Goal: Task Accomplishment & Management: Manage account settings

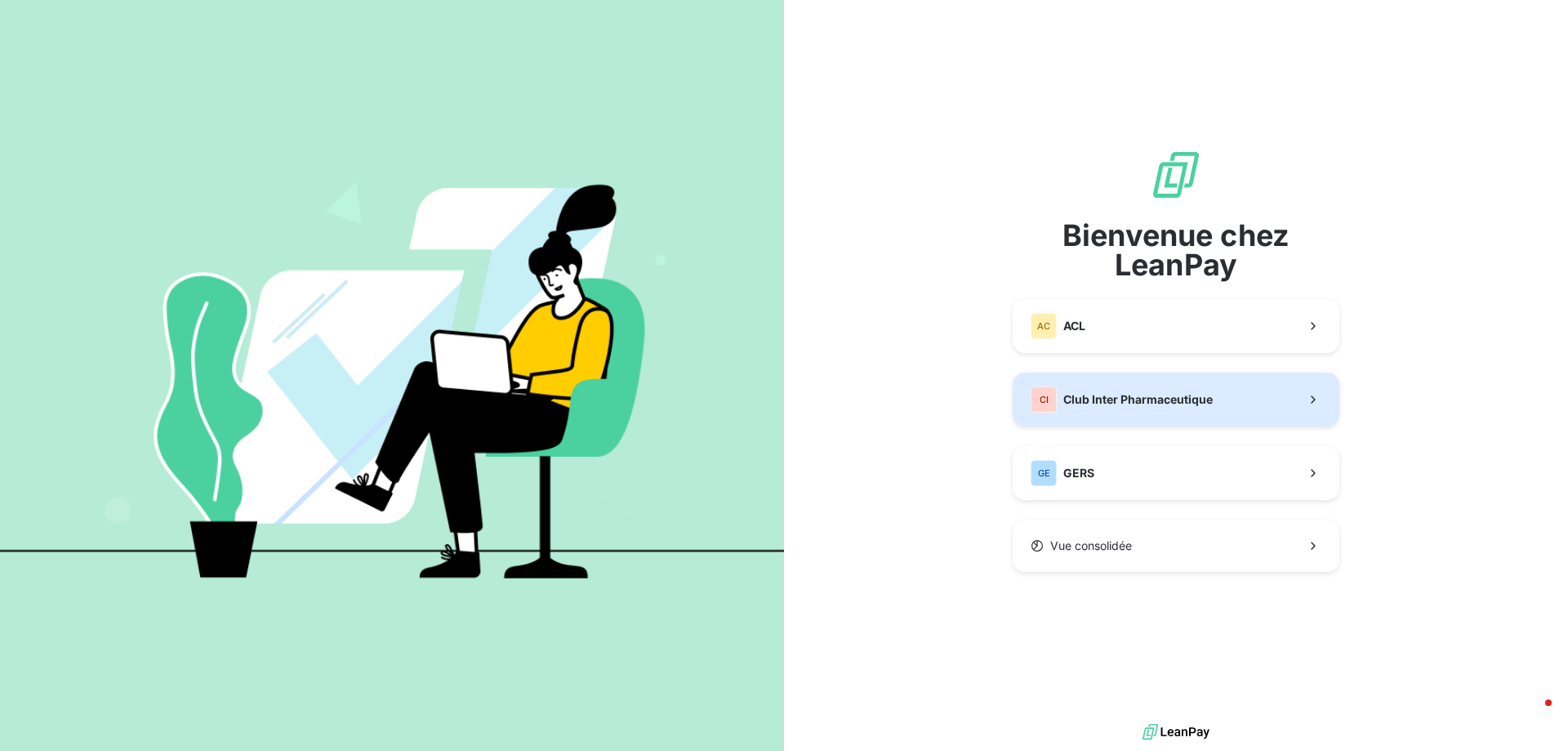
click at [1050, 381] on button "CI Club Inter Pharmaceutique" at bounding box center [1176, 400] width 327 height 54
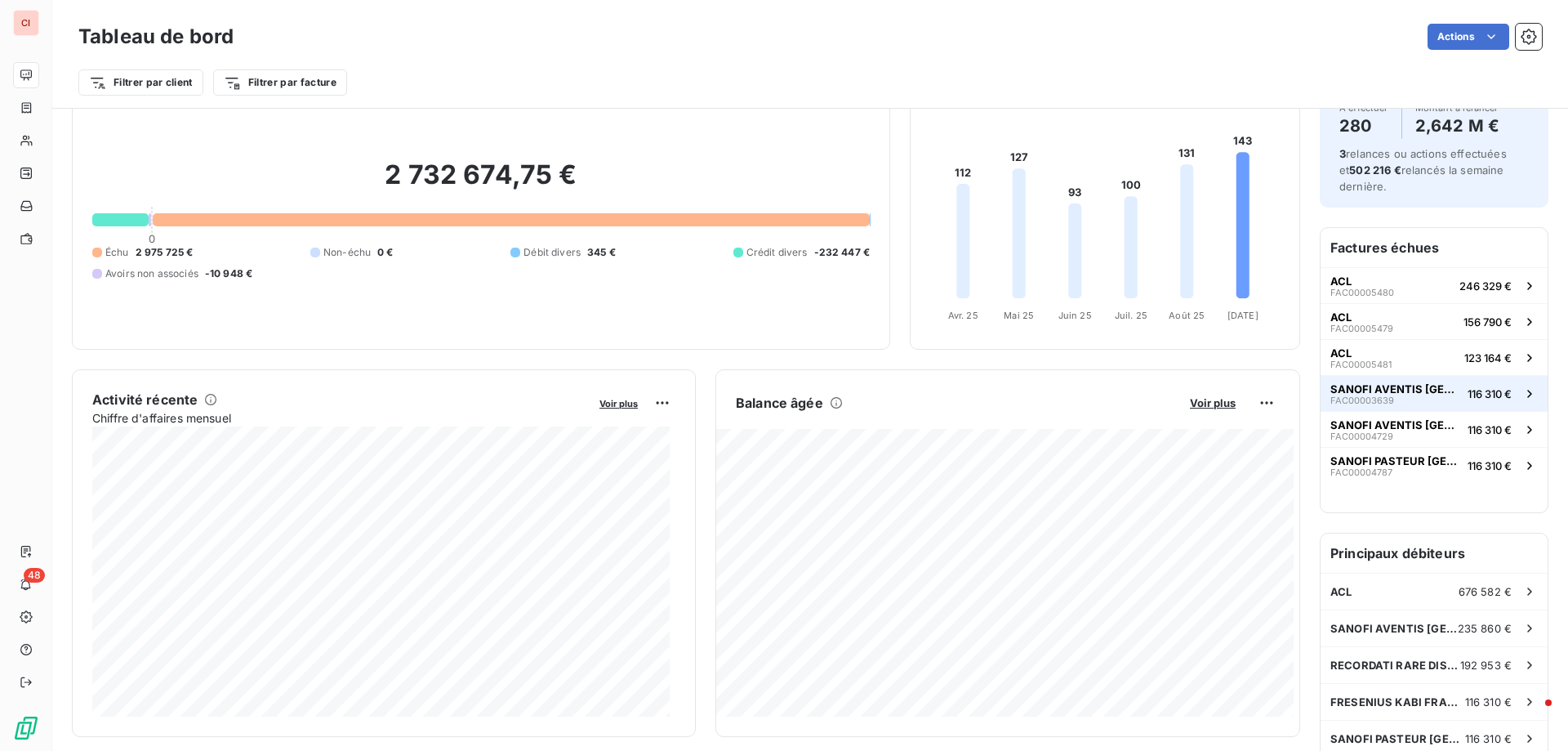
scroll to position [164, 0]
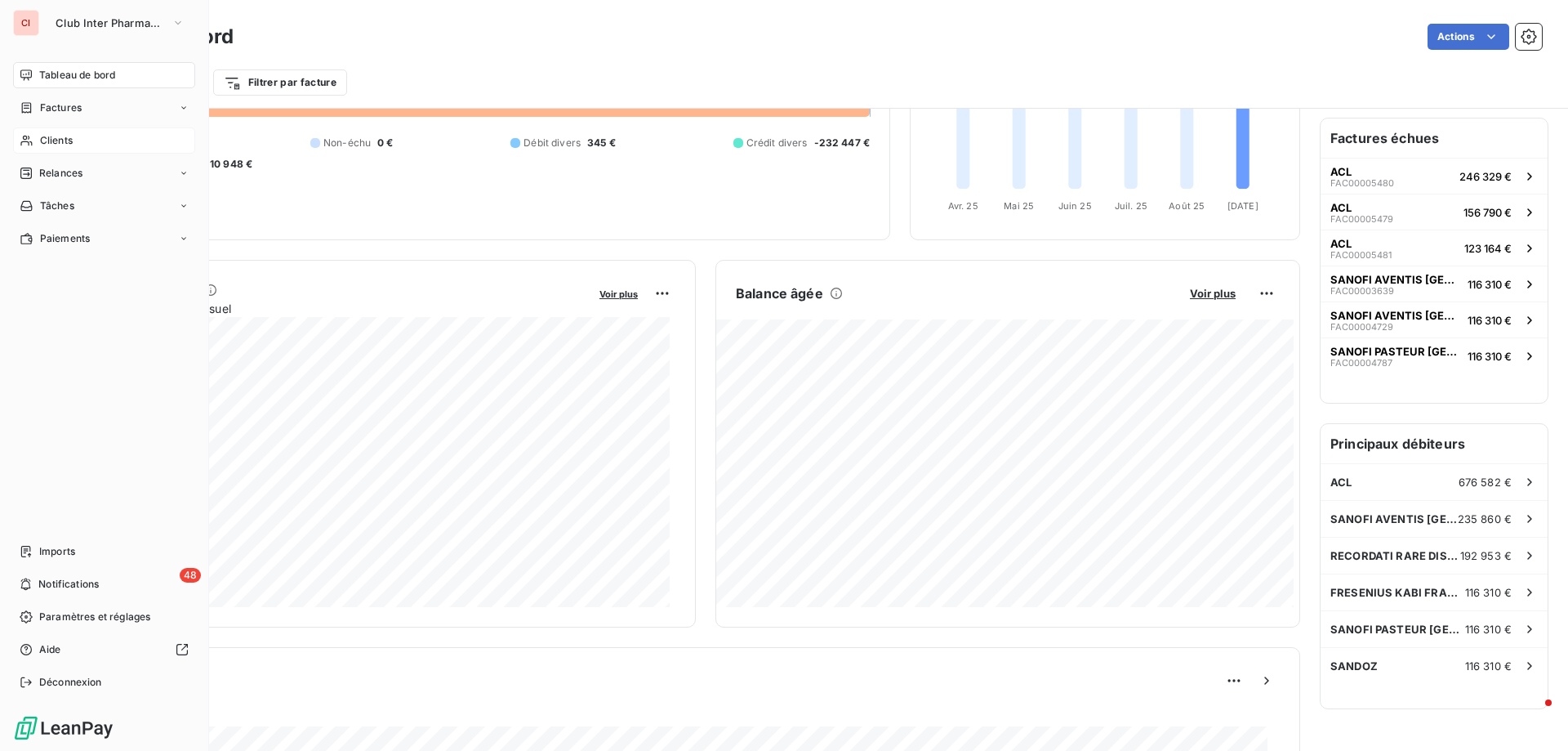
click at [61, 142] on span "Clients" at bounding box center [56, 141] width 33 height 15
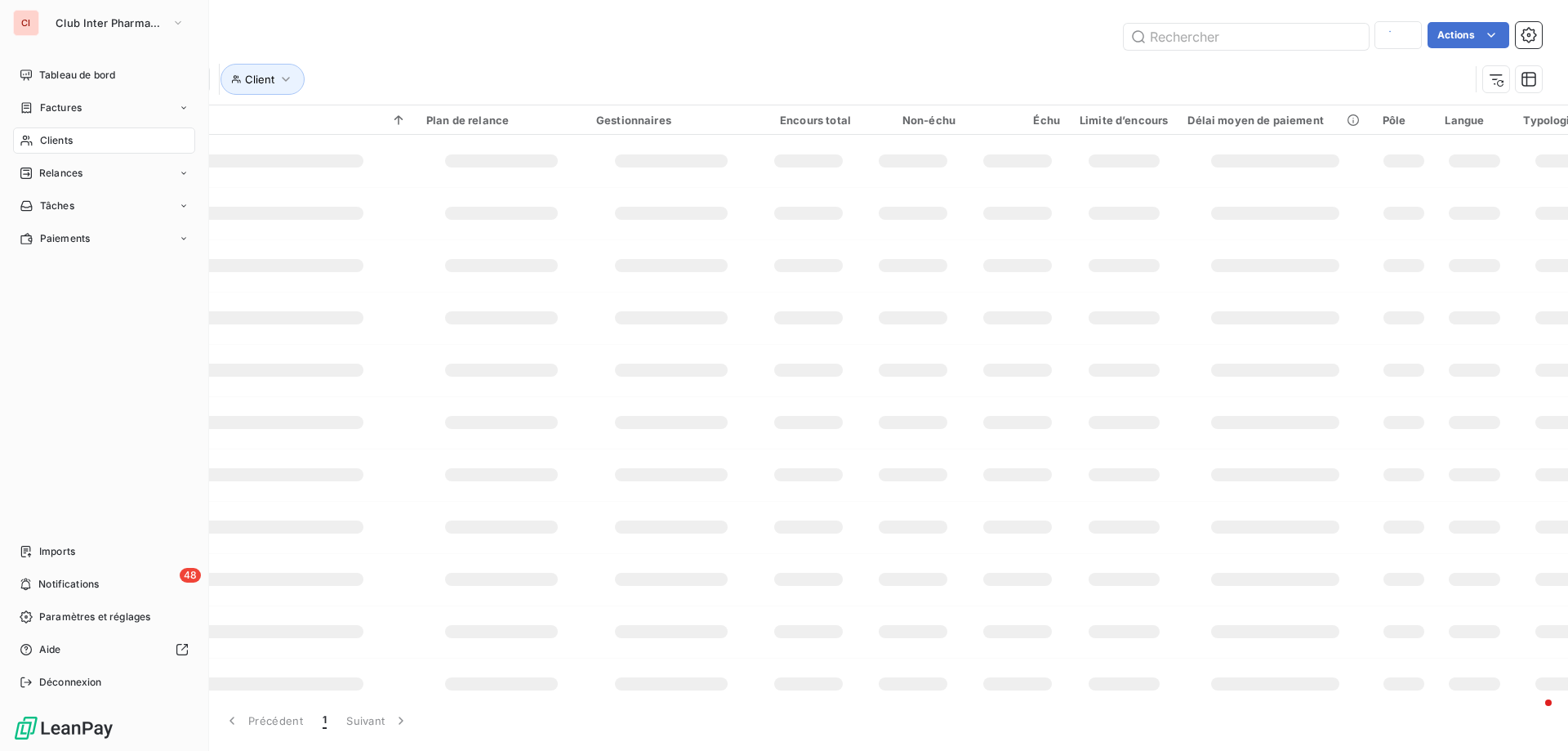
type input "sandoz"
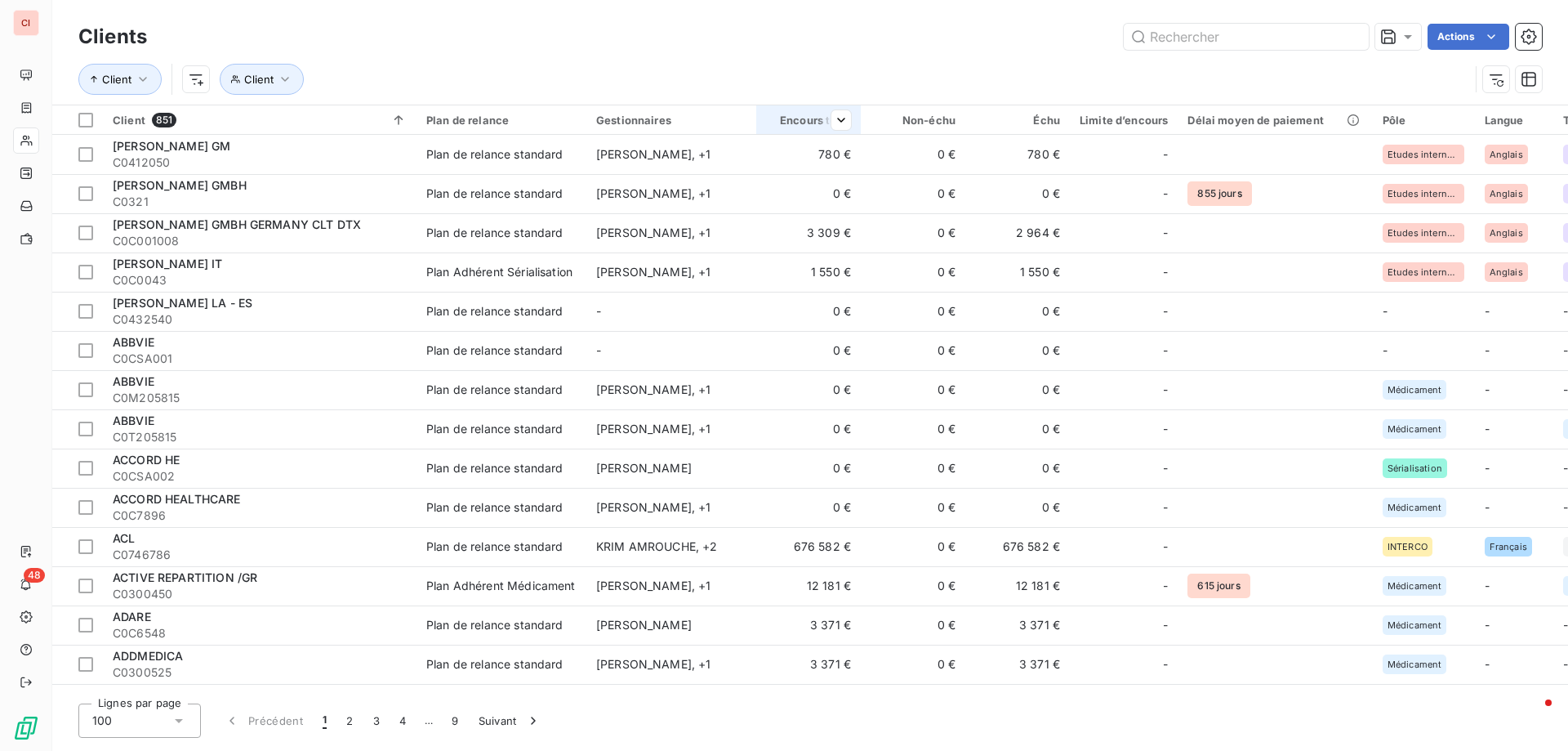
click at [854, 119] on th "Encours total" at bounding box center [809, 120] width 105 height 29
click at [821, 146] on div "Trier par ordre croissant" at bounding box center [752, 154] width 194 height 35
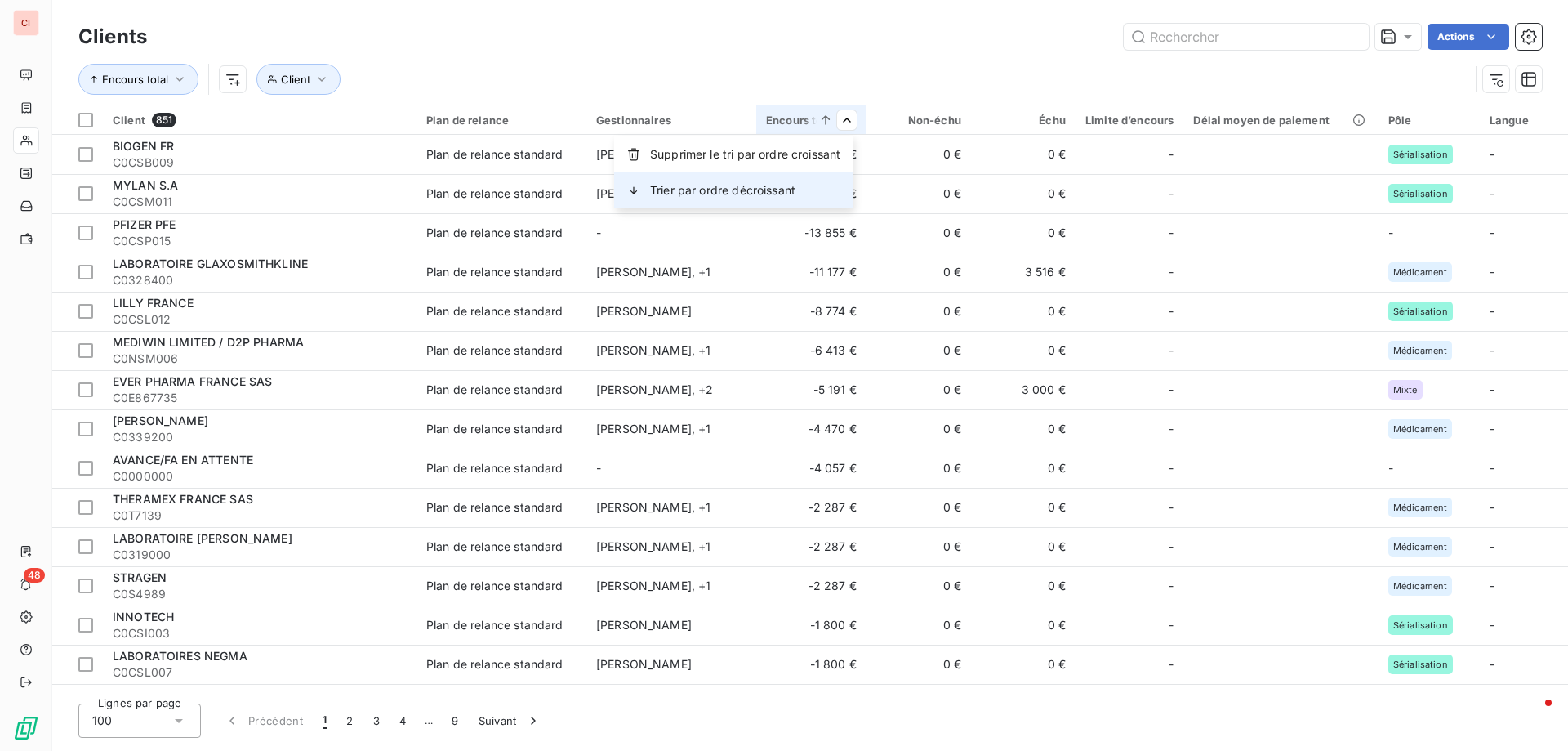
click at [796, 177] on div "Trier par ordre décroissant" at bounding box center [734, 190] width 239 height 35
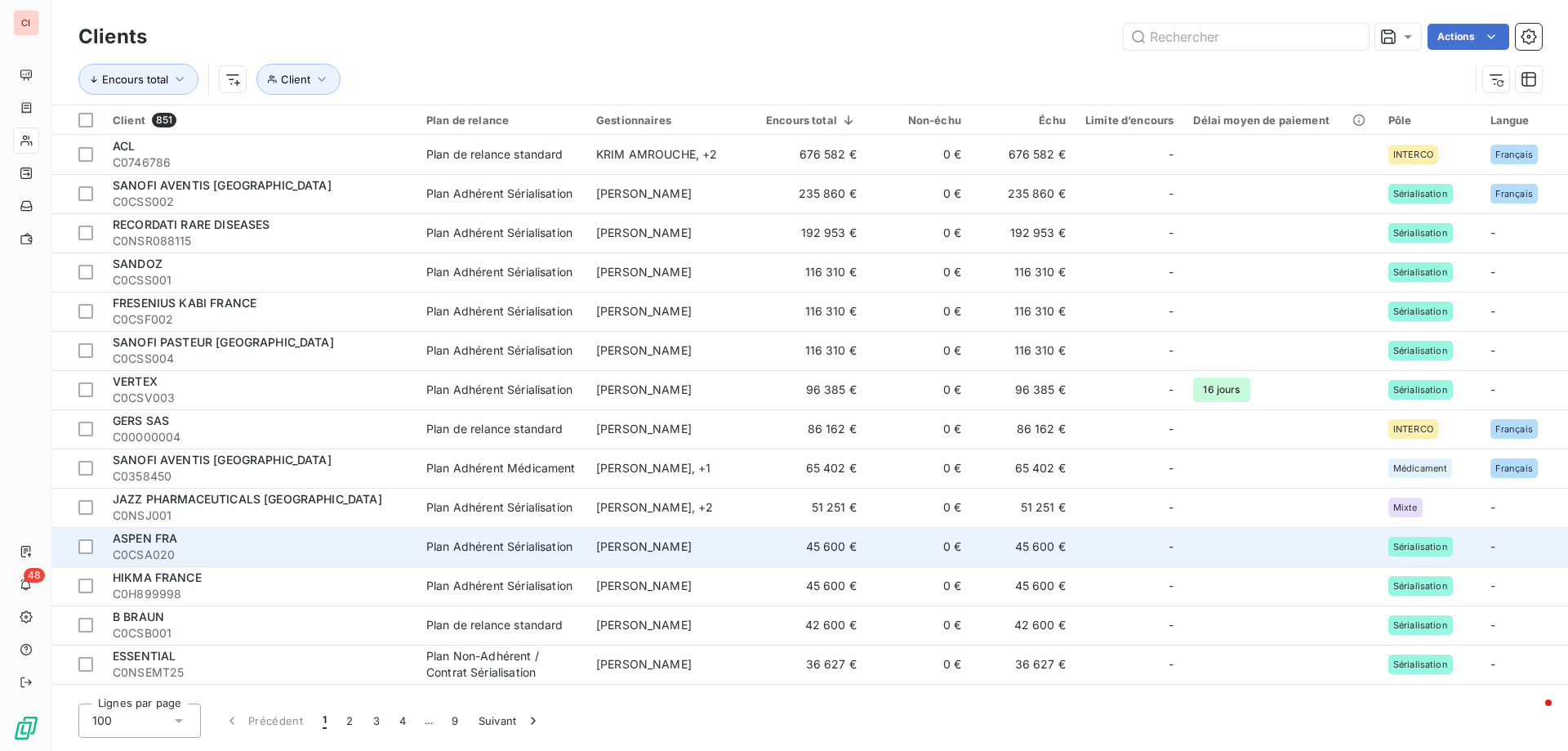
click at [822, 546] on td "45 600 €" at bounding box center [812, 546] width 110 height 39
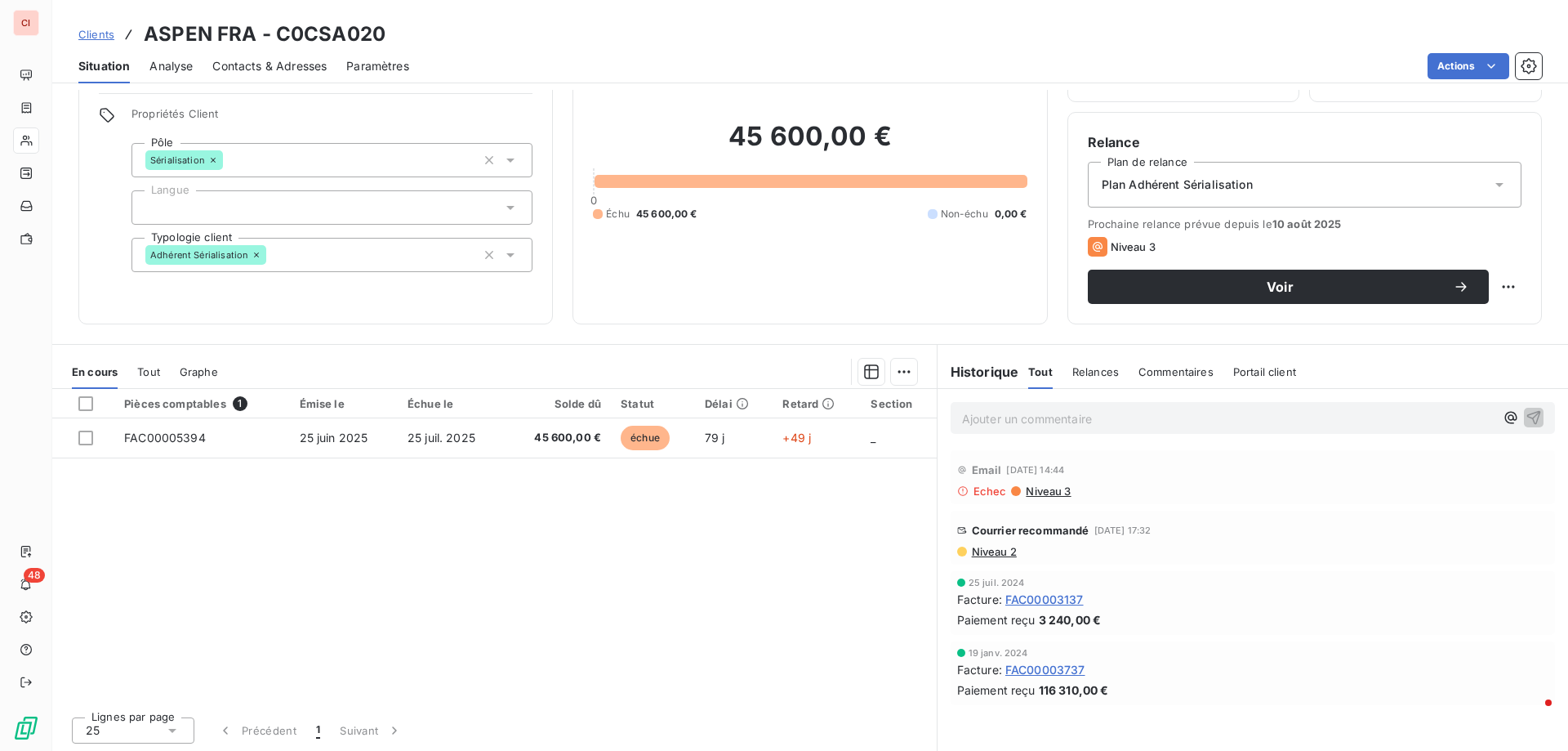
scroll to position [104, 0]
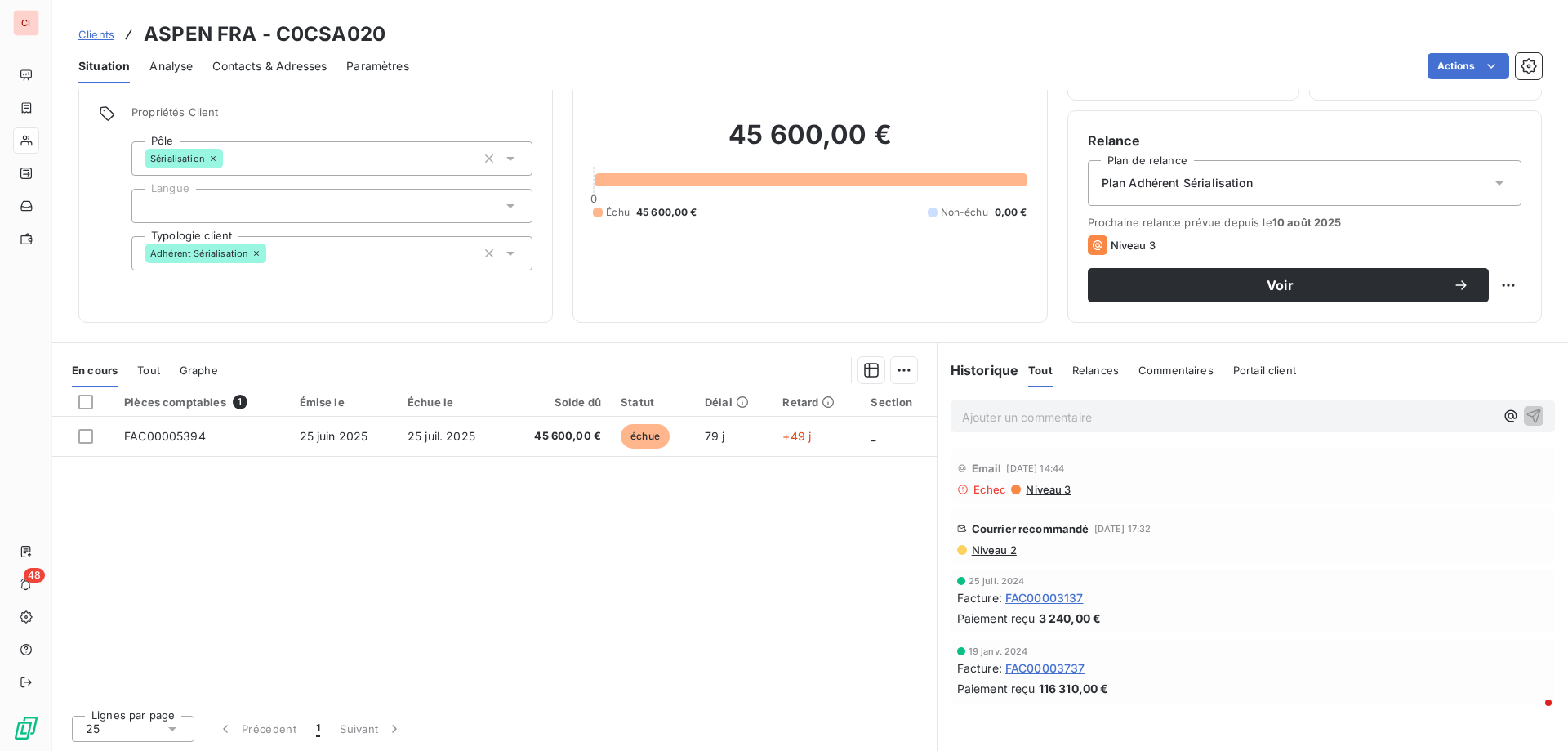
click at [280, 62] on span "Contacts & Adresses" at bounding box center [269, 65] width 114 height 16
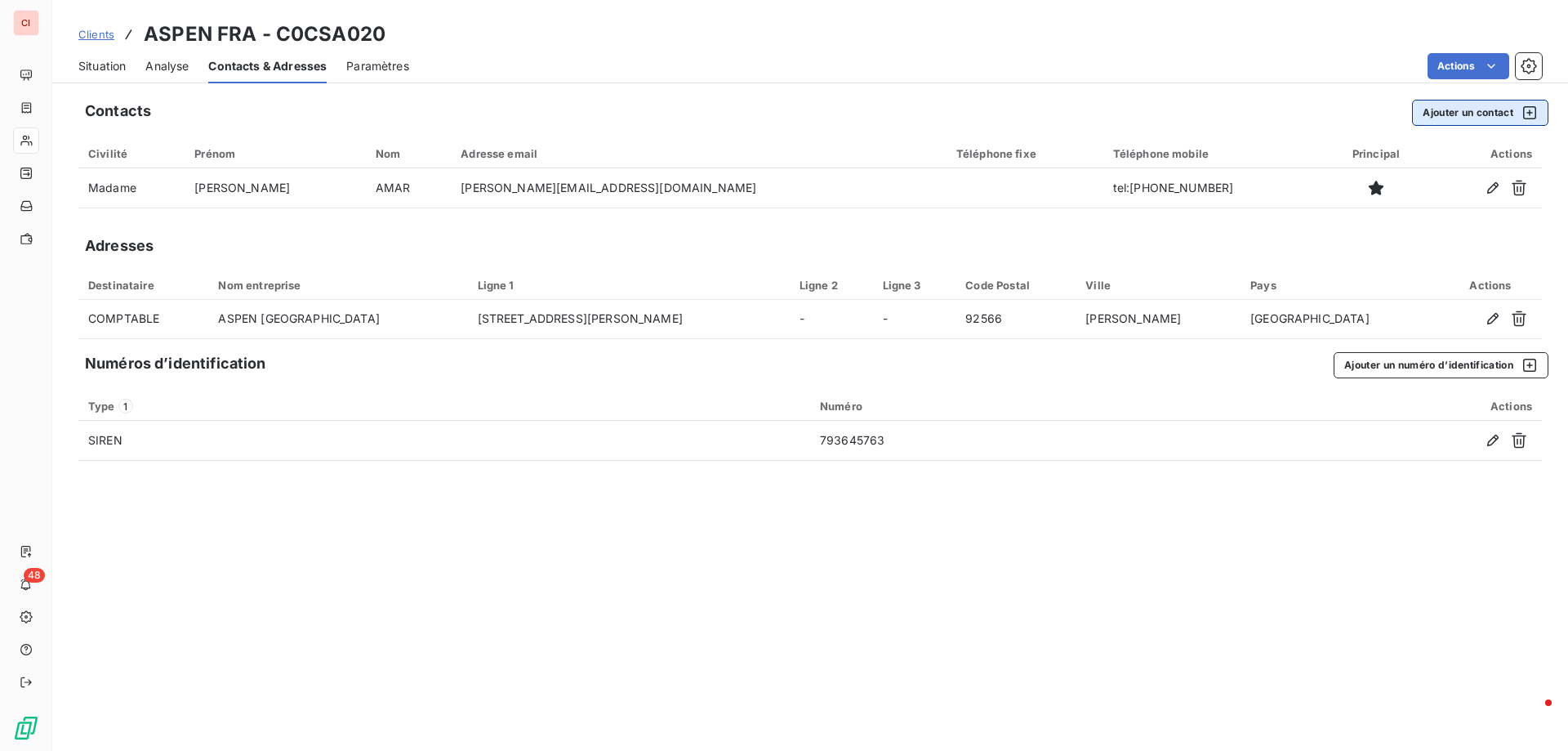
click at [1465, 113] on button "Ajouter un contact" at bounding box center [1480, 113] width 136 height 26
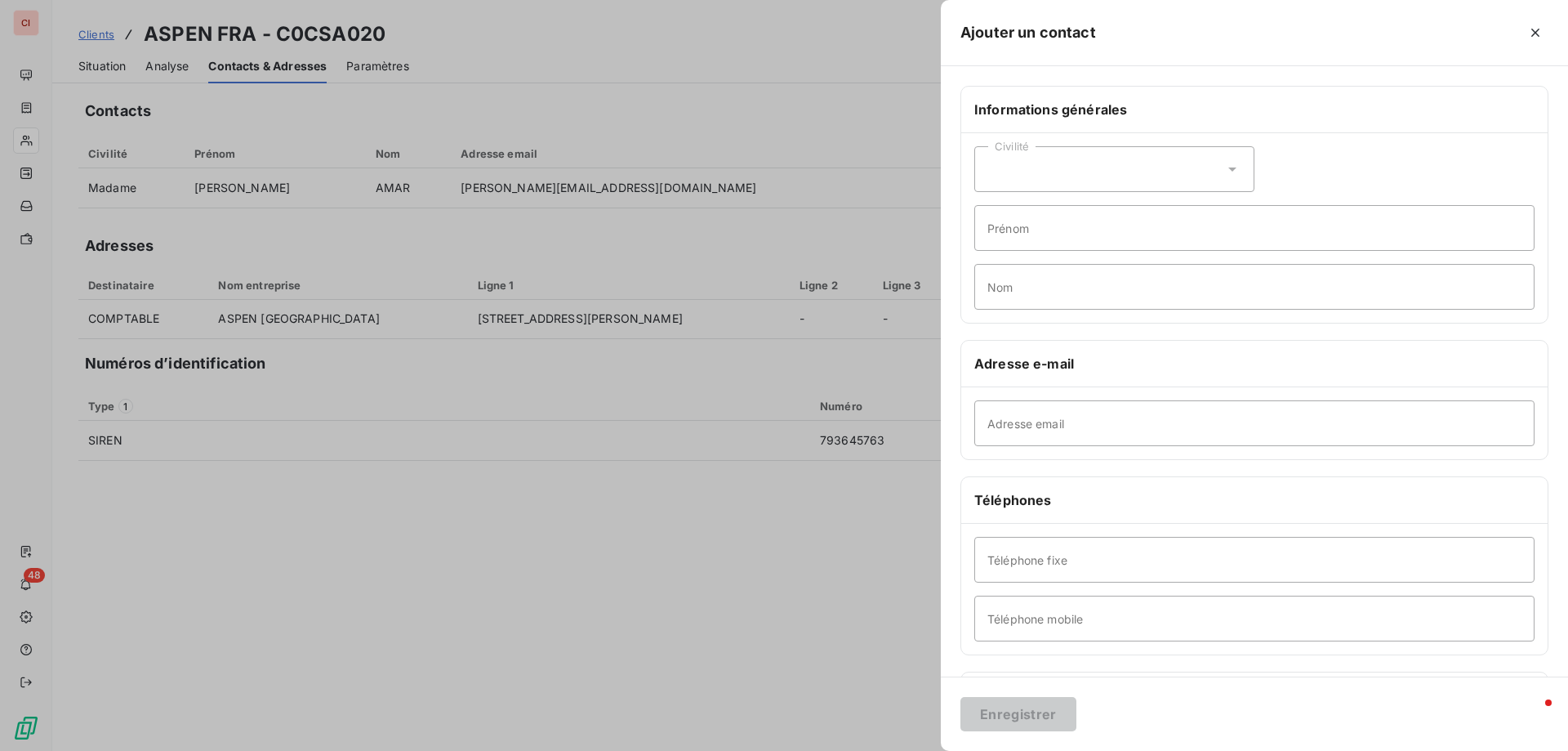
click at [1085, 174] on div "Civilité" at bounding box center [1114, 169] width 280 height 46
click at [1065, 220] on li "Madame" at bounding box center [1114, 209] width 280 height 29
click at [1062, 227] on input "Prénom" at bounding box center [1254, 227] width 560 height 46
type input "[PERSON_NAME]"
type input "GUILLEMEIN"
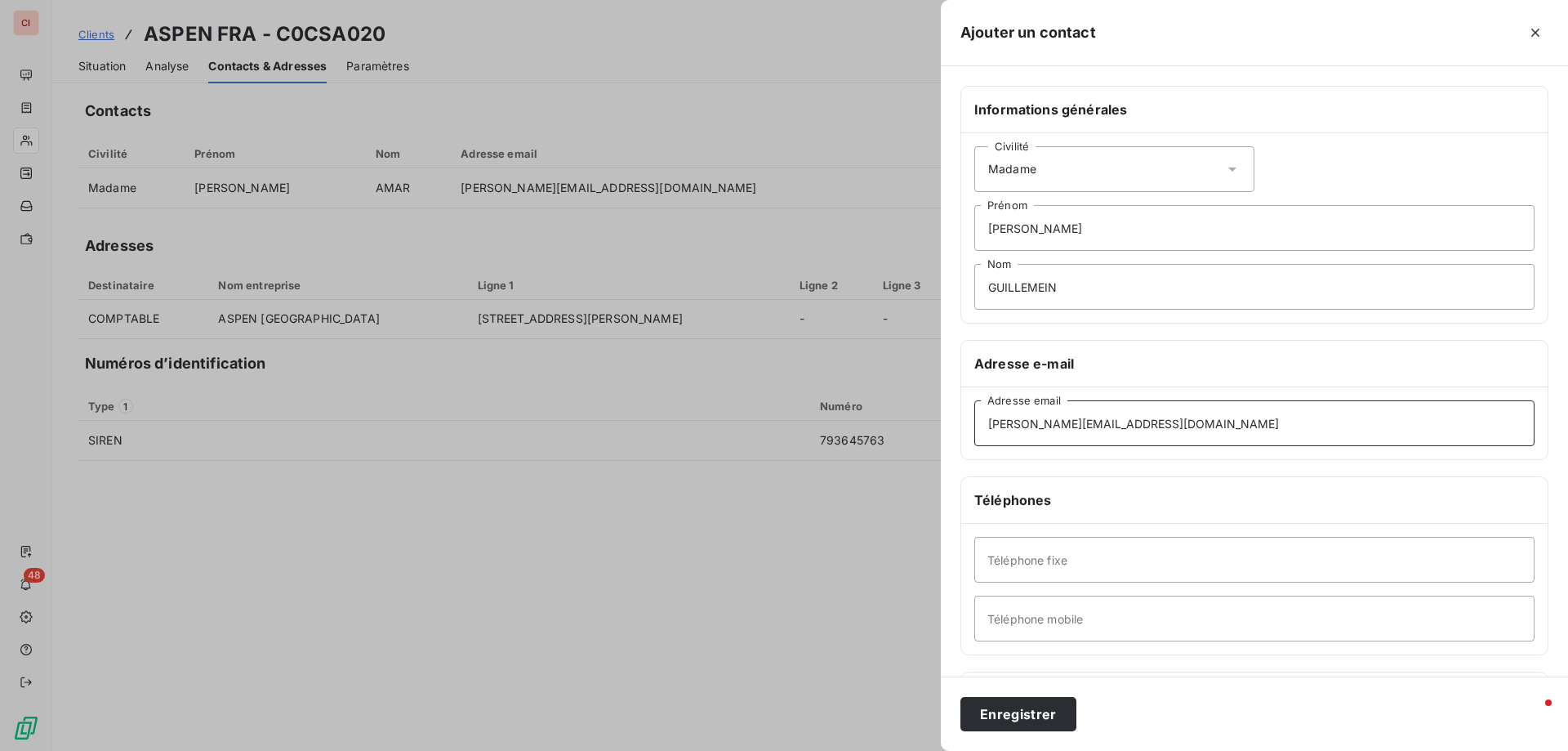
type input "[PERSON_NAME][EMAIL_ADDRESS][DOMAIN_NAME]"
click at [1043, 724] on button "Enregistrer" at bounding box center [1018, 714] width 116 height 35
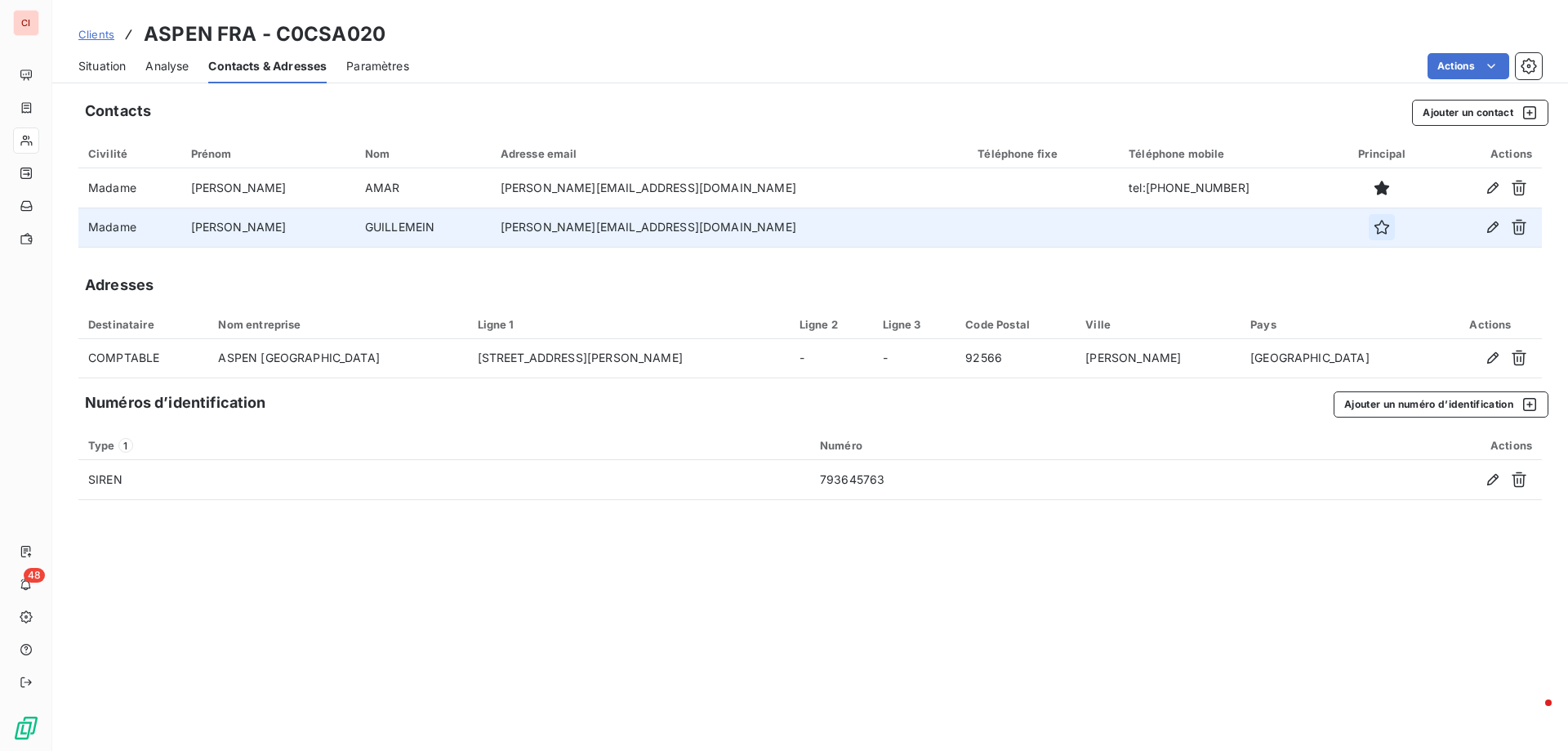
click at [1368, 229] on button "button" at bounding box center [1381, 227] width 26 height 26
click at [1368, 231] on button "button" at bounding box center [1381, 227] width 26 height 26
click at [1367, 290] on div "Adresses" at bounding box center [810, 285] width 1463 height 22
click at [106, 68] on span "Situation" at bounding box center [102, 65] width 48 height 16
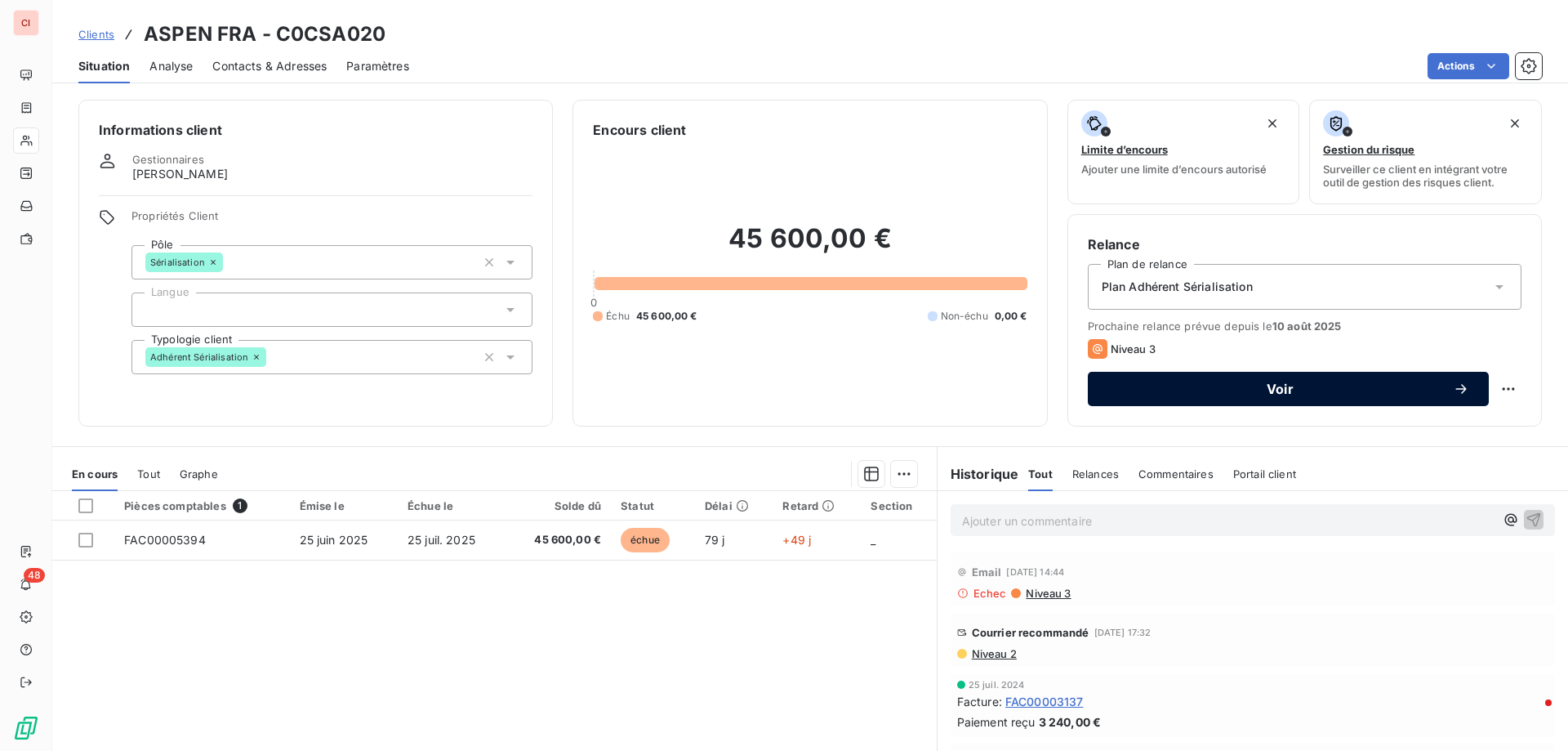
click at [1453, 390] on icon "button" at bounding box center [1461, 388] width 16 height 16
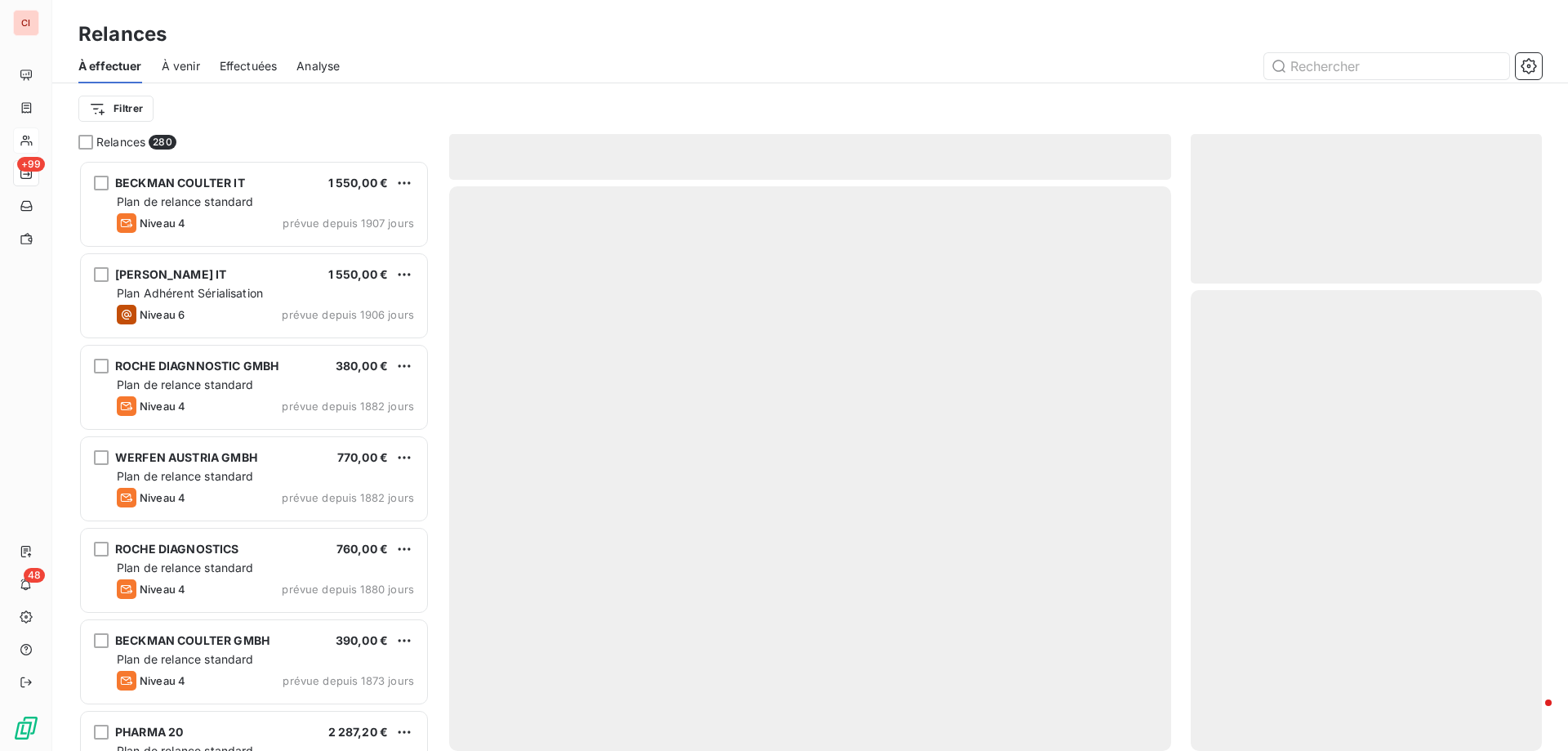
scroll to position [578, 339]
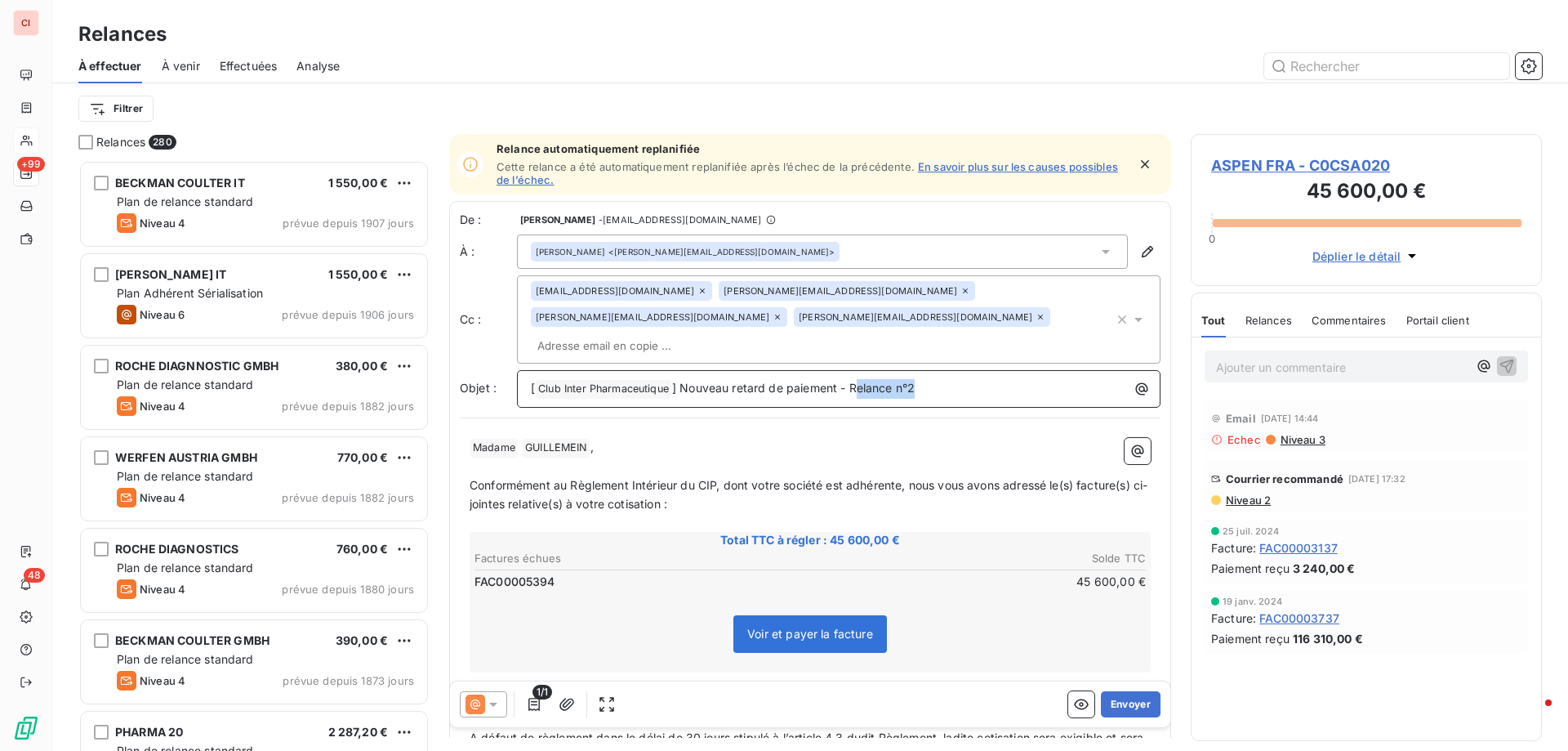
drag, startPoint x: 939, startPoint y: 364, endPoint x: 855, endPoint y: 365, distance: 84.0
click at [855, 379] on p "[ Club Inter Pharmaceutique ﻿ ] Nouveau retard de paiement - Relance n°2" at bounding box center [842, 389] width 624 height 20
click at [797, 478] on p "Conformément au Règlement Intérieur du CIP, dont votre société est adhérente, n…" at bounding box center [810, 495] width 681 height 37
click at [1402, 253] on button "Déplier le détail" at bounding box center [1366, 256] width 119 height 19
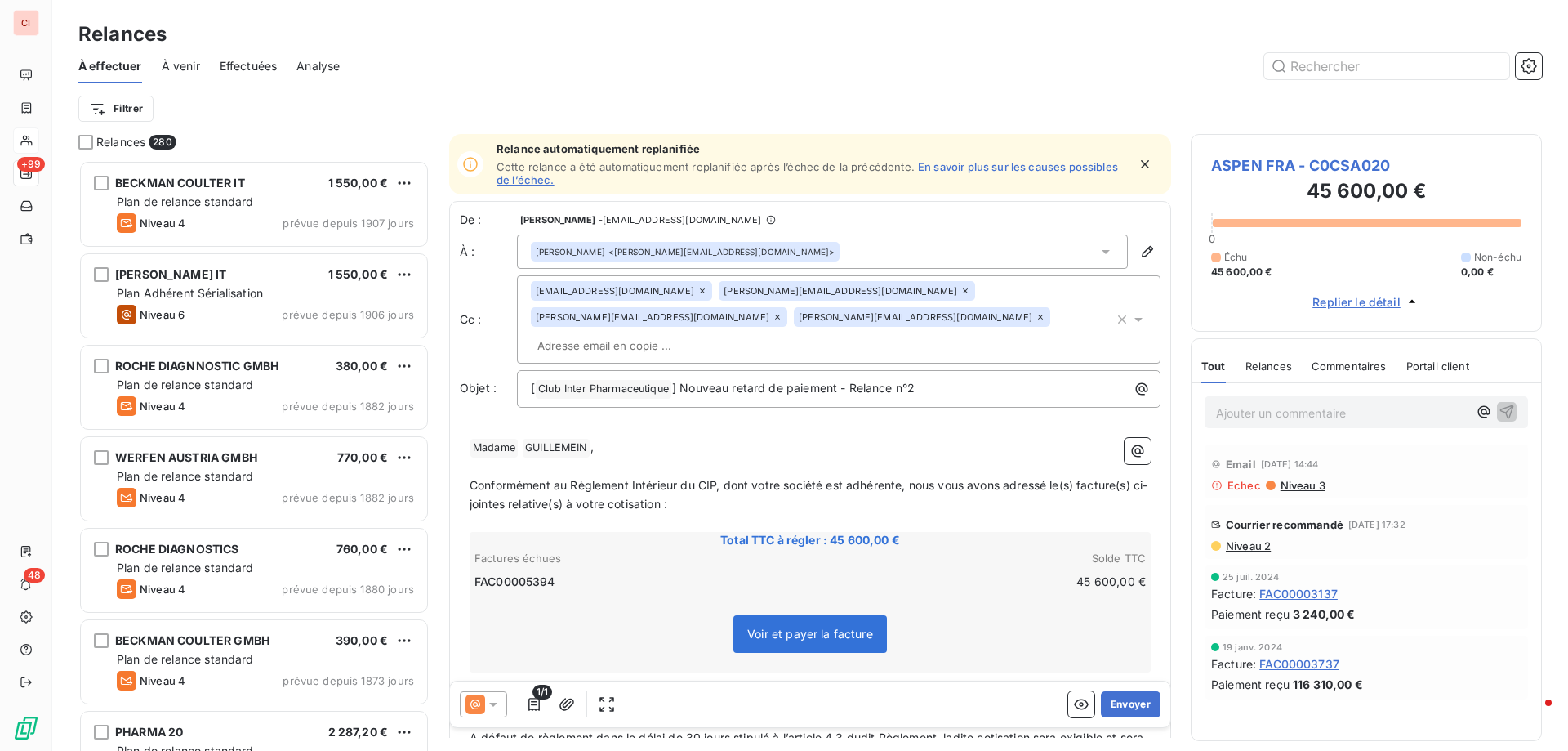
click at [1307, 171] on span "ASPEN FRA - C0CSA020" at bounding box center [1366, 165] width 310 height 22
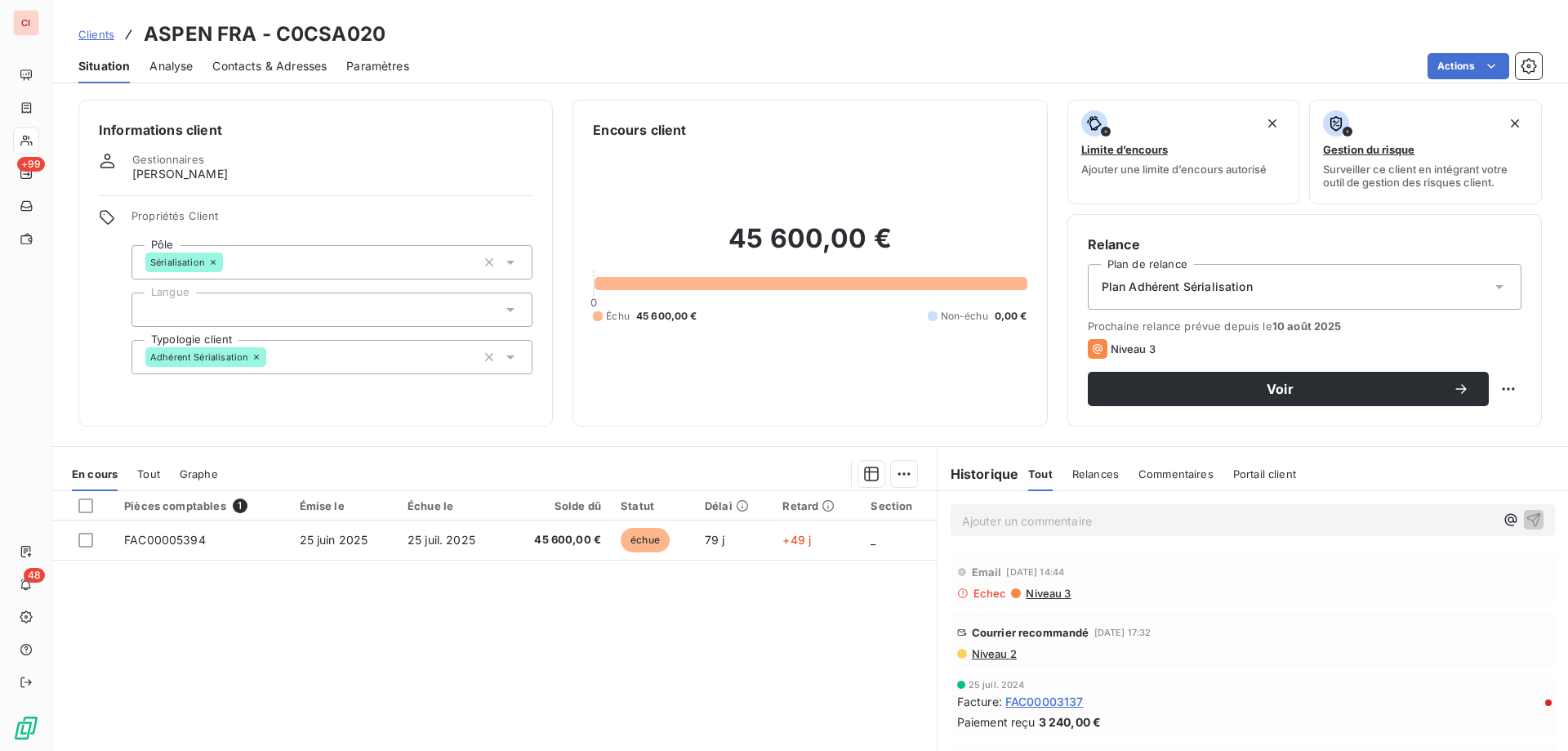
click at [1435, 275] on div "Plan Adhérent Sérialisation" at bounding box center [1305, 286] width 433 height 46
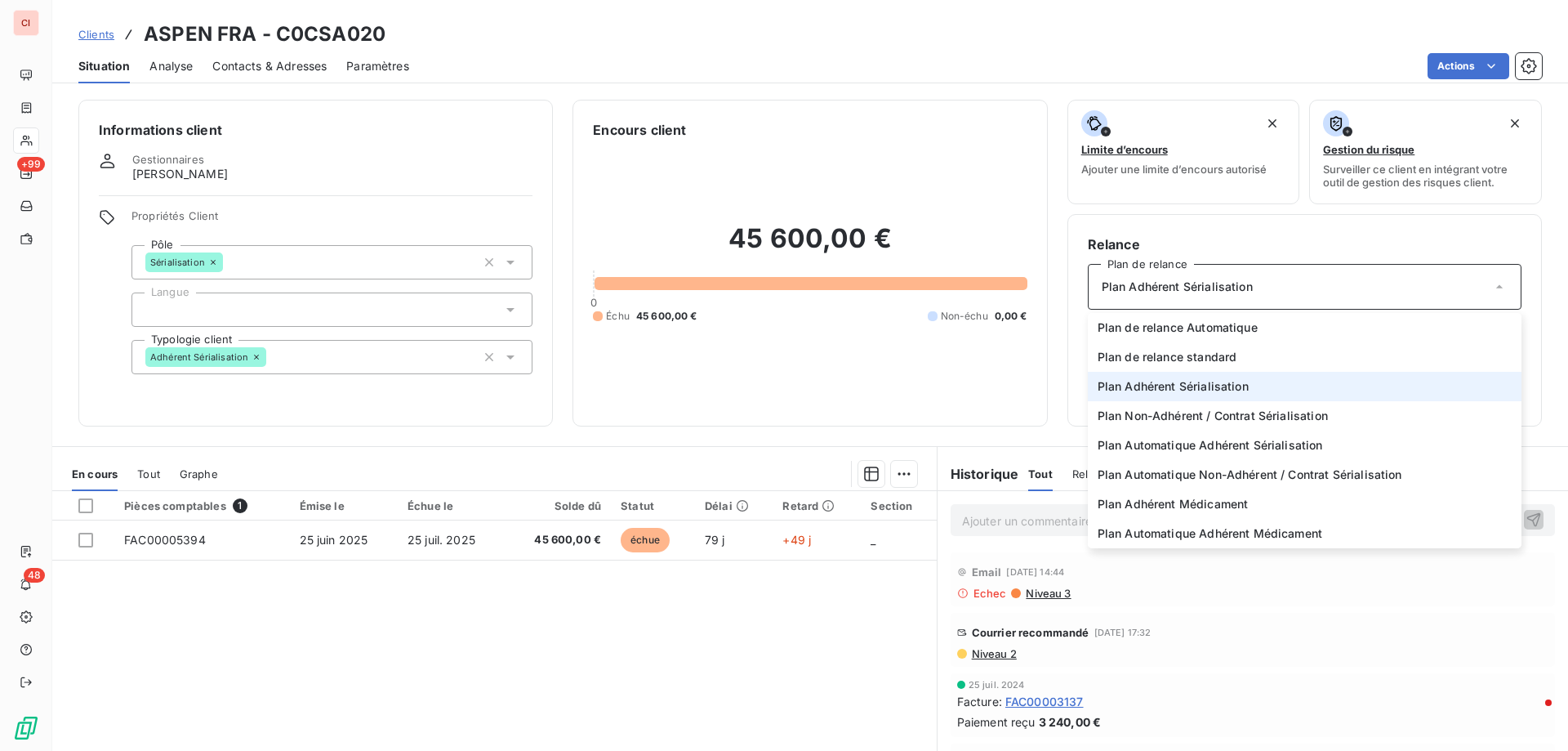
click at [1435, 275] on div "Plan Adhérent Sérialisation" at bounding box center [1305, 286] width 433 height 46
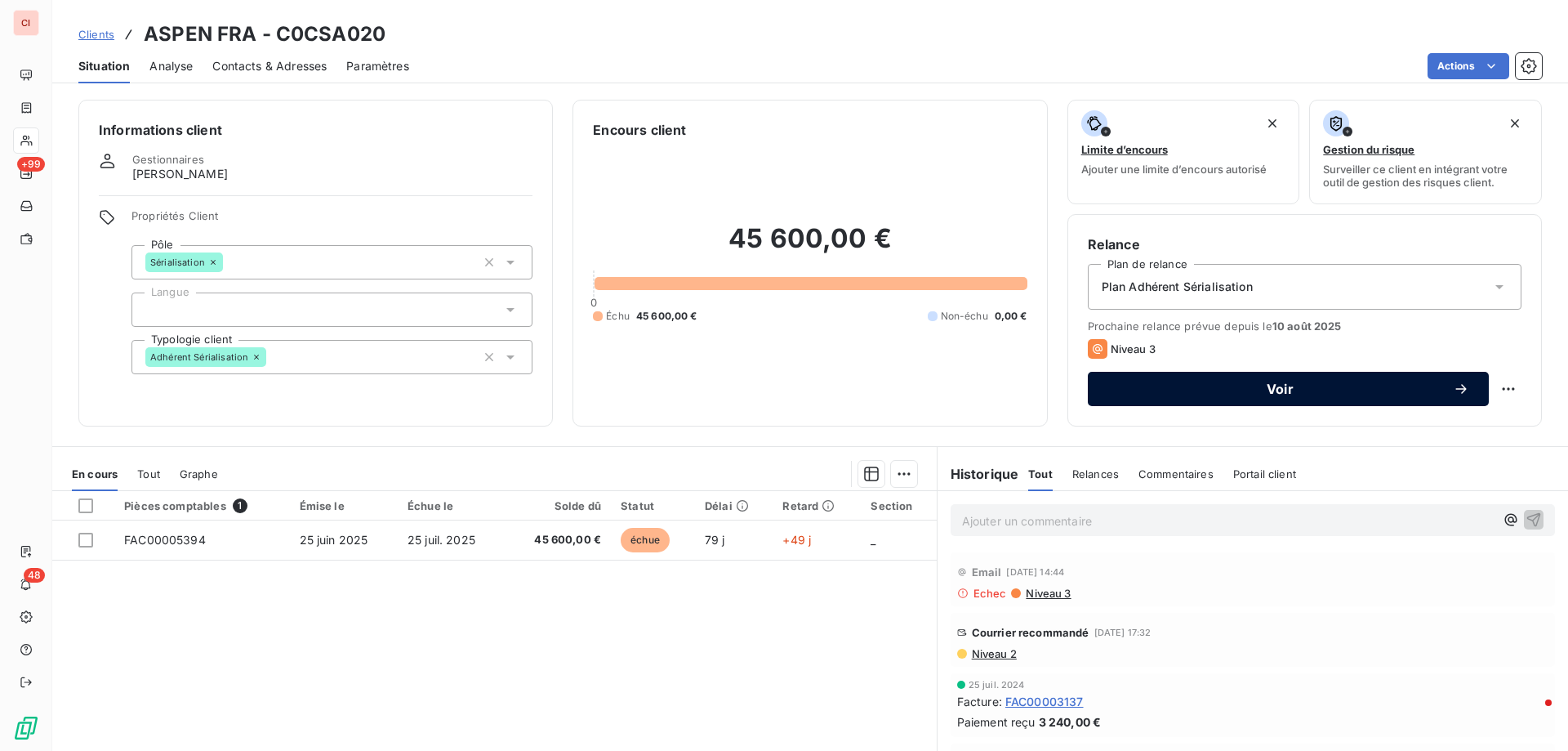
click at [1453, 388] on icon "button" at bounding box center [1461, 388] width 16 height 16
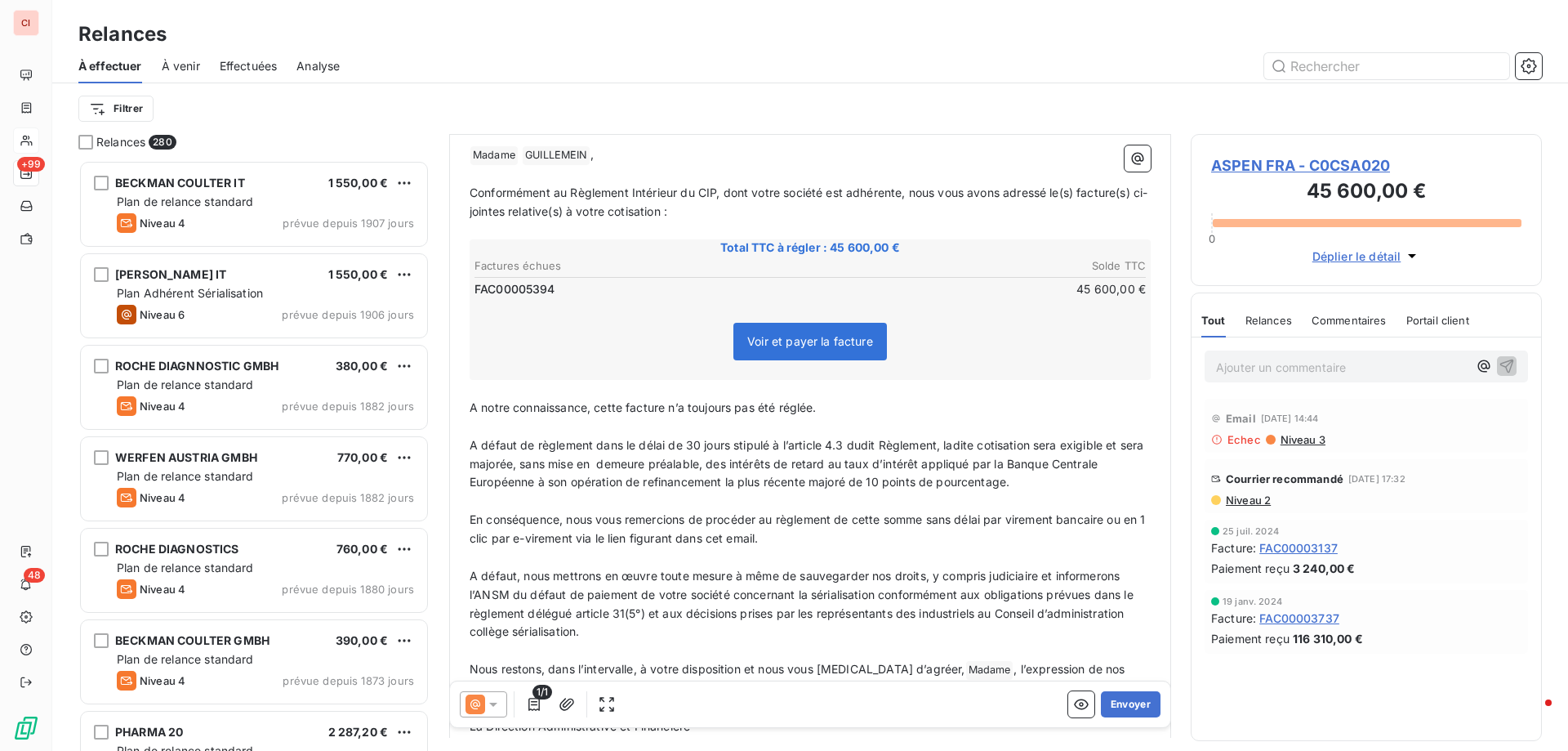
scroll to position [372, 0]
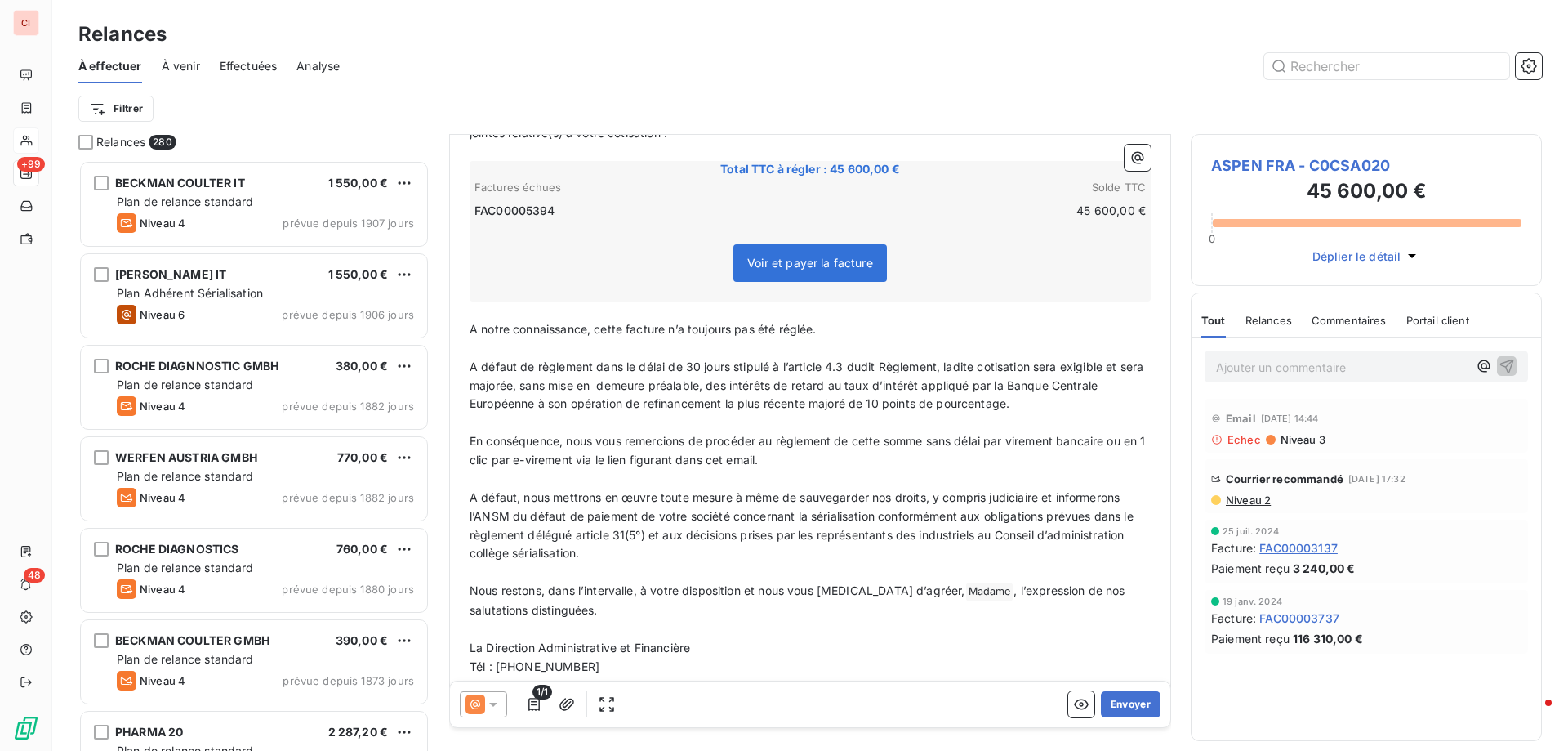
click at [498, 705] on icon at bounding box center [492, 703] width 16 height 16
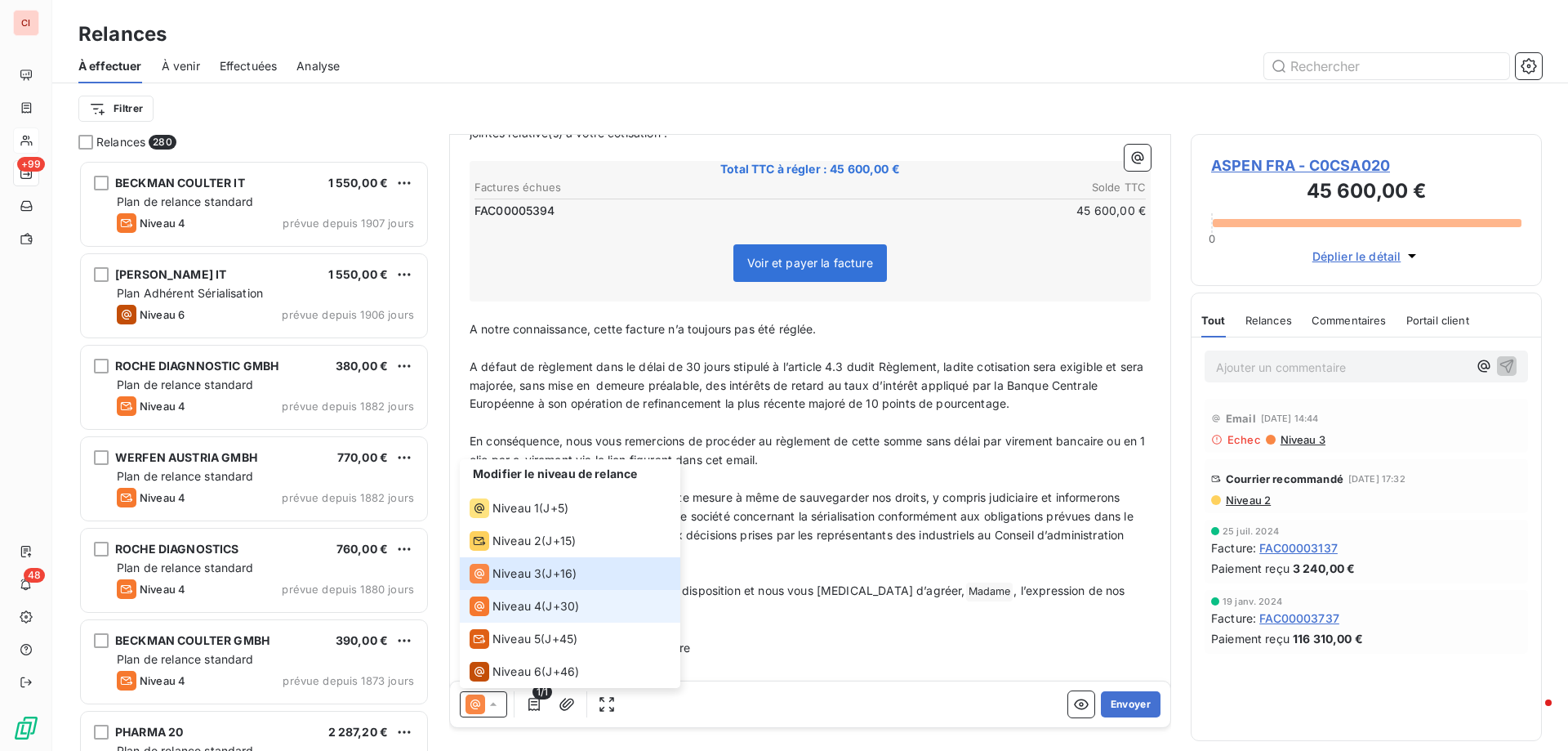
click at [524, 608] on span "Niveau 4" at bounding box center [516, 605] width 49 height 16
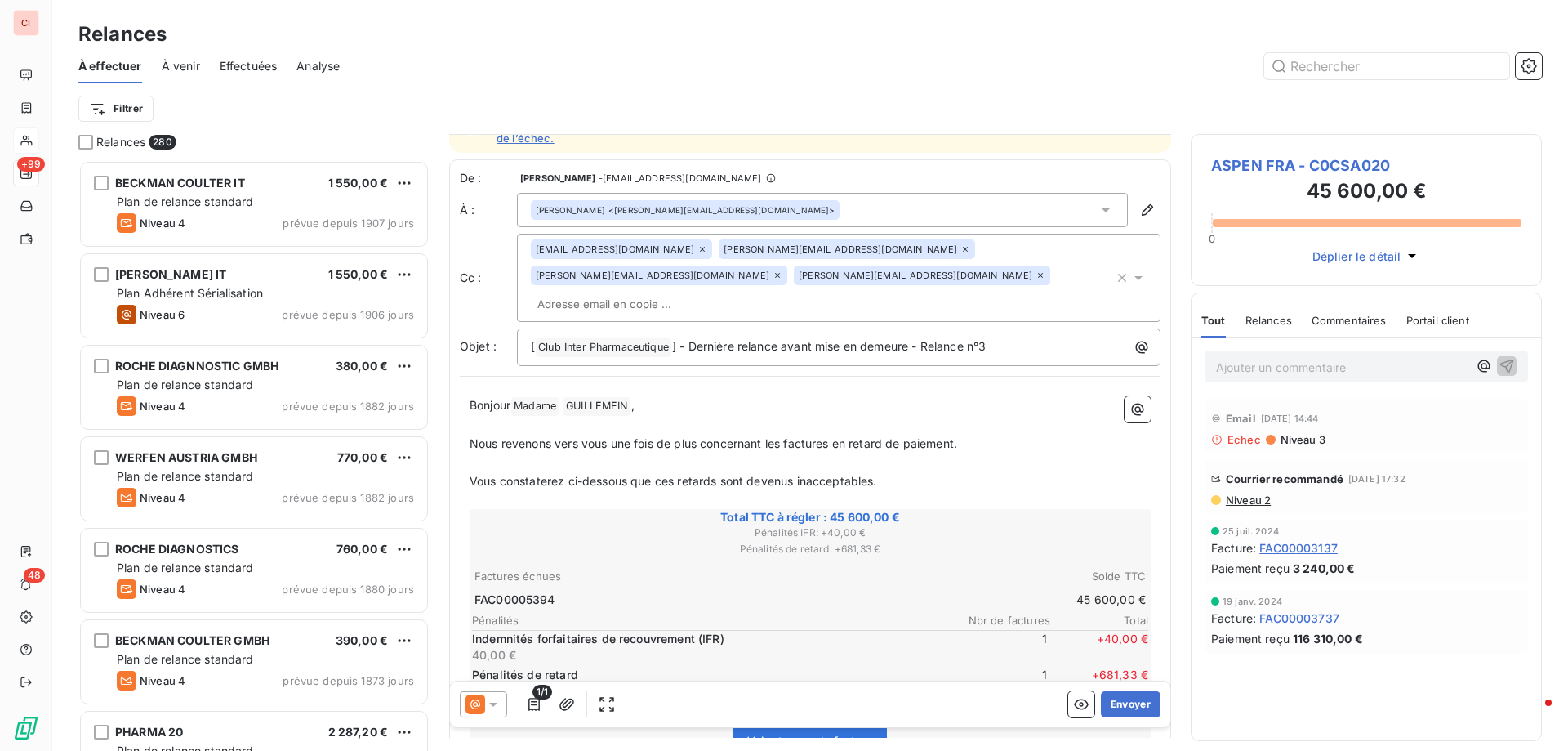
scroll to position [82, 0]
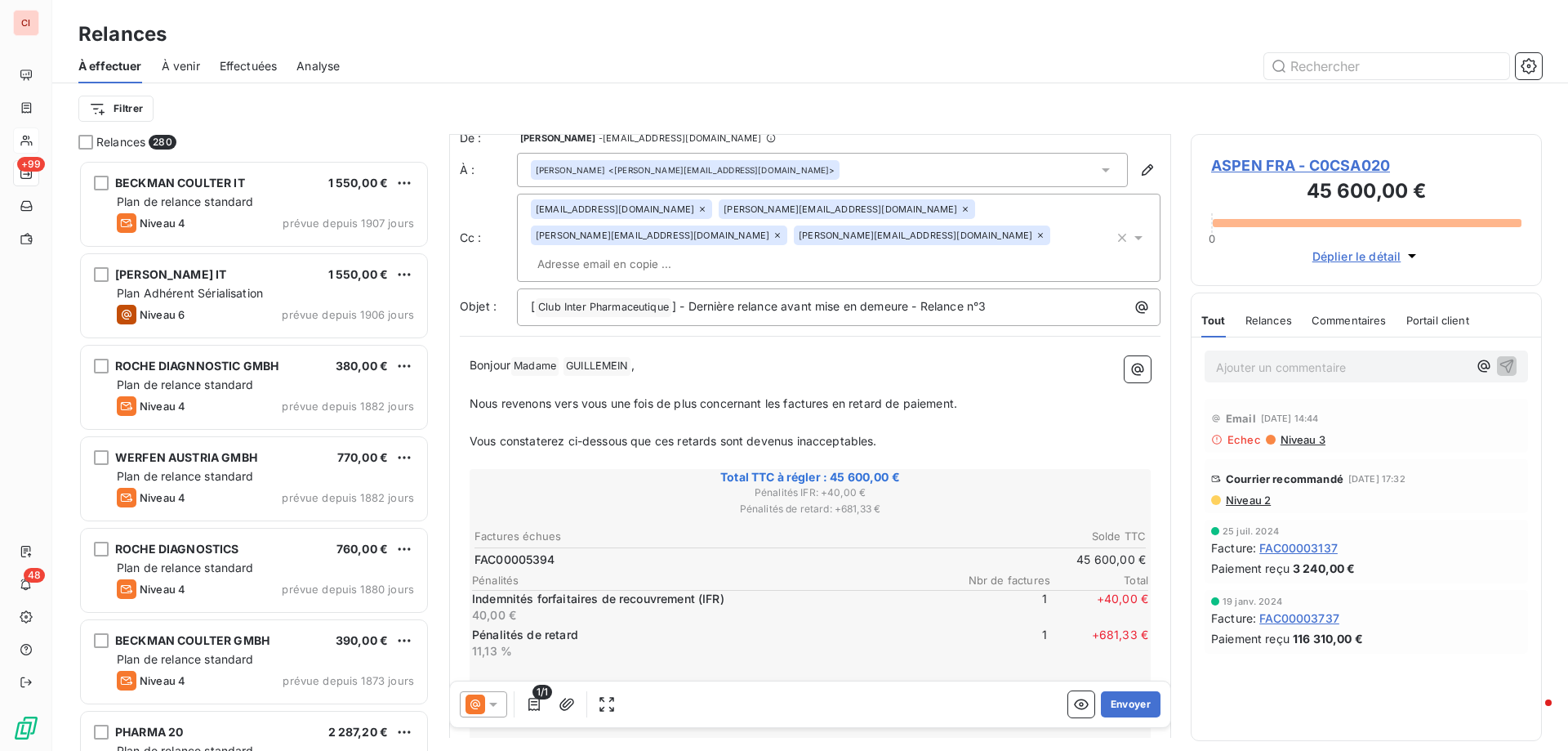
click at [497, 714] on div at bounding box center [483, 704] width 48 height 26
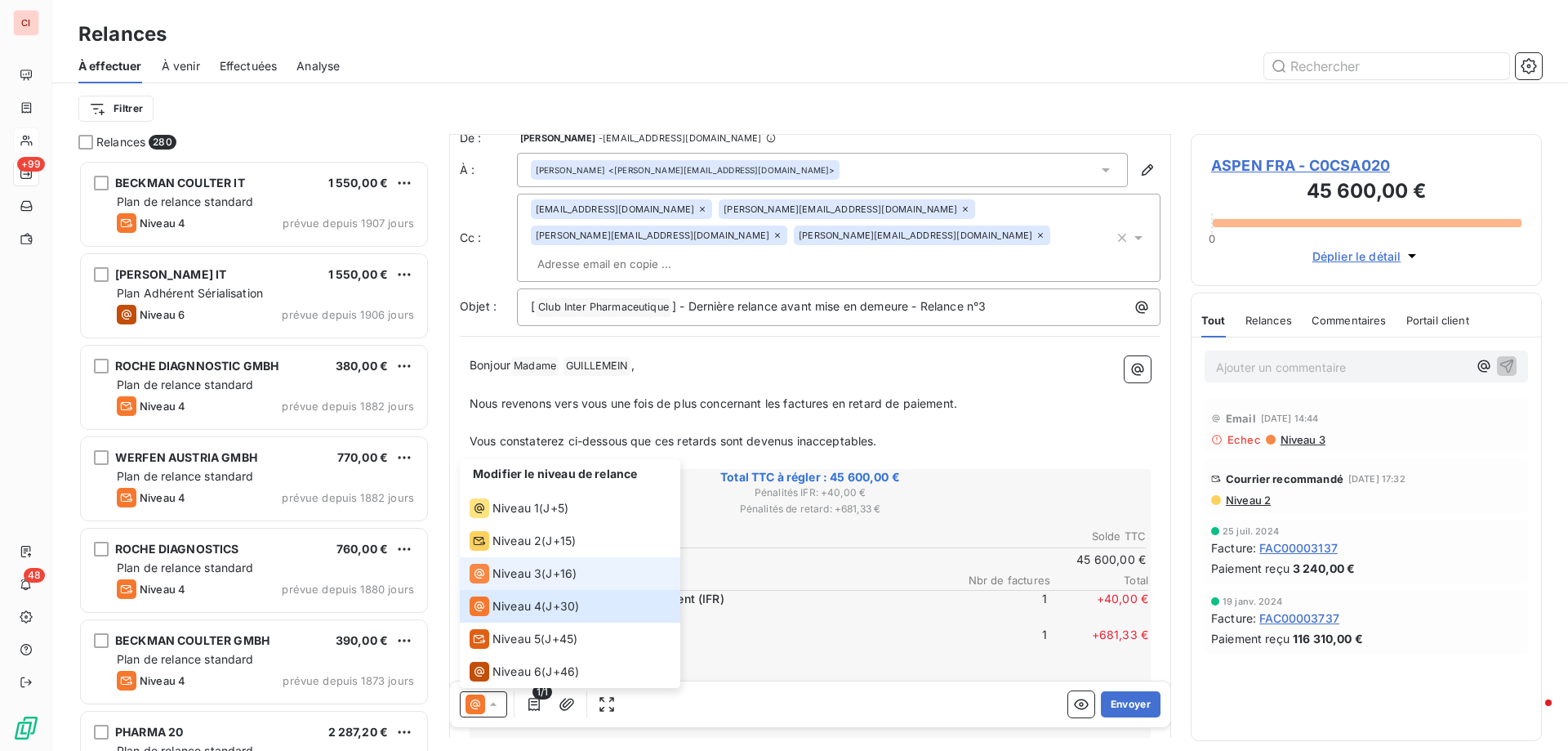
click at [514, 581] on span "Niveau 3" at bounding box center [516, 573] width 49 height 16
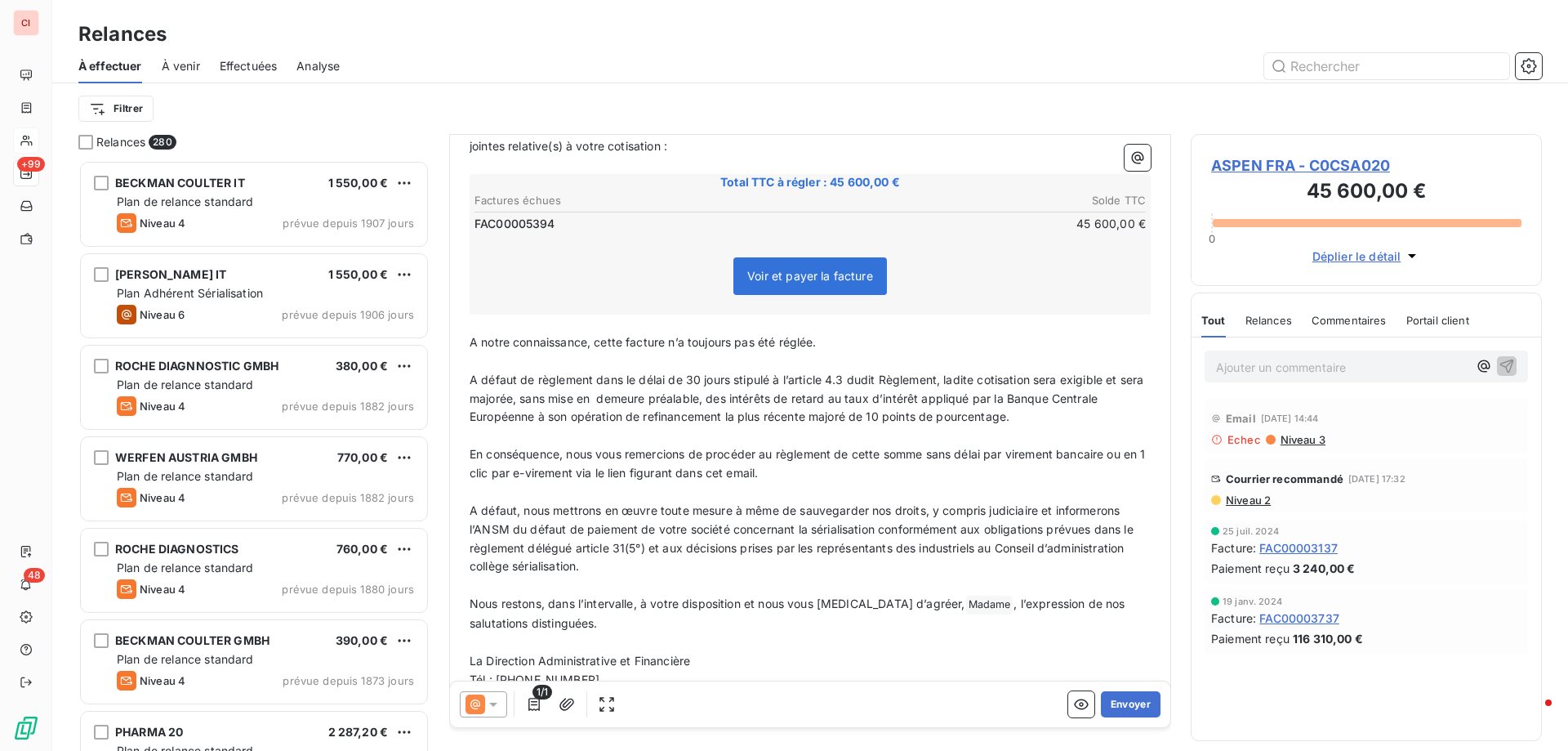
scroll to position [372, 0]
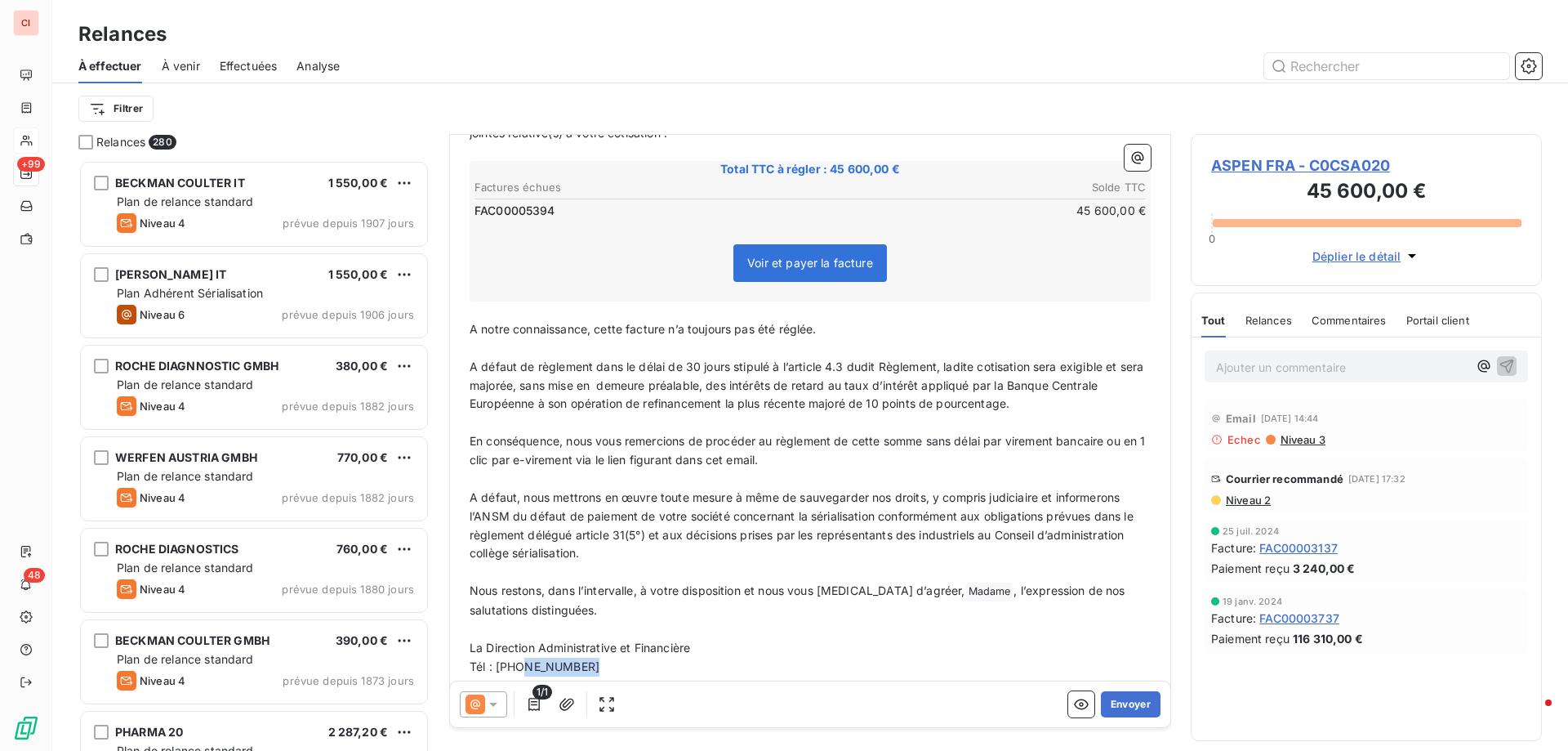
drag, startPoint x: 599, startPoint y: 645, endPoint x: 517, endPoint y: 653, distance: 82.4
click at [517, 653] on div "﻿ Madame ﻿ [PERSON_NAME] ﻿ , ﻿ Conformément au Règlement Intérieur du CIP, dont…" at bounding box center [810, 371] width 700 height 629
click at [1113, 704] on button "Envoyer" at bounding box center [1131, 704] width 60 height 26
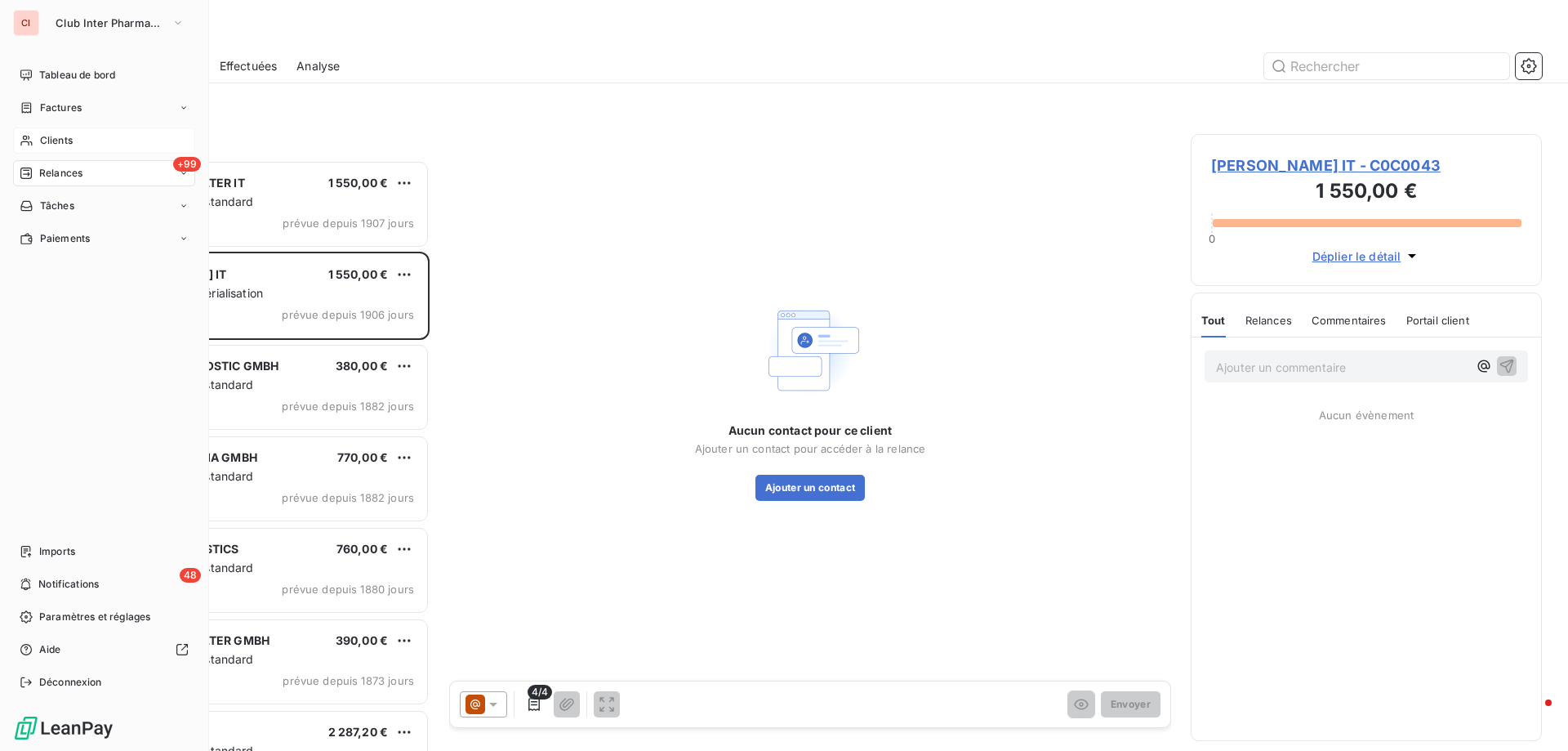
click at [40, 137] on span "Clients" at bounding box center [56, 141] width 33 height 15
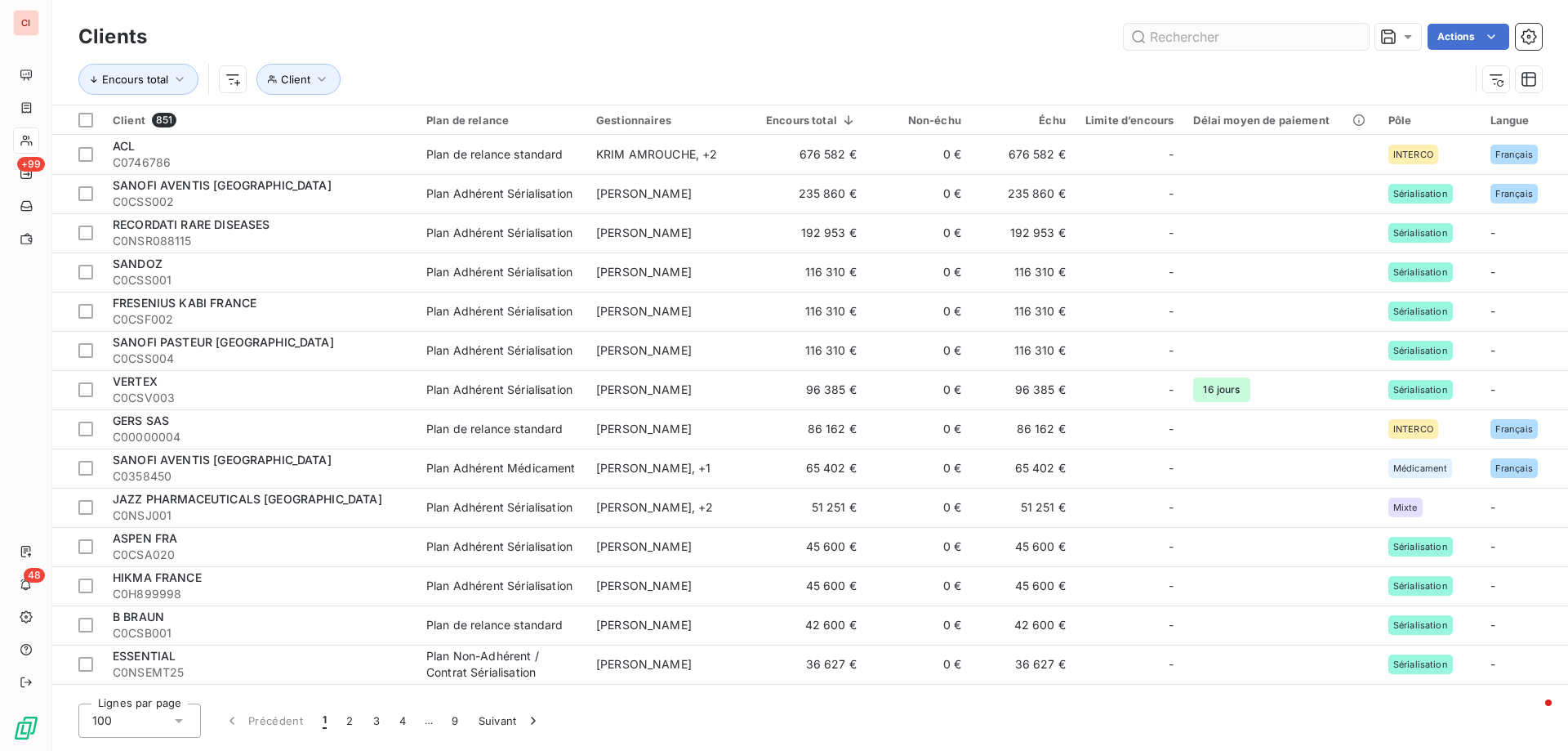
click at [1177, 37] on input "text" at bounding box center [1246, 36] width 245 height 26
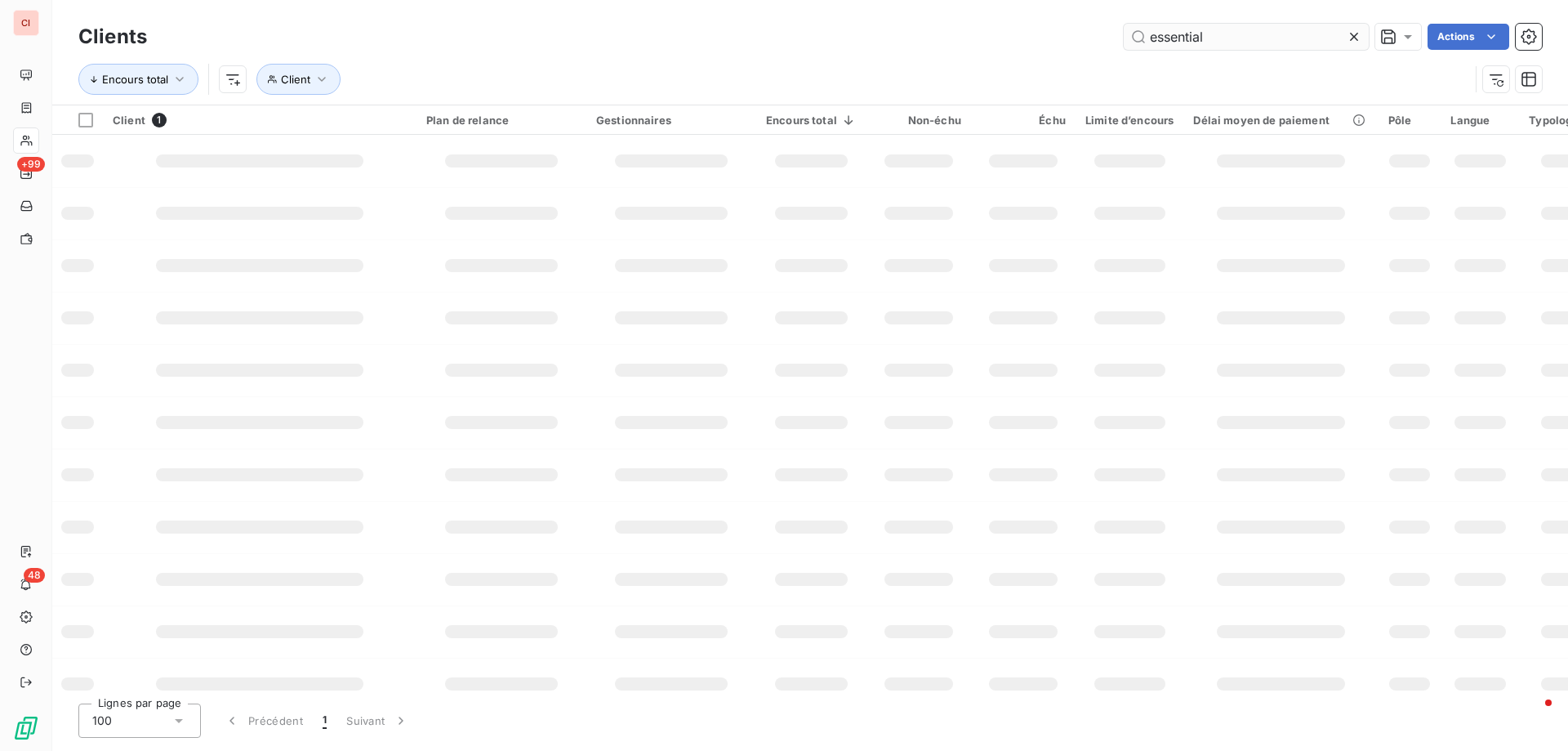
type input "essential"
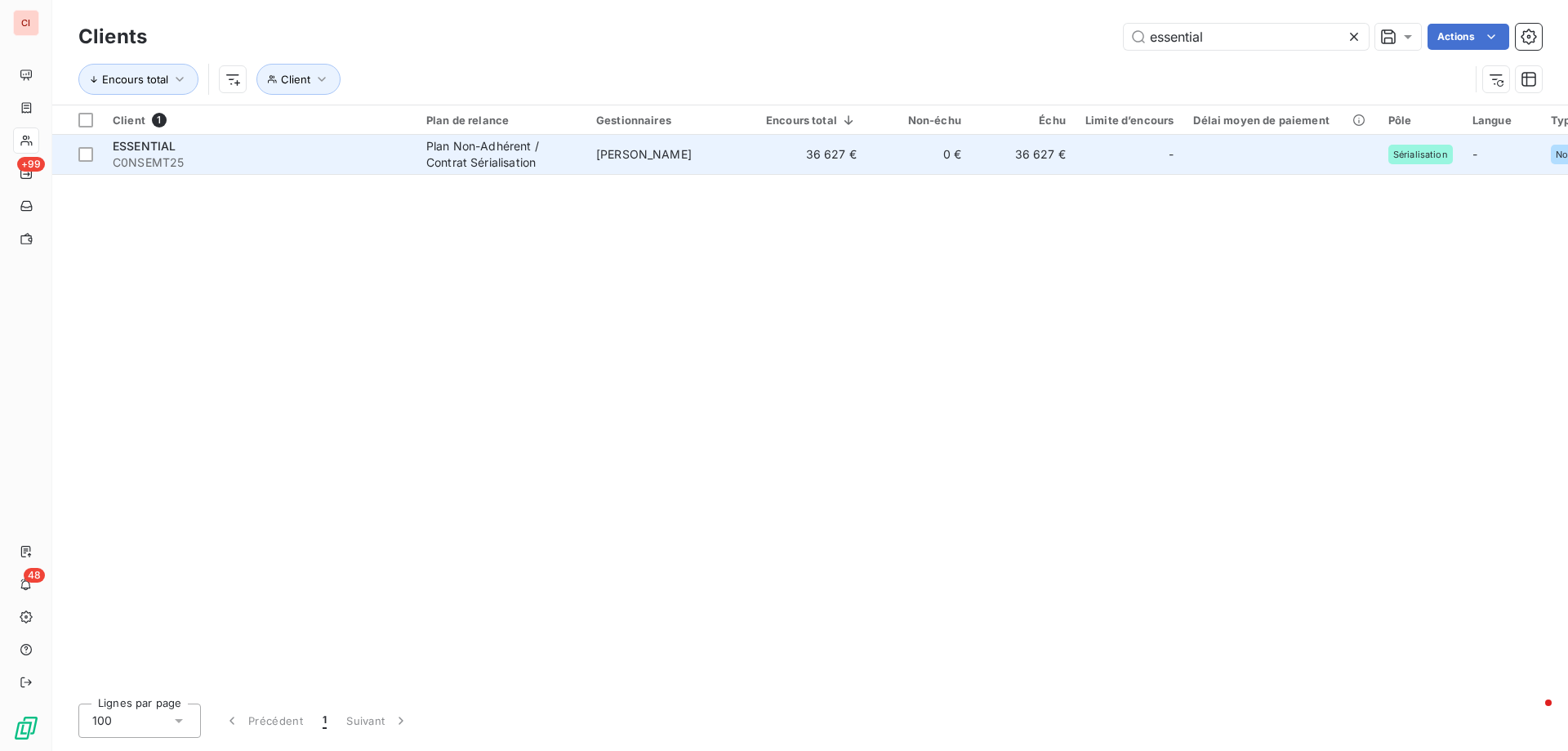
click at [628, 152] on span "[PERSON_NAME]" at bounding box center [643, 153] width 95 height 14
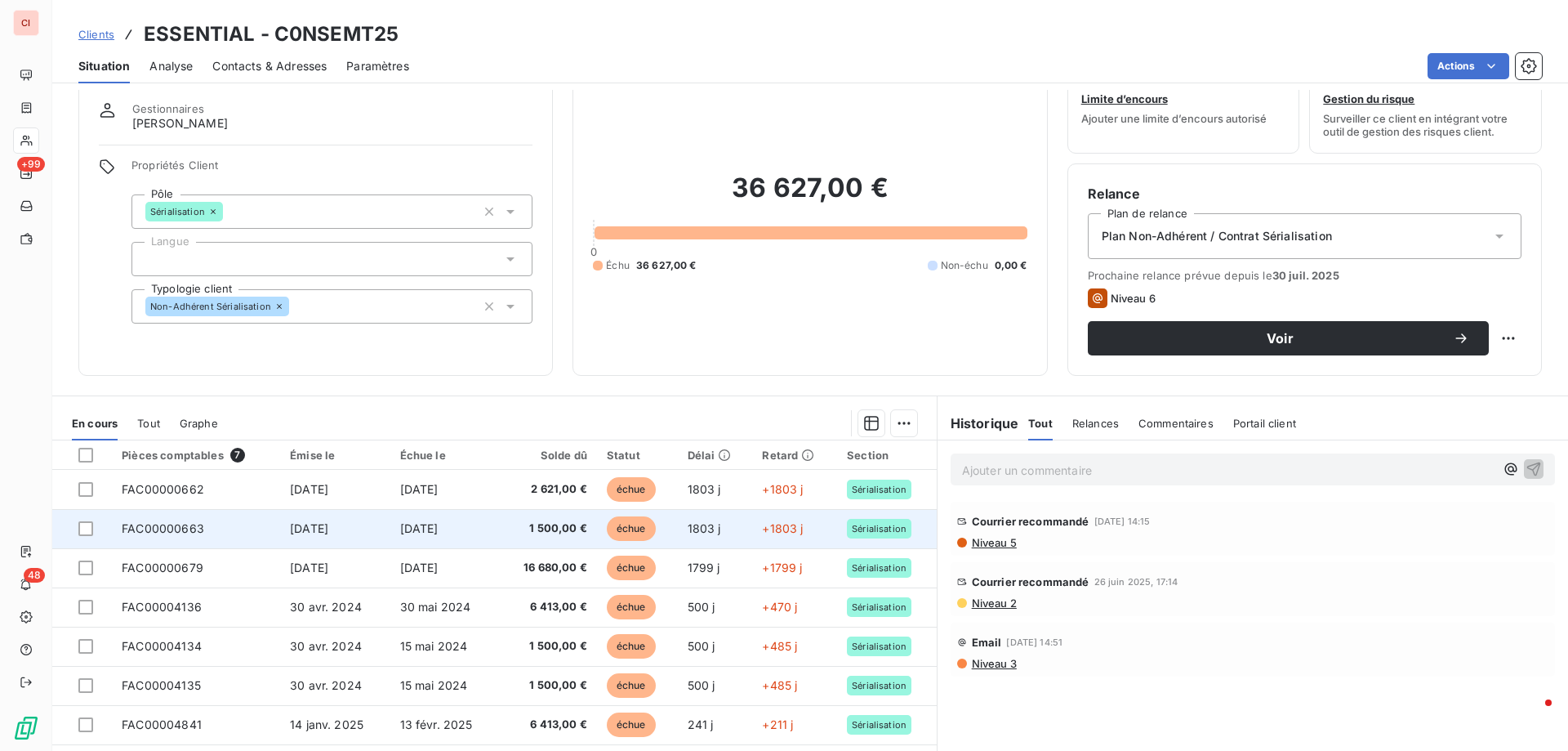
scroll to position [104, 0]
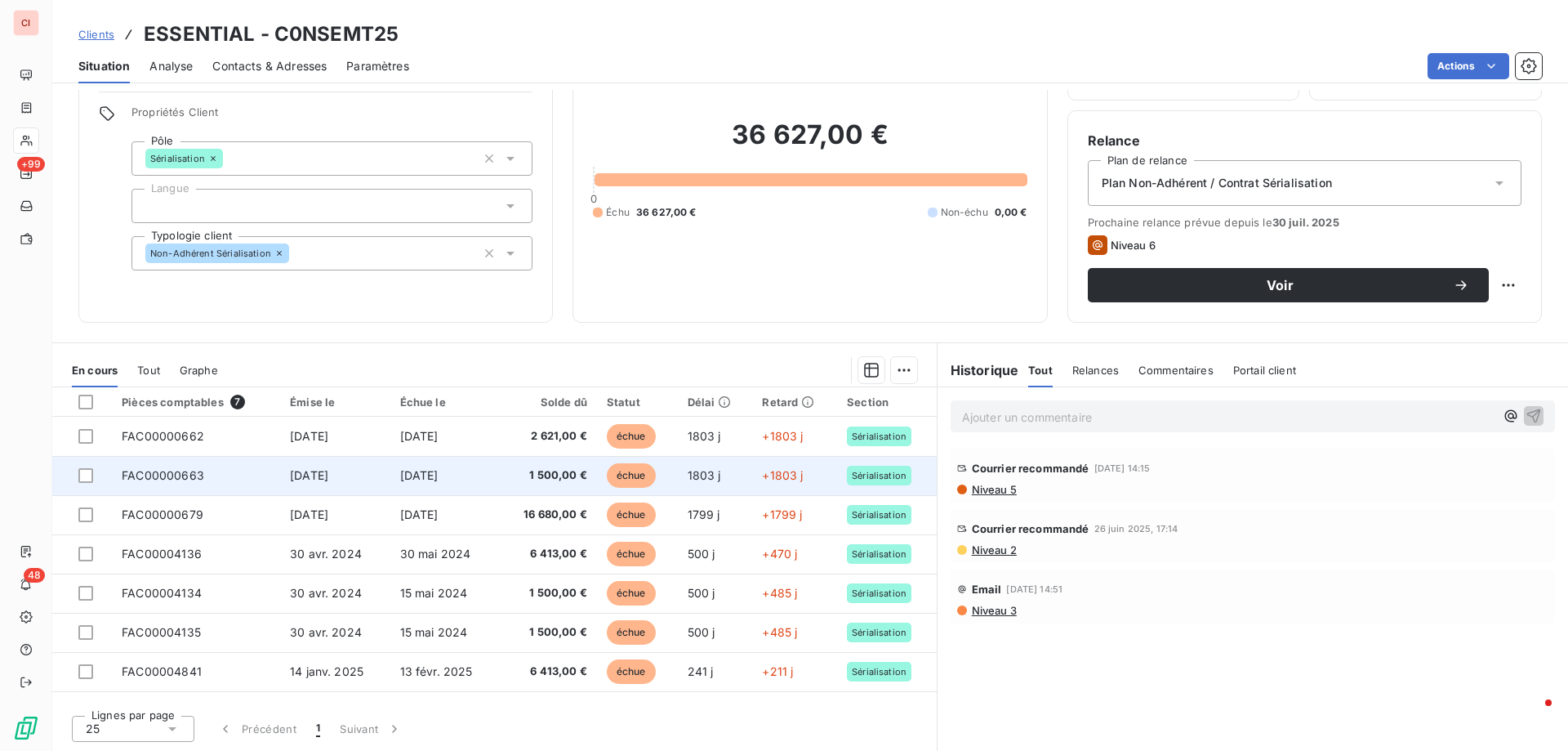
click at [556, 473] on span "1 500,00 €" at bounding box center [548, 475] width 78 height 16
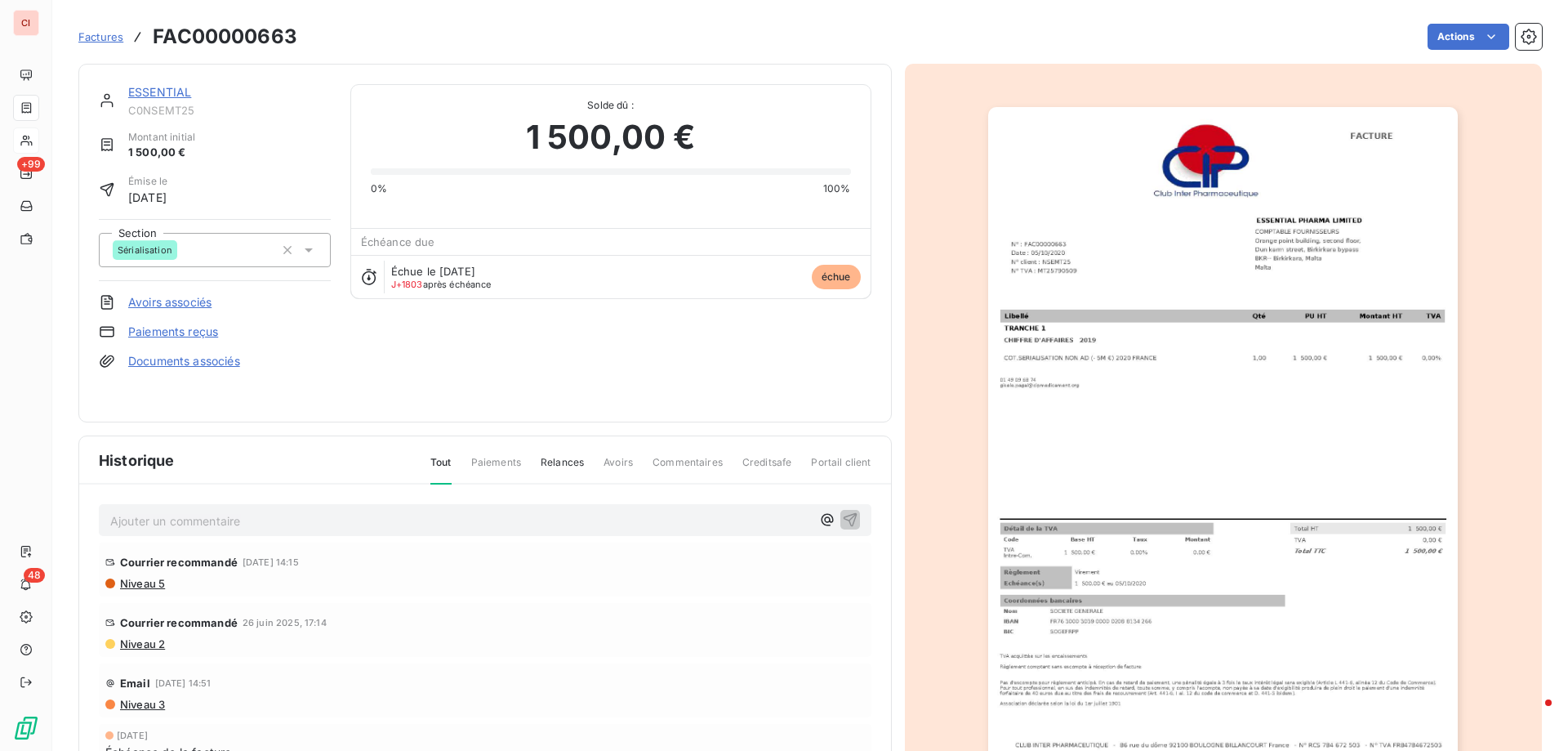
click at [393, 50] on div "Factures FAC00000663 Actions" at bounding box center [810, 36] width 1463 height 35
click at [103, 38] on span "Factures" at bounding box center [101, 36] width 45 height 13
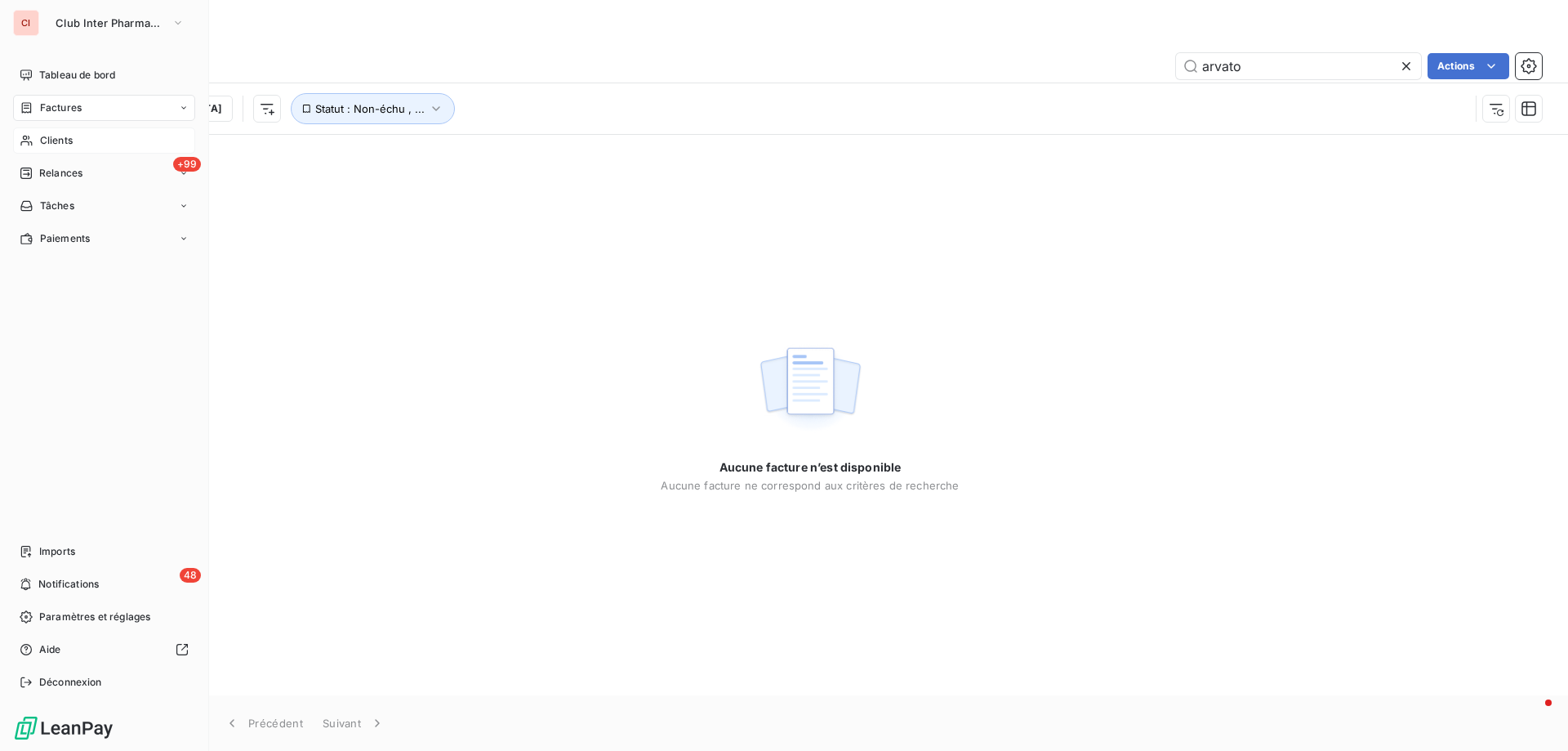
click at [35, 137] on div "Clients" at bounding box center [104, 140] width 182 height 26
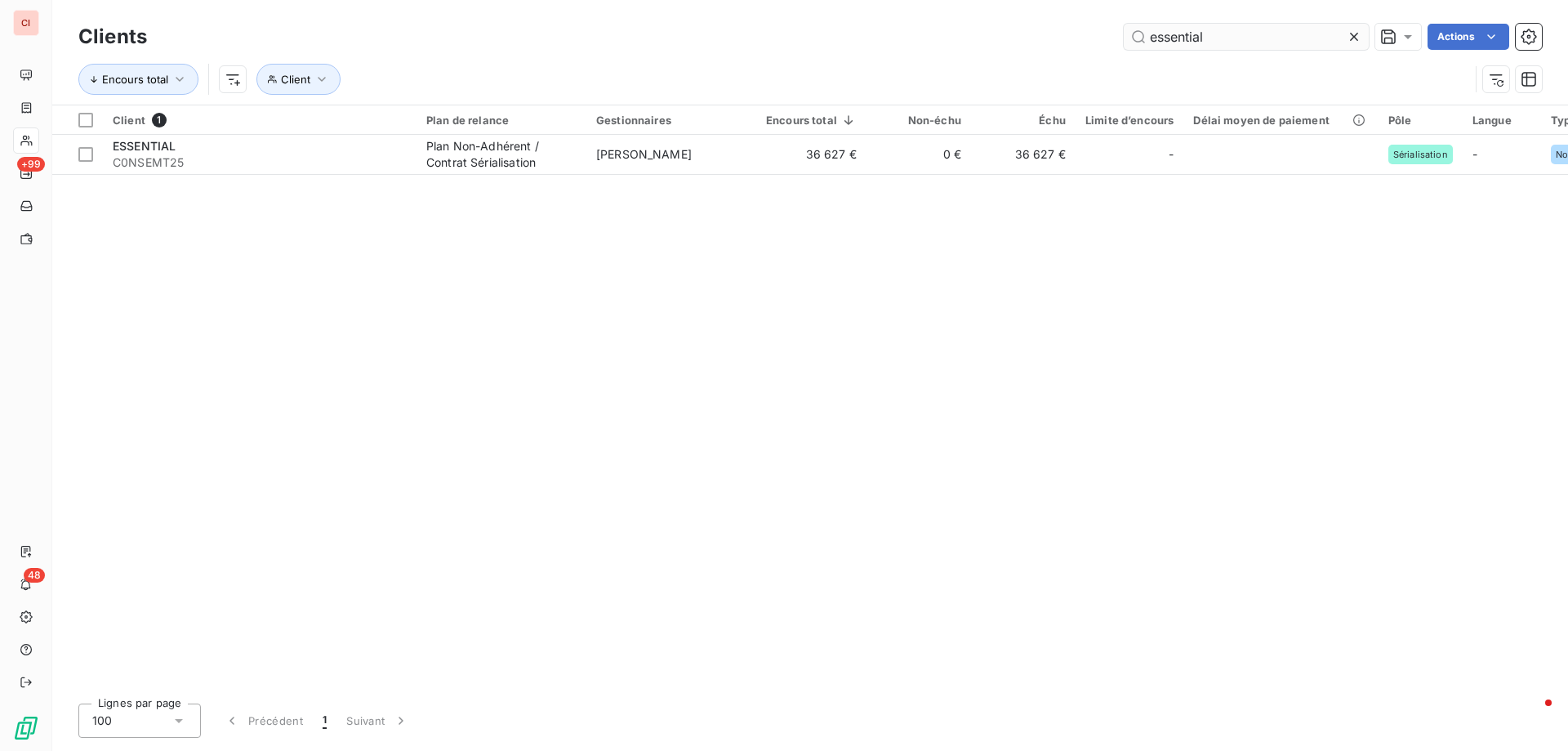
click at [1218, 30] on input "essential" at bounding box center [1246, 36] width 245 height 26
type input "straight"
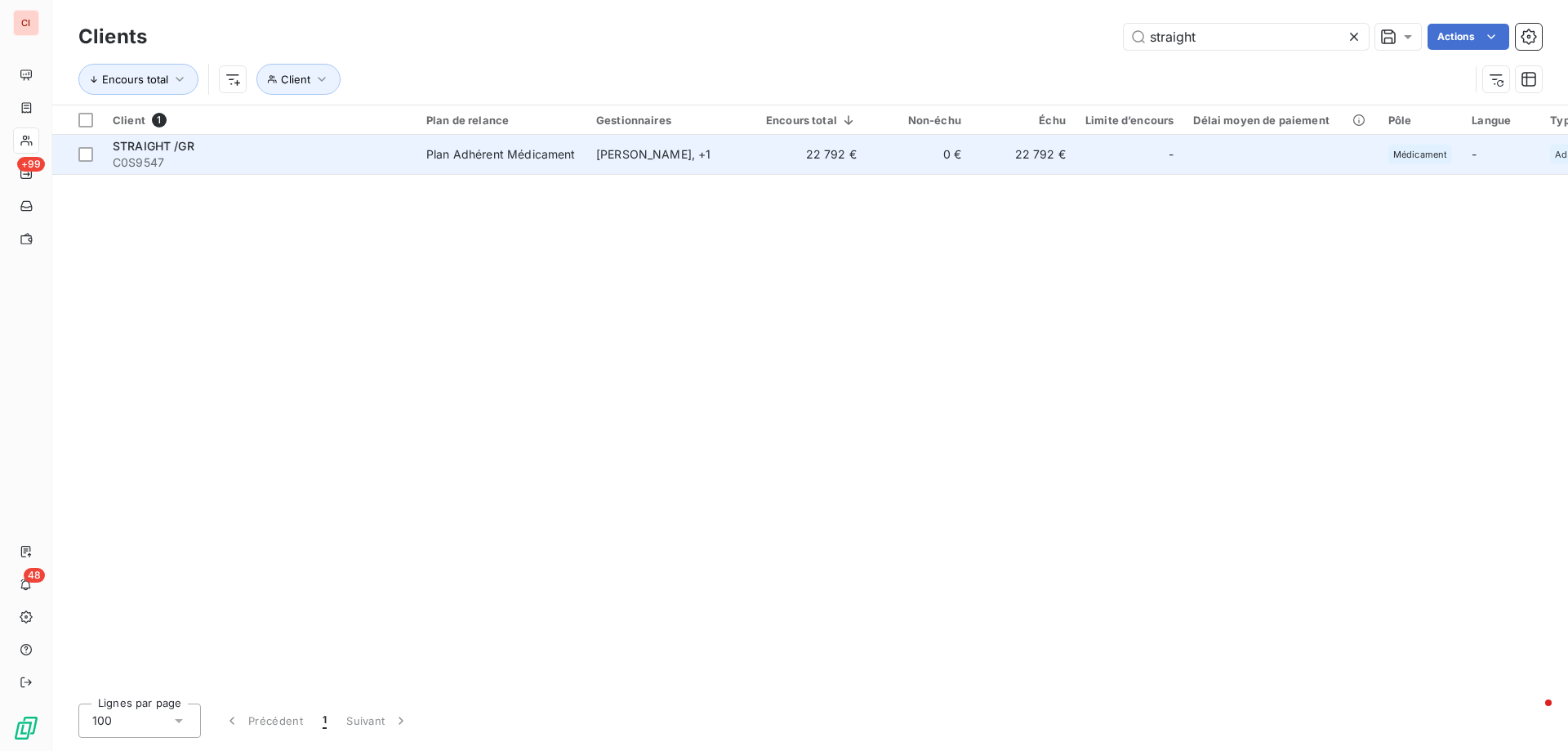
click at [584, 149] on td "Plan Adhérent Médicament" at bounding box center [501, 154] width 170 height 39
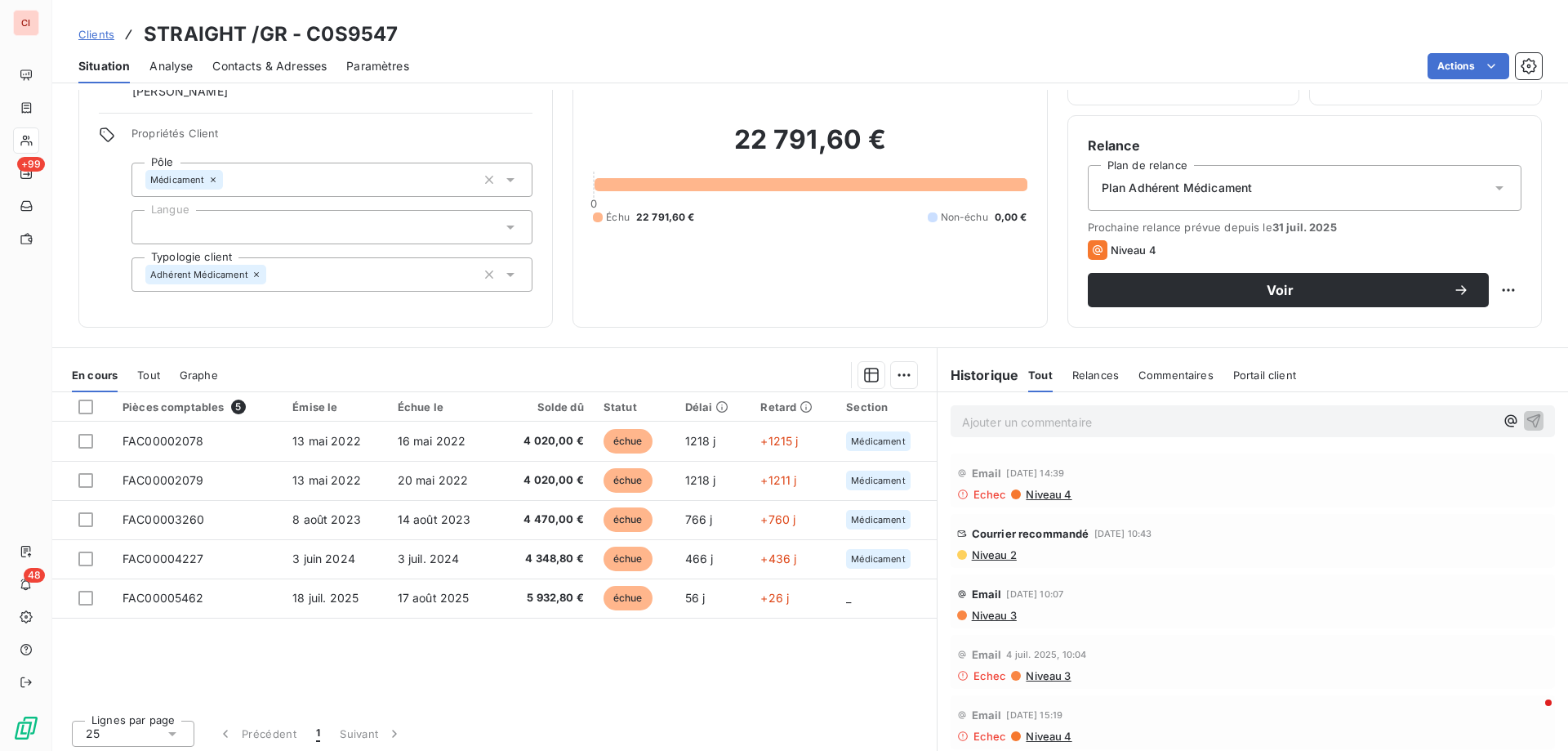
scroll to position [104, 0]
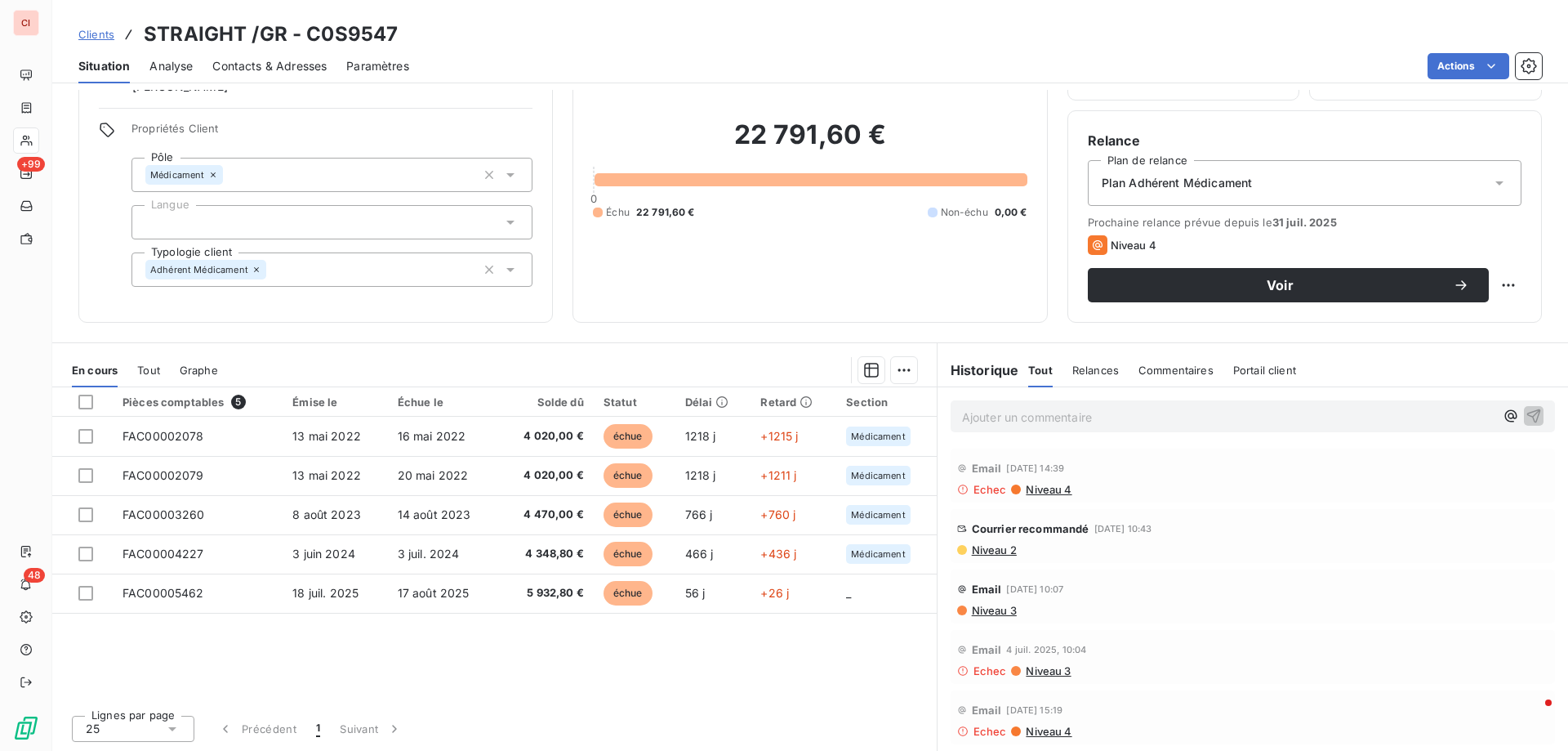
click at [270, 71] on span "Contacts & Adresses" at bounding box center [269, 65] width 114 height 16
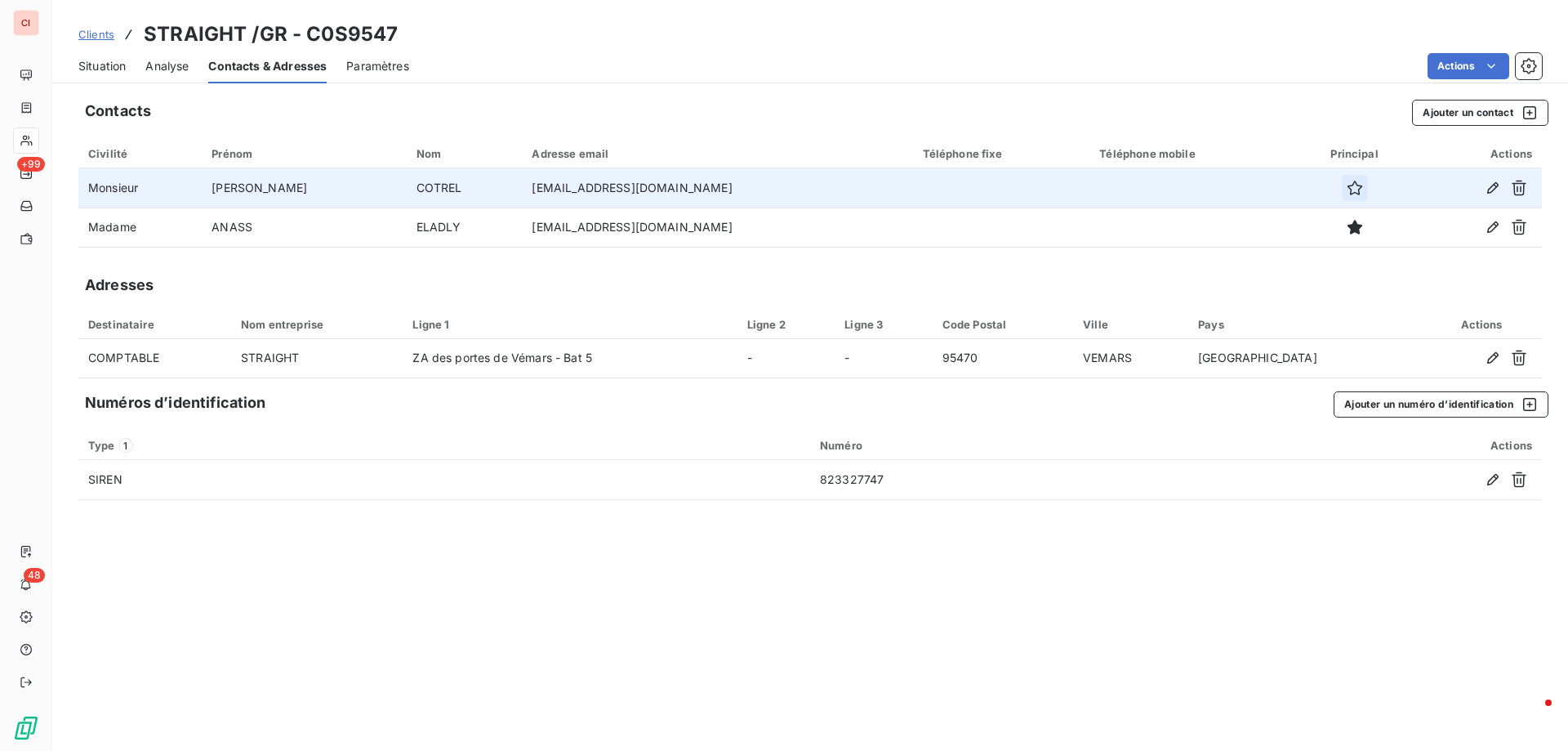
click at [1347, 191] on icon "button" at bounding box center [1354, 187] width 16 height 16
click at [1494, 189] on icon "button" at bounding box center [1492, 188] width 11 height 11
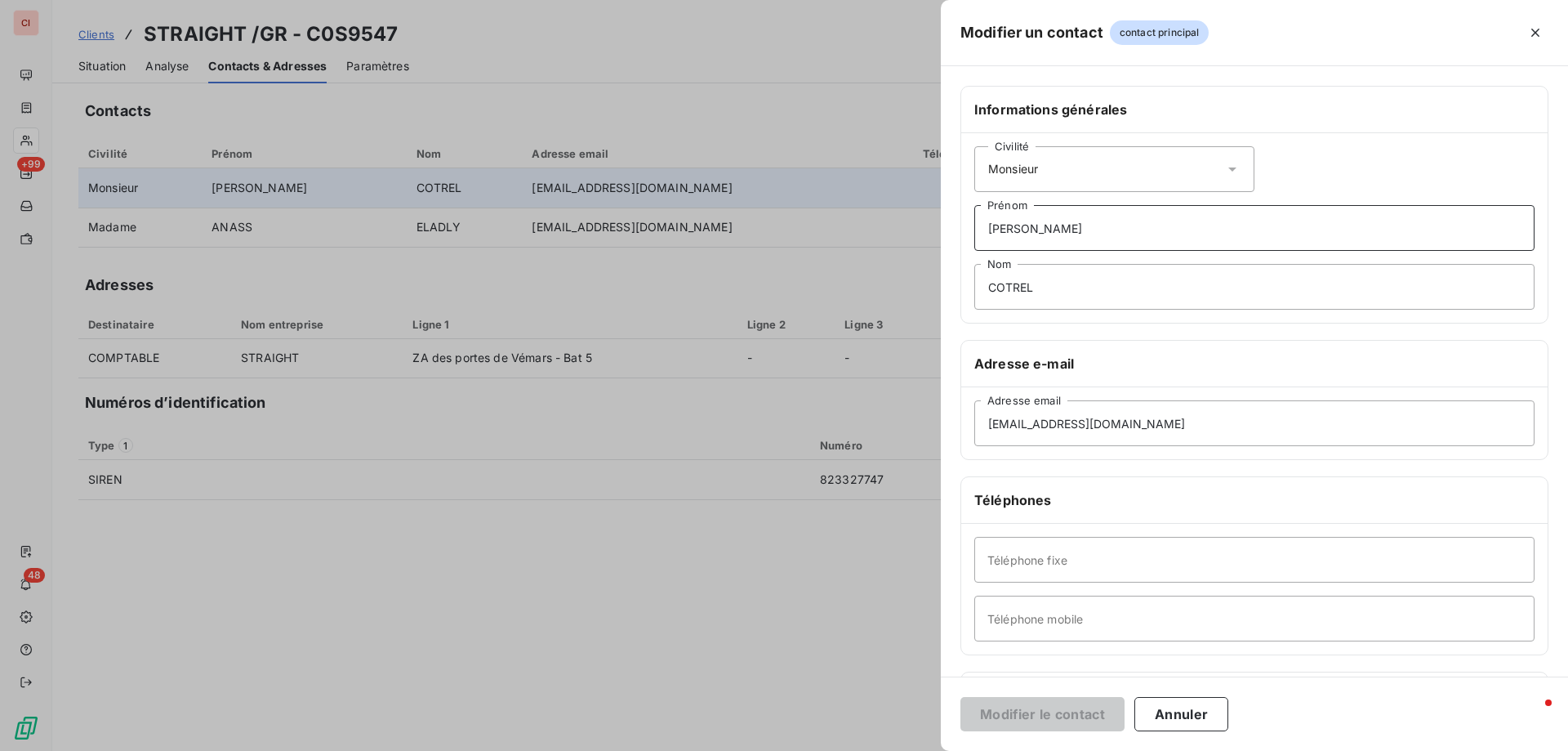
drag, startPoint x: 1091, startPoint y: 234, endPoint x: 971, endPoint y: 237, distance: 120.0
click at [972, 237] on div "Civilité Monsieur [PERSON_NAME]" at bounding box center [1254, 228] width 586 height 190
click at [1043, 236] on input "MON" at bounding box center [1254, 227] width 560 height 46
type input "MONJI"
drag, startPoint x: 1052, startPoint y: 290, endPoint x: 970, endPoint y: 283, distance: 82.3
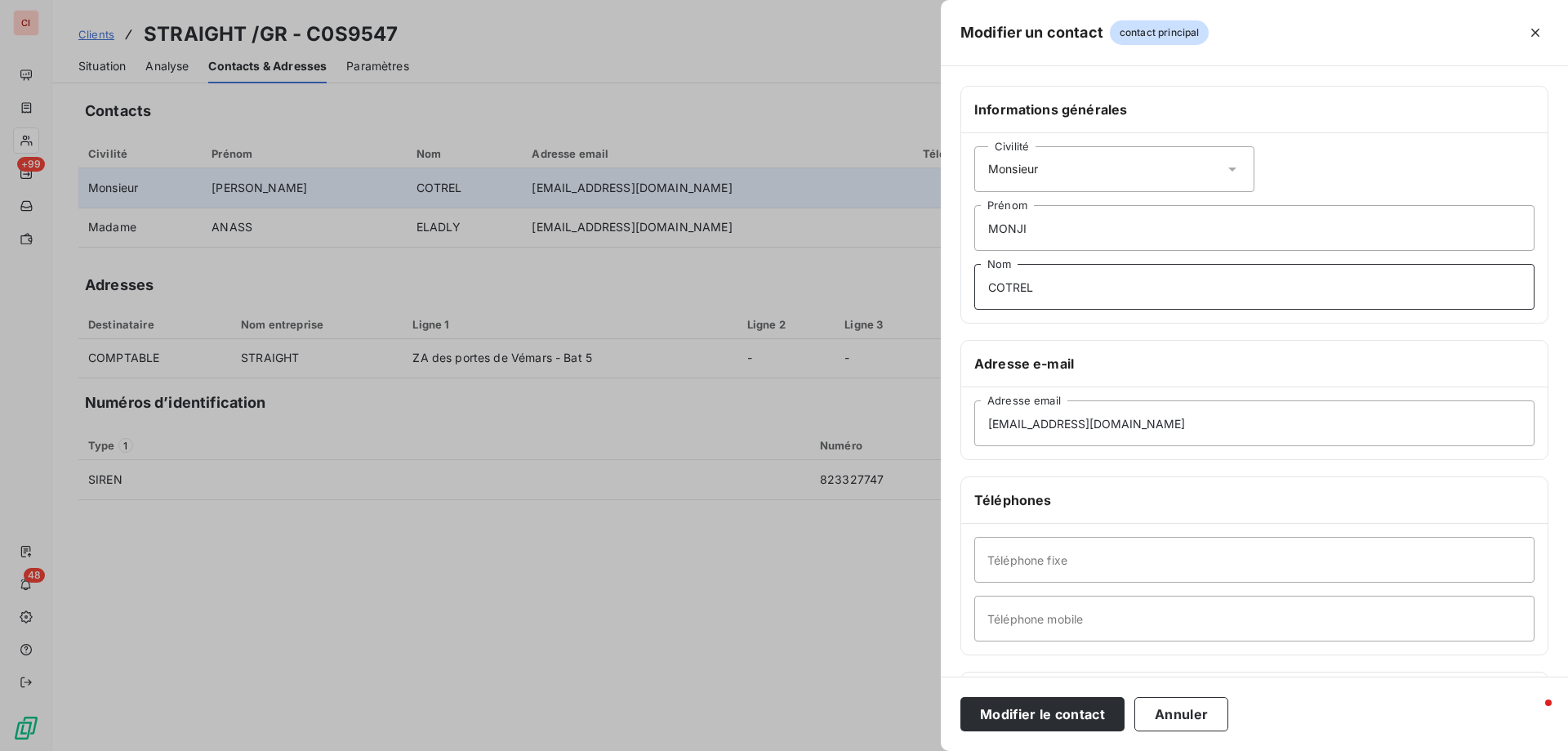
click at [970, 283] on div "Civilité Monsieur [PERSON_NAME] COTREL Nom" at bounding box center [1254, 228] width 586 height 190
type input "[PERSON_NAME]"
click at [1071, 574] on input "Téléphone fixe" at bounding box center [1254, 559] width 560 height 46
type input "p"
type input "PR"
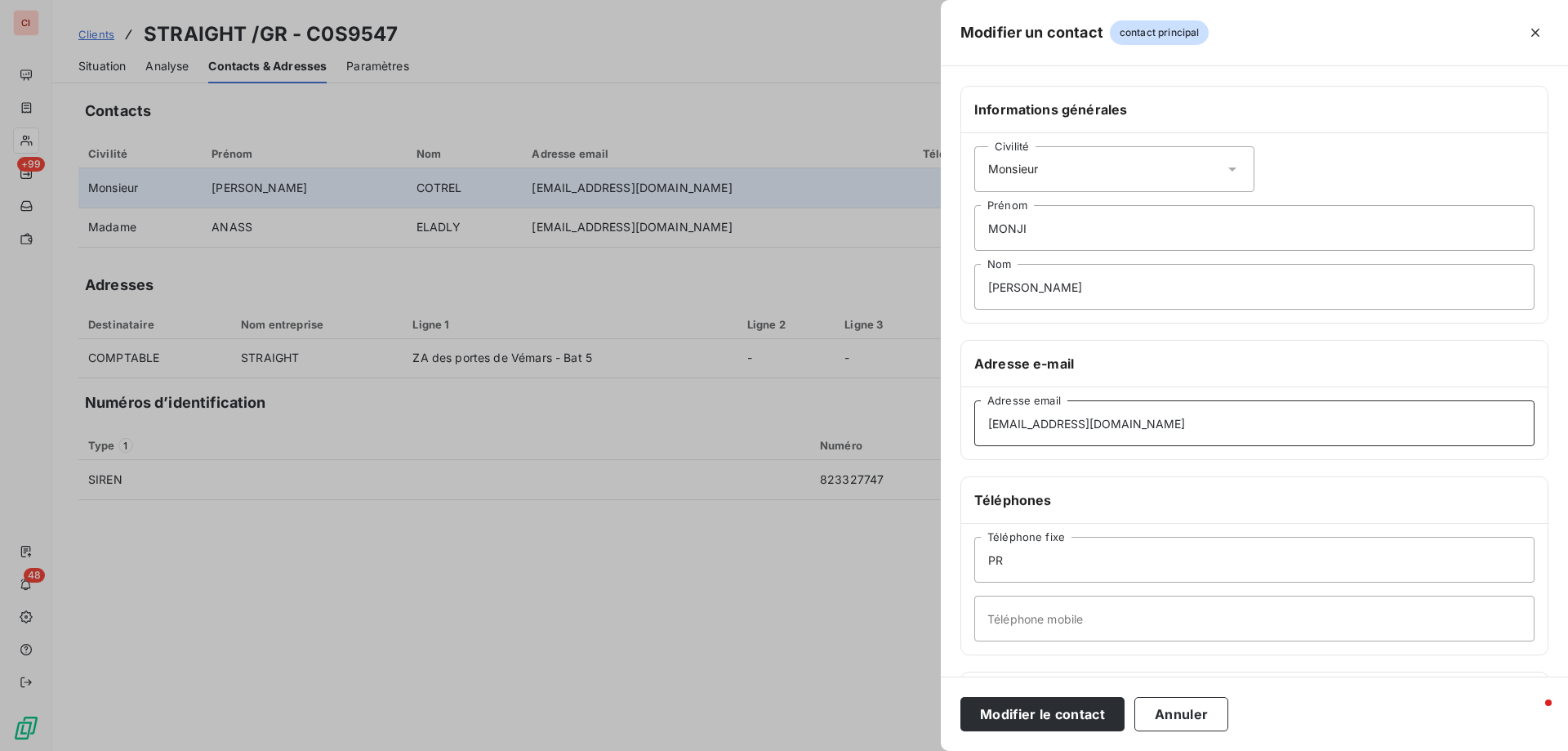
click at [1166, 419] on input "[EMAIL_ADDRESS][DOMAIN_NAME]" at bounding box center [1254, 422] width 560 height 46
drag, startPoint x: 1028, startPoint y: 421, endPoint x: 966, endPoint y: 433, distance: 63.2
click at [966, 433] on div "[EMAIL_ADDRESS][DOMAIN_NAME] Adresse email" at bounding box center [1254, 422] width 586 height 72
type input "[EMAIL_ADDRESS][DOMAIN_NAME]"
click at [960, 697] on button "Modifier le contact" at bounding box center [1042, 714] width 164 height 35
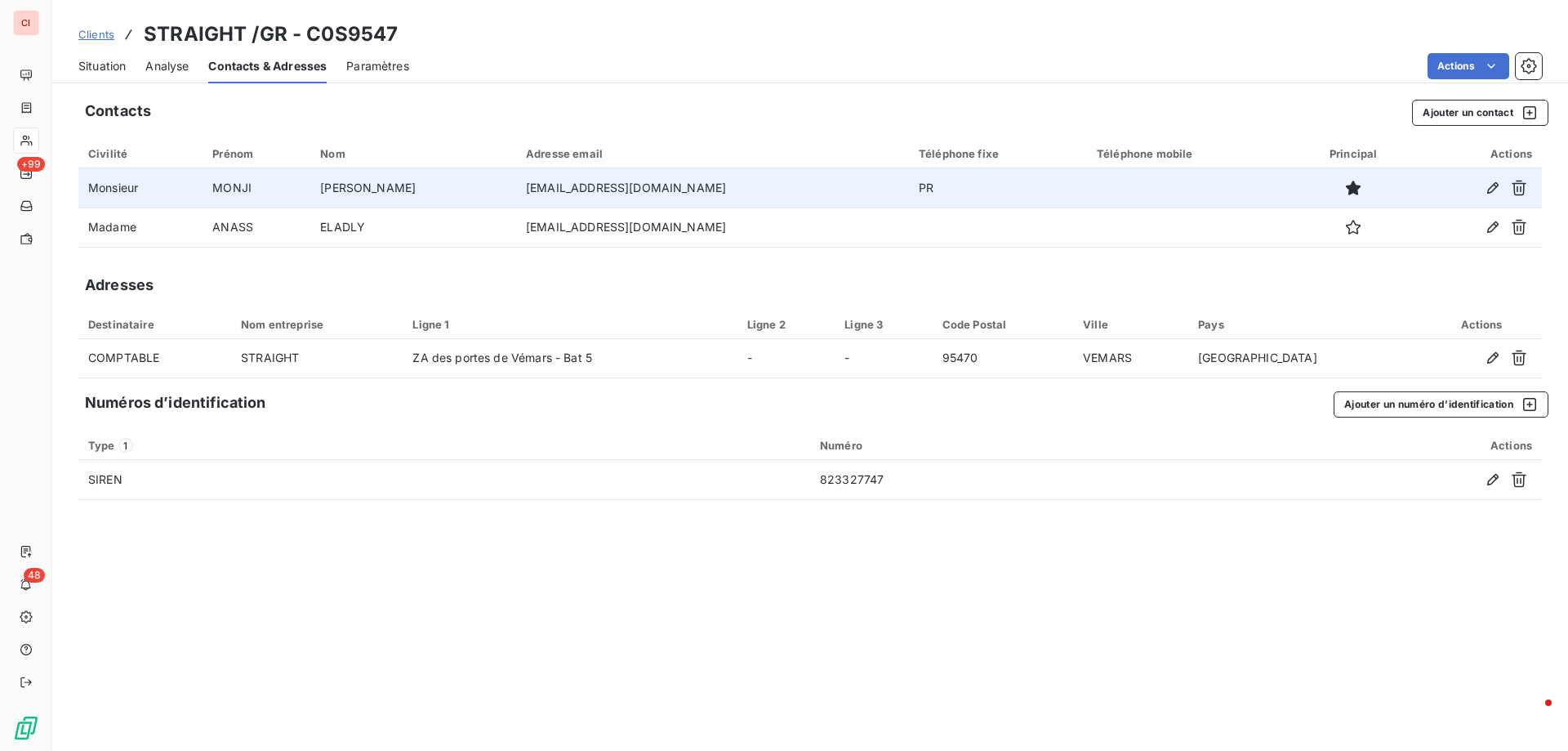
click at [88, 59] on span "Situation" at bounding box center [102, 65] width 48 height 16
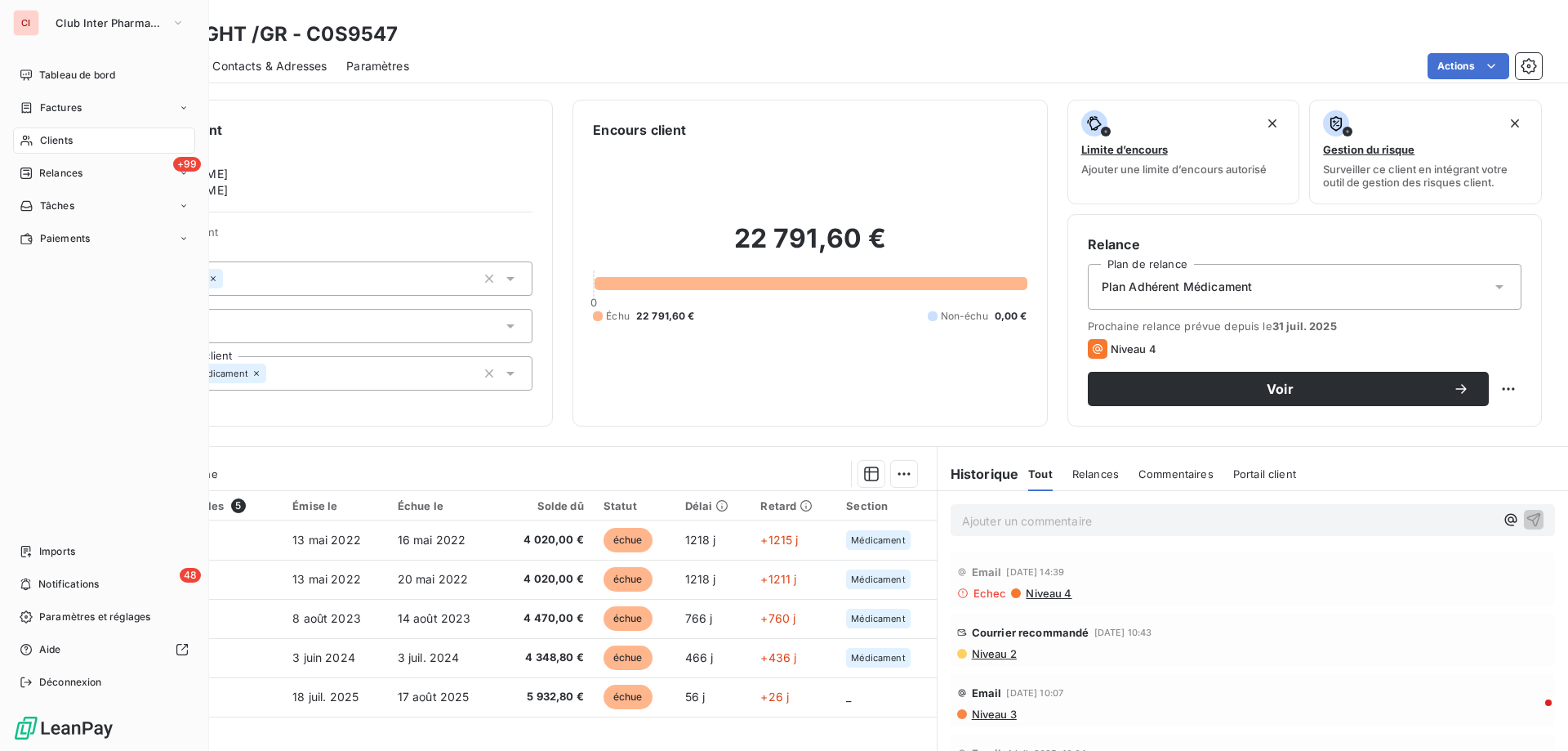
click at [64, 140] on span "Clients" at bounding box center [56, 141] width 33 height 15
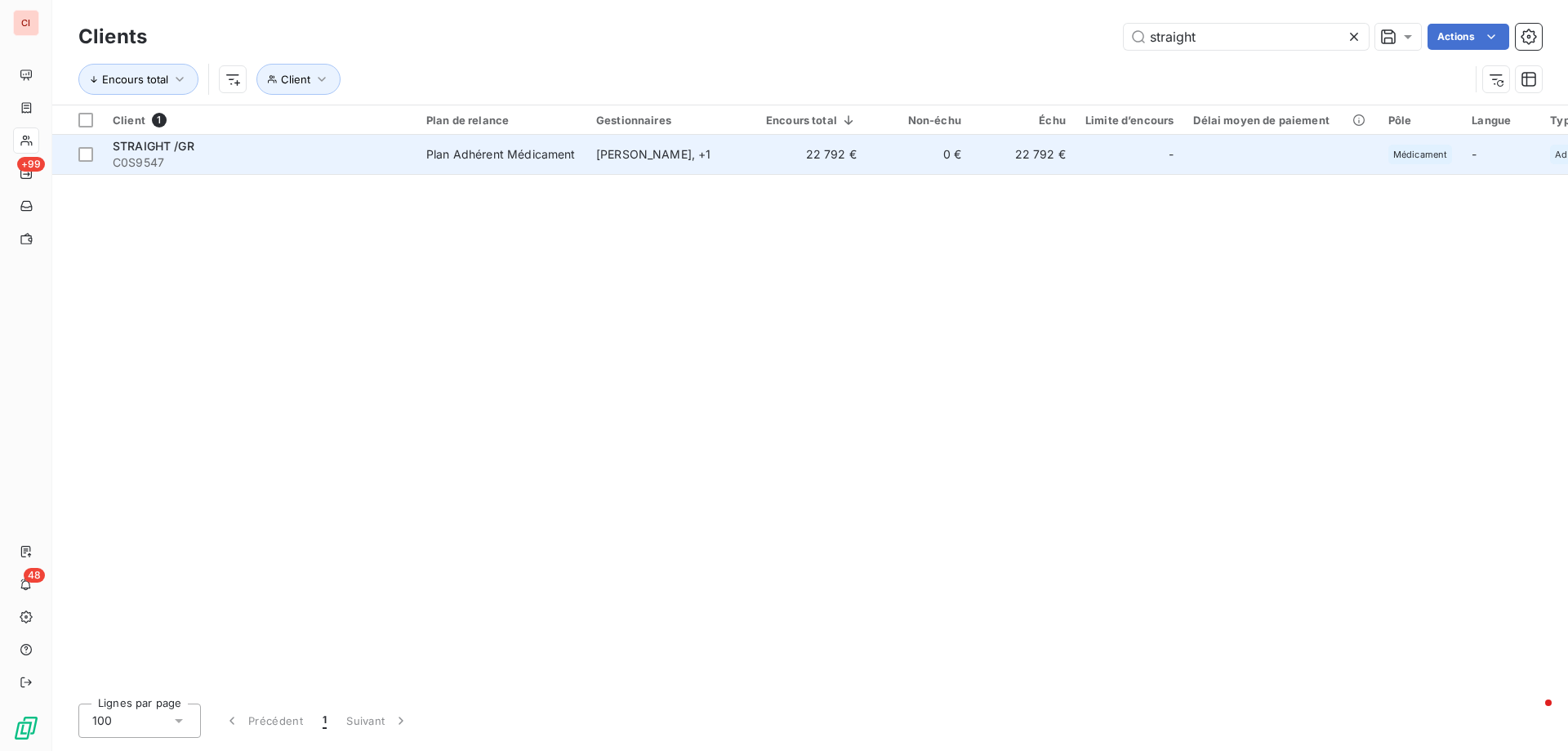
click at [671, 156] on div "[PERSON_NAME] , + 1" at bounding box center [671, 154] width 150 height 16
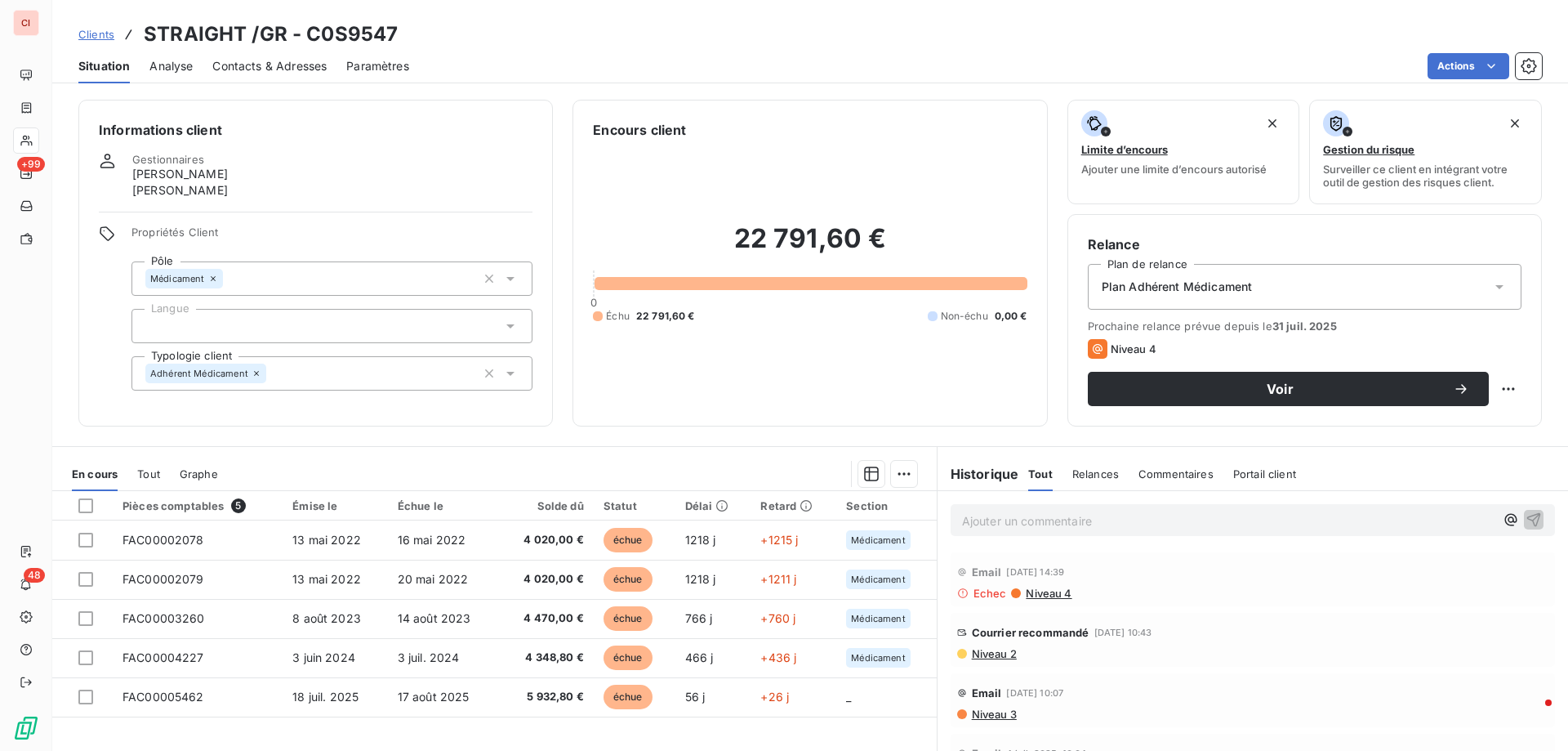
scroll to position [104, 0]
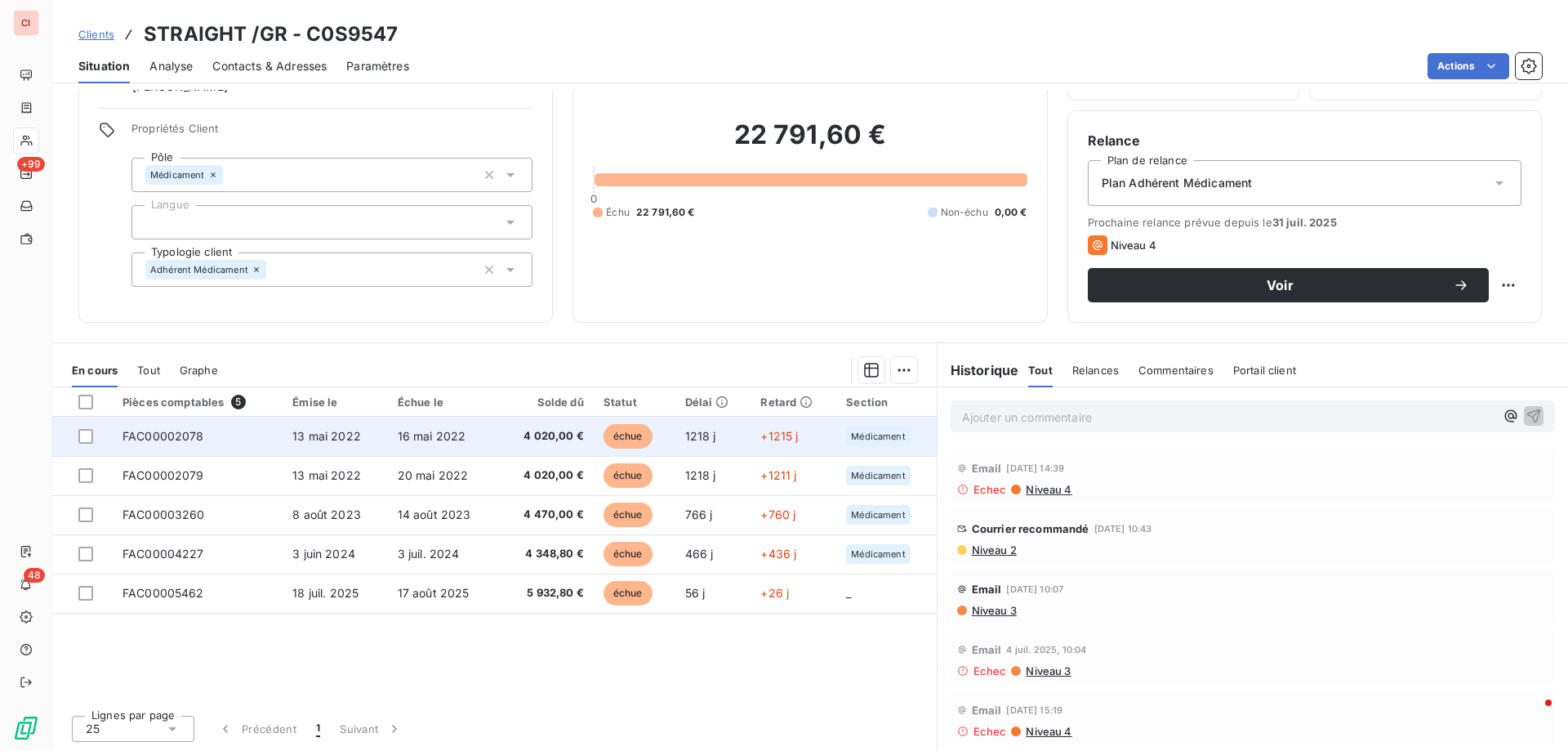
click at [548, 439] on span "4 020,00 €" at bounding box center [545, 435] width 75 height 16
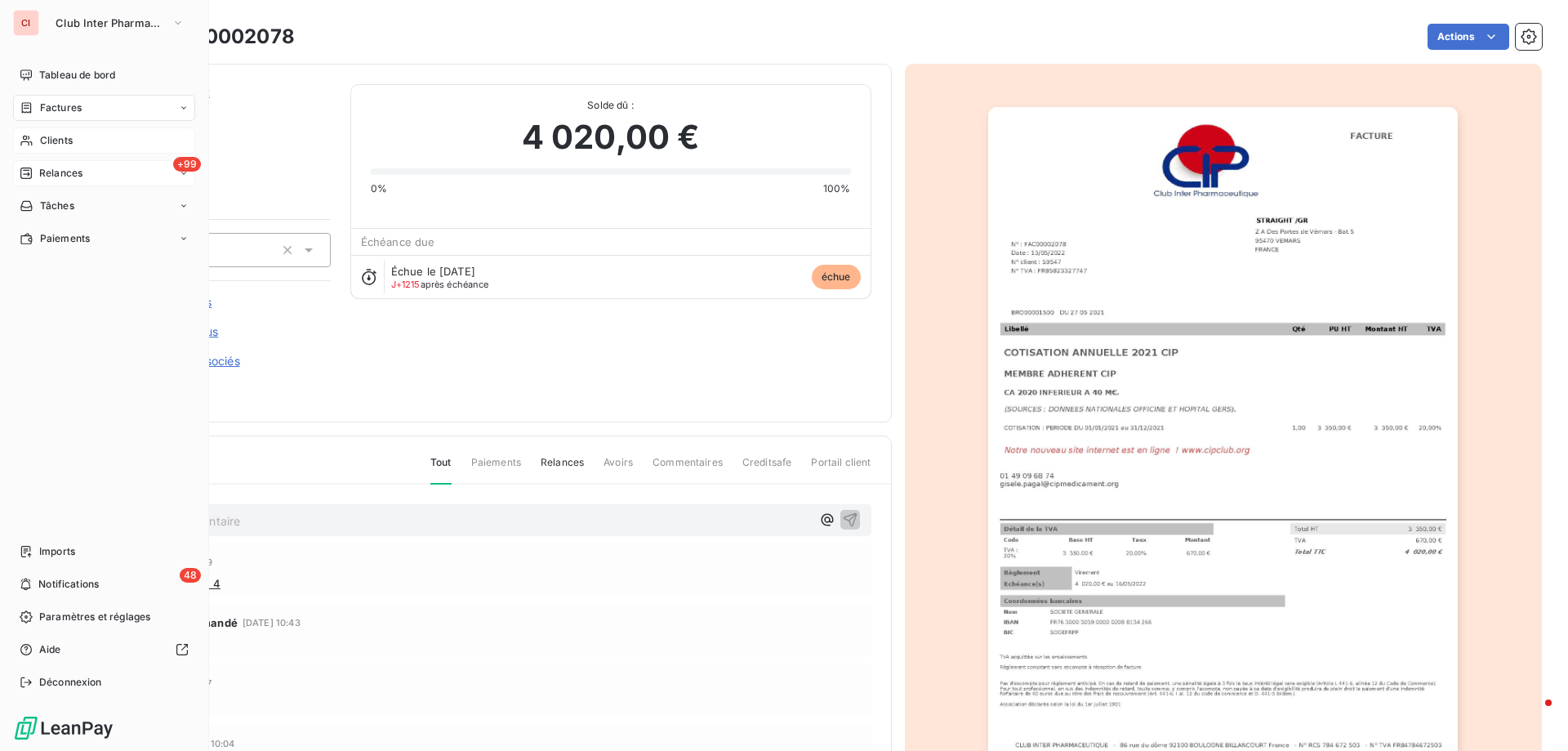
click at [52, 171] on span "Relances" at bounding box center [61, 173] width 43 height 15
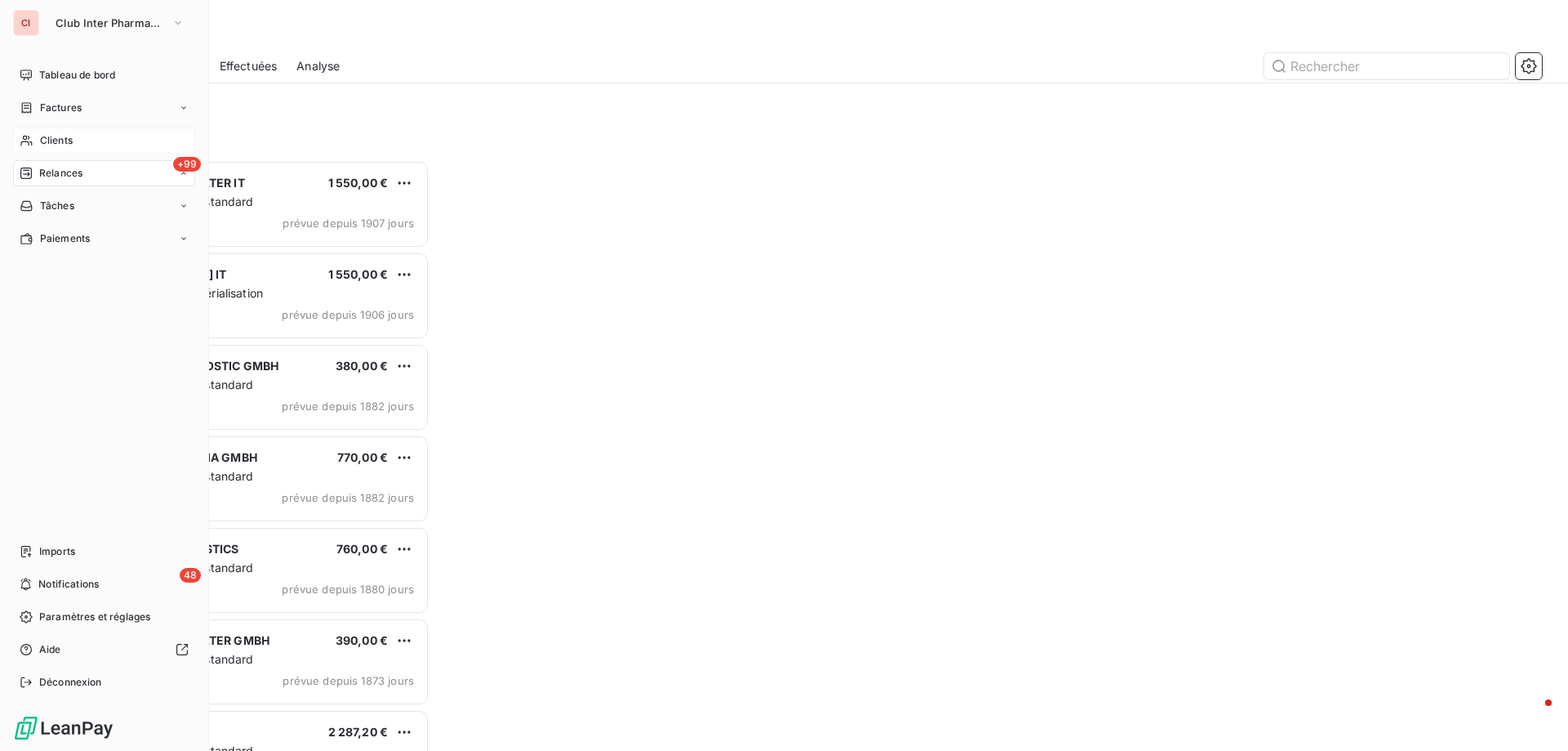
scroll to position [578, 339]
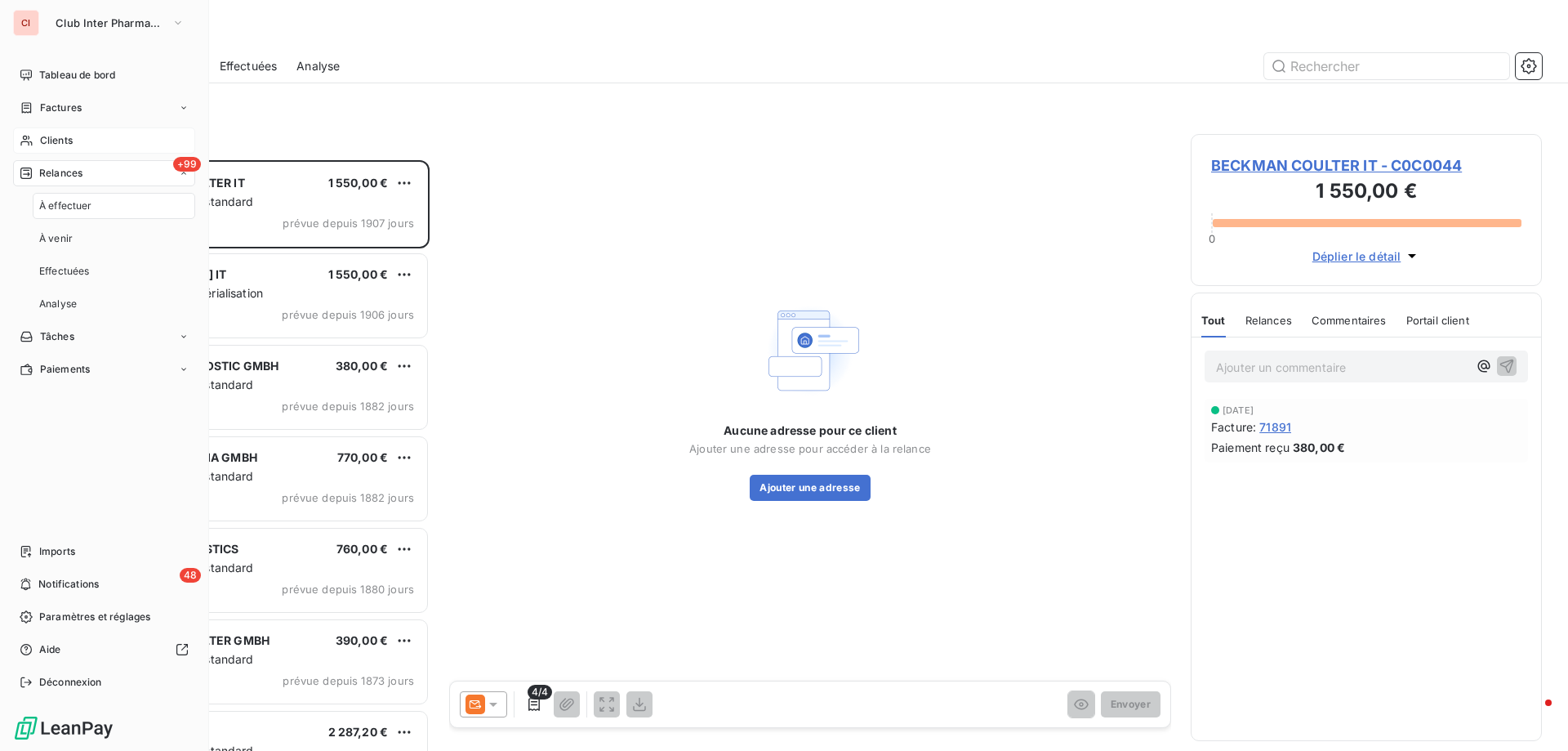
click at [54, 136] on span "Clients" at bounding box center [56, 141] width 33 height 15
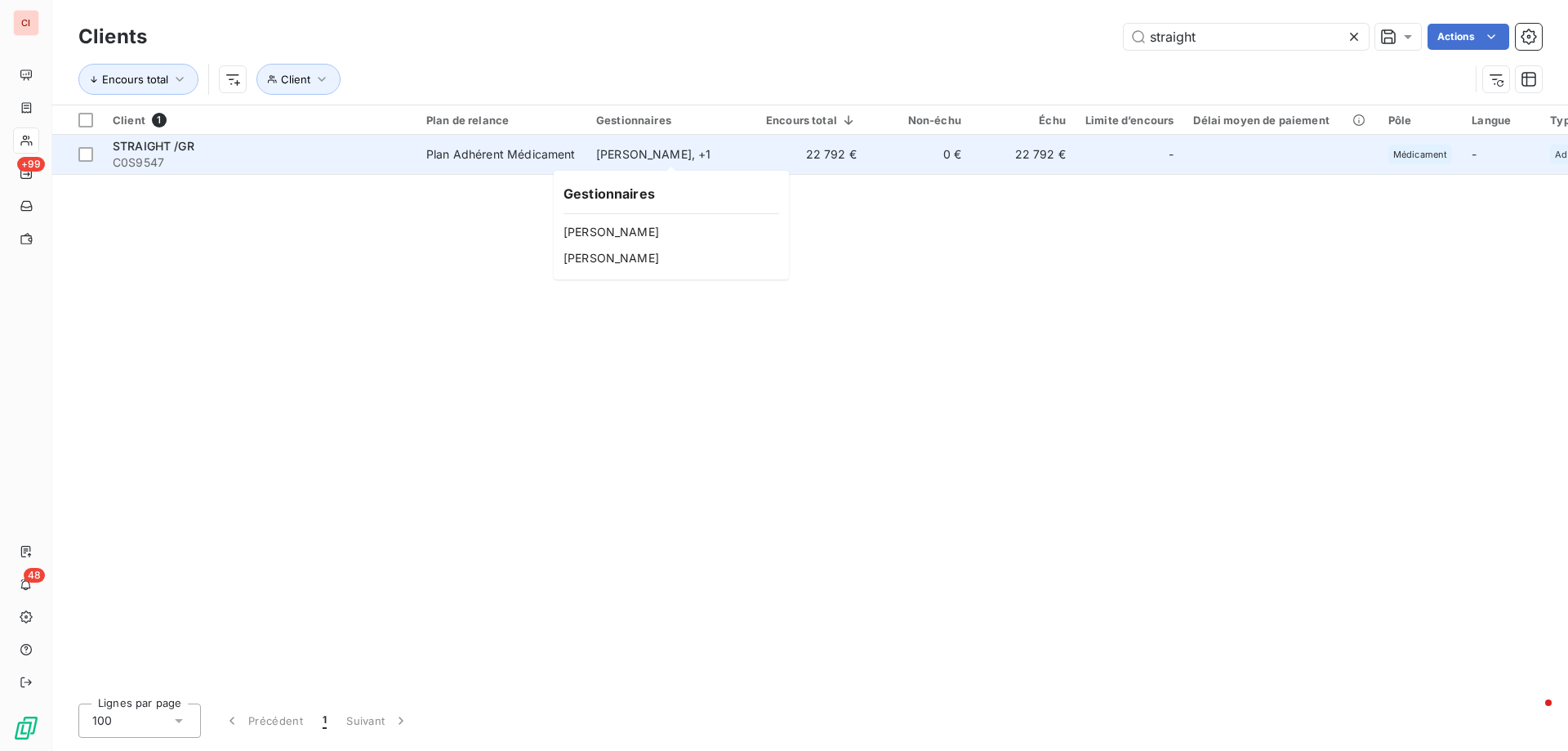
click at [684, 153] on div "[PERSON_NAME] , + 1" at bounding box center [671, 154] width 150 height 16
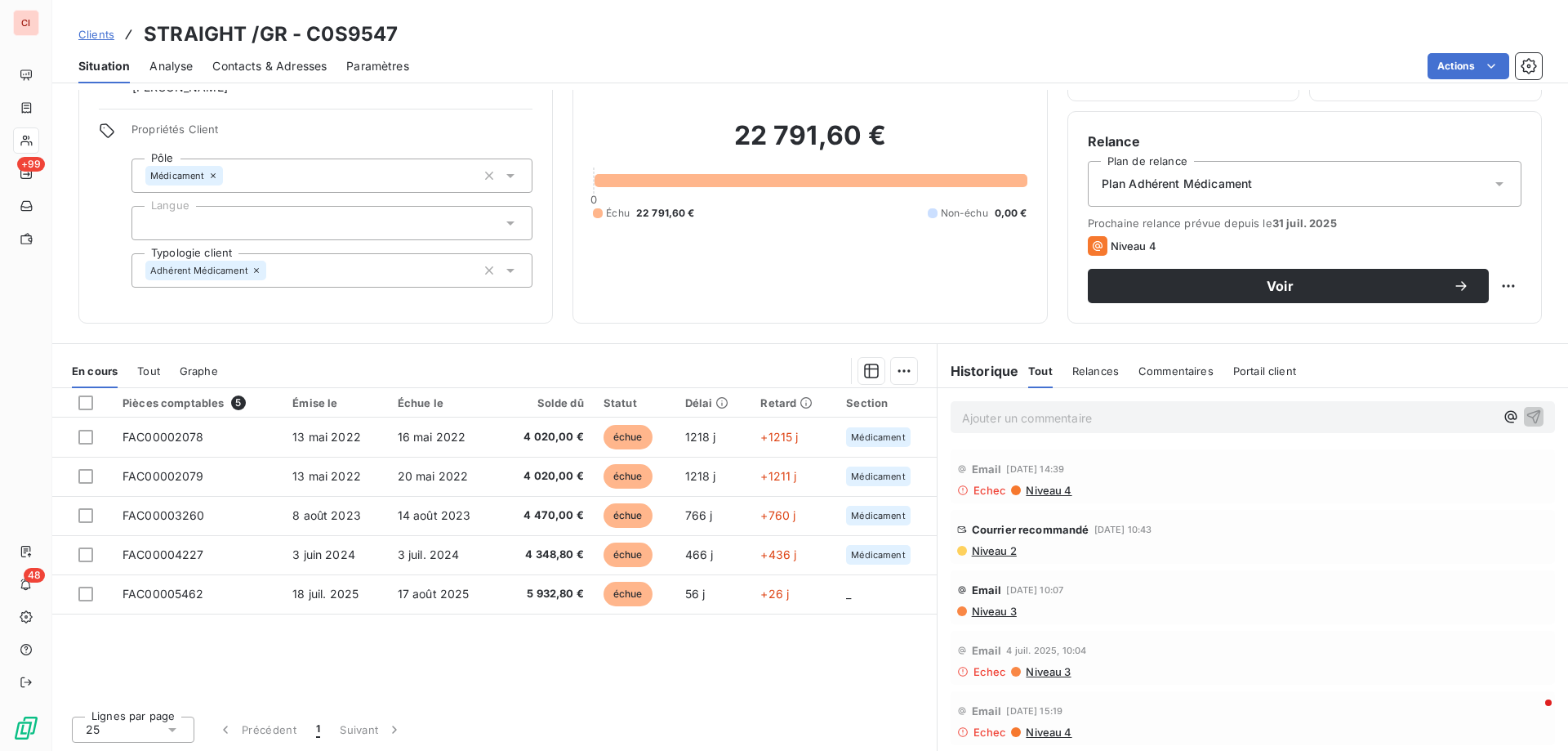
scroll to position [104, 0]
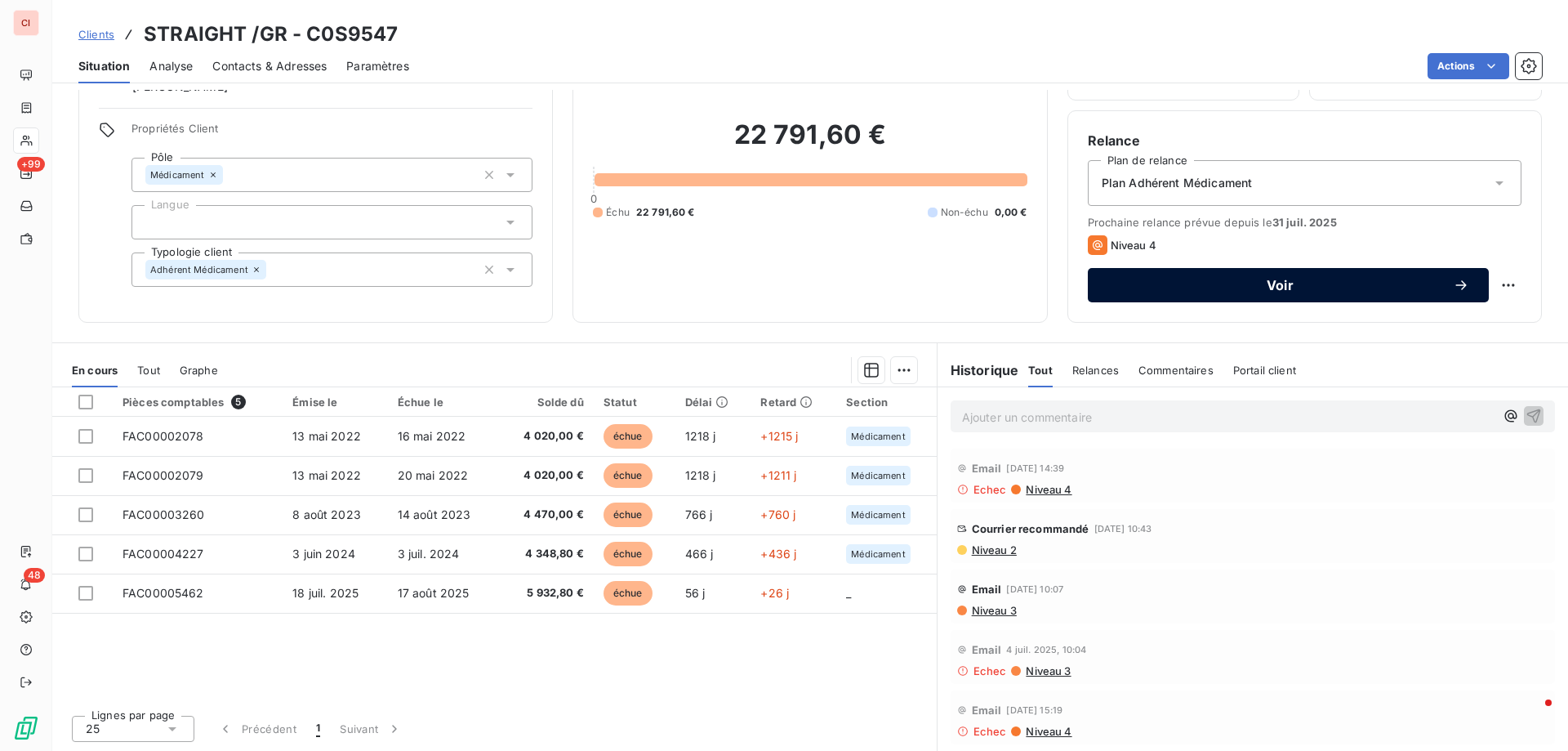
click at [1455, 283] on icon "button" at bounding box center [1460, 285] width 10 height 9
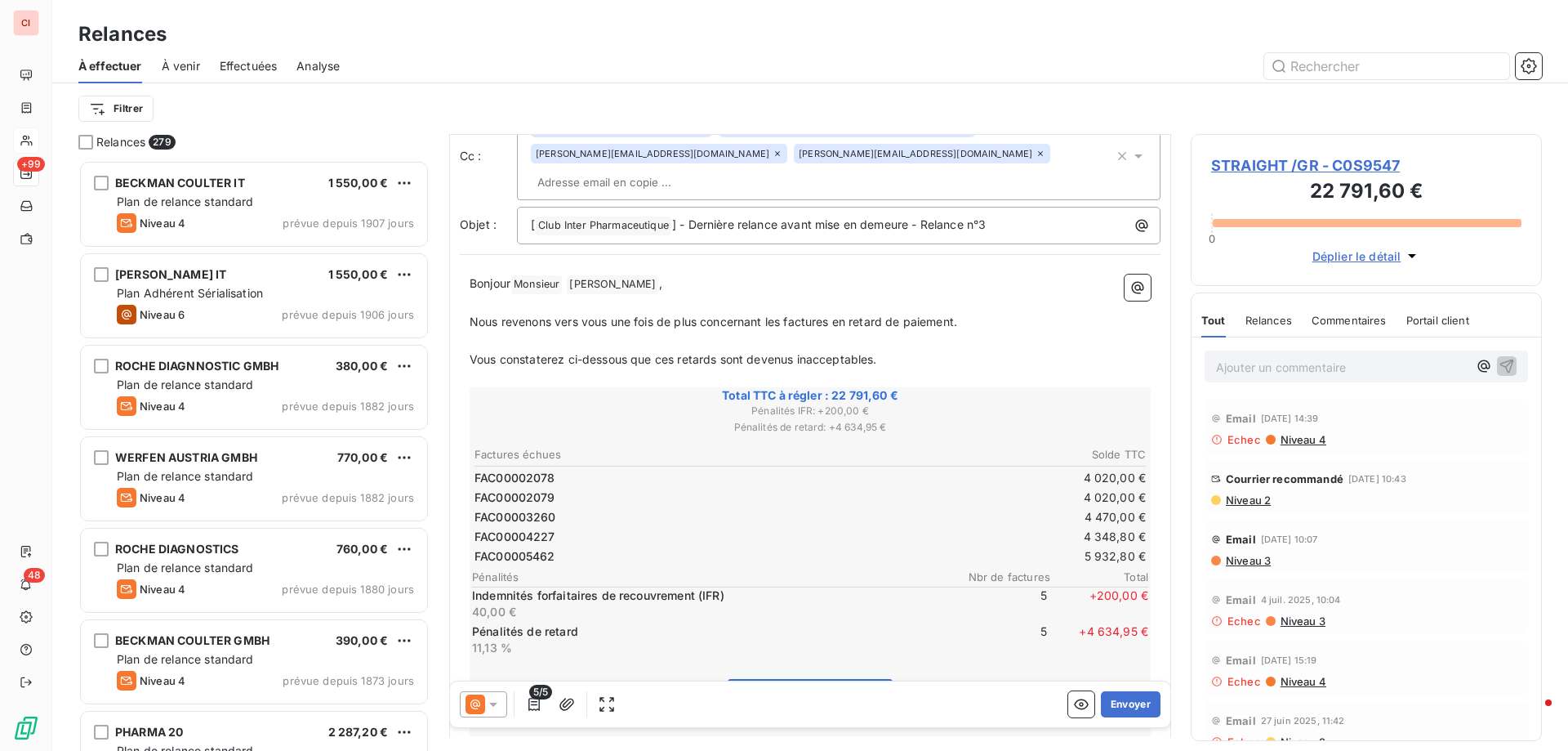
scroll to position [82, 0]
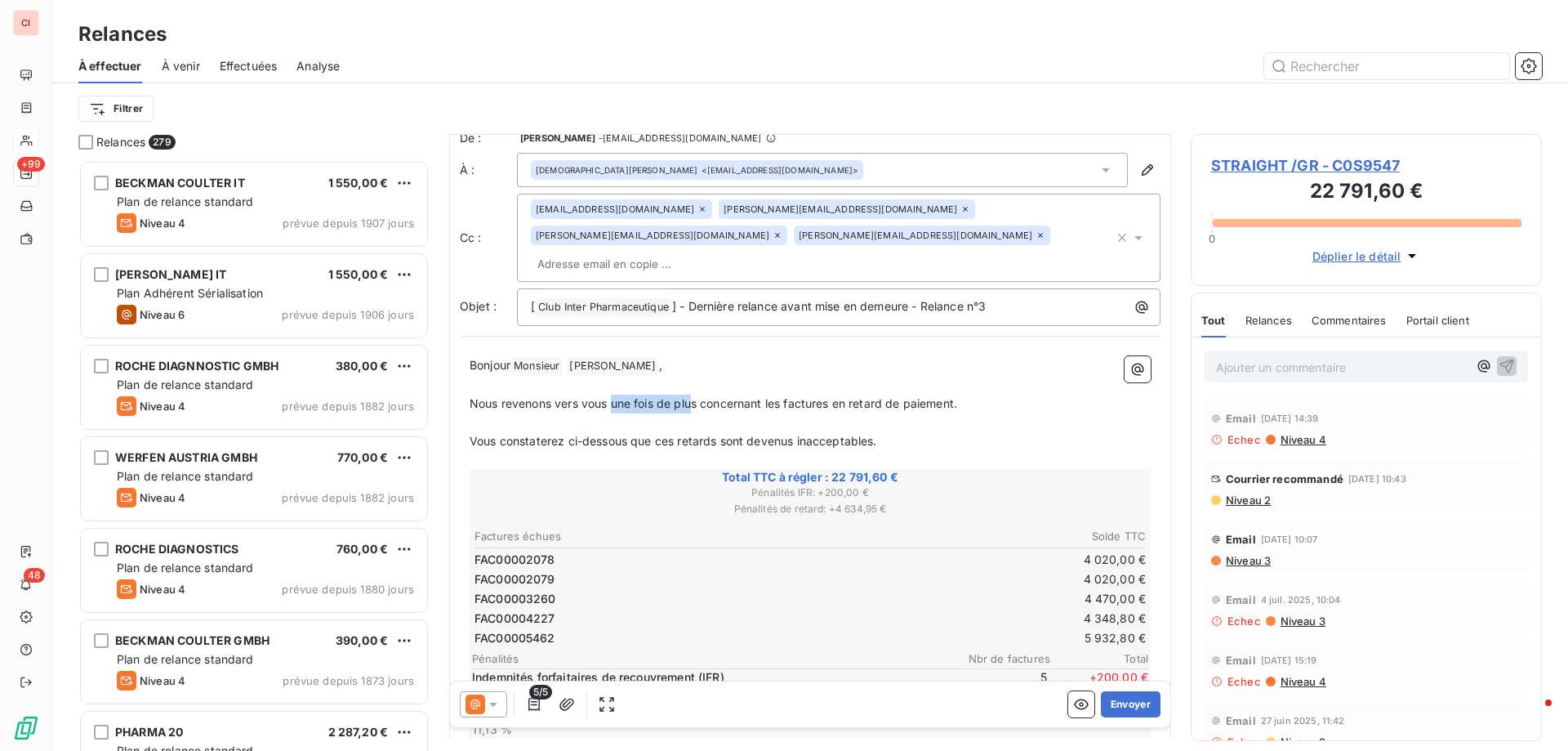
drag, startPoint x: 696, startPoint y: 376, endPoint x: 614, endPoint y: 376, distance: 82.0
click at [614, 396] on span "Nous revenons vers vous une fois de plus concernant les factures en retard de p…" at bounding box center [713, 403] width 487 height 14
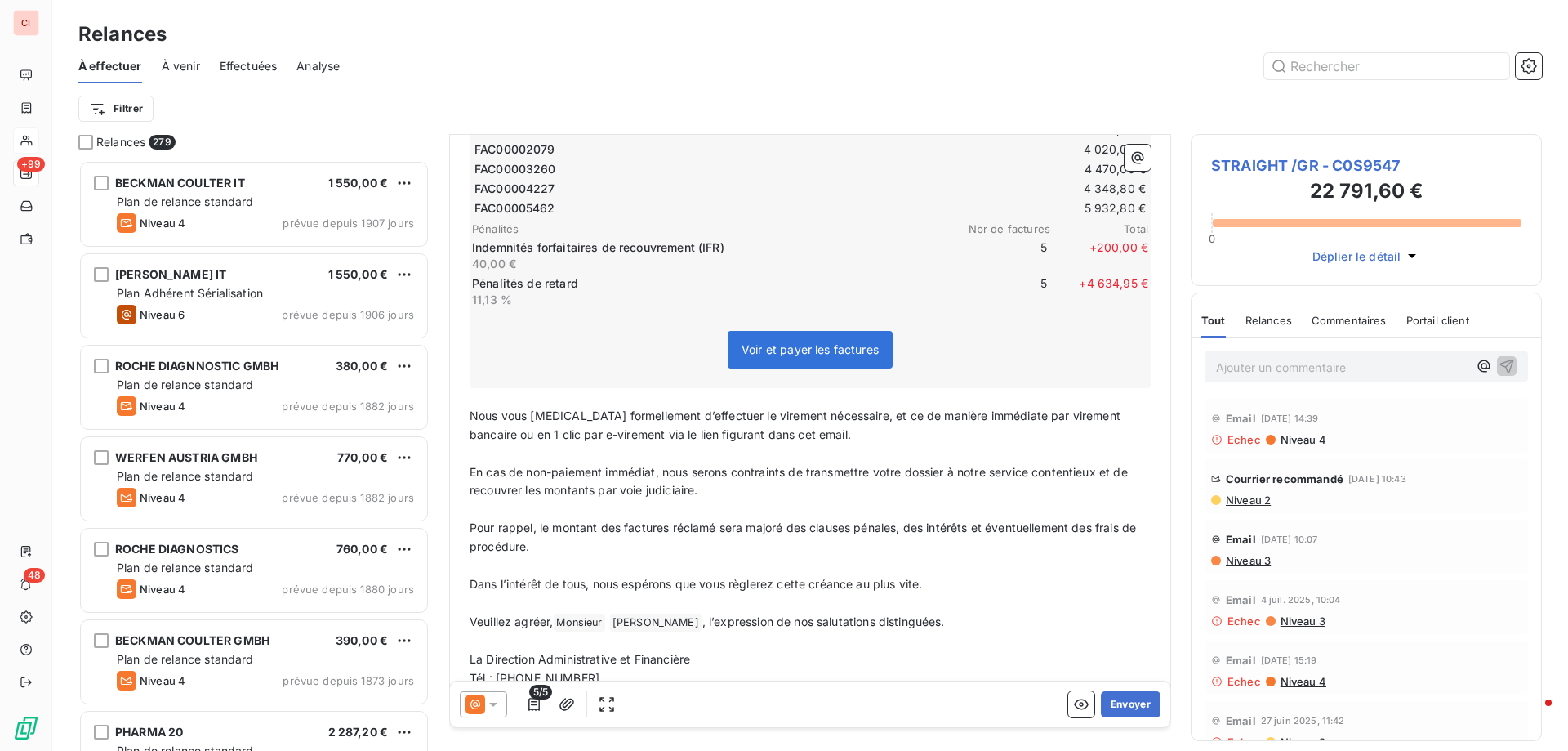
scroll to position [523, 0]
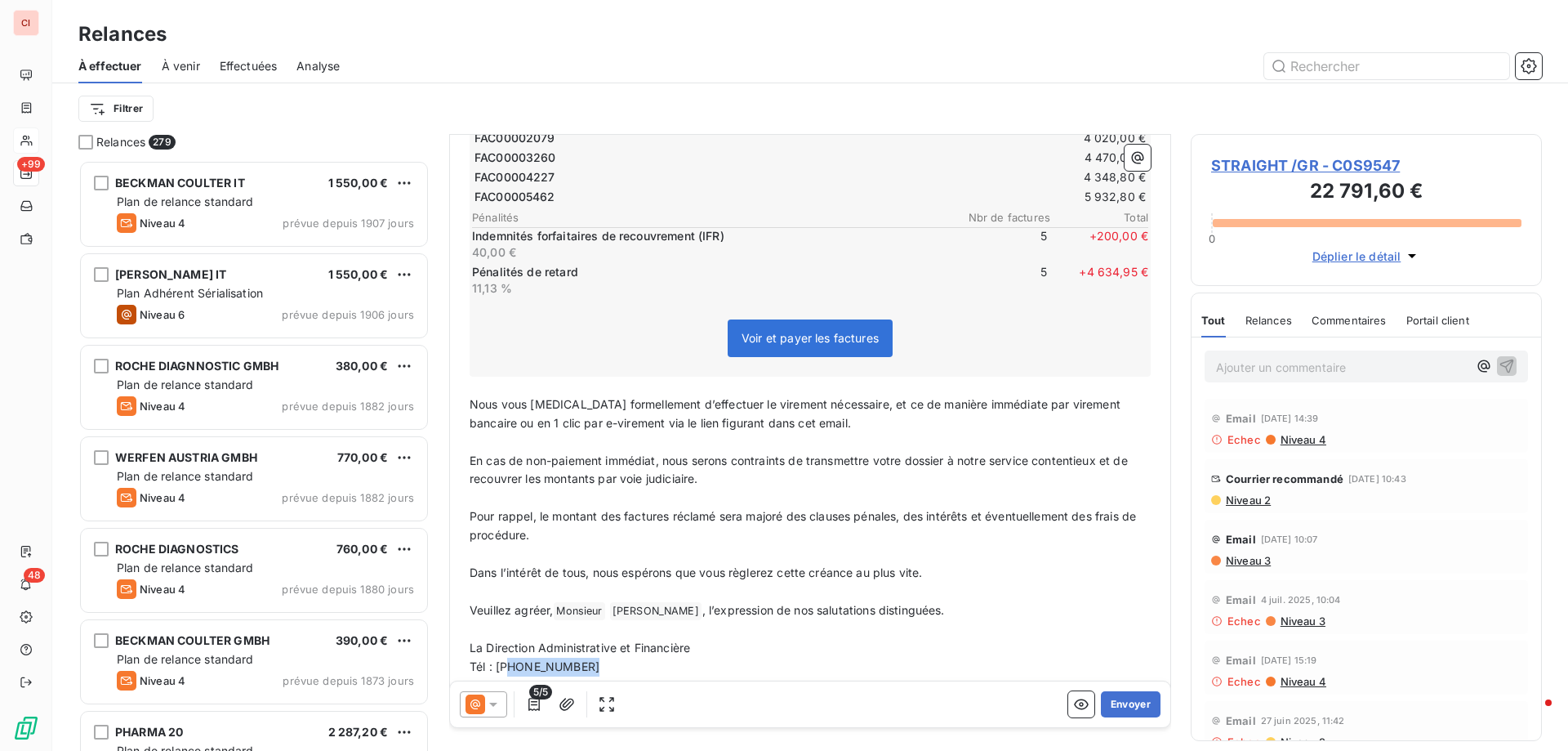
drag, startPoint x: 598, startPoint y: 641, endPoint x: 510, endPoint y: 641, distance: 88.0
click at [510, 658] on p "Tél : [PHONE_NUMBER]" at bounding box center [810, 667] width 681 height 19
click at [839, 659] on div "Bonjour Monsieur ﻿ [PERSON_NAME] ﻿ , ﻿ Nous revenons vers vous s concernant les…" at bounding box center [810, 296] width 700 height 781
click at [490, 704] on icon at bounding box center [493, 704] width 8 height 4
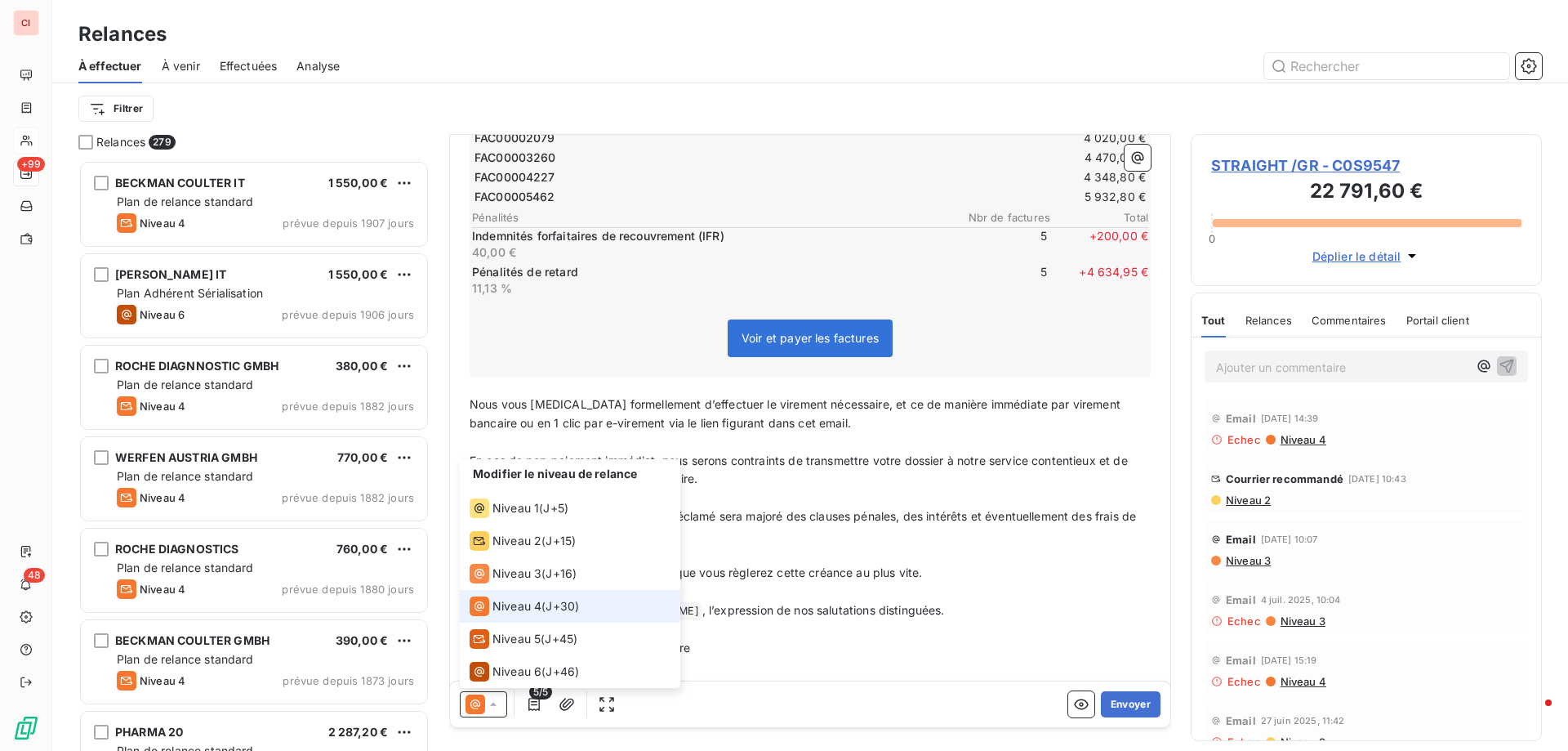
click at [508, 612] on span "Niveau 4" at bounding box center [516, 605] width 49 height 16
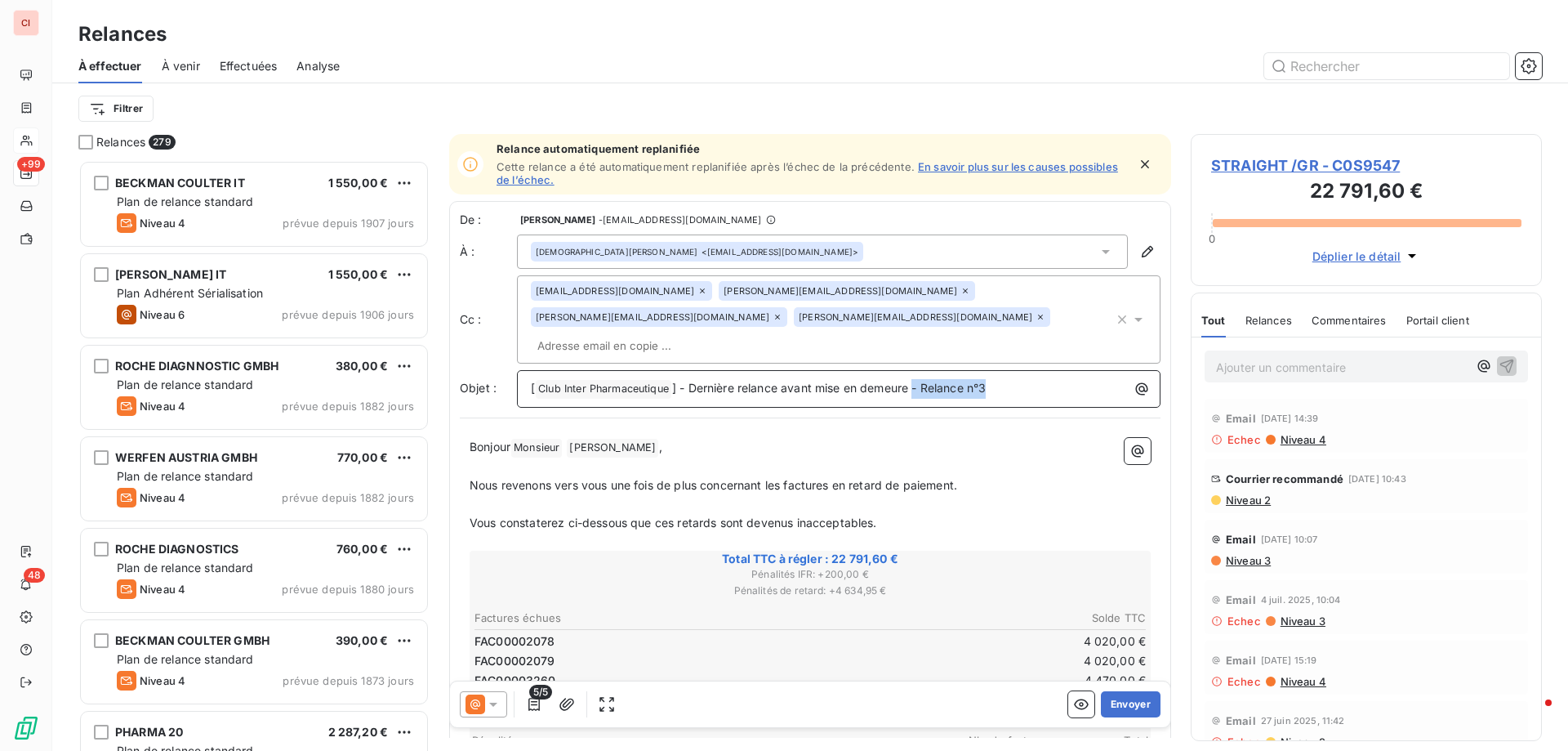
drag, startPoint x: 1000, startPoint y: 360, endPoint x: 918, endPoint y: 362, distance: 82.0
click at [918, 379] on p "[ Club Inter Pharmaceutique ﻿ ] - Dernière relance avant mise en demeure - Rela…" at bounding box center [842, 389] width 624 height 20
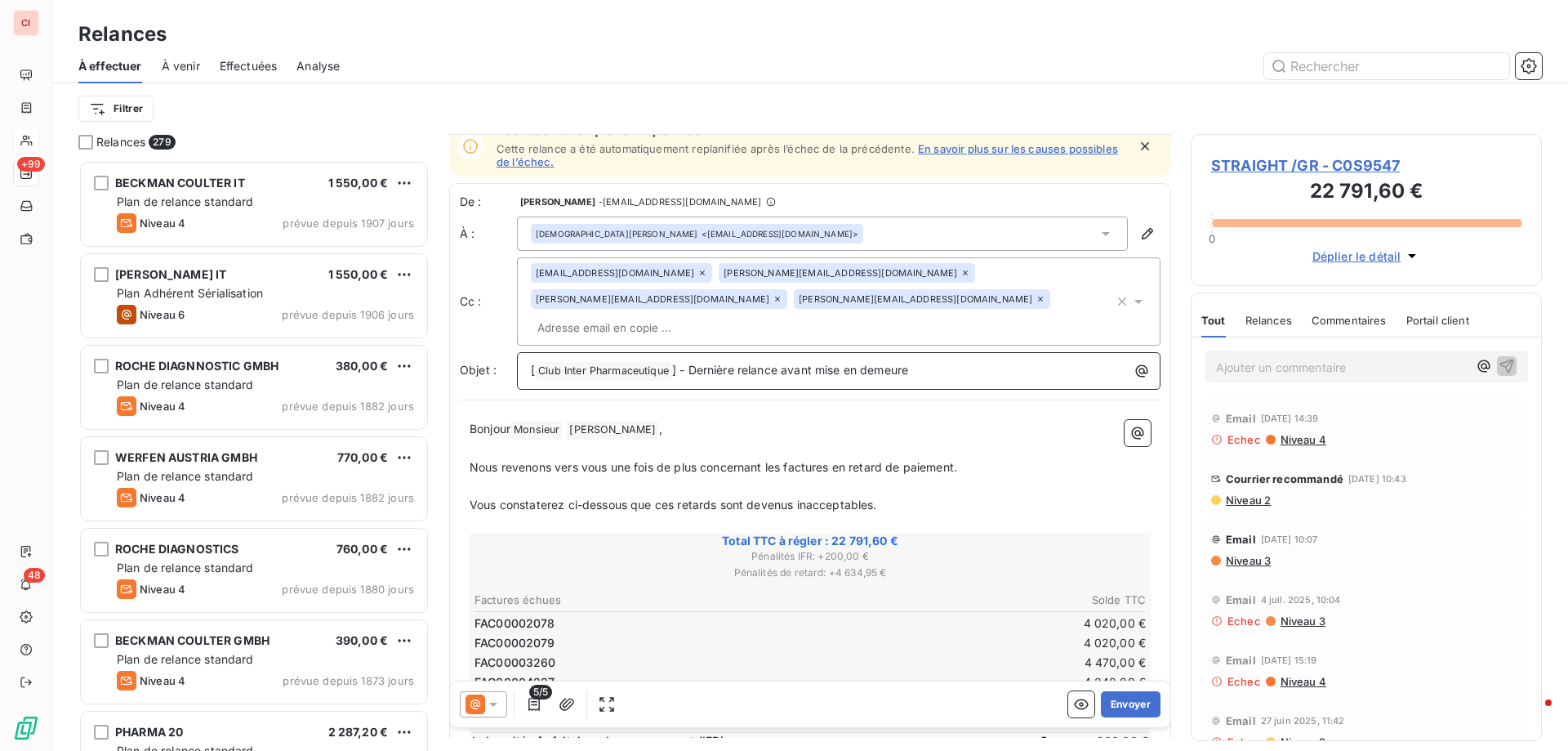
scroll to position [248, 0]
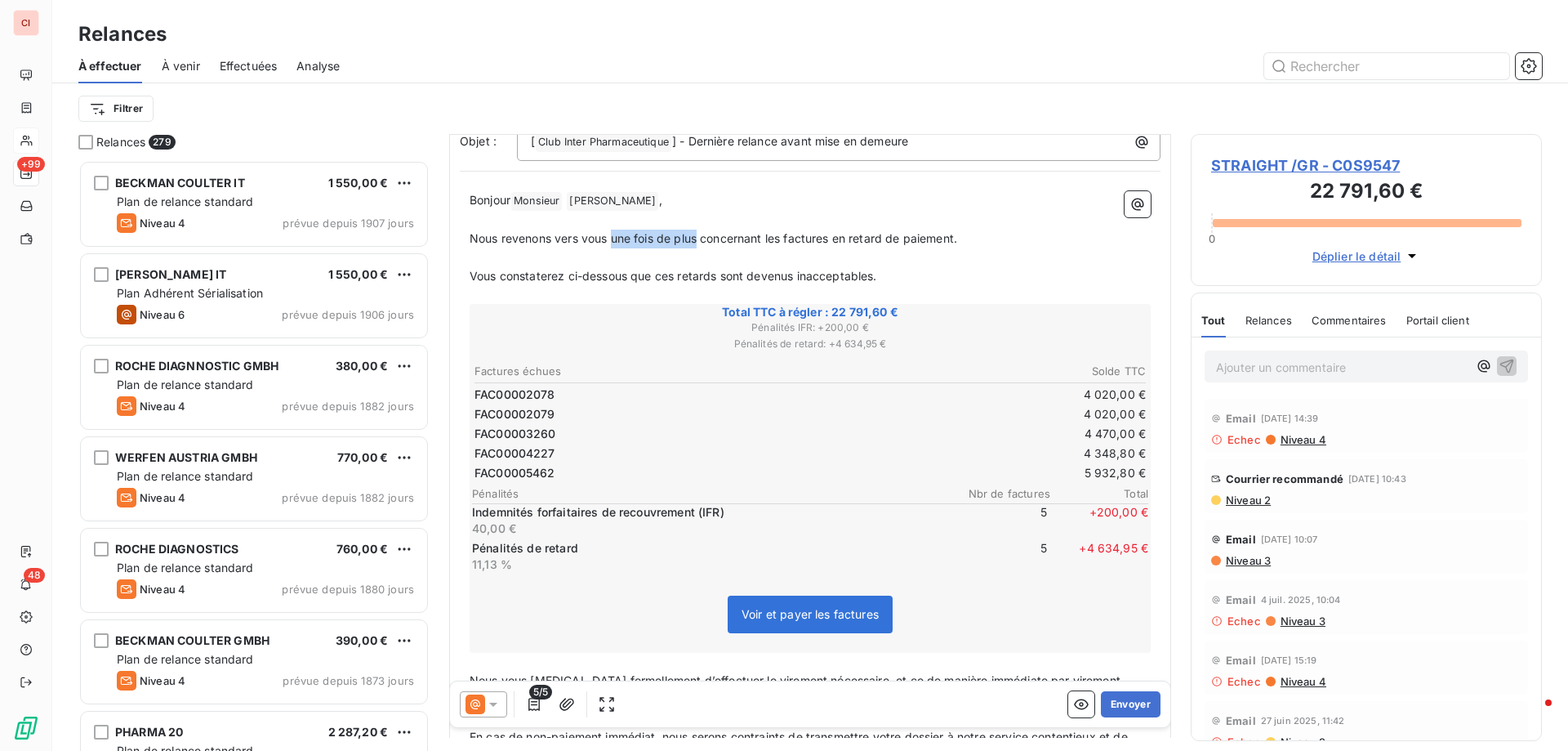
drag, startPoint x: 698, startPoint y: 213, endPoint x: 614, endPoint y: 211, distance: 84.0
click at [614, 231] on span "Nous revenons vers vous une fois de plus concernant les factures en retard de p…" at bounding box center [713, 237] width 487 height 14
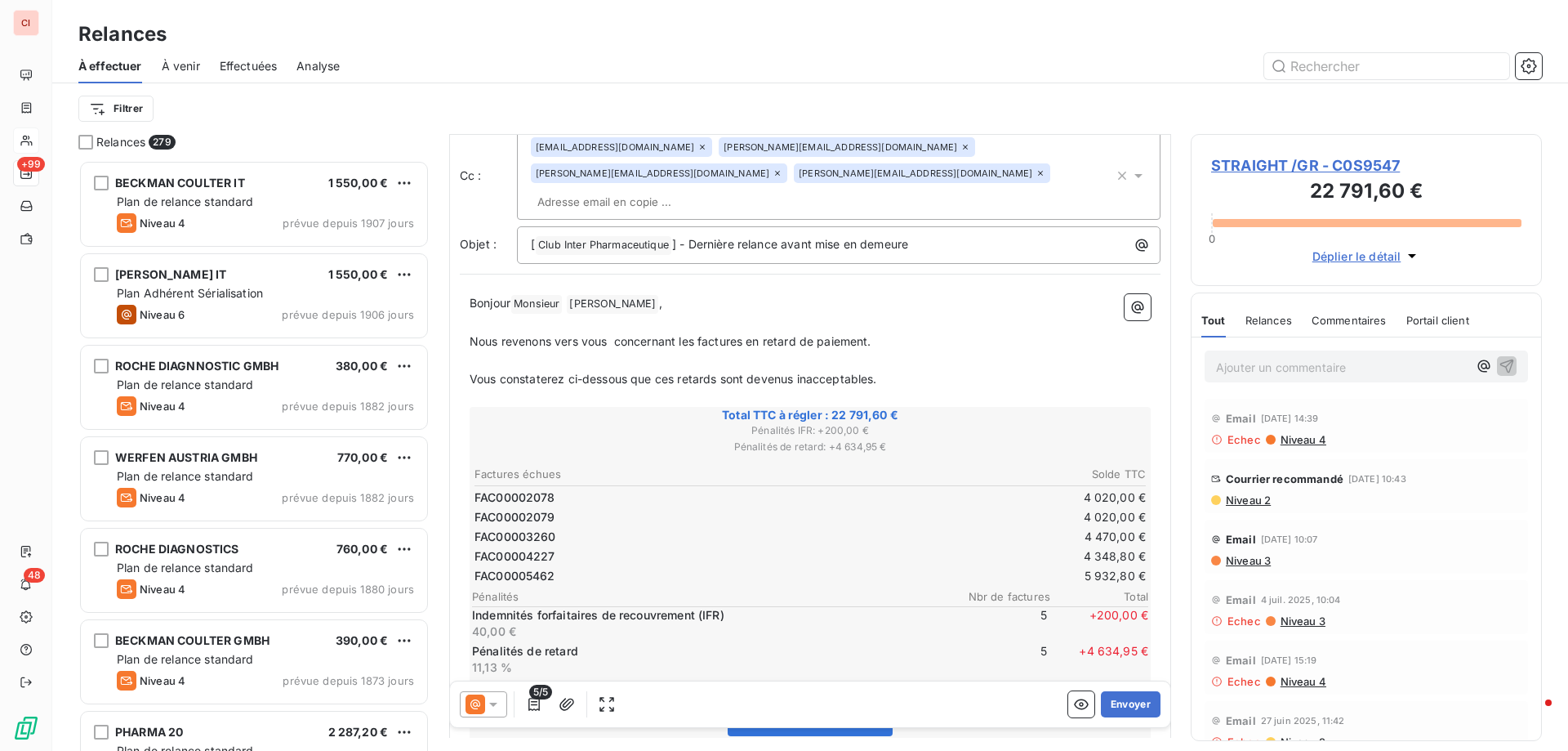
scroll to position [115, 0]
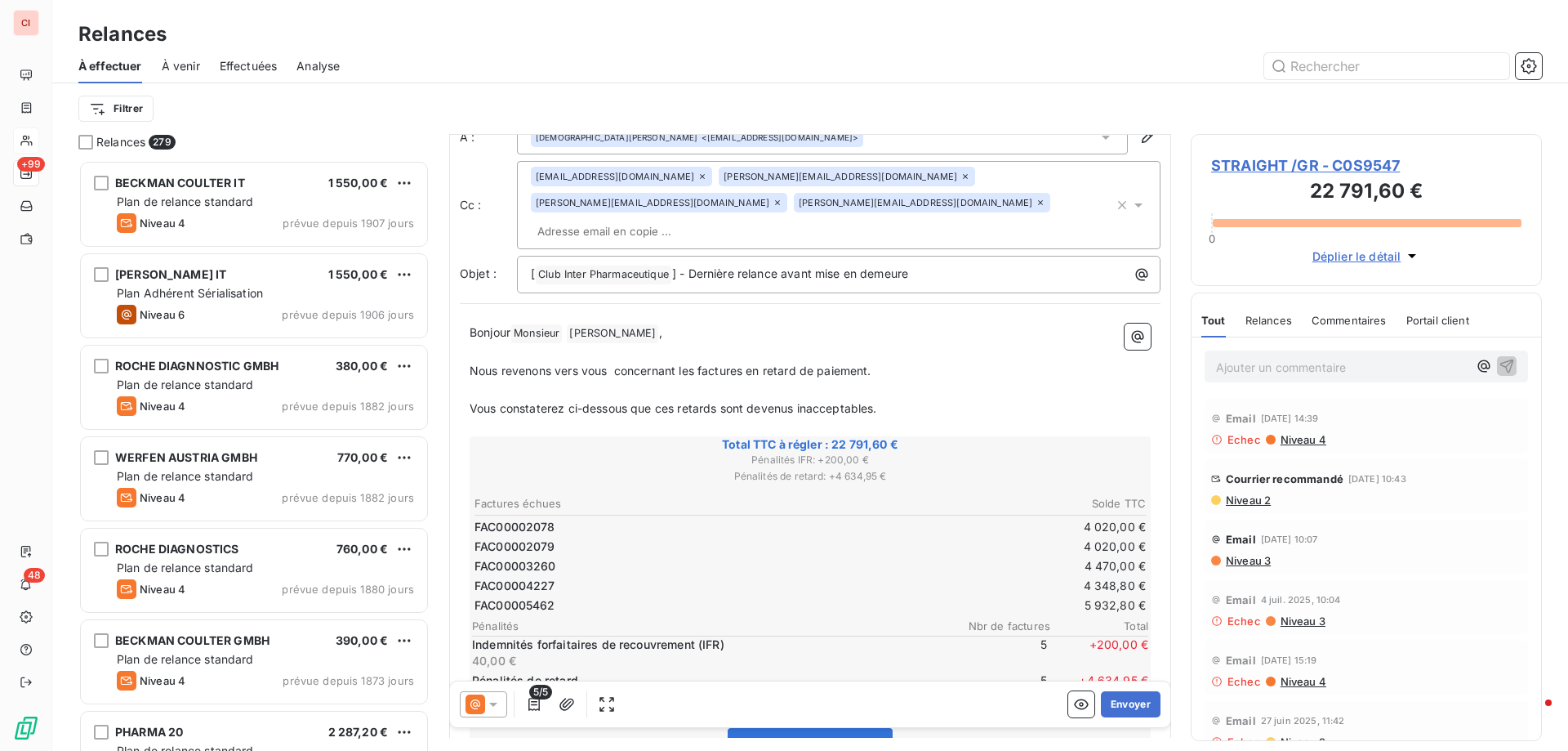
click at [1413, 257] on icon "button" at bounding box center [1411, 256] width 8 height 4
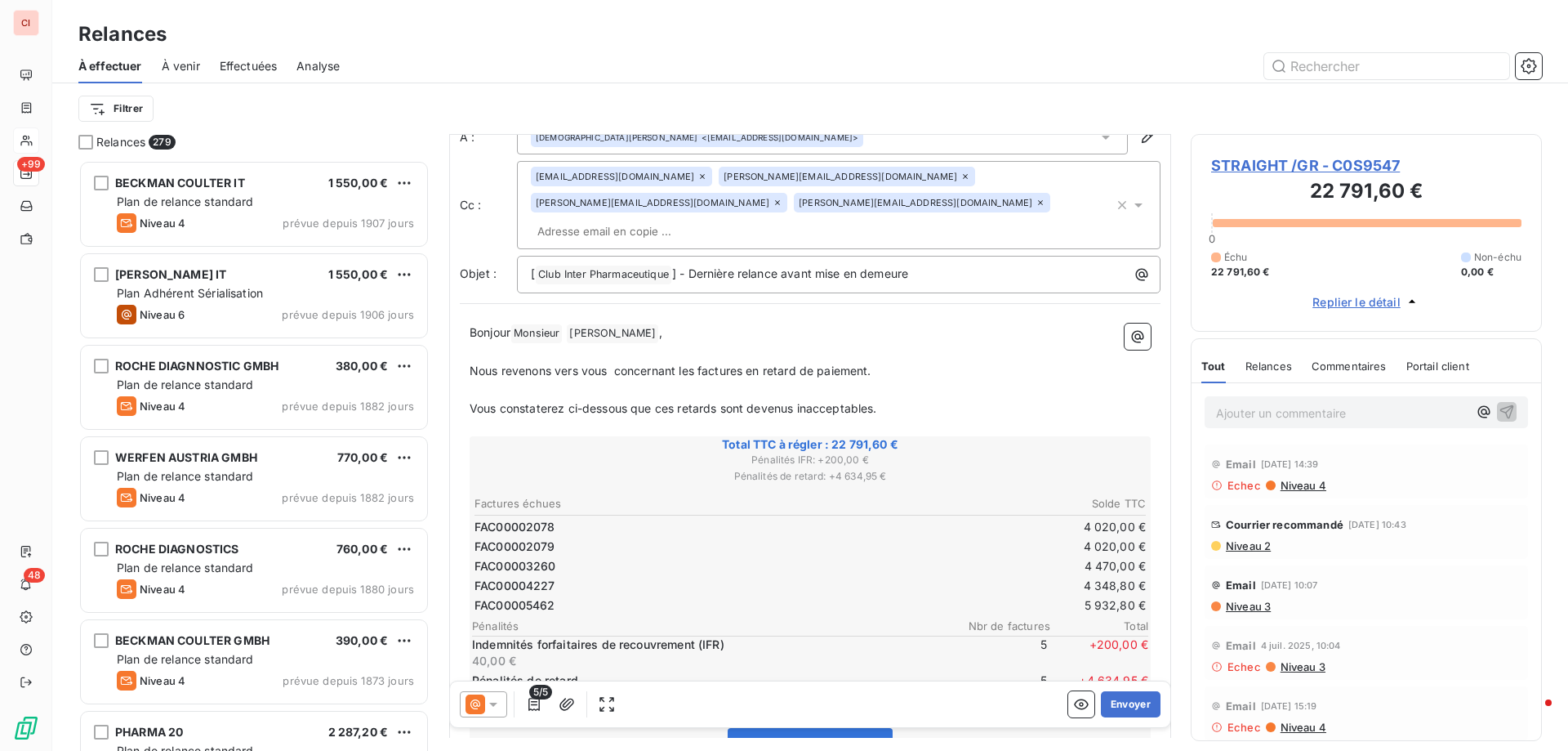
click at [1413, 257] on div "Échu 22 791,60 € Non-échu 0,00 €" at bounding box center [1366, 264] width 310 height 29
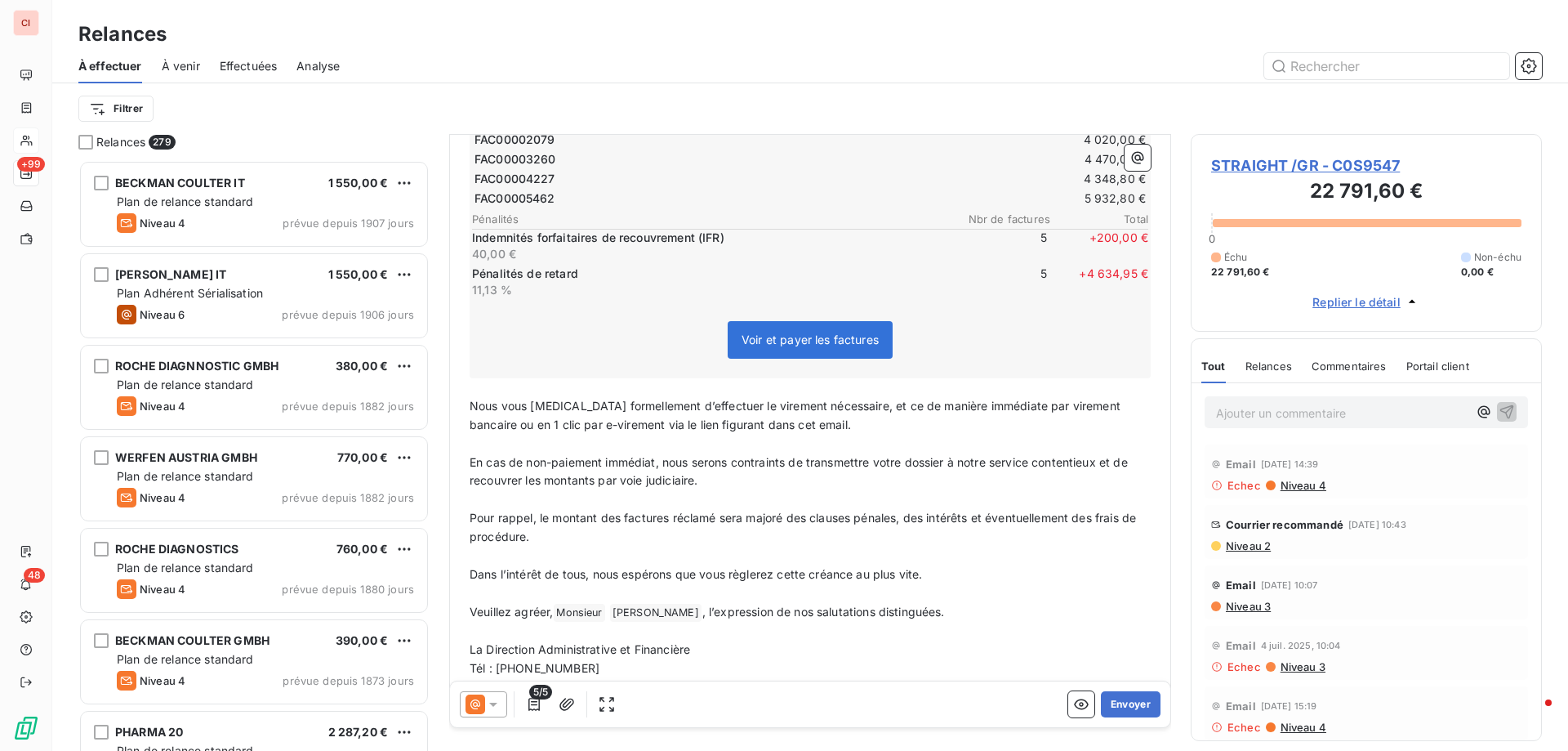
scroll to position [523, 0]
drag, startPoint x: 579, startPoint y: 639, endPoint x: 514, endPoint y: 649, distance: 65.8
click at [514, 658] on p "Tél : [PHONE_NUMBER]" at bounding box center [810, 667] width 681 height 19
click at [1134, 711] on button "Envoyer" at bounding box center [1131, 704] width 60 height 26
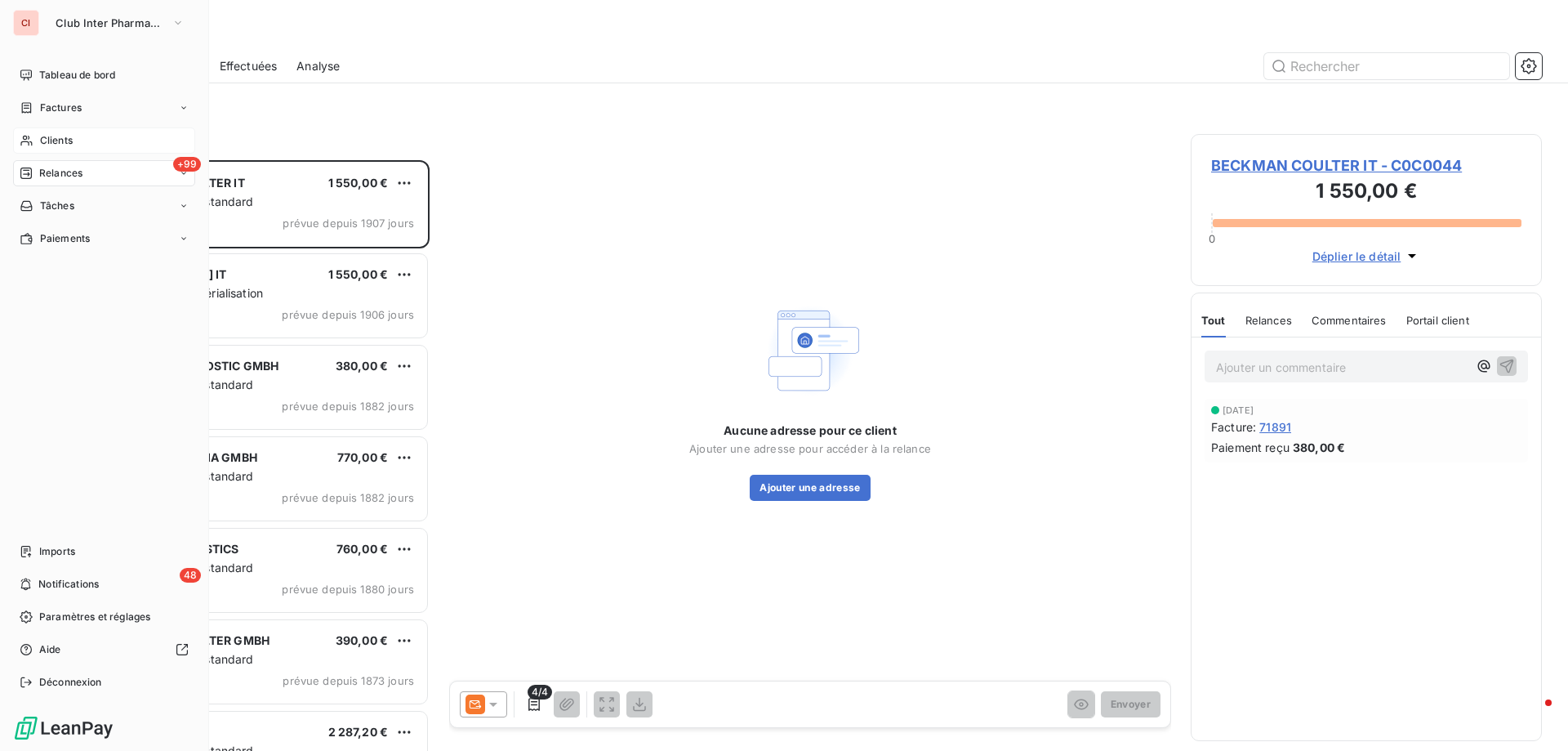
click at [43, 137] on span "Clients" at bounding box center [56, 141] width 33 height 15
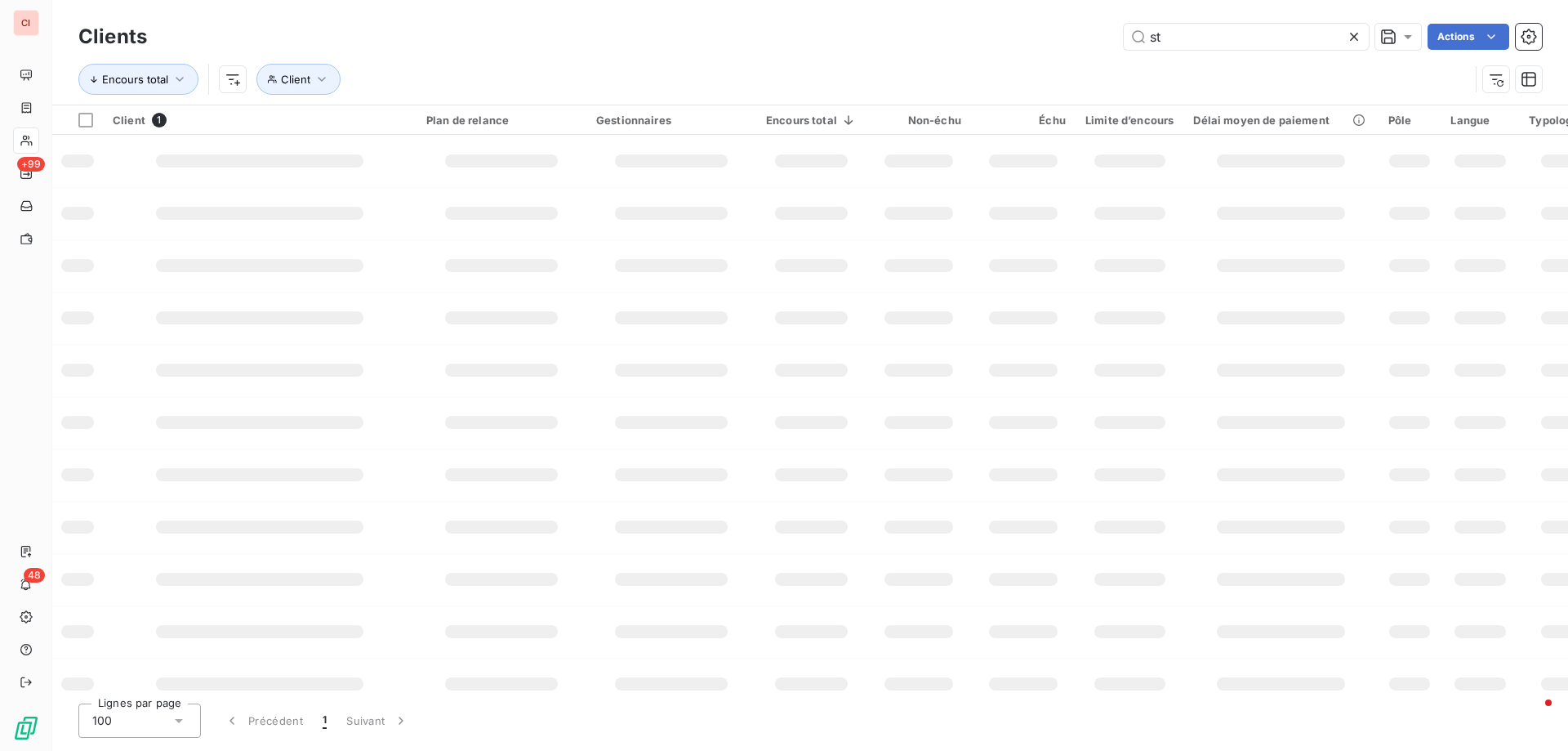
type input "s"
type input "[PERSON_NAME]"
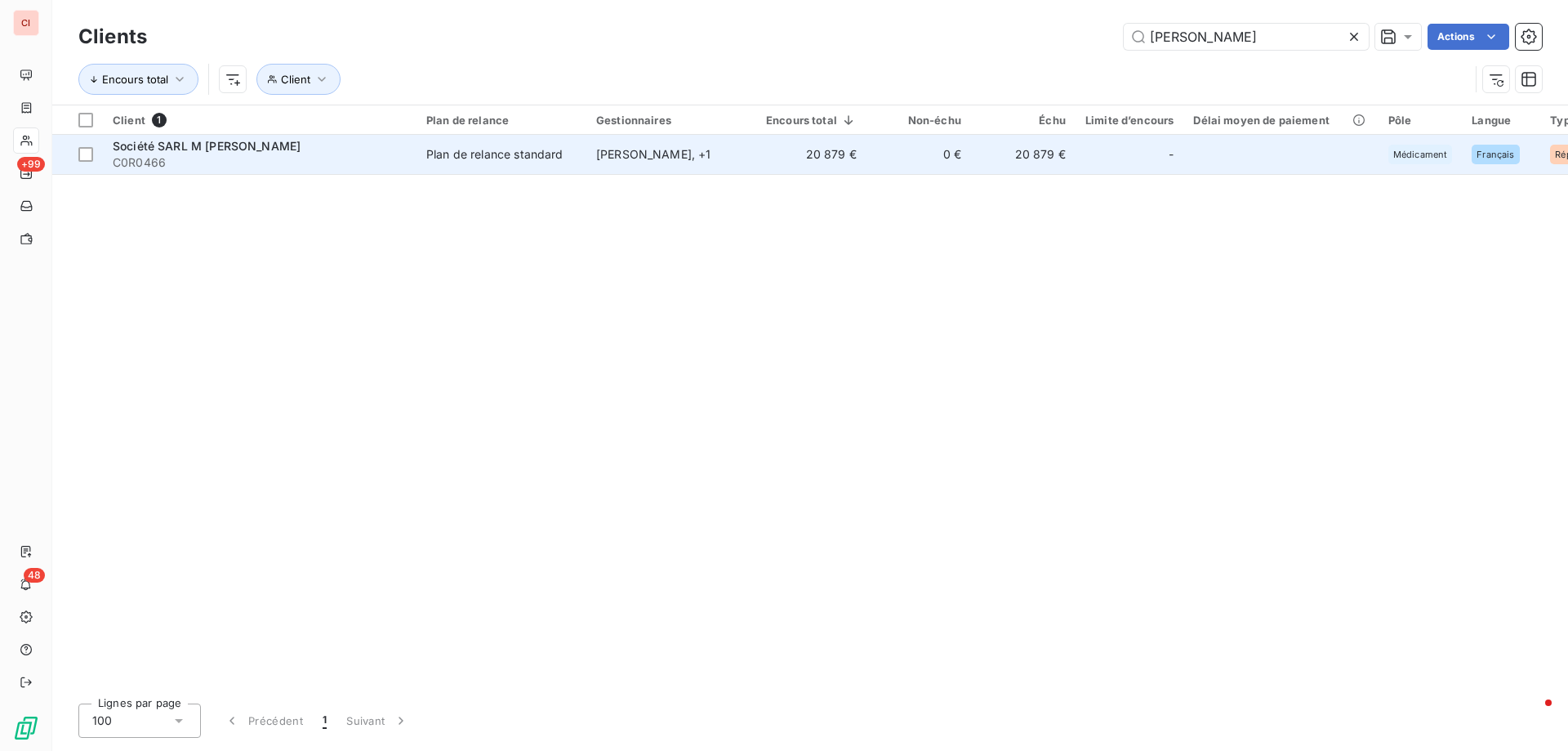
click at [447, 160] on div "Plan de relance standard" at bounding box center [494, 154] width 137 height 16
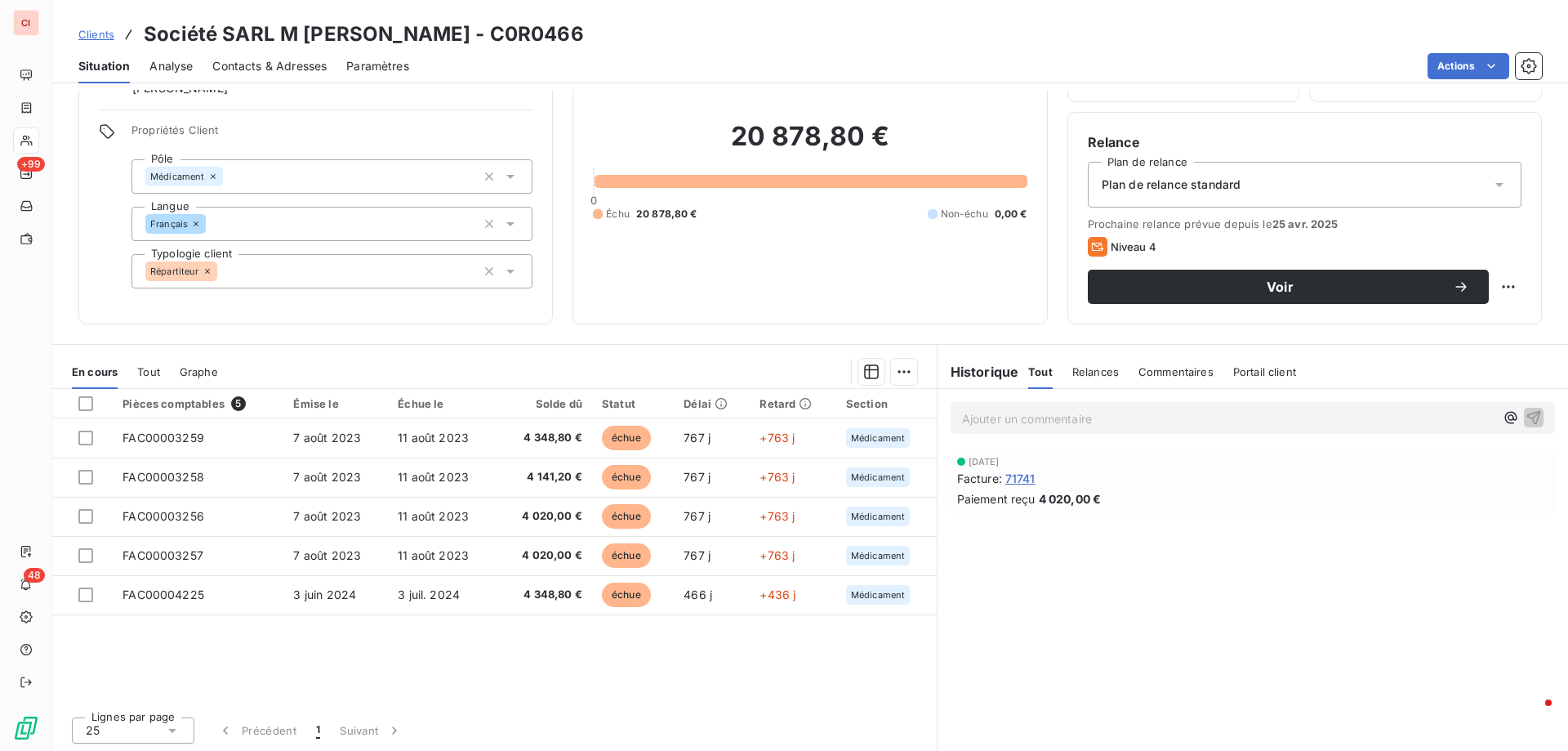
scroll to position [104, 0]
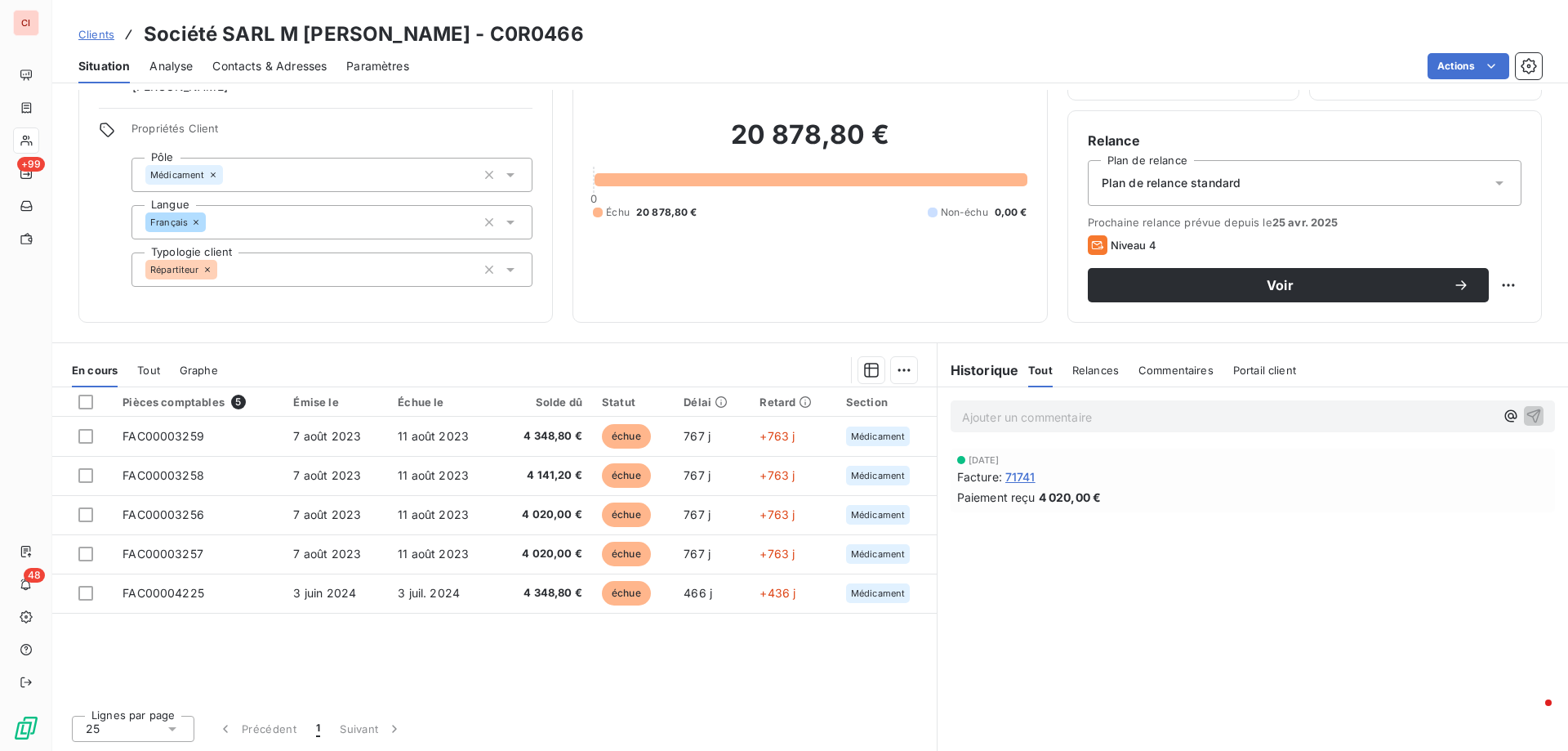
click at [1085, 367] on span "Relances" at bounding box center [1095, 370] width 47 height 13
click at [991, 378] on h6 "Historique" at bounding box center [978, 370] width 81 height 20
click at [985, 376] on h6 "Historique" at bounding box center [978, 370] width 81 height 20
click at [978, 367] on h6 "Historique" at bounding box center [978, 370] width 81 height 20
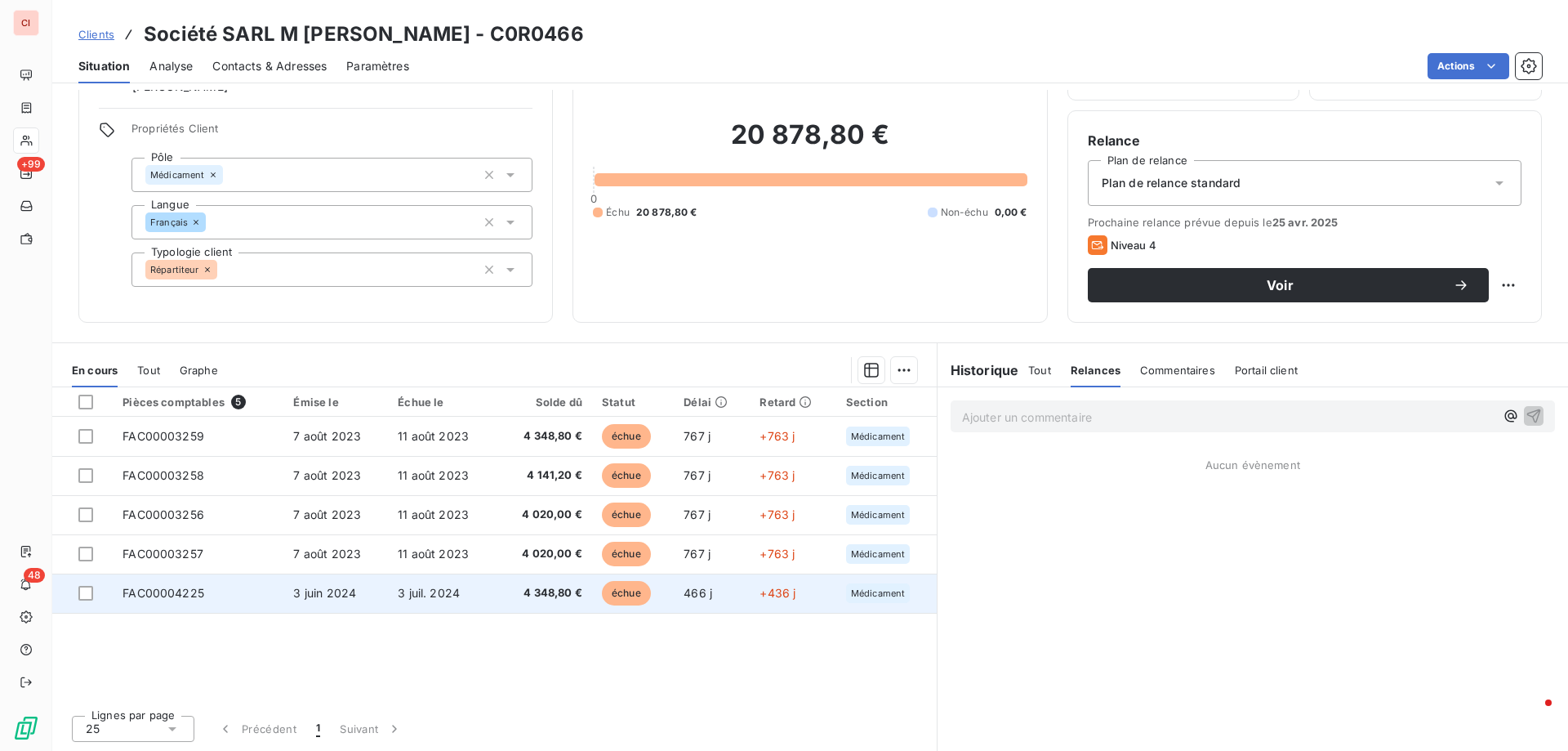
click at [547, 596] on span "4 348,80 €" at bounding box center [544, 592] width 76 height 16
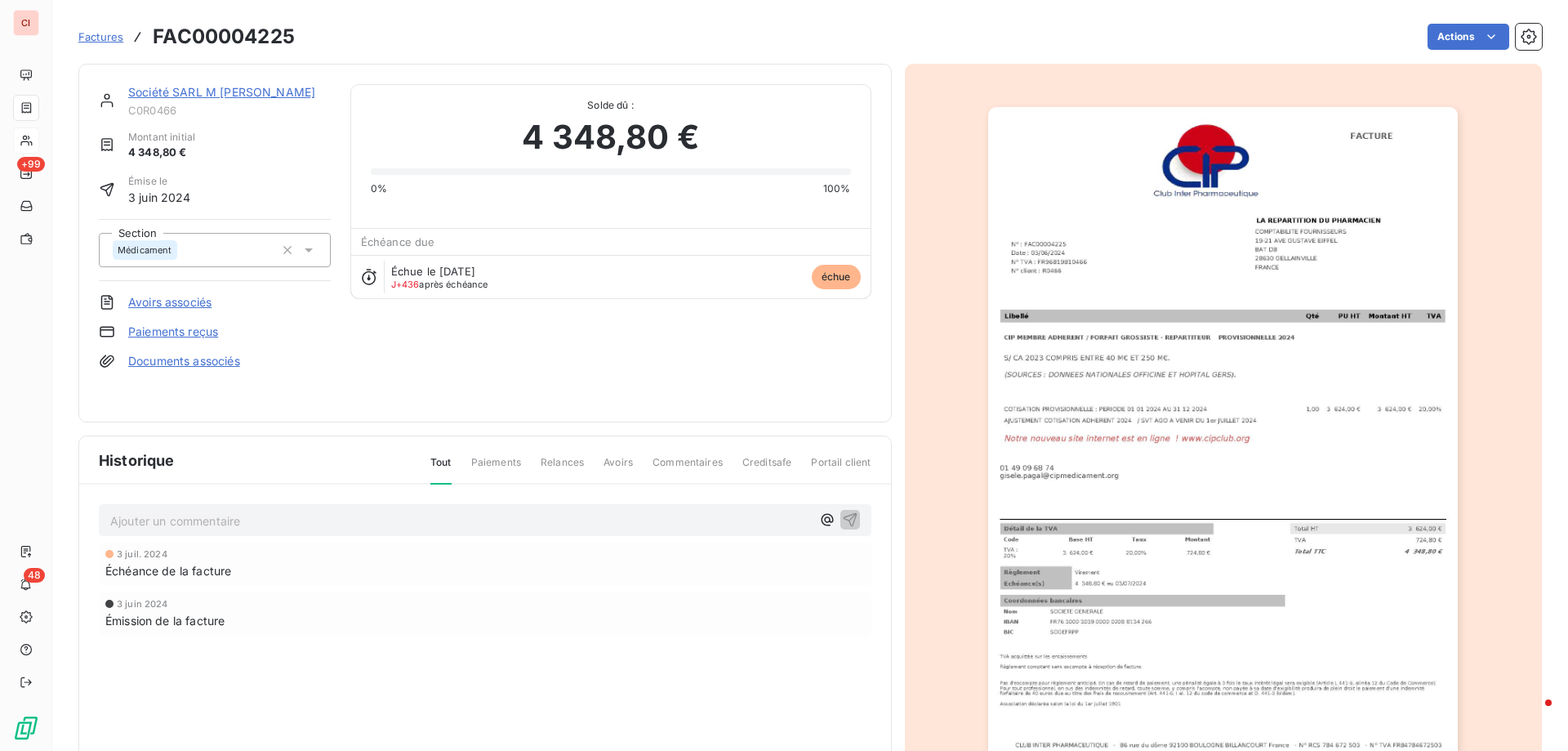
click at [154, 88] on link "Société SARL M [PERSON_NAME]" at bounding box center [221, 92] width 187 height 14
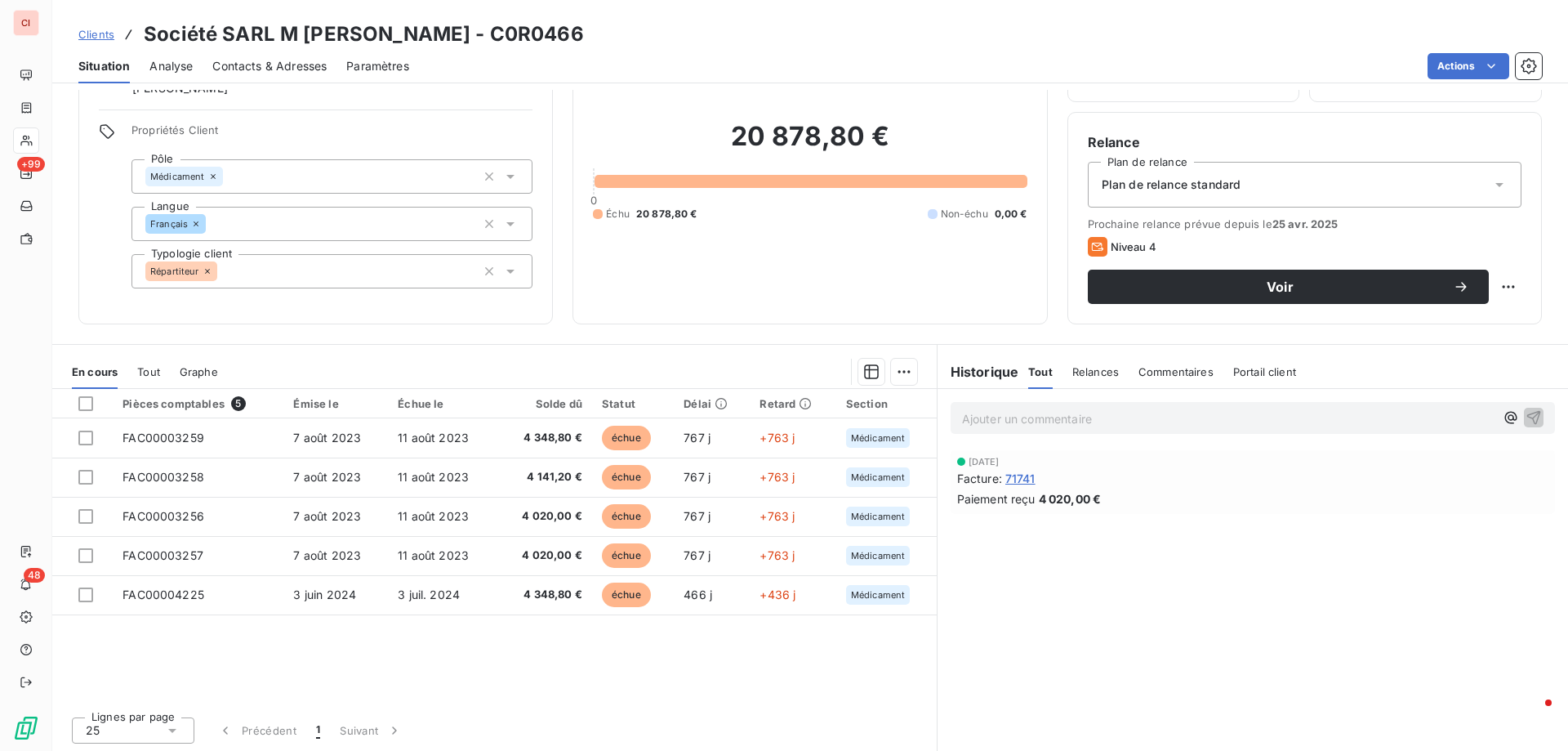
scroll to position [104, 0]
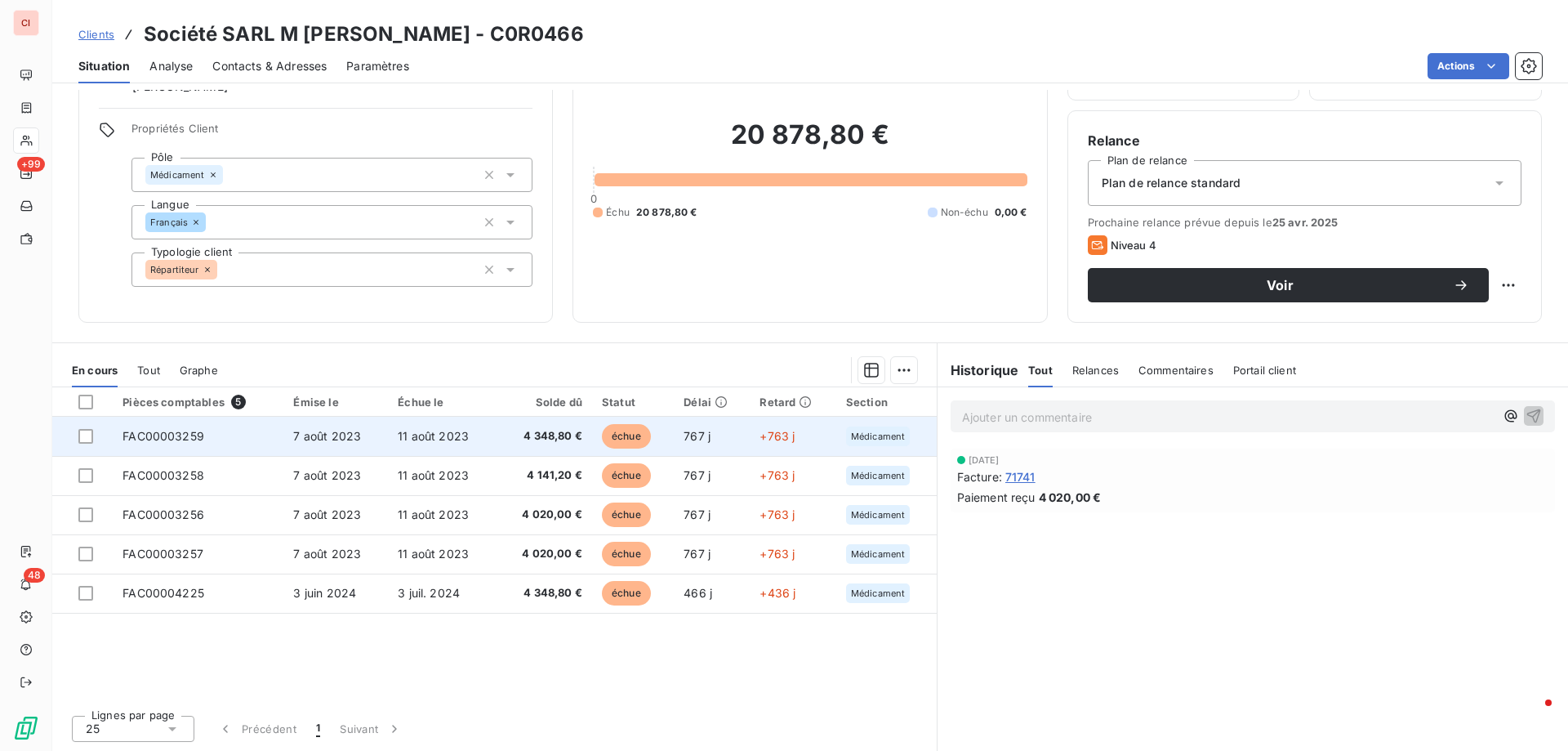
click at [614, 437] on span "échue" at bounding box center [626, 436] width 49 height 24
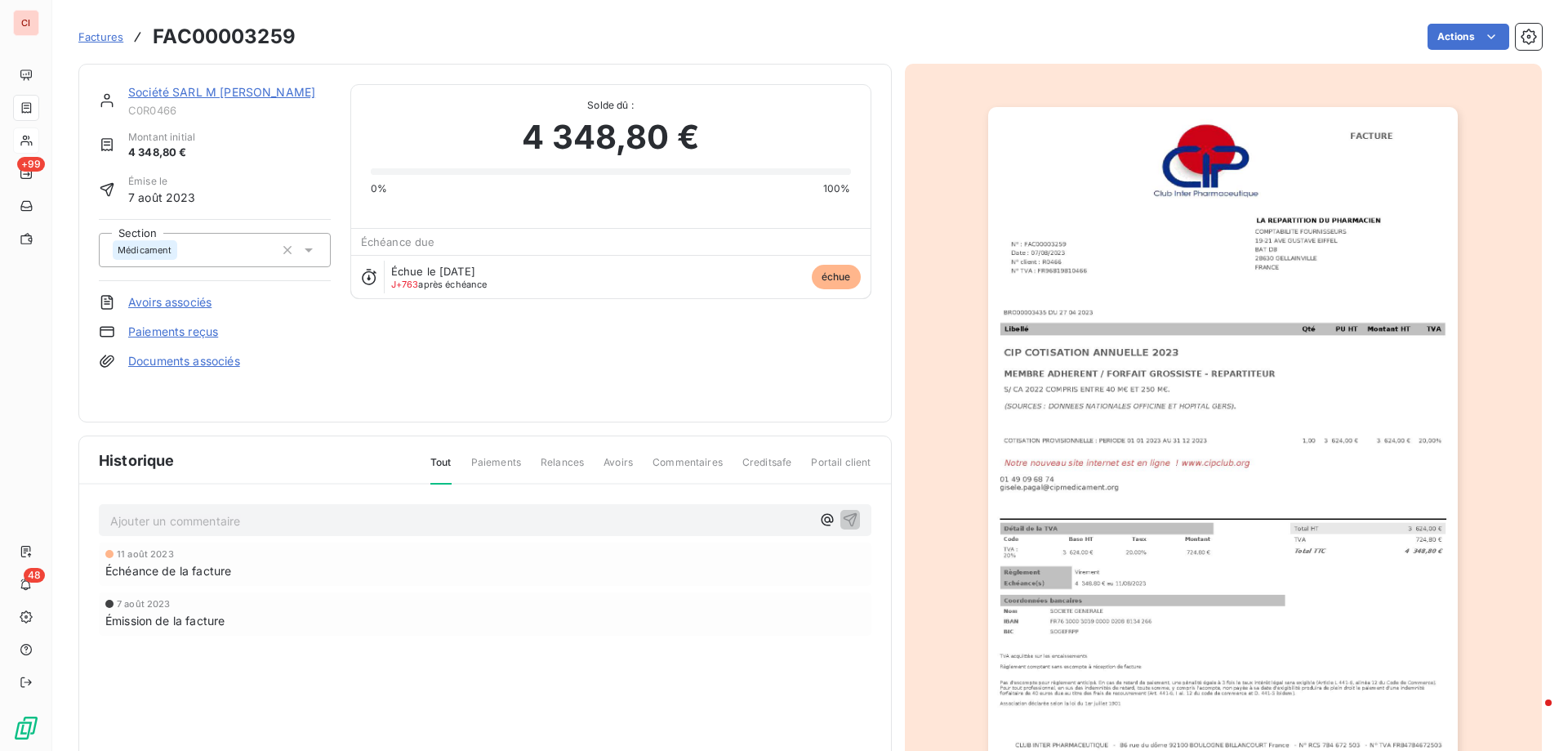
click at [203, 93] on link "Société SARL M [PERSON_NAME]" at bounding box center [221, 92] width 187 height 14
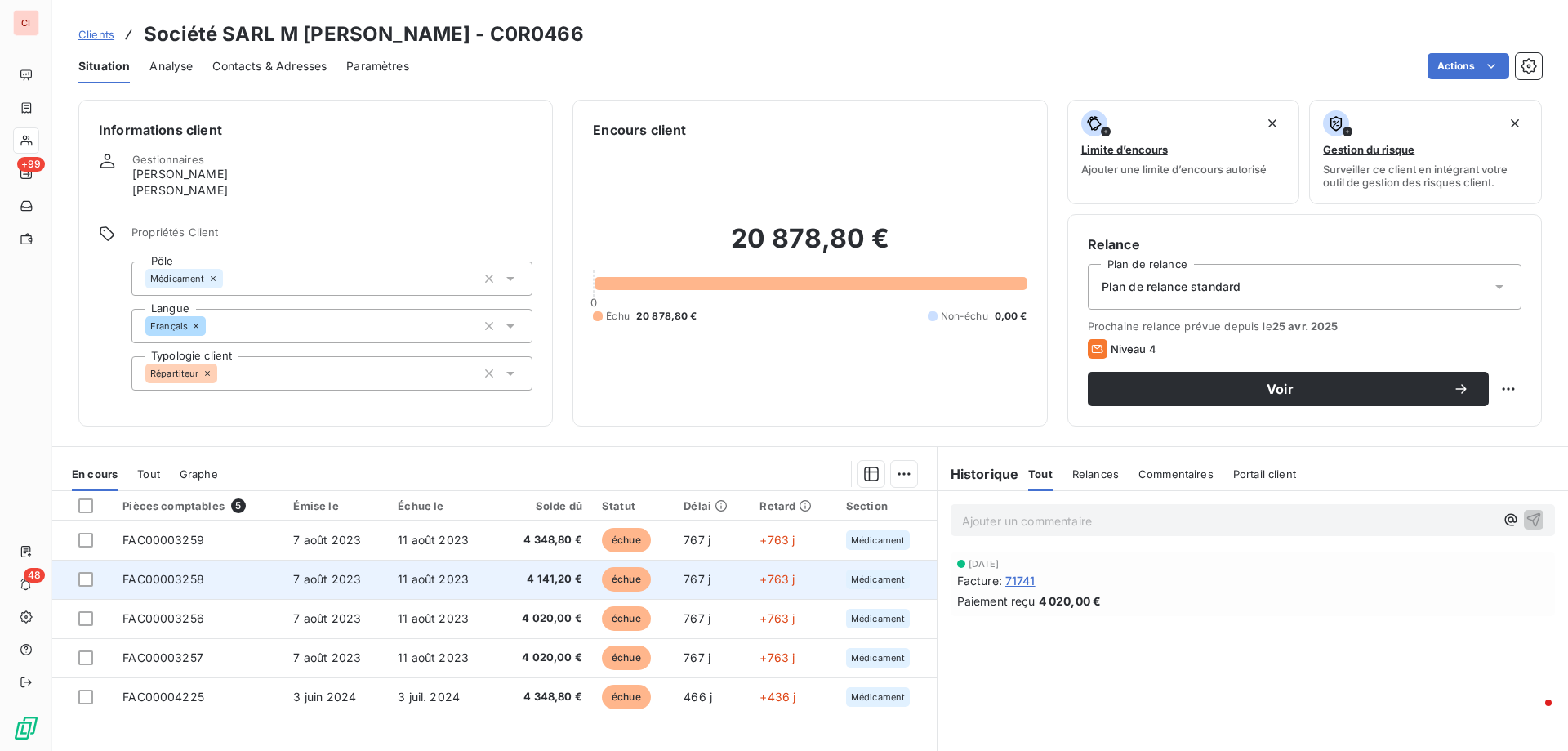
click at [531, 575] on span "4 141,20 €" at bounding box center [544, 578] width 76 height 16
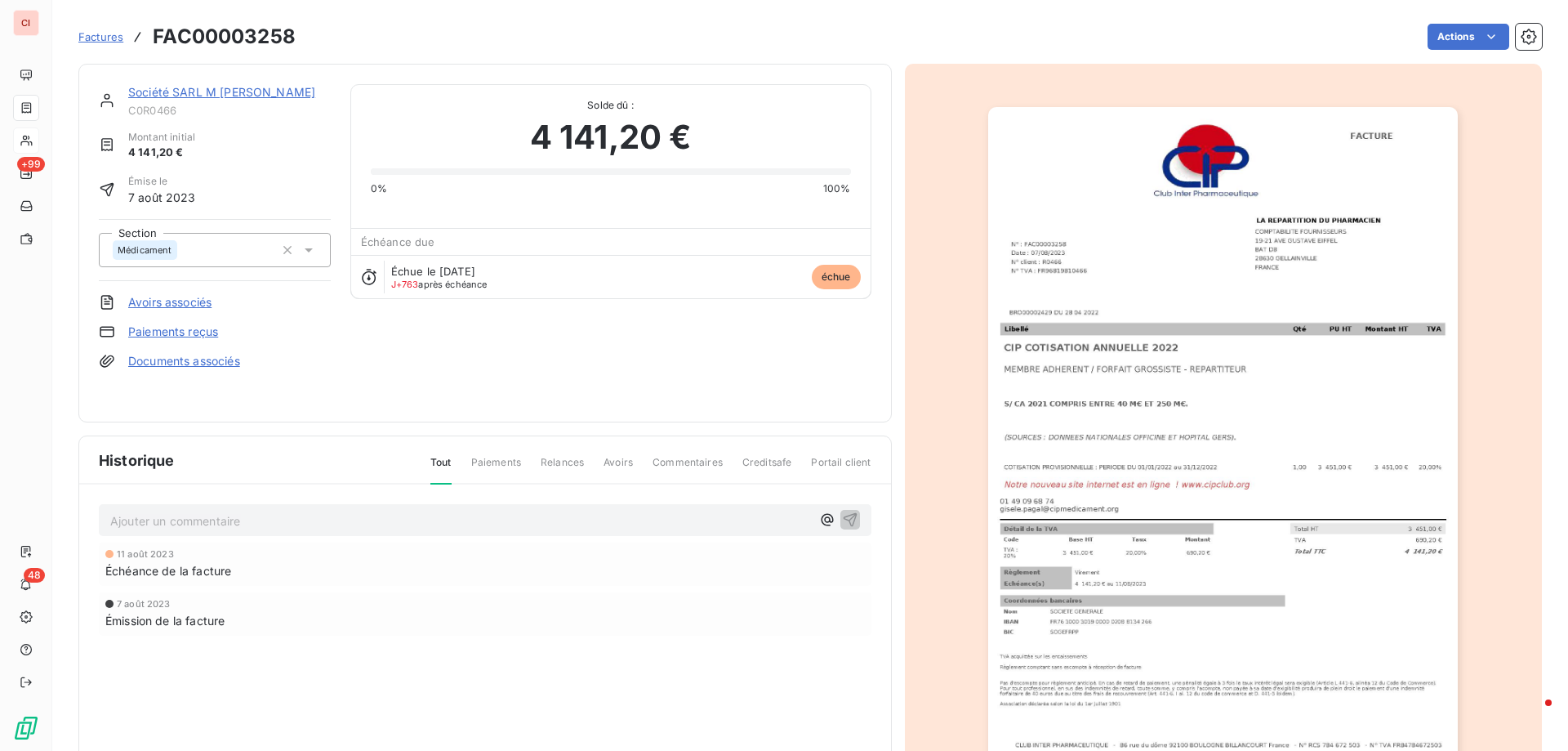
click at [205, 91] on link "Société SARL M [PERSON_NAME]" at bounding box center [221, 92] width 187 height 14
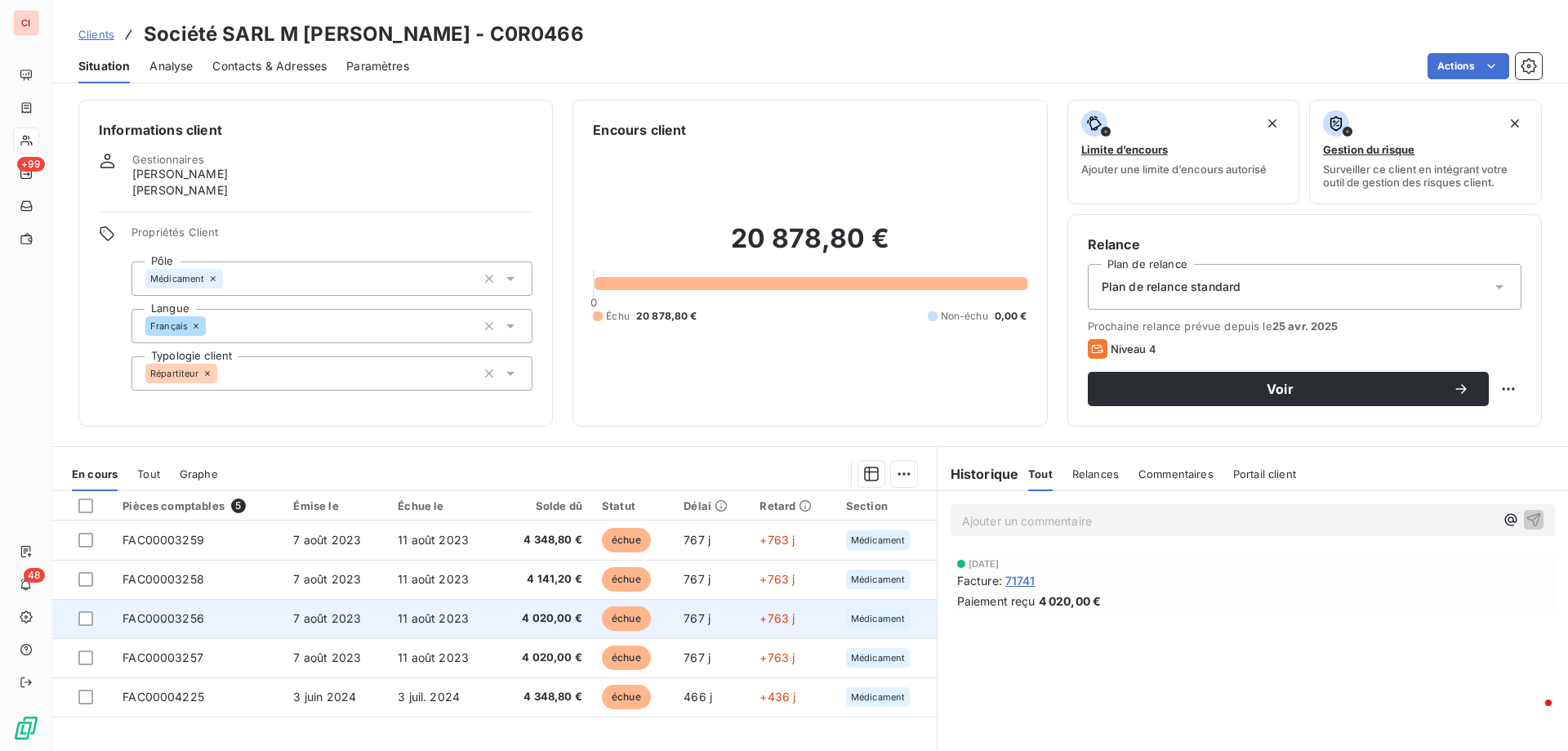
click at [530, 624] on span "4 020,00 €" at bounding box center [544, 617] width 76 height 16
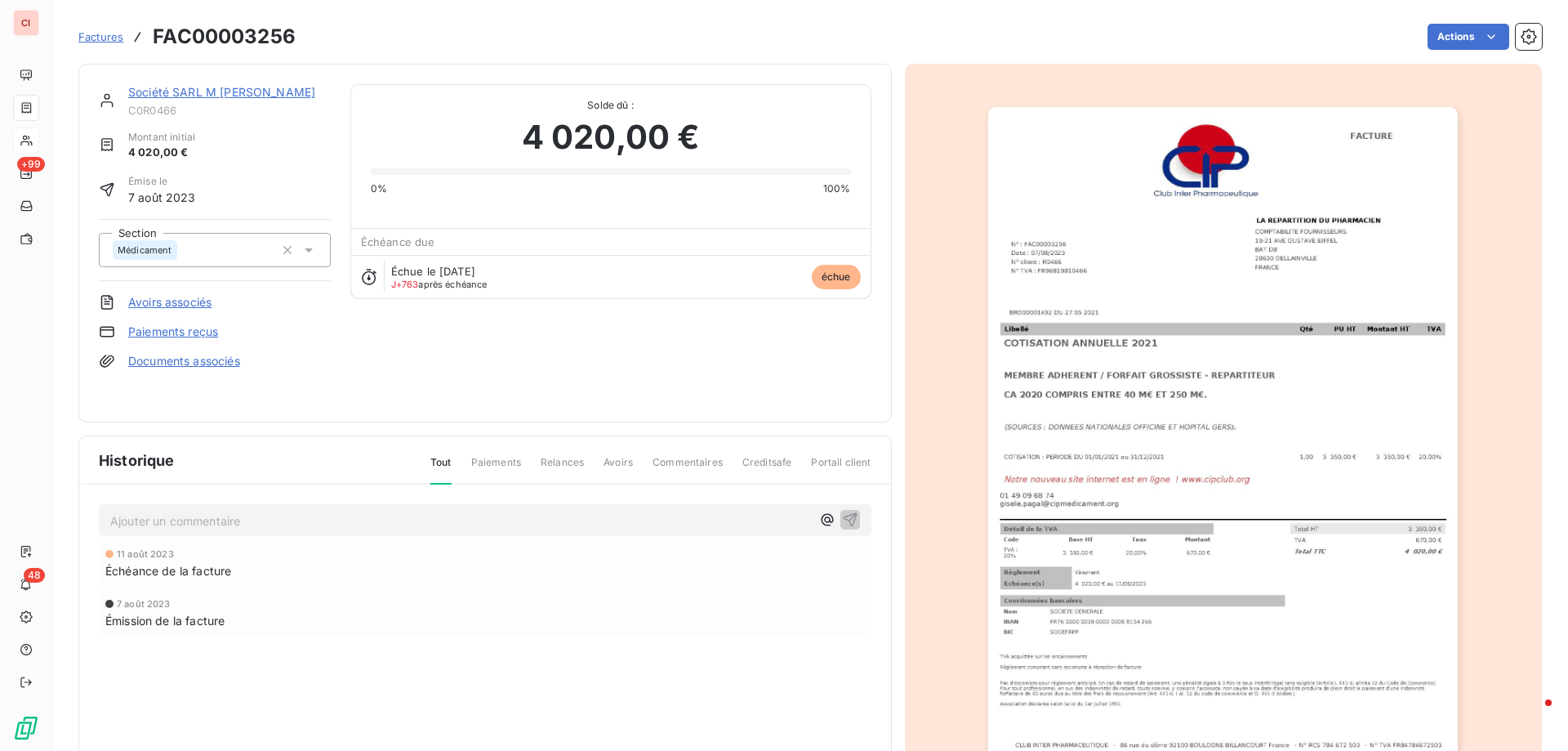
click at [230, 95] on link "Société SARL M [PERSON_NAME]" at bounding box center [221, 92] width 187 height 14
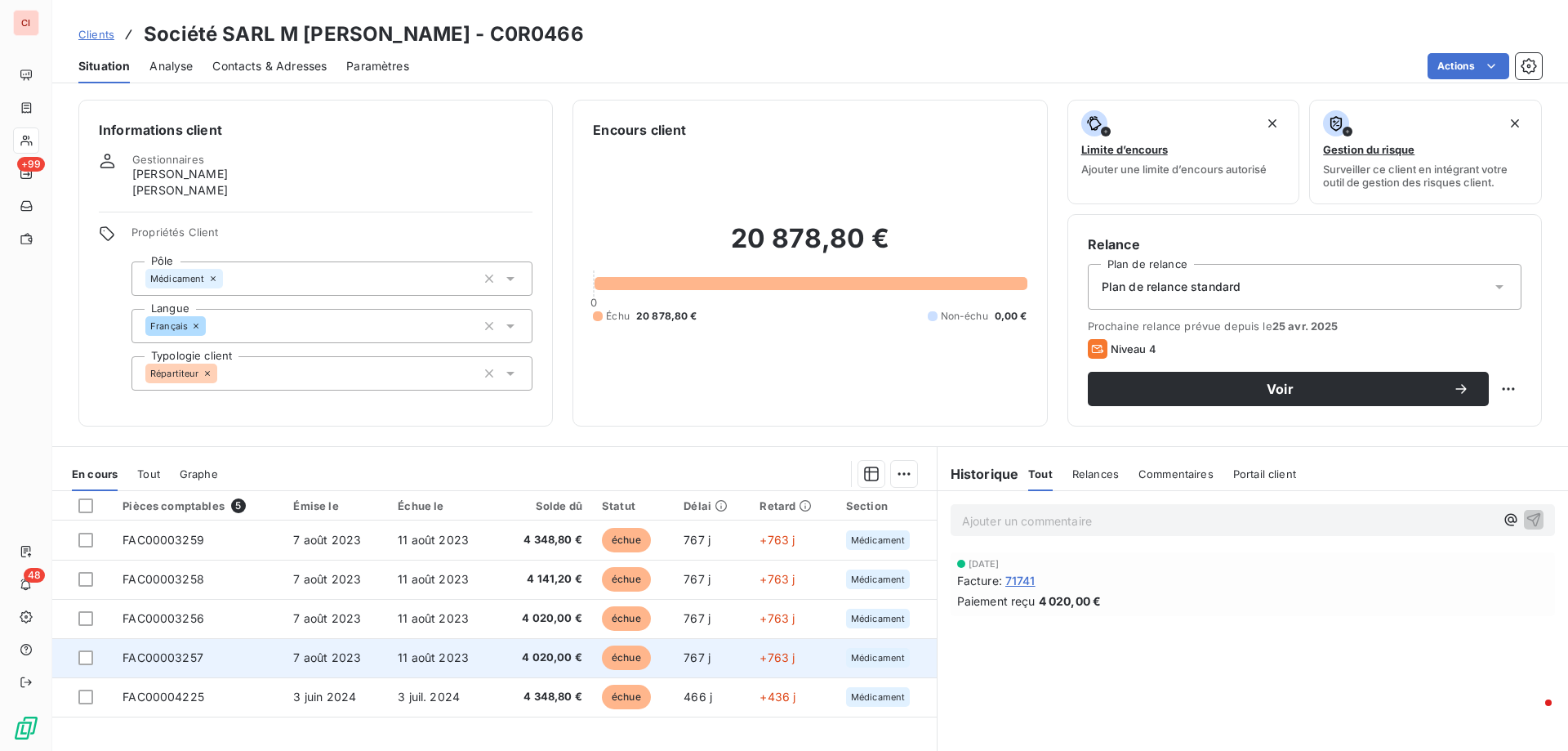
click at [521, 652] on span "4 020,00 €" at bounding box center [544, 657] width 76 height 16
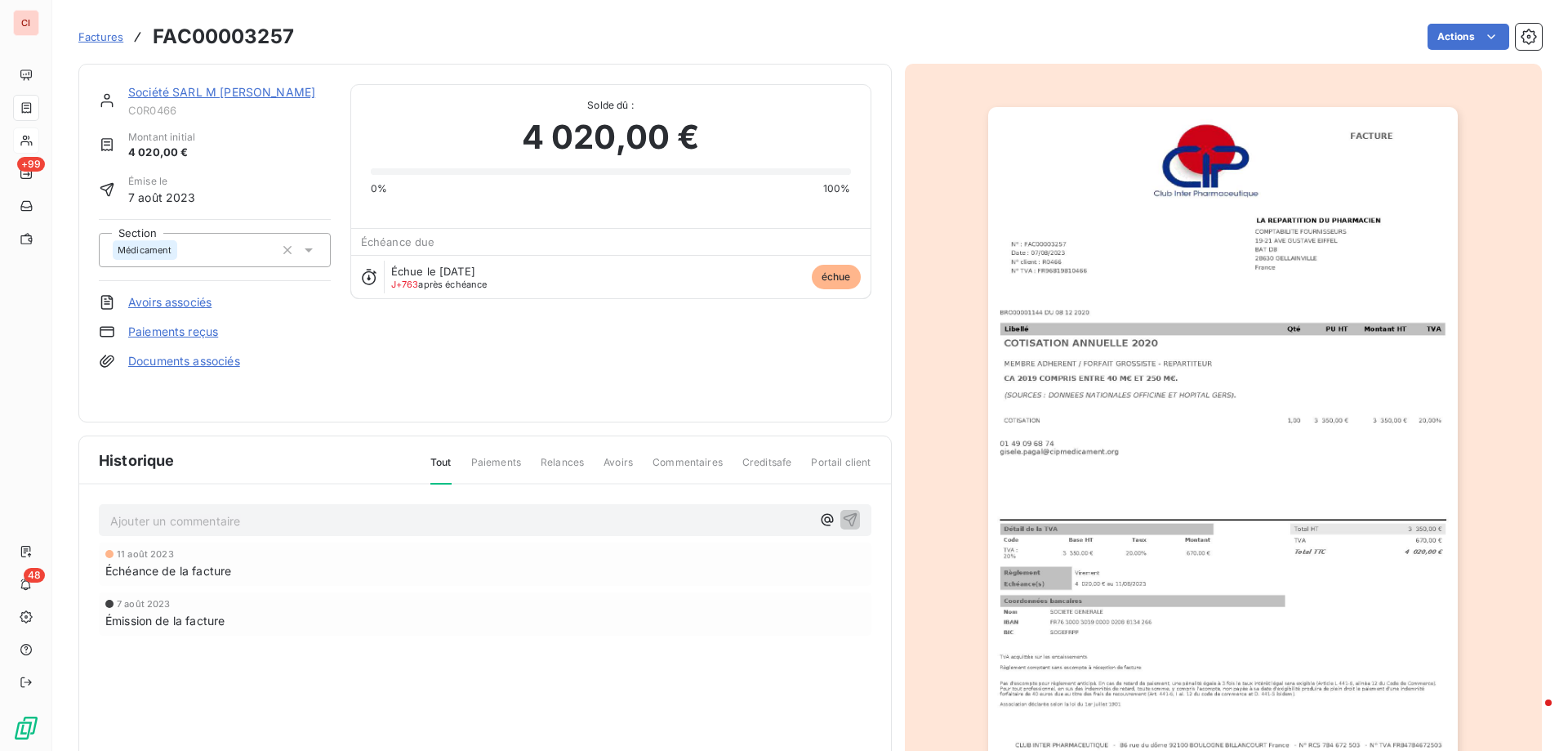
click at [259, 97] on link "Société SARL M [PERSON_NAME]" at bounding box center [221, 92] width 187 height 14
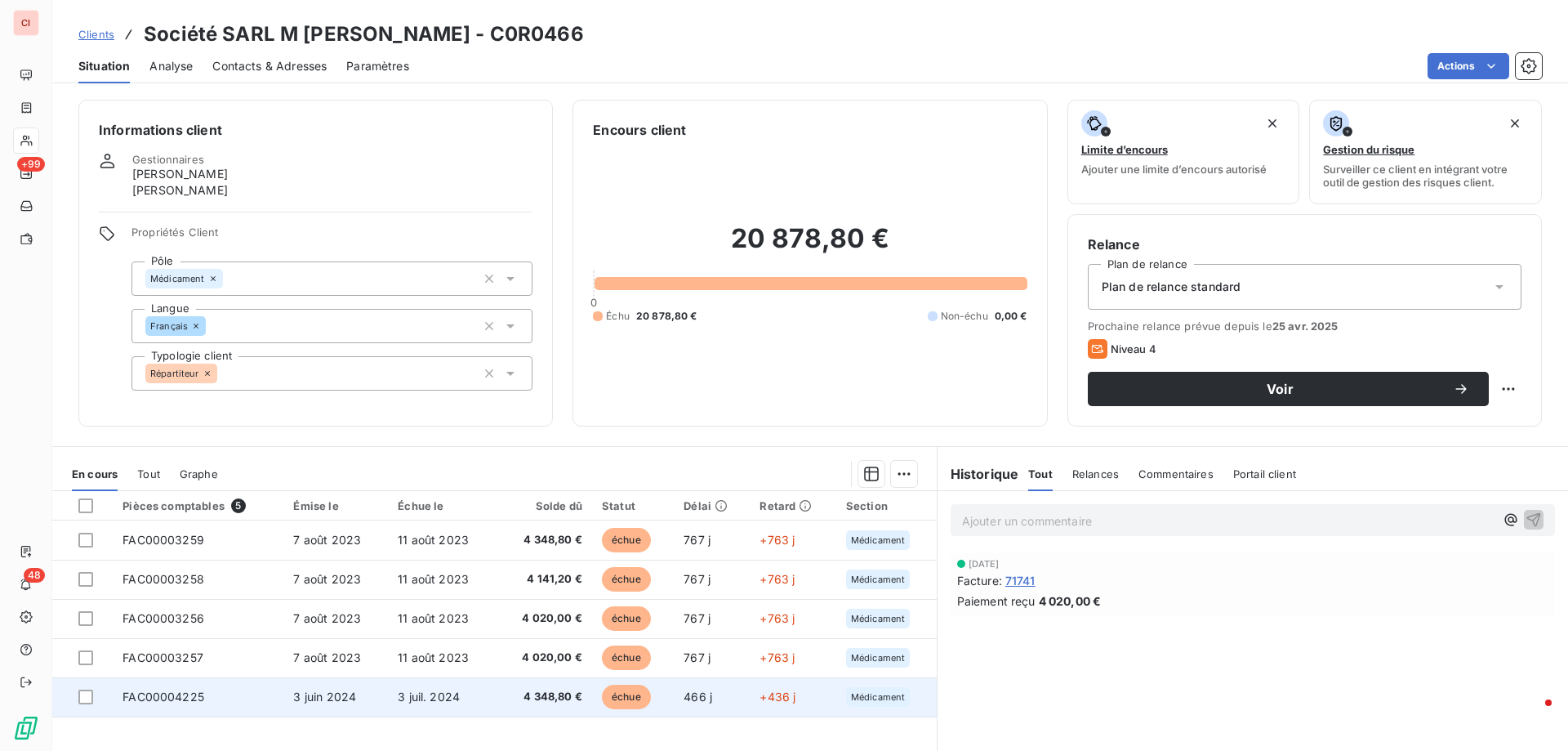
click at [532, 688] on span "4 348,80 €" at bounding box center [544, 696] width 76 height 16
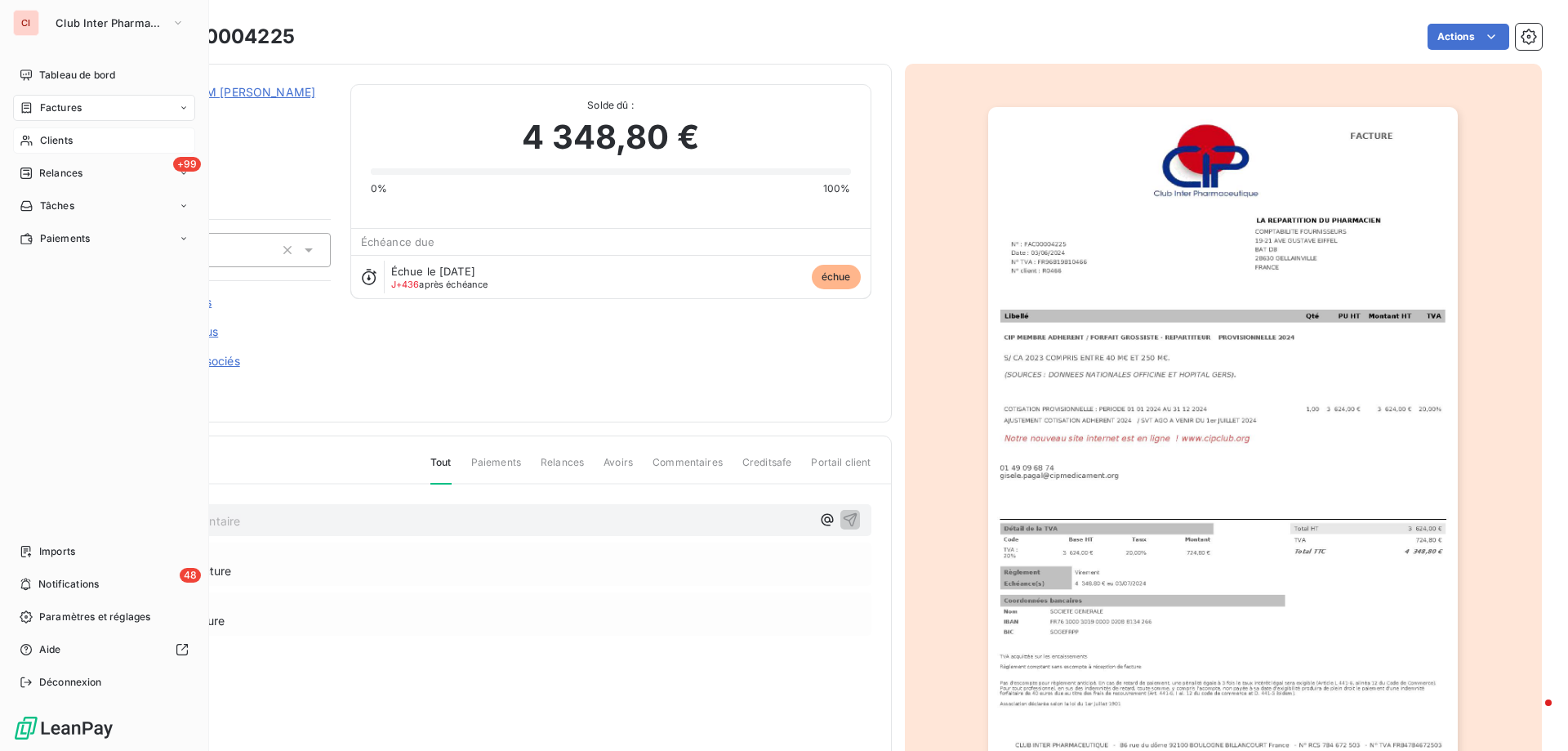
click at [49, 137] on span "Clients" at bounding box center [56, 141] width 33 height 15
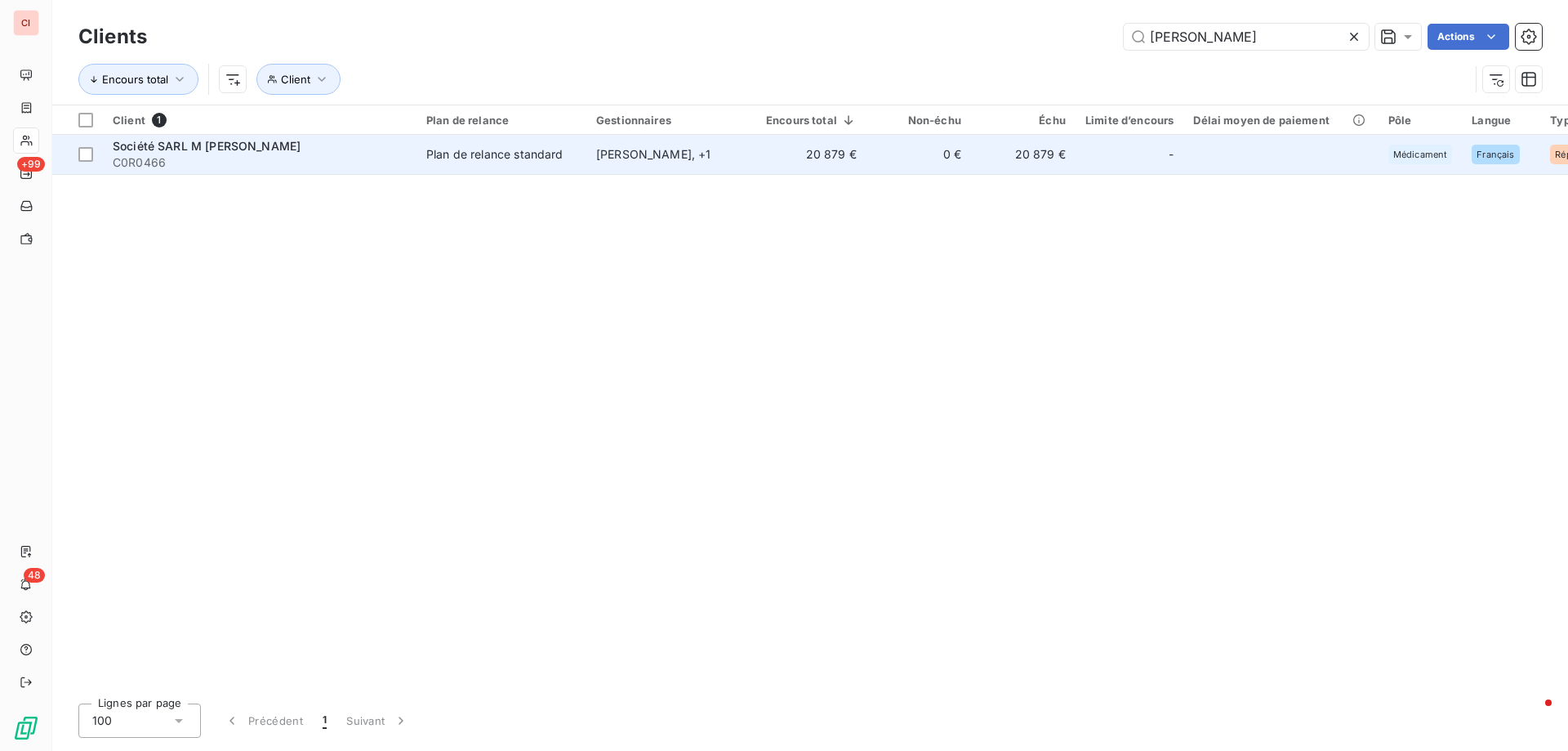
click at [482, 166] on td "Plan de relance standard" at bounding box center [501, 154] width 170 height 39
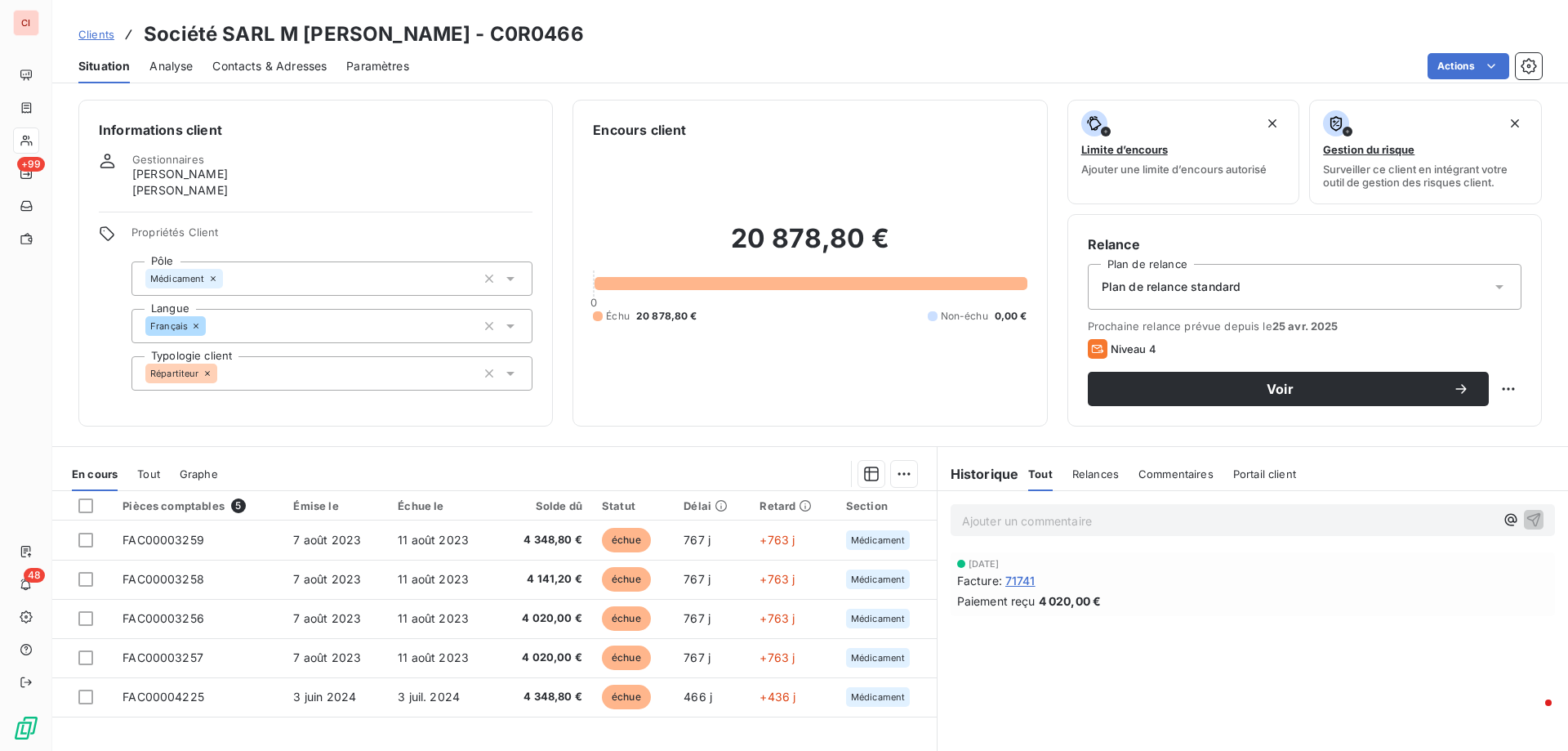
click at [85, 36] on span "Clients" at bounding box center [96, 35] width 35 height 13
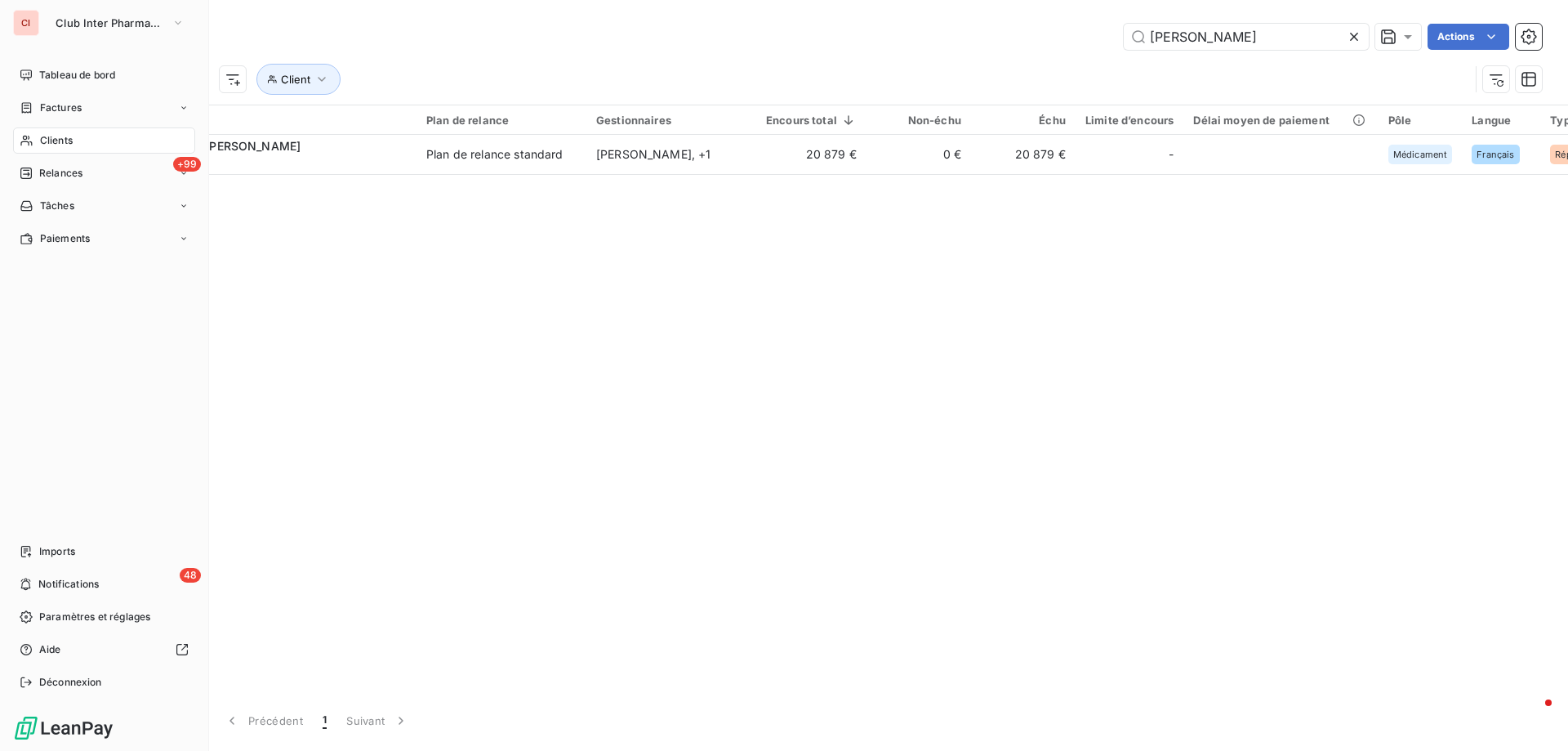
click at [51, 140] on span "Clients" at bounding box center [56, 141] width 33 height 15
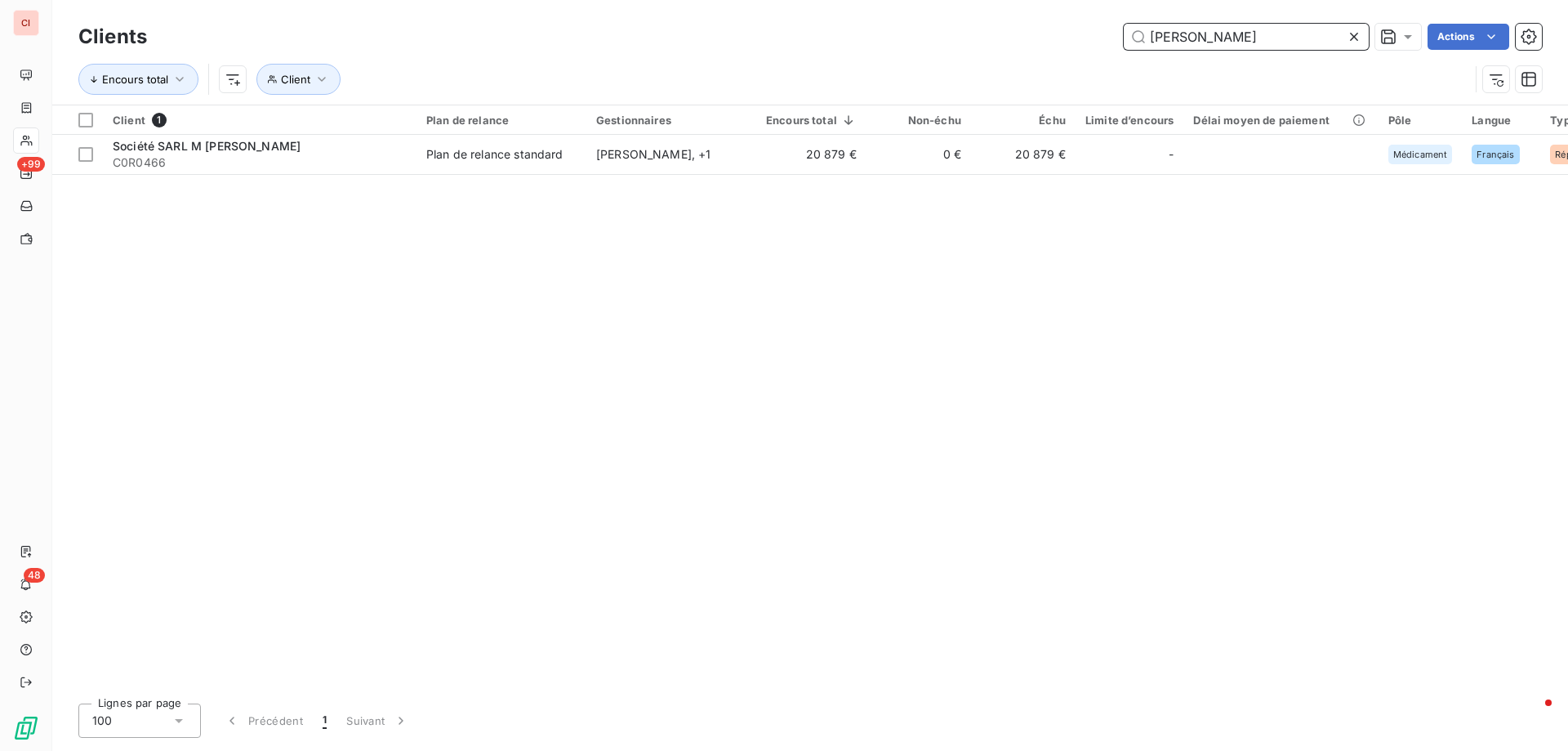
drag, startPoint x: 1195, startPoint y: 41, endPoint x: 1100, endPoint y: 42, distance: 95.0
click at [1100, 42] on div "[PERSON_NAME] Actions" at bounding box center [854, 36] width 1375 height 26
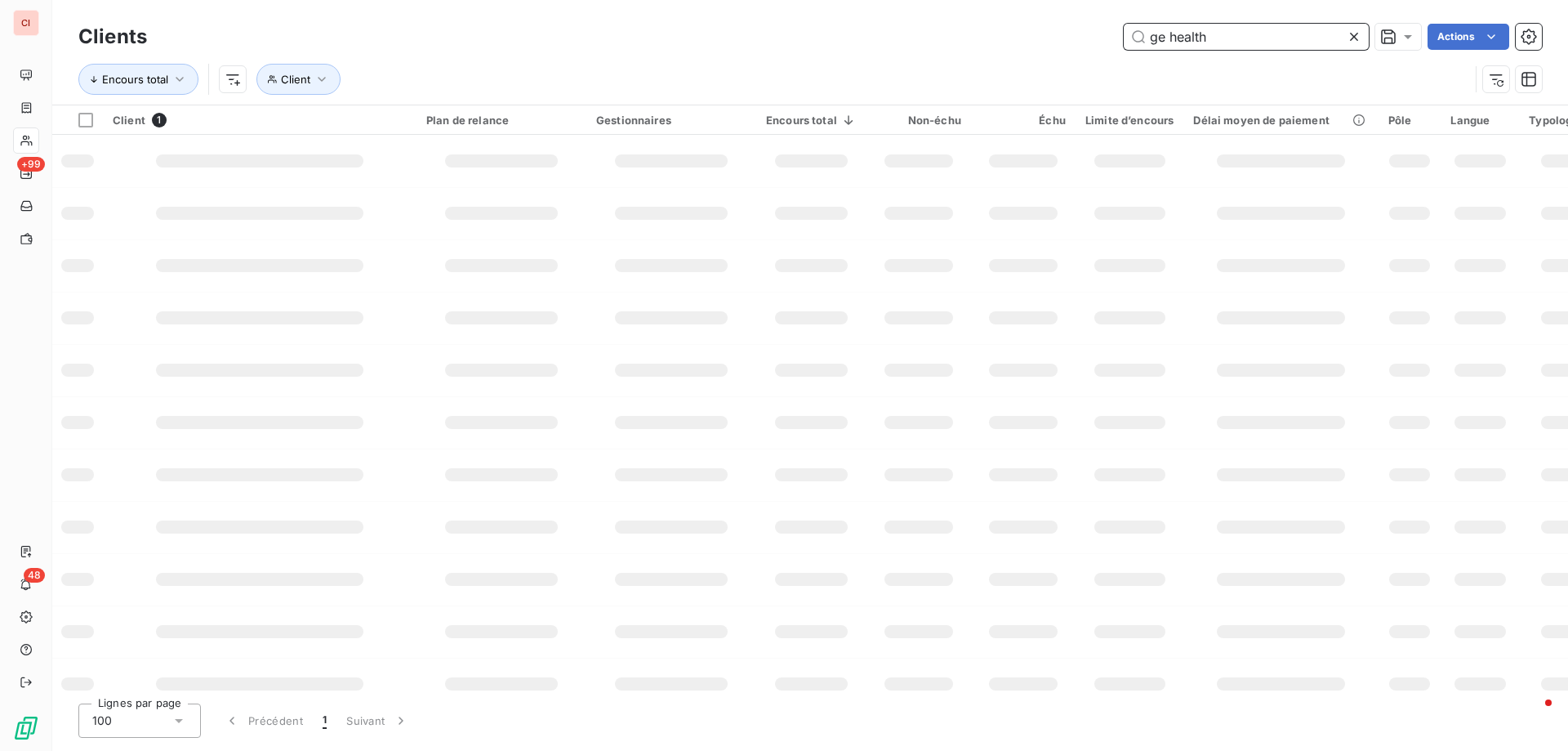
type input "ge health"
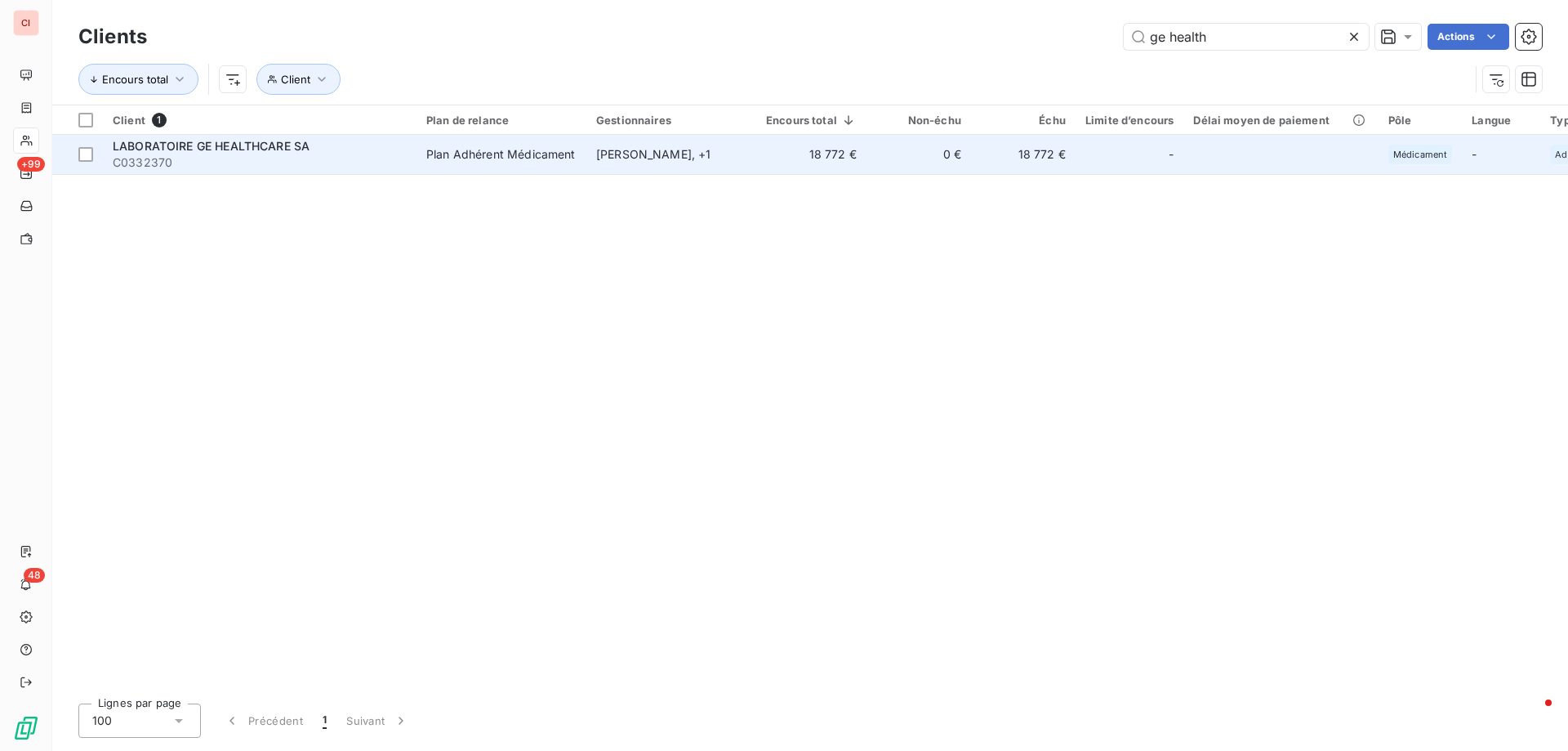
click at [635, 153] on div "[PERSON_NAME] , + 1" at bounding box center [671, 154] width 150 height 16
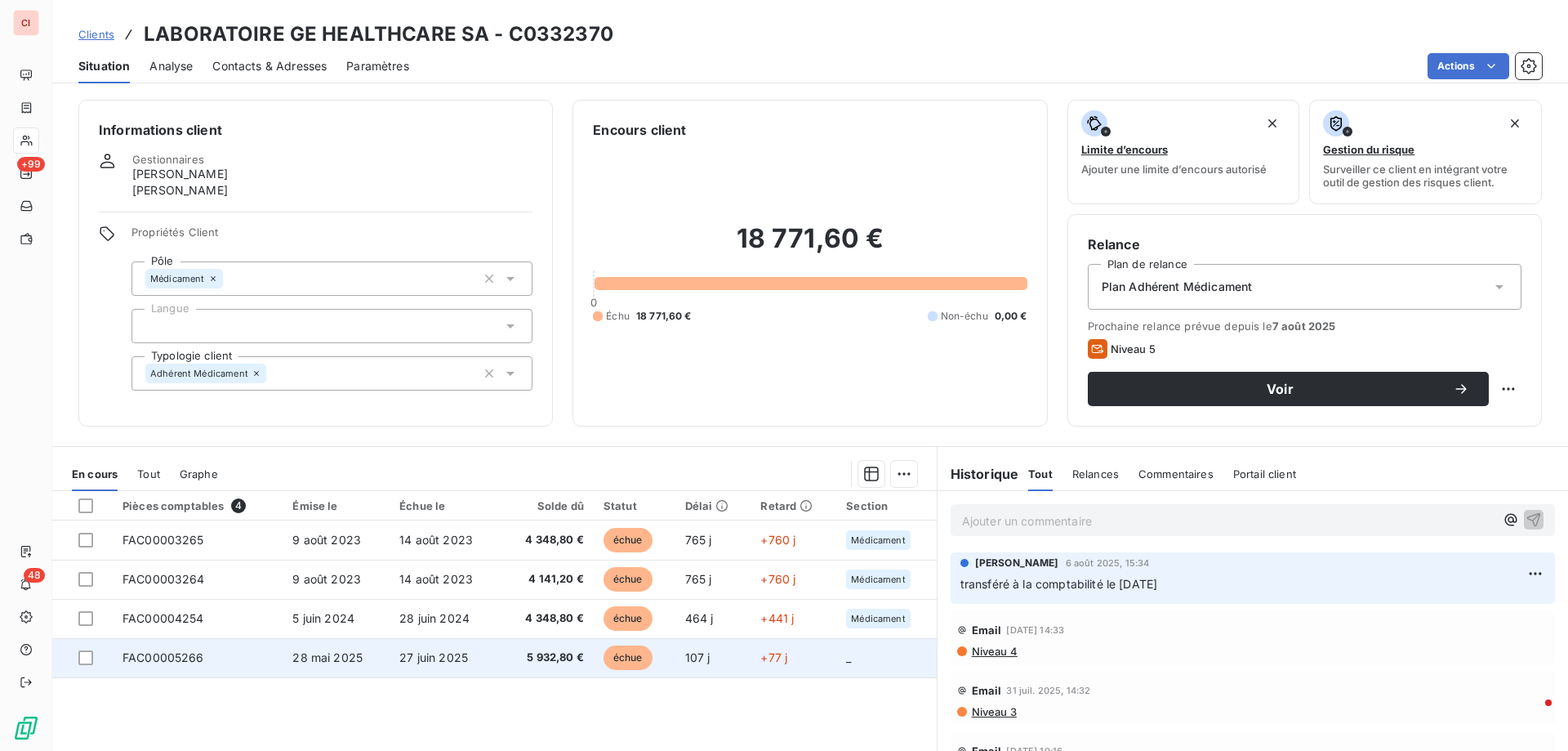
click at [530, 655] on span "5 932,80 €" at bounding box center [546, 657] width 74 height 16
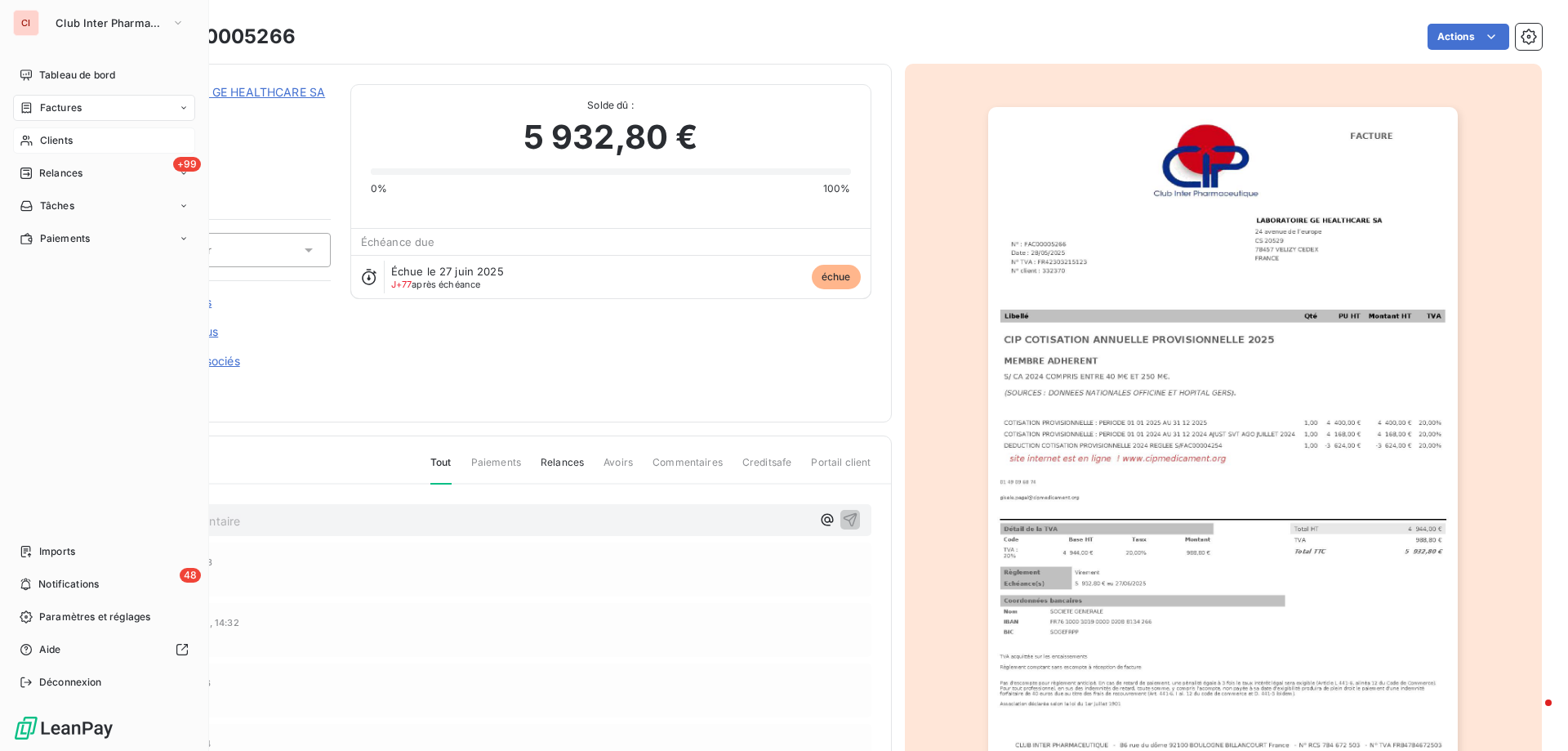
click at [62, 140] on span "Clients" at bounding box center [56, 141] width 33 height 15
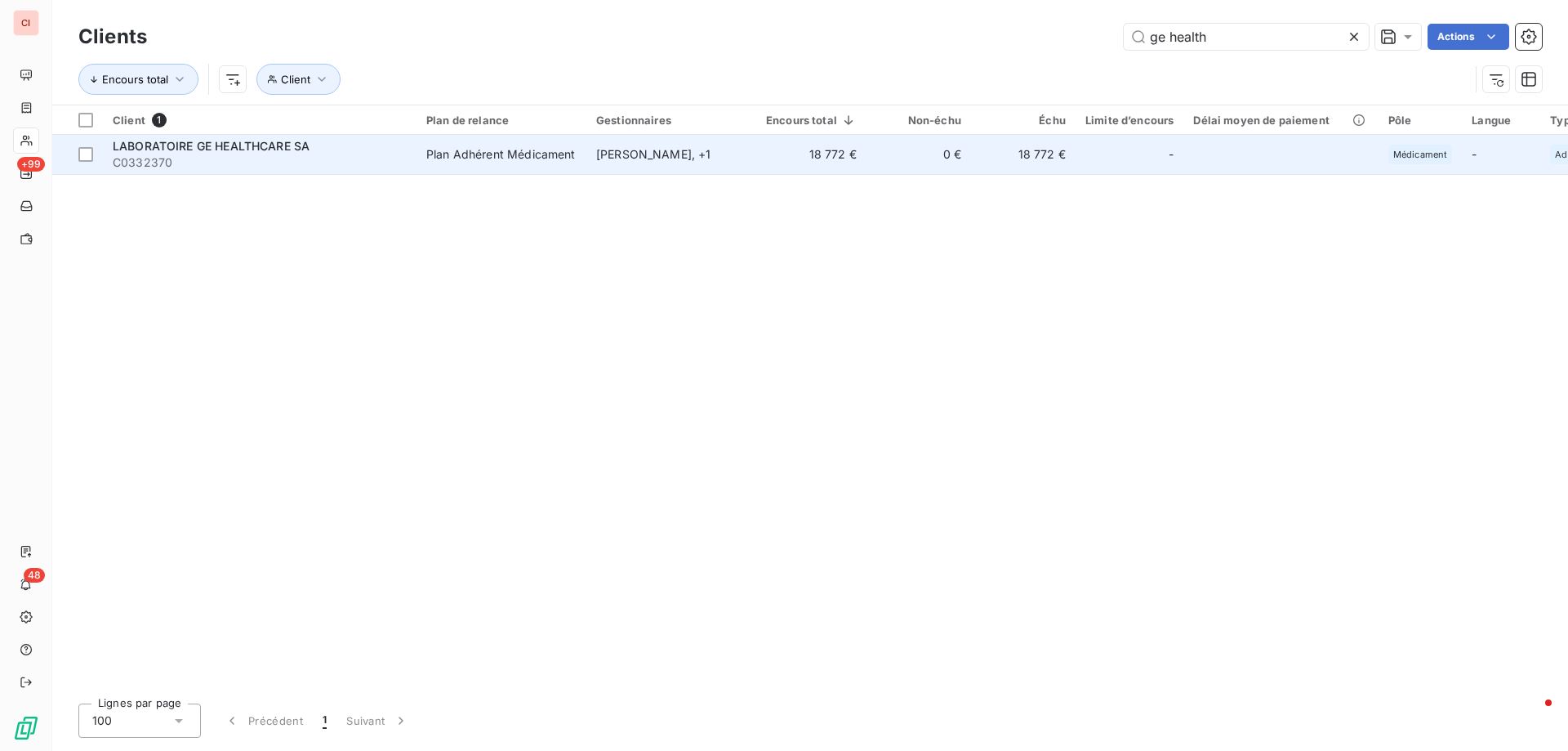
click at [529, 160] on div "Plan Adhérent Médicament" at bounding box center [501, 154] width 149 height 16
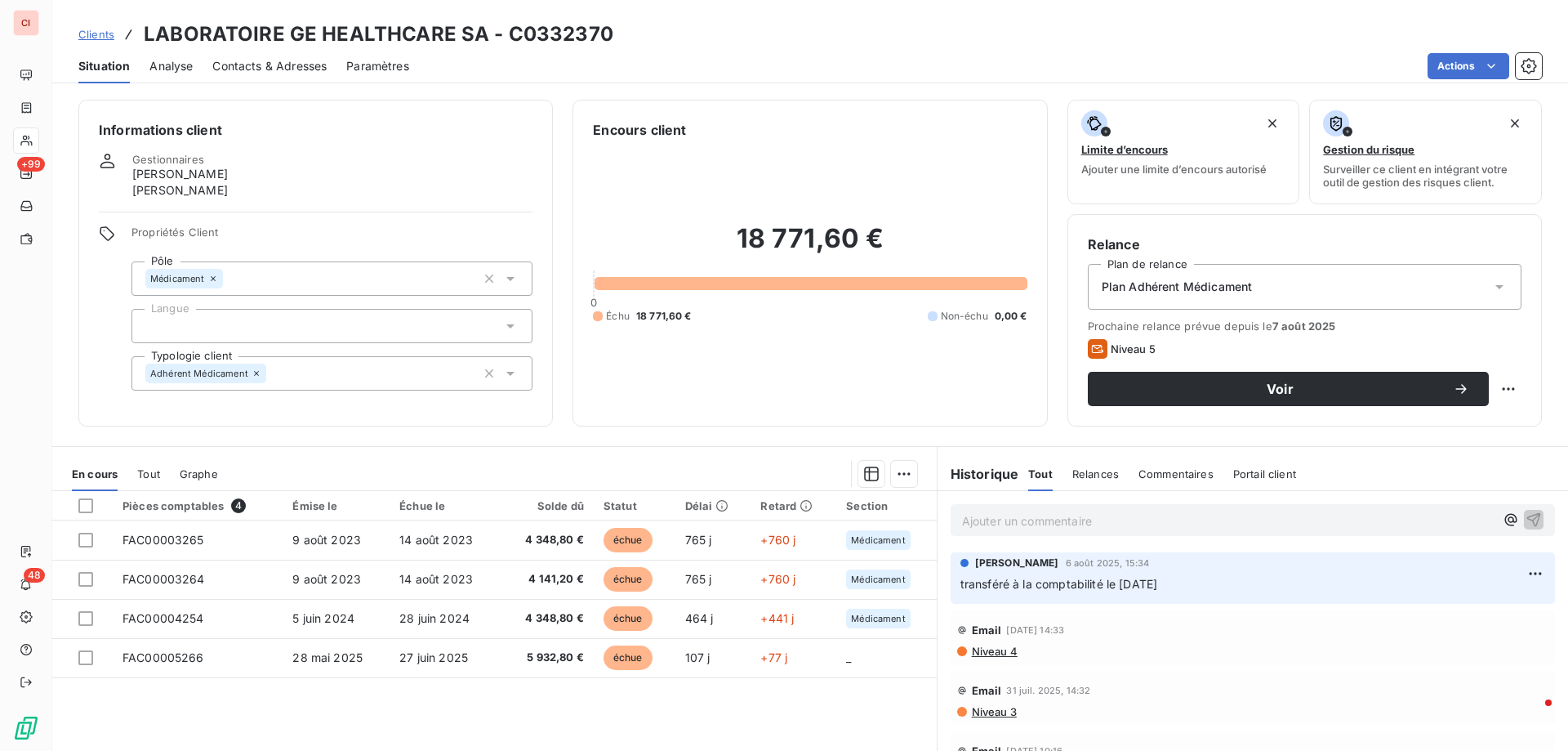
click at [290, 67] on span "Contacts & Adresses" at bounding box center [269, 65] width 114 height 16
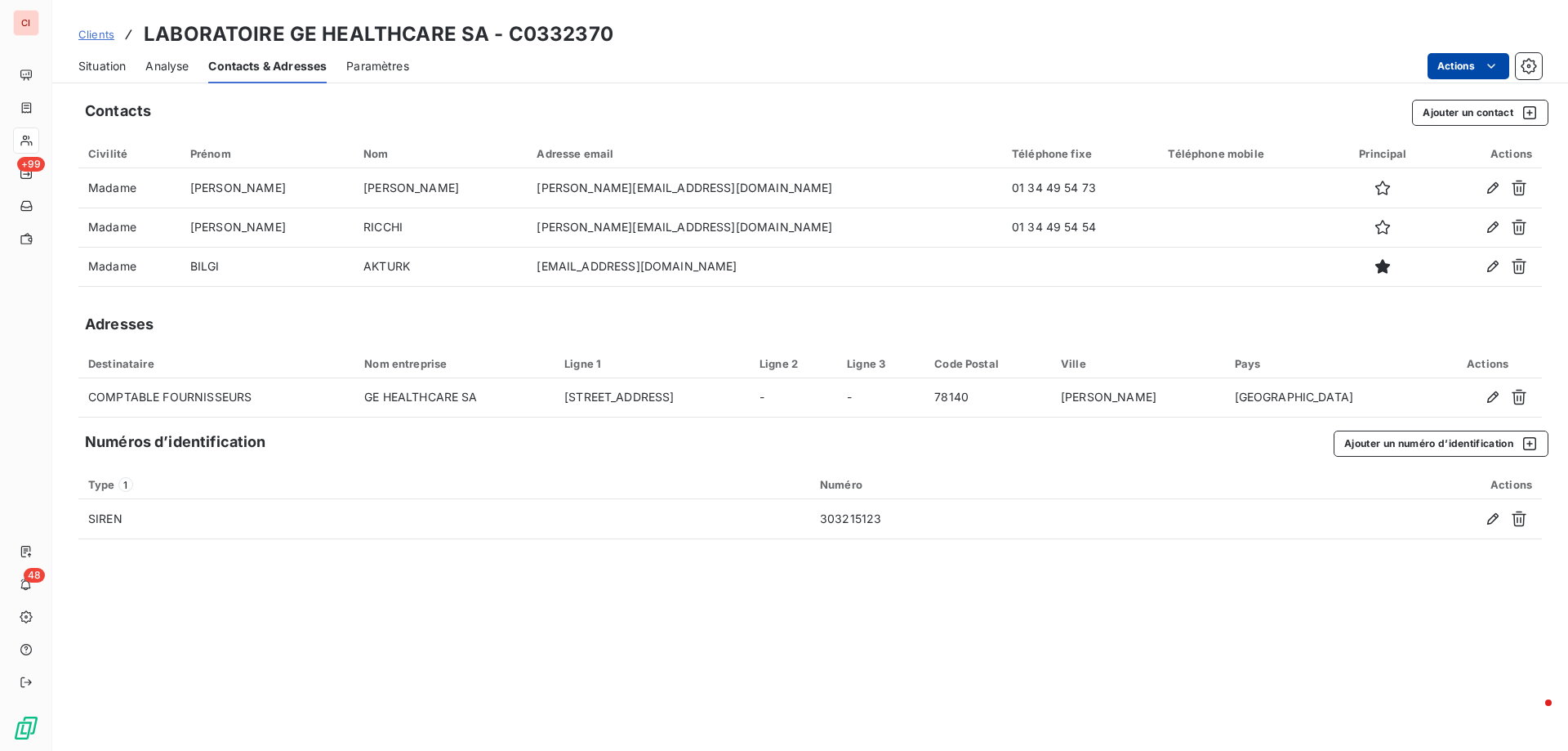
click at [1465, 61] on html "CI +99 48 Clients LABORATOIRE GE HEALTHCARE SA - C0332370 Situation Analyse Con…" at bounding box center [784, 376] width 1568 height 751
click at [1491, 110] on button "Ajouter un contact" at bounding box center [1480, 113] width 136 height 26
click at [1491, 110] on div at bounding box center [784, 376] width 1568 height 751
click at [1491, 110] on button "Ajouter un contact" at bounding box center [1480, 113] width 136 height 26
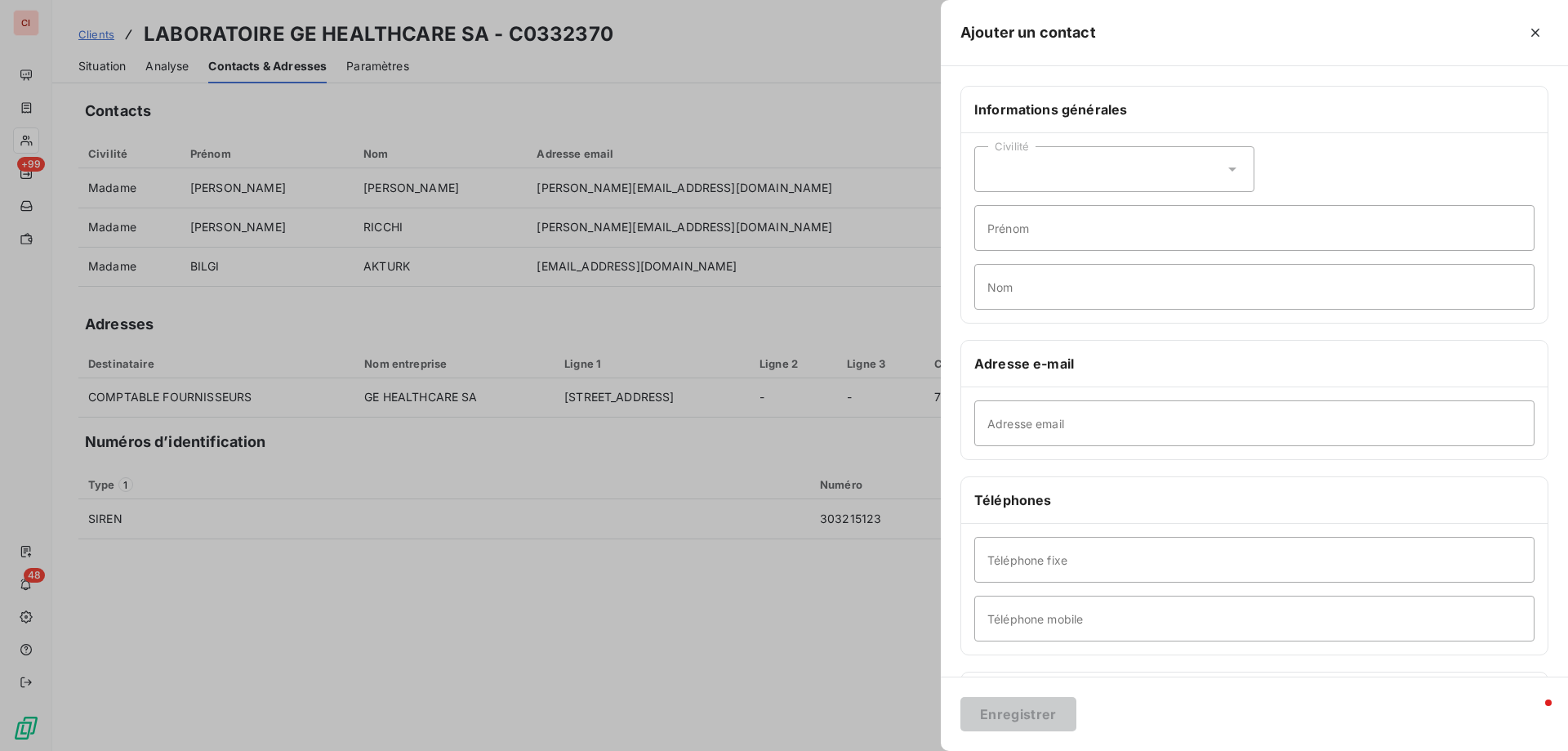
click at [1200, 178] on div "Civilité" at bounding box center [1114, 169] width 280 height 46
click at [1171, 212] on li "Madame" at bounding box center [1114, 209] width 280 height 29
click at [1170, 212] on input "Prénom" at bounding box center [1254, 227] width 560 height 46
type input "[PERSON_NAME]"
click at [1041, 289] on input "Nom" at bounding box center [1254, 286] width 560 height 46
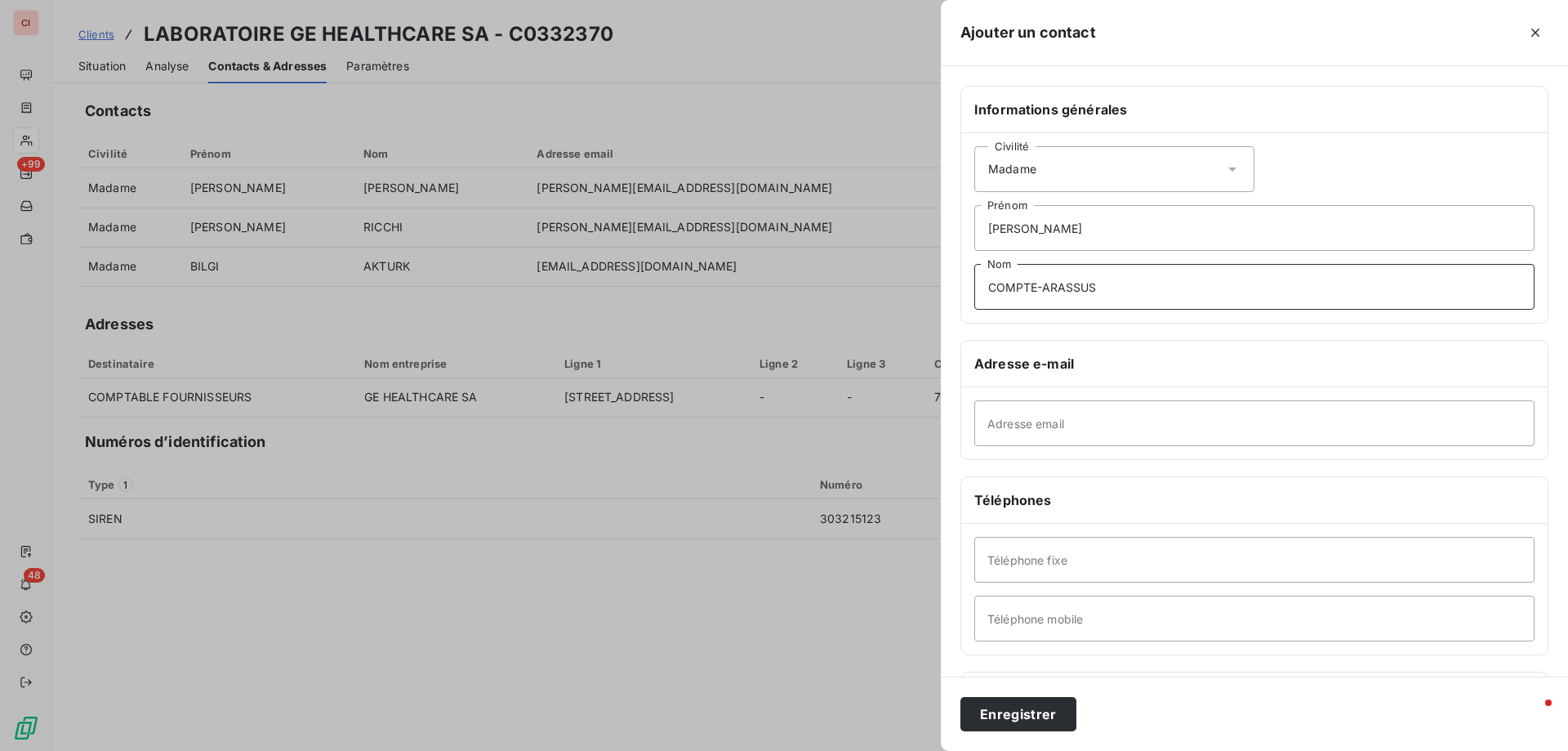
type input "COMPTE-ARASSUS"
click at [1098, 434] on input "Adresse email" at bounding box center [1254, 422] width 560 height 46
type input "[PERSON_NAME][EMAIL_ADDRESS][DOMAIN_NAME]"
type input "p"
type input "PRESIDENT"
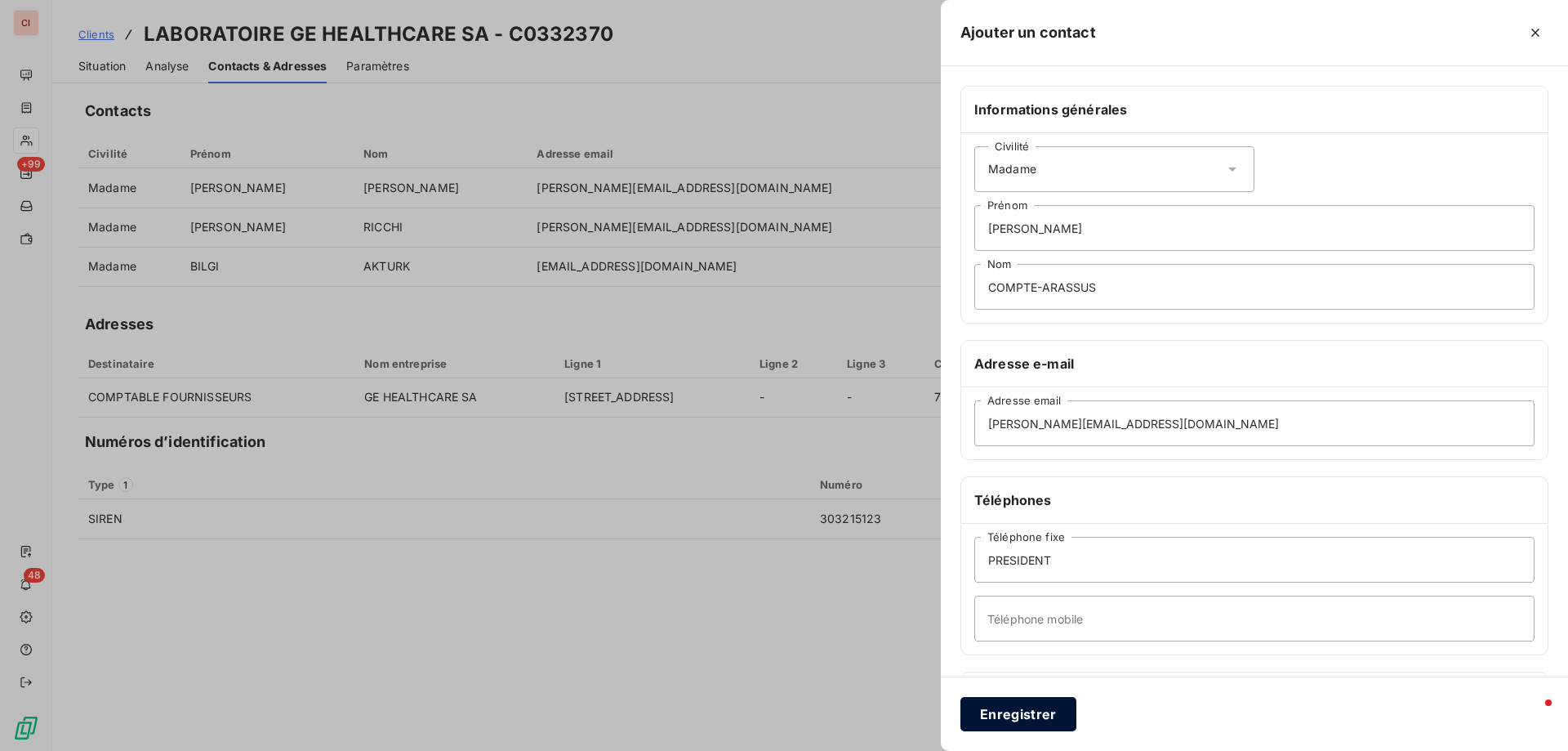
click at [1034, 711] on button "Enregistrer" at bounding box center [1018, 714] width 116 height 35
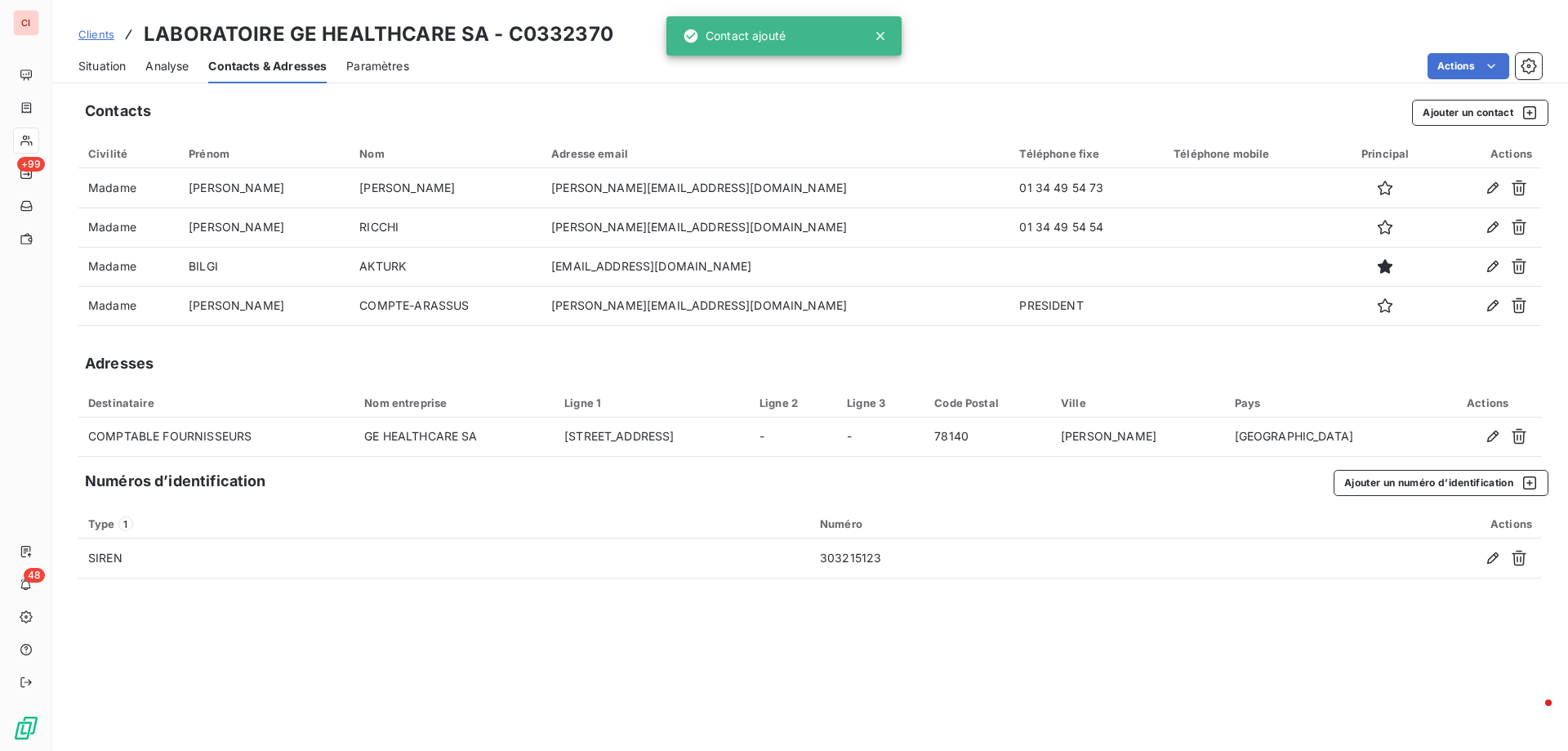
click at [1355, 361] on div "Adresses" at bounding box center [810, 363] width 1463 height 22
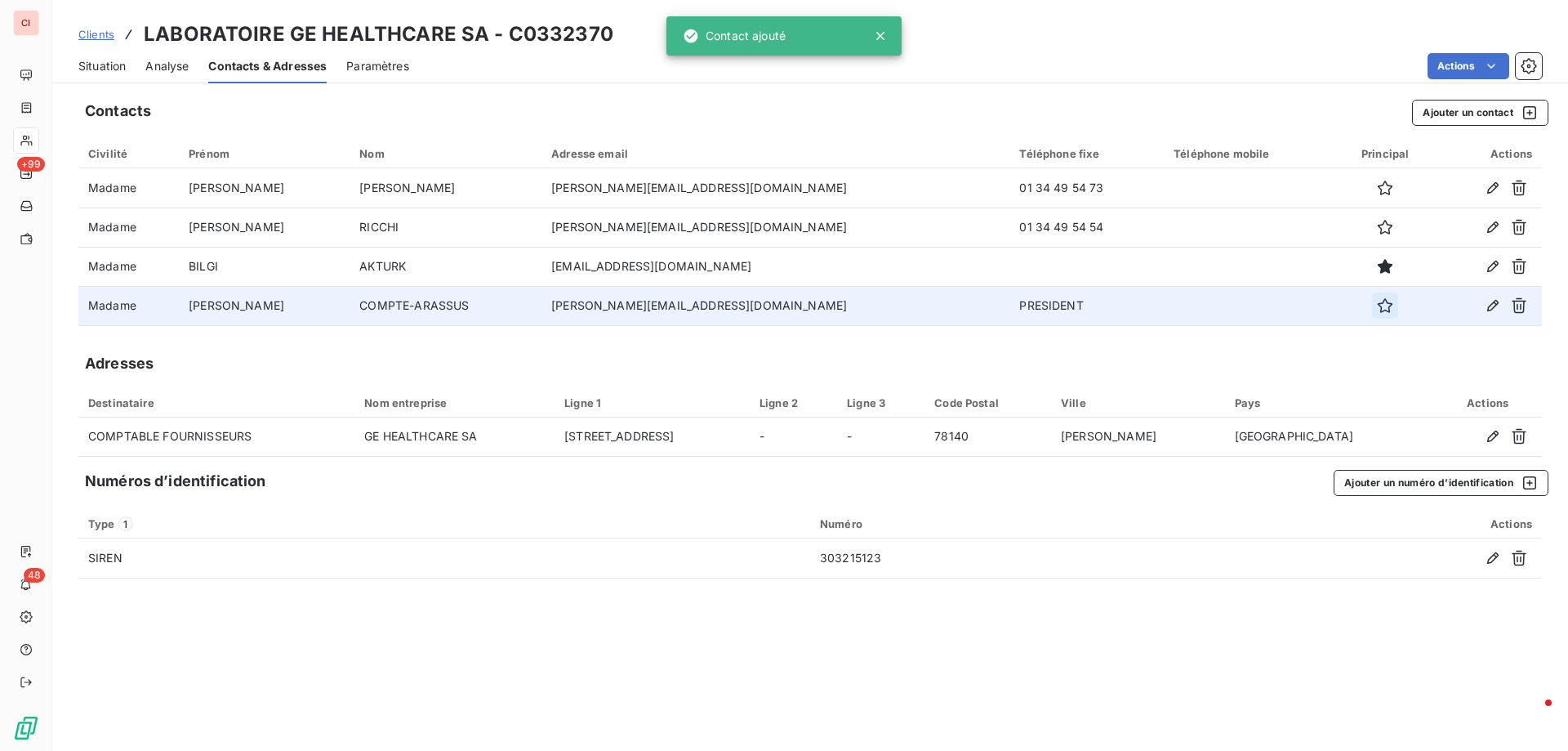
click at [1372, 298] on button "button" at bounding box center [1385, 305] width 26 height 26
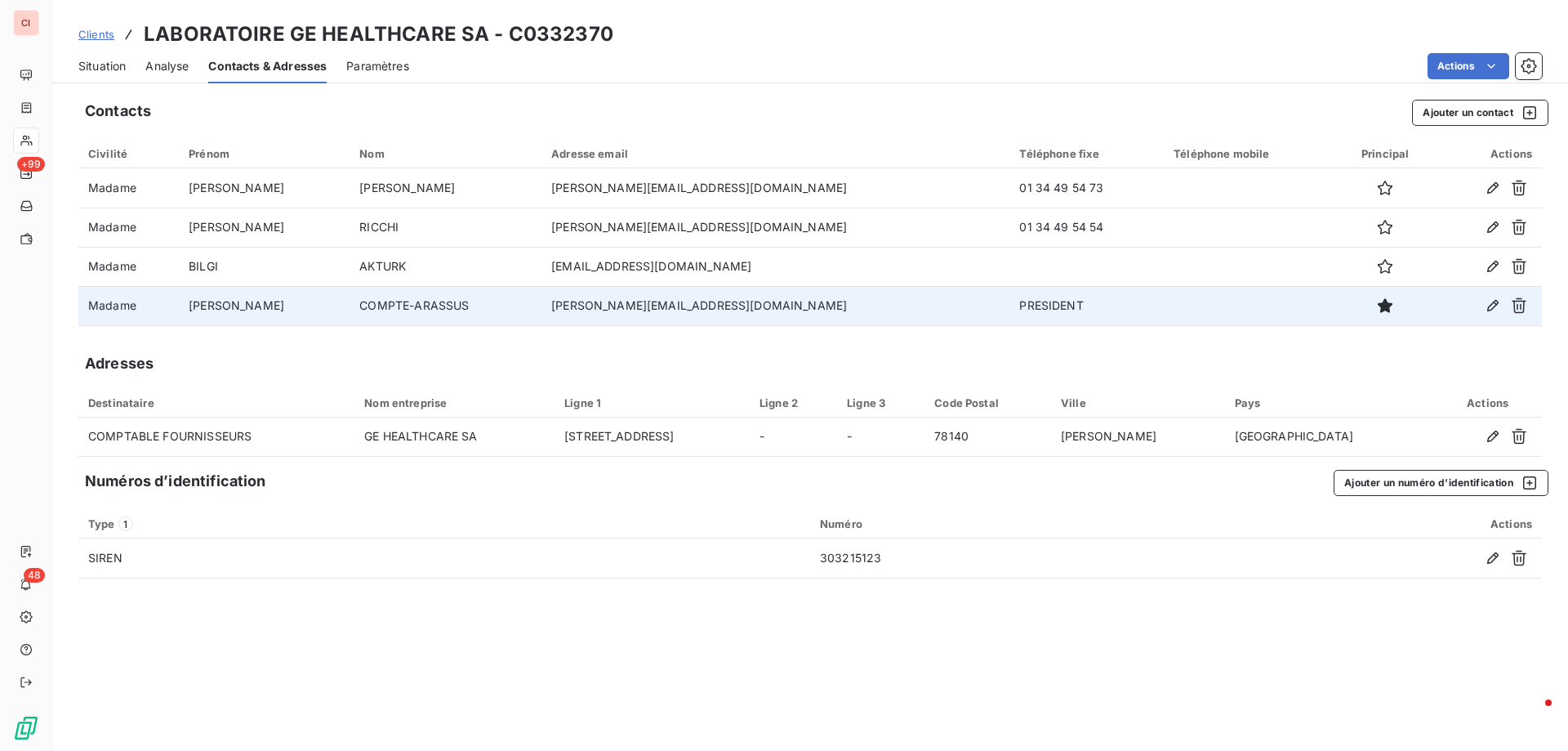
click at [1107, 371] on div "Adresses" at bounding box center [810, 363] width 1463 height 22
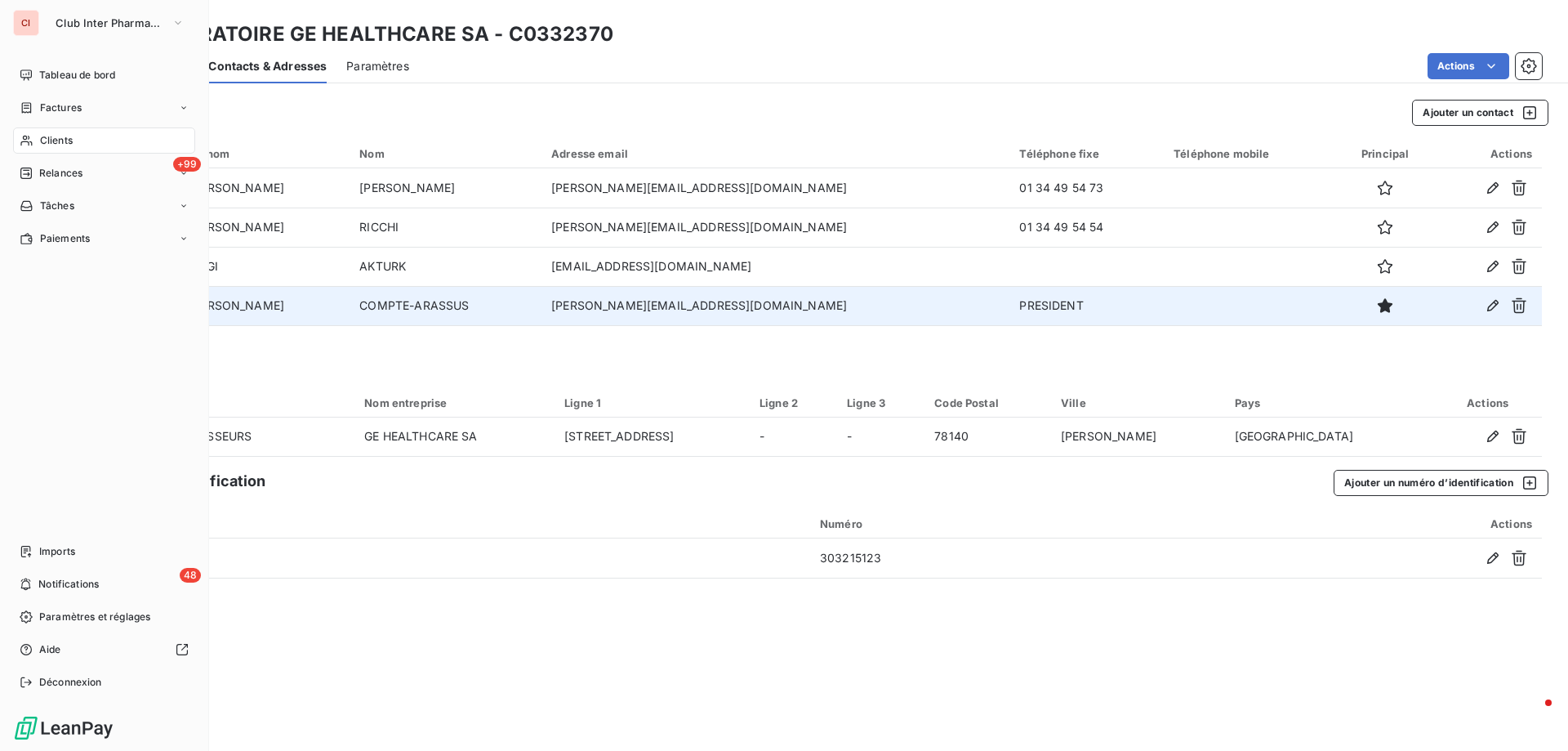
click at [50, 141] on span "Clients" at bounding box center [56, 141] width 33 height 15
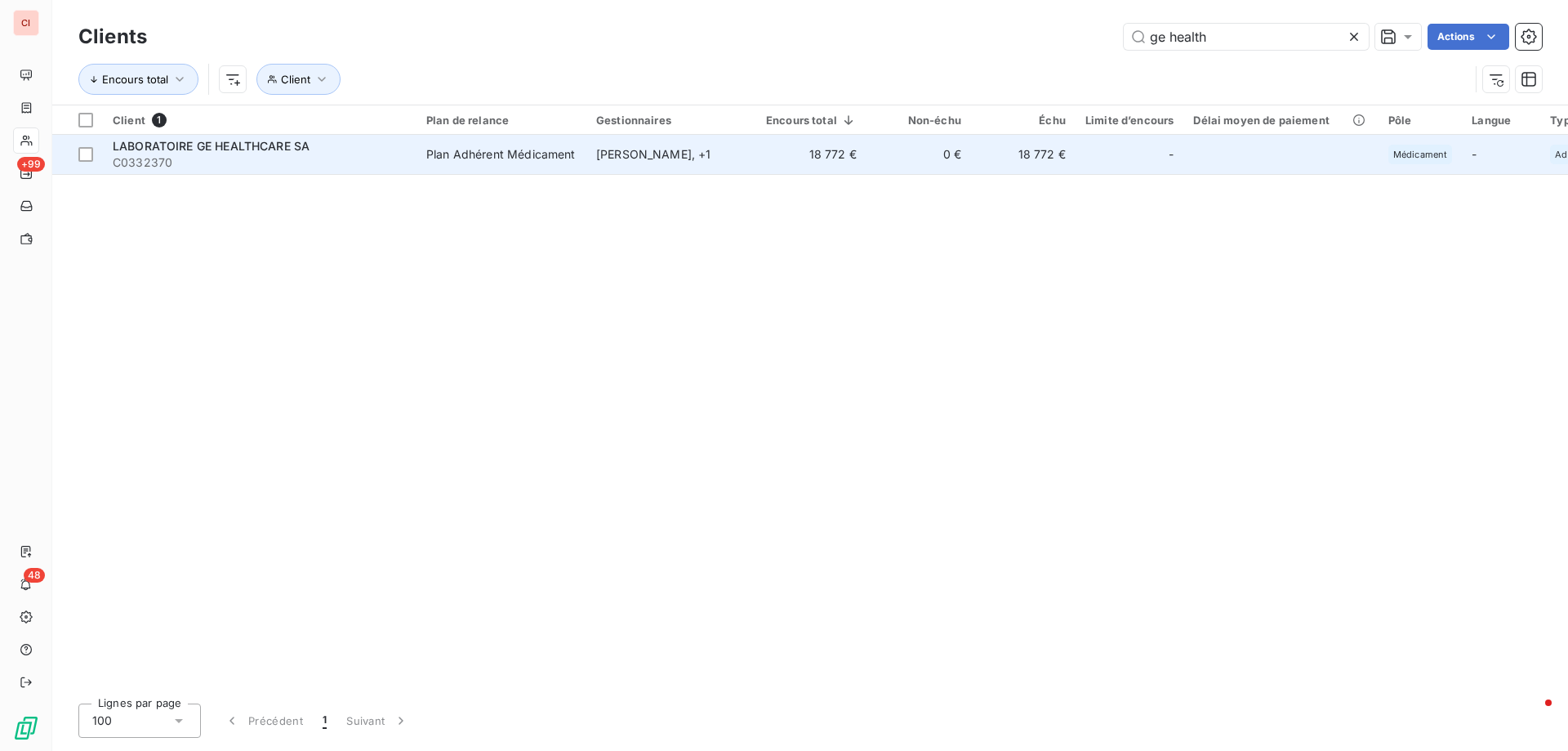
click at [822, 152] on td "18 772 €" at bounding box center [812, 154] width 110 height 39
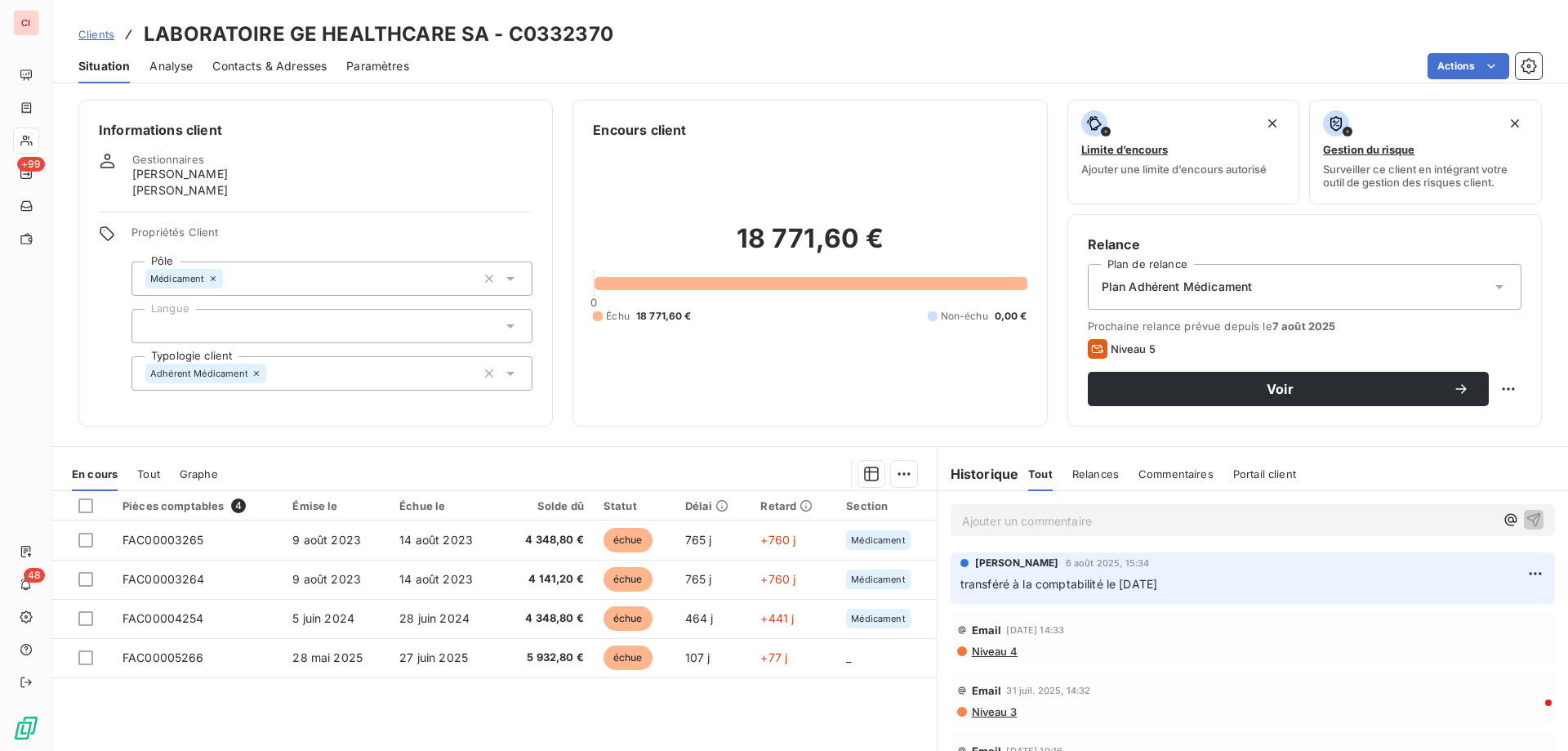
click at [1096, 477] on span "Relances" at bounding box center [1095, 474] width 47 height 13
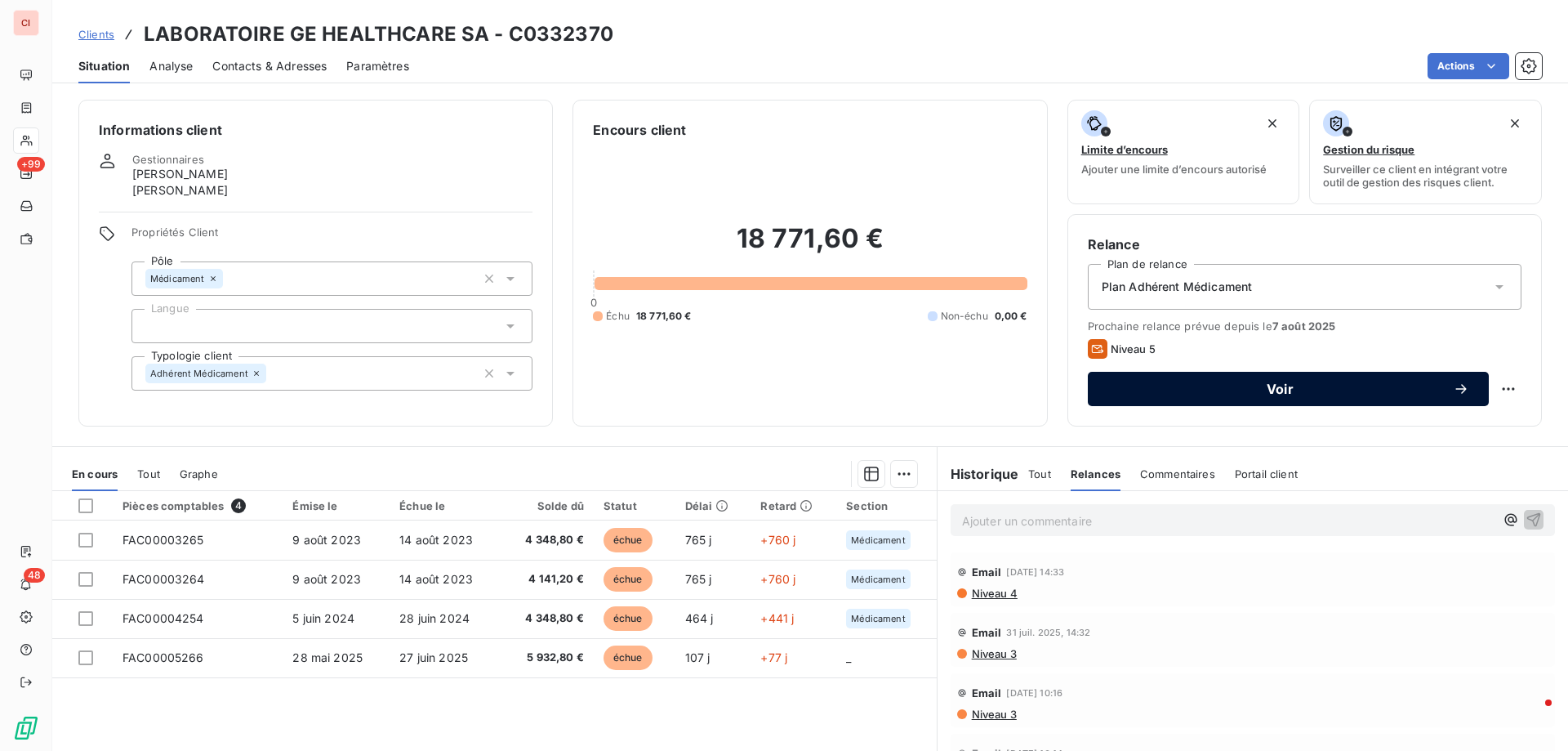
click at [1296, 385] on span "Voir" at bounding box center [1280, 389] width 346 height 13
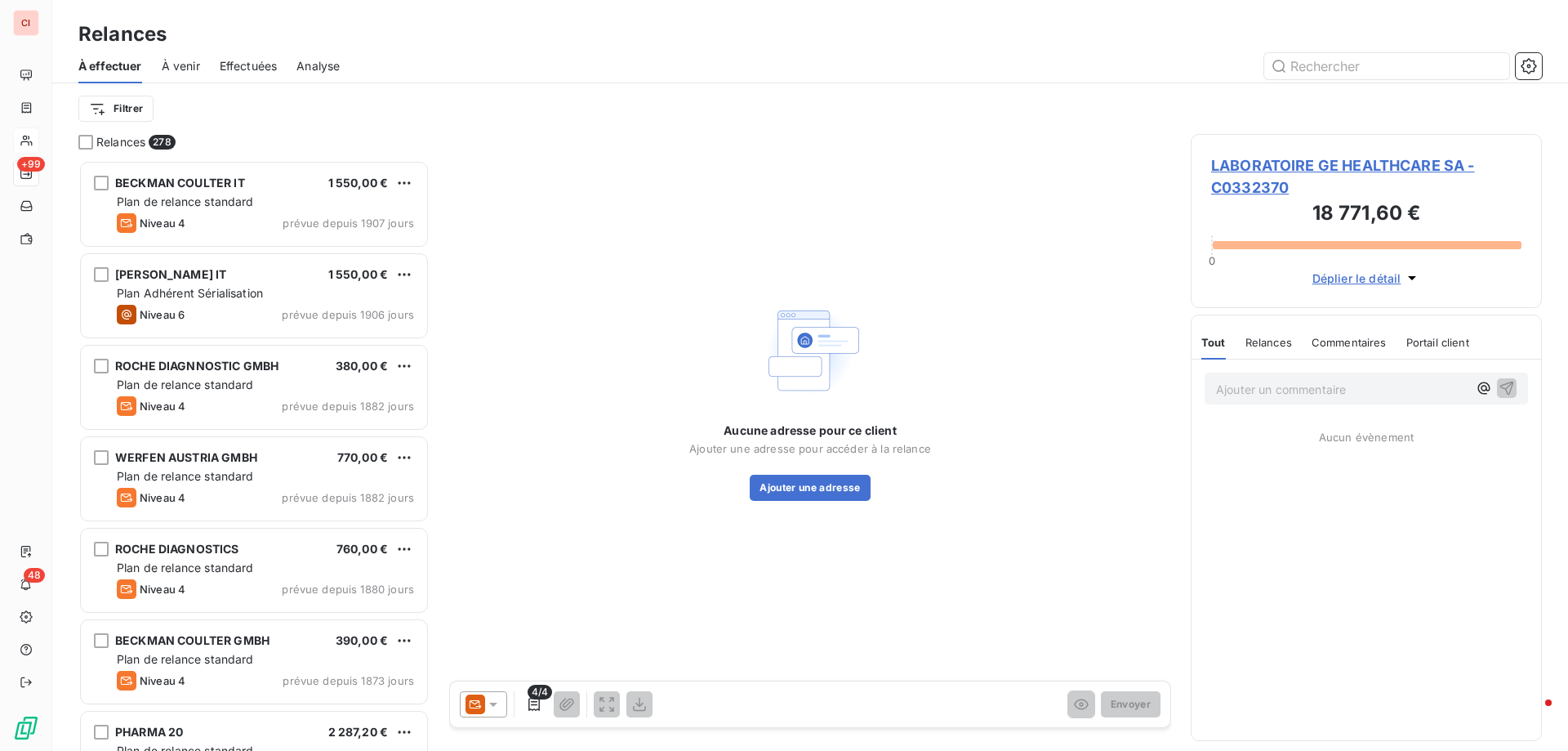
scroll to position [578, 339]
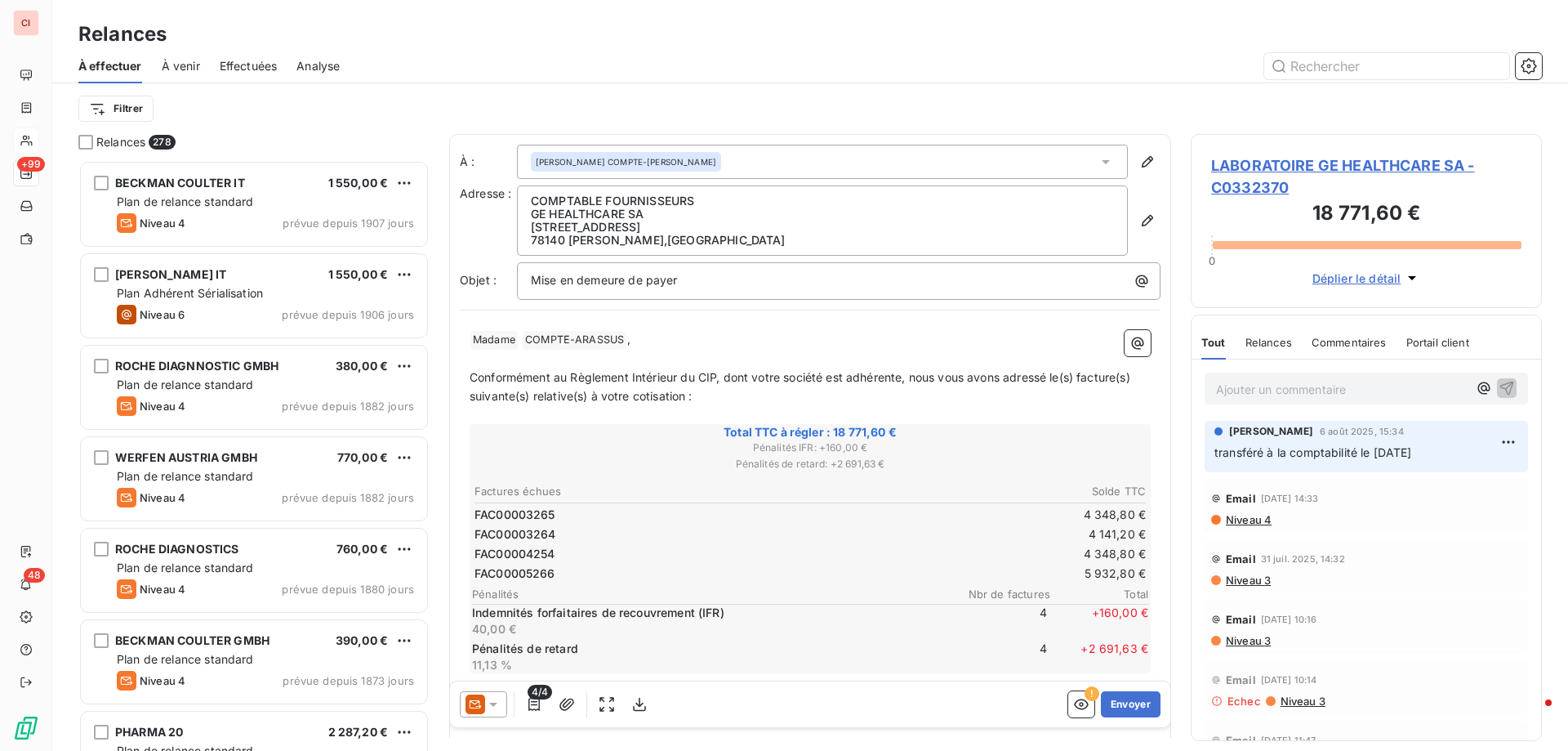
click at [503, 701] on div at bounding box center [483, 704] width 48 height 26
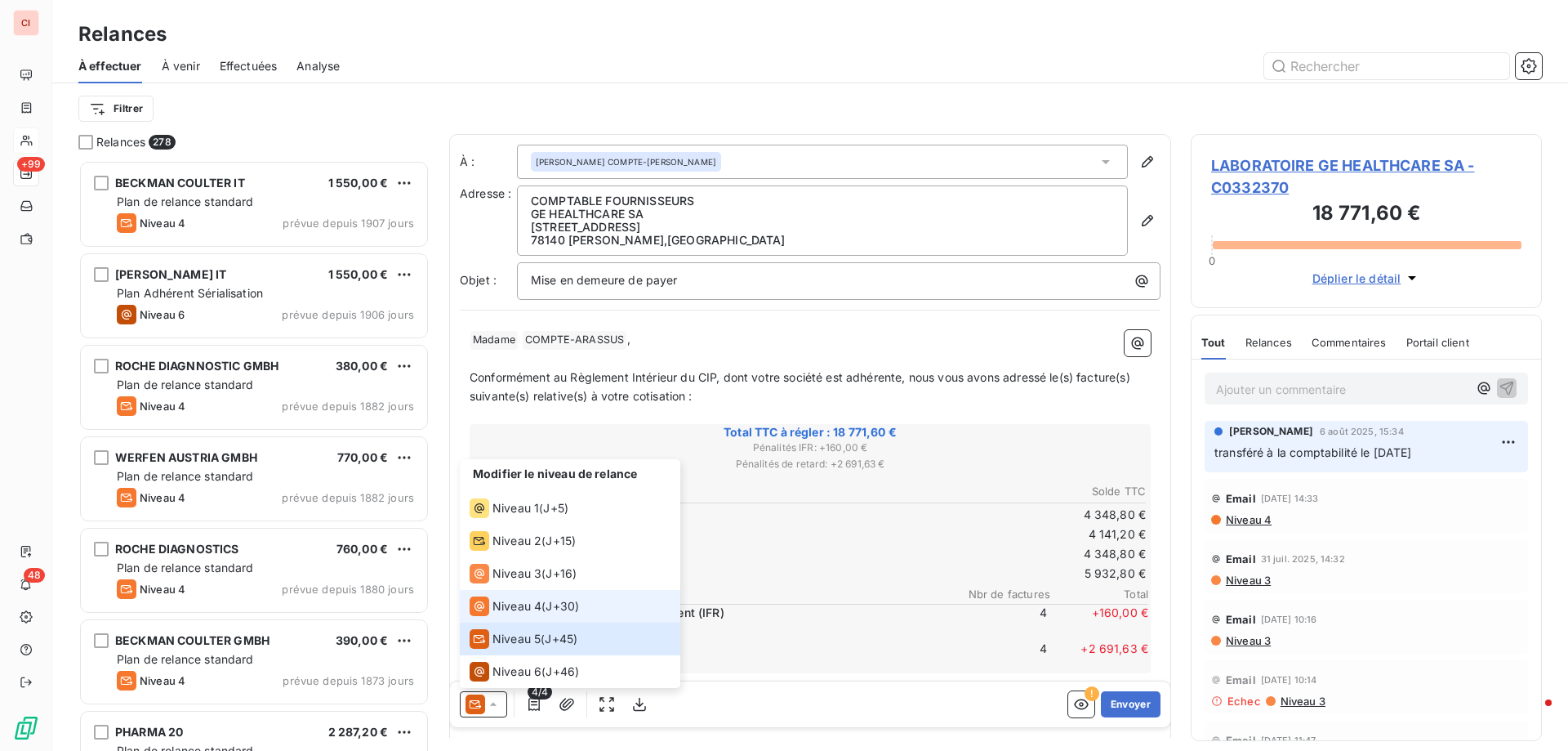
click at [511, 611] on span "Niveau 4" at bounding box center [516, 605] width 49 height 16
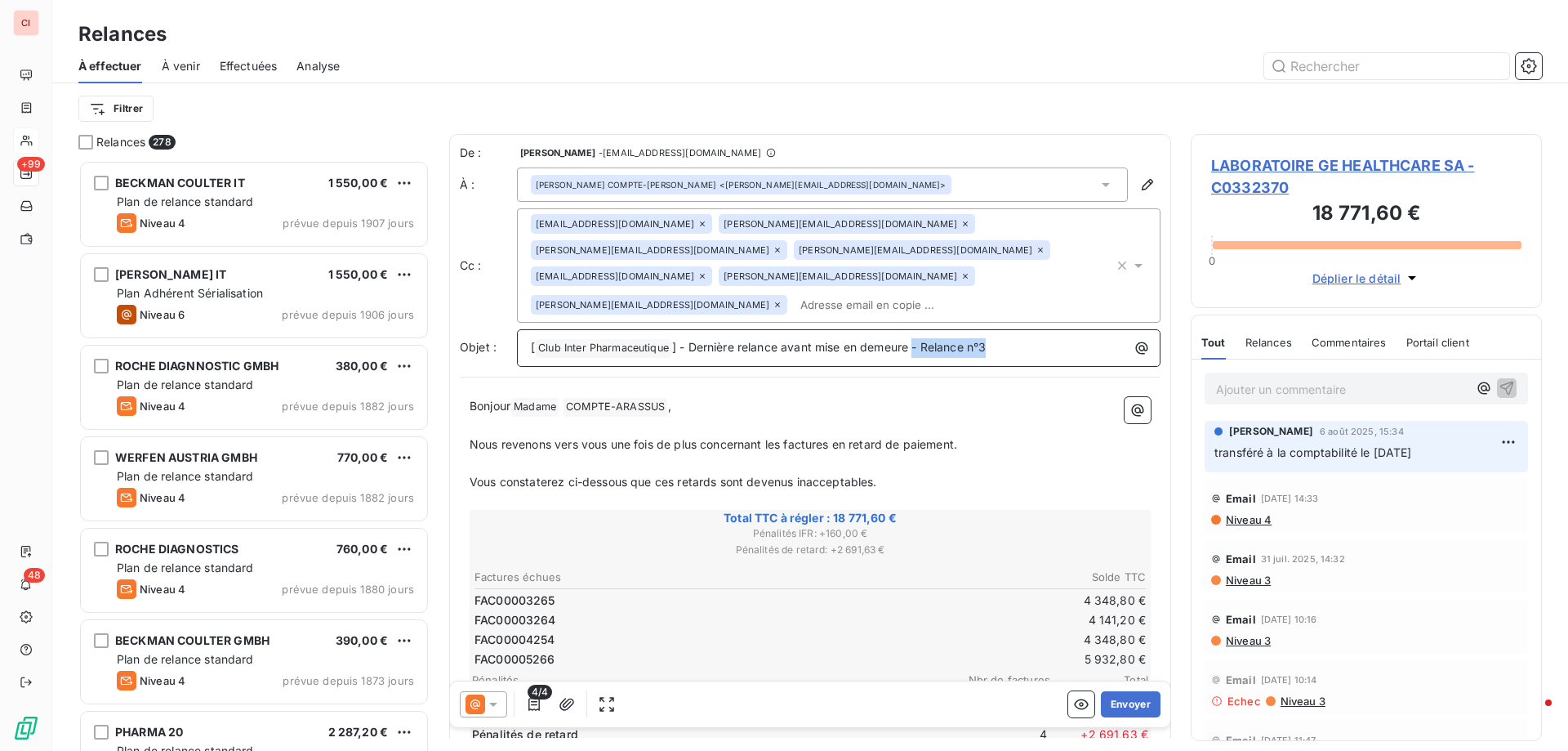
drag, startPoint x: 1016, startPoint y: 319, endPoint x: 917, endPoint y: 326, distance: 99.2
click at [917, 338] on p "[ Club Inter Pharmaceutique ﻿ ] - Dernière relance avant mise en demeure - Rela…" at bounding box center [842, 347] width 624 height 20
click at [1407, 278] on icon "button" at bounding box center [1411, 277] width 16 height 16
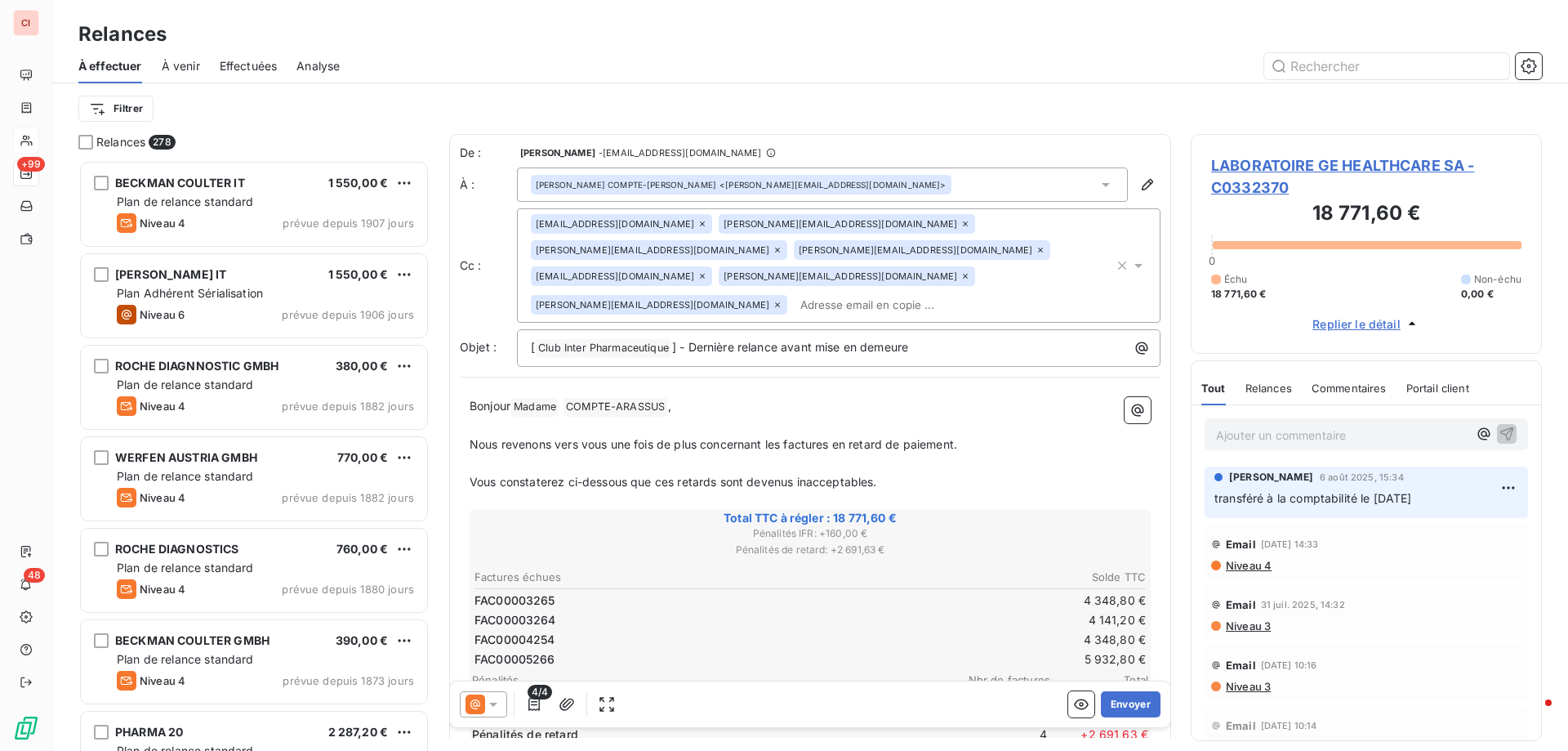
click at [1383, 325] on span "Replier le détail" at bounding box center [1356, 324] width 88 height 17
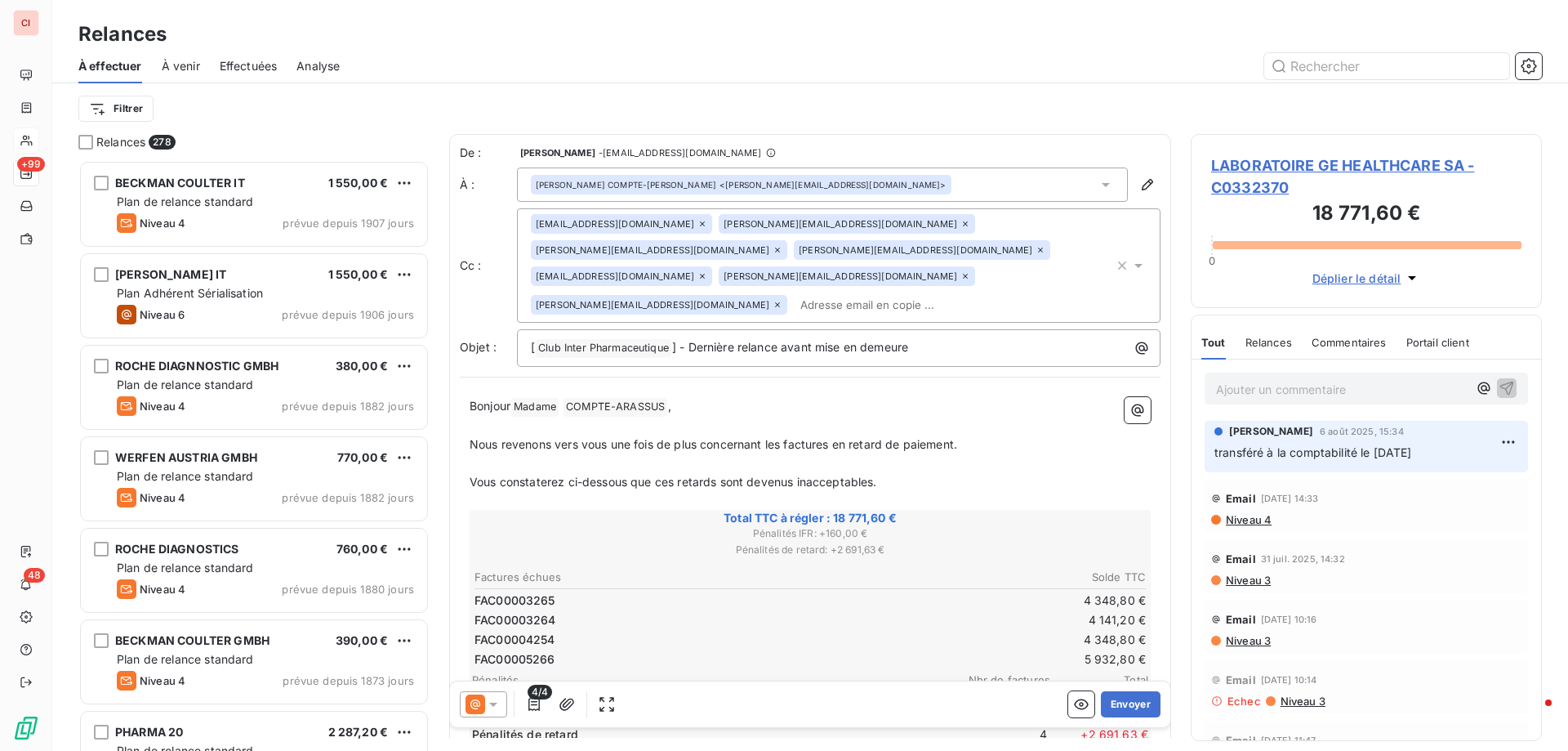
click at [491, 712] on div at bounding box center [483, 704] width 48 height 26
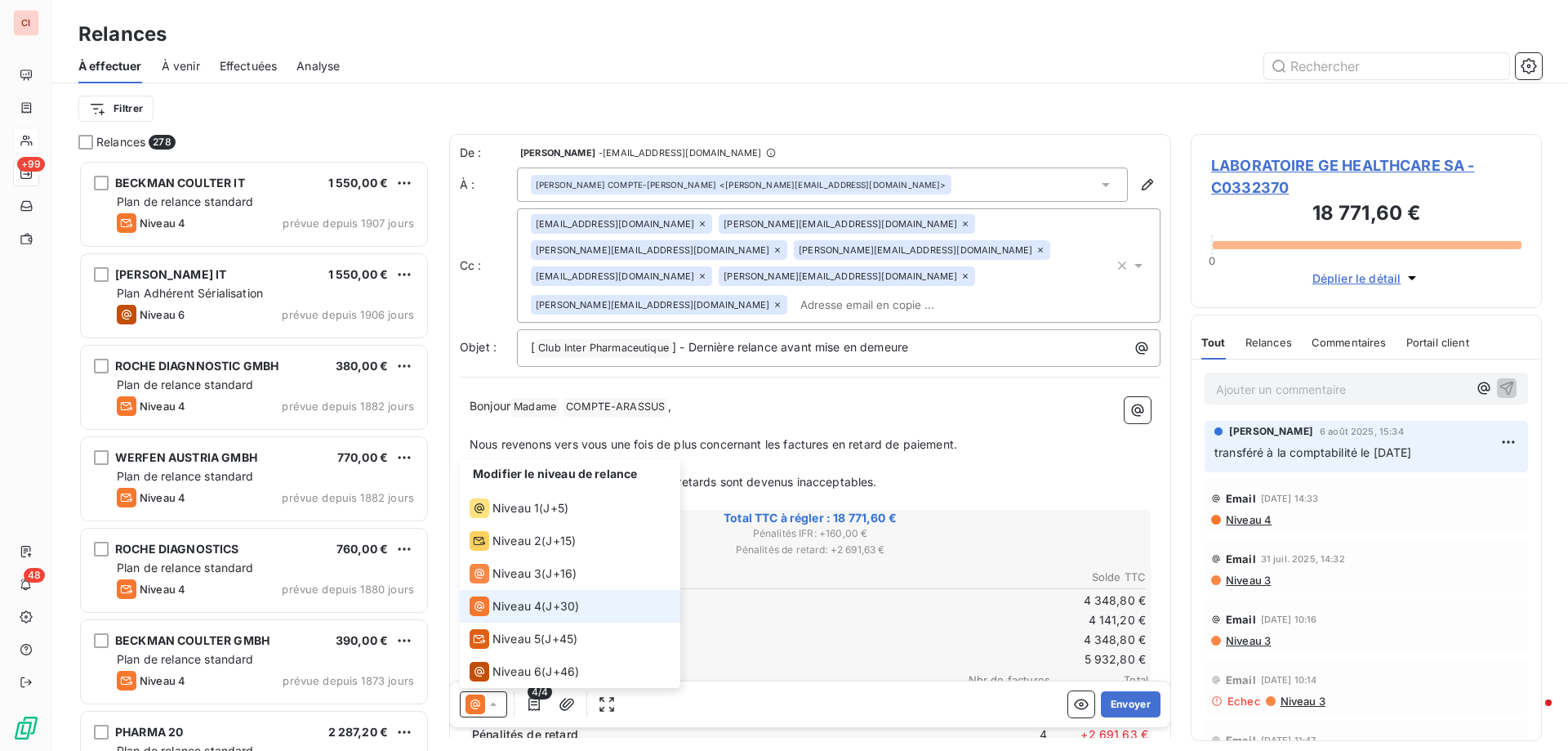
click at [514, 608] on span "Niveau 4" at bounding box center [516, 605] width 49 height 16
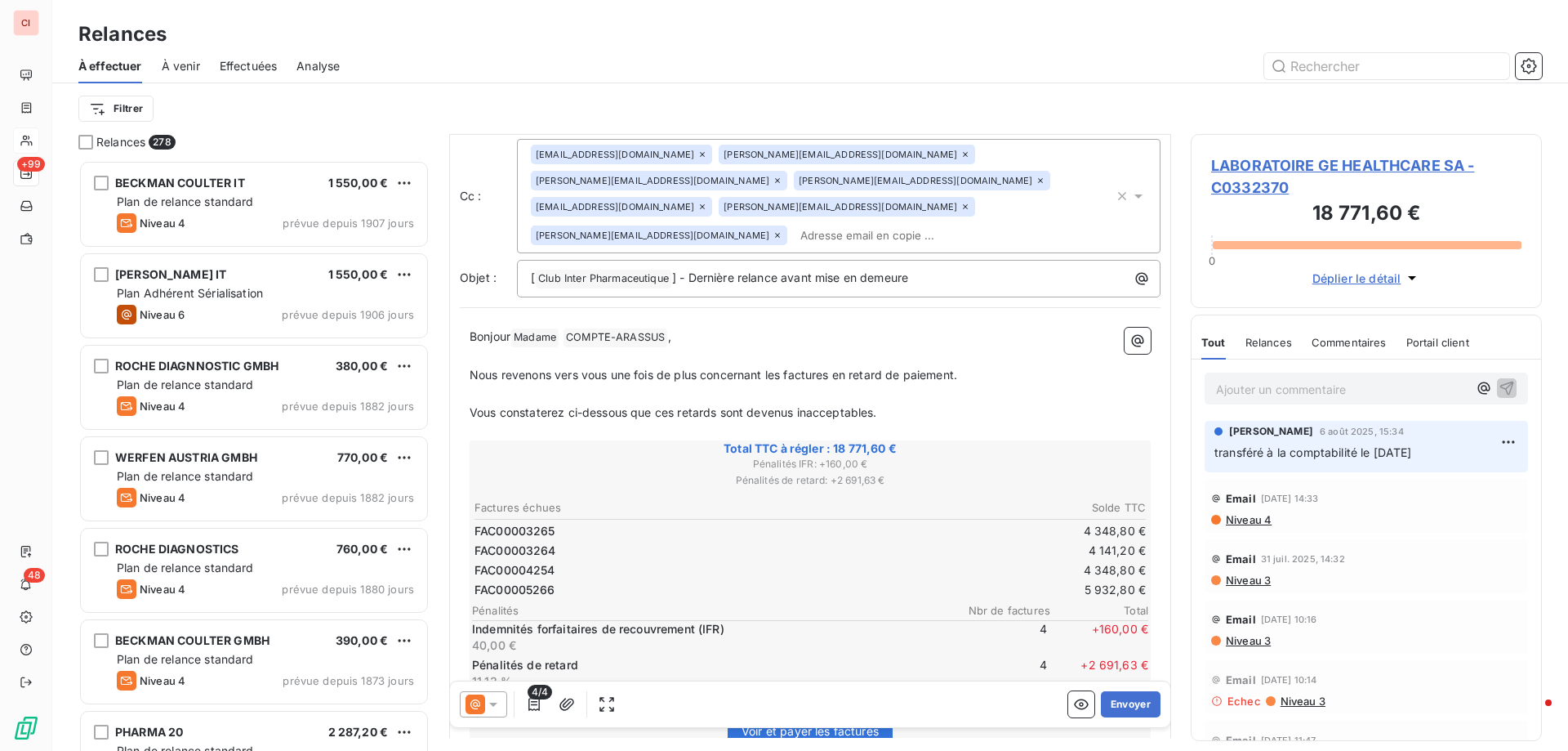
scroll to position [55, 0]
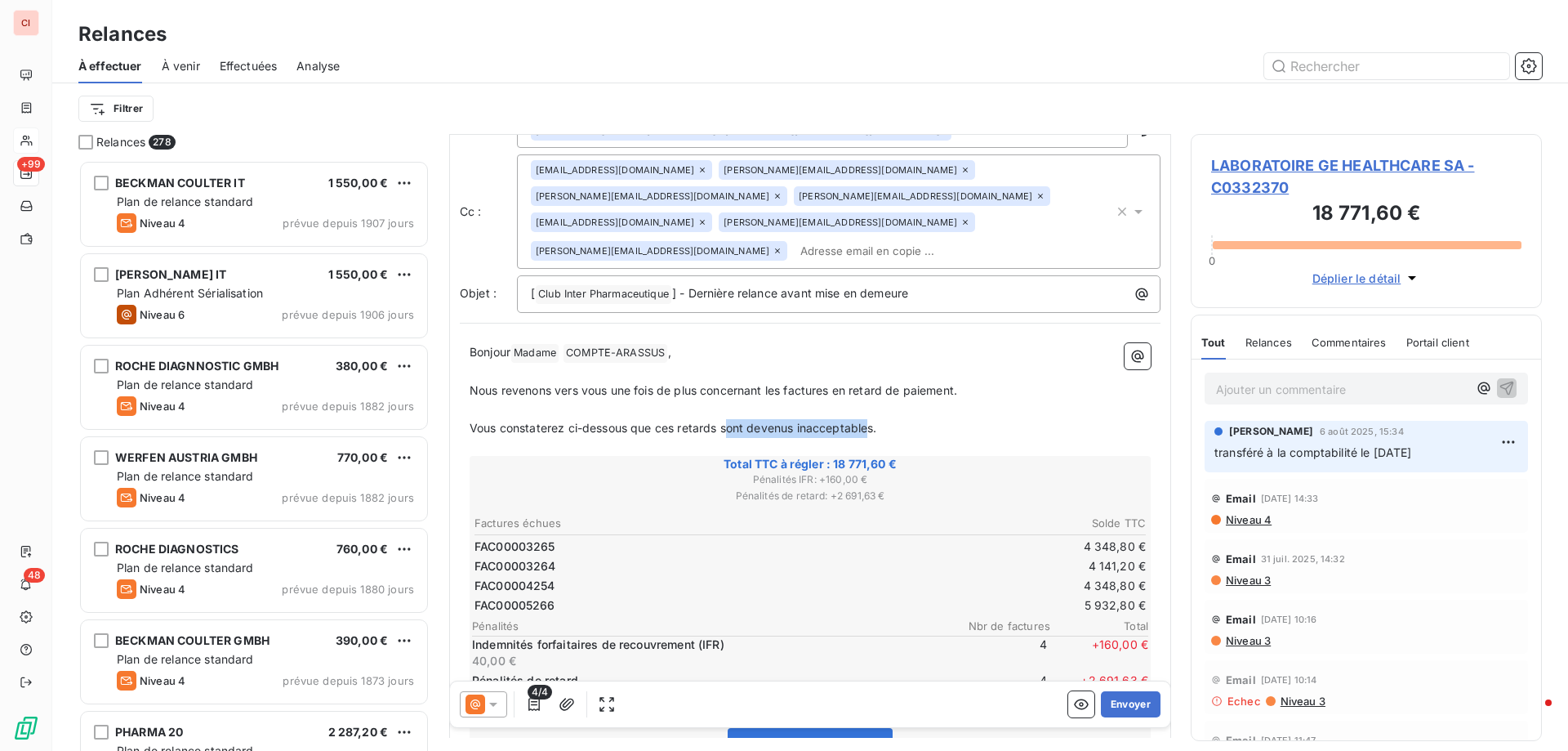
drag, startPoint x: 871, startPoint y: 400, endPoint x: 729, endPoint y: 399, distance: 142.0
click at [729, 420] on span "Vous constaterez ci-dessous que ces retards sont devenus inacceptables." at bounding box center [673, 427] width 407 height 14
click at [734, 419] on p "Vous constaterez ci-dessous que ces retards." at bounding box center [810, 429] width 681 height 19
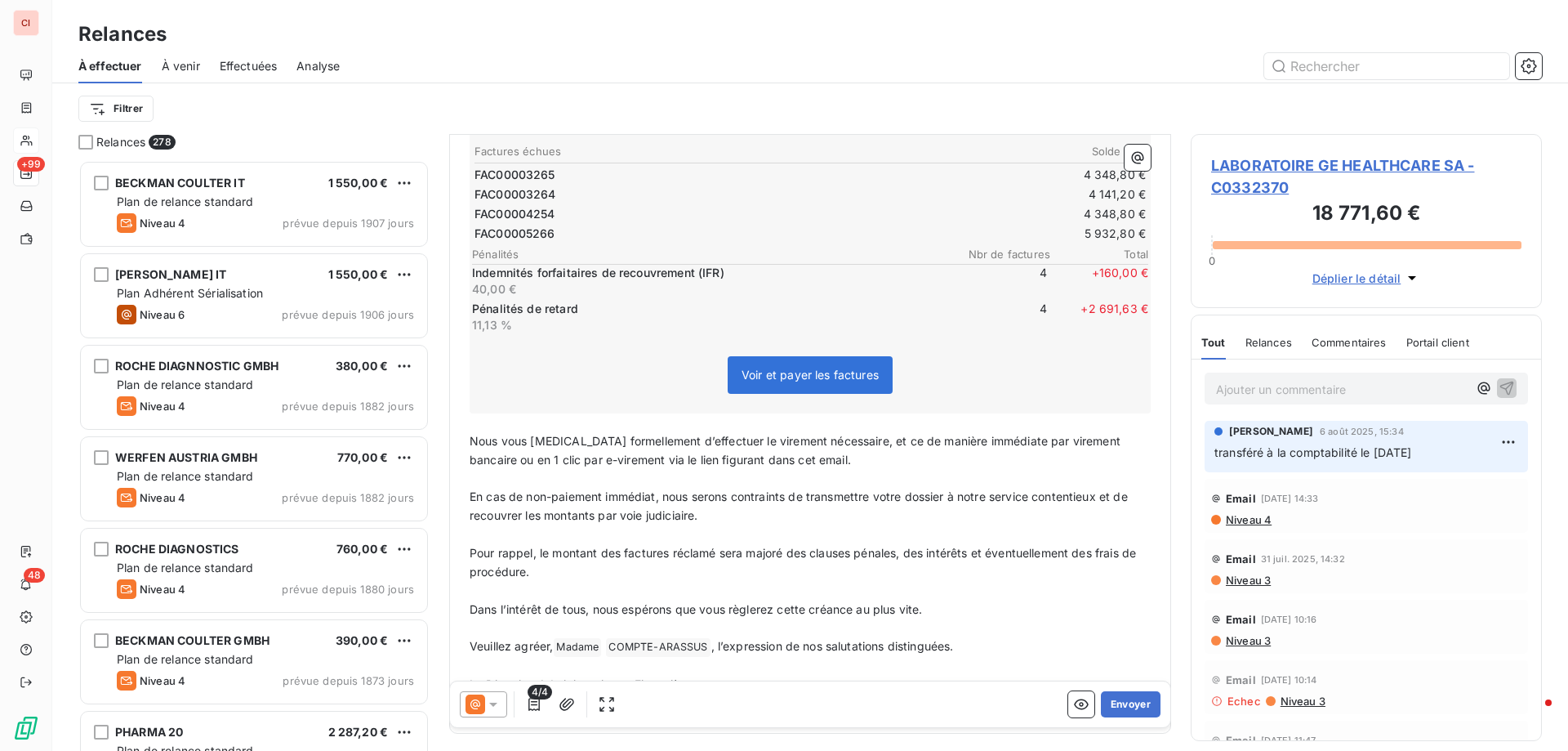
scroll to position [463, 0]
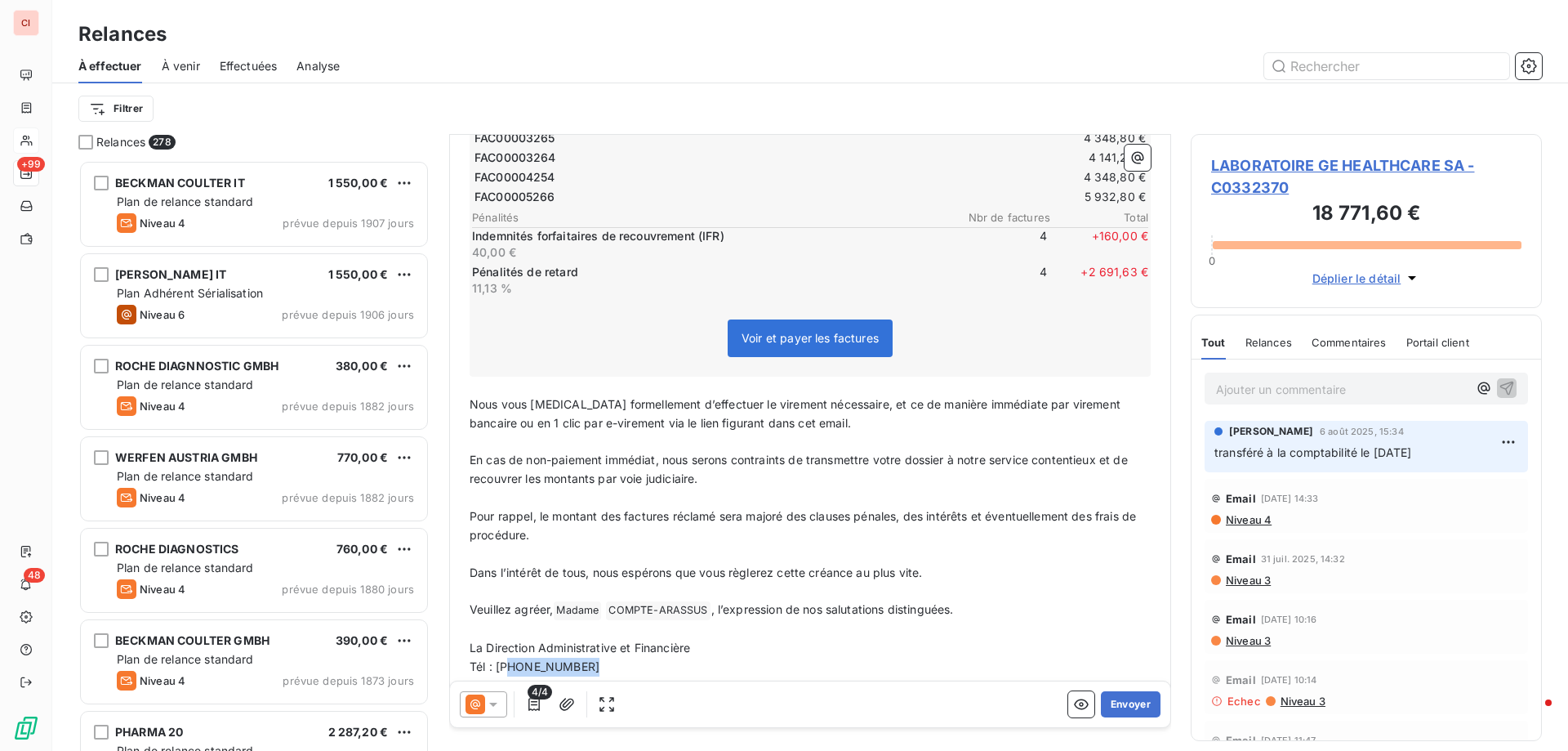
drag, startPoint x: 606, startPoint y: 638, endPoint x: 512, endPoint y: 631, distance: 94.3
click at [512, 658] on p "Tél : [PHONE_NUMBER]" at bounding box center [810, 667] width 681 height 19
click at [1122, 700] on button "Envoyer" at bounding box center [1131, 704] width 60 height 26
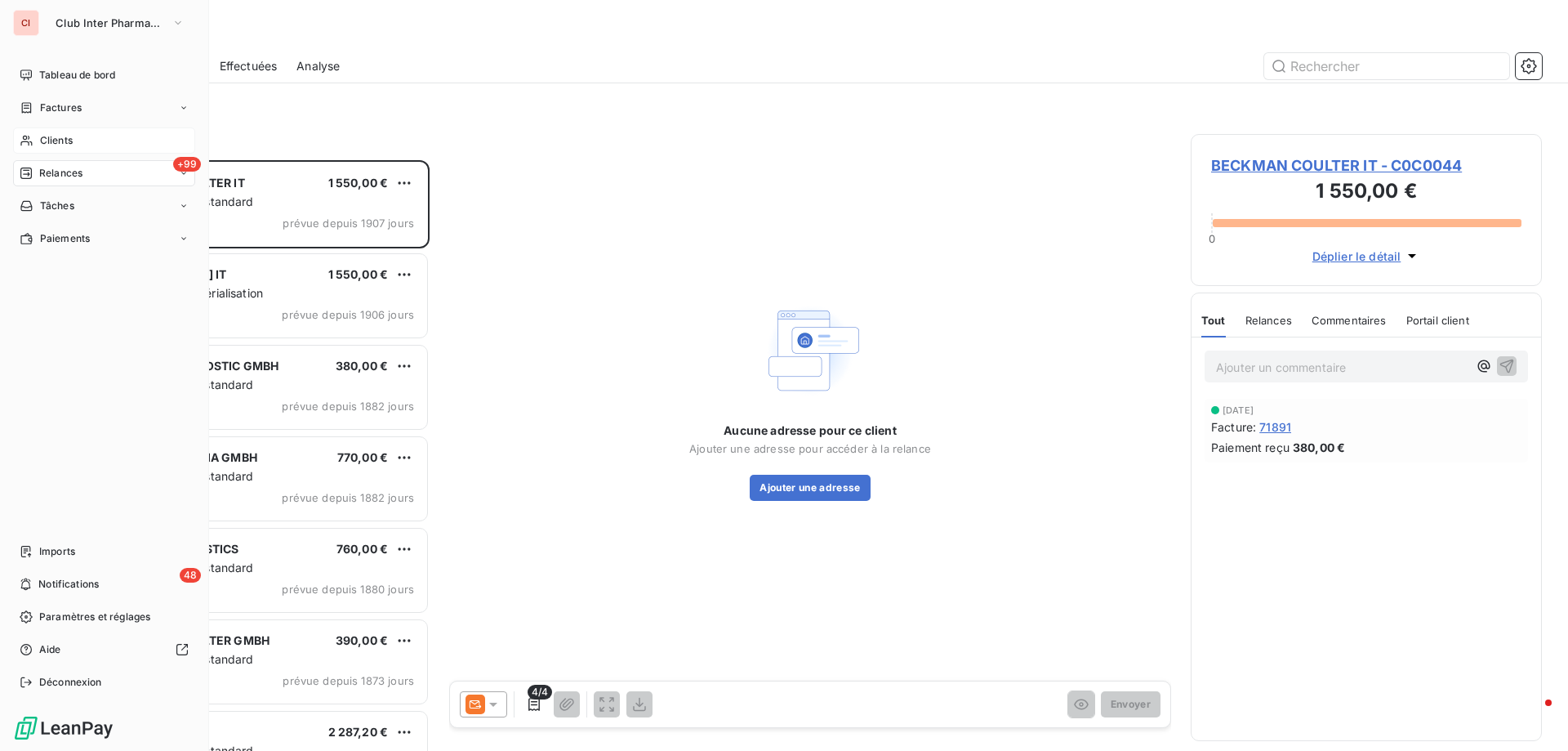
click at [60, 146] on span "Clients" at bounding box center [56, 141] width 33 height 15
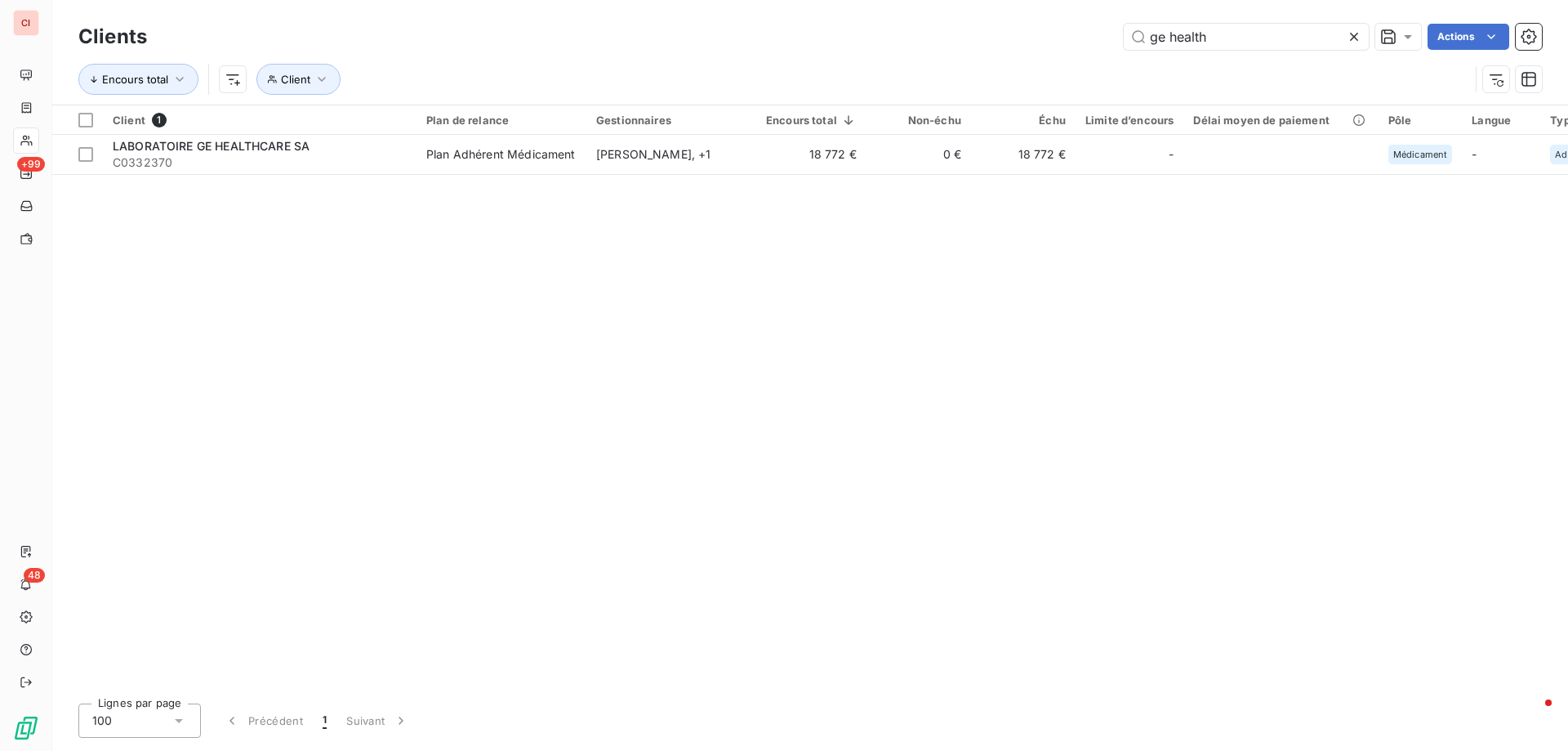
drag, startPoint x: 1222, startPoint y: 35, endPoint x: 1100, endPoint y: 53, distance: 123.3
click at [1120, 45] on div "ge health Actions" at bounding box center [854, 36] width 1375 height 26
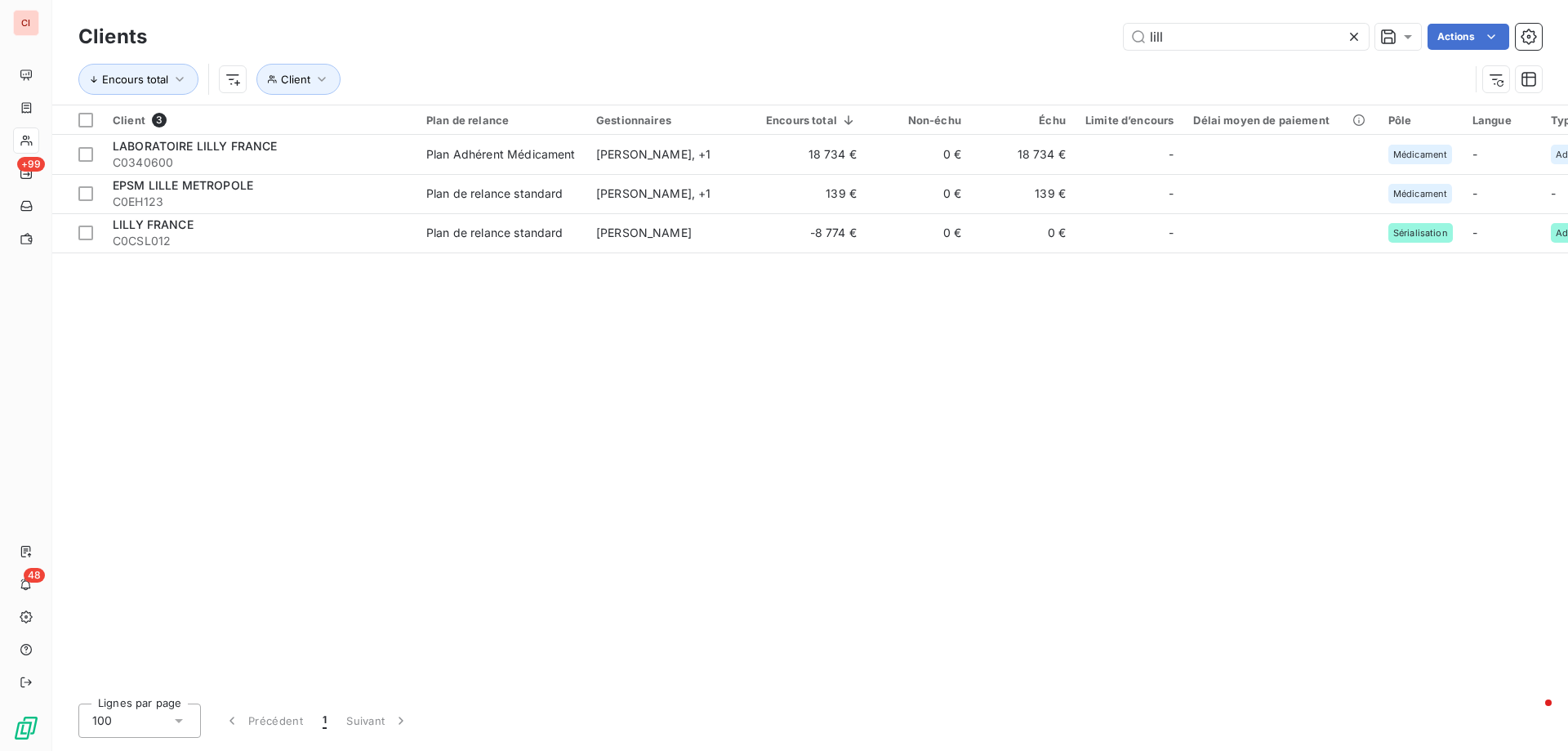
type input "lill"
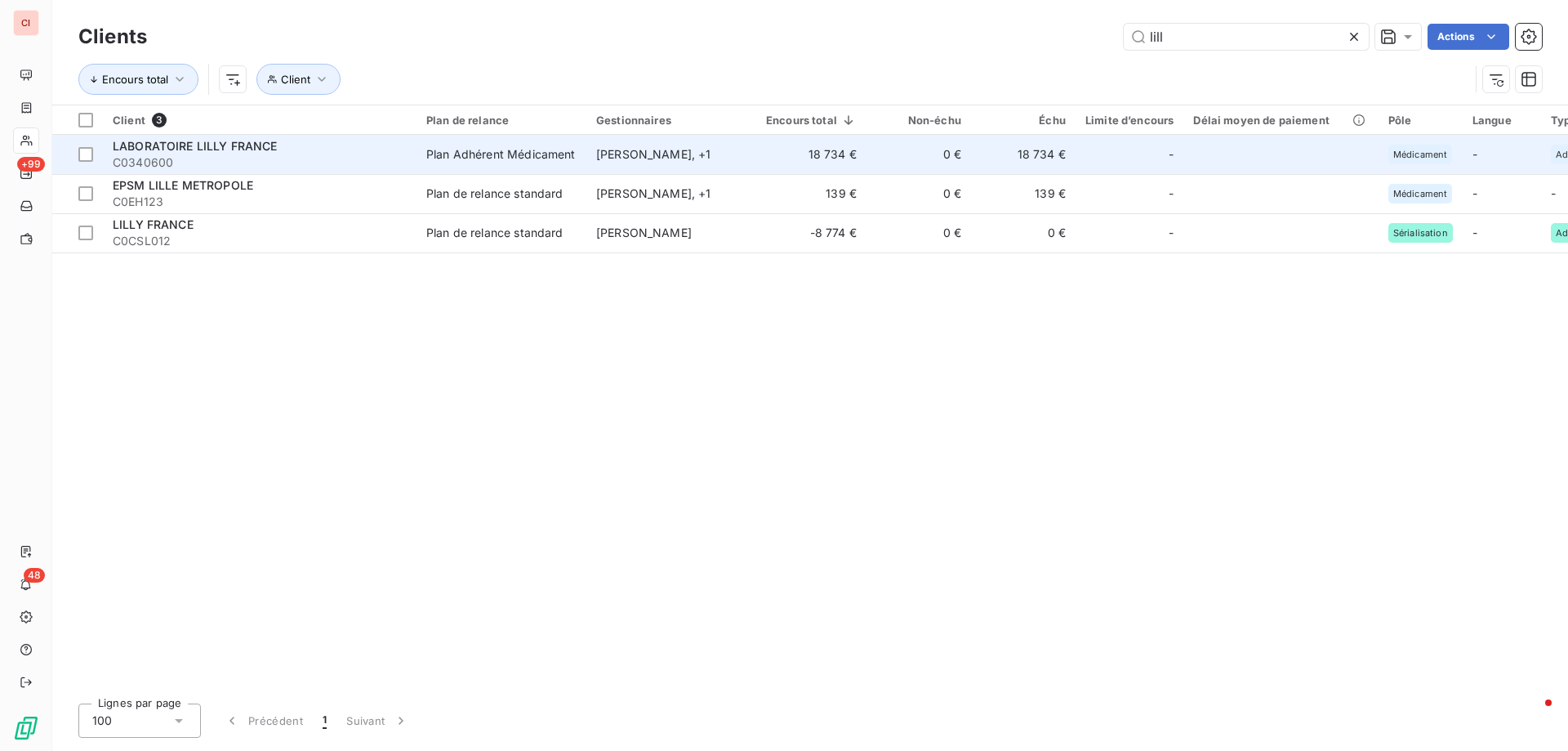
click at [549, 150] on div "Plan Adhérent Médicament" at bounding box center [501, 154] width 149 height 16
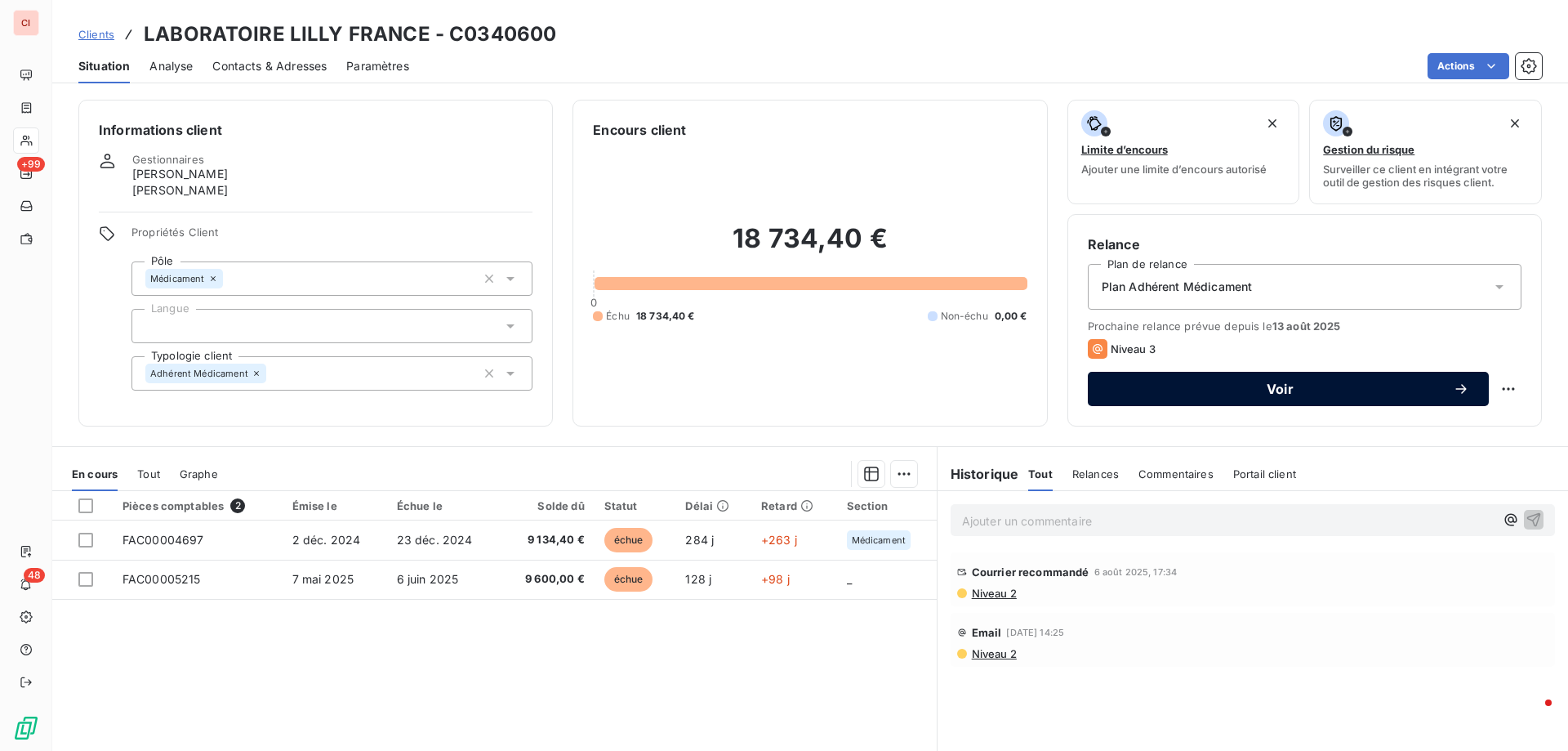
click at [1424, 387] on span "Voir" at bounding box center [1280, 389] width 346 height 13
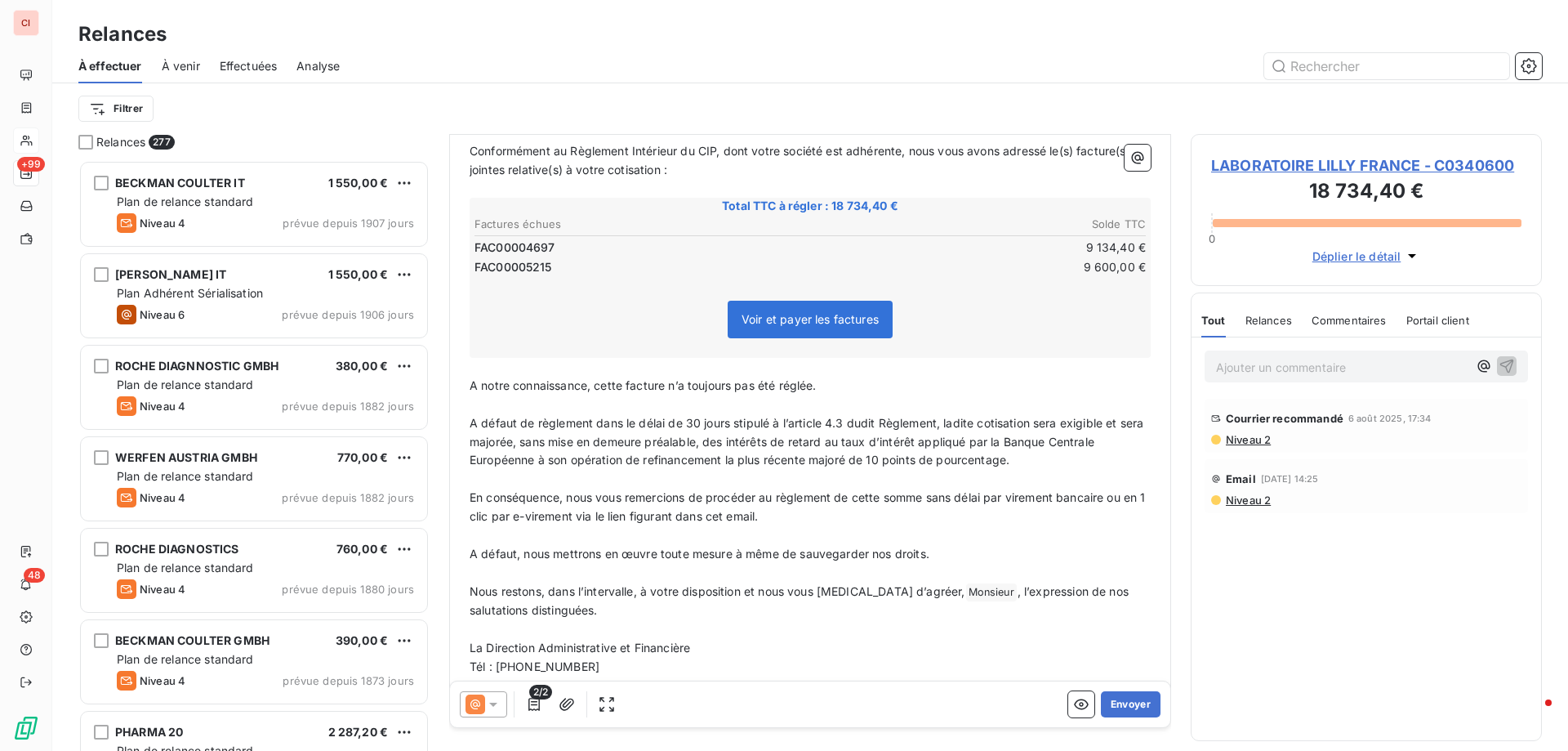
scroll to position [22, 0]
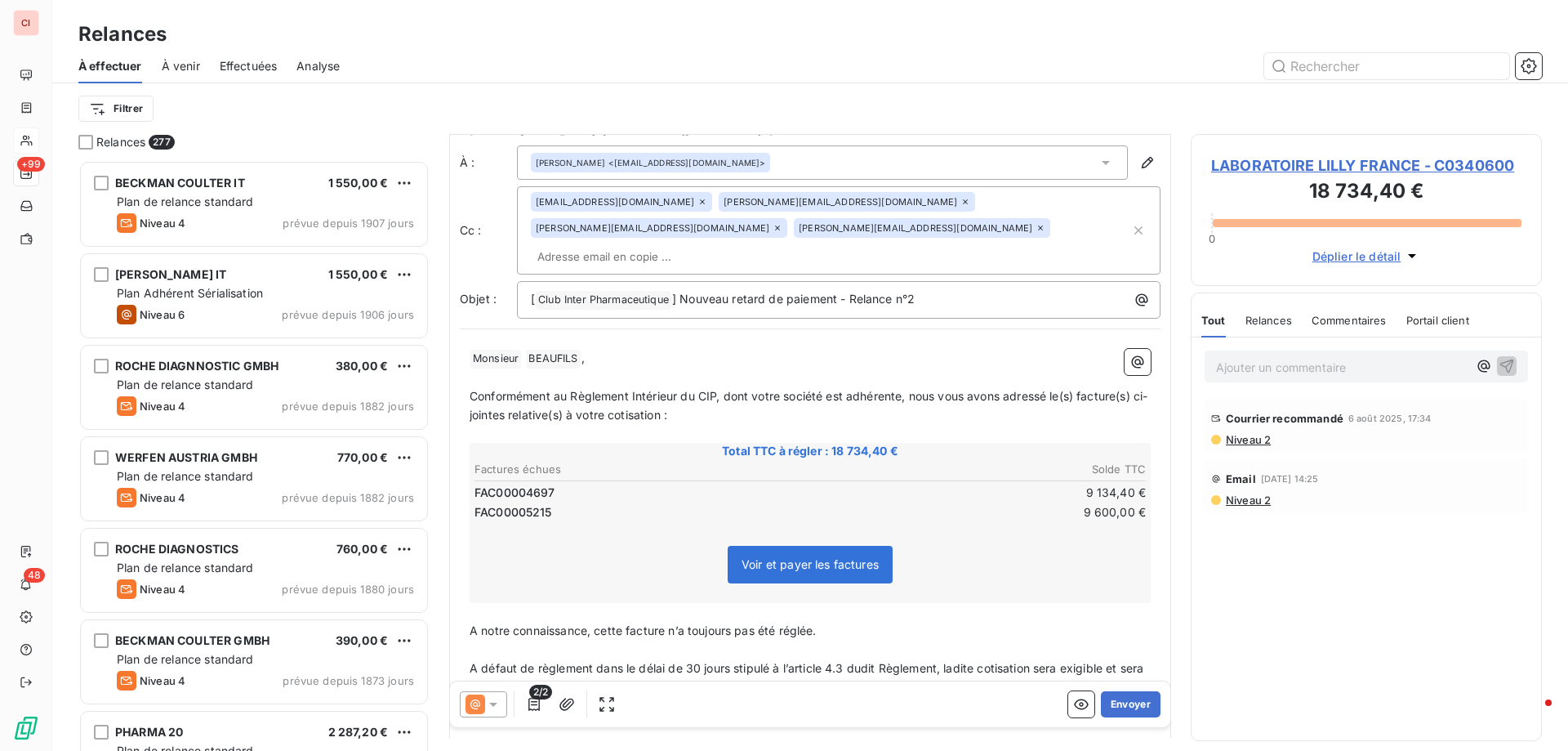
click at [500, 705] on icon at bounding box center [492, 703] width 16 height 16
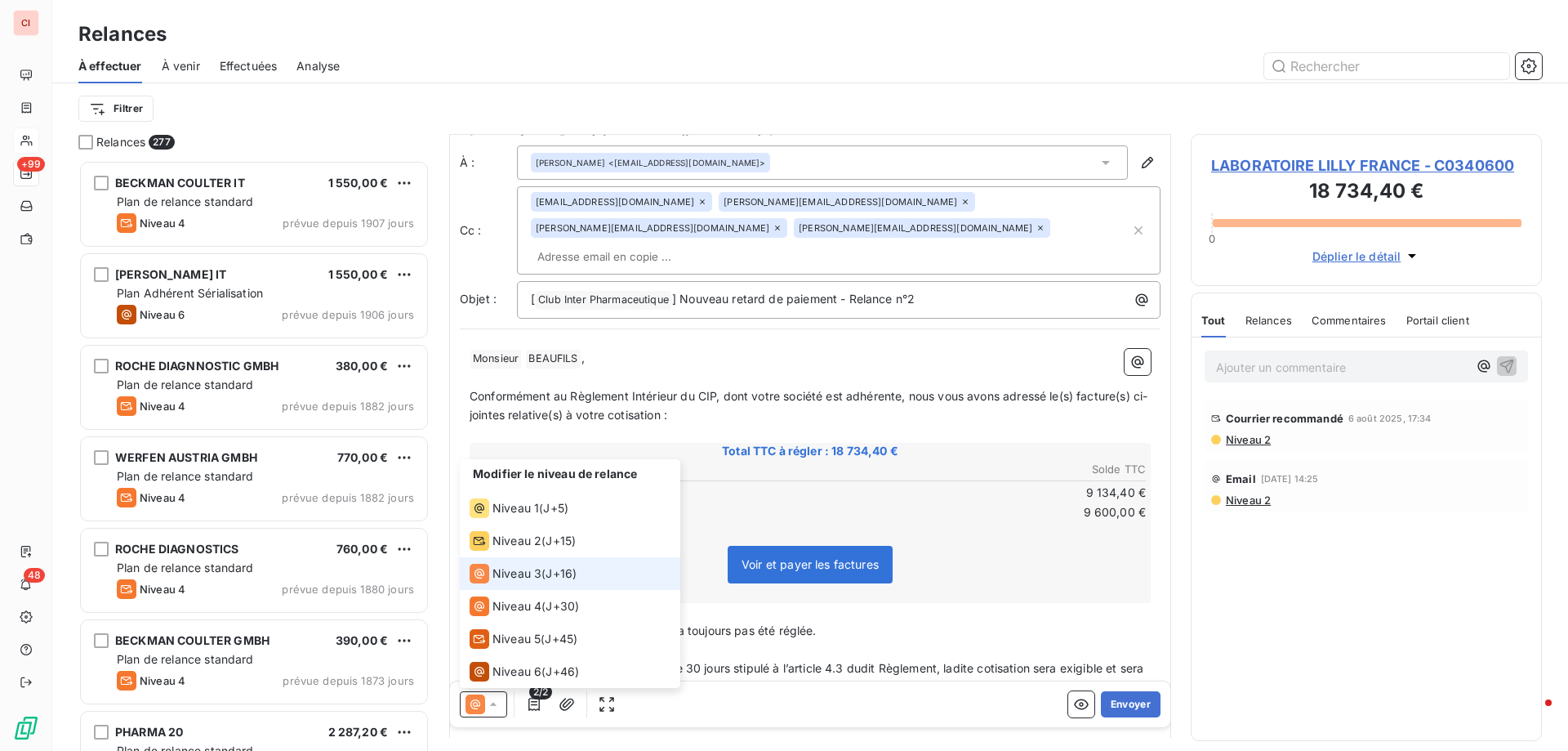
click at [529, 570] on span "Niveau 3" at bounding box center [516, 573] width 49 height 16
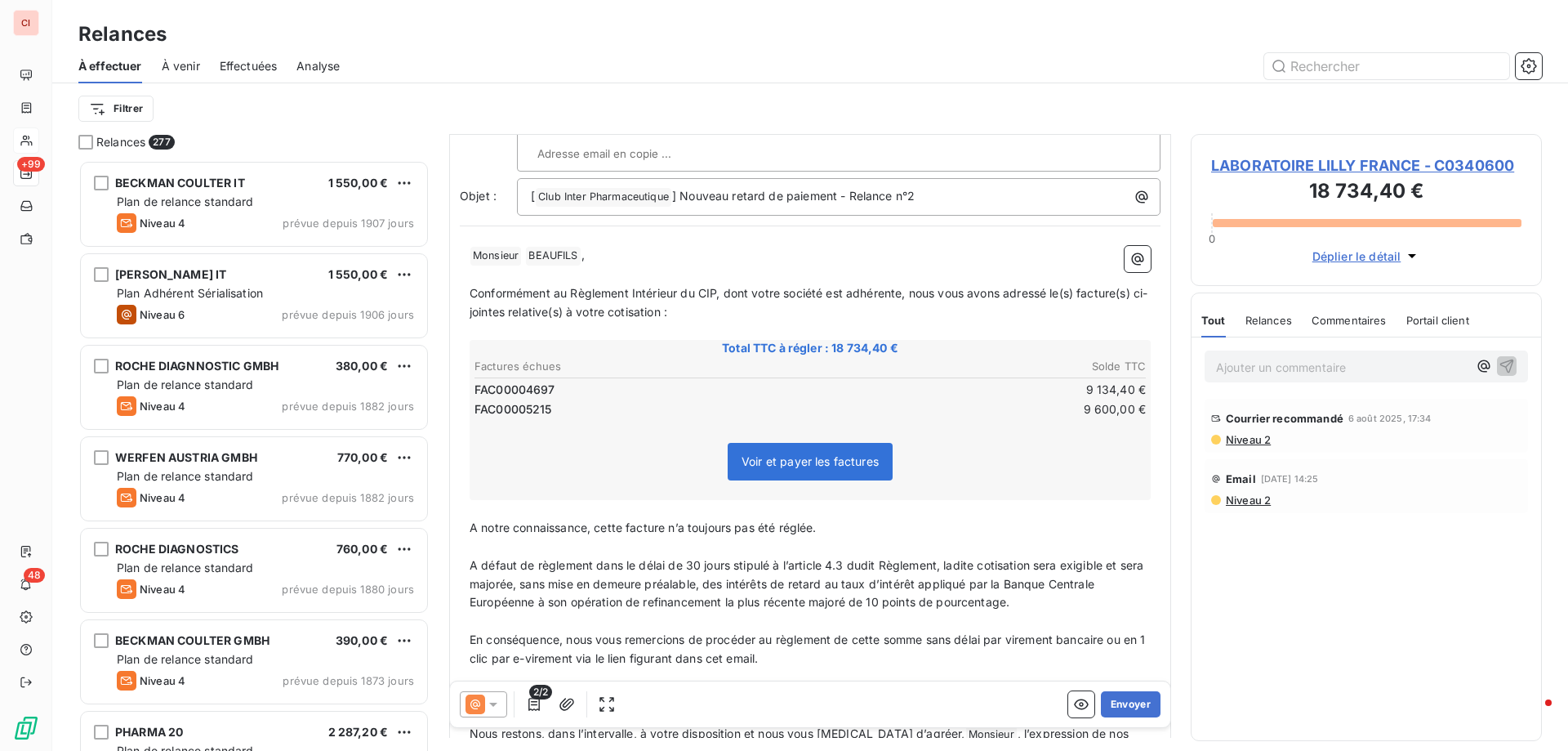
scroll to position [268, 0]
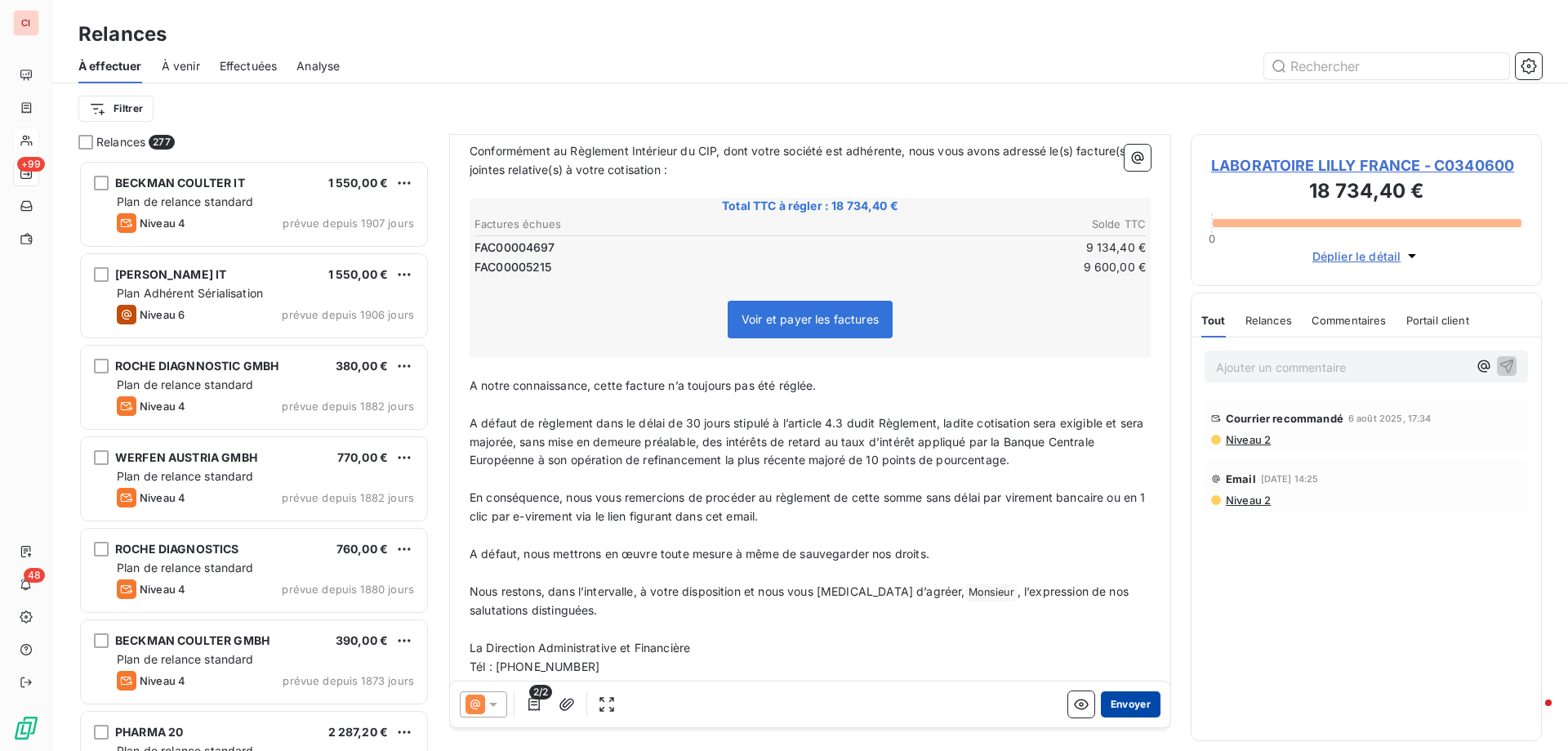
click at [1127, 704] on button "Envoyer" at bounding box center [1131, 704] width 60 height 26
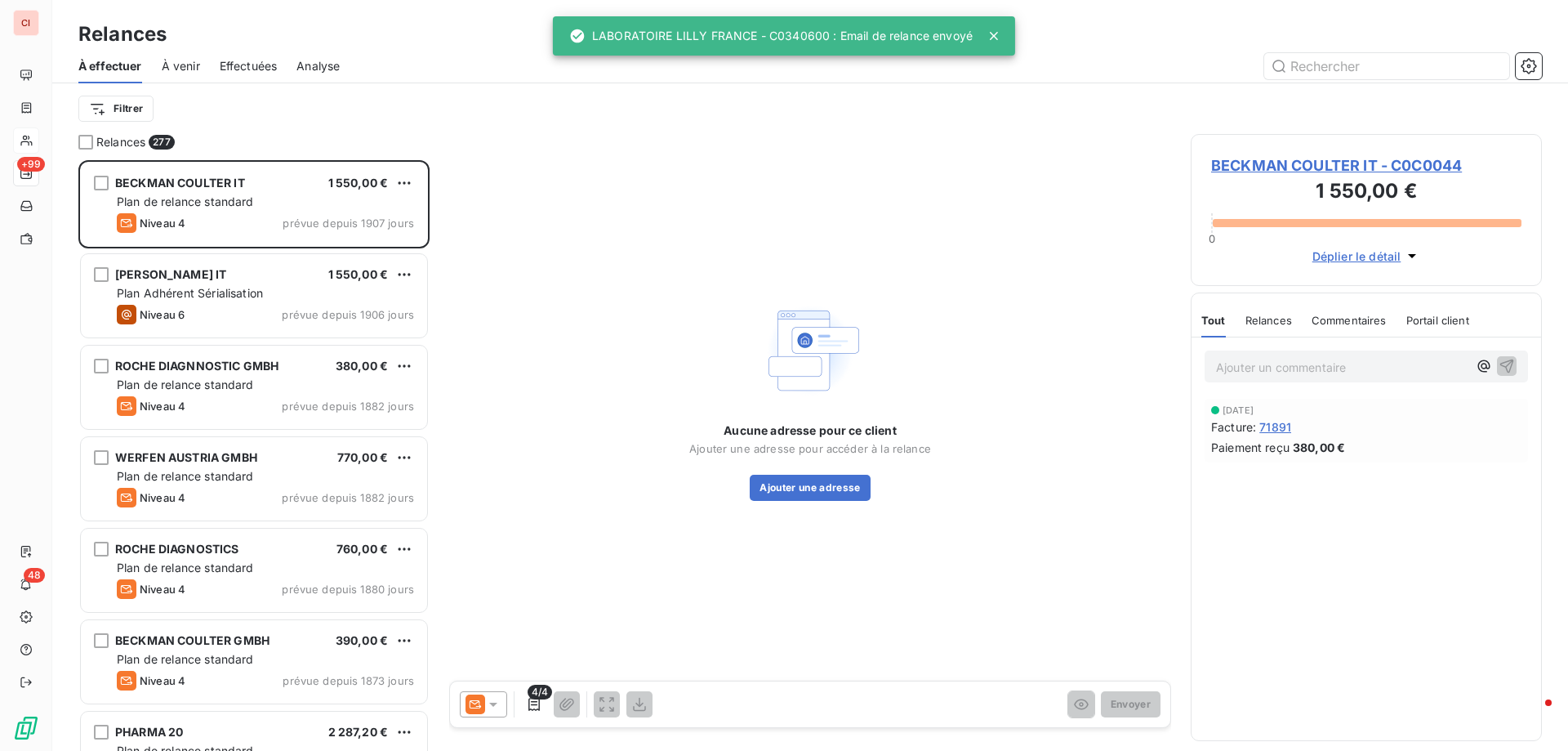
click at [492, 705] on icon at bounding box center [492, 703] width 16 height 16
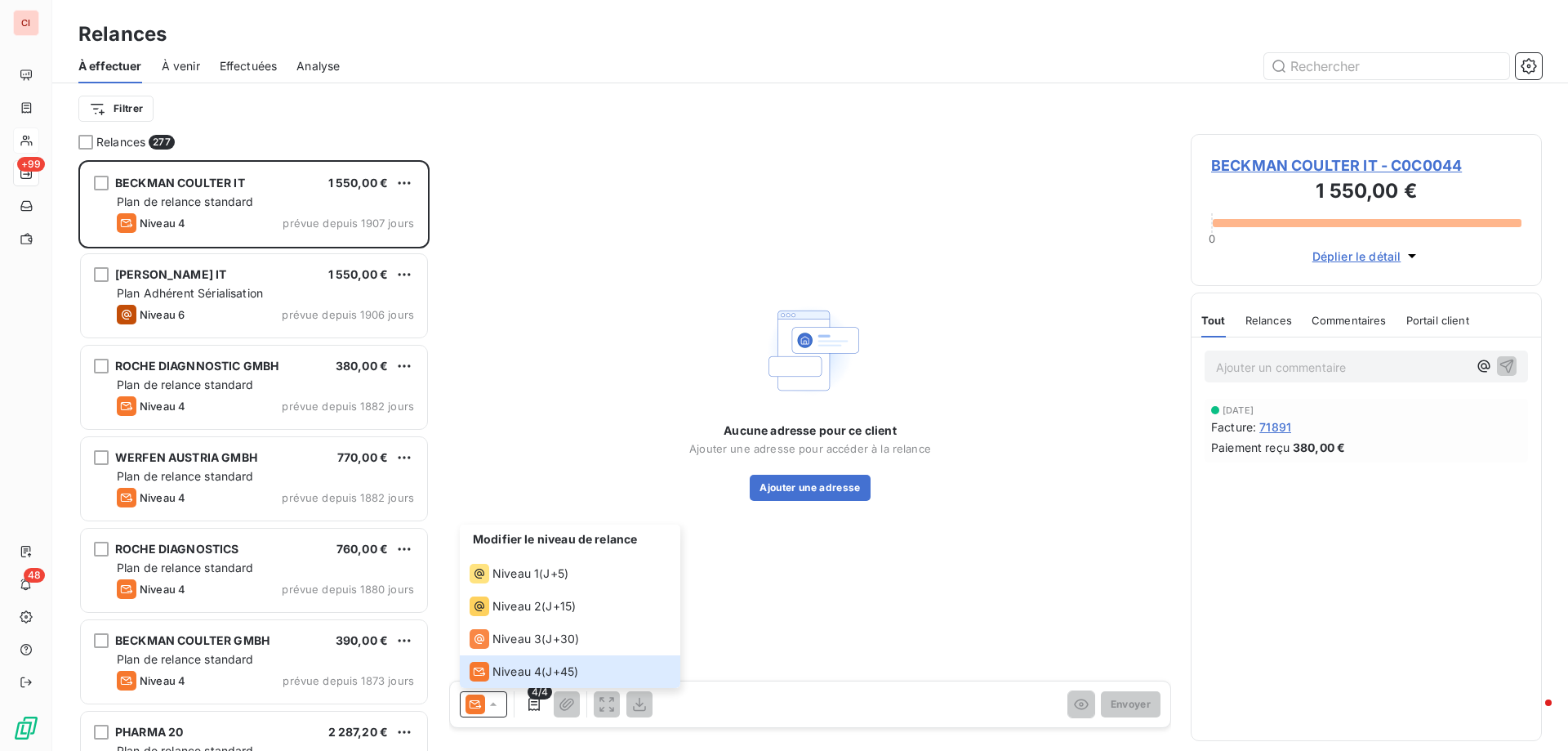
click at [912, 378] on div "Aucune adresse pour ce client Ajouter une adresse pour accéder à la relance Ajo…" at bounding box center [810, 399] width 242 height 203
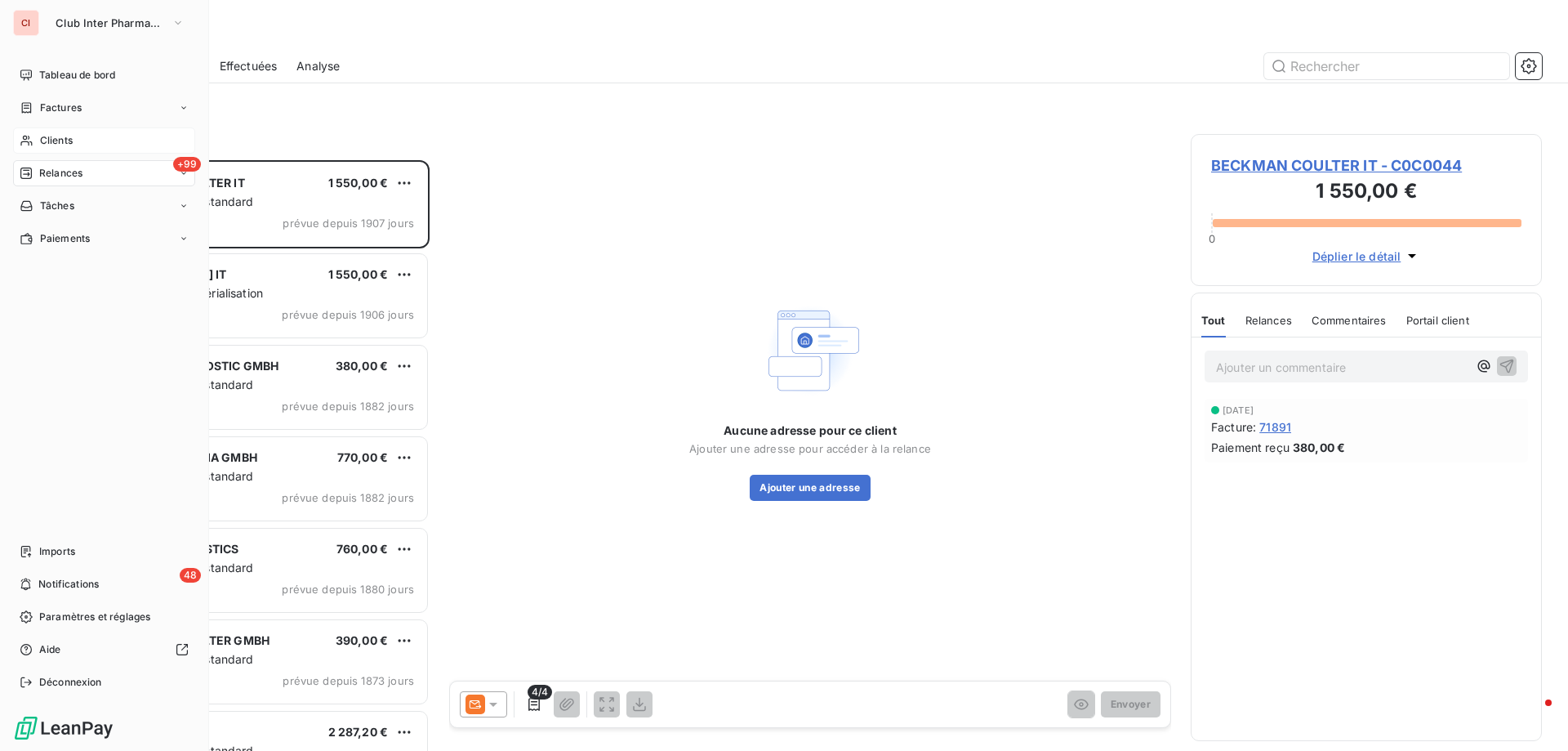
click at [46, 140] on span "Clients" at bounding box center [56, 141] width 33 height 15
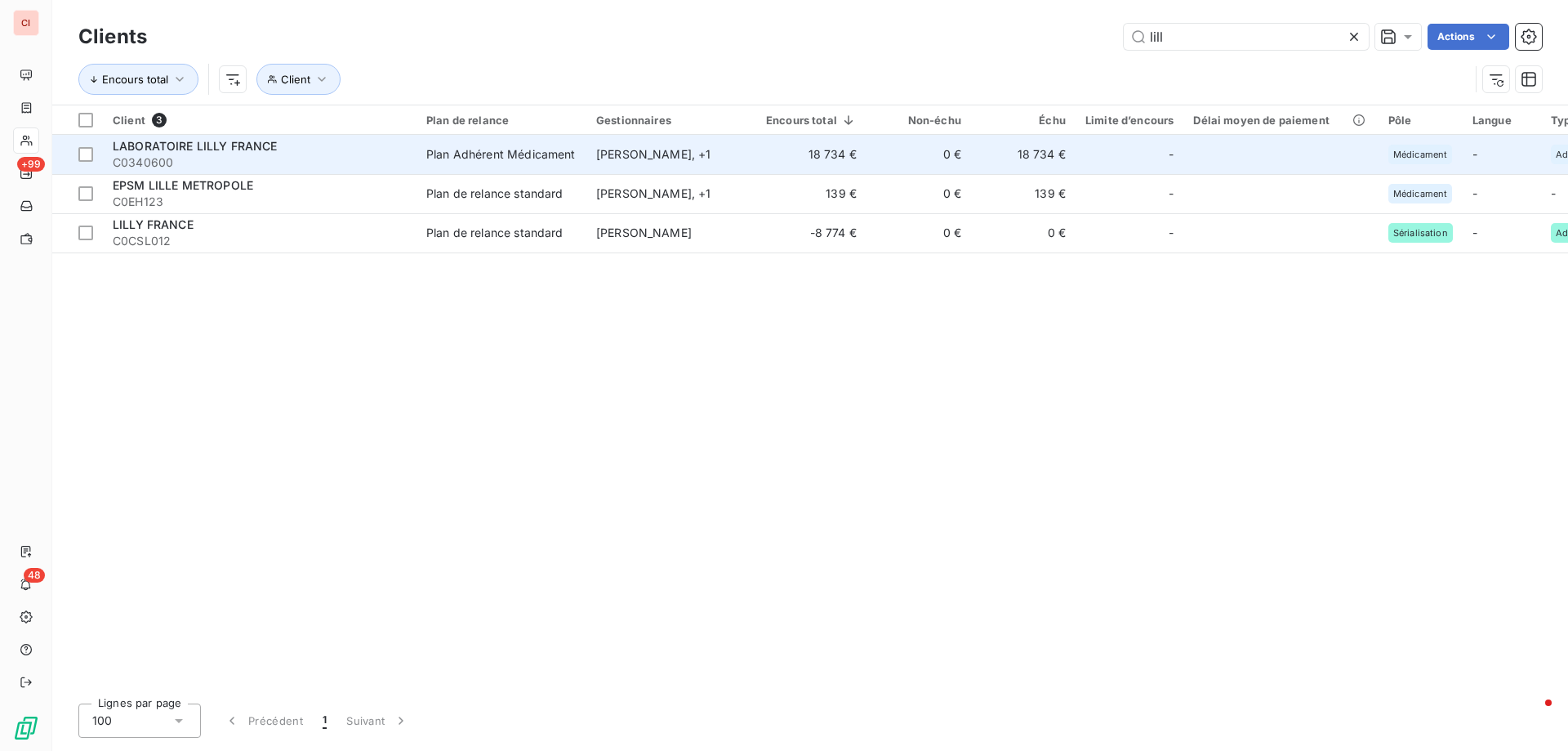
click at [510, 149] on div "Plan Adhérent Médicament" at bounding box center [501, 154] width 149 height 16
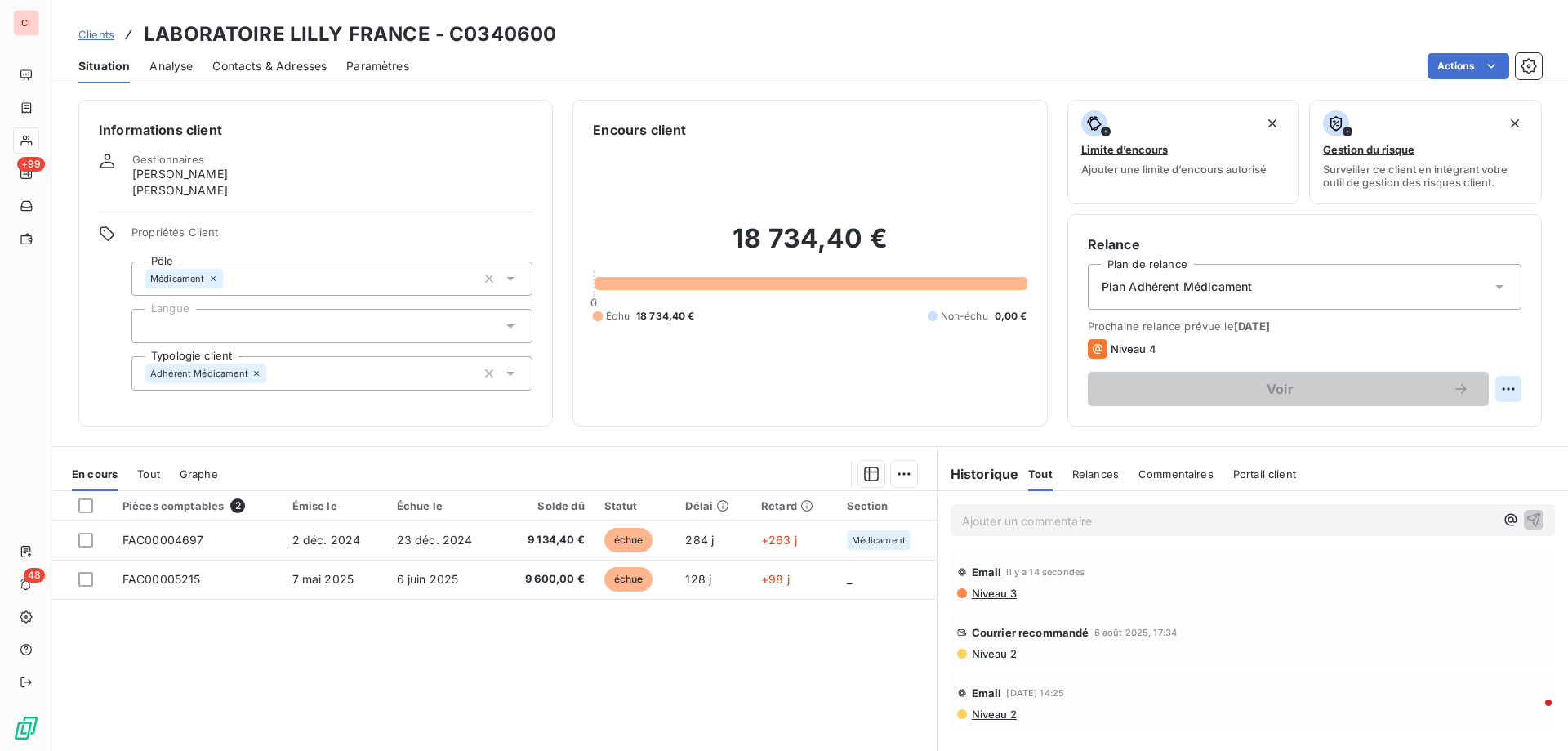
click at [1491, 381] on html "CI +99 48 Clients LABORATOIRE LILLY FRANCE - C0340600 Situation Analyse Contact…" at bounding box center [784, 376] width 1568 height 751
click at [1475, 424] on div "Replanifier cette action" at bounding box center [1428, 425] width 147 height 26
select select "8"
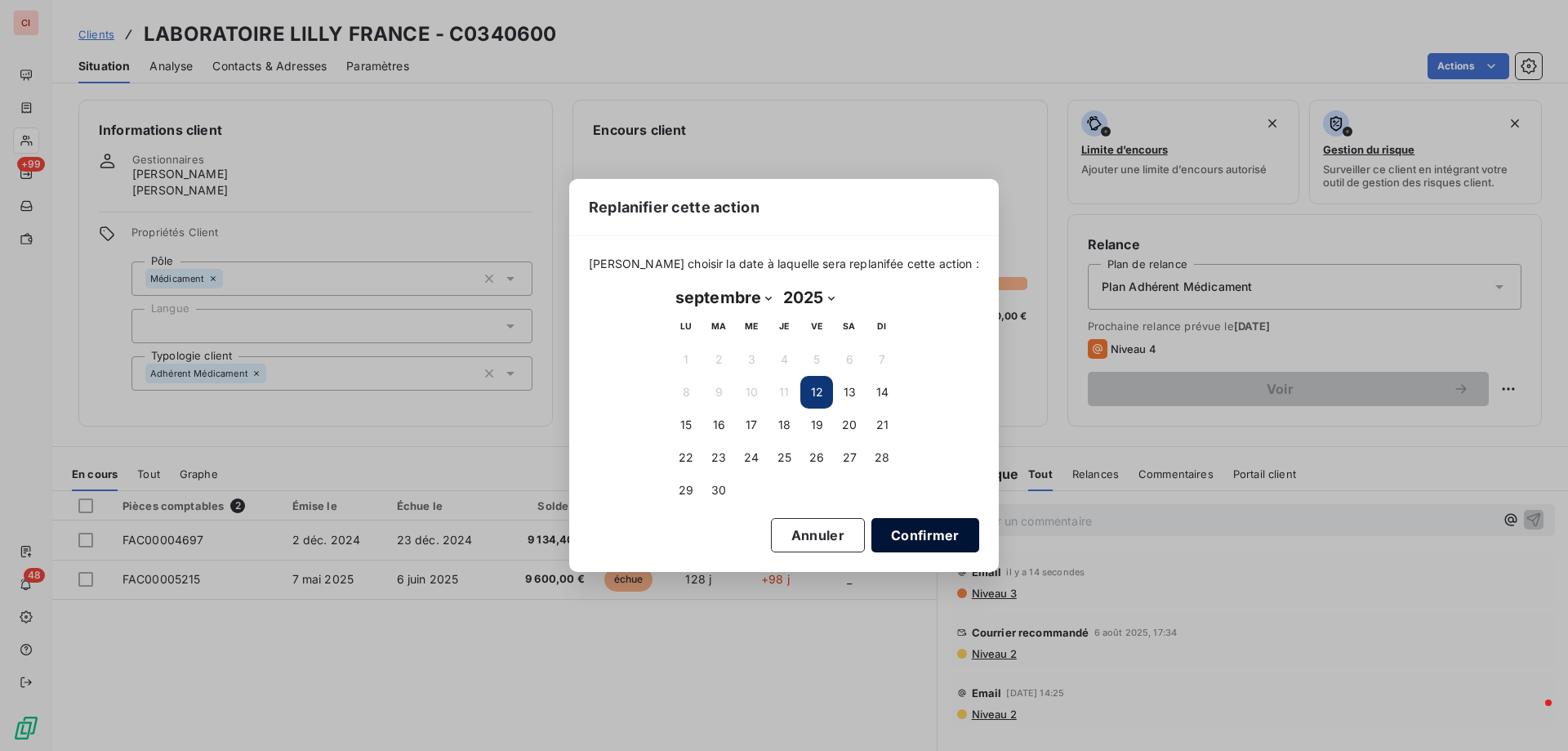
click at [885, 539] on button "Confirmer" at bounding box center [925, 534] width 107 height 35
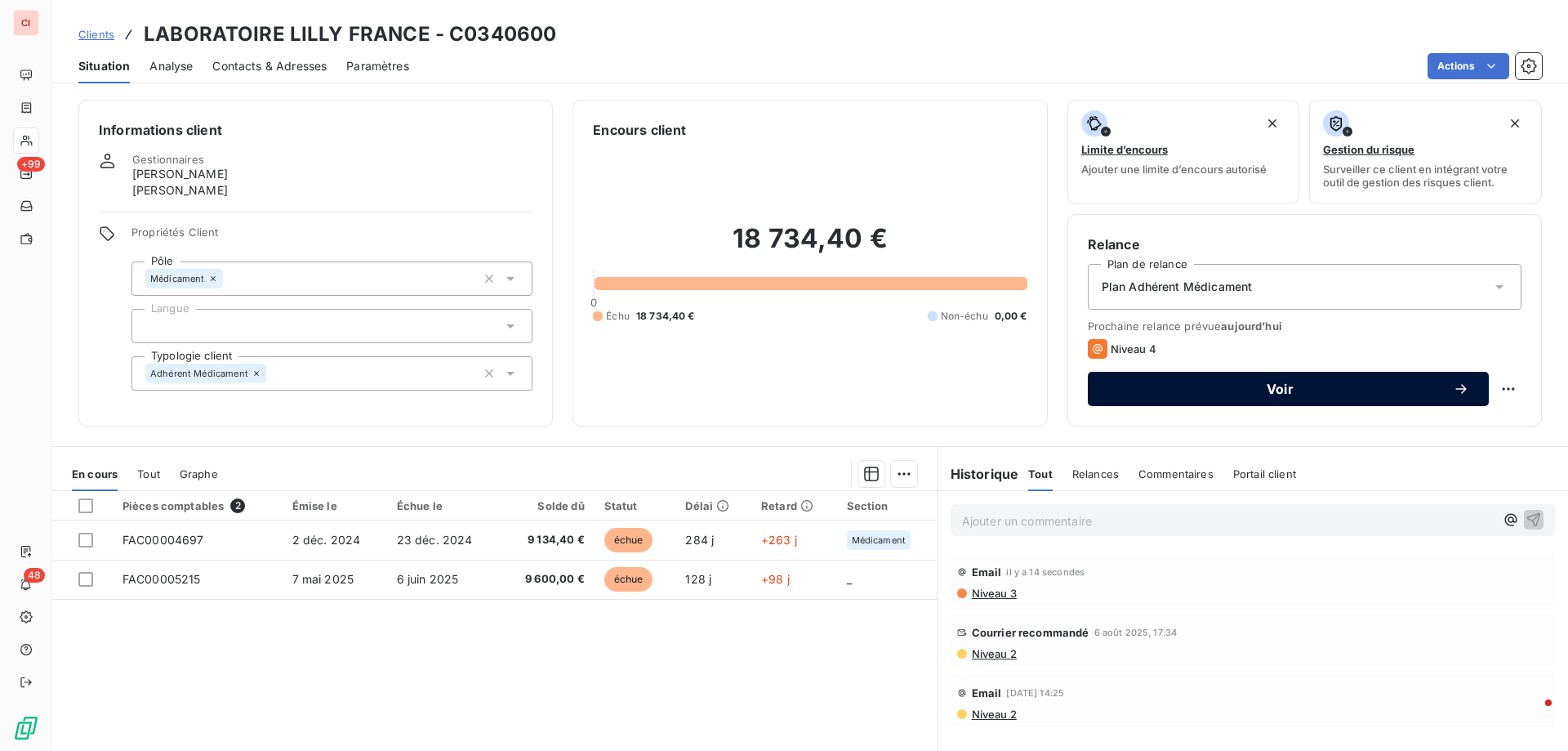
click at [1459, 388] on button "Voir" at bounding box center [1288, 389] width 401 height 35
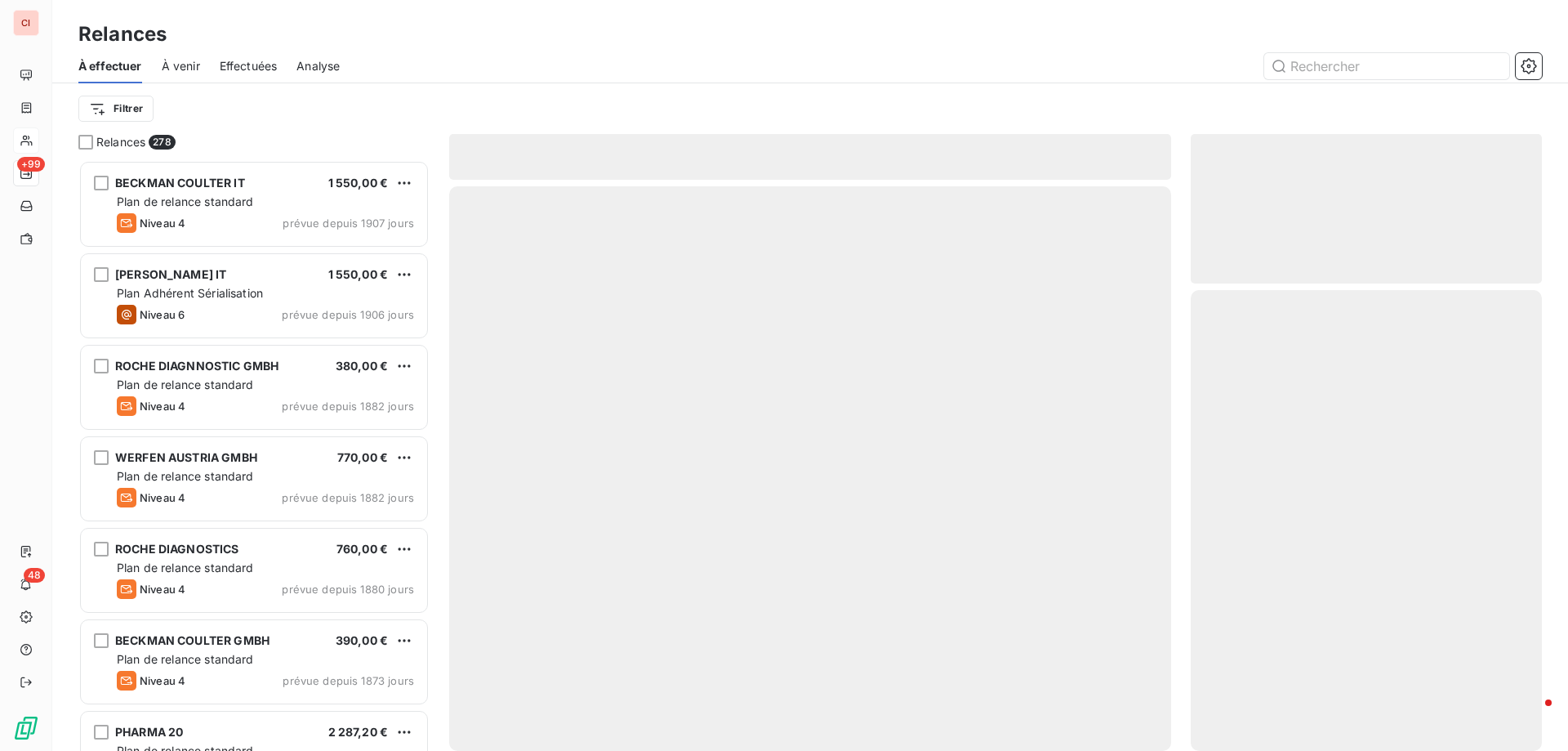
scroll to position [578, 339]
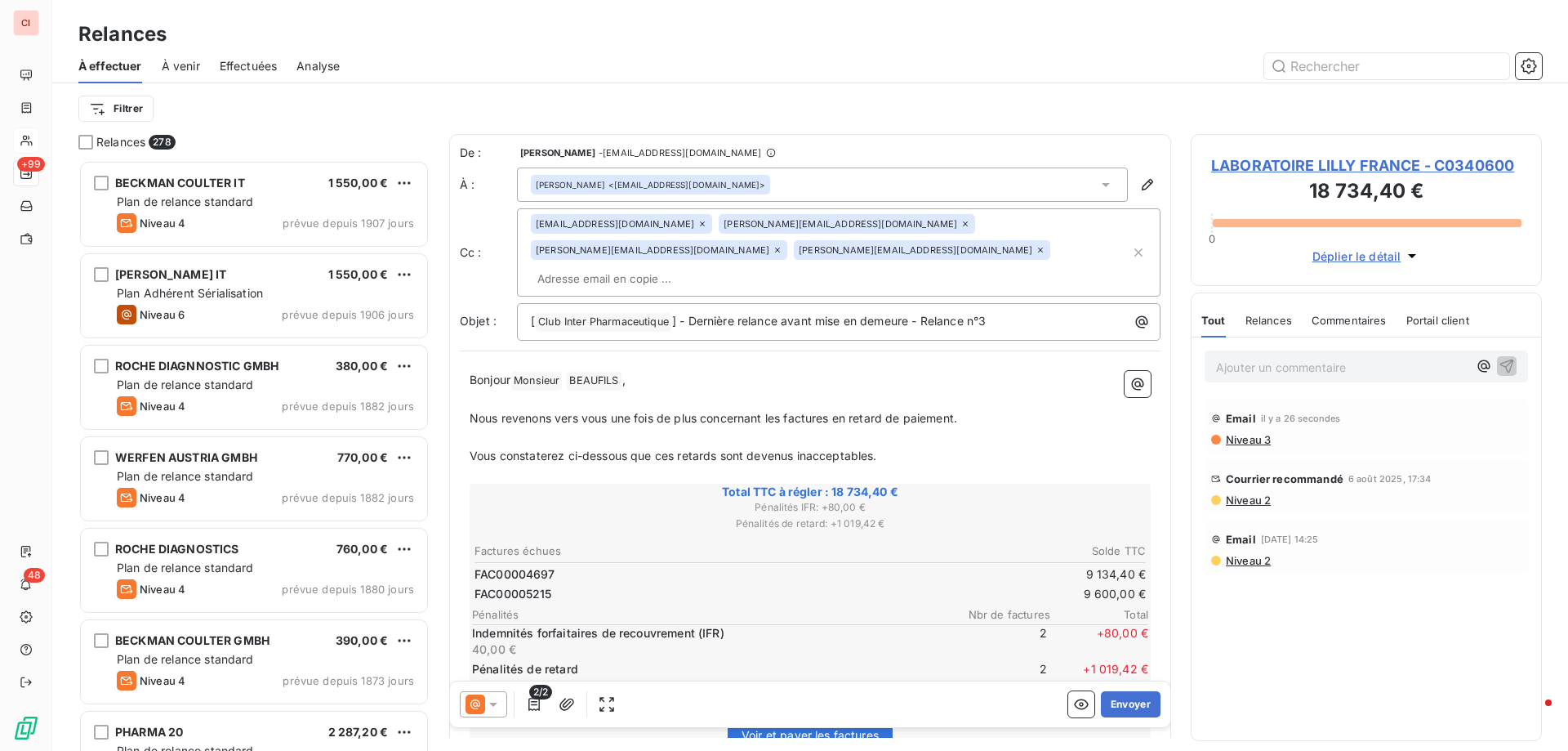
click at [503, 701] on div at bounding box center [483, 704] width 48 height 26
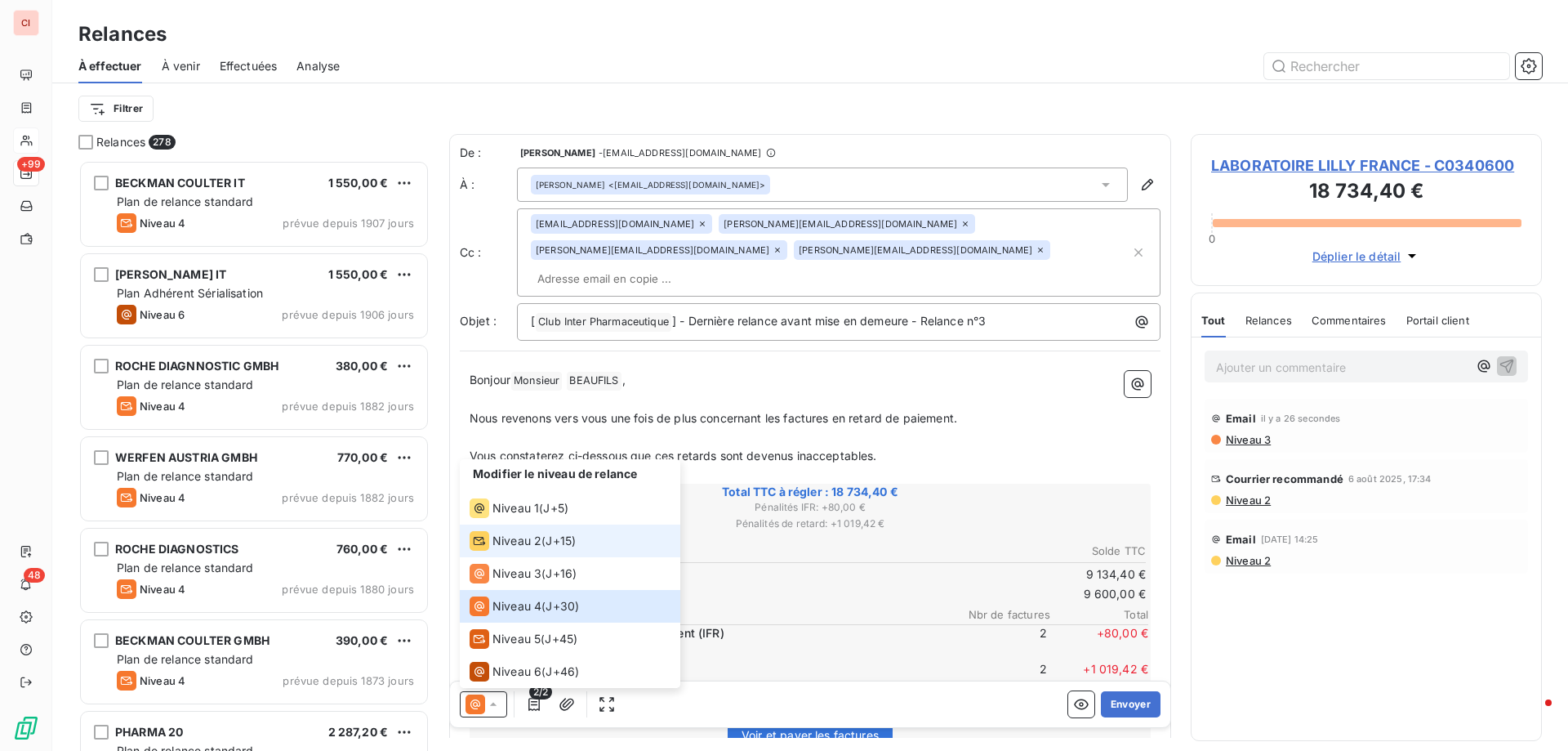
click at [511, 541] on span "Niveau 2" at bounding box center [516, 540] width 49 height 16
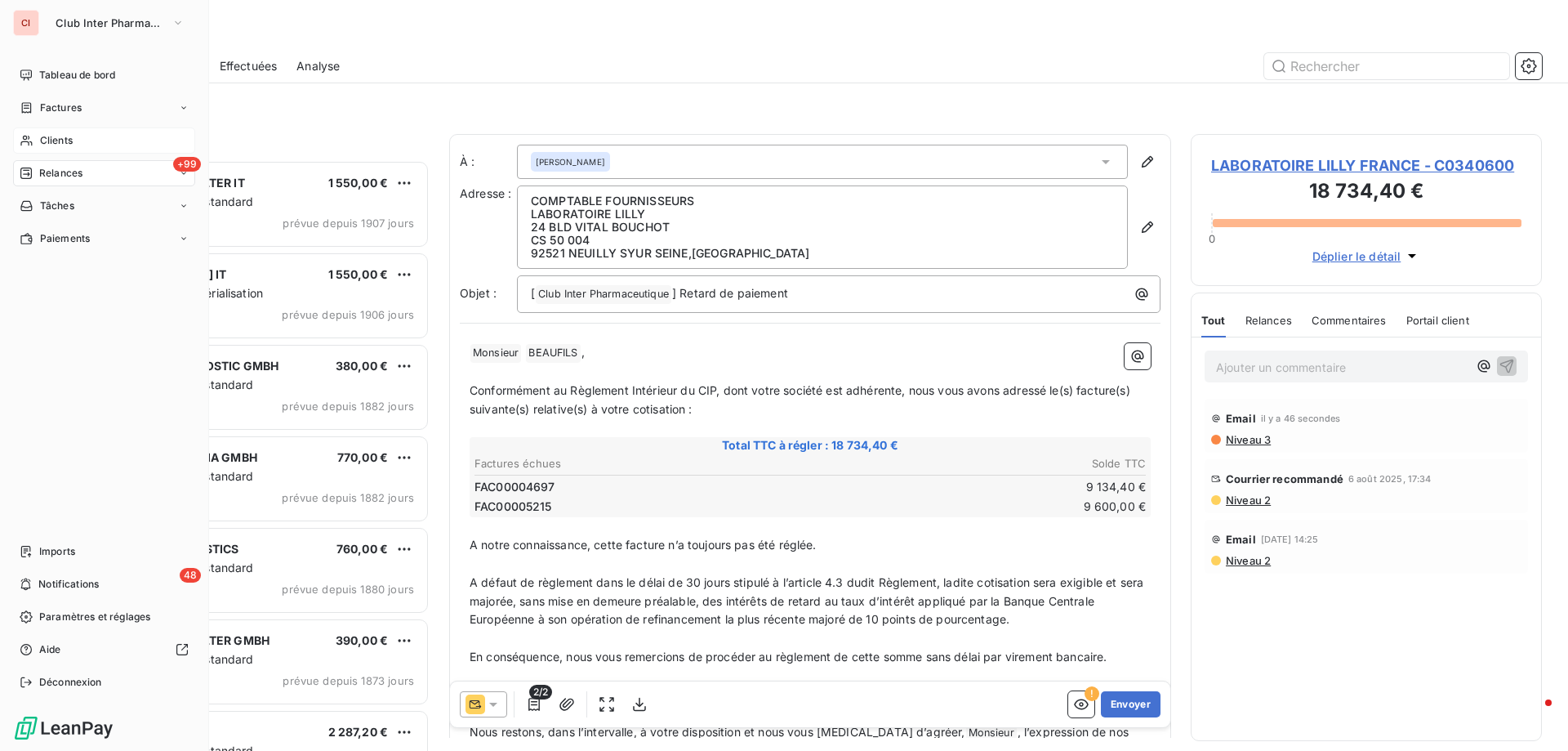
click at [29, 145] on icon at bounding box center [26, 140] width 11 height 10
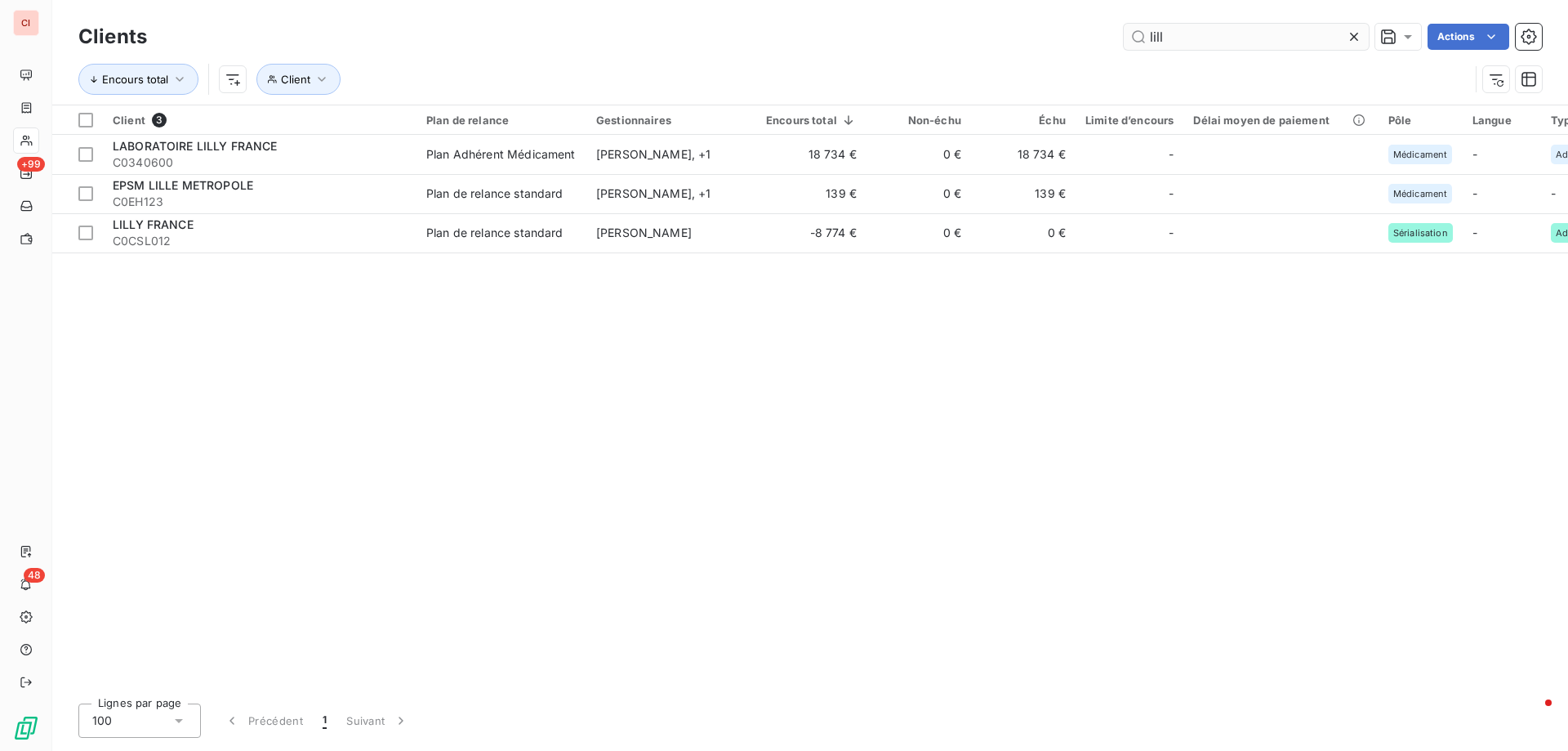
drag, startPoint x: 1171, startPoint y: 30, endPoint x: 1127, endPoint y: 49, distance: 47.9
click at [1127, 49] on input "lill" at bounding box center [1246, 36] width 245 height 26
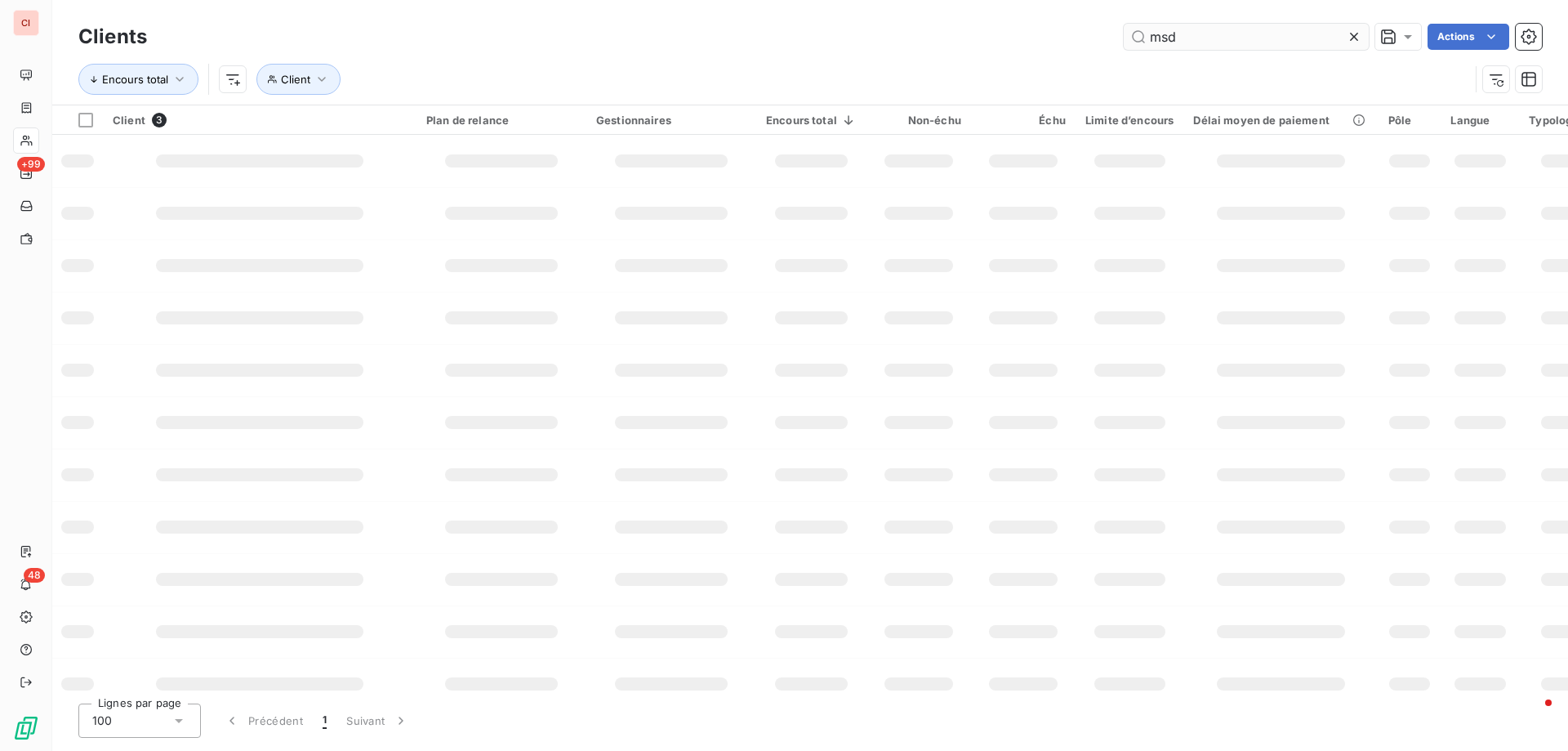
type input "msd"
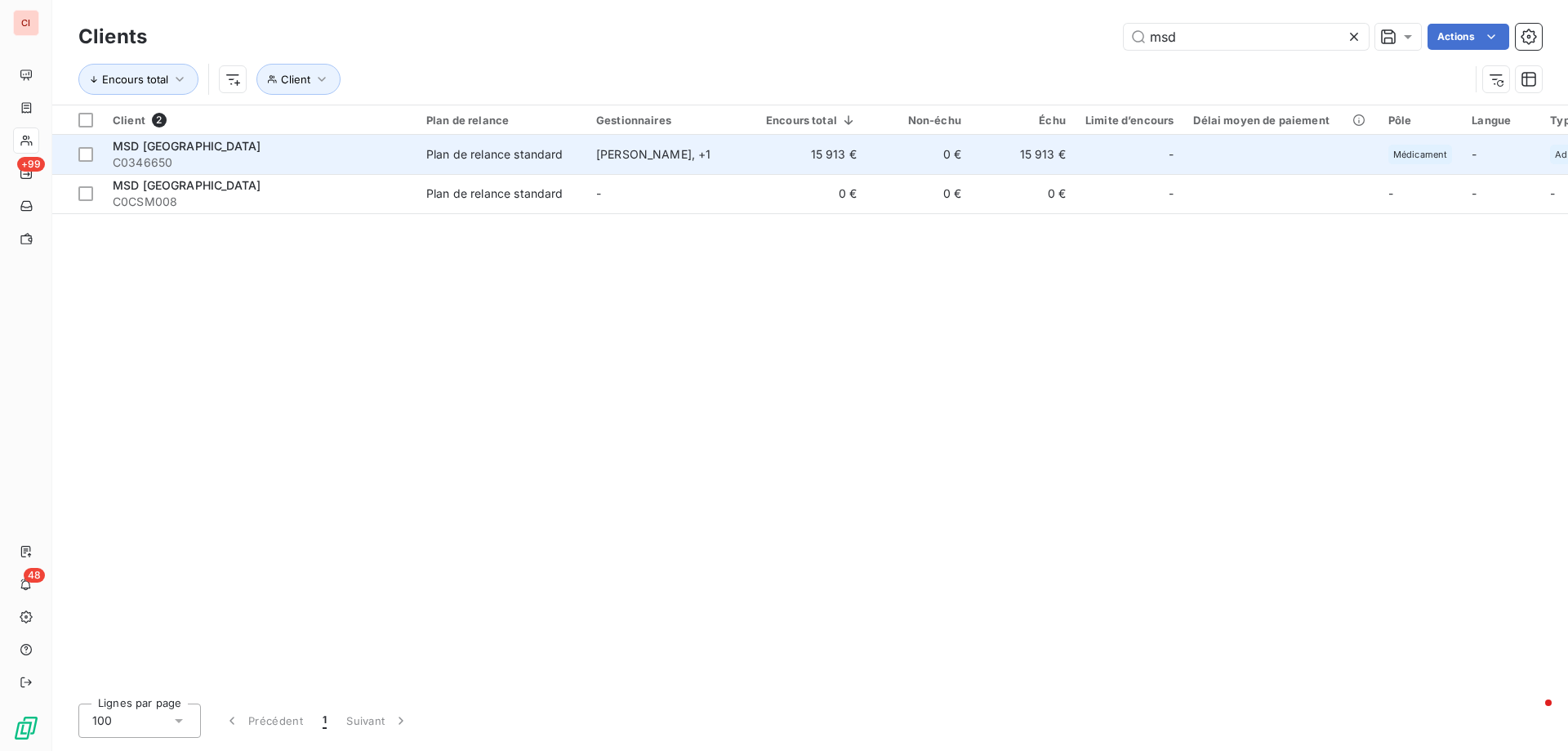
click at [622, 147] on div "[PERSON_NAME] , + 1" at bounding box center [671, 154] width 150 height 16
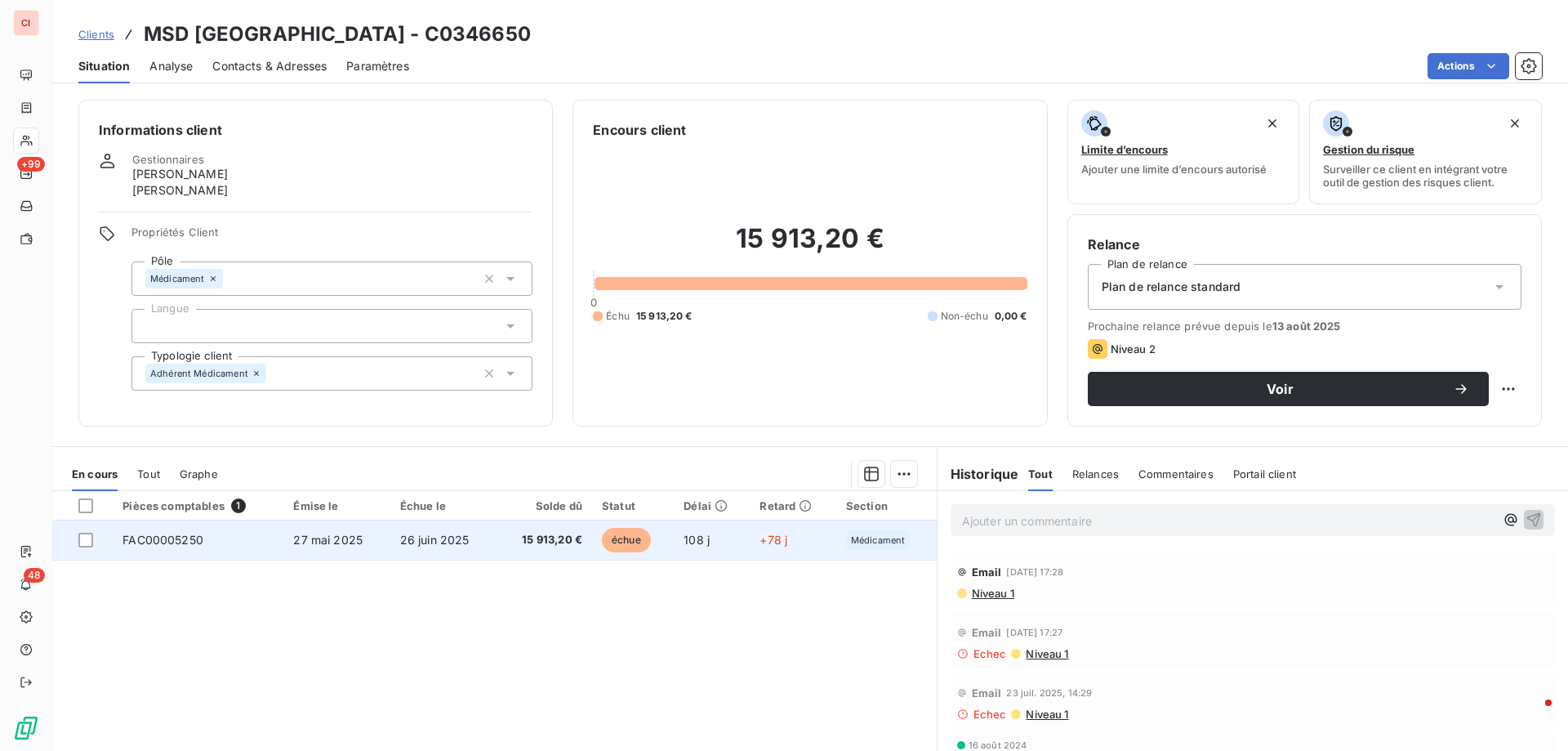
click at [546, 538] on span "15 913,20 €" at bounding box center [544, 539] width 76 height 16
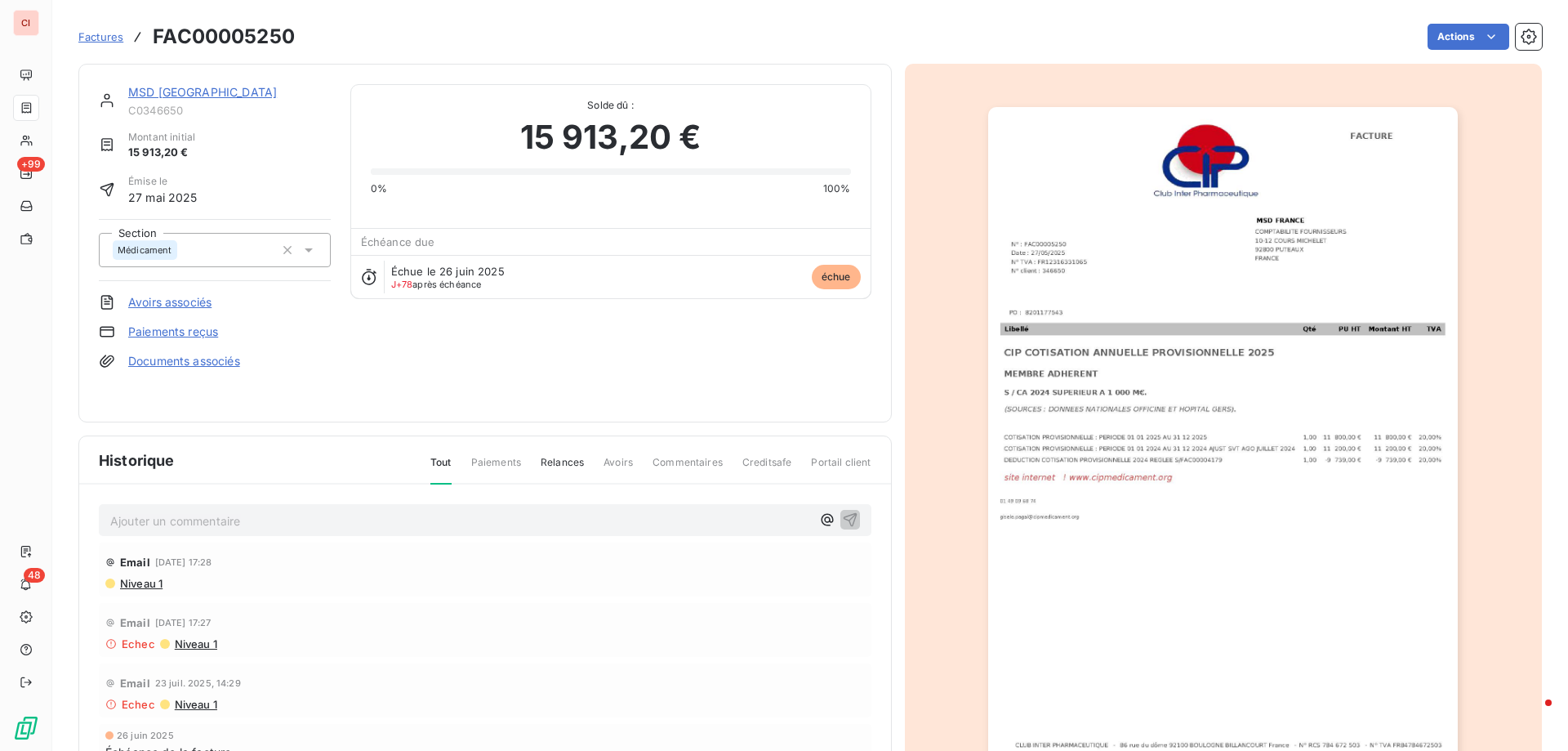
click at [191, 92] on link "MSD [GEOGRAPHIC_DATA]" at bounding box center [202, 92] width 148 height 14
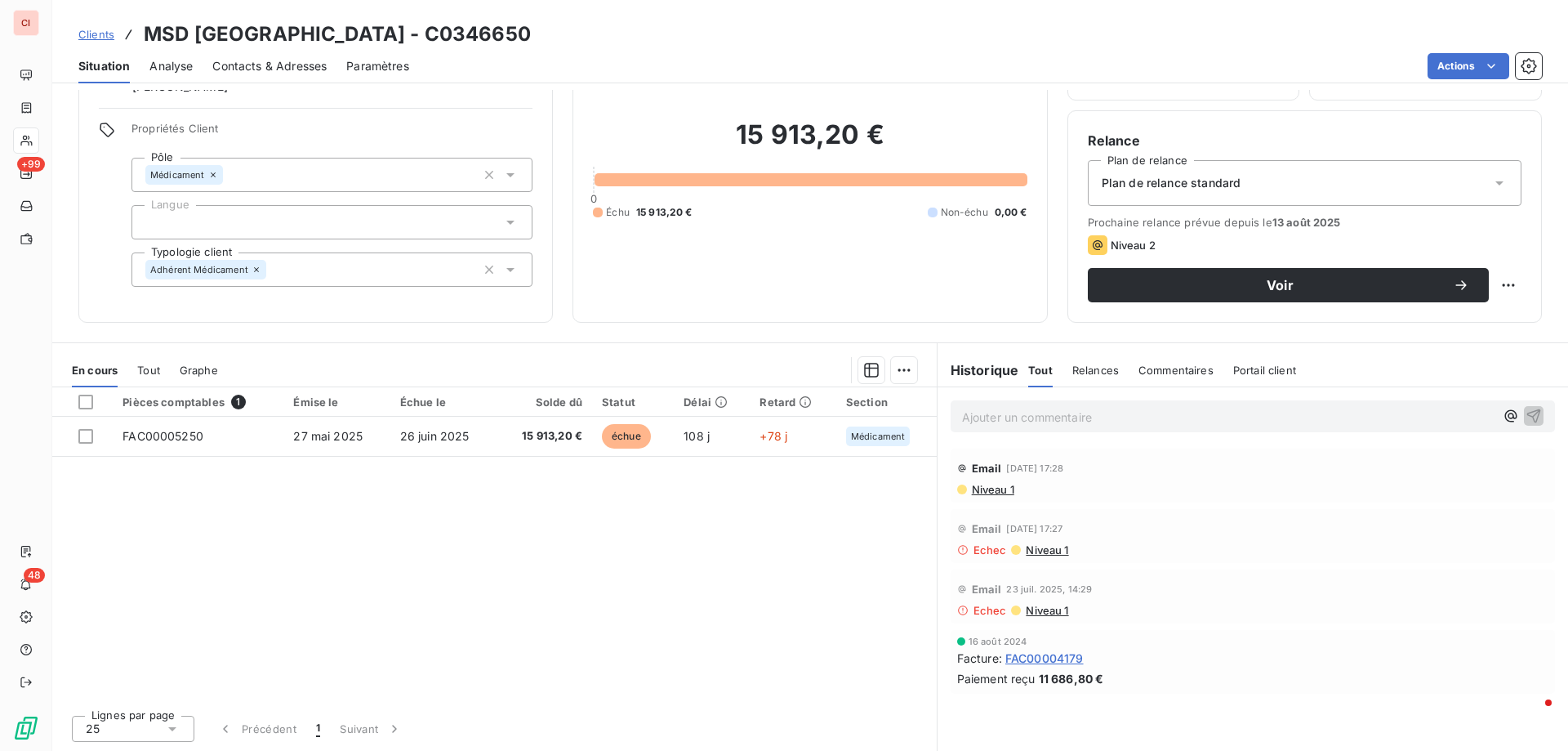
scroll to position [22, 0]
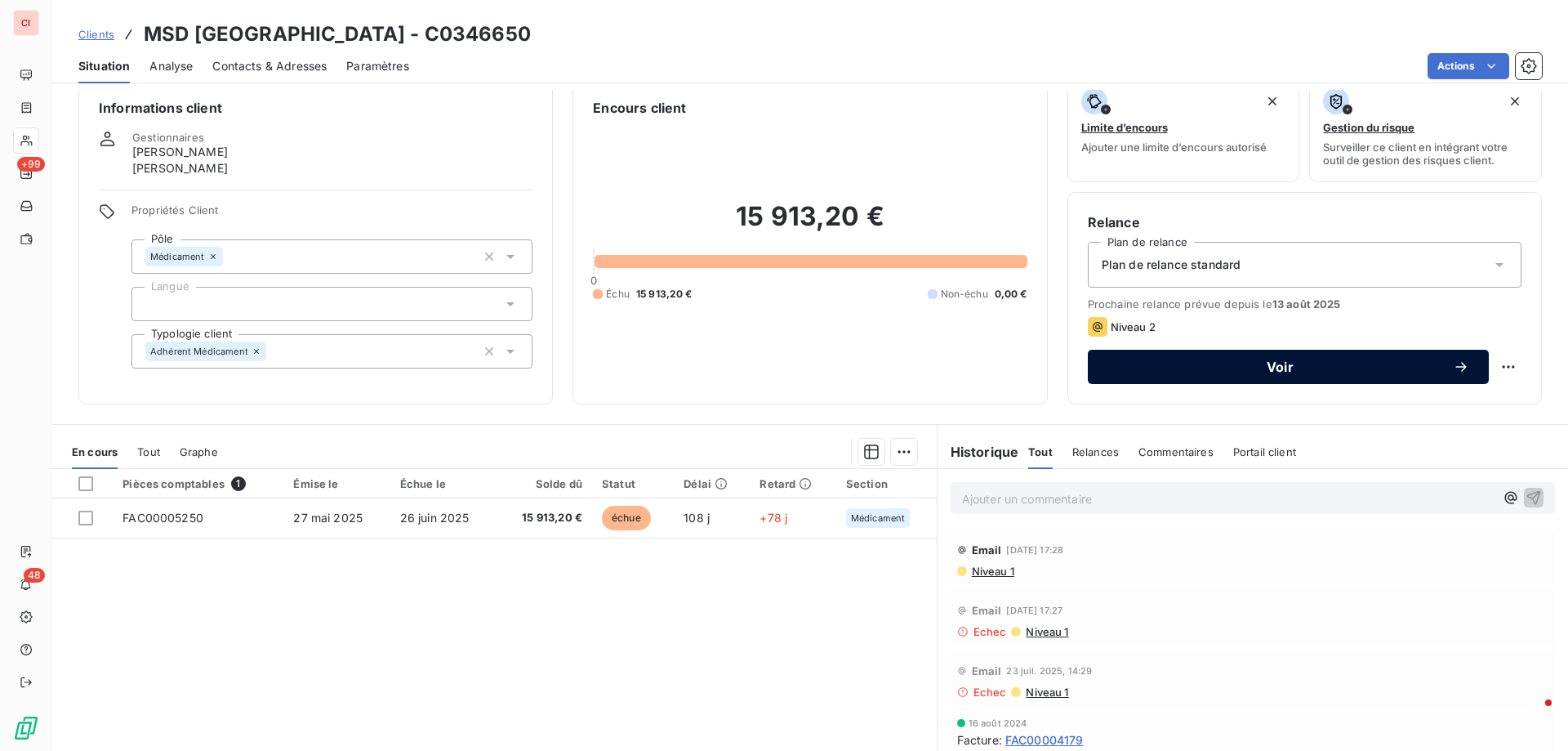
click at [1455, 370] on icon "button" at bounding box center [1460, 366] width 10 height 9
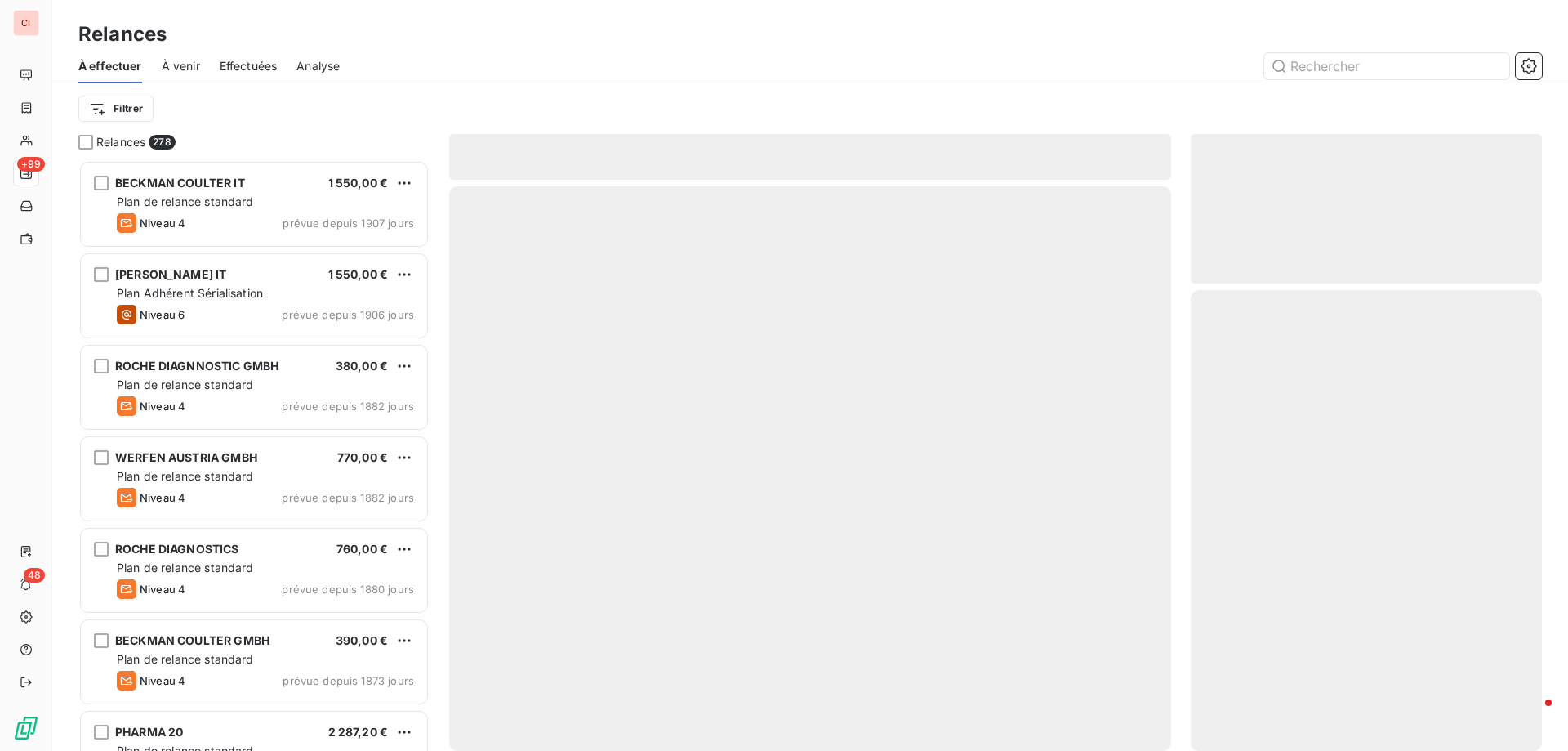
scroll to position [578, 339]
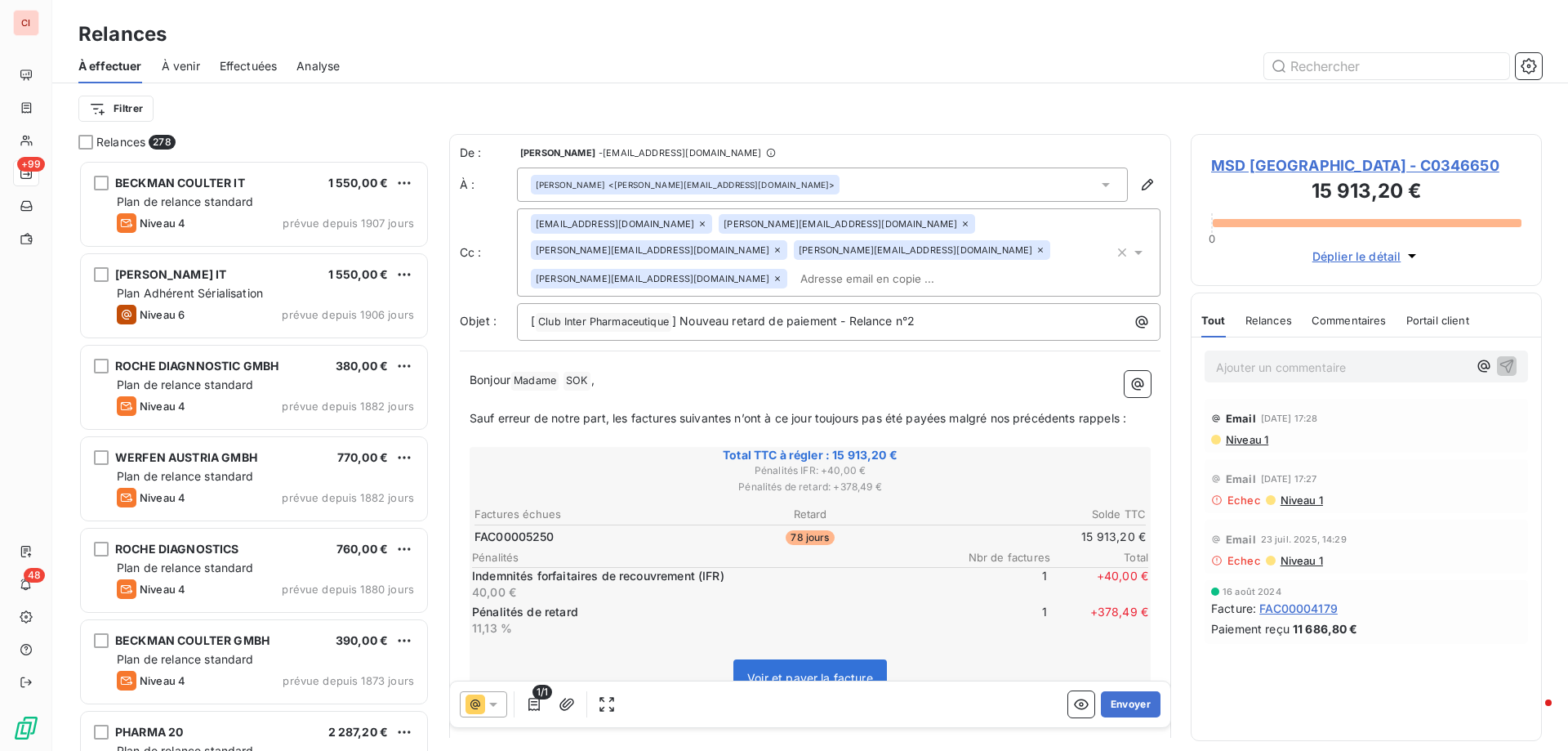
click at [499, 695] on div at bounding box center [483, 704] width 48 height 26
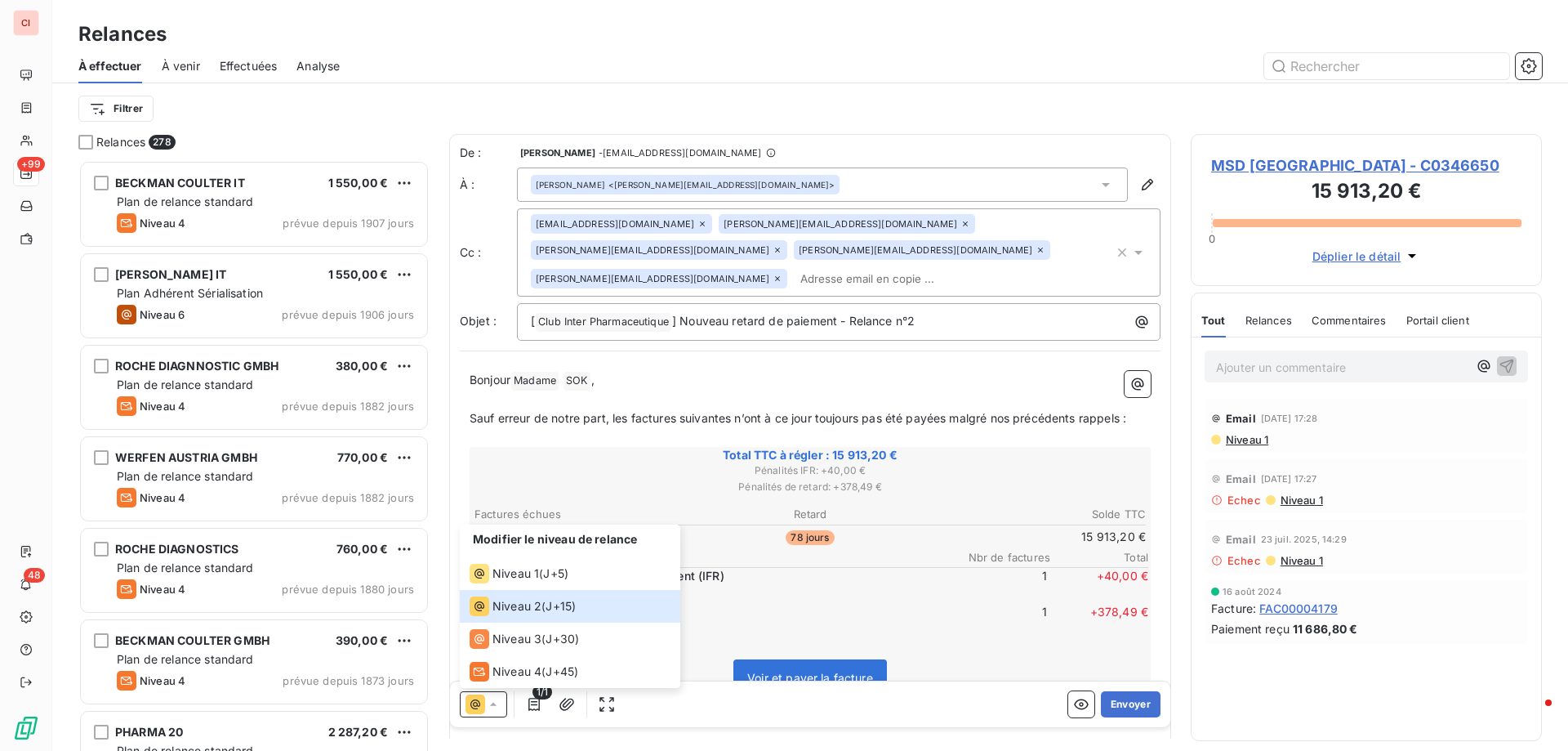
click at [673, 463] on span "Pénalités IFR : + 40,00 €" at bounding box center [810, 471] width 676 height 15
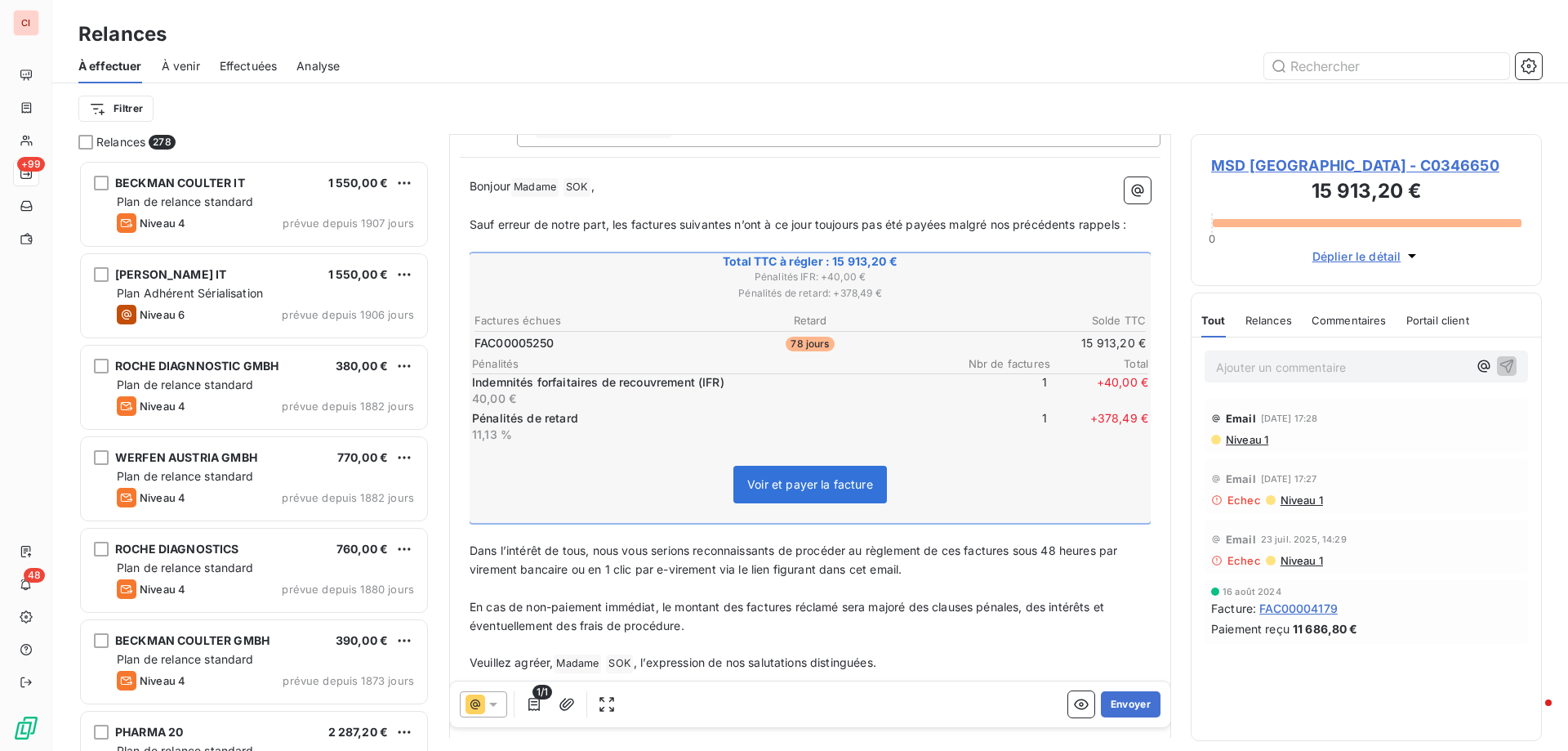
scroll to position [165, 0]
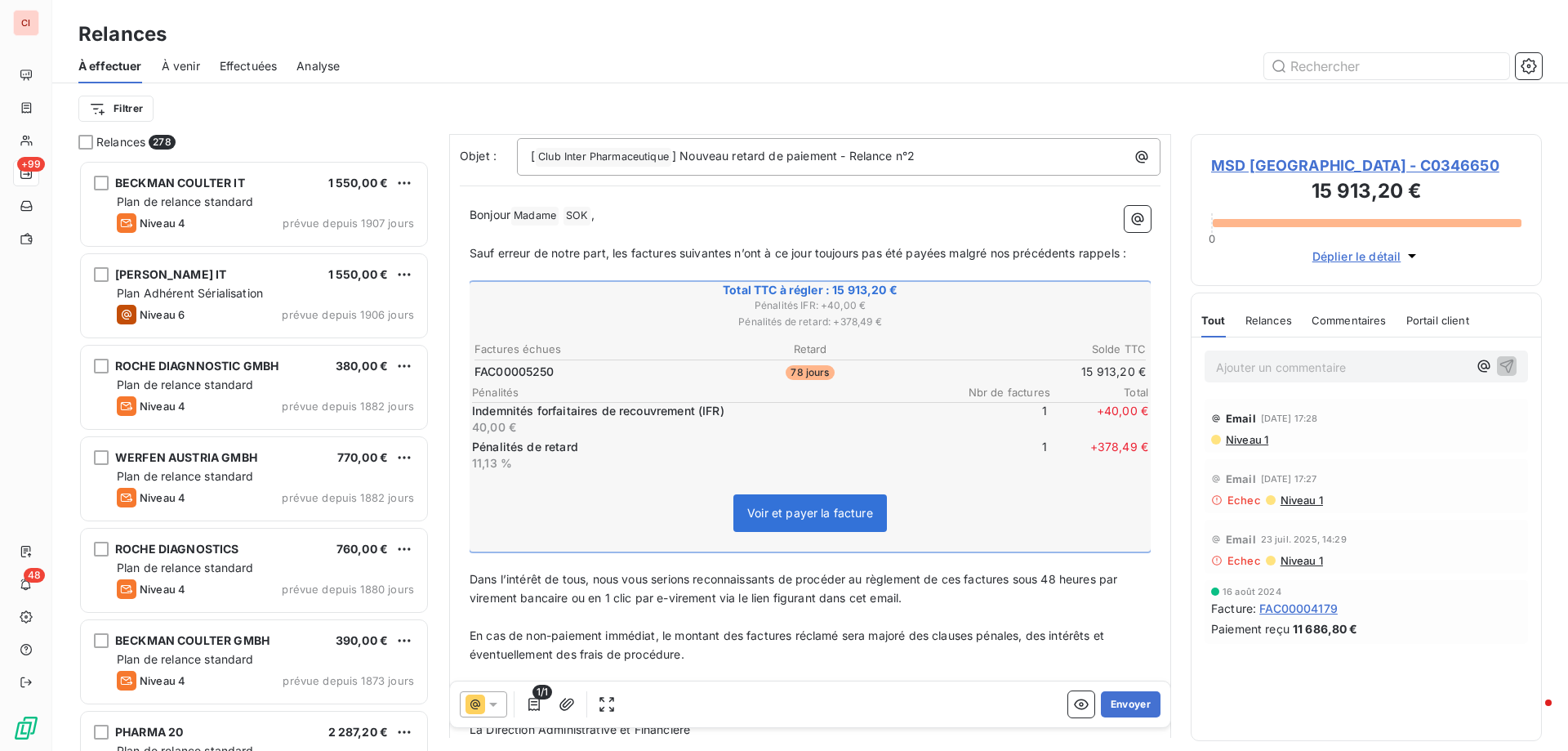
click at [493, 706] on icon at bounding box center [493, 704] width 8 height 4
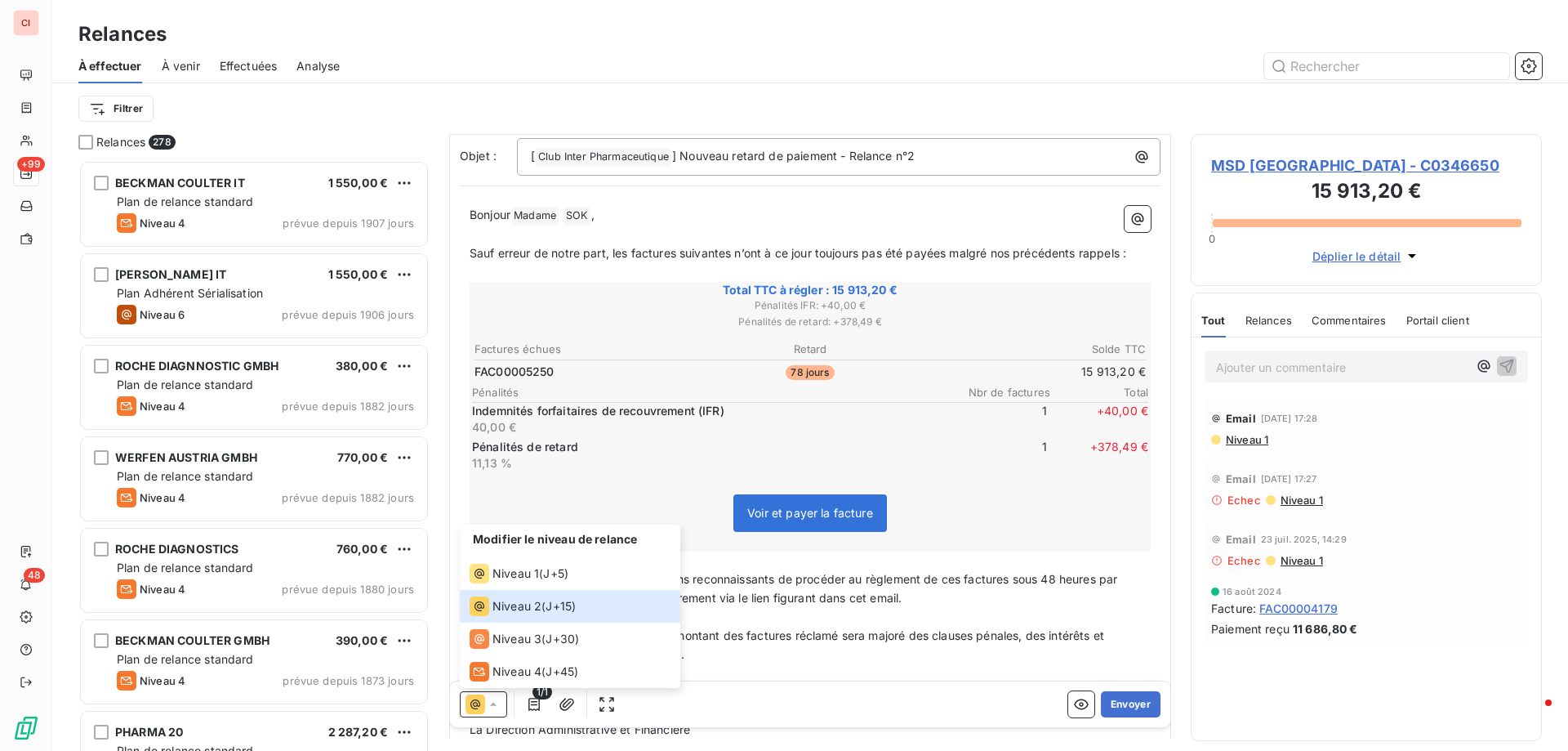
click at [1309, 165] on span "MSD [GEOGRAPHIC_DATA] - C0346650" at bounding box center [1366, 165] width 310 height 22
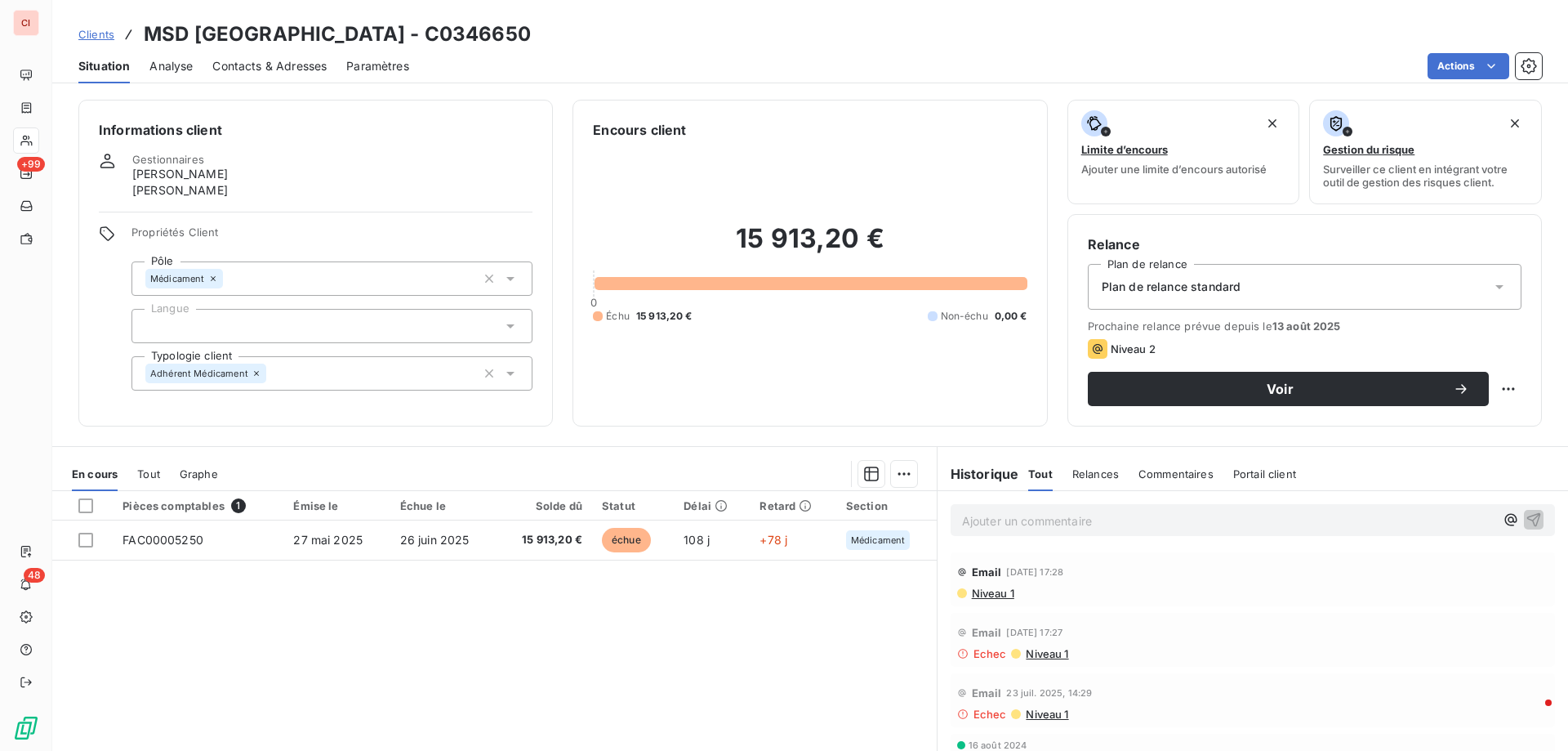
click at [1491, 283] on icon at bounding box center [1499, 286] width 16 height 16
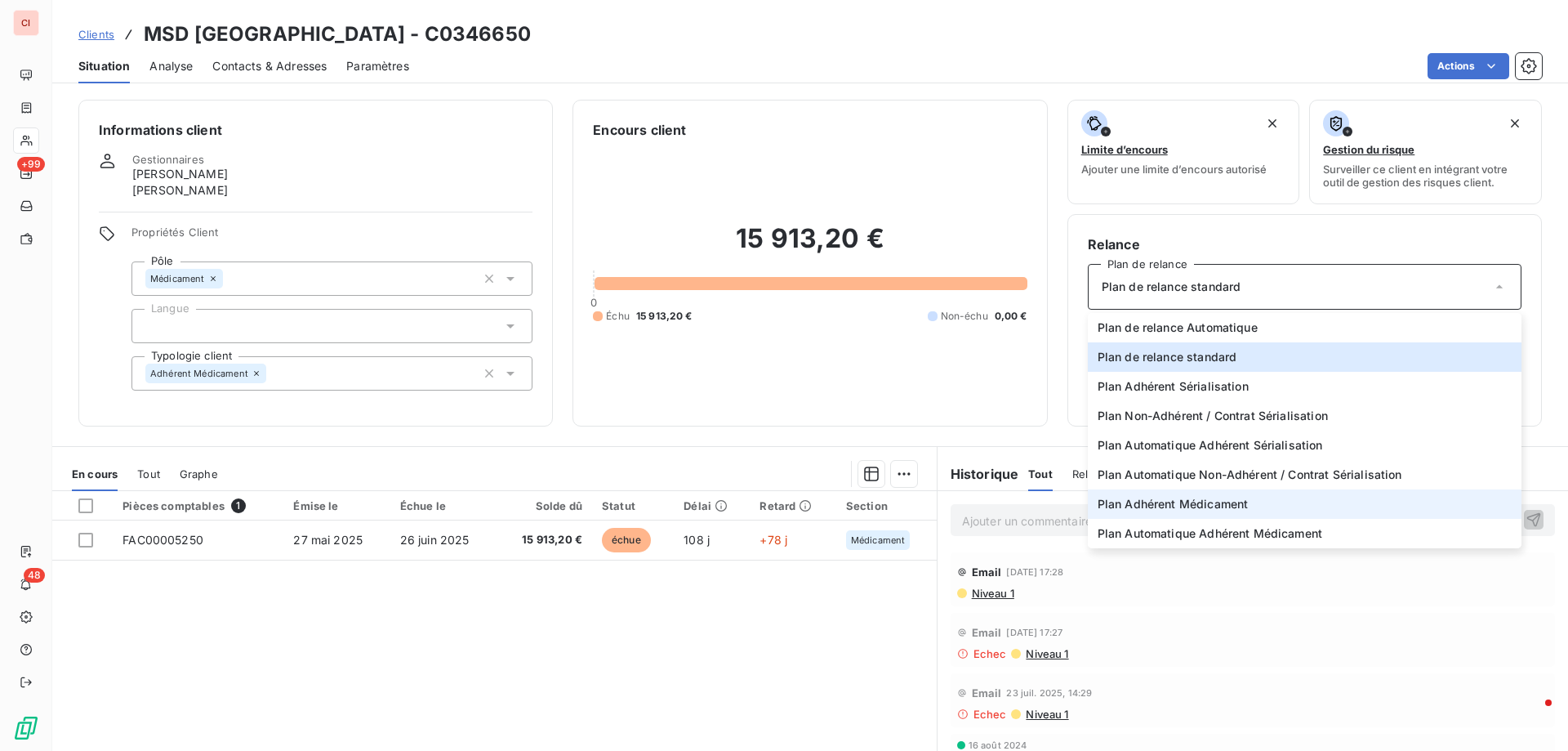
click at [1217, 503] on span "Plan Adhérent Médicament" at bounding box center [1173, 503] width 151 height 16
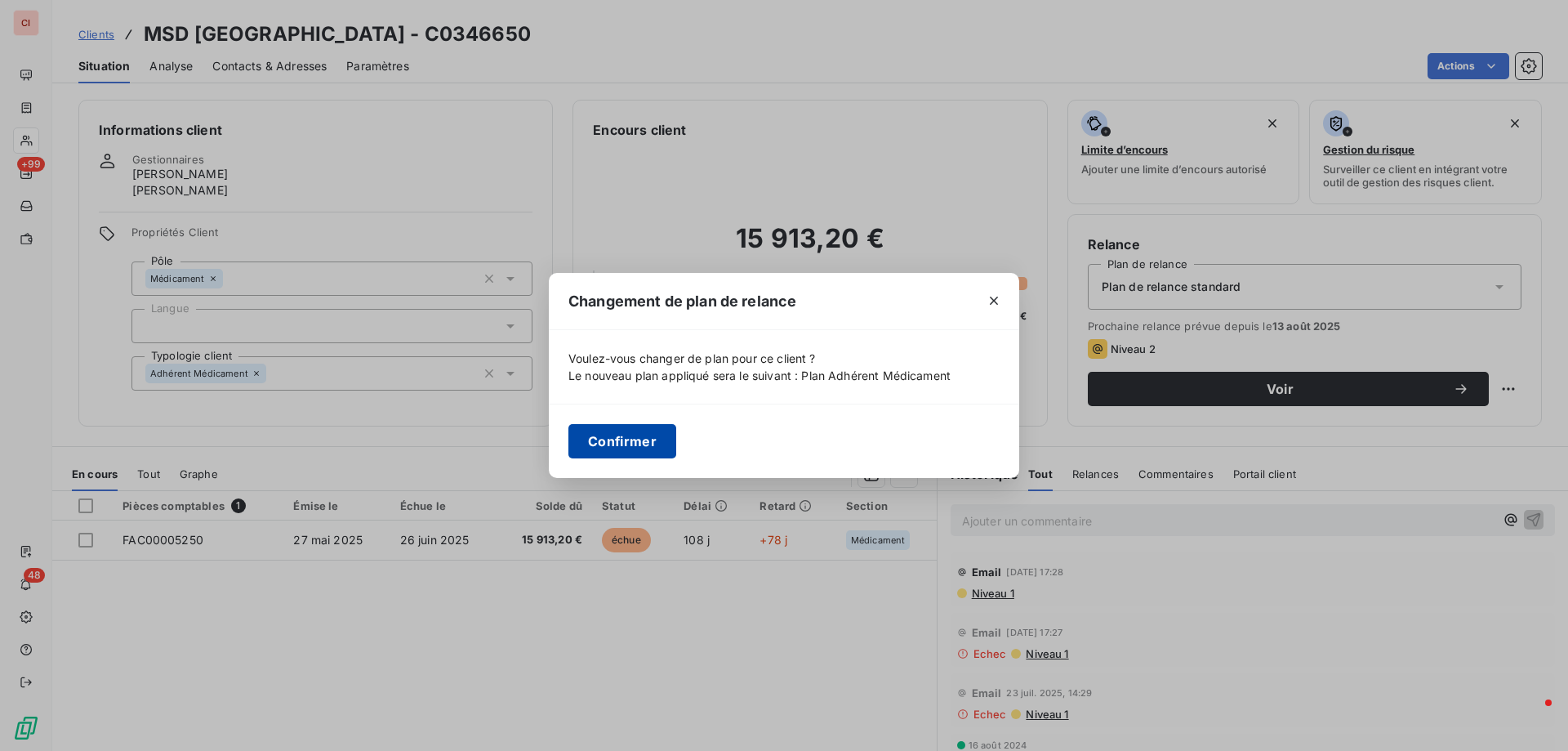
click at [622, 450] on button "Confirmer" at bounding box center [622, 441] width 107 height 35
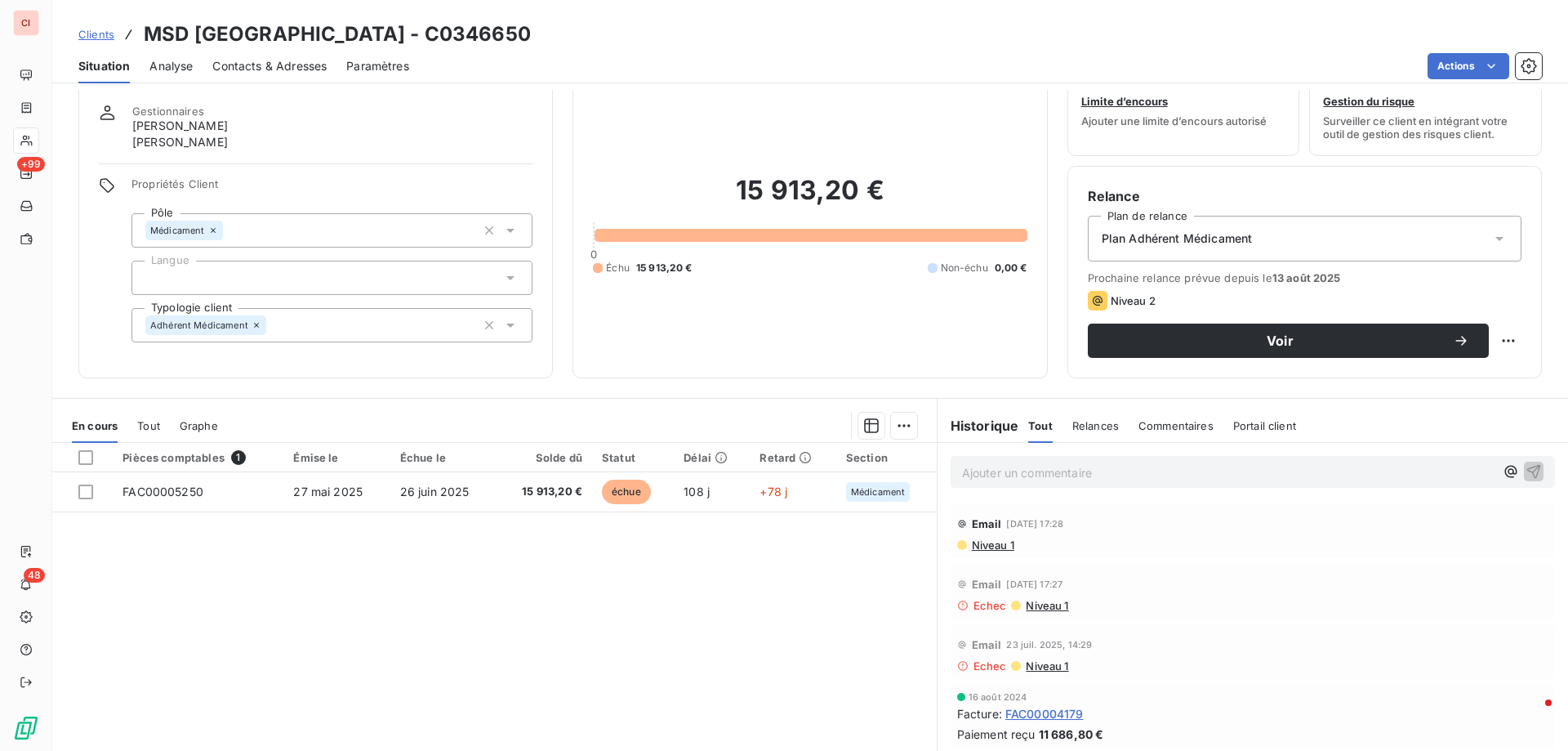
scroll to position [22, 0]
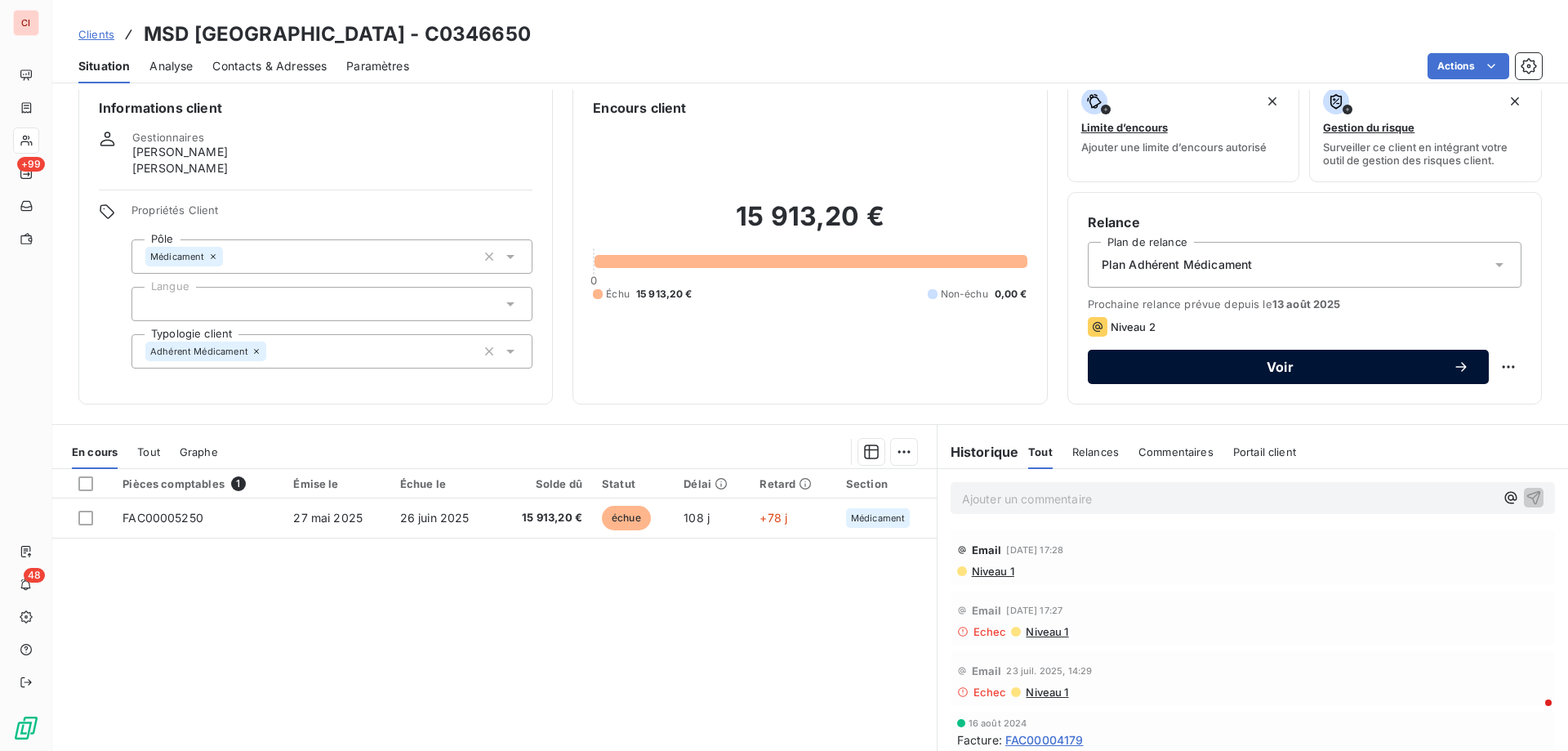
click at [1453, 371] on icon "button" at bounding box center [1461, 366] width 16 height 16
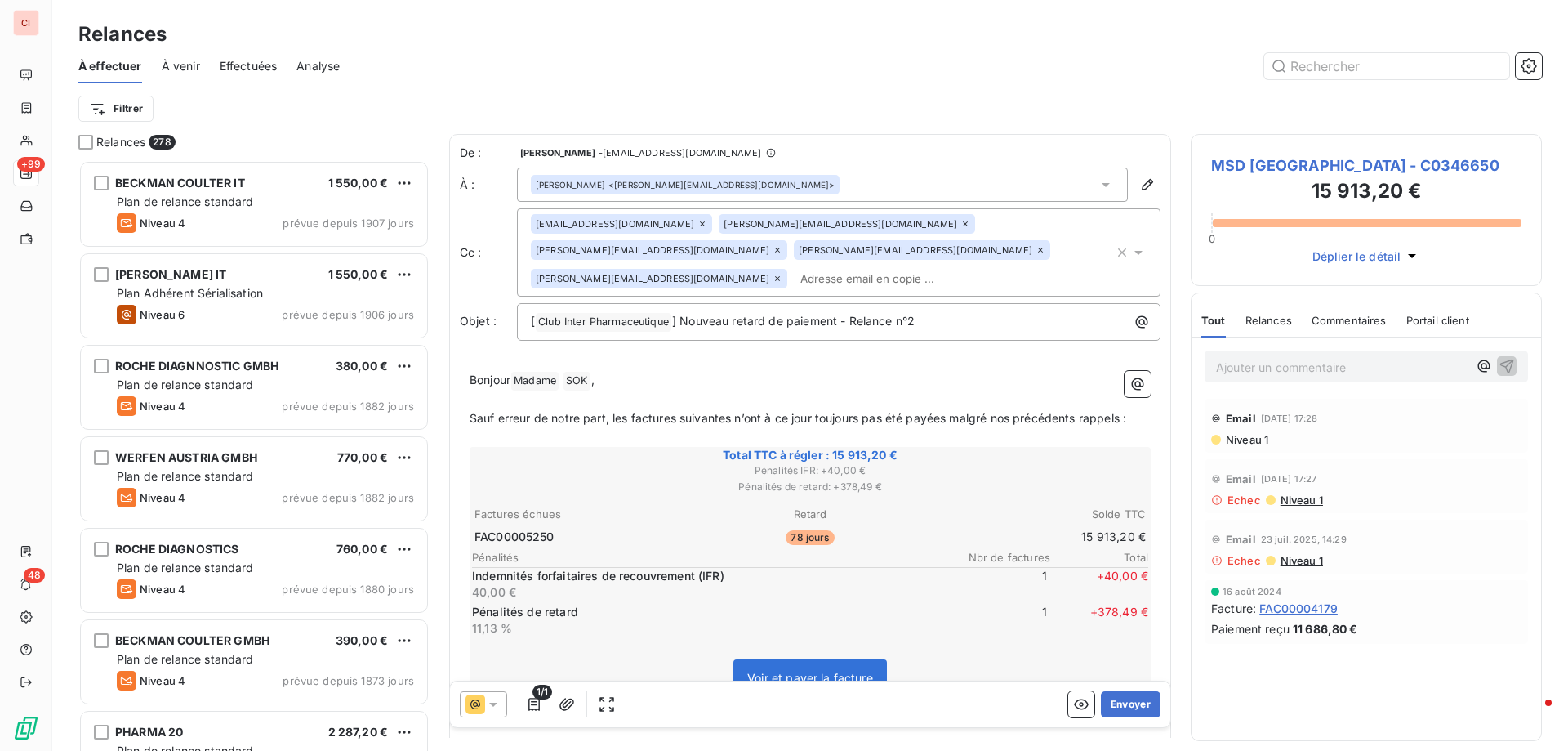
scroll to position [578, 339]
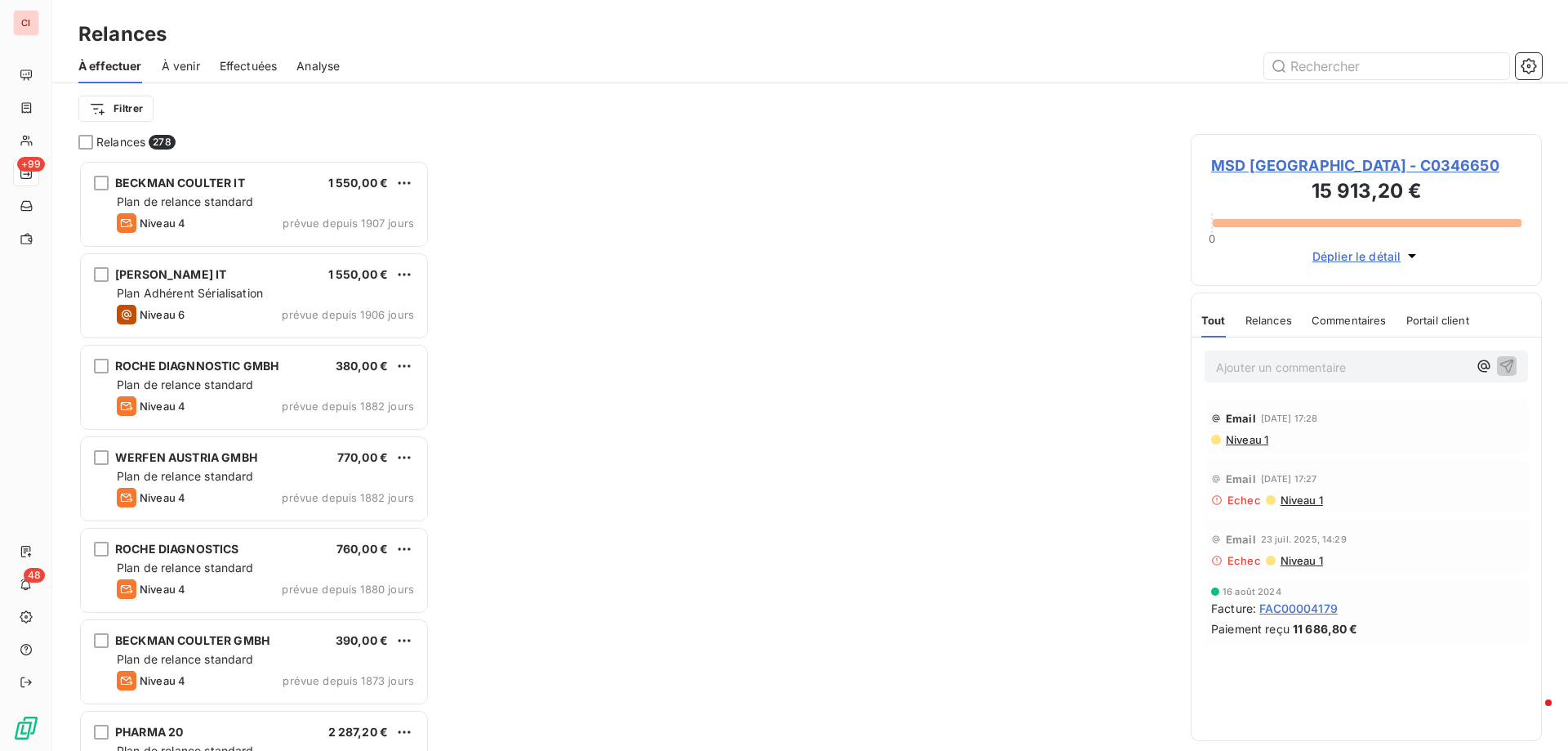
click at [1264, 316] on span "Relances" at bounding box center [1268, 320] width 47 height 13
click at [1279, 168] on span "MSD [GEOGRAPHIC_DATA] - C0346650" at bounding box center [1366, 165] width 310 height 22
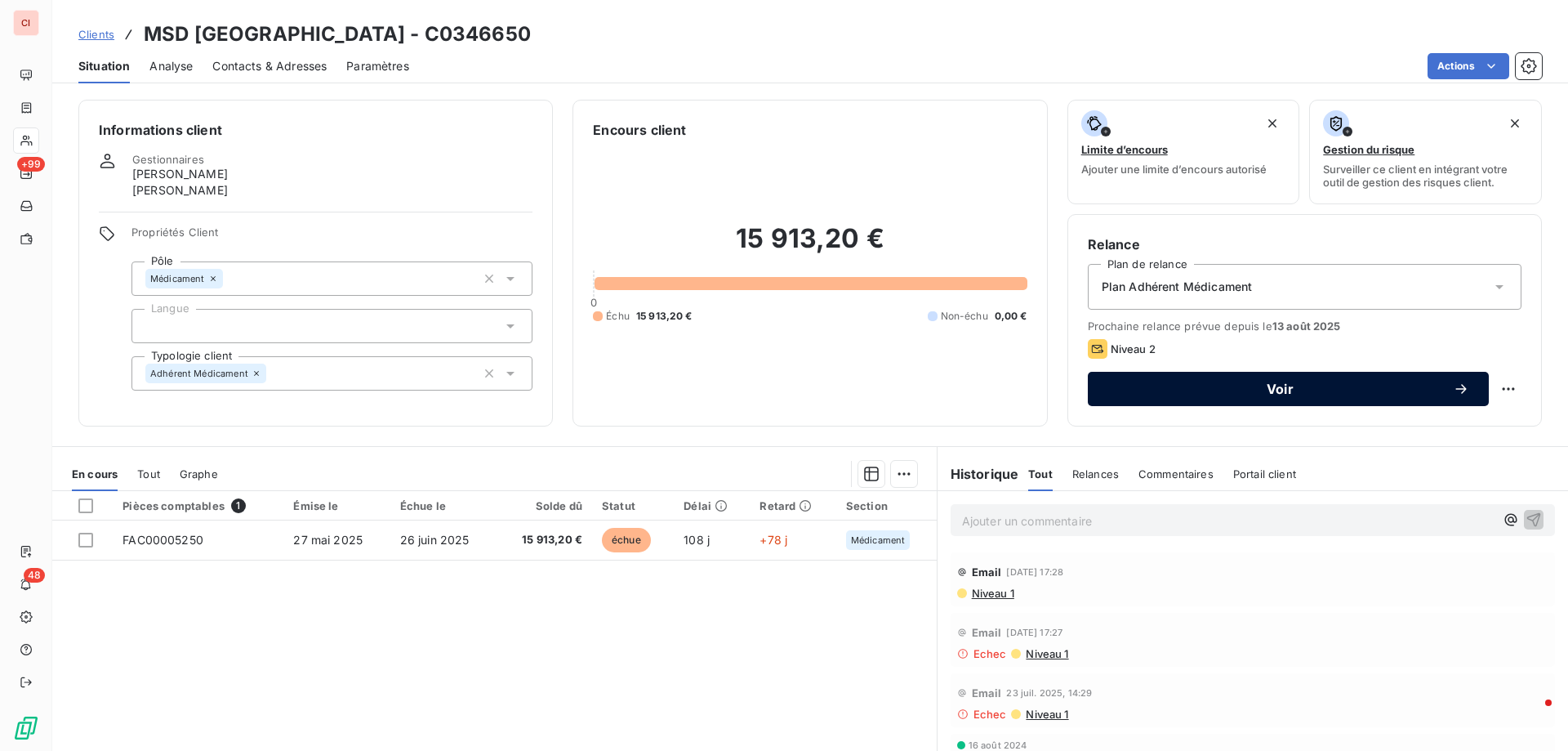
click at [1453, 381] on icon "button" at bounding box center [1461, 388] width 16 height 16
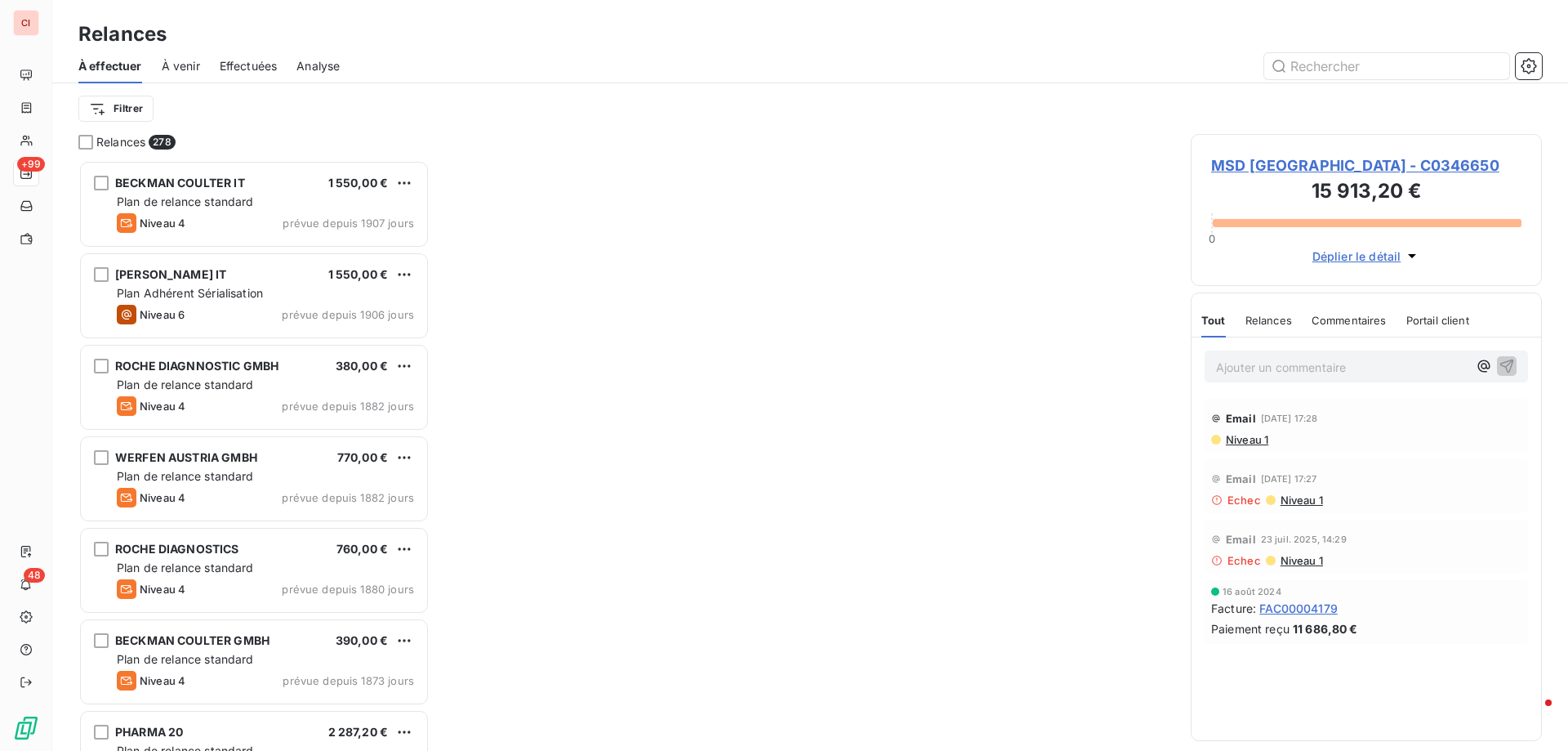
scroll to position [578, 339]
click at [1312, 164] on span "MSD [GEOGRAPHIC_DATA] - C0346650" at bounding box center [1366, 165] width 310 height 22
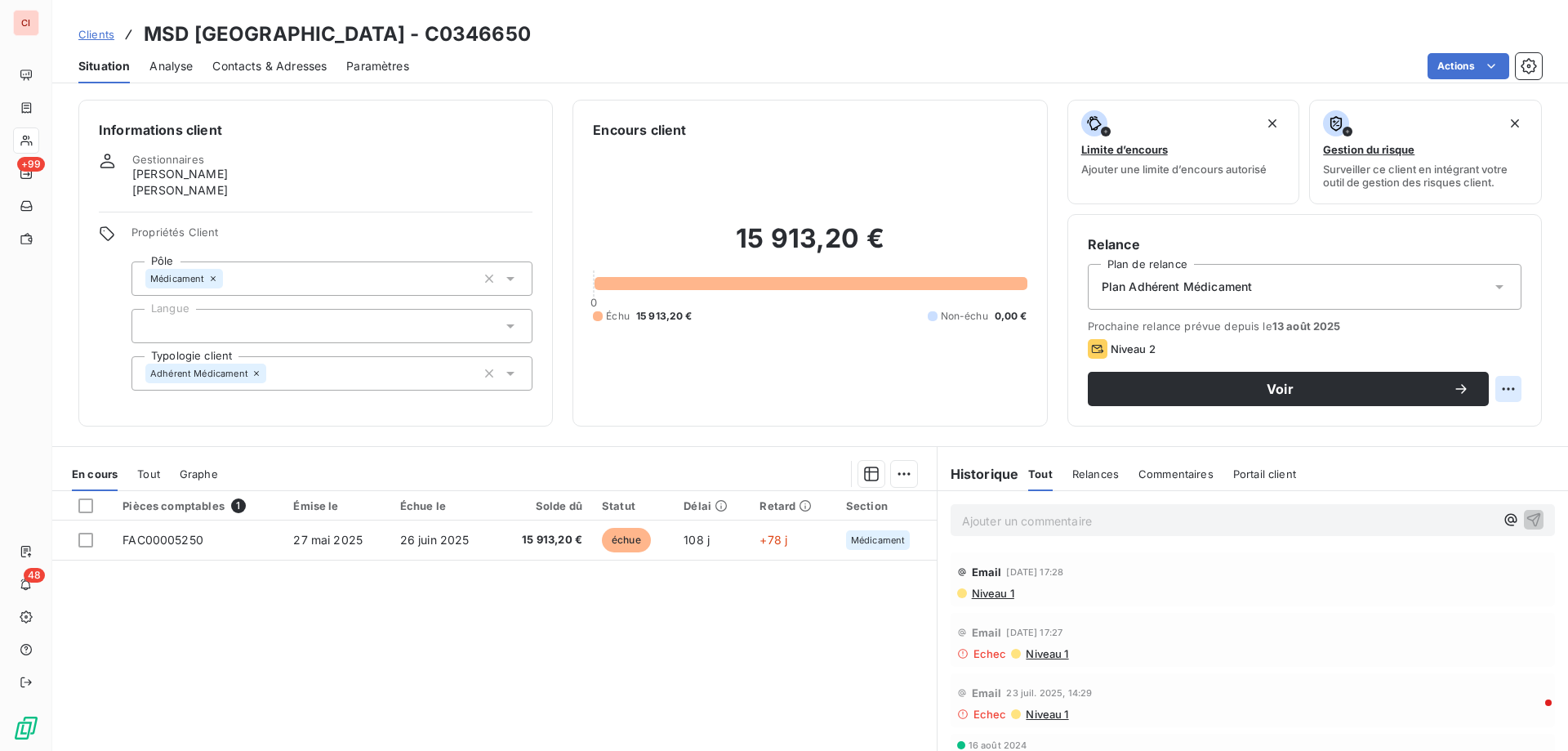
click at [1504, 391] on html "CI +99 48 Clients MSD [GEOGRAPHIC_DATA] - C0346650 Situation Analyse Contacts &…" at bounding box center [784, 376] width 1568 height 751
click at [1476, 427] on div "Replanifier cette action" at bounding box center [1428, 425] width 147 height 26
select select "8"
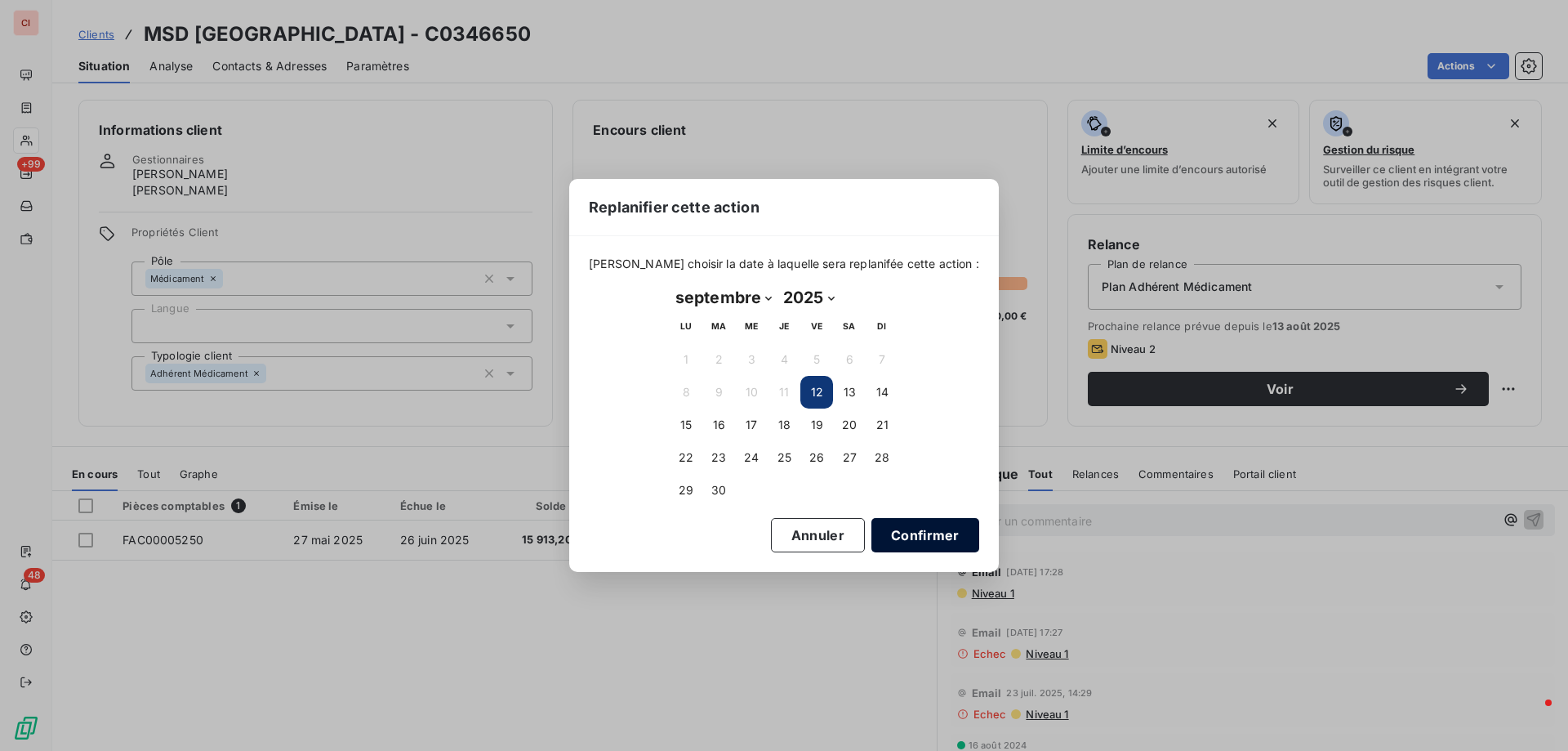
click at [894, 536] on button "Confirmer" at bounding box center [925, 534] width 107 height 35
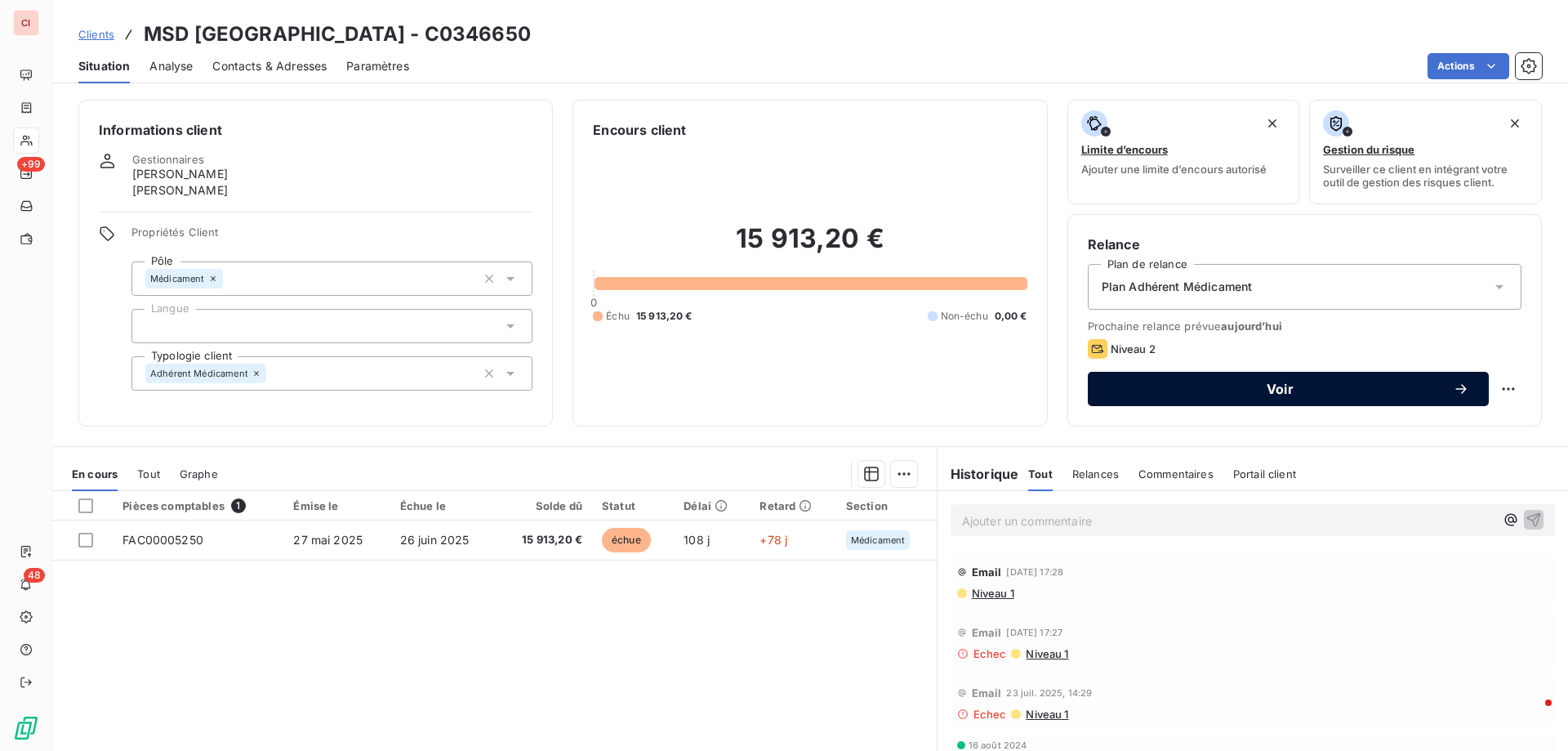
click at [1325, 393] on span "Voir" at bounding box center [1280, 389] width 346 height 13
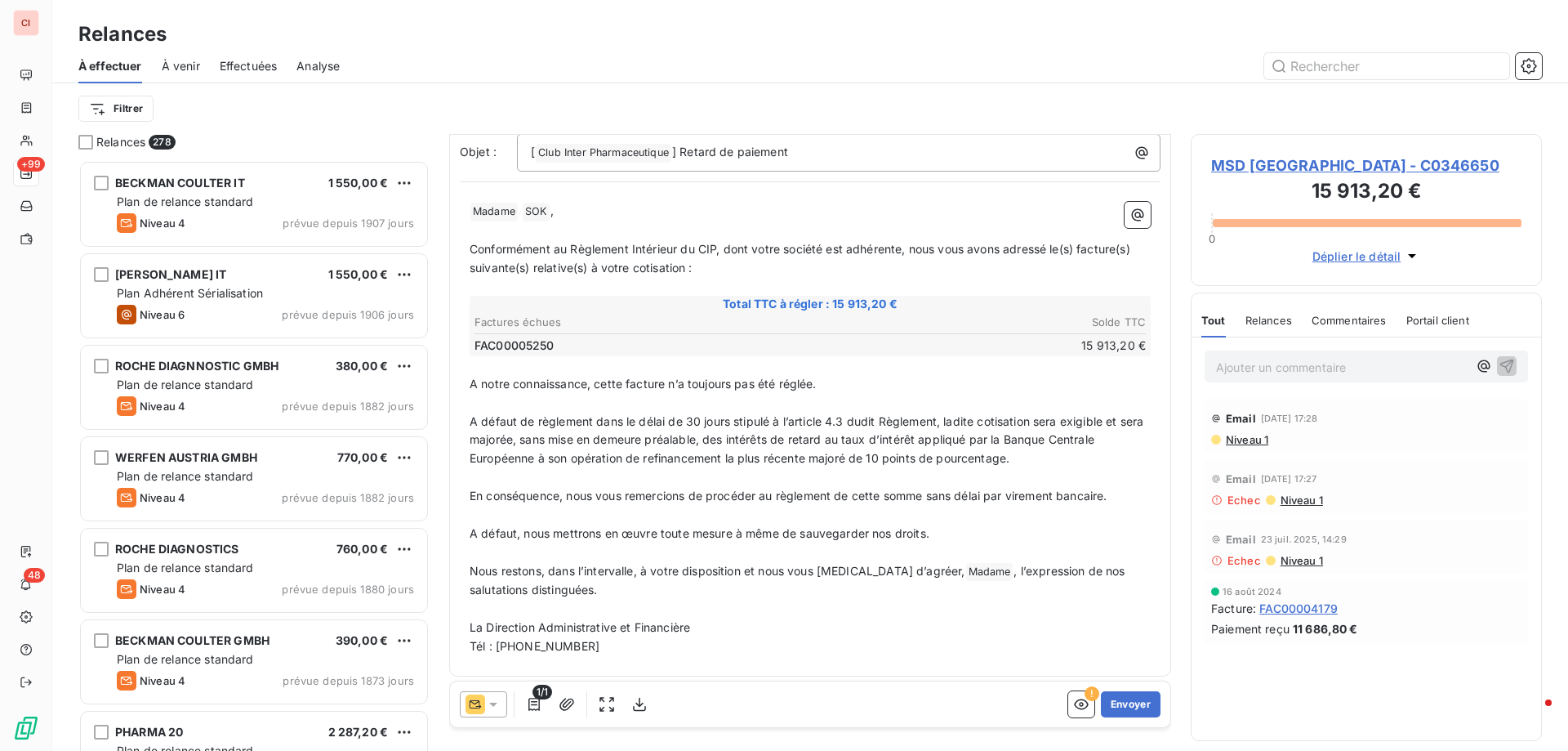
scroll to position [145, 0]
drag, startPoint x: 588, startPoint y: 643, endPoint x: 507, endPoint y: 650, distance: 81.3
click at [507, 650] on p "Tél : [PHONE_NUMBER]" at bounding box center [810, 644] width 681 height 19
click at [487, 713] on div at bounding box center [483, 704] width 48 height 26
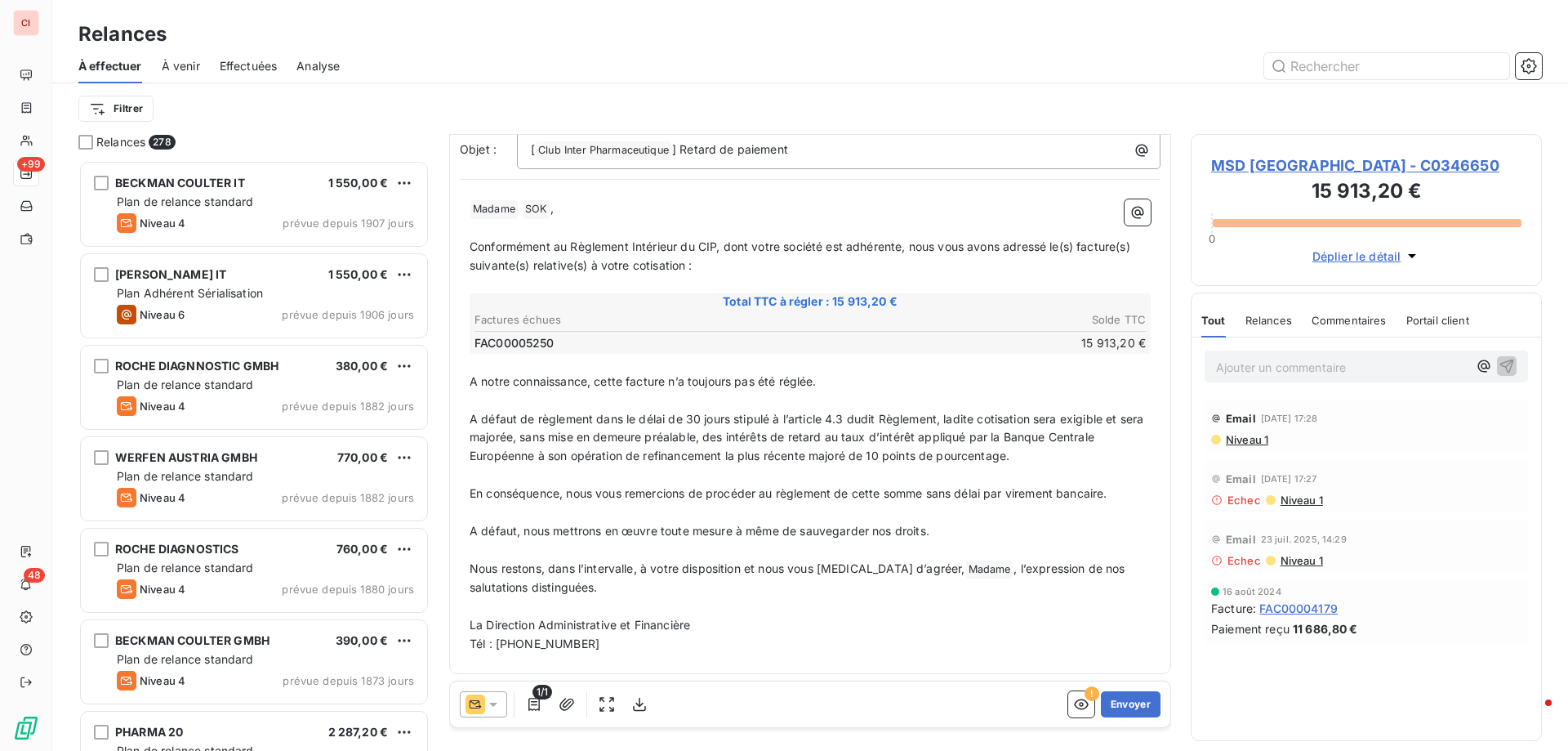
click at [494, 711] on icon at bounding box center [492, 703] width 16 height 16
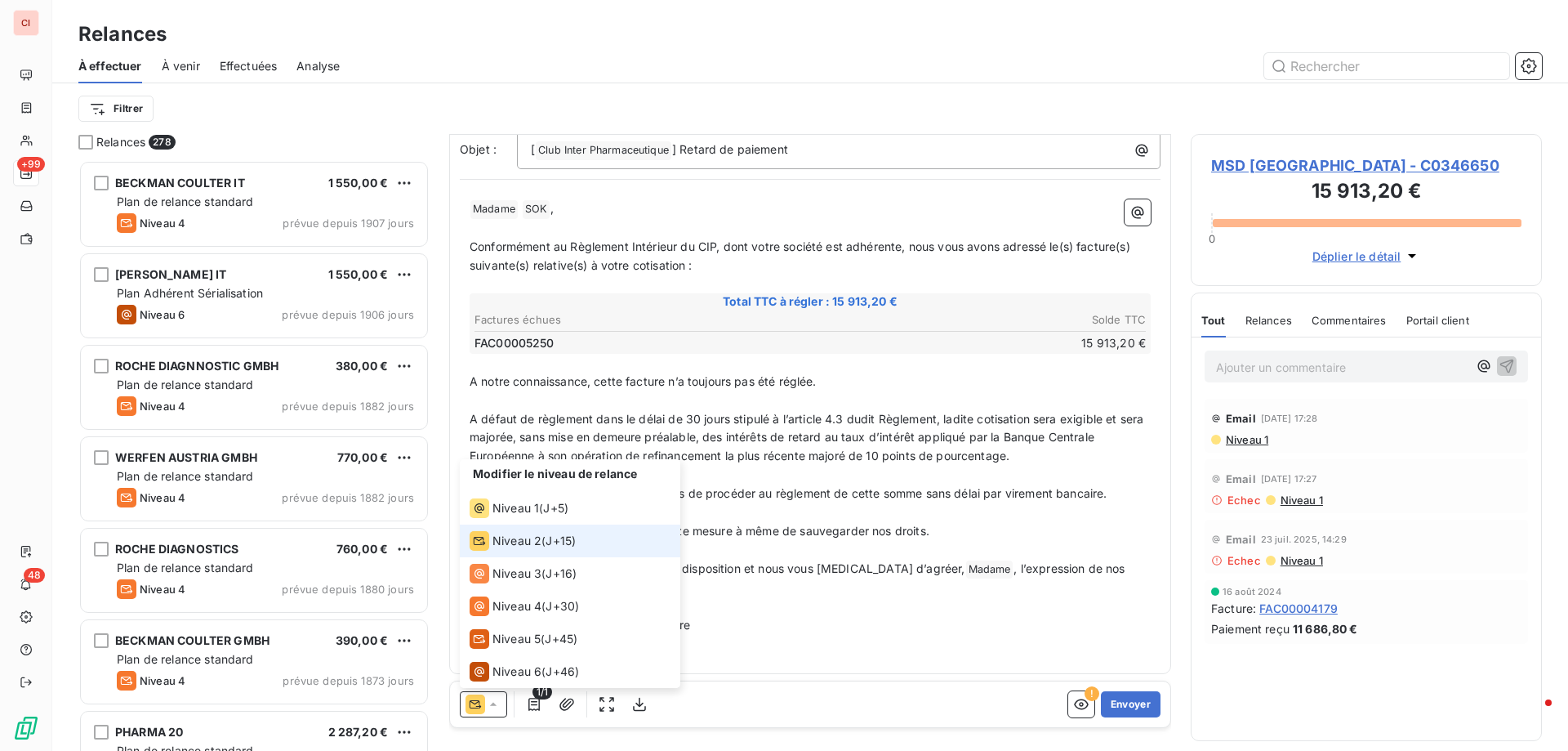
click at [494, 711] on icon at bounding box center [492, 703] width 16 height 16
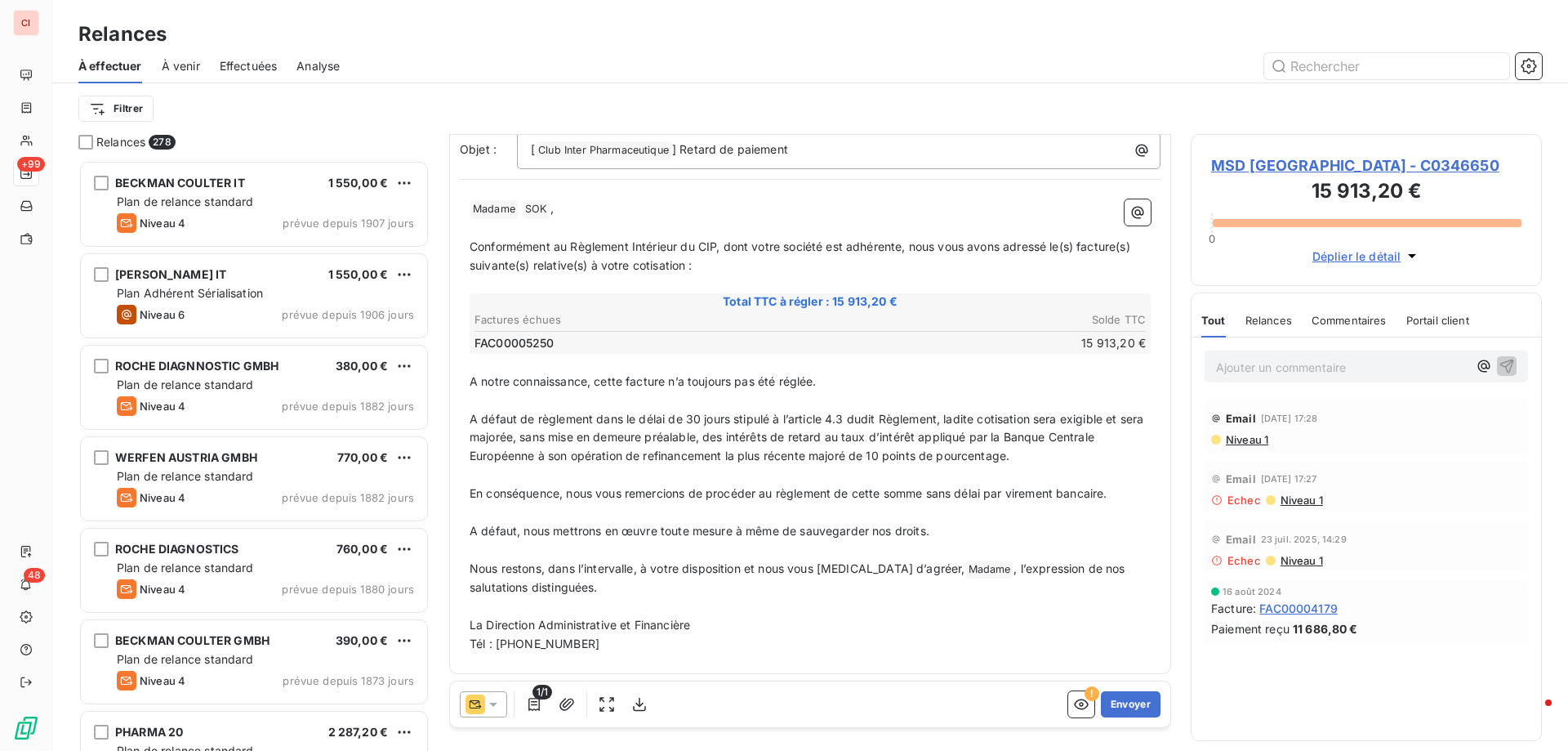
click at [494, 711] on icon at bounding box center [492, 703] width 16 height 16
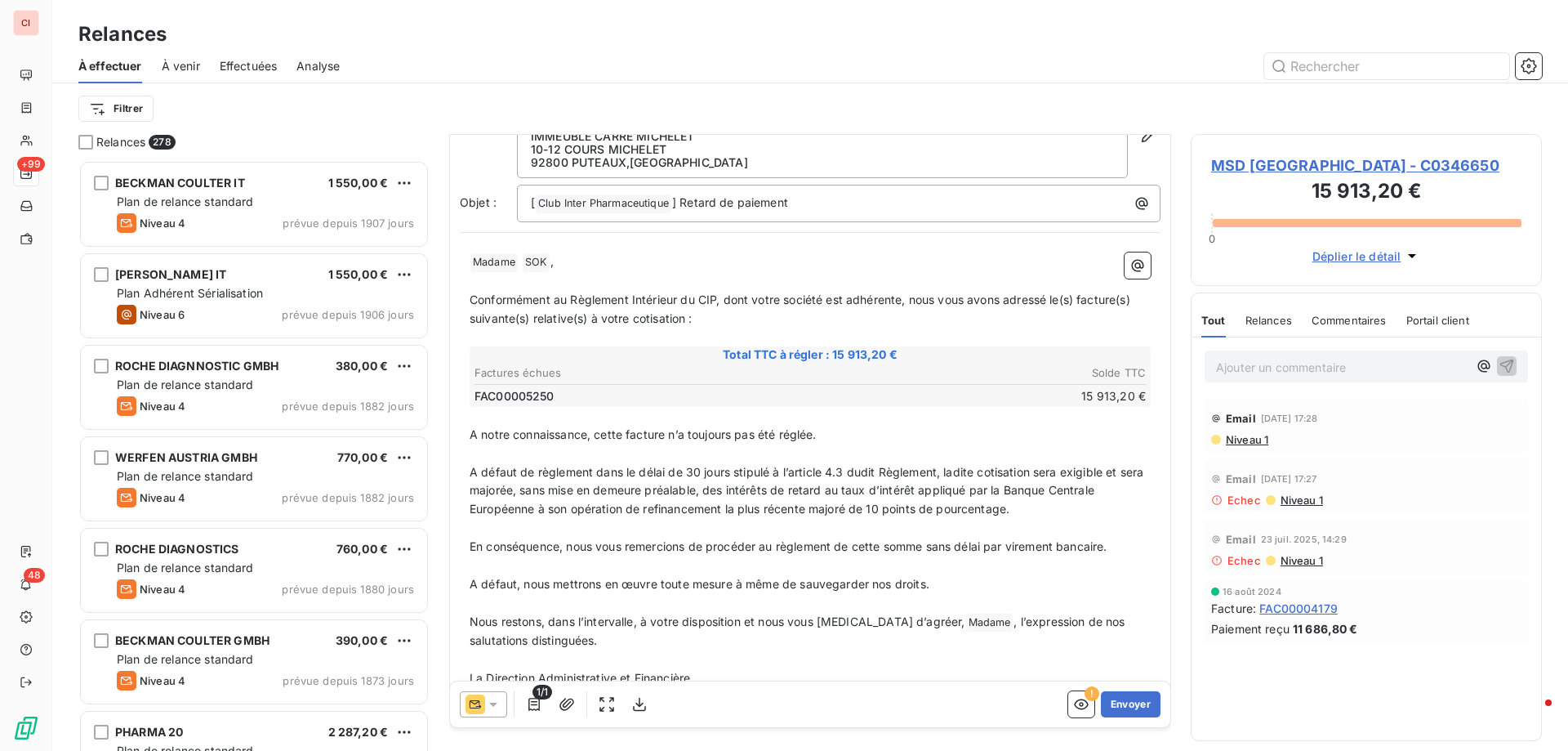
scroll to position [63, 0]
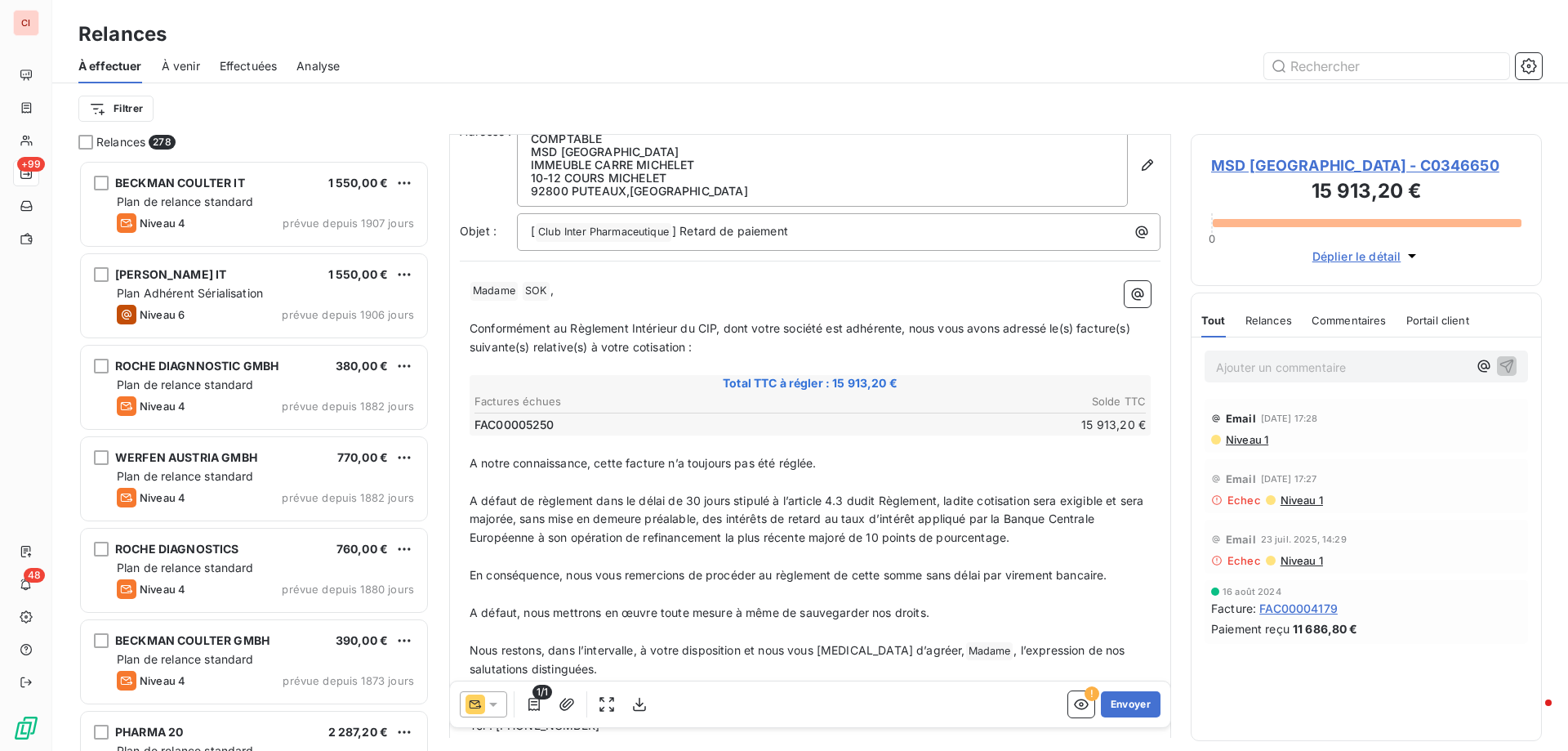
click at [503, 700] on div at bounding box center [483, 704] width 48 height 26
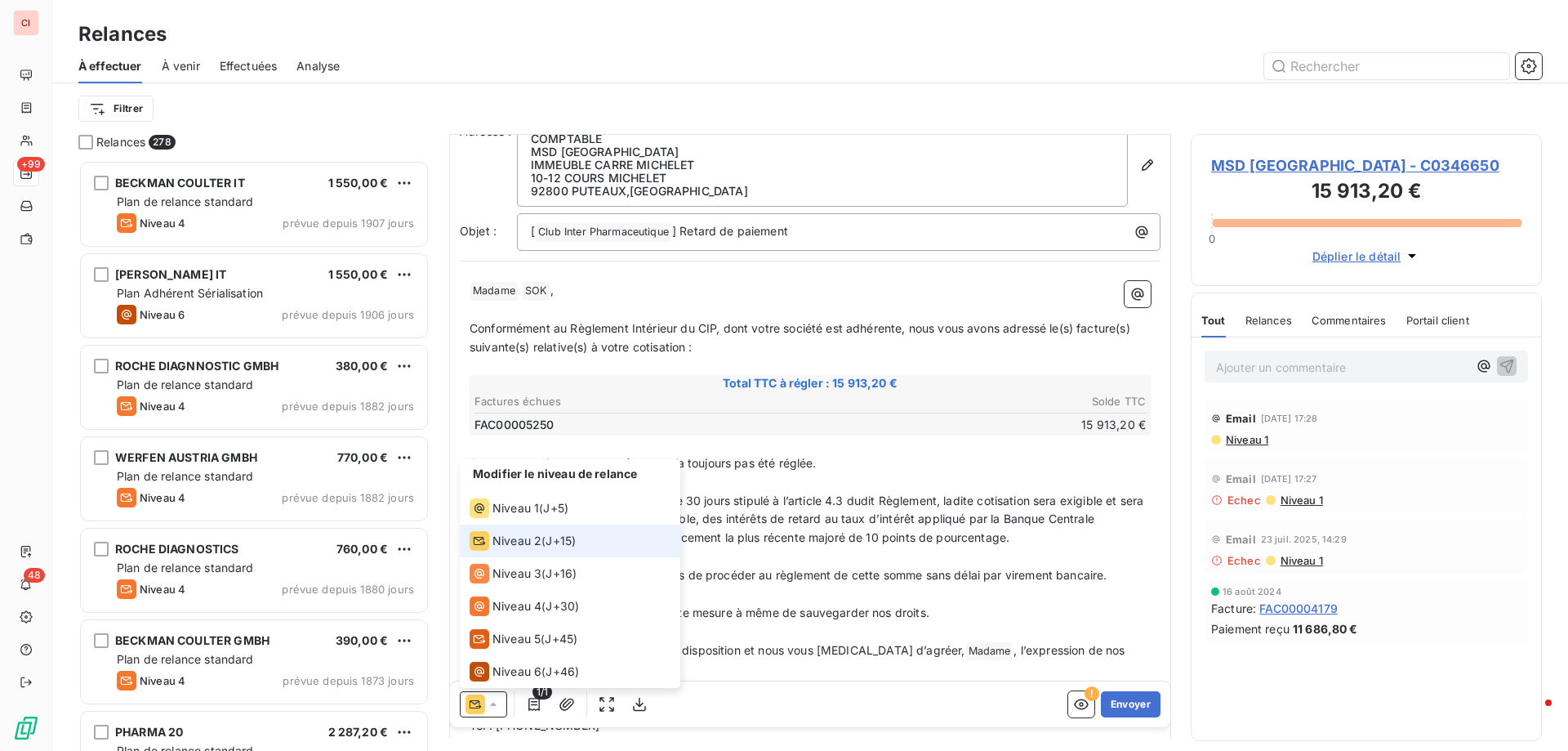
click at [509, 547] on span "Niveau 2" at bounding box center [516, 540] width 49 height 16
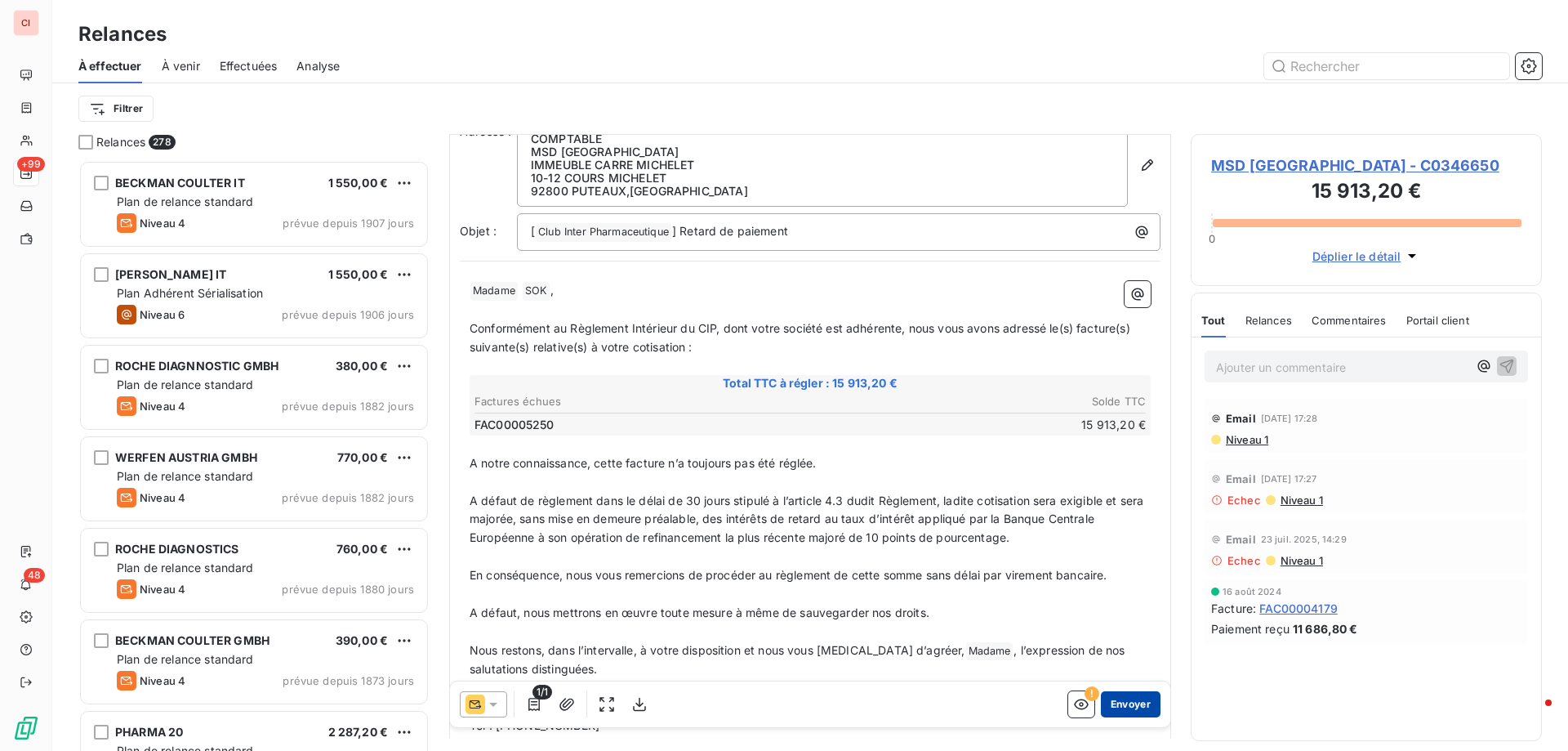
click at [1108, 704] on button "Envoyer" at bounding box center [1131, 704] width 60 height 26
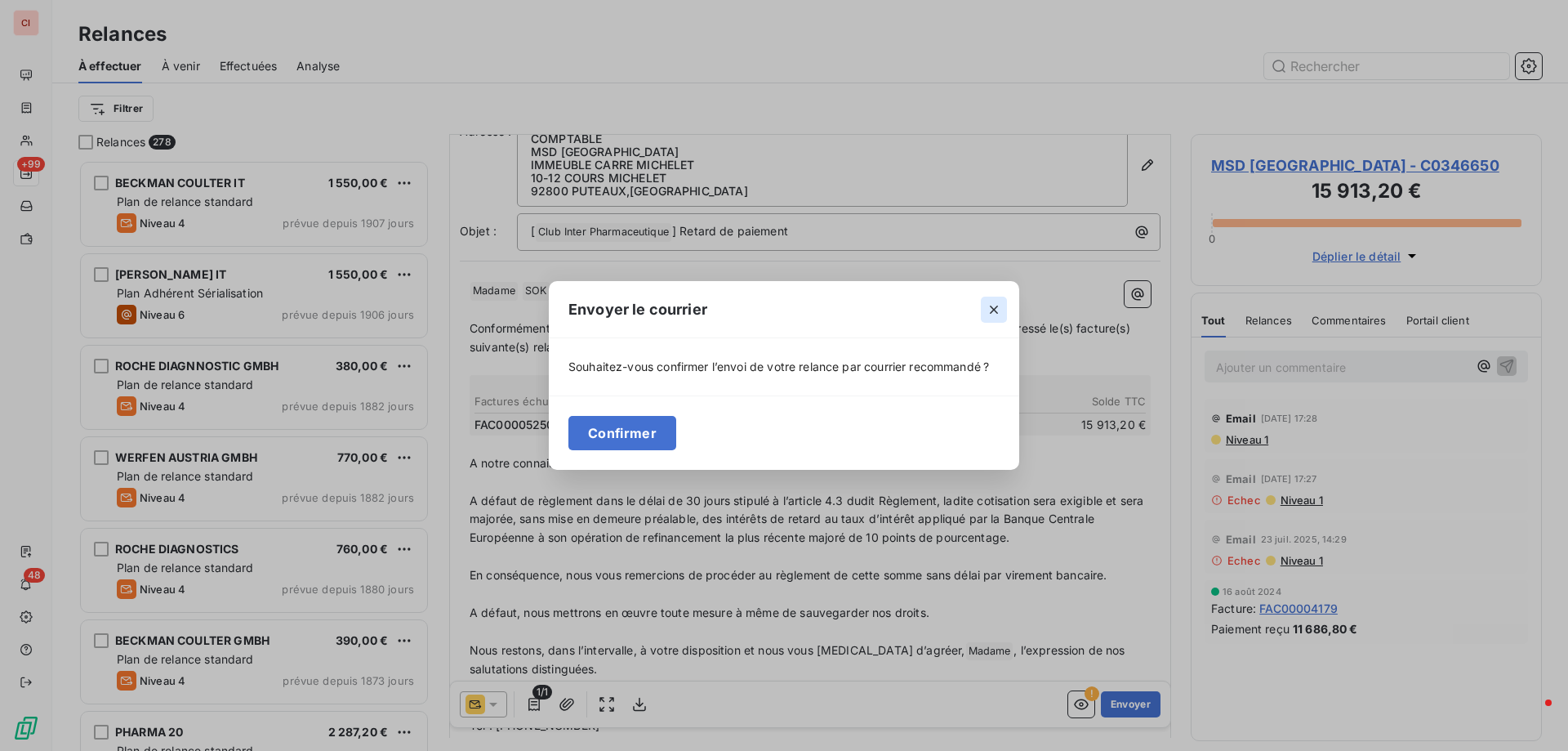
click at [997, 320] on button "button" at bounding box center [994, 309] width 26 height 26
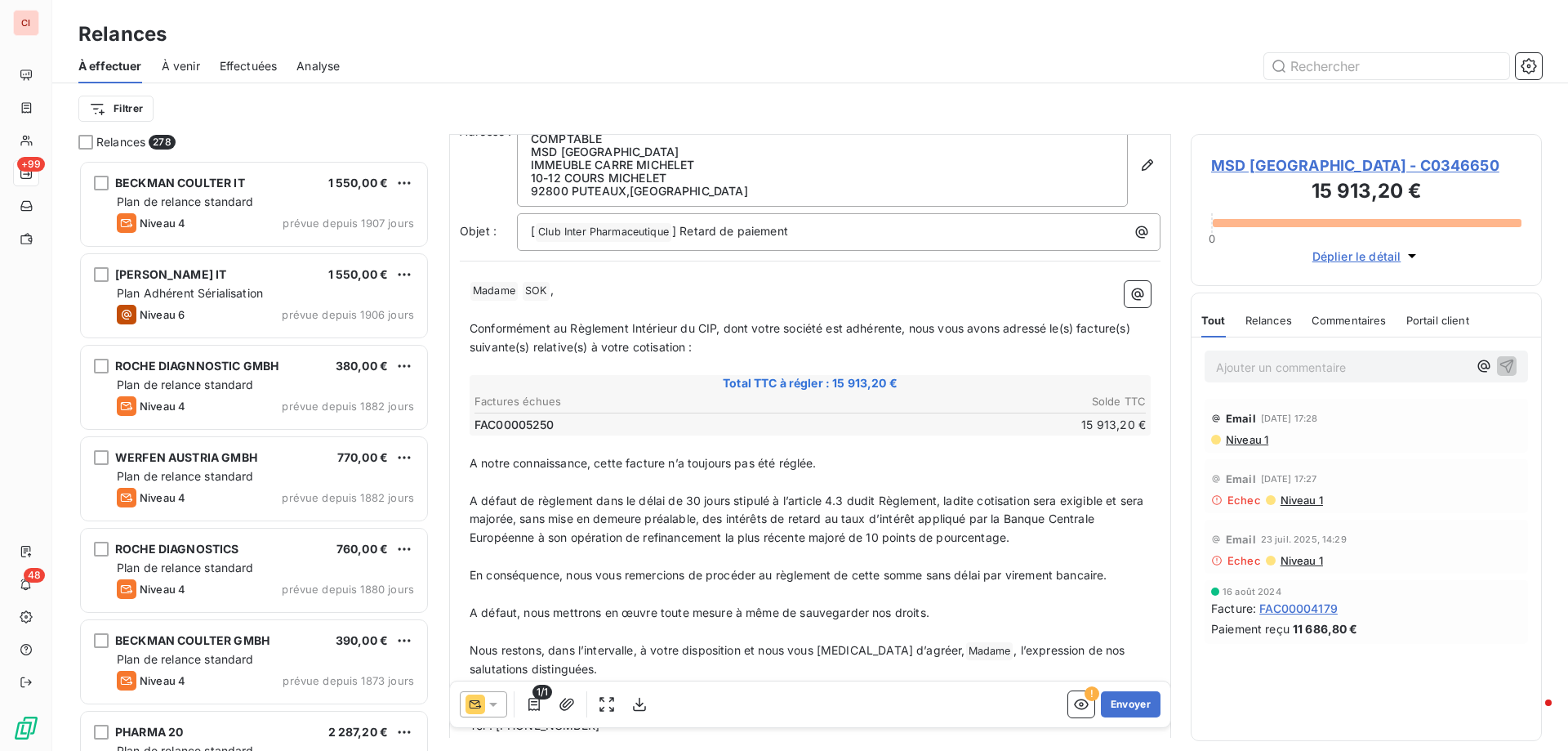
click at [501, 708] on icon at bounding box center [492, 703] width 16 height 16
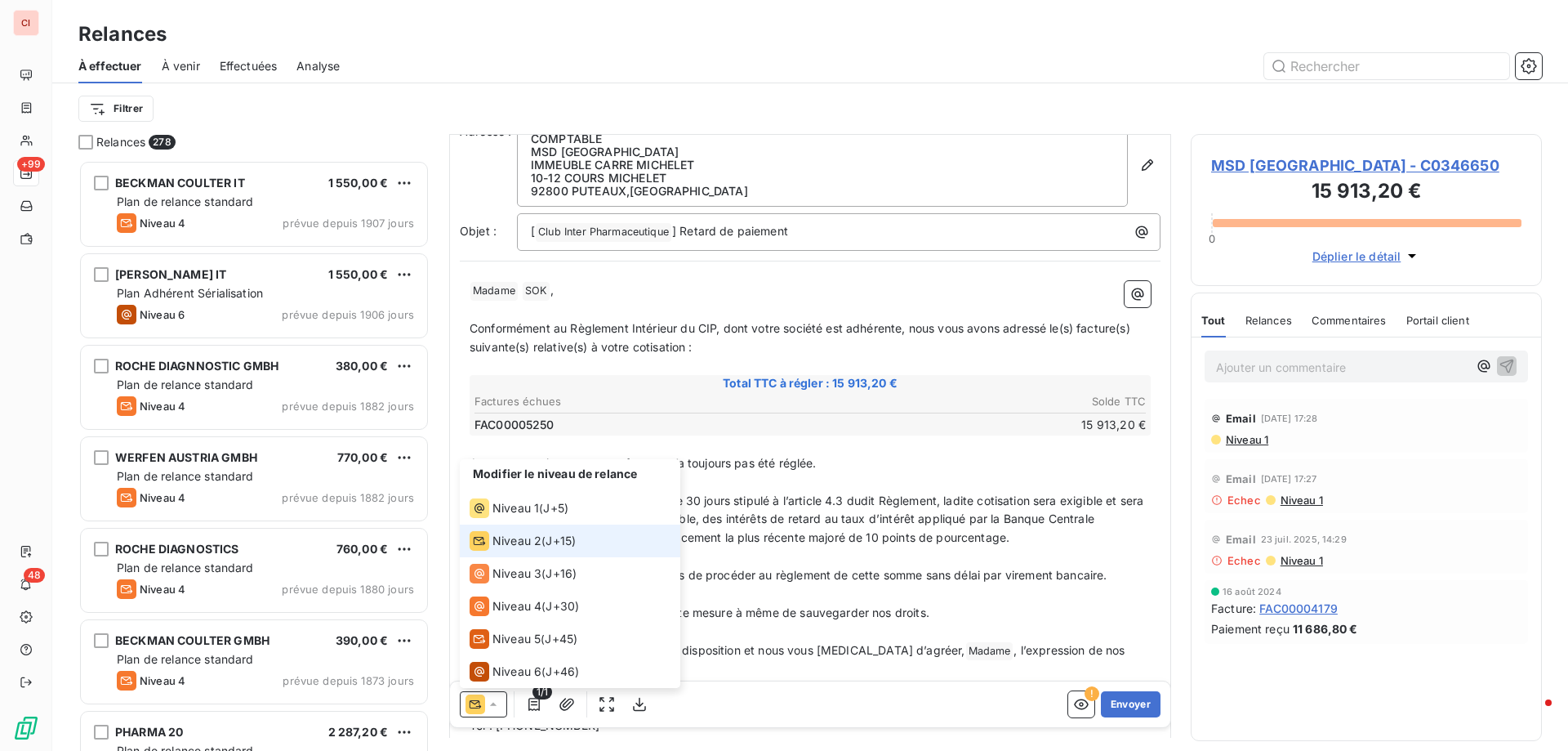
click at [501, 708] on icon at bounding box center [492, 703] width 16 height 16
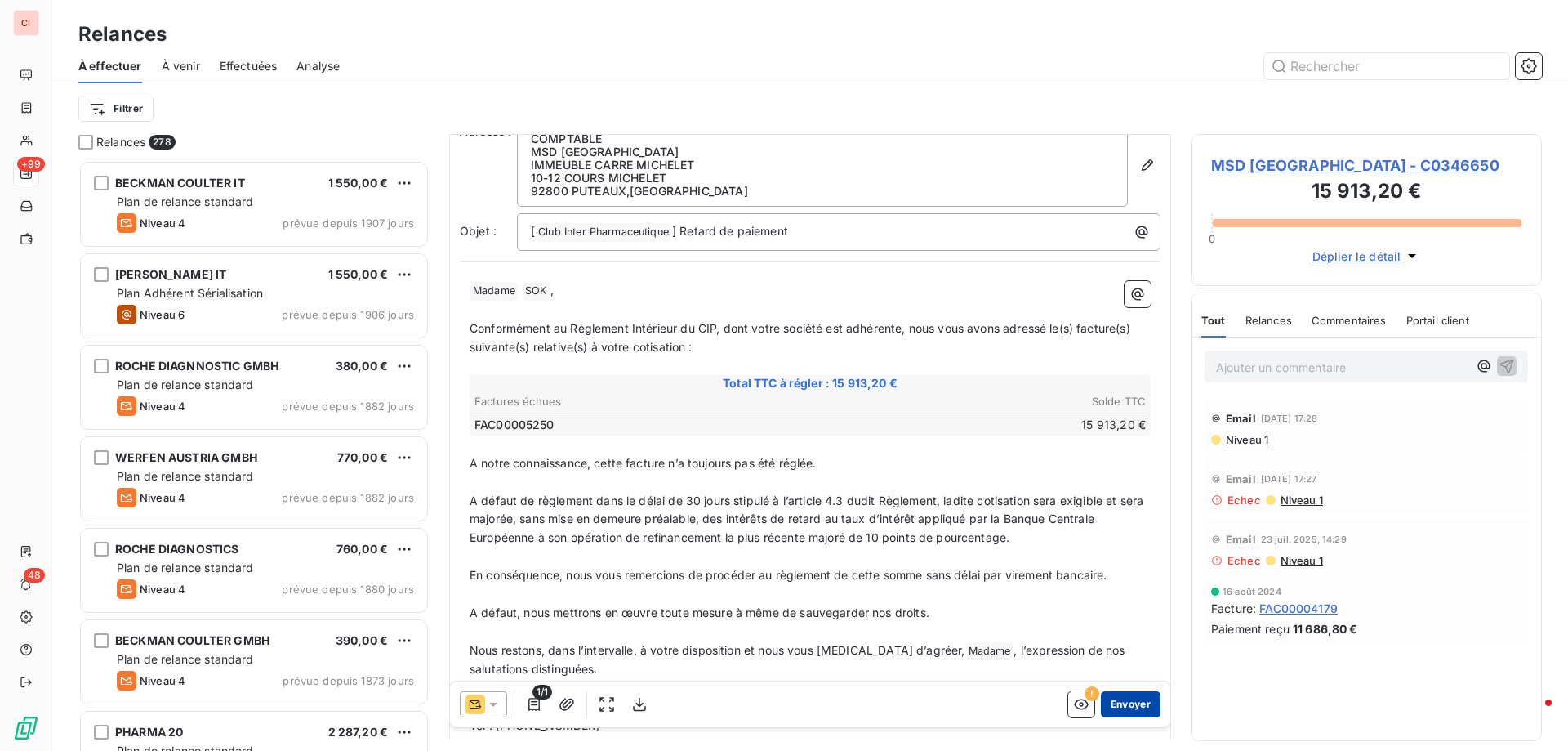
click at [1137, 705] on button "Envoyer" at bounding box center [1131, 704] width 60 height 26
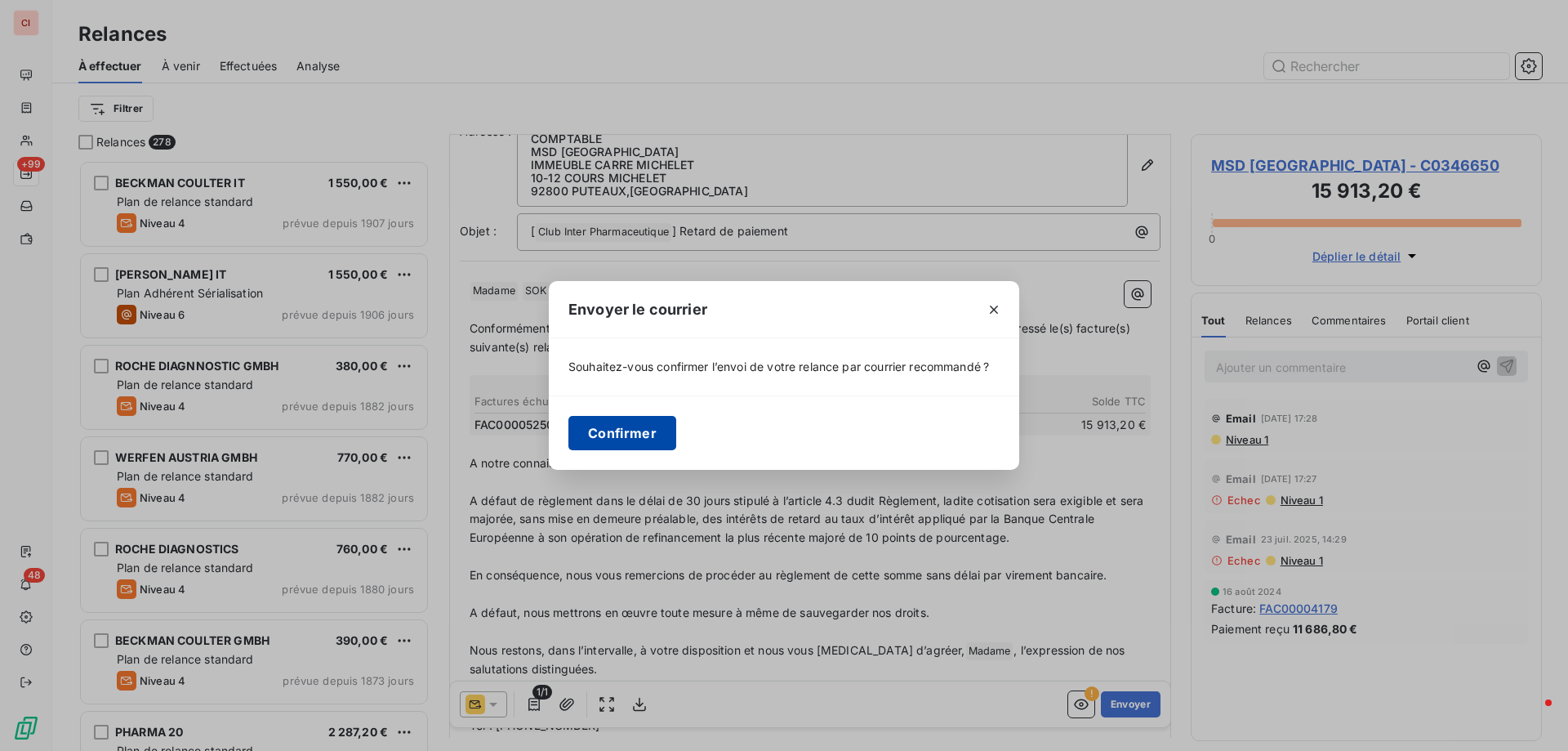
click at [672, 441] on button "Confirmer" at bounding box center [622, 432] width 107 height 35
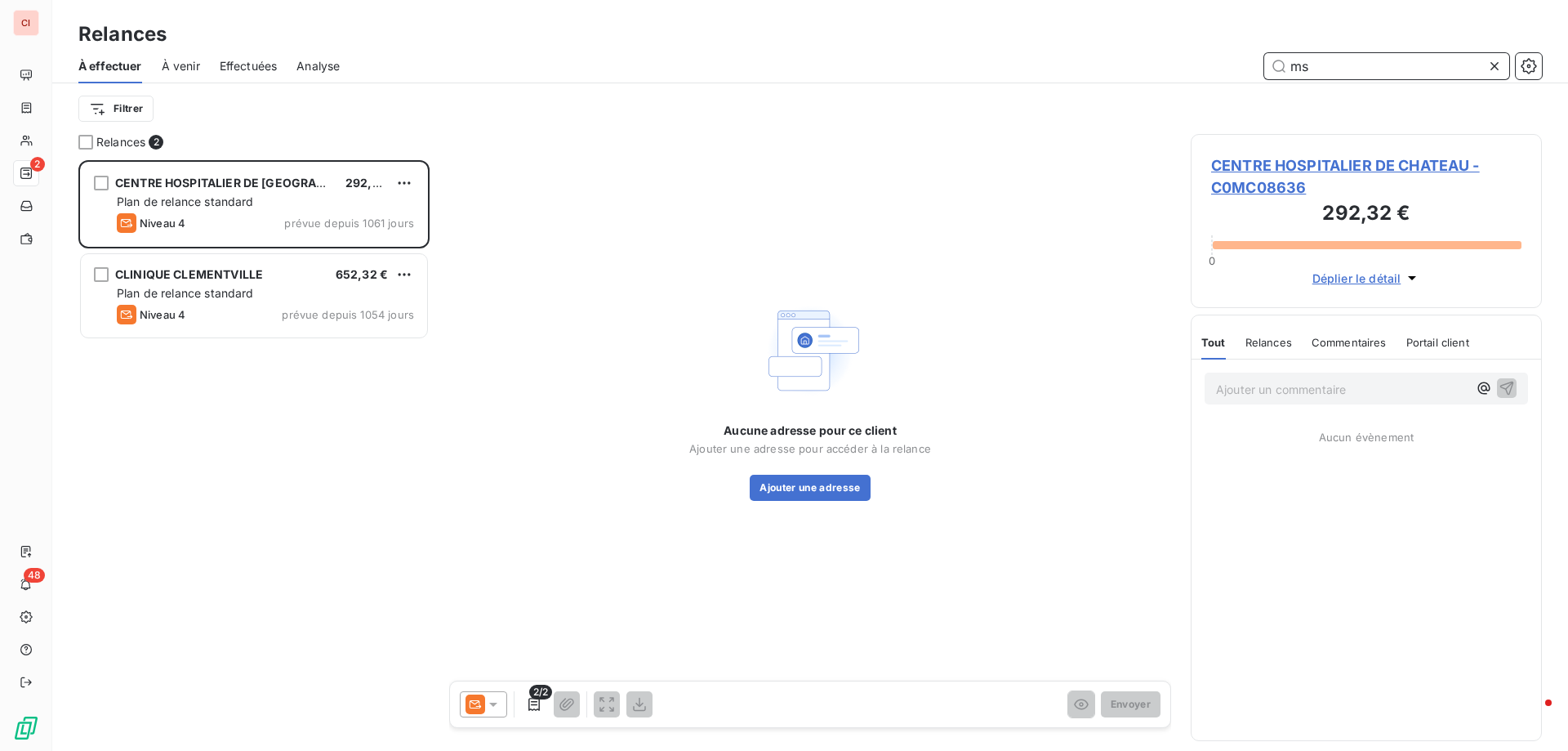
scroll to position [578, 339]
type input "msd"
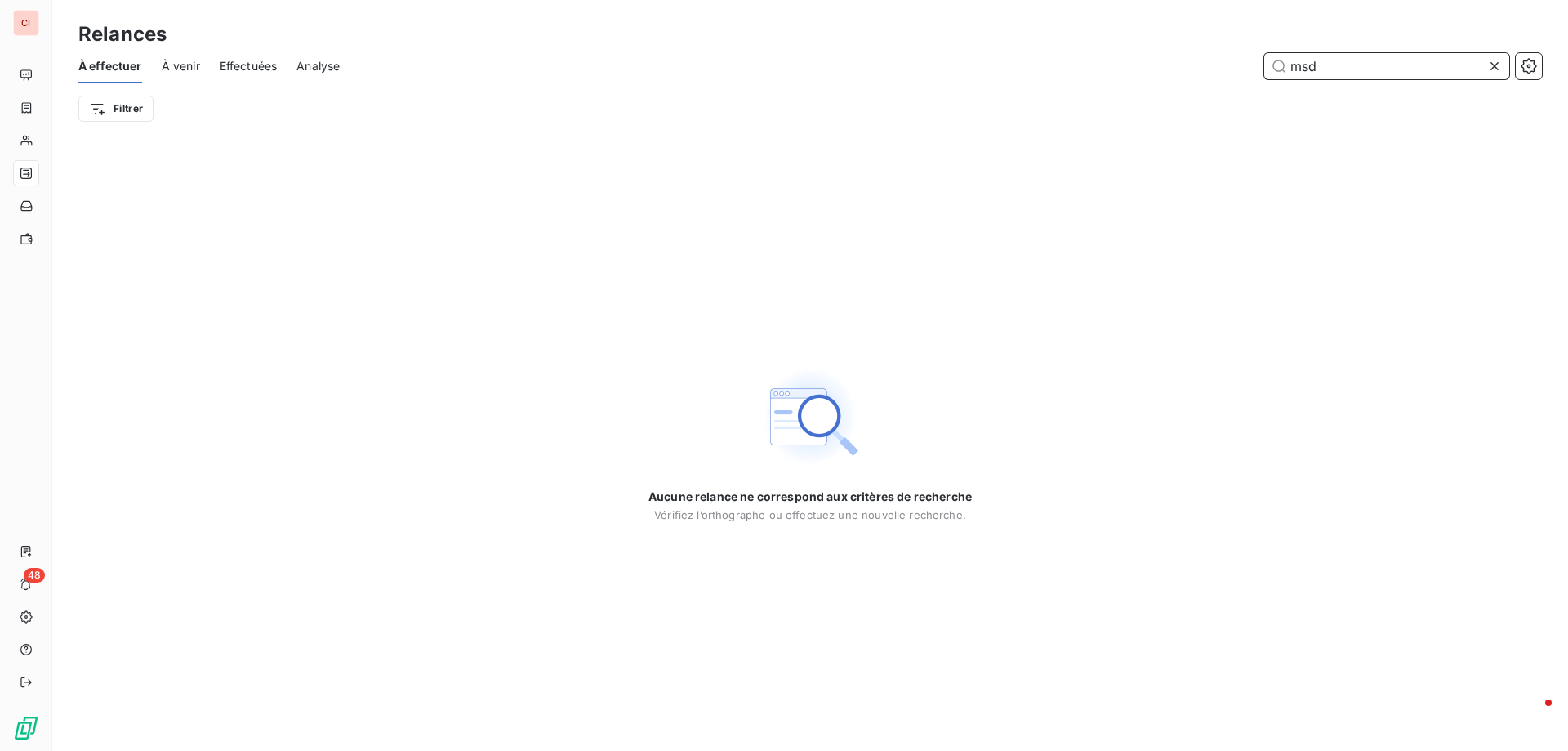
drag, startPoint x: 1332, startPoint y: 63, endPoint x: 1262, endPoint y: 75, distance: 71.0
click at [1262, 75] on div "msd" at bounding box center [951, 66] width 1182 height 26
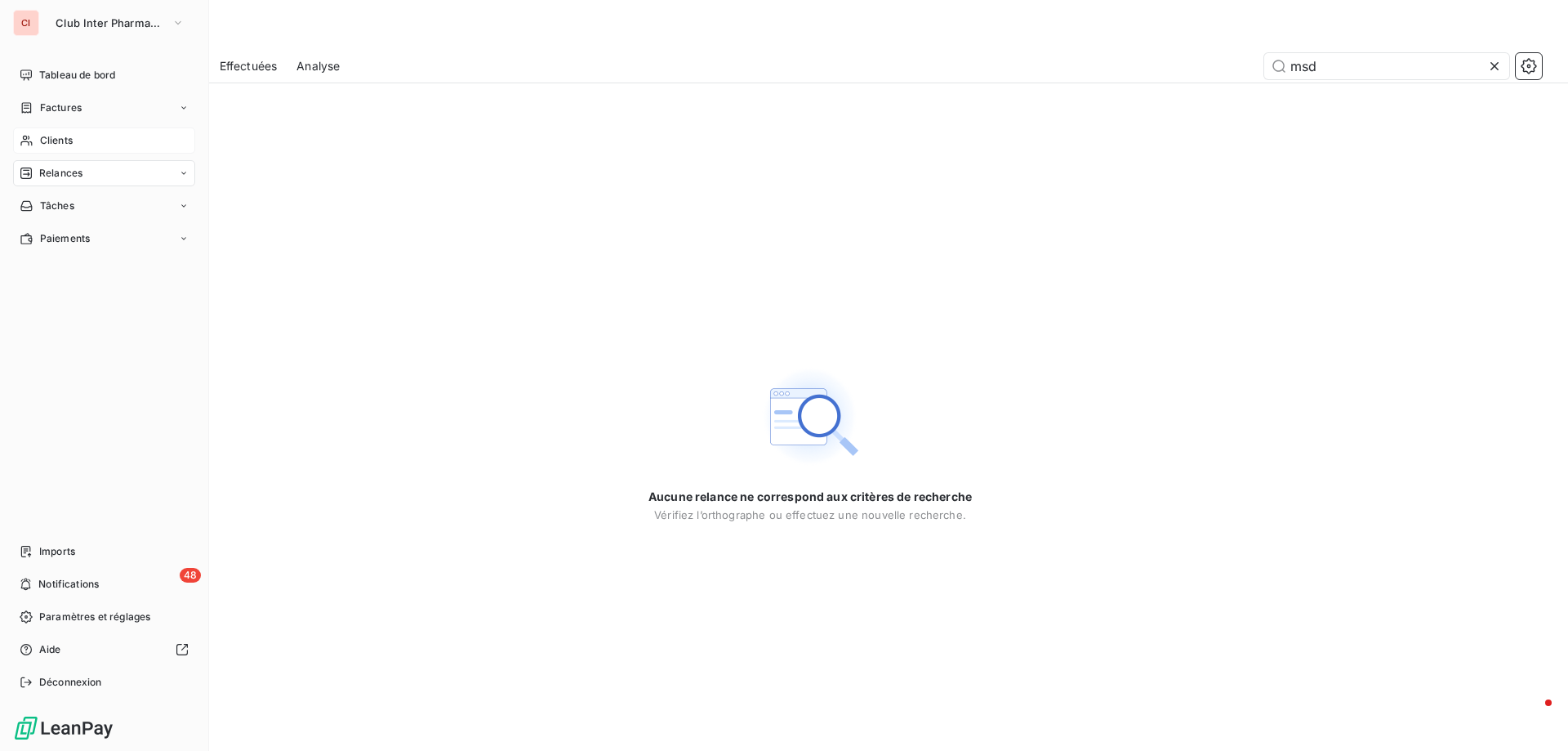
click at [16, 141] on div "Clients" at bounding box center [104, 140] width 182 height 26
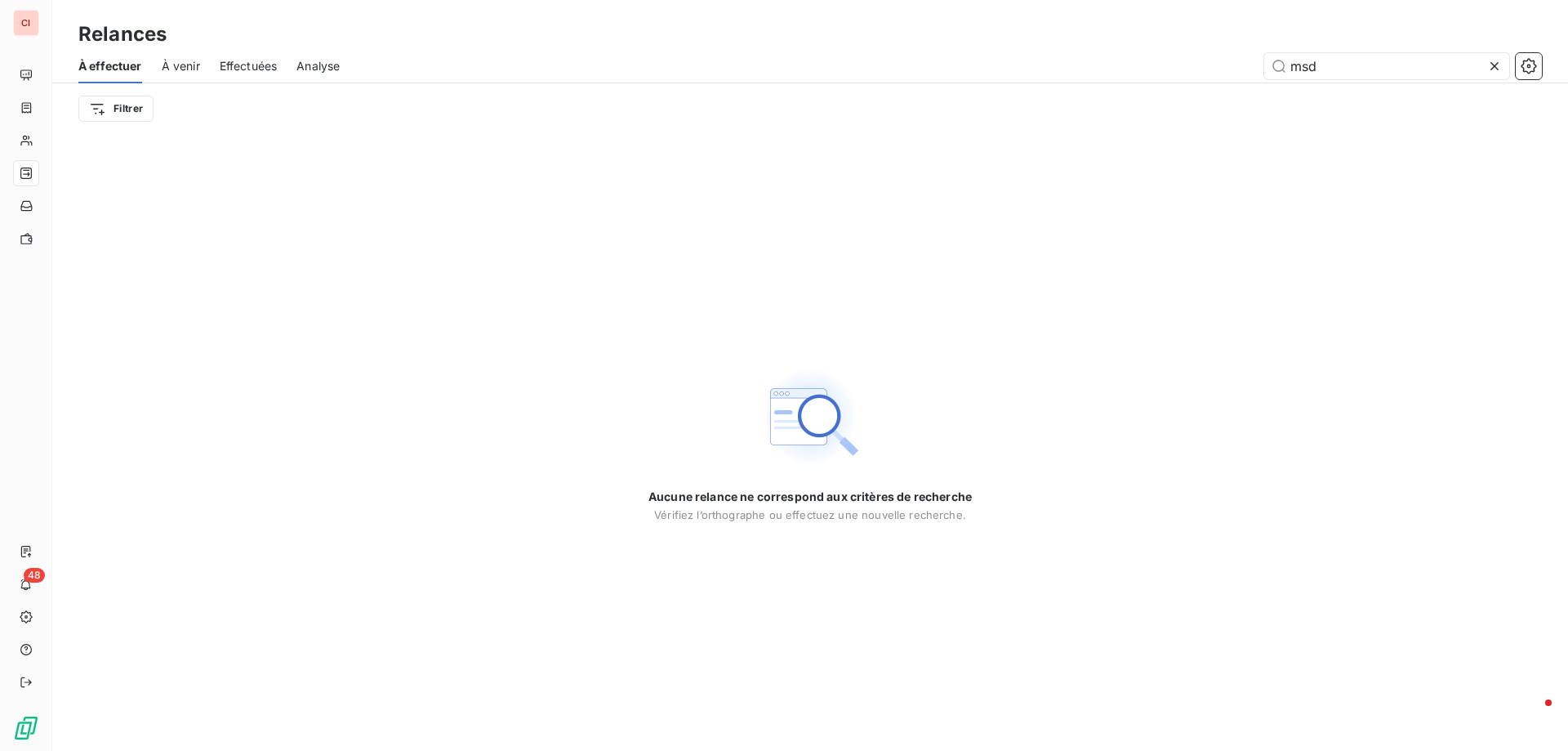
drag, startPoint x: 1334, startPoint y: 71, endPoint x: 1246, endPoint y: 79, distance: 88.4
click at [1246, 79] on div "À effectuer À venir Effectuées Analyse msd" at bounding box center [810, 65] width 1516 height 35
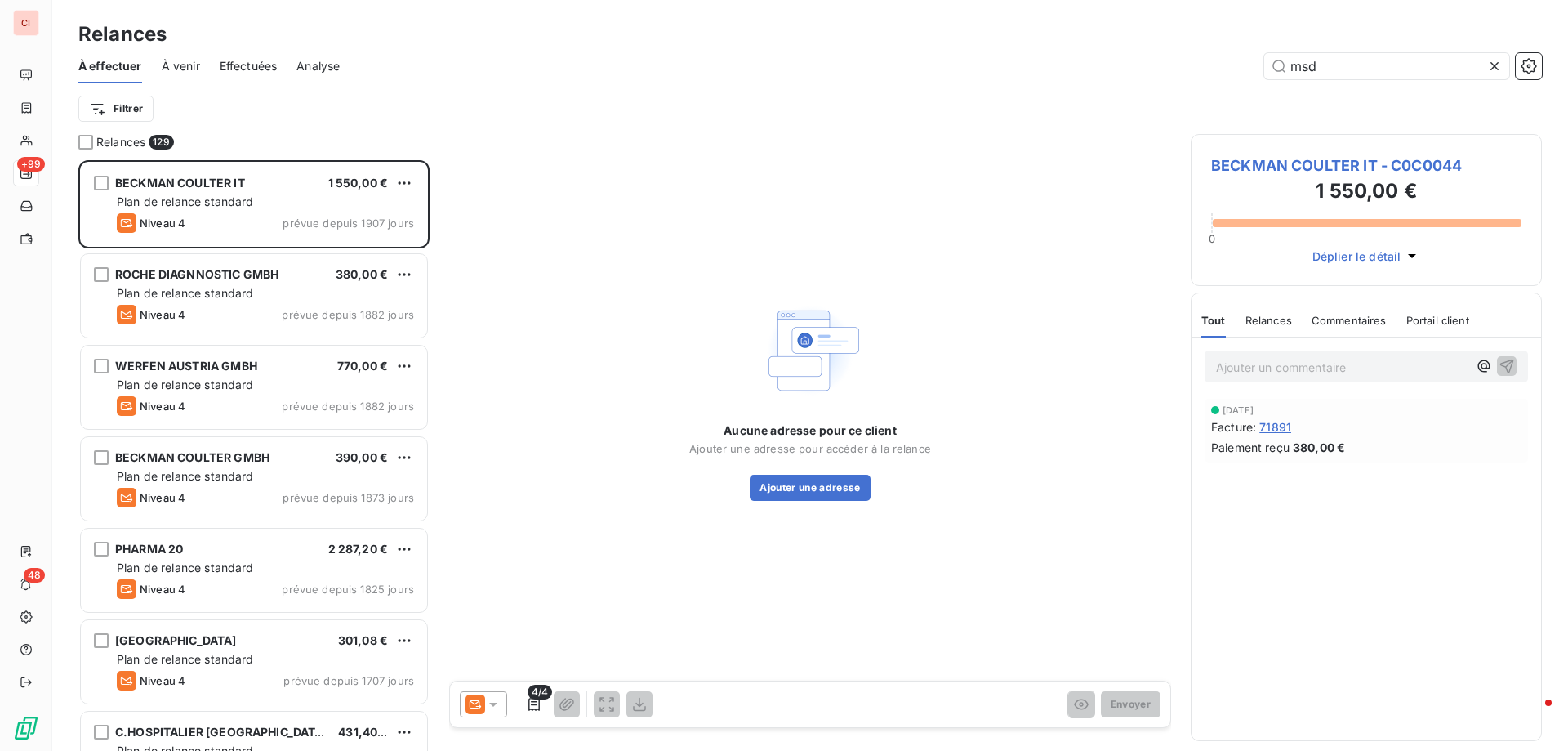
scroll to position [578, 339]
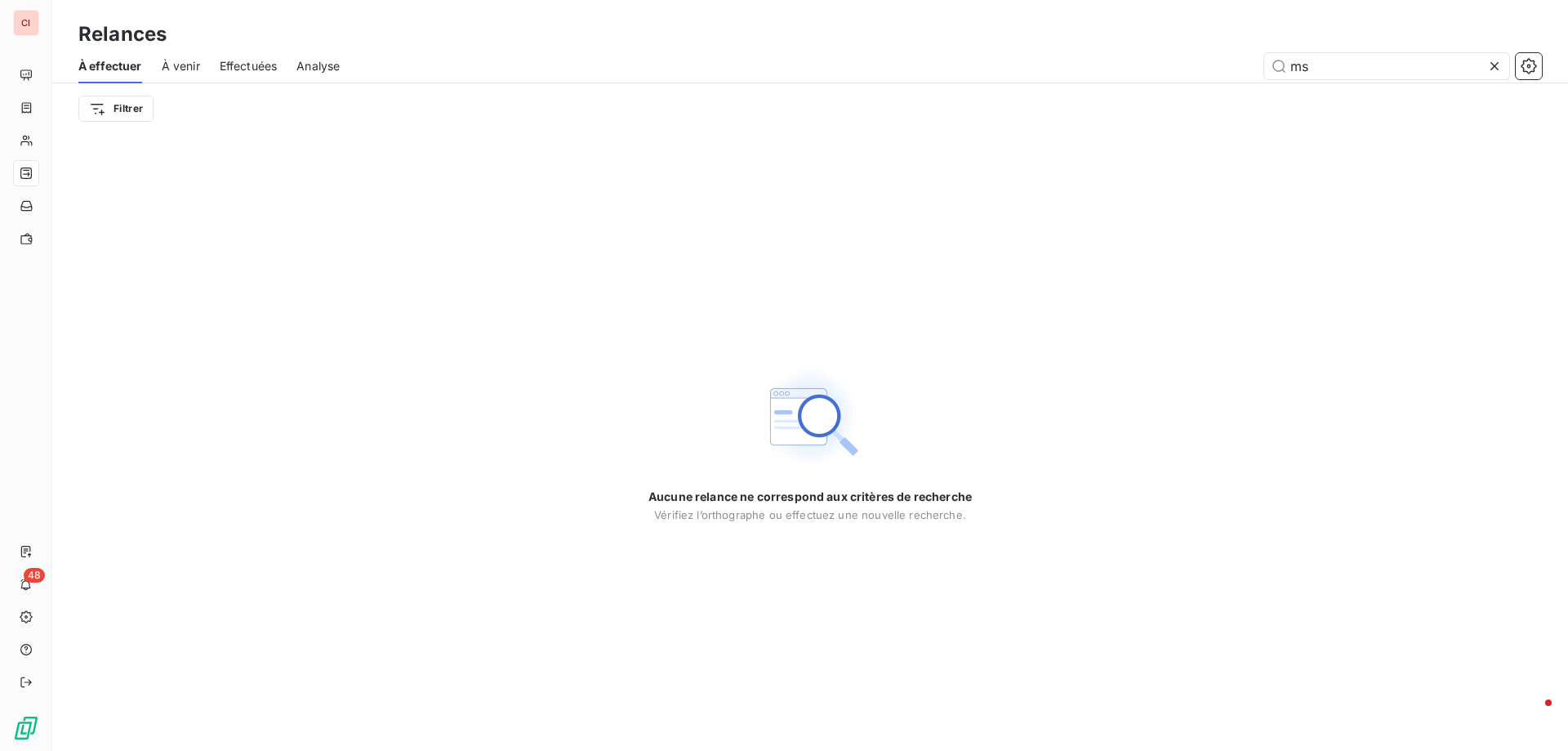
type input "m"
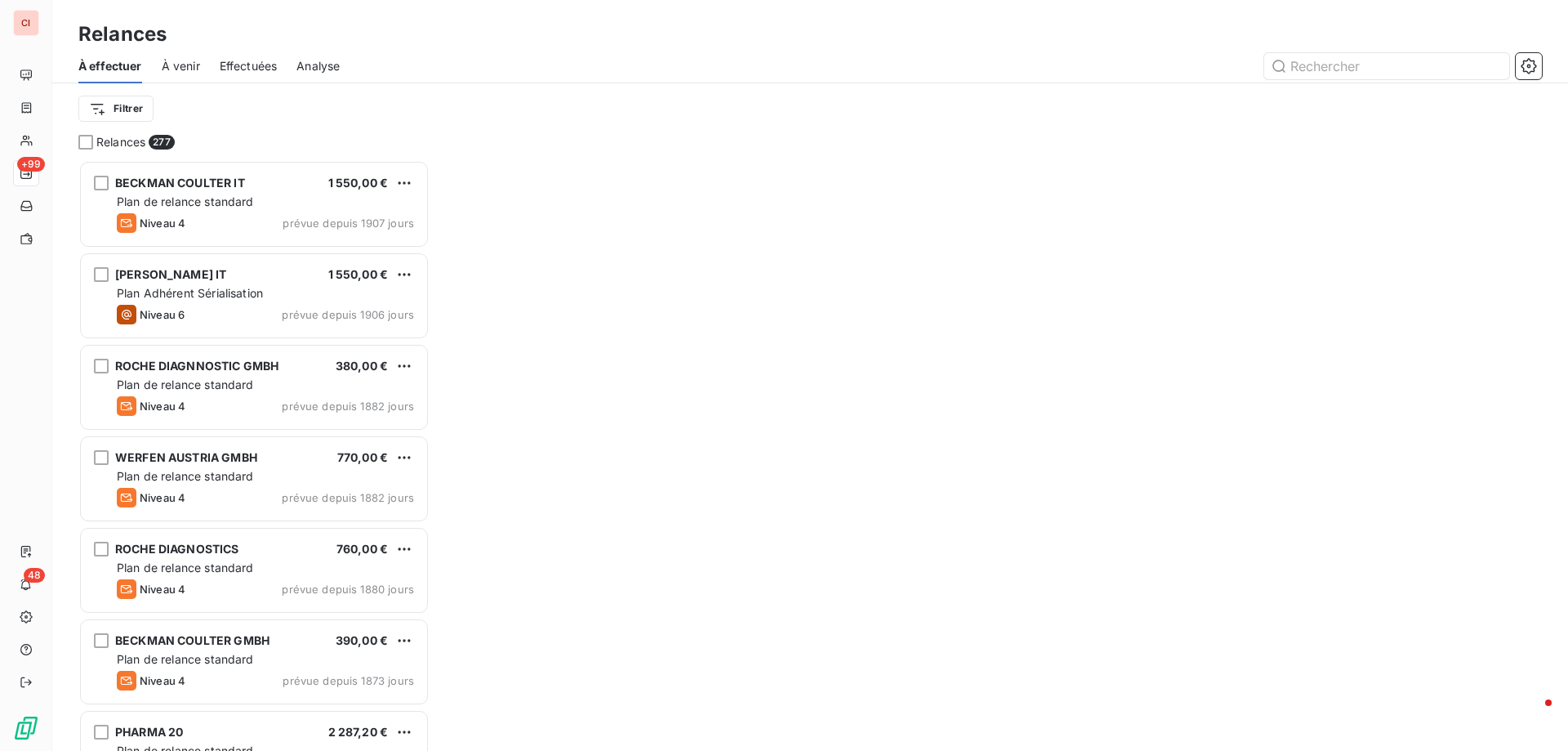
scroll to position [578, 339]
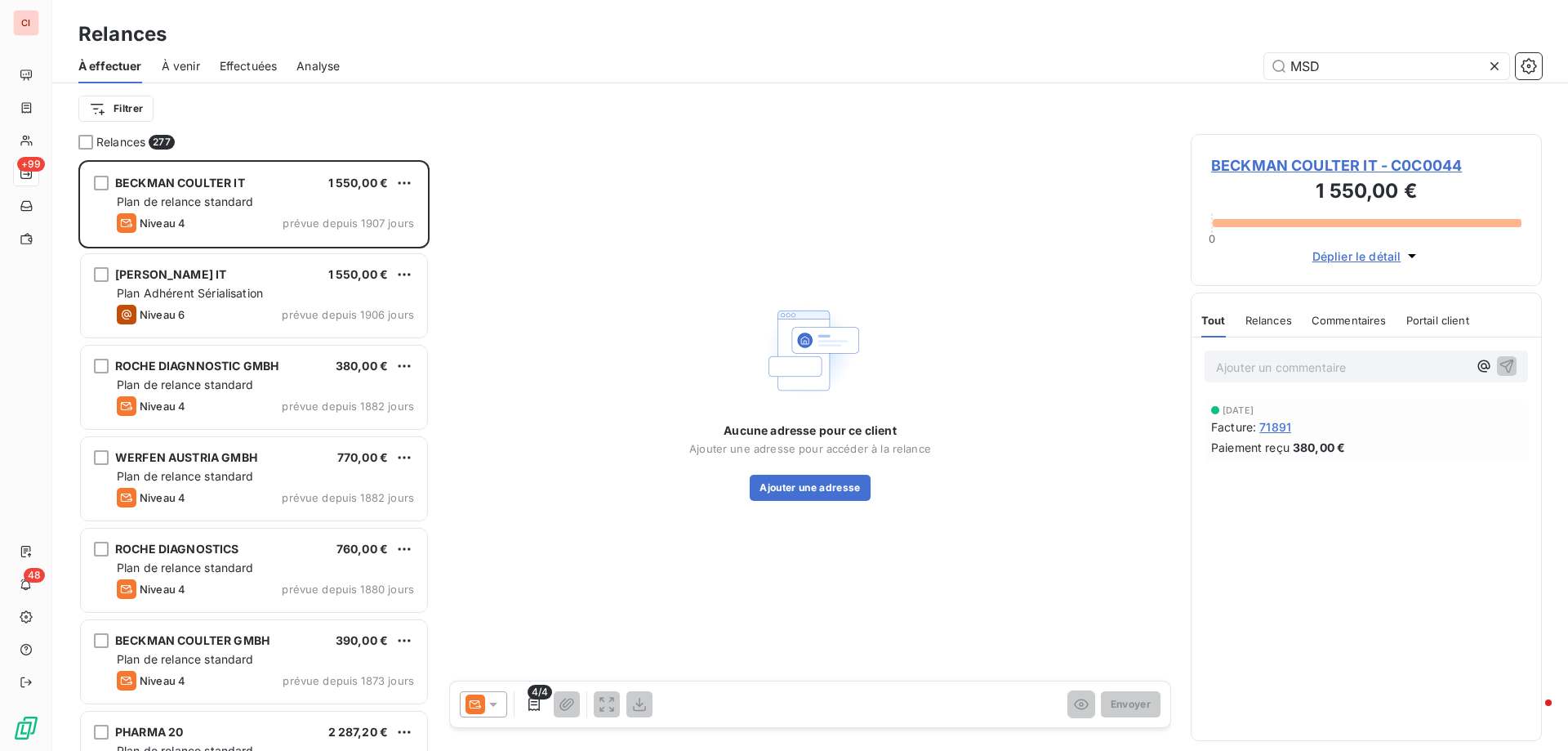
type input "MSD"
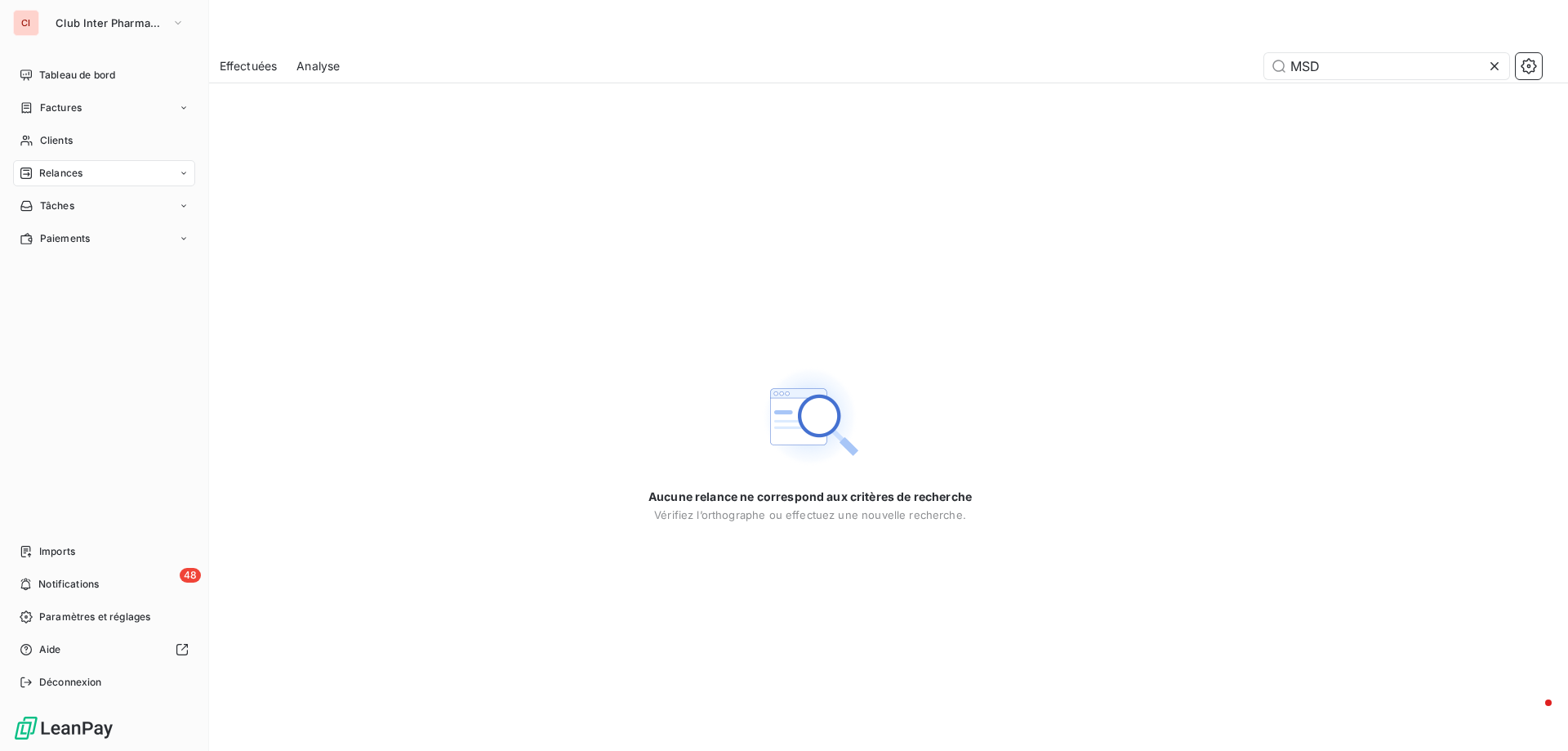
click at [38, 172] on div "Relances" at bounding box center [50, 173] width 63 height 15
click at [49, 166] on span "Relances" at bounding box center [61, 173] width 43 height 15
click at [62, 144] on span "Clients" at bounding box center [56, 141] width 33 height 15
click at [62, 167] on span "Relances" at bounding box center [61, 173] width 43 height 15
click at [60, 140] on span "Clients" at bounding box center [56, 141] width 33 height 15
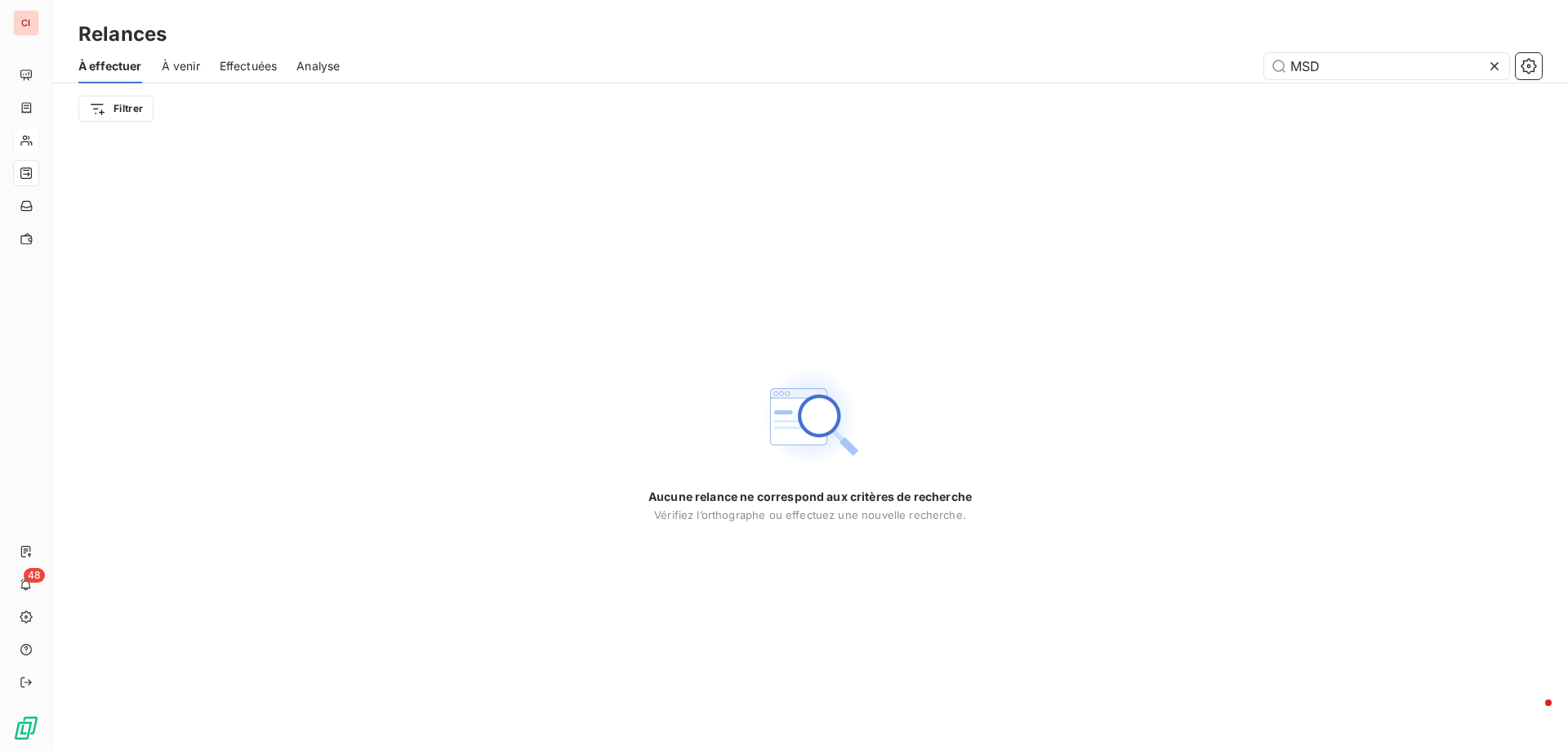
click at [262, 68] on span "Effectuées" at bounding box center [248, 65] width 58 height 16
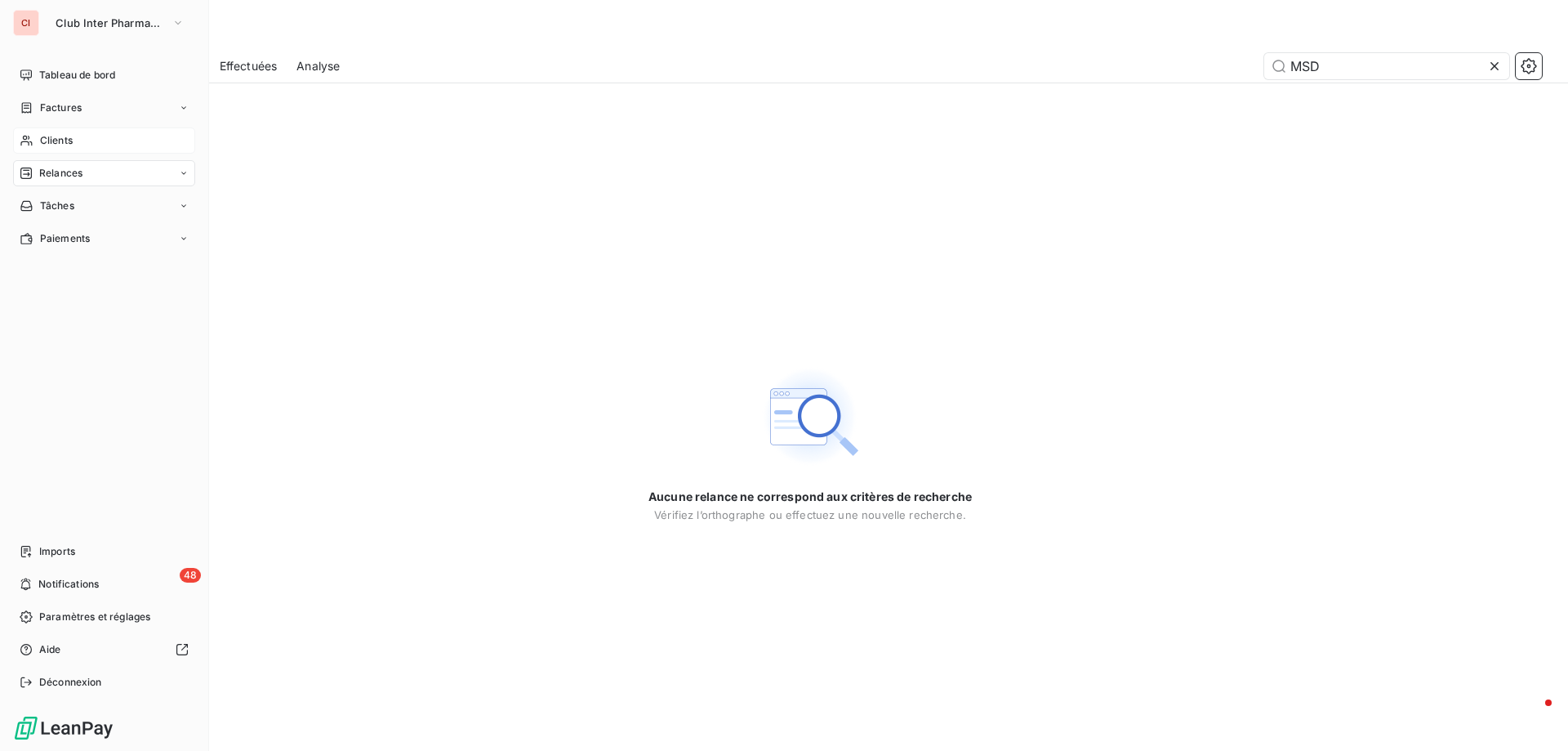
click at [24, 140] on icon at bounding box center [26, 140] width 14 height 13
click at [53, 135] on span "Clients" at bounding box center [56, 141] width 33 height 15
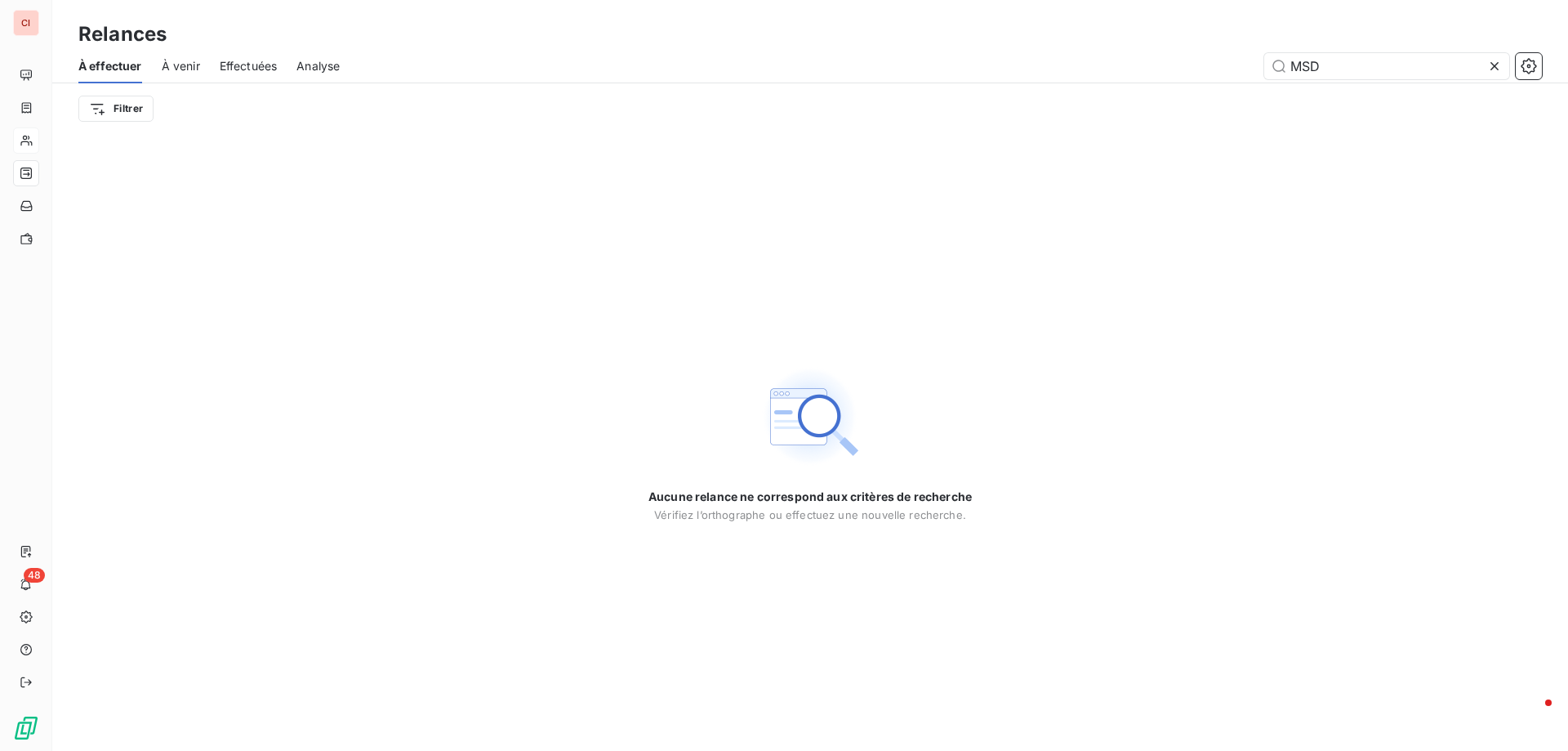
click at [1498, 62] on icon at bounding box center [1494, 65] width 8 height 8
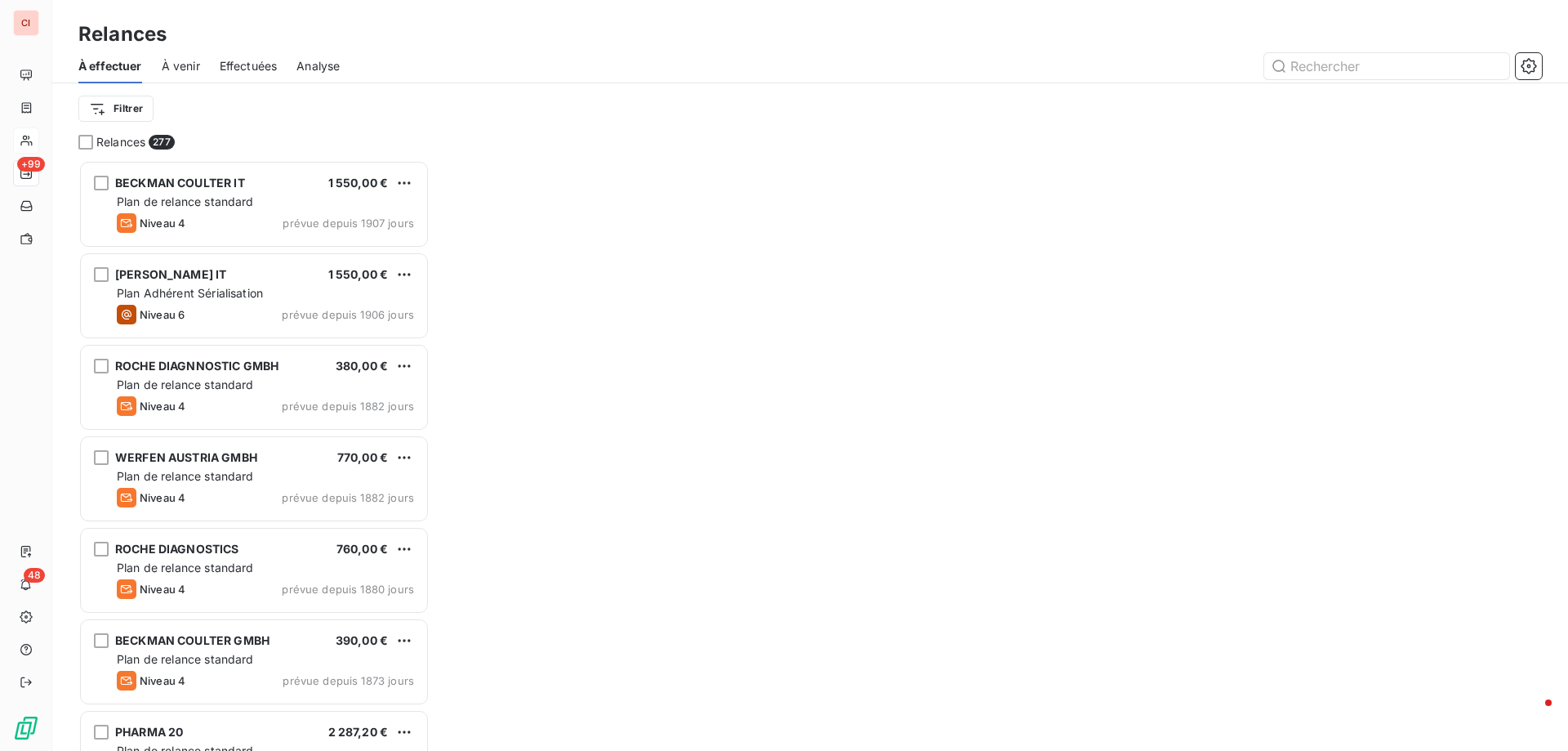
scroll to position [578, 339]
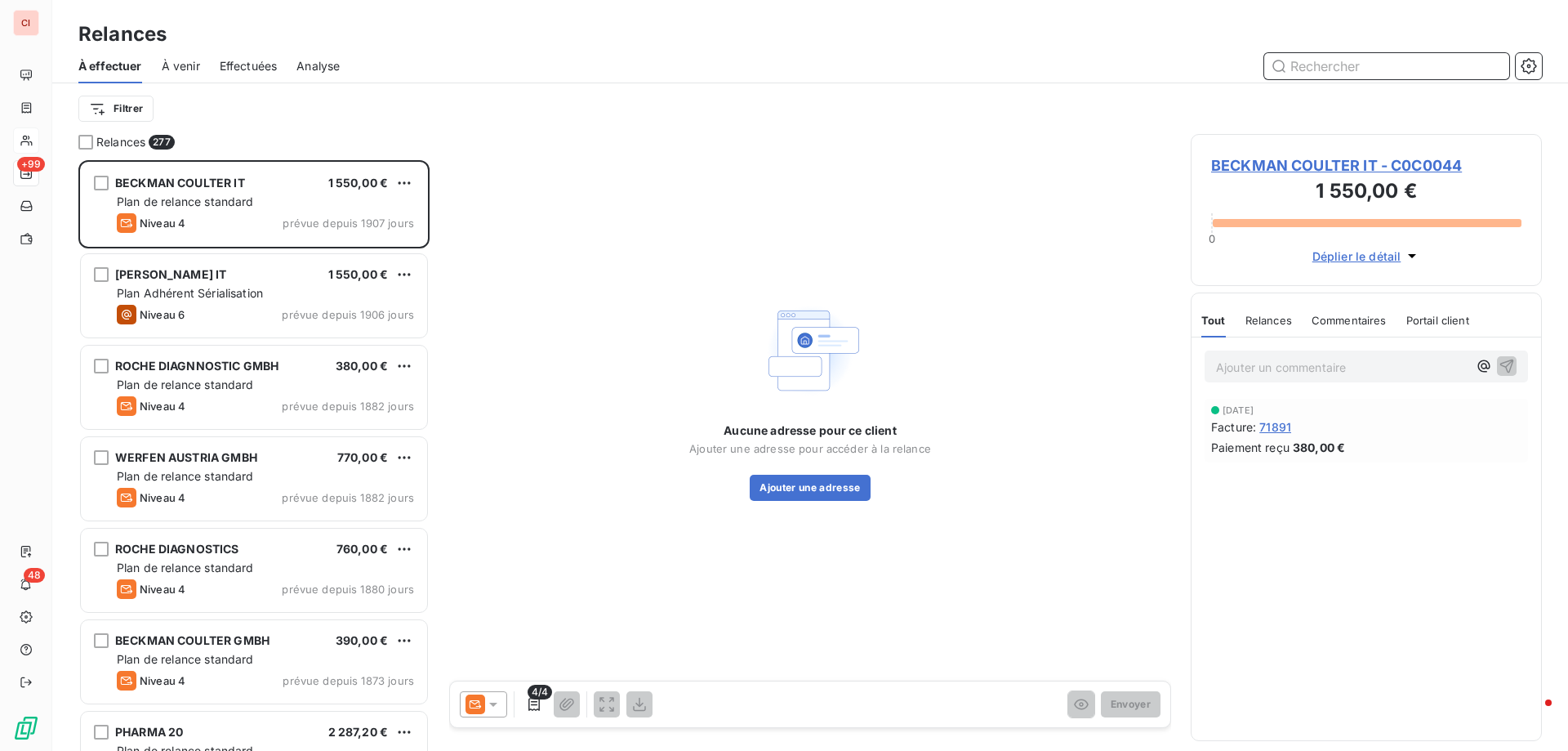
click at [1314, 69] on input "text" at bounding box center [1387, 66] width 245 height 26
type input "MSD"
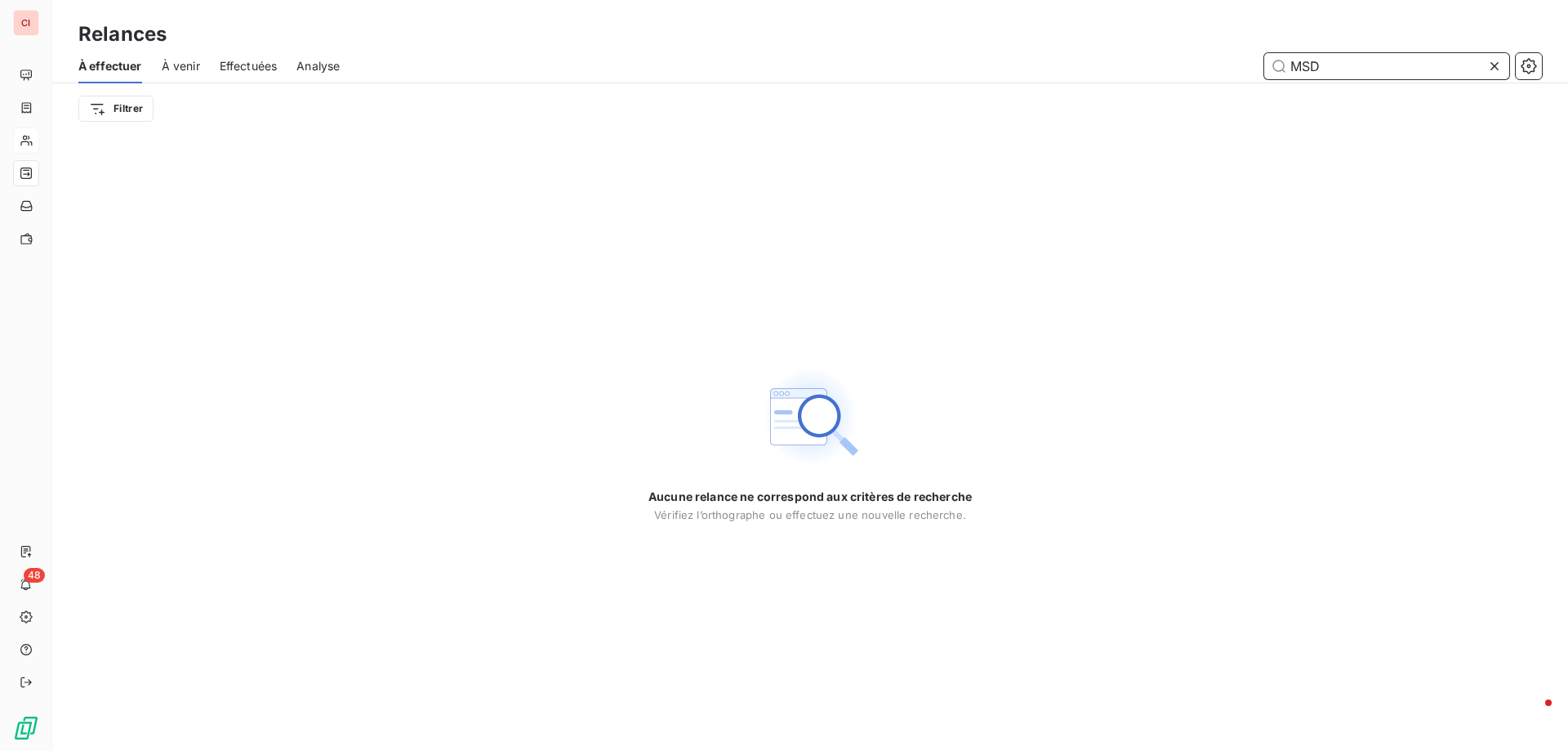
click at [116, 70] on span "À effectuer" at bounding box center [110, 65] width 64 height 16
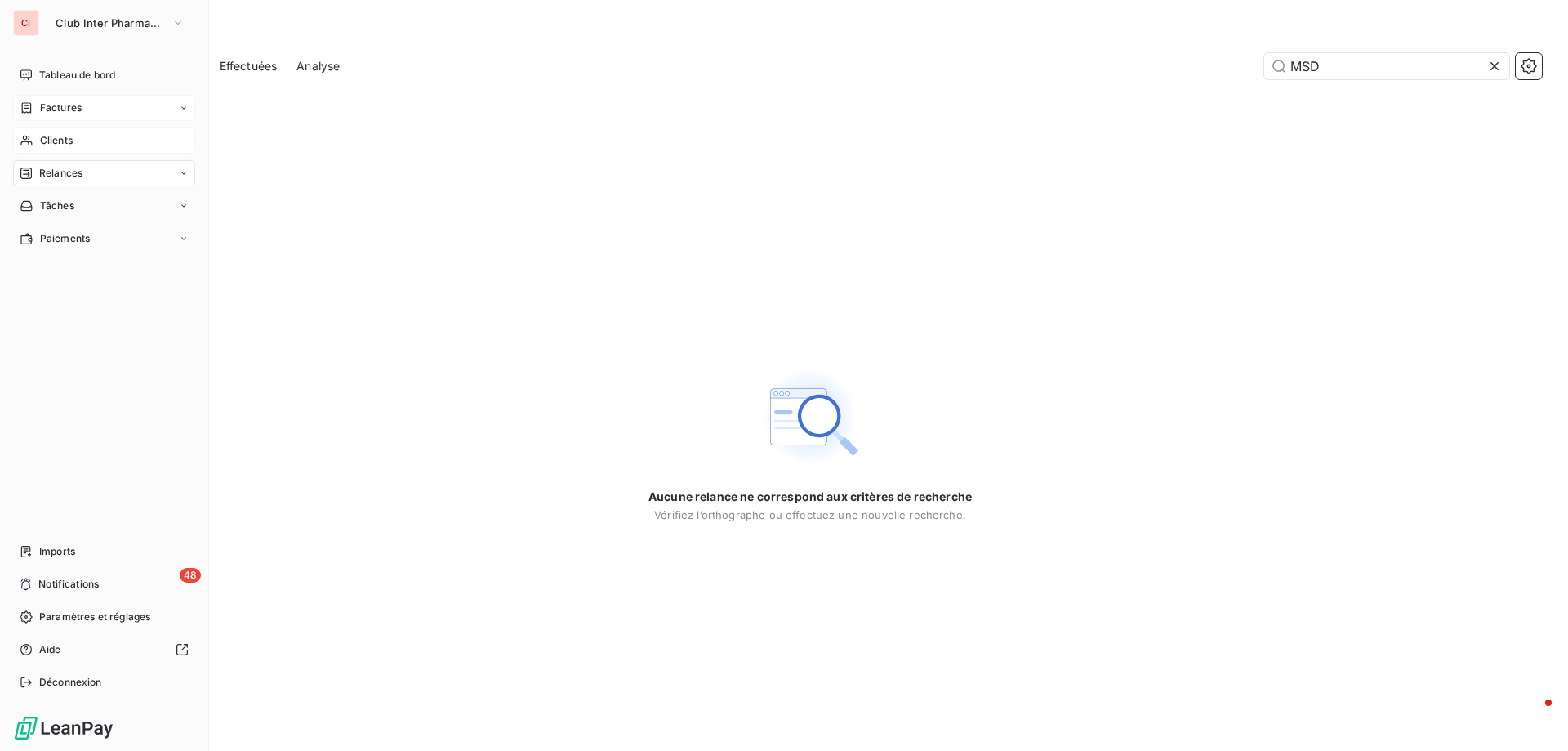
click at [54, 108] on span "Factures" at bounding box center [61, 108] width 42 height 15
click at [64, 170] on span "Relances" at bounding box center [61, 173] width 43 height 15
click at [69, 204] on span "À effectuer" at bounding box center [65, 205] width 53 height 15
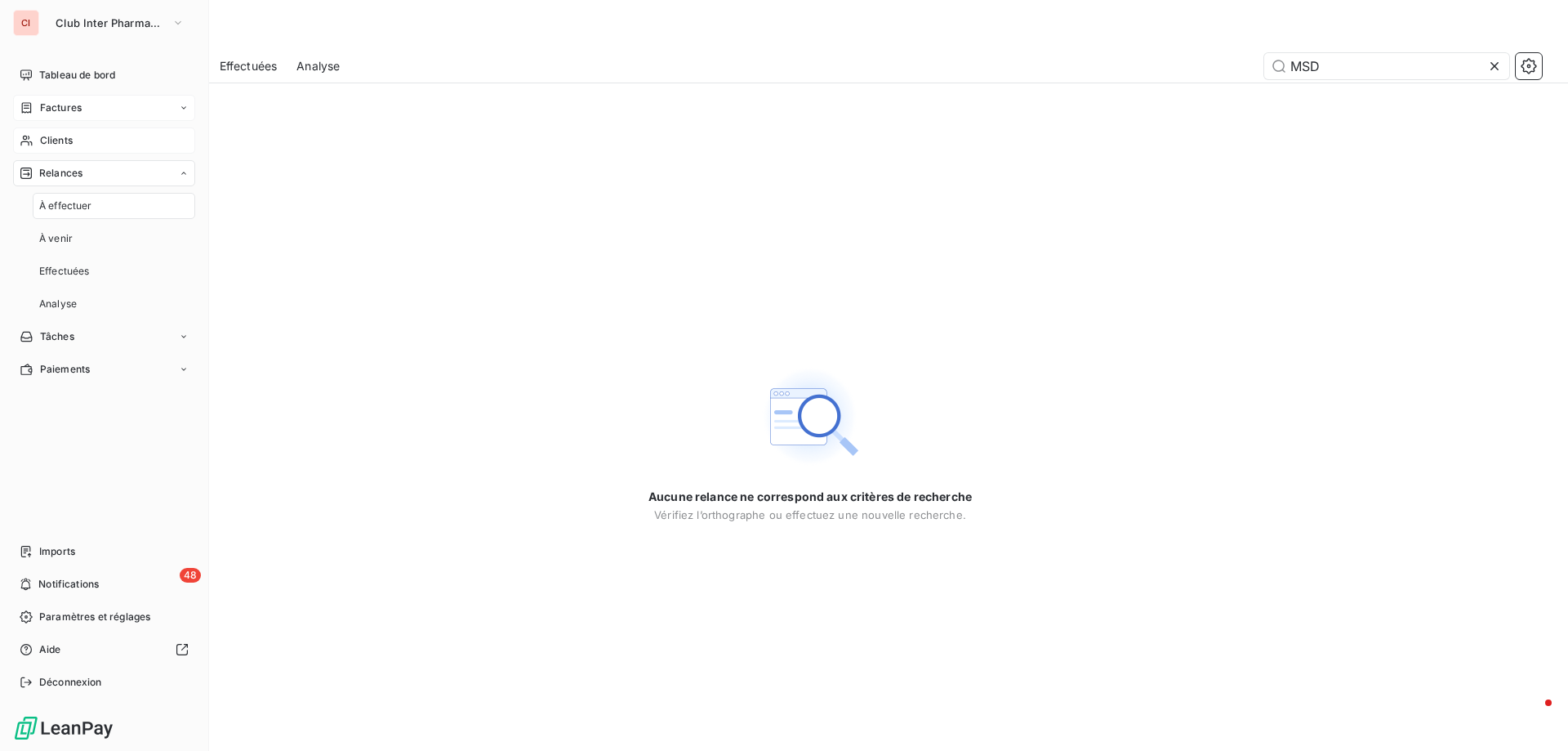
click at [69, 204] on span "À effectuer" at bounding box center [65, 205] width 53 height 15
click at [88, 206] on span "À effectuer" at bounding box center [65, 205] width 53 height 15
click at [60, 173] on span "Relances" at bounding box center [61, 173] width 43 height 15
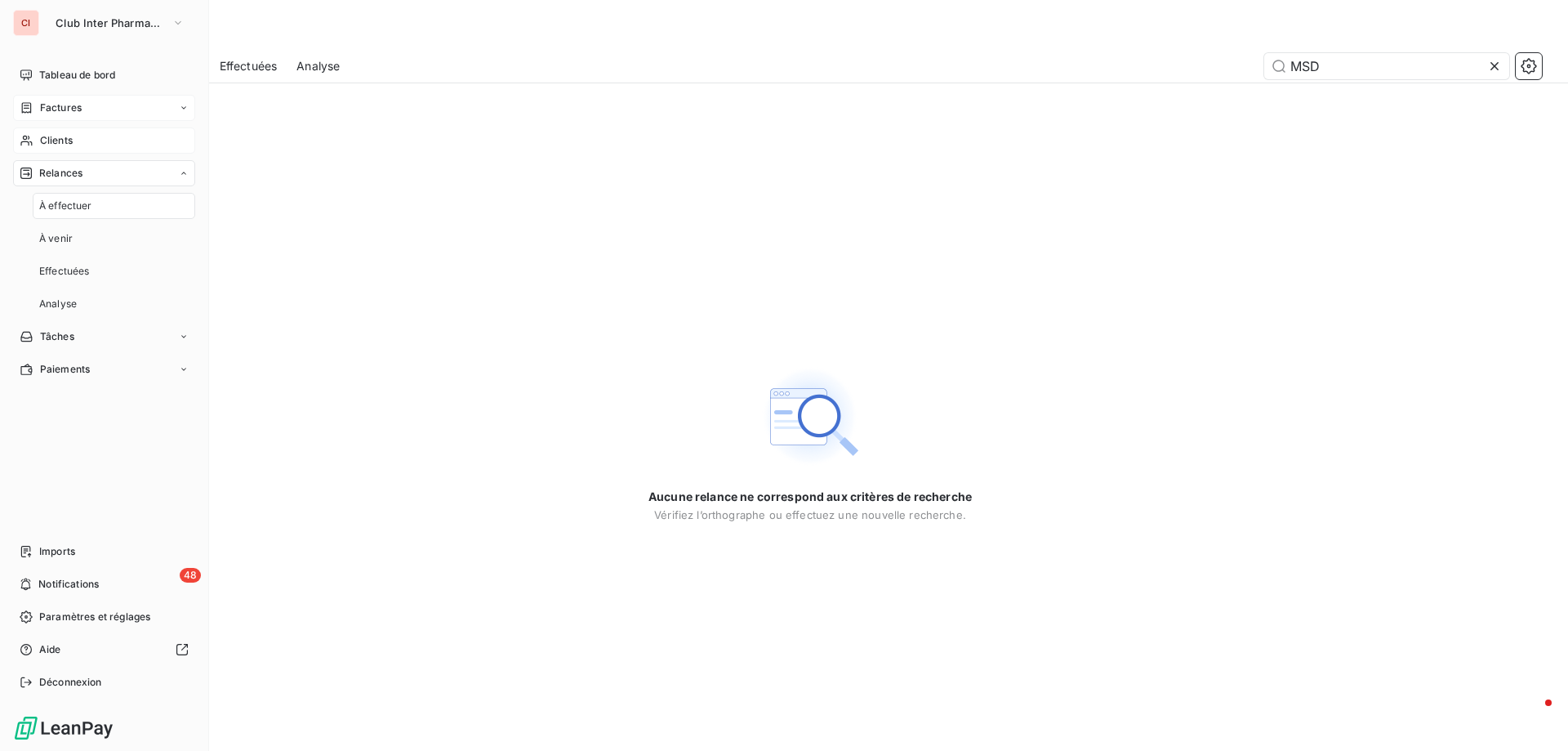
click at [57, 204] on span "À effectuer" at bounding box center [65, 205] width 53 height 15
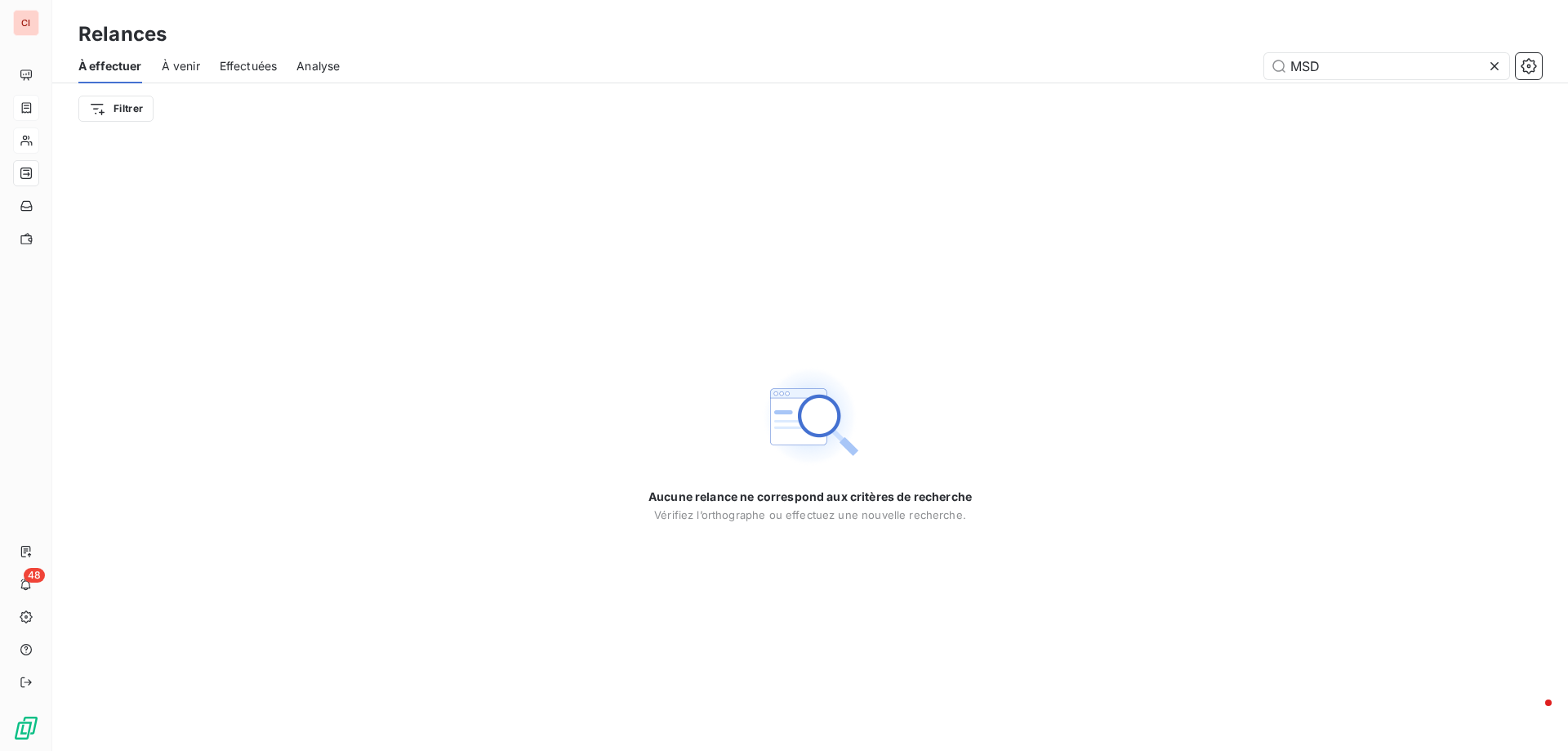
click at [763, 243] on div "Aucune relance ne correspond aux critères de recherche [PERSON_NAME] l’orthogra…" at bounding box center [810, 442] width 1516 height 616
click at [1486, 69] on icon at bounding box center [1493, 65] width 16 height 16
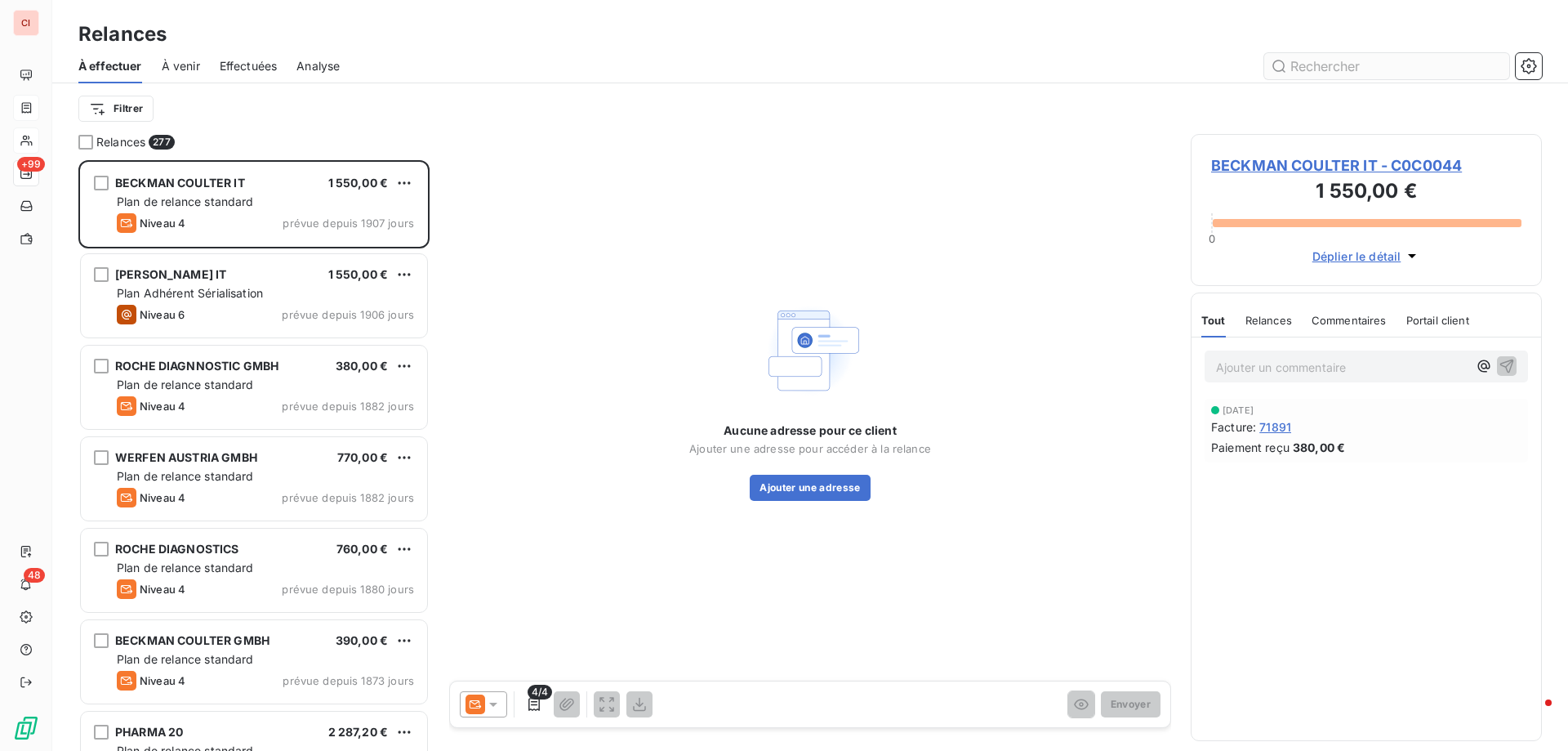
scroll to position [578, 339]
click at [1425, 68] on input "text" at bounding box center [1387, 66] width 245 height 26
type input "MSD"
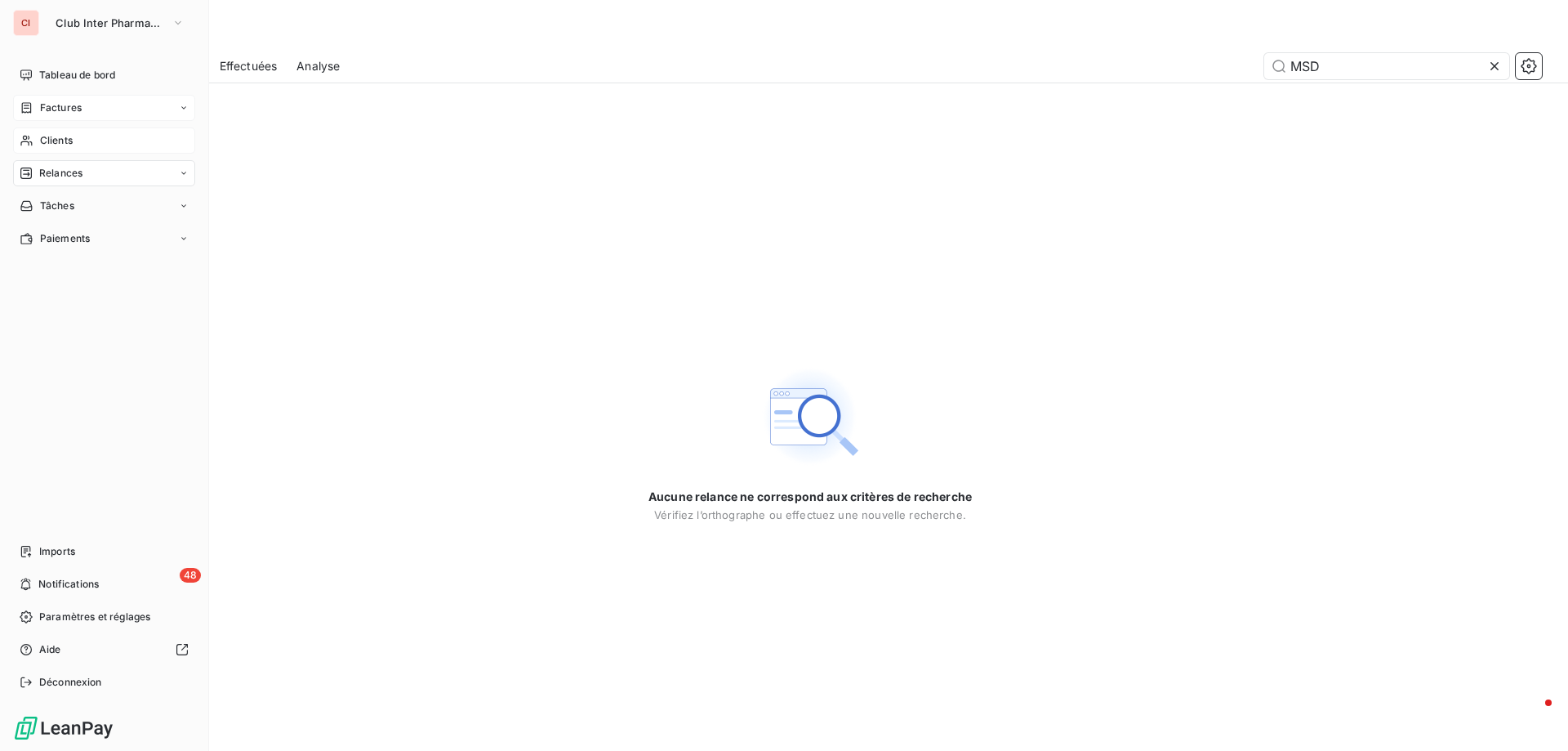
click at [53, 136] on span "Clients" at bounding box center [56, 141] width 33 height 15
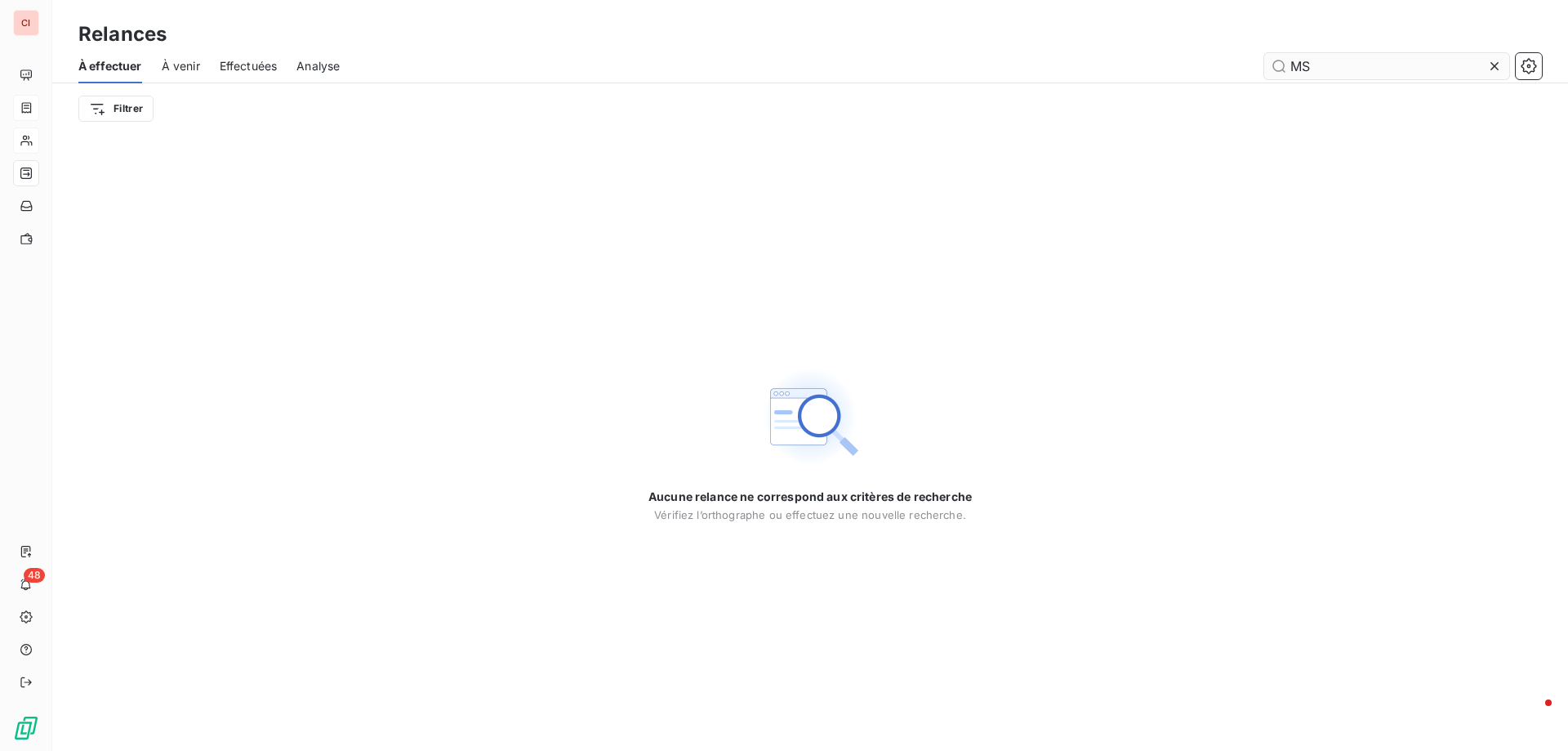
type input "M"
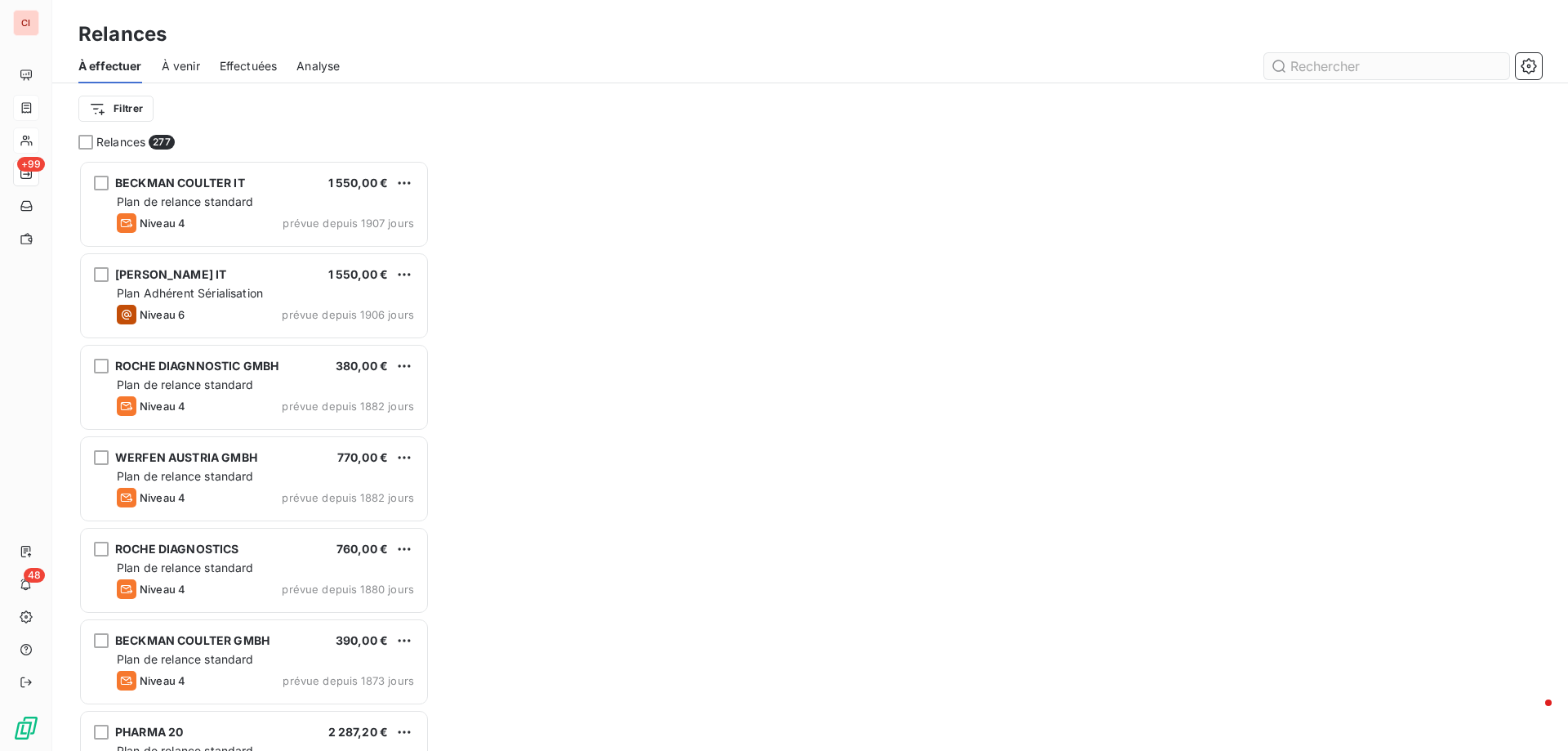
scroll to position [578, 339]
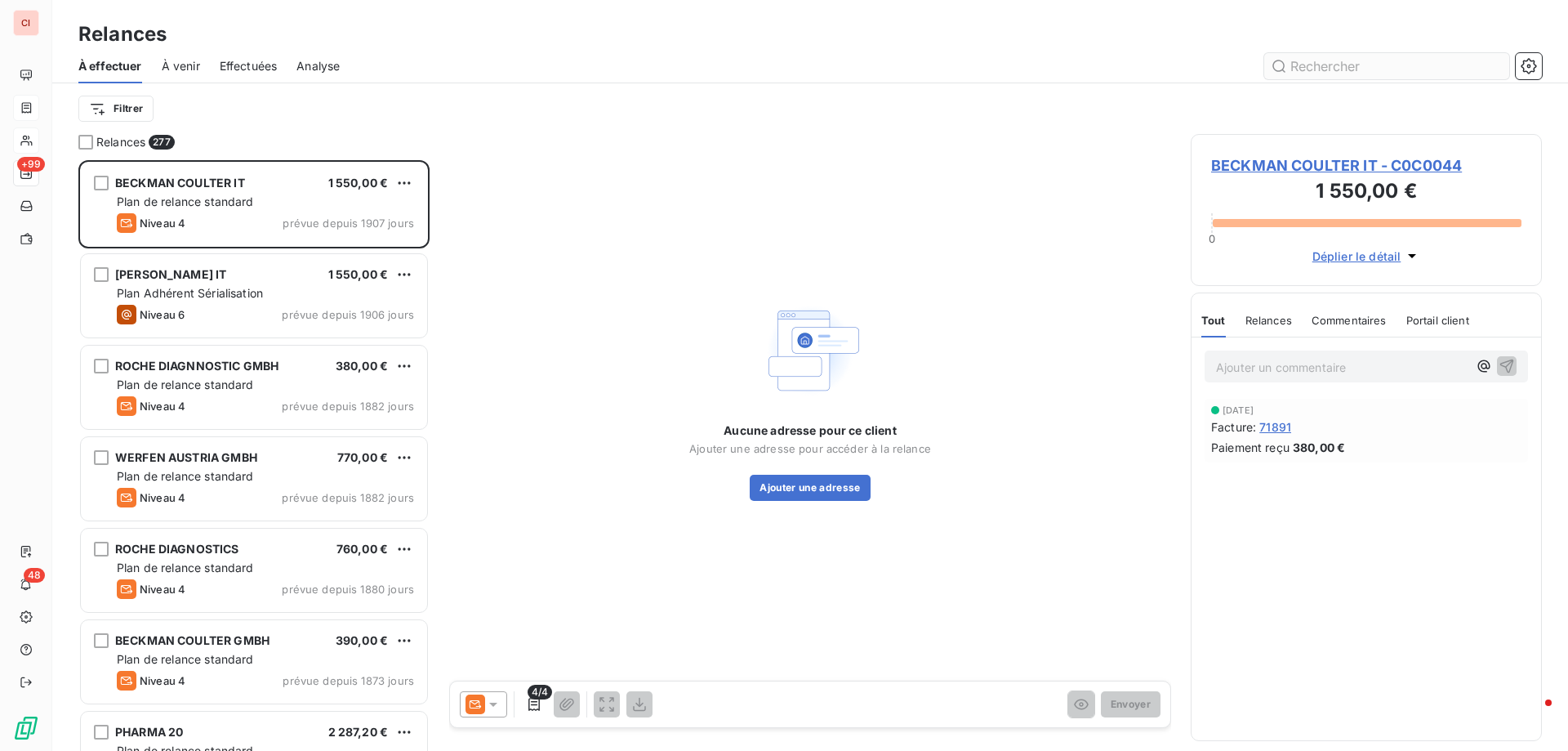
click at [1347, 58] on input "text" at bounding box center [1387, 66] width 245 height 26
type input "MSD"
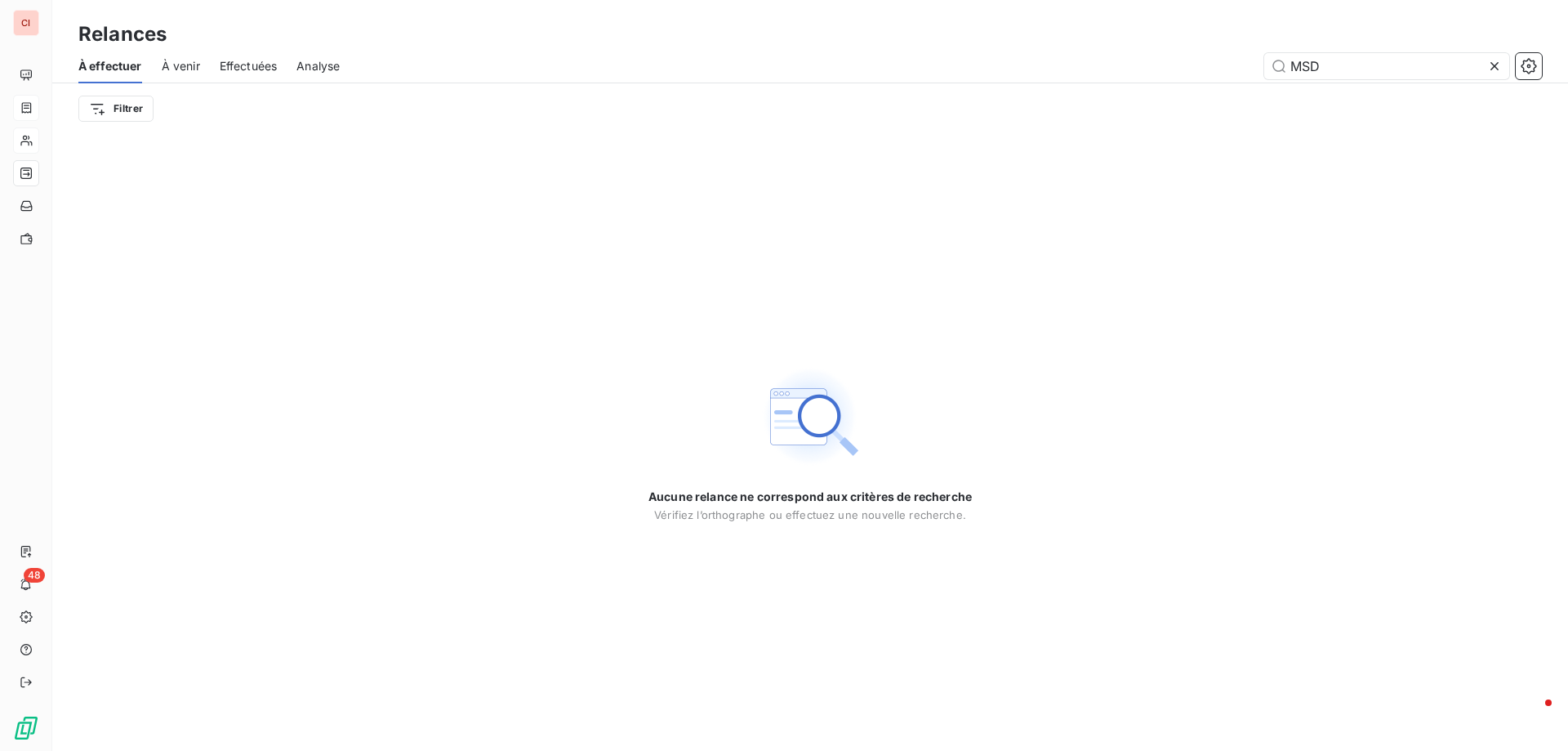
click at [260, 70] on span "Effectuées" at bounding box center [248, 65] width 58 height 16
click at [172, 66] on span "À venir" at bounding box center [180, 65] width 38 height 16
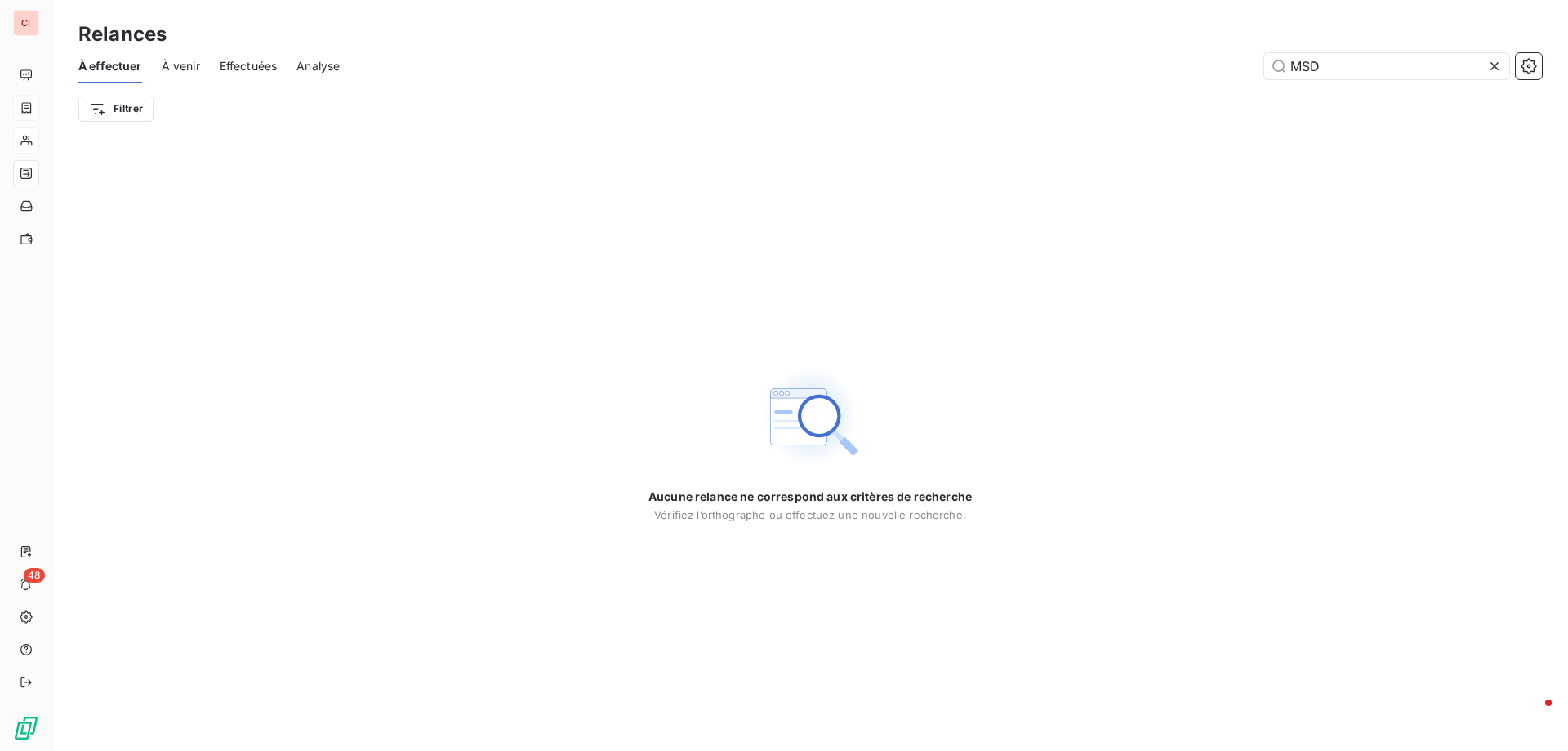
click at [268, 76] on div "Effectuées" at bounding box center [248, 65] width 58 height 35
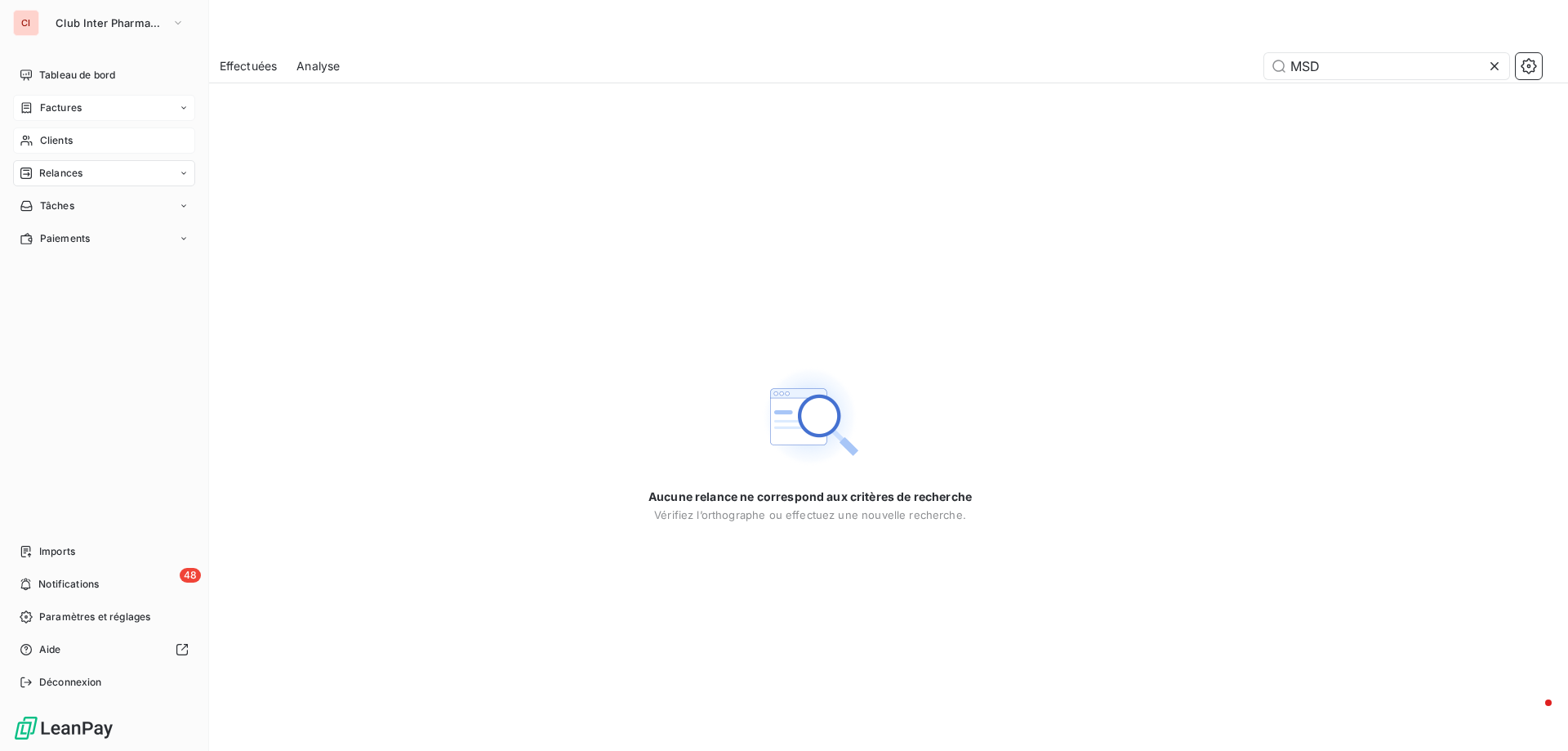
click at [45, 147] on span "Clients" at bounding box center [56, 141] width 33 height 15
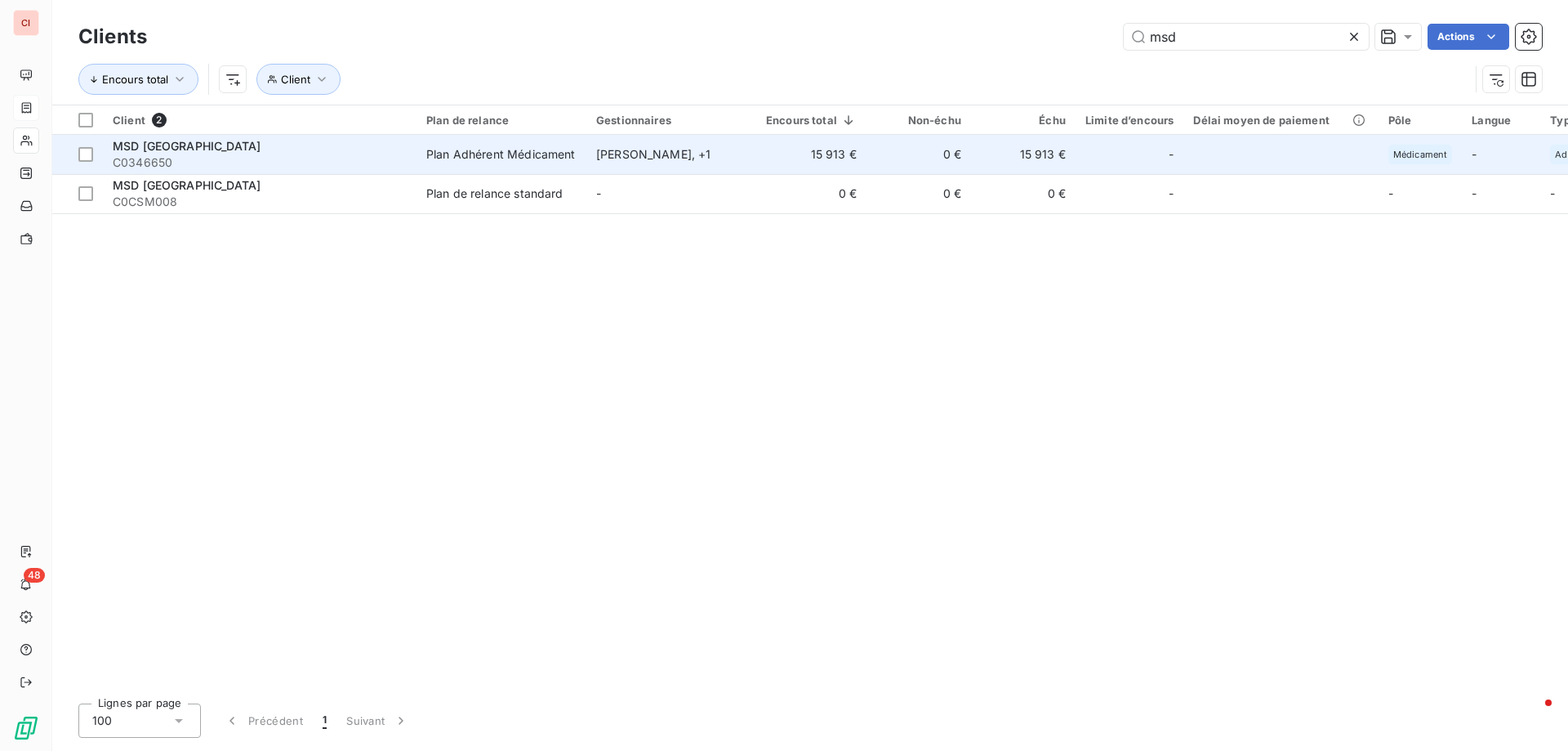
click at [1044, 156] on td "15 913 €" at bounding box center [1024, 154] width 105 height 39
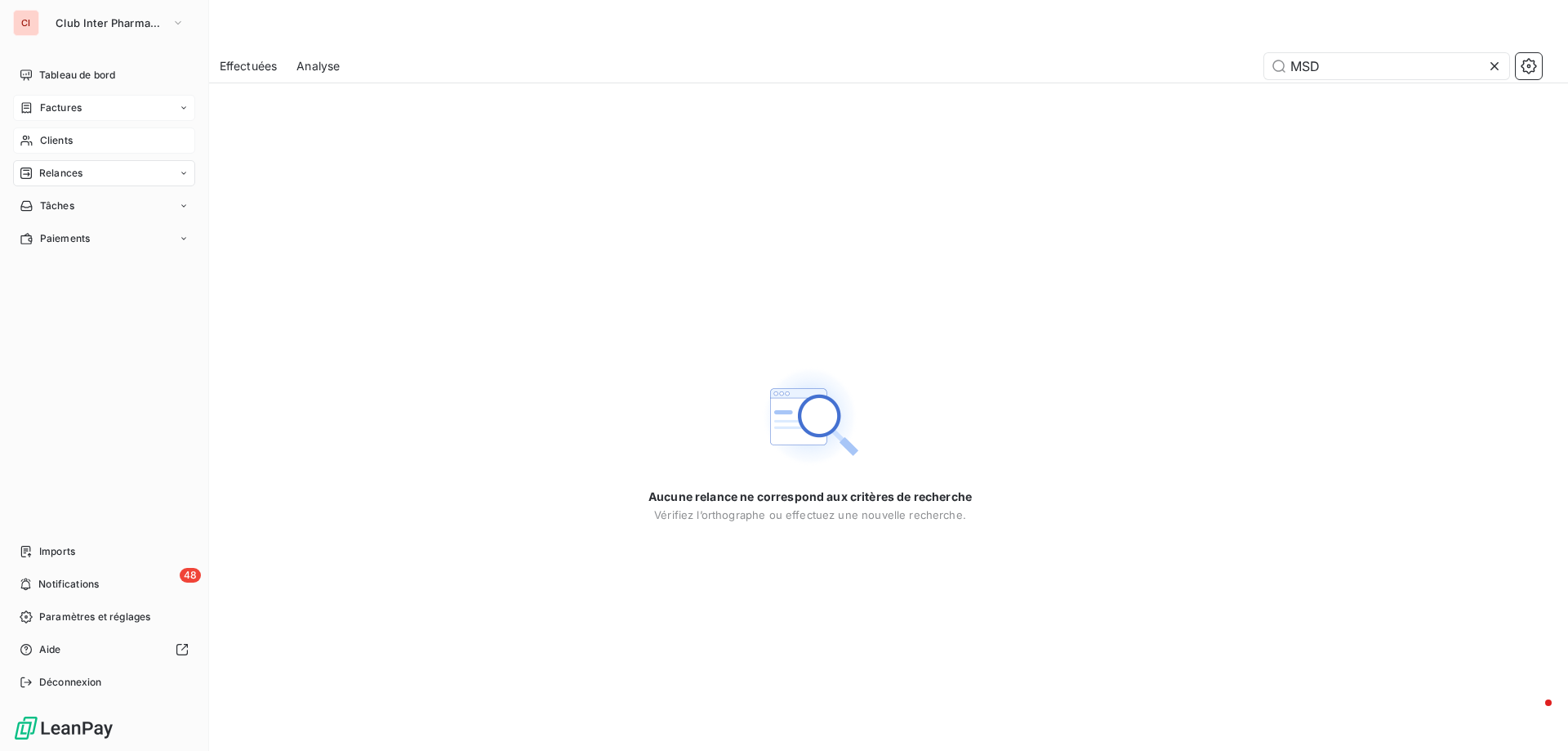
click at [29, 138] on icon at bounding box center [26, 140] width 11 height 10
click at [42, 139] on span "Clients" at bounding box center [56, 141] width 33 height 15
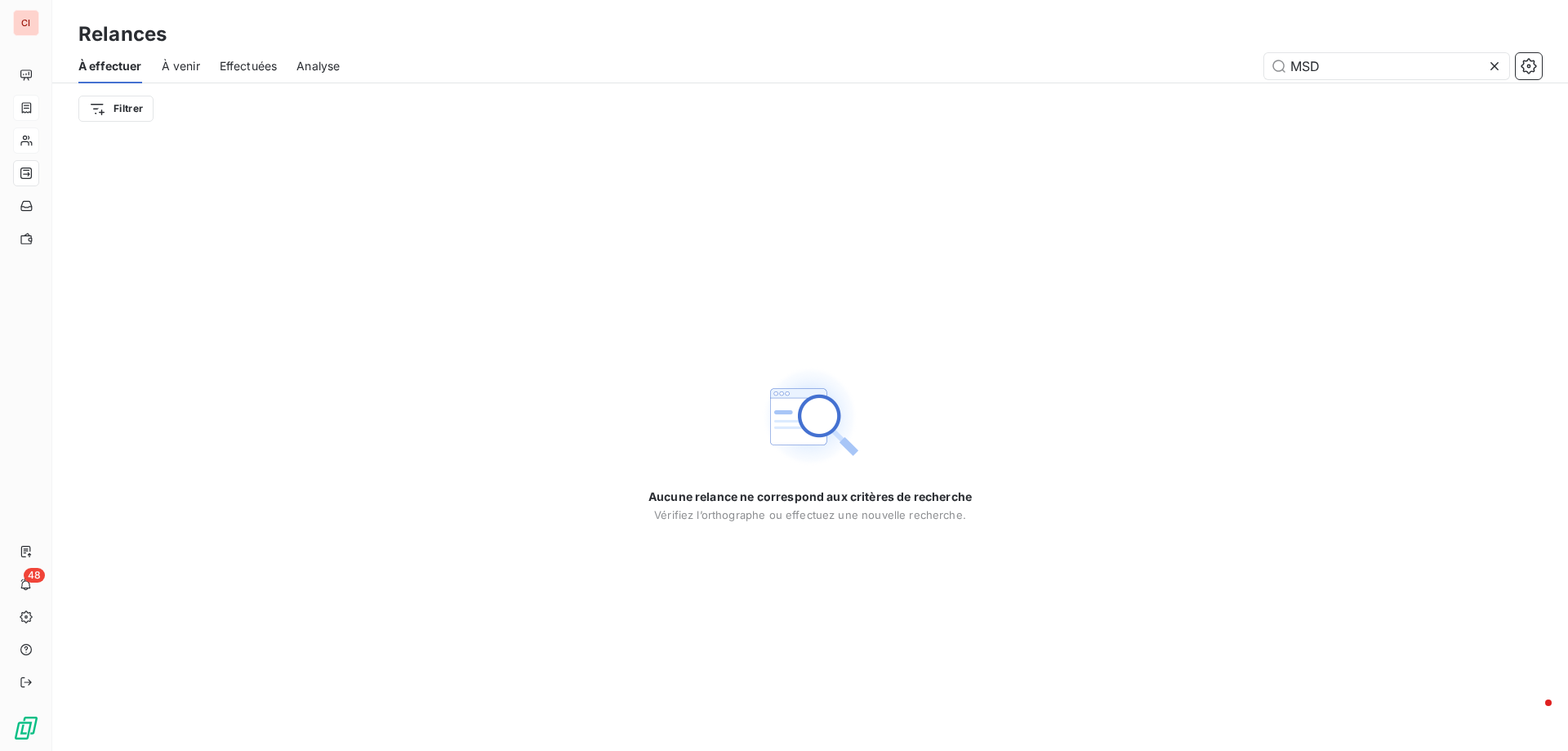
click at [182, 68] on span "À venir" at bounding box center [180, 65] width 38 height 16
drag, startPoint x: 1361, startPoint y: 66, endPoint x: 1227, endPoint y: 88, distance: 135.8
click at [1227, 88] on div "À effectuer À venir Effectuées Analyse MSD Filtrer" at bounding box center [810, 91] width 1516 height 85
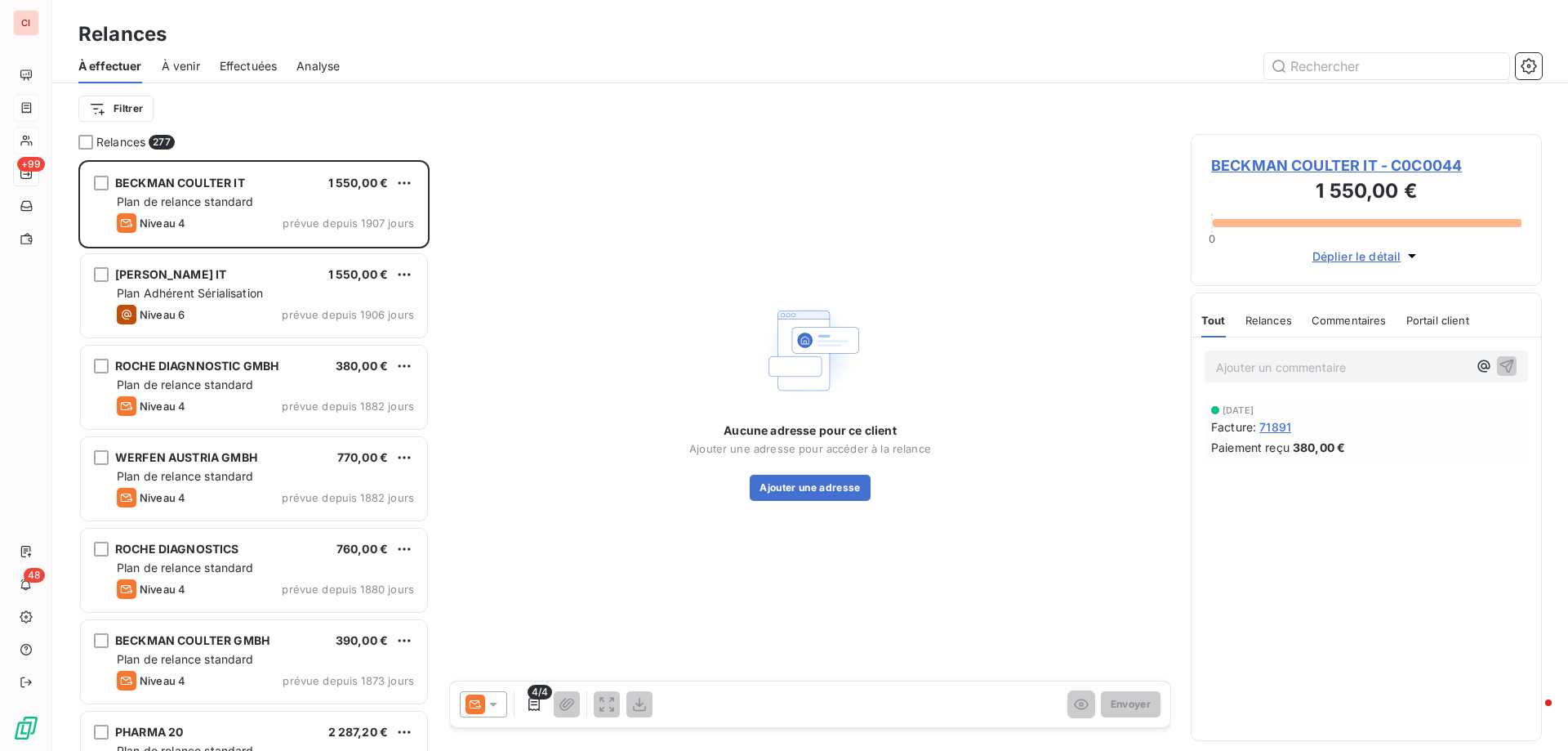
scroll to position [578, 339]
click at [107, 67] on span "À effectuer" at bounding box center [110, 65] width 64 height 16
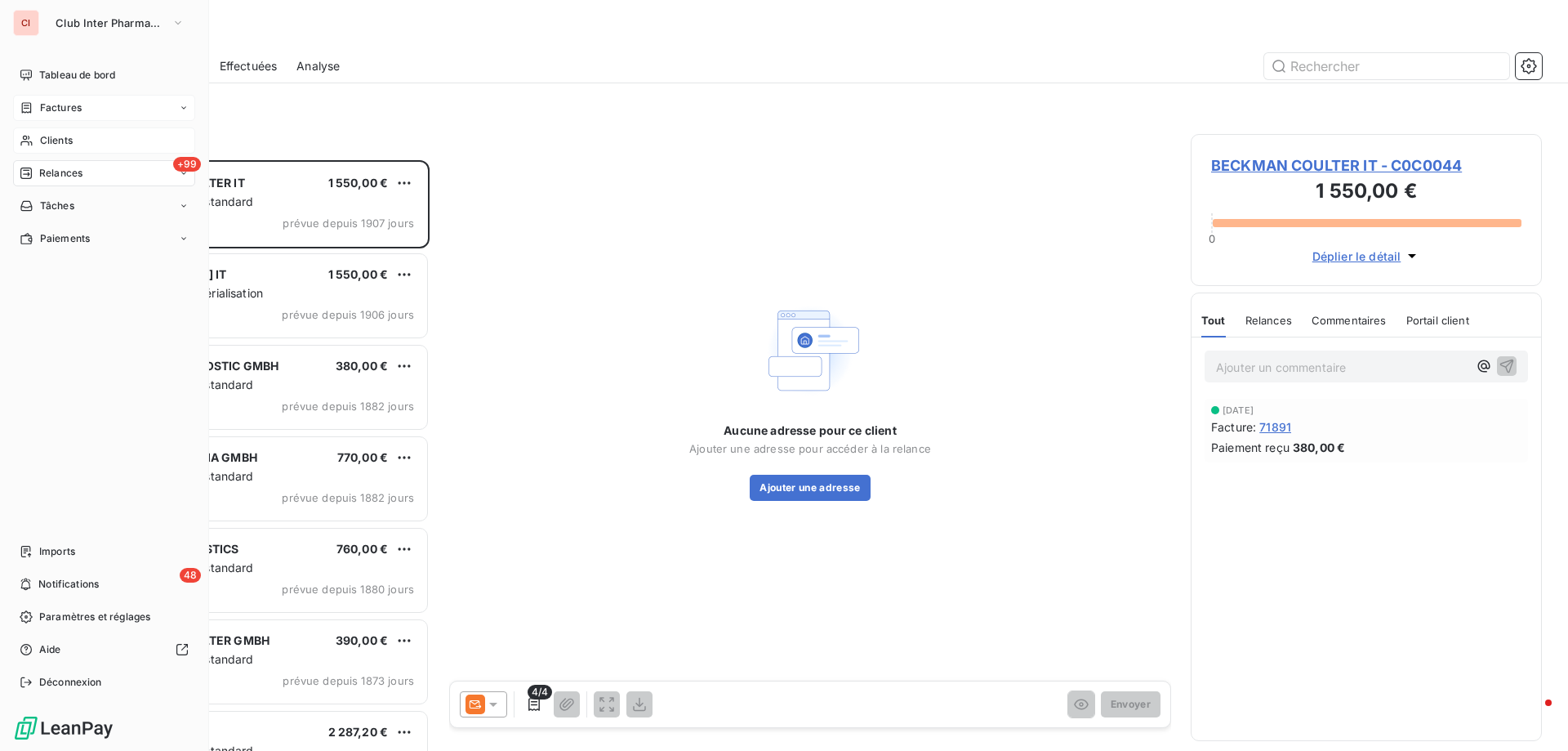
click at [54, 137] on span "Clients" at bounding box center [56, 141] width 33 height 15
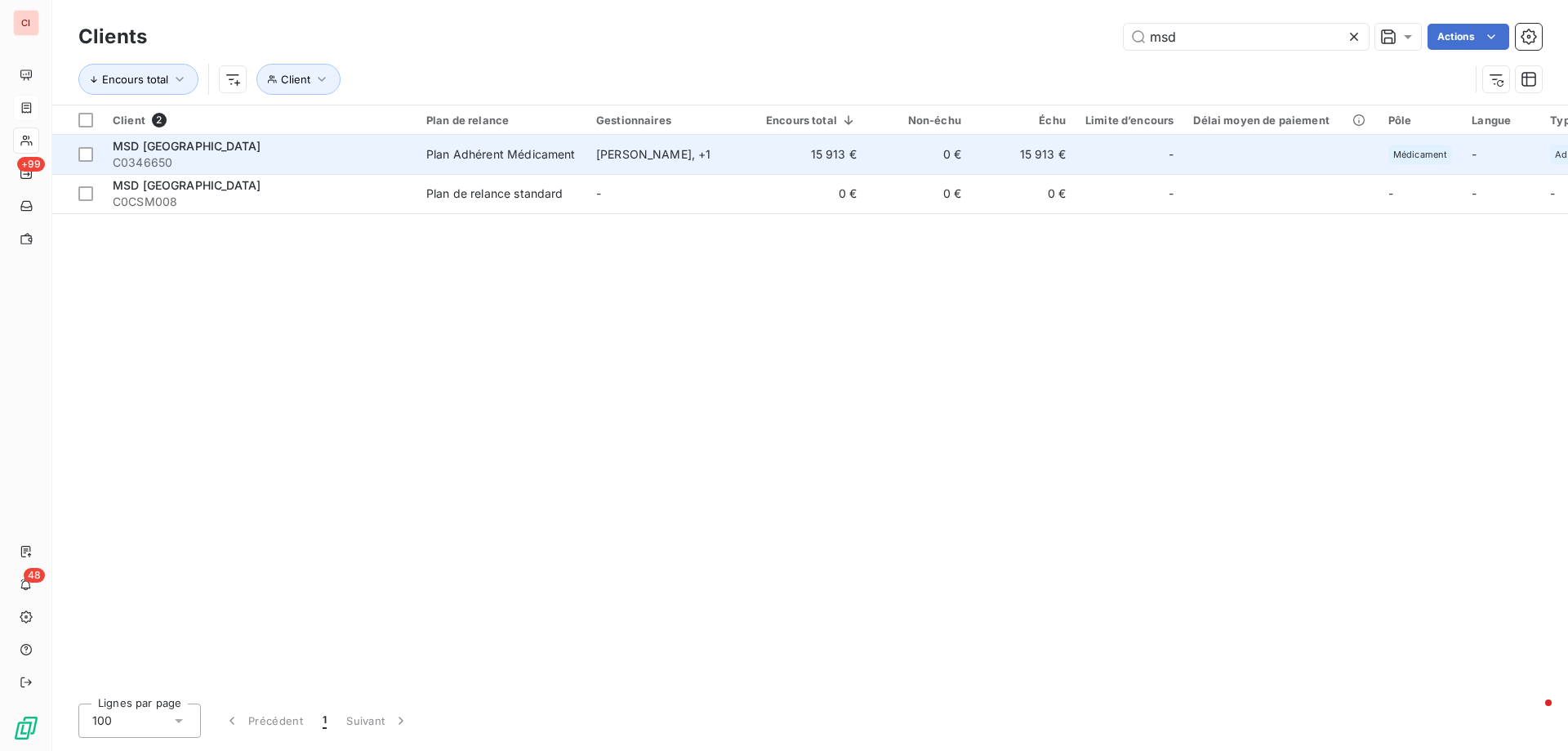
click at [628, 161] on div "[PERSON_NAME] , + 1" at bounding box center [671, 154] width 150 height 16
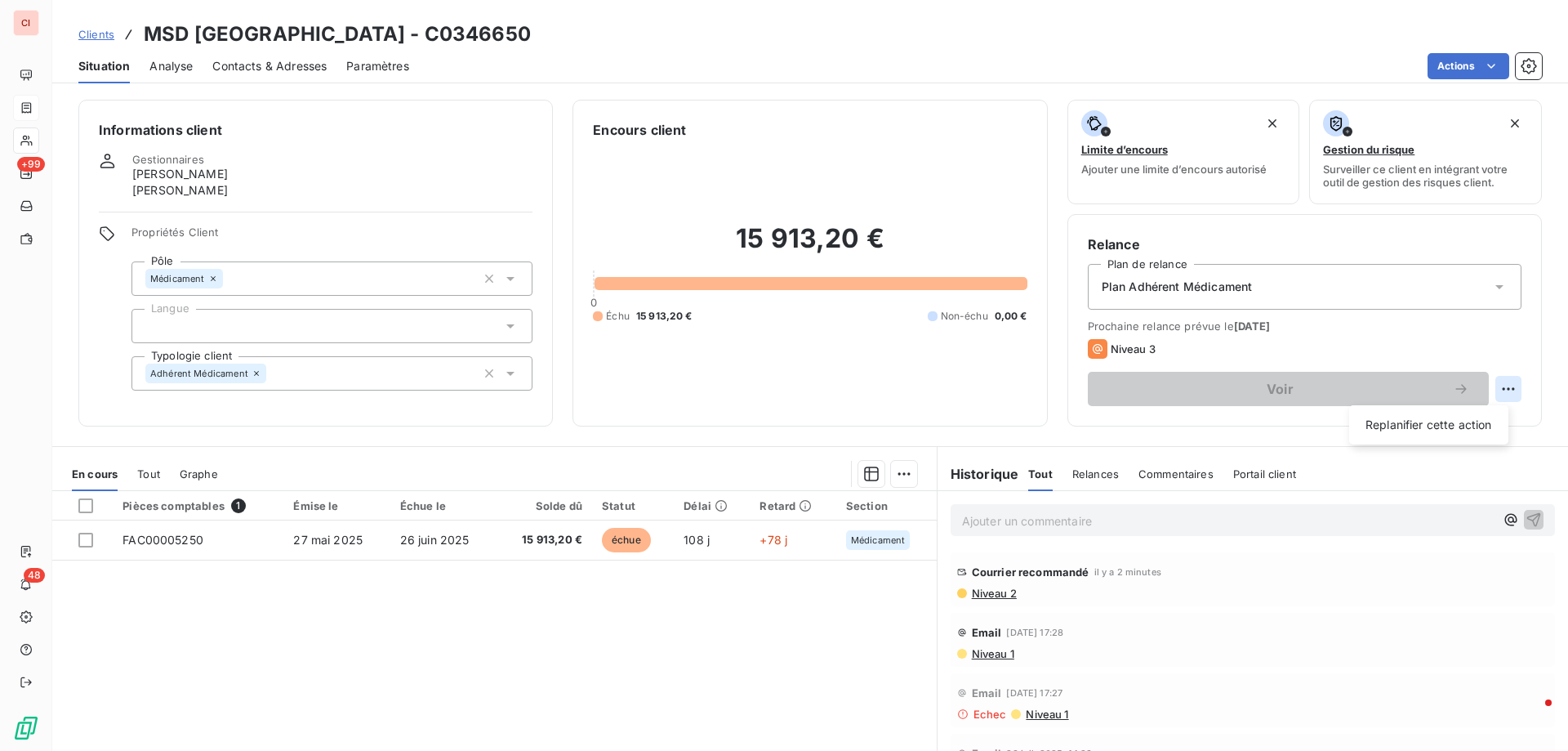
click at [1490, 390] on html "CI +99 48 Clients MSD [GEOGRAPHIC_DATA] - C0346650 Situation Analyse Contacts &…" at bounding box center [784, 376] width 1568 height 751
click at [1461, 427] on div "Replanifier cette action" at bounding box center [1428, 425] width 147 height 26
select select "8"
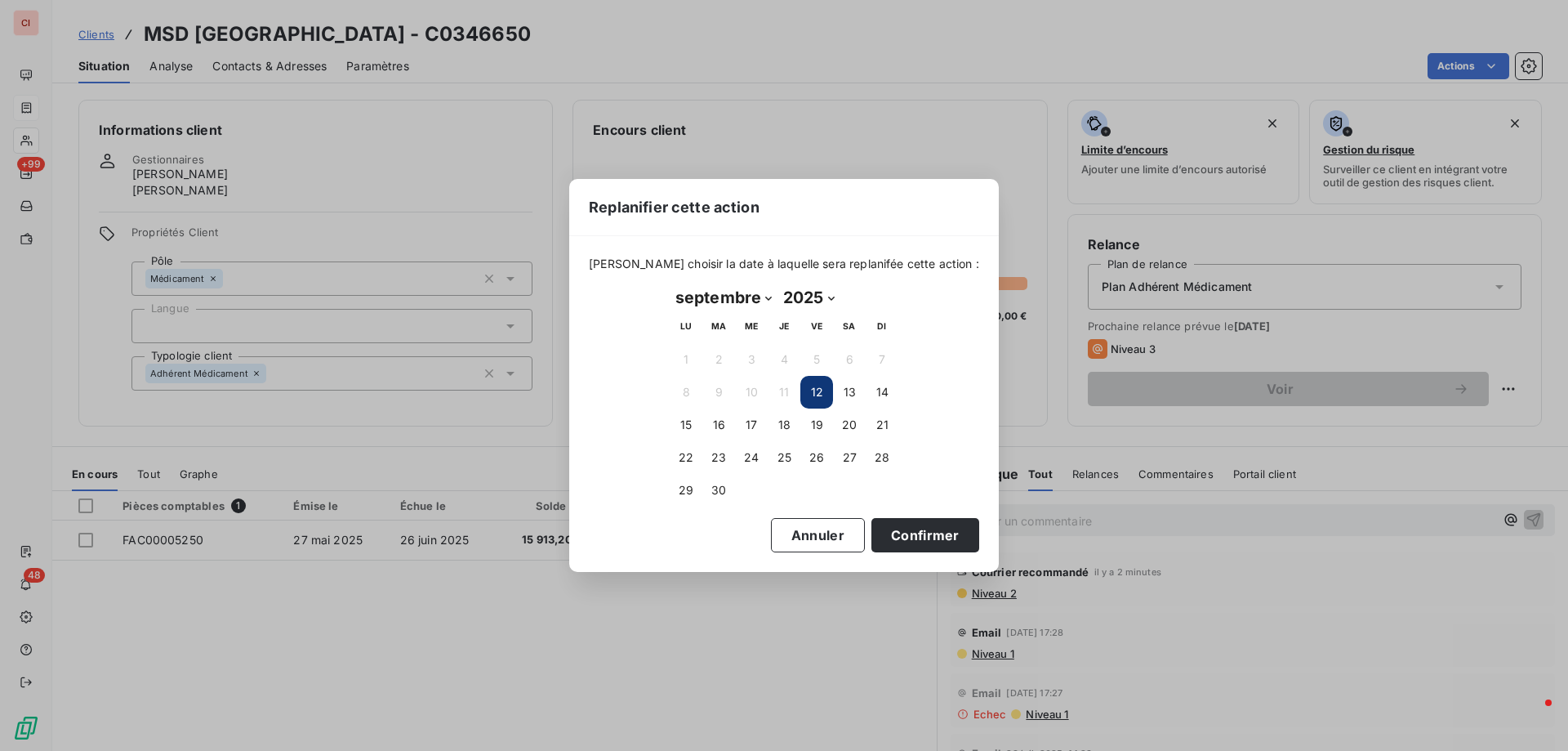
click at [814, 387] on button "12" at bounding box center [816, 391] width 33 height 33
click at [881, 528] on button "Confirmer" at bounding box center [925, 534] width 107 height 35
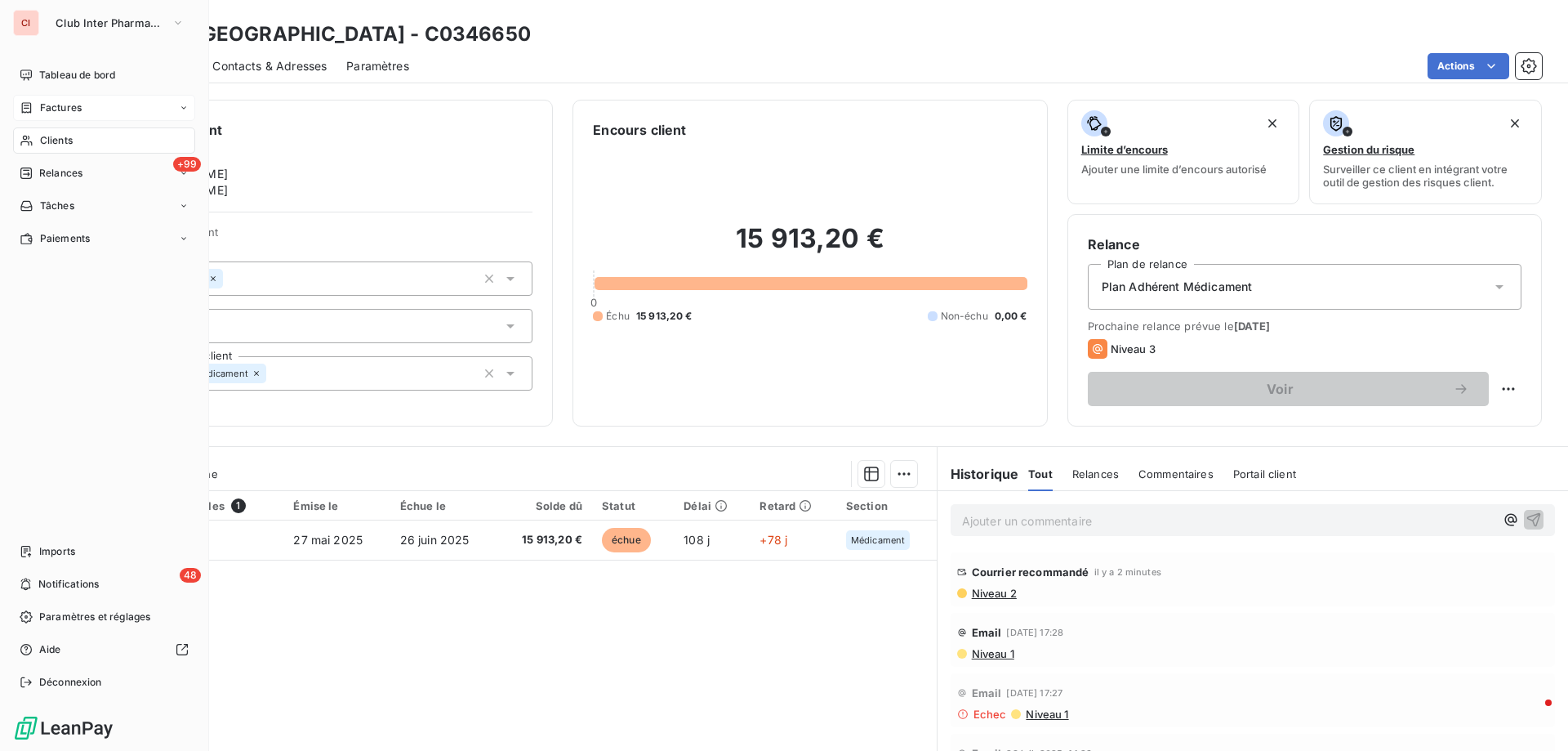
click at [48, 143] on span "Clients" at bounding box center [56, 141] width 33 height 15
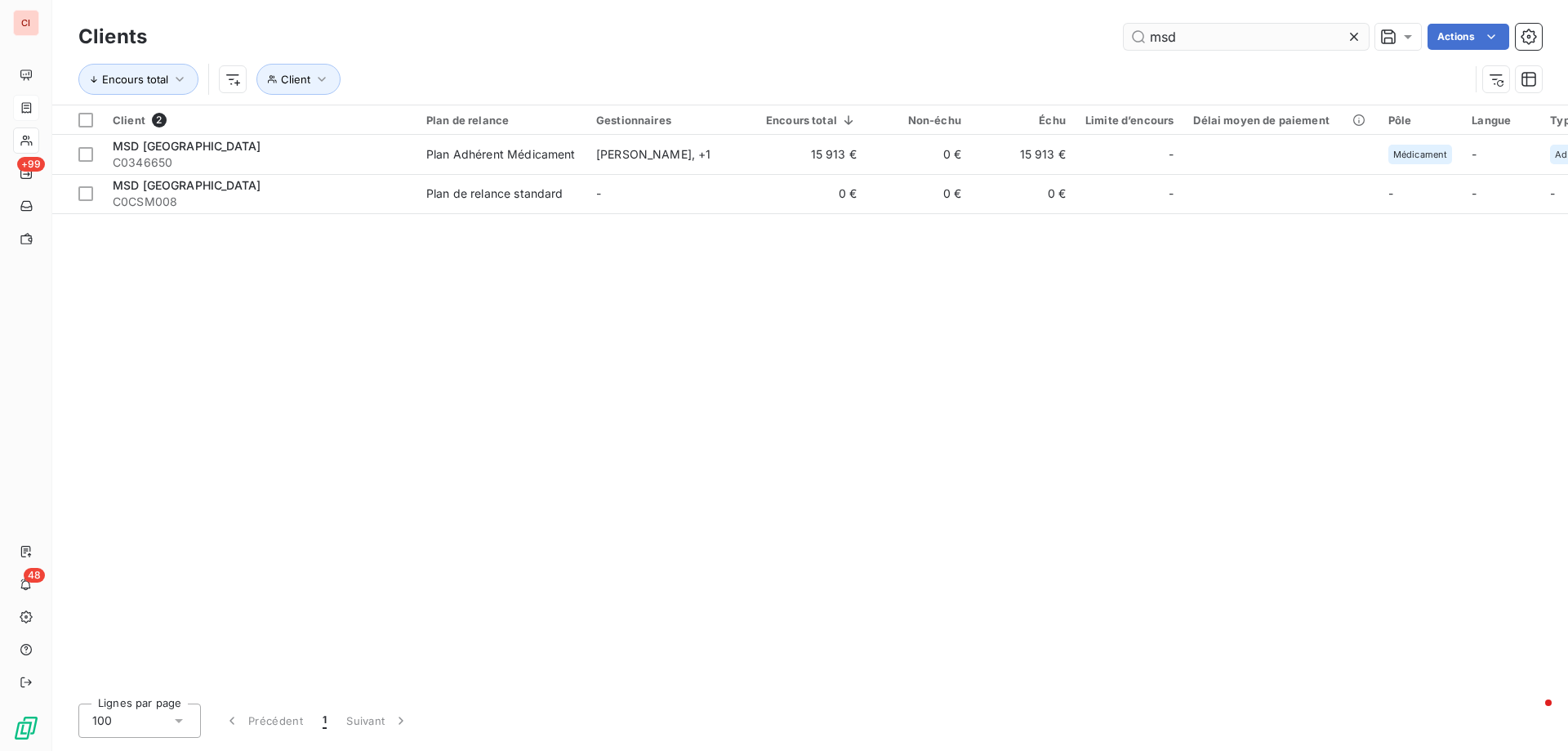
drag, startPoint x: 1194, startPoint y: 37, endPoint x: 1122, endPoint y: 37, distance: 72.0
click at [1123, 37] on input "msd" at bounding box center [1246, 36] width 245 height 26
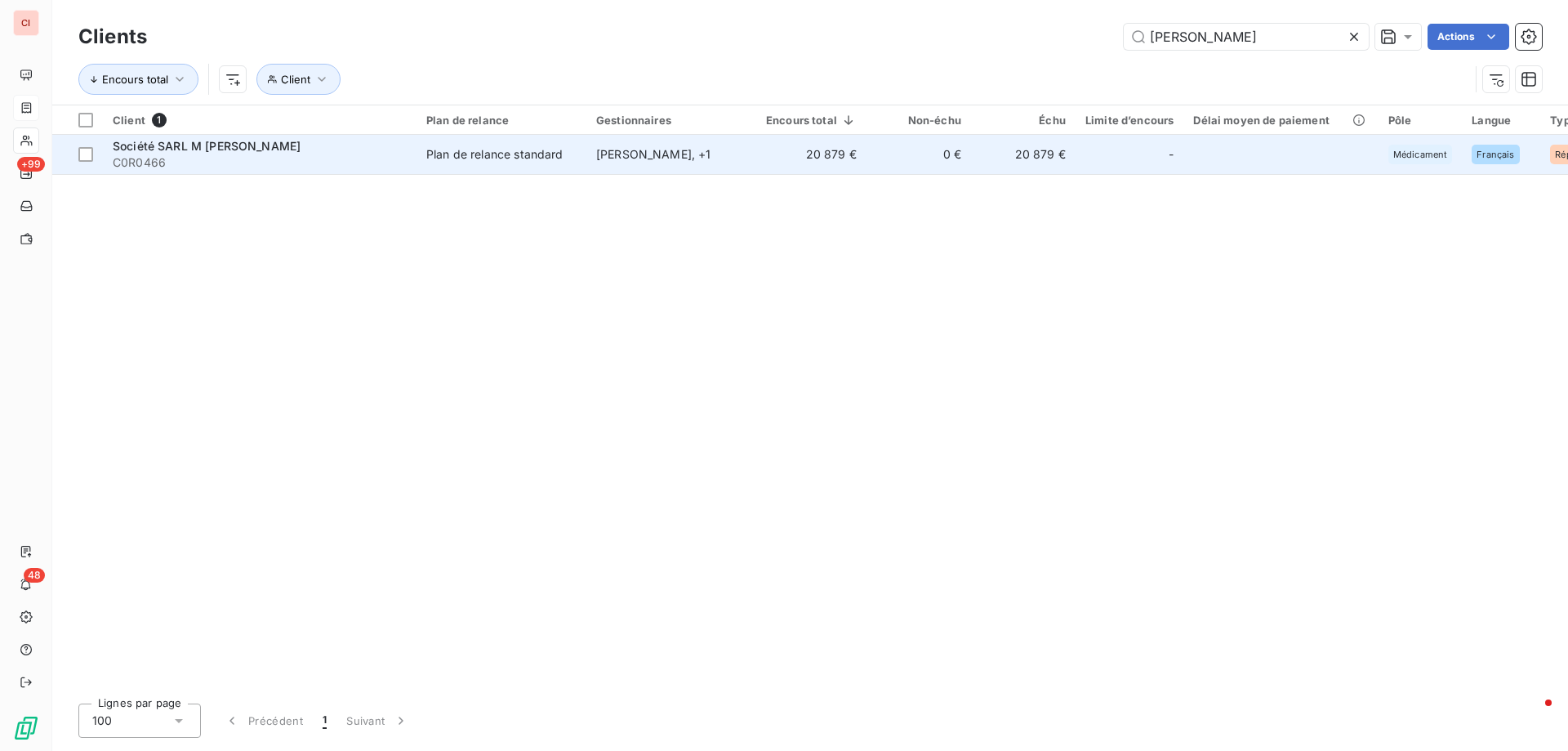
type input "[PERSON_NAME]"
click at [704, 152] on div "[PERSON_NAME] , + 1" at bounding box center [671, 154] width 150 height 16
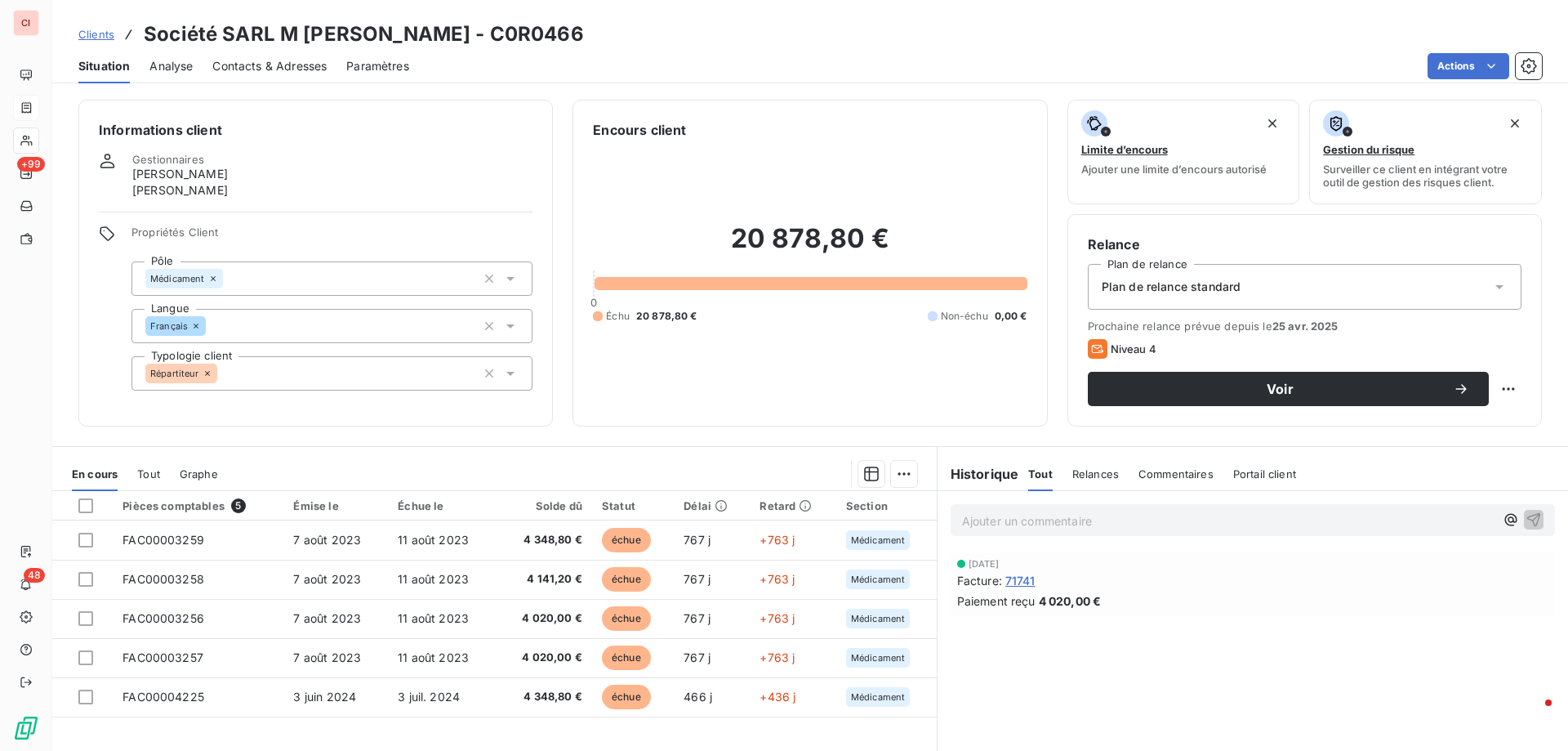
click at [304, 78] on div "Contacts & Adresses" at bounding box center [269, 65] width 114 height 35
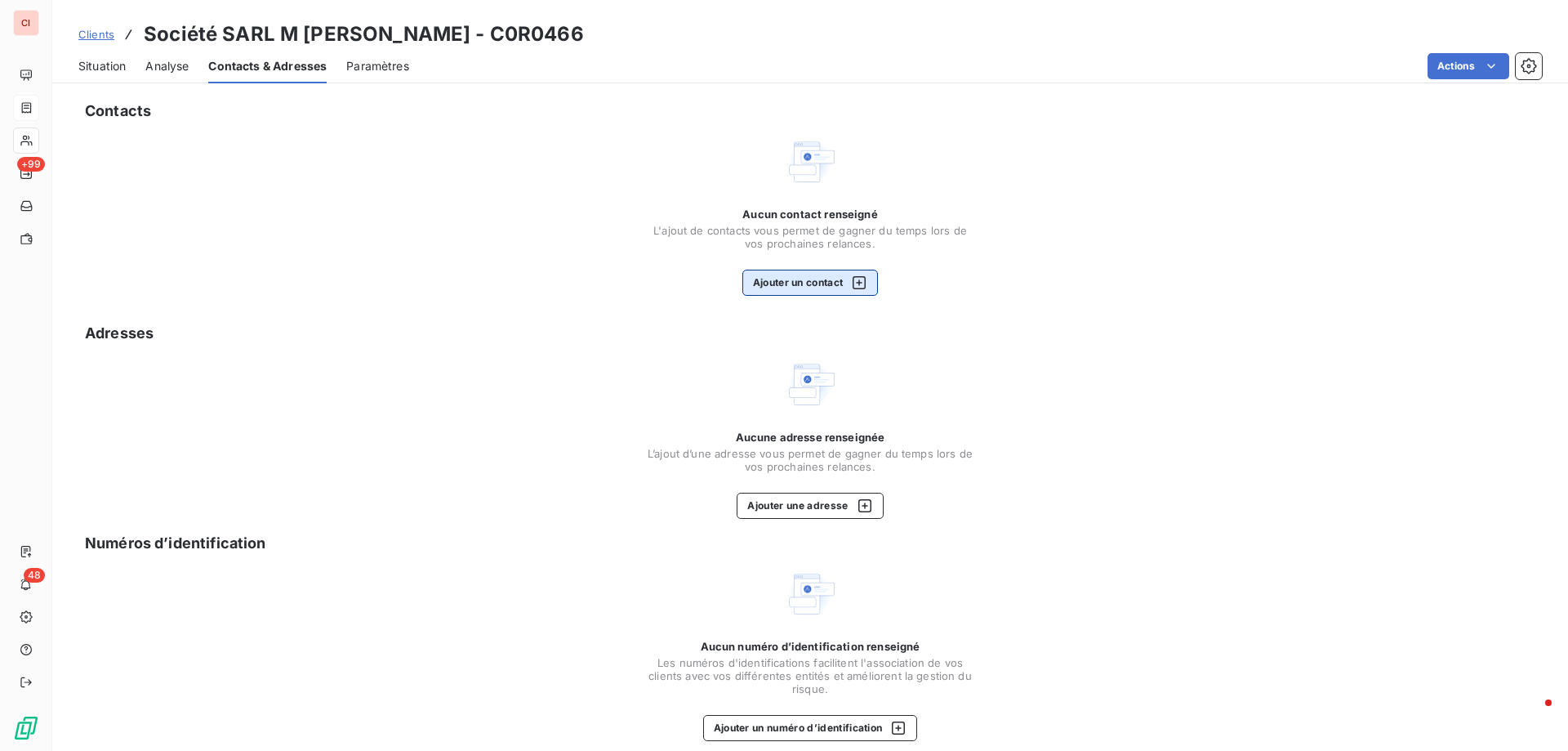
click at [856, 281] on icon "button" at bounding box center [858, 282] width 16 height 16
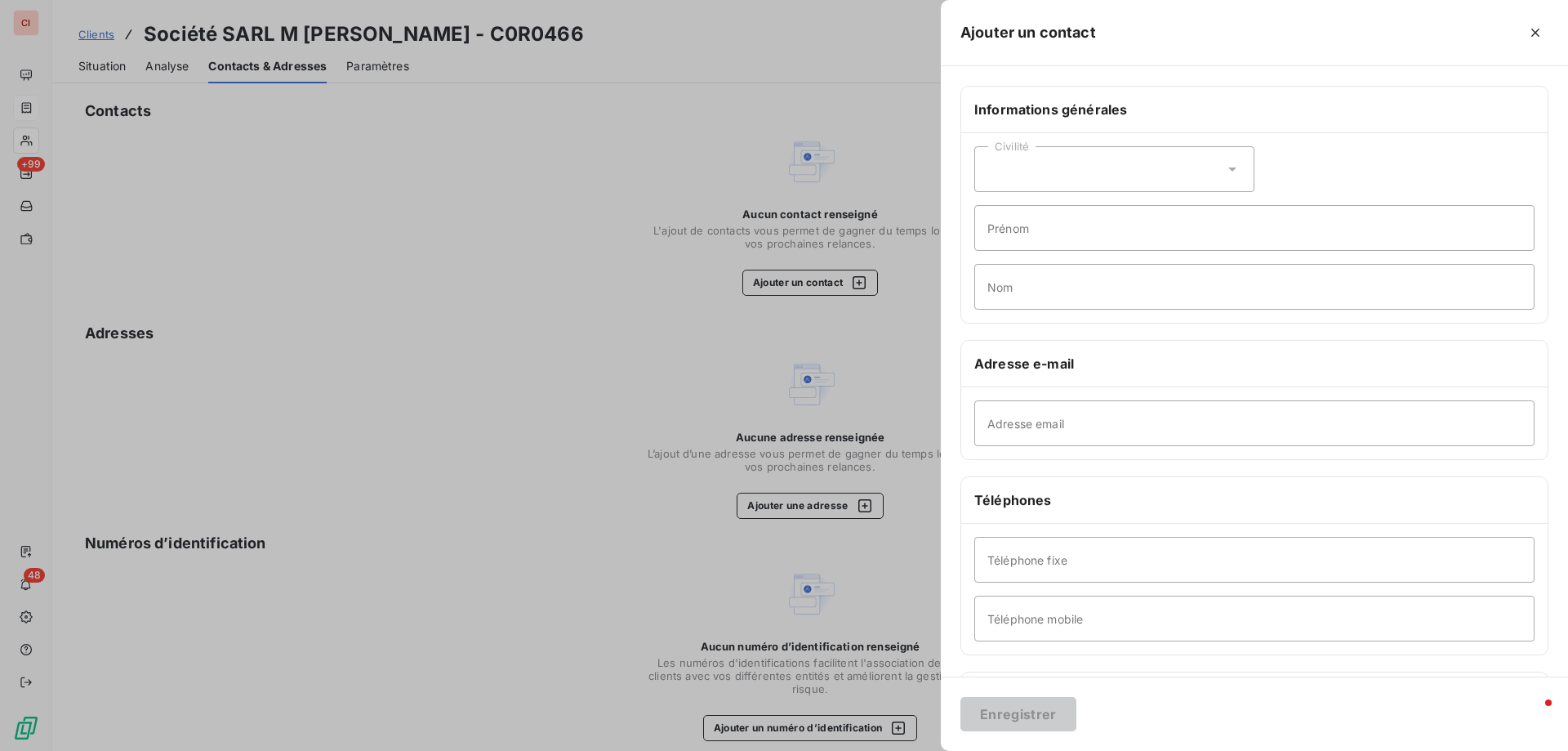
click at [1194, 165] on div "Civilité" at bounding box center [1114, 169] width 280 height 46
click at [1143, 217] on li "Madame" at bounding box center [1114, 209] width 280 height 29
click at [1156, 173] on div "Civilité Madame" at bounding box center [1114, 169] width 280 height 46
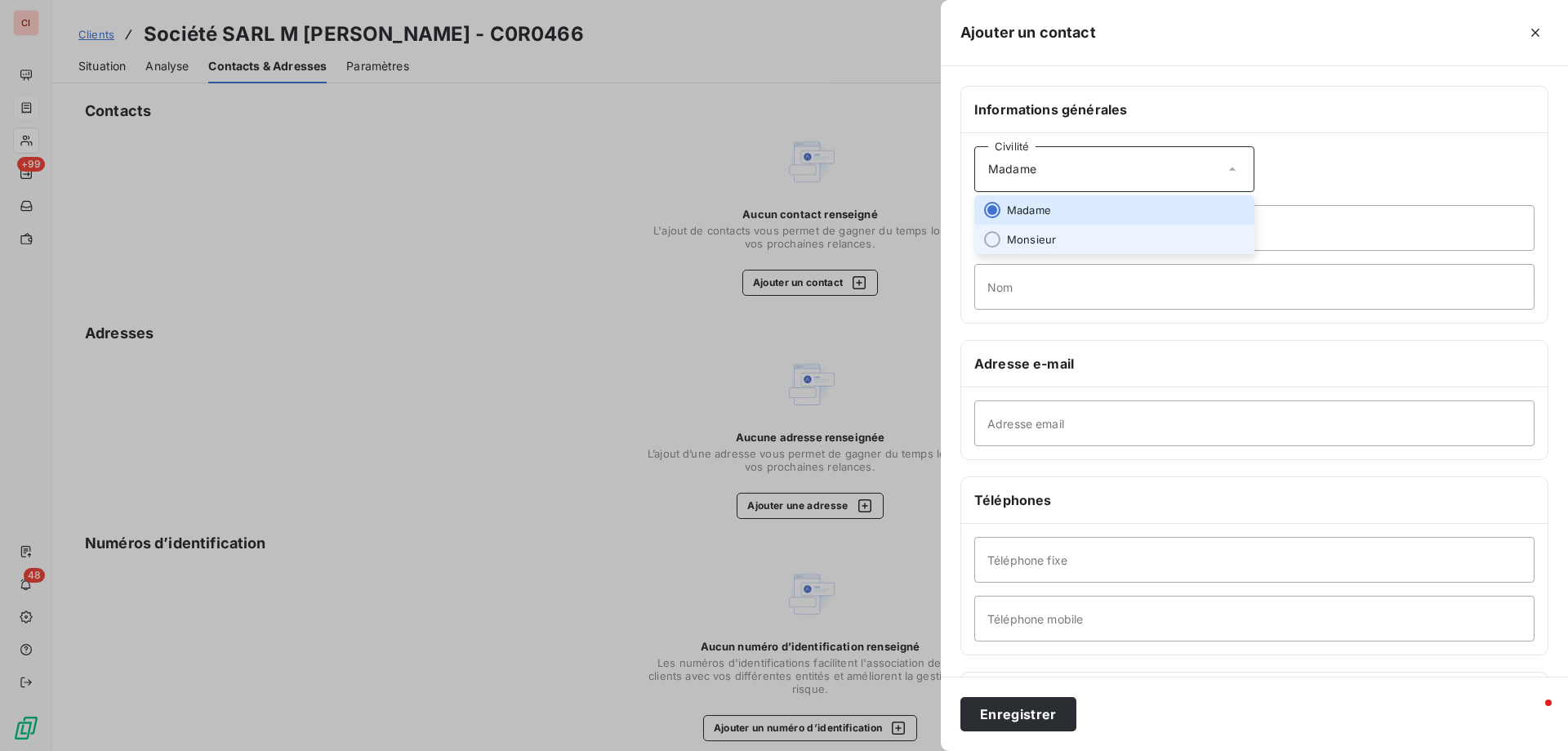
click at [1122, 227] on li "Monsieur" at bounding box center [1114, 238] width 280 height 29
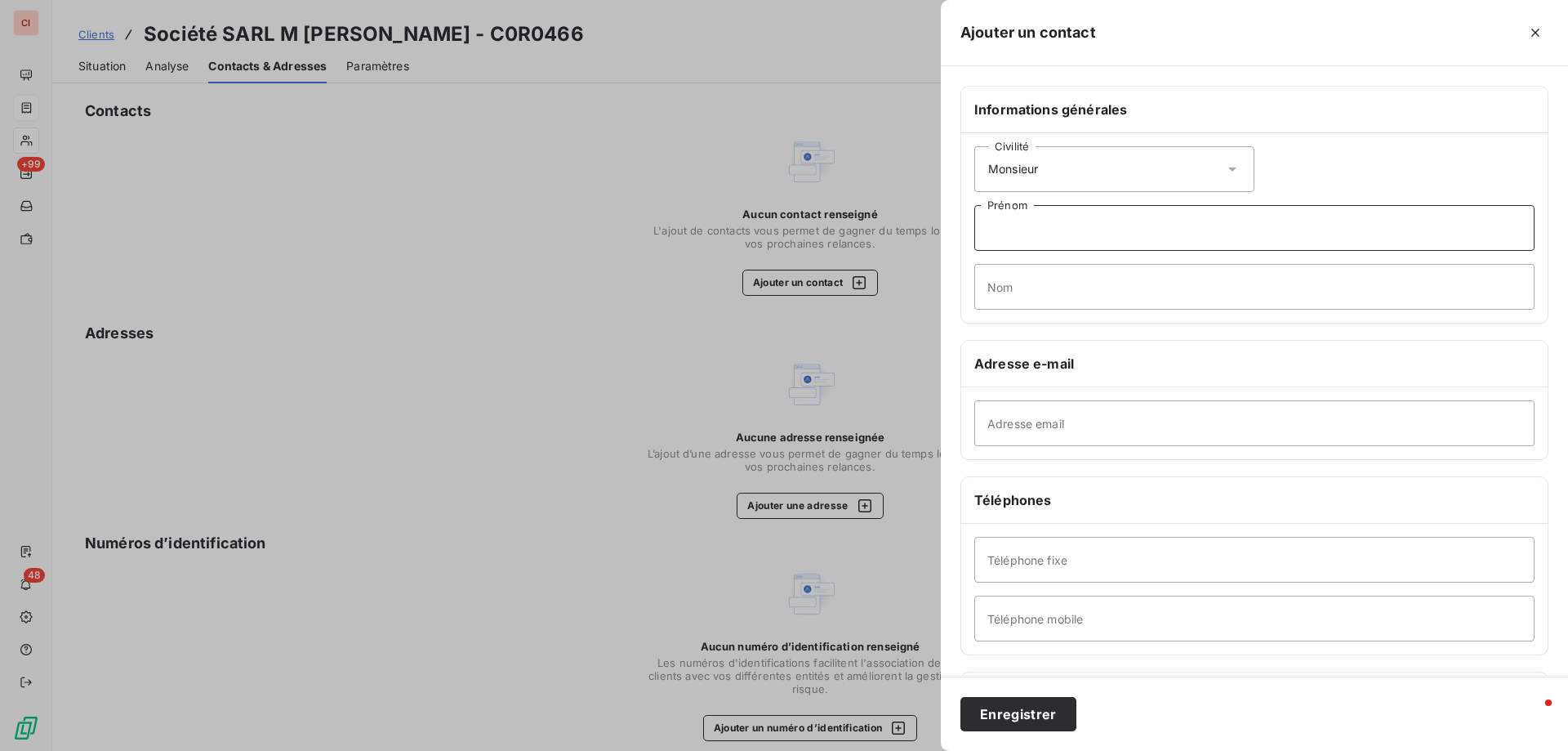
click at [1122, 227] on input "Prénom" at bounding box center [1254, 227] width 560 height 46
click at [1106, 214] on input "Prénom" at bounding box center [1254, 227] width 560 height 46
click at [453, 207] on div at bounding box center [784, 376] width 1568 height 751
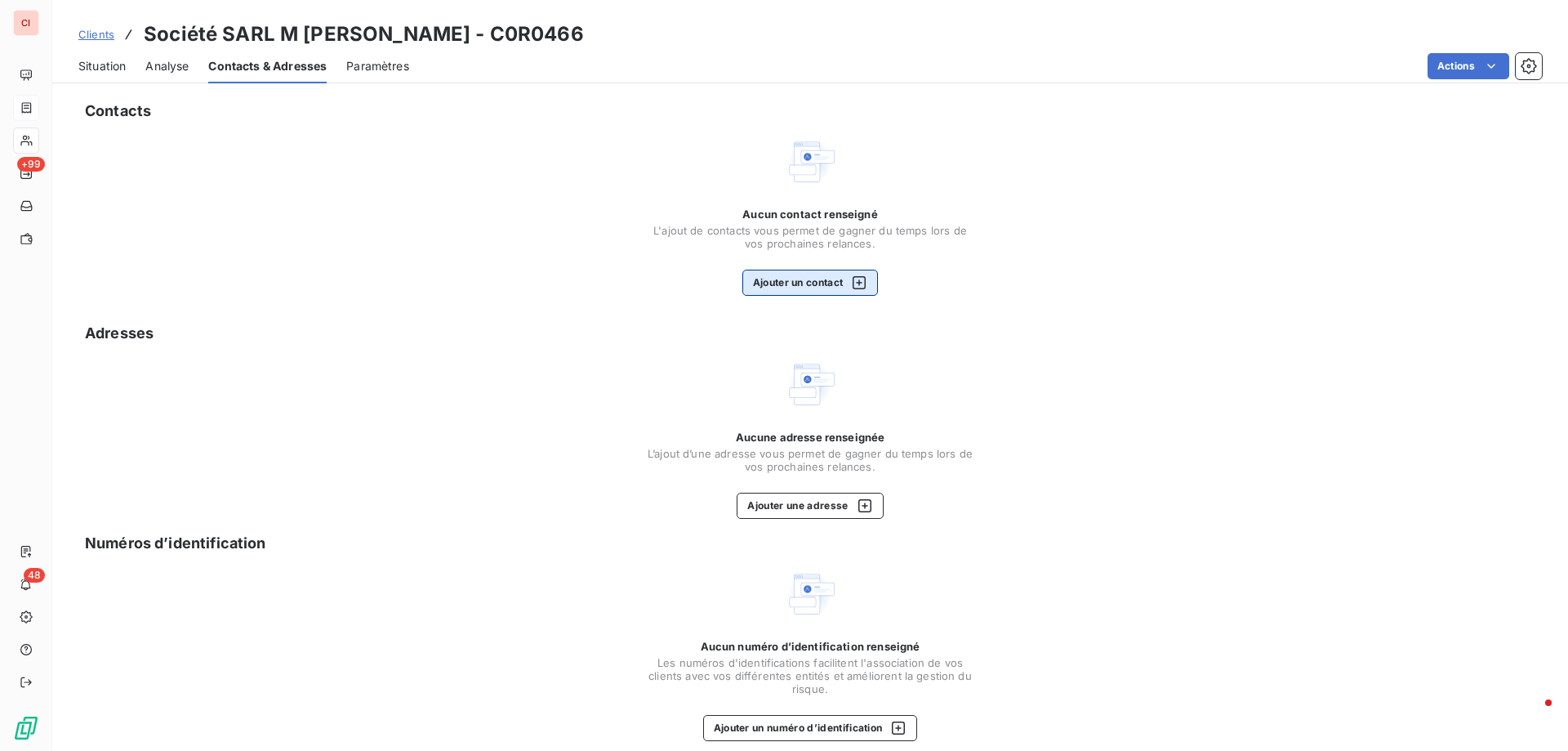
click at [855, 290] on icon "button" at bounding box center [858, 282] width 16 height 16
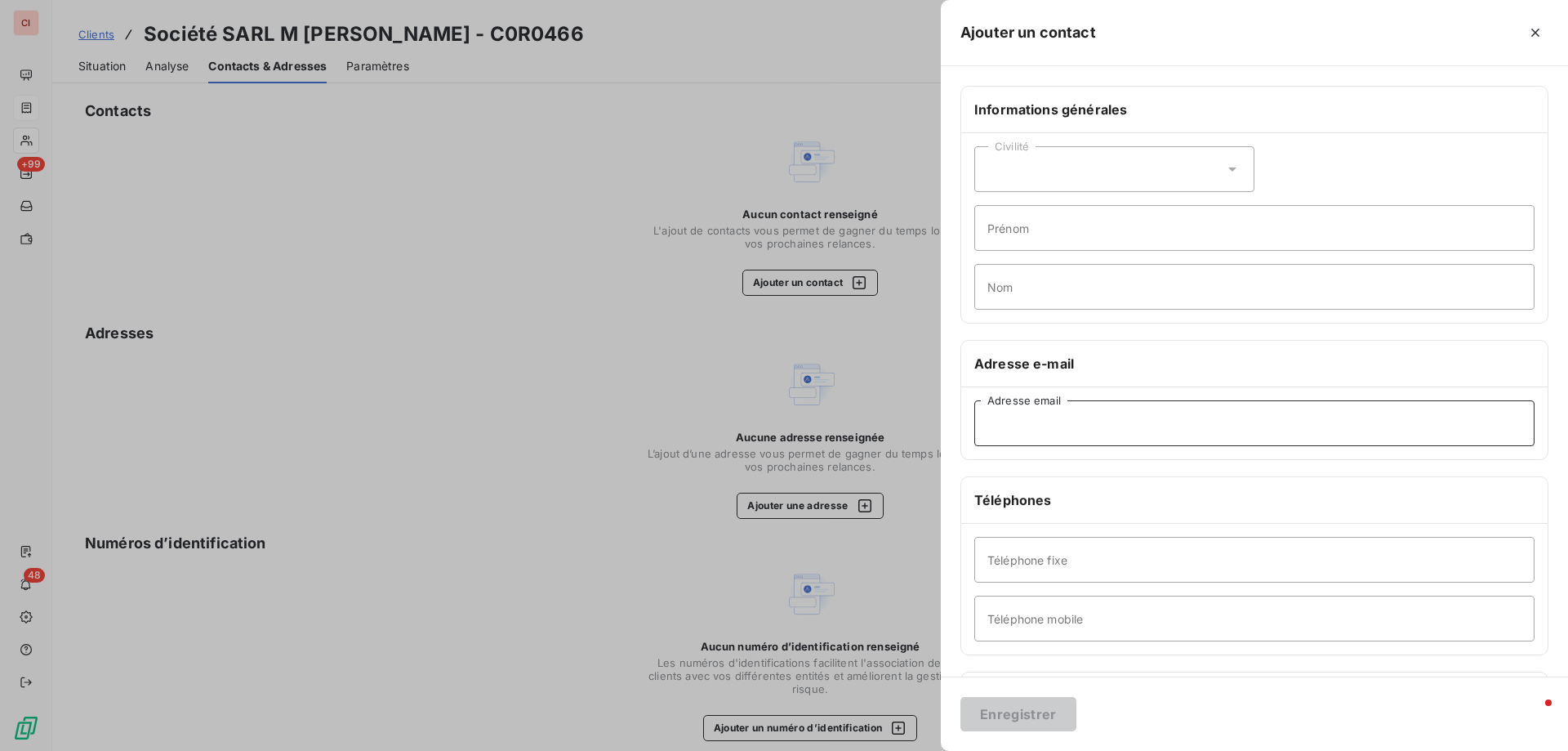
click at [1038, 427] on input "Adresse email" at bounding box center [1254, 422] width 560 height 46
type input "[EMAIL_ADDRESS][DOMAIN_NAME]"
click at [1103, 172] on div "Civilité" at bounding box center [1114, 169] width 280 height 46
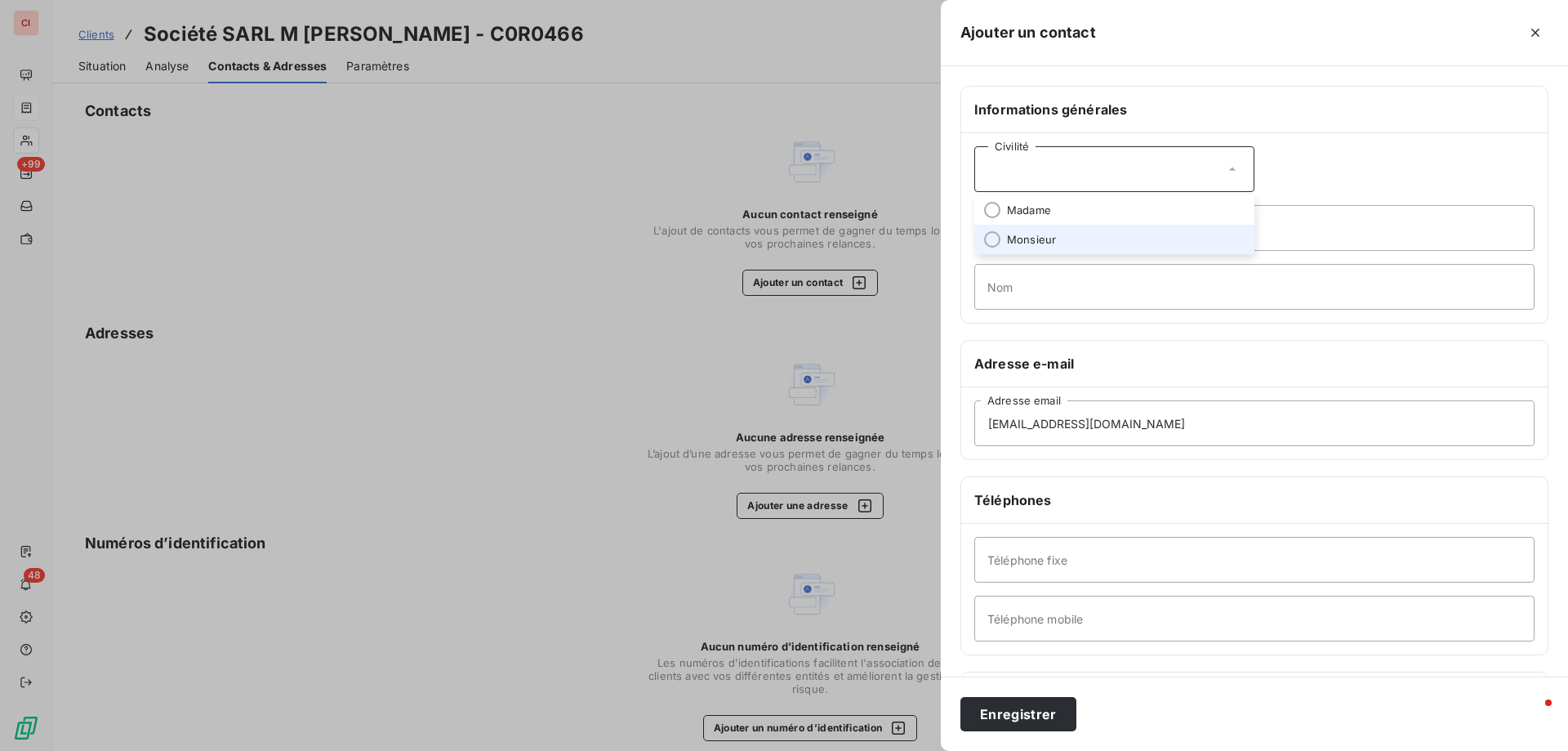
click at [1024, 244] on span "Monsieur" at bounding box center [1031, 239] width 49 height 16
click at [1024, 234] on input "Prénom" at bounding box center [1254, 227] width 560 height 46
type input "[PERSON_NAME]"
drag, startPoint x: 1024, startPoint y: 231, endPoint x: 975, endPoint y: 235, distance: 49.2
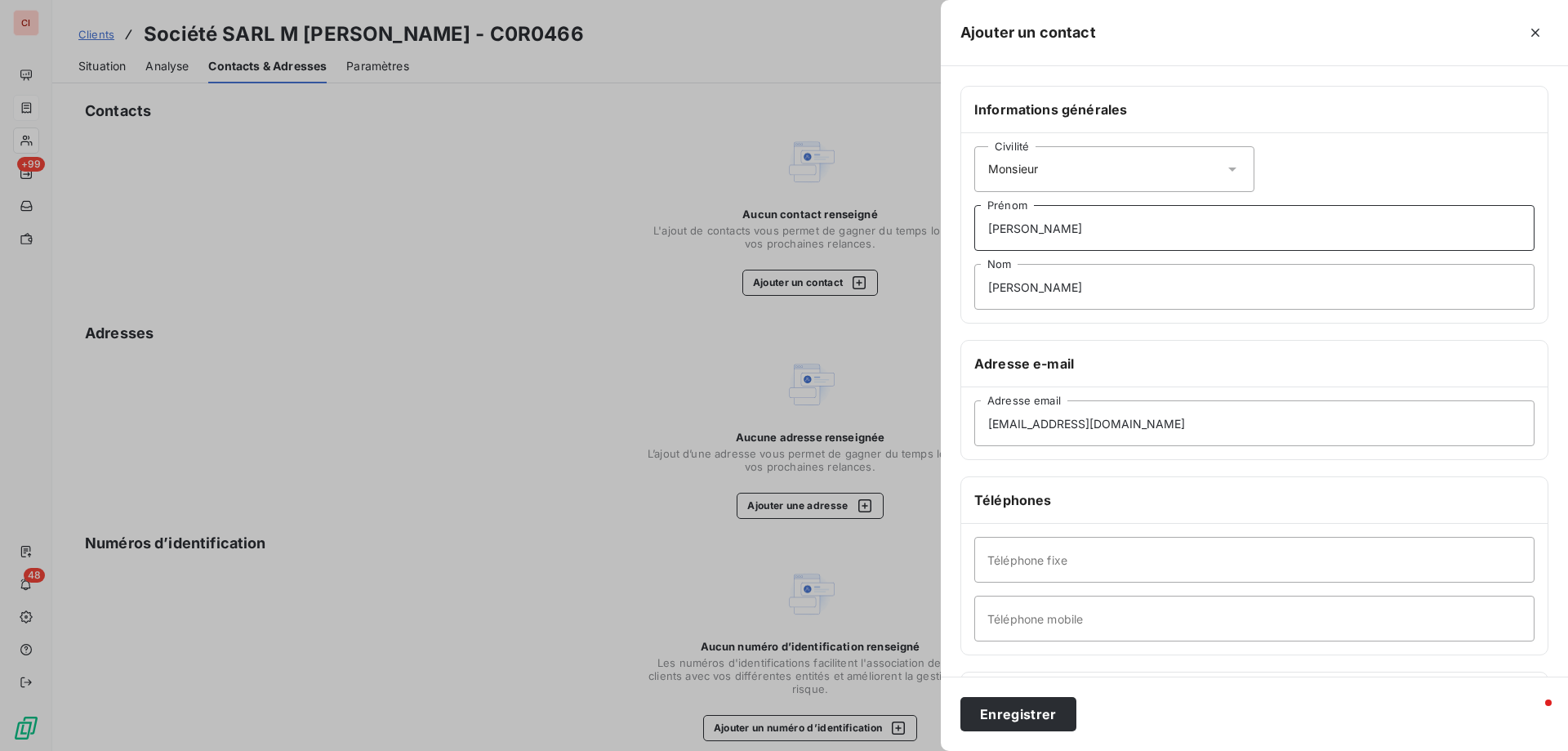
click at [975, 235] on input "[PERSON_NAME]" at bounding box center [1254, 227] width 560 height 46
type input "[PERSON_NAME]"
click at [1055, 713] on button "Enregistrer" at bounding box center [1018, 714] width 116 height 35
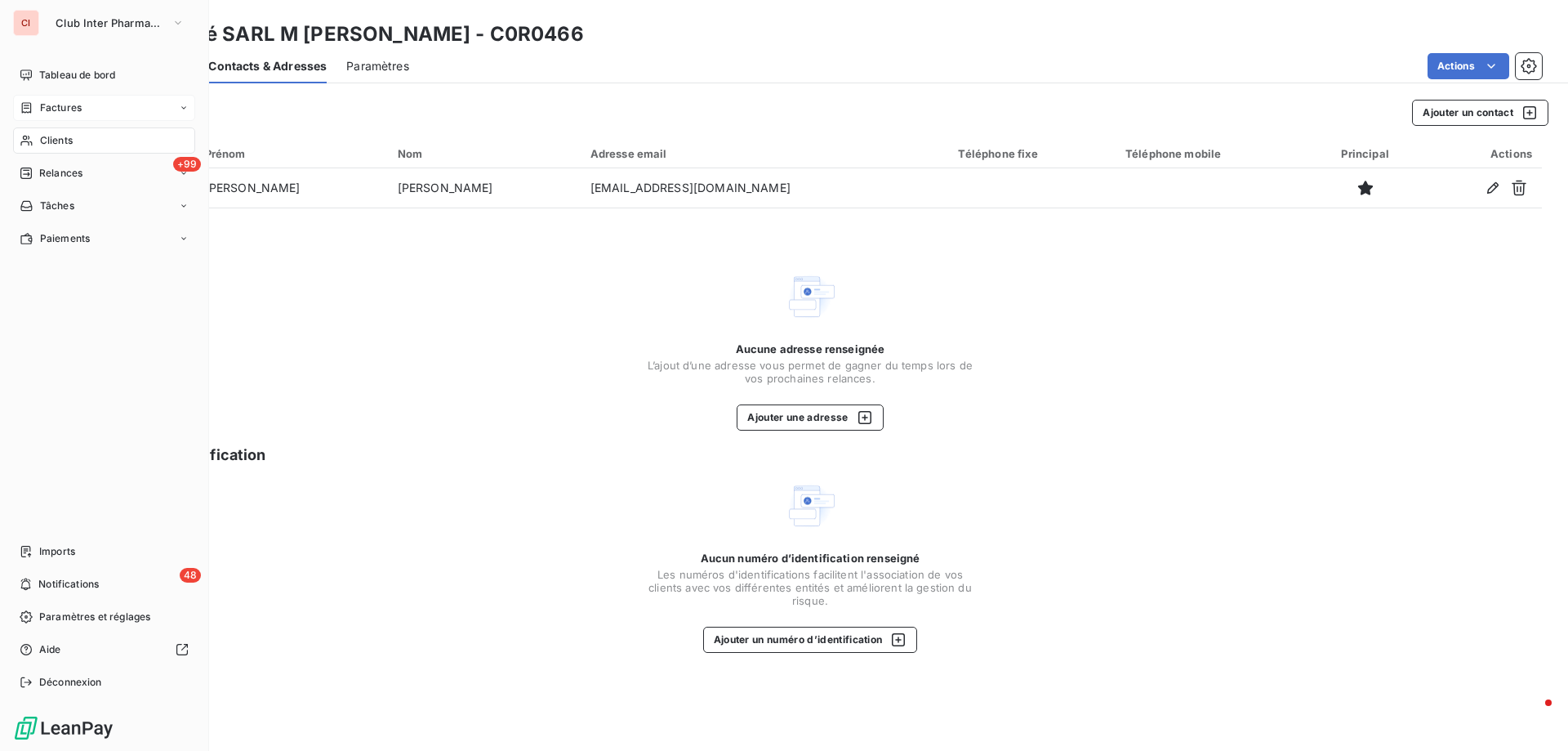
click at [53, 145] on span "Clients" at bounding box center [56, 141] width 33 height 15
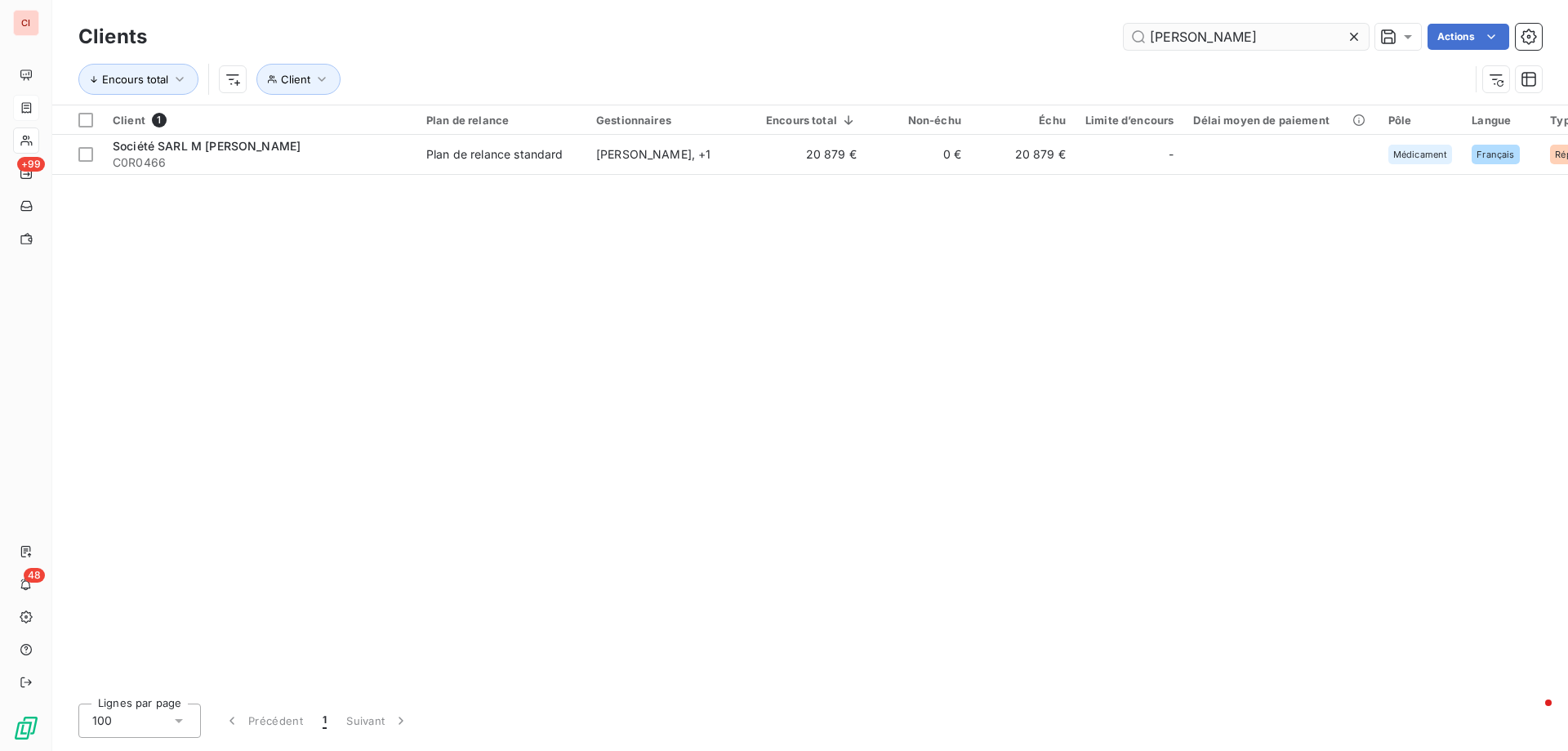
drag, startPoint x: 1191, startPoint y: 39, endPoint x: 1135, endPoint y: 35, distance: 56.1
click at [1135, 35] on input "[PERSON_NAME]" at bounding box center [1246, 36] width 245 height 26
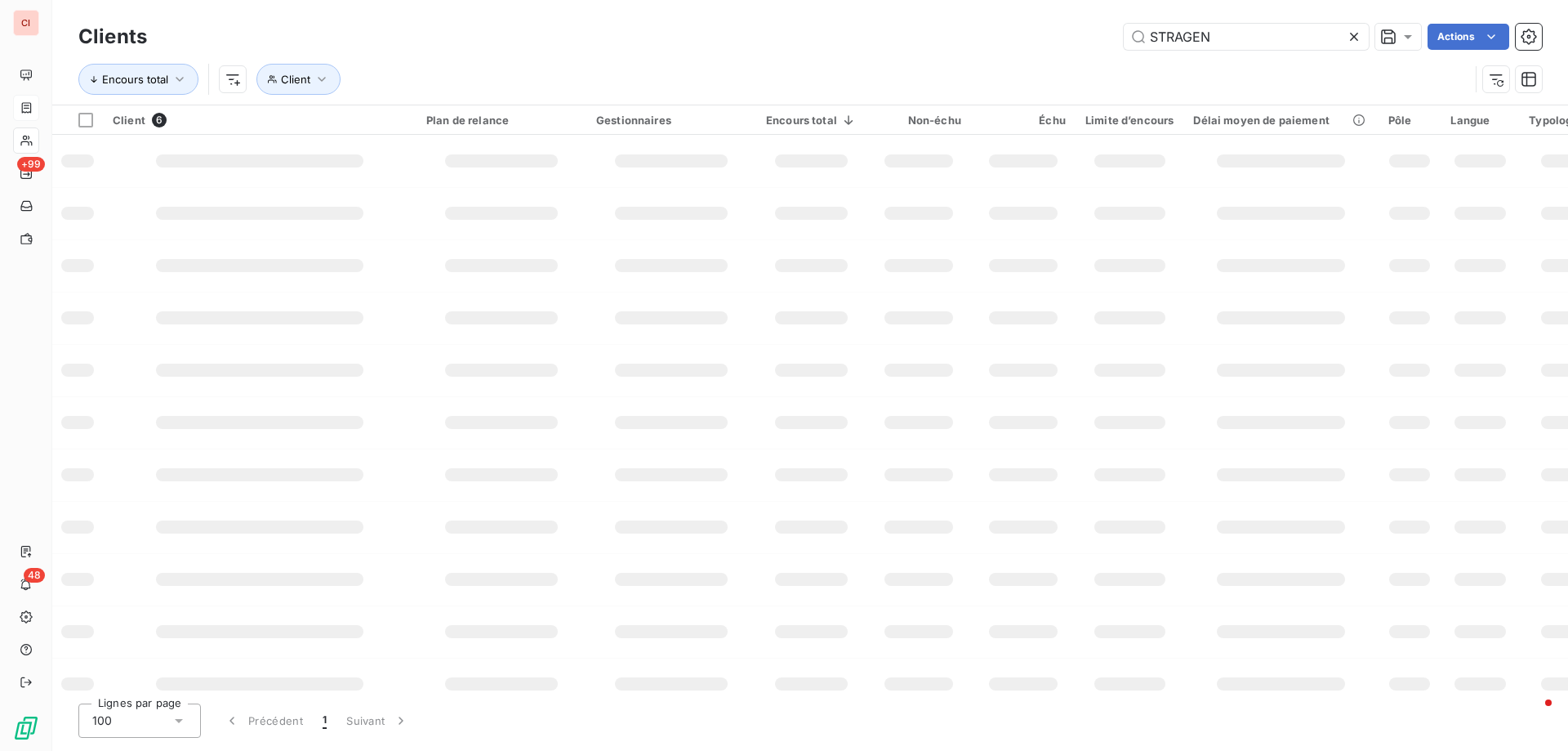
type input "STRAGEN"
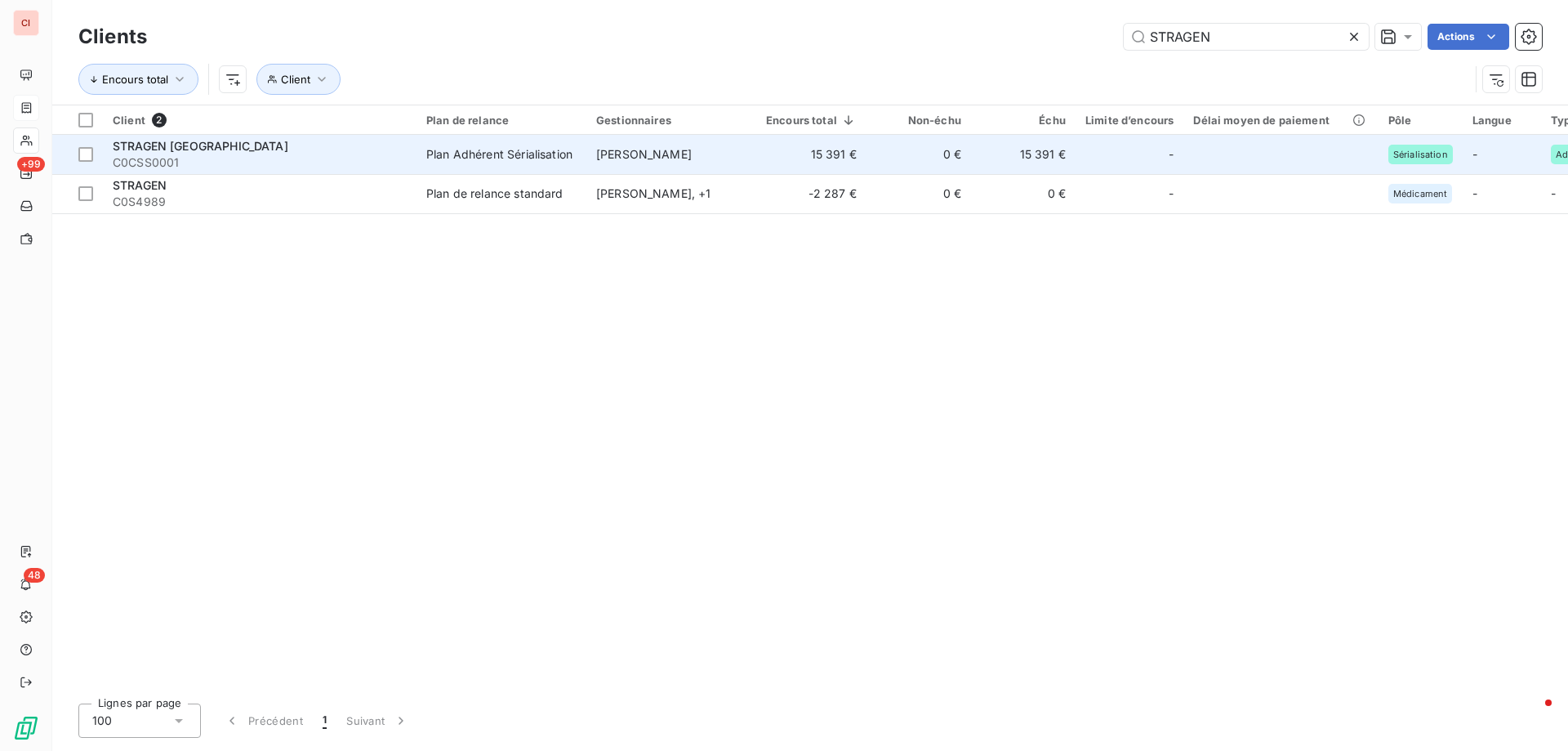
click at [653, 155] on span "[PERSON_NAME]" at bounding box center [643, 153] width 95 height 14
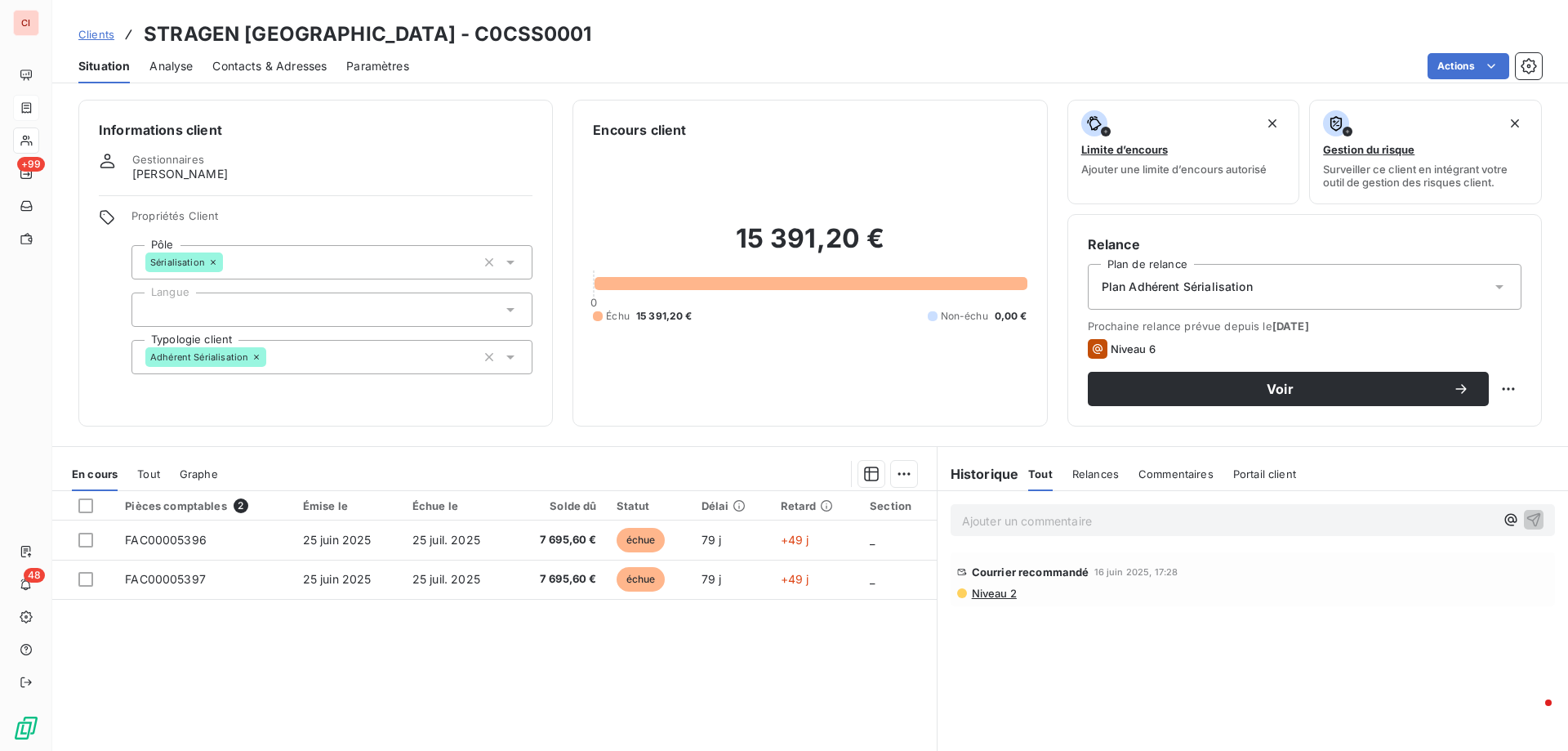
click at [263, 63] on span "Contacts & Adresses" at bounding box center [269, 65] width 114 height 16
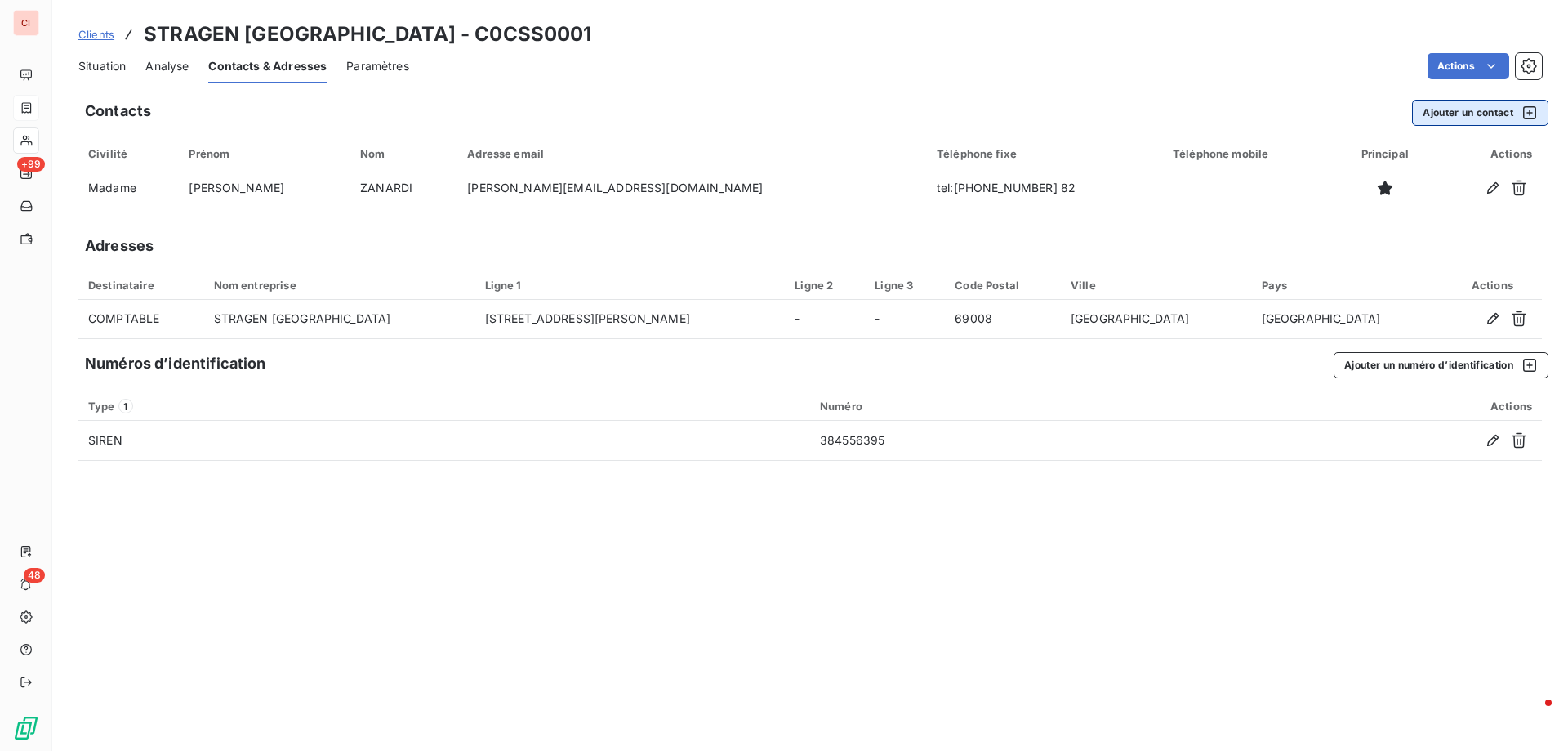
click at [1424, 114] on button "Ajouter un contact" at bounding box center [1480, 113] width 136 height 26
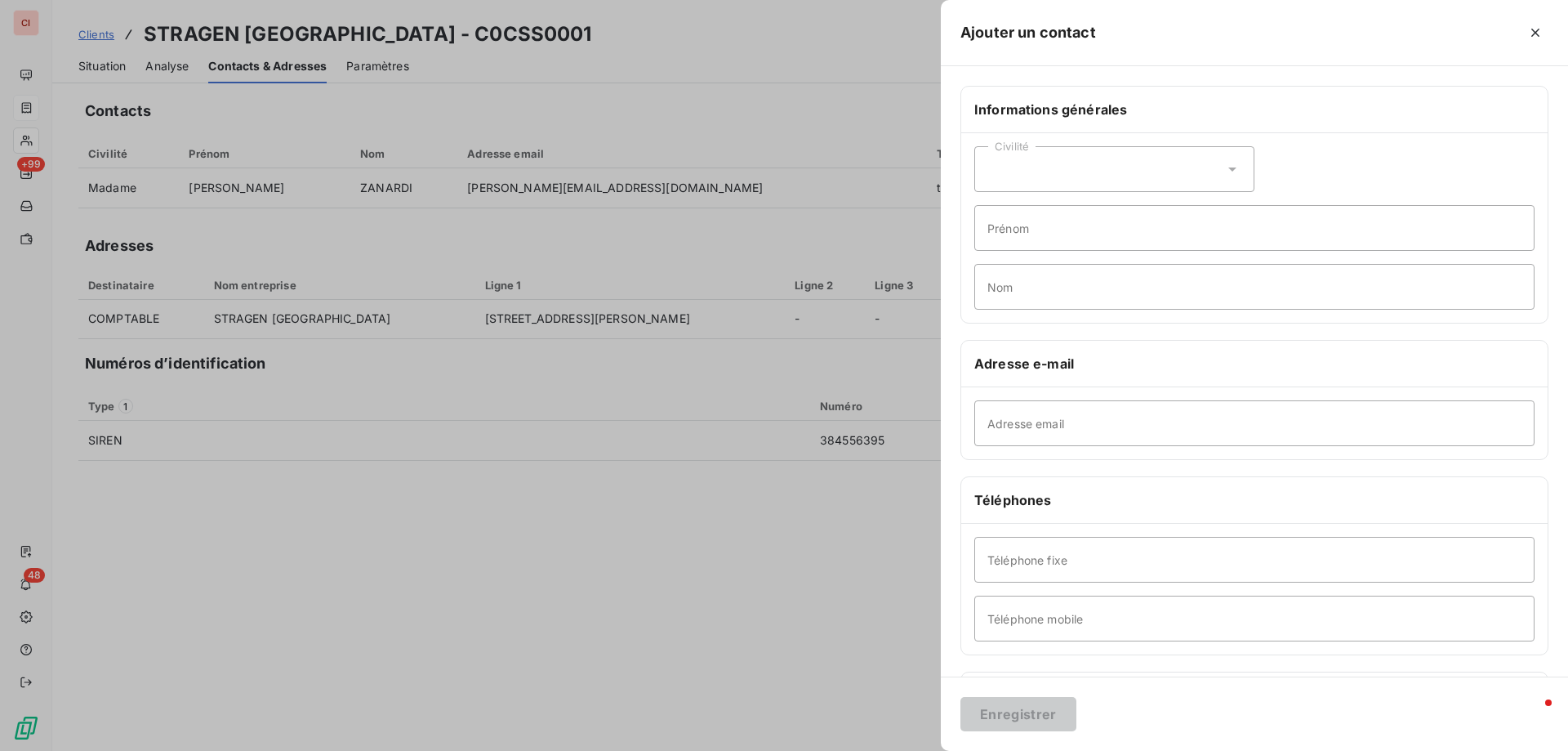
click at [1126, 170] on div "Civilité" at bounding box center [1114, 169] width 280 height 46
click at [1052, 241] on span "Monsieur" at bounding box center [1031, 239] width 49 height 16
click at [1050, 237] on input "Prénom" at bounding box center [1254, 227] width 560 height 46
type input "[PERSON_NAME]"
type input "MAUREL"
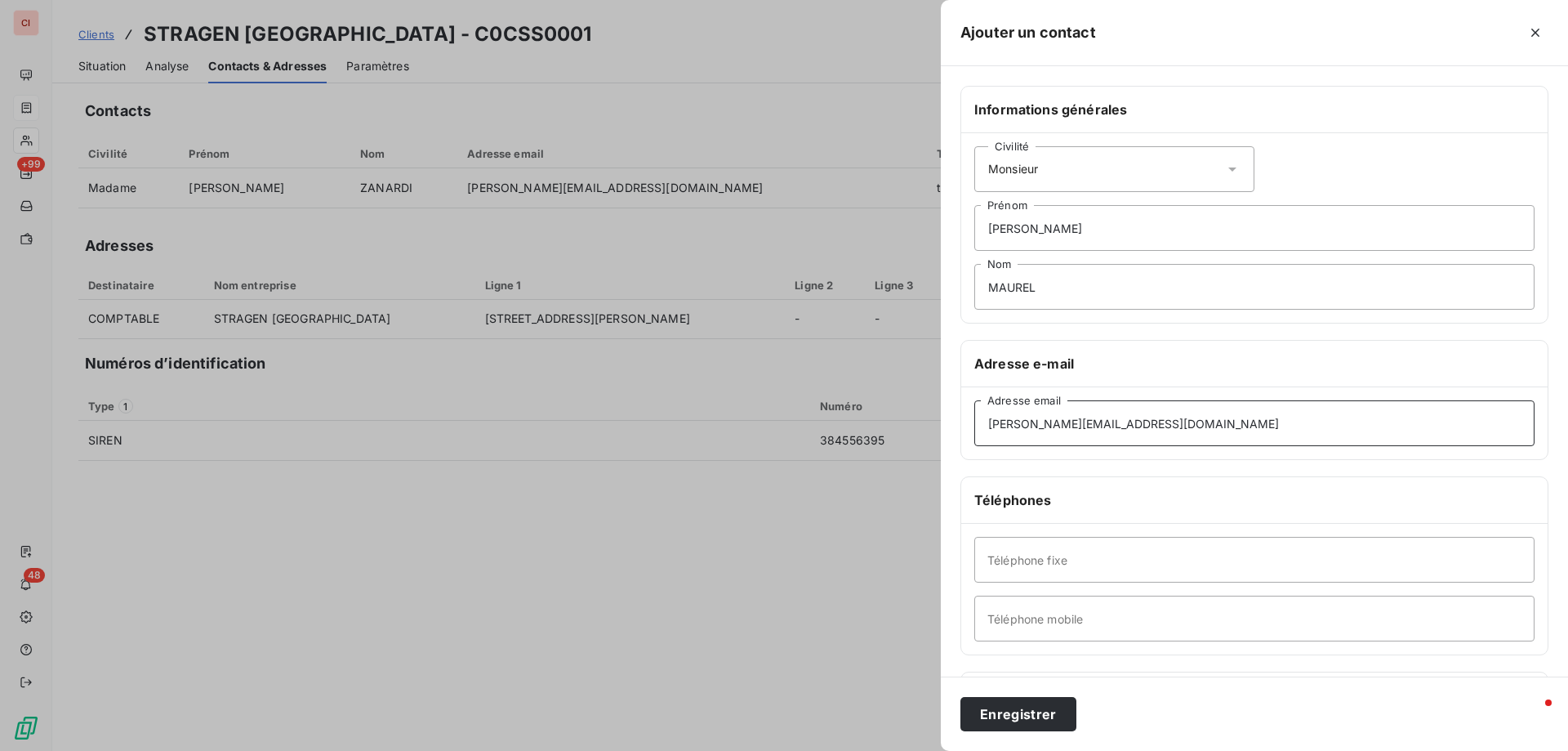
type input "[PERSON_NAME][EMAIL_ADDRESS][DOMAIN_NAME]"
click at [1050, 569] on input "Téléphone fixe" at bounding box center [1254, 559] width 560 height 46
type input "DIRECTEUR GENERAL"
click at [1056, 716] on button "Enregistrer" at bounding box center [1018, 714] width 116 height 35
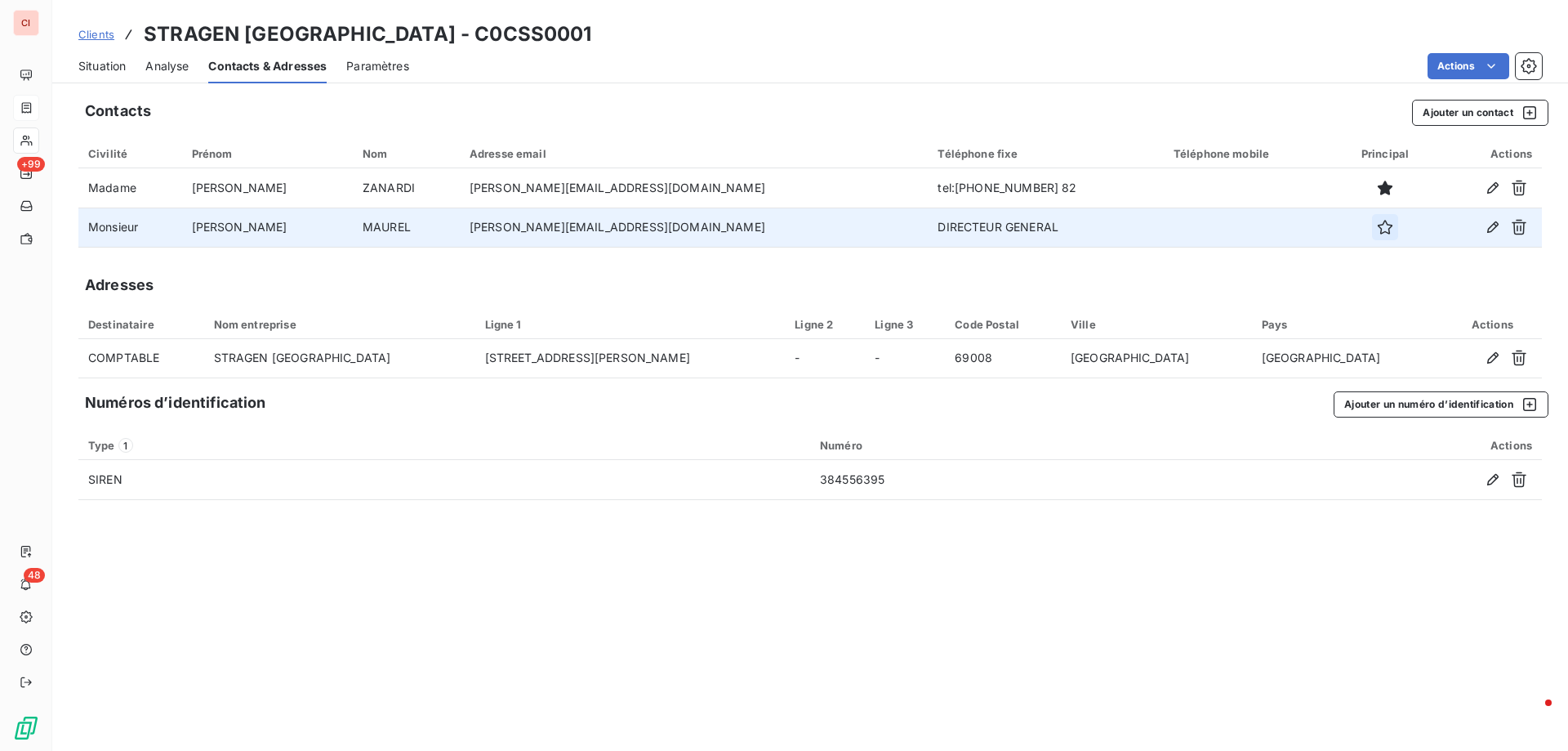
click at [1377, 232] on icon "button" at bounding box center [1385, 227] width 15 height 15
click at [1494, 231] on icon "button" at bounding box center [1492, 226] width 16 height 16
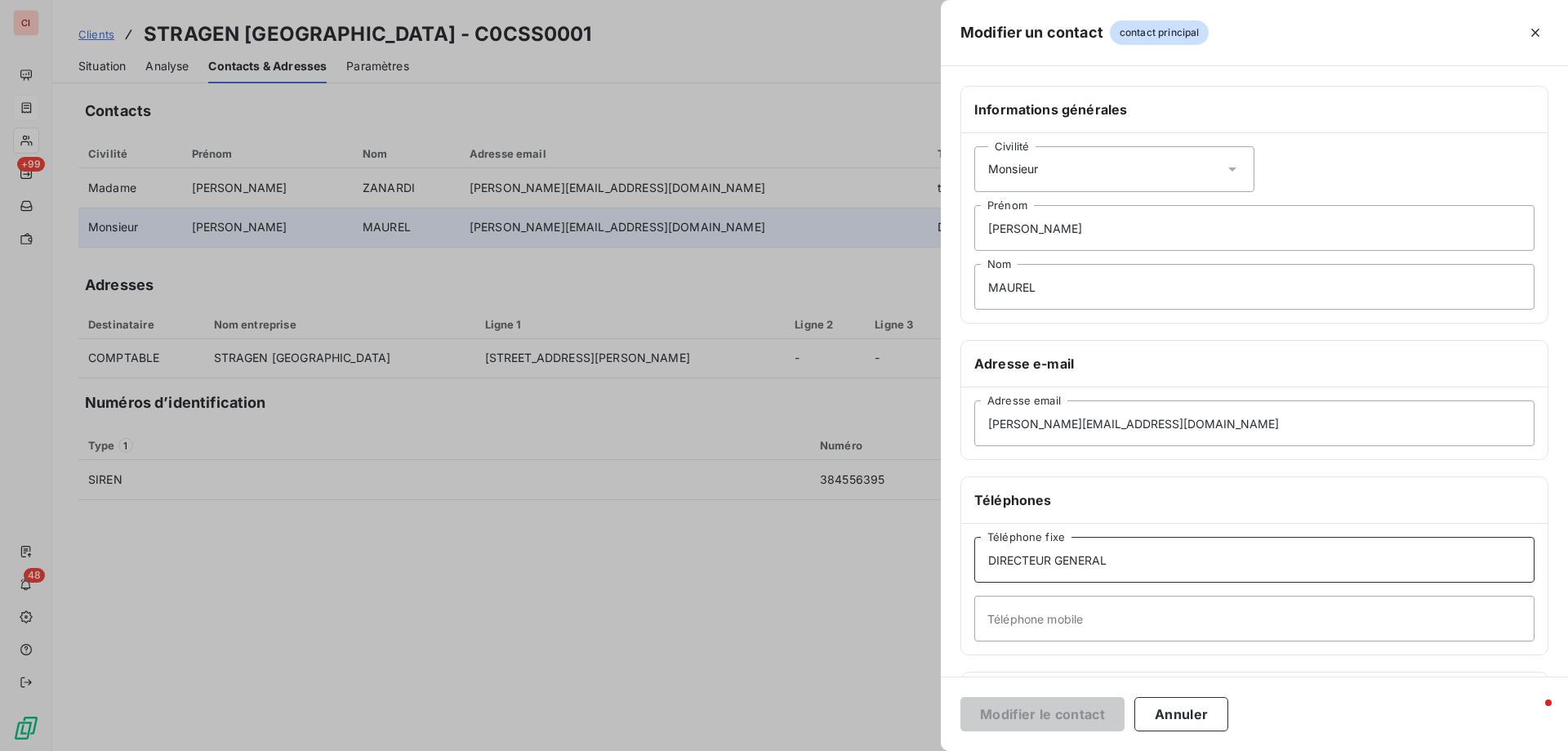
drag, startPoint x: 1117, startPoint y: 564, endPoint x: 934, endPoint y: 554, distance: 183.3
click at [934, 750] on div "Modifier un contact contact principal Informations générales Civilité Monsieur …" at bounding box center [784, 751] width 1568 height 0
click at [1077, 719] on button "Modifier le contact" at bounding box center [1042, 714] width 164 height 35
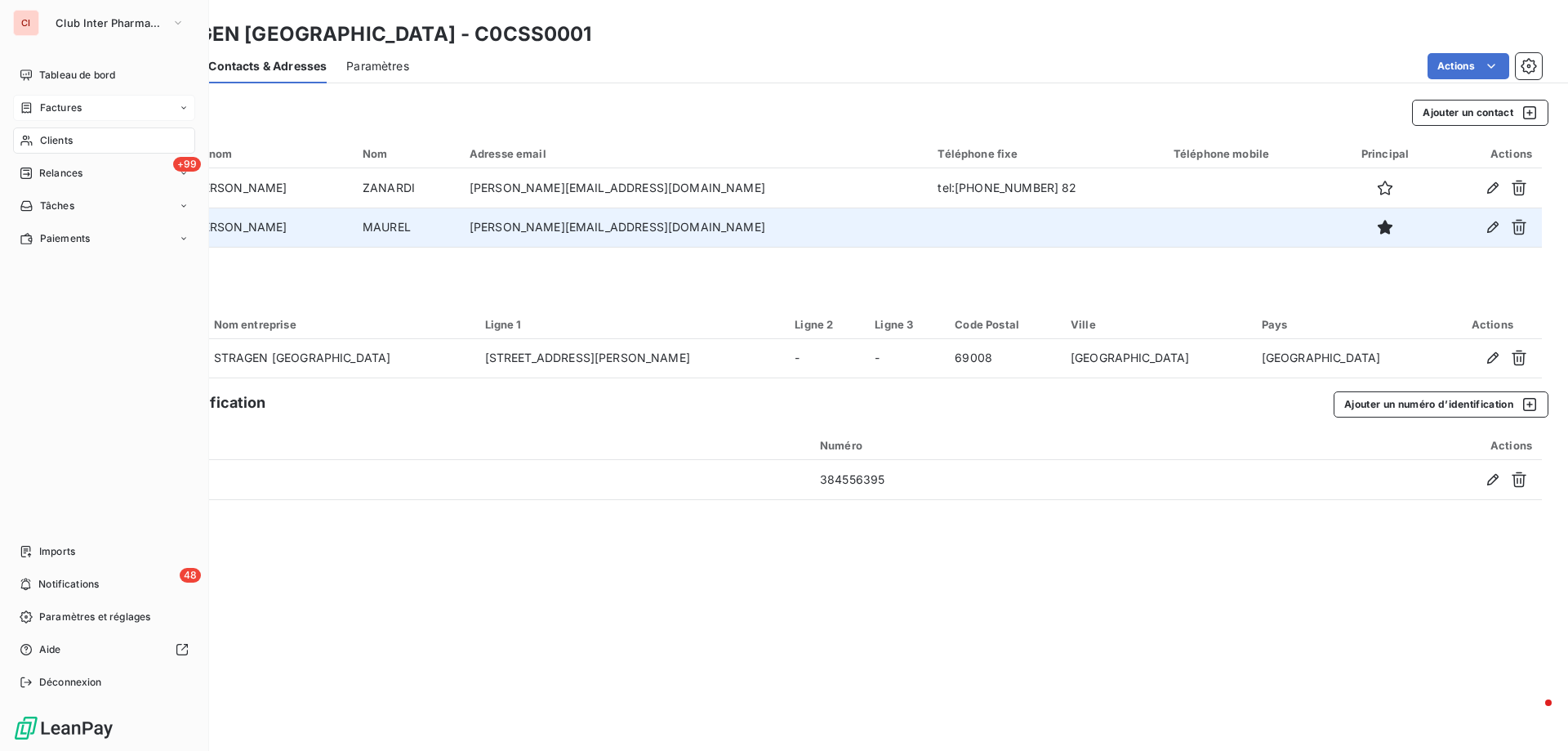
click at [63, 138] on span "Clients" at bounding box center [56, 141] width 33 height 15
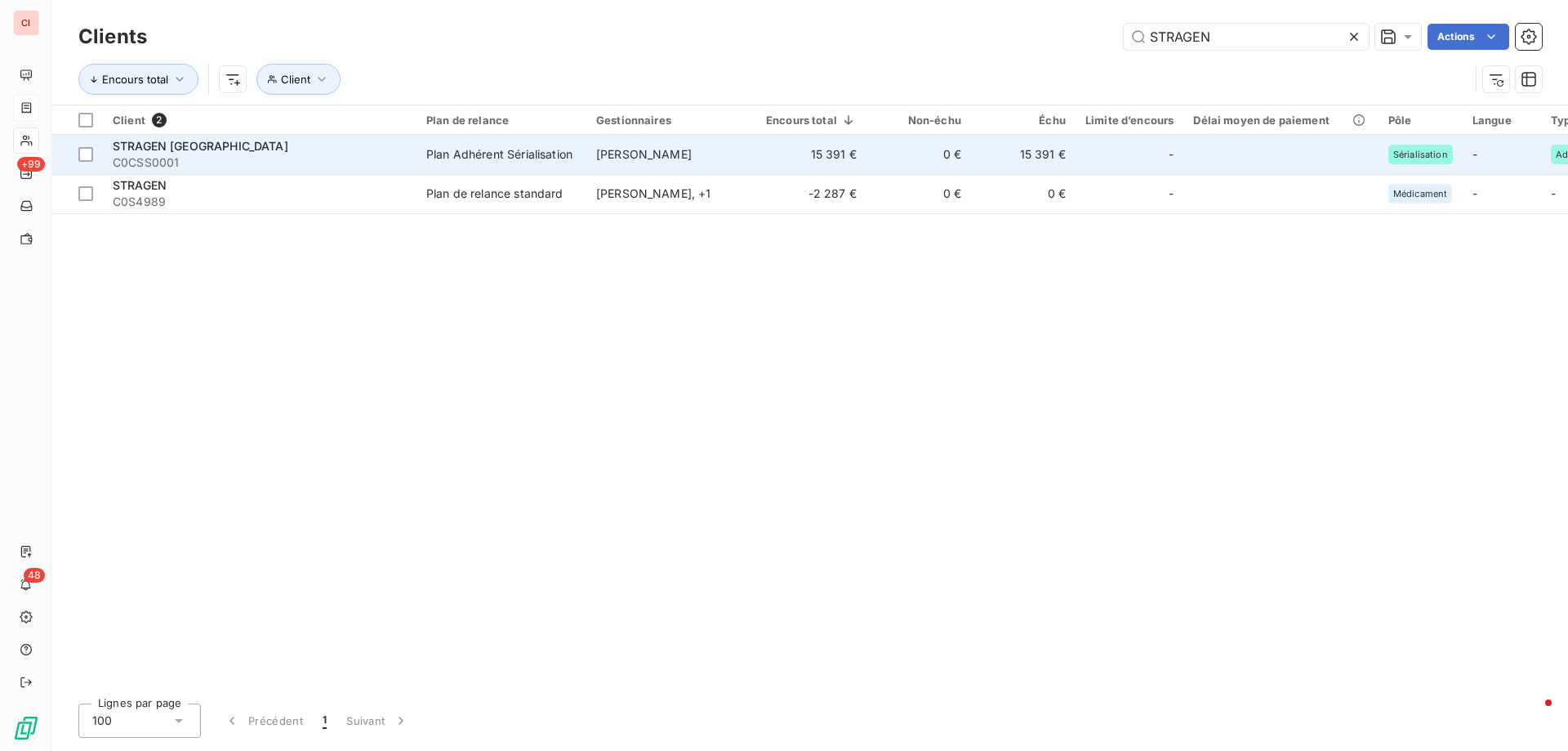
click at [530, 148] on div "Plan Adhérent Sérialisation" at bounding box center [499, 154] width 147 height 16
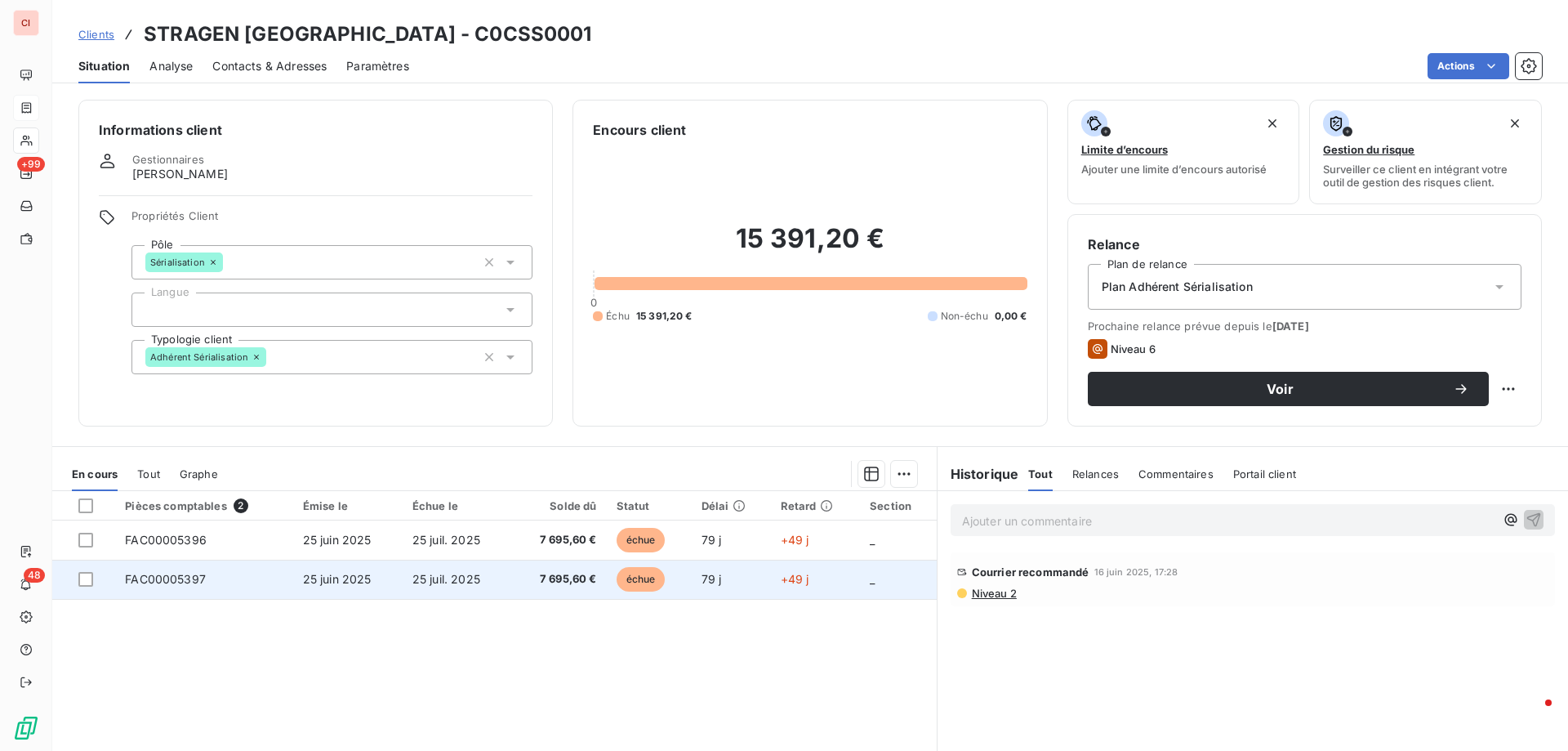
click at [573, 573] on span "7 695,60 €" at bounding box center [558, 578] width 75 height 16
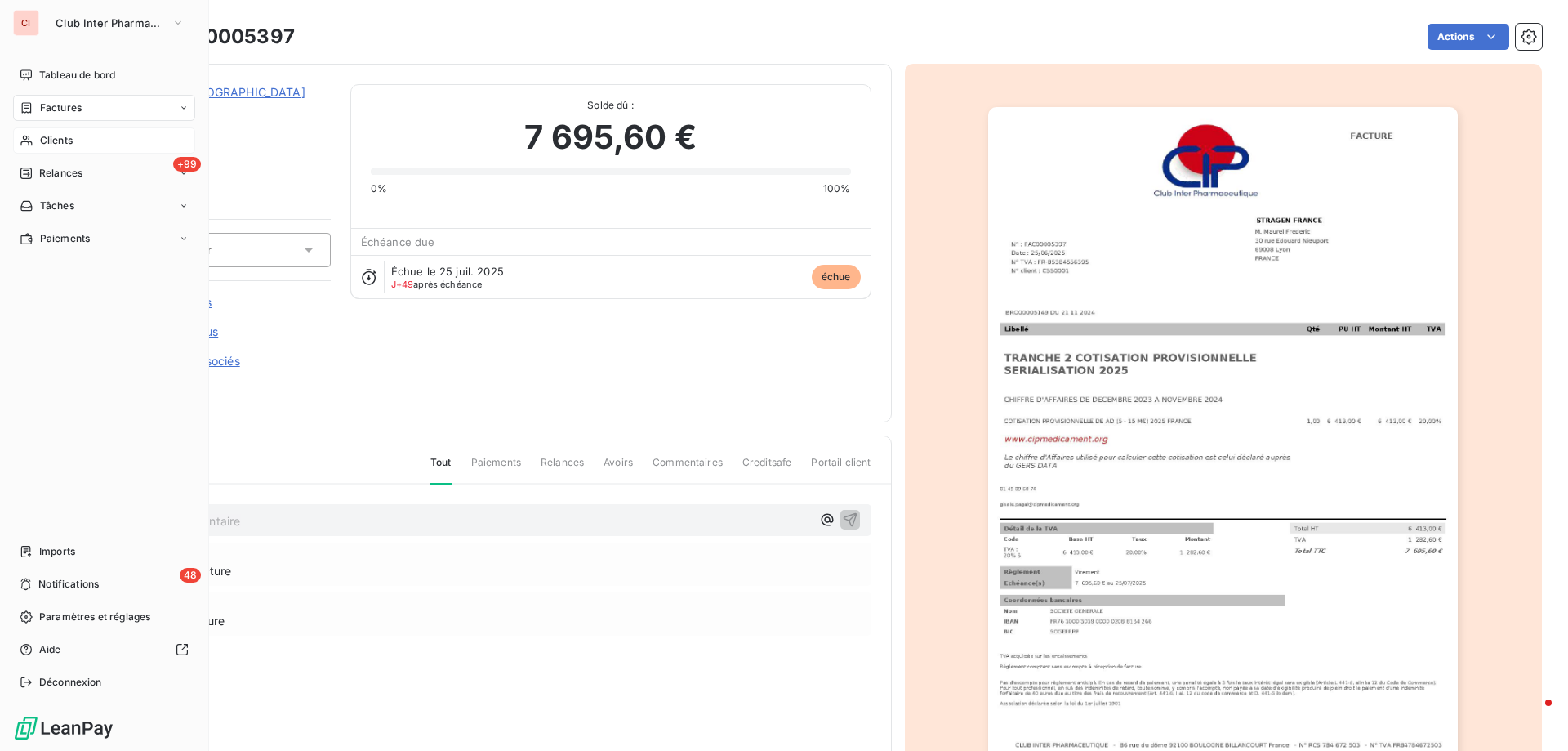
click at [64, 135] on span "Clients" at bounding box center [56, 141] width 33 height 15
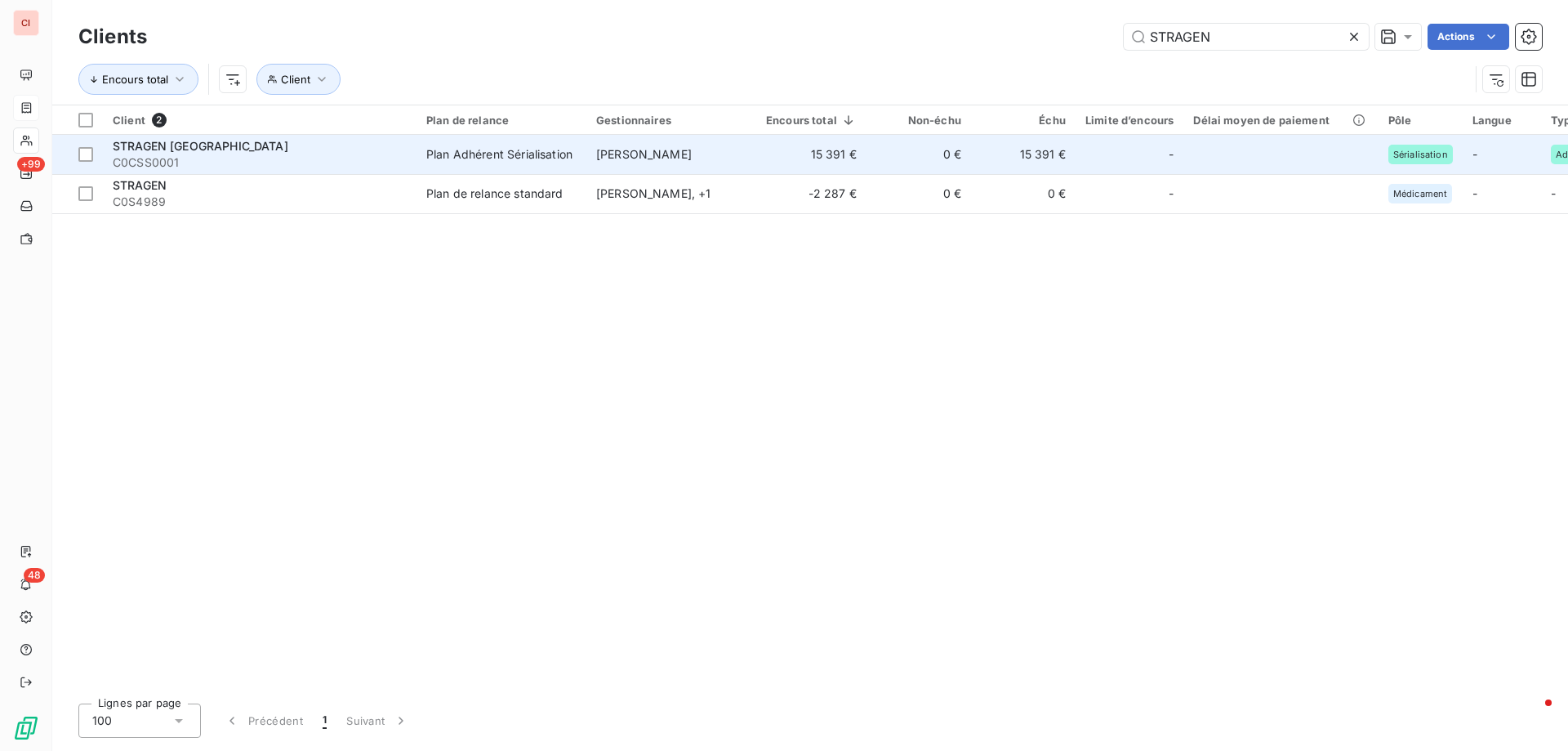
click at [474, 149] on div "Plan Adhérent Sérialisation" at bounding box center [499, 154] width 147 height 16
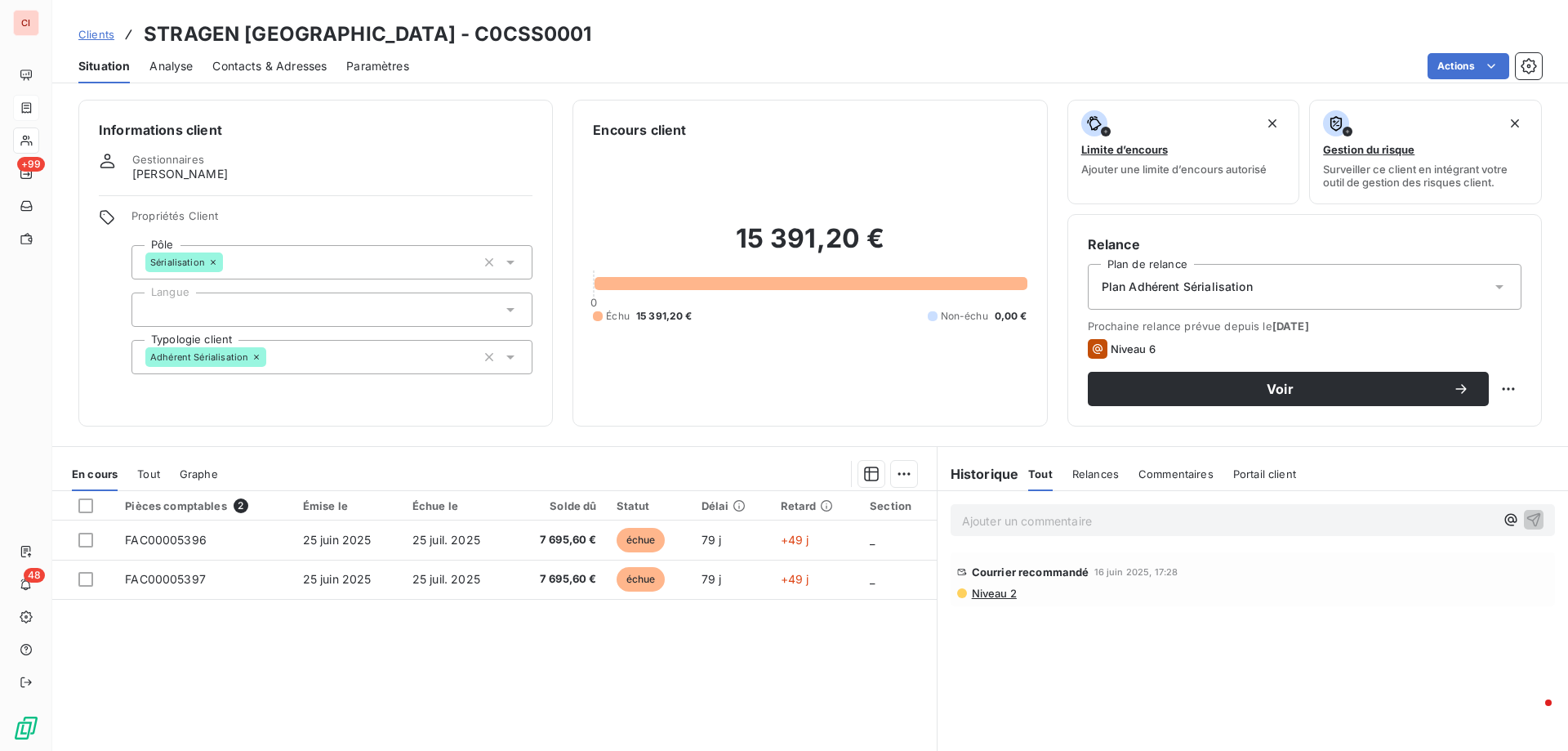
click at [288, 71] on span "Contacts & Adresses" at bounding box center [269, 65] width 114 height 16
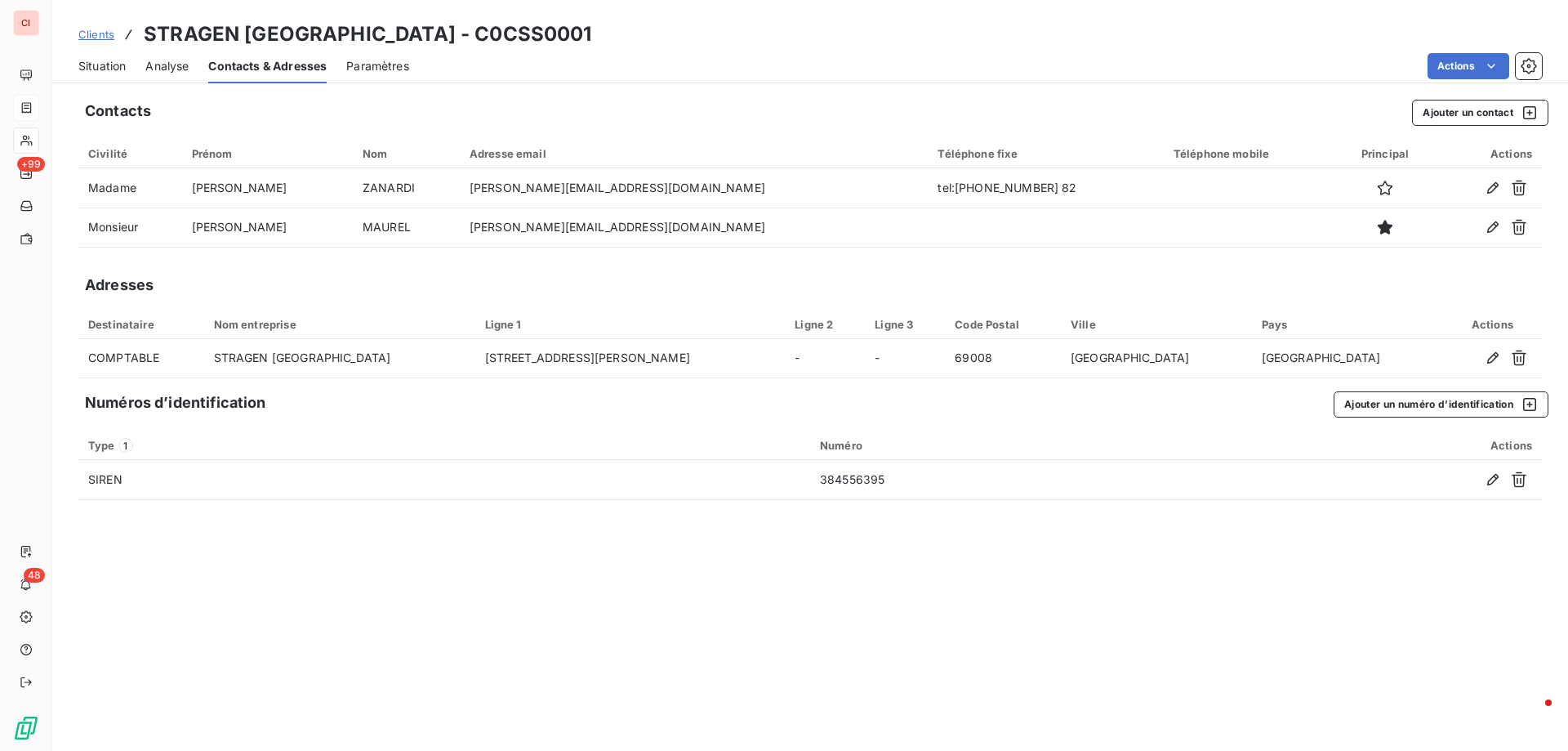
click at [126, 62] on span "Situation" at bounding box center [102, 65] width 48 height 16
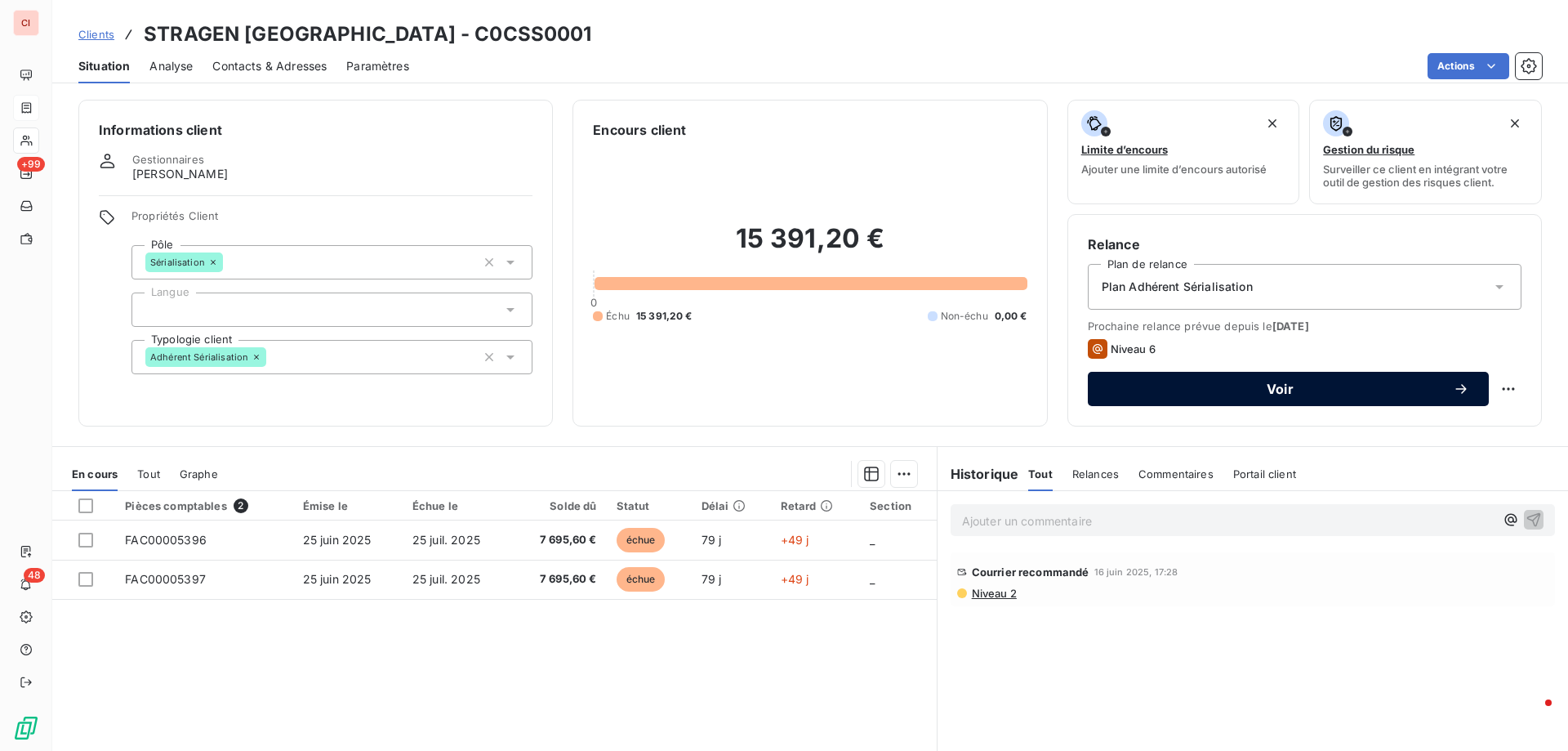
click at [1332, 387] on span "Voir" at bounding box center [1280, 389] width 346 height 13
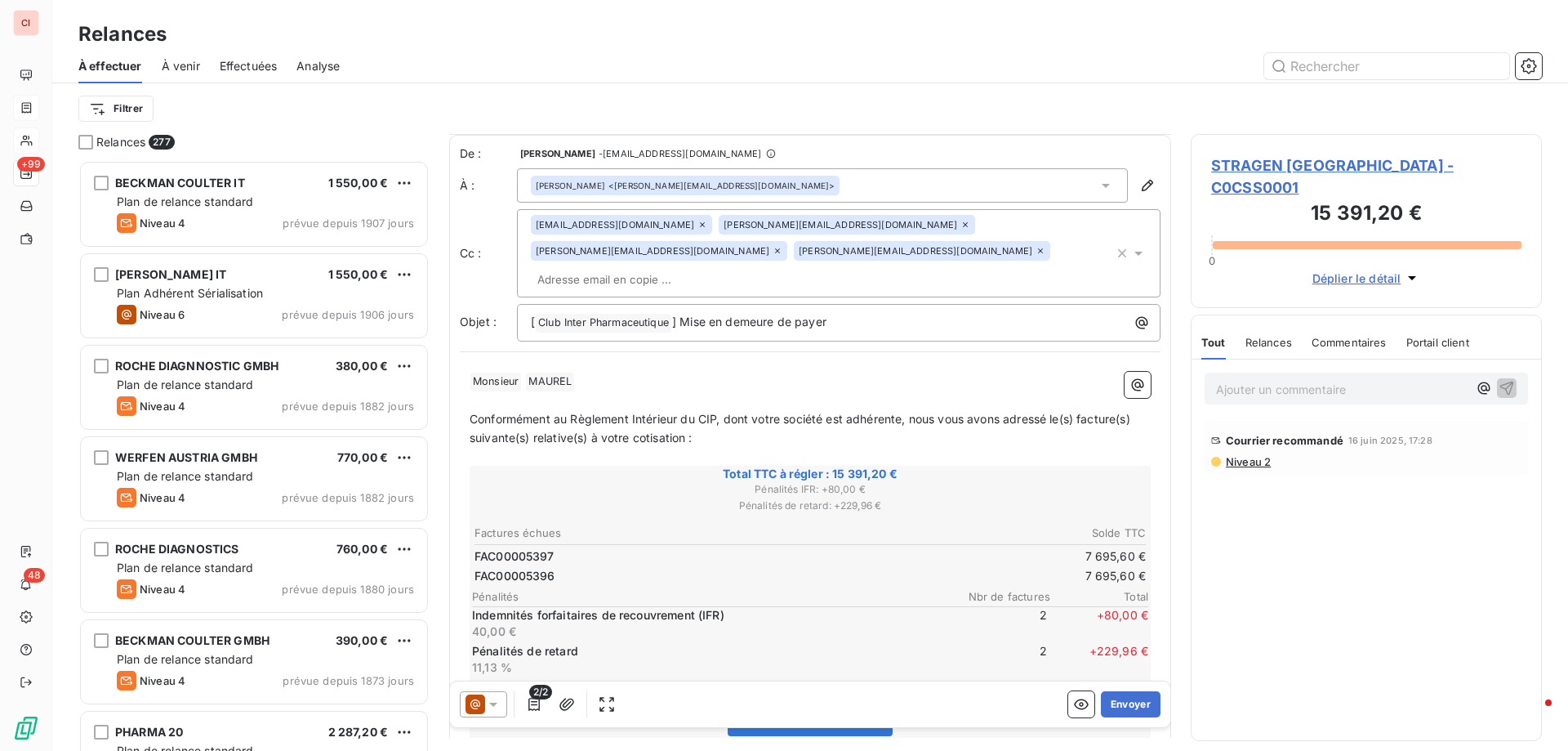
scroll to position [246, 0]
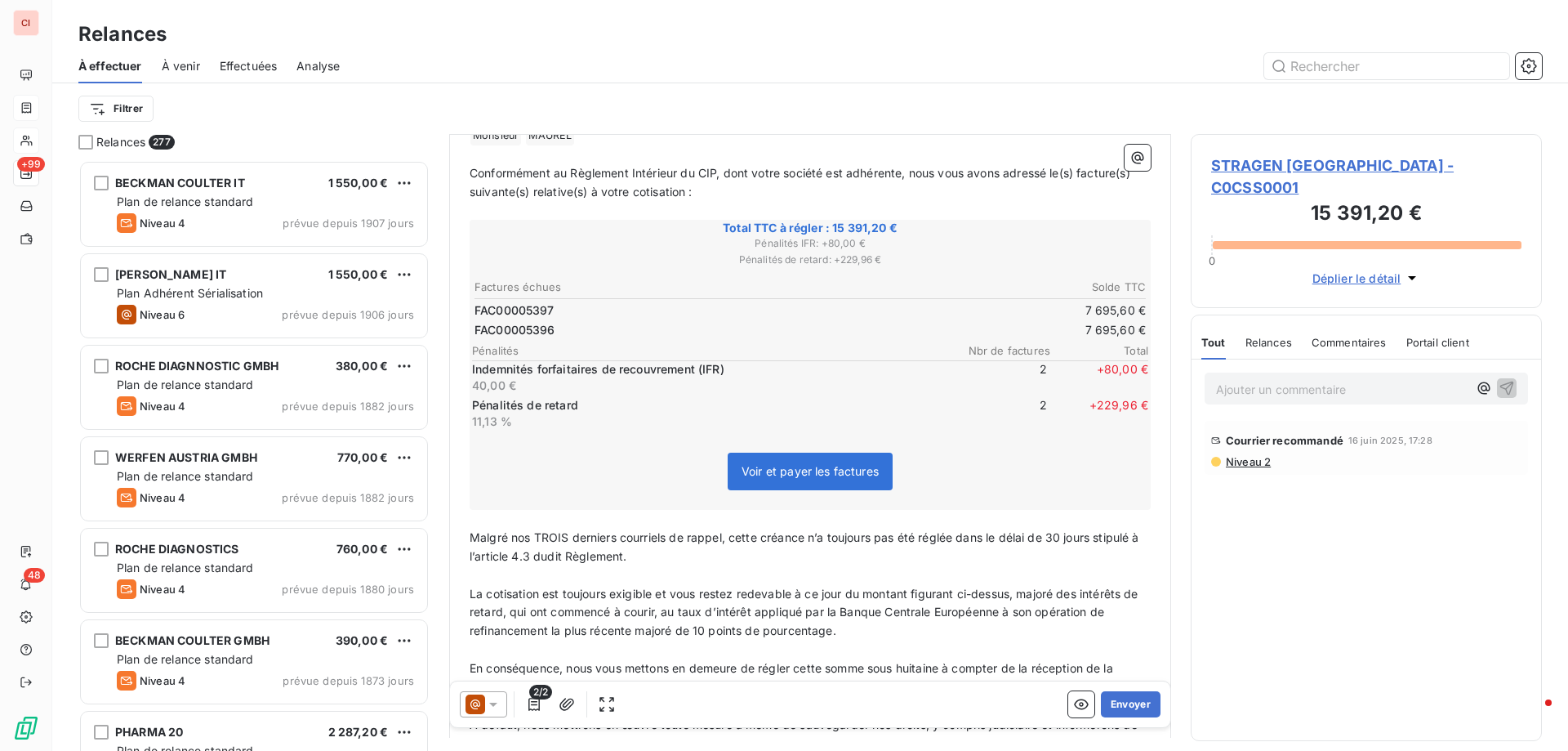
click at [568, 530] on span "Malgré nos TROIS derniers courriels de rappel, cette créance n’a toujours pas é…" at bounding box center [806, 546] width 672 height 33
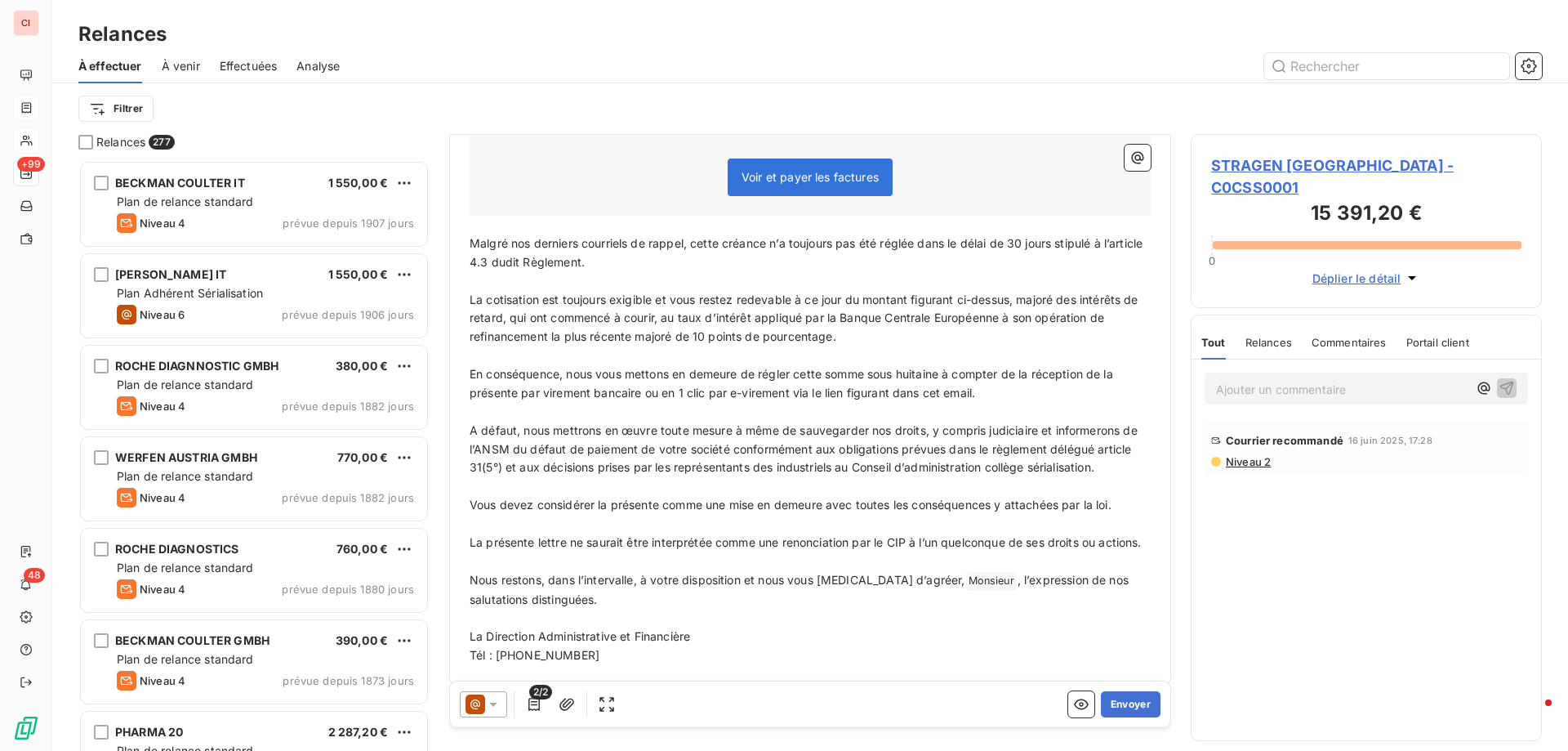
scroll to position [566, 0]
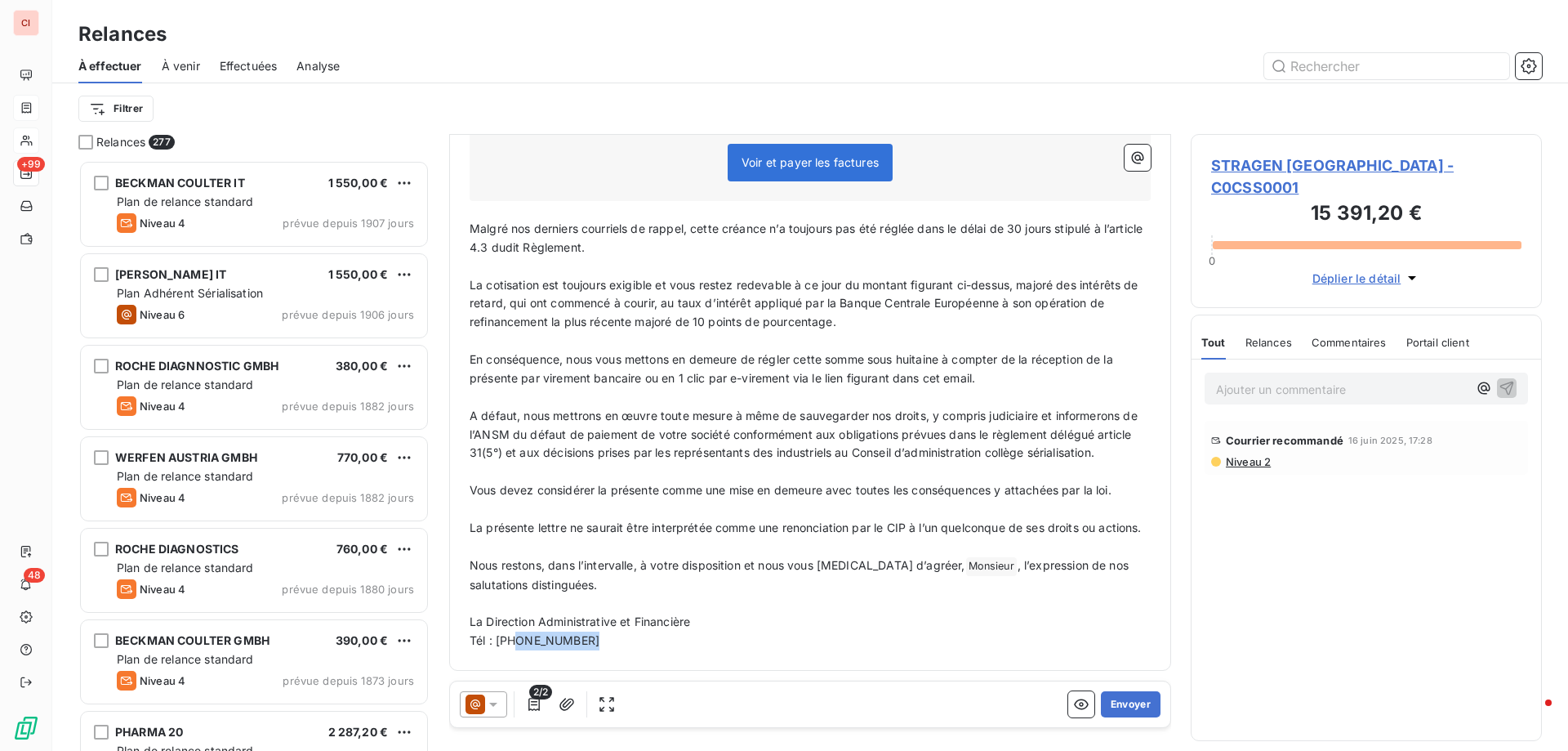
drag, startPoint x: 598, startPoint y: 640, endPoint x: 516, endPoint y: 652, distance: 82.9
click at [516, 652] on div "﻿ Monsieur ﻿ [PERSON_NAME] ﻿ ﻿ ﻿ Conformément au Règlement Intérieur du CIP, do…" at bounding box center [810, 234] width 700 height 853
click at [686, 650] on div "﻿ Monsieur ﻿ [PERSON_NAME] ﻿ ﻿ ﻿ Conformément au Règlement Intérieur du CIP, do…" at bounding box center [810, 234] width 700 height 853
click at [1112, 697] on button "Envoyer" at bounding box center [1131, 704] width 60 height 26
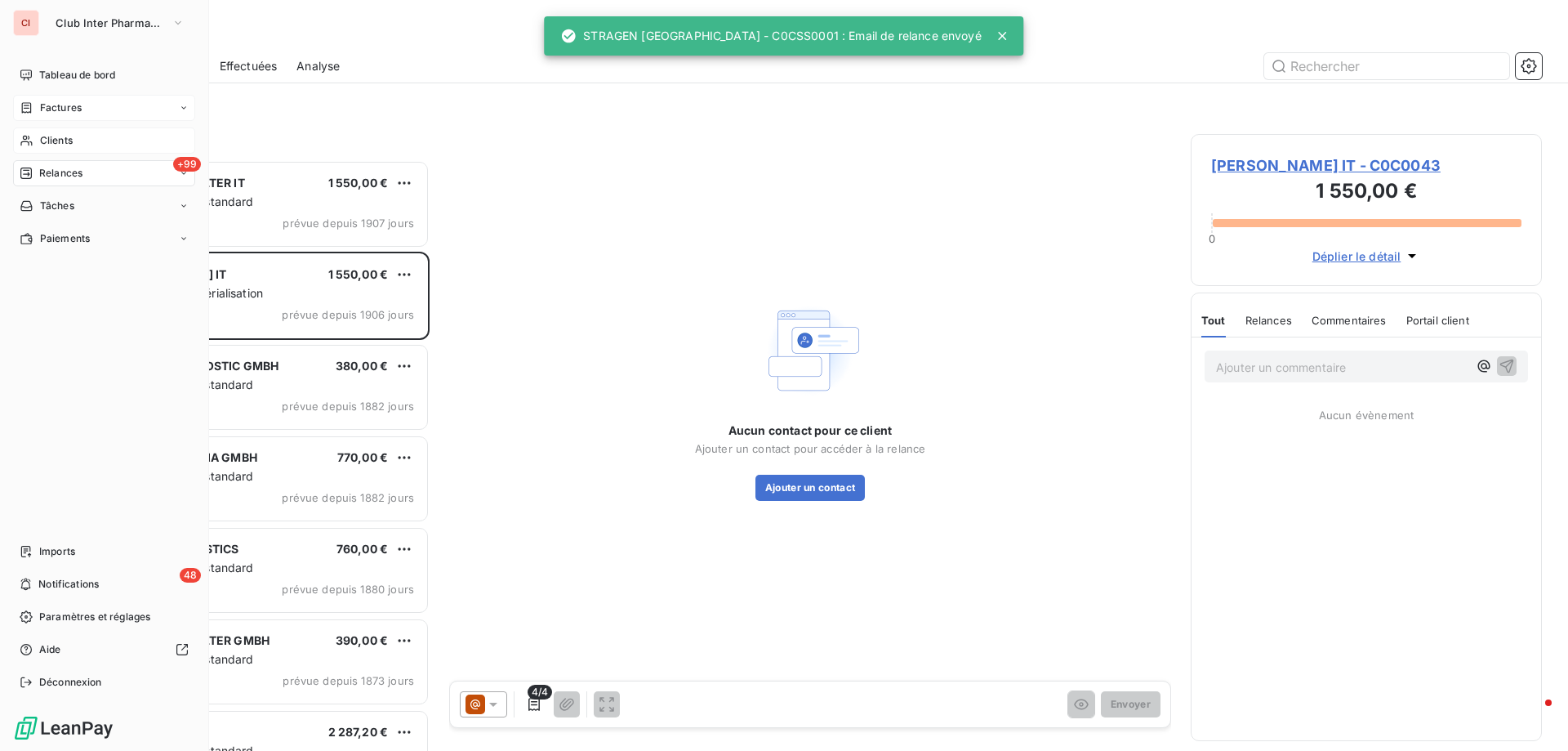
click at [63, 140] on span "Clients" at bounding box center [56, 141] width 33 height 15
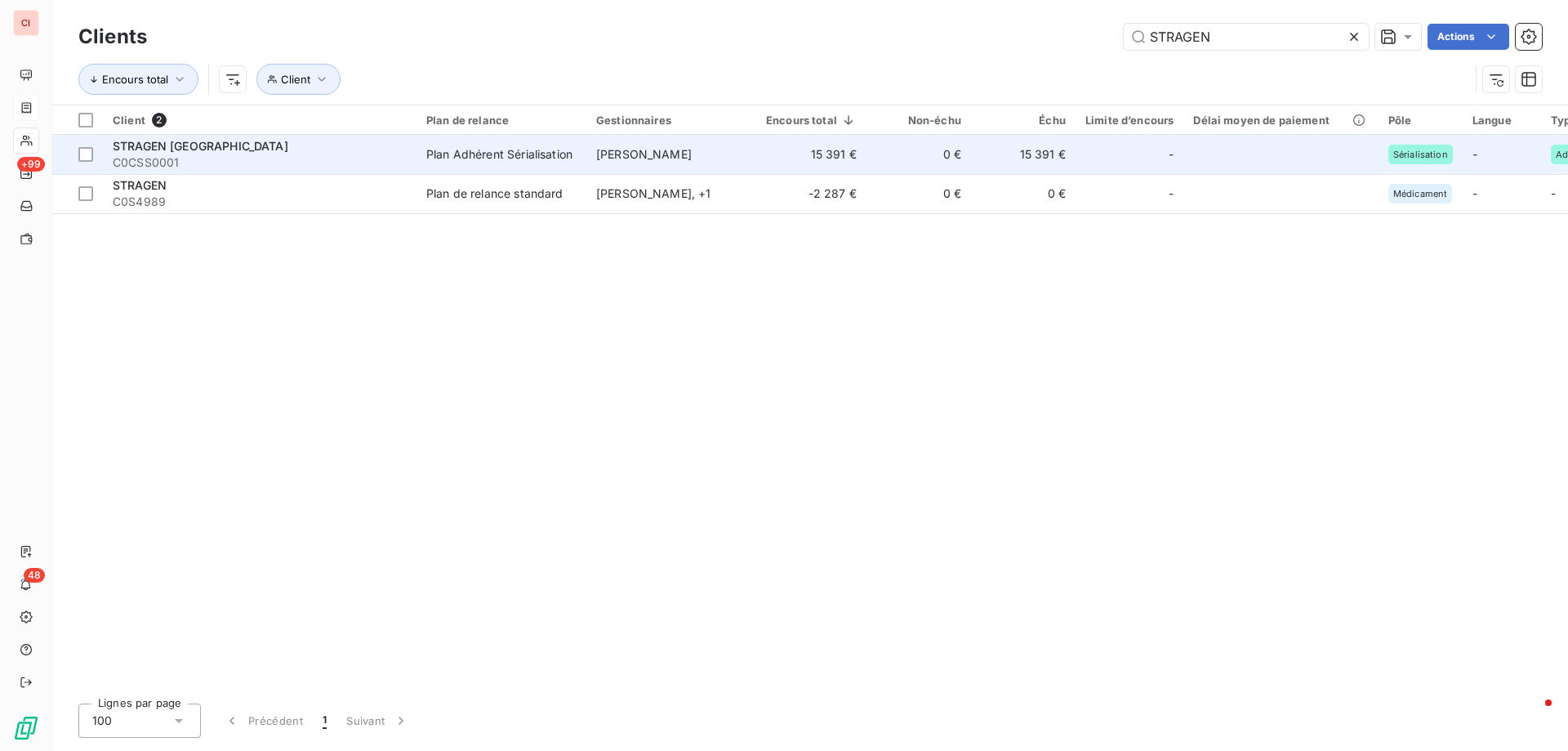
click at [523, 158] on div "Plan Adhérent Sérialisation" at bounding box center [499, 154] width 147 height 16
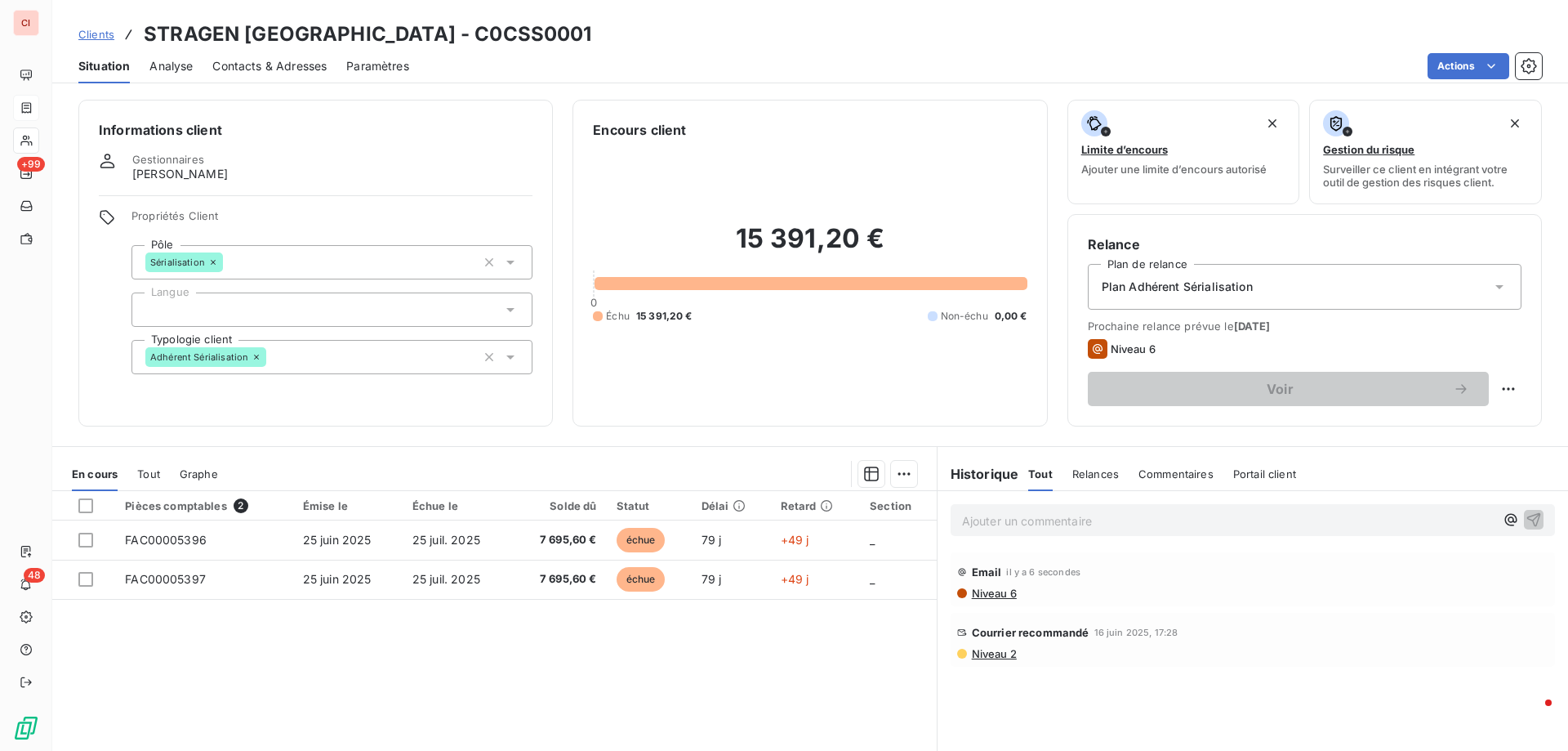
click at [1088, 476] on span "Relances" at bounding box center [1095, 474] width 47 height 13
click at [1035, 475] on span "Tout" at bounding box center [1039, 474] width 22 height 13
click at [970, 475] on h6 "Historique" at bounding box center [978, 474] width 81 height 20
click at [1507, 383] on html "CI +99 48 Clients STRAGEN [GEOGRAPHIC_DATA] - C0CSS0001 Situation Analyse Conta…" at bounding box center [784, 376] width 1568 height 751
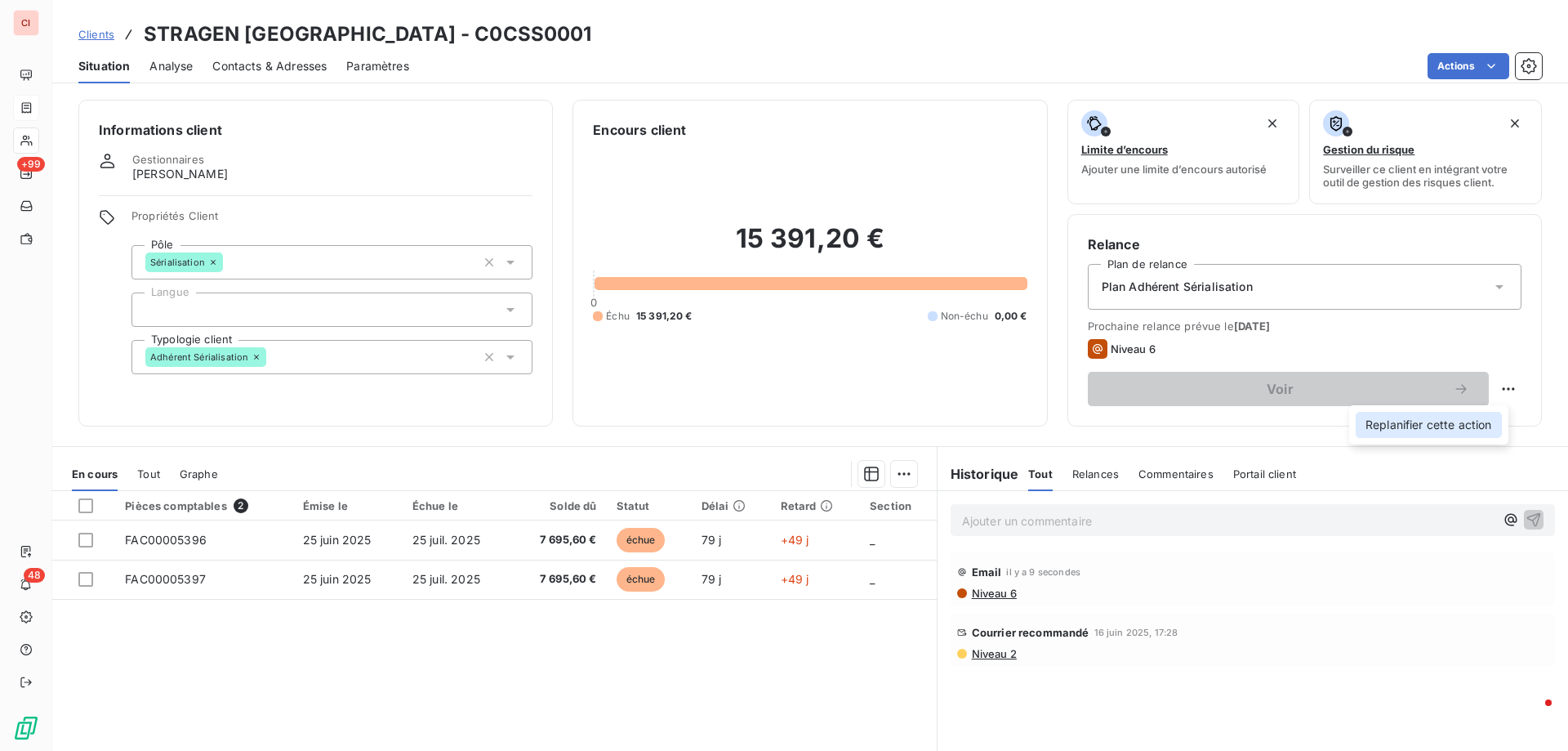
click at [1435, 422] on div "Replanifier cette action" at bounding box center [1428, 425] width 147 height 26
select select "8"
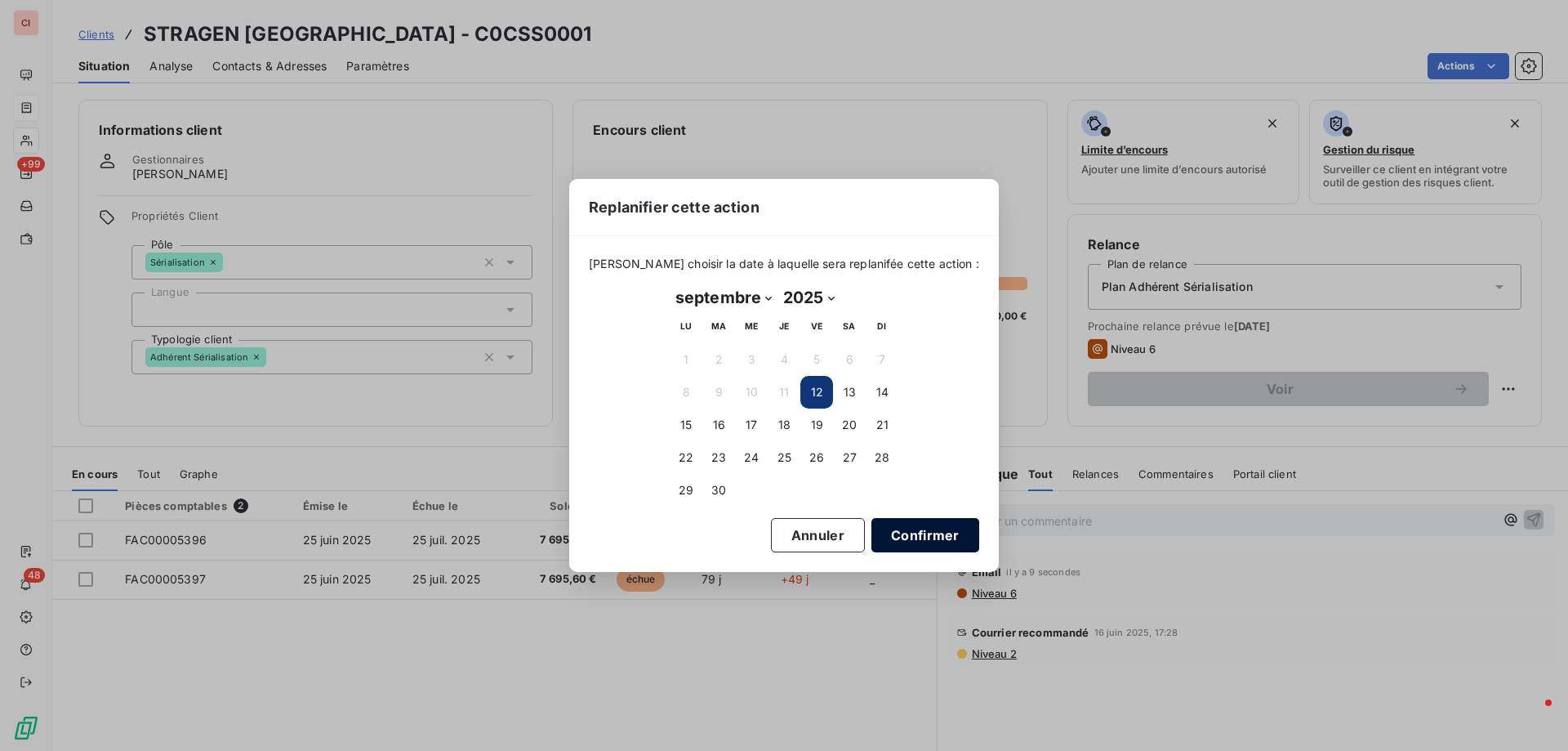
click at [883, 531] on button "Confirmer" at bounding box center [925, 534] width 107 height 35
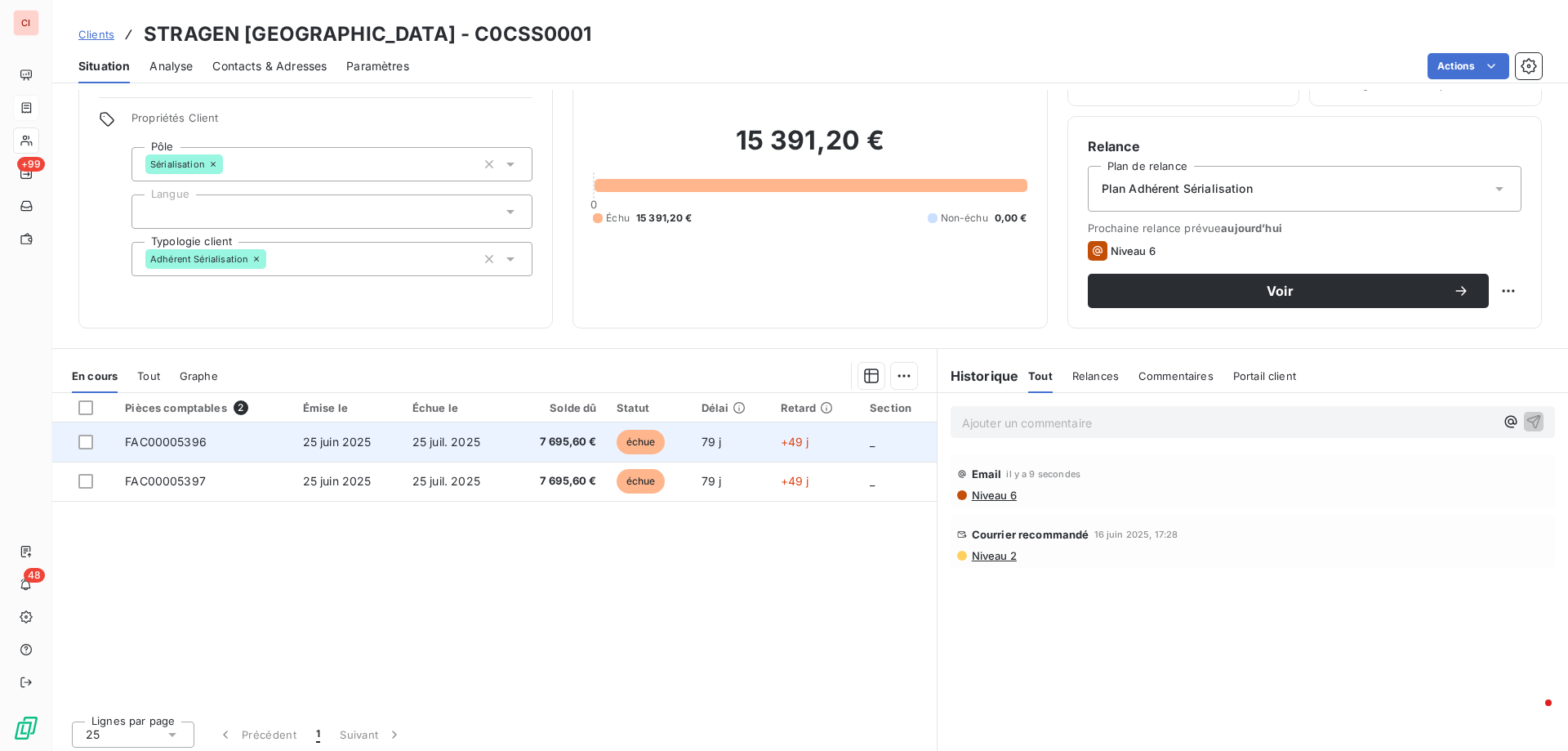
scroll to position [104, 0]
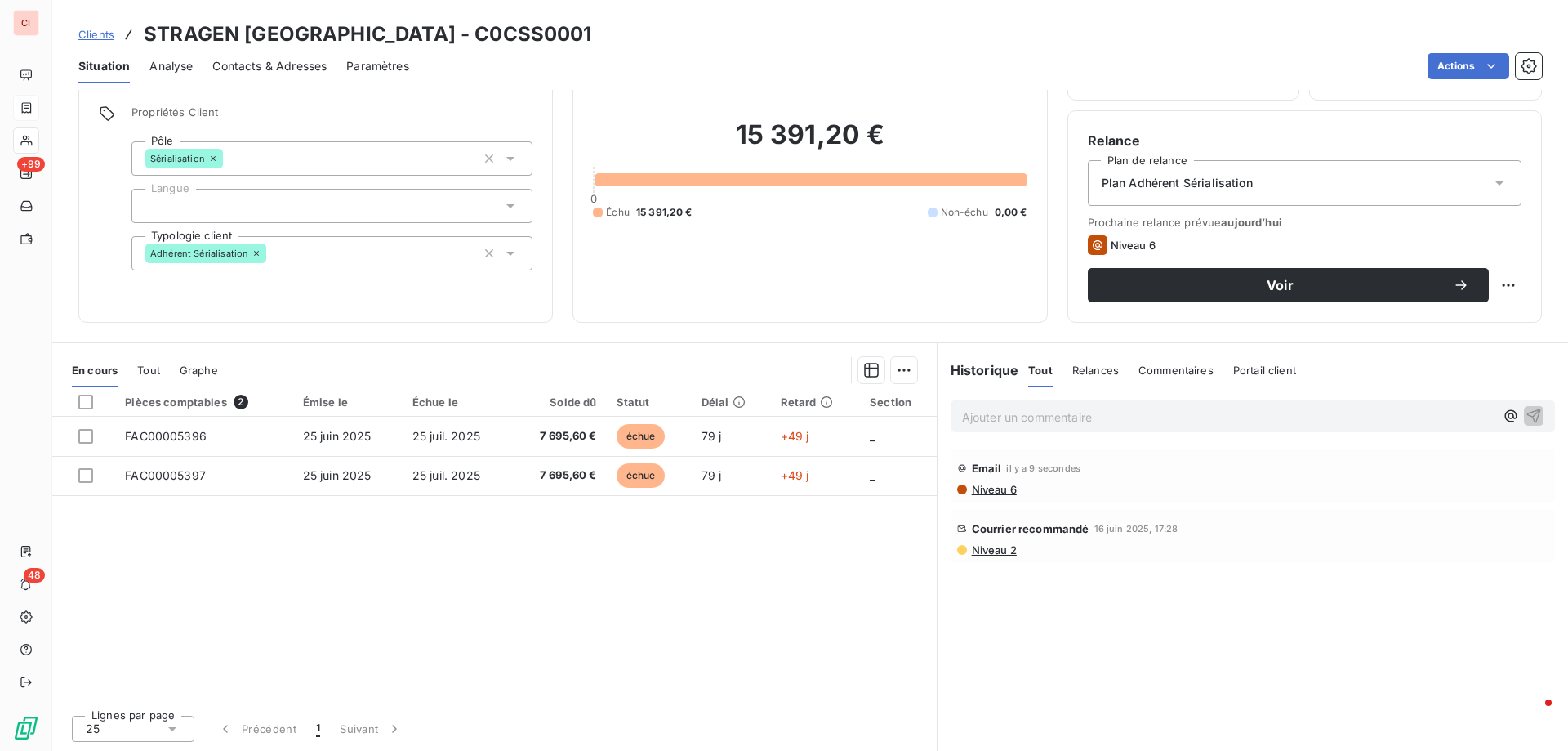
click at [998, 491] on span "Niveau 6" at bounding box center [994, 489] width 47 height 13
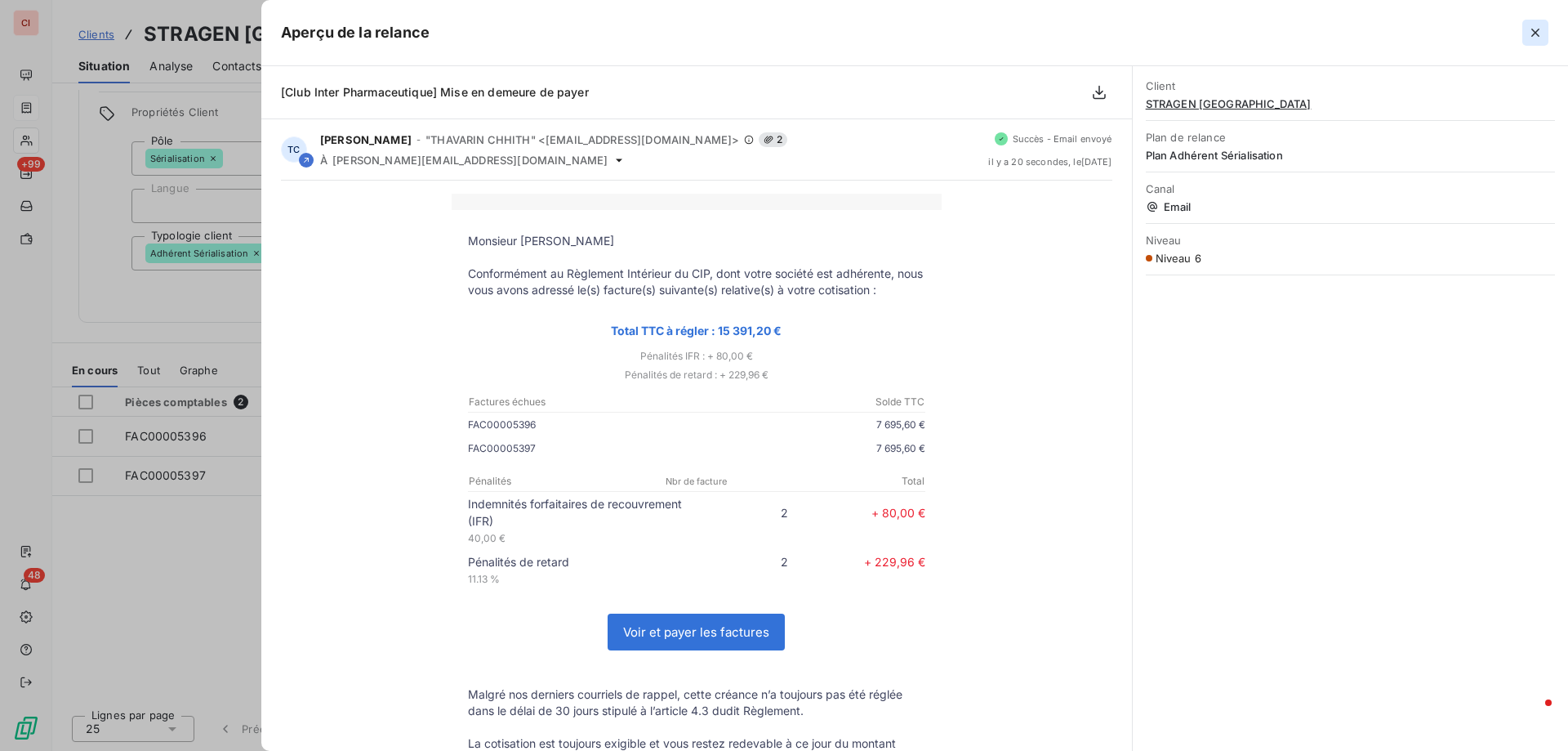
click at [1535, 32] on icon "button" at bounding box center [1534, 33] width 8 height 8
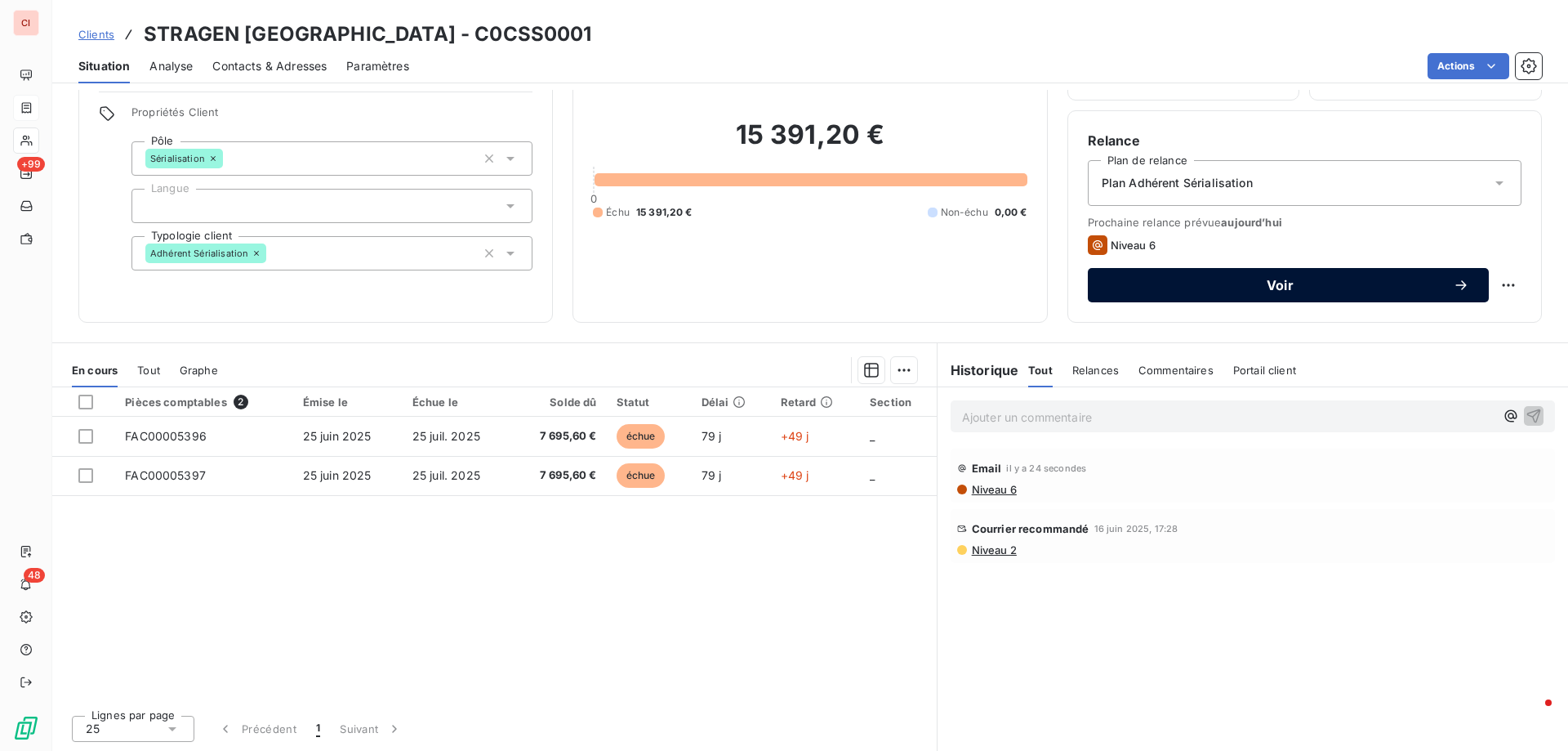
click at [1438, 288] on span "Voir" at bounding box center [1280, 285] width 346 height 13
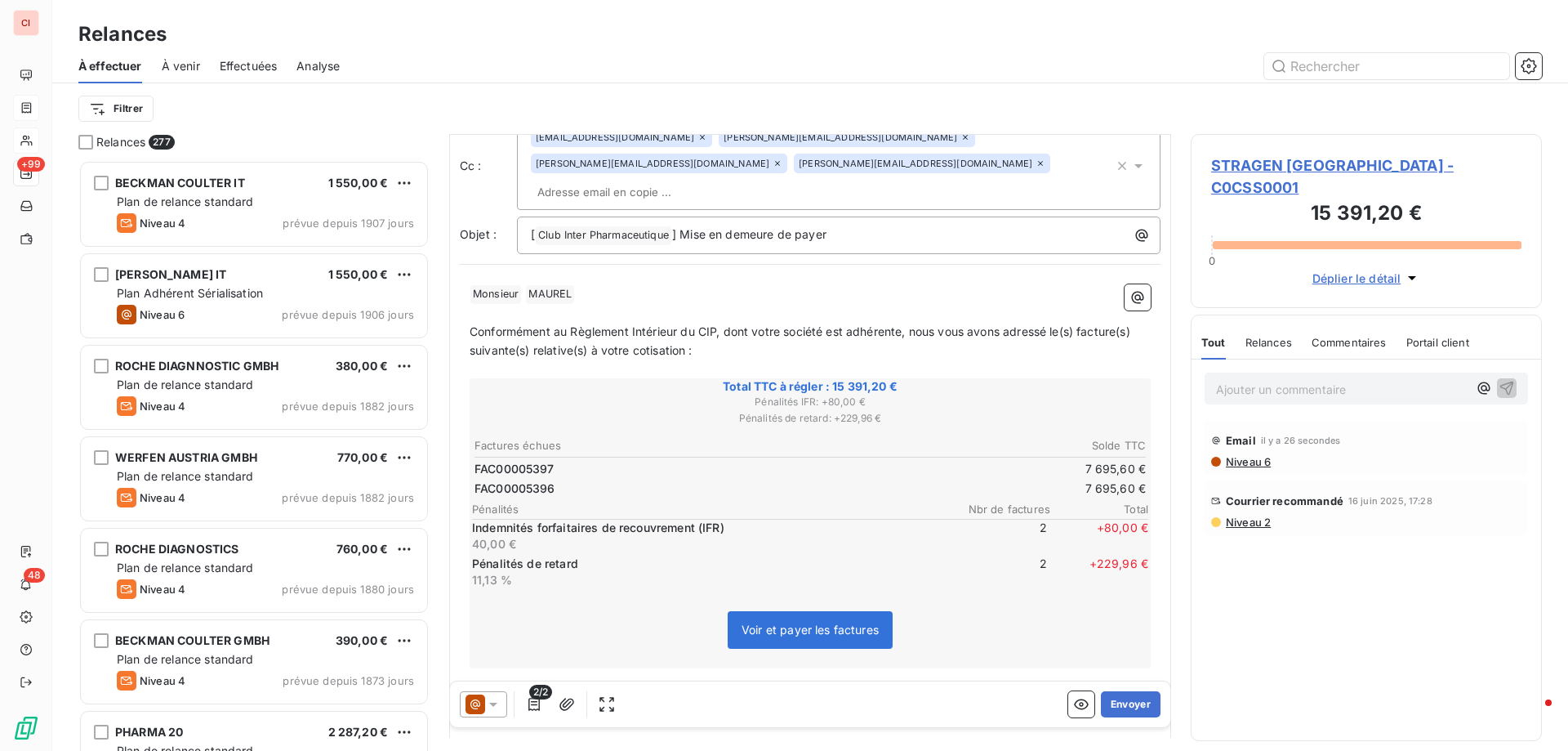
scroll to position [409, 0]
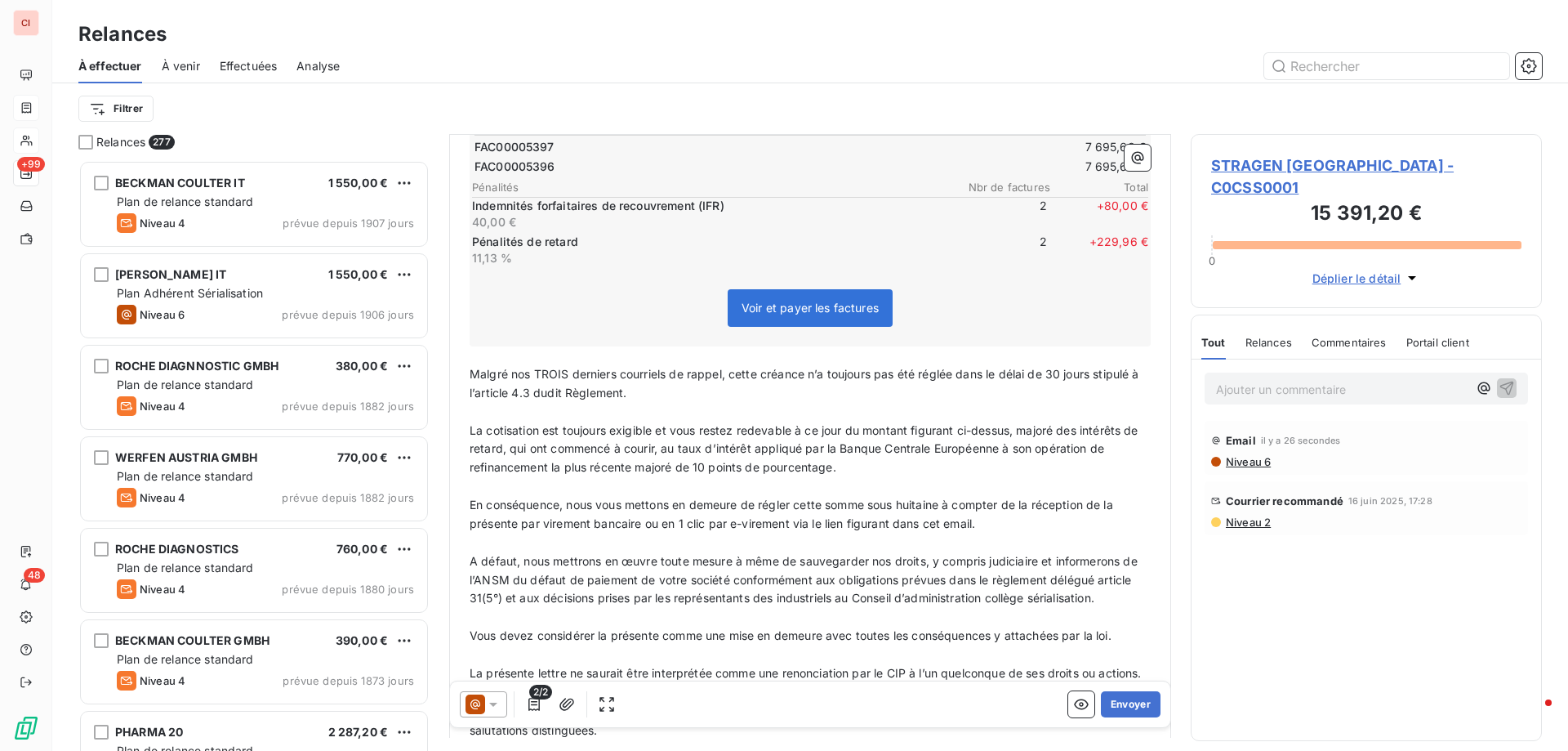
click at [495, 710] on icon at bounding box center [492, 703] width 16 height 16
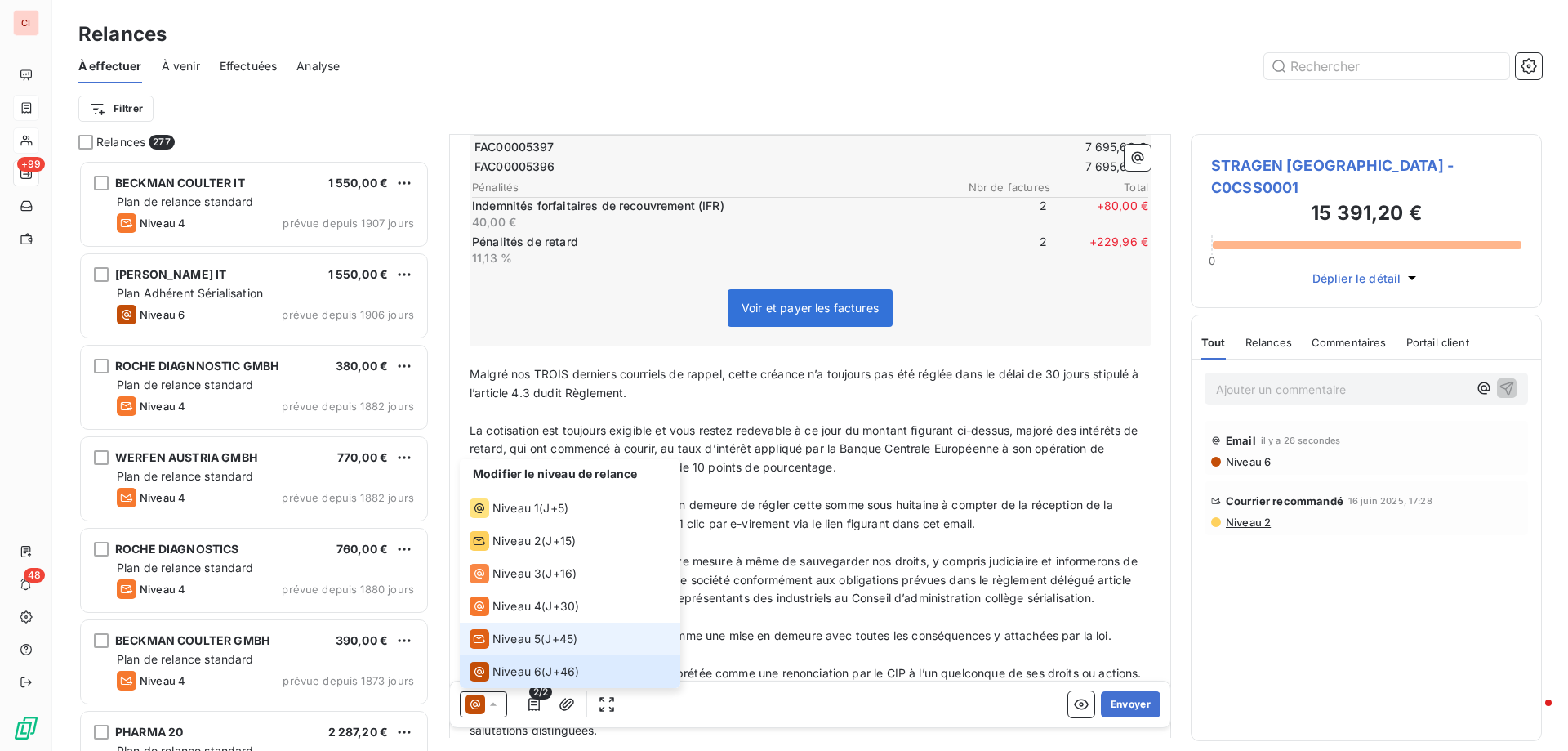
click at [513, 643] on span "Niveau 5" at bounding box center [516, 638] width 49 height 16
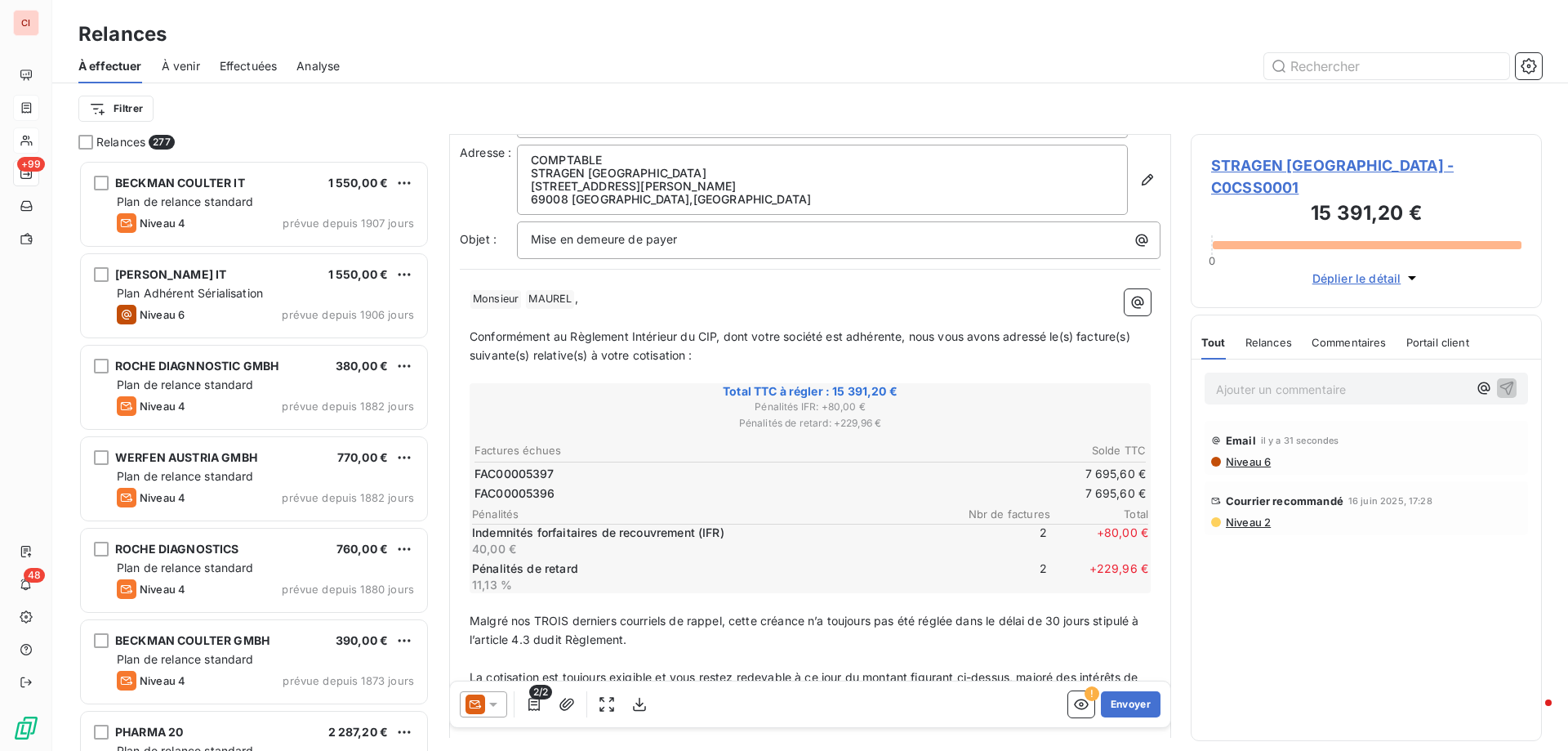
scroll to position [82, 0]
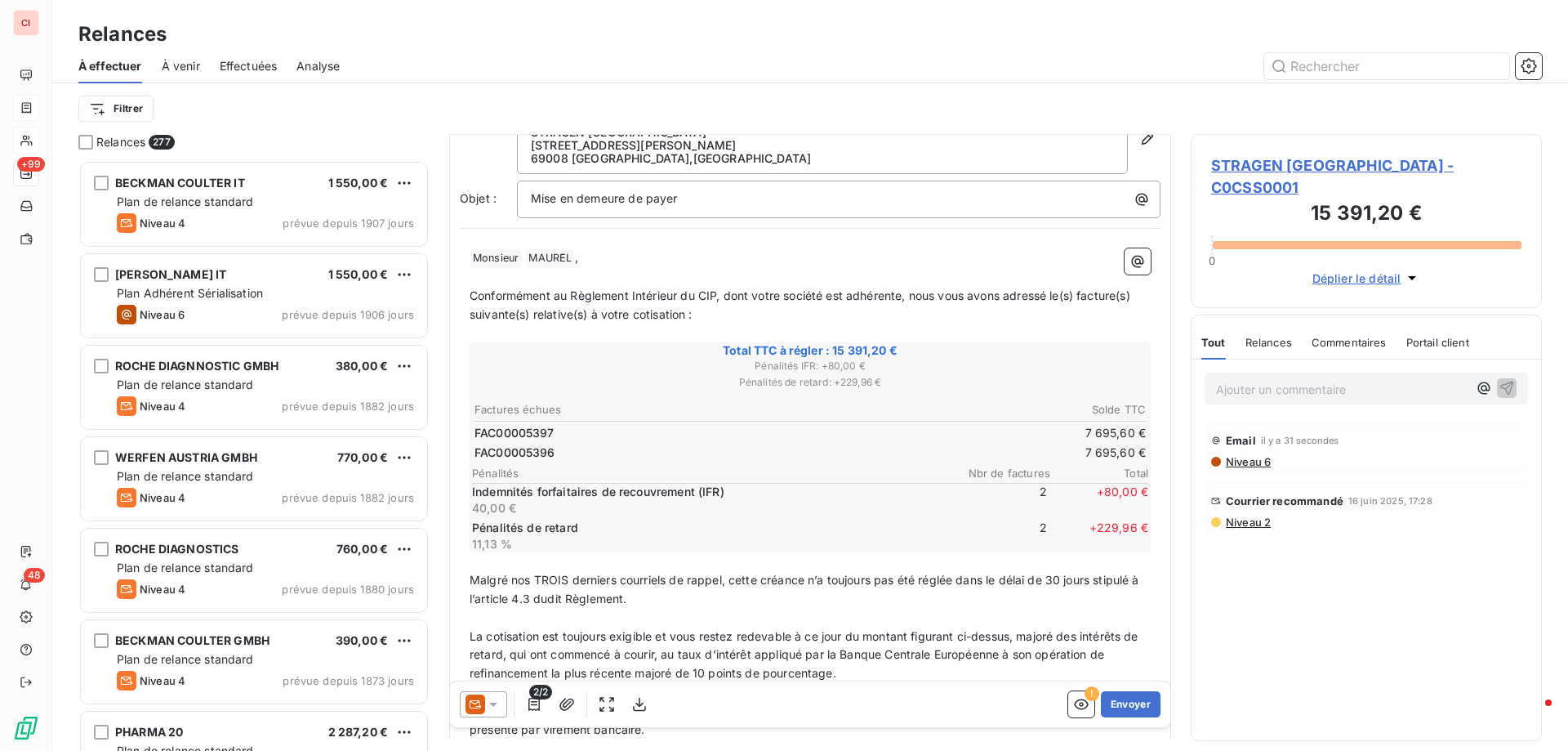
click at [563, 583] on span "Malgré nos TROIS derniers courriels de rappel, cette créance n’a toujours pas é…" at bounding box center [806, 588] width 672 height 33
click at [1136, 708] on button "Envoyer" at bounding box center [1131, 704] width 60 height 26
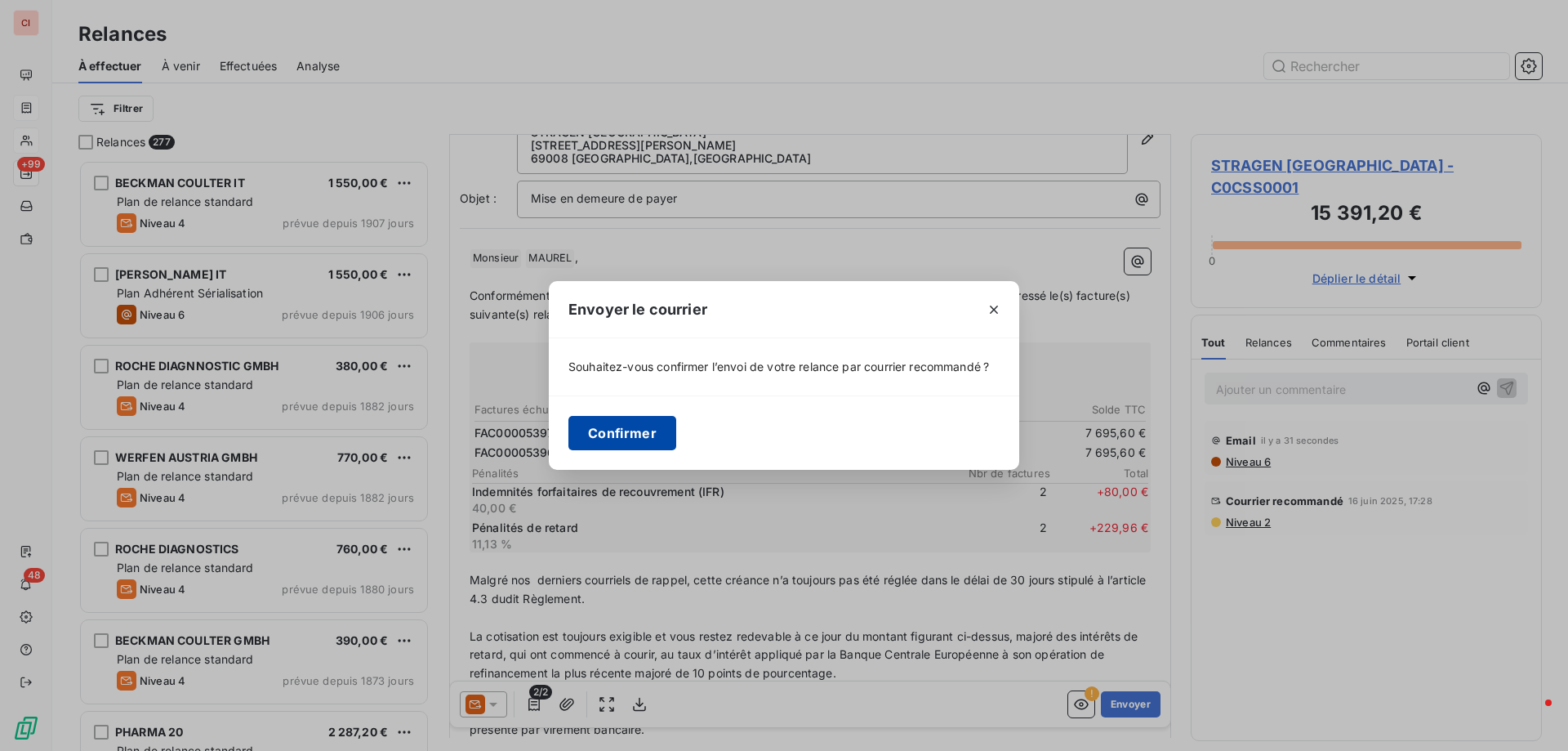
click at [645, 438] on button "Confirmer" at bounding box center [622, 432] width 107 height 35
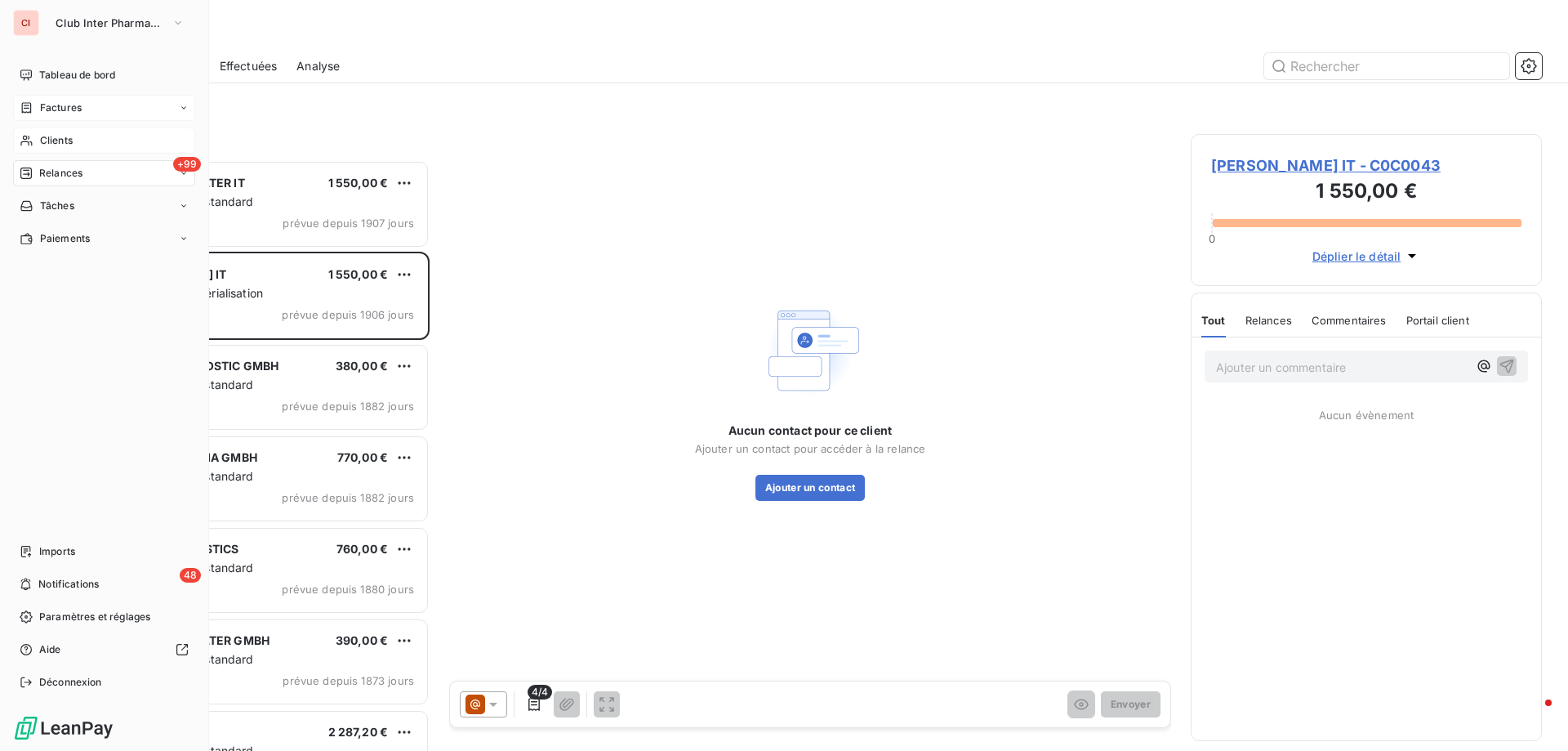
click at [64, 138] on span "Clients" at bounding box center [56, 141] width 33 height 15
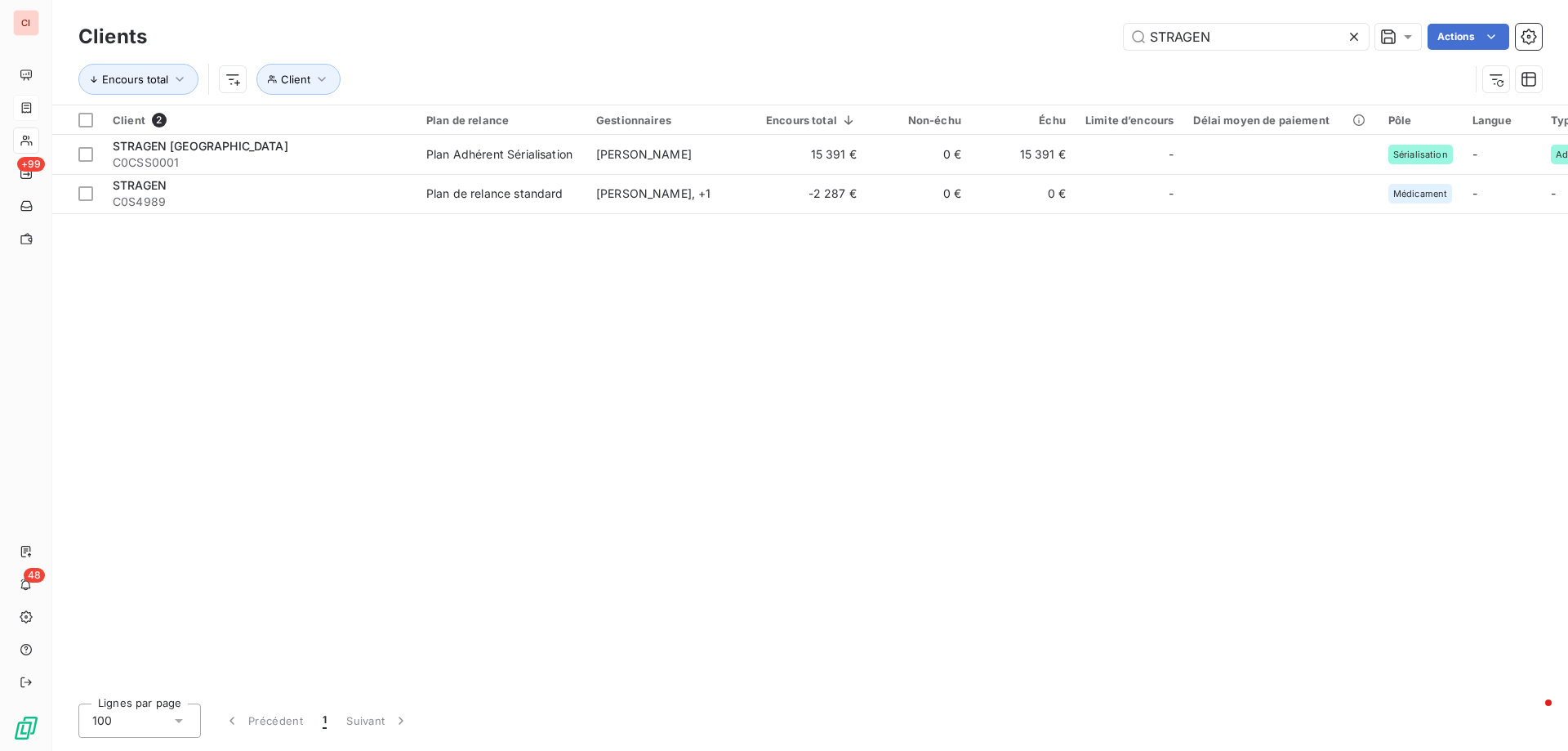
drag, startPoint x: 1220, startPoint y: 29, endPoint x: 1085, endPoint y: 53, distance: 137.1
click at [1085, 53] on div "Clients STRAGEN Actions" at bounding box center [810, 36] width 1463 height 35
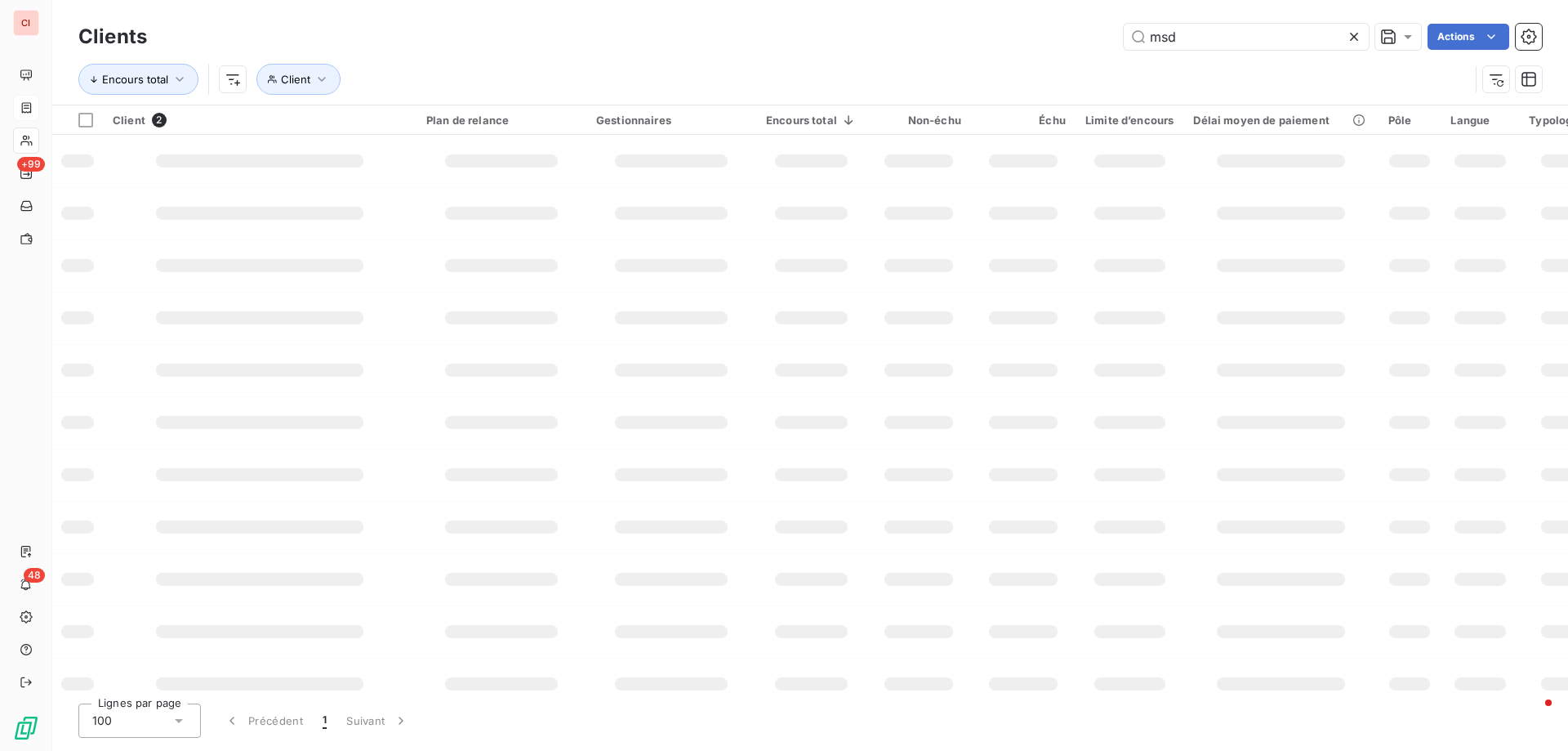
type input "msd"
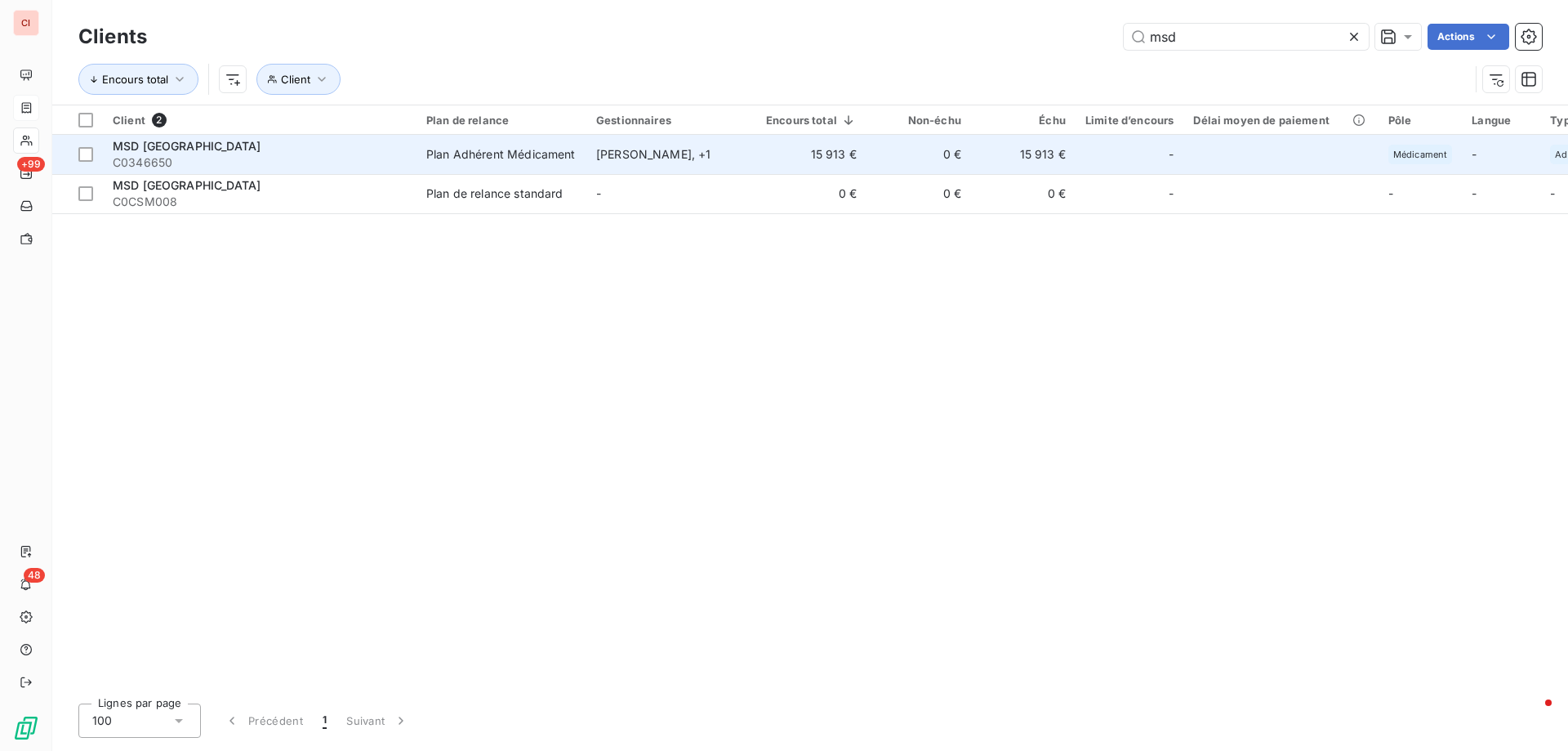
click at [657, 153] on div "[PERSON_NAME] , + 1" at bounding box center [671, 154] width 150 height 16
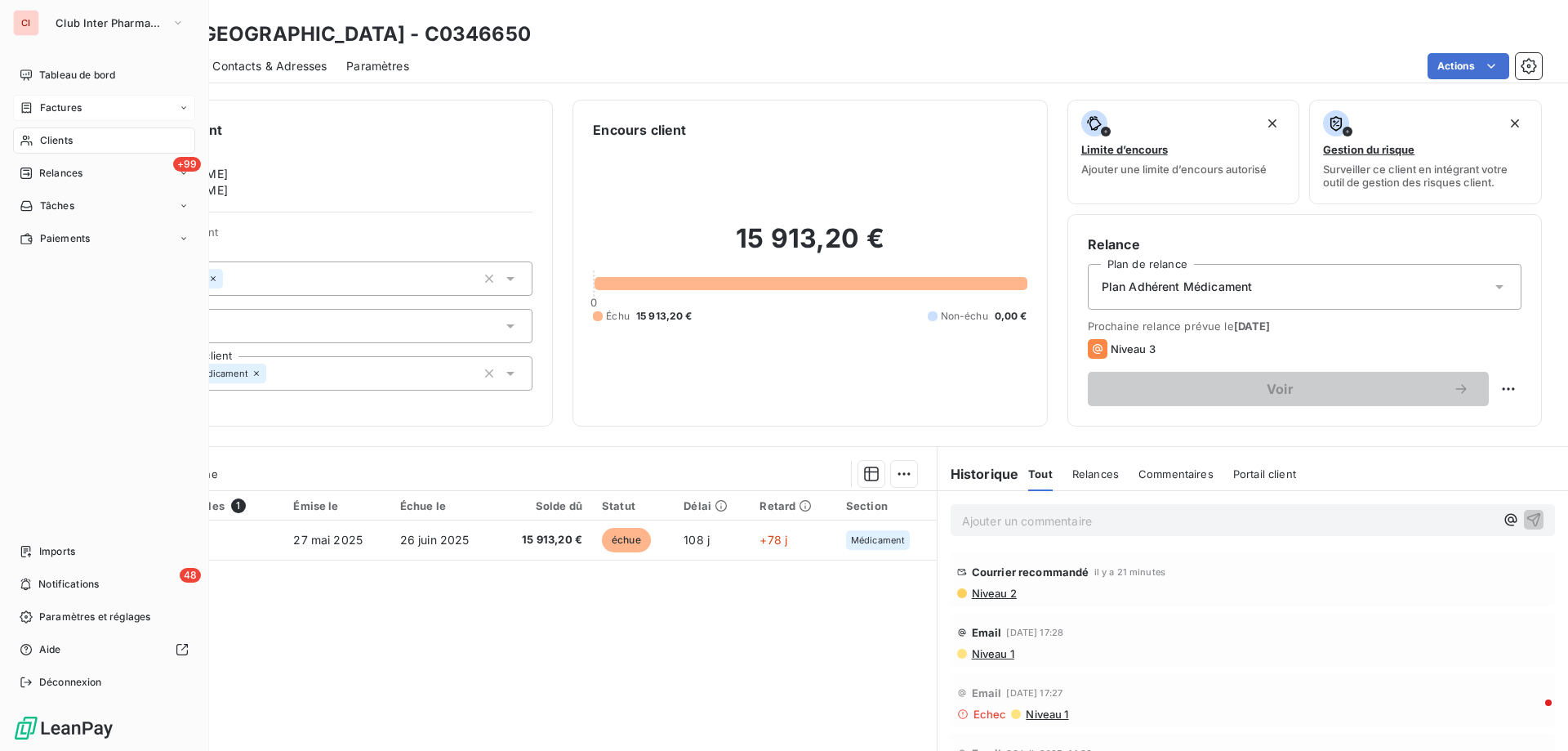
click at [53, 136] on span "Clients" at bounding box center [56, 141] width 33 height 15
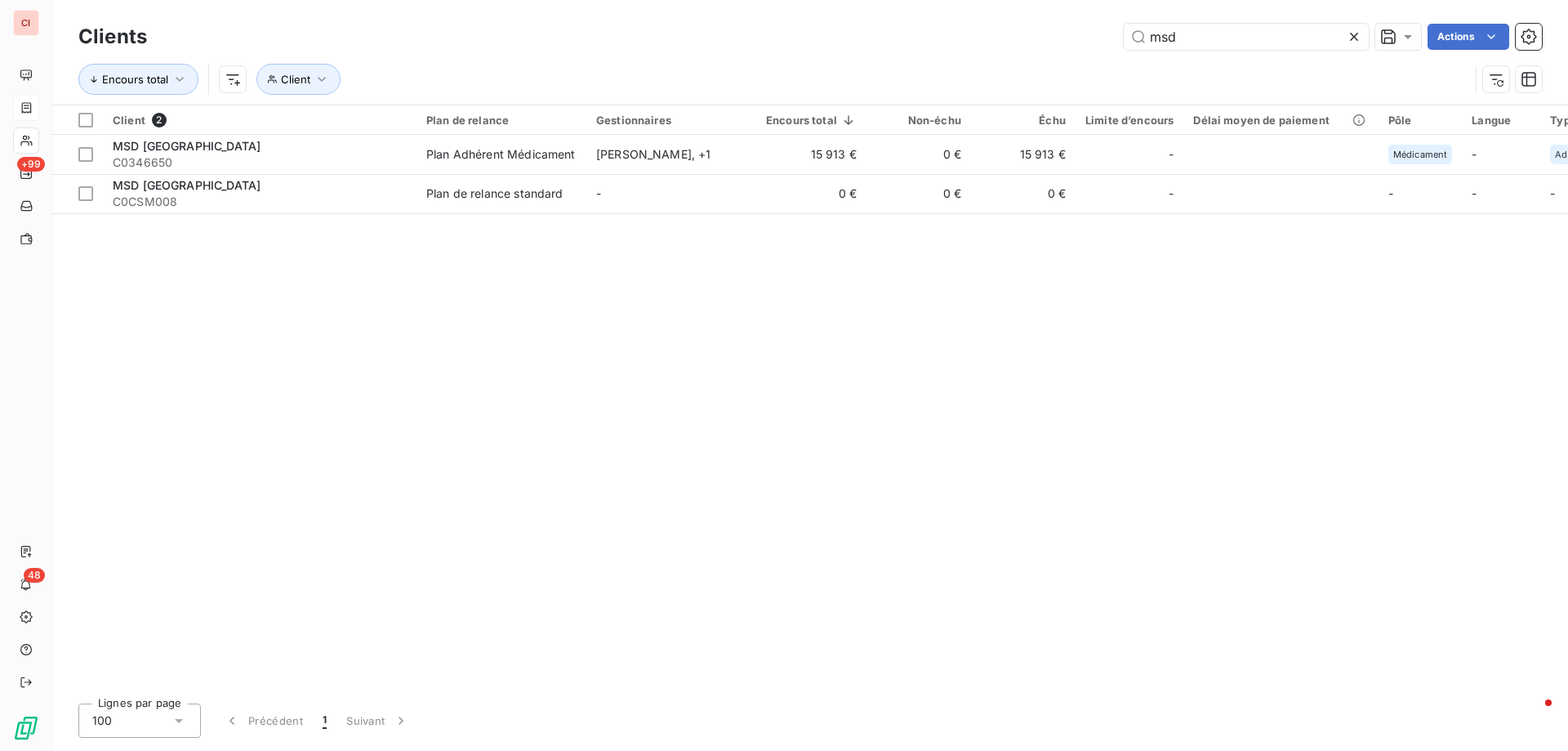
drag, startPoint x: 1216, startPoint y: 39, endPoint x: 1099, endPoint y: 41, distance: 117.0
click at [1099, 41] on div "msd Actions" at bounding box center [854, 36] width 1375 height 26
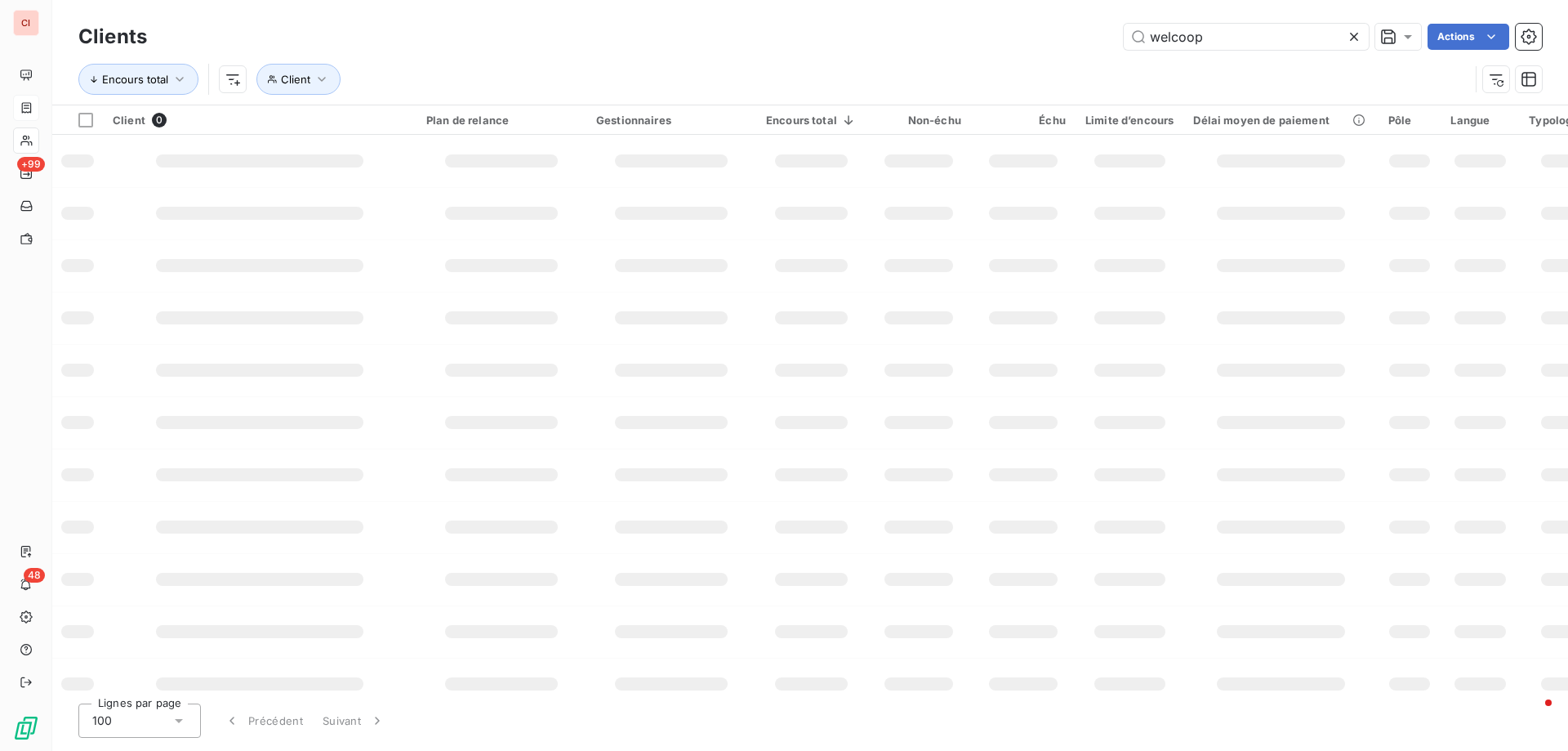
type input "welcoop"
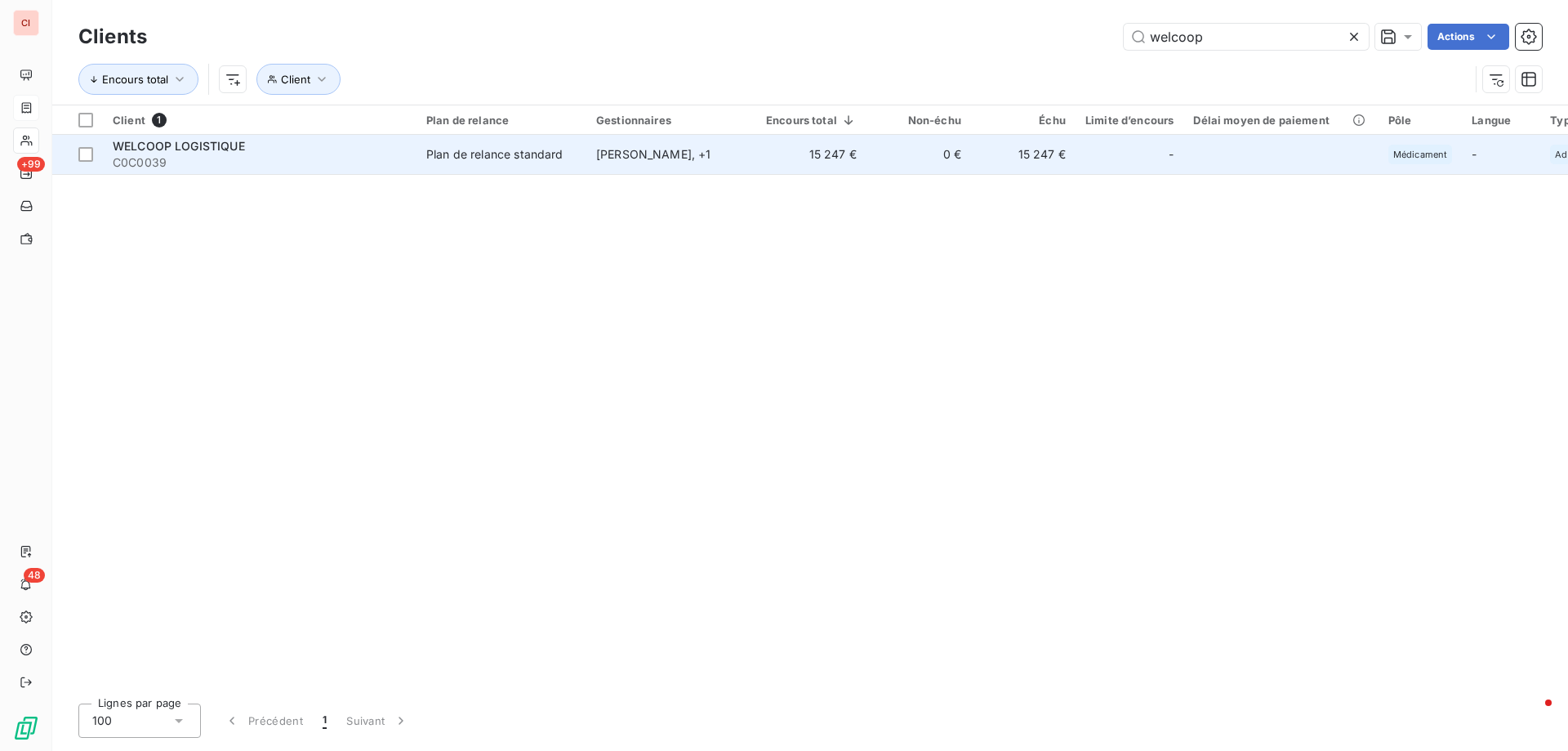
click at [655, 163] on td "[PERSON_NAME] , + 1" at bounding box center [671, 154] width 170 height 39
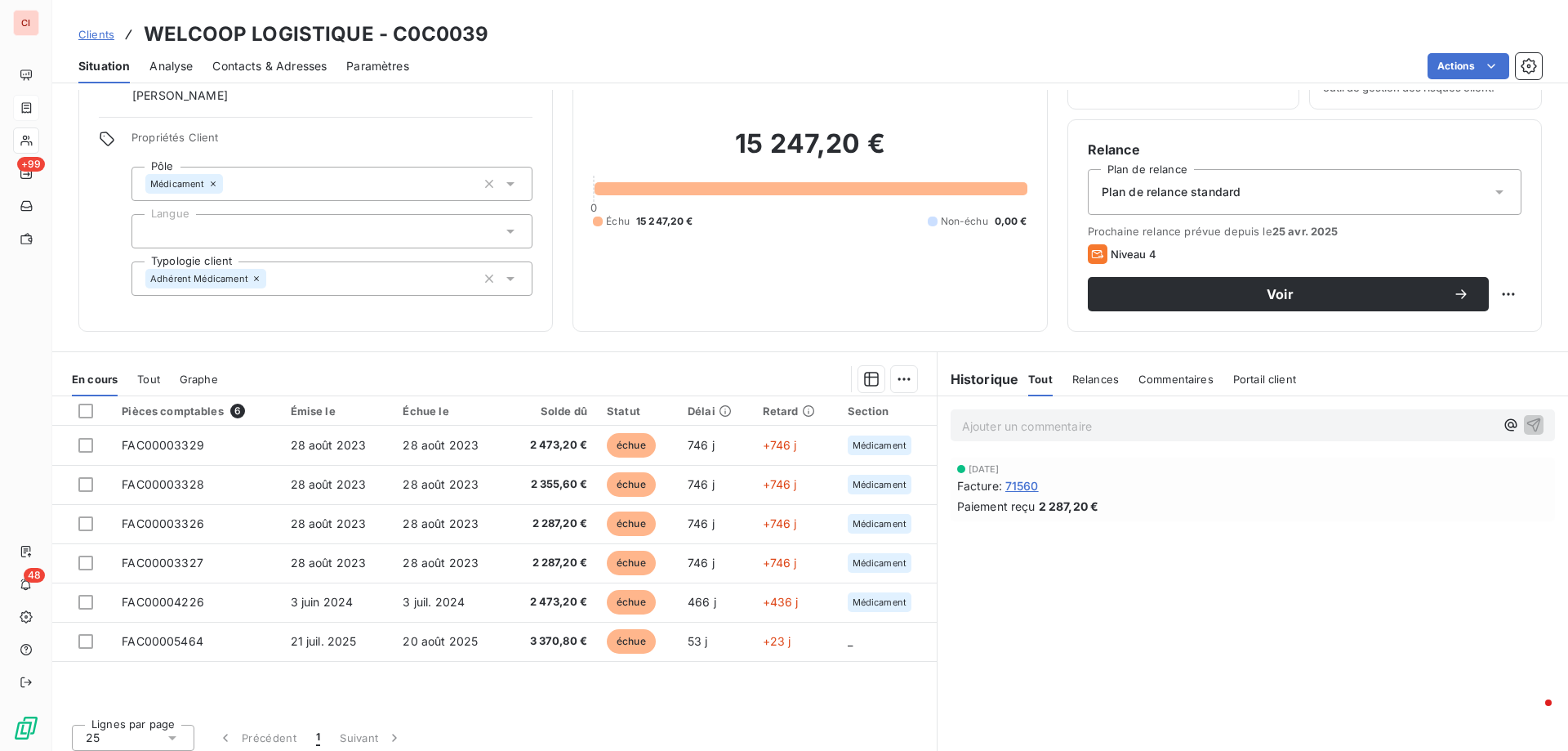
scroll to position [104, 0]
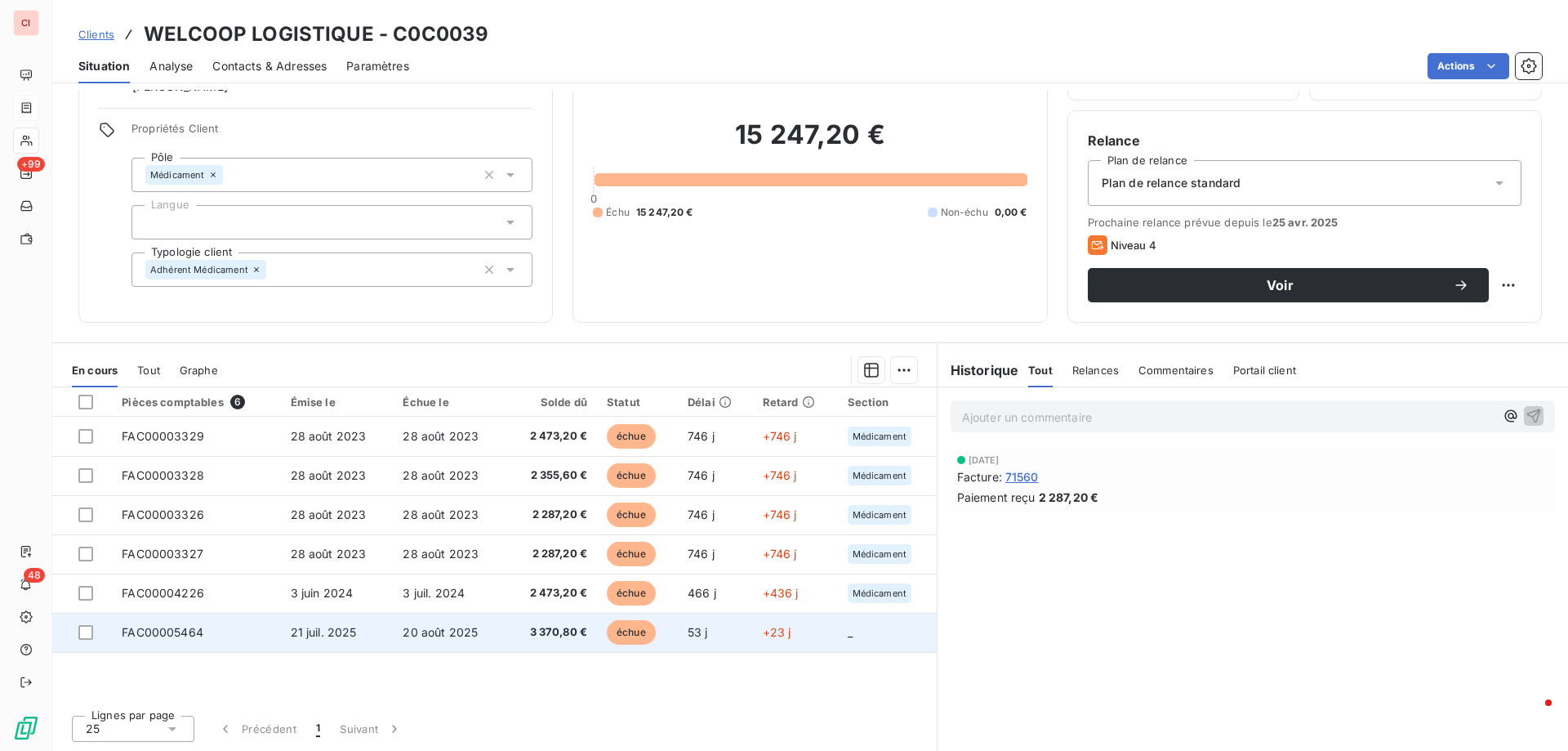
click at [563, 636] on span "3 370,80 €" at bounding box center [551, 631] width 72 height 16
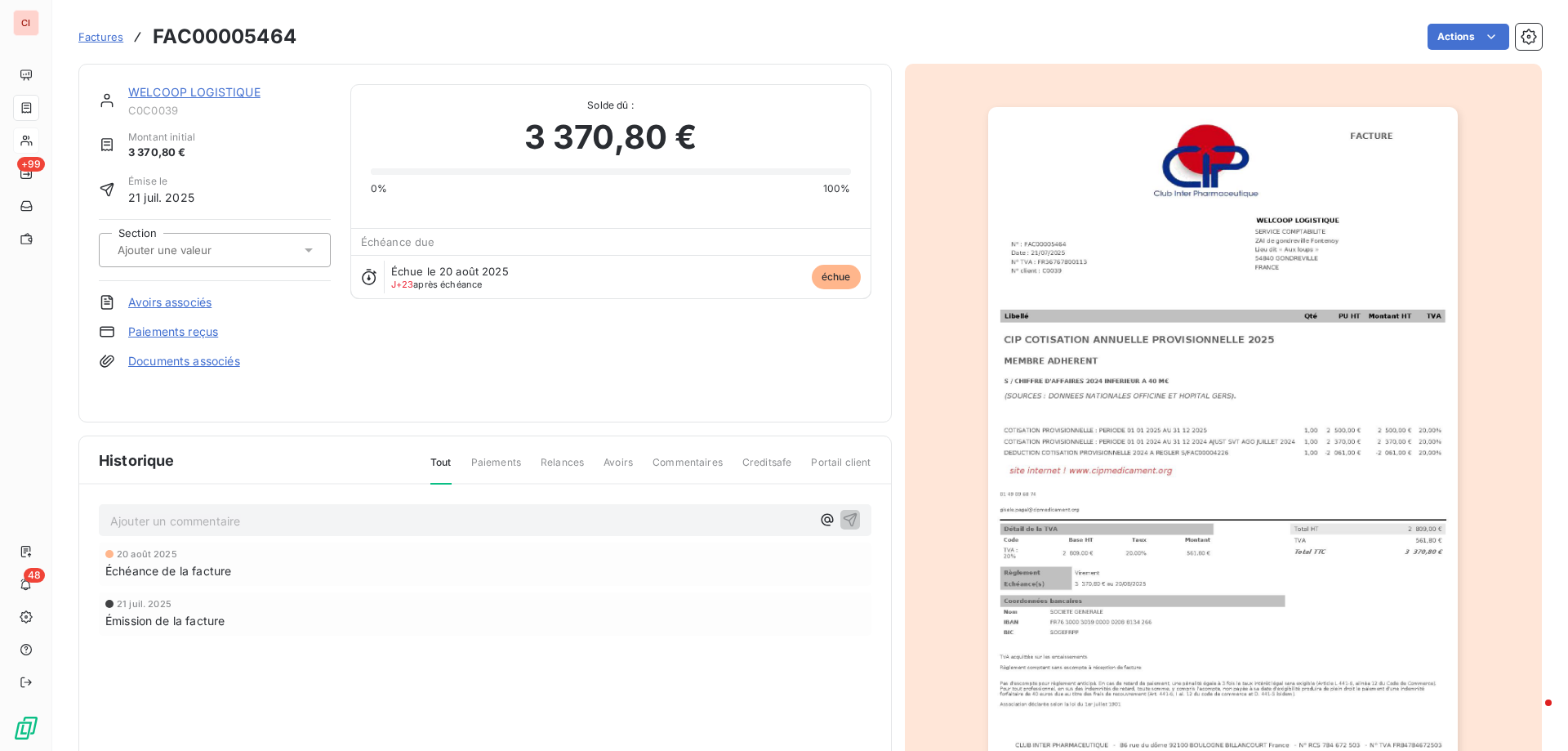
click at [182, 93] on link "WELCOOP LOGISTIQUE" at bounding box center [194, 92] width 133 height 14
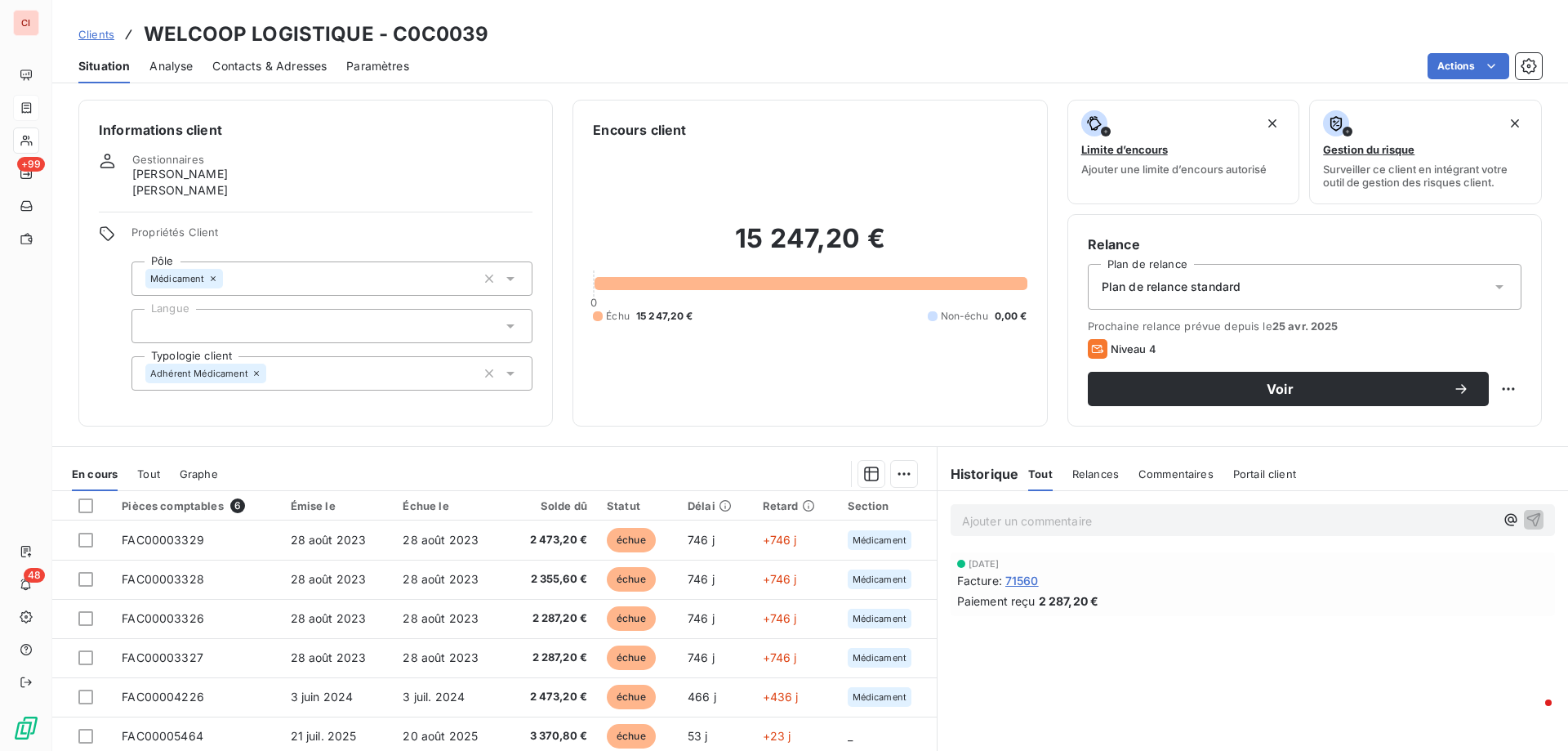
click at [1263, 291] on div "Plan de relance standard" at bounding box center [1305, 286] width 433 height 46
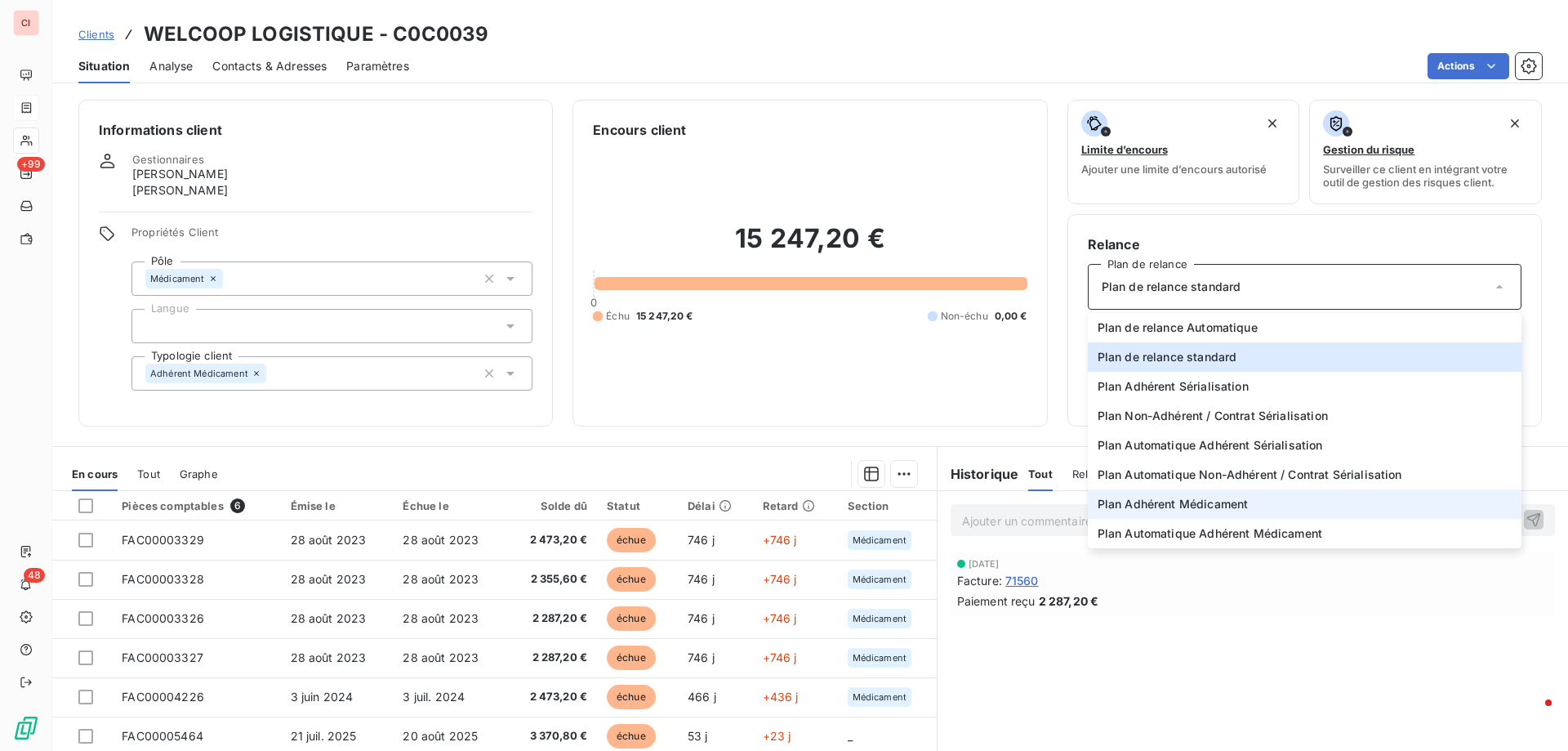
click at [1230, 496] on span "Plan Adhérent Médicament" at bounding box center [1173, 503] width 151 height 16
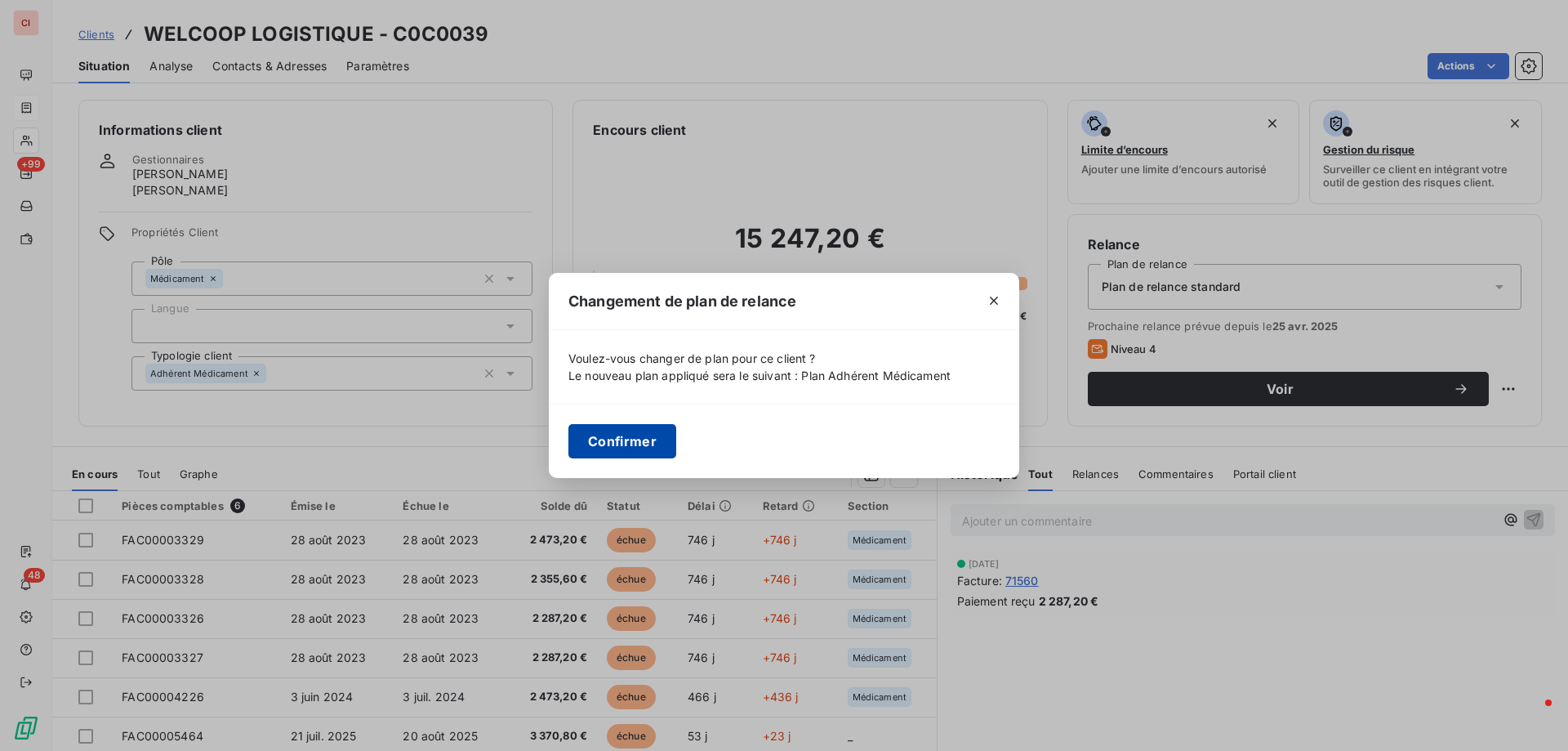
click at [608, 436] on button "Confirmer" at bounding box center [622, 441] width 107 height 35
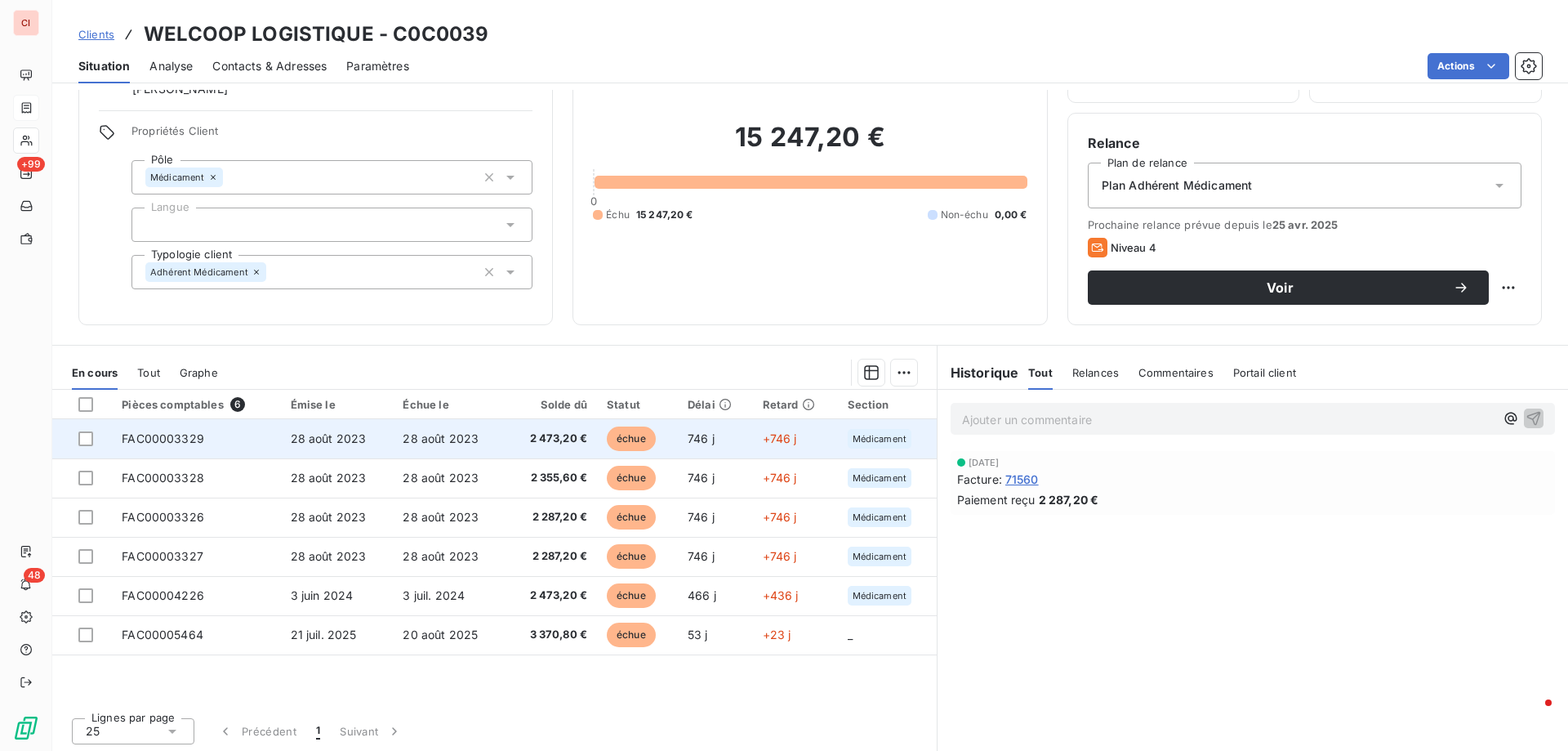
scroll to position [104, 0]
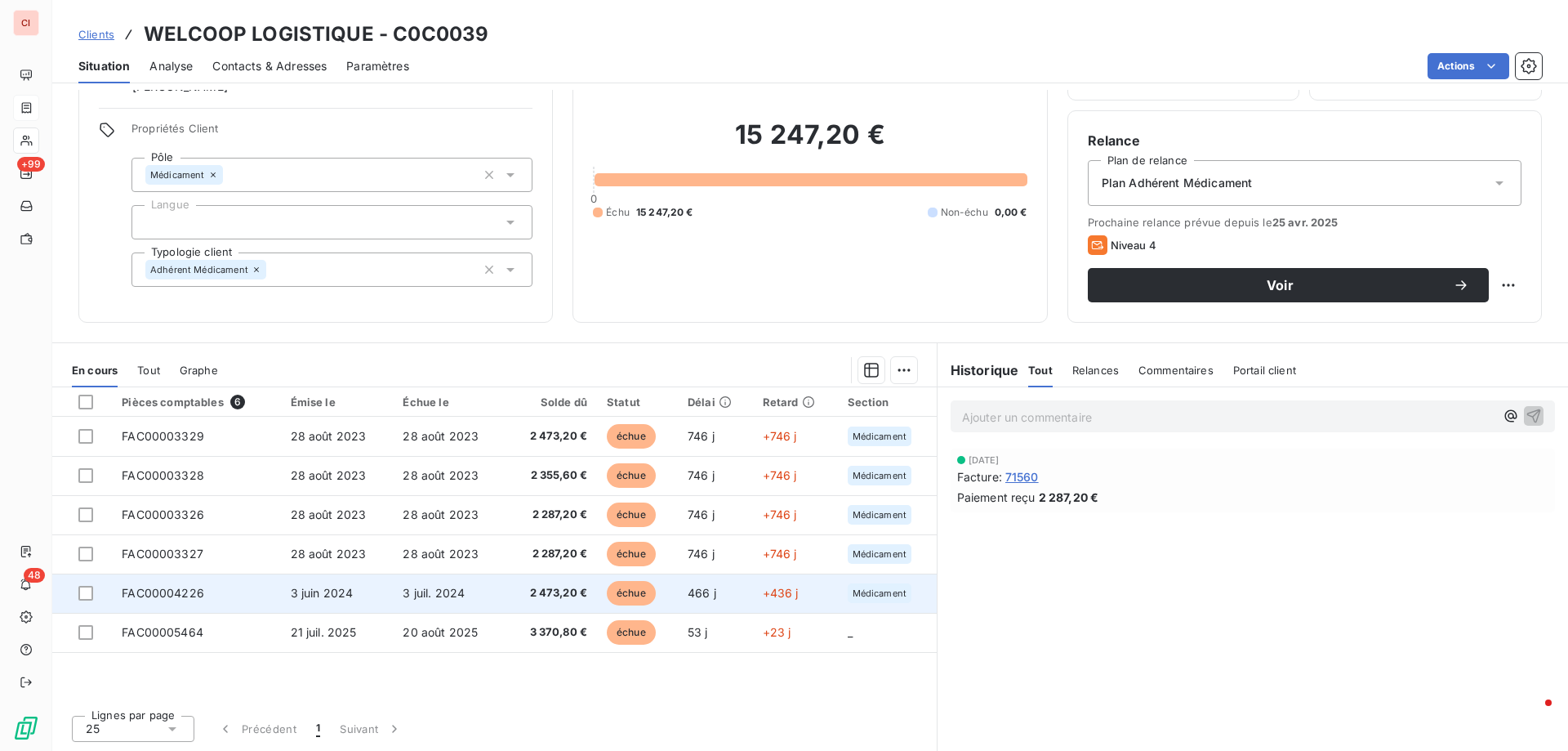
click at [548, 588] on span "2 473,20 €" at bounding box center [551, 592] width 72 height 16
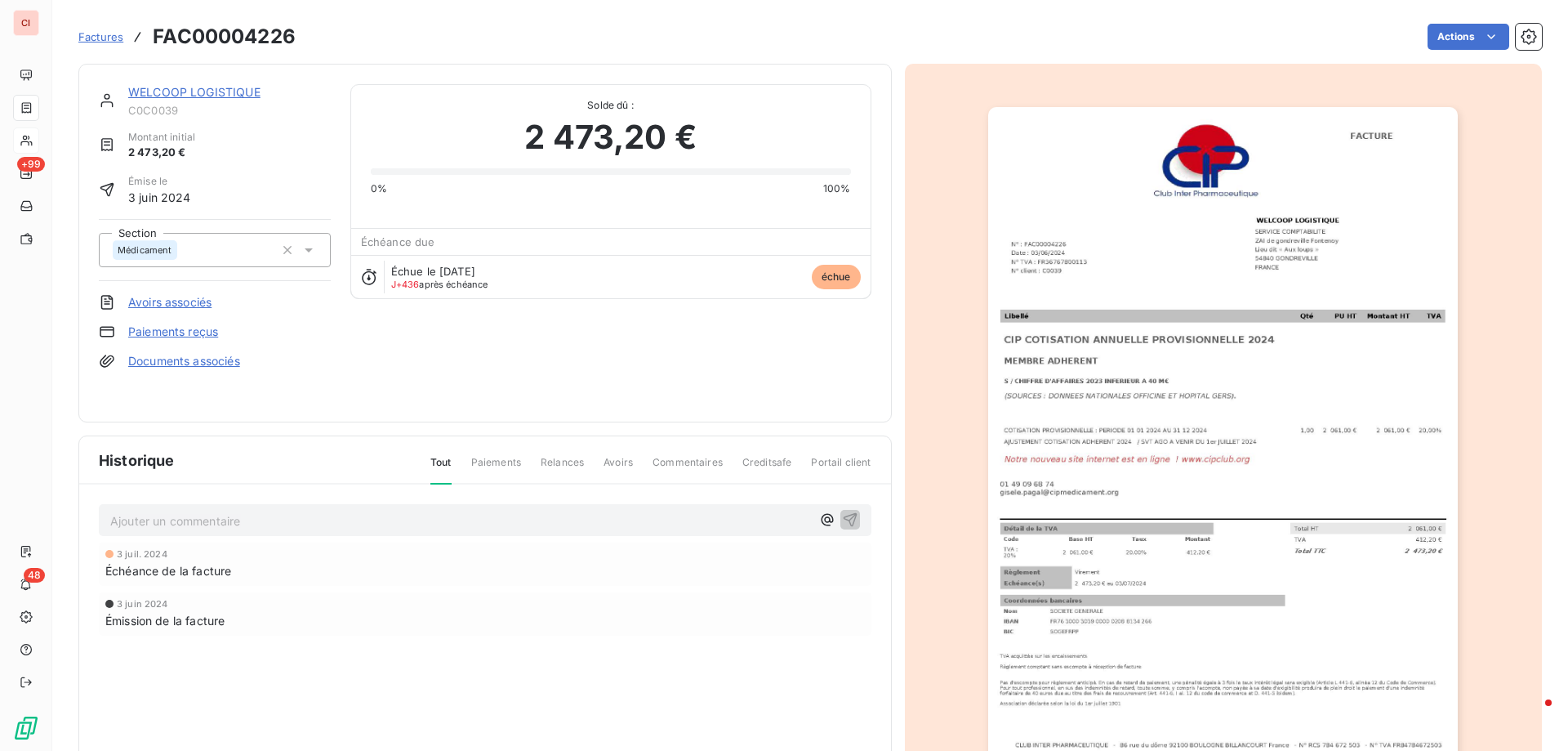
click at [165, 82] on div "WELCOOP LOGISTIQUE C0C0039 Montant initial 2 473,20 € Émise le [DATE] Section M…" at bounding box center [485, 243] width 813 height 359
click at [173, 92] on link "WELCOOP LOGISTIQUE" at bounding box center [194, 92] width 133 height 14
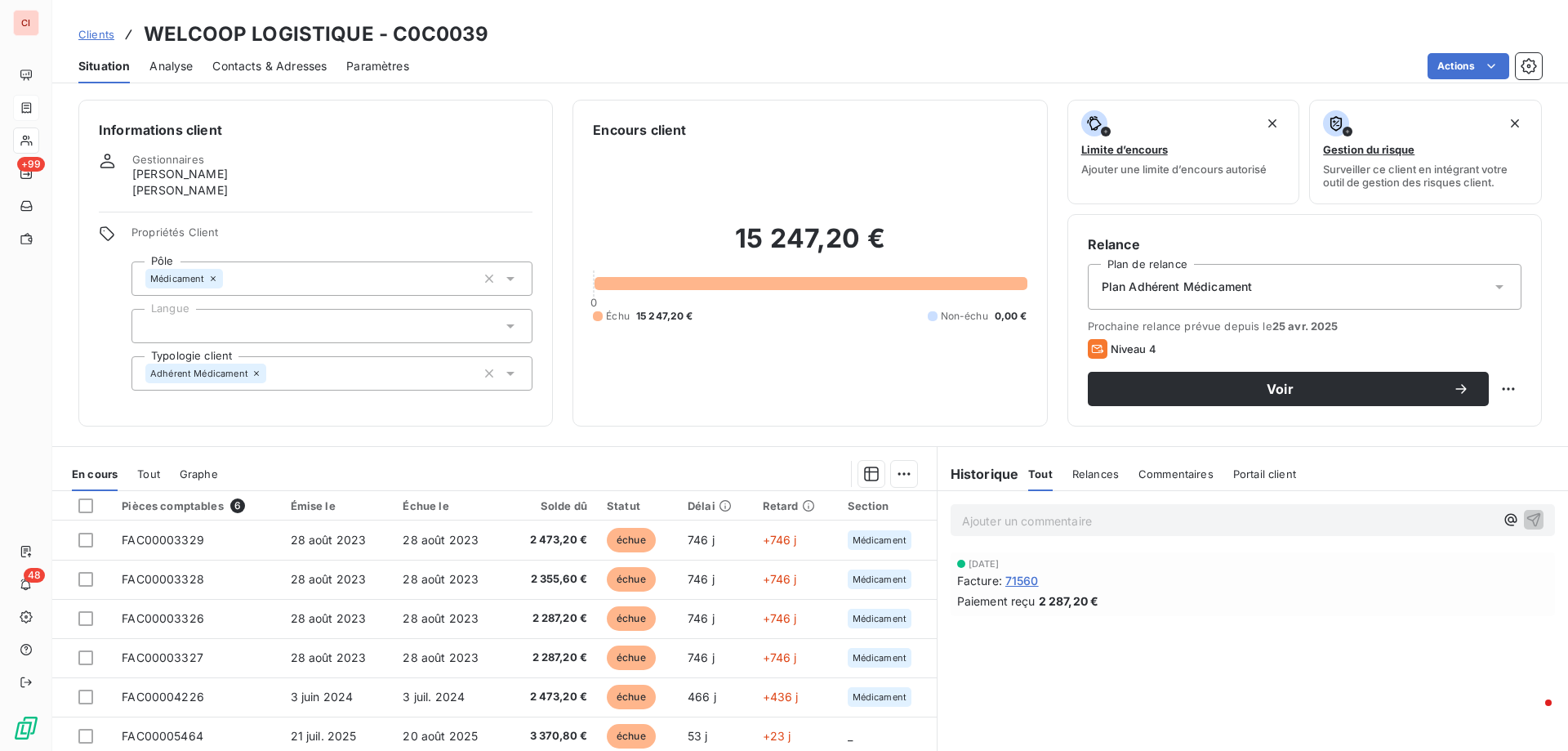
click at [285, 69] on span "Contacts & Adresses" at bounding box center [269, 65] width 114 height 16
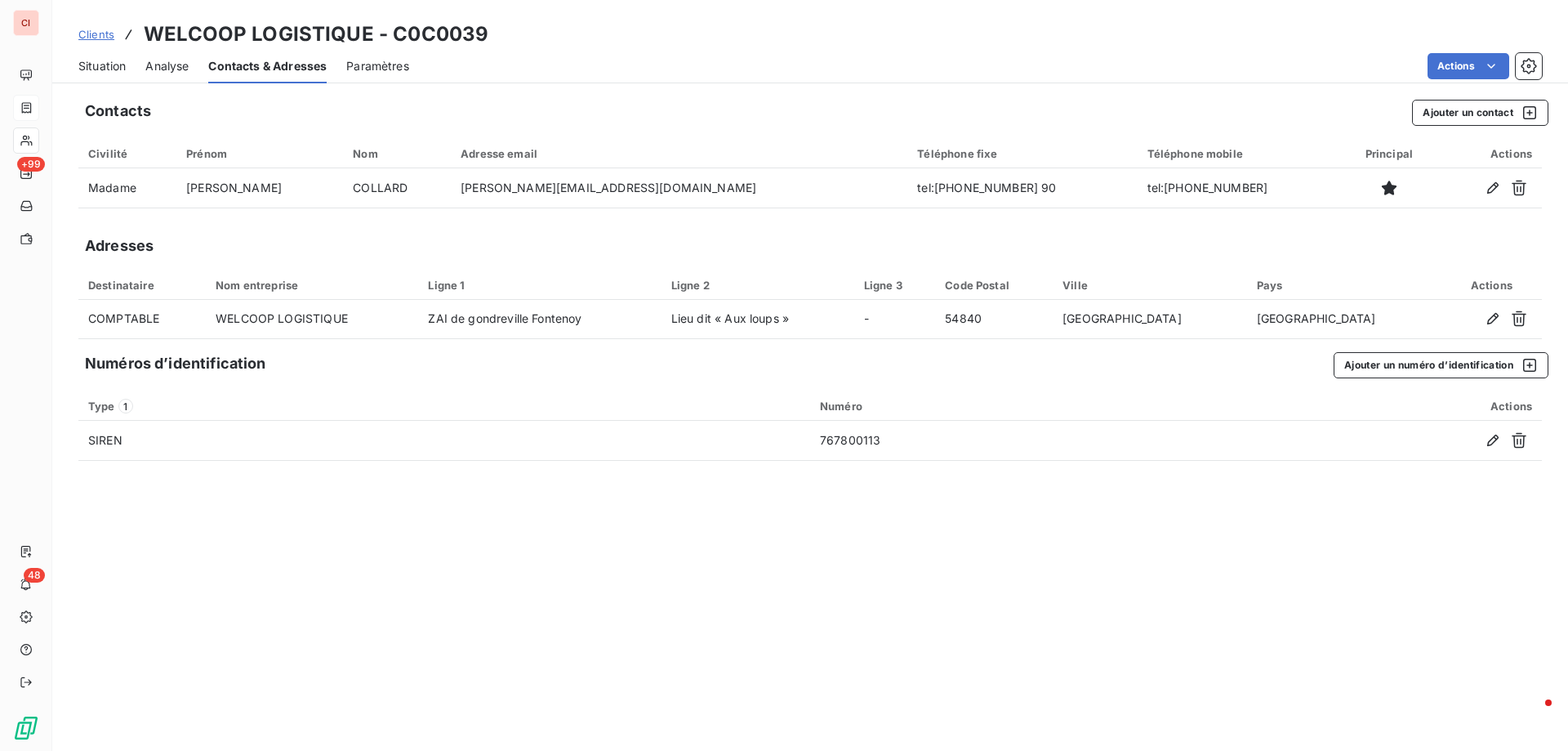
click at [100, 68] on span "Situation" at bounding box center [102, 65] width 48 height 16
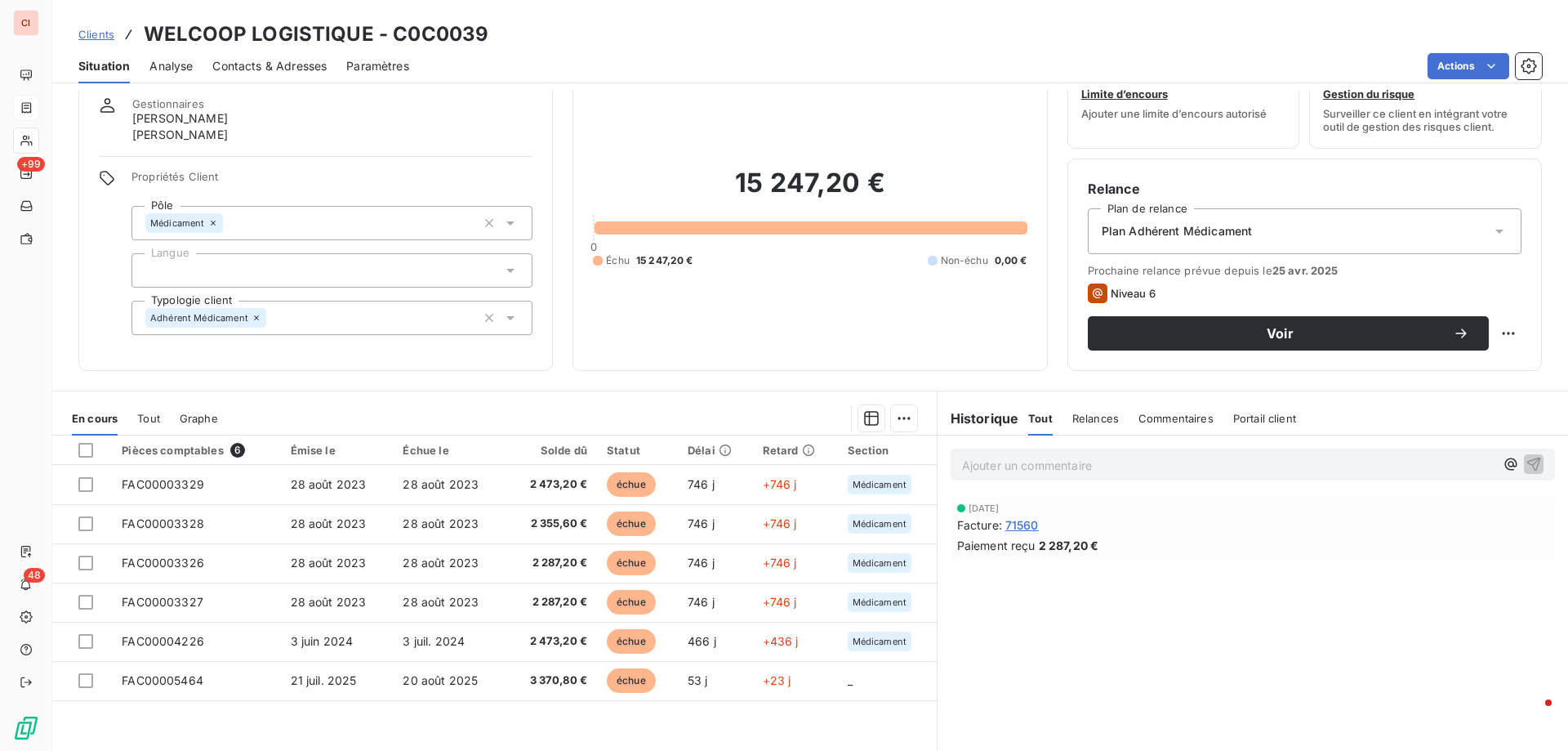
scroll to position [81, 0]
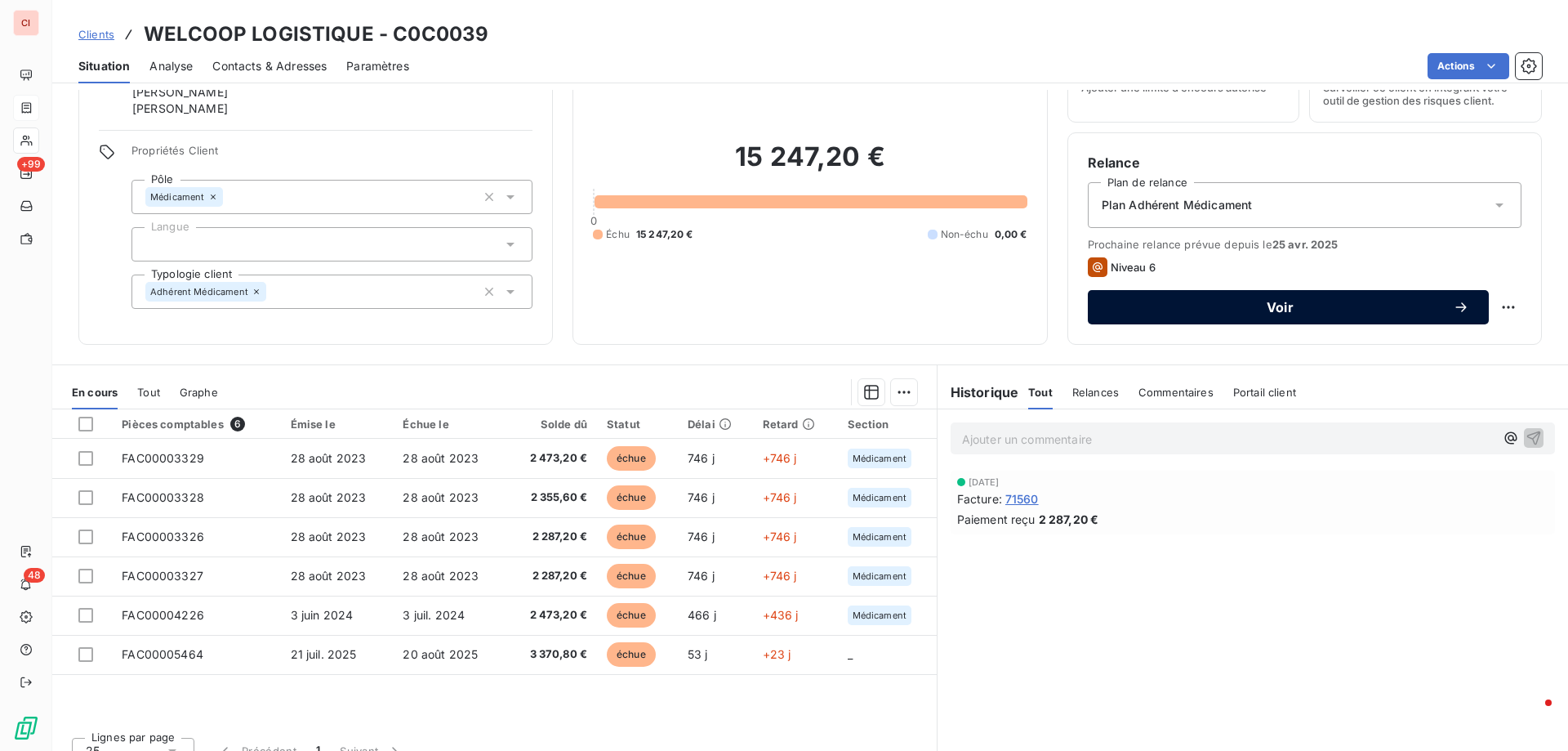
click at [1453, 303] on icon "button" at bounding box center [1461, 306] width 16 height 16
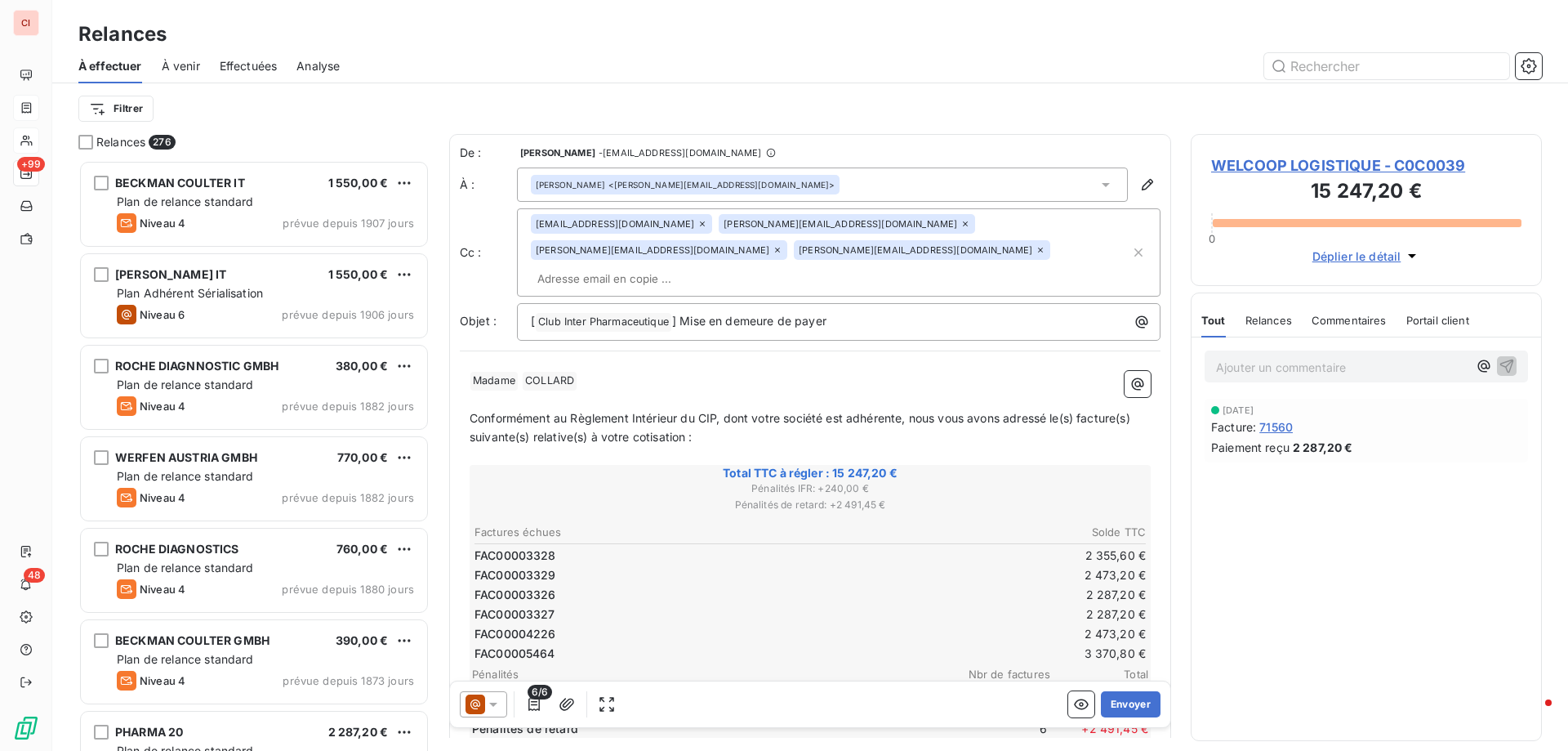
scroll to position [82, 0]
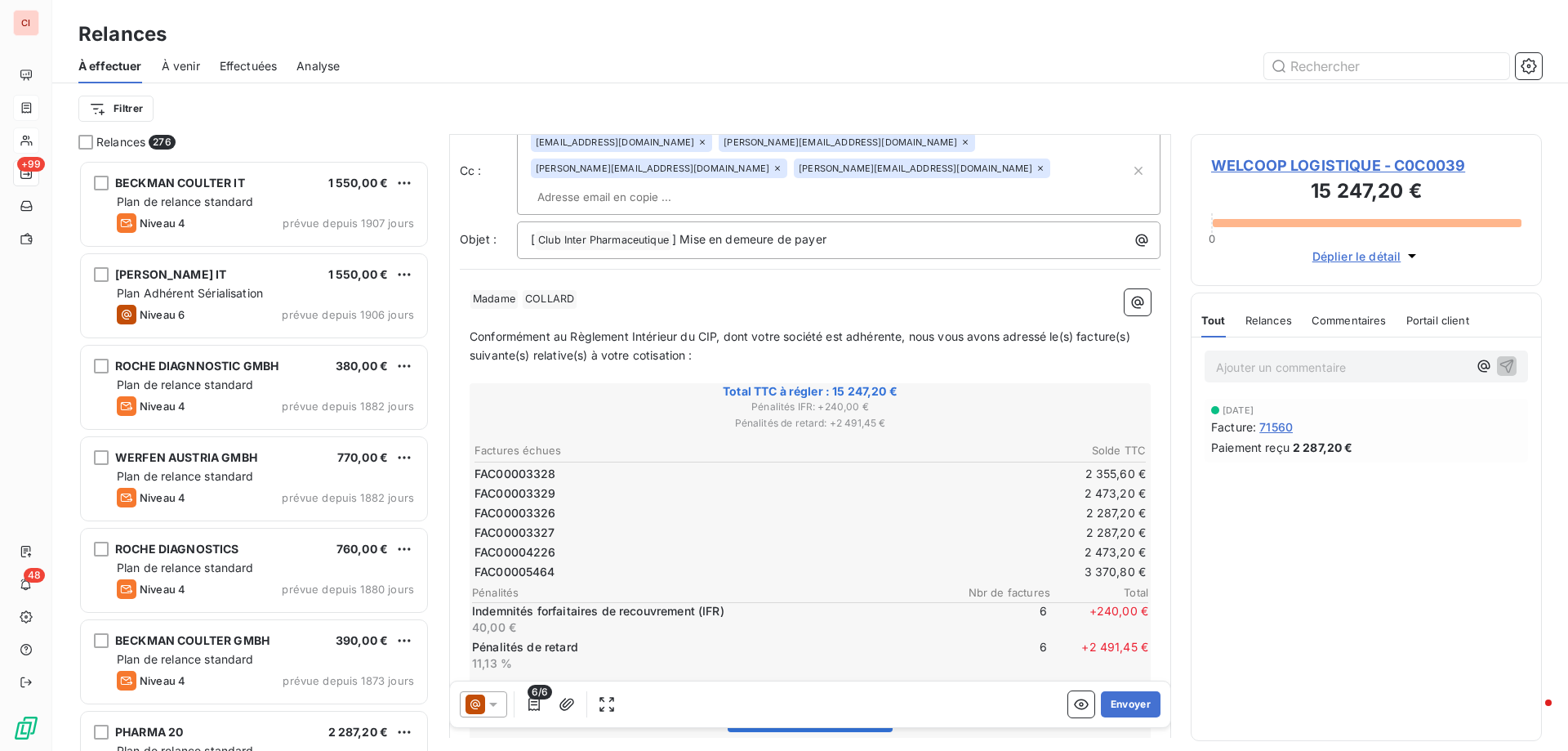
click at [1274, 310] on div "Relances" at bounding box center [1268, 319] width 47 height 35
click at [1211, 319] on span "Tout" at bounding box center [1212, 320] width 22 height 13
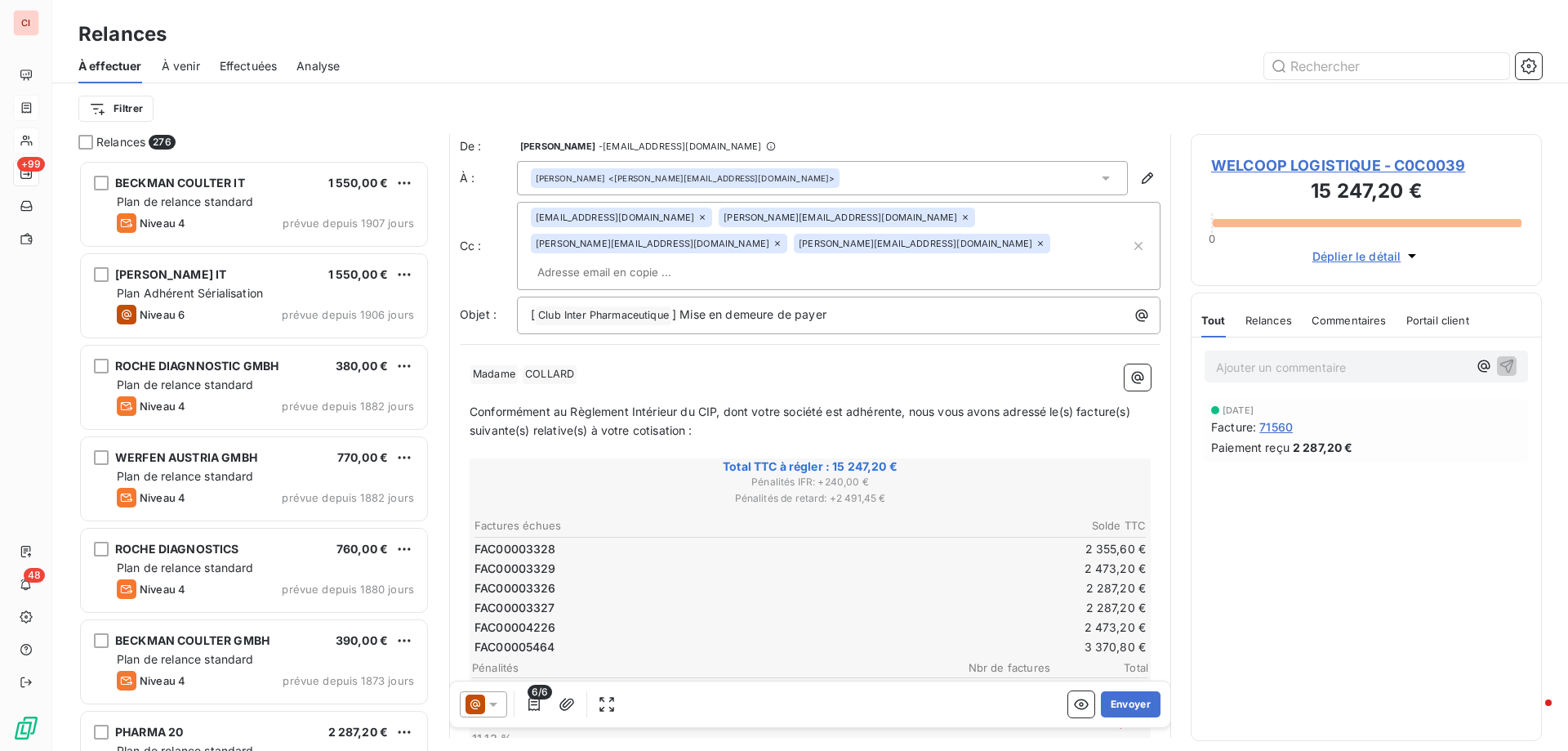
scroll to position [0, 0]
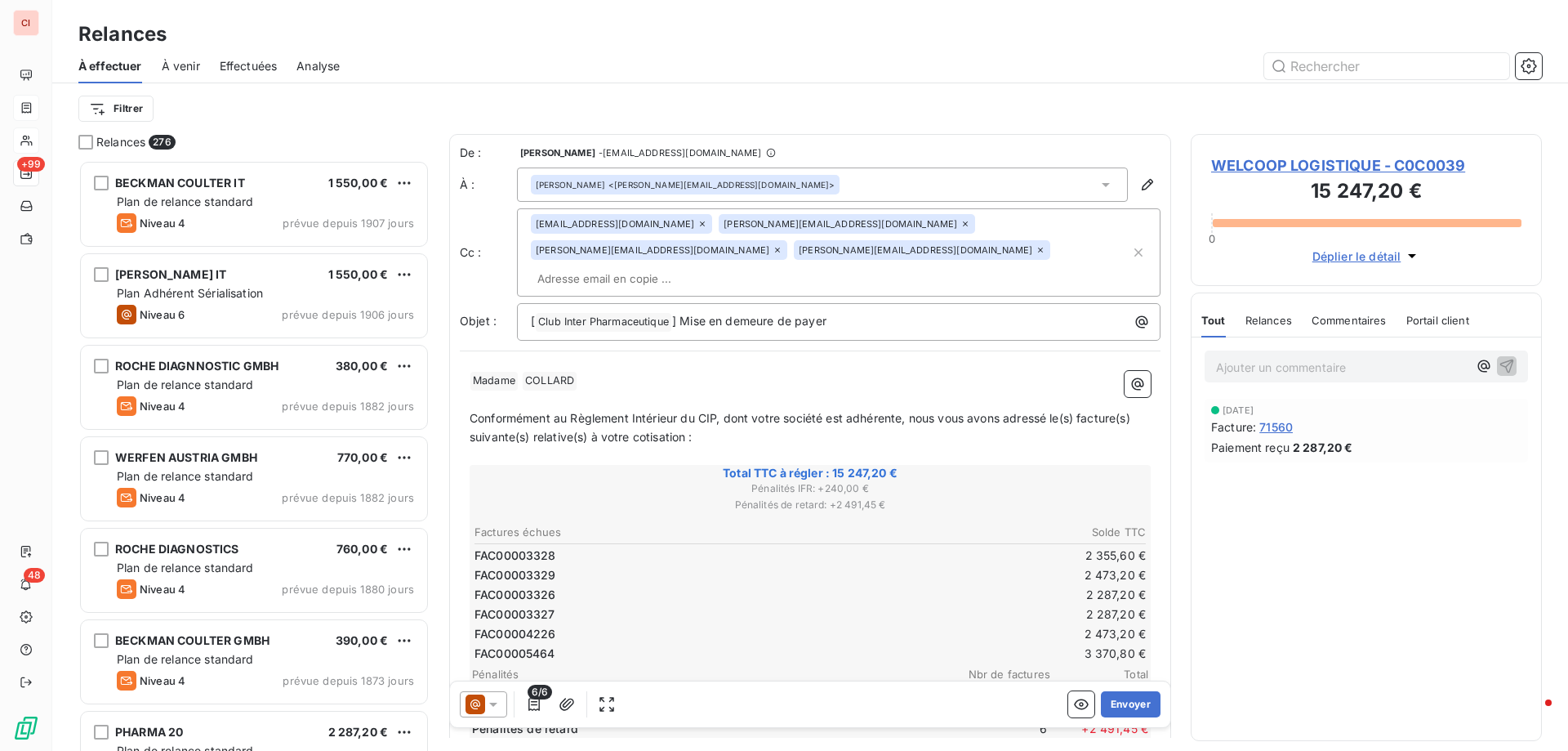
click at [493, 700] on icon at bounding box center [492, 703] width 16 height 16
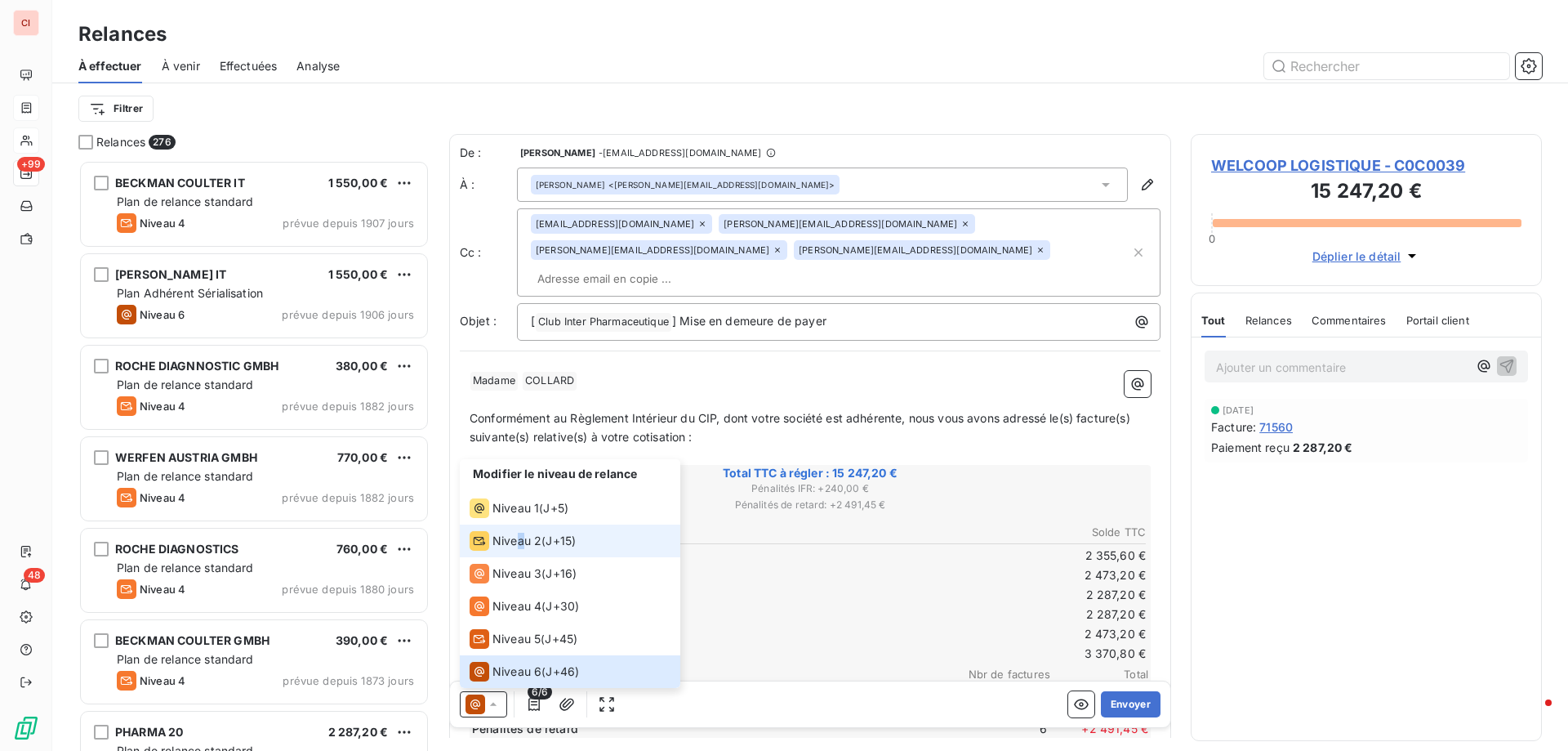
click at [521, 535] on span "Niveau 2" at bounding box center [516, 540] width 49 height 16
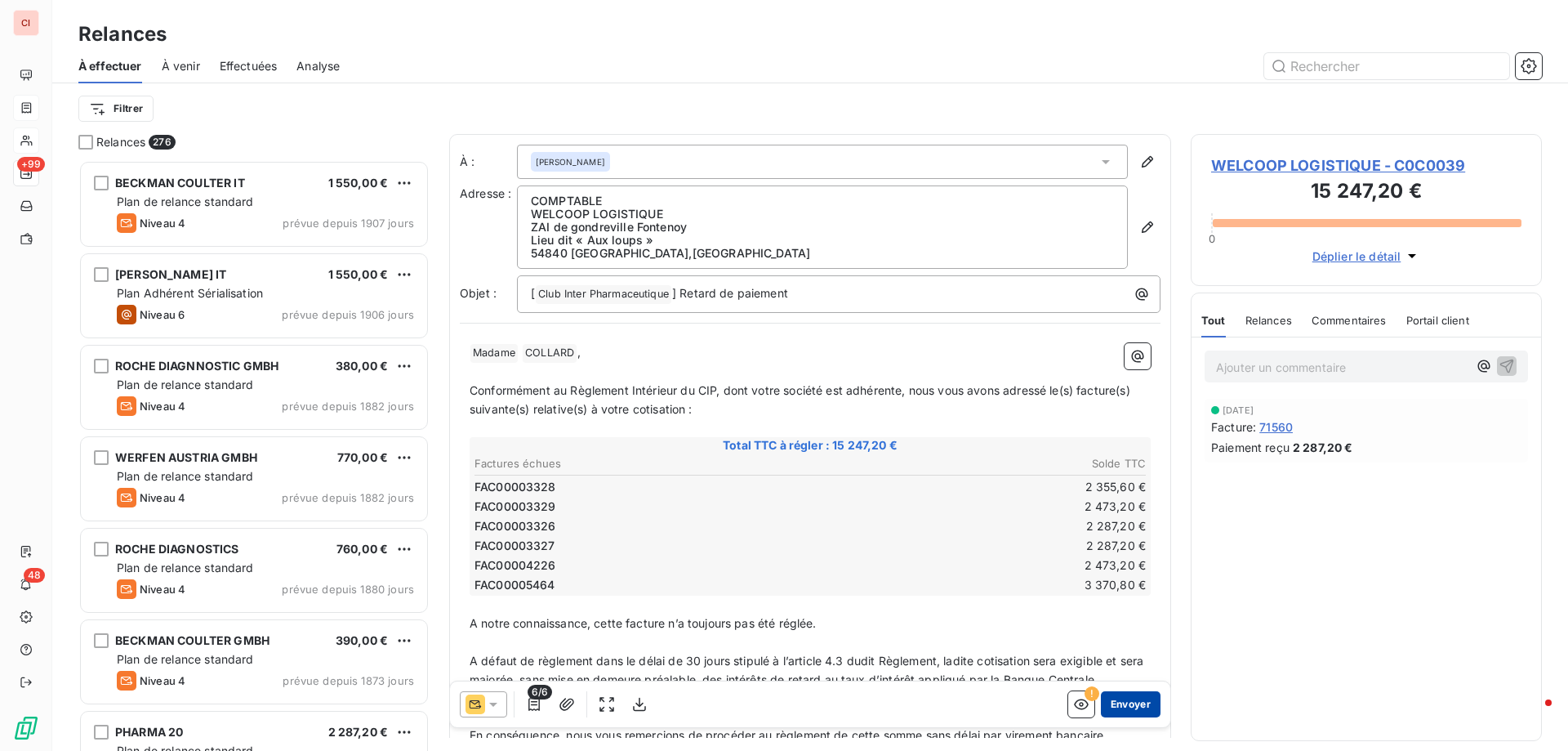
click at [1117, 707] on button "Envoyer" at bounding box center [1131, 704] width 60 height 26
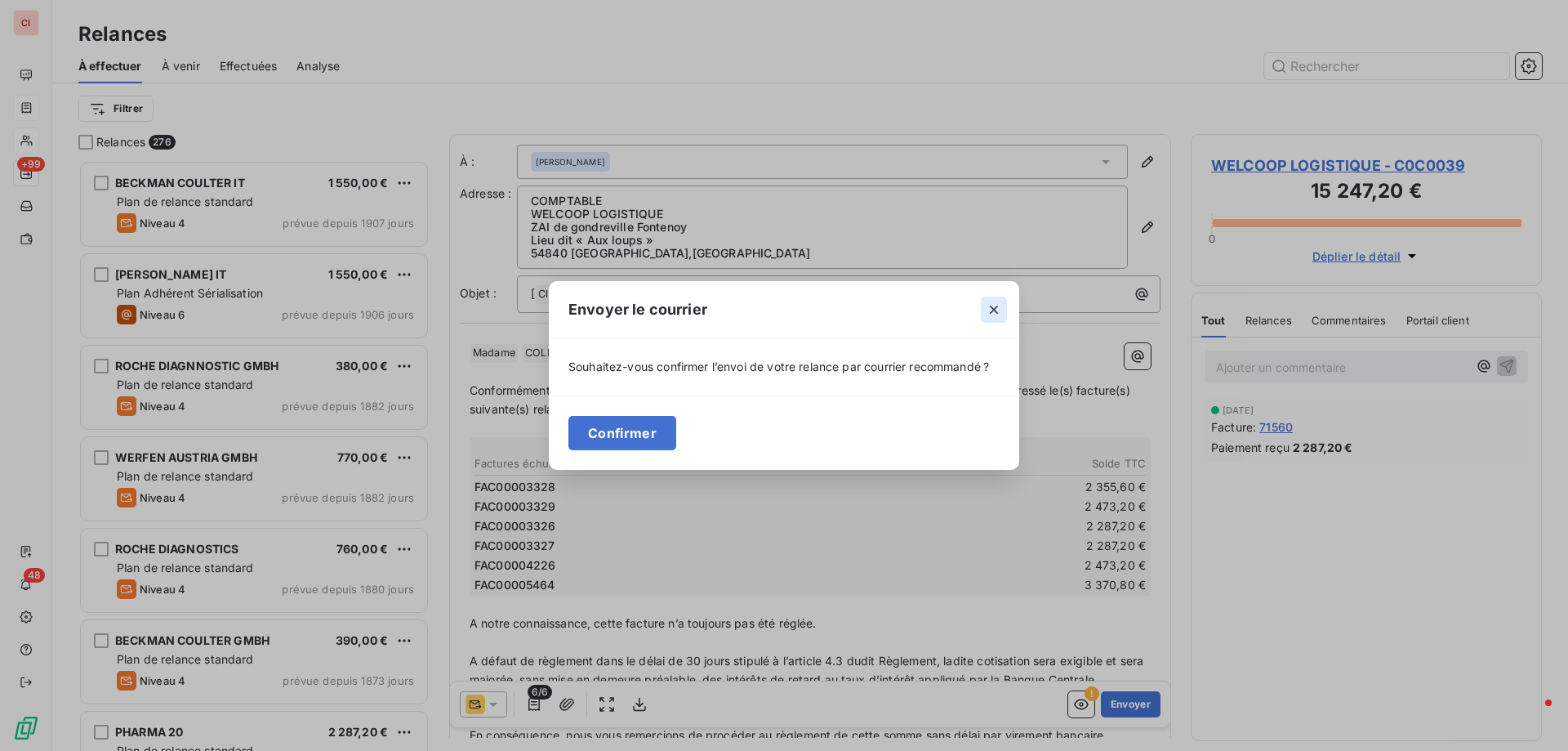
click at [990, 313] on icon "button" at bounding box center [993, 309] width 16 height 16
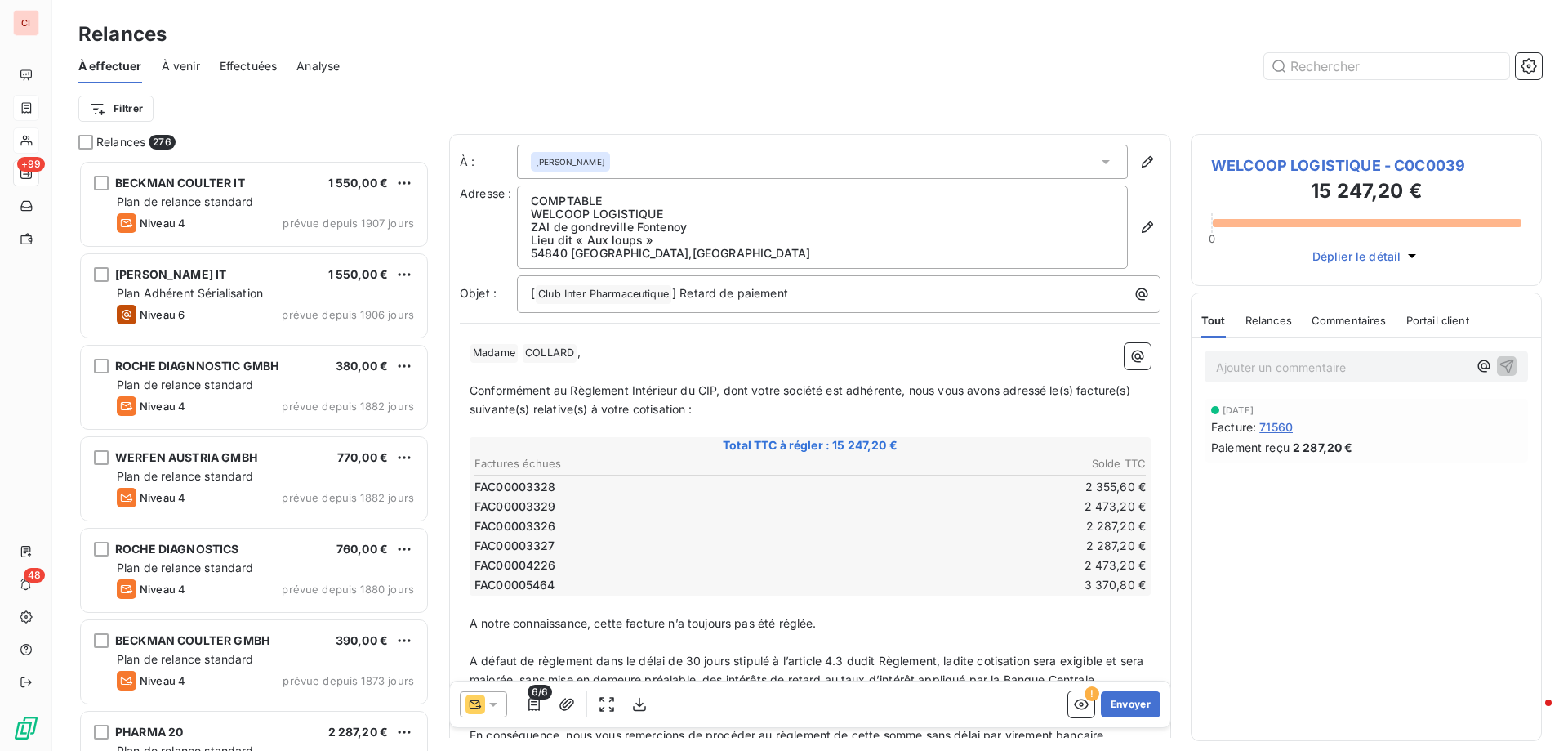
click at [495, 713] on div at bounding box center [483, 704] width 48 height 26
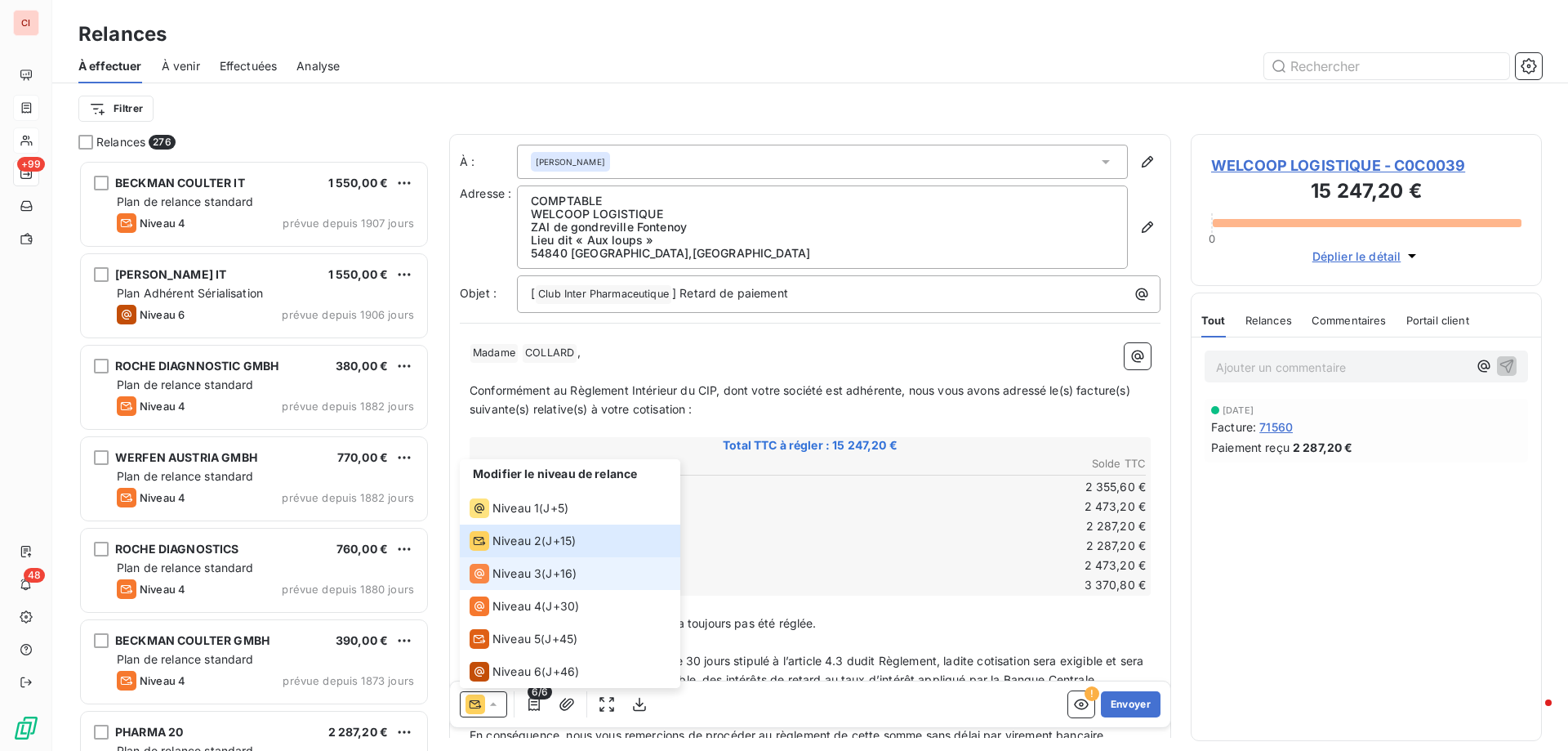
click at [516, 576] on span "Niveau 3" at bounding box center [516, 573] width 49 height 16
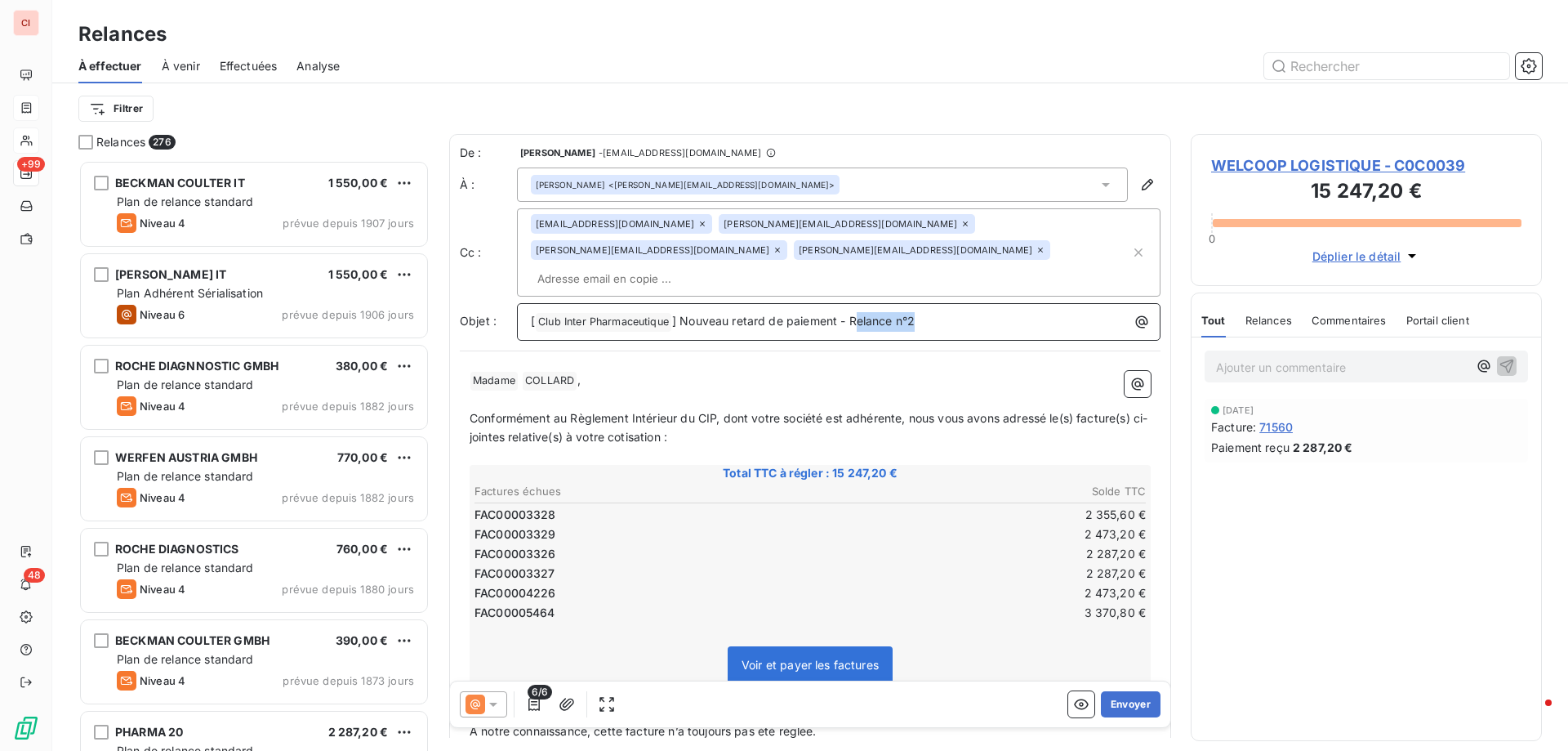
drag, startPoint x: 928, startPoint y: 296, endPoint x: 855, endPoint y: 306, distance: 73.7
click at [855, 306] on div "[ Club Inter Pharmaceutique ﻿ ] Nouveau retard de paiement - Relance n°2" at bounding box center [838, 321] width 643 height 37
click at [654, 446] on p "﻿" at bounding box center [810, 456] width 681 height 19
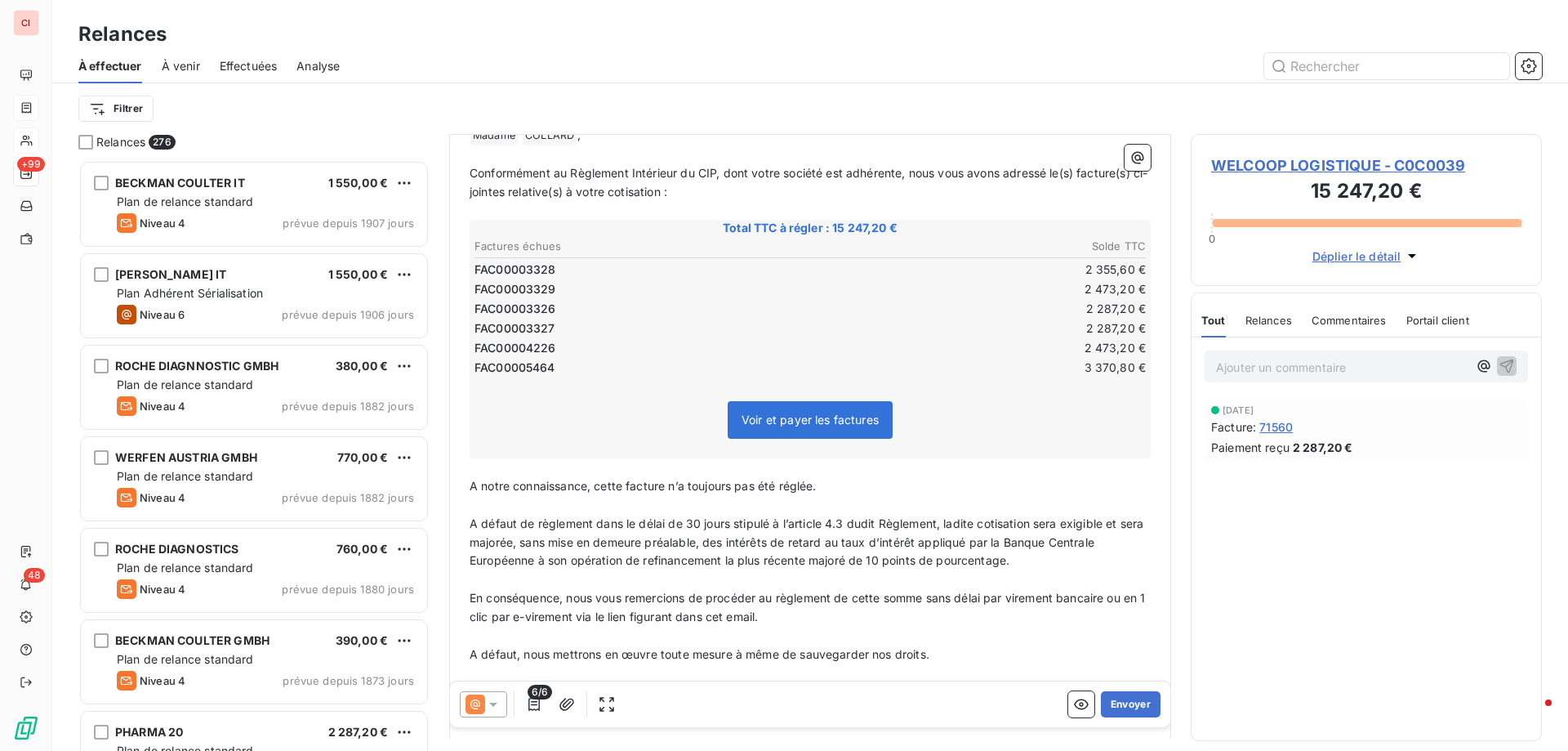
scroll to position [347, 0]
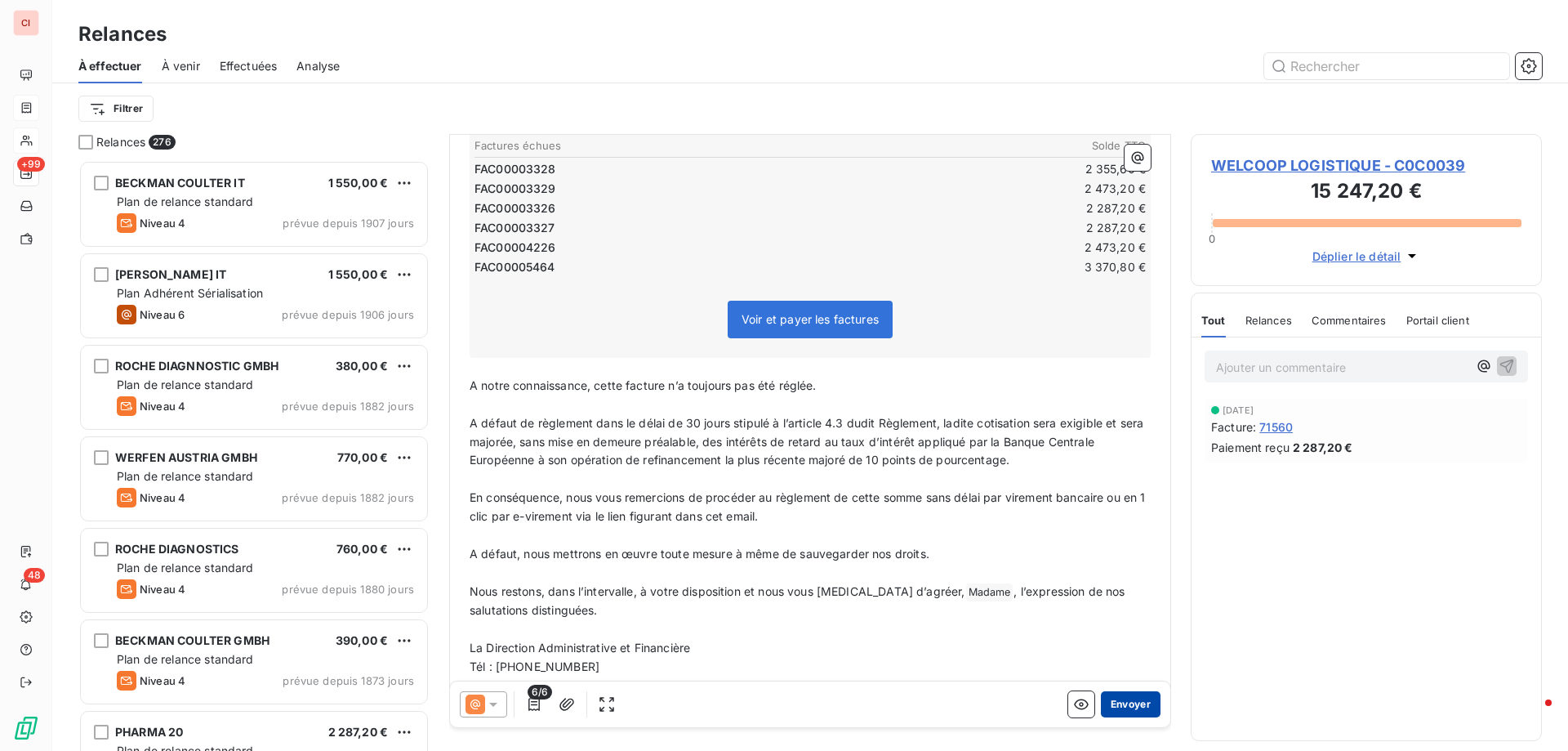
click at [1103, 698] on button "Envoyer" at bounding box center [1131, 704] width 60 height 26
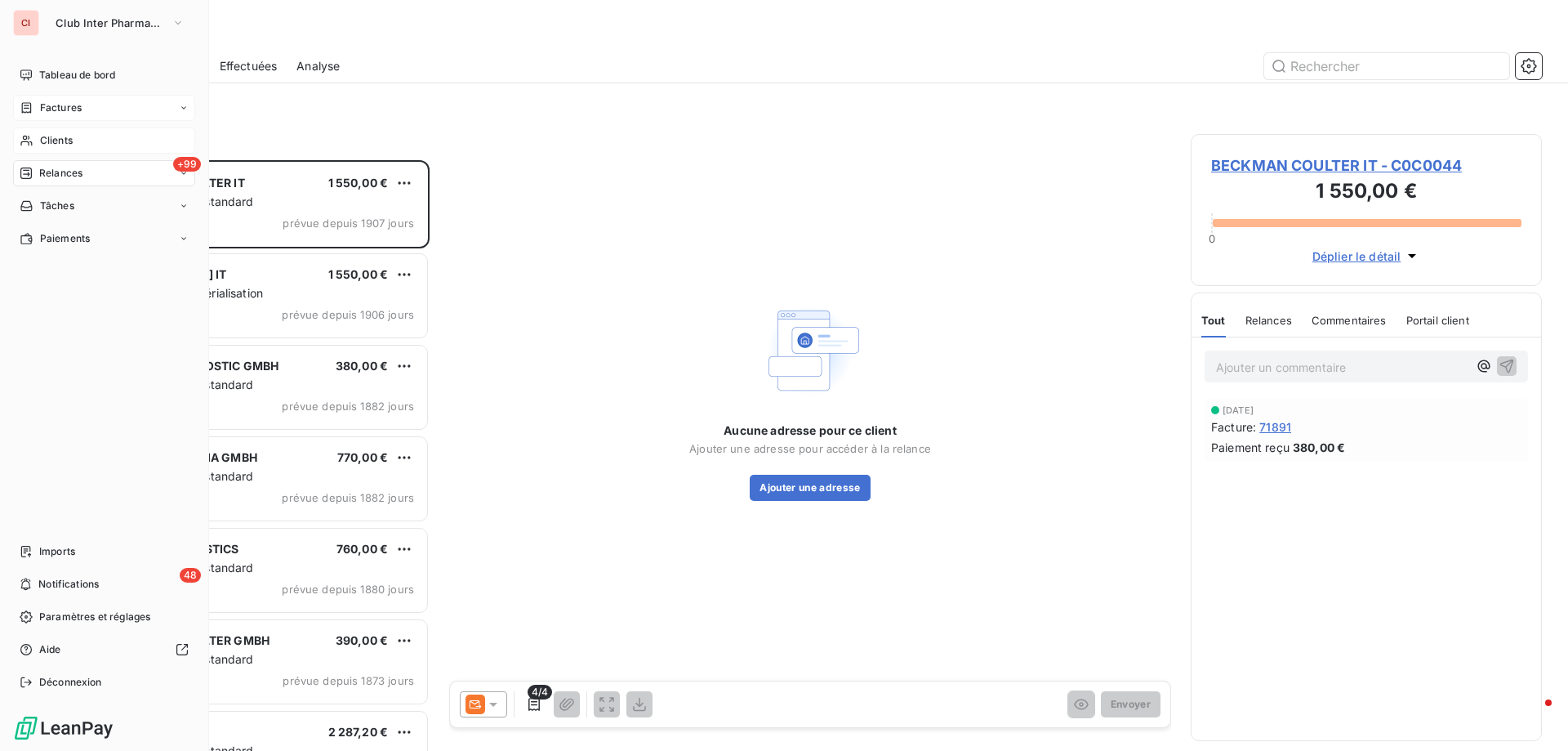
click at [49, 172] on span "Relances" at bounding box center [61, 173] width 43 height 15
click at [50, 145] on span "Clients" at bounding box center [56, 141] width 33 height 15
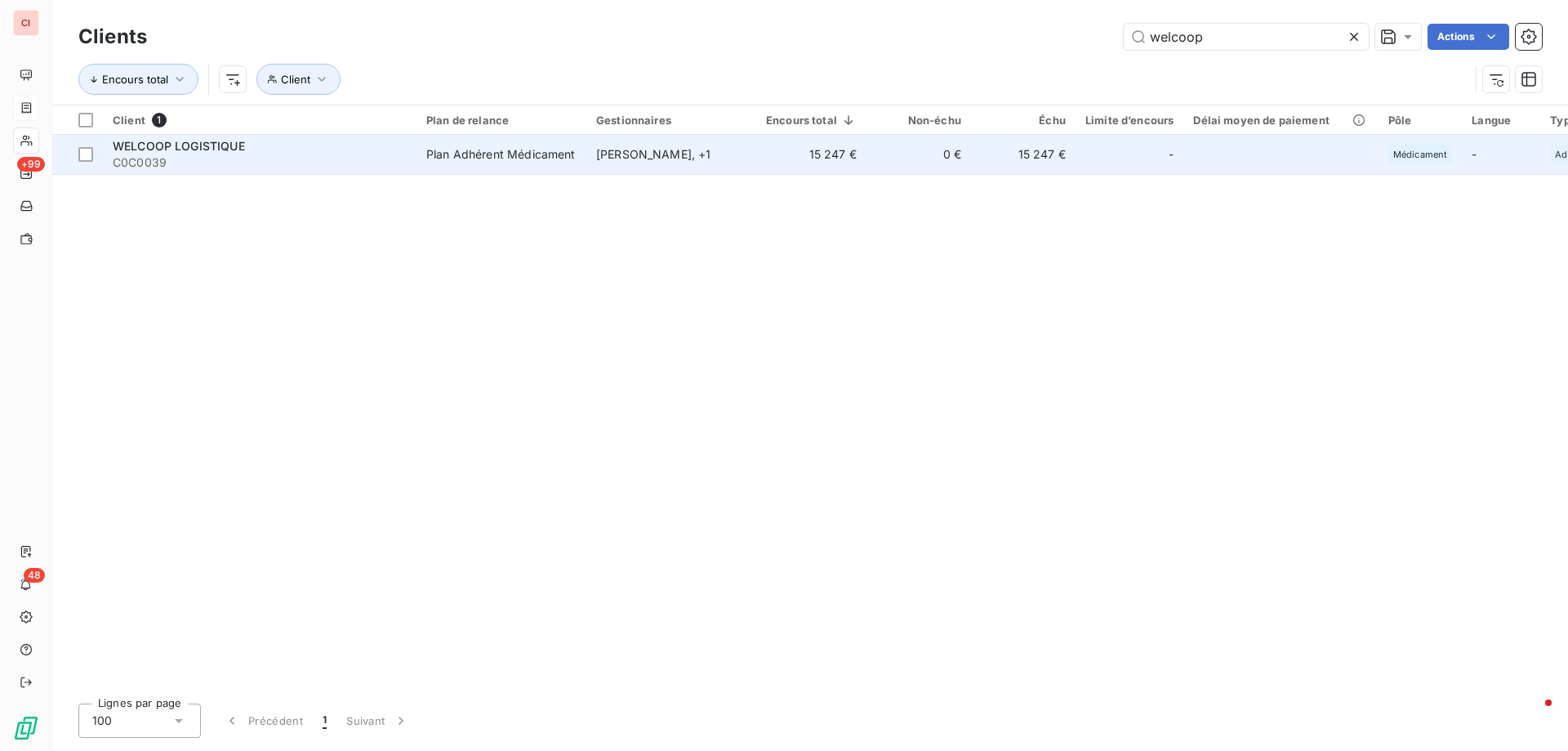
click at [666, 163] on td "[PERSON_NAME] , + 1" at bounding box center [671, 154] width 170 height 39
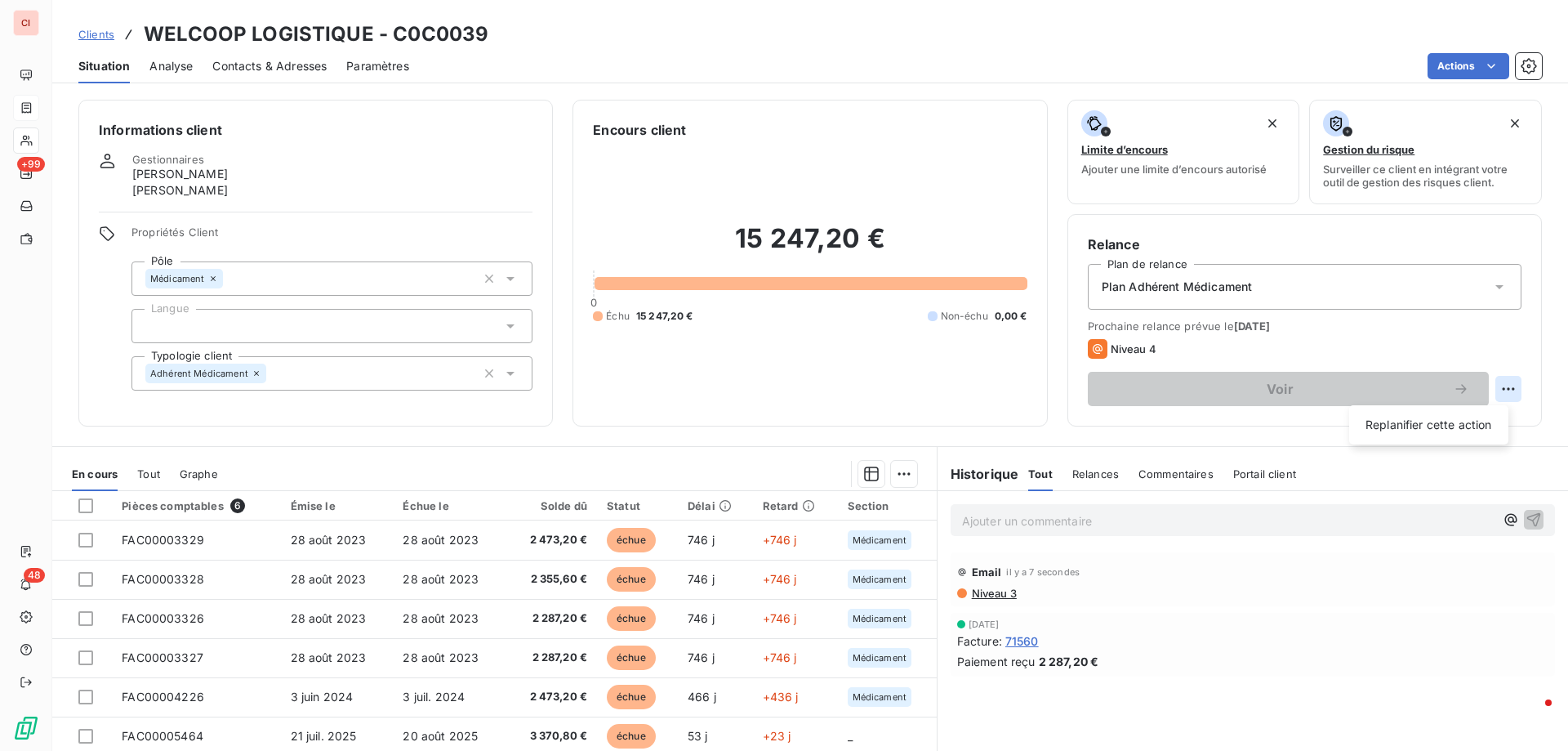
click at [1495, 386] on html "CI +99 48 Clients WELCOOP LOGISTIQUE - C0C0039 Situation Analyse Contacts & Adr…" at bounding box center [784, 376] width 1568 height 751
click at [1467, 426] on div "Replanifier cette action" at bounding box center [1428, 425] width 147 height 26
select select "8"
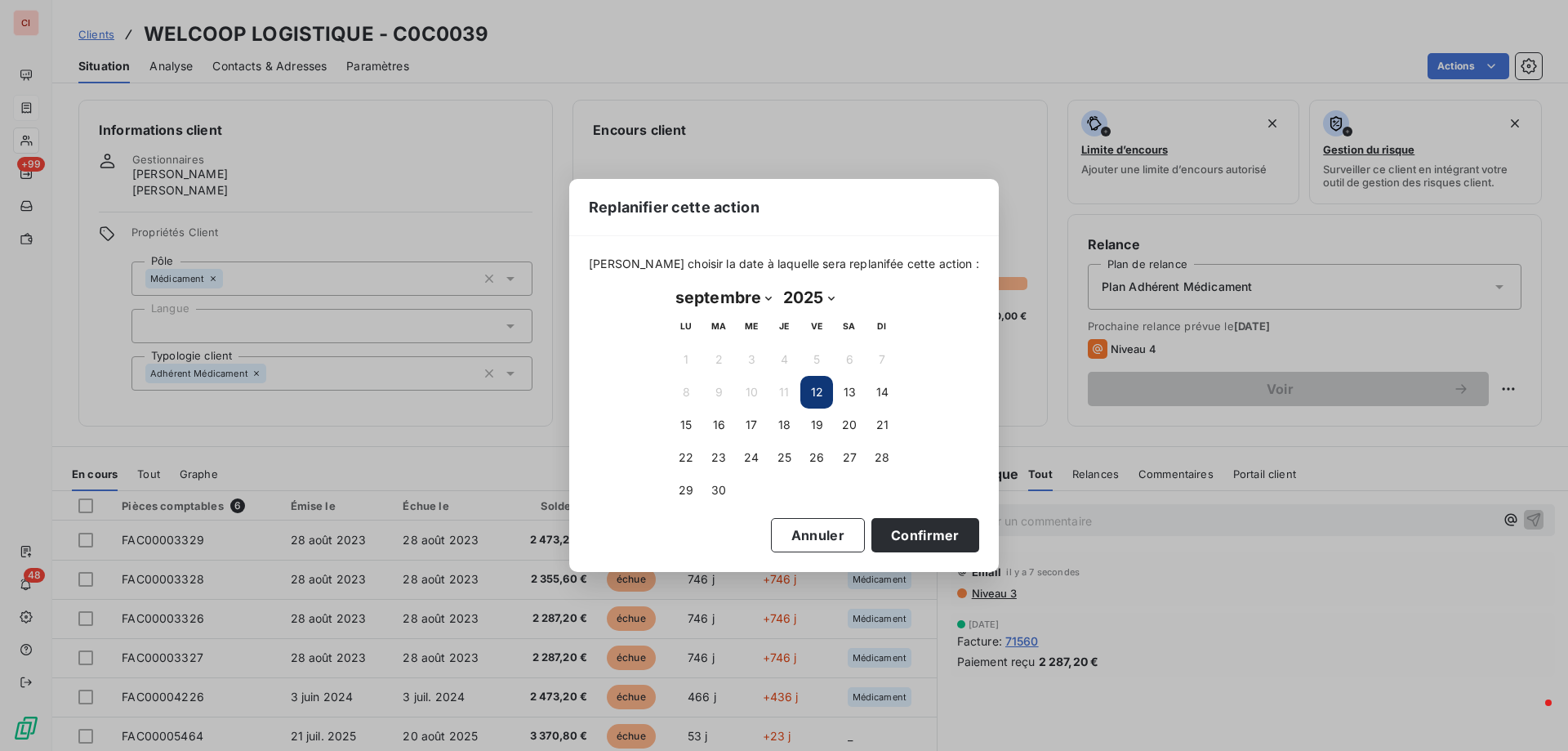
click at [803, 389] on button "12" at bounding box center [816, 391] width 33 height 33
click at [819, 391] on button "12" at bounding box center [816, 391] width 33 height 33
click at [920, 537] on button "Confirmer" at bounding box center [925, 534] width 107 height 35
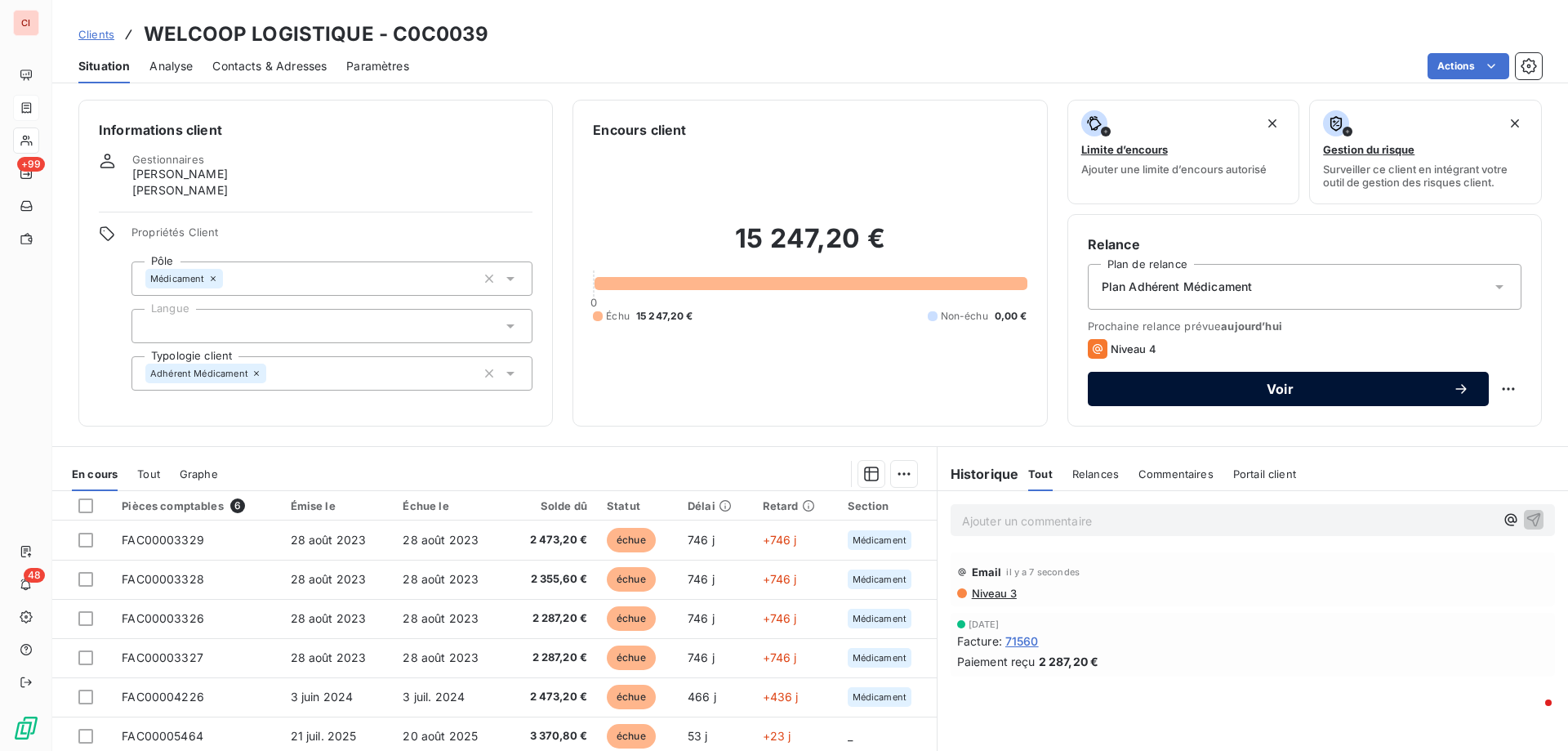
click at [1206, 389] on span "Voir" at bounding box center [1280, 389] width 346 height 13
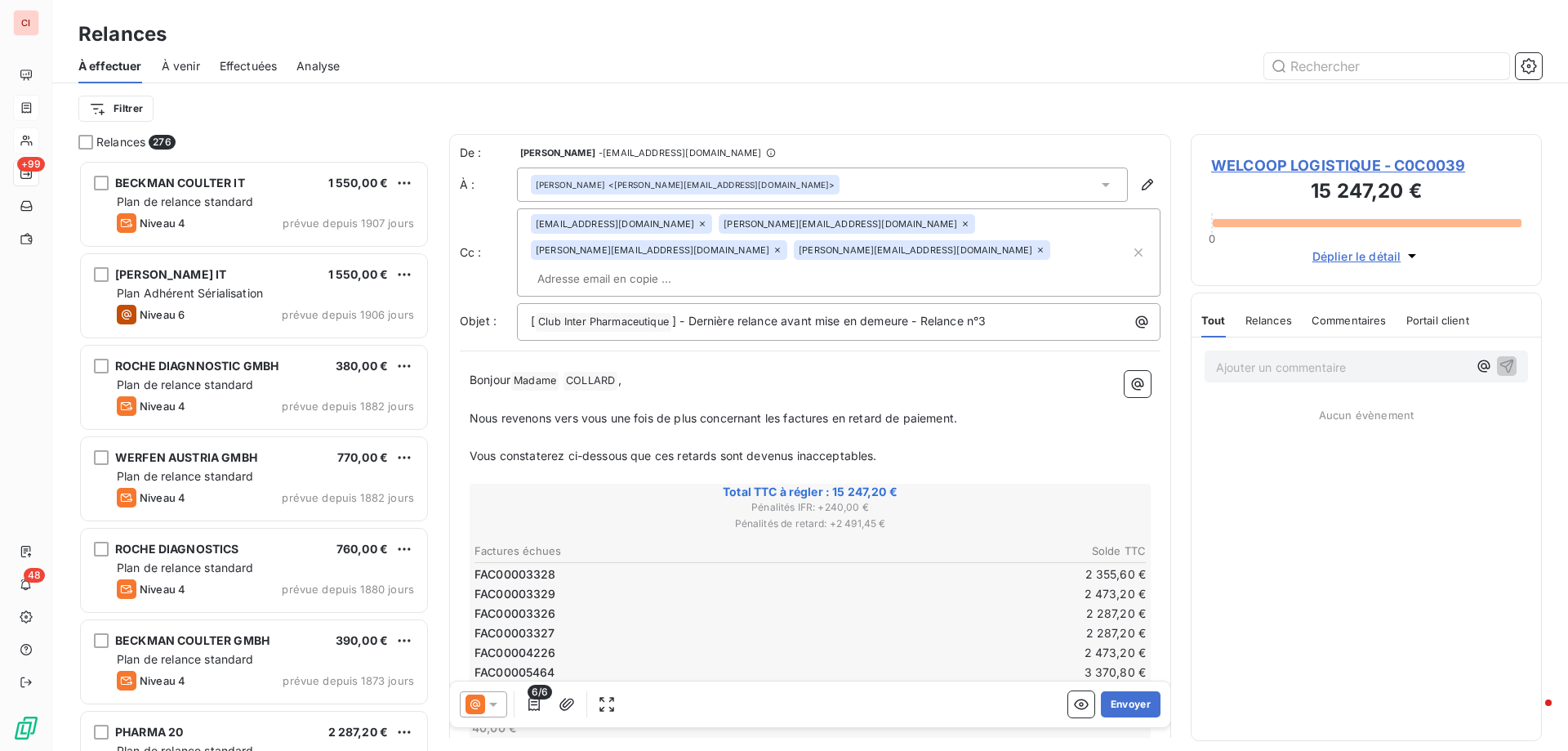
scroll to position [578, 339]
click at [499, 712] on div at bounding box center [483, 704] width 48 height 26
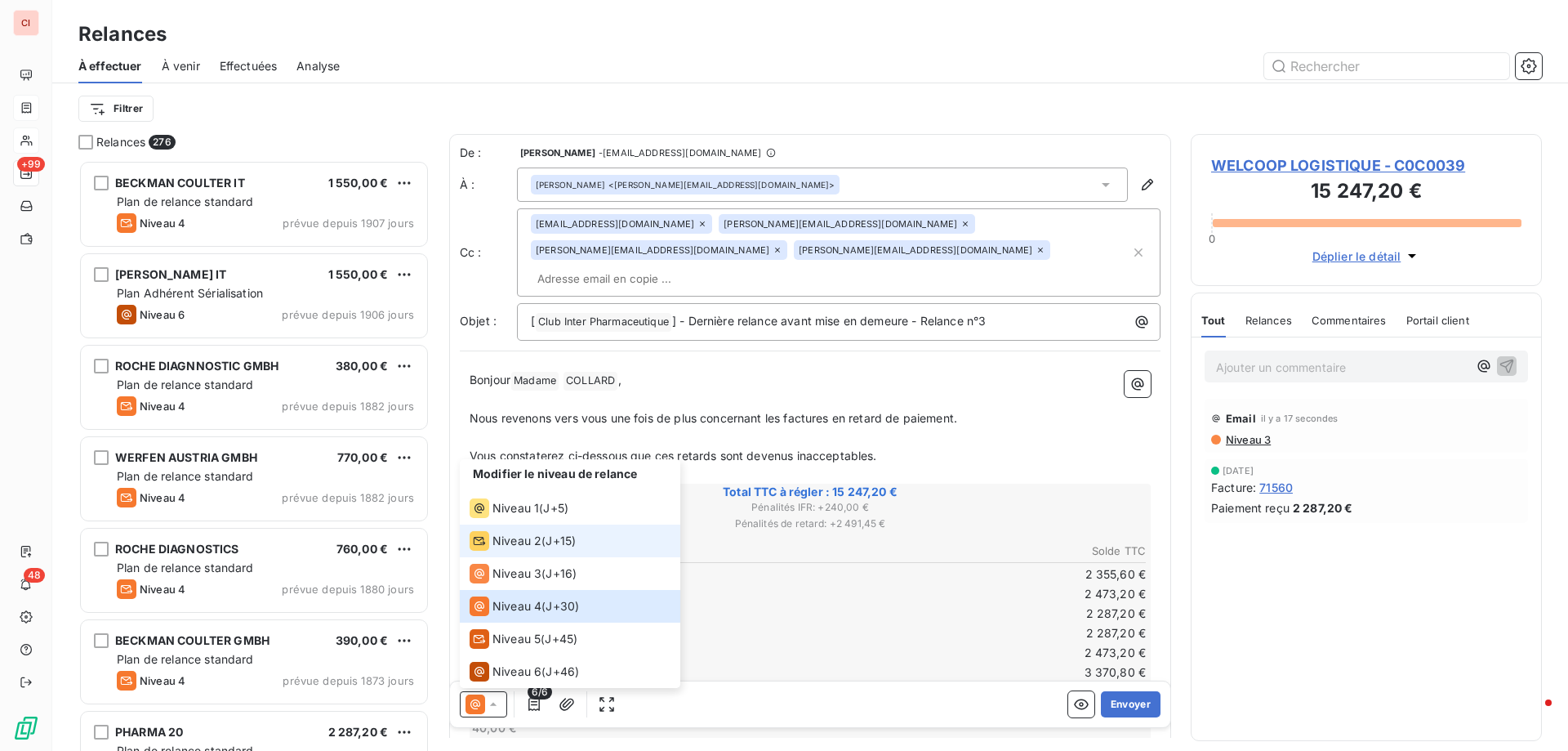
click at [520, 532] on span "Niveau 2" at bounding box center [516, 540] width 49 height 16
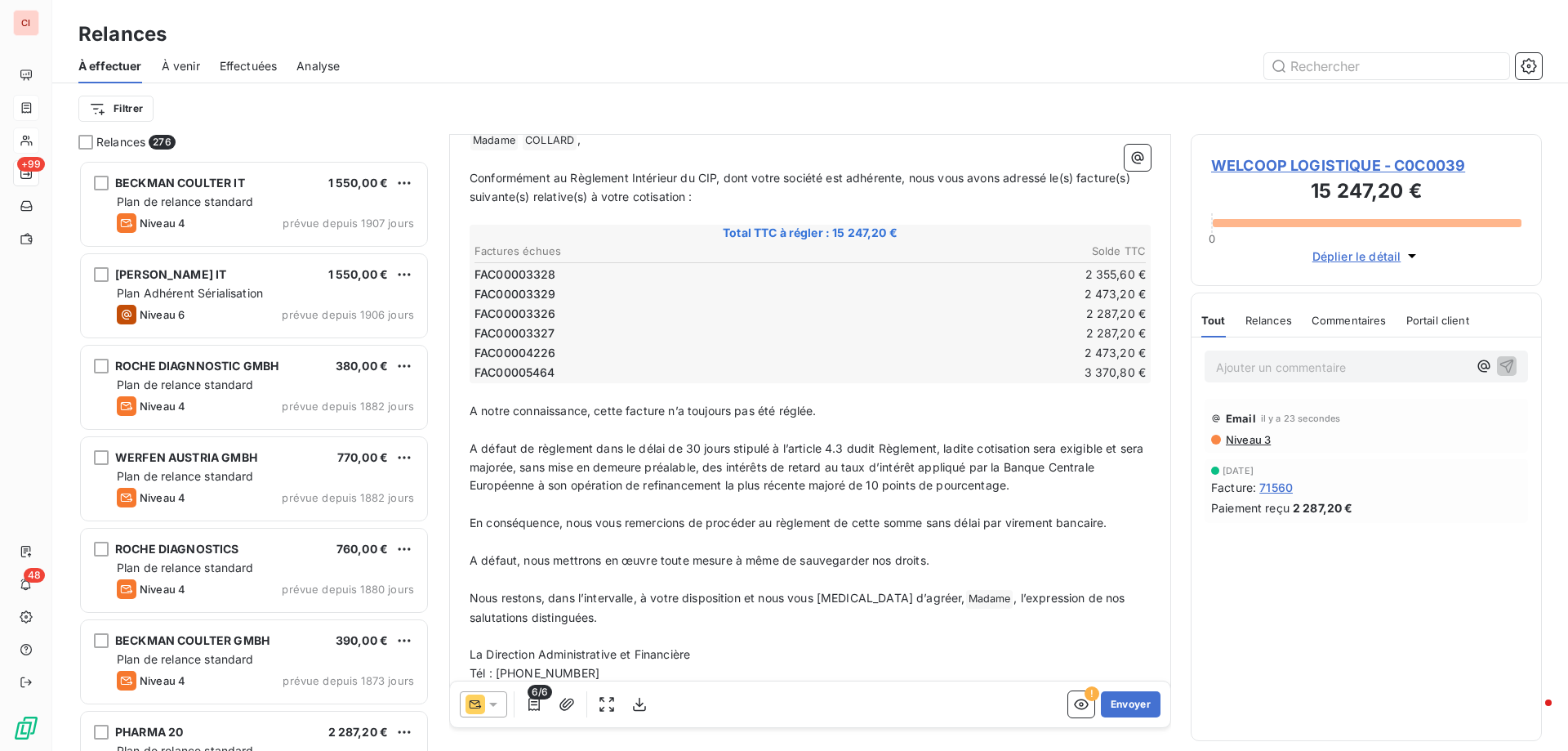
scroll to position [243, 0]
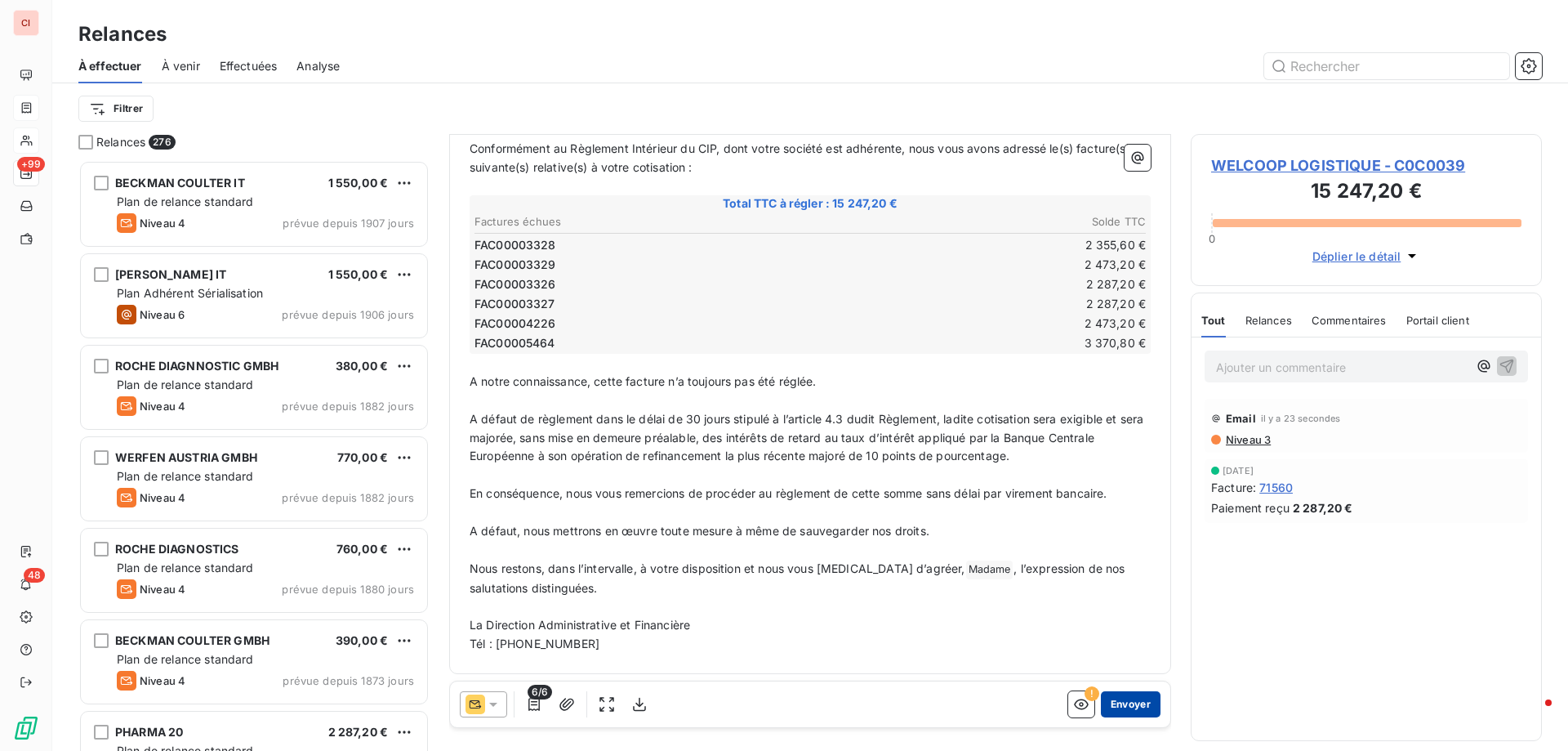
click at [1102, 707] on button "Envoyer" at bounding box center [1131, 704] width 60 height 26
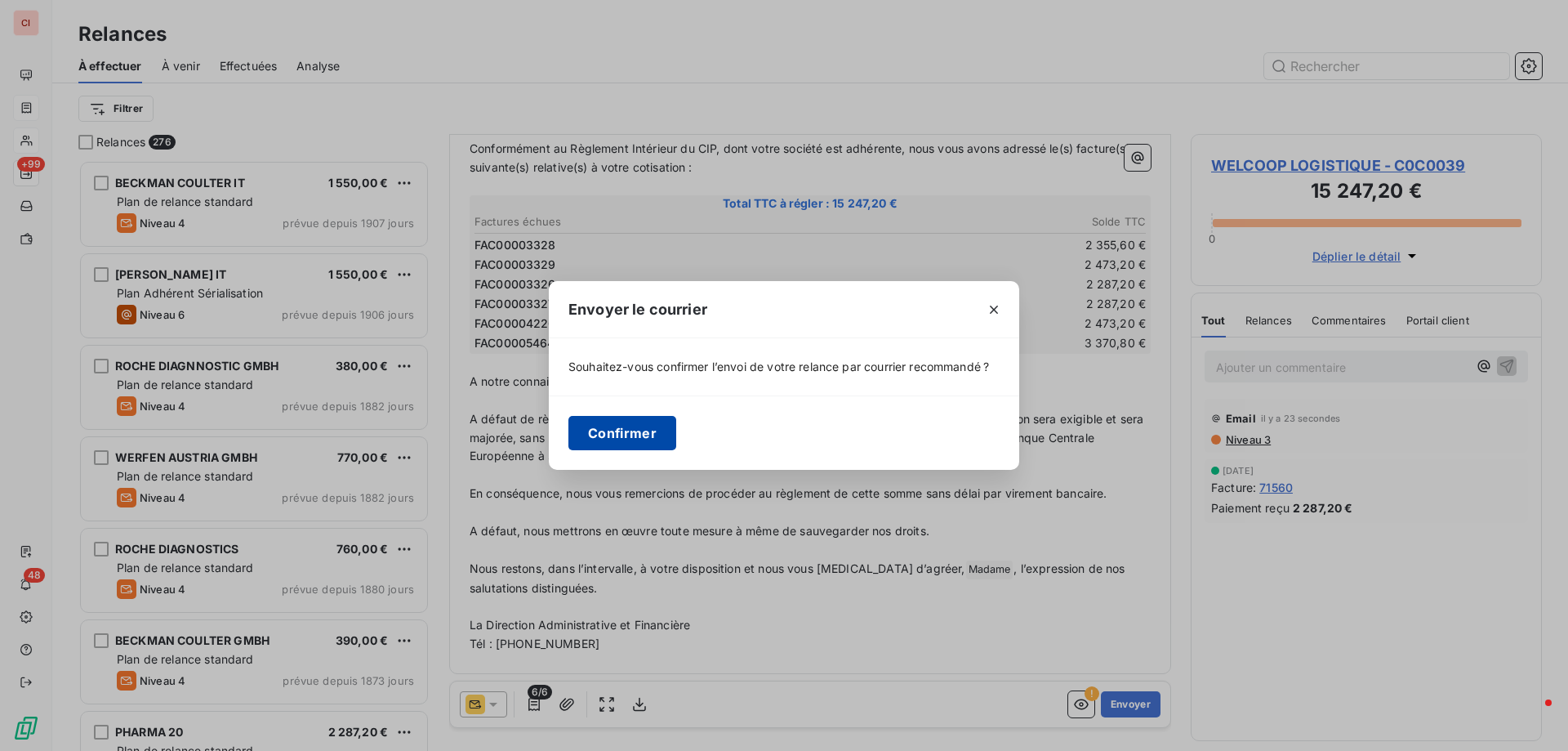
click at [620, 443] on button "Confirmer" at bounding box center [622, 432] width 107 height 35
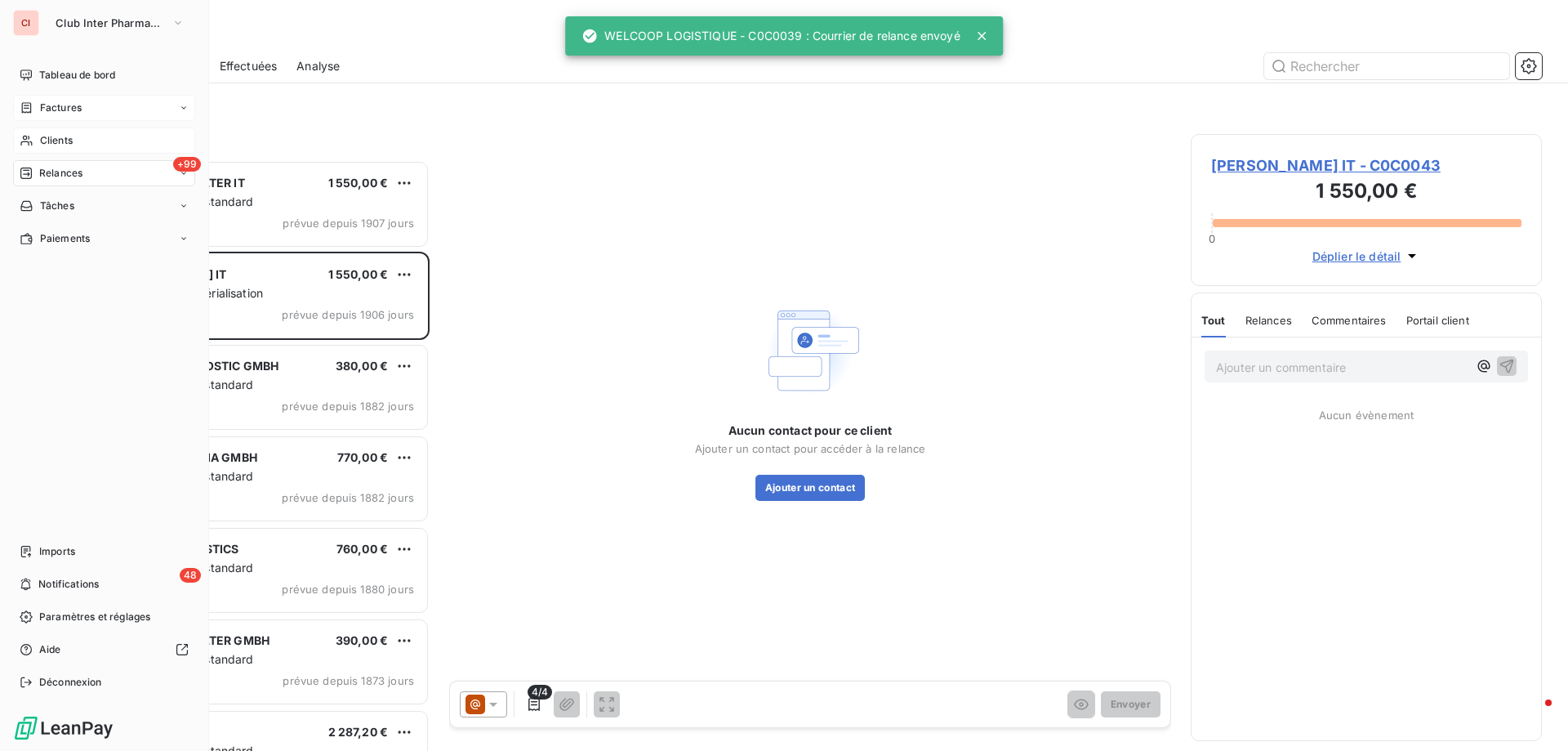
click at [44, 143] on span "Clients" at bounding box center [56, 141] width 33 height 15
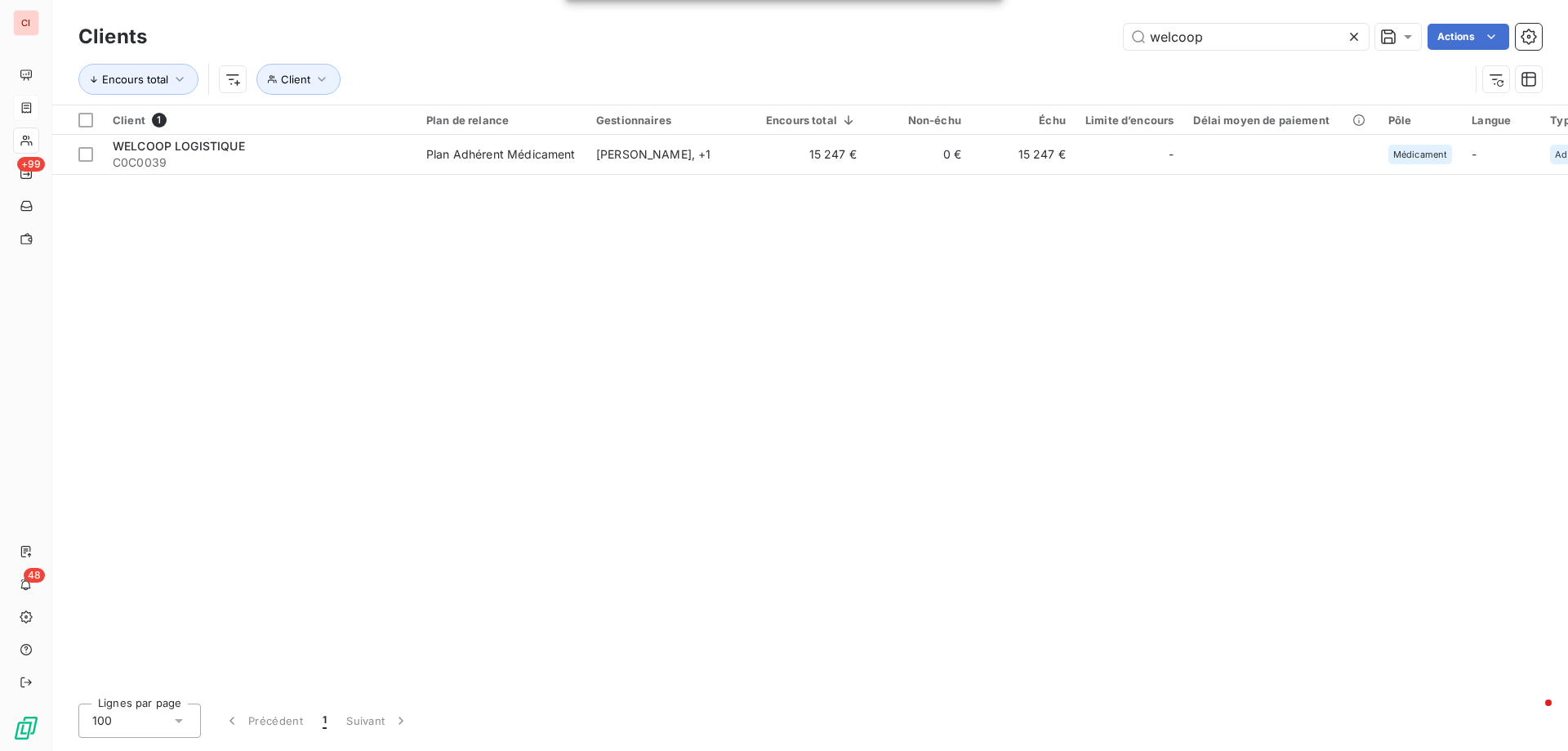
drag, startPoint x: 1207, startPoint y: 34, endPoint x: 1119, endPoint y: 34, distance: 88.0
click at [1119, 34] on div "welcoop Actions" at bounding box center [854, 36] width 1375 height 26
type input "seage"
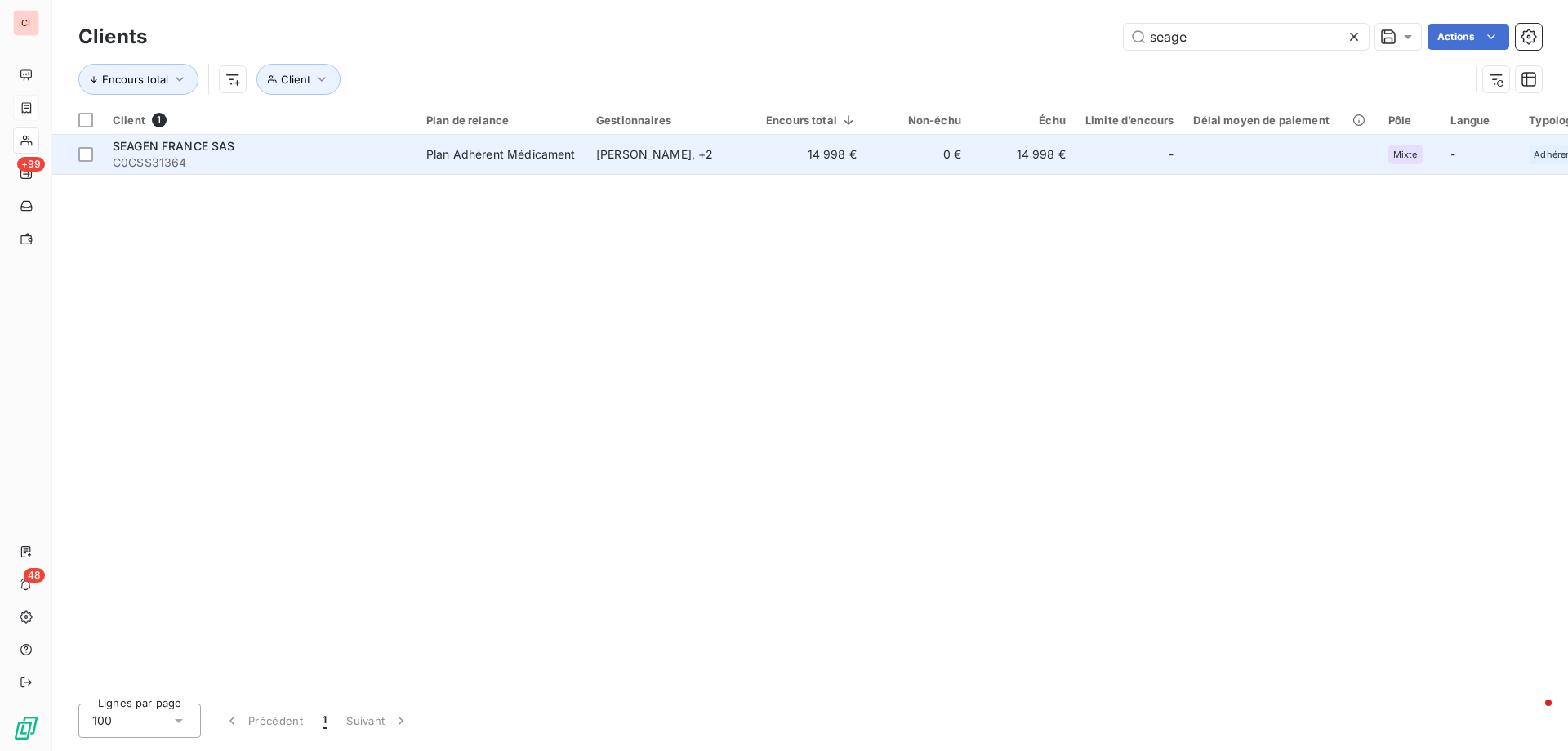
click at [205, 146] on span "SEAGEN FRANCE SAS" at bounding box center [174, 146] width 122 height 14
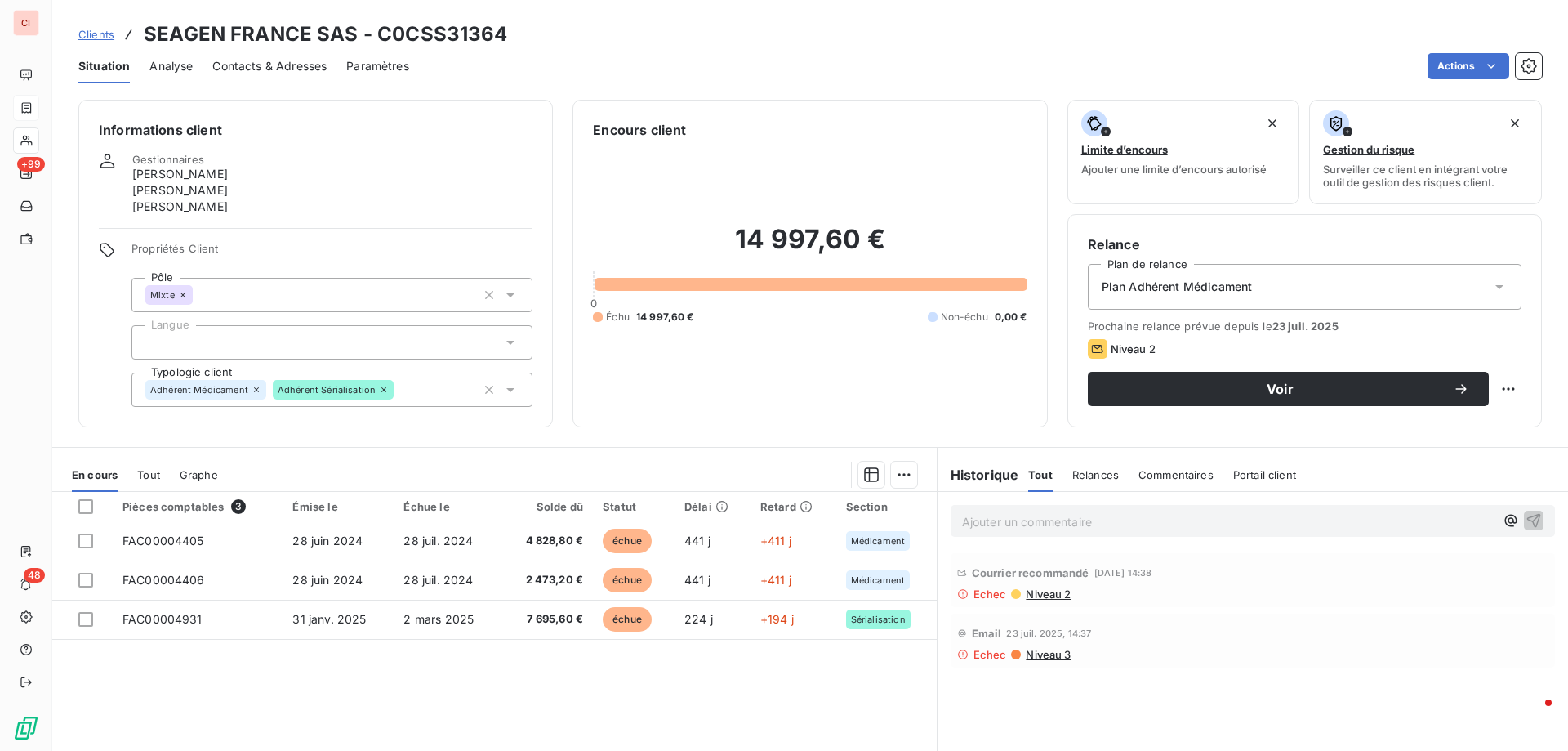
click at [281, 73] on span "Contacts & Adresses" at bounding box center [269, 65] width 114 height 16
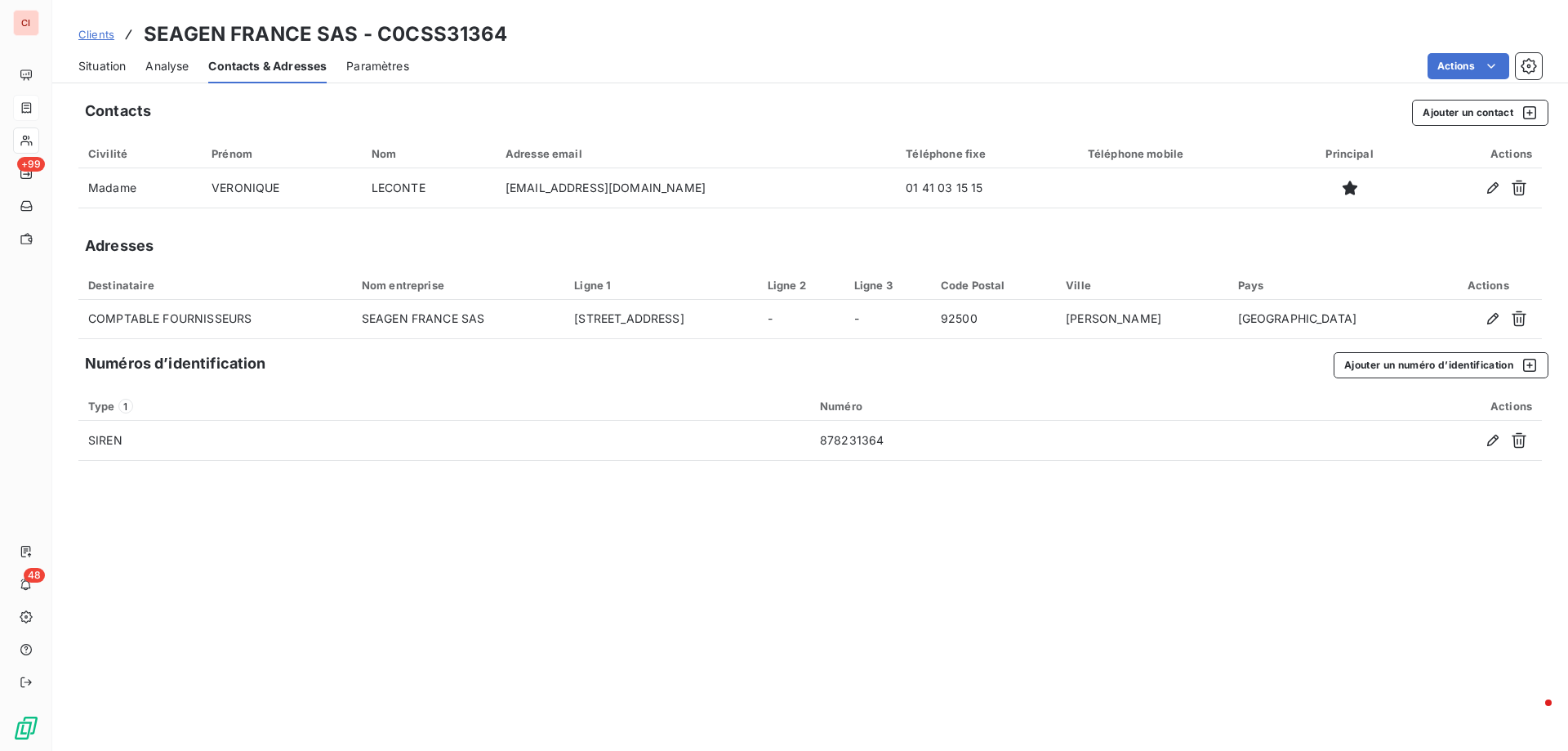
click at [84, 63] on span "Situation" at bounding box center [102, 65] width 48 height 16
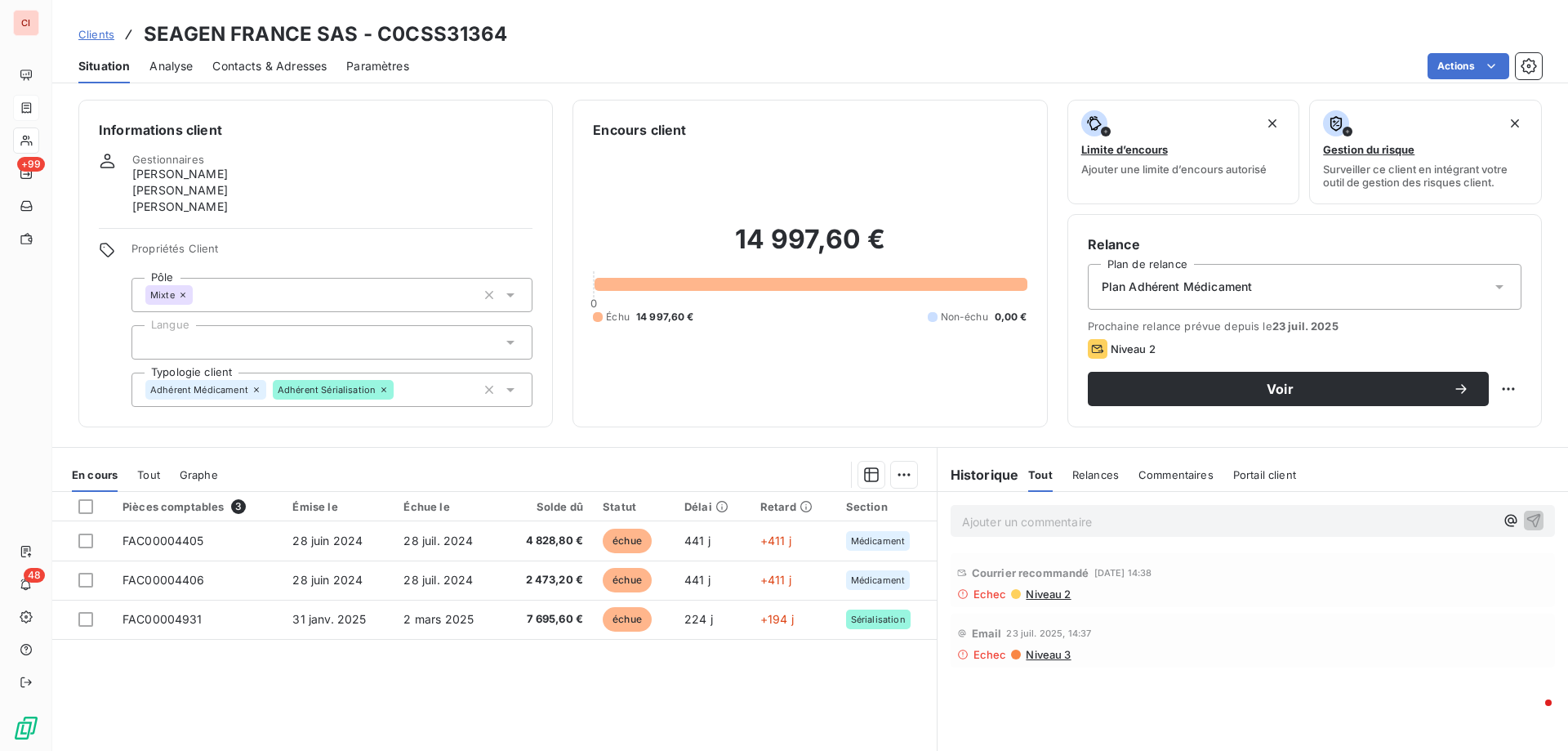
click at [250, 75] on div "Contacts & Adresses" at bounding box center [269, 65] width 114 height 35
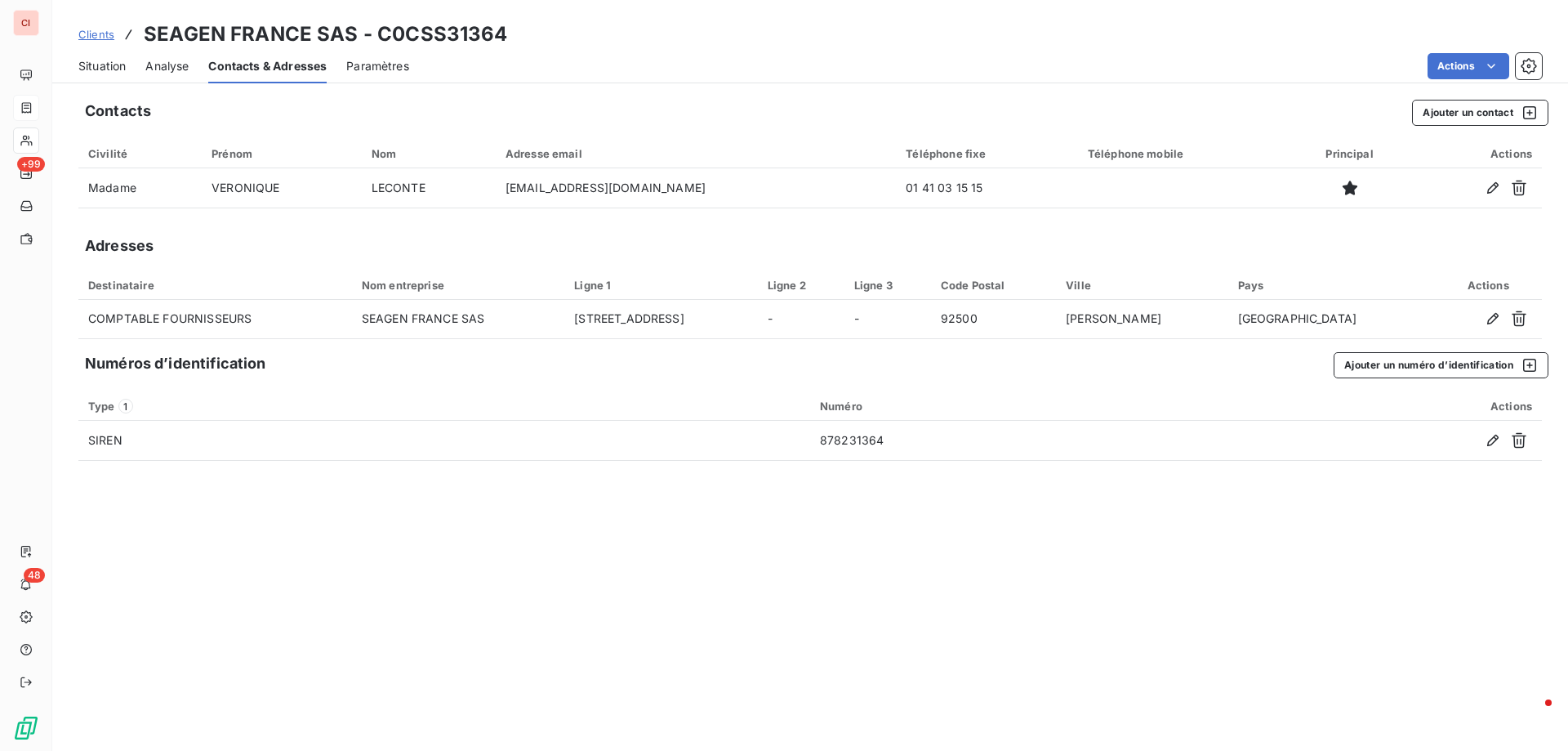
click at [107, 67] on span "Situation" at bounding box center [102, 65] width 48 height 16
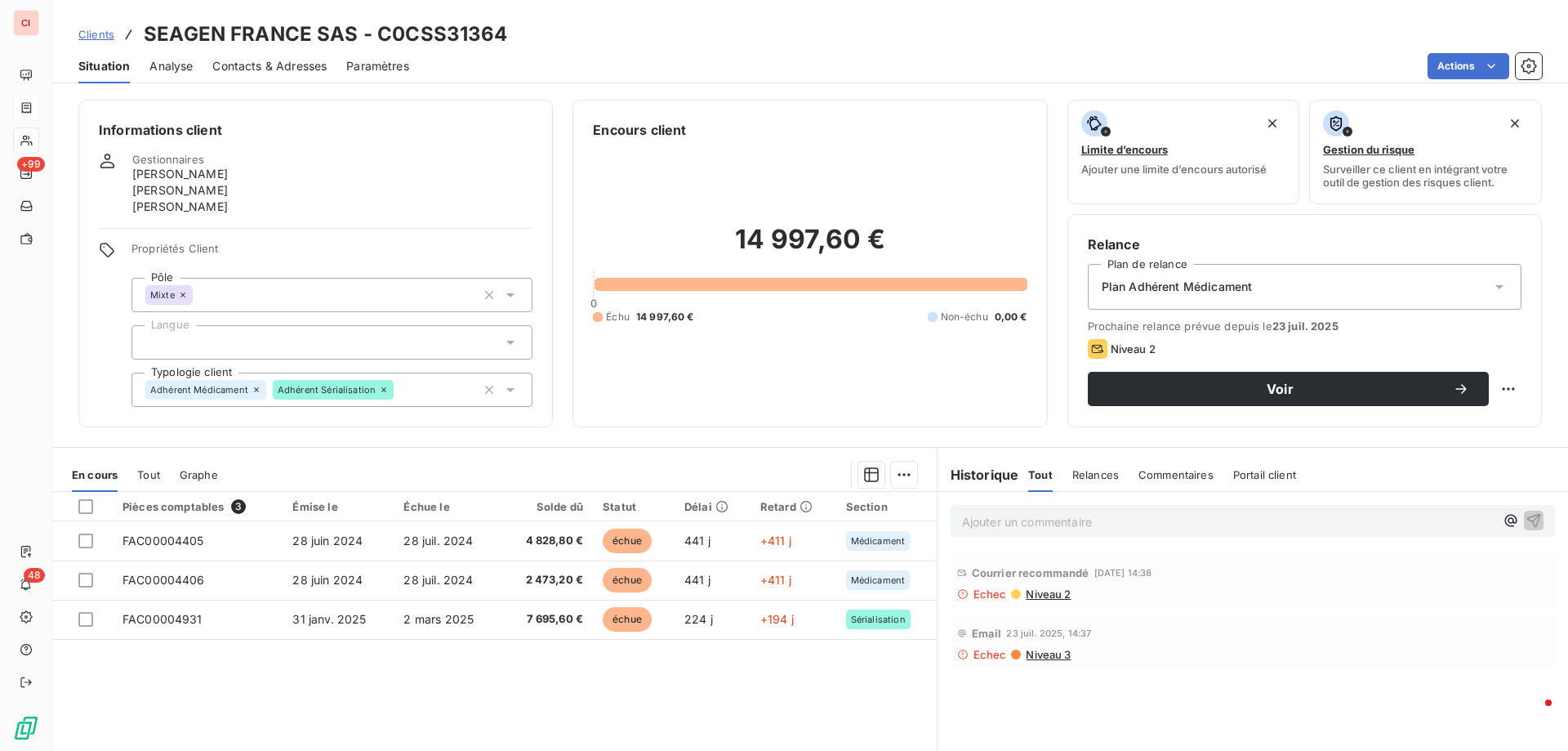
click at [266, 73] on span "Contacts & Adresses" at bounding box center [269, 65] width 114 height 16
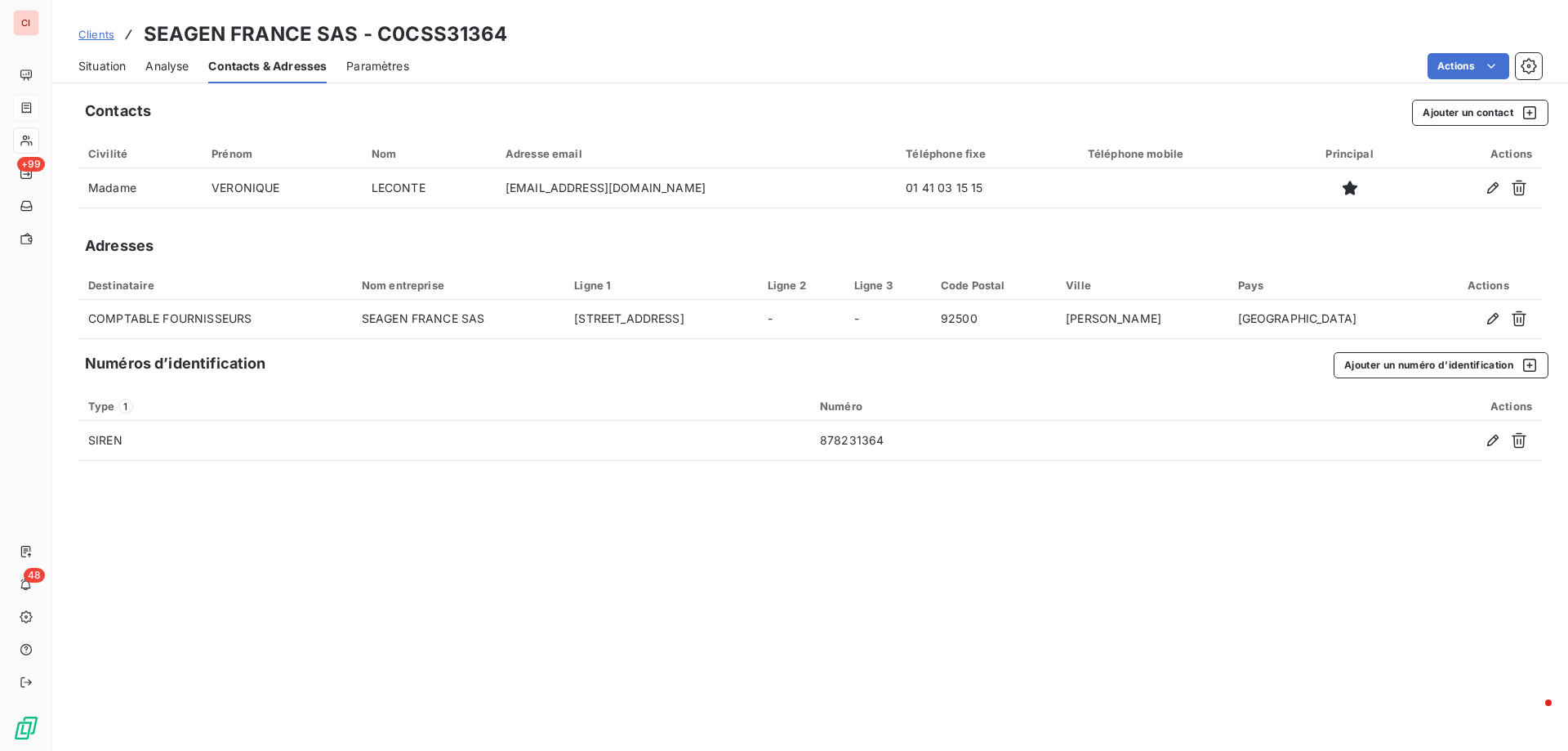
click at [107, 74] on div "Situation" at bounding box center [102, 65] width 48 height 35
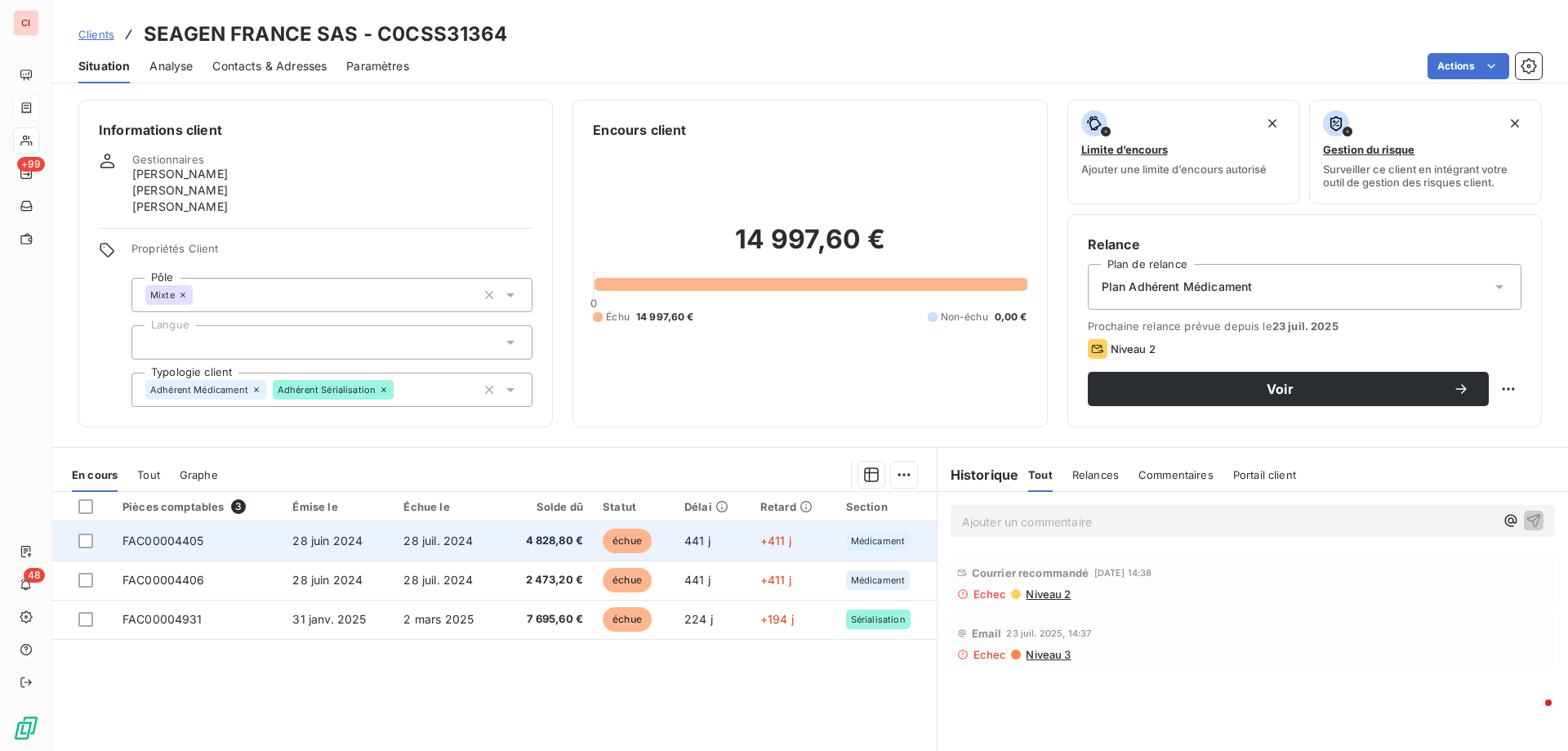
click at [637, 539] on span "échue" at bounding box center [627, 541] width 49 height 24
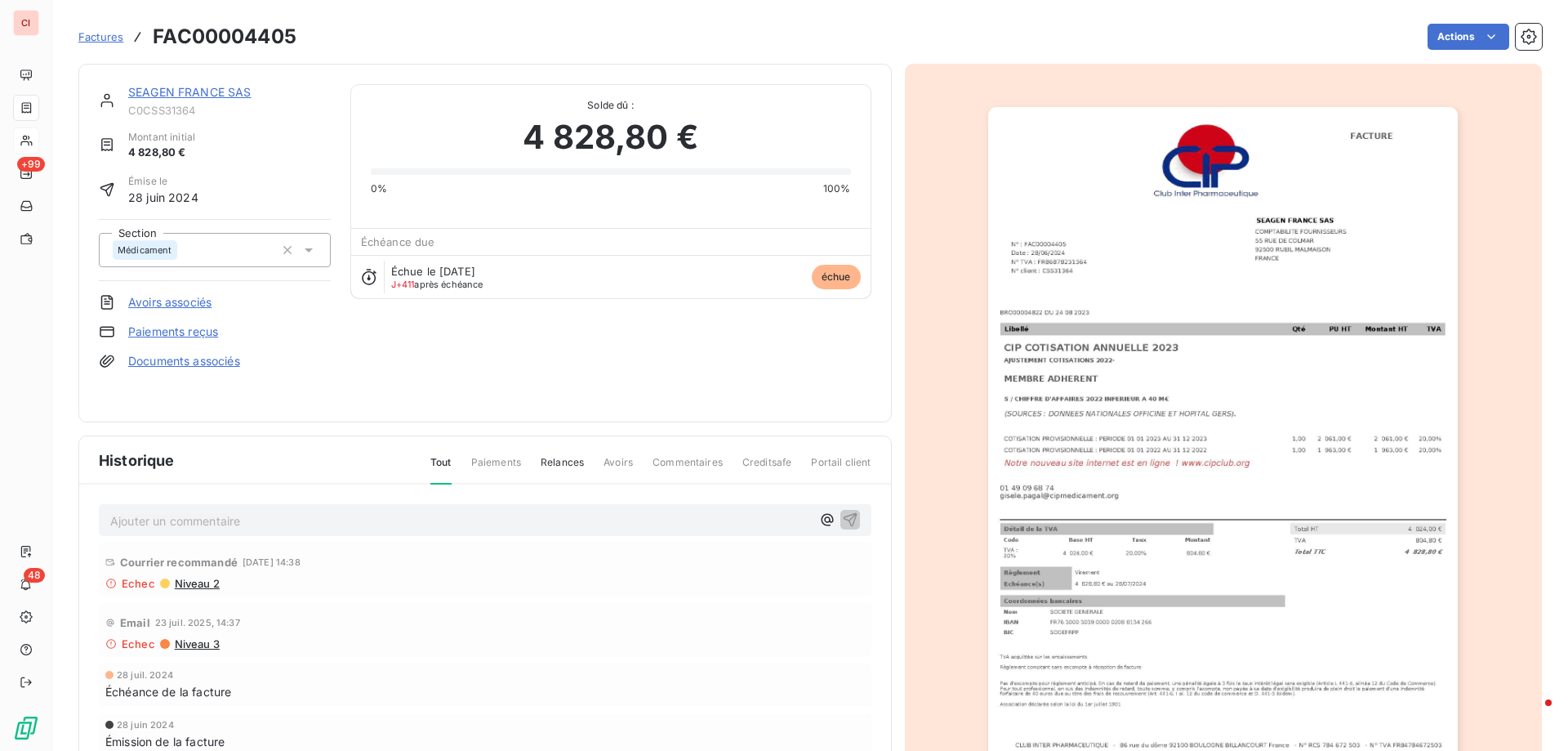
click at [175, 94] on link "SEAGEN FRANCE SAS" at bounding box center [190, 92] width 123 height 14
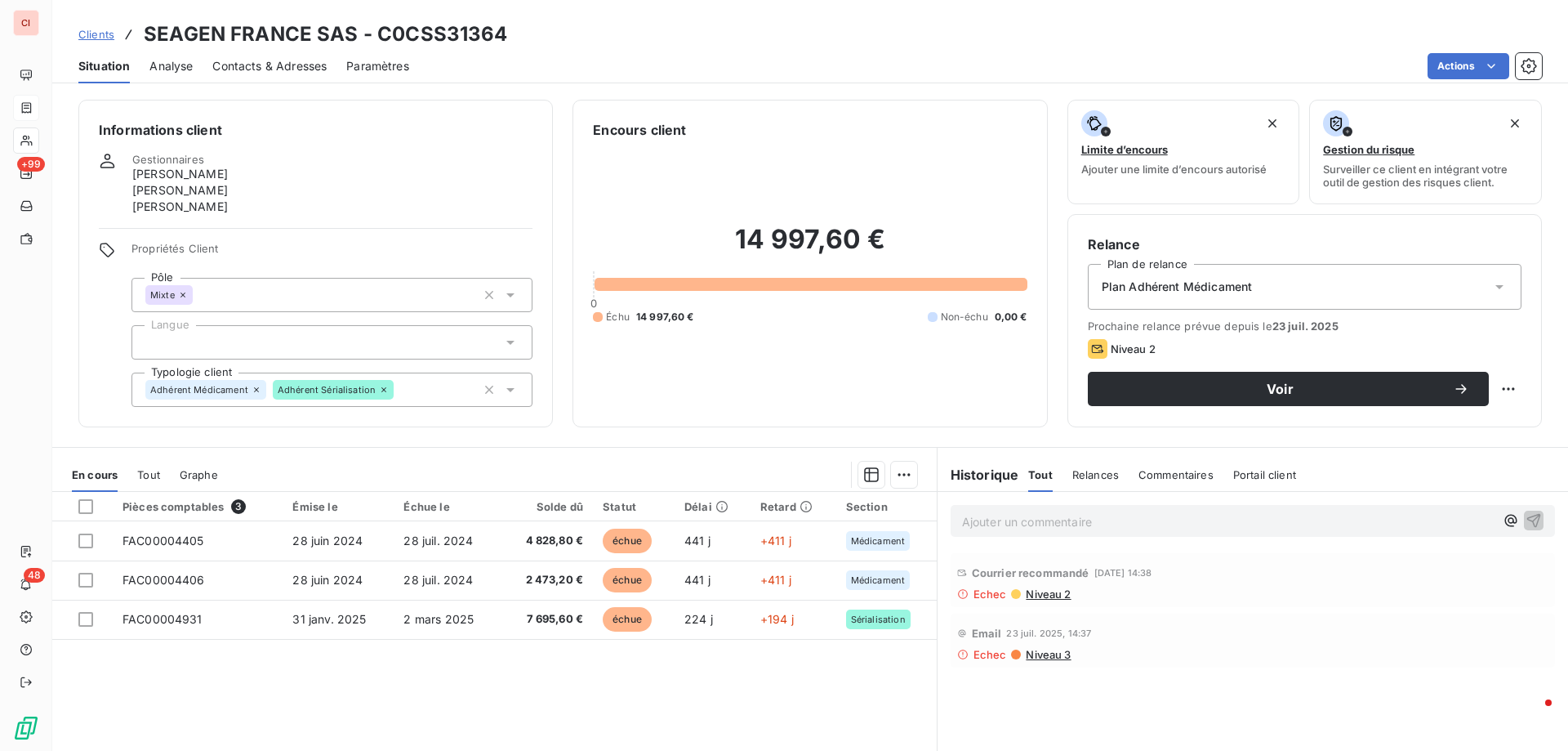
click at [255, 72] on span "Contacts & Adresses" at bounding box center [269, 65] width 114 height 16
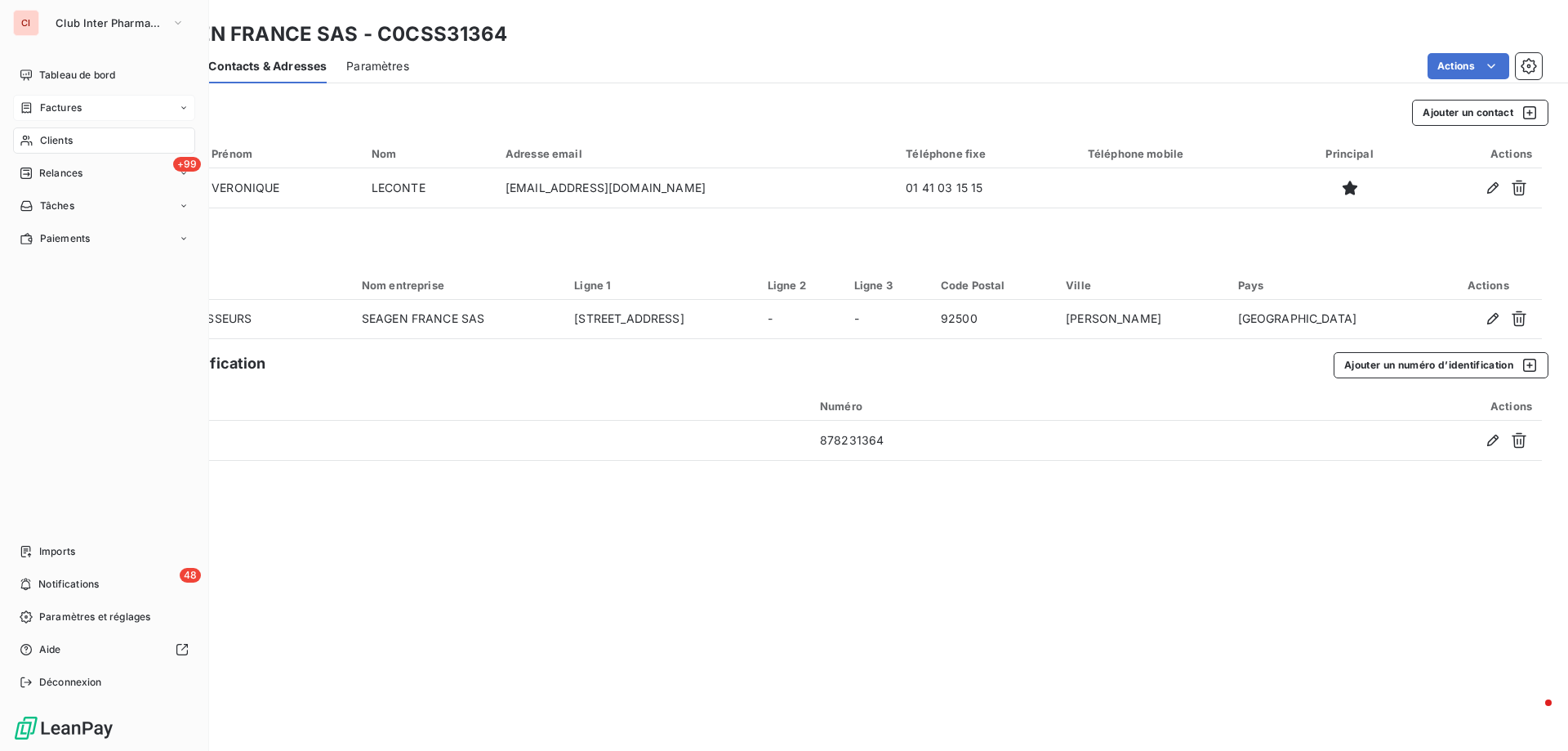
click at [71, 142] on span "Clients" at bounding box center [56, 141] width 33 height 15
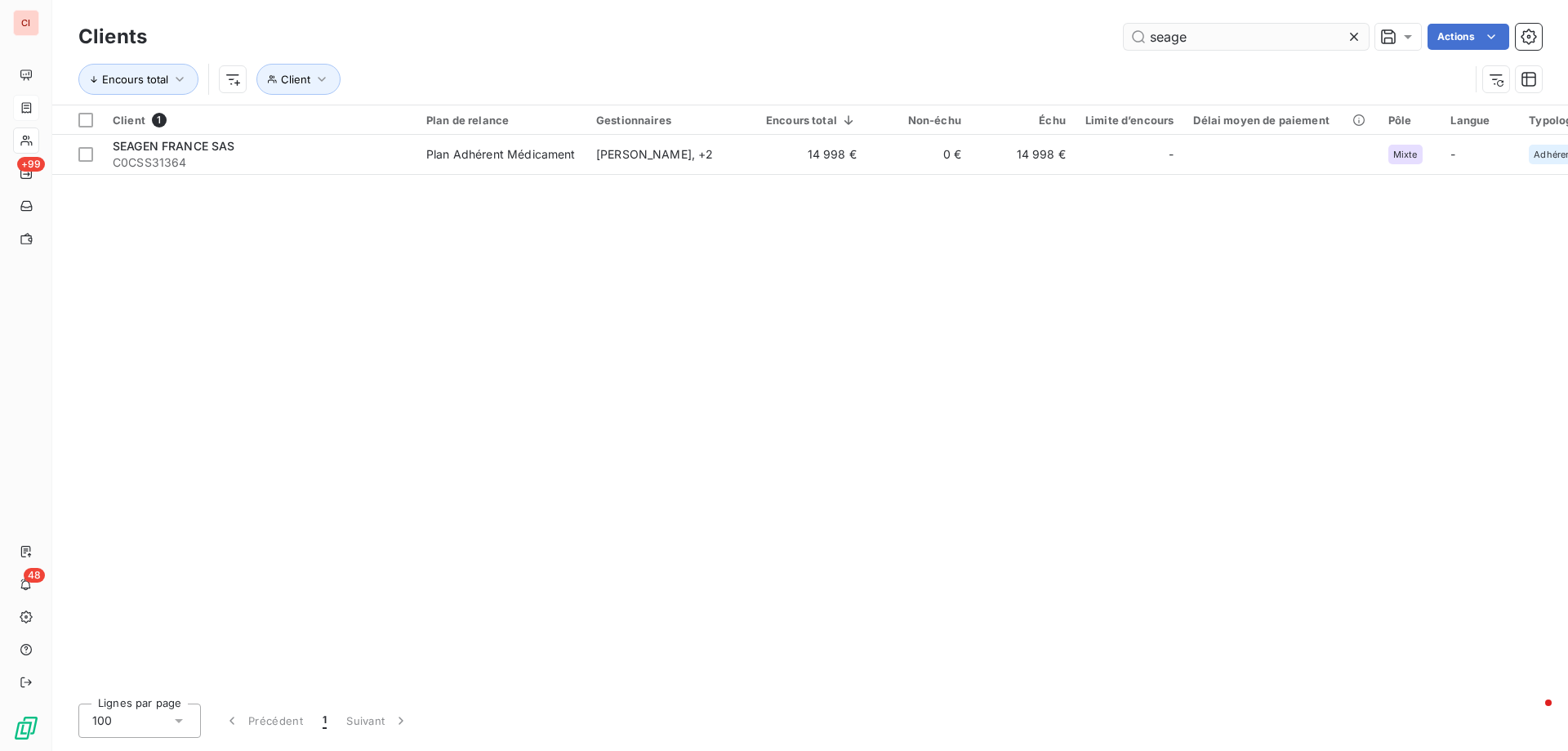
click at [1194, 34] on input "seage" at bounding box center [1246, 36] width 245 height 26
click at [1115, 39] on div "seage Actions" at bounding box center [854, 36] width 1375 height 26
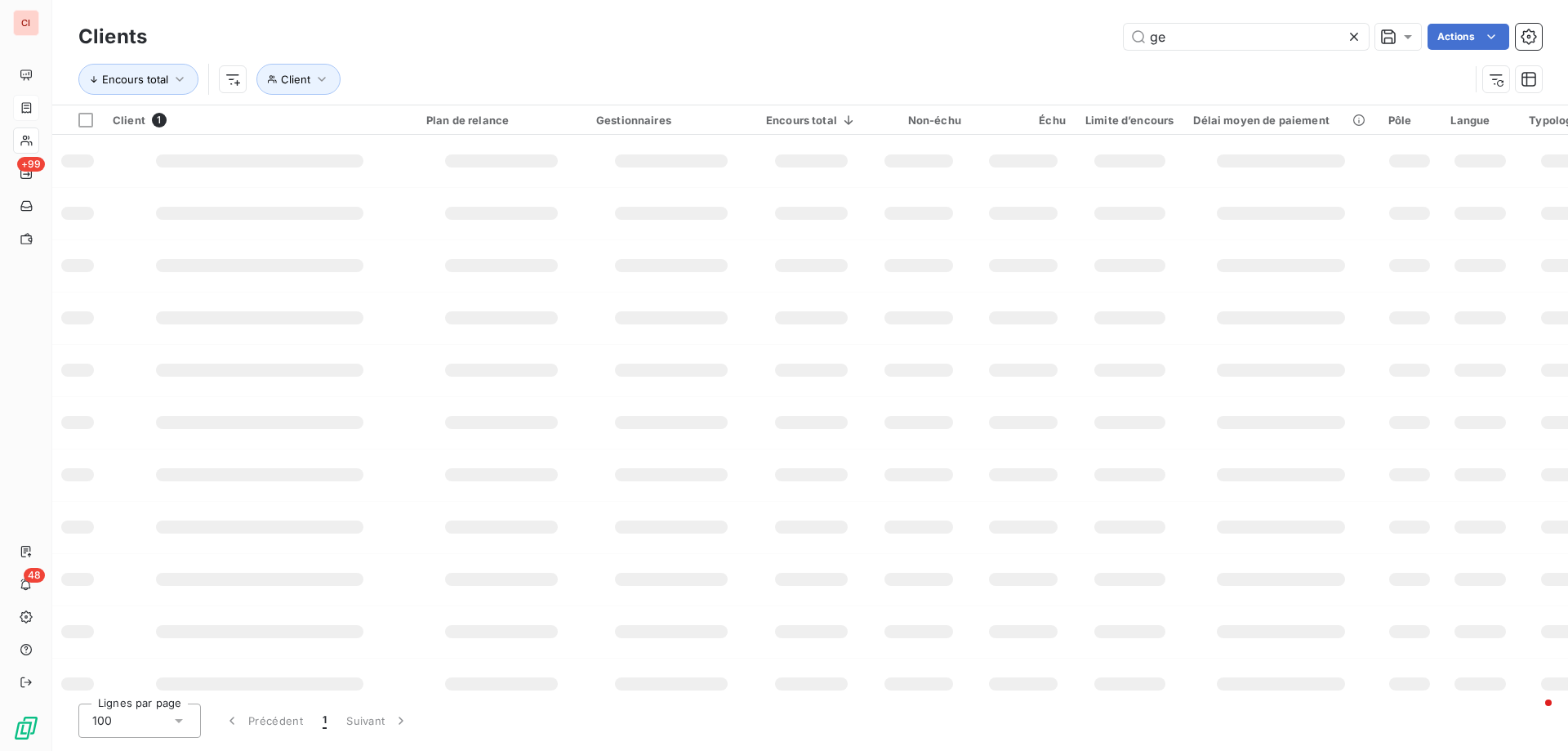
type input "e"
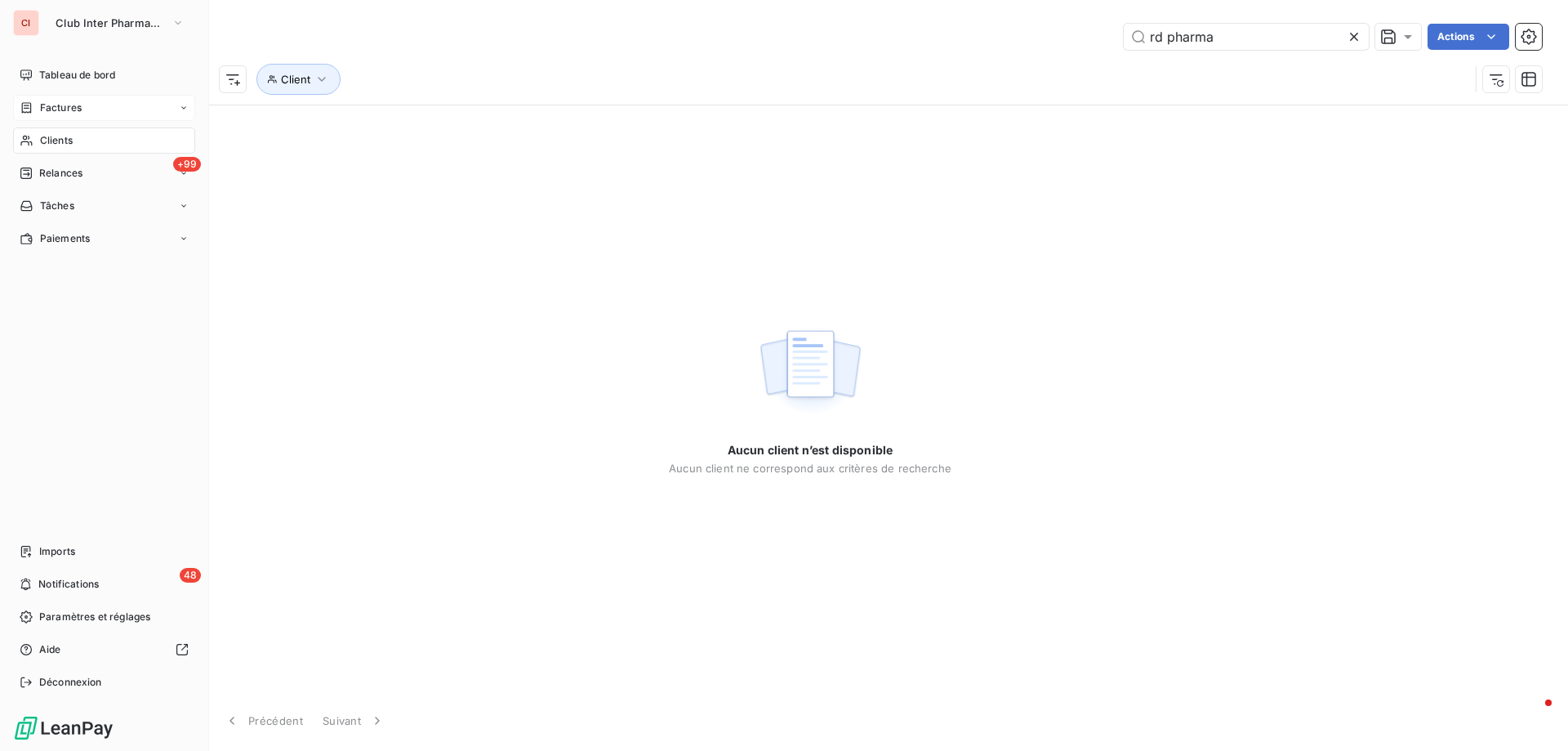
click at [34, 139] on div "Clients" at bounding box center [104, 140] width 182 height 26
click at [52, 139] on span "Clients" at bounding box center [56, 141] width 33 height 15
click at [55, 139] on span "Clients" at bounding box center [56, 141] width 33 height 15
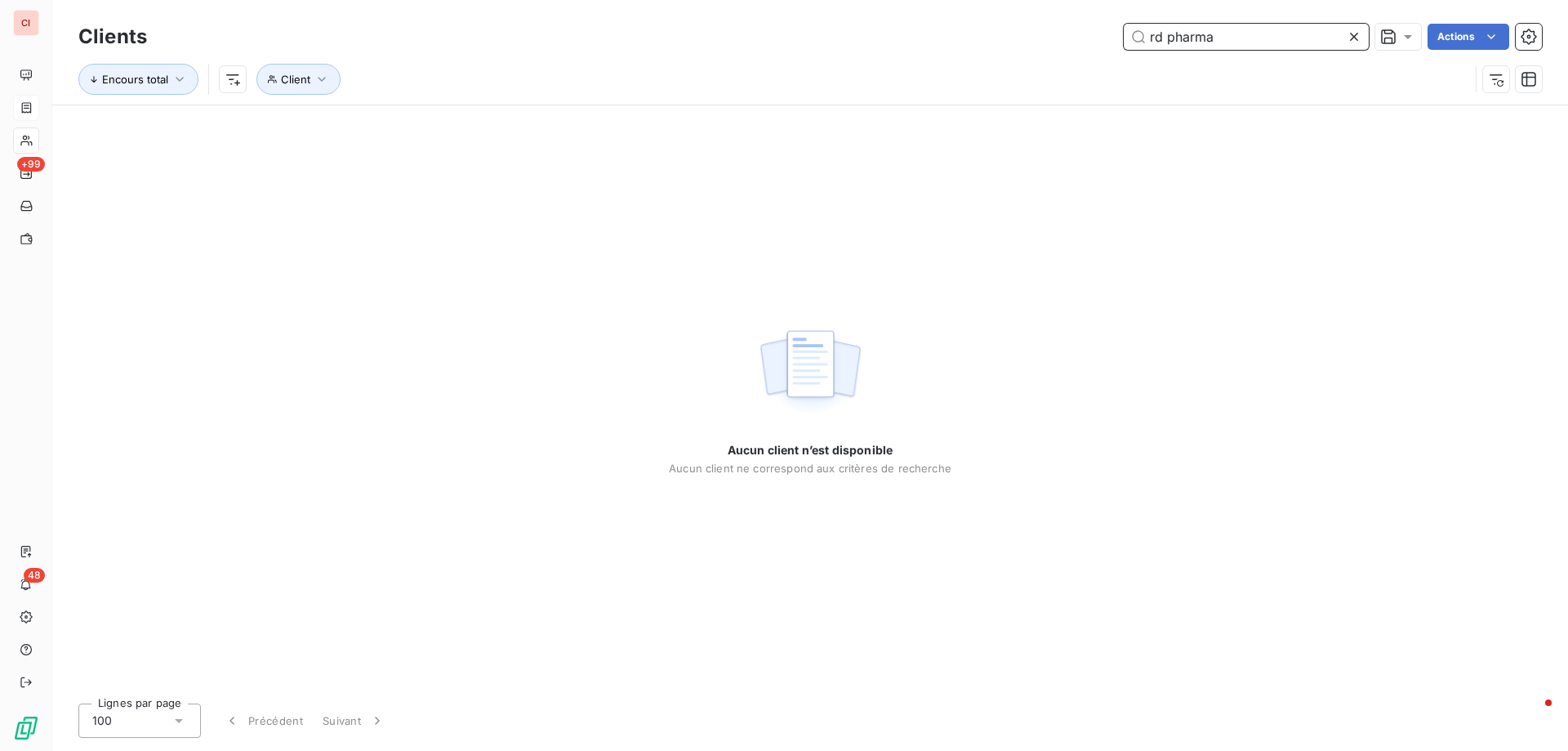
drag, startPoint x: 1247, startPoint y: 43, endPoint x: 1122, endPoint y: 38, distance: 125.1
click at [1124, 40] on input "rd pharma" at bounding box center [1246, 36] width 245 height 26
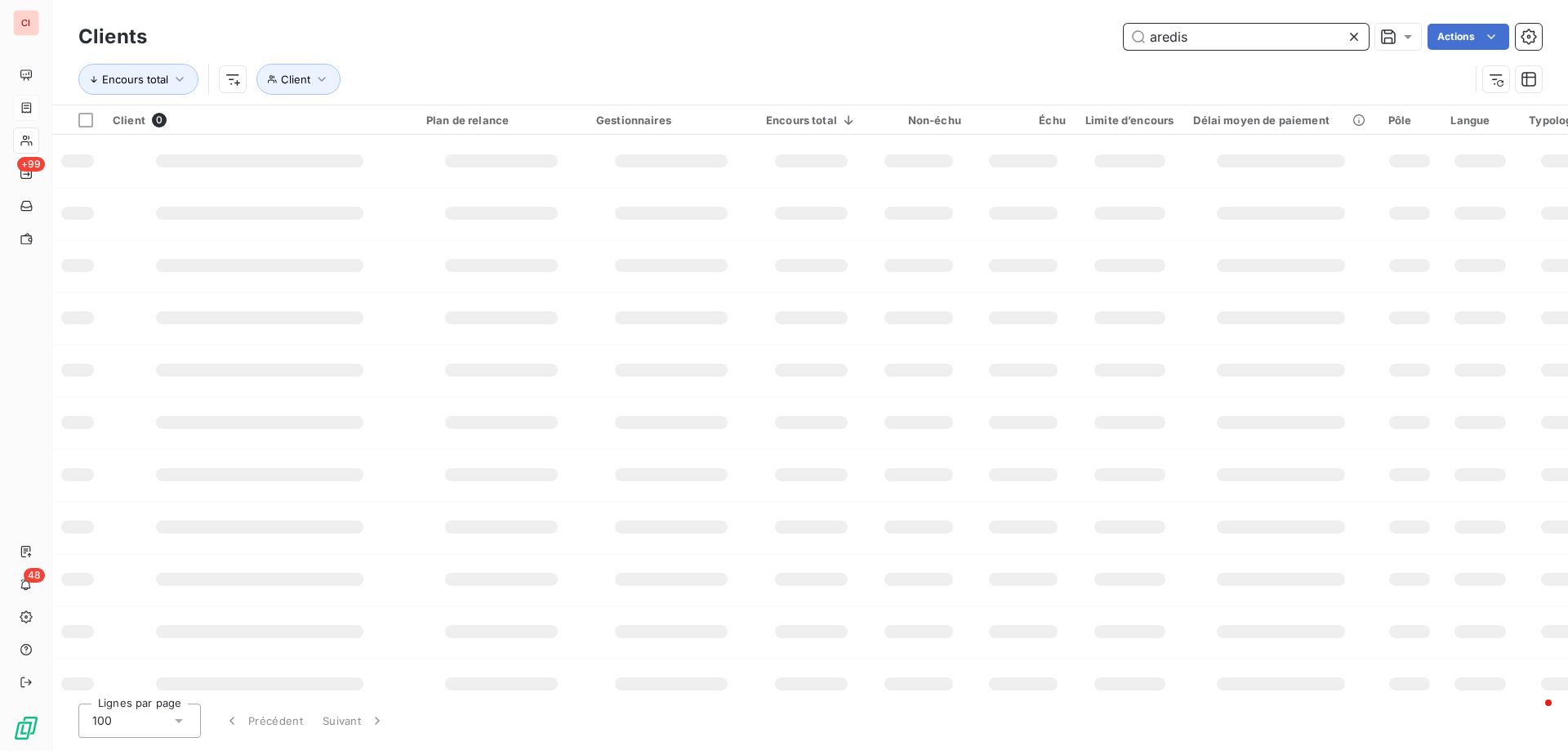
type input "aredis"
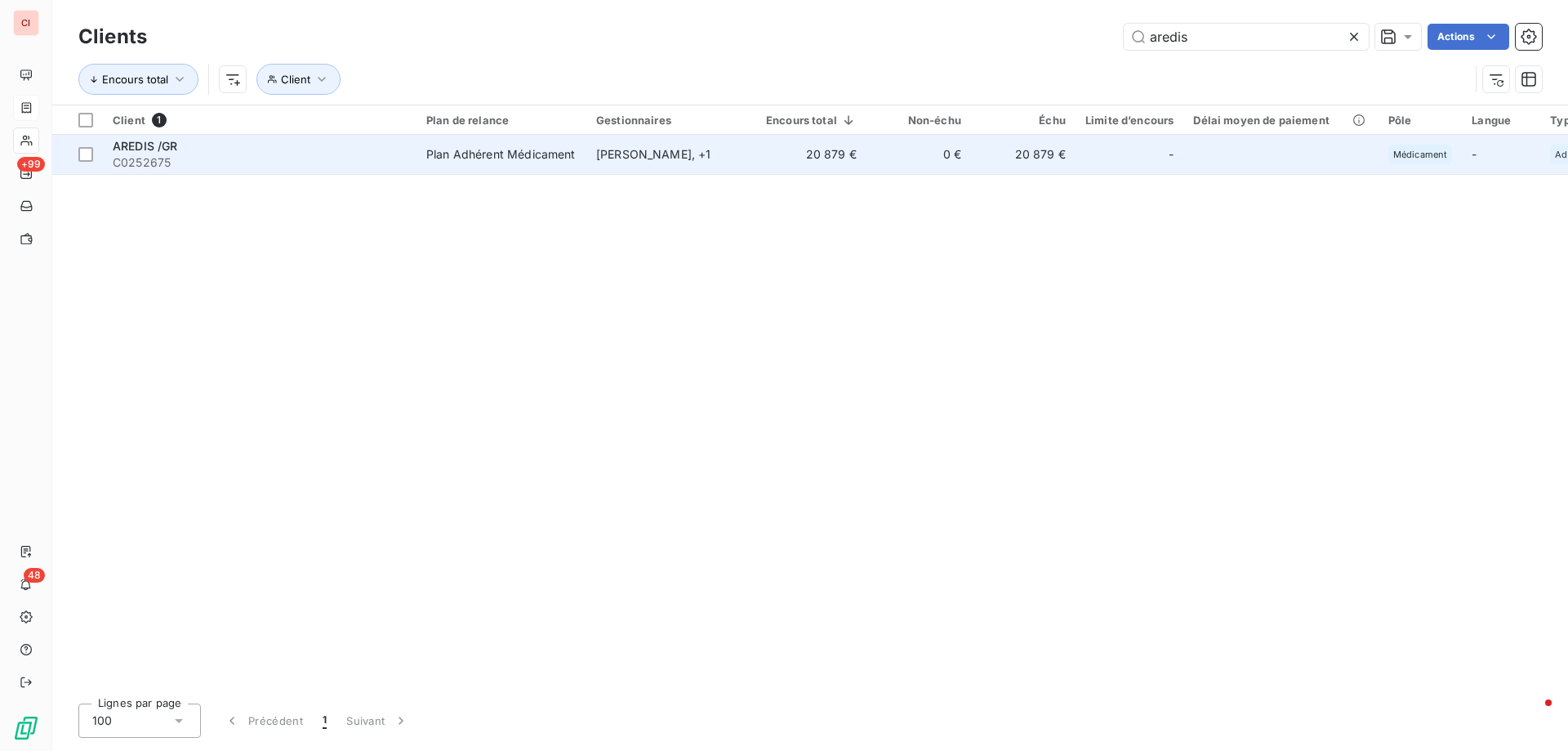
click at [615, 153] on div "[PERSON_NAME] , + 1" at bounding box center [671, 154] width 150 height 16
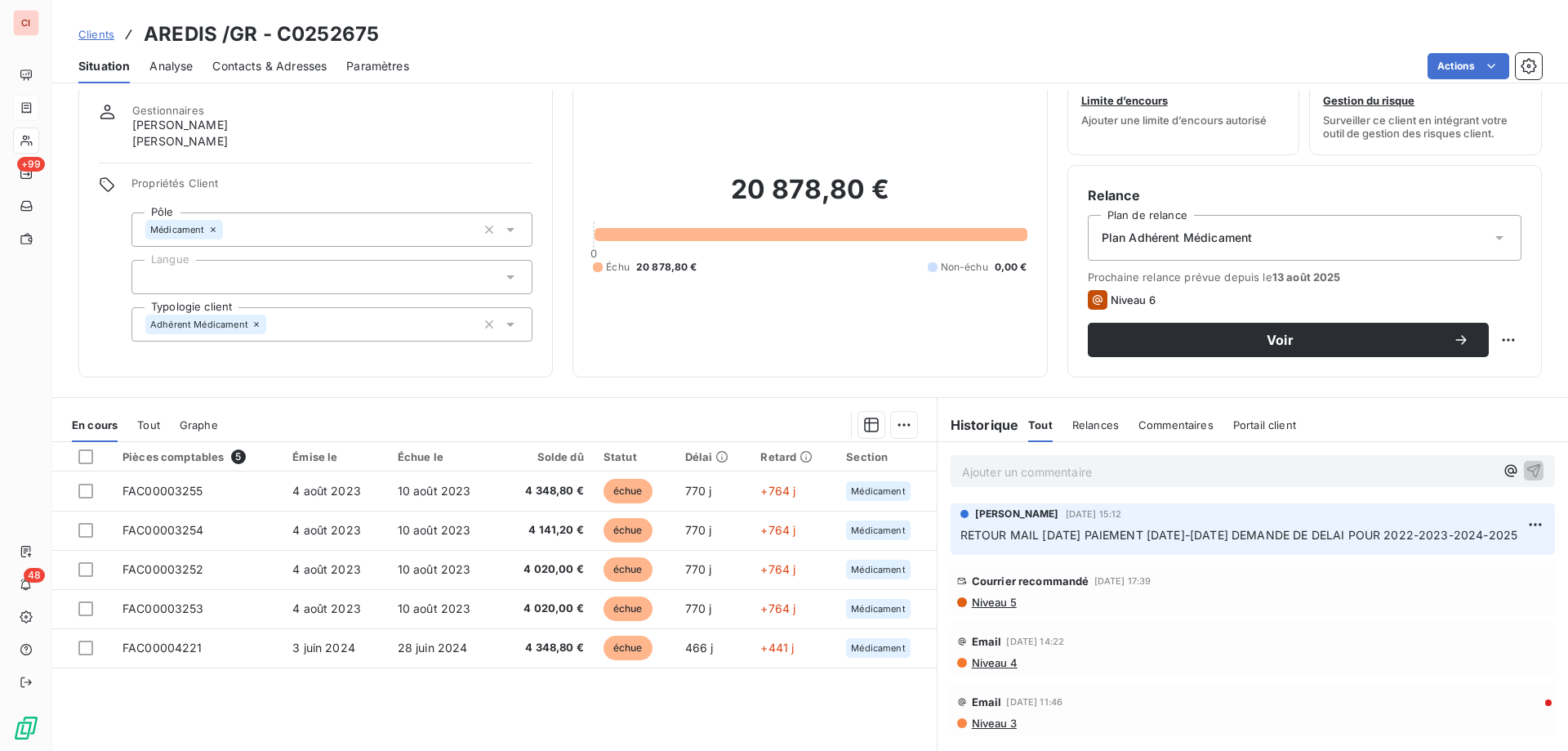
scroll to position [104, 0]
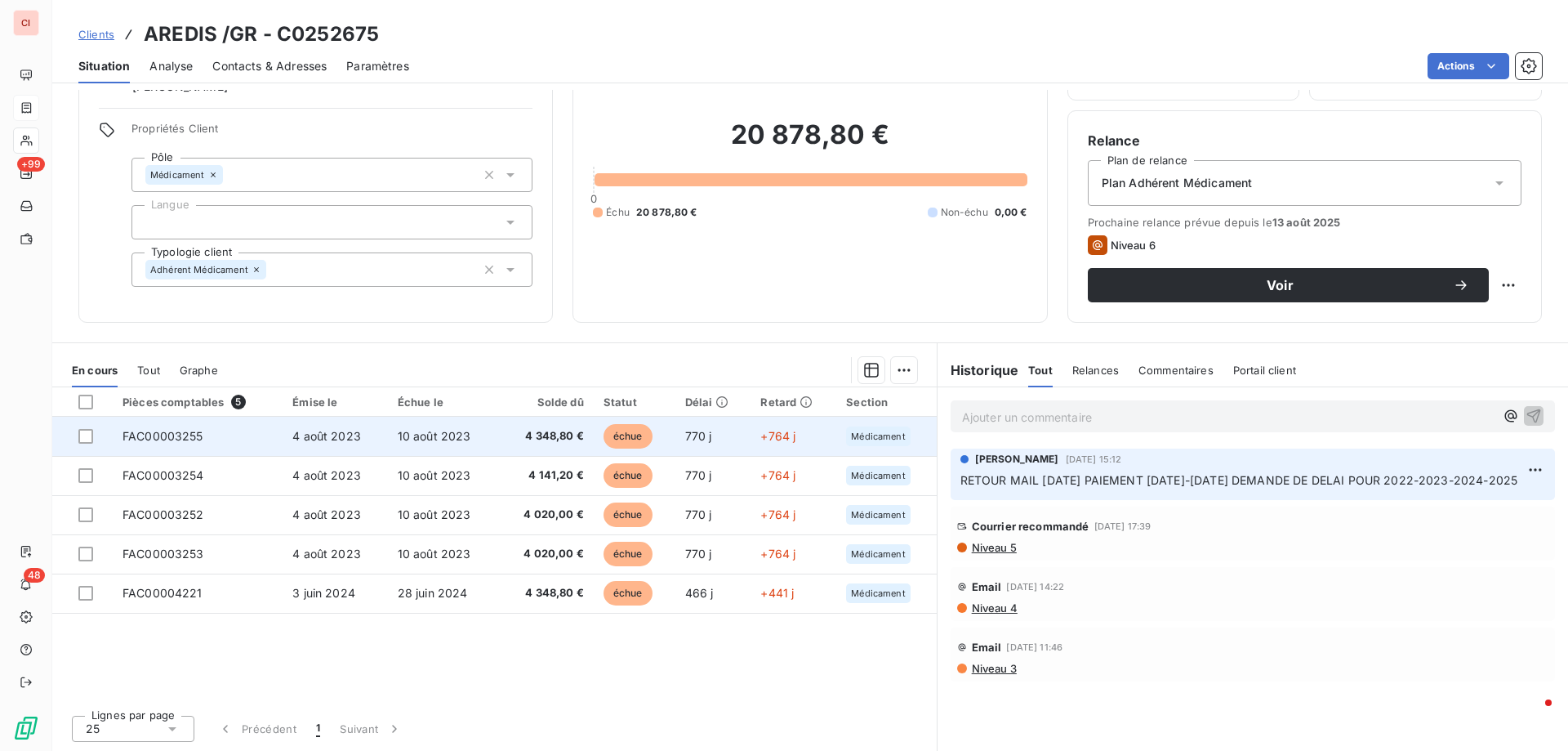
click at [614, 440] on span "échue" at bounding box center [628, 436] width 49 height 24
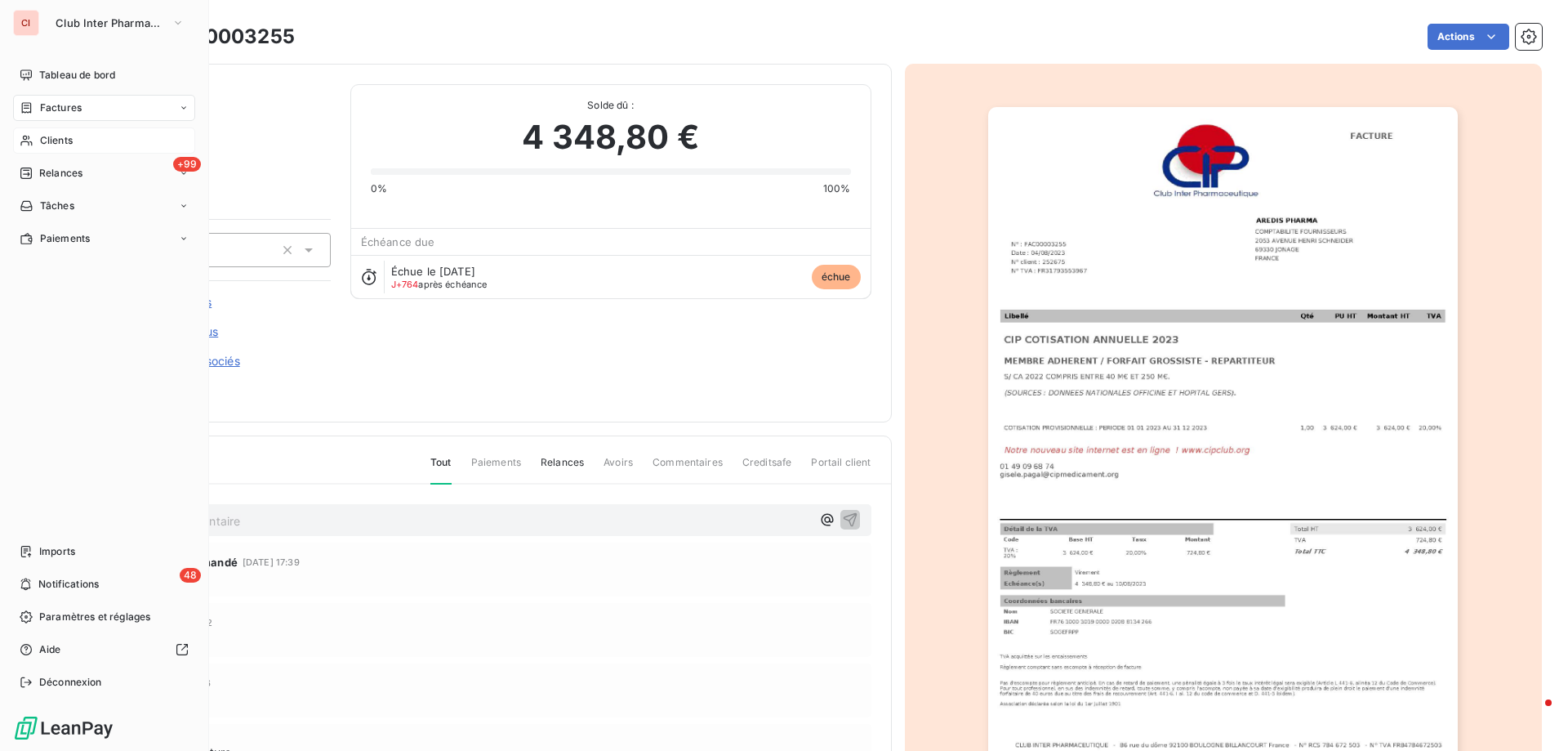
click at [59, 106] on span "Factures" at bounding box center [61, 108] width 42 height 15
click at [59, 200] on span "Clients" at bounding box center [56, 205] width 33 height 15
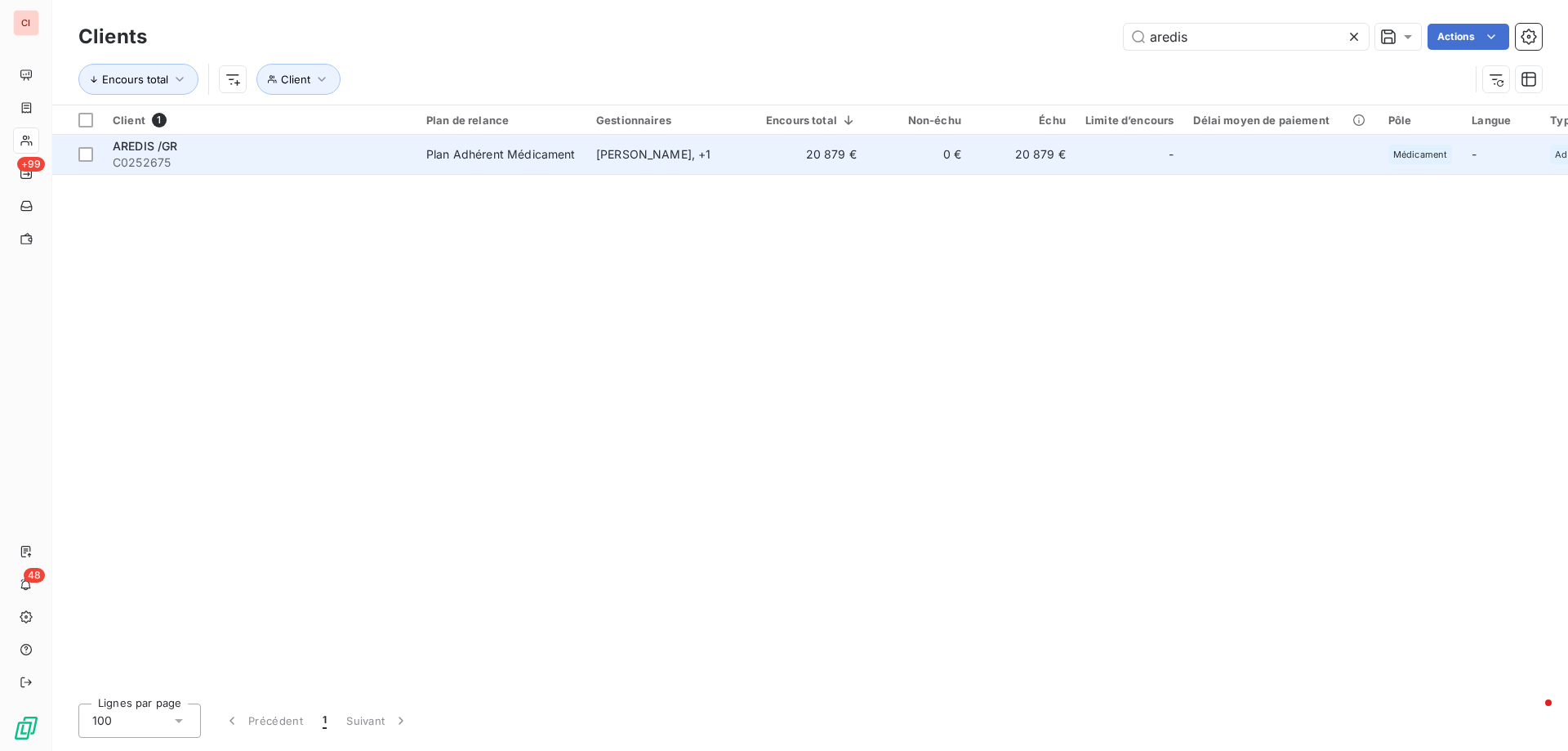
click at [483, 155] on div "Plan Adhérent Médicament" at bounding box center [501, 154] width 149 height 16
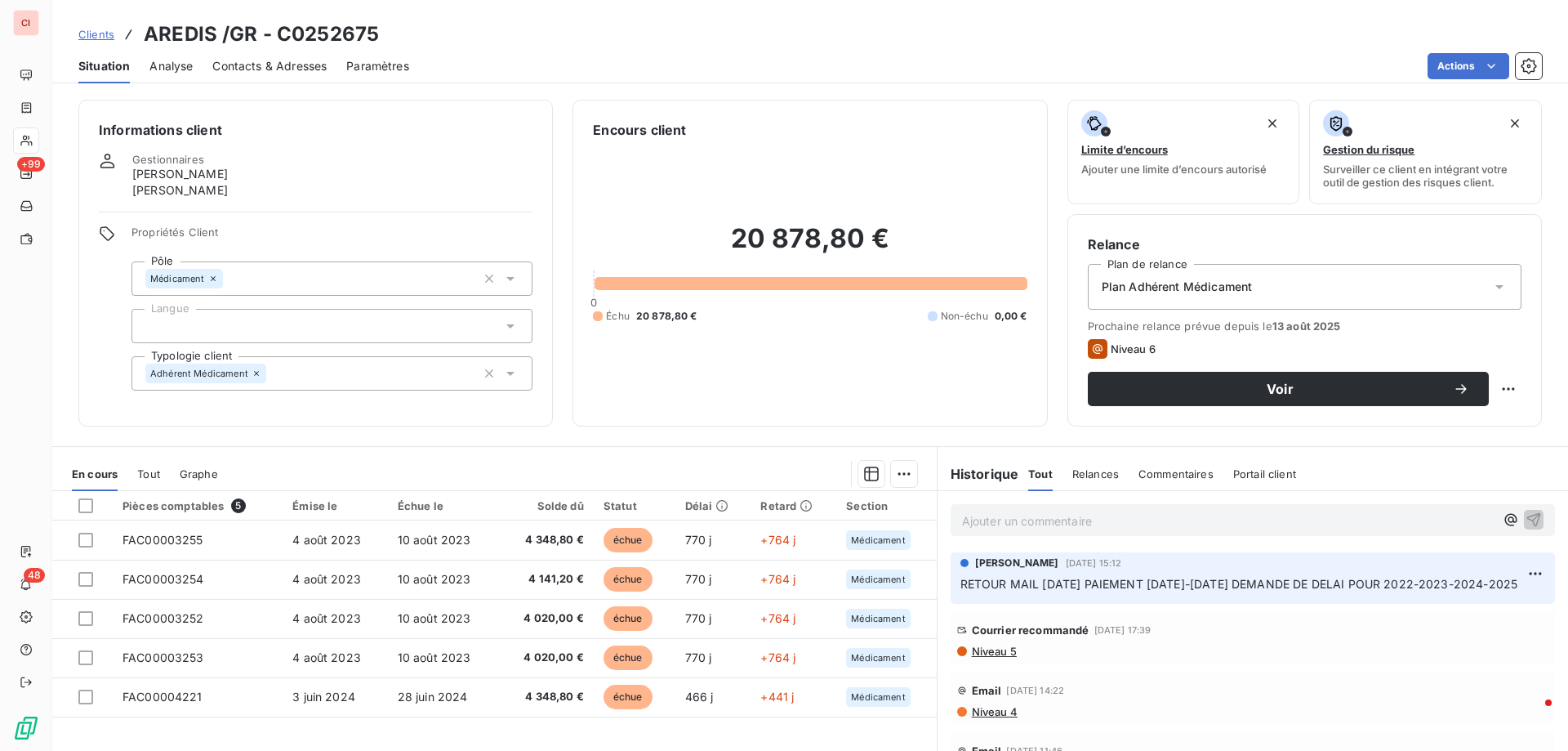
scroll to position [104, 0]
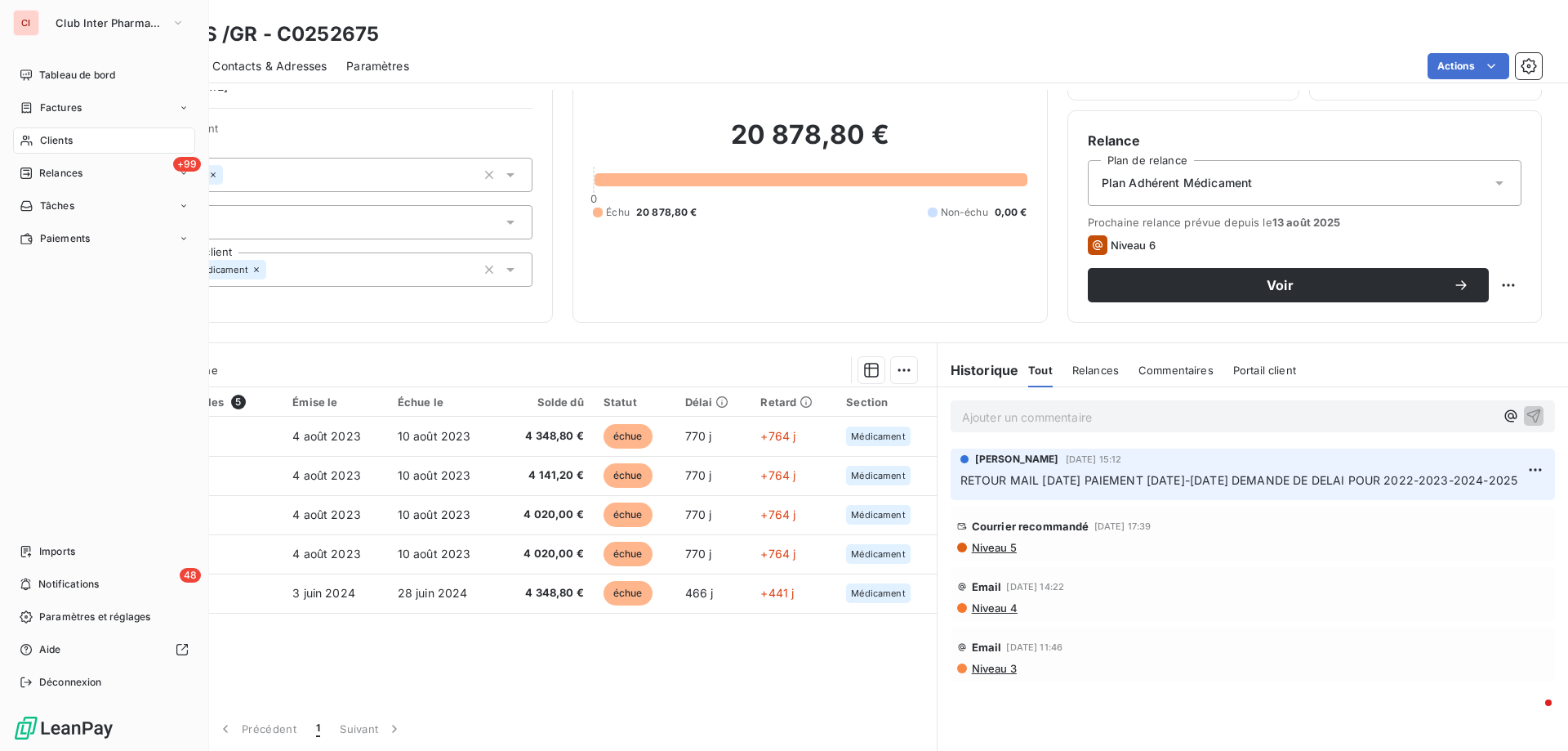
click at [54, 140] on span "Clients" at bounding box center [56, 141] width 33 height 15
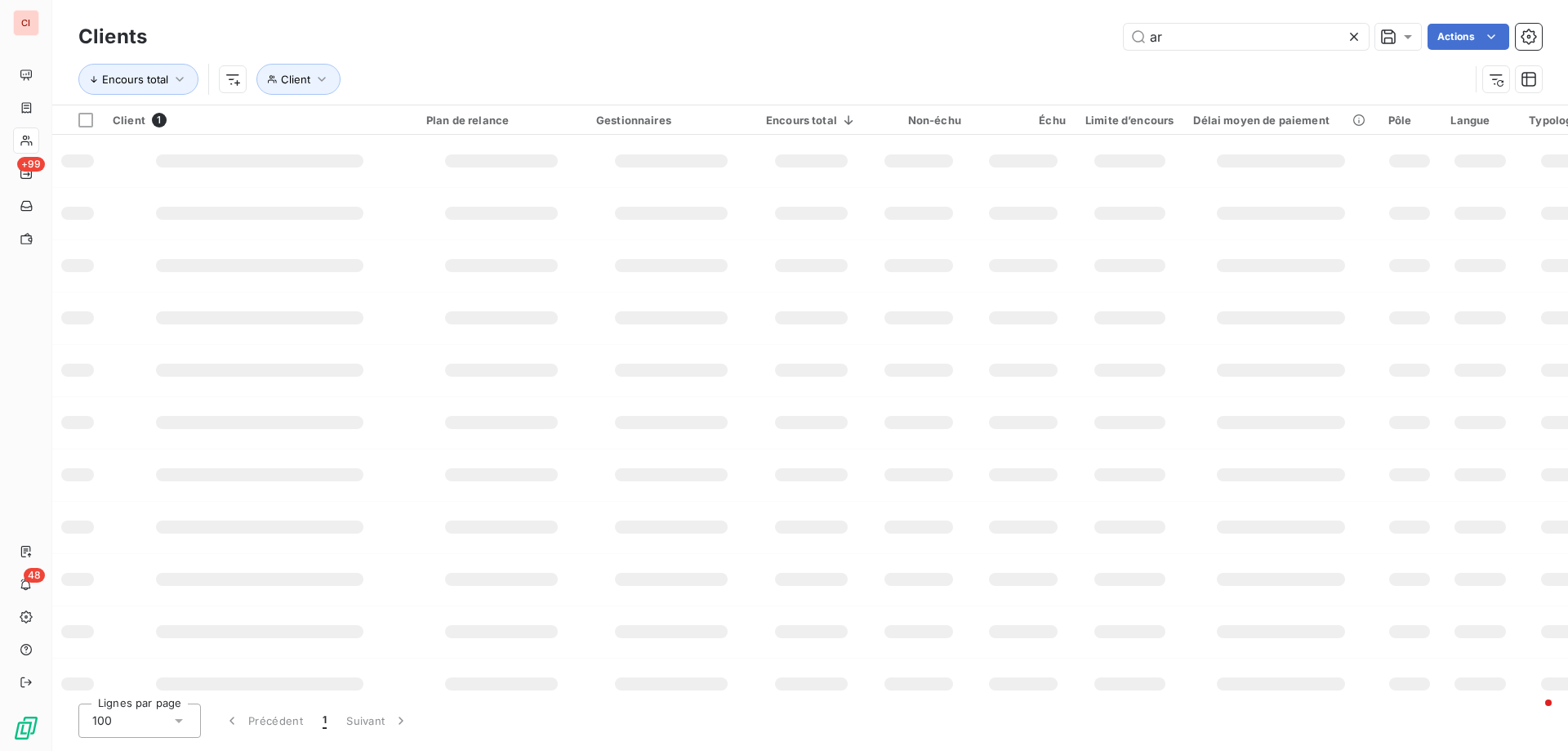
type input "a"
type input "merial"
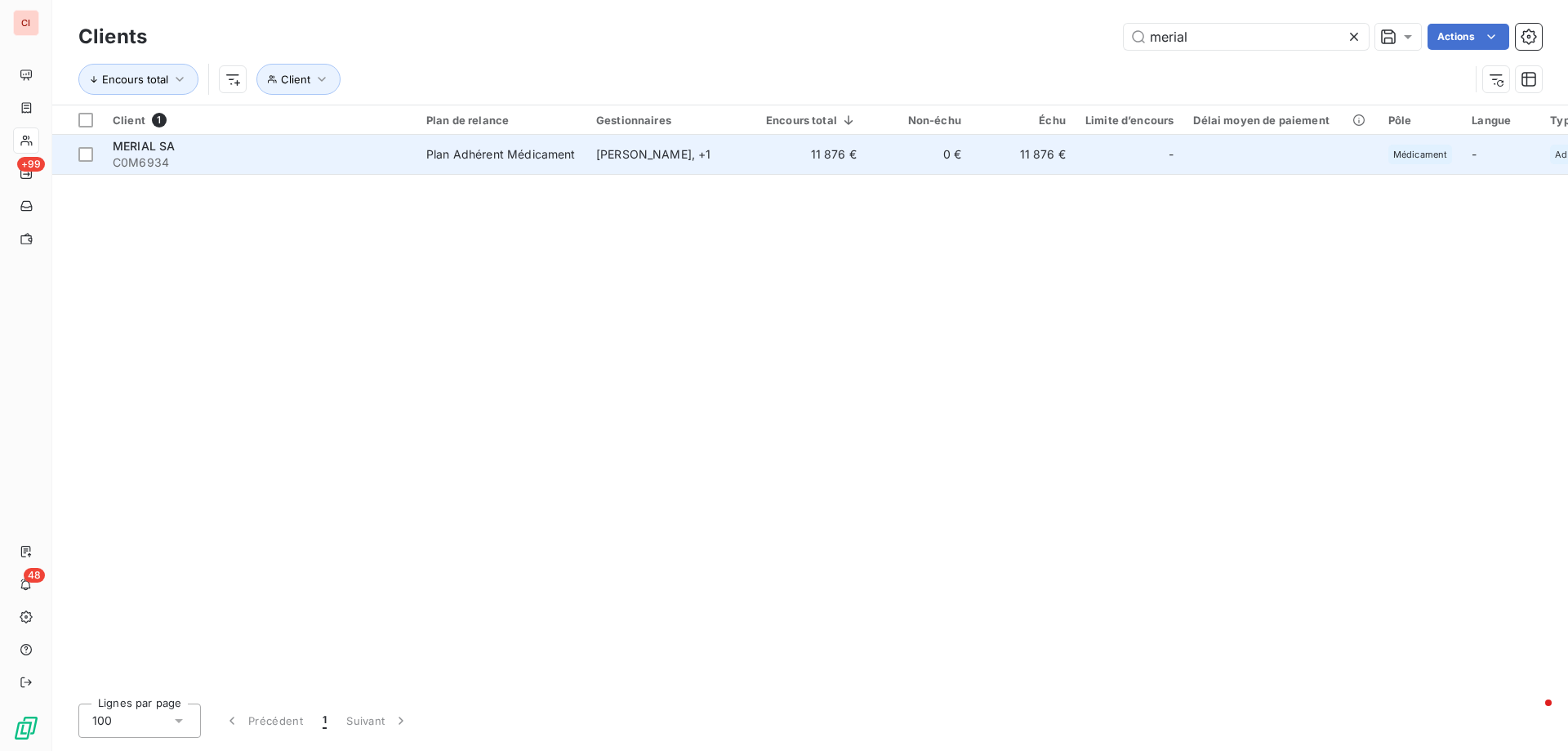
click at [649, 160] on div "[PERSON_NAME] , + 1" at bounding box center [671, 154] width 150 height 16
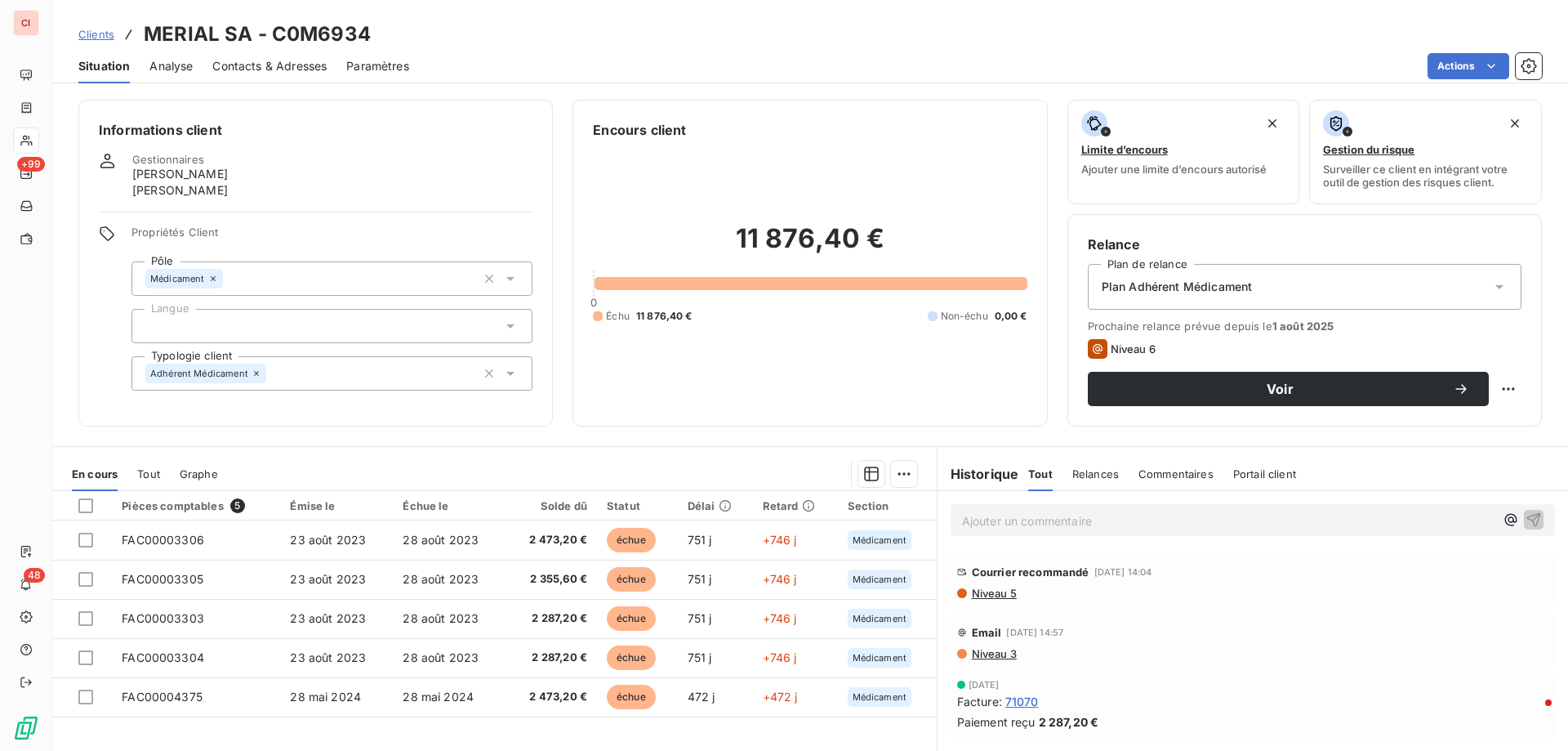
scroll to position [104, 0]
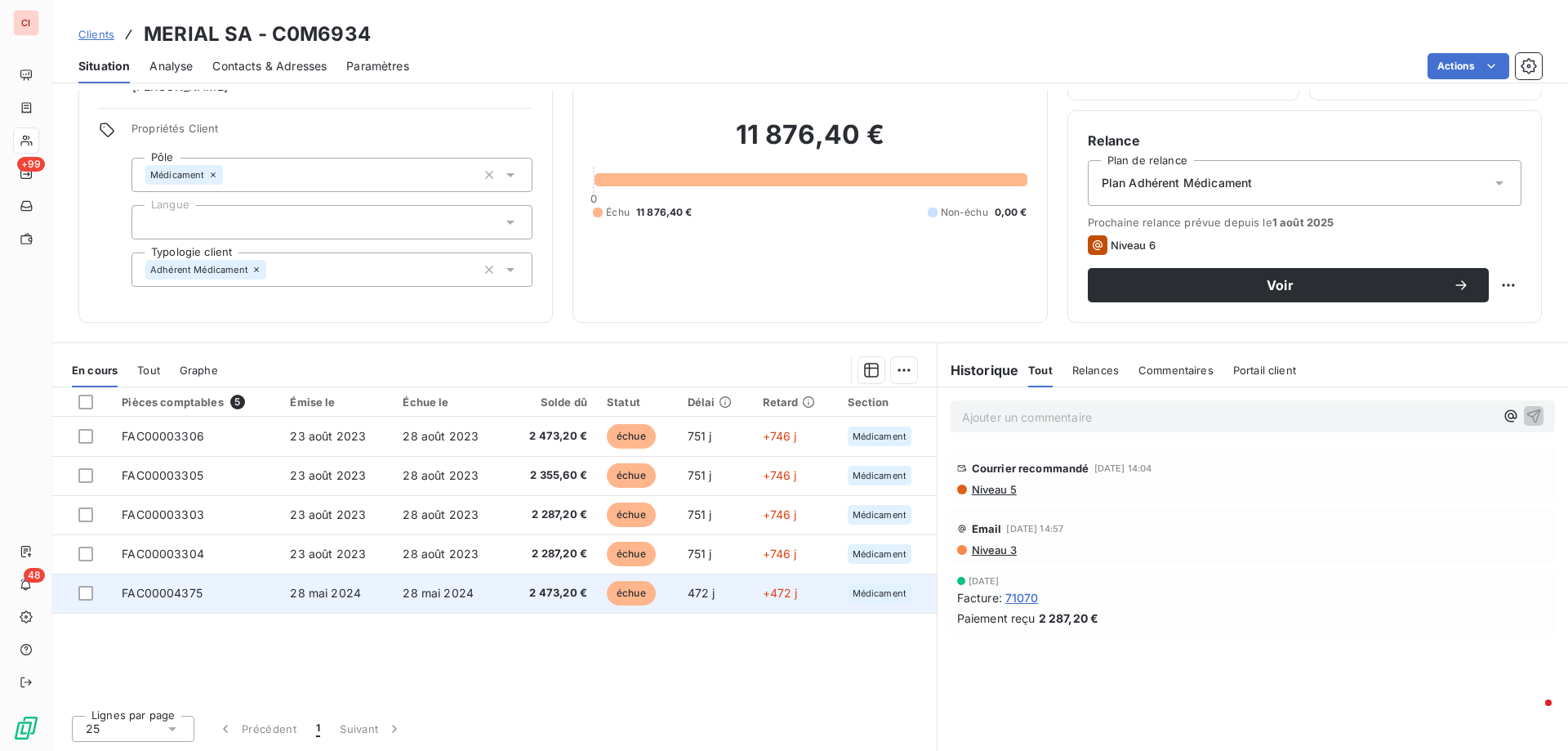
click at [568, 584] on td "2 473,20 €" at bounding box center [551, 593] width 92 height 39
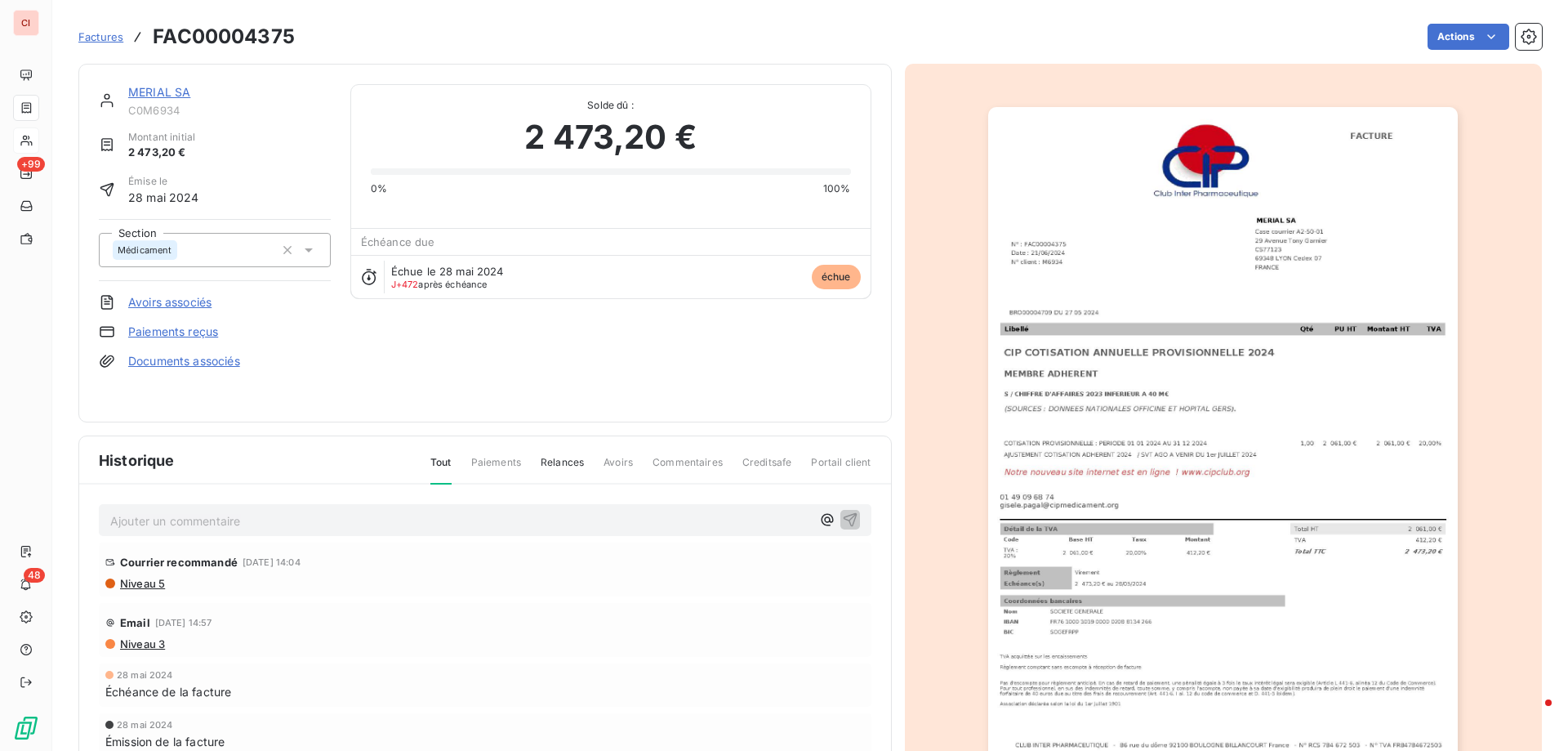
click at [180, 95] on link "MERIAL SA" at bounding box center [159, 92] width 62 height 14
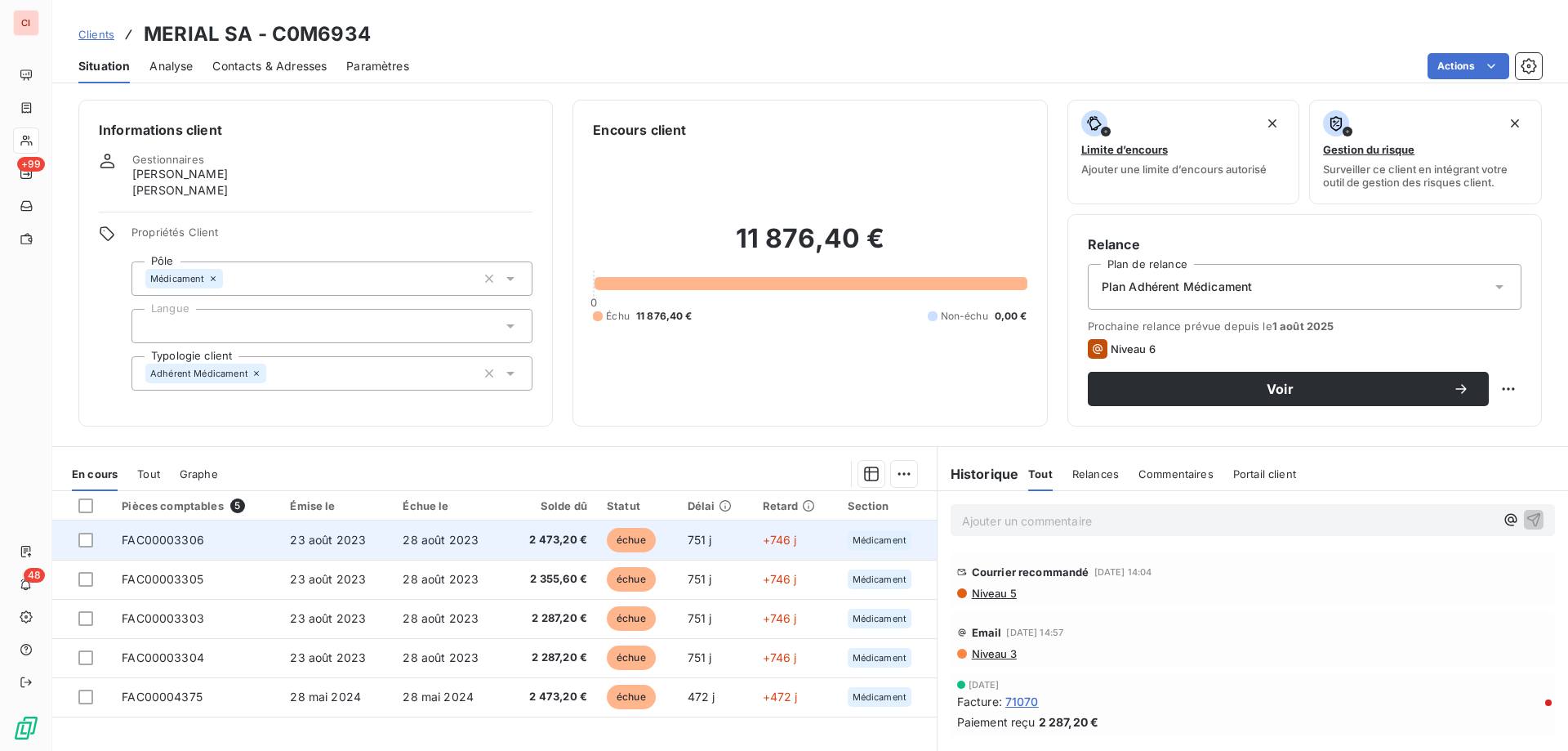
click at [636, 542] on span "échue" at bounding box center [631, 540] width 49 height 24
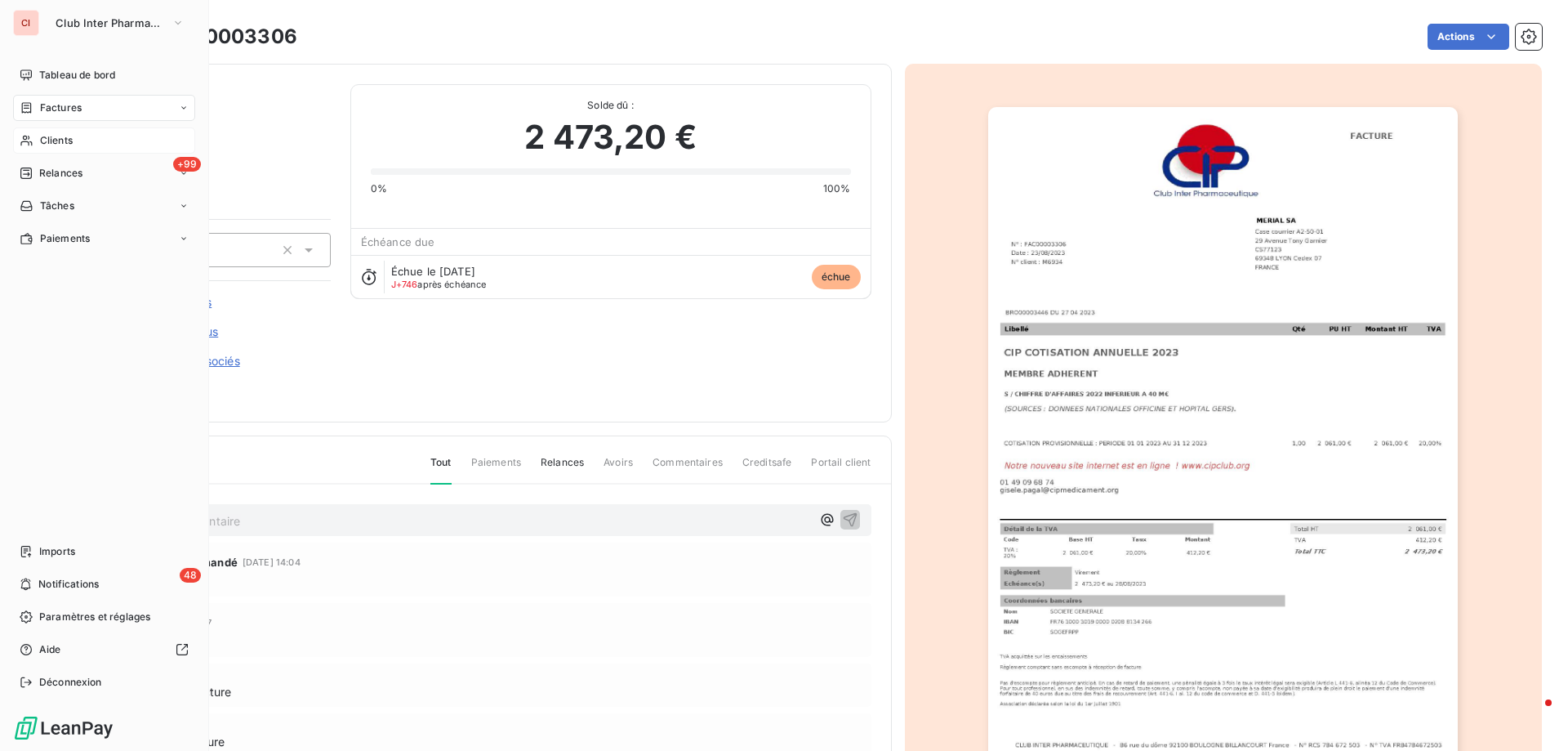
click at [56, 137] on span "Clients" at bounding box center [56, 141] width 33 height 15
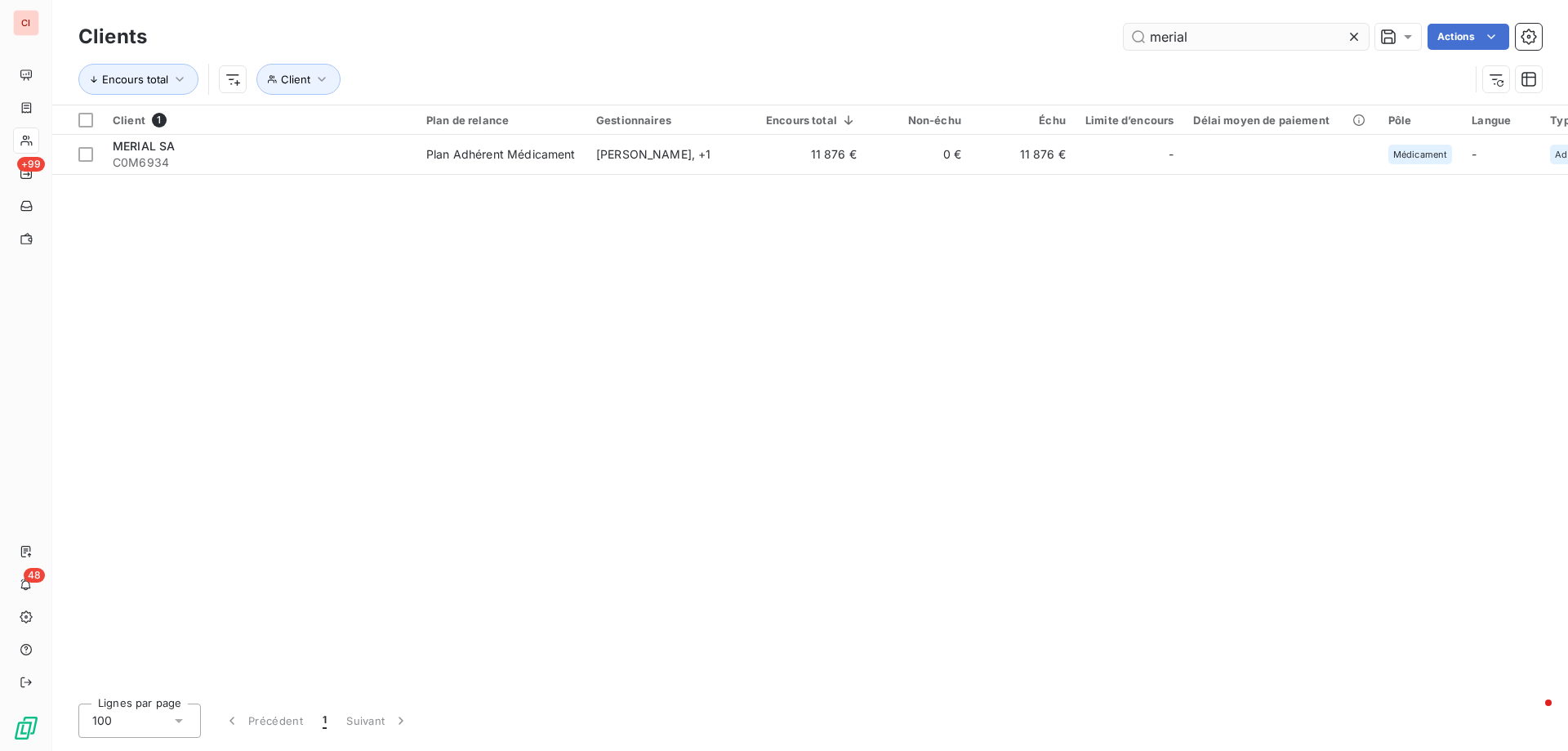
drag, startPoint x: 1195, startPoint y: 35, endPoint x: 1128, endPoint y: 36, distance: 67.0
click at [1128, 36] on input "merial" at bounding box center [1246, 36] width 245 height 26
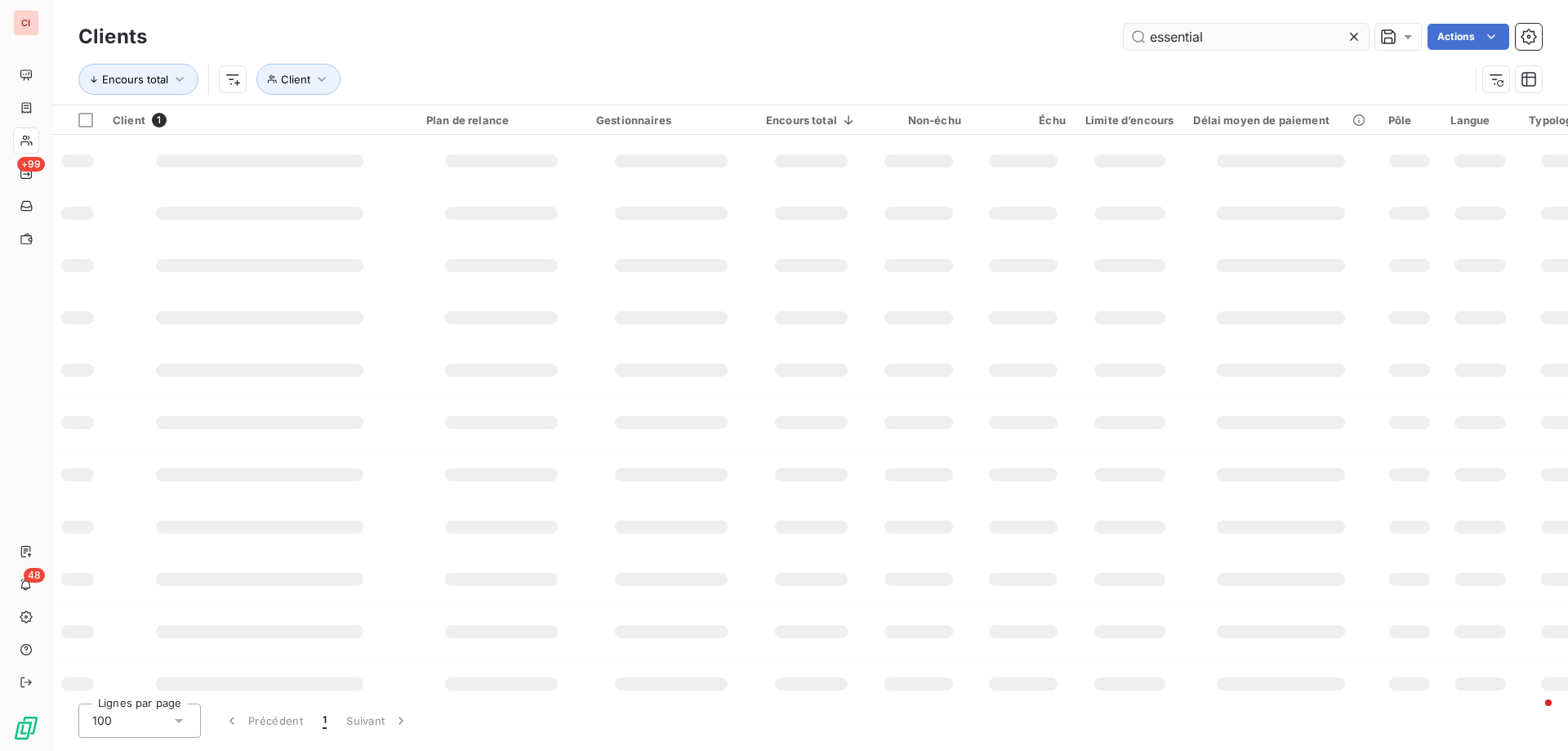
type input "essential"
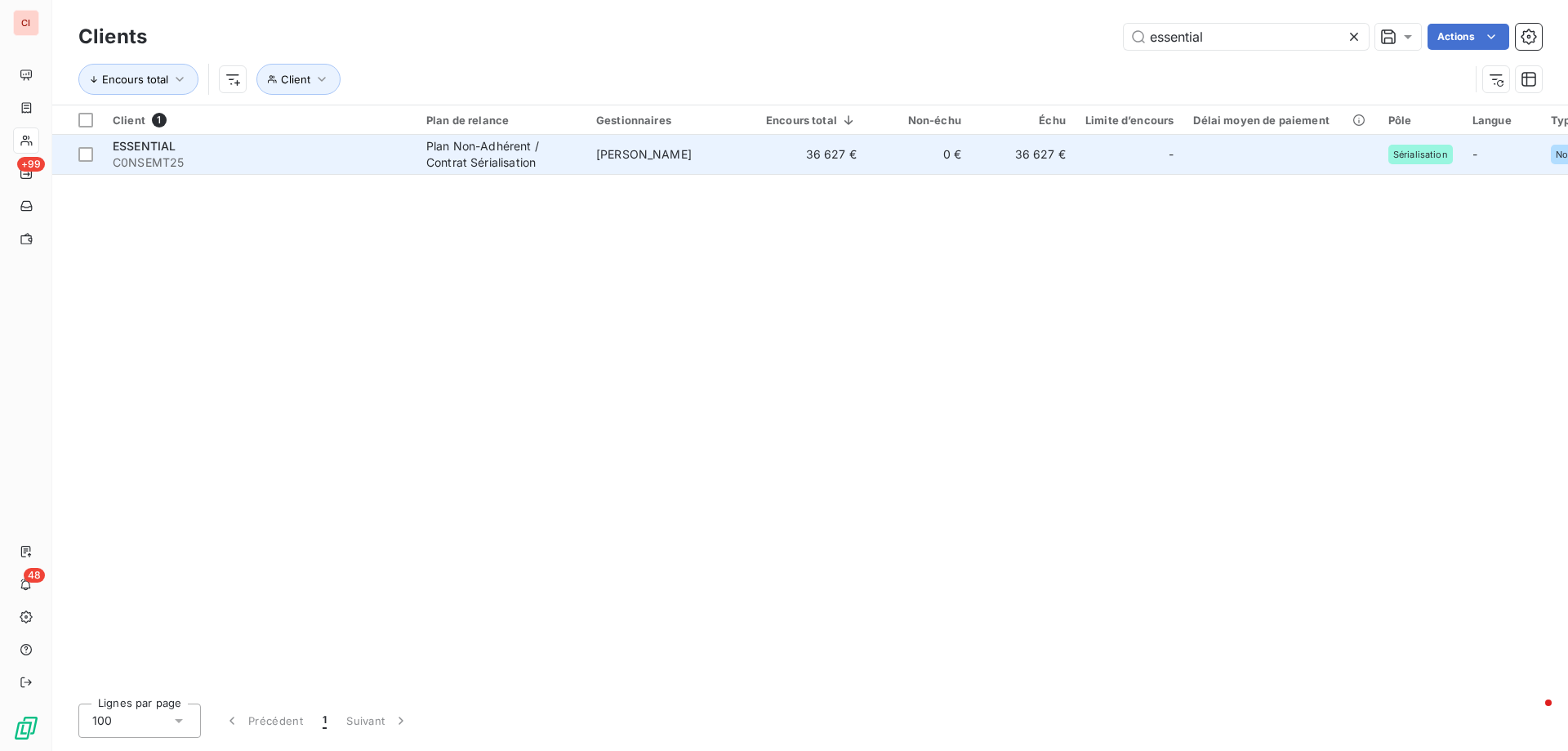
click at [653, 160] on span "[PERSON_NAME]" at bounding box center [643, 153] width 95 height 14
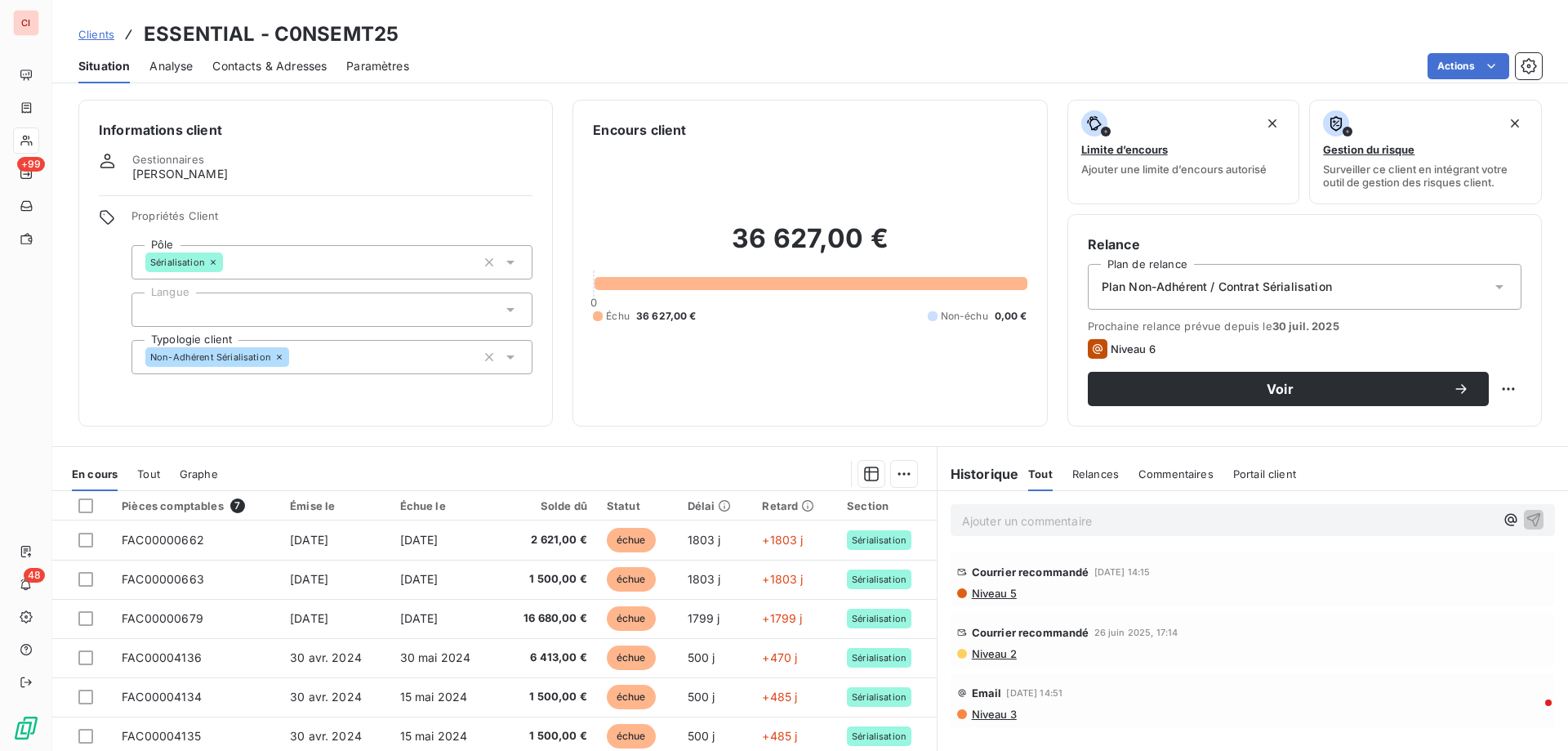
click at [295, 70] on span "Contacts & Adresses" at bounding box center [269, 65] width 114 height 16
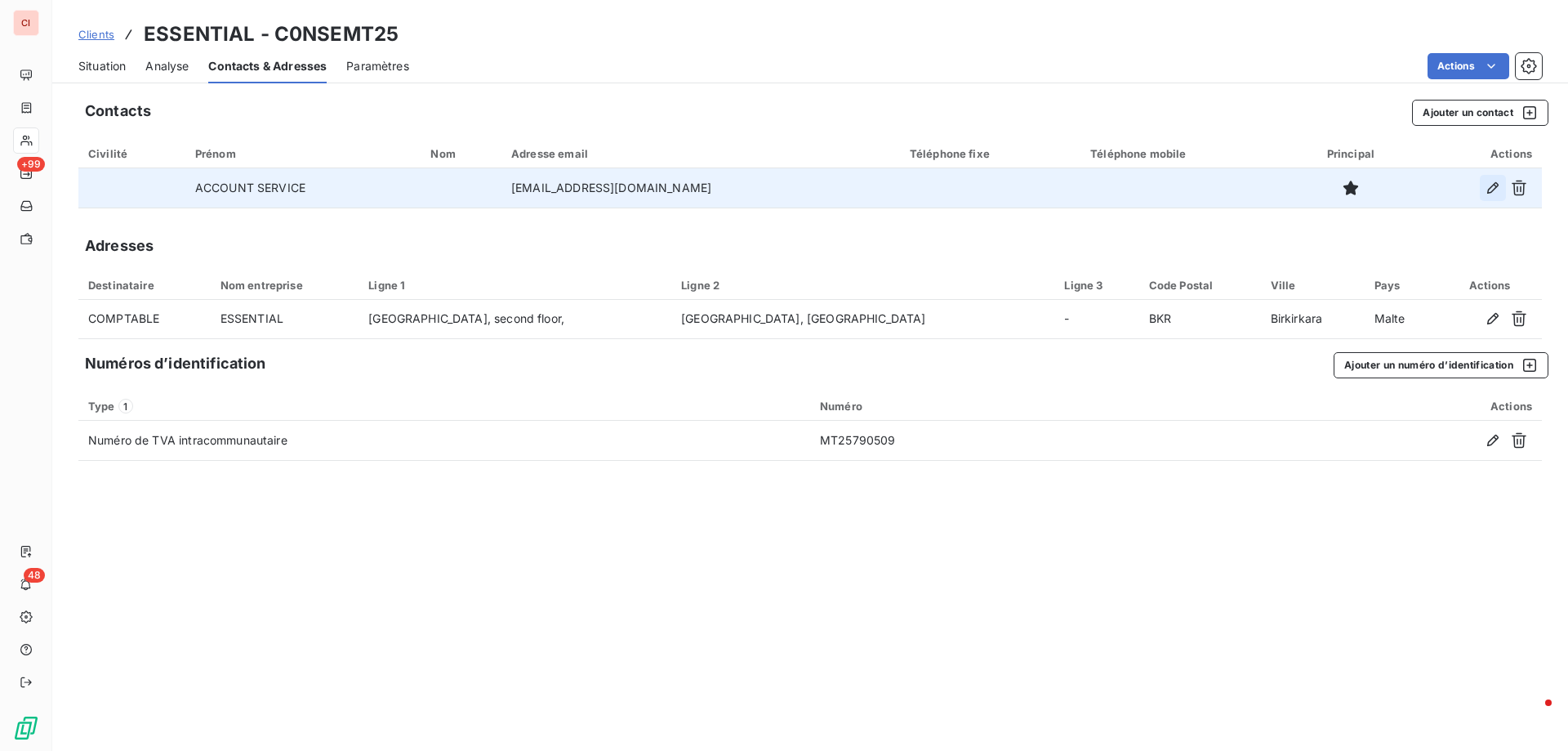
click at [1490, 185] on icon "button" at bounding box center [1492, 187] width 16 height 16
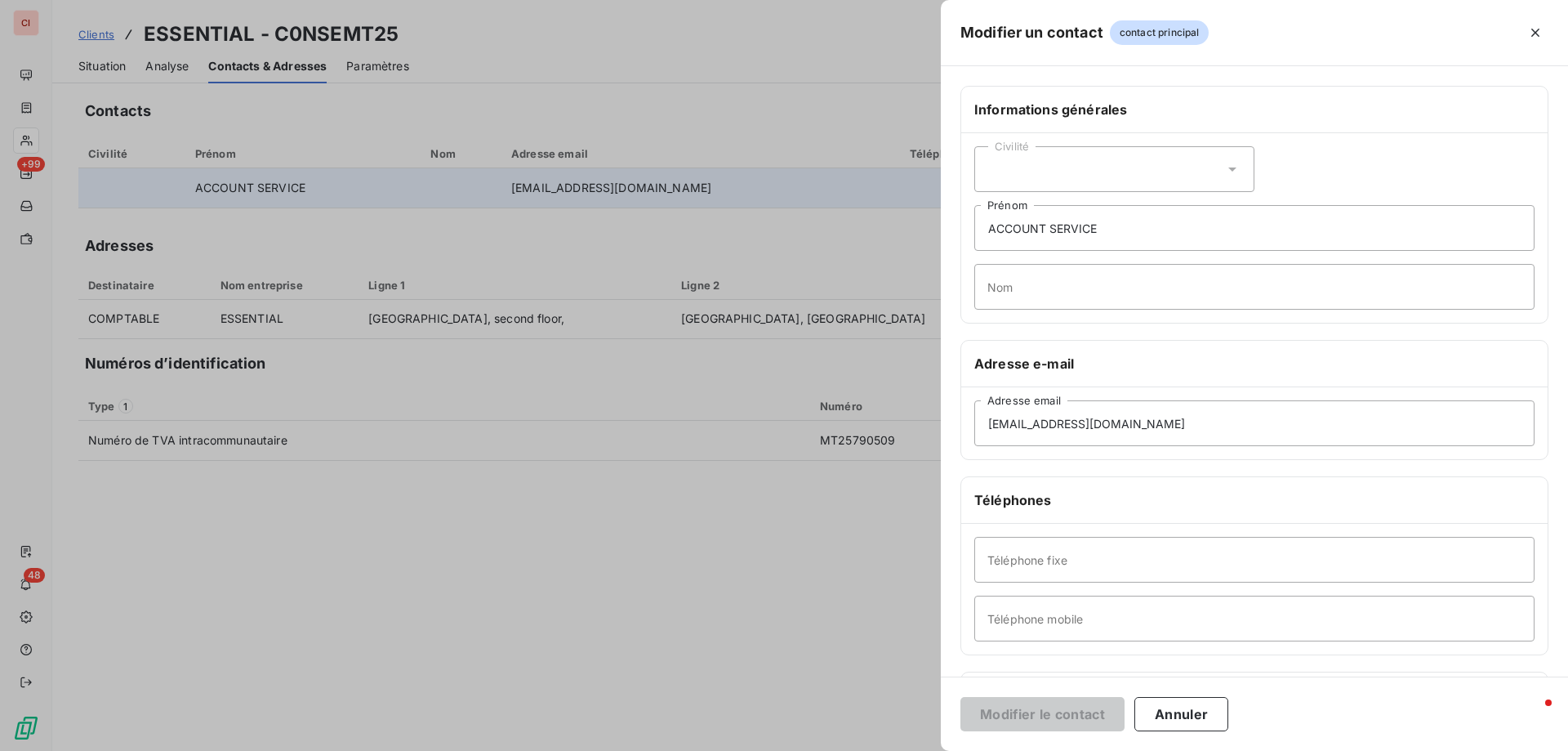
click at [1216, 163] on div "Civilité" at bounding box center [1114, 169] width 280 height 46
click at [1054, 235] on span "Monsieur" at bounding box center [1031, 239] width 49 height 16
drag, startPoint x: 1114, startPoint y: 224, endPoint x: 949, endPoint y: 224, distance: 165.0
click at [949, 224] on div "Informations générales Civilité Monsieur ACCOUNT SERVICE Prénom Nom Adresse e-m…" at bounding box center [1254, 448] width 628 height 725
type input "[PERSON_NAME]"
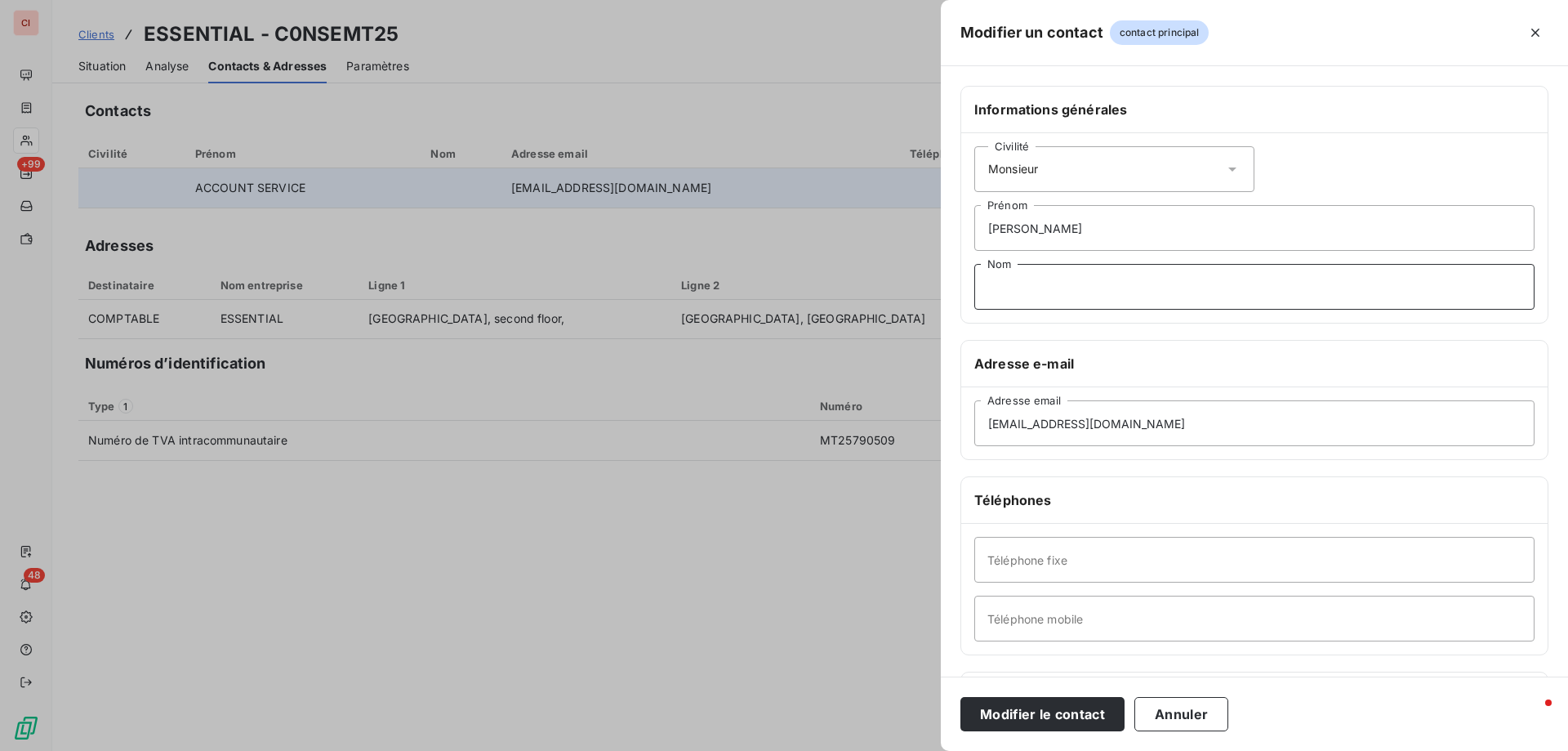
click at [1046, 294] on input "Nom" at bounding box center [1254, 286] width 560 height 46
type input "MANIN"
click at [1083, 567] on input "Téléphone fixe" at bounding box center [1254, 559] width 560 height 46
type input "PR"
click at [1199, 449] on div "[EMAIL_ADDRESS][DOMAIN_NAME] Adresse email" at bounding box center [1254, 422] width 586 height 72
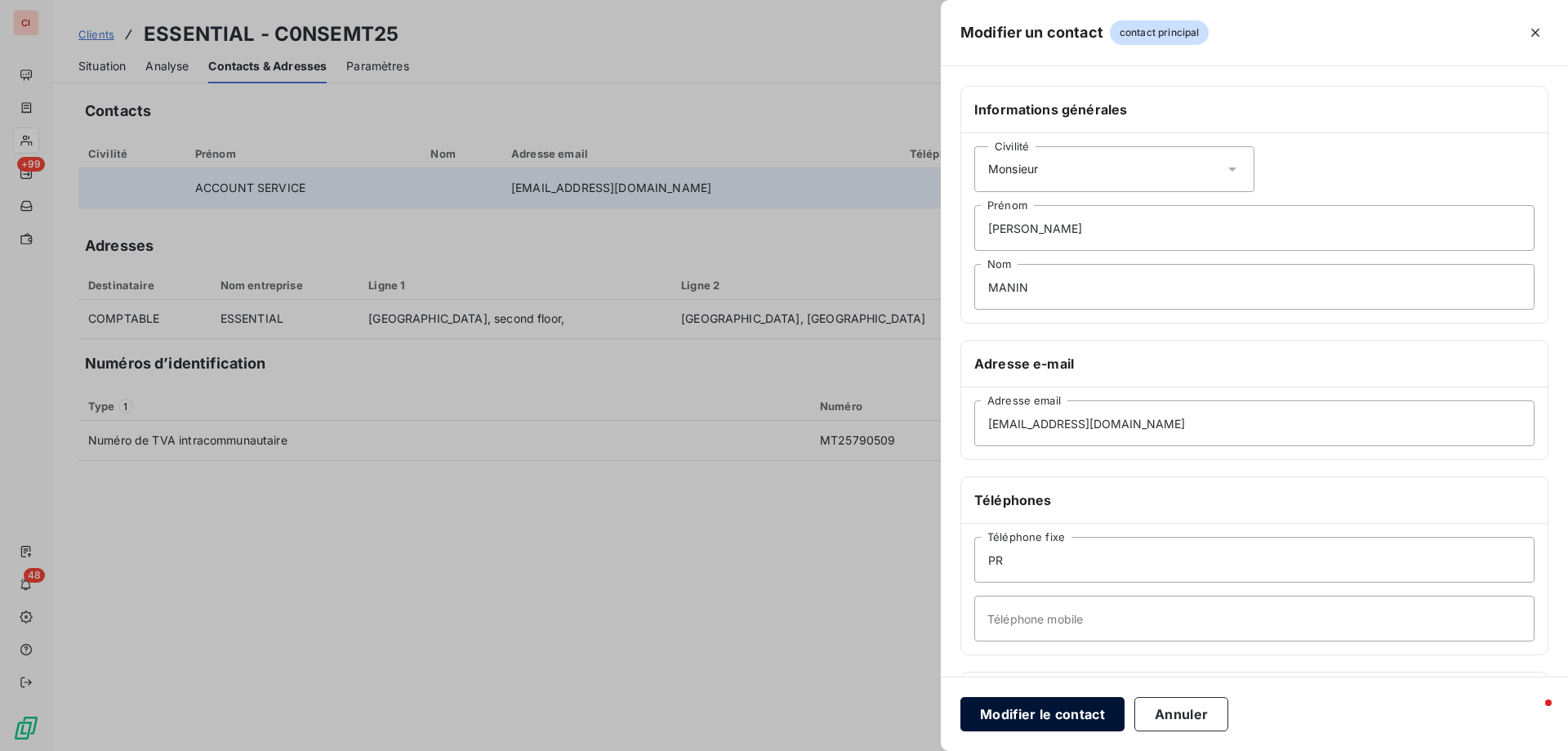
click at [1065, 720] on button "Modifier le contact" at bounding box center [1042, 714] width 164 height 35
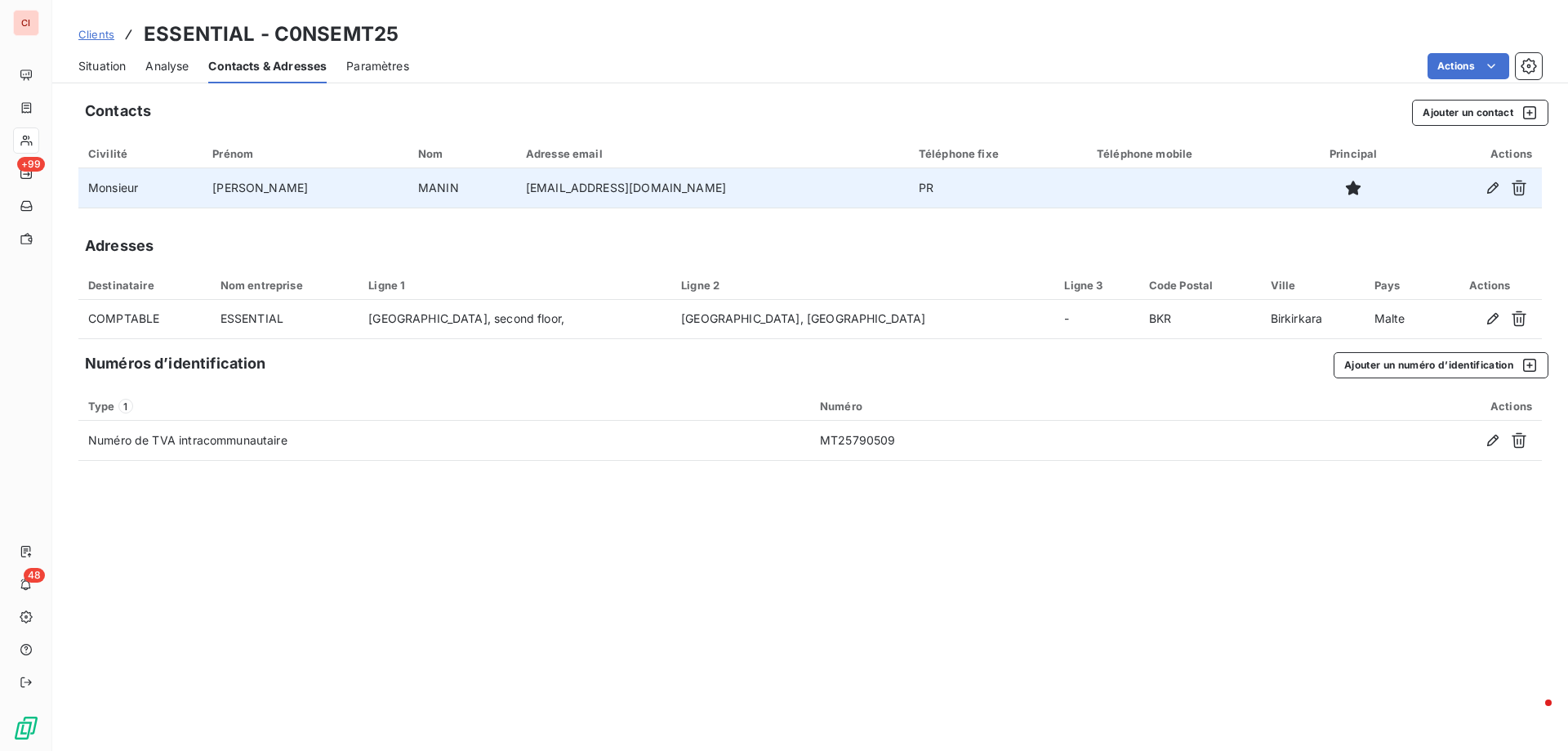
click at [96, 68] on span "Situation" at bounding box center [102, 65] width 48 height 16
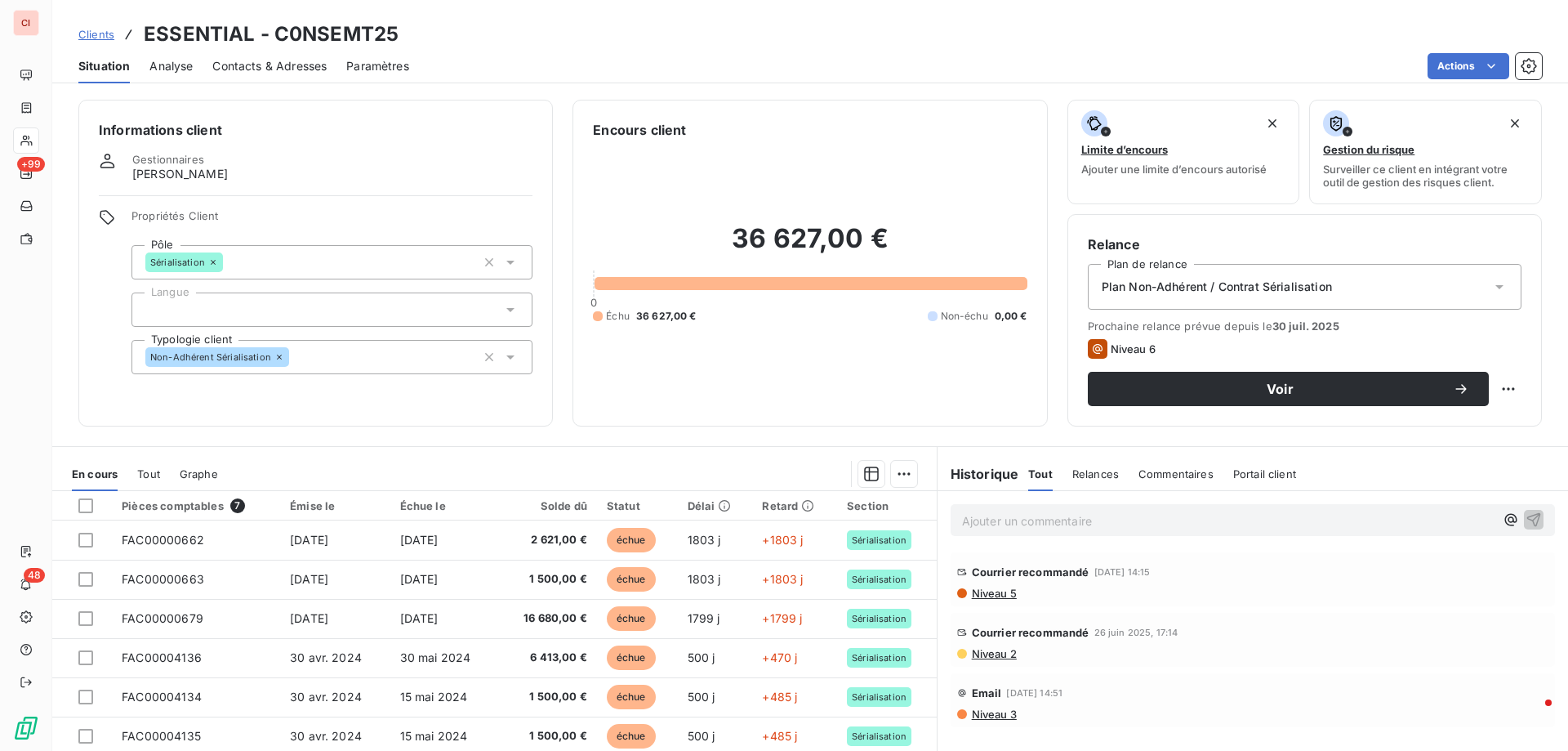
scroll to position [104, 0]
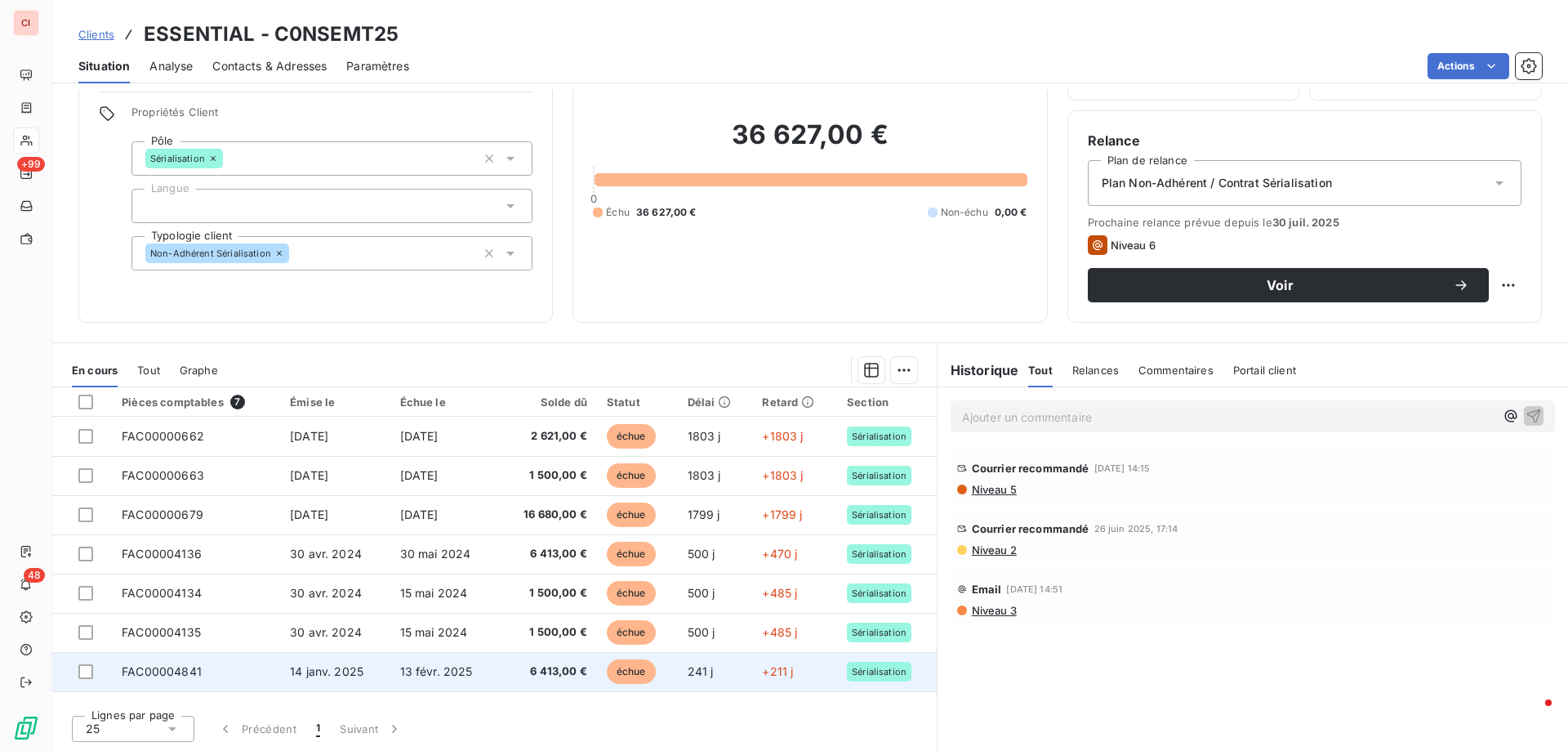
click at [628, 667] on span "échue" at bounding box center [631, 672] width 49 height 24
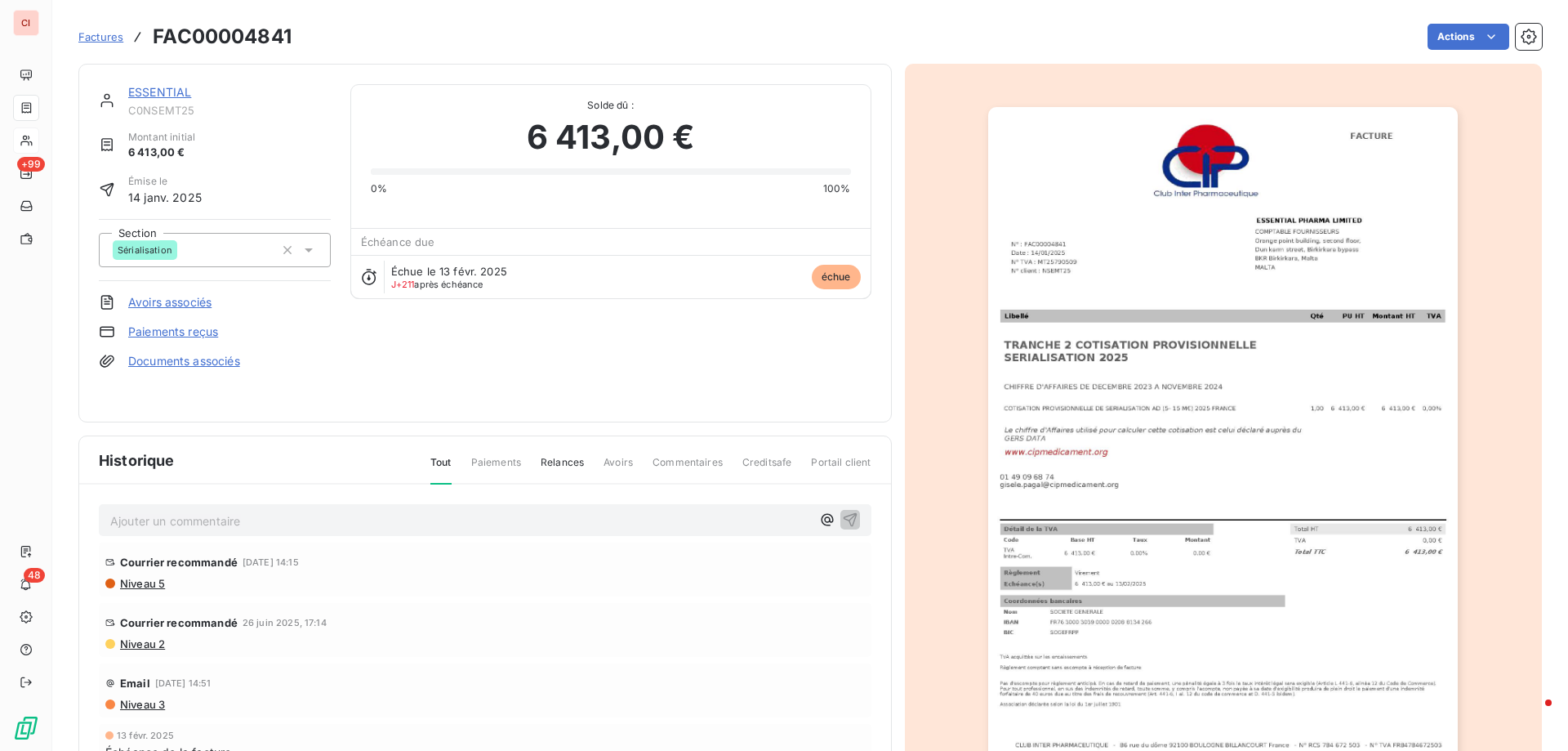
click at [92, 37] on span "Factures" at bounding box center [101, 36] width 45 height 13
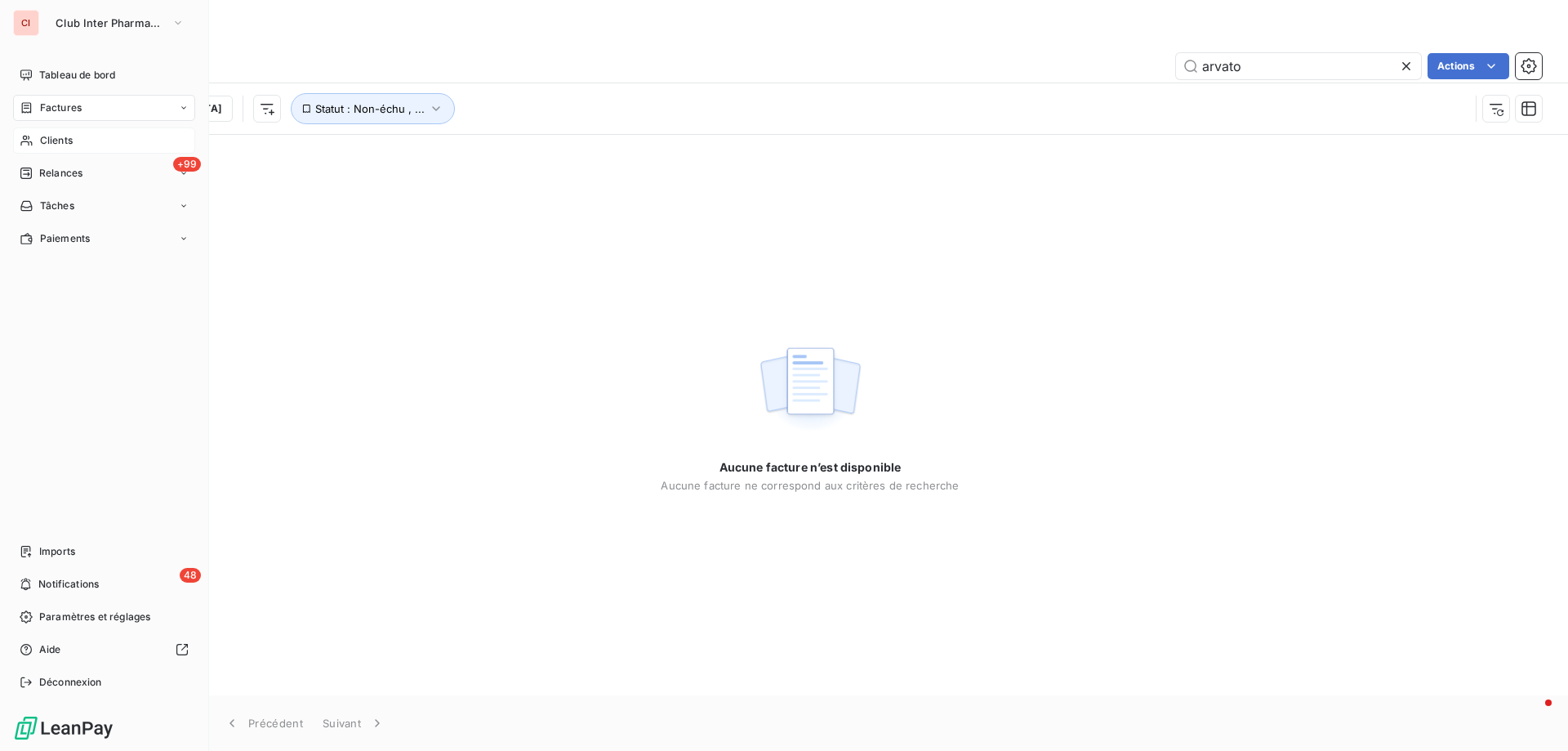
click at [54, 142] on span "Clients" at bounding box center [56, 141] width 33 height 15
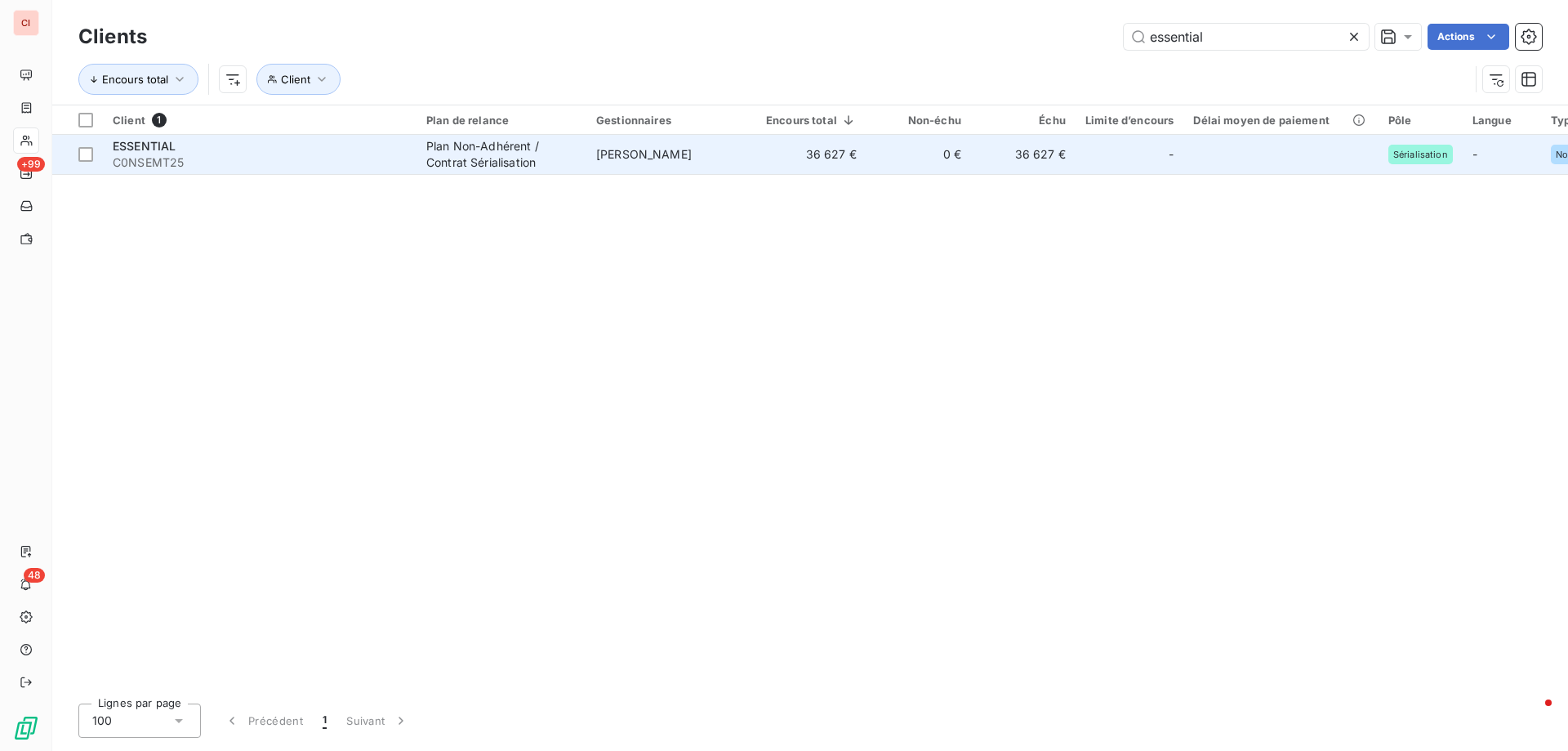
click at [644, 152] on span "[PERSON_NAME]" at bounding box center [643, 153] width 95 height 14
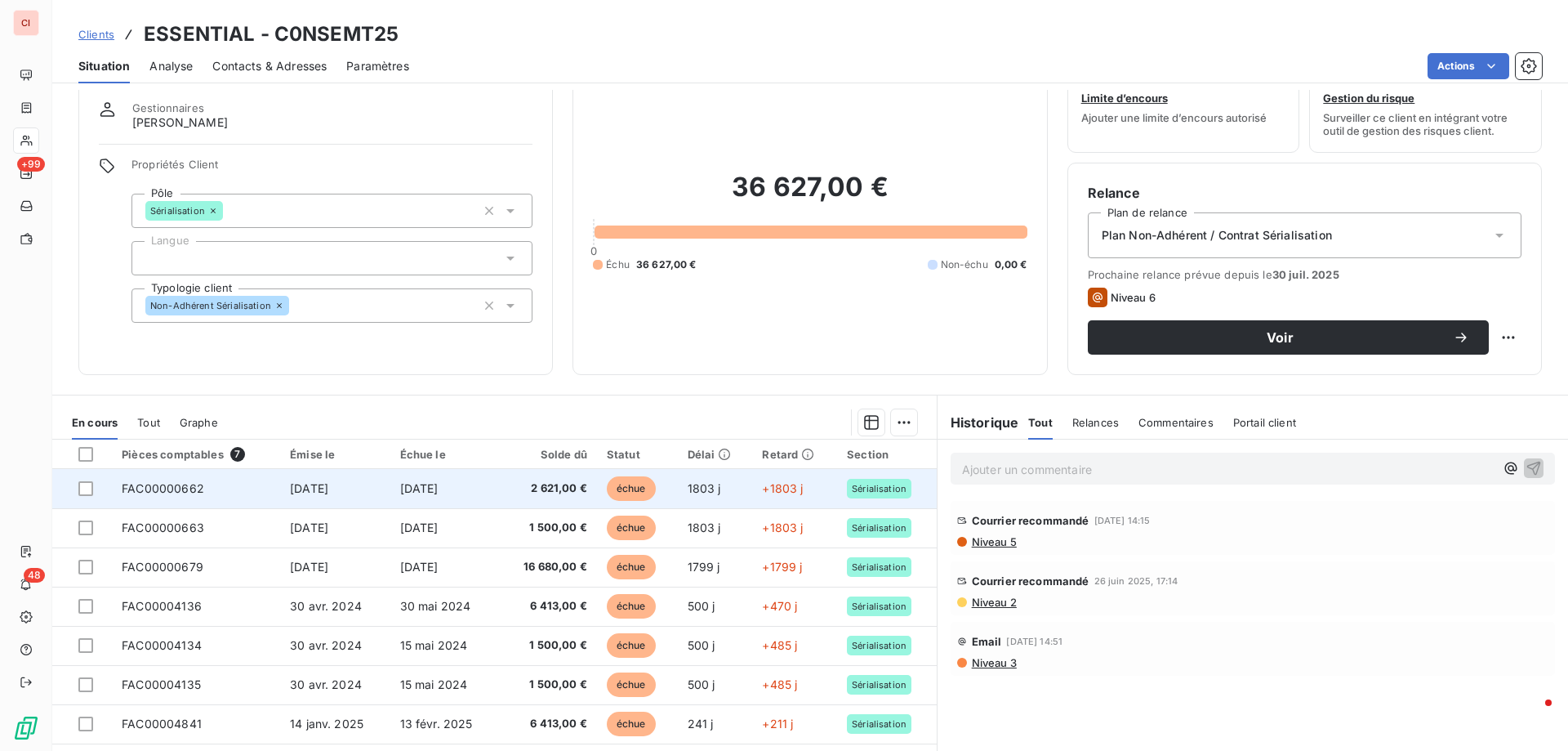
scroll to position [104, 0]
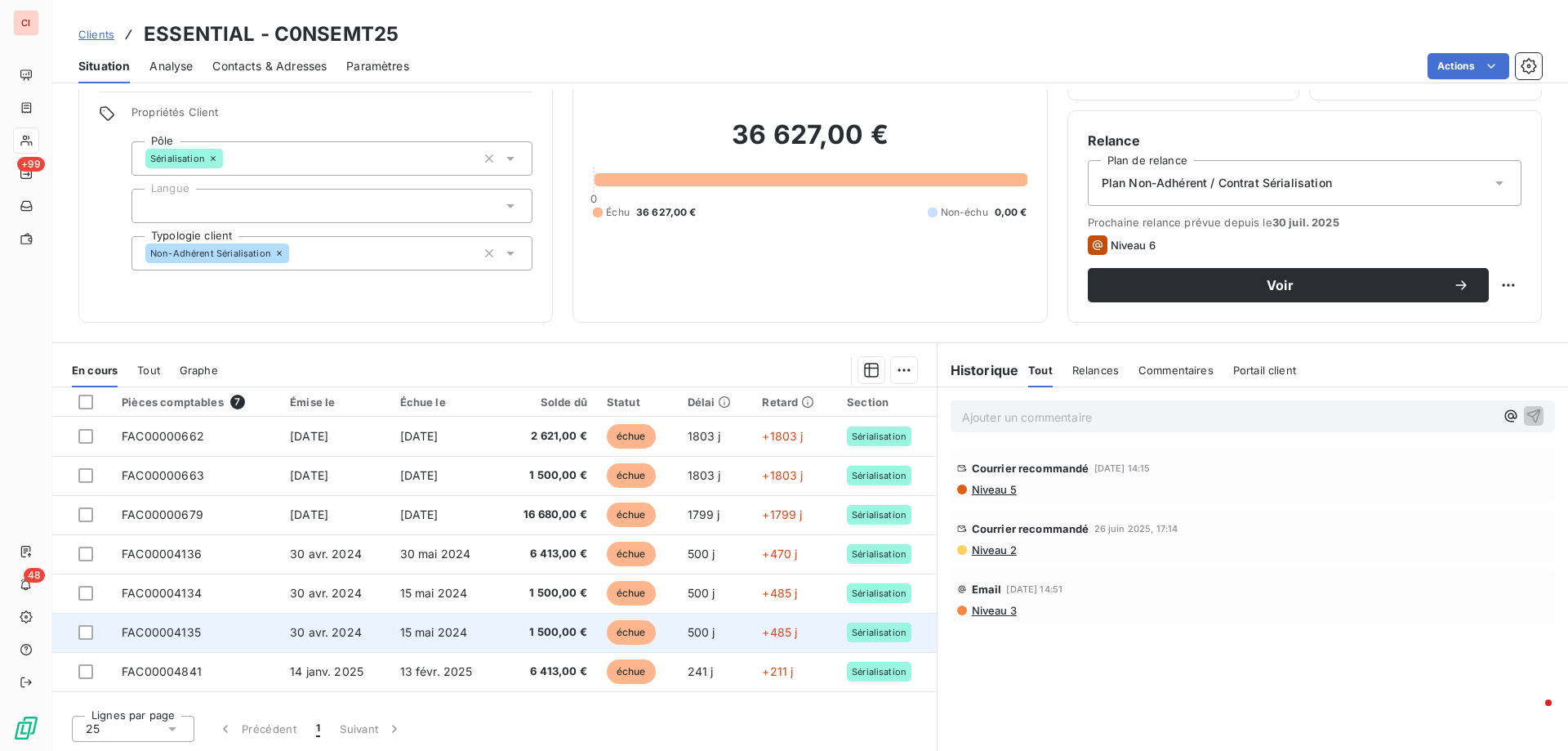
click at [625, 630] on span "échue" at bounding box center [631, 632] width 49 height 24
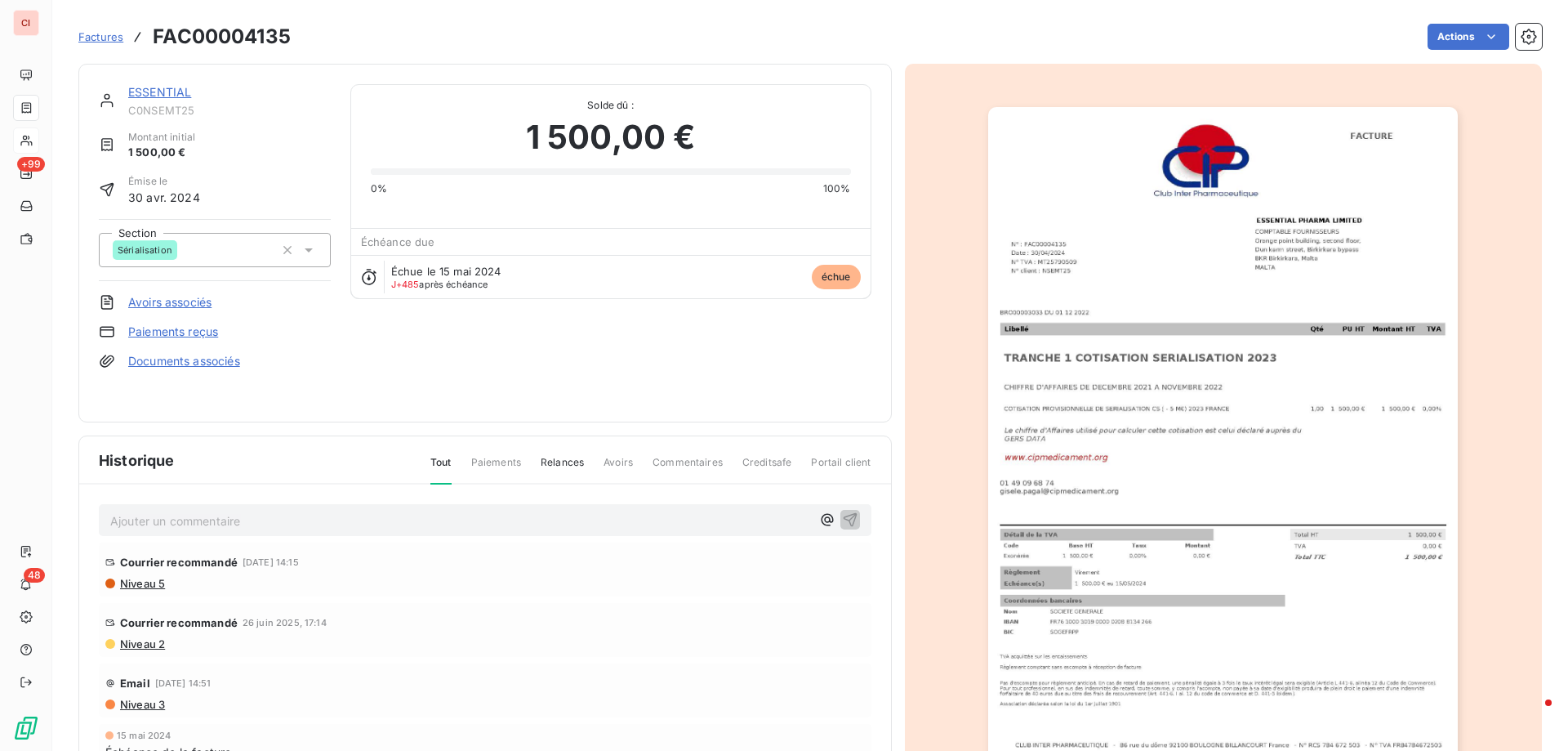
click at [107, 32] on span "Factures" at bounding box center [101, 36] width 45 height 13
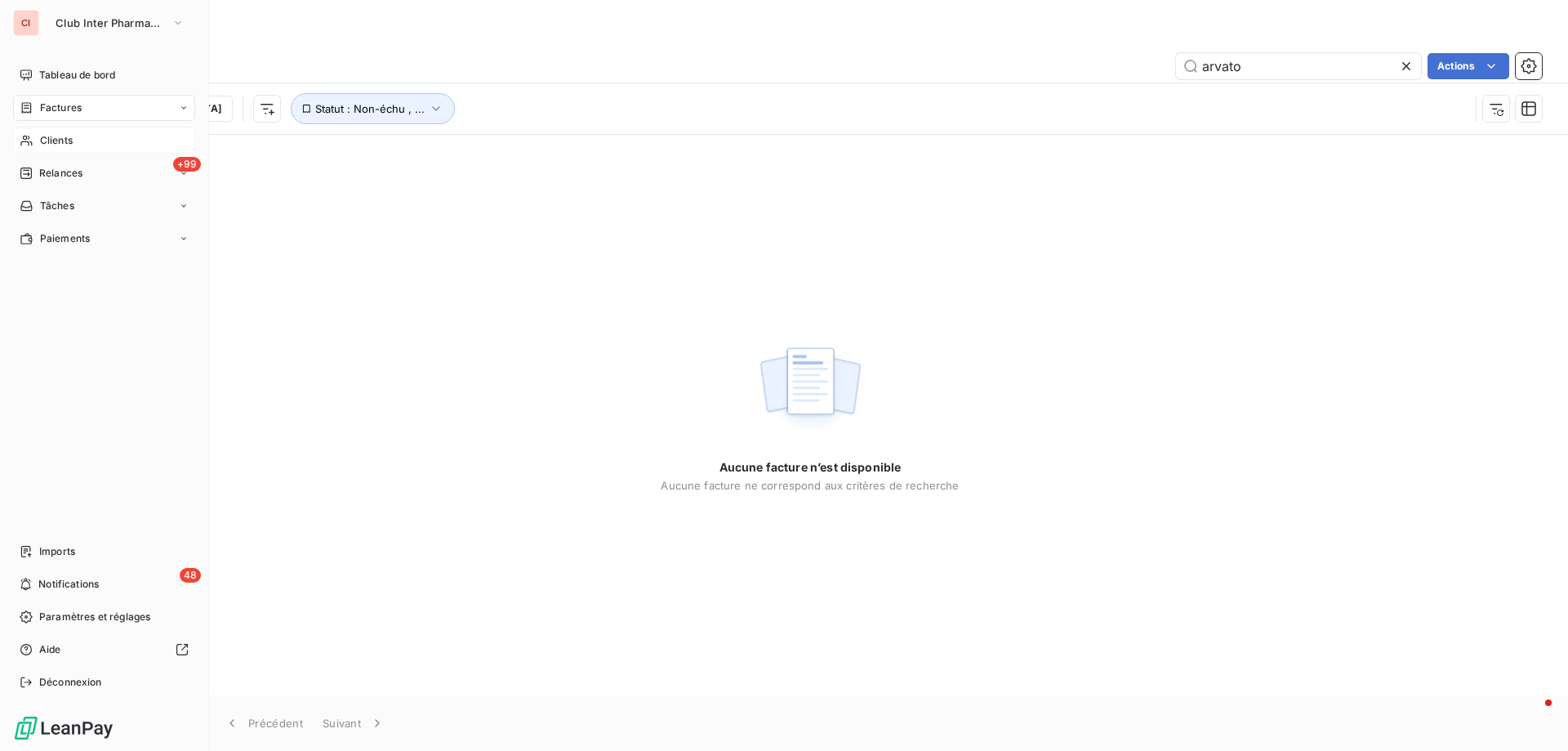
click at [48, 138] on span "Clients" at bounding box center [56, 141] width 33 height 15
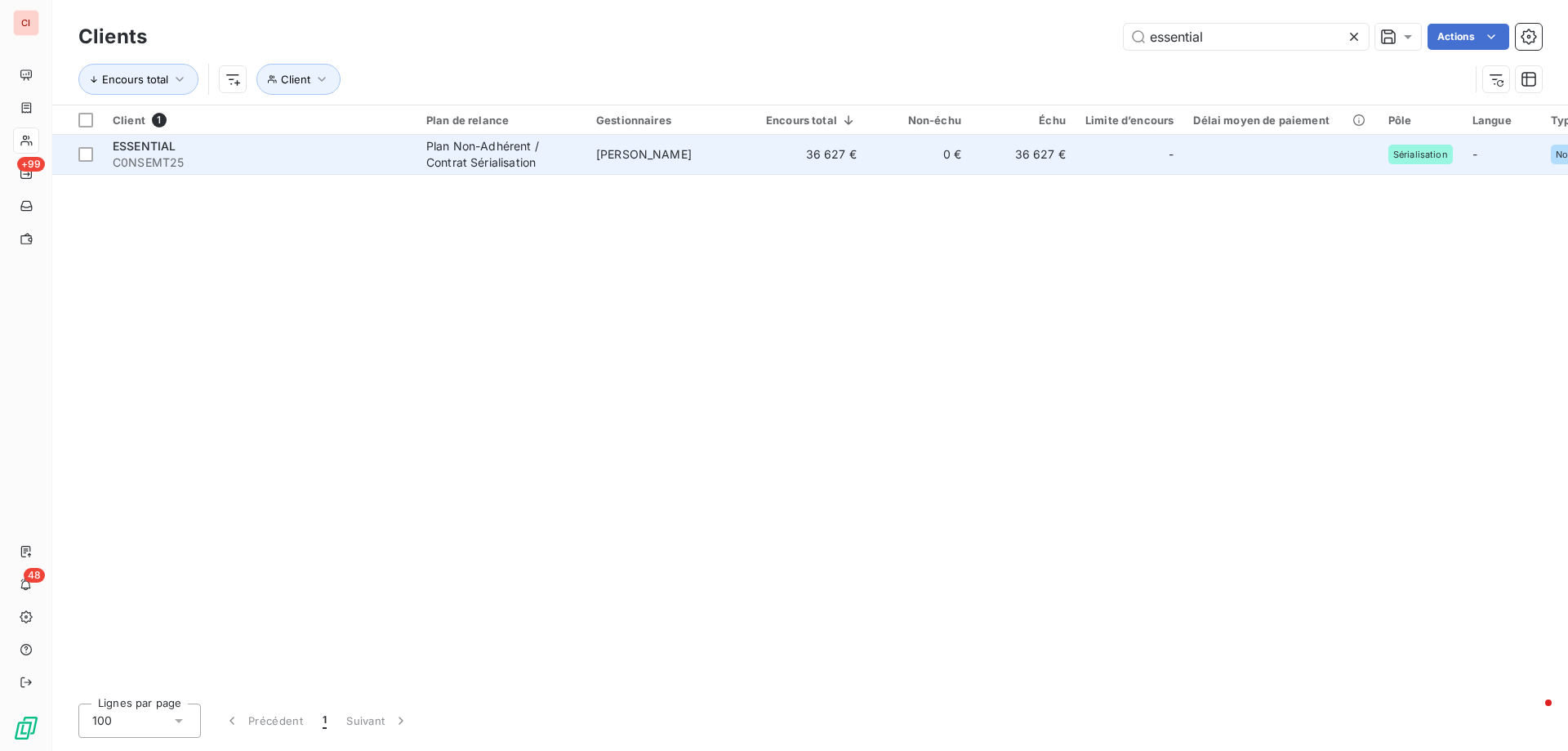
click at [654, 160] on span "[PERSON_NAME]" at bounding box center [643, 153] width 95 height 14
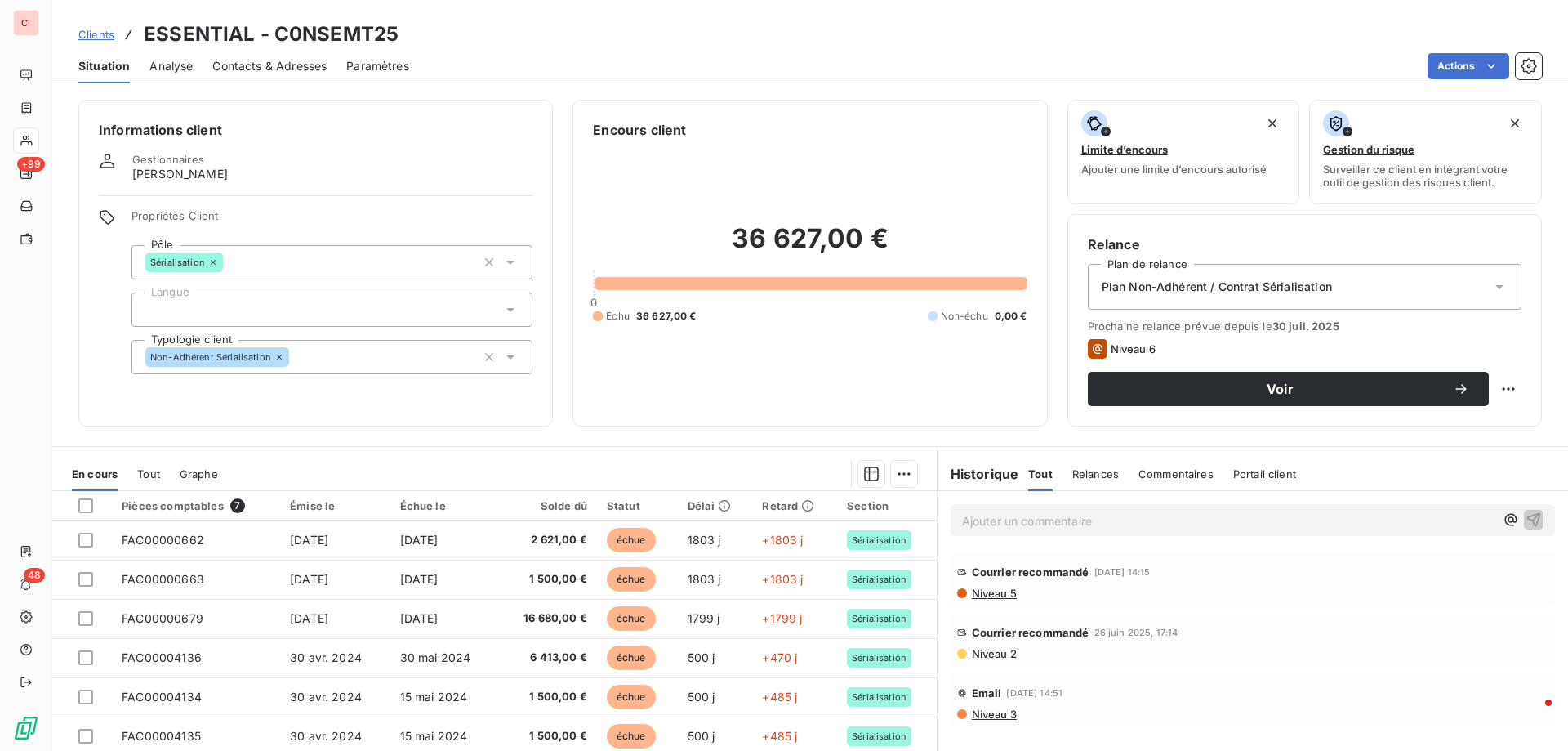
click at [262, 69] on span "Contacts & Adresses" at bounding box center [269, 65] width 114 height 16
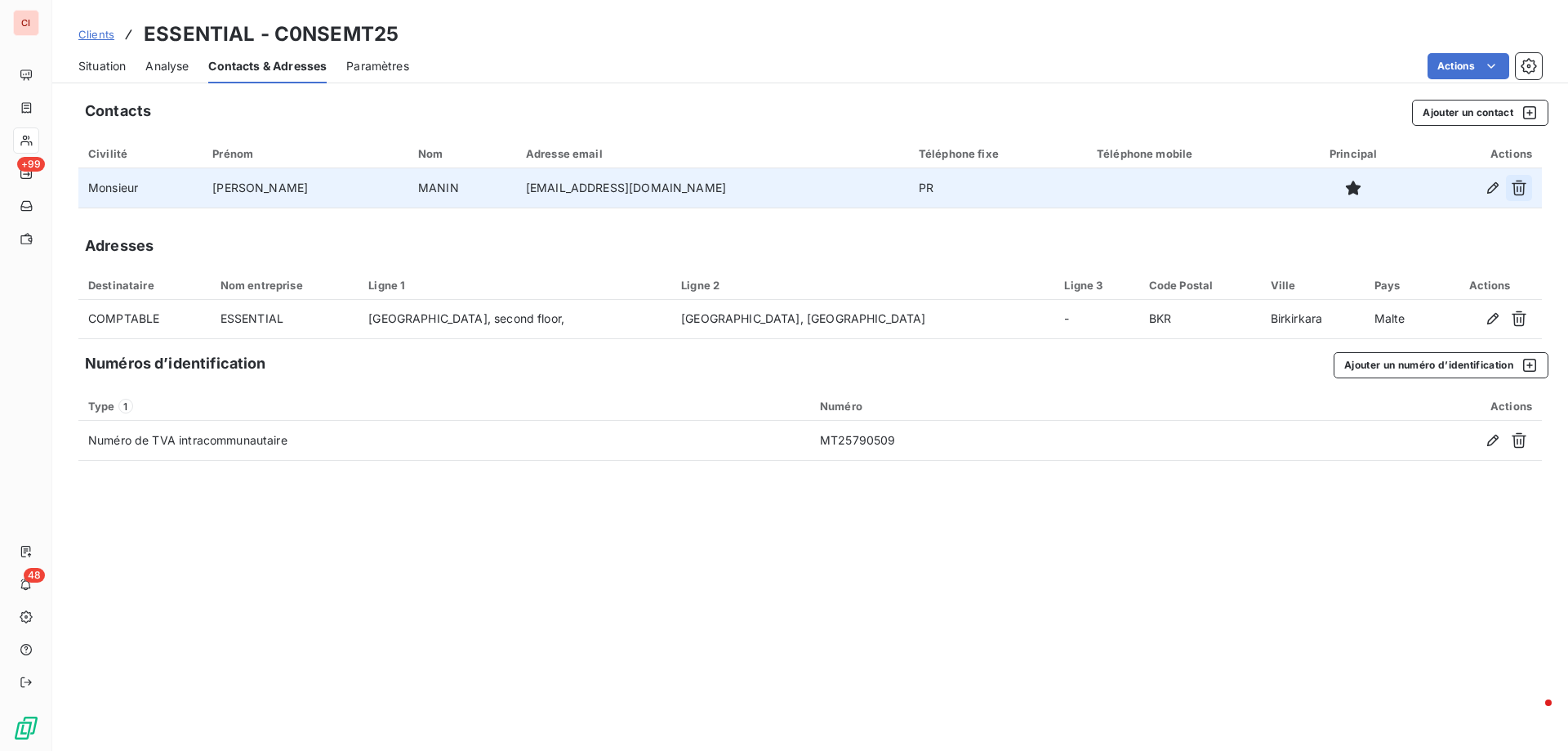
click at [1515, 191] on icon "button" at bounding box center [1519, 188] width 15 height 16
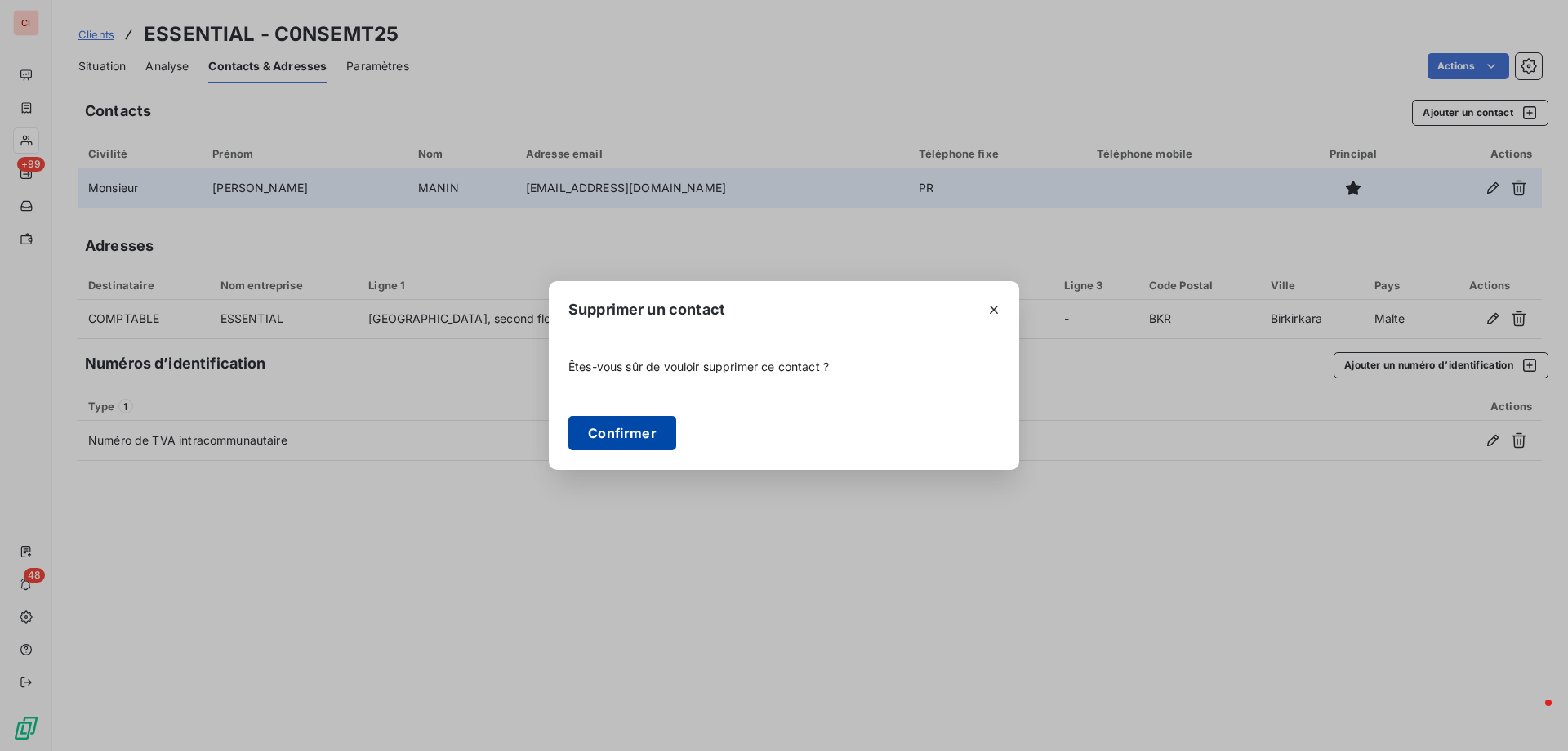
click at [647, 432] on button "Confirmer" at bounding box center [622, 432] width 107 height 35
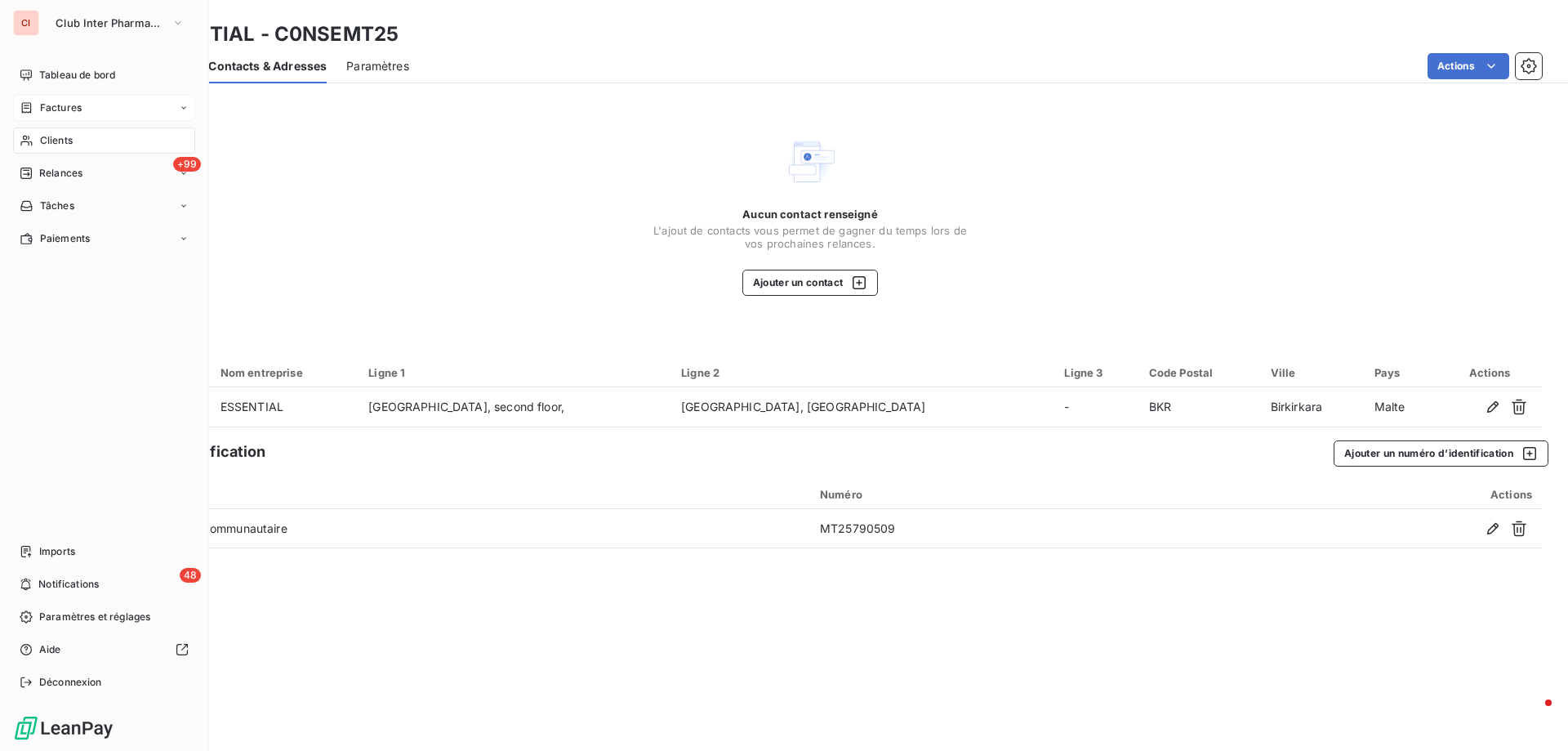
click at [68, 102] on span "Factures" at bounding box center [61, 108] width 42 height 15
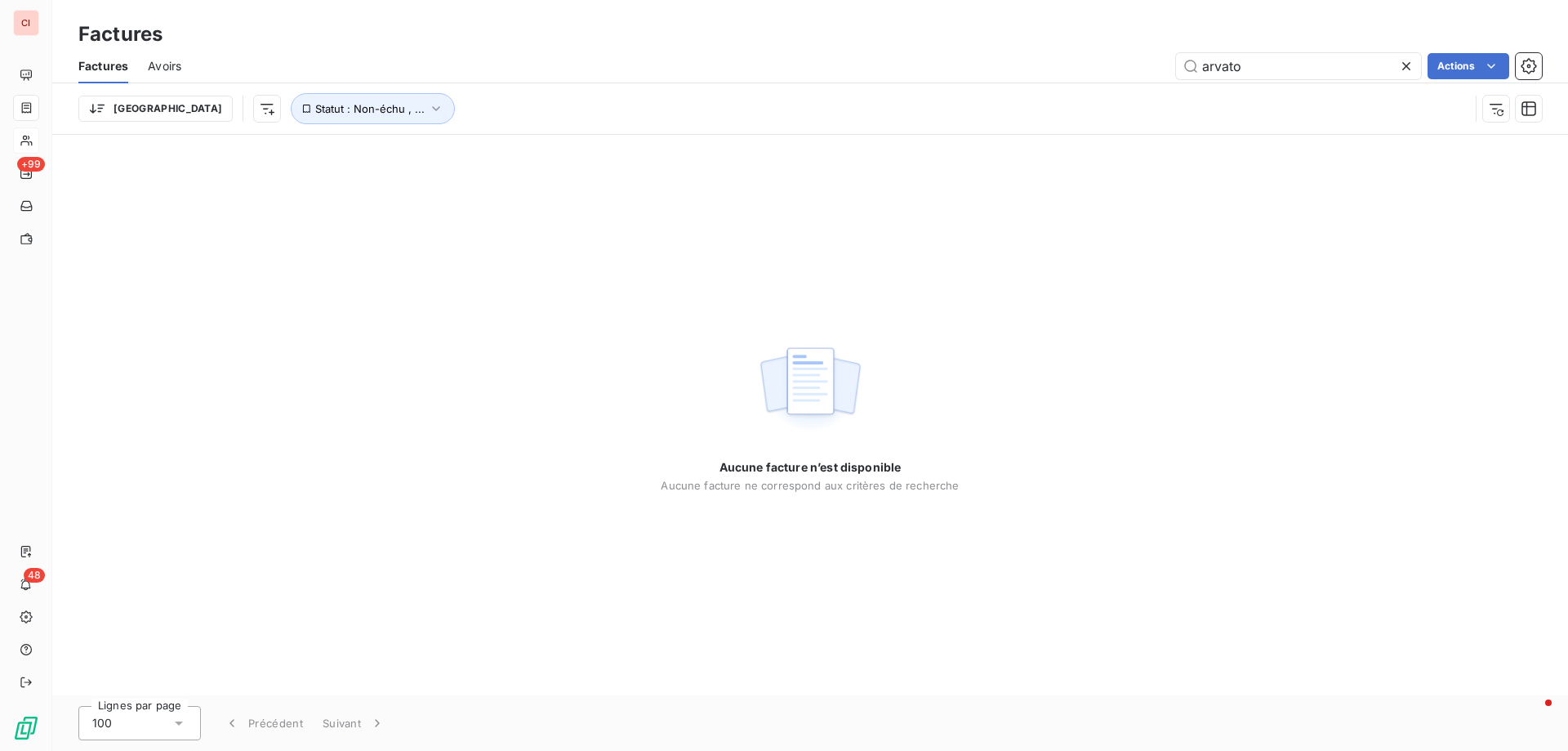
drag, startPoint x: 1260, startPoint y: 69, endPoint x: 1137, endPoint y: 75, distance: 123.1
click at [1145, 68] on div "arvato Actions" at bounding box center [871, 66] width 1341 height 26
type input "MERIAL"
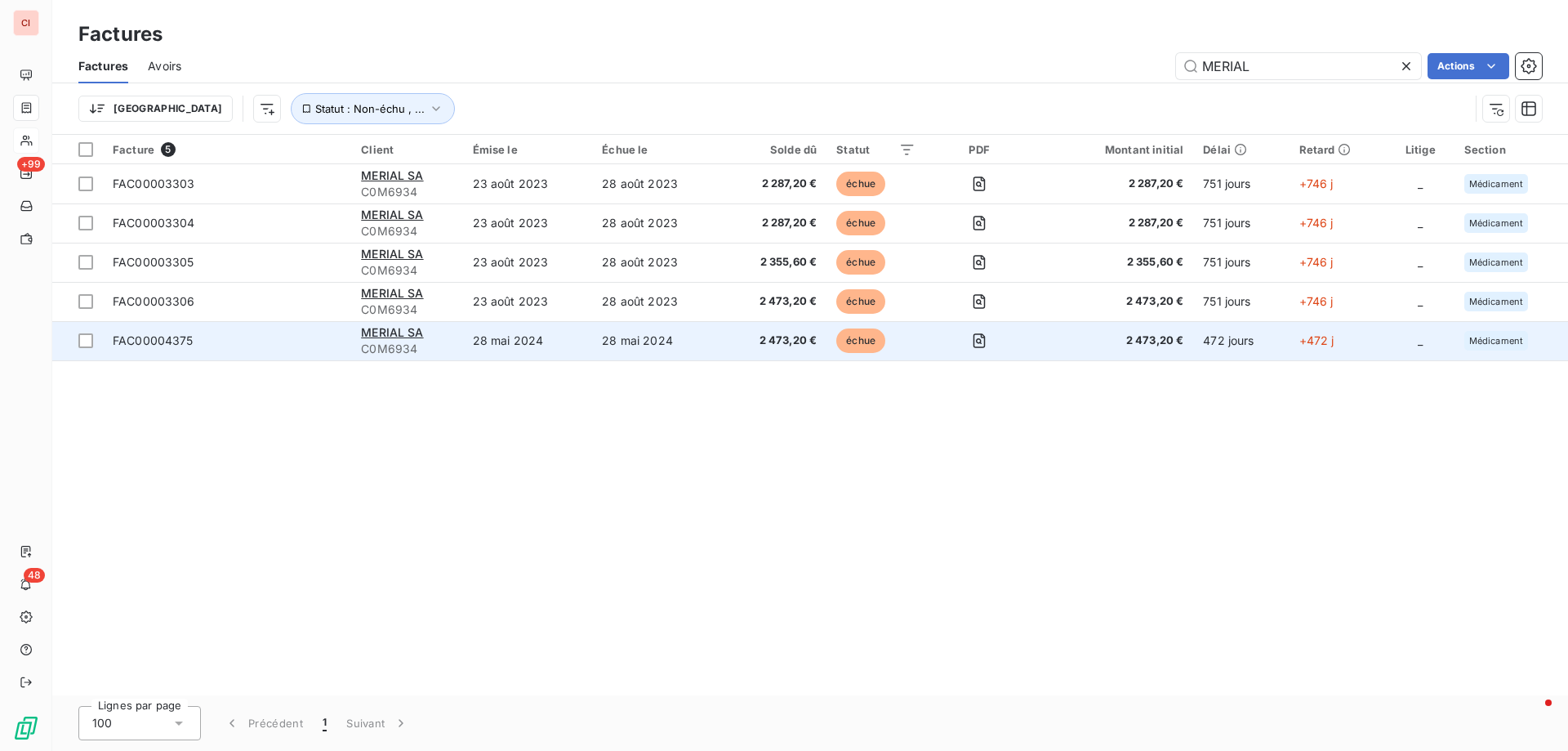
click at [790, 335] on span "2 473,20 €" at bounding box center [773, 340] width 85 height 16
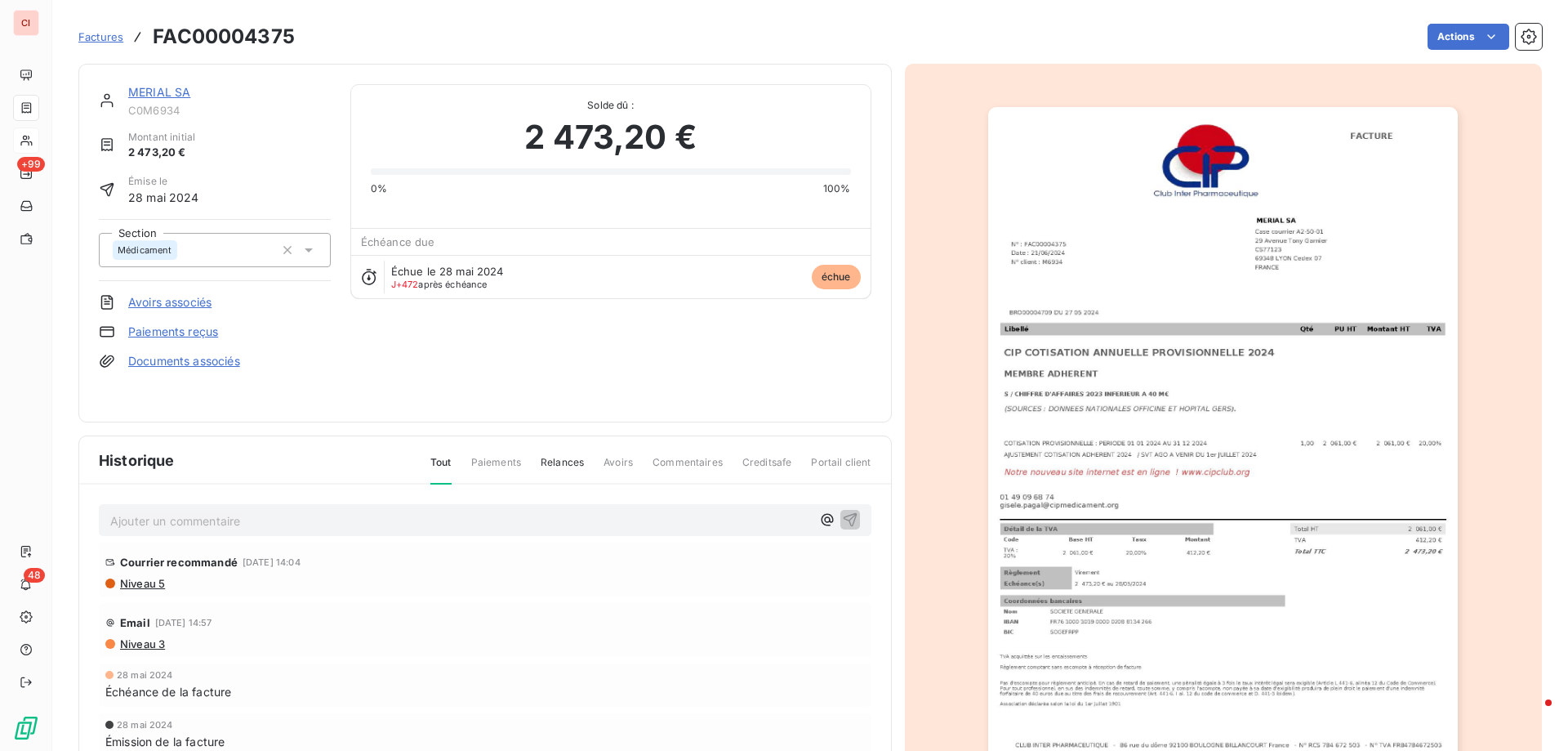
click at [157, 102] on div "MERIAL SA C0M6934" at bounding box center [229, 100] width 203 height 33
click at [163, 92] on link "MERIAL SA" at bounding box center [159, 92] width 62 height 14
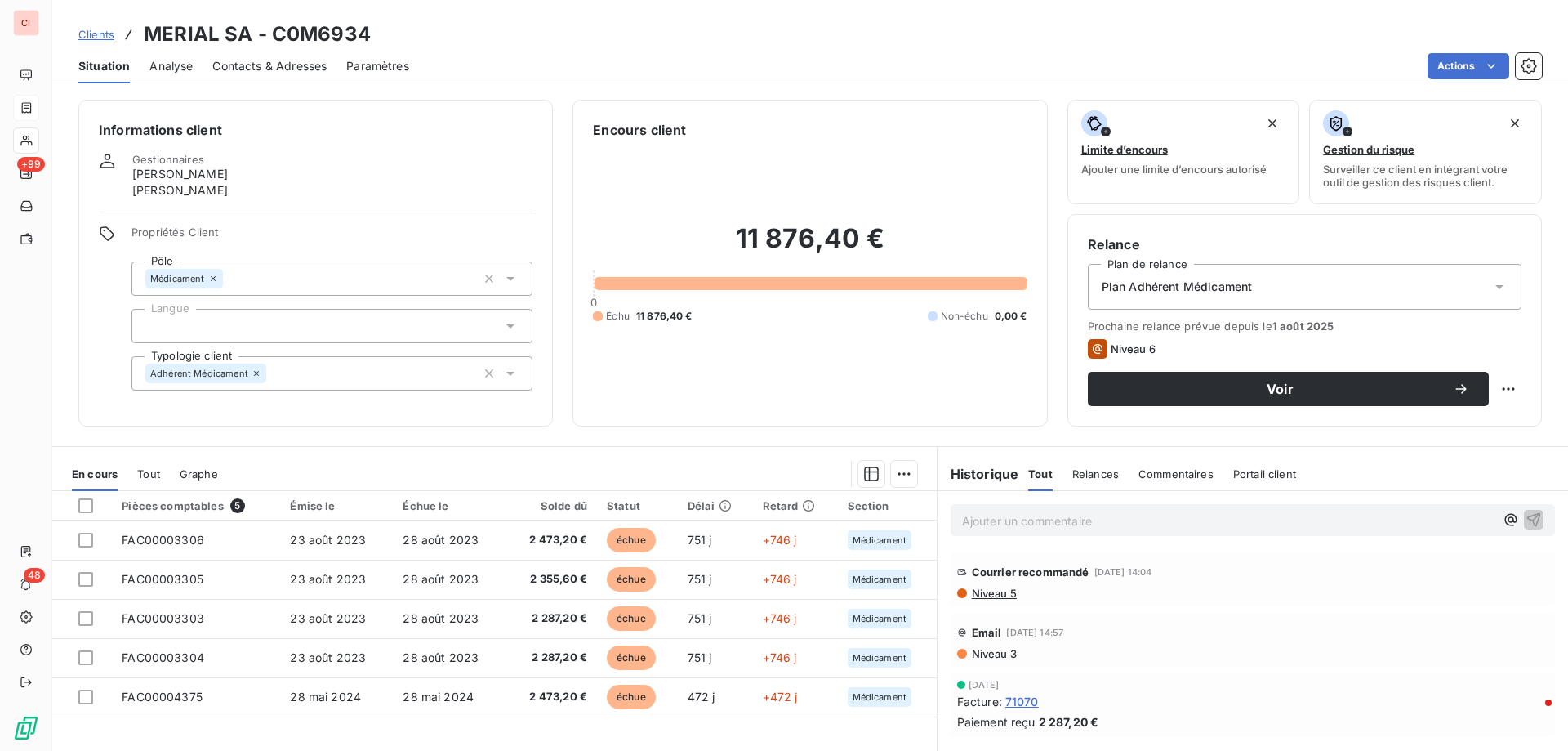
click at [263, 61] on span "Contacts & Adresses" at bounding box center [269, 65] width 114 height 16
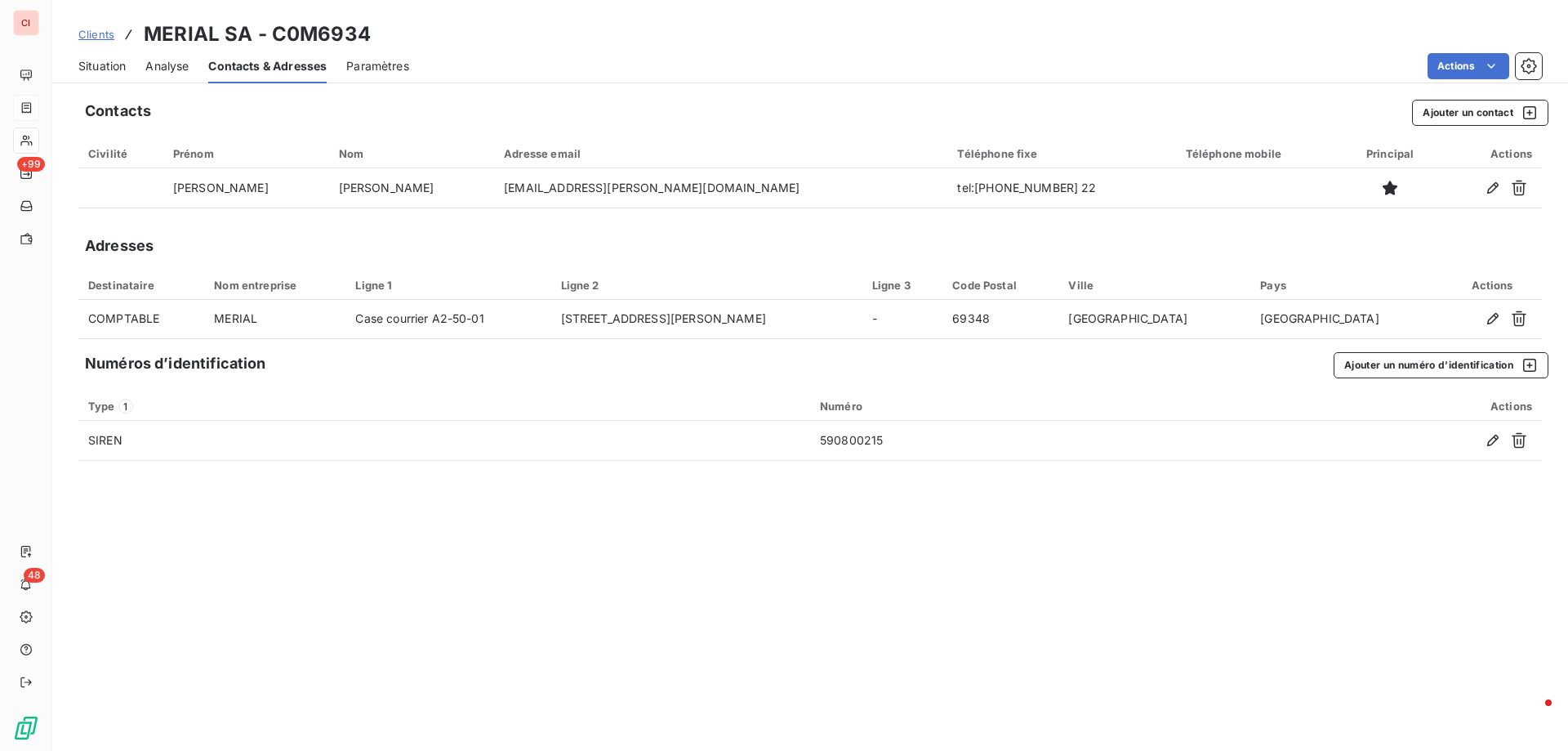
click at [104, 63] on span "Situation" at bounding box center [102, 65] width 48 height 16
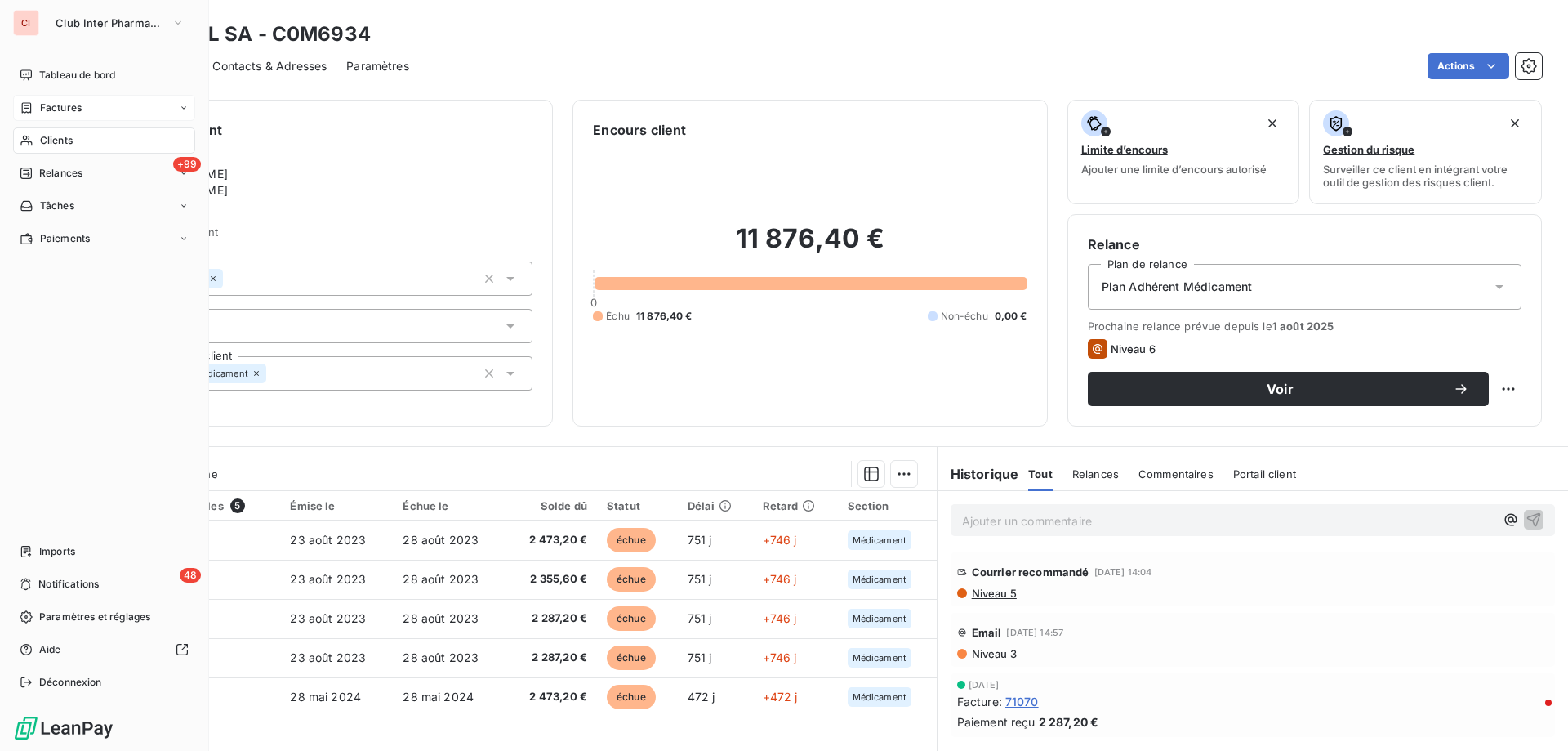
click at [49, 139] on span "Clients" at bounding box center [56, 141] width 33 height 15
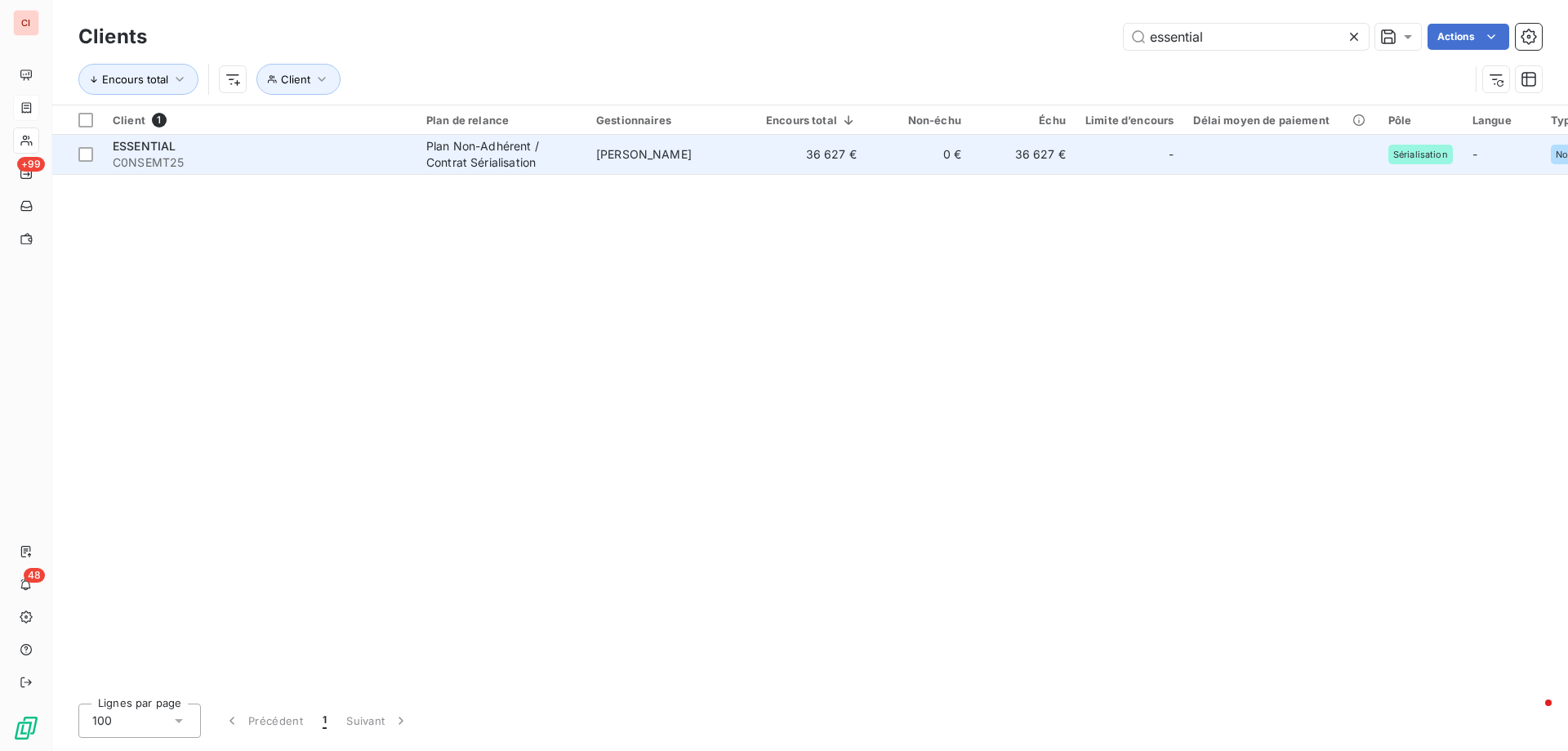
click at [608, 160] on span "[PERSON_NAME]" at bounding box center [643, 153] width 95 height 14
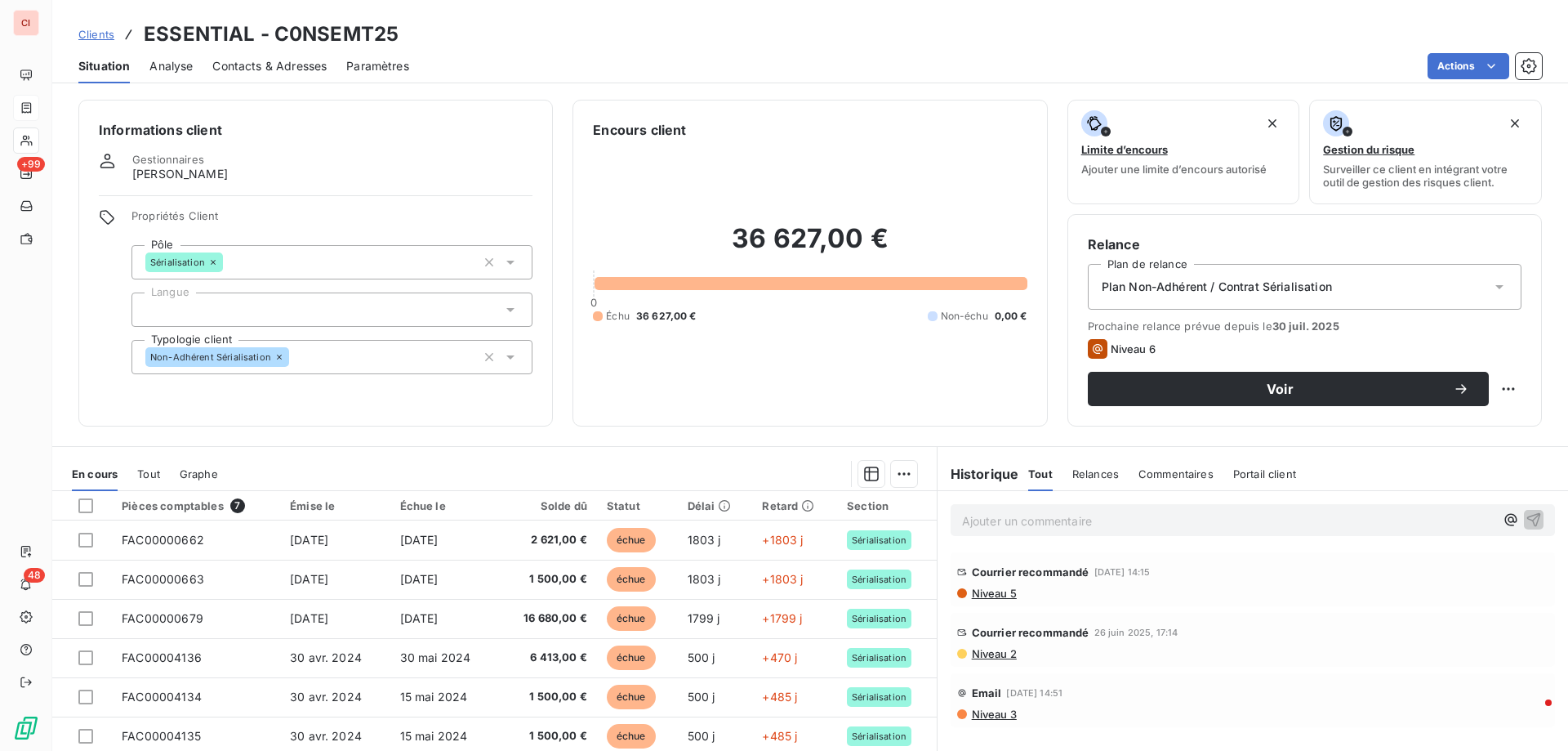
click at [304, 64] on span "Contacts & Adresses" at bounding box center [269, 65] width 114 height 16
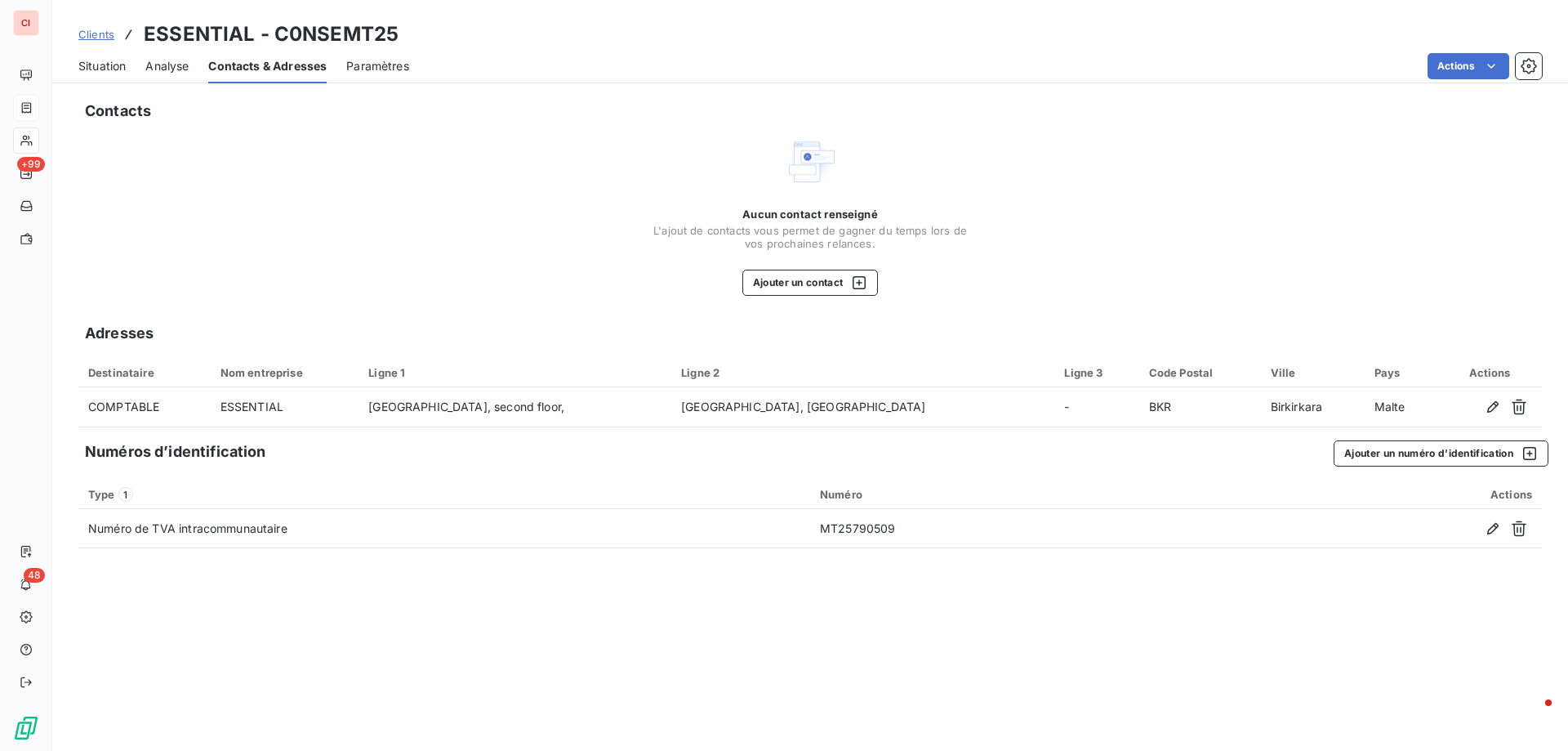
click at [90, 58] on span "Situation" at bounding box center [102, 65] width 48 height 16
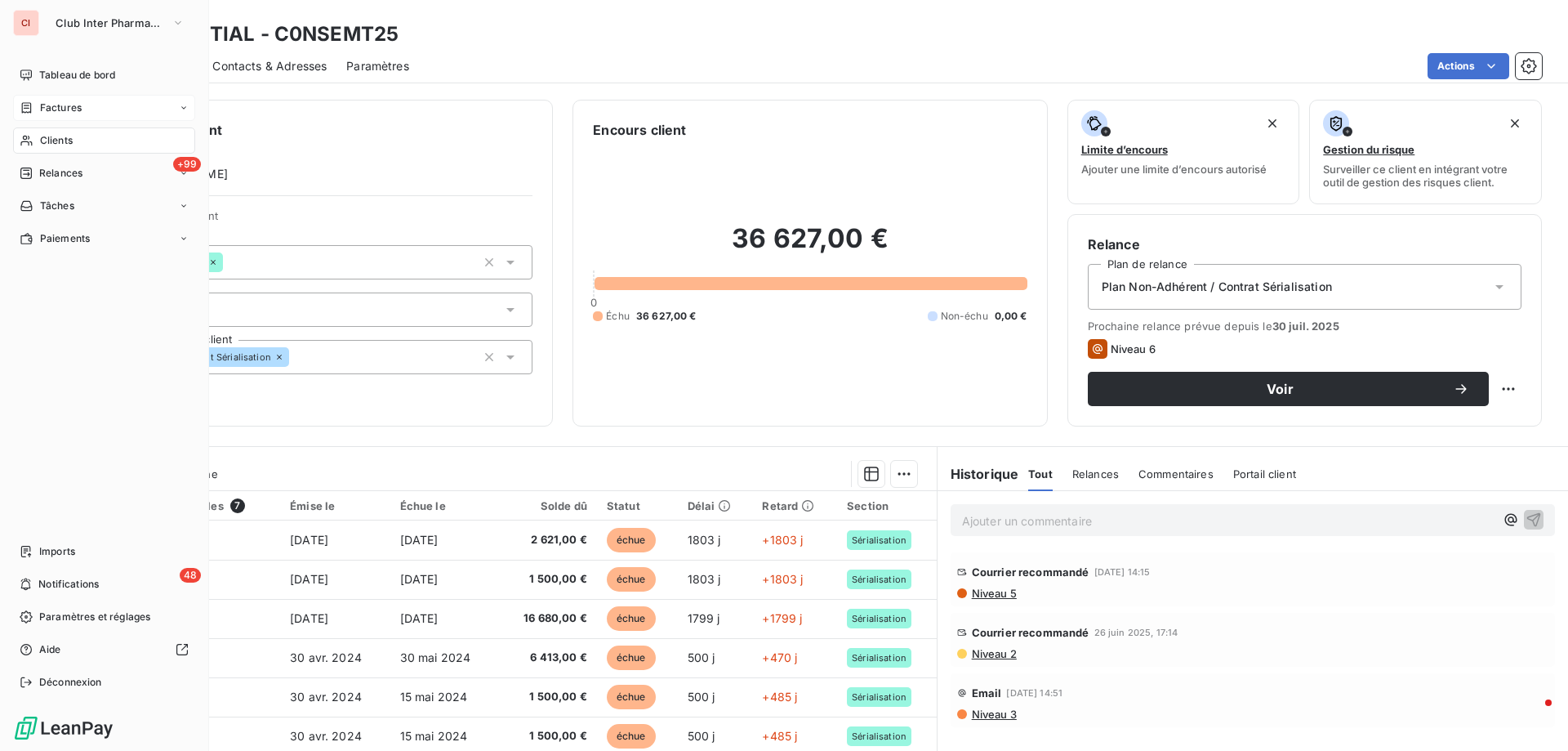
click at [45, 137] on span "Clients" at bounding box center [56, 141] width 33 height 15
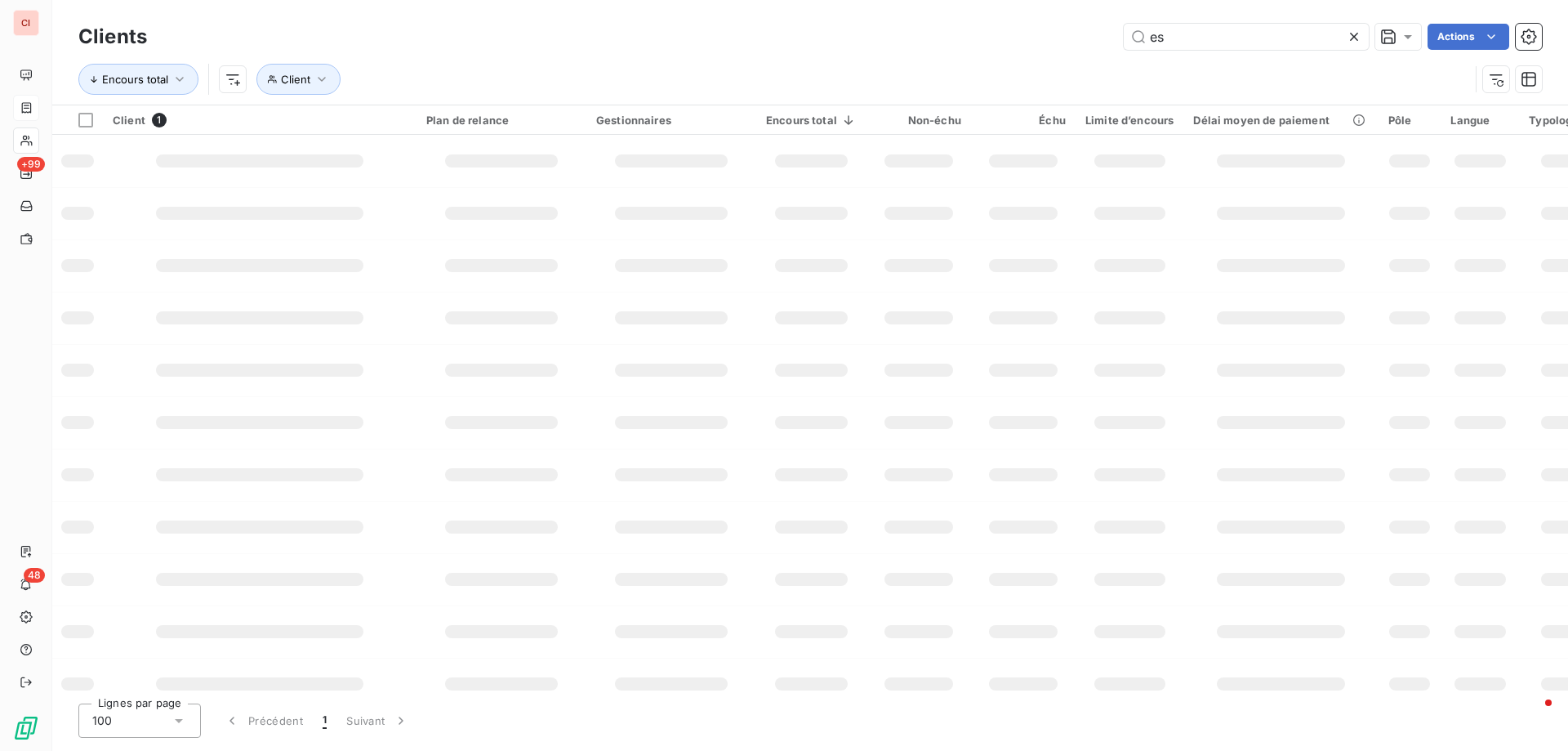
type input "e"
type input "MERIAL"
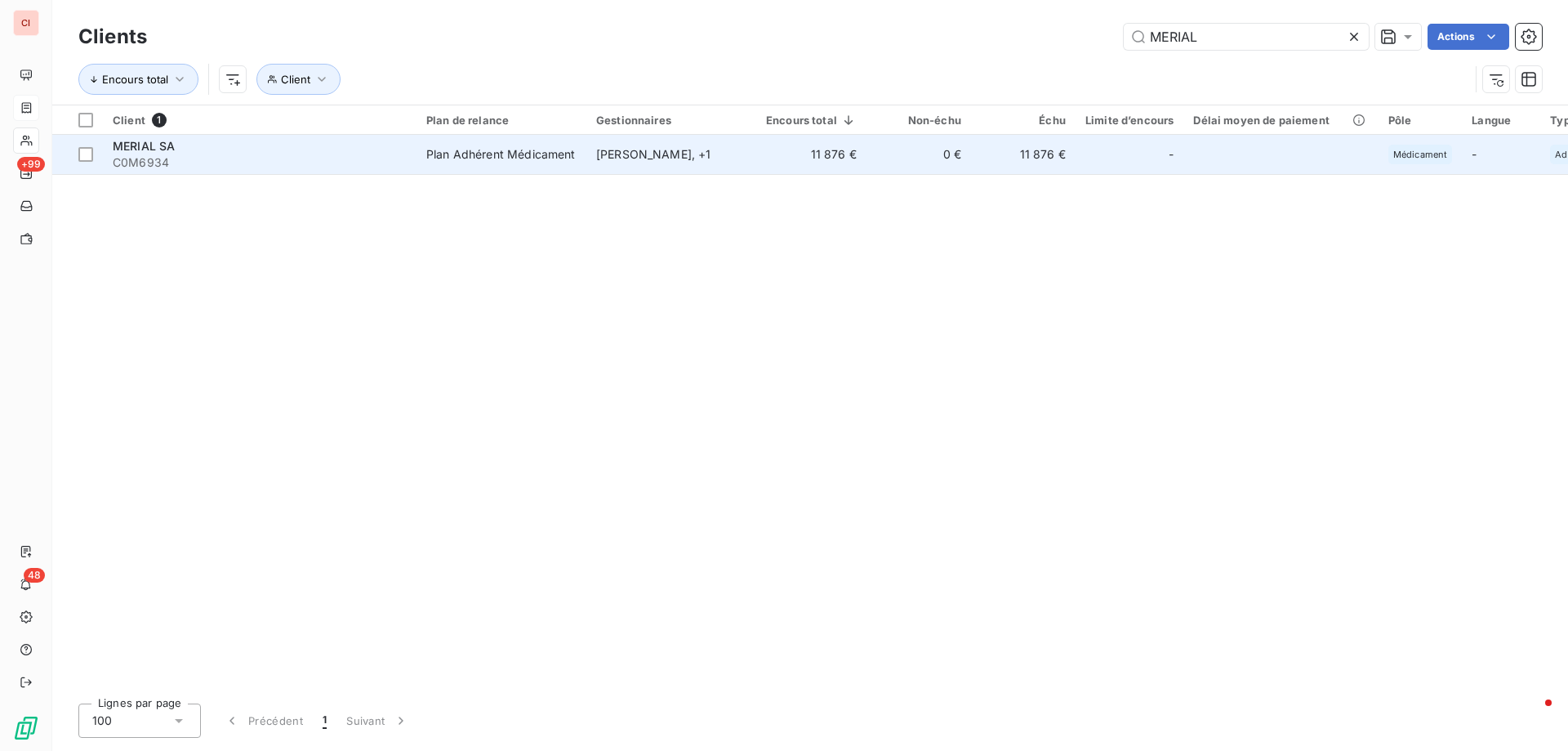
click at [657, 155] on div "[PERSON_NAME] , + 1" at bounding box center [671, 154] width 150 height 16
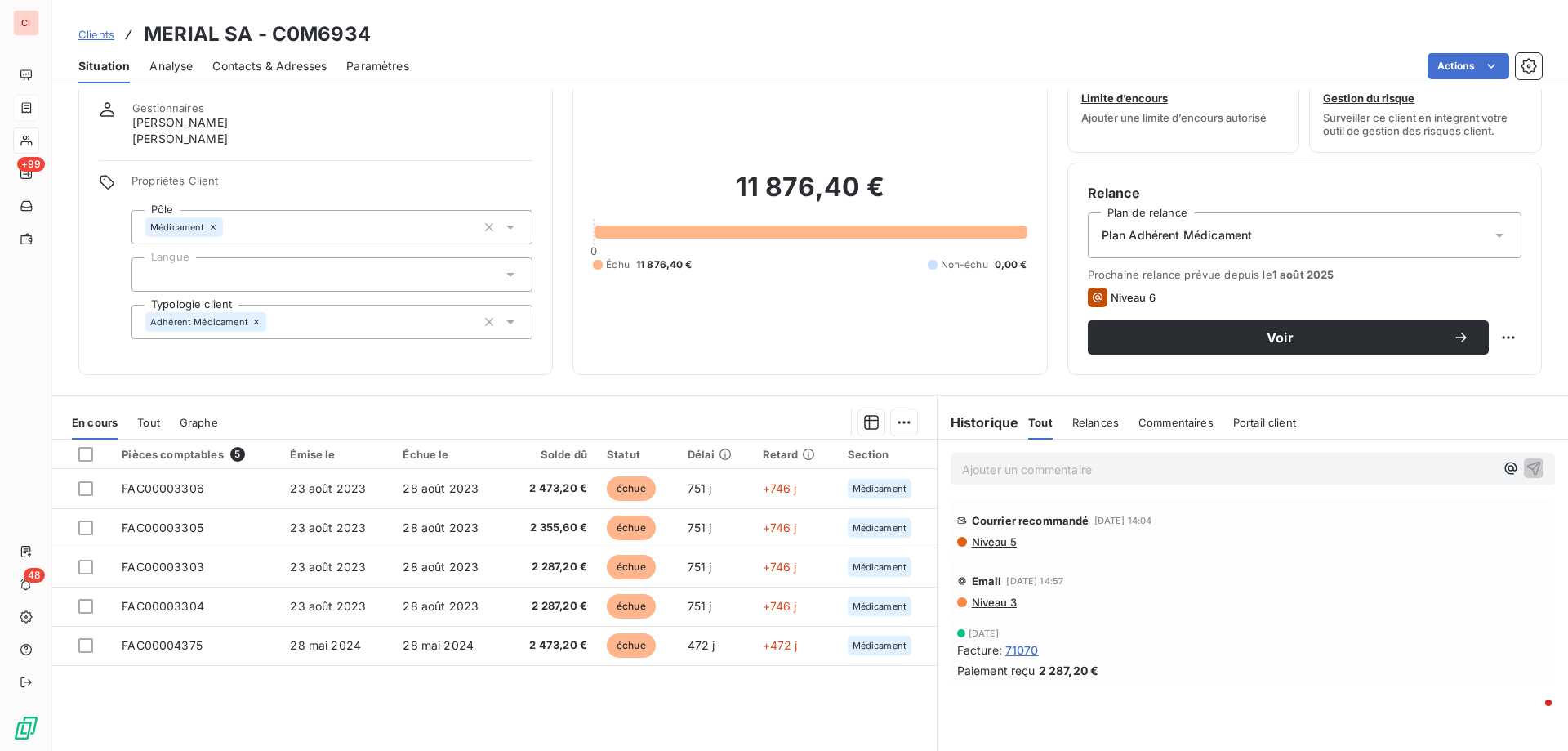
scroll to position [104, 0]
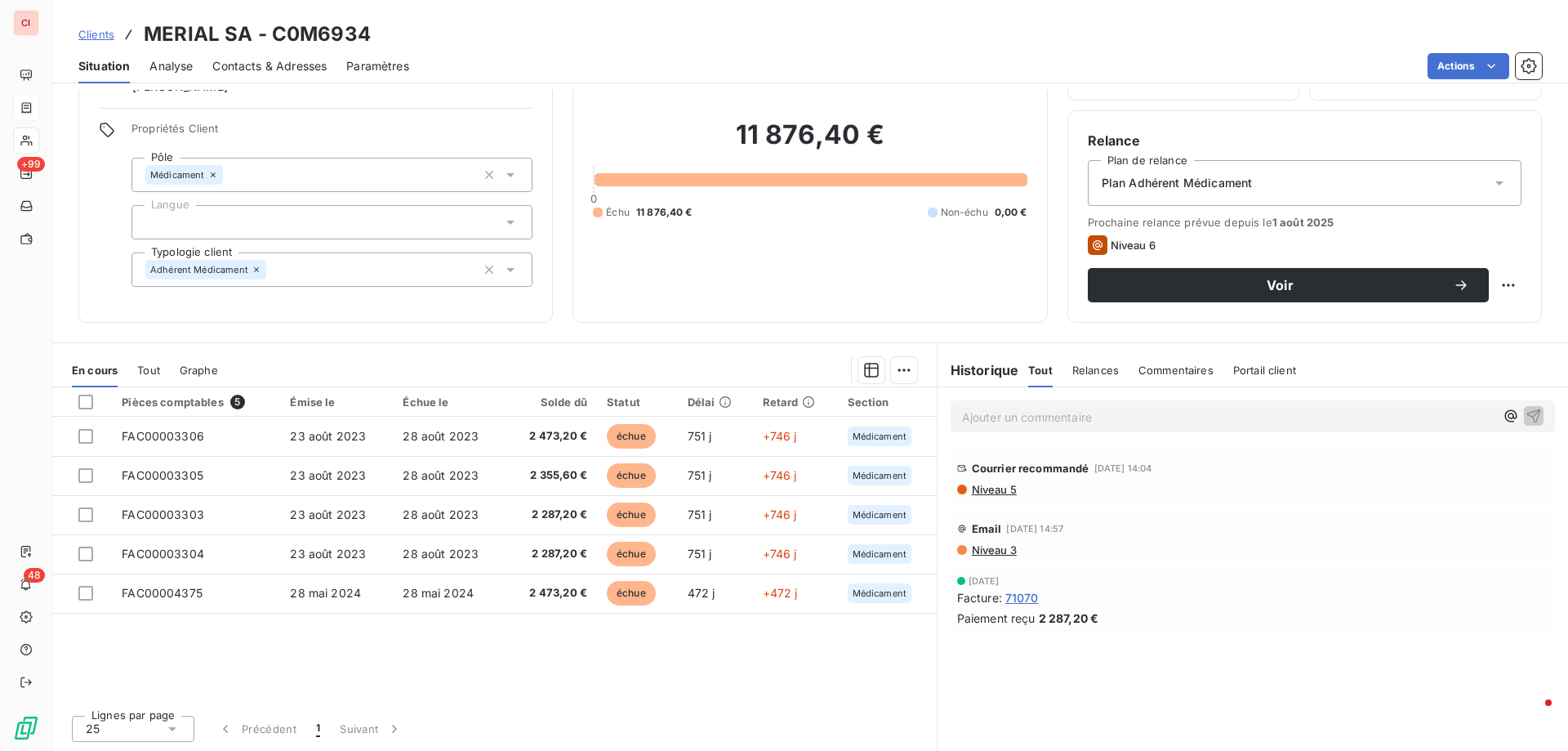
click at [992, 493] on span "Niveau 5" at bounding box center [994, 489] width 47 height 13
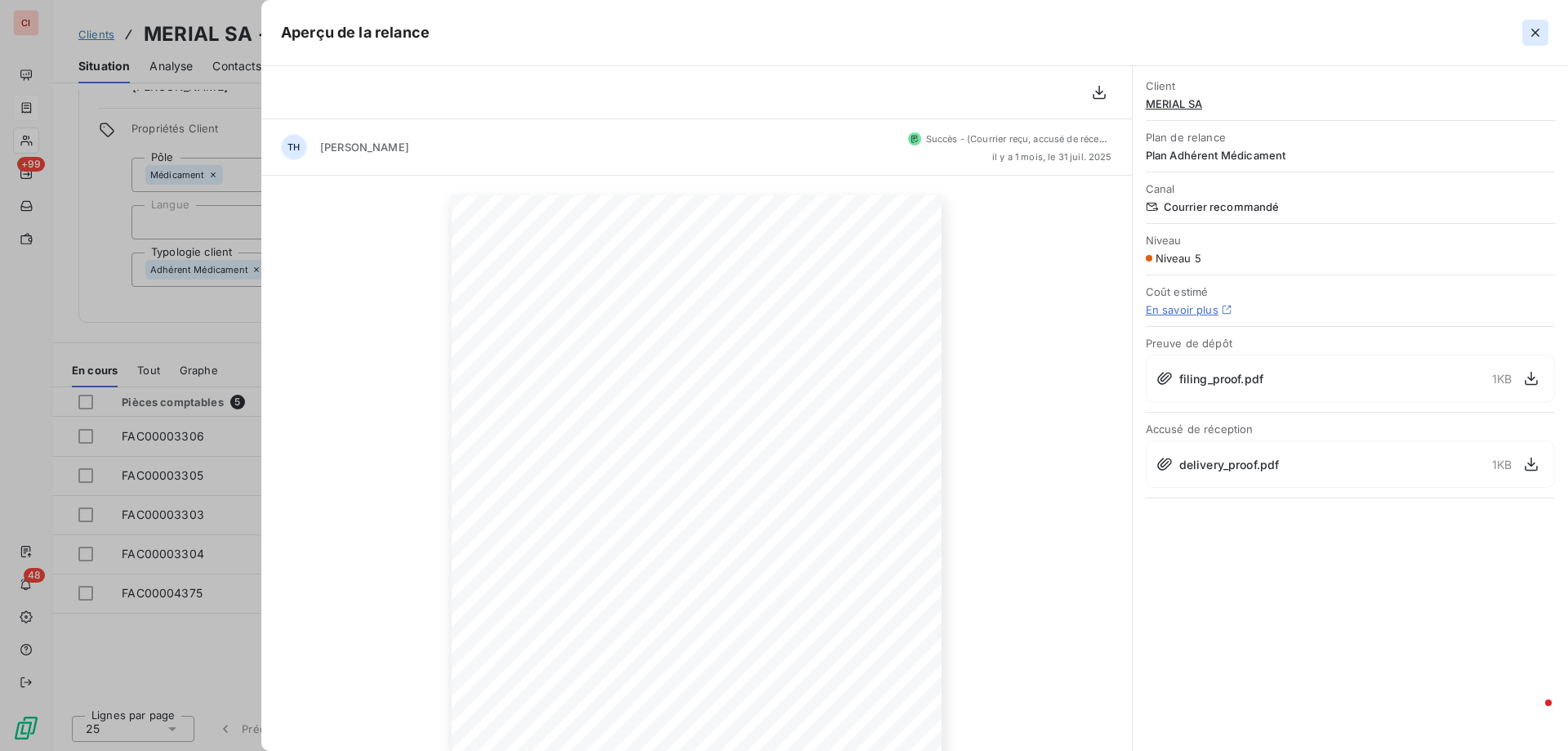
click at [1533, 32] on icon "button" at bounding box center [1534, 32] width 16 height 16
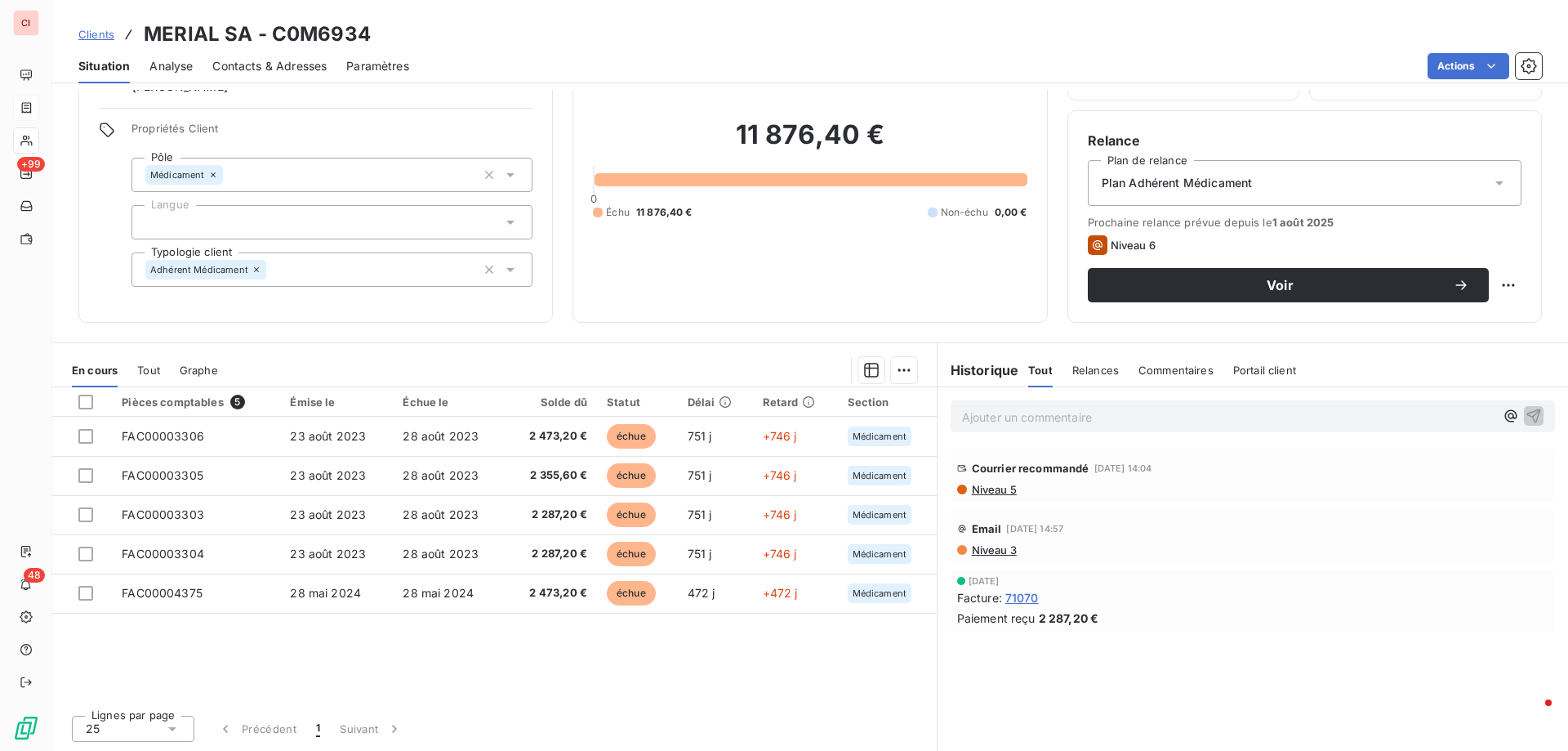
click at [289, 65] on span "Contacts & Adresses" at bounding box center [269, 65] width 114 height 16
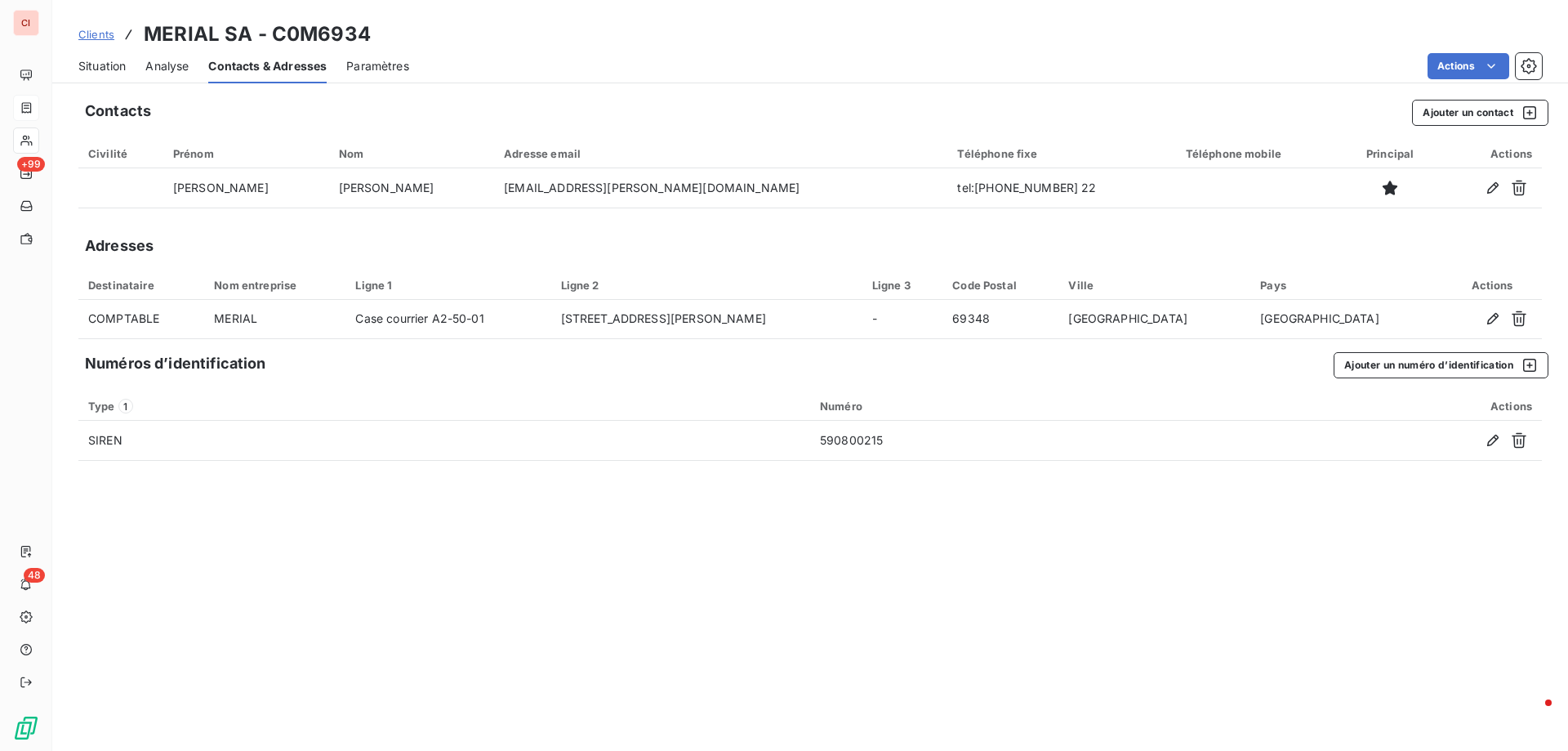
click at [107, 35] on span "Clients" at bounding box center [96, 35] width 35 height 13
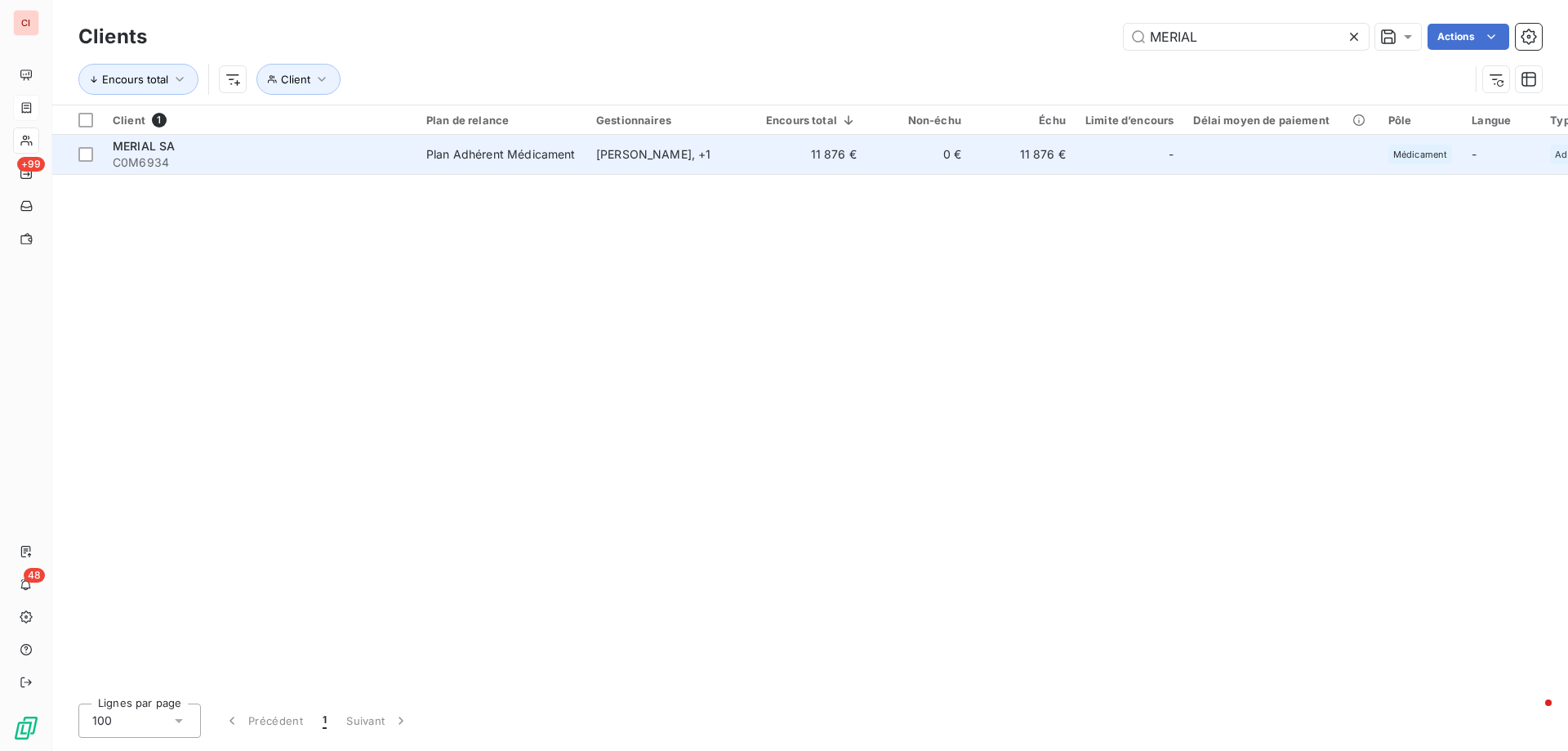
click at [553, 160] on div "Plan Adhérent Médicament" at bounding box center [501, 154] width 149 height 16
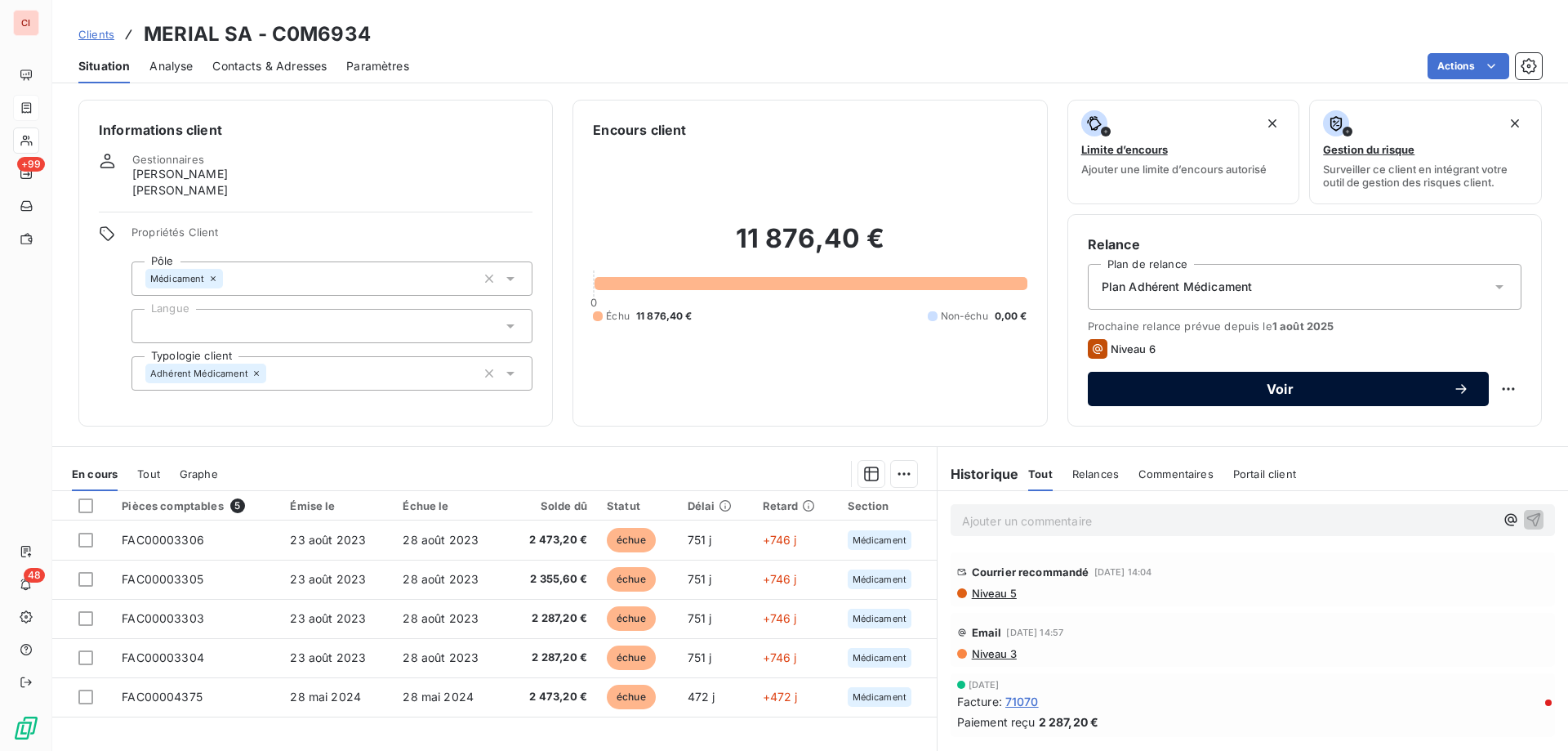
click at [1194, 387] on span "Voir" at bounding box center [1280, 389] width 346 height 13
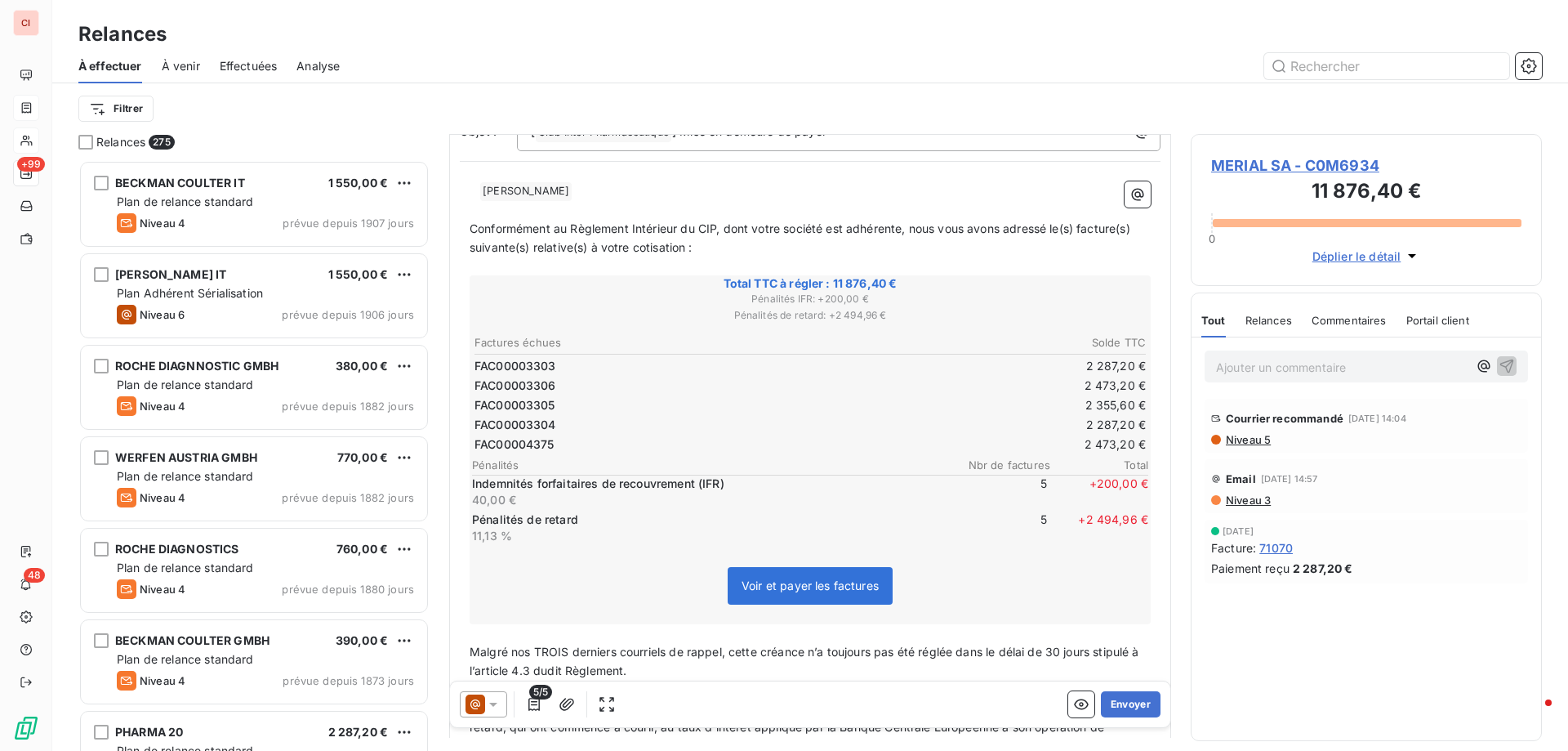
scroll to position [160, 0]
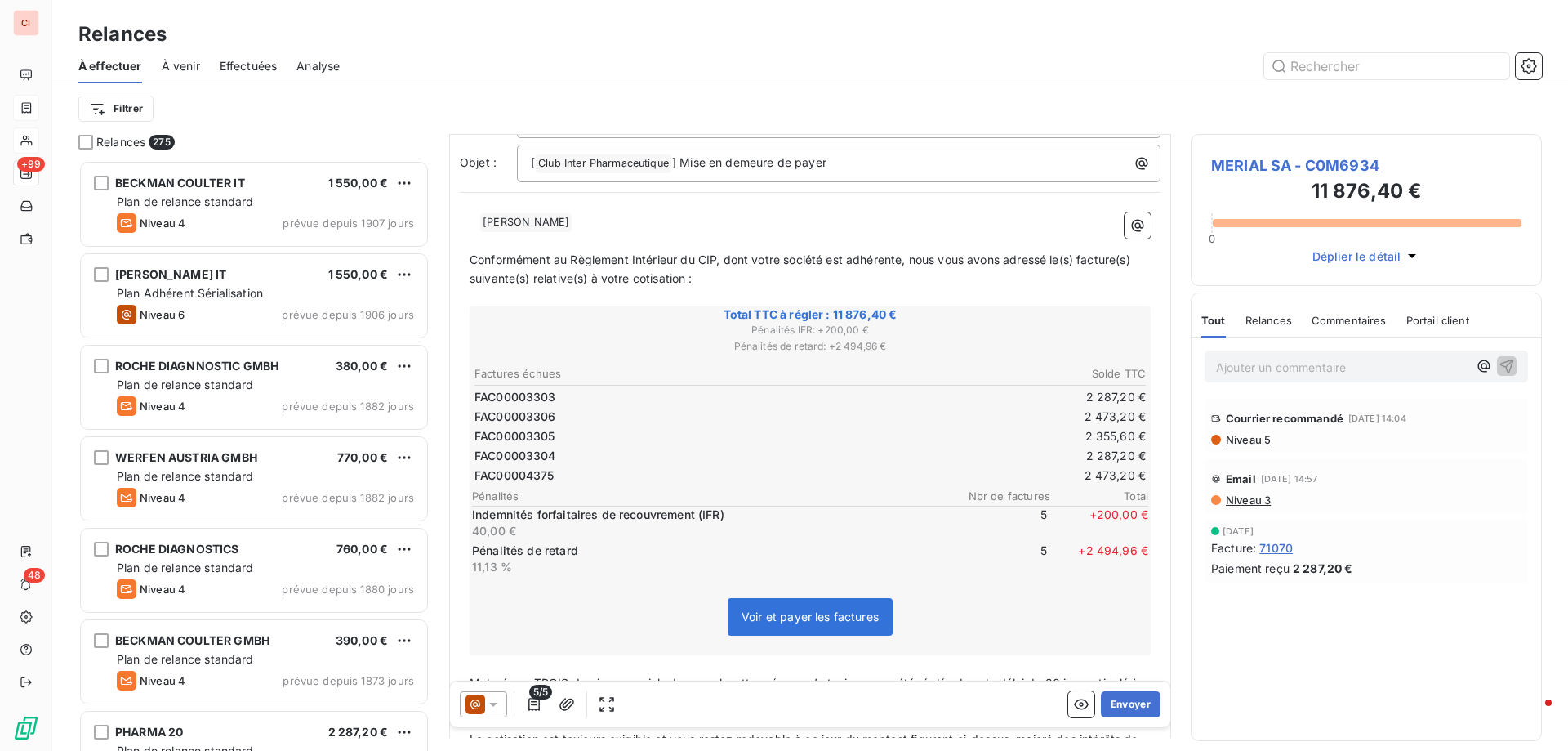
click at [492, 702] on icon at bounding box center [493, 704] width 8 height 4
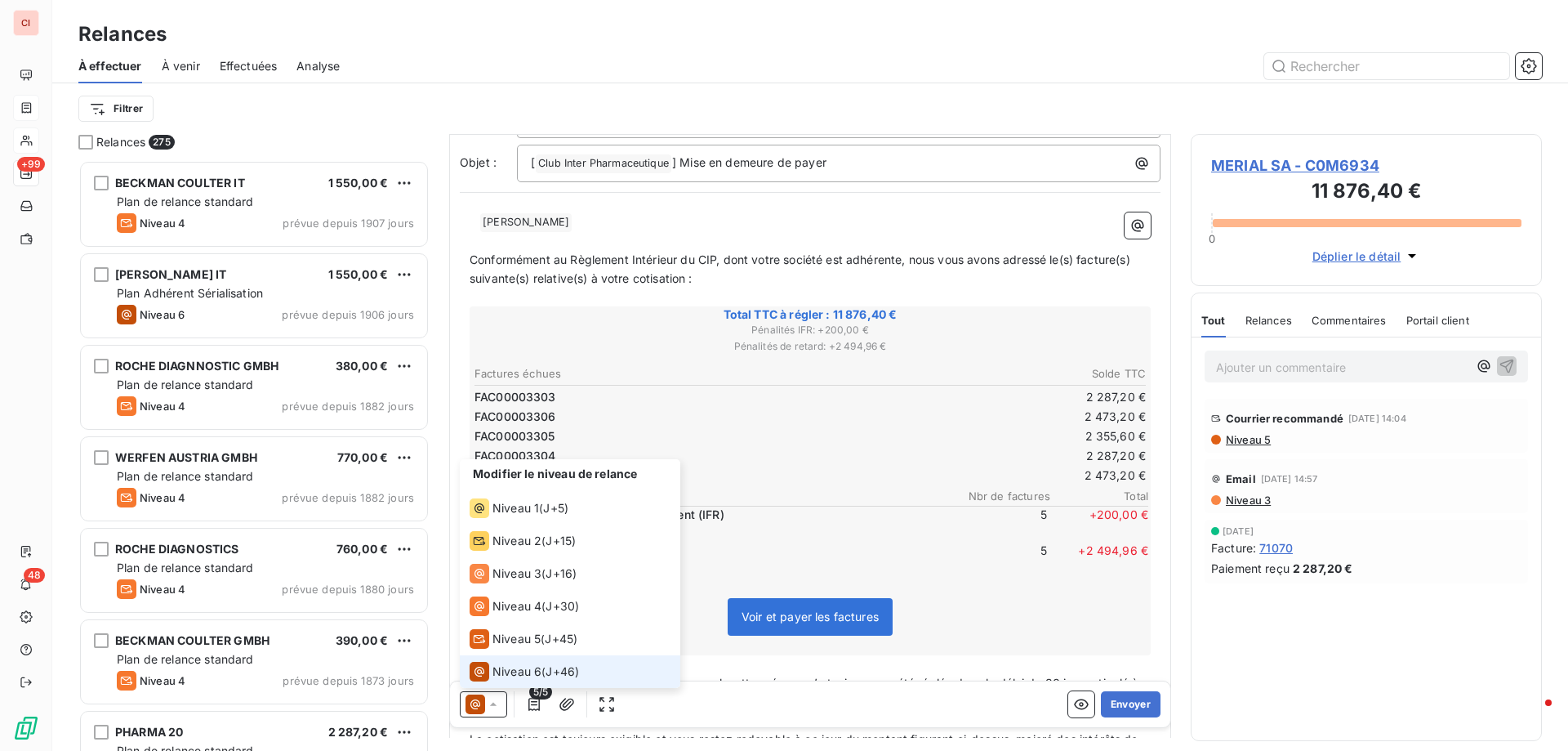
click at [500, 673] on span "Niveau 6" at bounding box center [516, 671] width 49 height 16
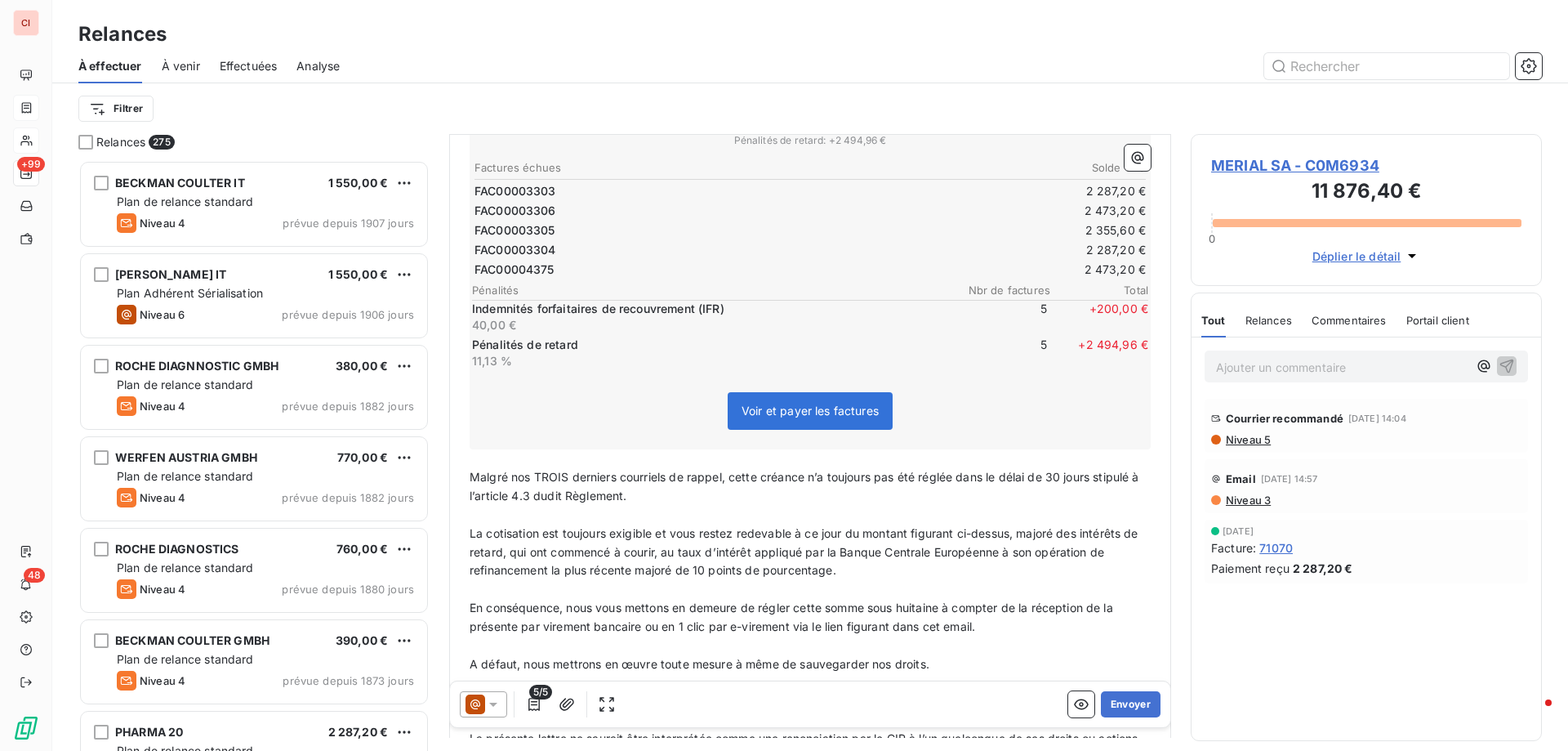
scroll to position [490, 0]
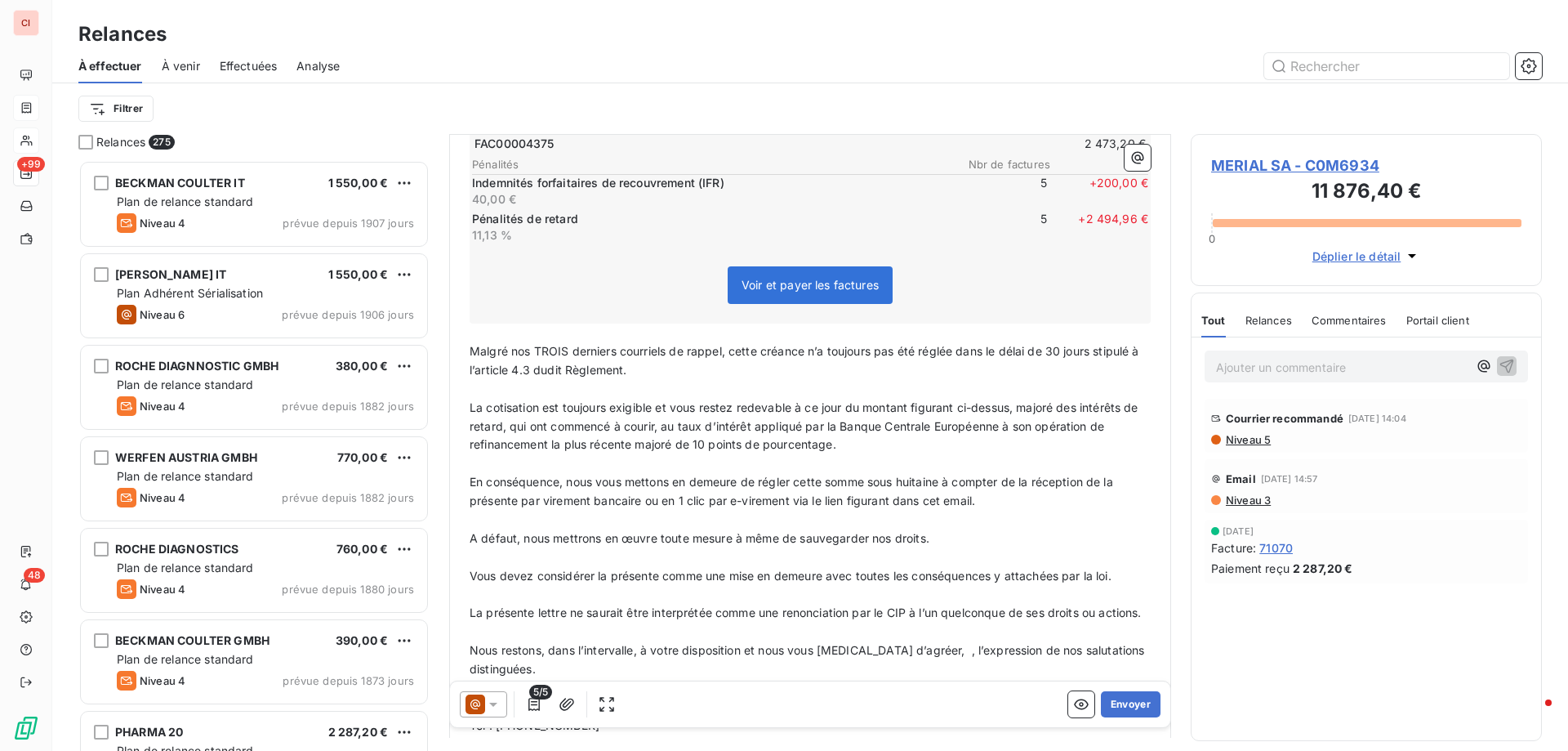
click at [565, 344] on span "Malgré nos TROIS derniers courriels de rappel, cette créance n’a toujours pas é…" at bounding box center [806, 360] width 672 height 33
click at [790, 380] on p "﻿" at bounding box center [810, 390] width 681 height 19
click at [1113, 712] on button "Envoyer" at bounding box center [1131, 704] width 60 height 26
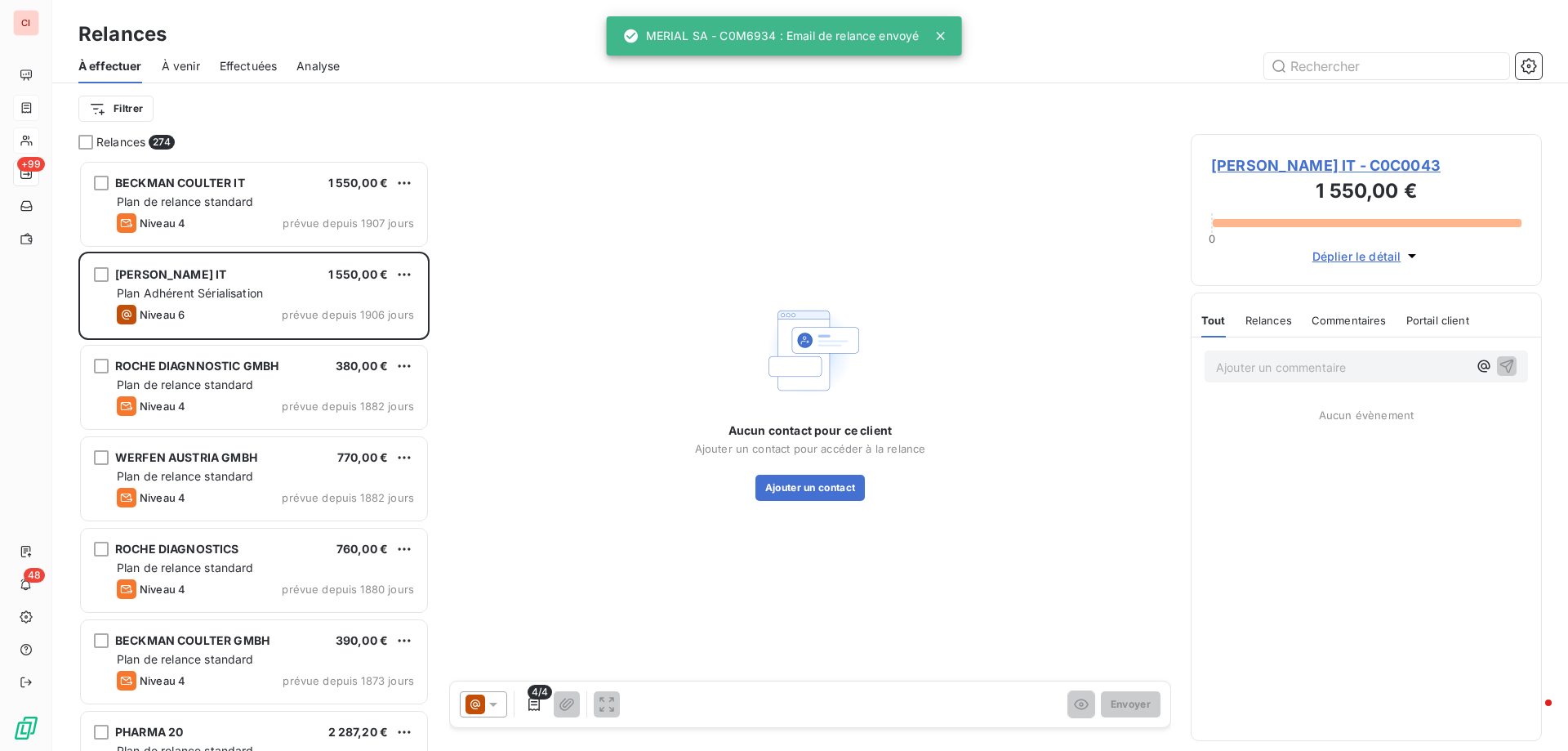
click at [516, 146] on div "Aucun contact pour ce client Ajouter un contact pour accéder à la relance Ajout…" at bounding box center [810, 398] width 722 height 530
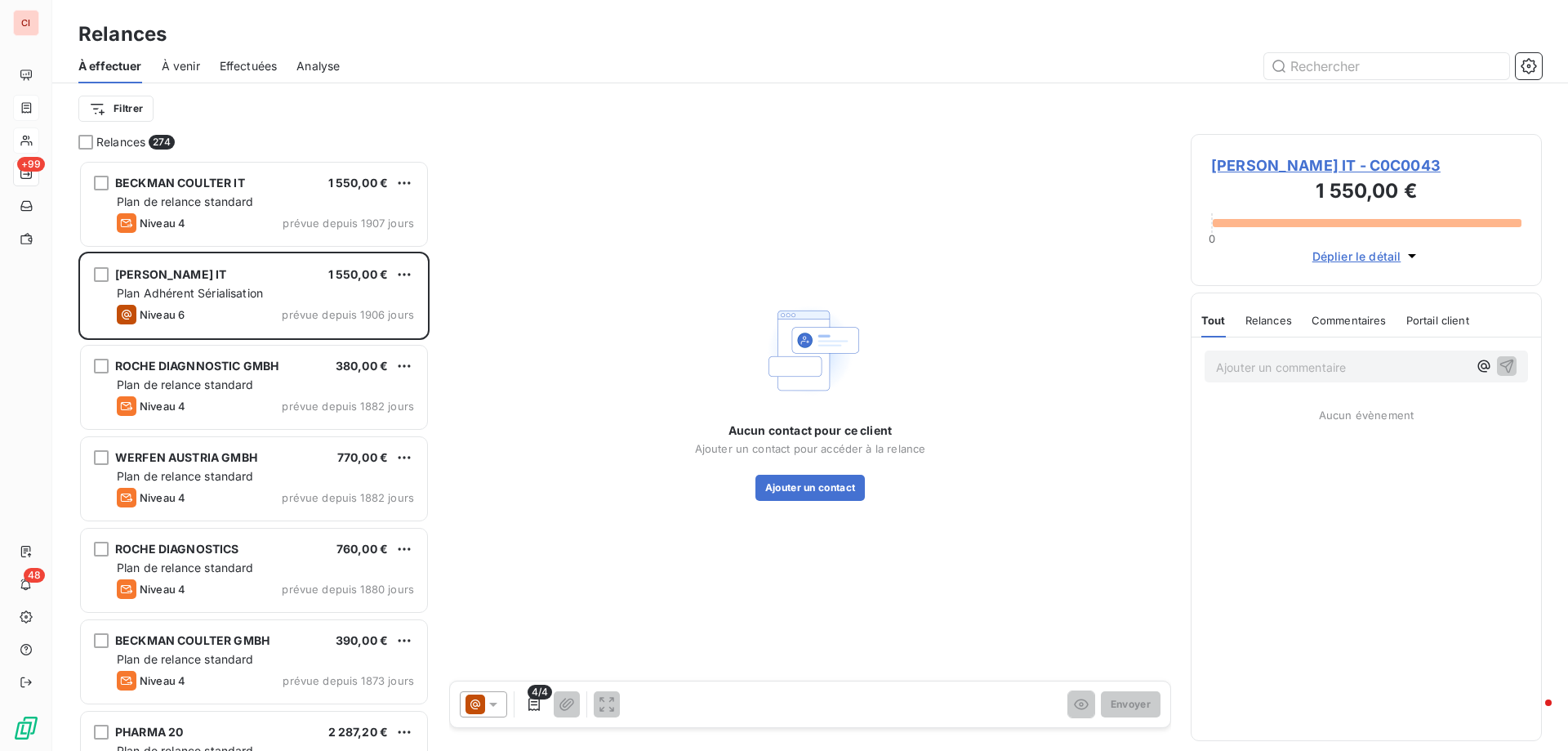
click at [250, 65] on span "Effectuées" at bounding box center [248, 65] width 58 height 16
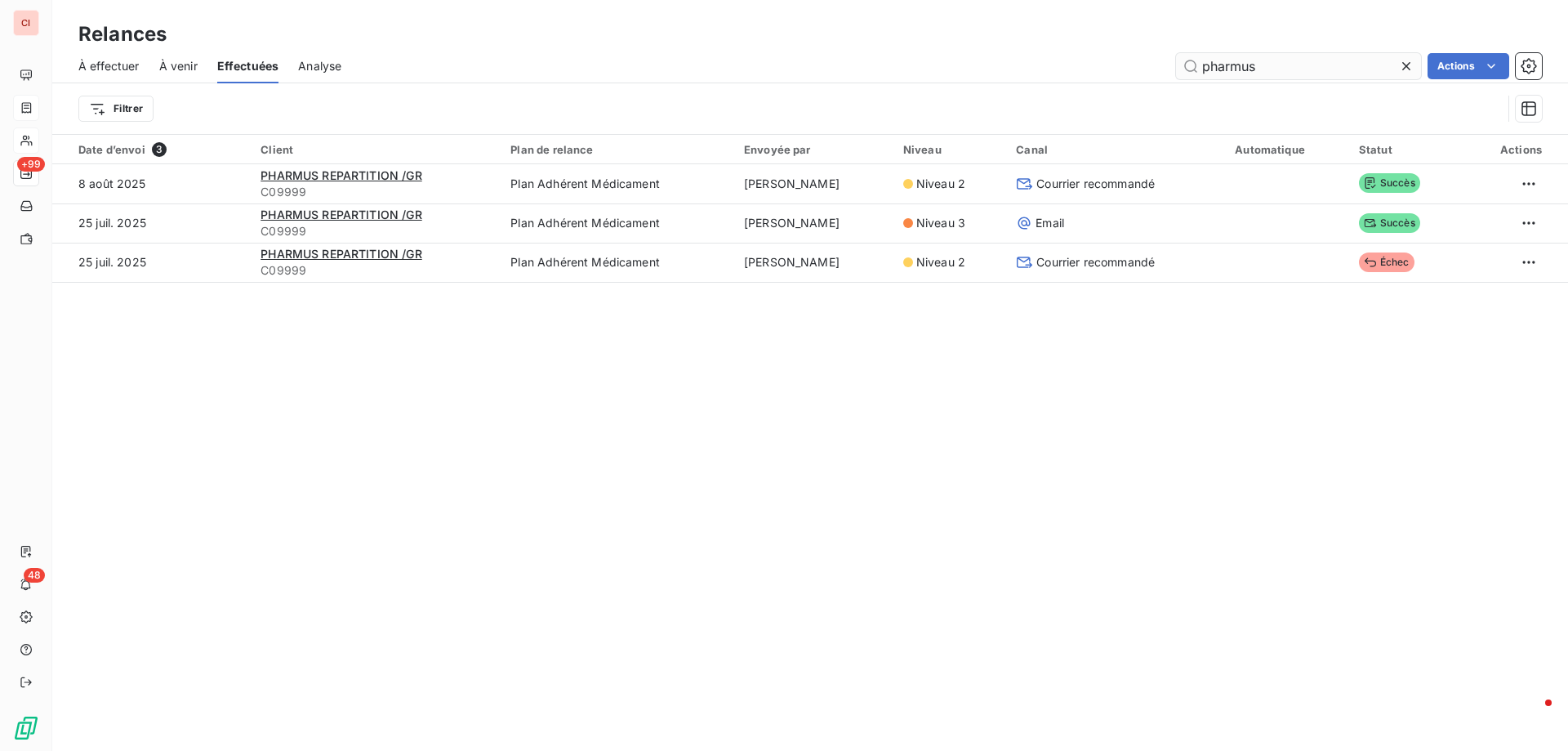
drag, startPoint x: 1276, startPoint y: 68, endPoint x: 1193, endPoint y: 68, distance: 83.0
click at [1193, 68] on input "pharmus" at bounding box center [1298, 66] width 245 height 26
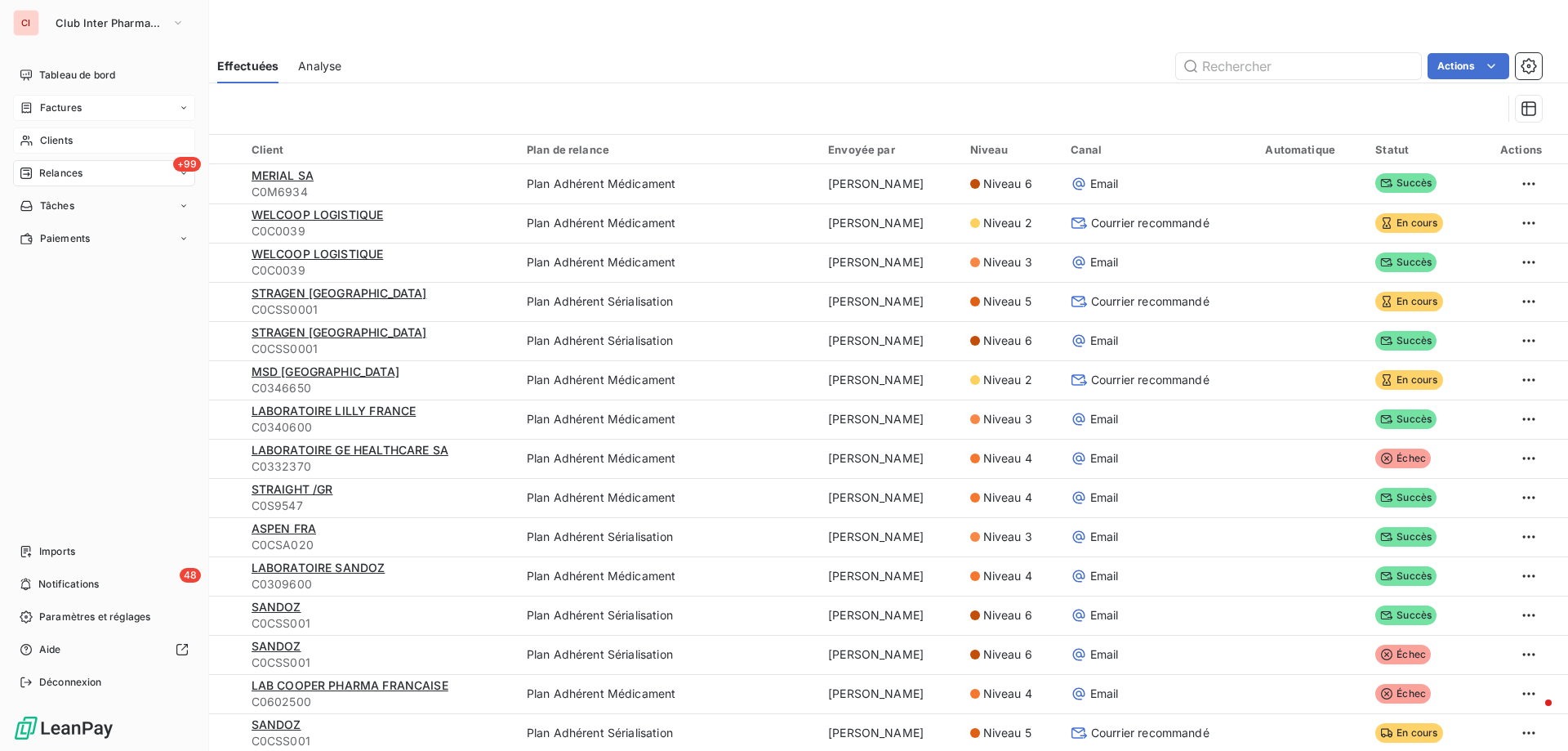
click at [54, 141] on span "Clients" at bounding box center [56, 141] width 33 height 15
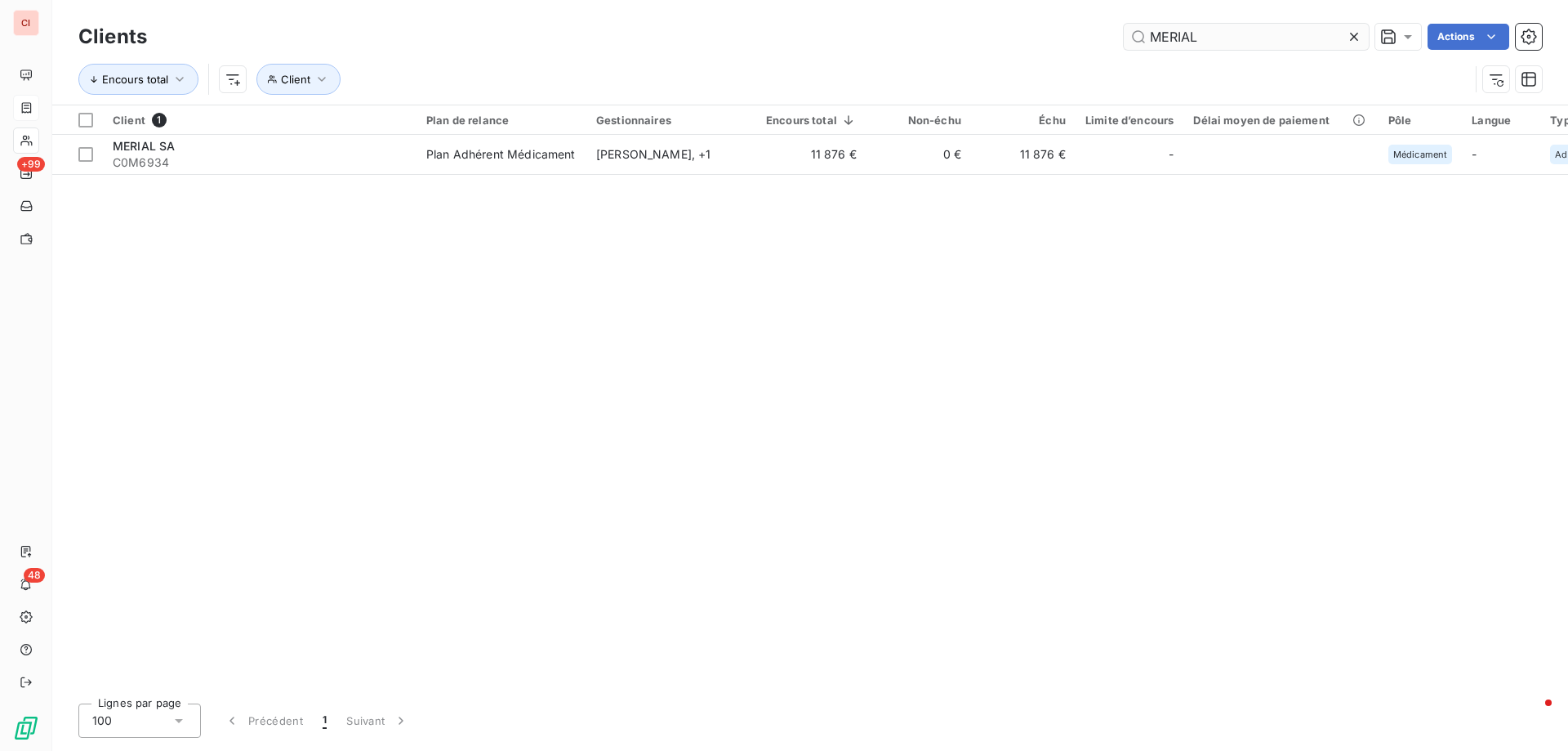
drag, startPoint x: 1220, startPoint y: 33, endPoint x: 1139, endPoint y: 48, distance: 82.4
click at [1139, 48] on input "MERIAL" at bounding box center [1246, 36] width 245 height 26
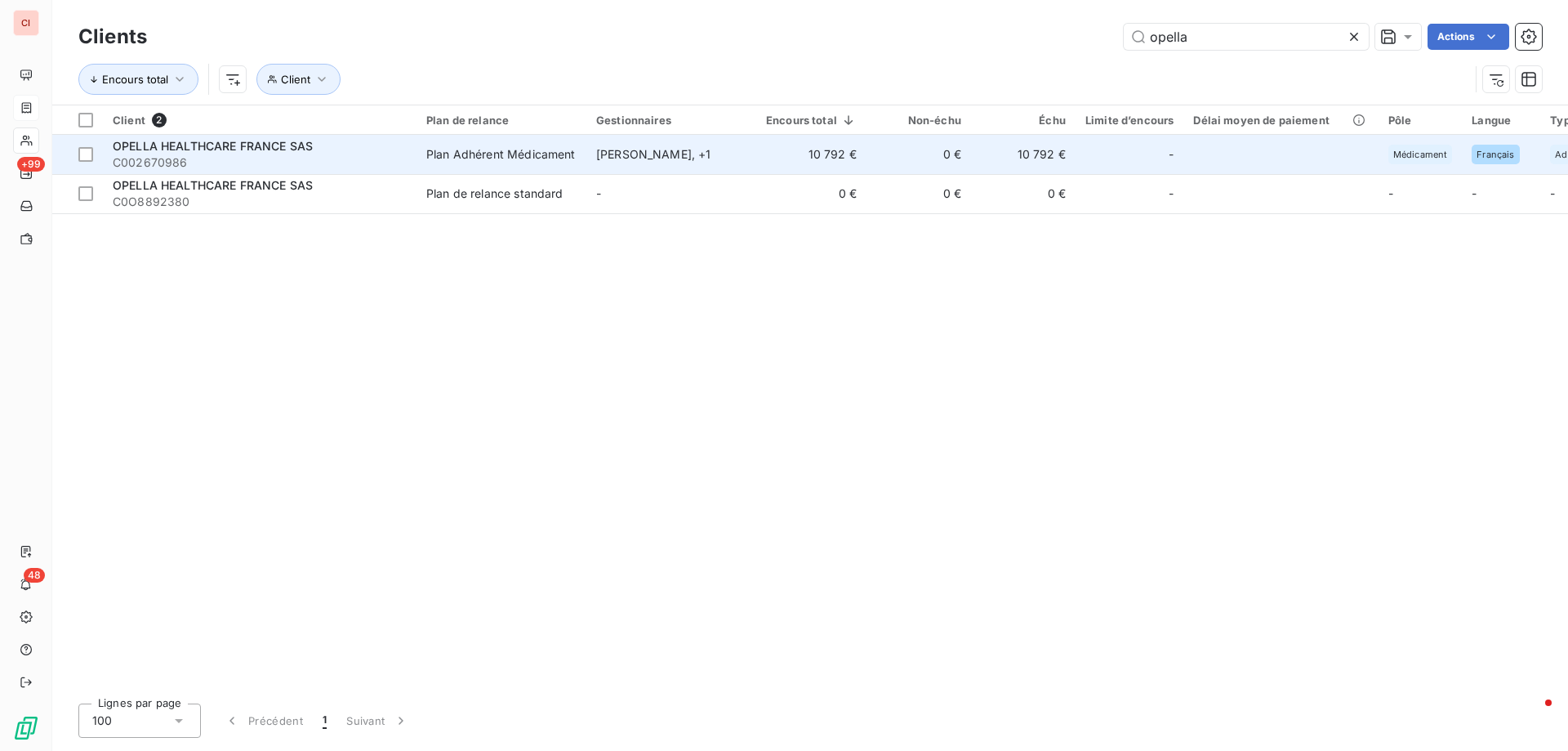
type input "opella"
click at [555, 159] on div "Plan Adhérent Médicament" at bounding box center [501, 154] width 149 height 16
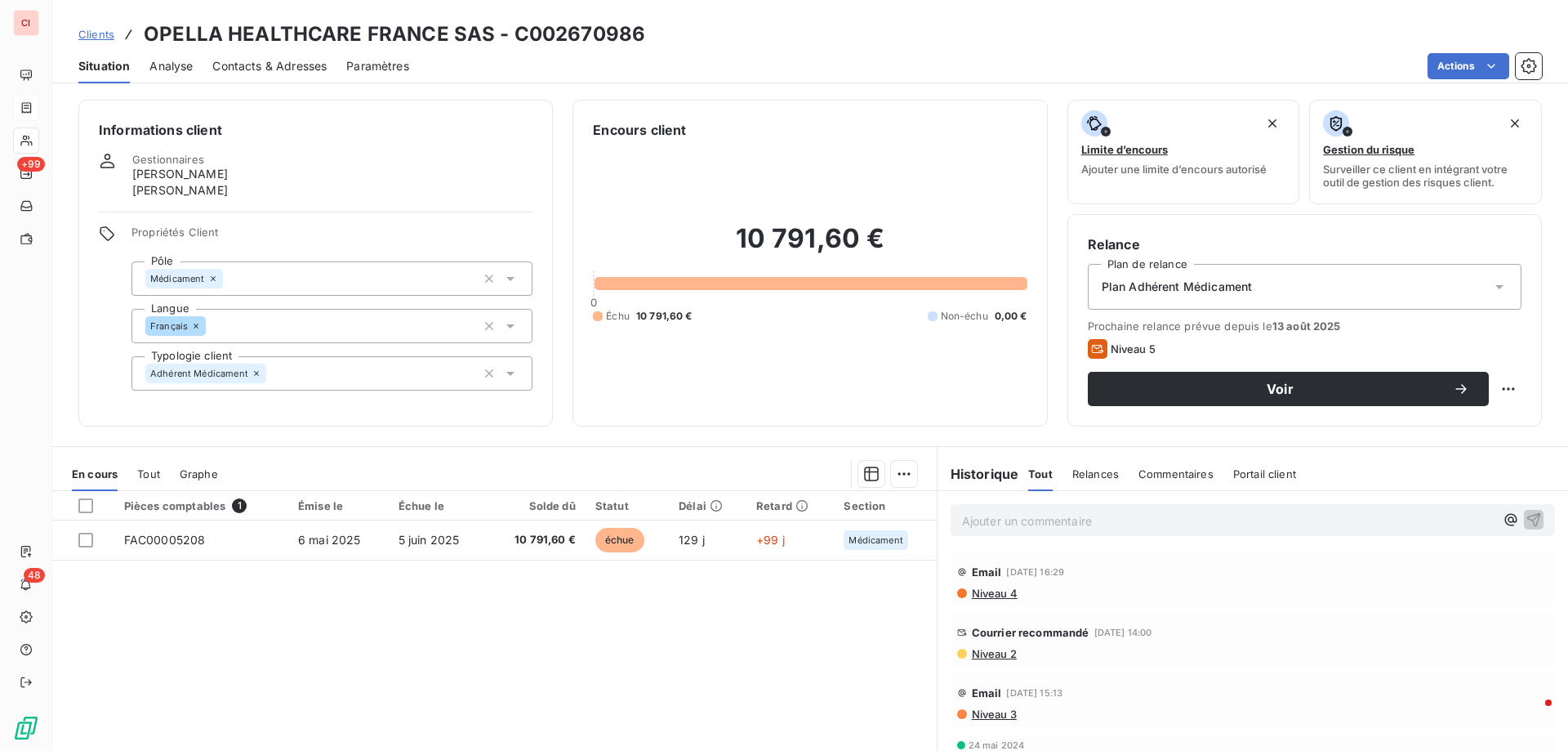
click at [298, 73] on span "Contacts & Adresses" at bounding box center [269, 65] width 114 height 16
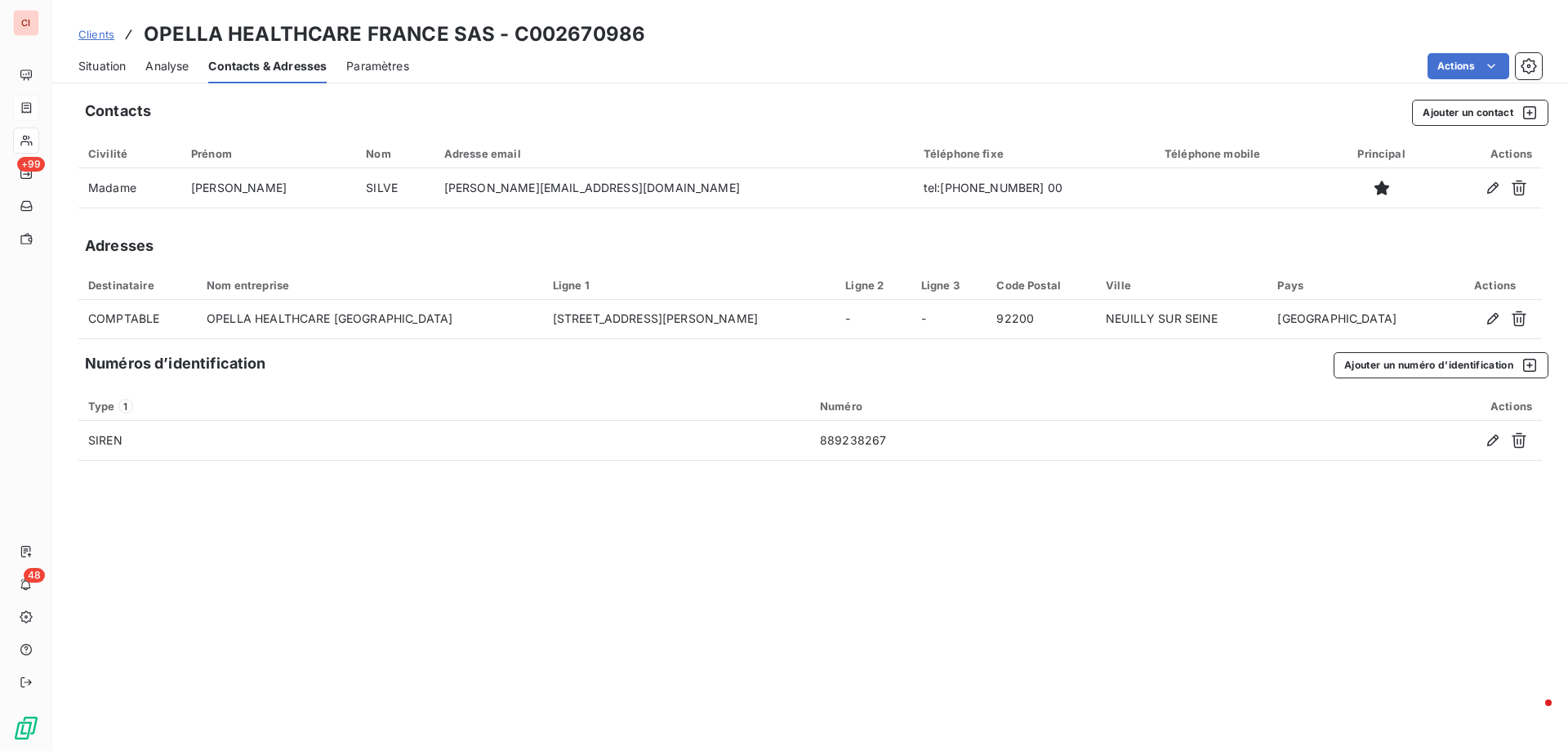
click at [120, 71] on span "Situation" at bounding box center [102, 65] width 48 height 16
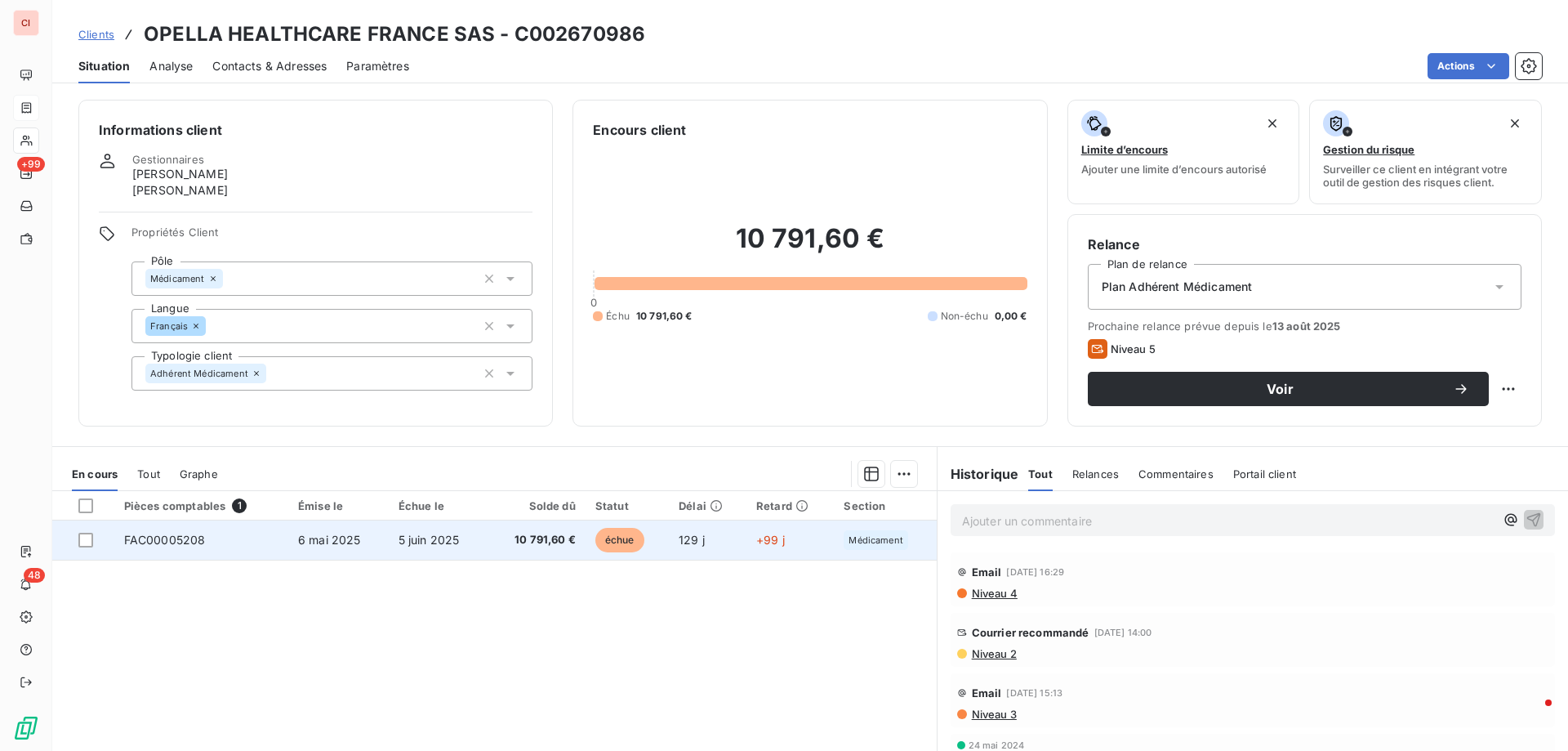
click at [549, 543] on span "10 791,60 €" at bounding box center [536, 539] width 79 height 16
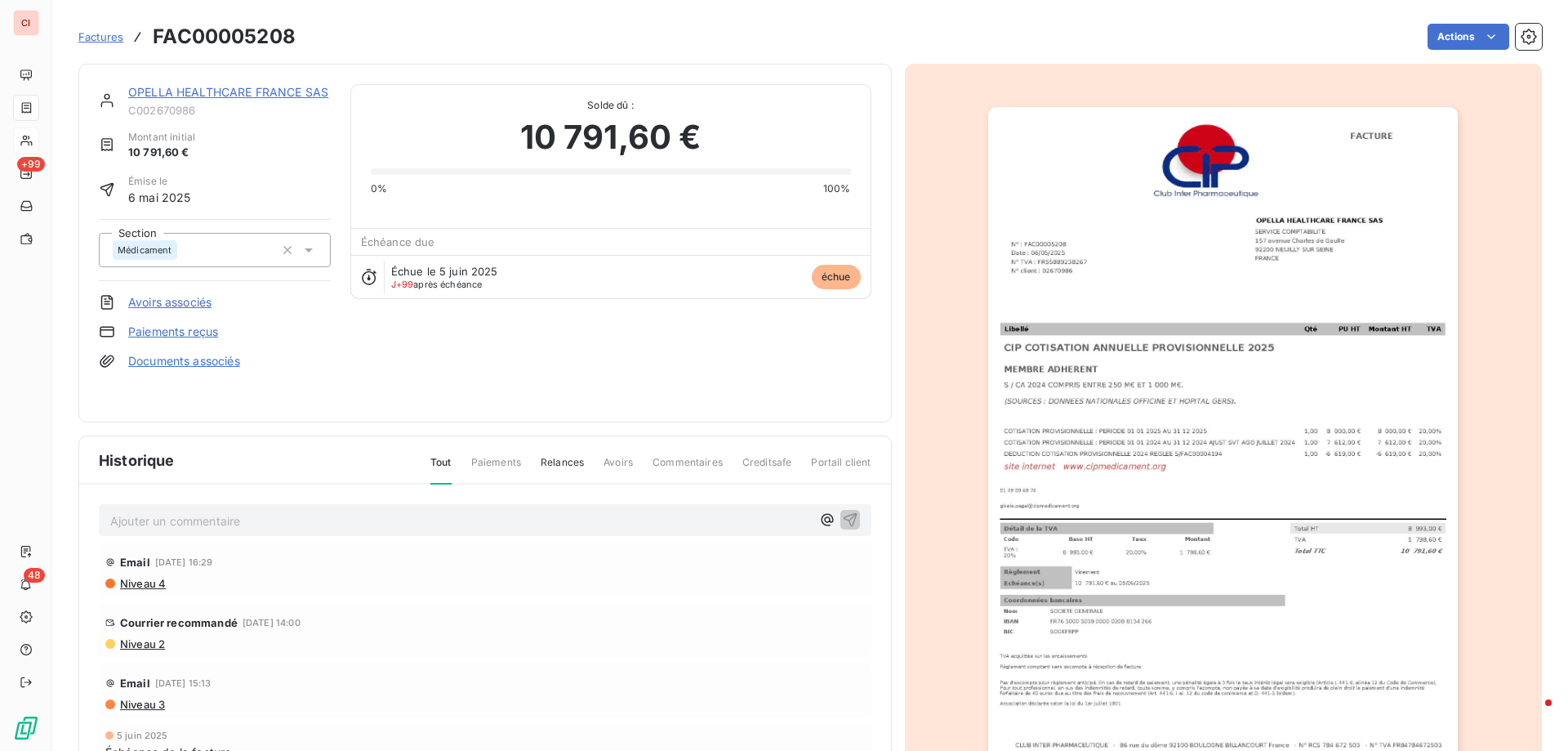
click at [210, 97] on link "OPELLA HEALTHCARE FRANCE SAS" at bounding box center [228, 92] width 200 height 14
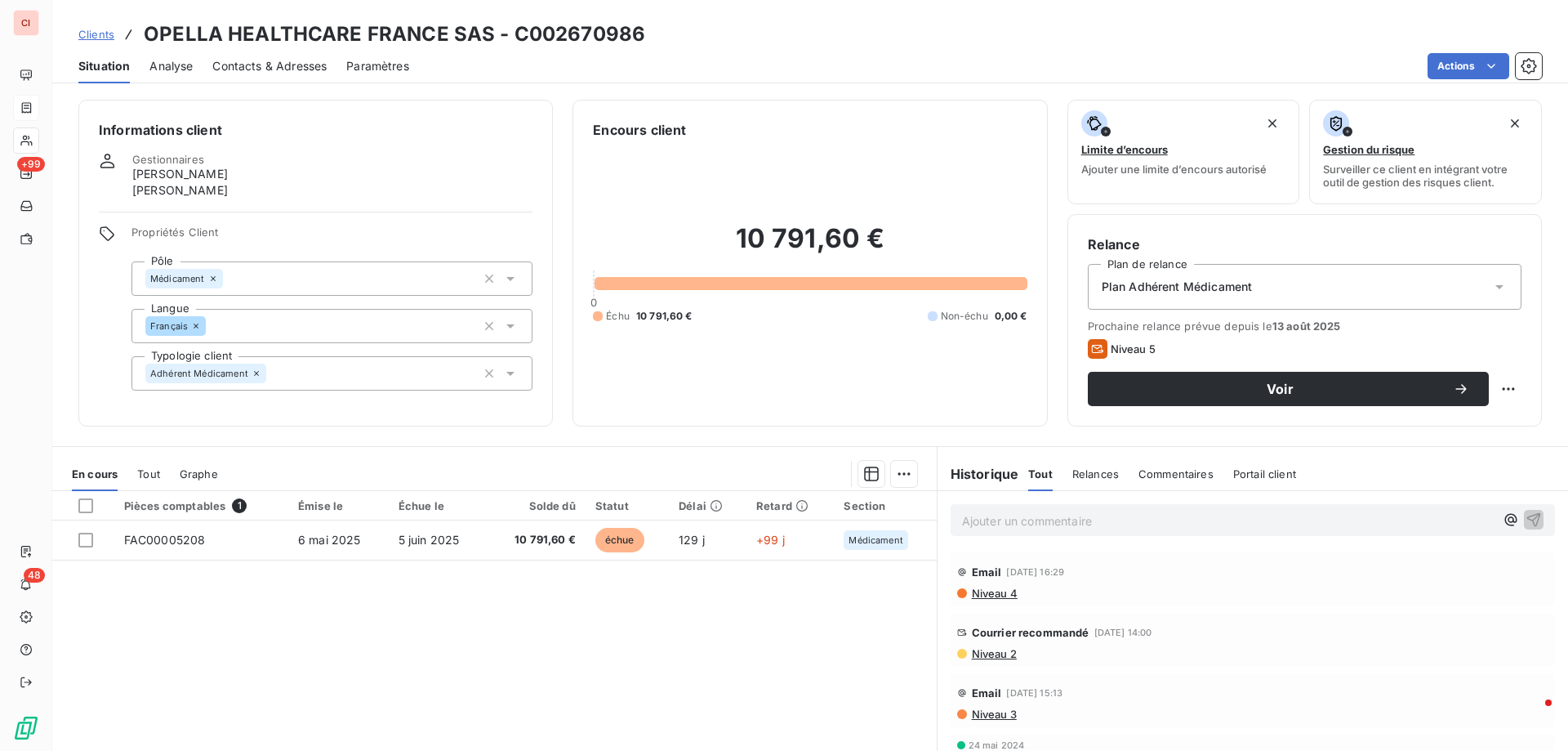
click at [283, 78] on div "Contacts & Adresses" at bounding box center [269, 65] width 114 height 35
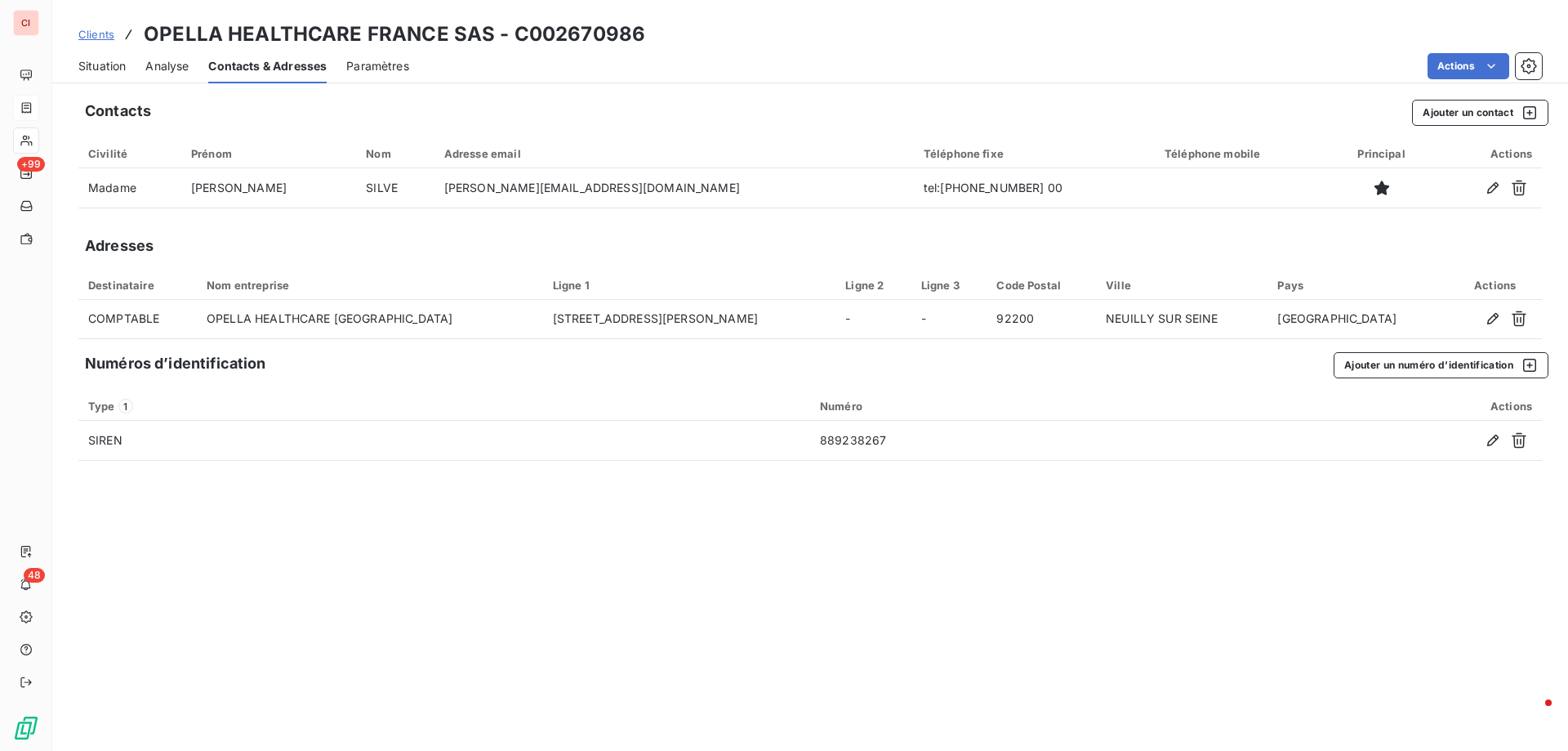
click at [275, 64] on span "Contacts & Adresses" at bounding box center [267, 65] width 119 height 16
click at [119, 68] on span "Situation" at bounding box center [102, 65] width 48 height 16
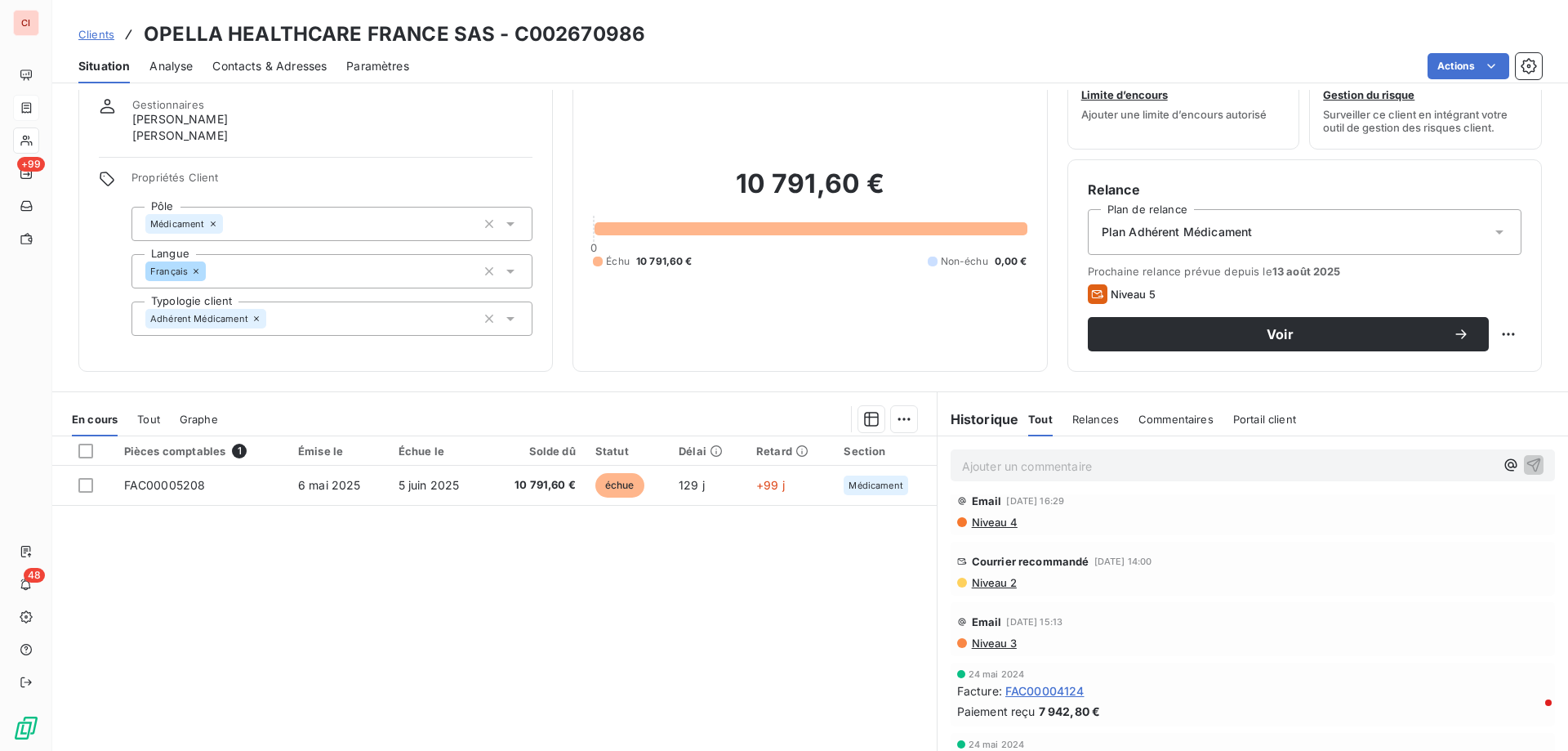
scroll to position [104, 0]
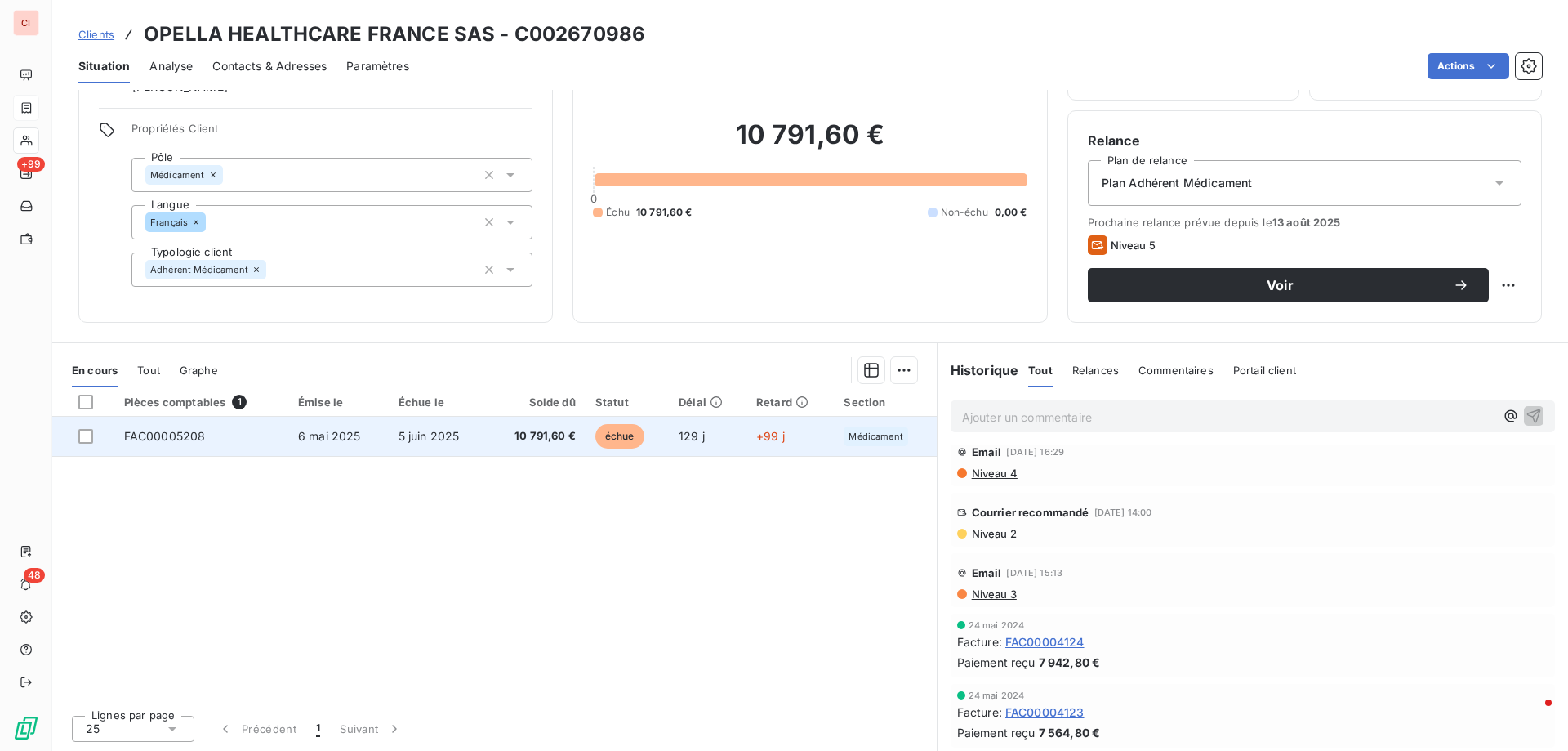
click at [555, 433] on span "10 791,60 €" at bounding box center [536, 435] width 79 height 16
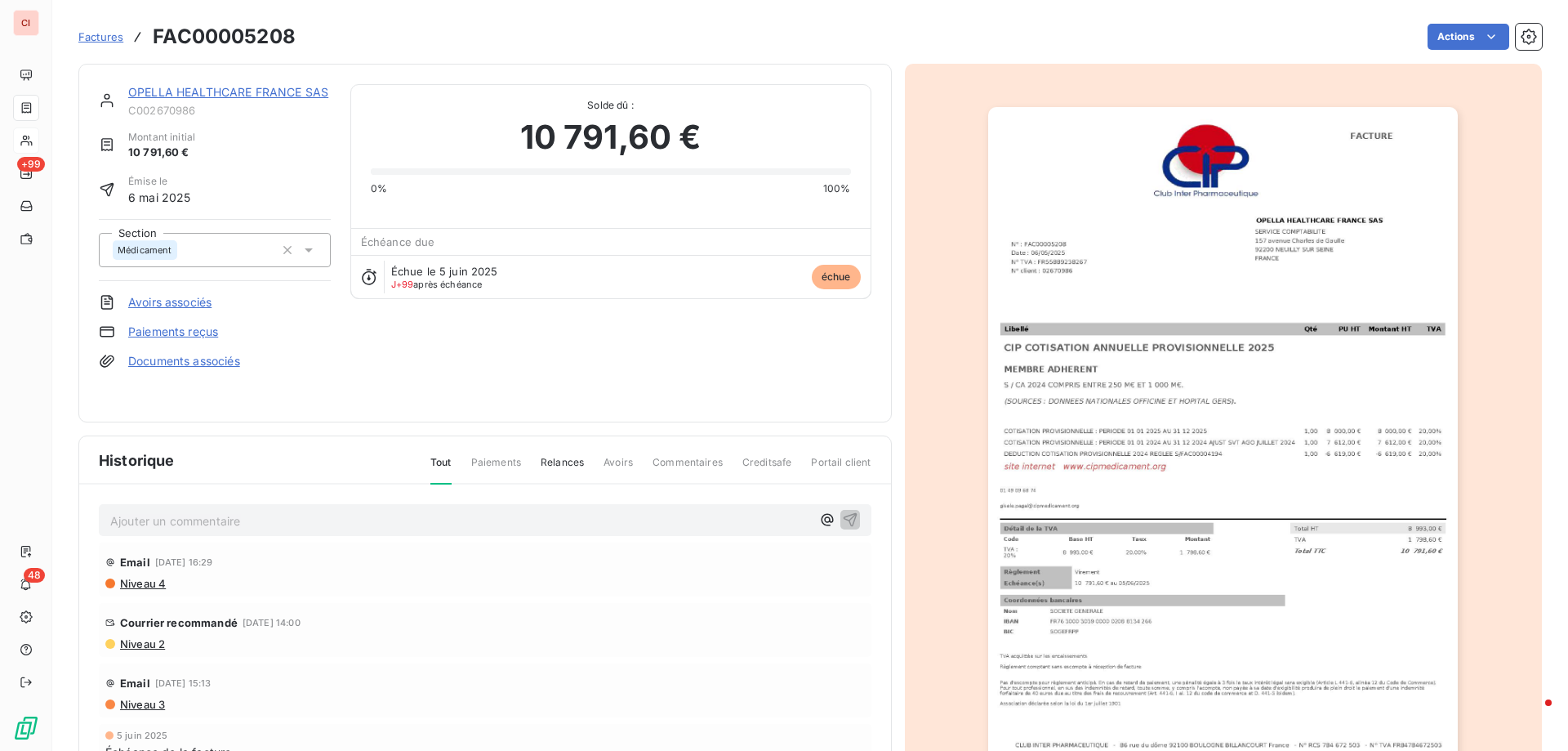
click at [178, 98] on link "OPELLA HEALTHCARE FRANCE SAS" at bounding box center [228, 92] width 200 height 14
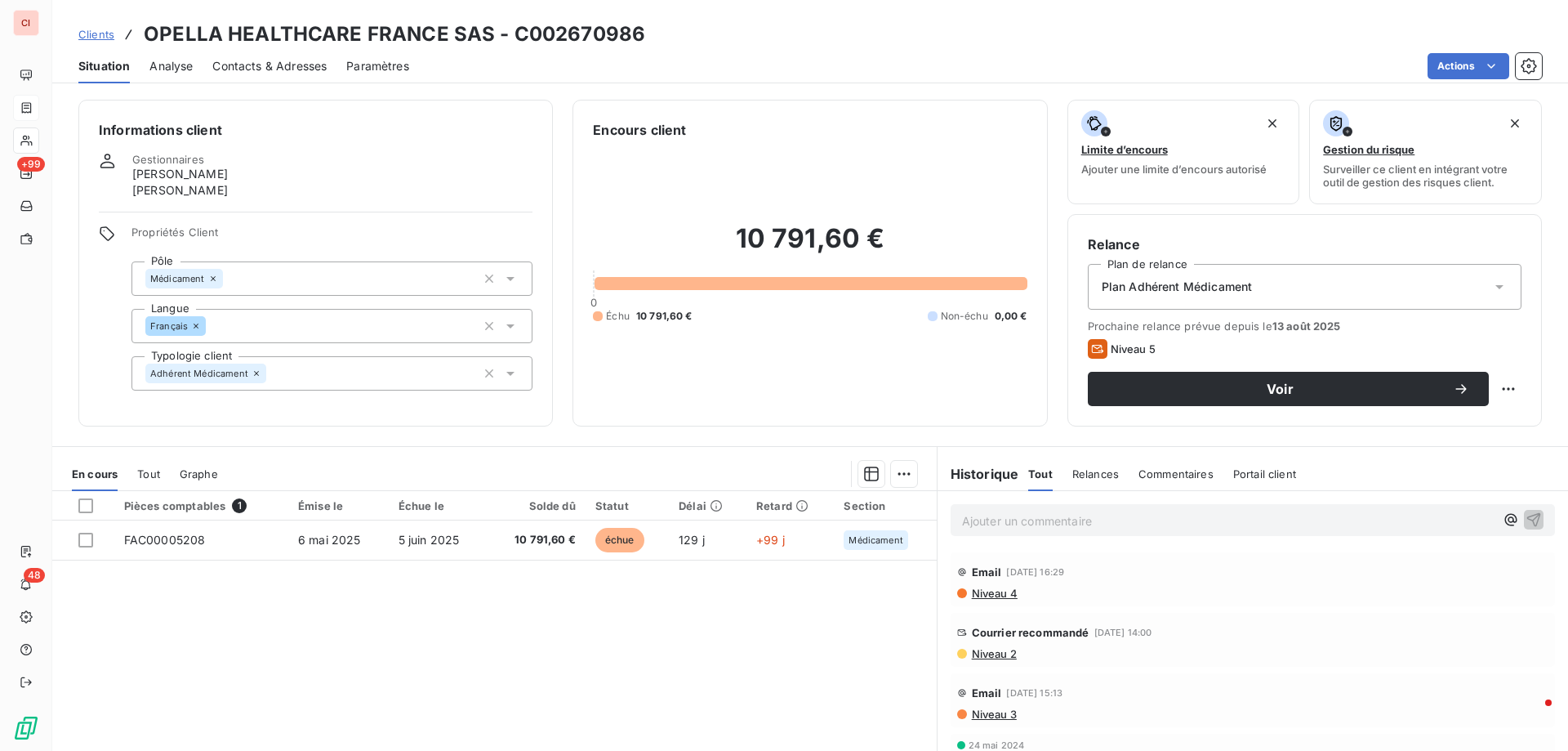
click at [258, 68] on span "Contacts & Adresses" at bounding box center [269, 65] width 114 height 16
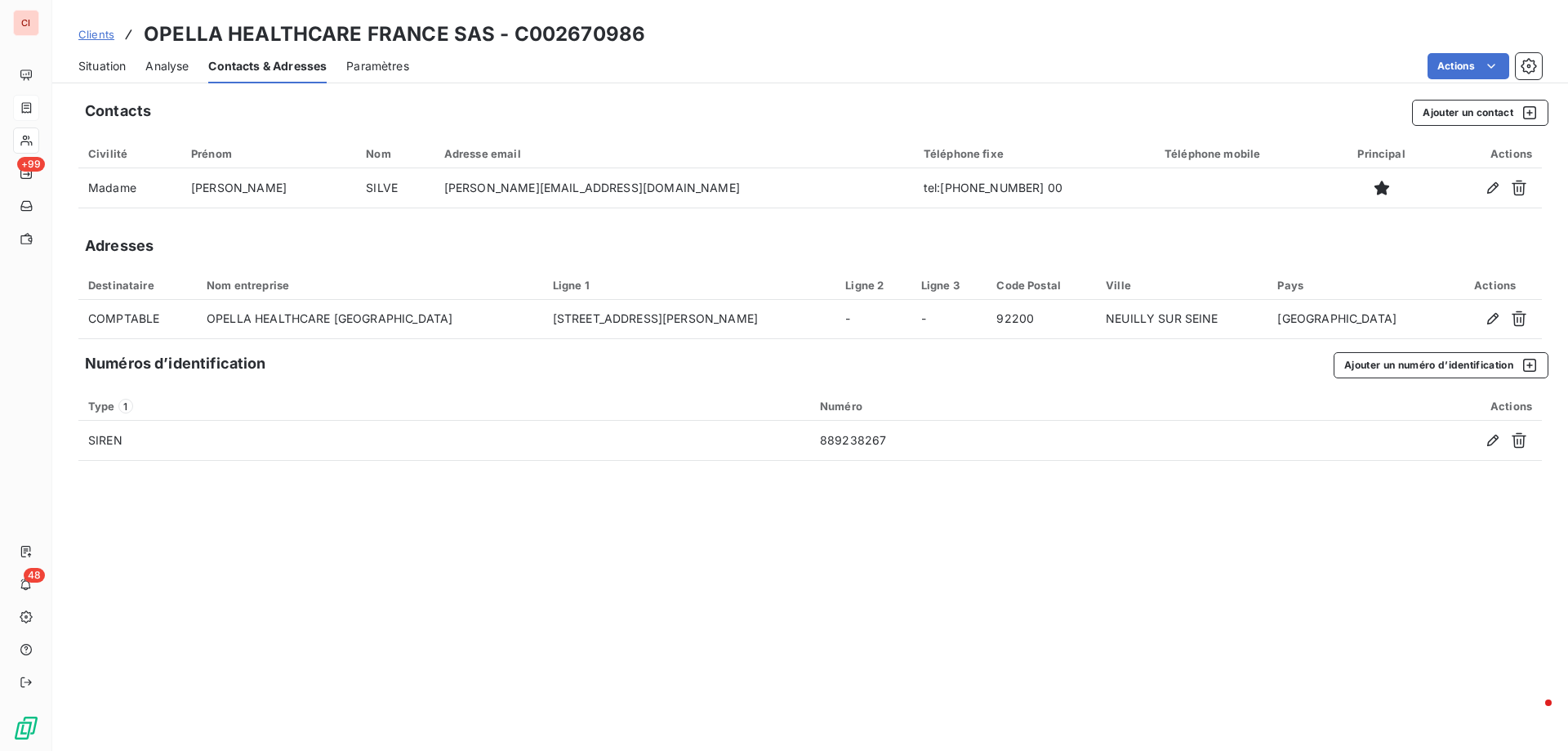
click at [96, 35] on span "Clients" at bounding box center [96, 35] width 35 height 13
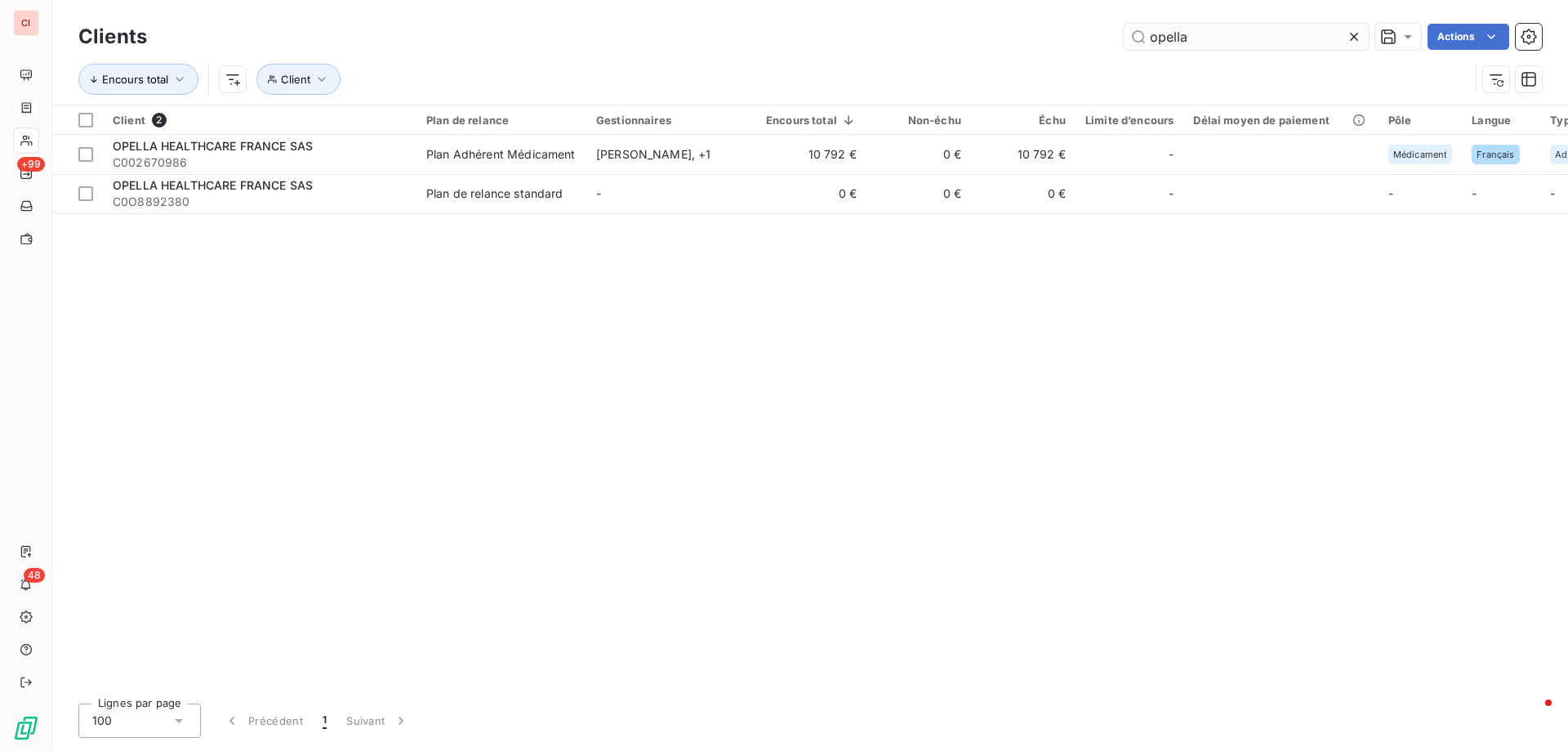
drag, startPoint x: 1195, startPoint y: 42, endPoint x: 1128, endPoint y: 33, distance: 67.6
click at [1128, 33] on input "opella" at bounding box center [1246, 36] width 245 height 26
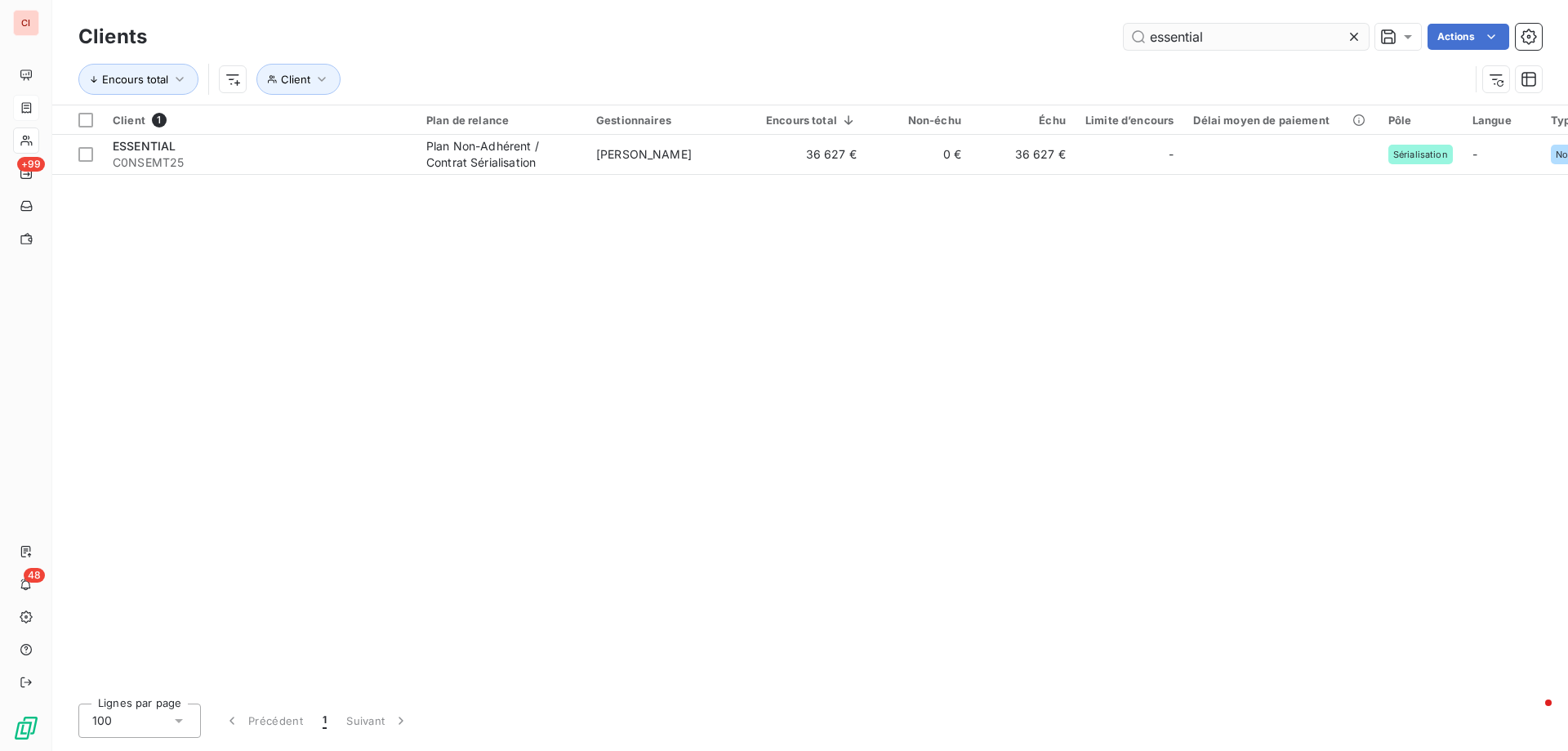
type input "essential"
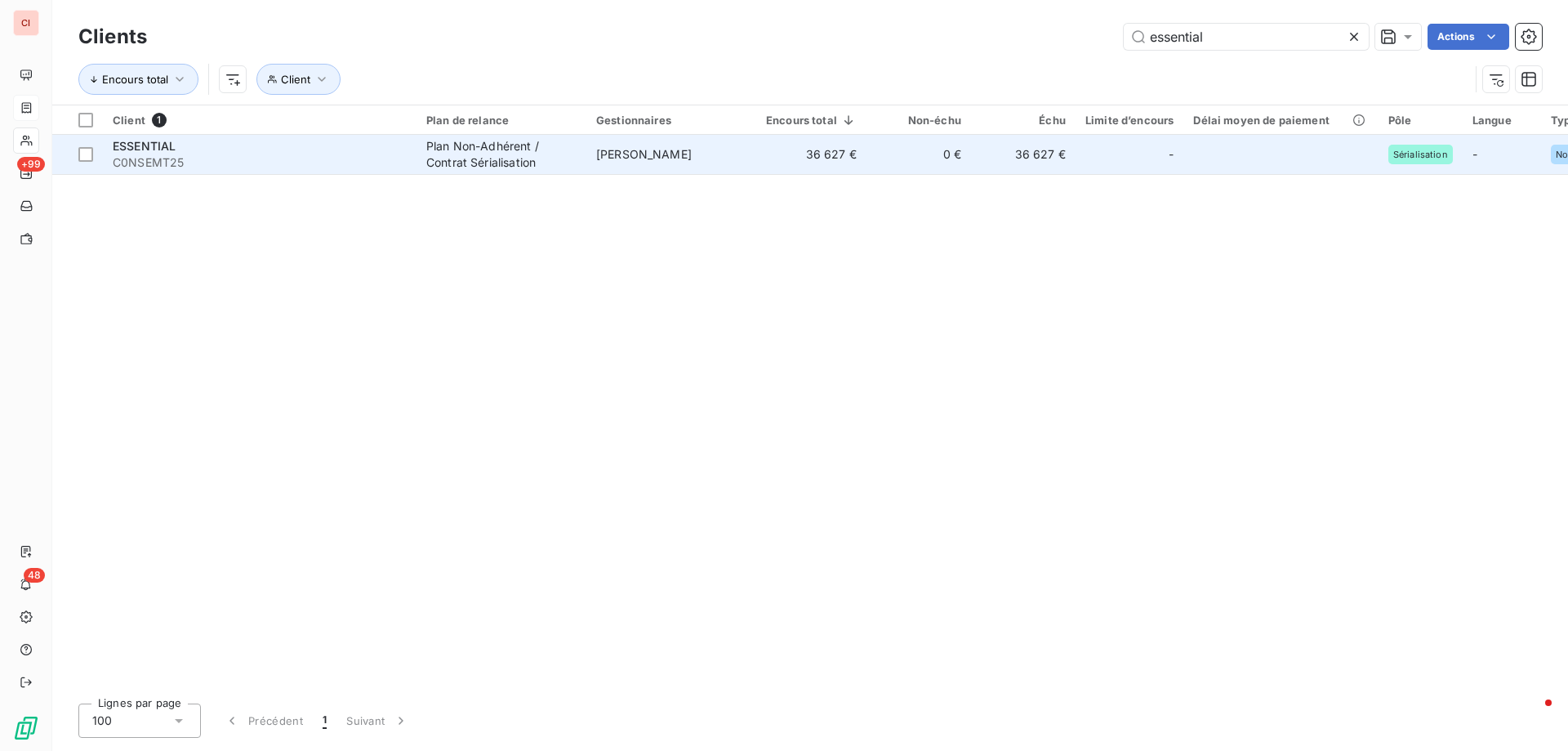
click at [661, 159] on span "[PERSON_NAME]" at bounding box center [643, 153] width 95 height 14
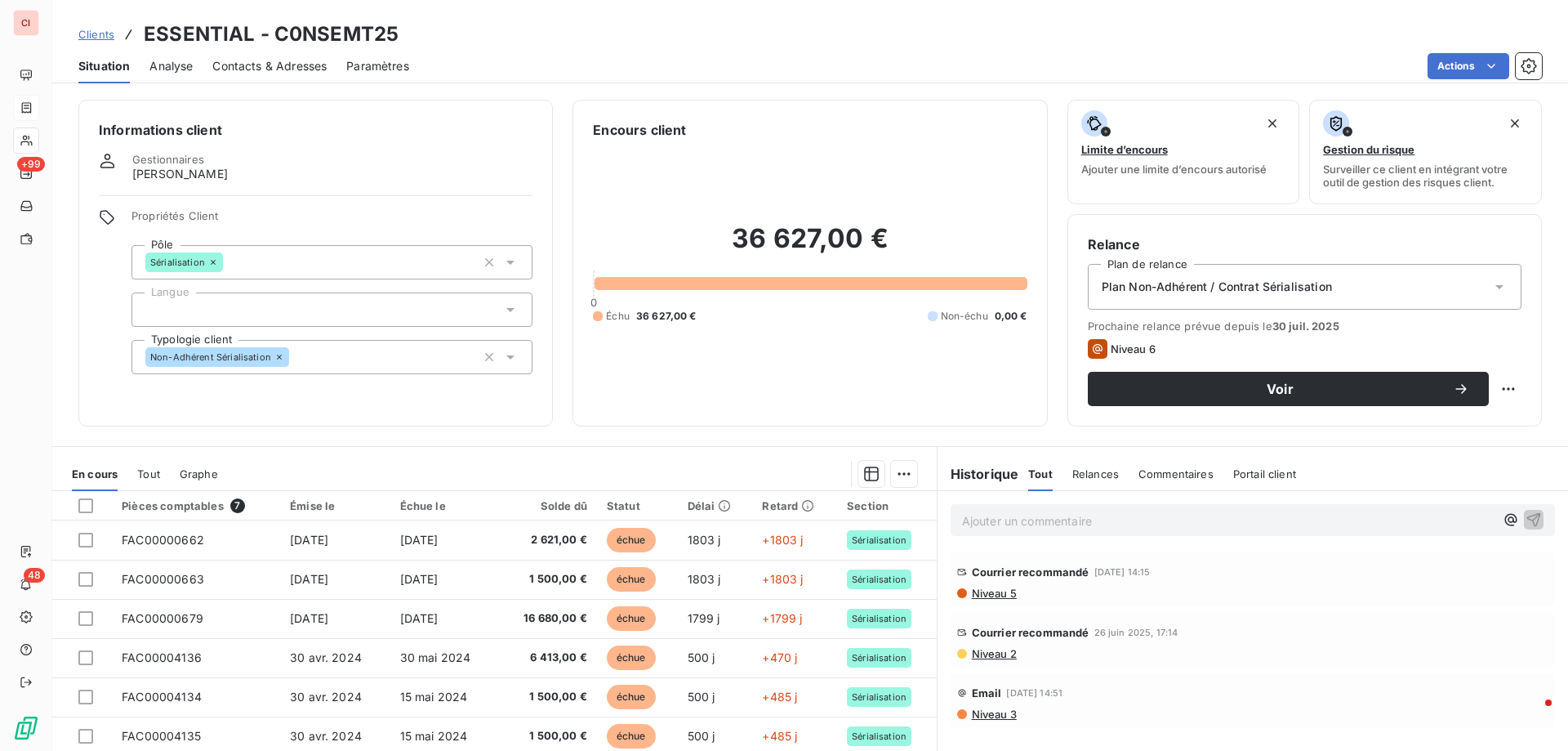
click at [290, 68] on span "Contacts & Adresses" at bounding box center [269, 65] width 114 height 16
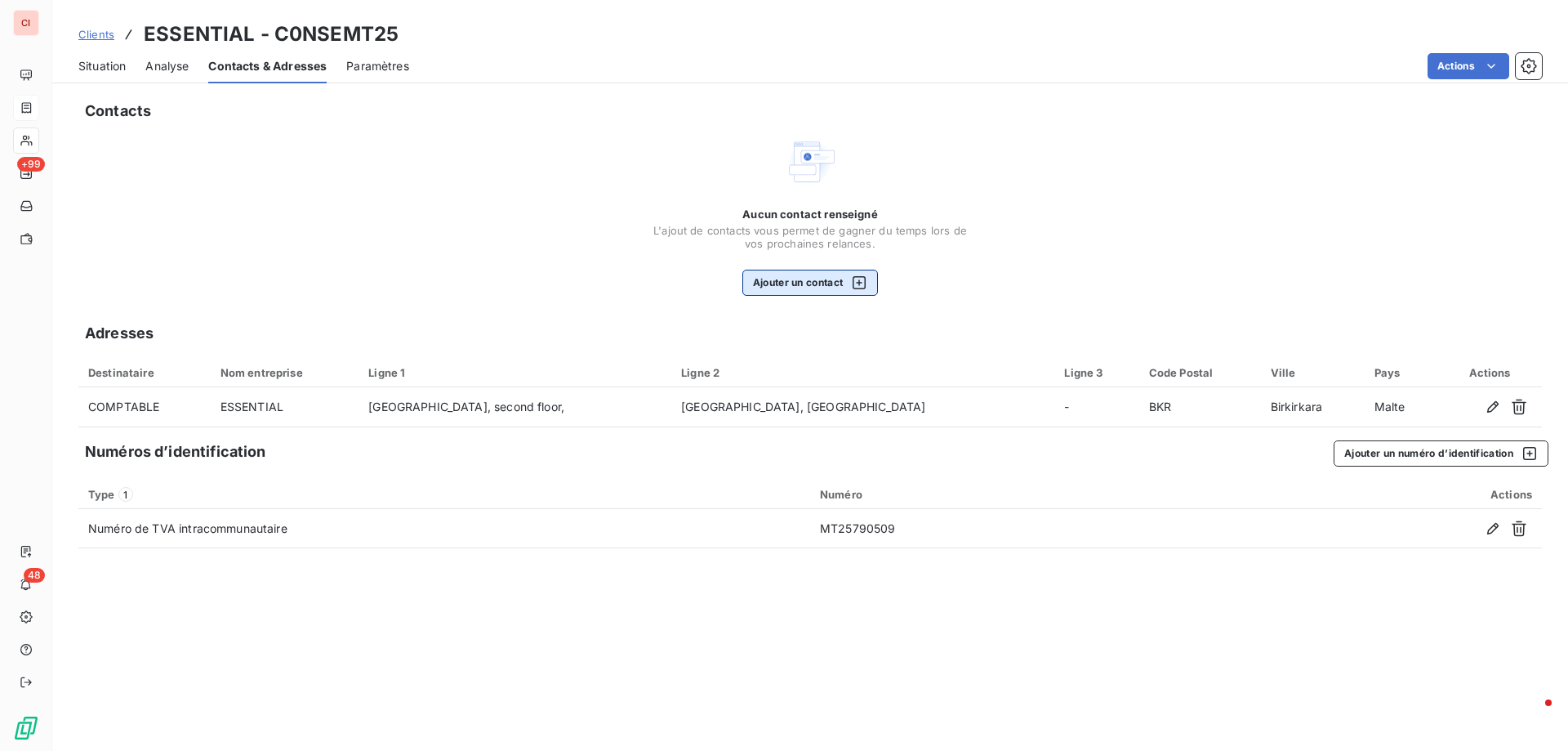
click at [779, 279] on button "Ajouter un contact" at bounding box center [811, 283] width 136 height 26
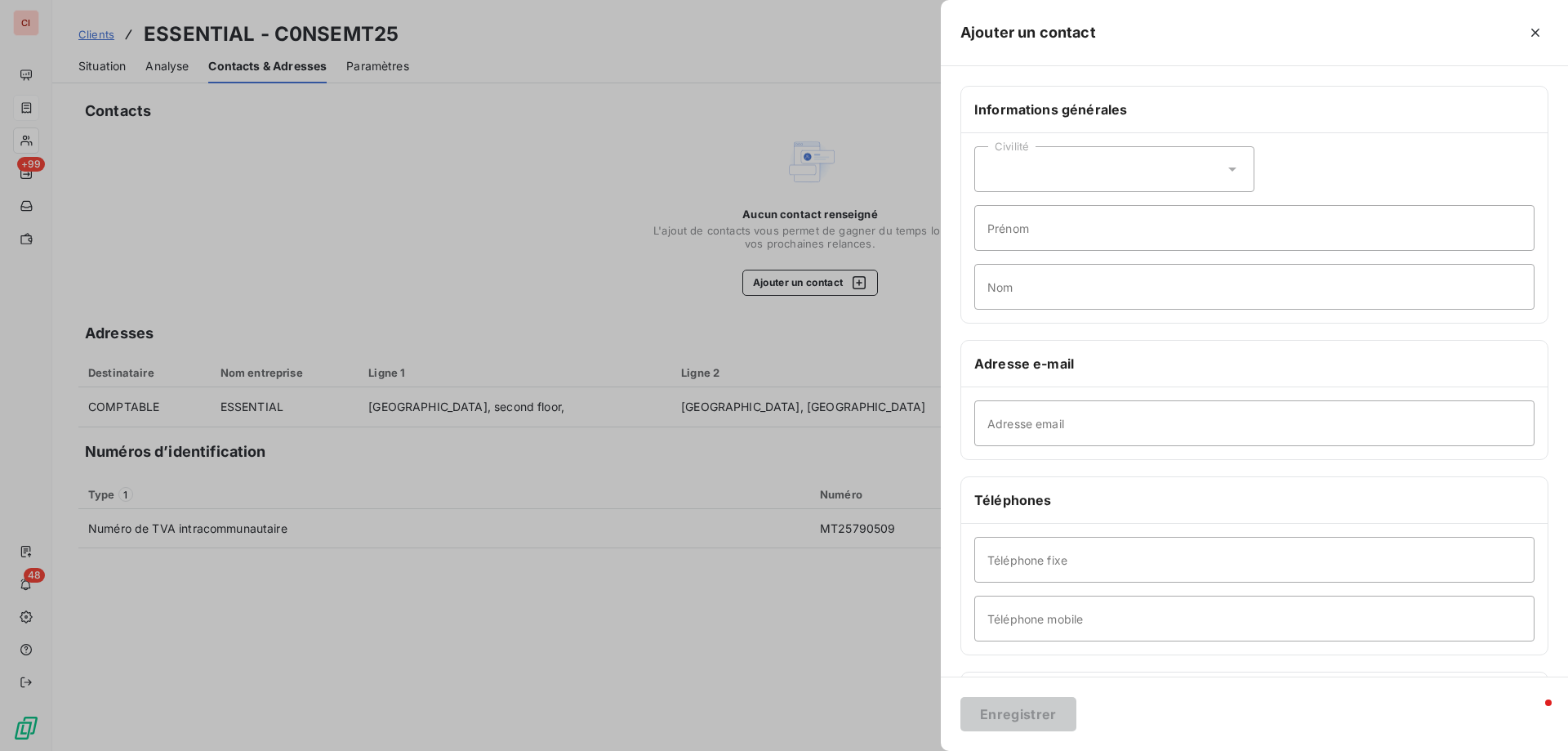
click at [1125, 178] on div "Civilité" at bounding box center [1114, 169] width 280 height 46
click at [1118, 203] on li "Madame" at bounding box center [1114, 209] width 280 height 29
click at [1105, 251] on div "Civilité Madame Prénom Nom" at bounding box center [1254, 228] width 586 height 190
click at [1107, 244] on input "Prénom" at bounding box center [1254, 227] width 560 height 46
type input "[PERSON_NAME]"
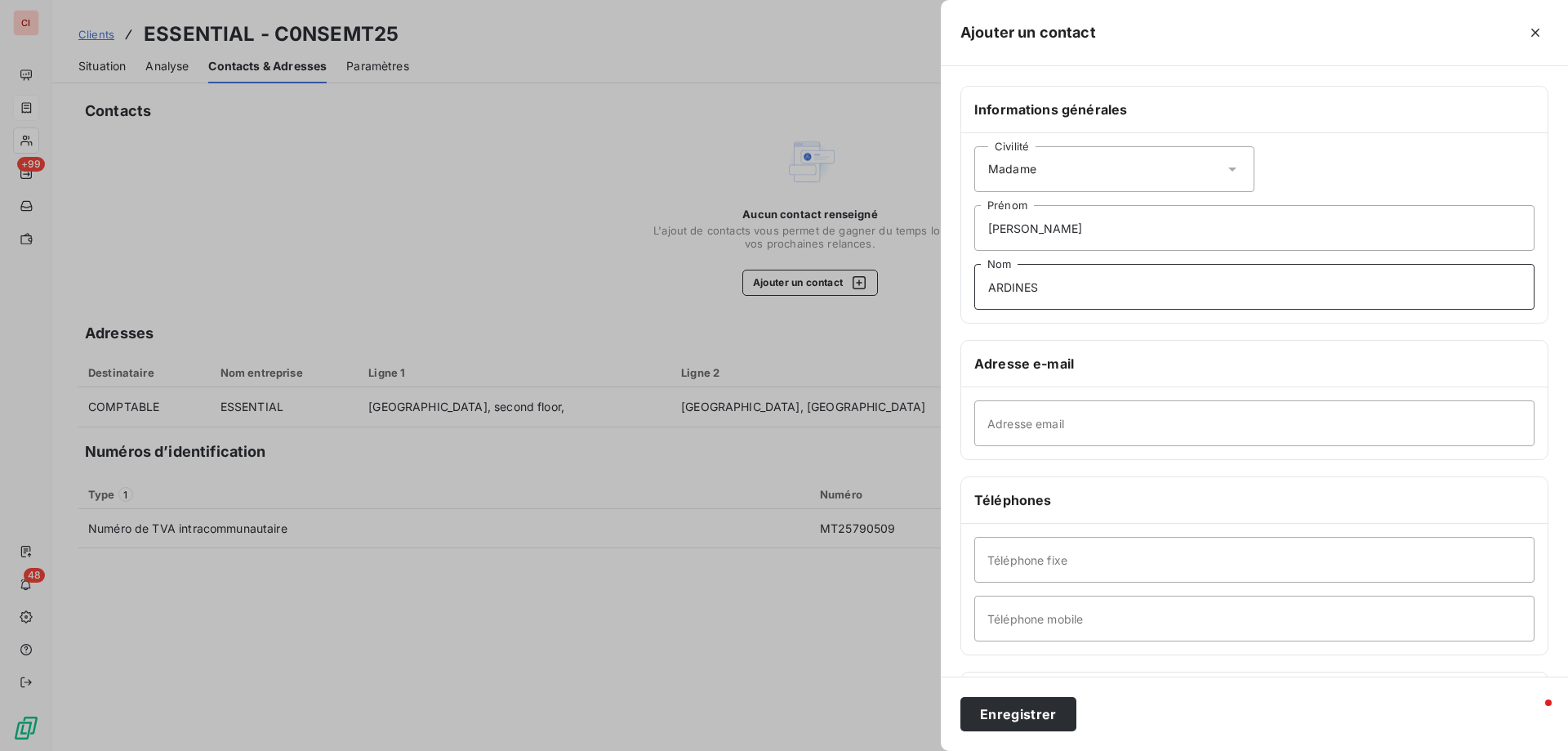
type input "ARDINES"
click at [1097, 418] on input "Adresse email" at bounding box center [1254, 422] width 560 height 46
type input "[PERSON_NAME][EMAIL_ADDRESS][DOMAIN_NAME]"
click at [1050, 722] on button "Enregistrer" at bounding box center [1018, 714] width 116 height 35
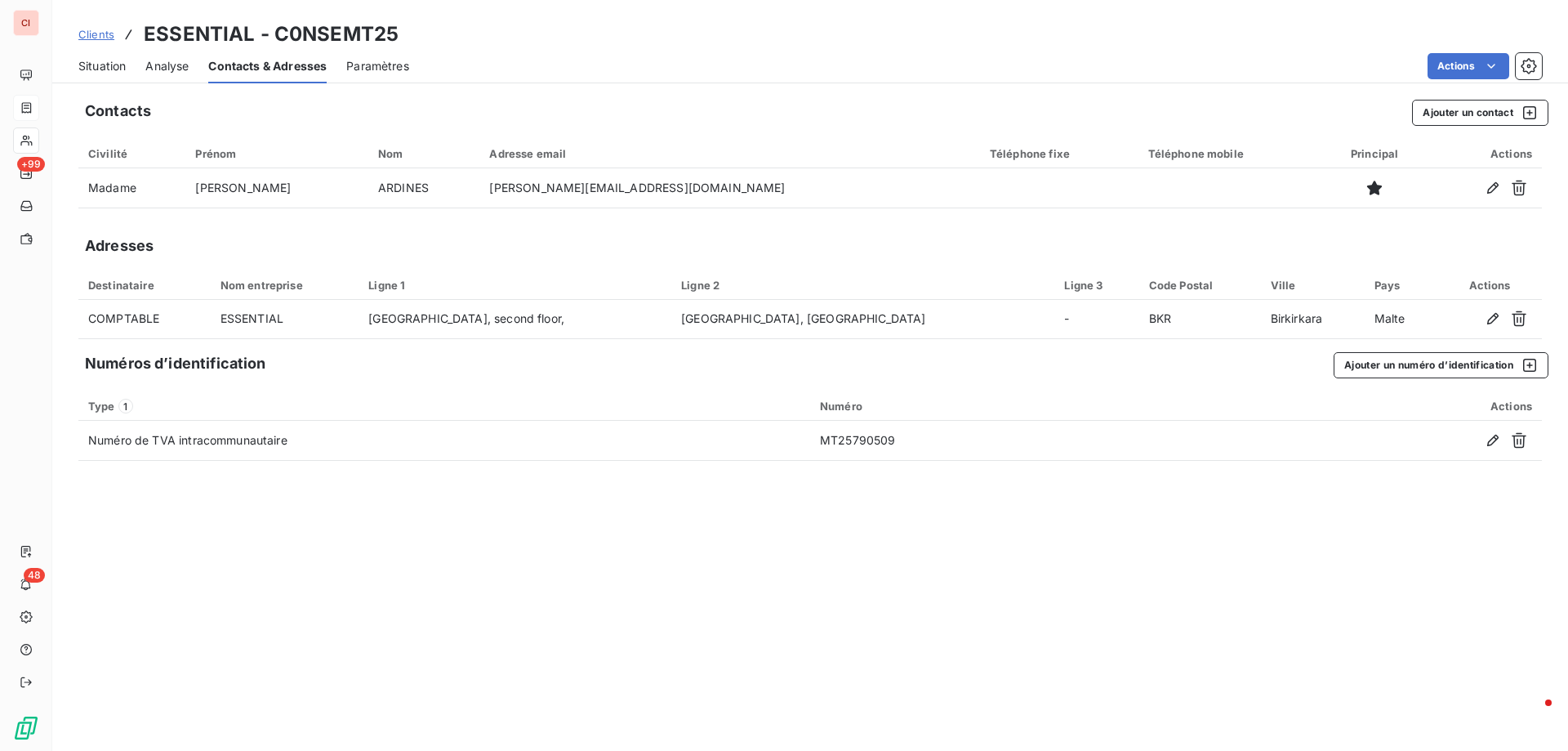
click at [113, 62] on span "Situation" at bounding box center [102, 65] width 48 height 16
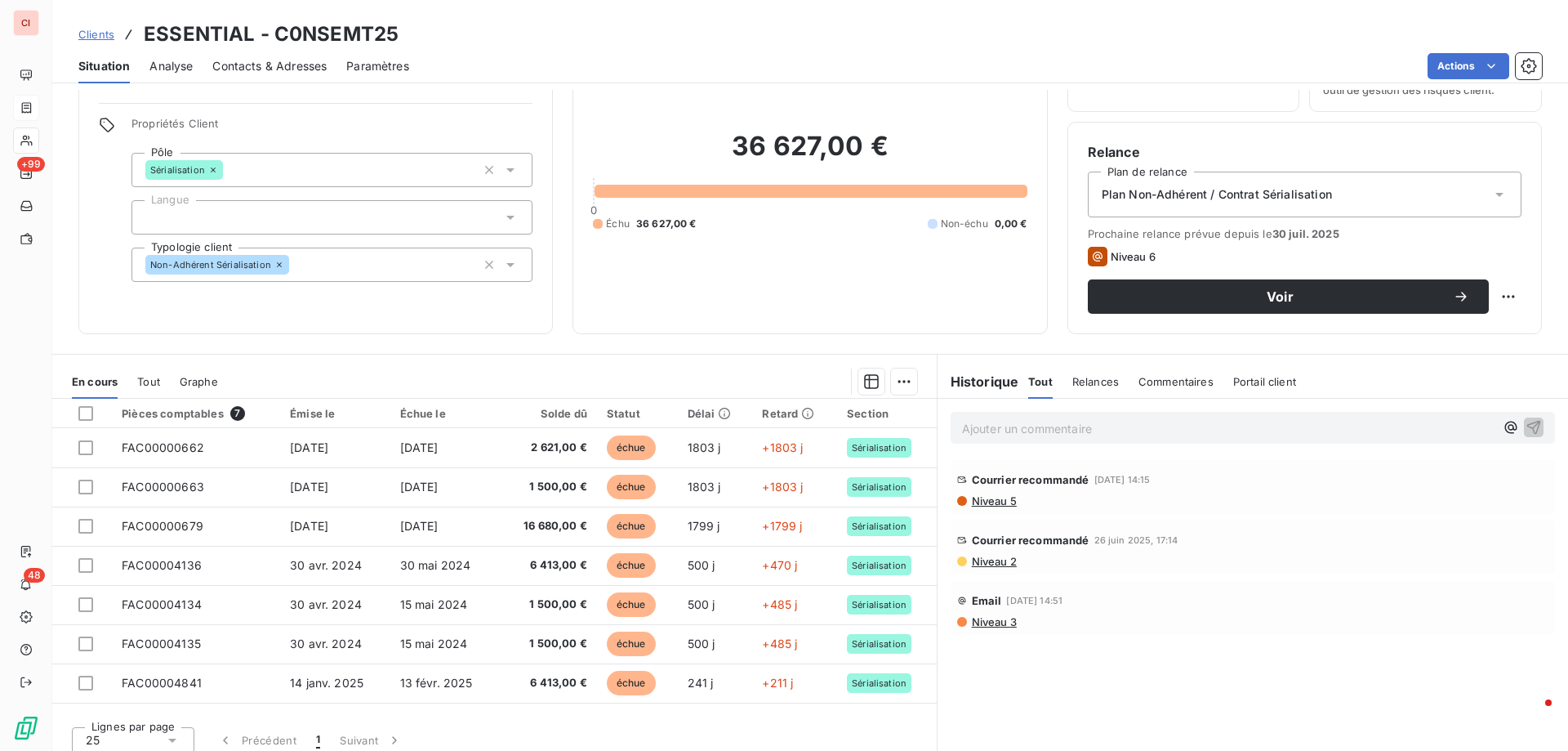
scroll to position [104, 0]
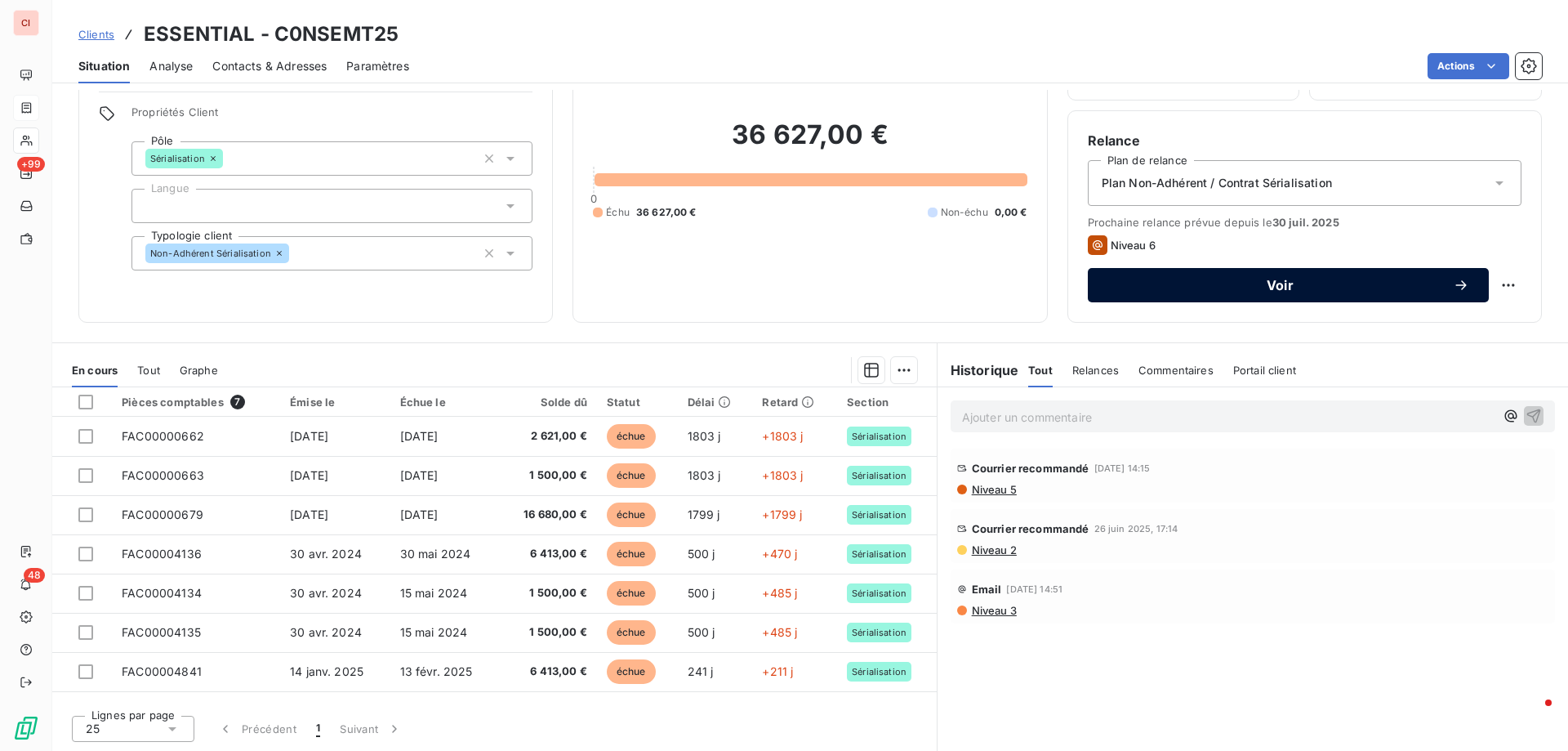
click at [1291, 294] on button "Voir" at bounding box center [1288, 285] width 401 height 35
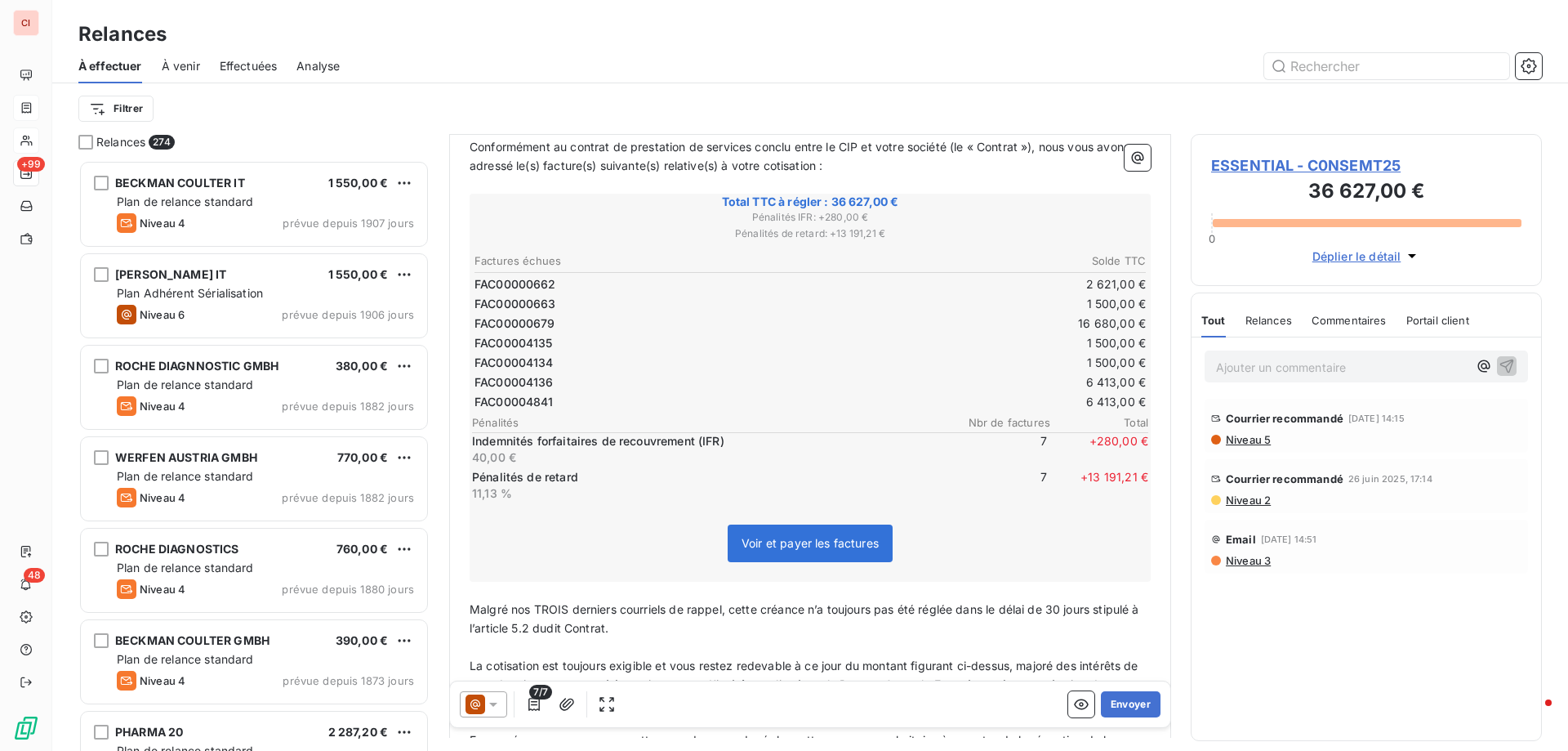
scroll to position [490, 0]
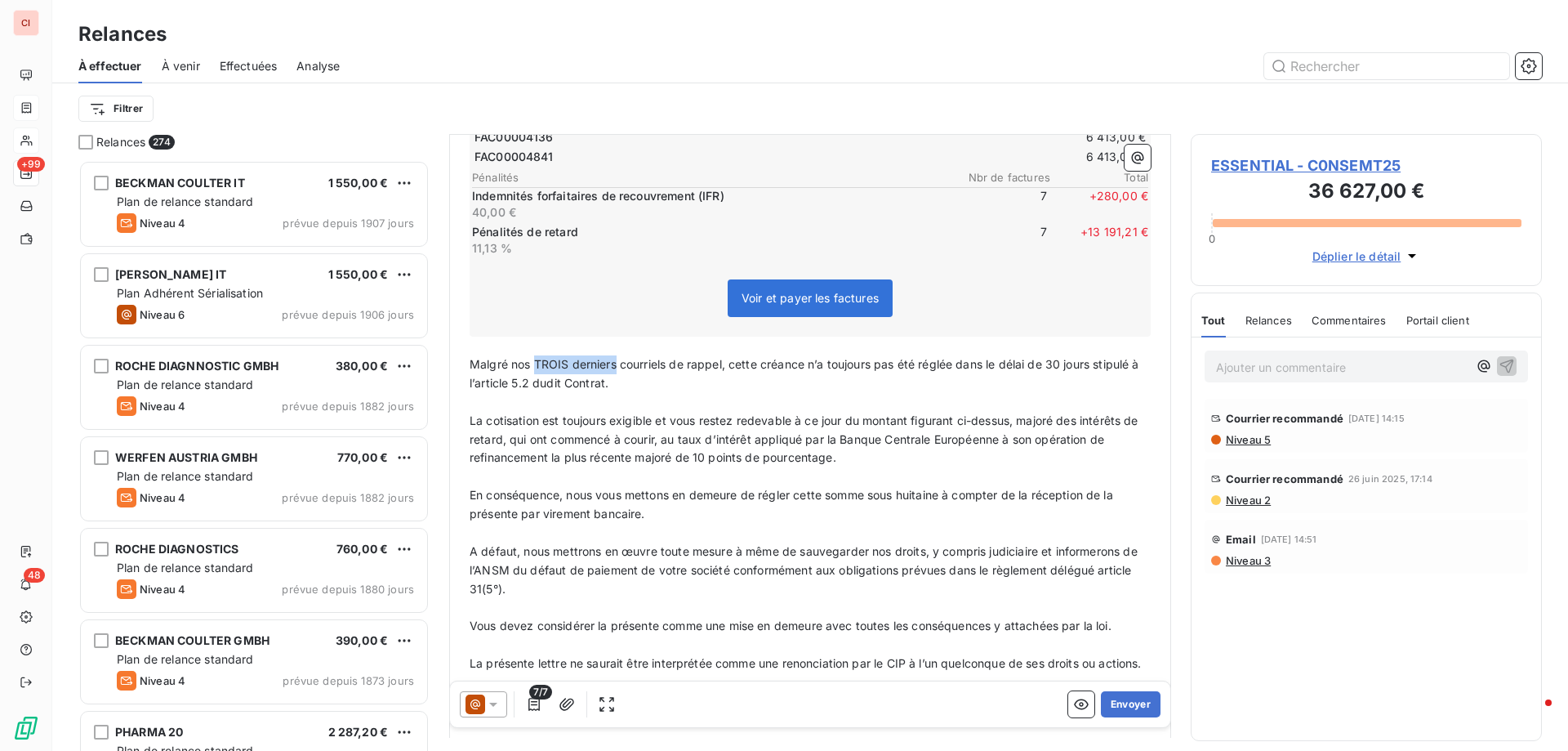
drag, startPoint x: 616, startPoint y: 364, endPoint x: 536, endPoint y: 363, distance: 80.0
click at [536, 363] on span "Malgré nos TROIS derniers courriels de rappel, cette créance n’a toujours pas é…" at bounding box center [806, 373] width 672 height 33
click at [880, 410] on p "﻿" at bounding box center [810, 403] width 681 height 19
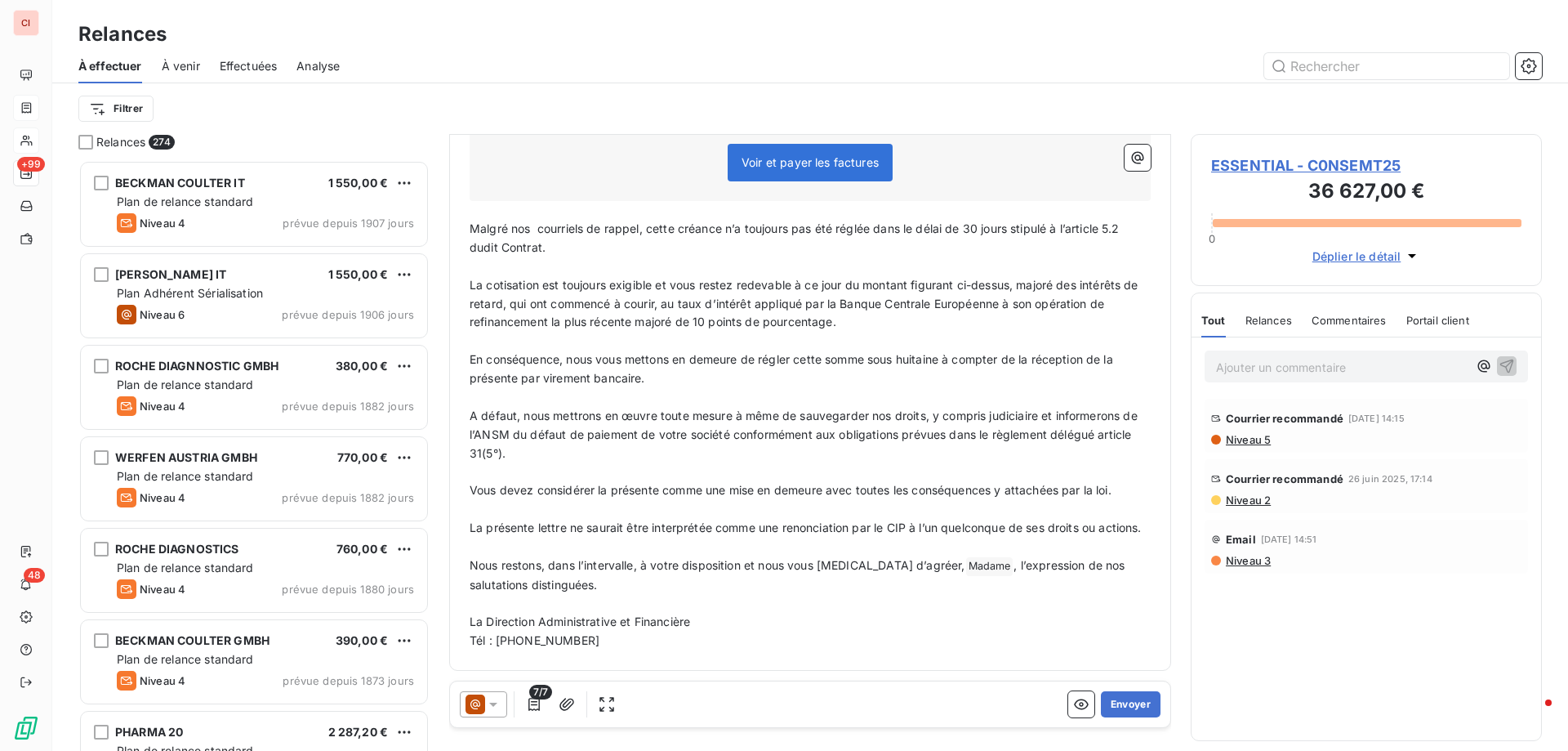
click at [501, 711] on icon at bounding box center [492, 703] width 16 height 16
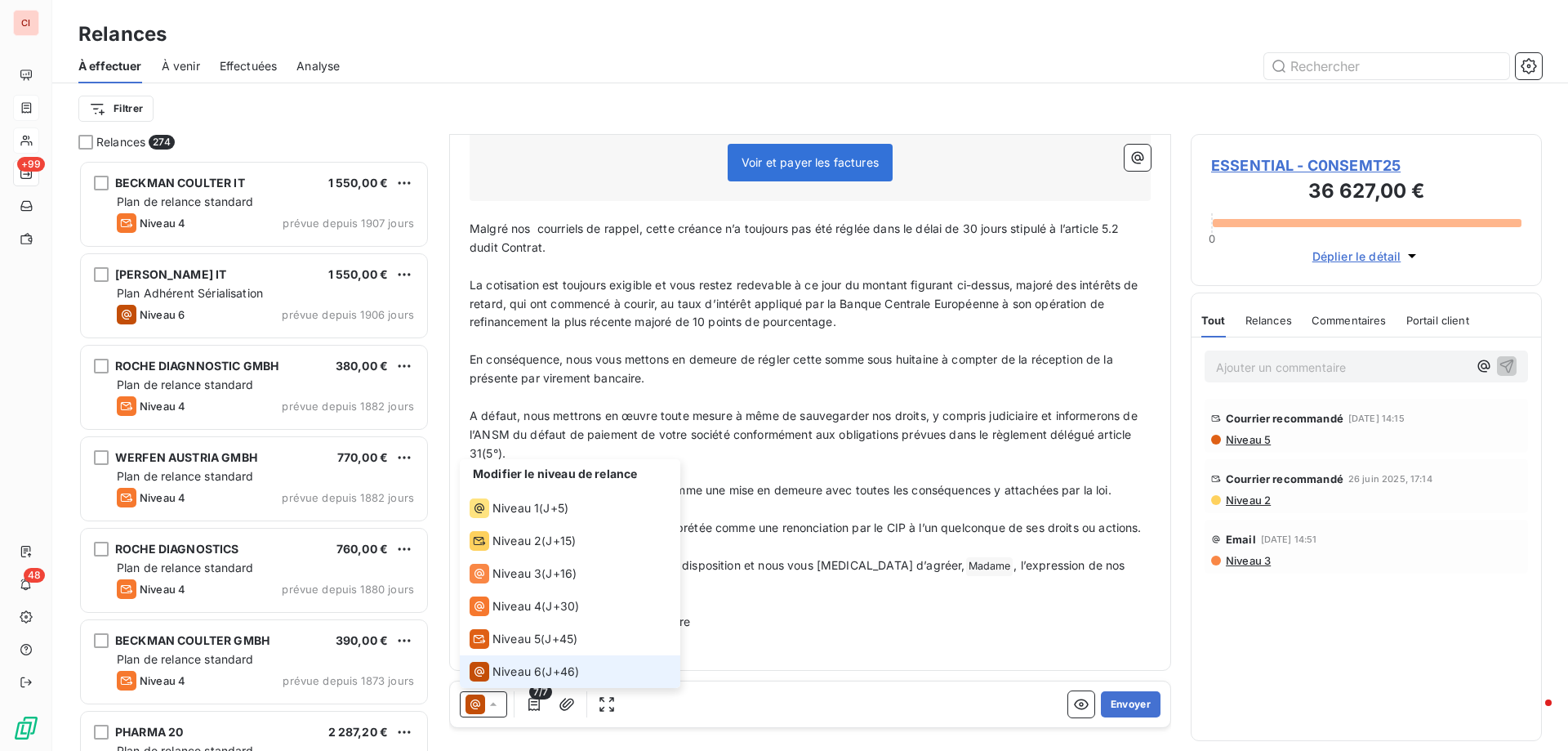
click at [510, 670] on span "Niveau 6" at bounding box center [516, 671] width 49 height 16
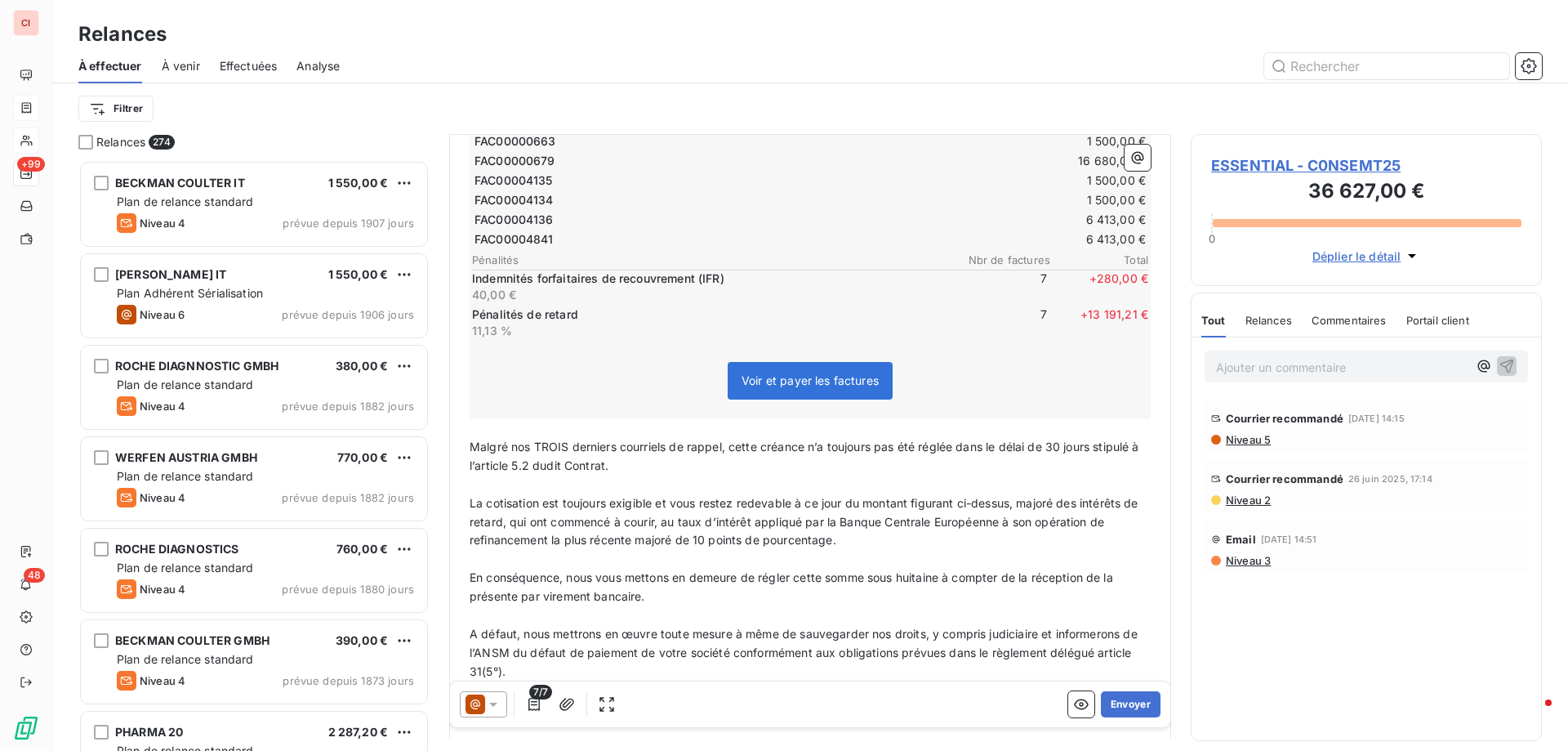
scroll to position [409, 0]
click at [568, 441] on span "Malgré nos TROIS derniers courriels de rappel, cette créance n’a toujours pas é…" at bounding box center [806, 455] width 672 height 33
click at [1127, 712] on button "Envoyer" at bounding box center [1131, 704] width 60 height 26
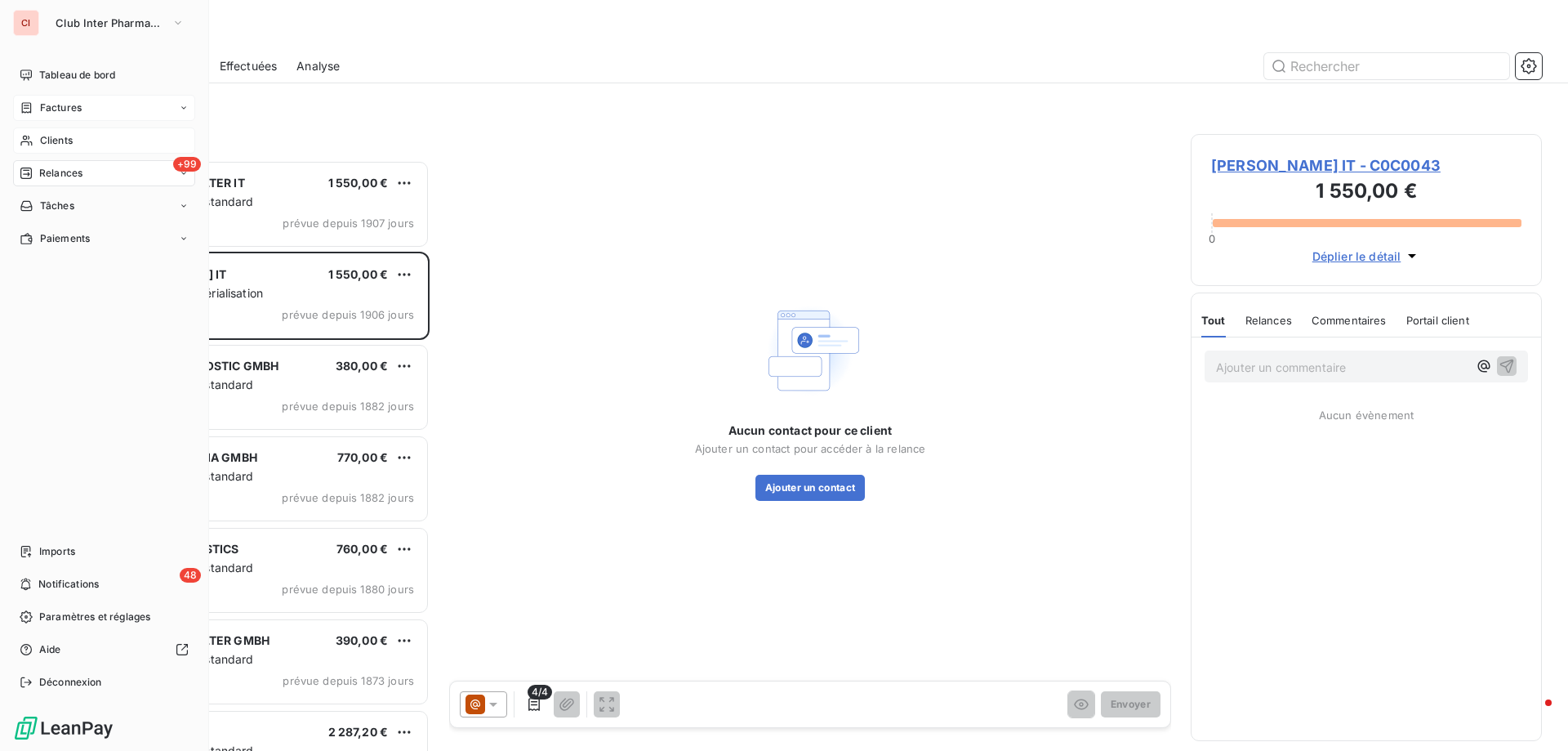
click at [57, 143] on span "Clients" at bounding box center [56, 141] width 33 height 15
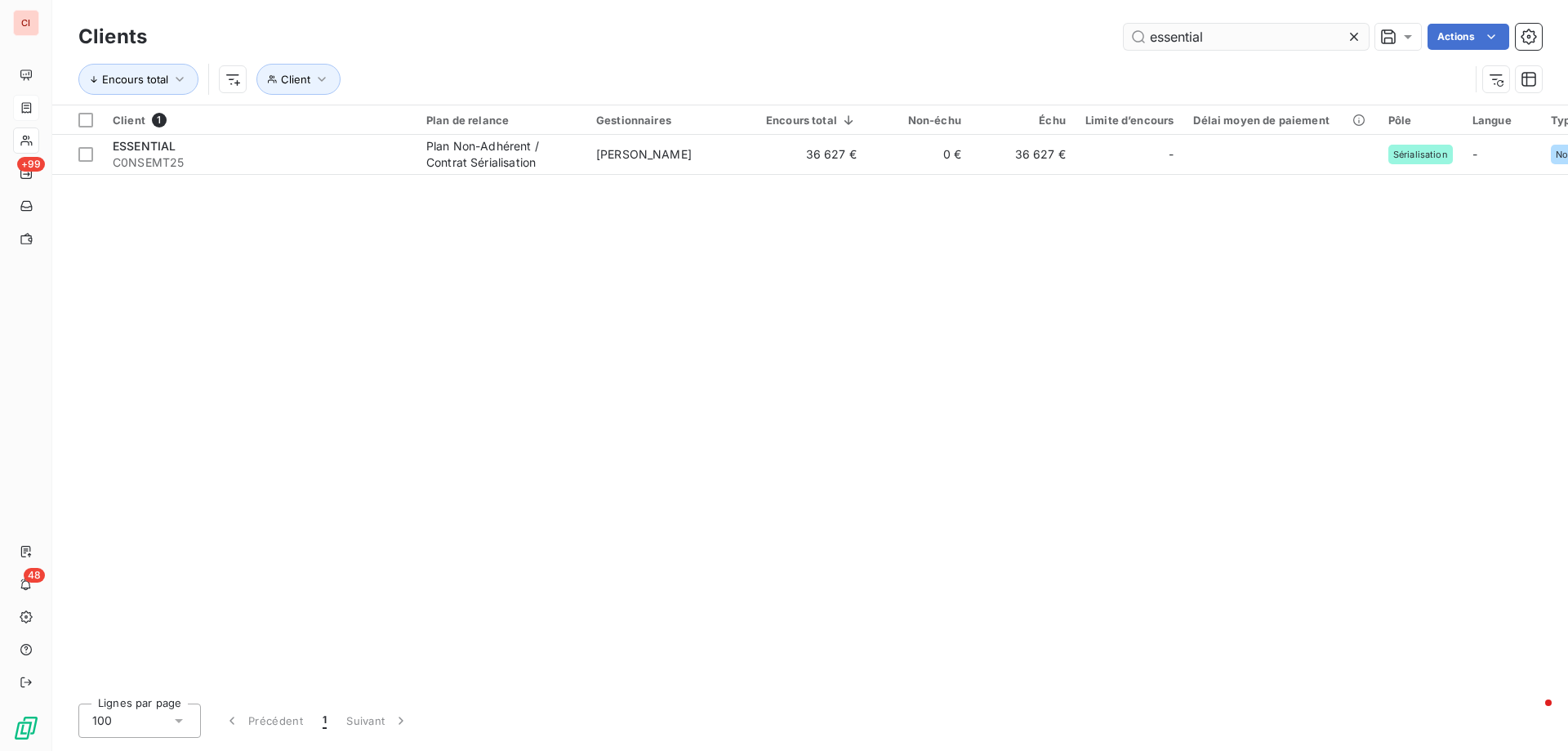
click at [1231, 35] on input "essential" at bounding box center [1246, 36] width 245 height 26
click at [1109, 32] on div "essential Actions" at bounding box center [854, 36] width 1375 height 26
click at [1245, 42] on input "essential" at bounding box center [1246, 36] width 245 height 26
drag, startPoint x: 1180, startPoint y: 41, endPoint x: 1147, endPoint y: 40, distance: 33.0
click at [1147, 40] on input "essential" at bounding box center [1246, 36] width 245 height 26
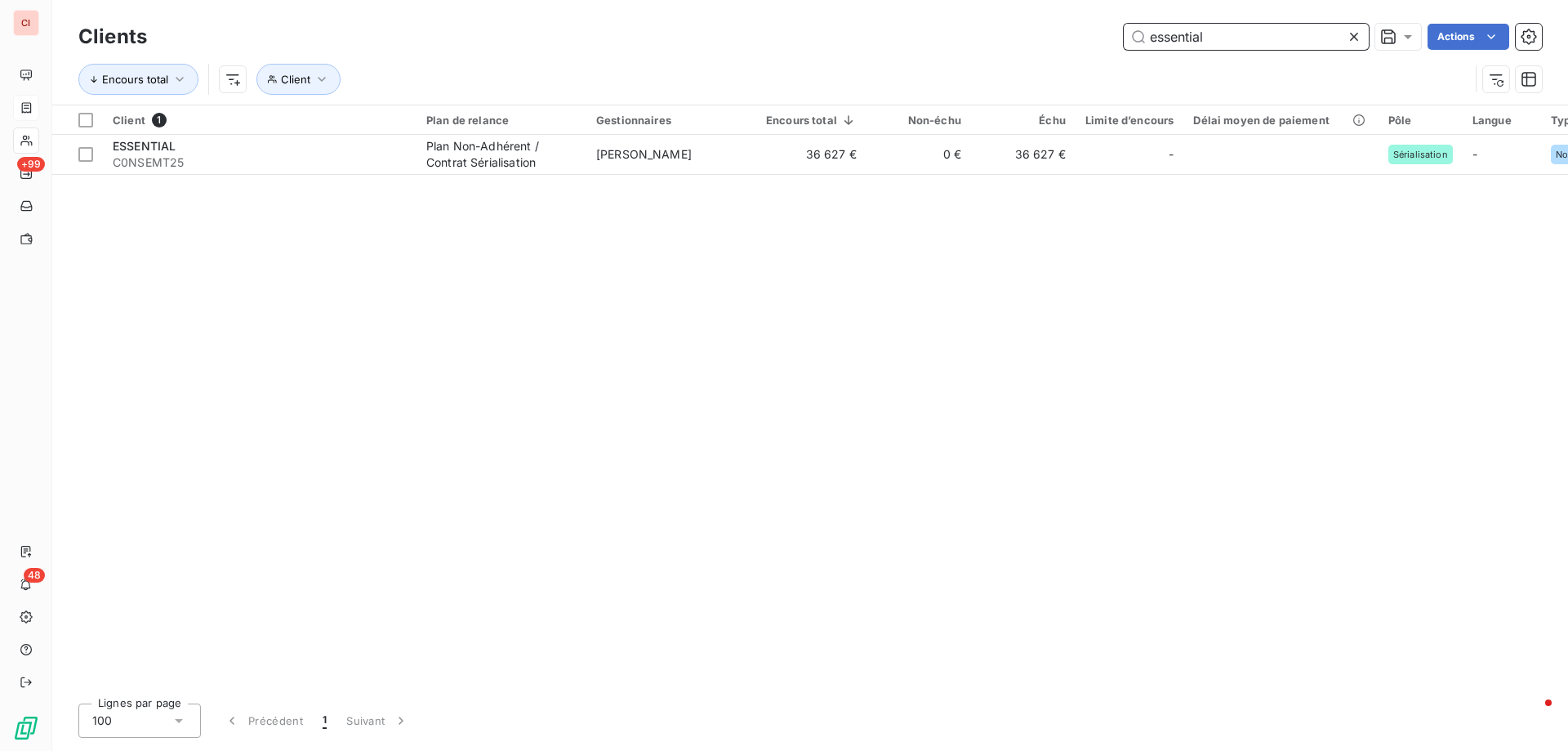
click at [1147, 40] on input "essential" at bounding box center [1246, 36] width 245 height 26
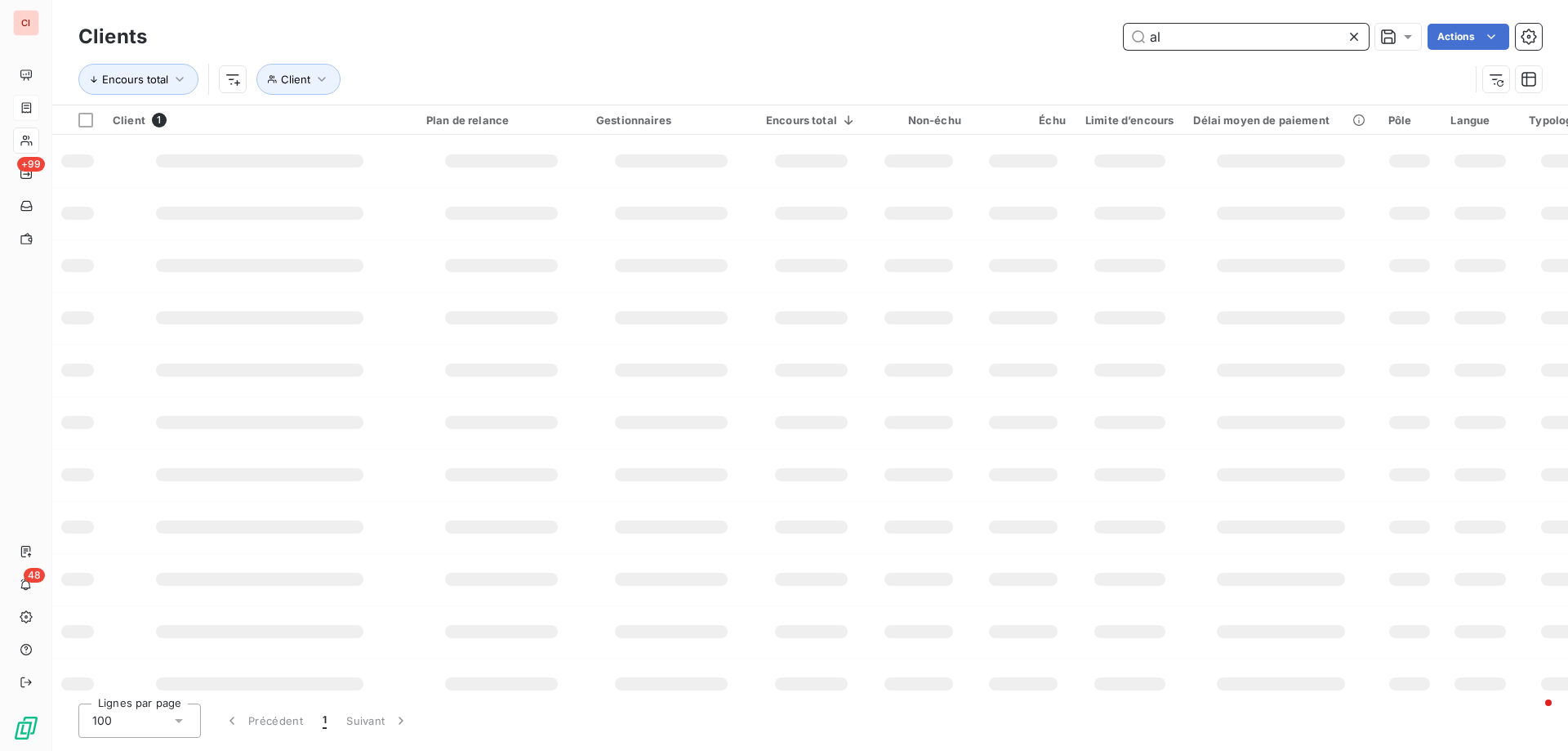
type input "l"
type input "aspen"
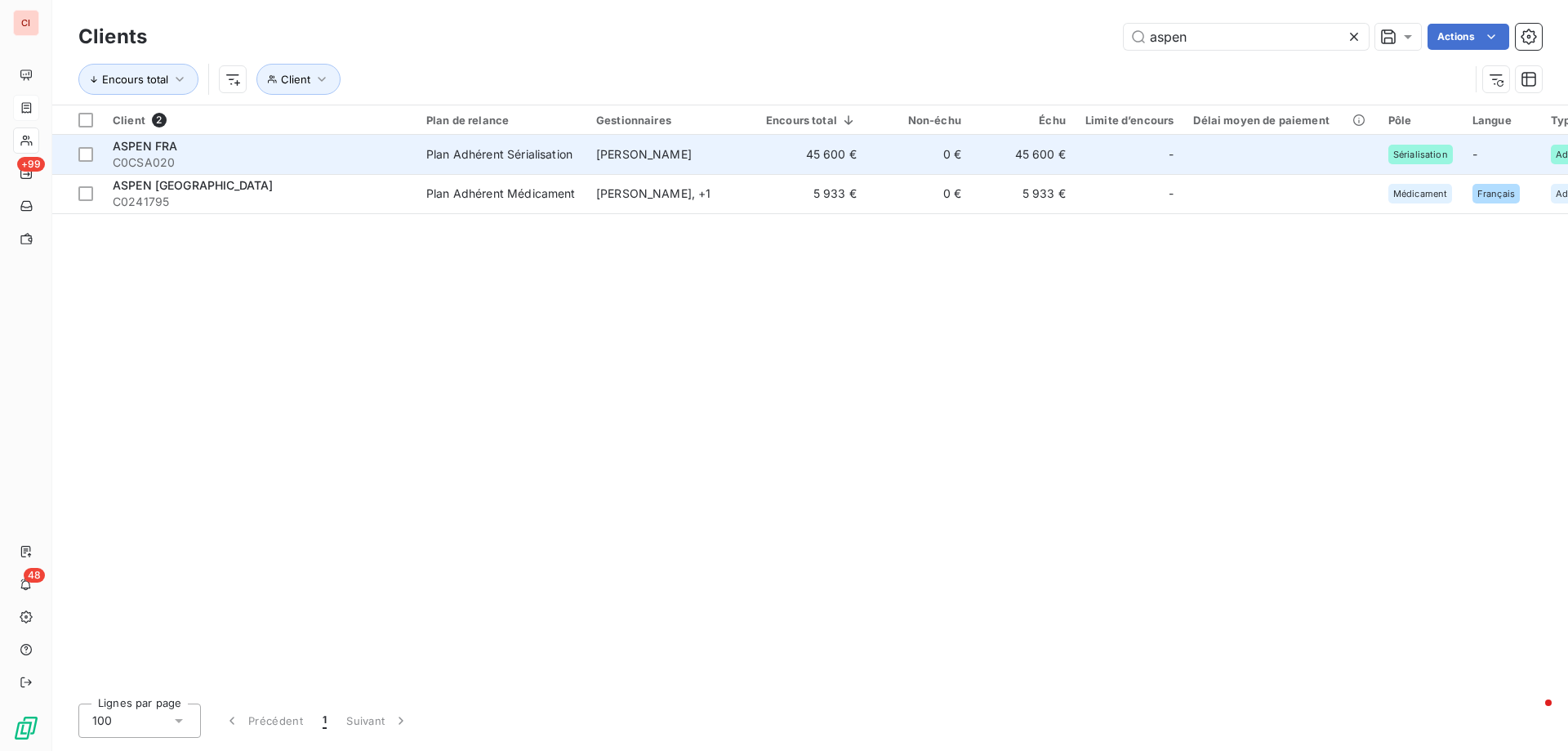
click at [659, 157] on span "[PERSON_NAME]" at bounding box center [643, 153] width 95 height 14
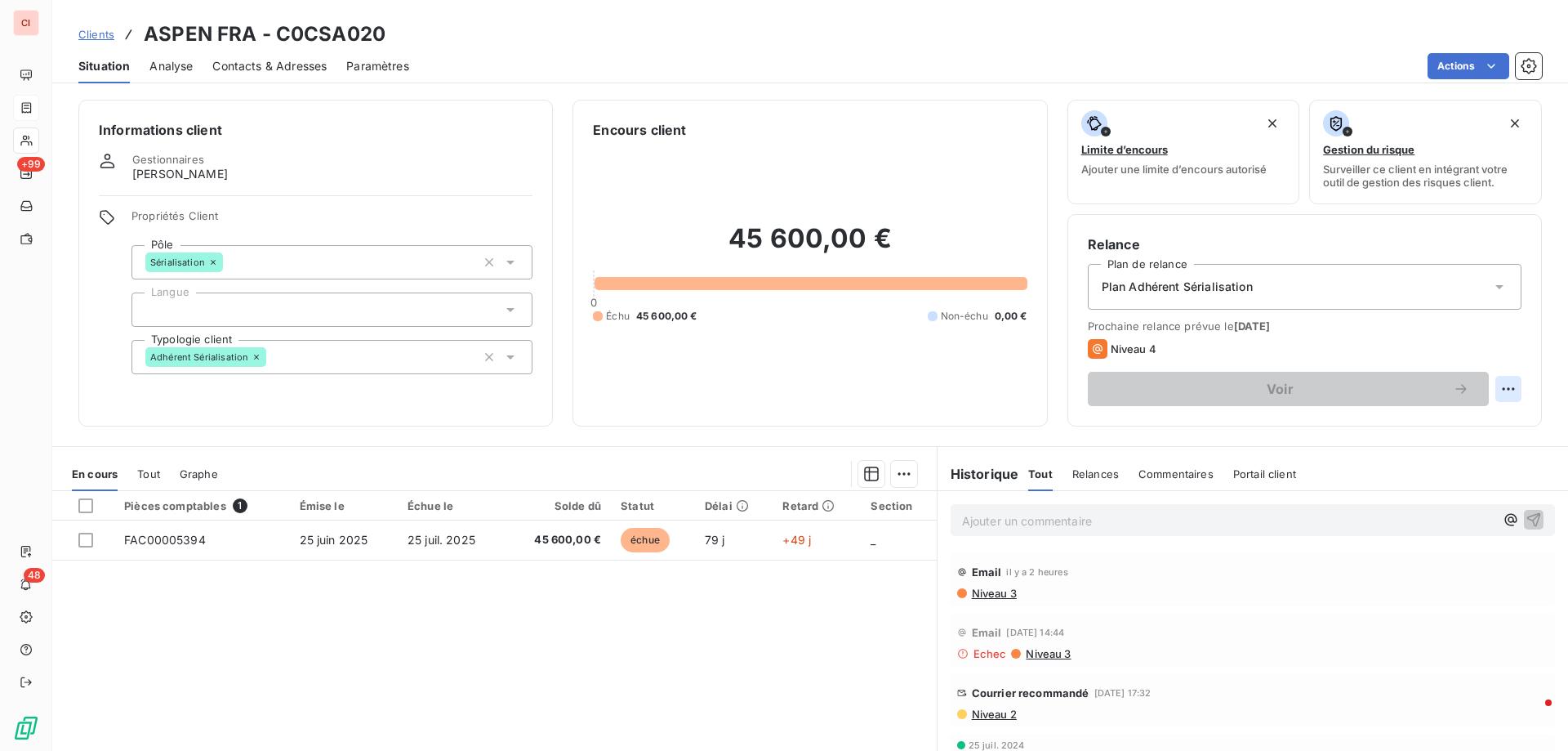
click at [1488, 389] on html "CI +99 48 Clients ASPEN FRA - C0CSA020 Situation Analyse Contacts & Adresses Pa…" at bounding box center [784, 376] width 1568 height 751
click at [1465, 424] on div "Replanifier cette action" at bounding box center [1428, 425] width 147 height 26
select select "8"
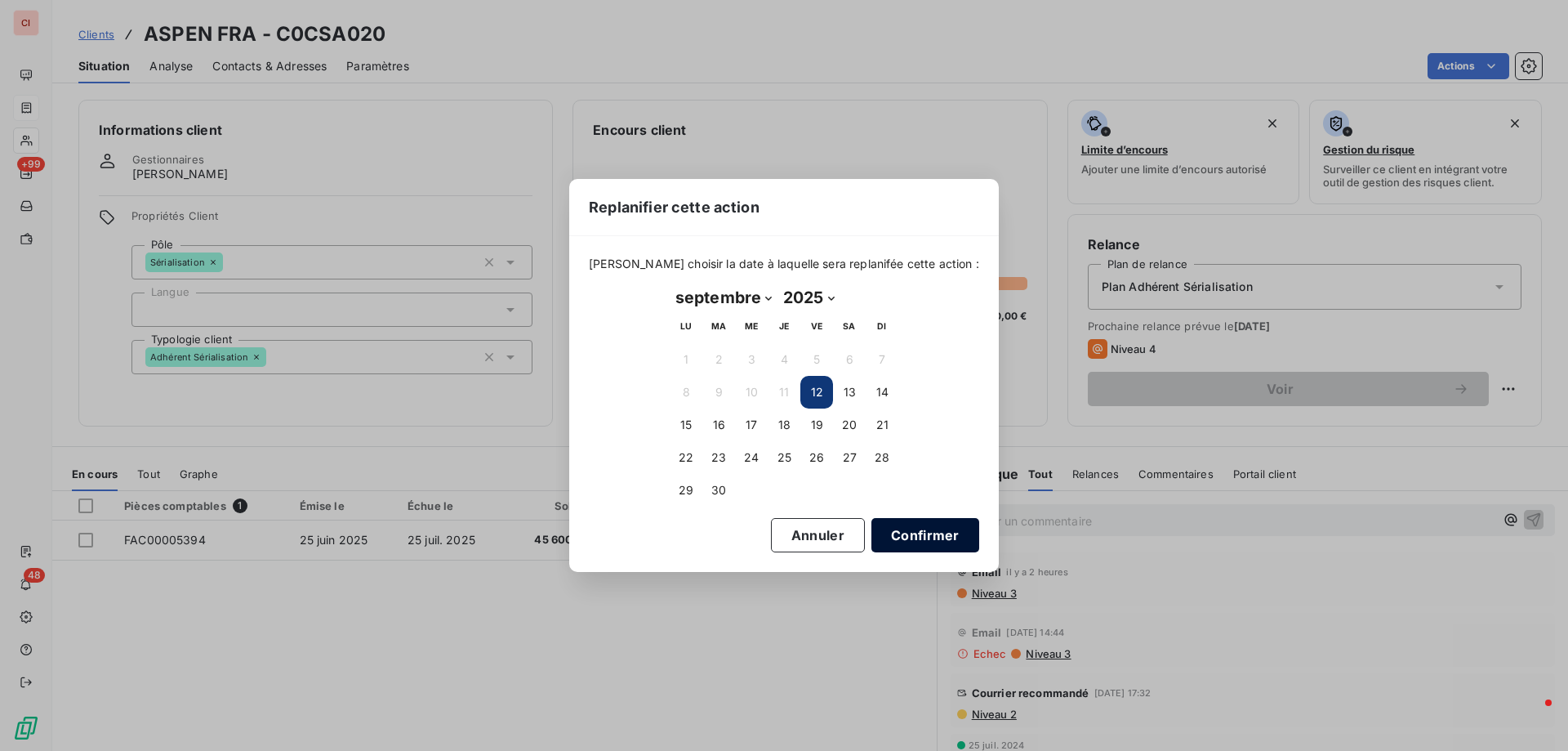
click at [913, 534] on button "Confirmer" at bounding box center [925, 534] width 107 height 35
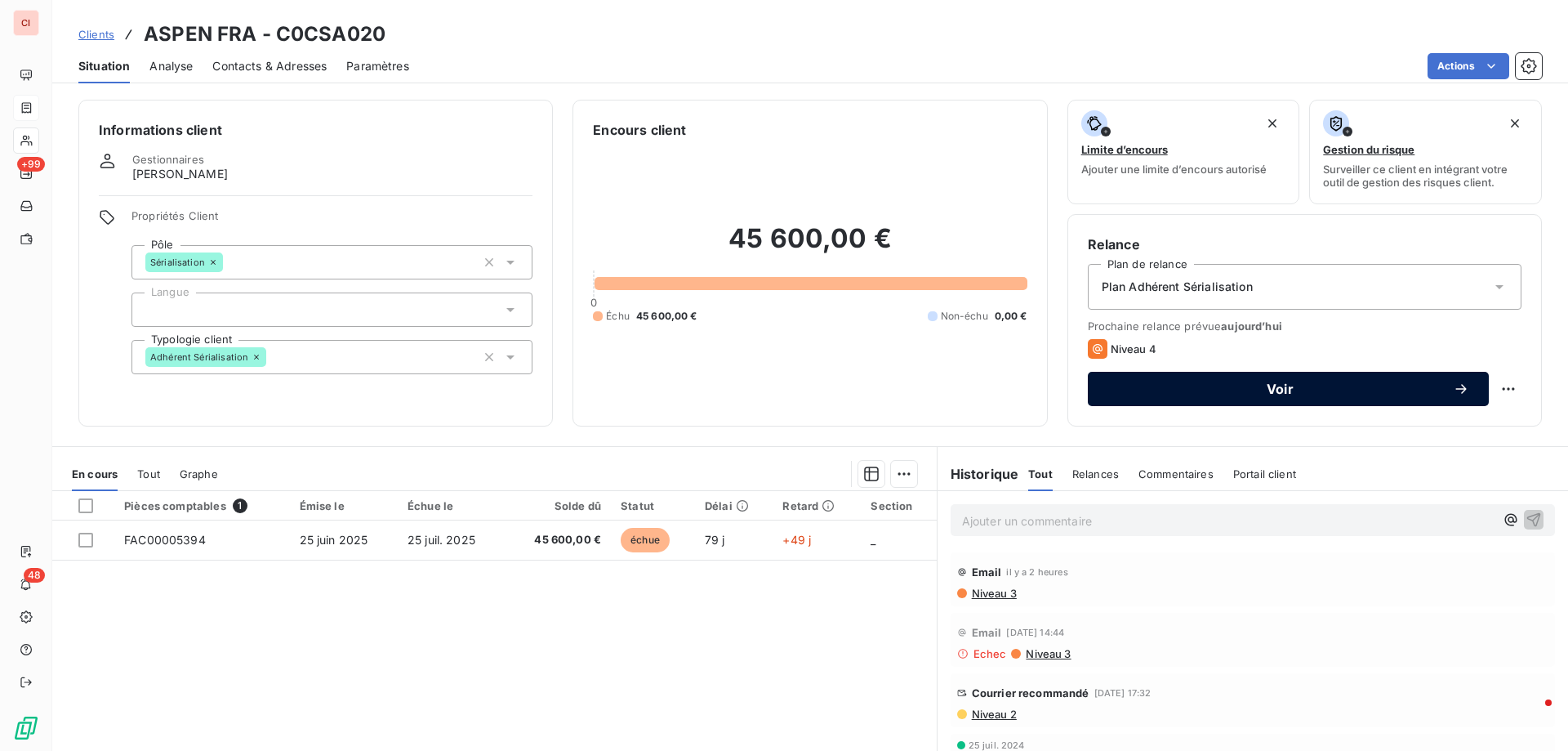
click at [1226, 397] on button "Voir" at bounding box center [1288, 389] width 401 height 35
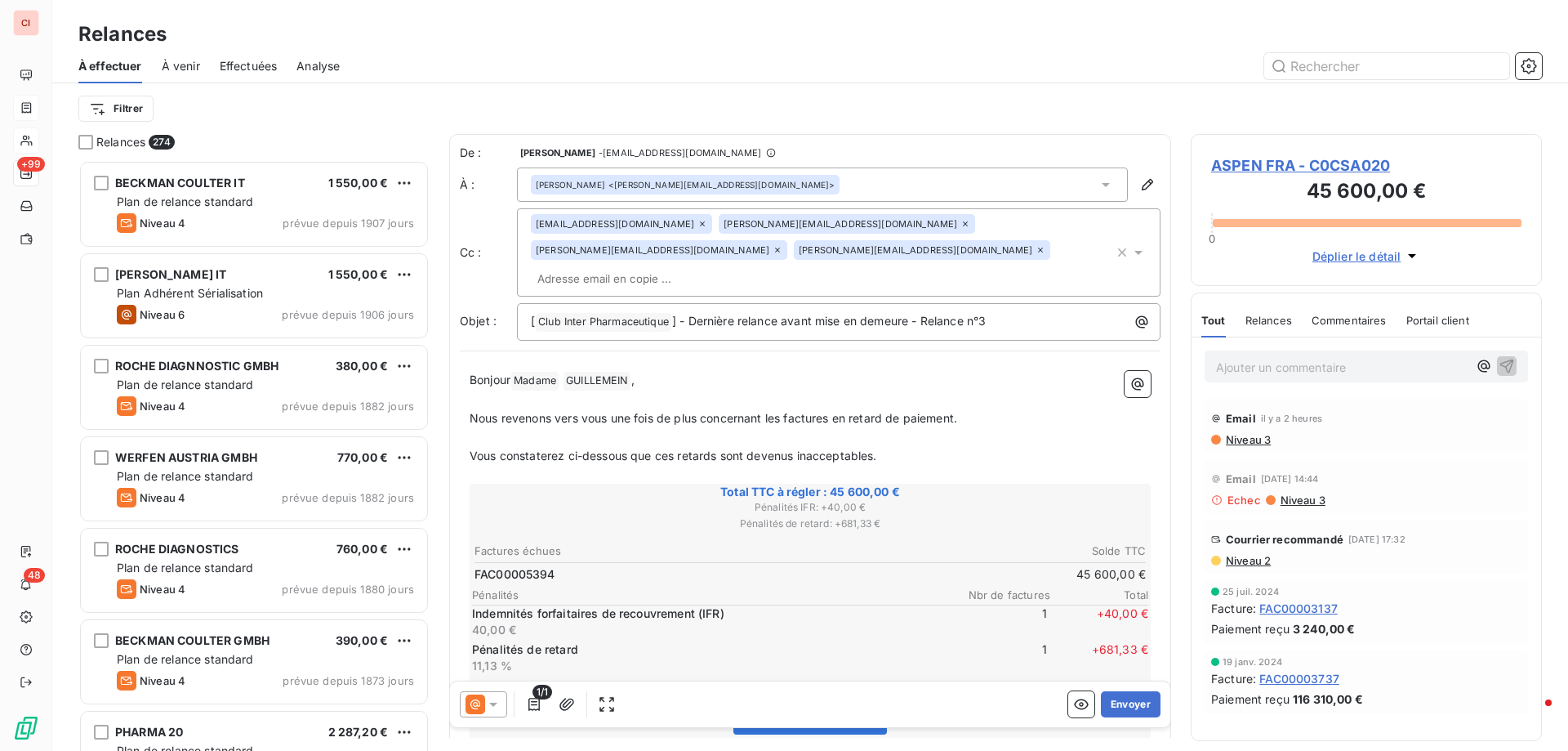
scroll to position [578, 339]
click at [493, 707] on icon at bounding box center [492, 703] width 16 height 16
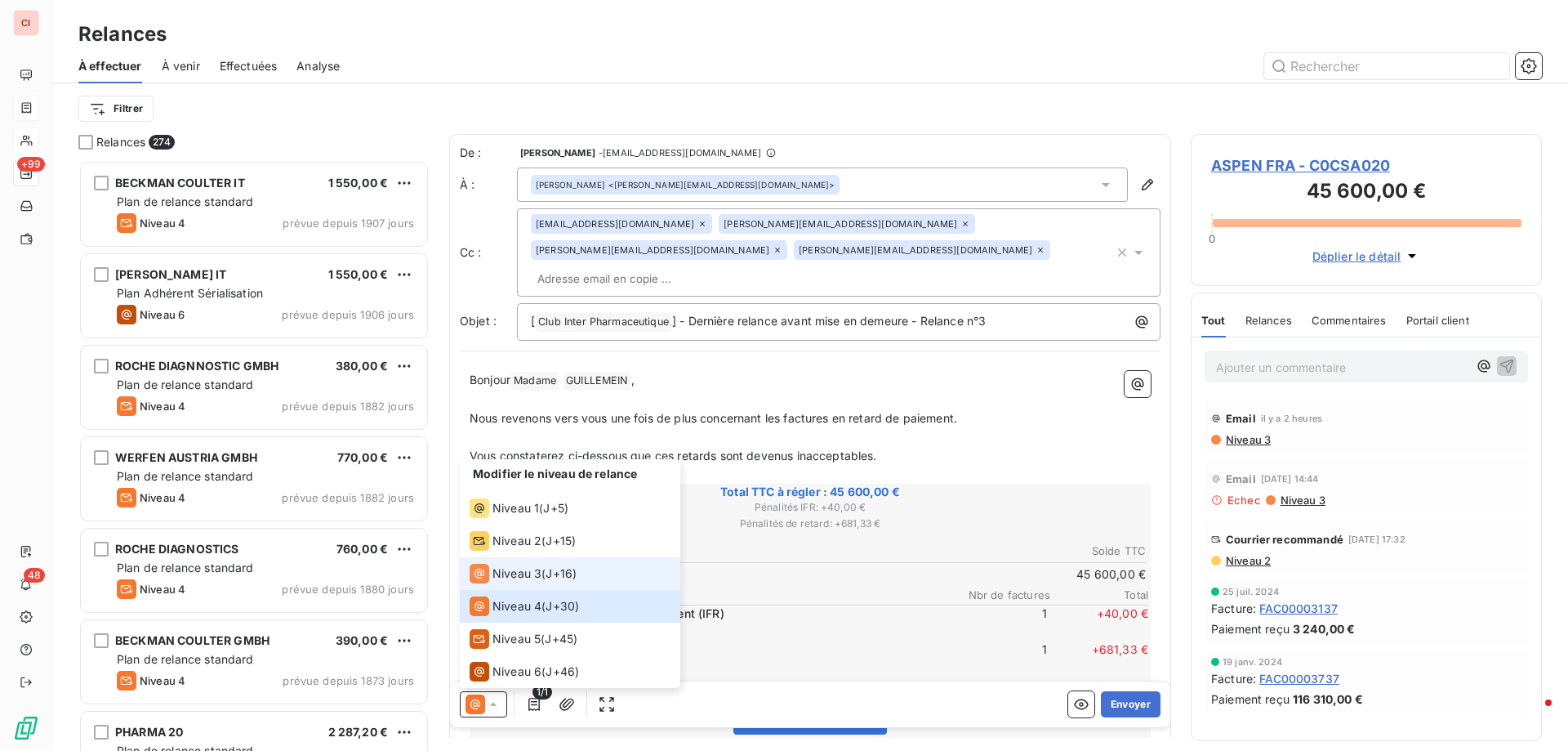
click at [512, 574] on span "Niveau 3" at bounding box center [516, 573] width 49 height 16
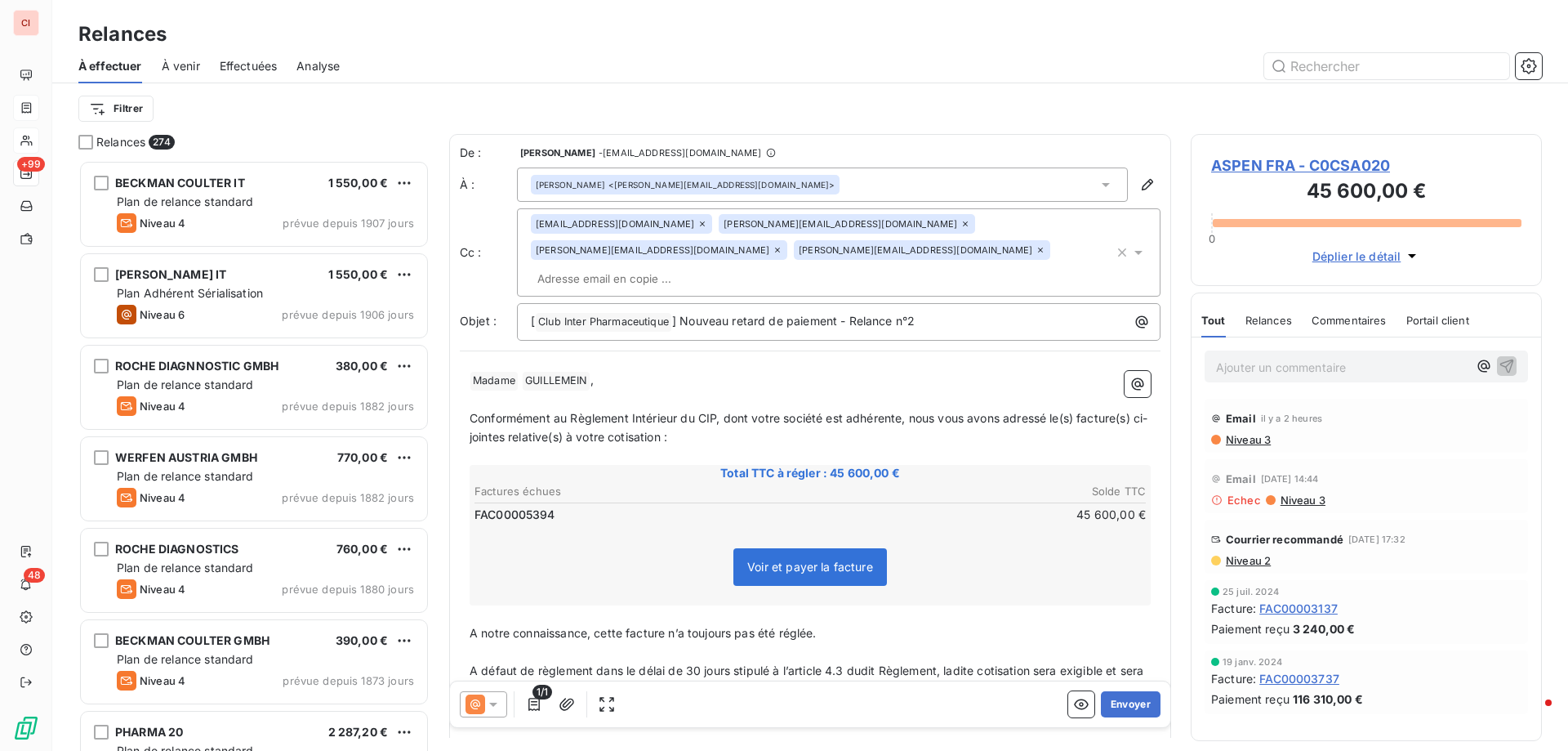
scroll to position [246, 0]
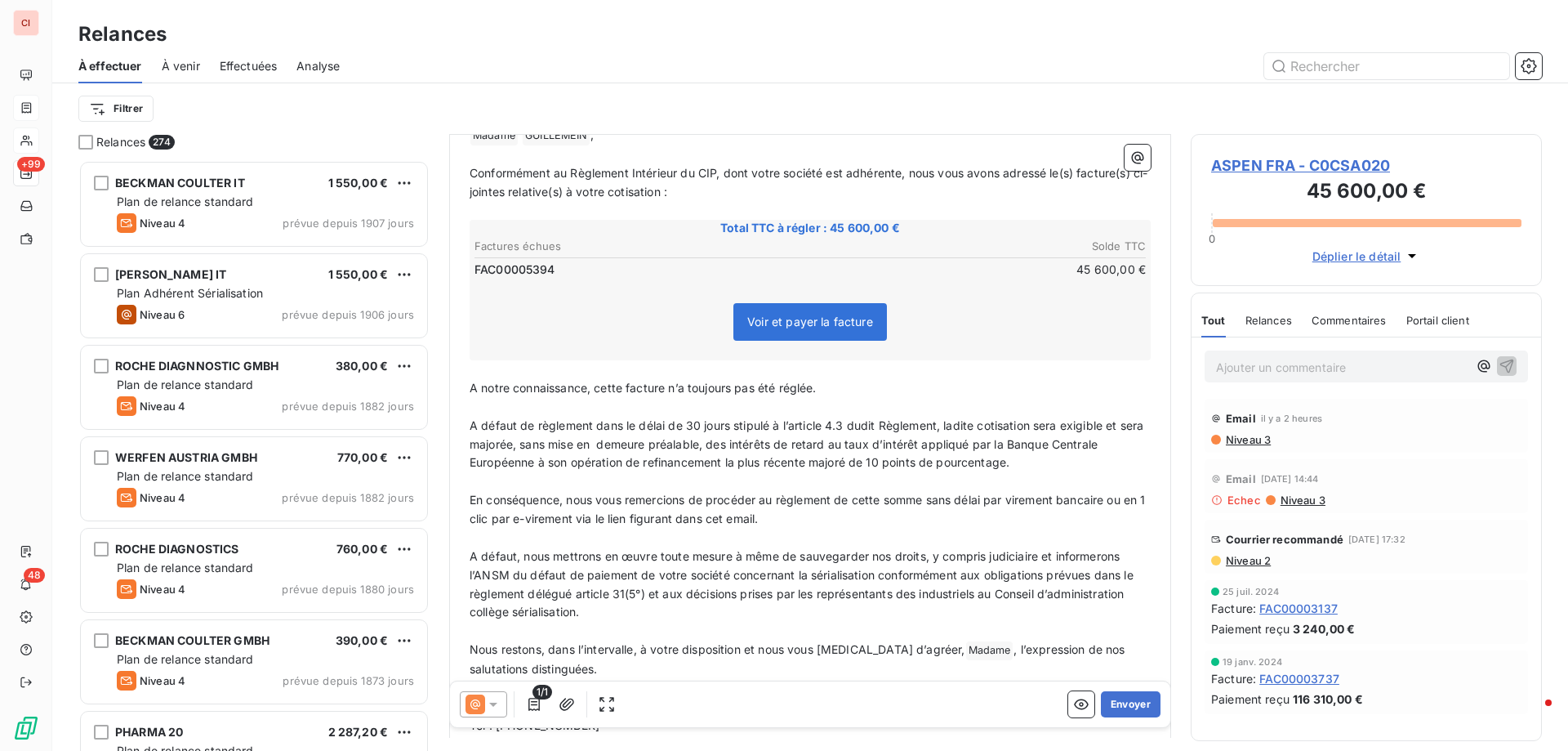
click at [502, 708] on div at bounding box center [483, 704] width 48 height 26
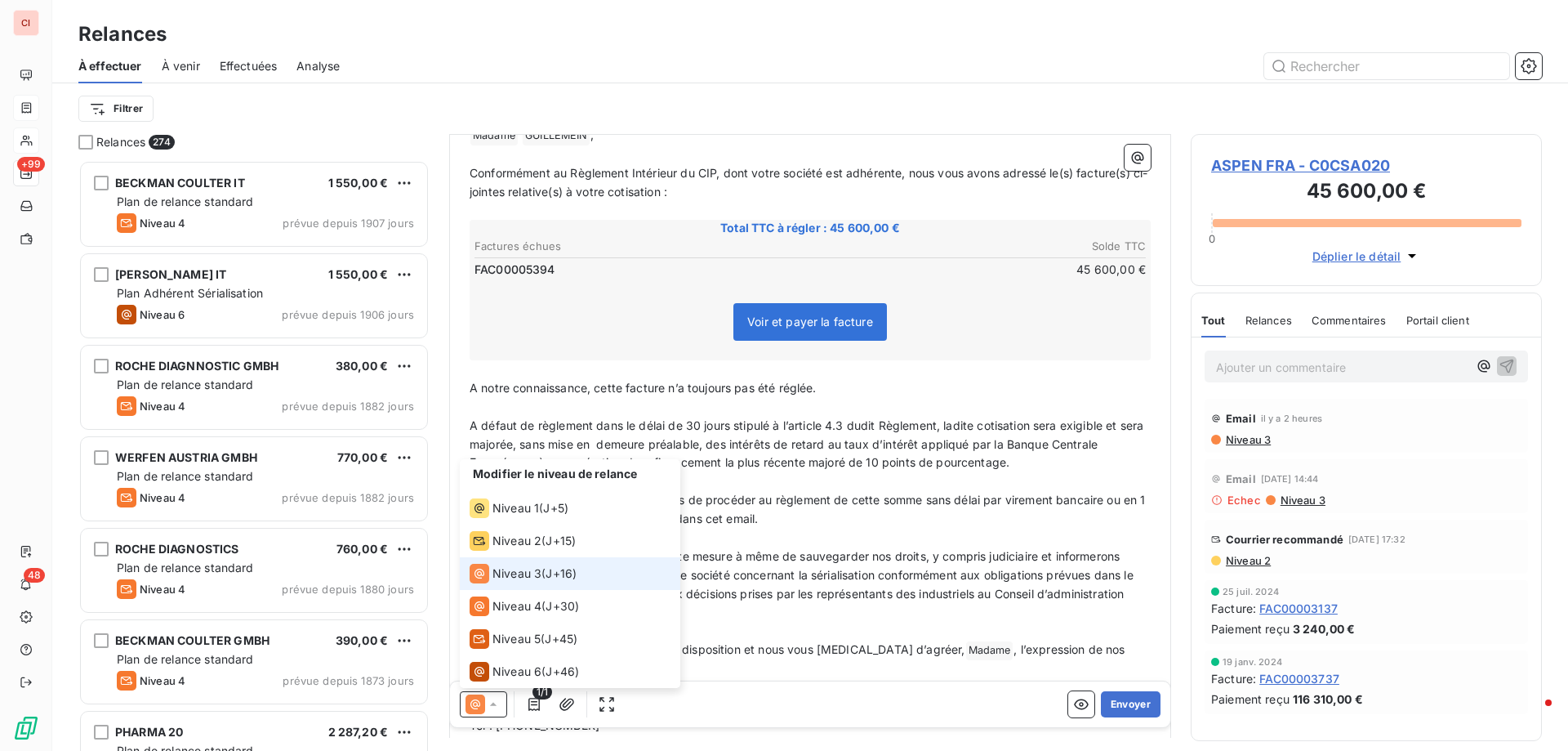
click at [502, 708] on div at bounding box center [483, 704] width 48 height 26
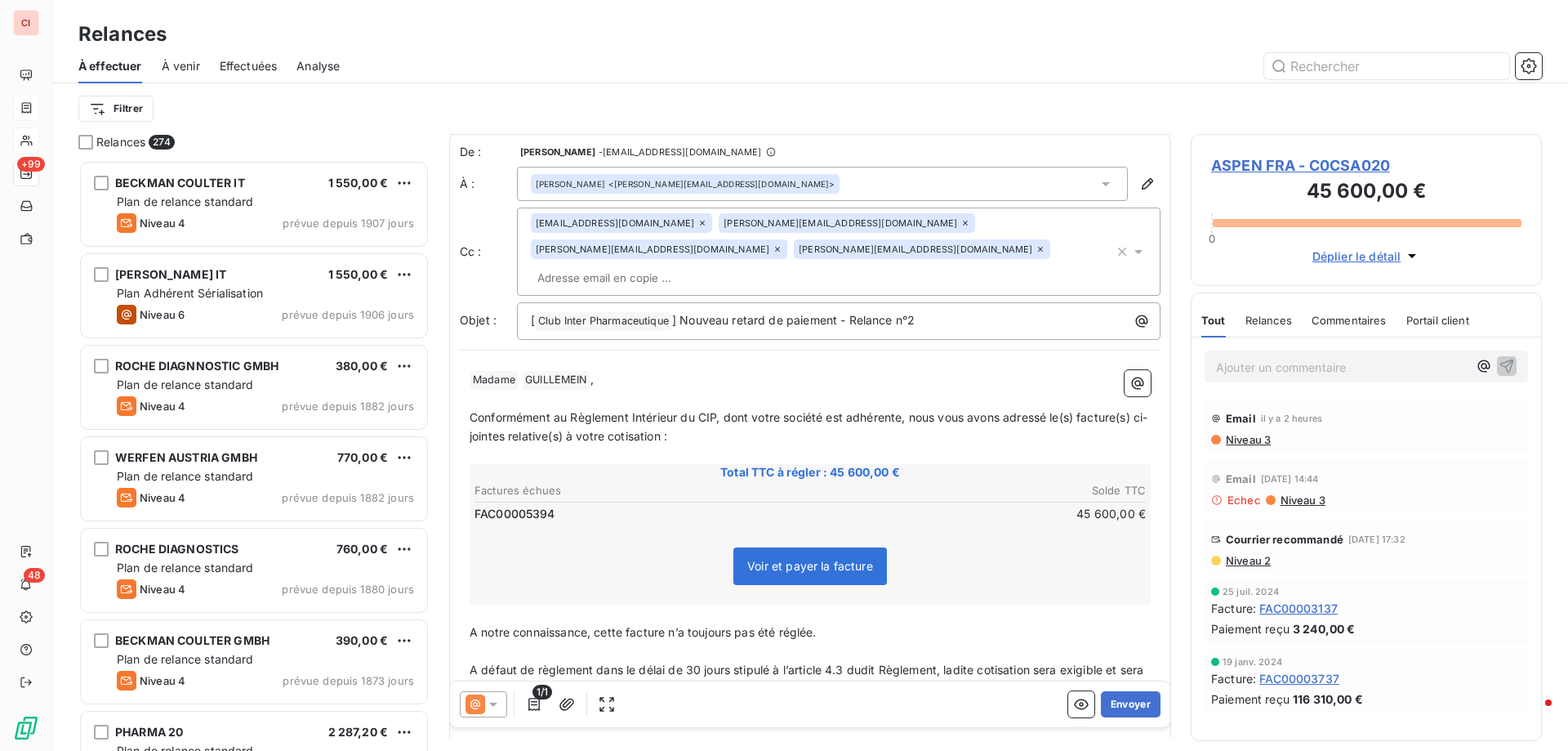
scroll to position [0, 0]
drag, startPoint x: 954, startPoint y: 296, endPoint x: 845, endPoint y: 290, distance: 109.2
click at [845, 312] on p "[ Club Inter Pharmaceutique ﻿ ] Nouveau retard de paiement - Relance n°2" at bounding box center [842, 321] width 624 height 20
click at [1102, 183] on icon at bounding box center [1106, 185] width 8 height 4
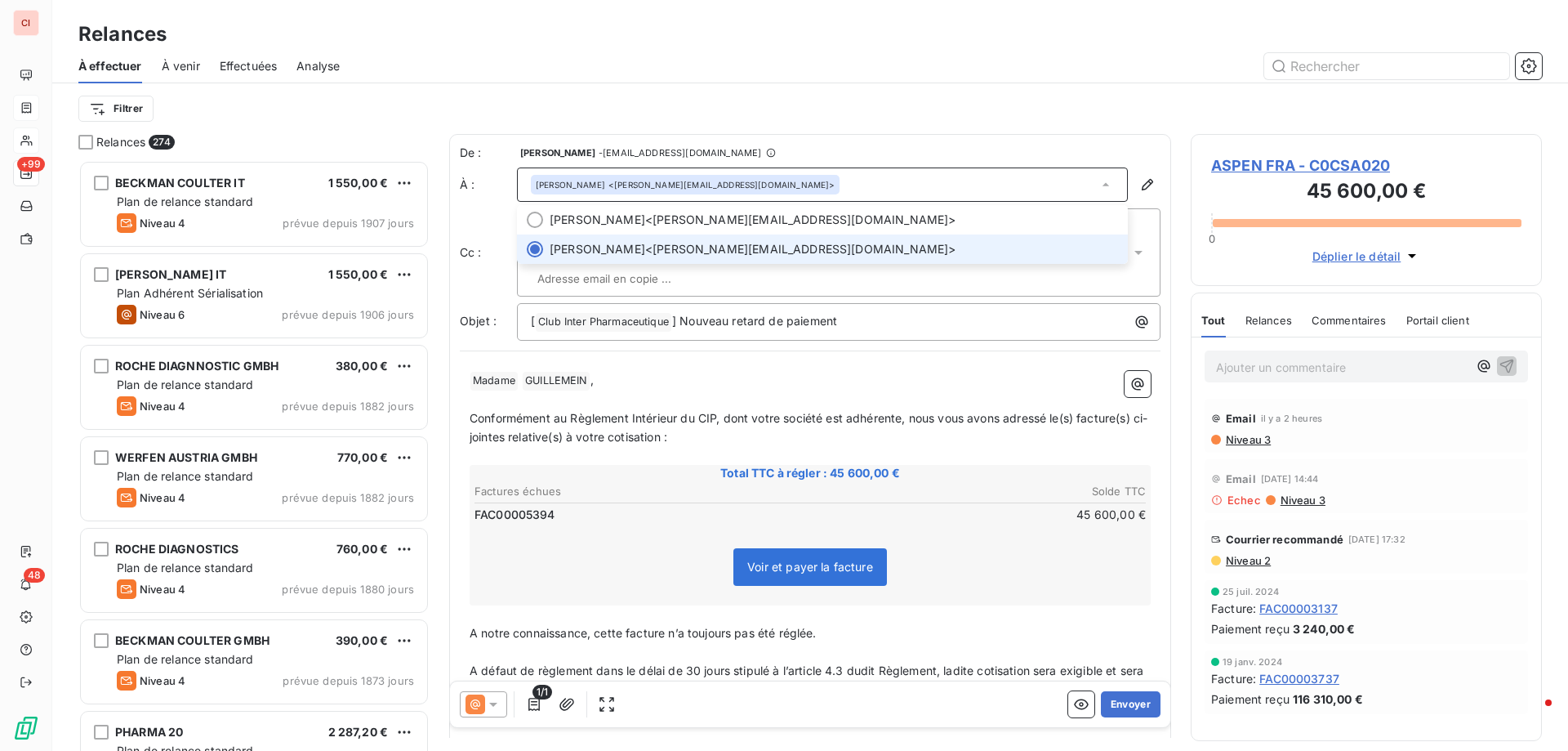
click at [1097, 183] on icon at bounding box center [1105, 184] width 16 height 16
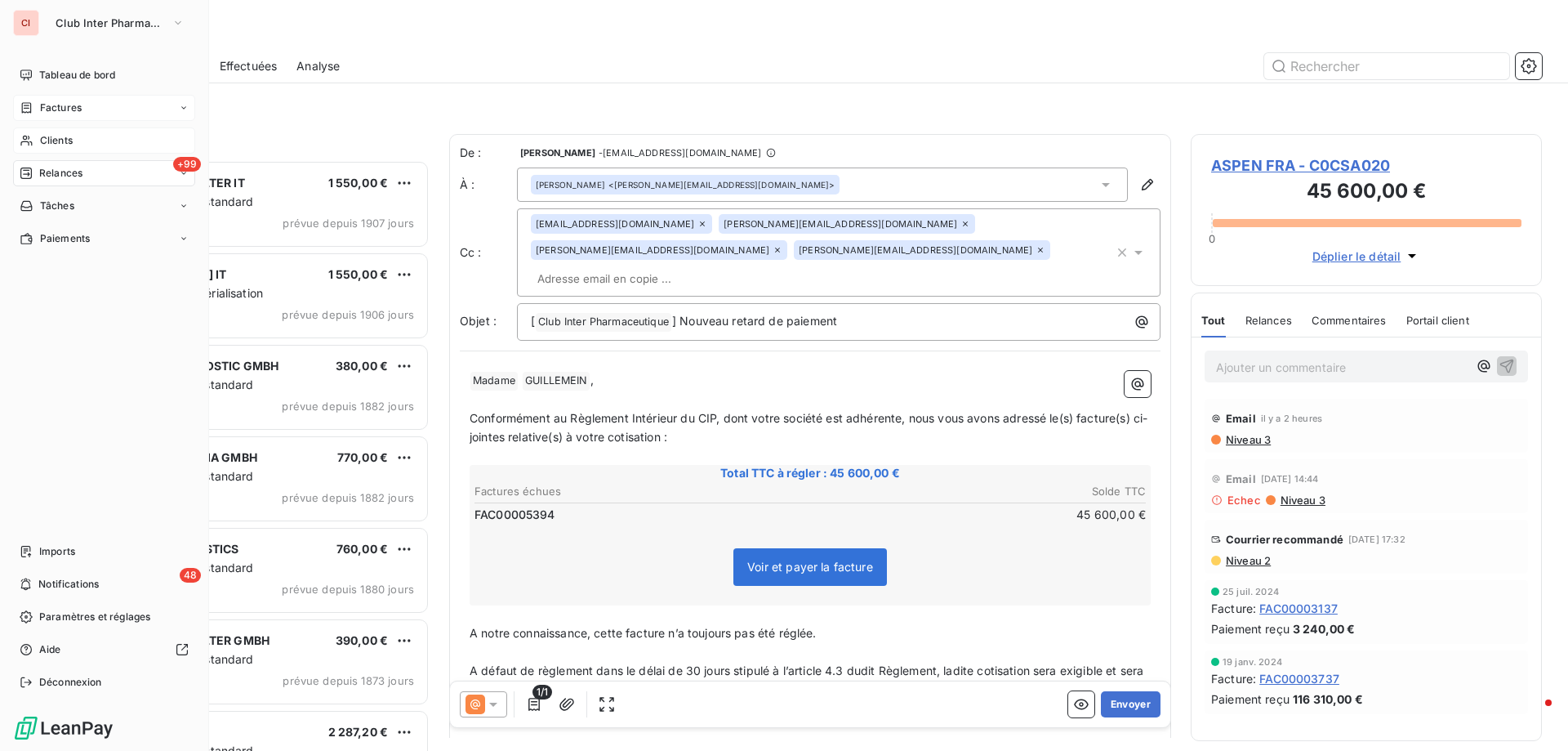
click at [64, 141] on span "Clients" at bounding box center [56, 141] width 33 height 15
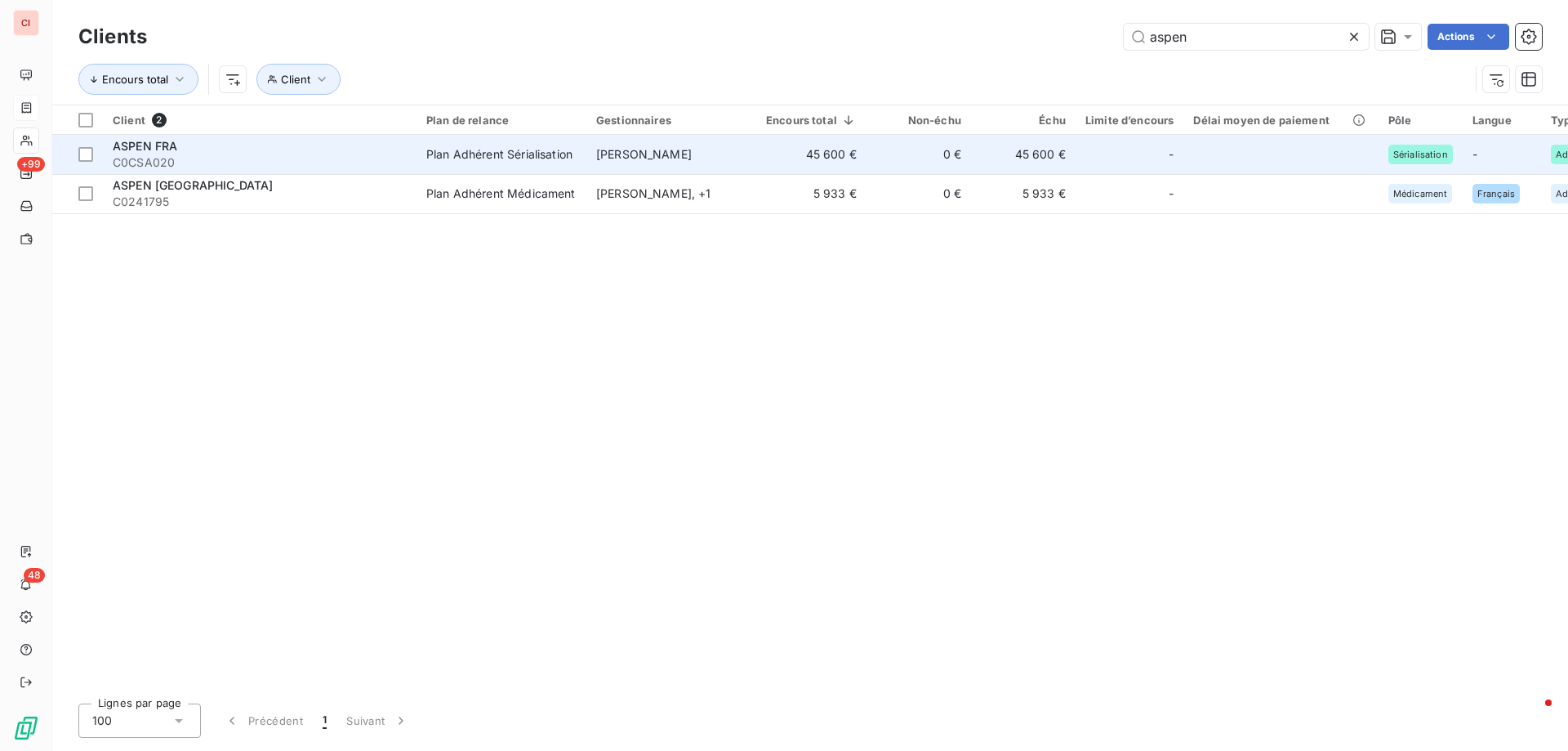
click at [477, 159] on div "Plan Adhérent Sérialisation" at bounding box center [499, 154] width 147 height 16
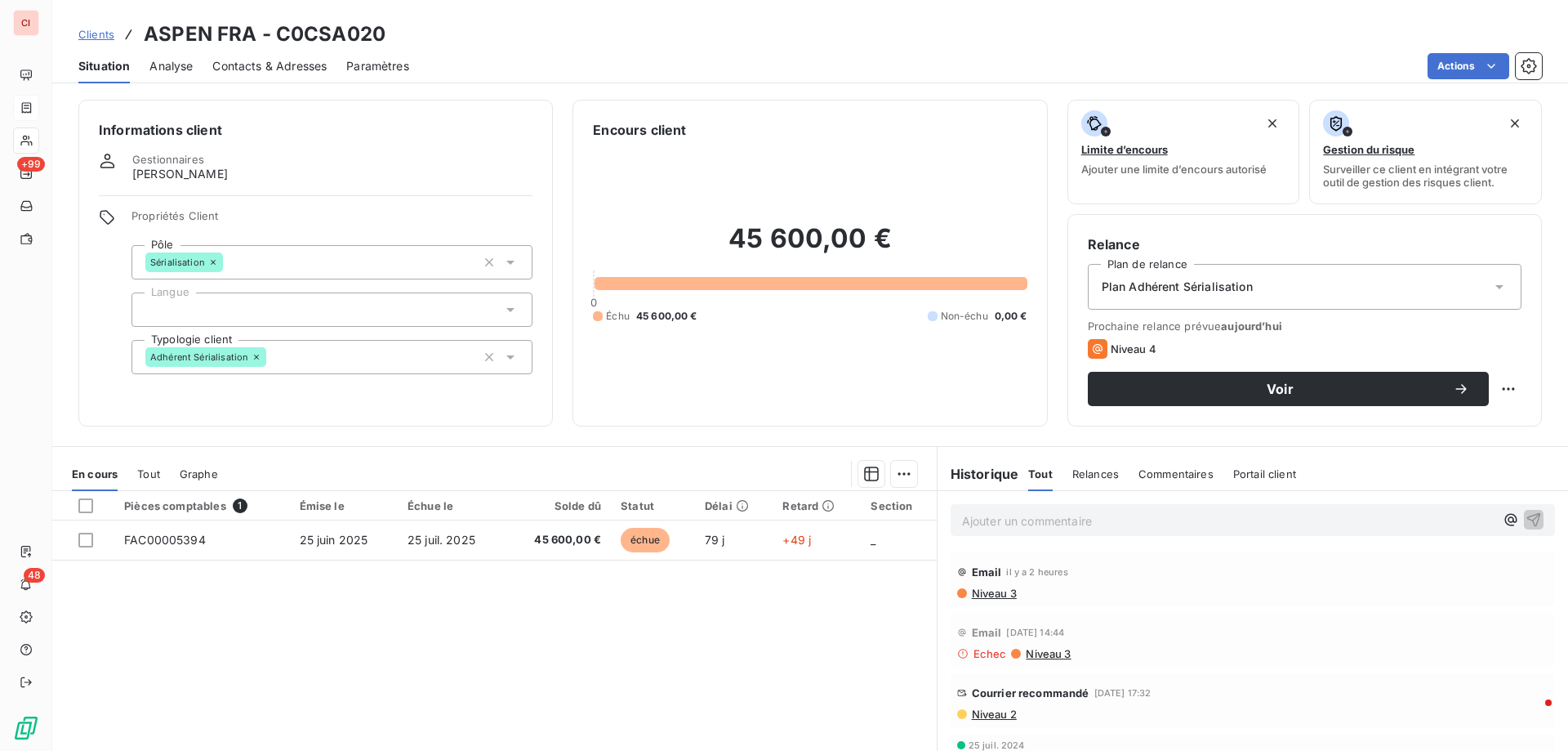
click at [304, 60] on span "Contacts & Adresses" at bounding box center [269, 65] width 114 height 16
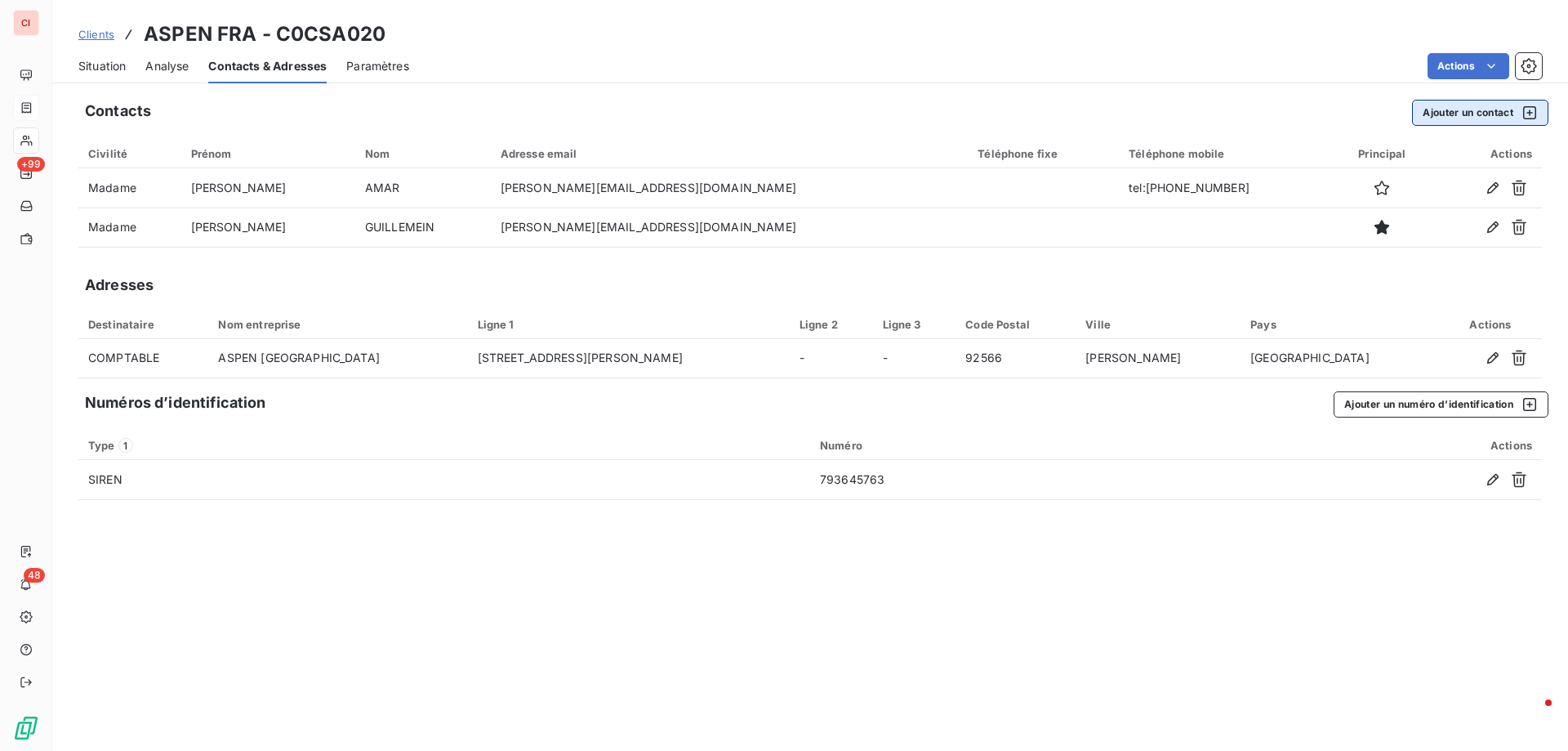
click at [1461, 109] on button "Ajouter un contact" at bounding box center [1480, 113] width 136 height 26
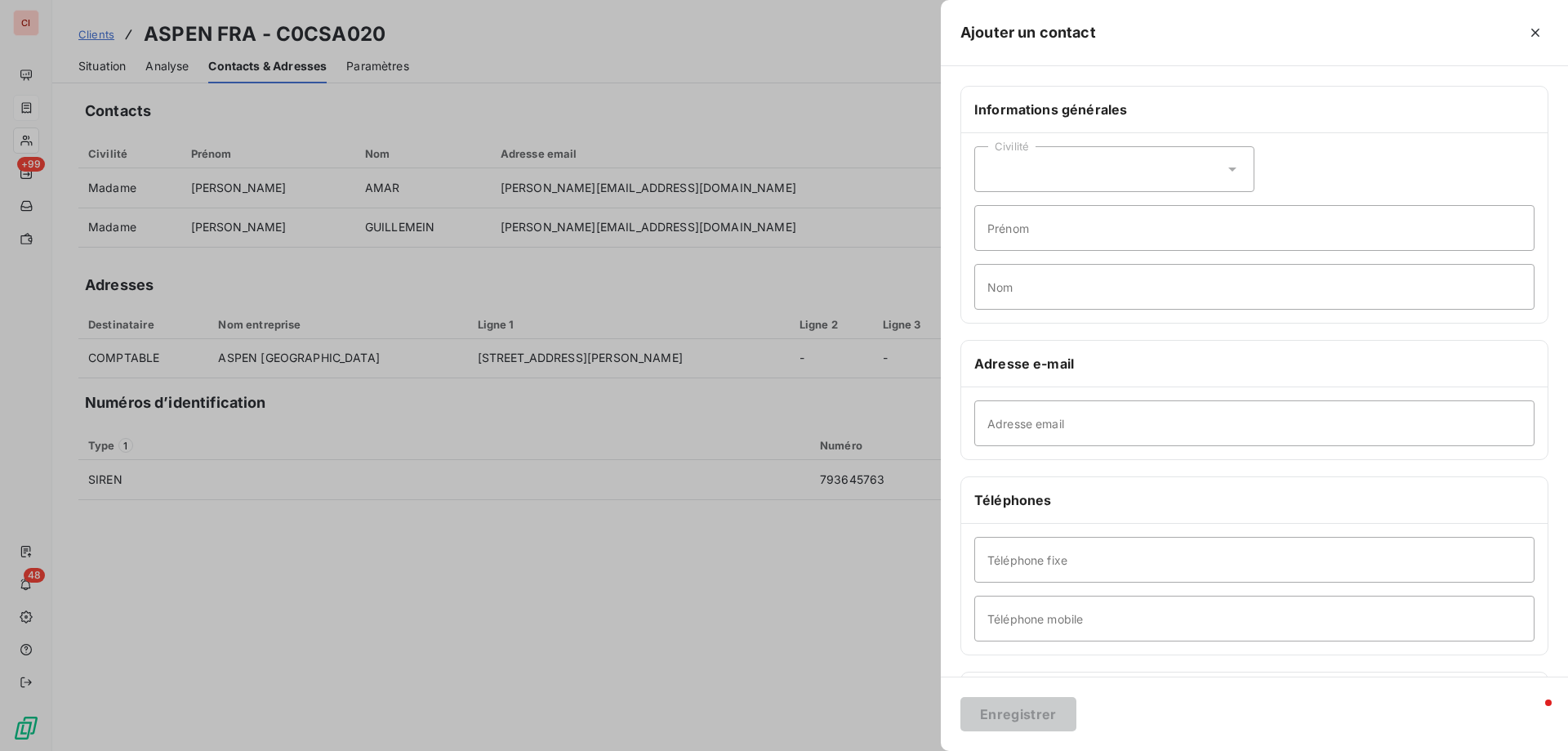
click at [1165, 178] on div "Civilité" at bounding box center [1114, 169] width 280 height 46
click at [1086, 231] on li "Monsieur" at bounding box center [1114, 238] width 280 height 29
click at [1086, 231] on input "Prénom" at bounding box center [1254, 227] width 560 height 46
type input "ARBIA"
type input "ELMENIF"
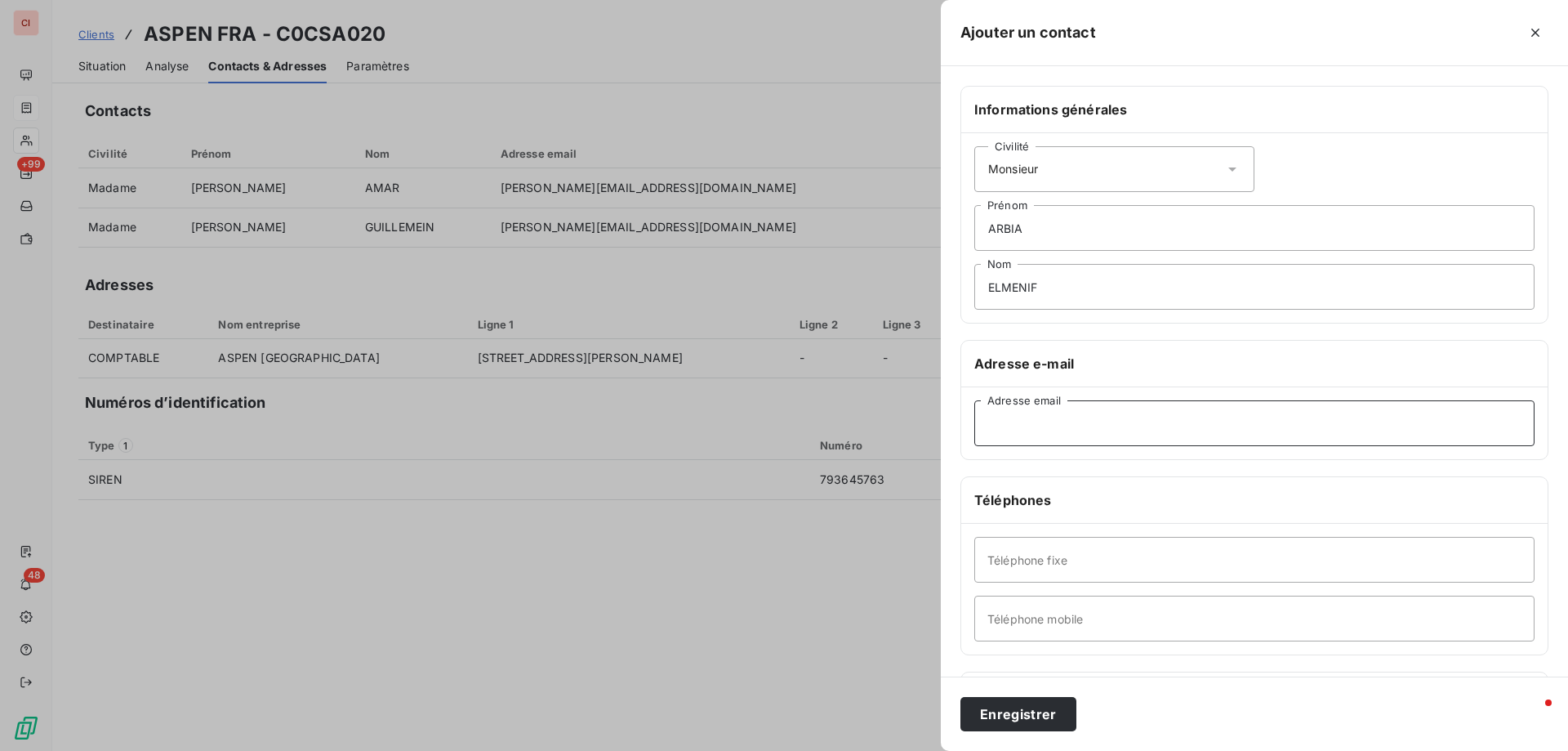
click at [1078, 427] on input "Adresse email" at bounding box center [1254, 422] width 560 height 46
click at [1058, 413] on input "Adresse email" at bounding box center [1254, 422] width 560 height 46
paste input "[EMAIL_ADDRESS][DOMAIN_NAME]"
type input "[EMAIL_ADDRESS][DOMAIN_NAME]"
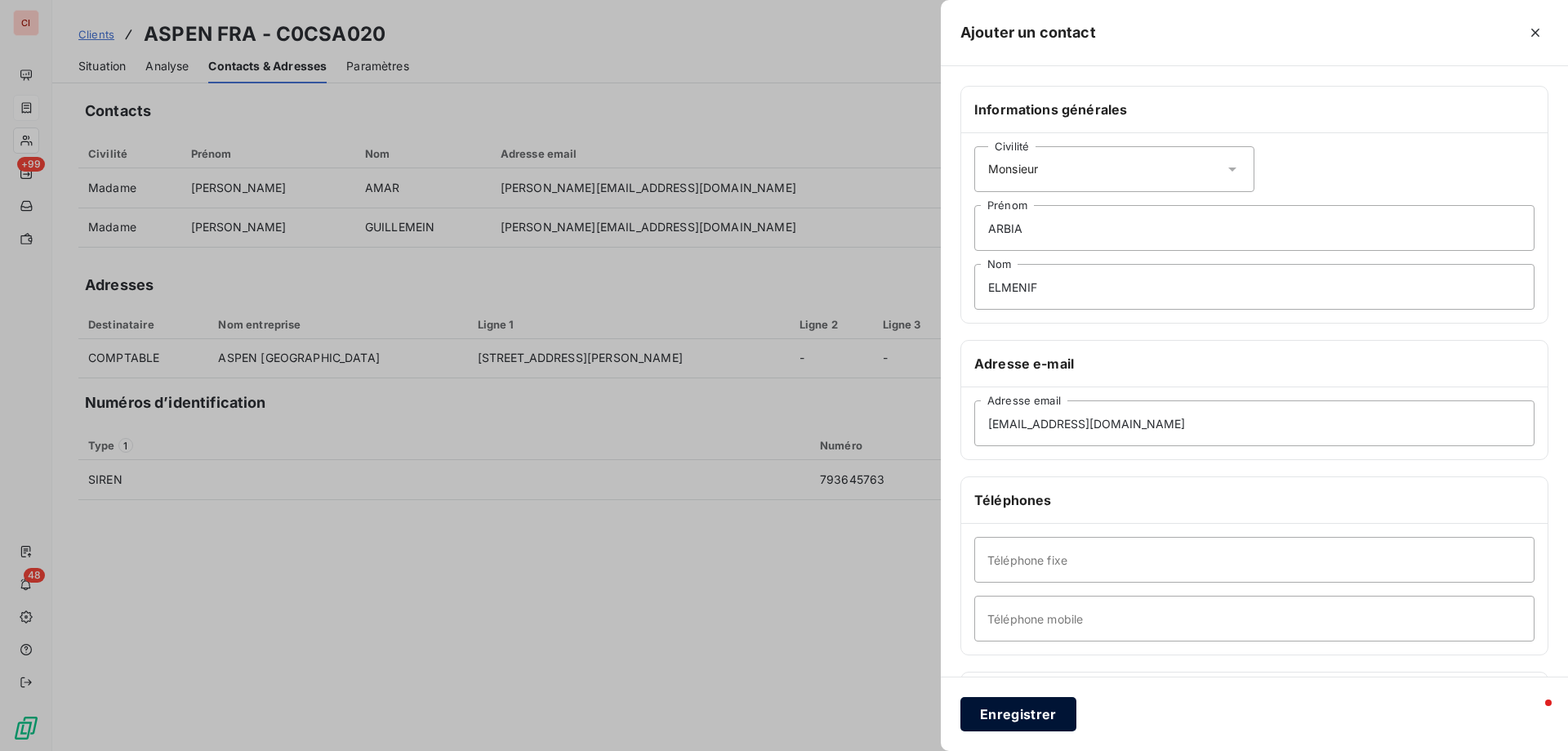
click at [1052, 713] on button "Enregistrer" at bounding box center [1018, 714] width 116 height 35
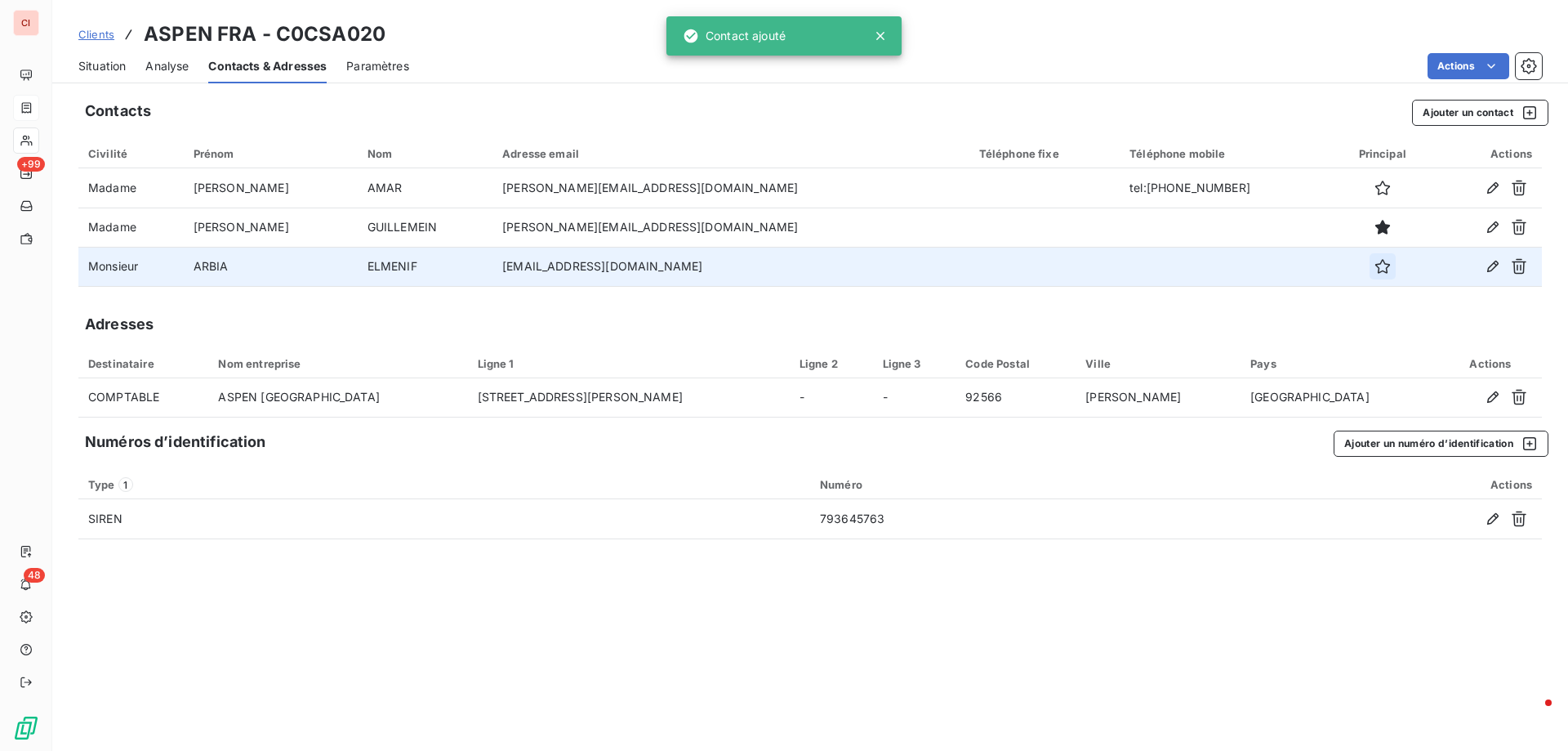
click at [1375, 263] on icon "button" at bounding box center [1382, 265] width 16 height 16
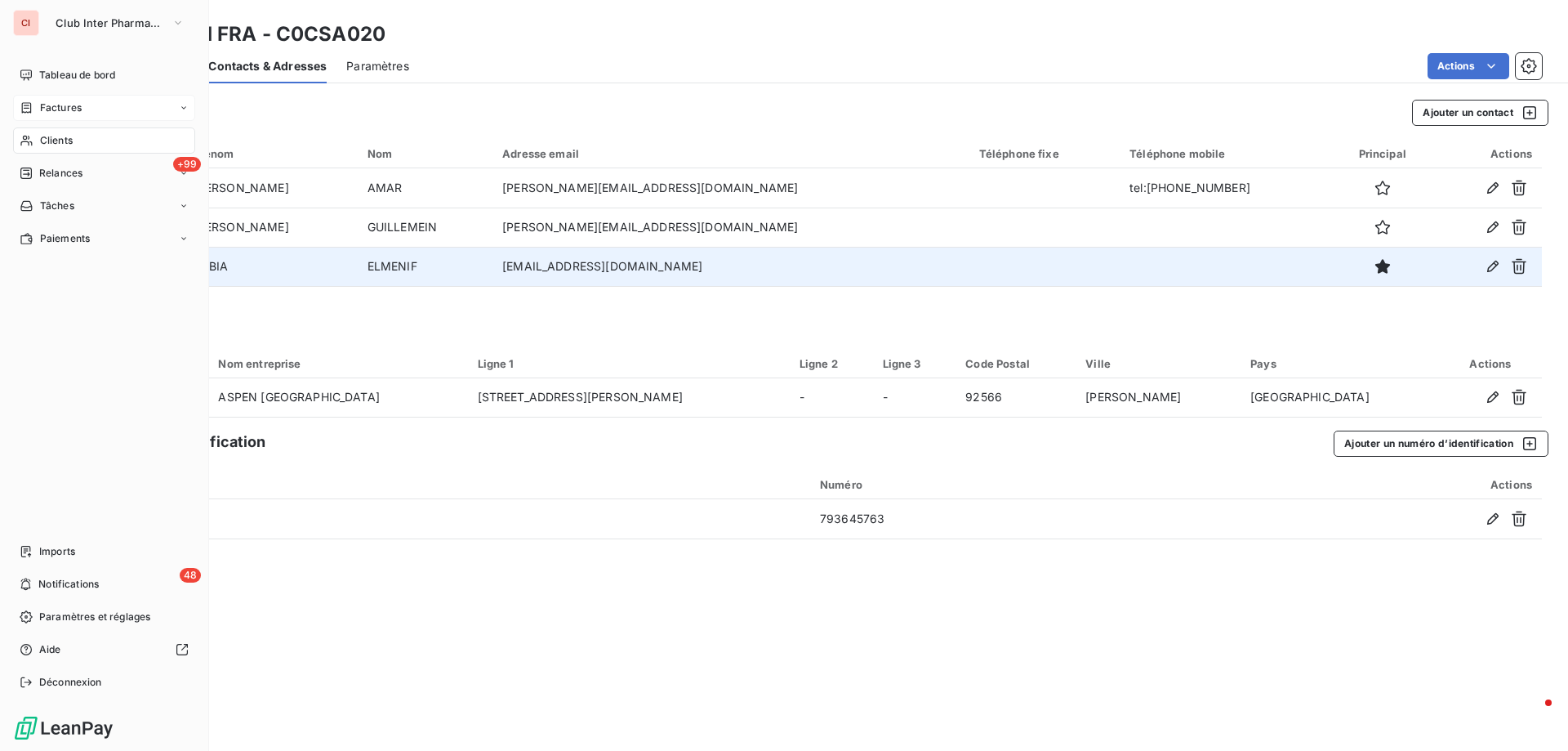
click at [50, 106] on span "Factures" at bounding box center [61, 108] width 42 height 15
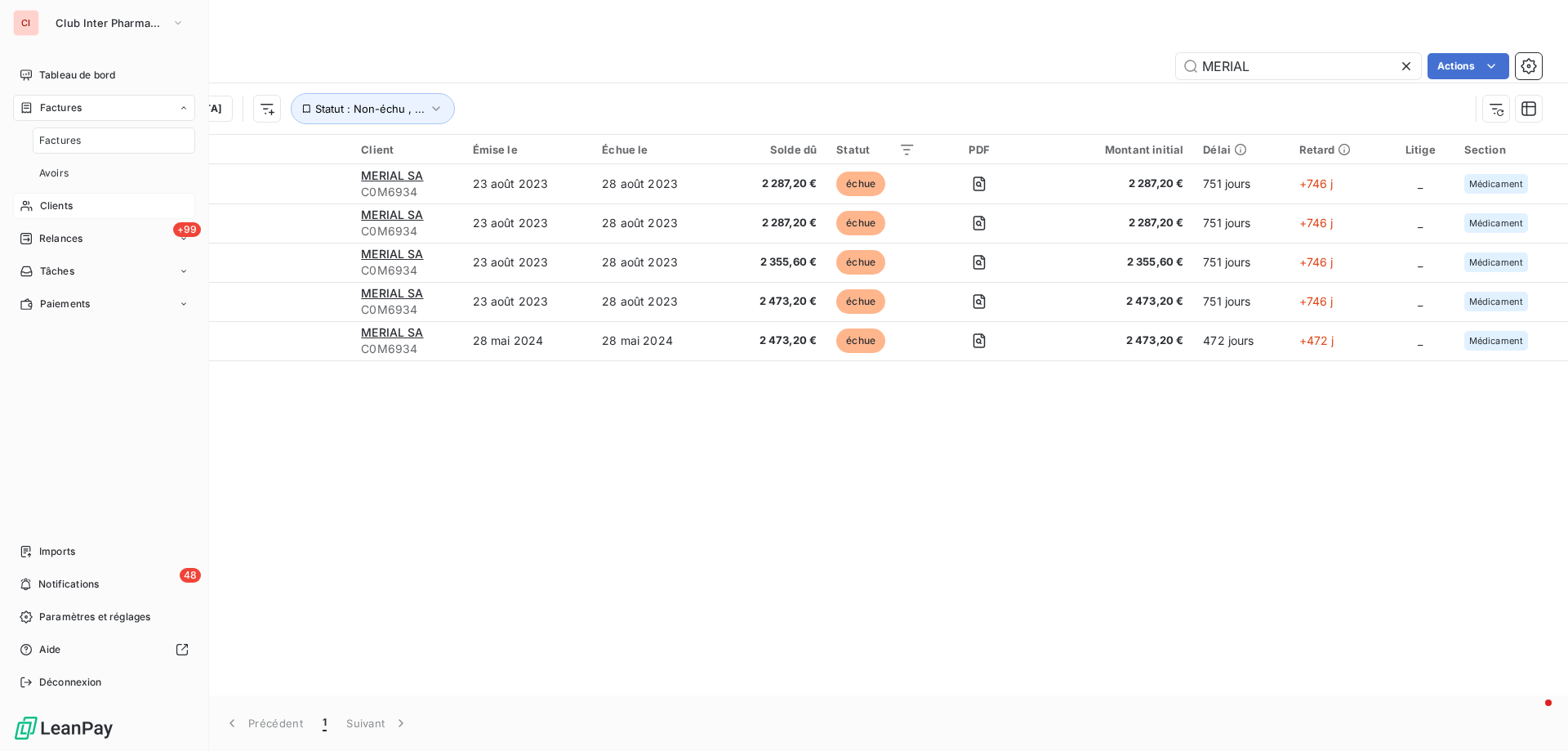
click at [48, 139] on span "Factures" at bounding box center [60, 141] width 42 height 15
click at [49, 140] on span "Factures" at bounding box center [60, 141] width 42 height 15
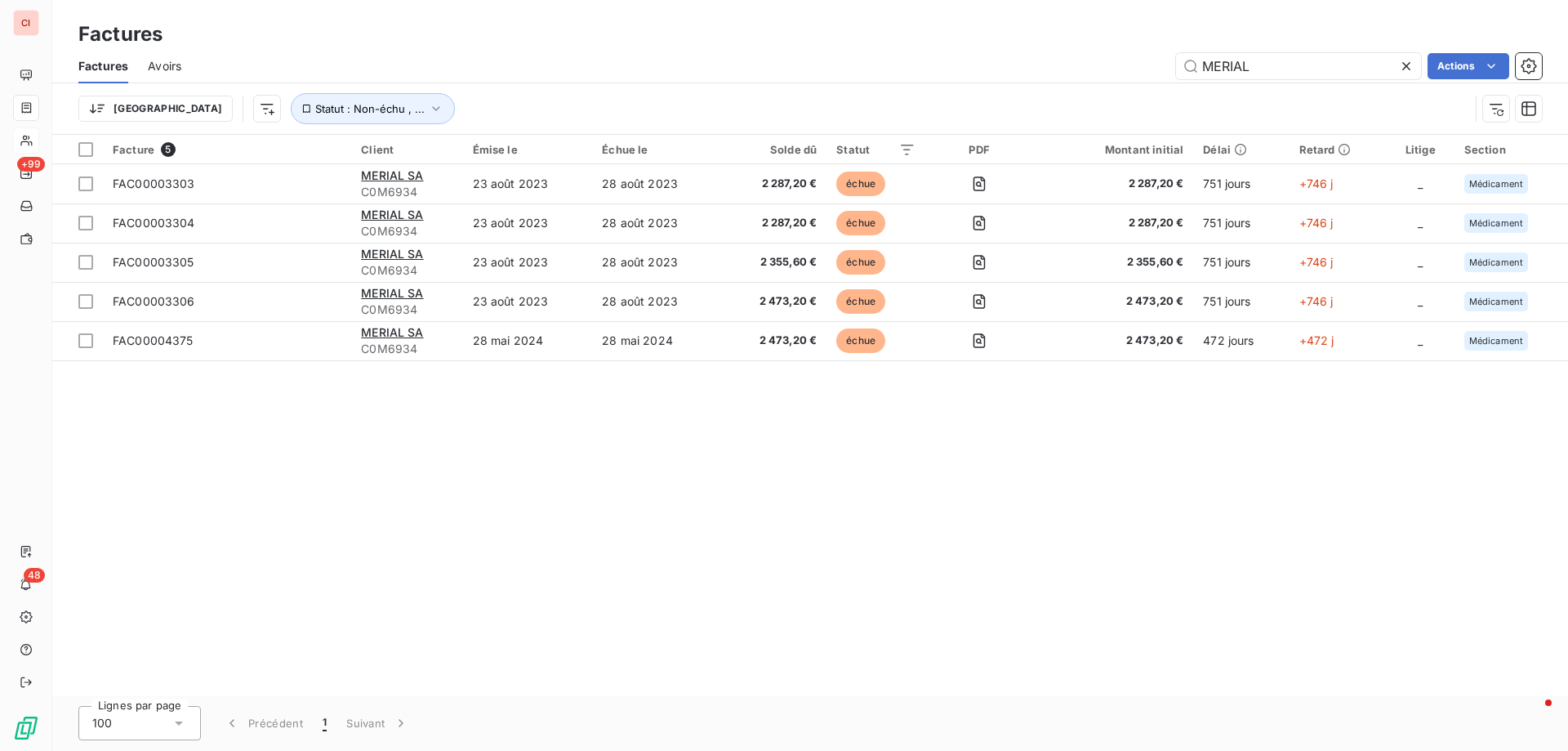
click at [438, 51] on div "Factures Avoirs MERIAL Actions" at bounding box center [810, 65] width 1516 height 35
click at [1264, 68] on input "MERIAL" at bounding box center [1298, 66] width 245 height 26
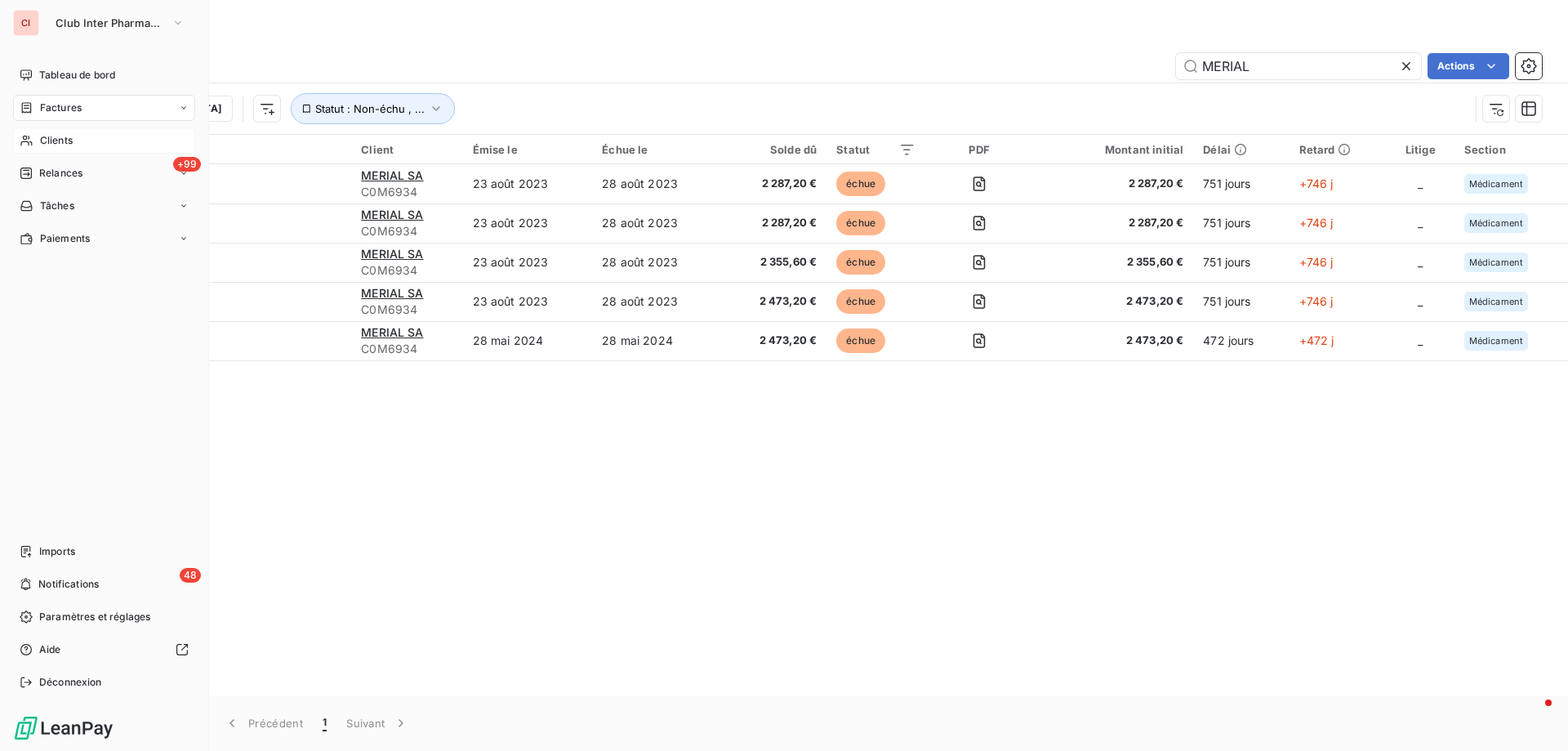
click at [49, 143] on span "Clients" at bounding box center [56, 141] width 33 height 15
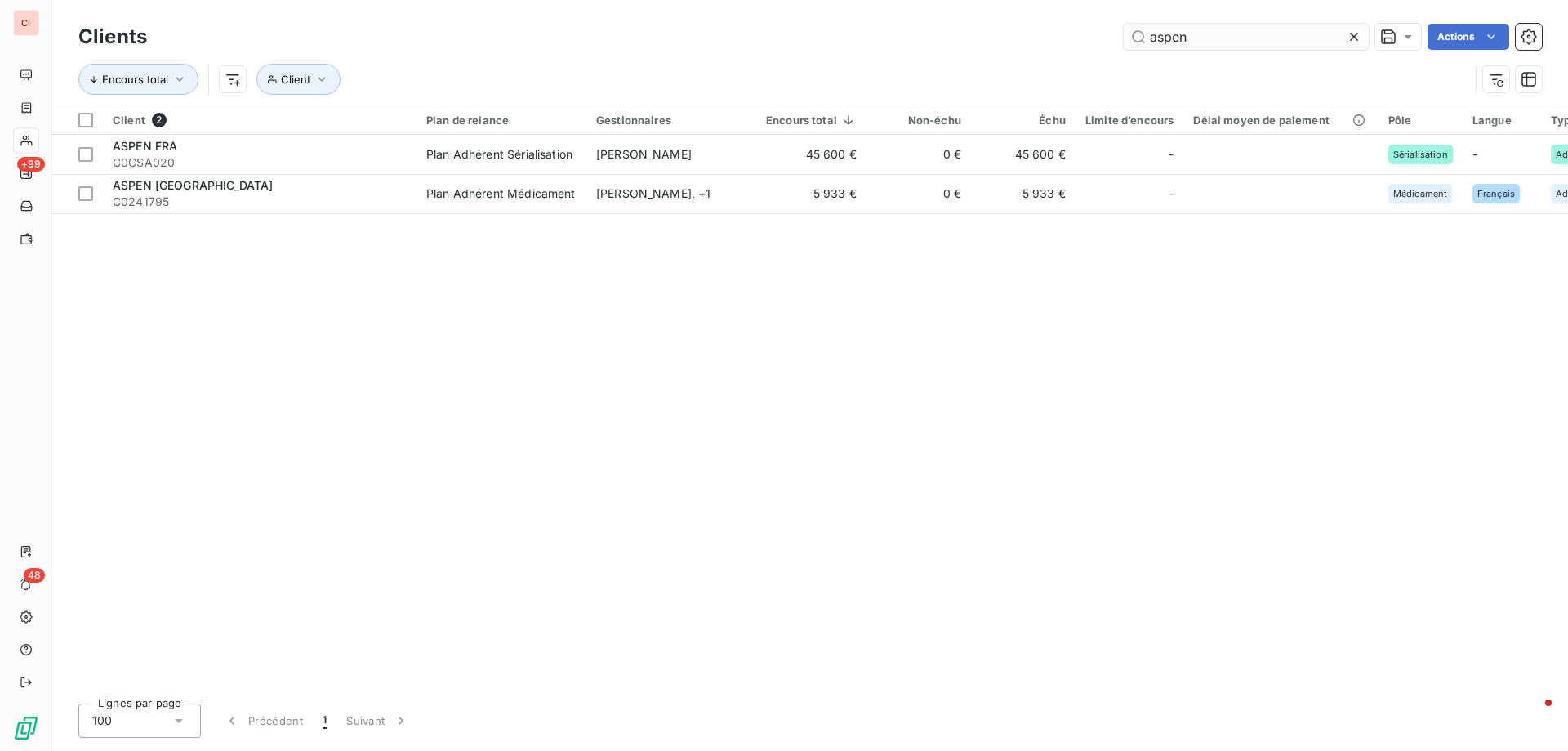
drag, startPoint x: 1187, startPoint y: 40, endPoint x: 1124, endPoint y: 39, distance: 63.0
click at [1124, 39] on input "aspen" at bounding box center [1246, 36] width 245 height 26
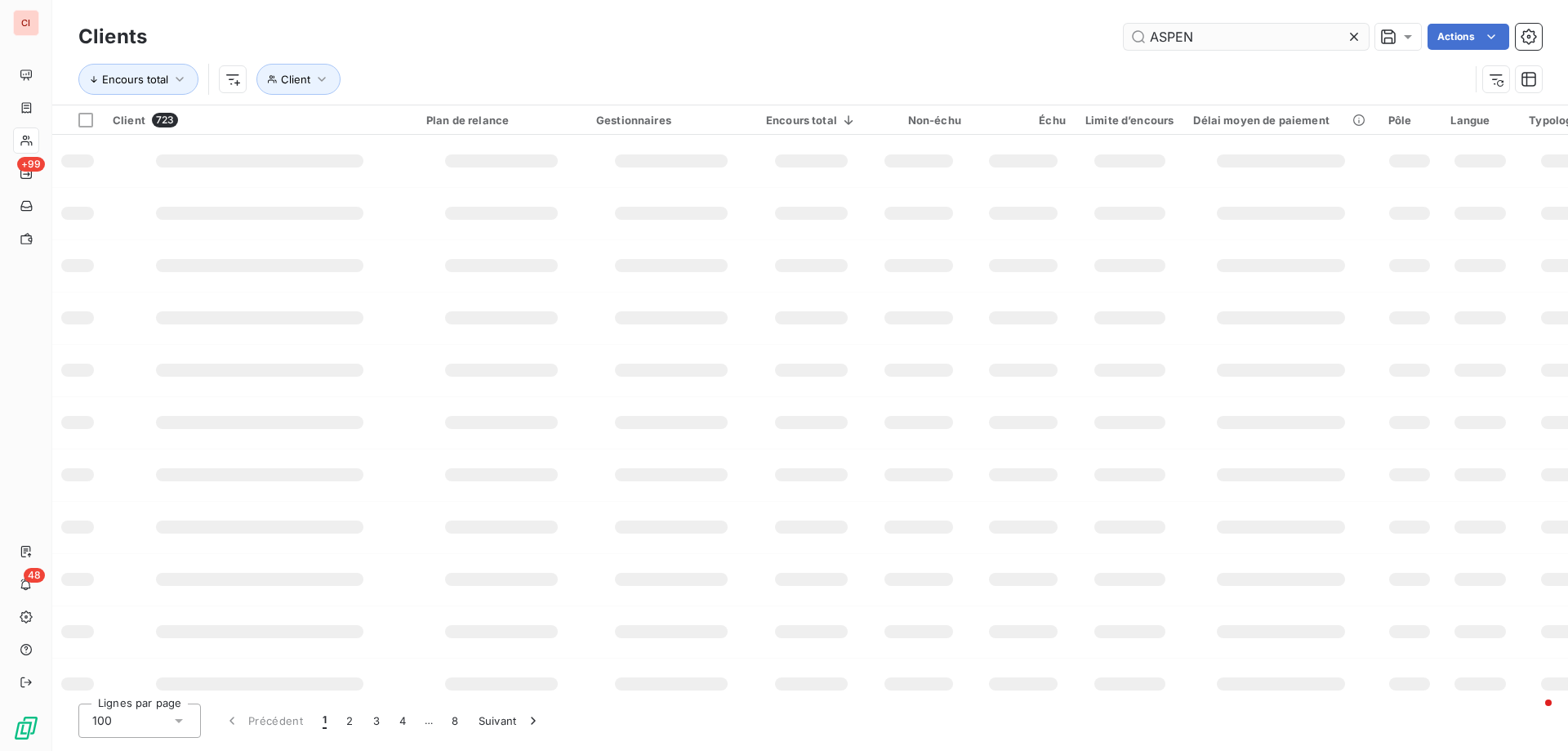
type input "ASPEN"
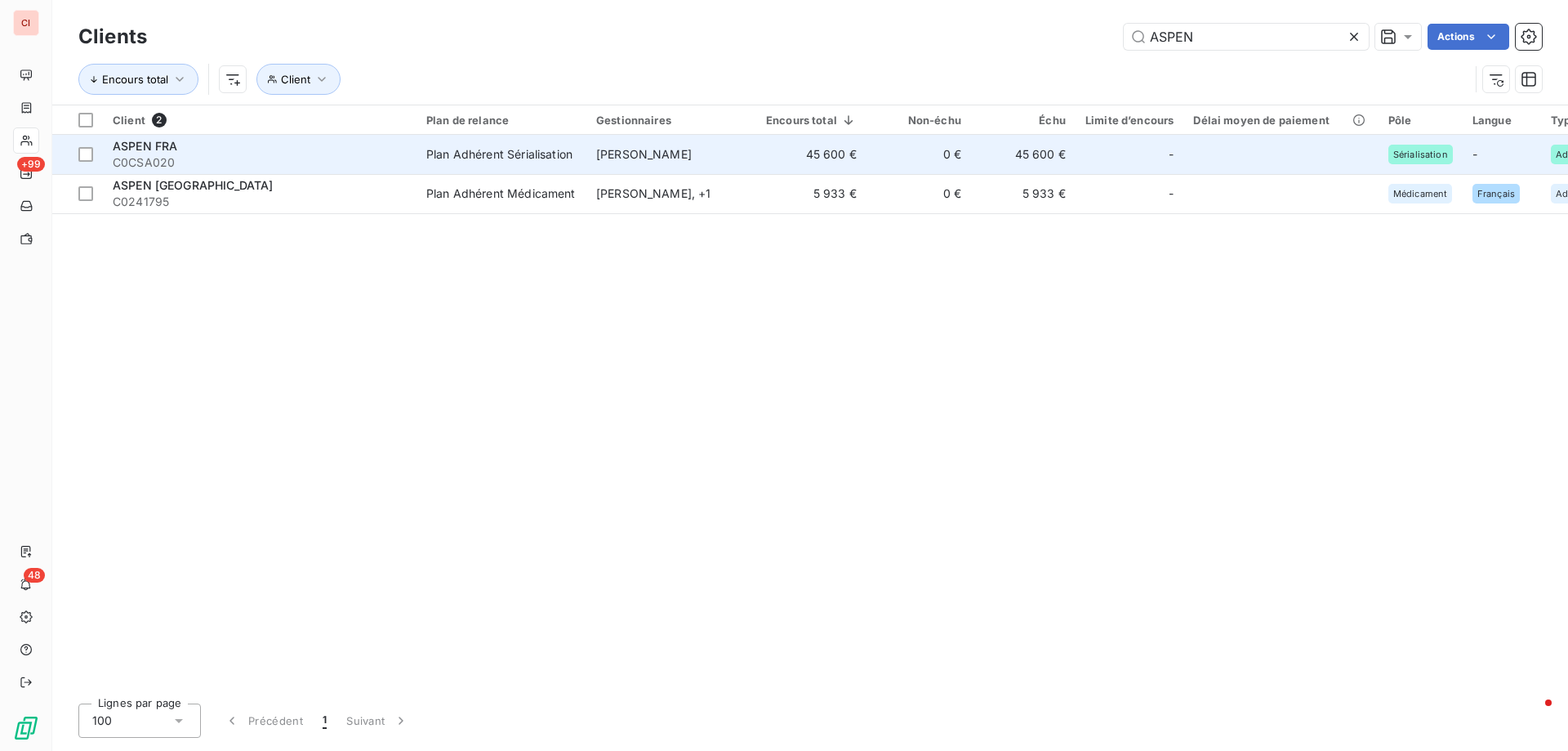
click at [657, 161] on td "[PERSON_NAME]" at bounding box center [671, 154] width 170 height 39
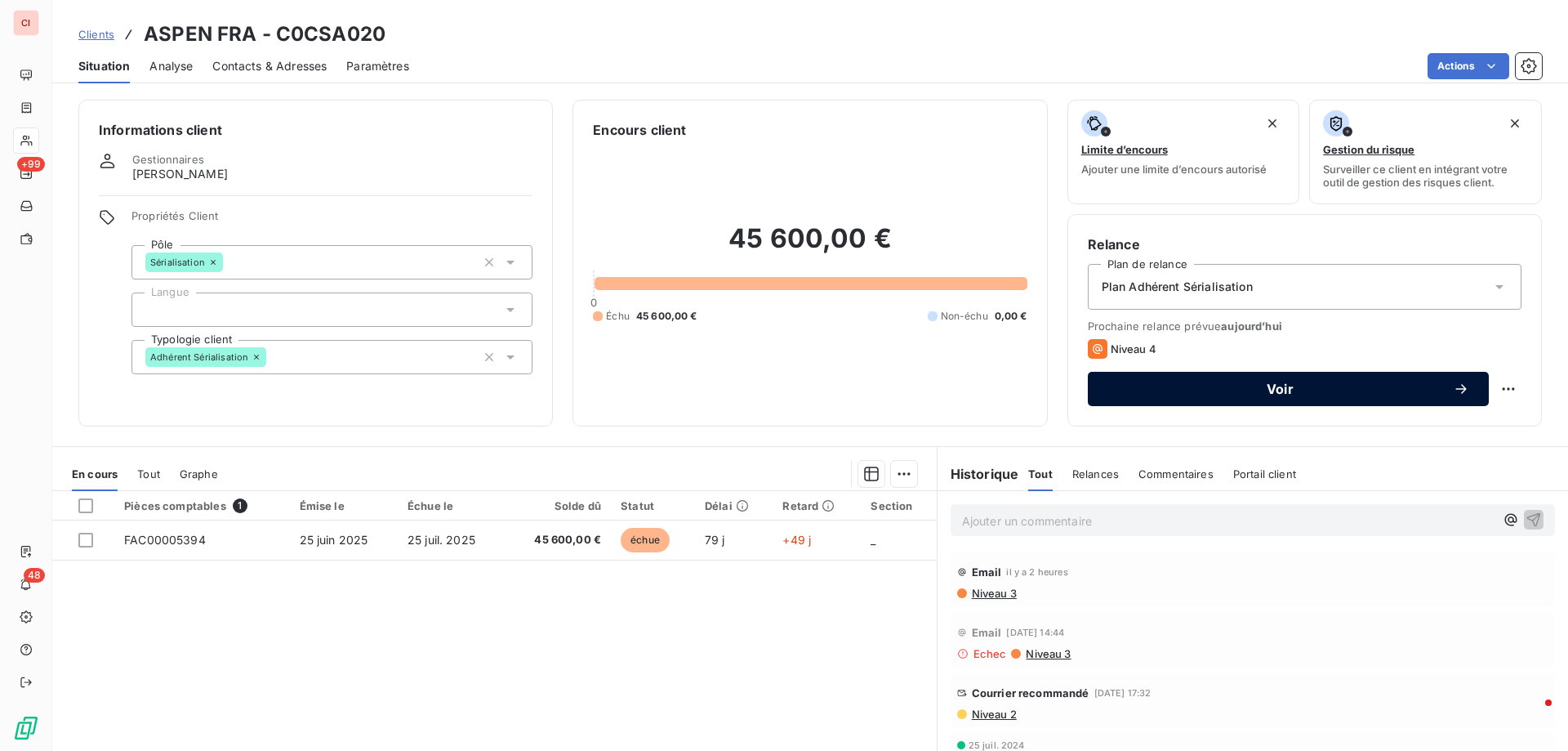
click at [1406, 391] on span "Voir" at bounding box center [1280, 389] width 346 height 13
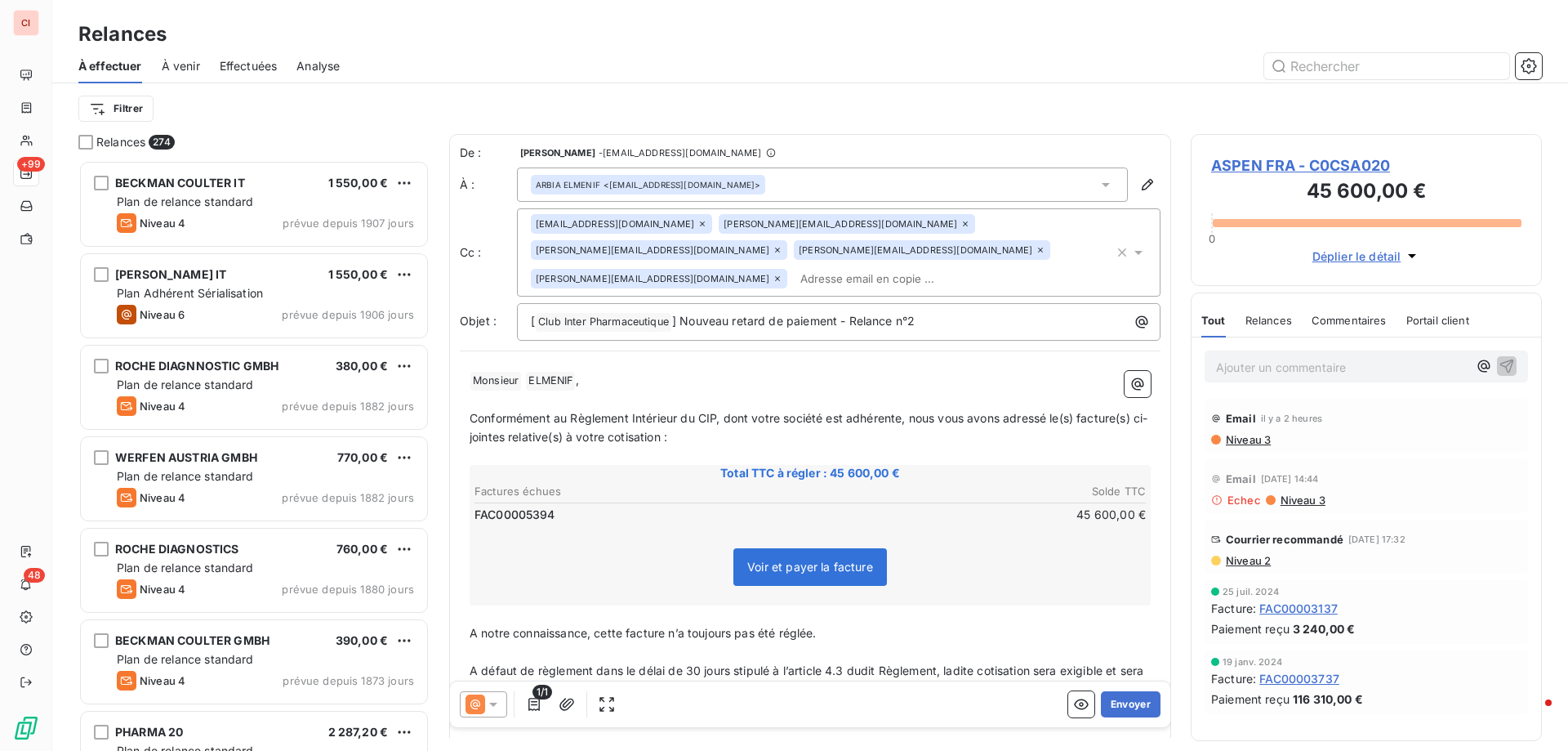
click at [787, 240] on div "[PERSON_NAME][EMAIL_ADDRESS][DOMAIN_NAME]" at bounding box center [658, 249] width 257 height 20
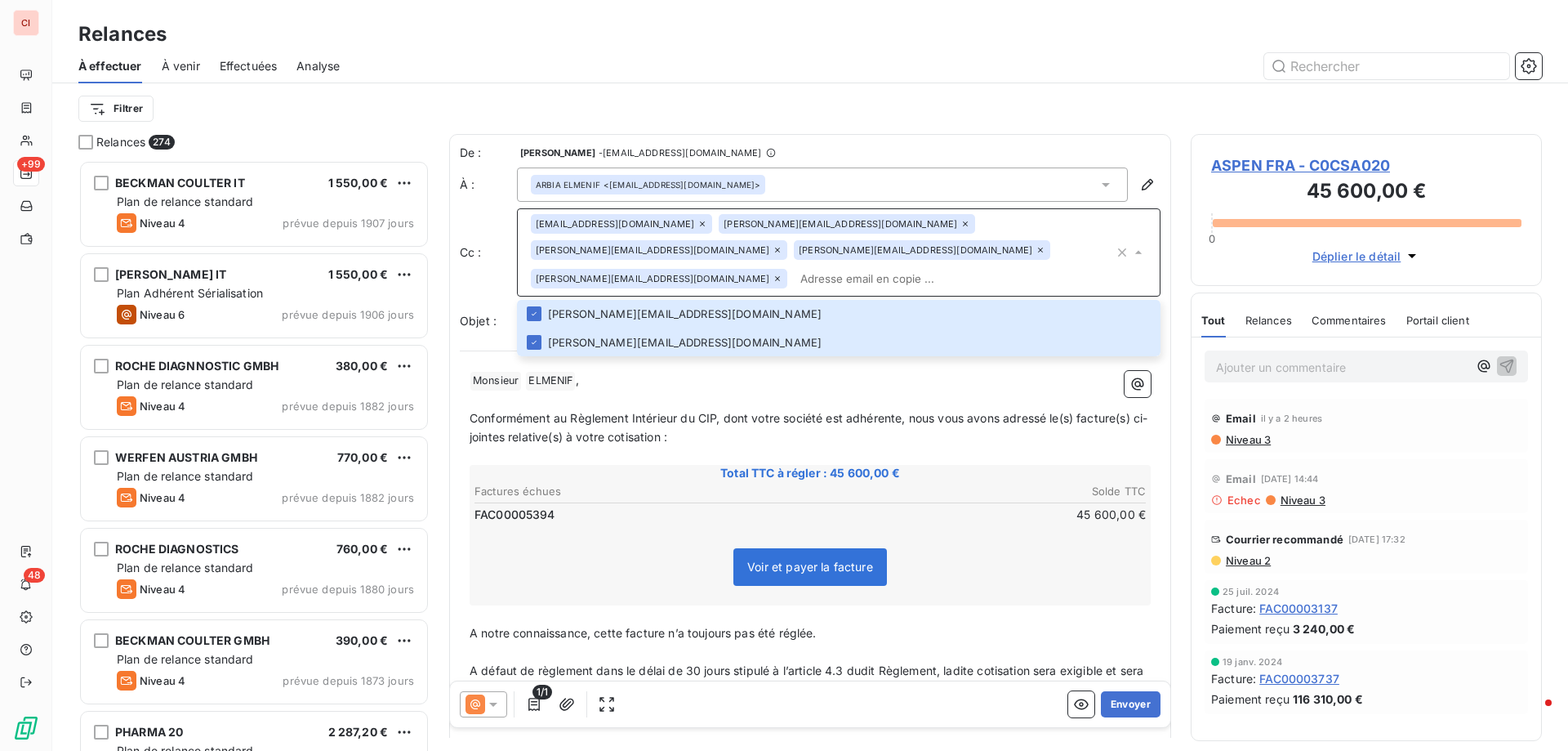
click at [783, 245] on icon at bounding box center [777, 249] width 9 height 9
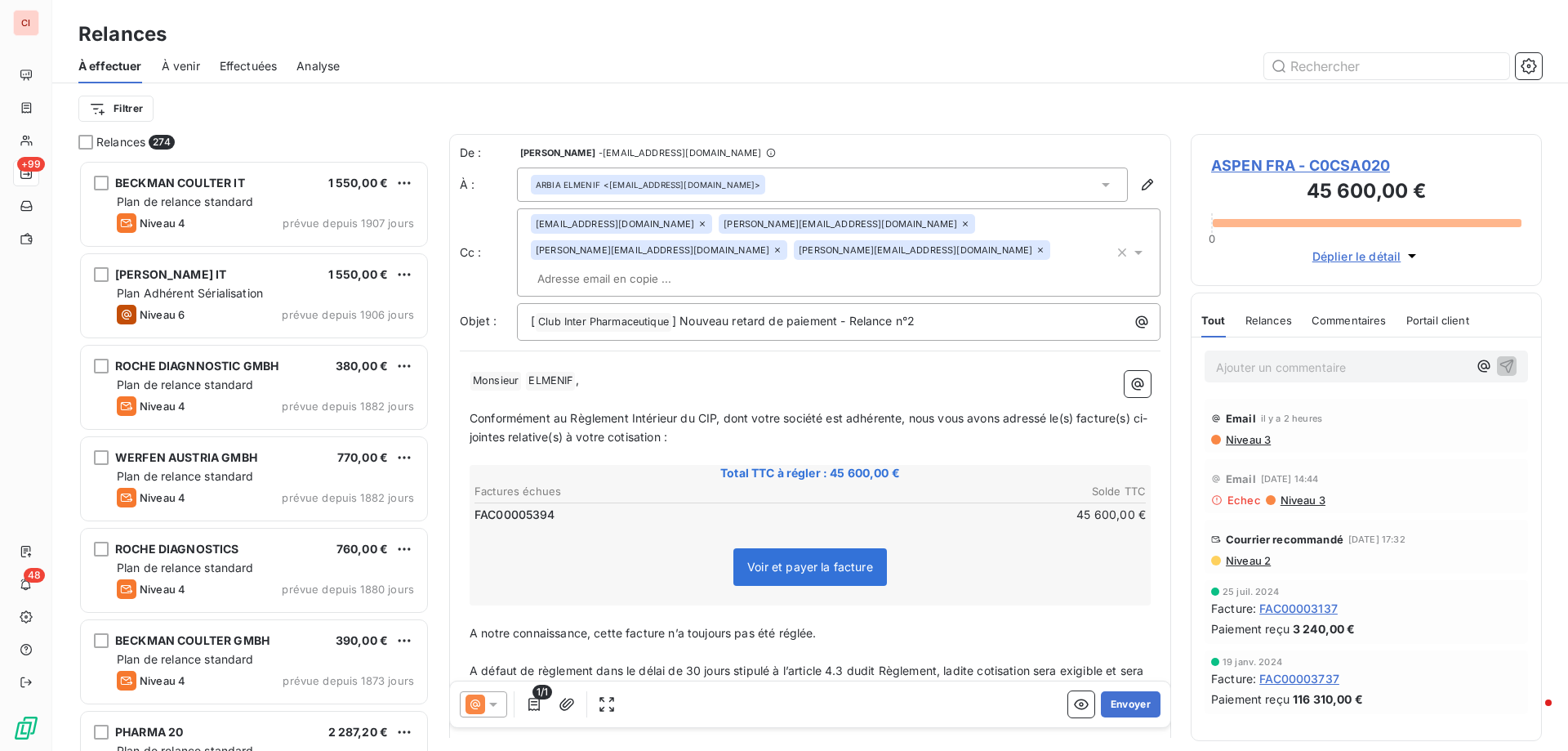
click at [783, 245] on icon at bounding box center [777, 249] width 9 height 9
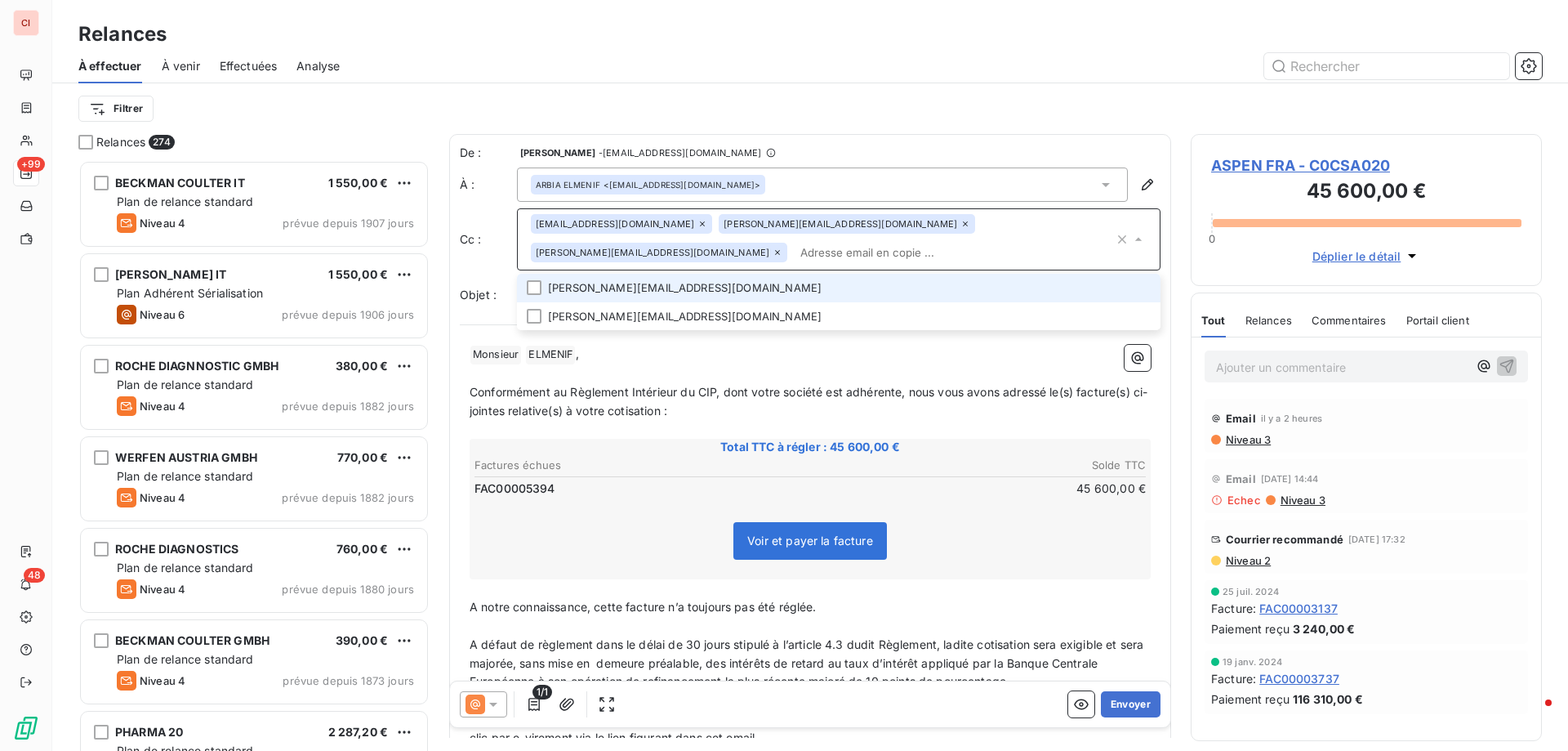
click at [960, 221] on icon at bounding box center [965, 223] width 9 height 9
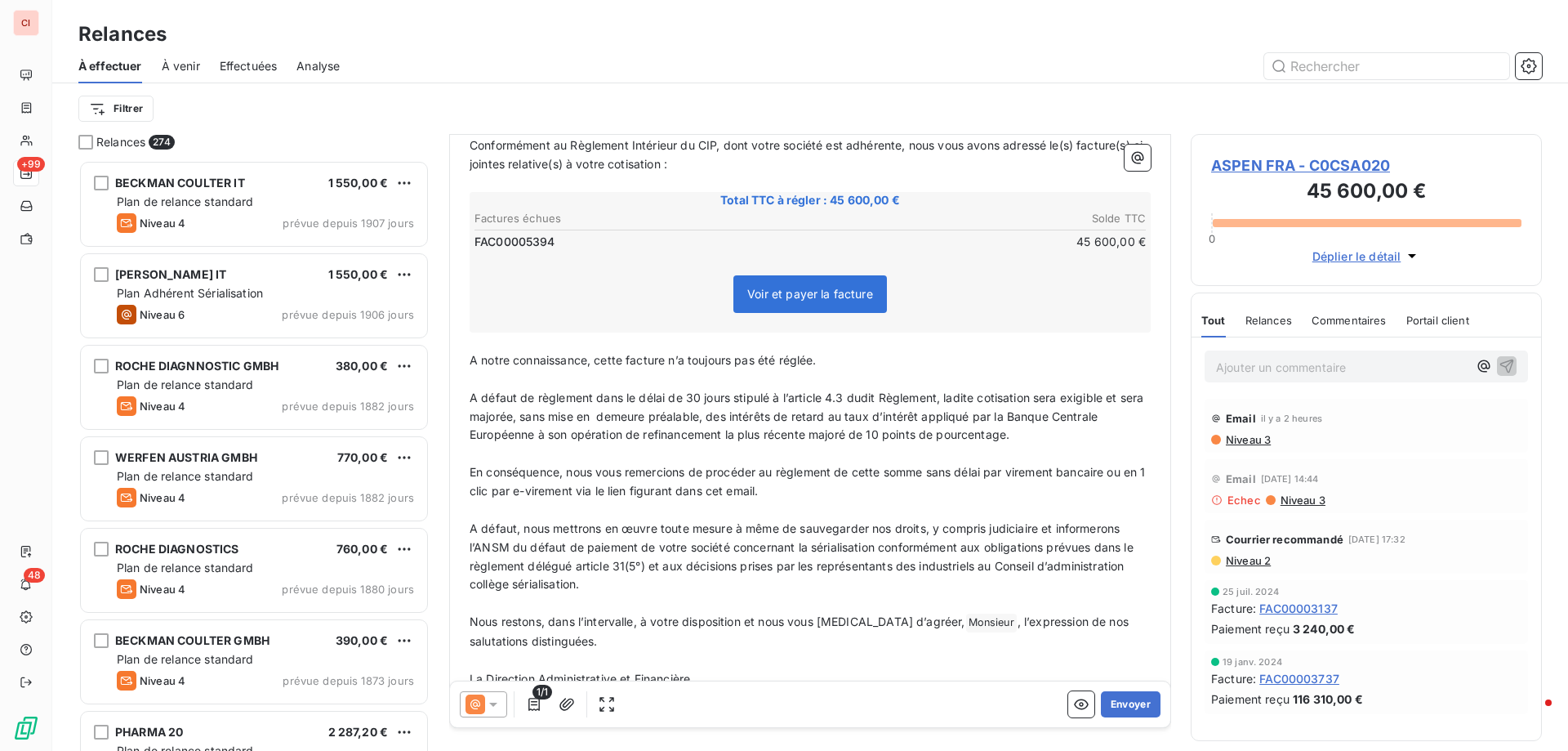
scroll to position [280, 0]
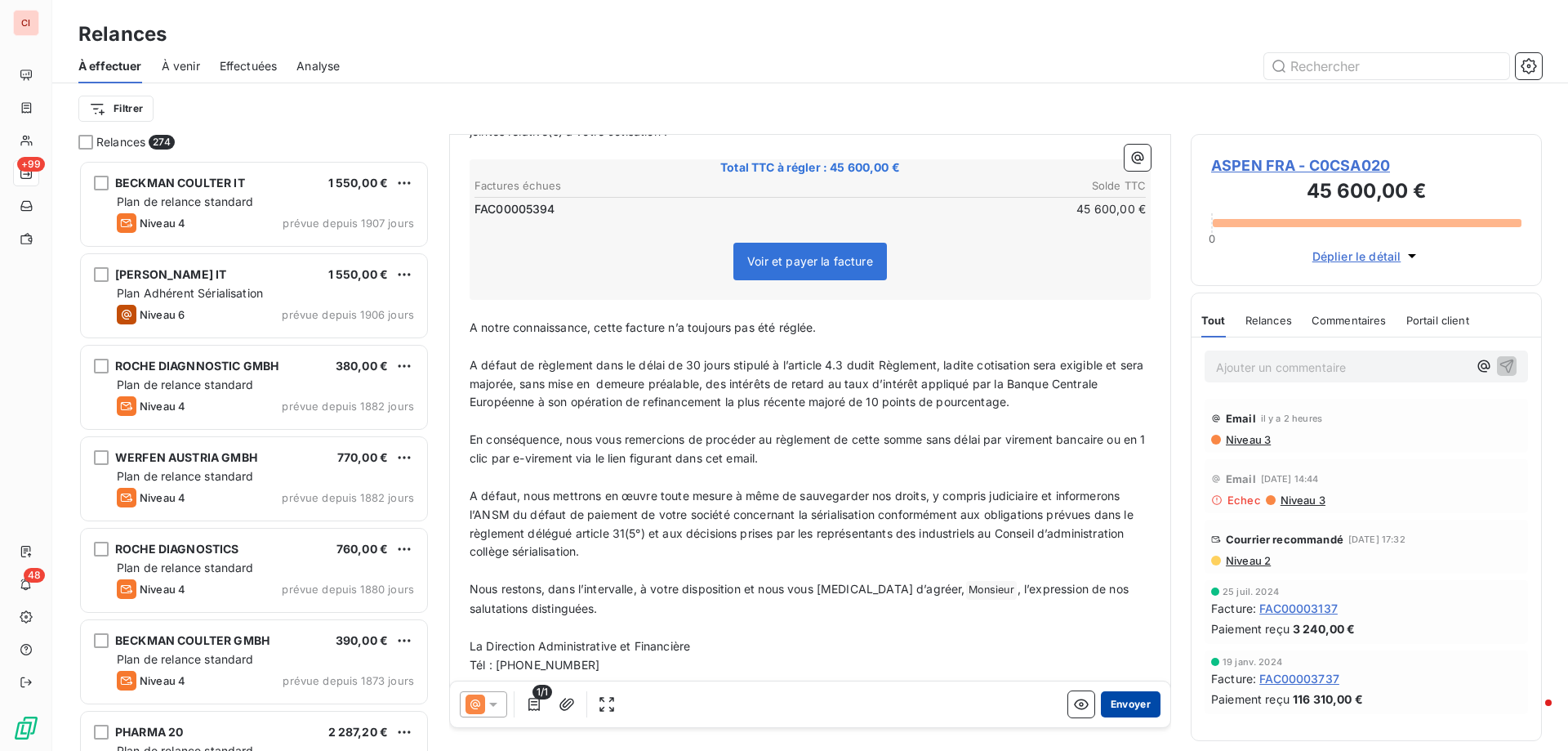
click at [1122, 704] on button "Envoyer" at bounding box center [1131, 704] width 60 height 26
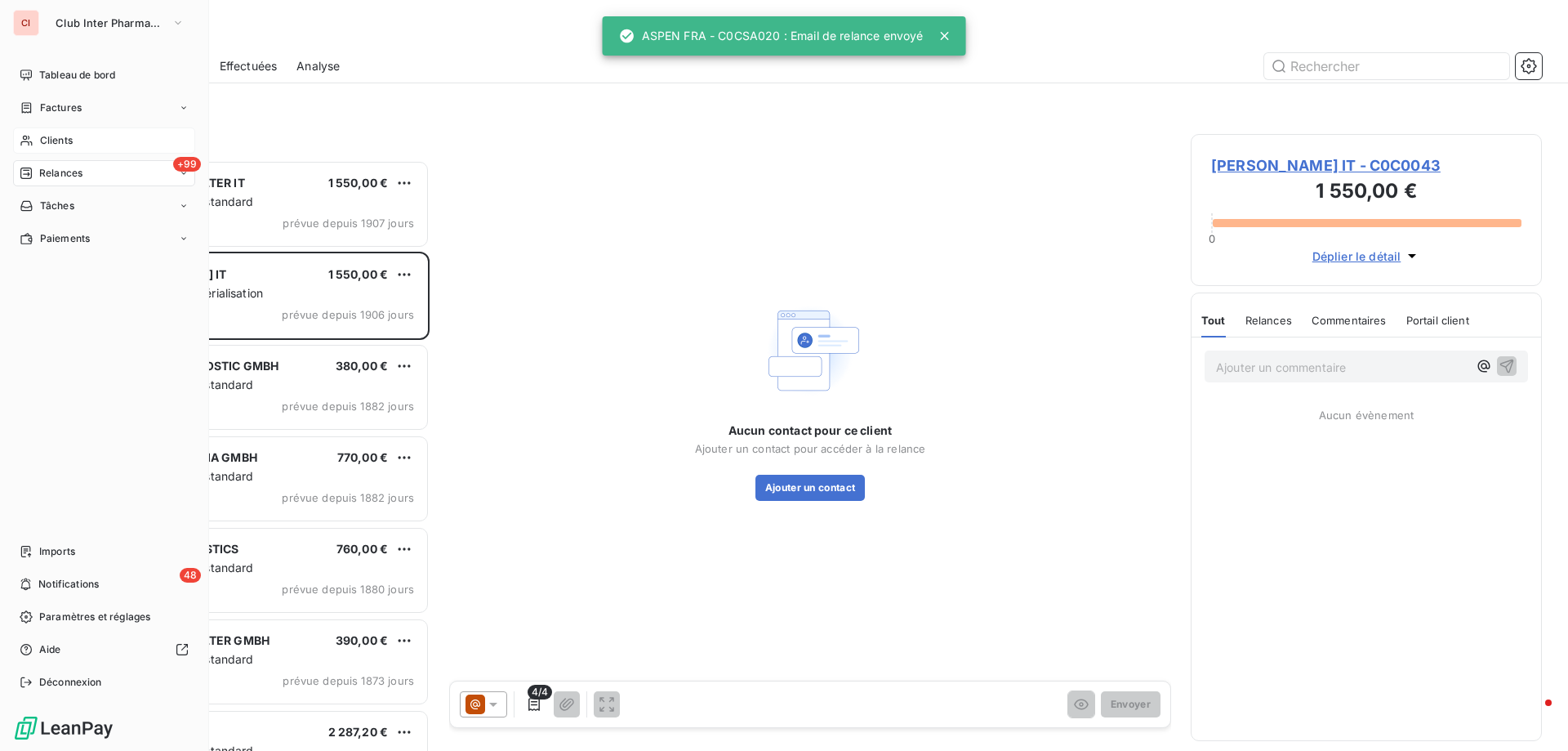
click at [59, 139] on span "Clients" at bounding box center [56, 141] width 33 height 15
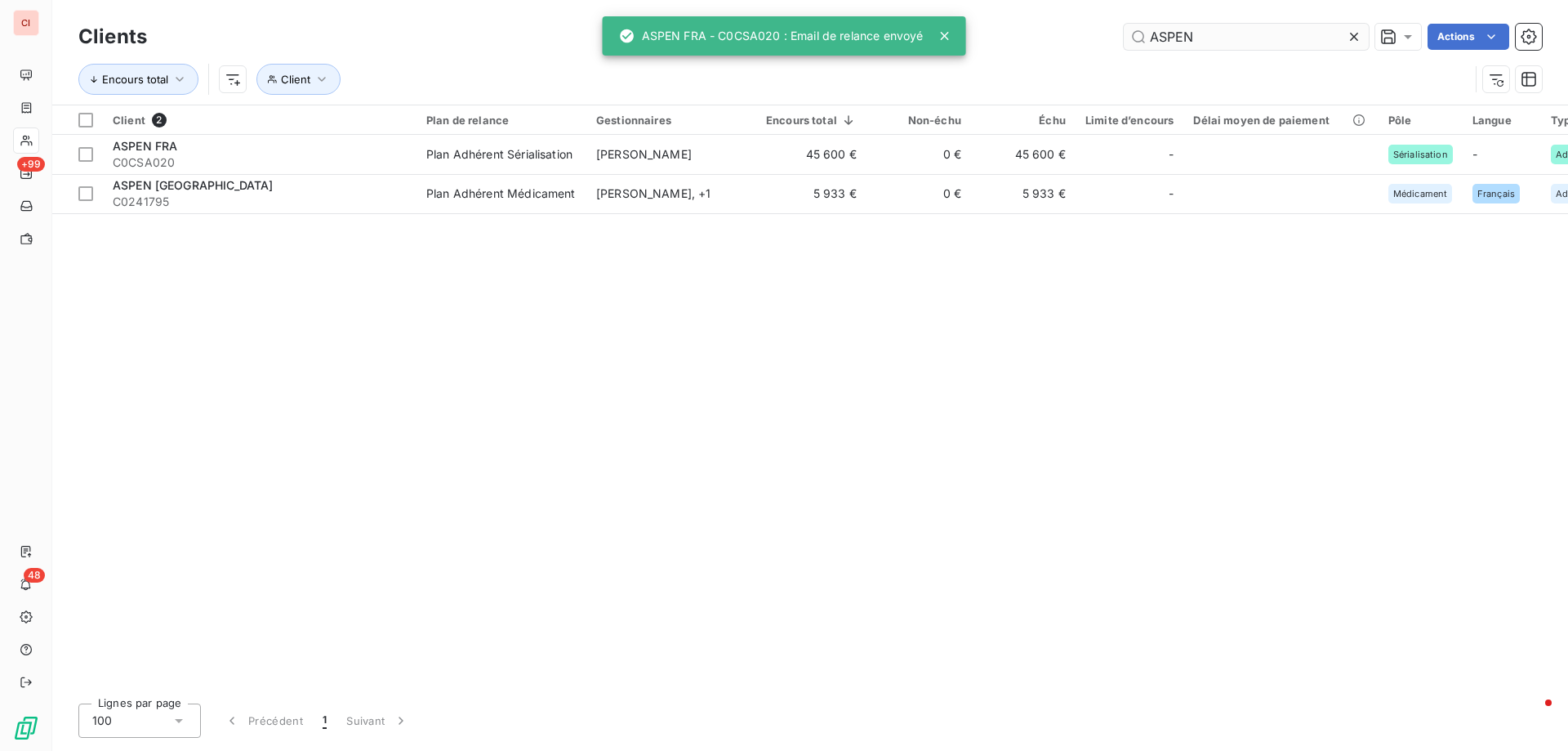
drag, startPoint x: 1227, startPoint y: 35, endPoint x: 1128, endPoint y: 35, distance: 99.0
click at [1128, 35] on input "ASPEN" at bounding box center [1246, 36] width 245 height 26
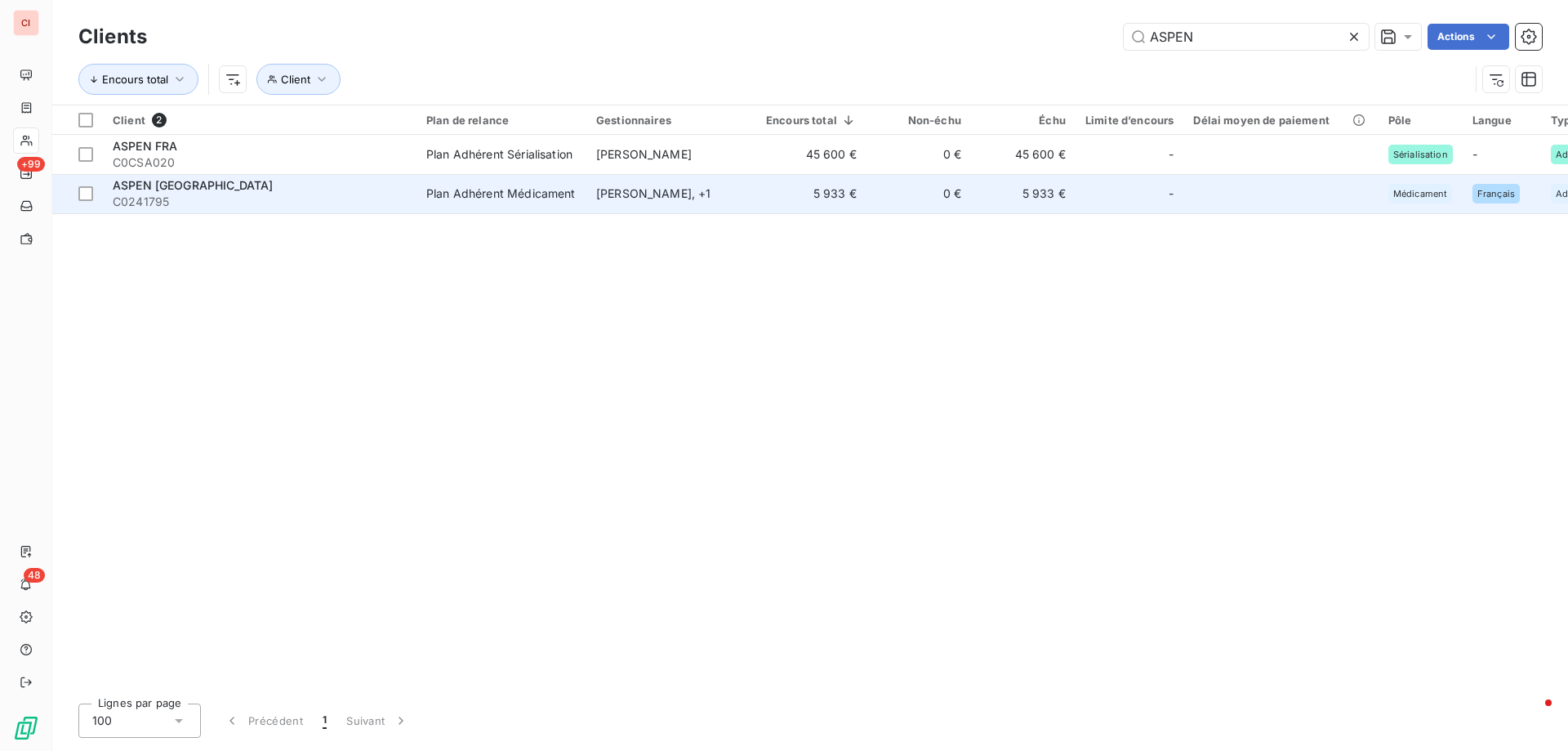
click at [688, 183] on td "[PERSON_NAME] , + 1" at bounding box center [671, 193] width 170 height 39
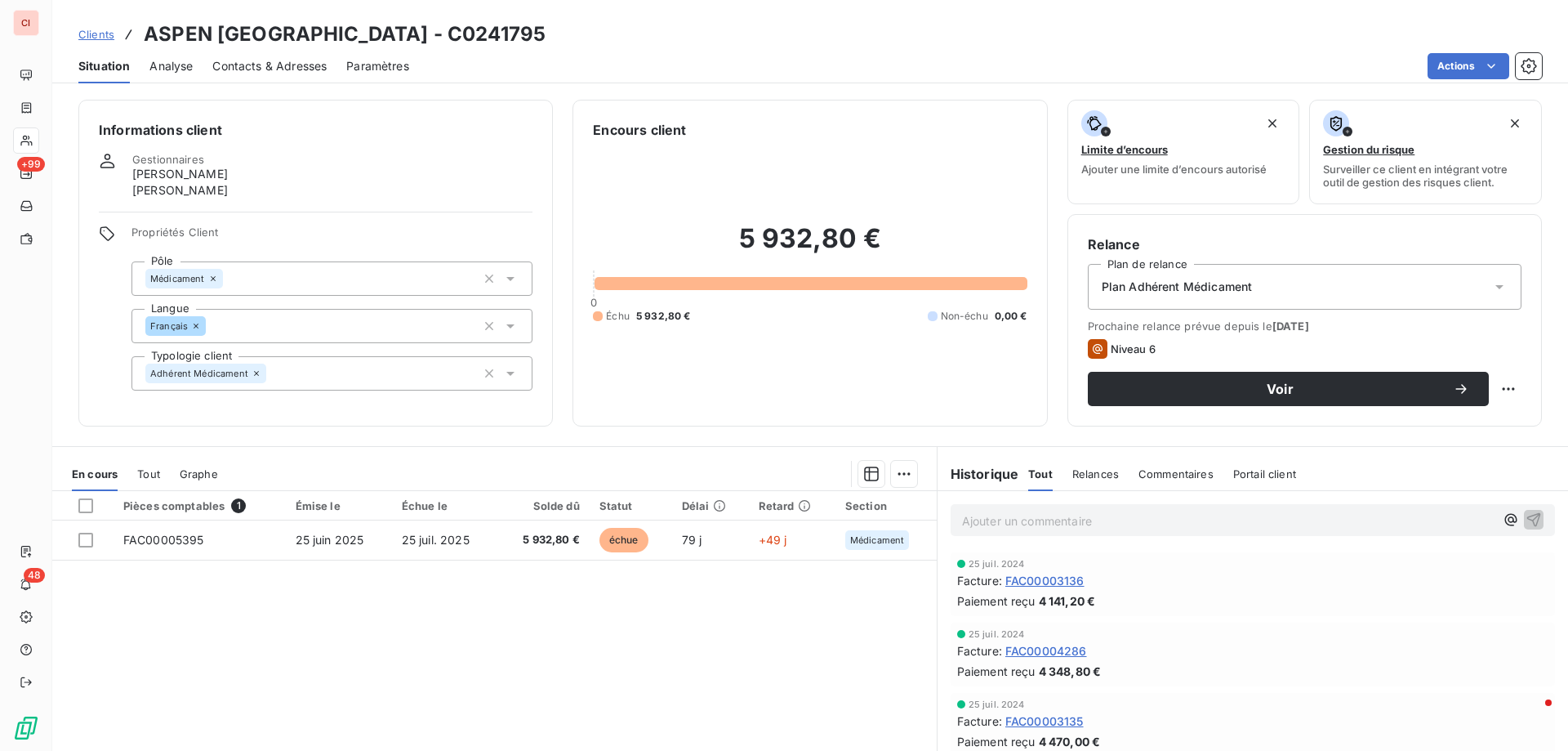
click at [1099, 483] on div "Relances" at bounding box center [1095, 474] width 47 height 35
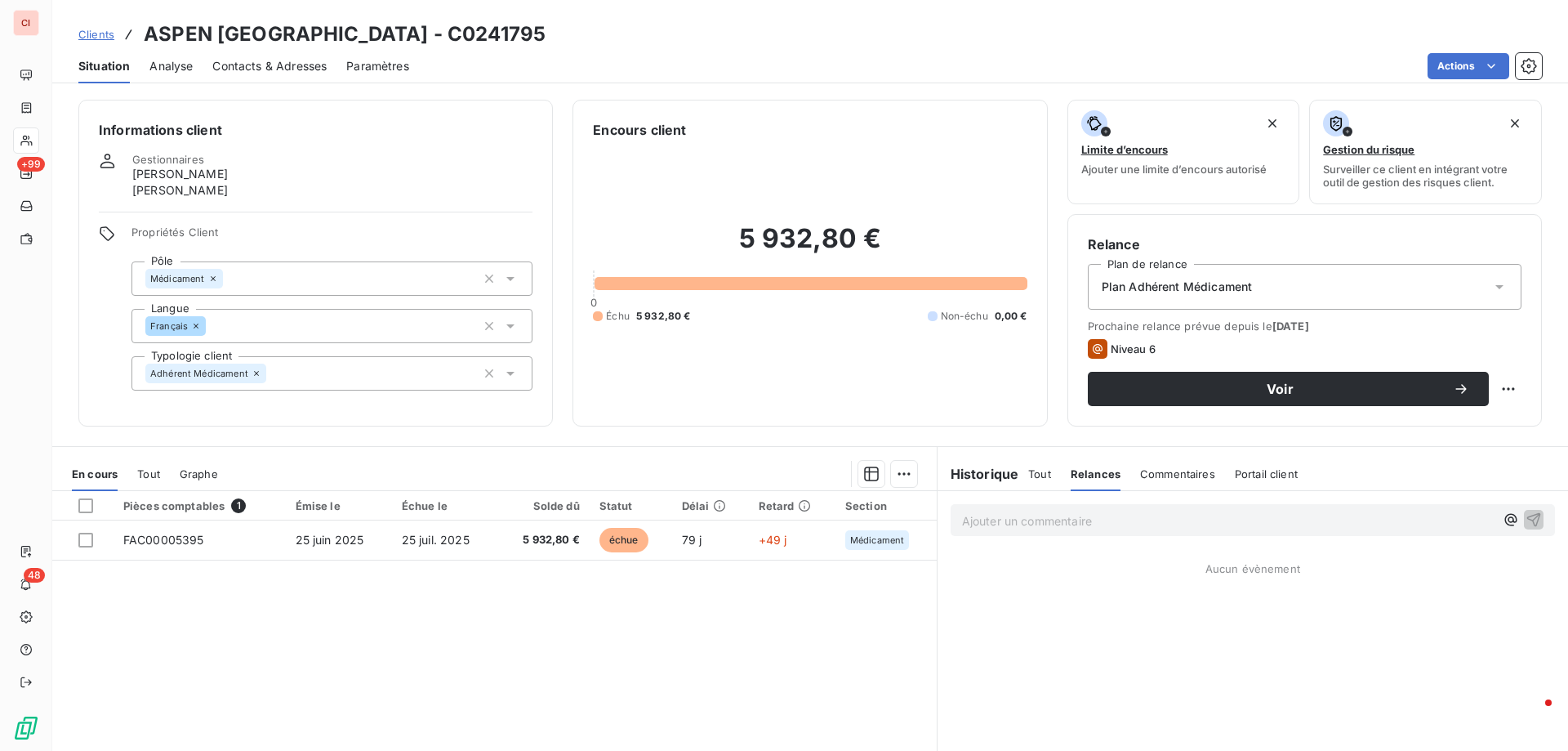
click at [984, 472] on h6 "Historique" at bounding box center [978, 474] width 81 height 20
click at [296, 62] on span "Contacts & Adresses" at bounding box center [269, 65] width 114 height 16
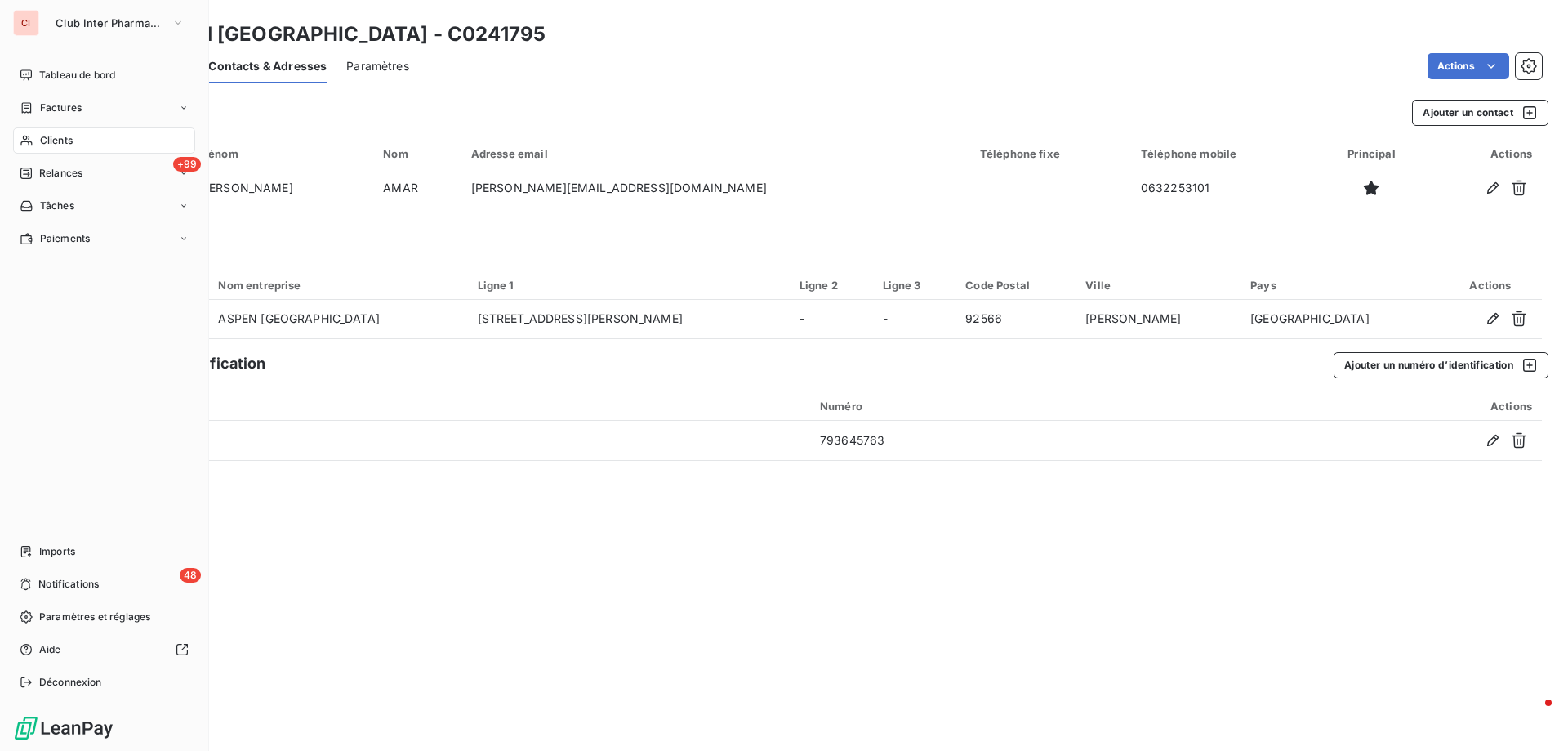
click at [62, 137] on span "Clients" at bounding box center [56, 141] width 33 height 15
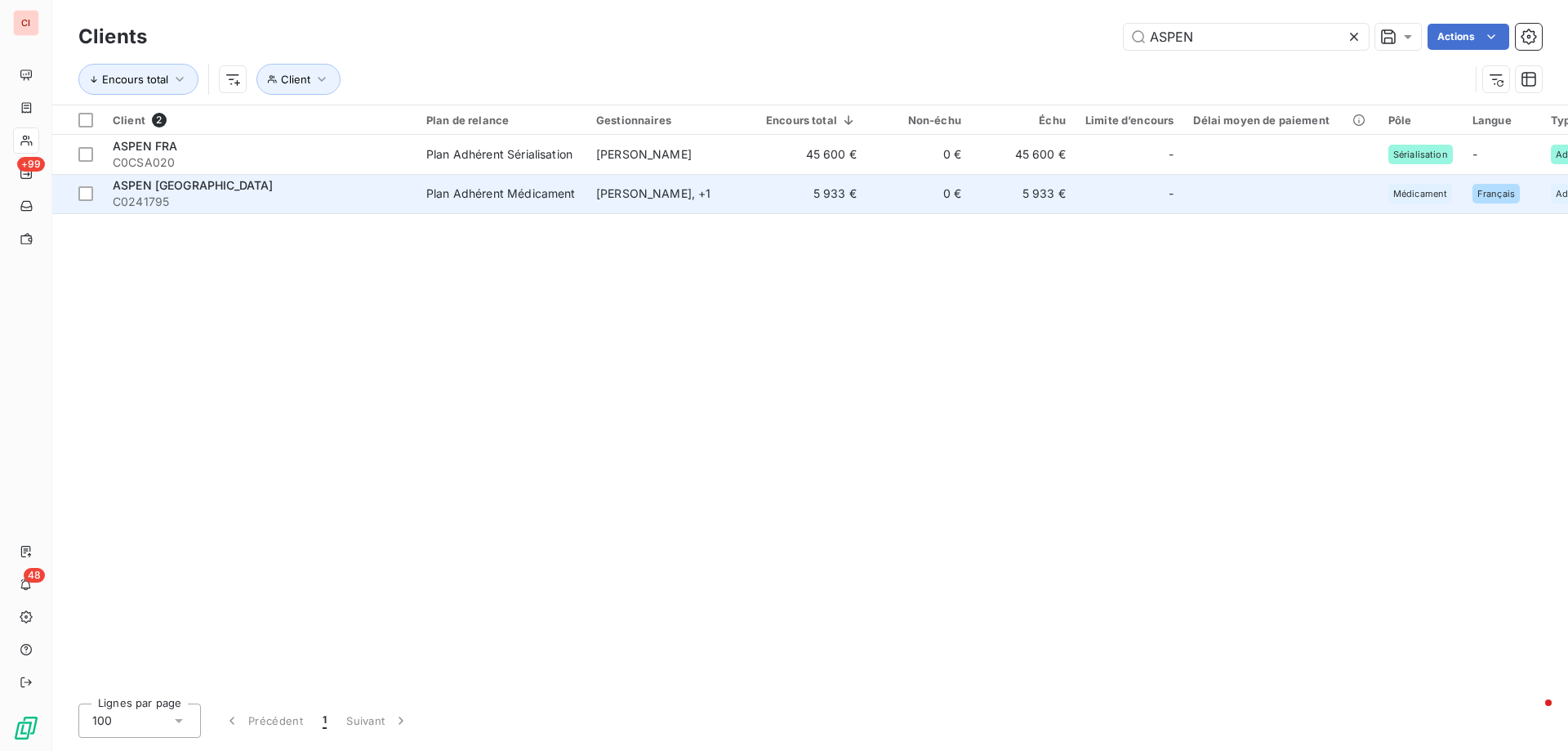
click at [612, 191] on div "[PERSON_NAME] , + 1" at bounding box center [671, 192] width 150 height 16
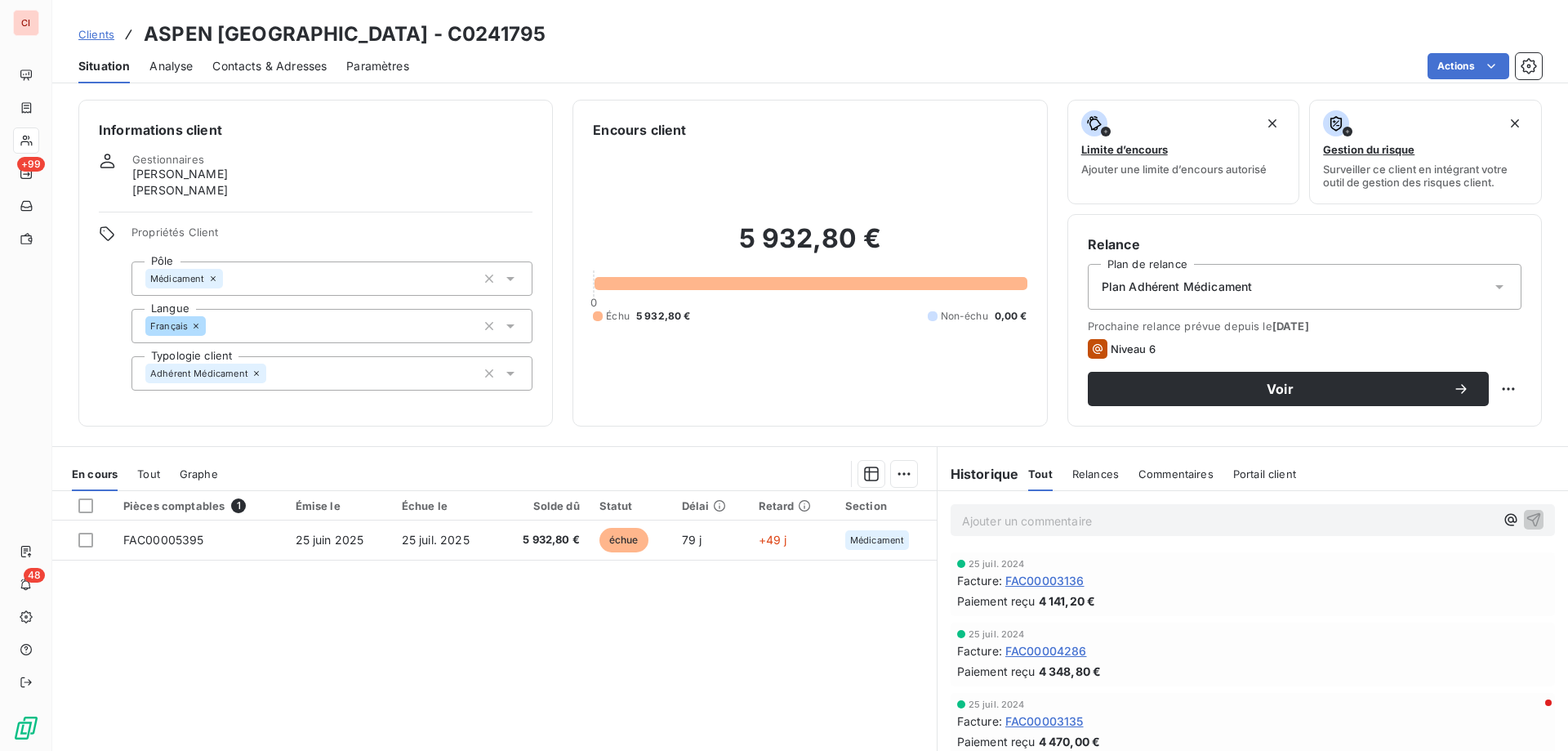
scroll to position [104, 0]
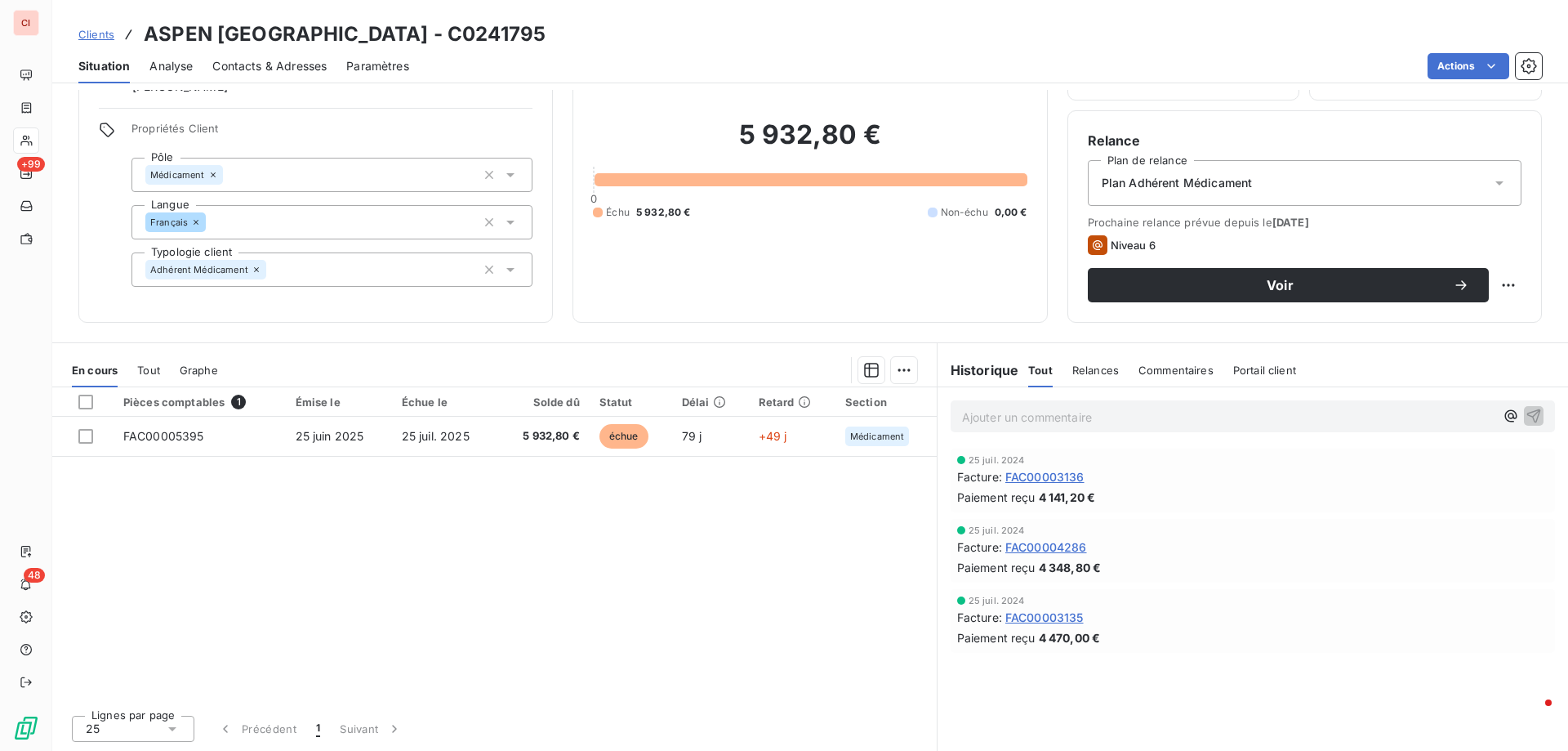
click at [987, 378] on h6 "Historique" at bounding box center [978, 370] width 81 height 20
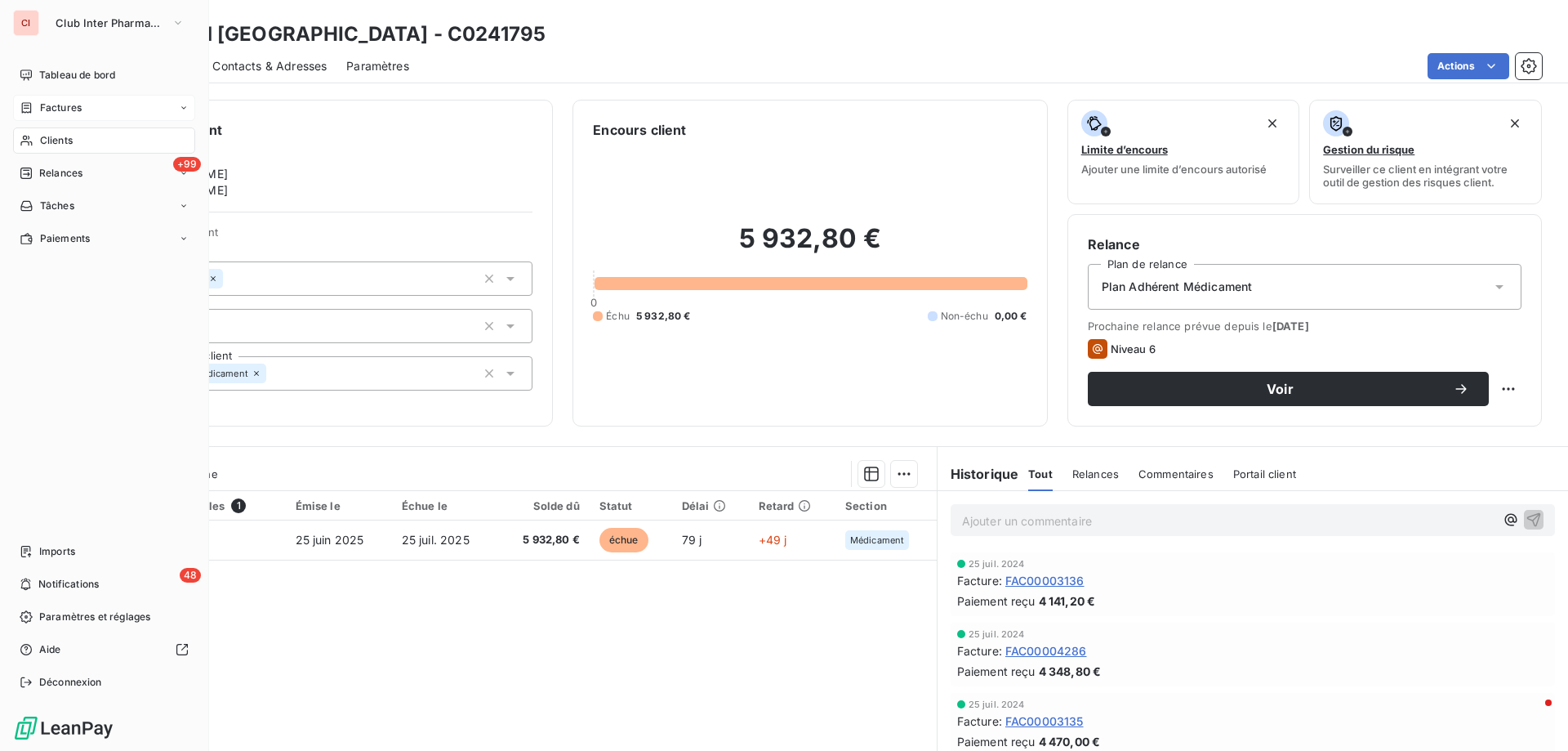
click at [53, 108] on span "Factures" at bounding box center [61, 108] width 42 height 15
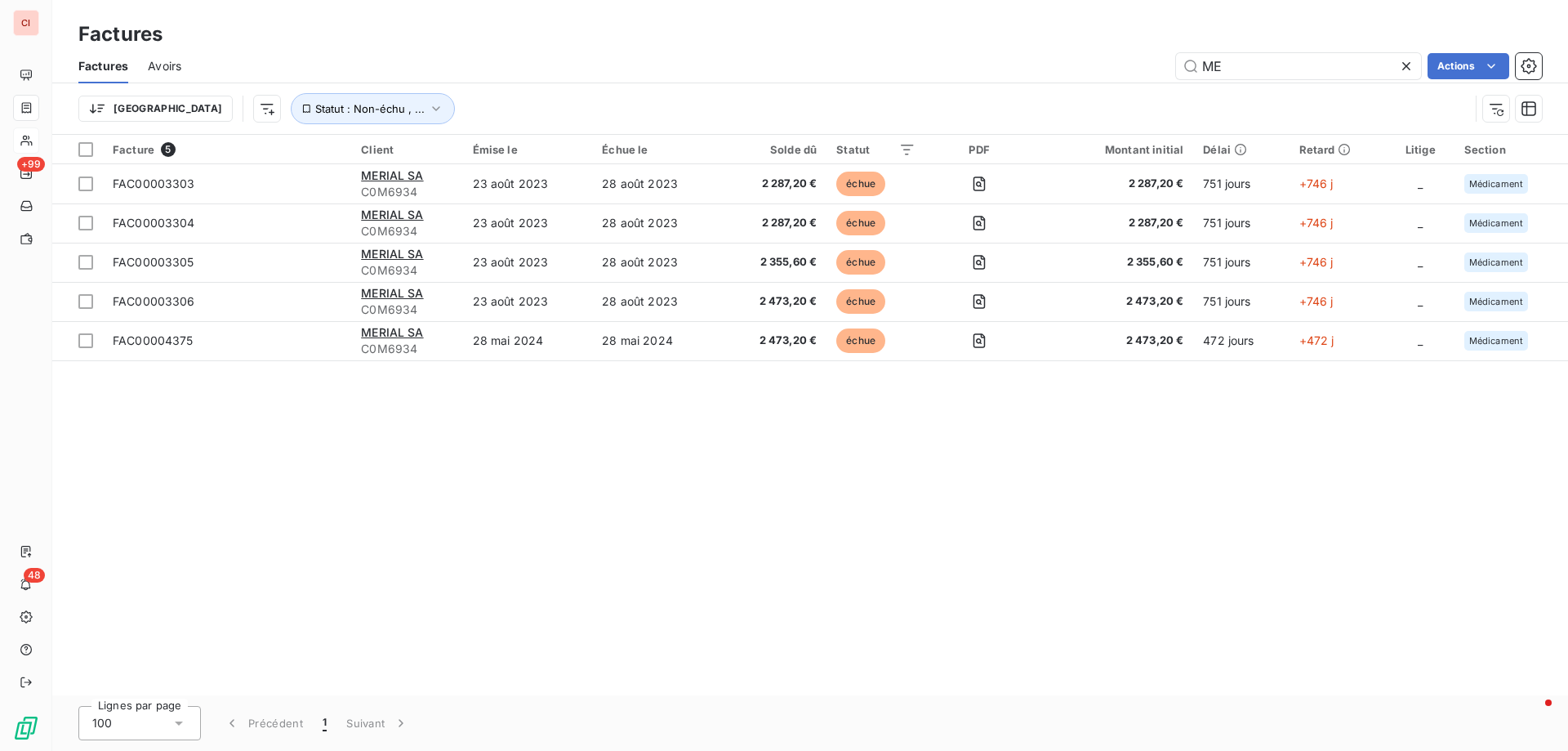
type input "M"
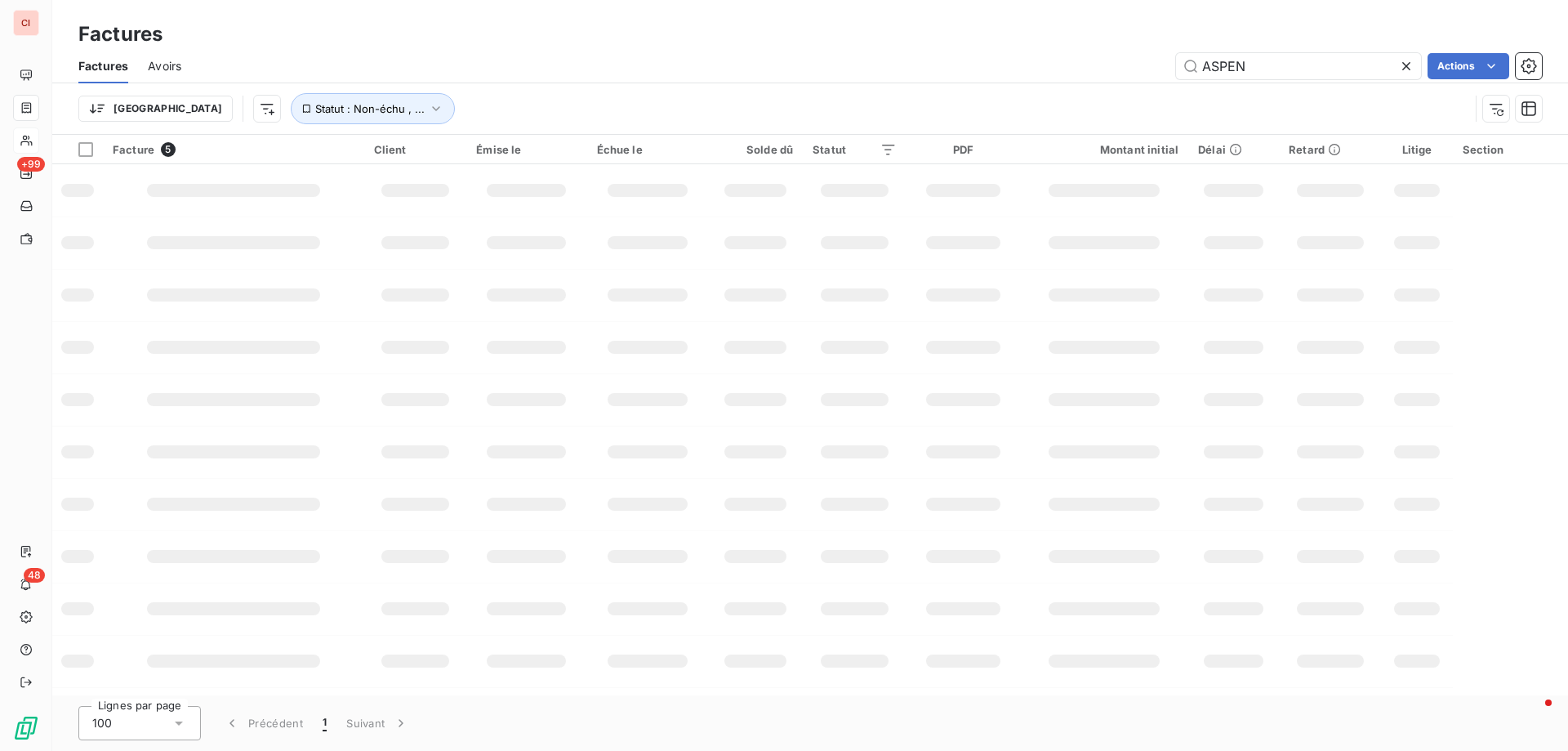
type input "ASPEN"
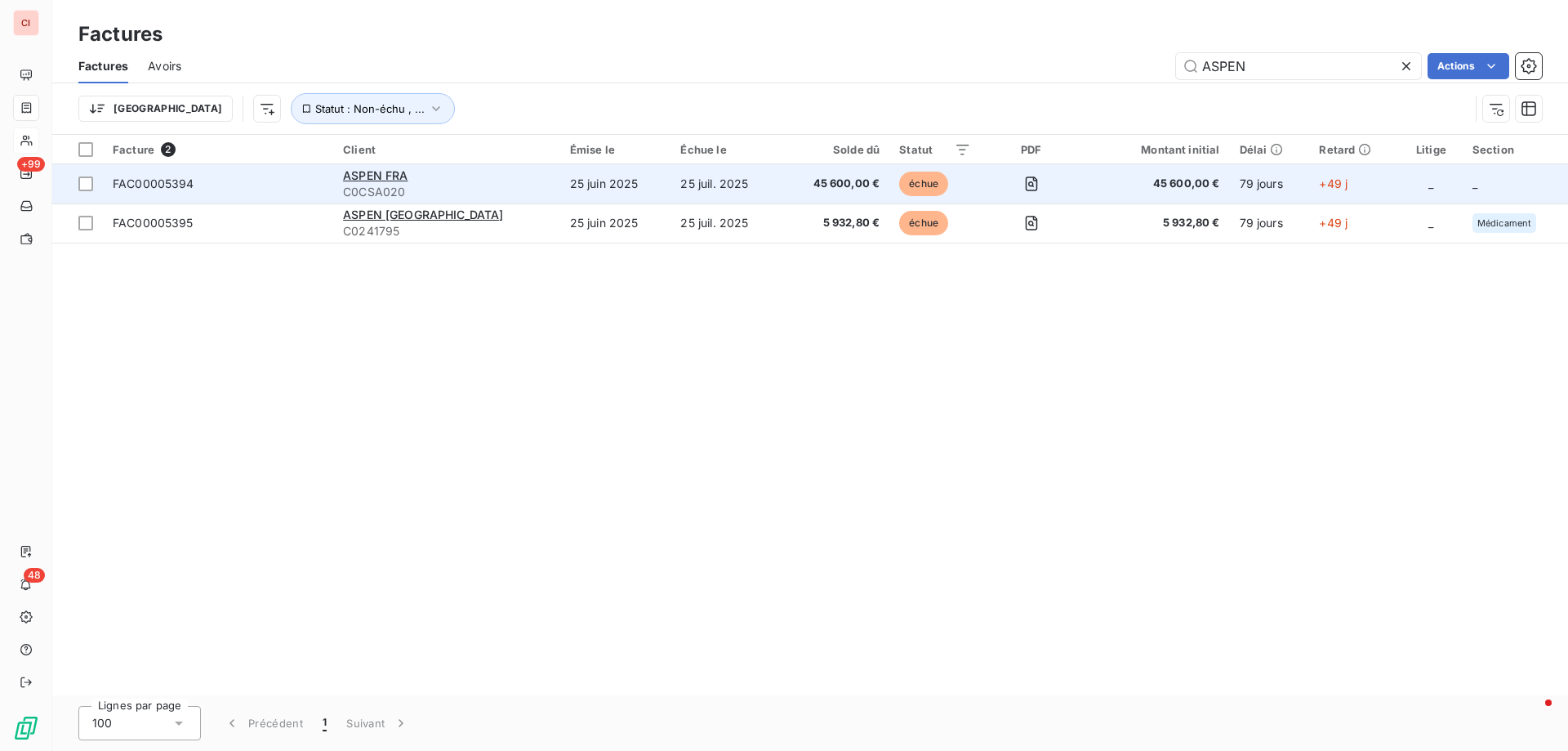
click at [564, 179] on td "25 juin 2025" at bounding box center [615, 184] width 111 height 39
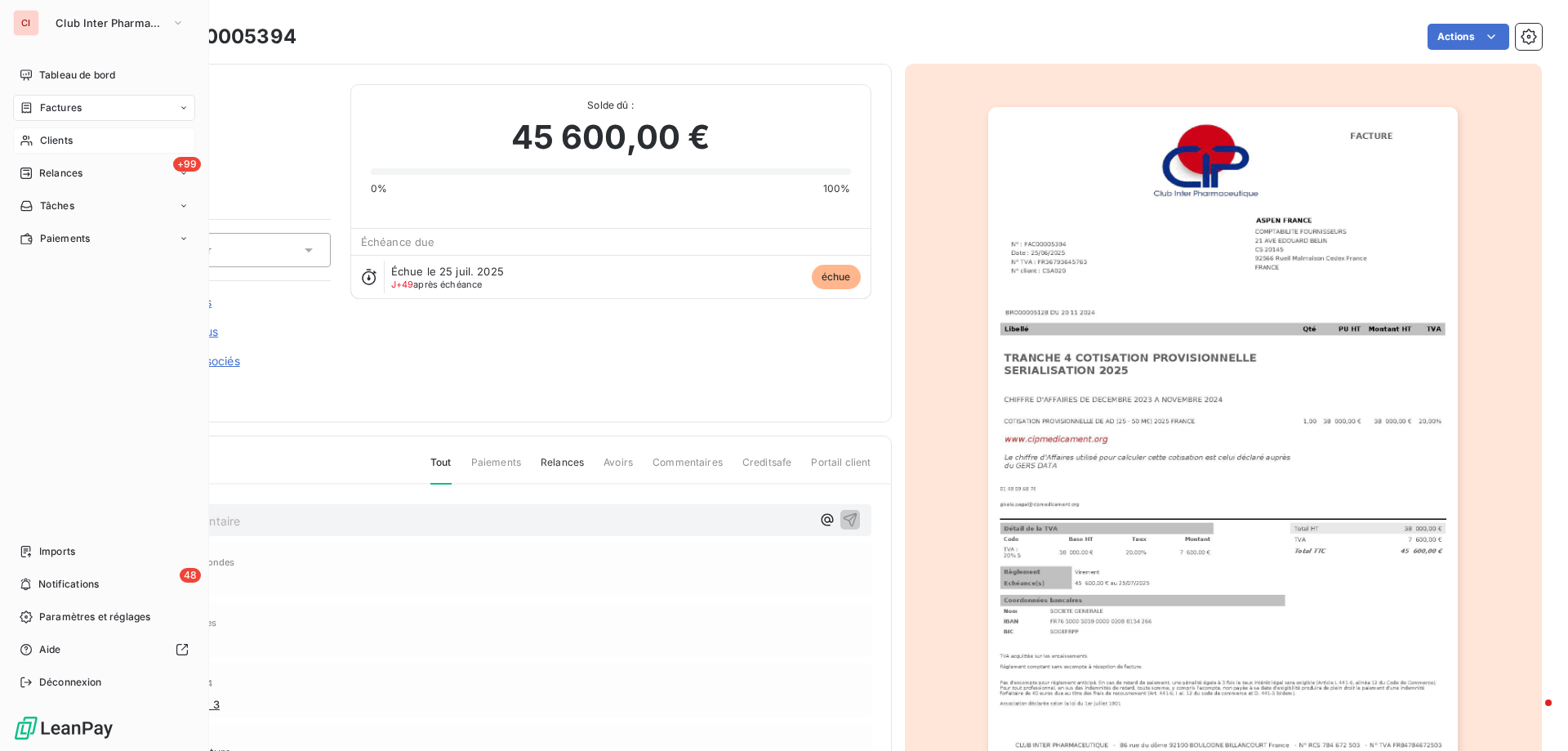
click at [40, 137] on span "Clients" at bounding box center [56, 141] width 33 height 15
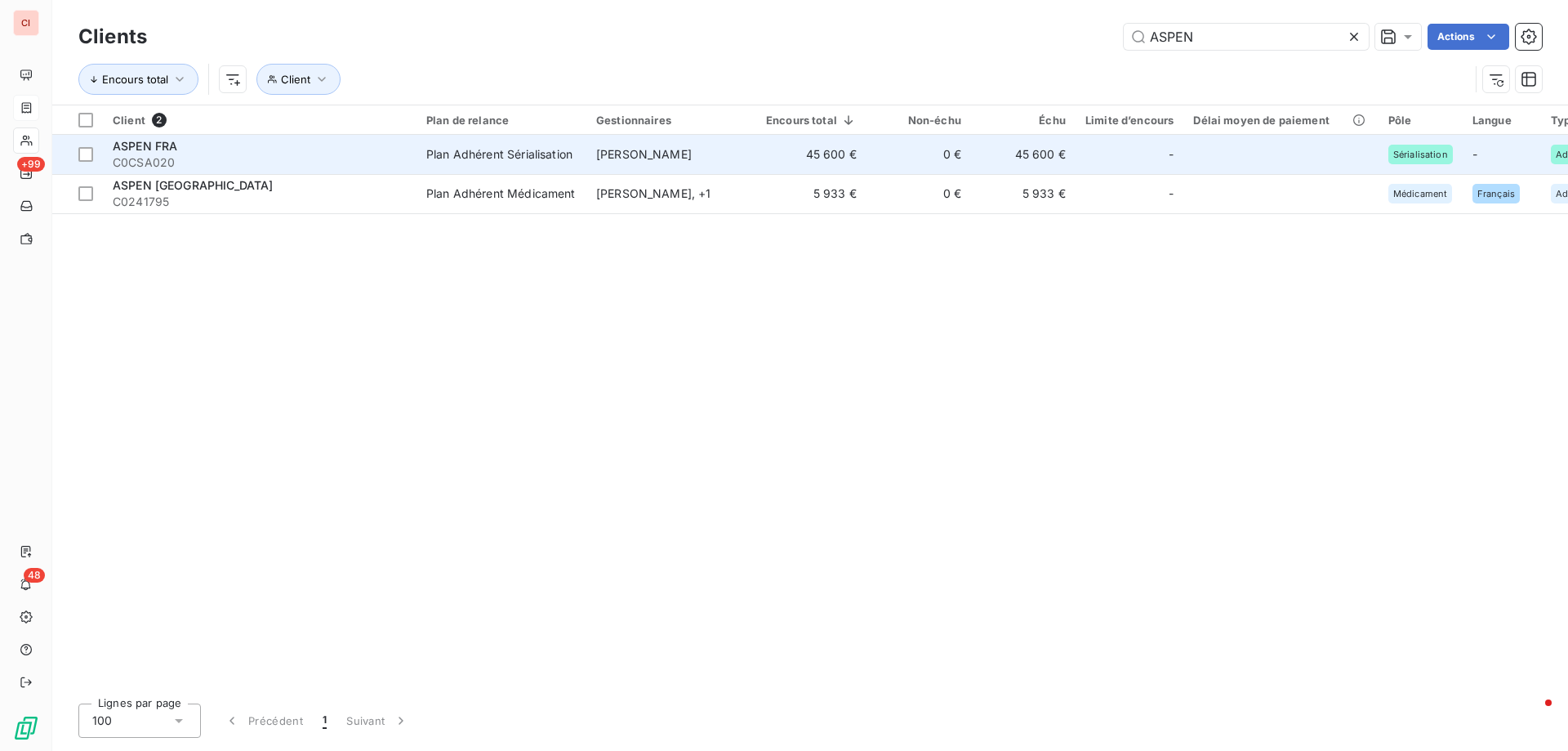
click at [533, 159] on div "Plan Adhérent Sérialisation" at bounding box center [499, 154] width 147 height 16
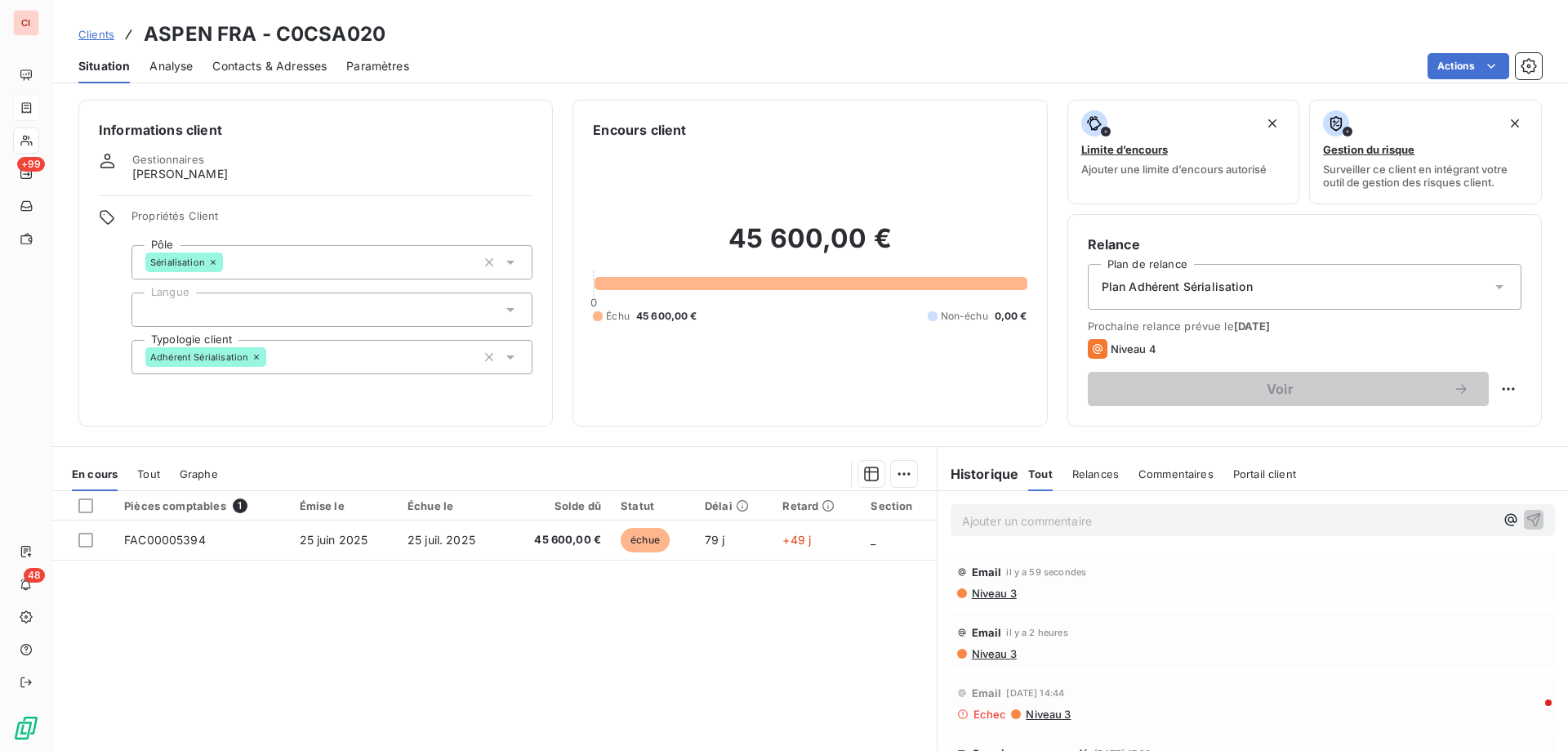
click at [239, 63] on span "Contacts & Adresses" at bounding box center [269, 65] width 114 height 16
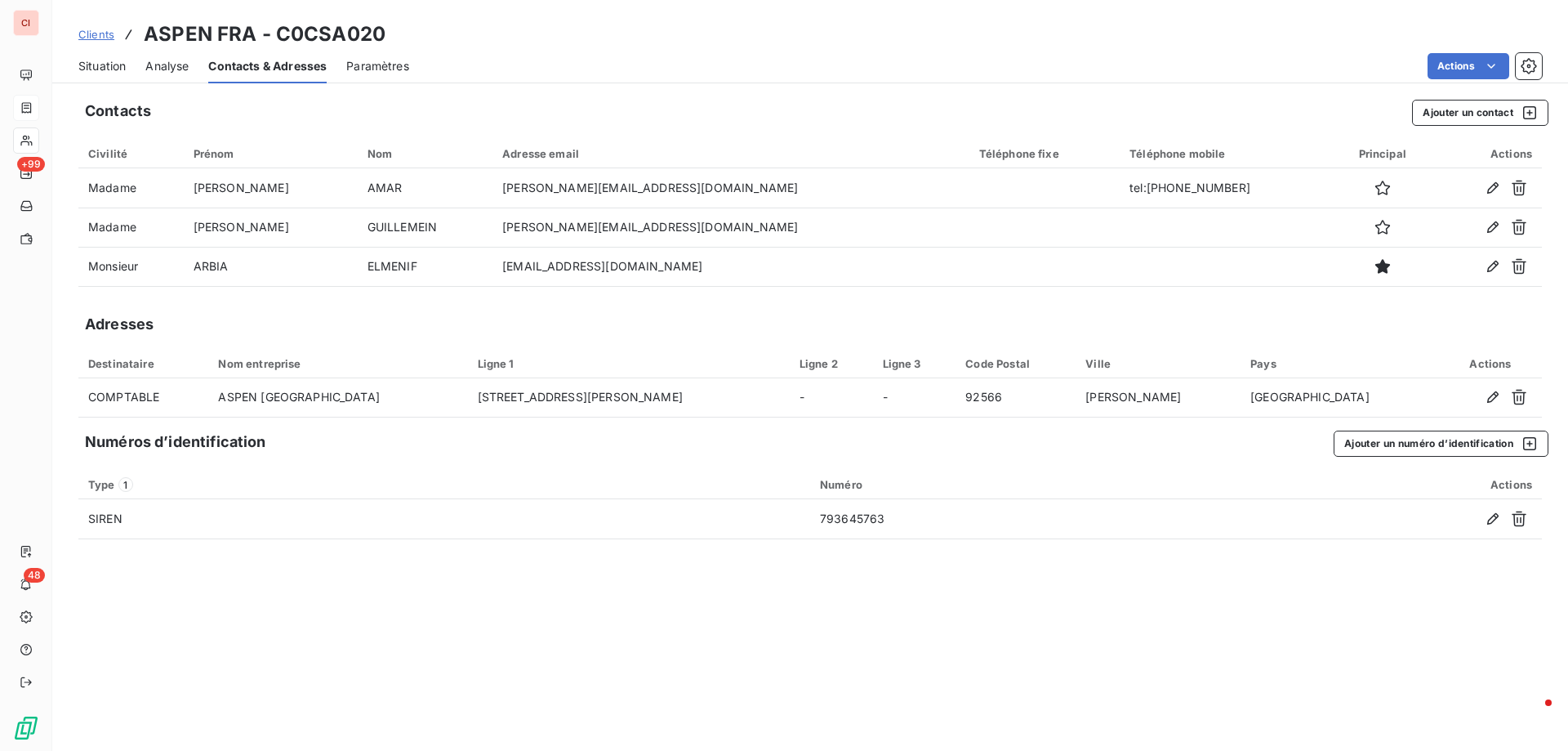
click at [913, 23] on div "Clients ASPEN FRA - C0CSA020" at bounding box center [810, 34] width 1516 height 29
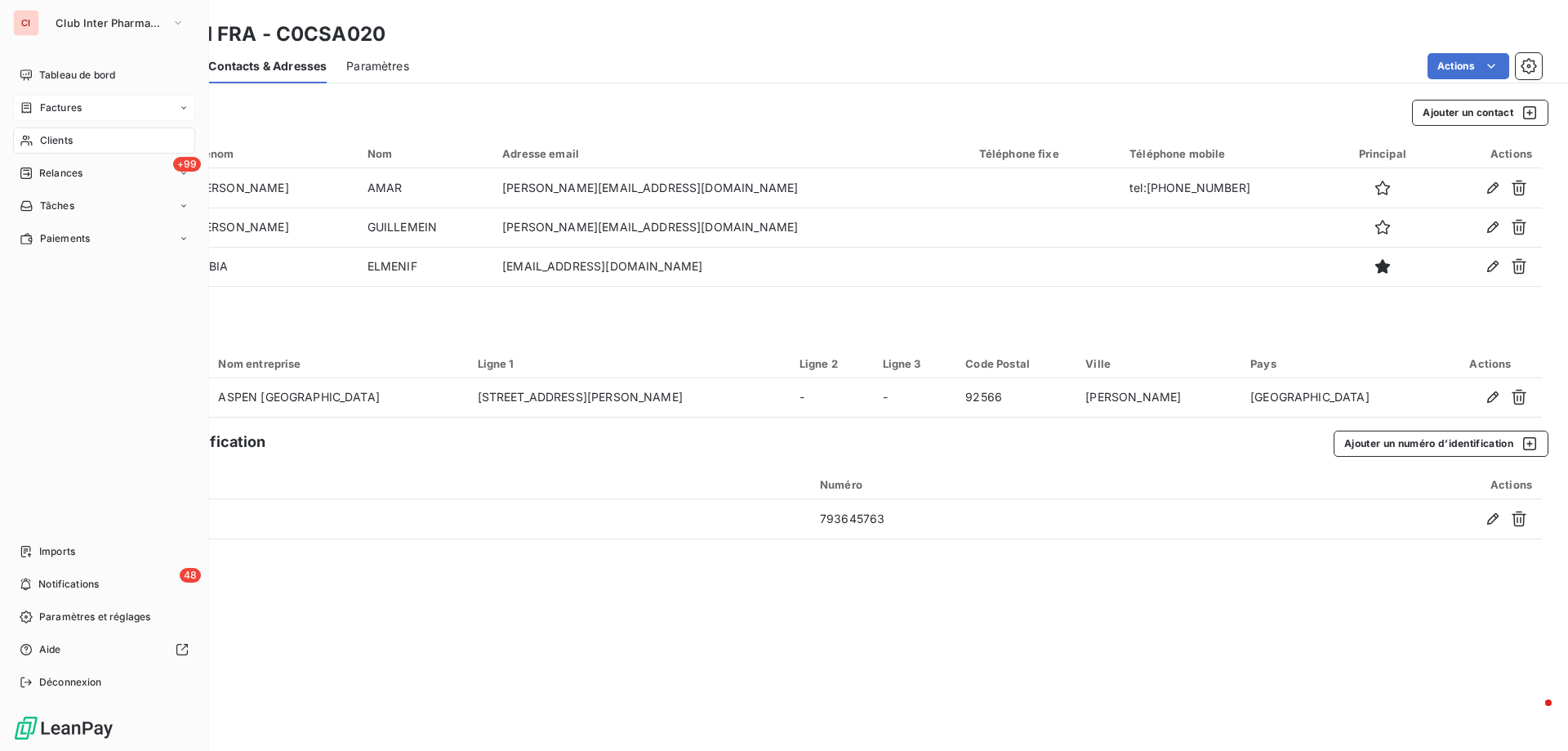
click at [58, 146] on span "Clients" at bounding box center [56, 141] width 33 height 15
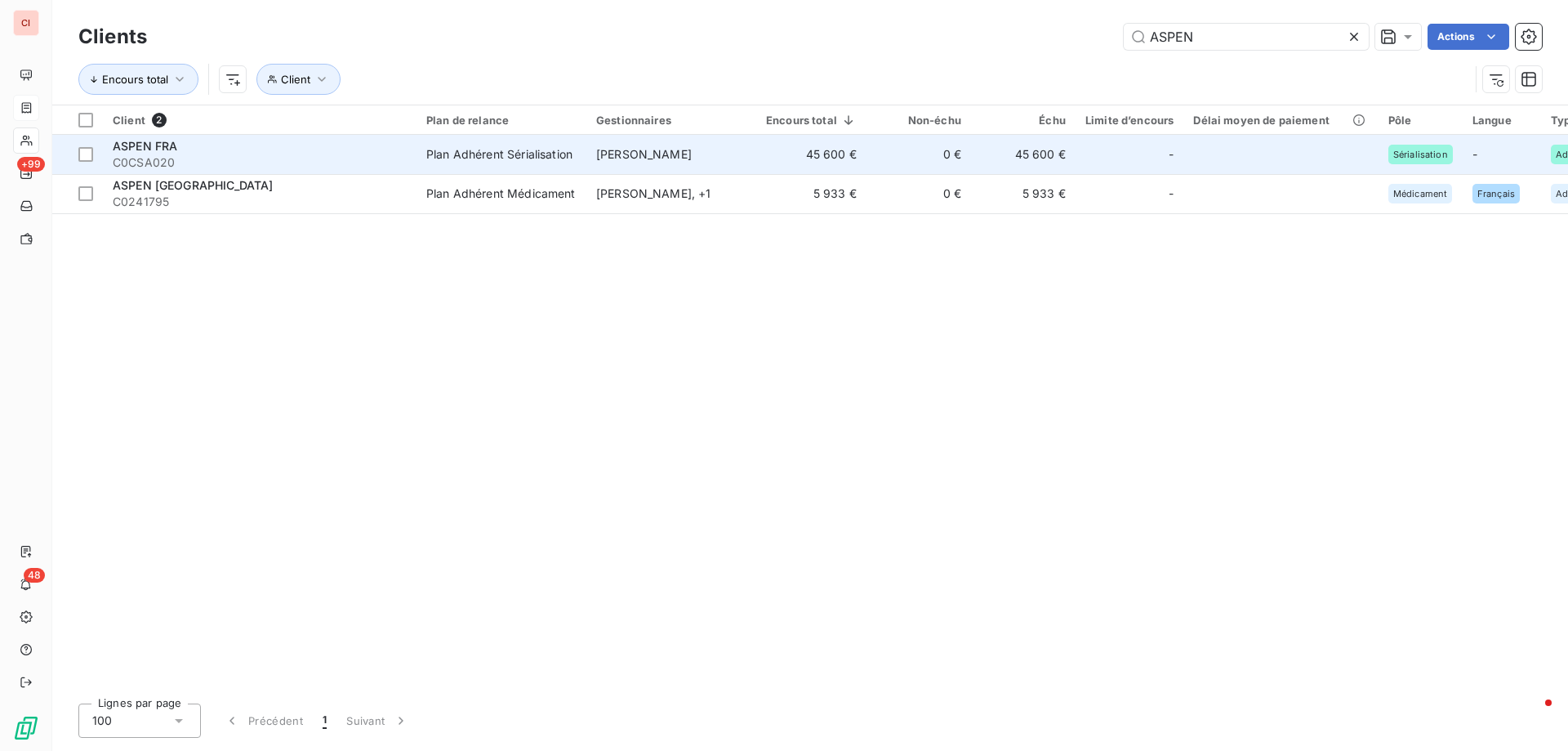
click at [666, 149] on span "[PERSON_NAME]" at bounding box center [643, 153] width 95 height 14
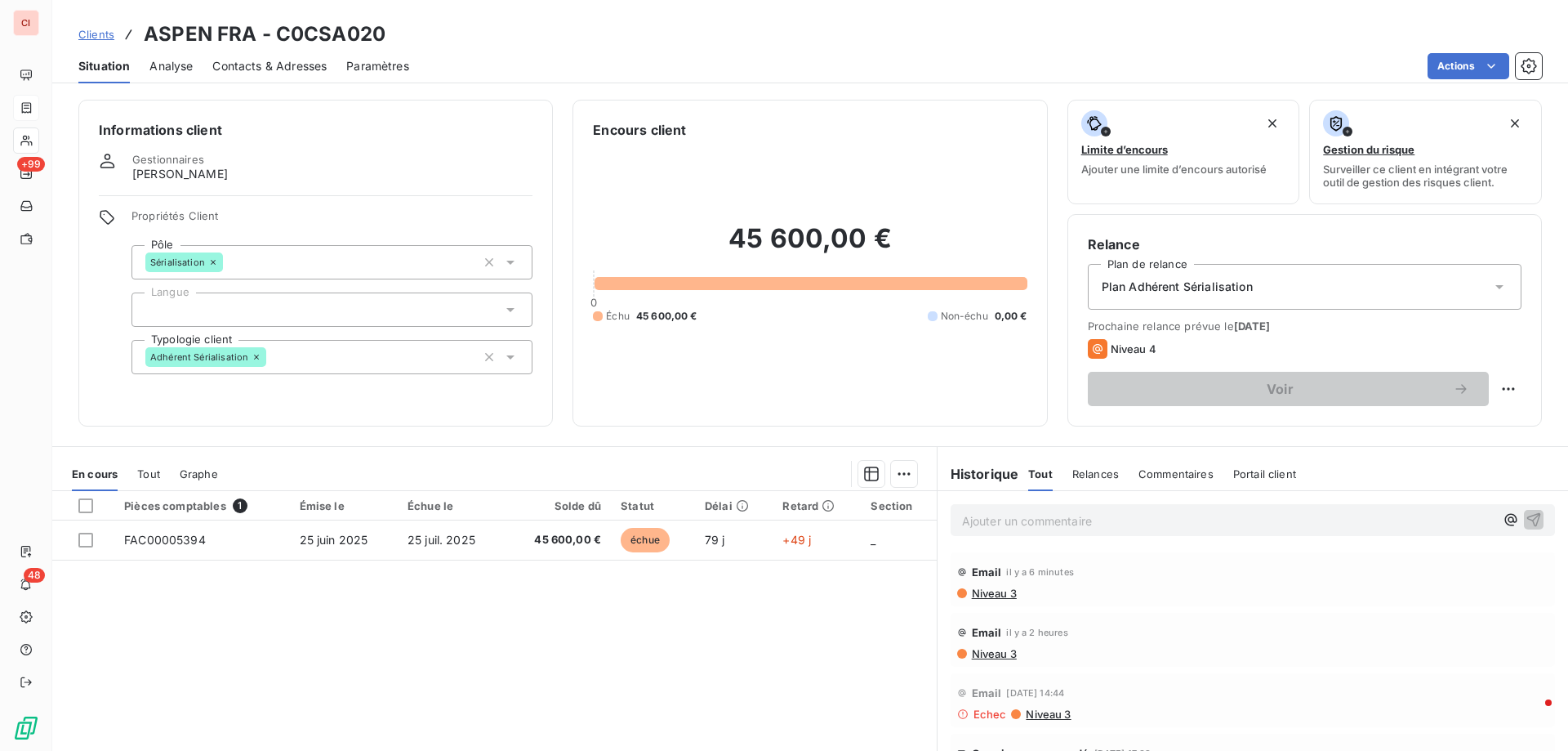
click at [322, 62] on span "Contacts & Adresses" at bounding box center [269, 65] width 114 height 16
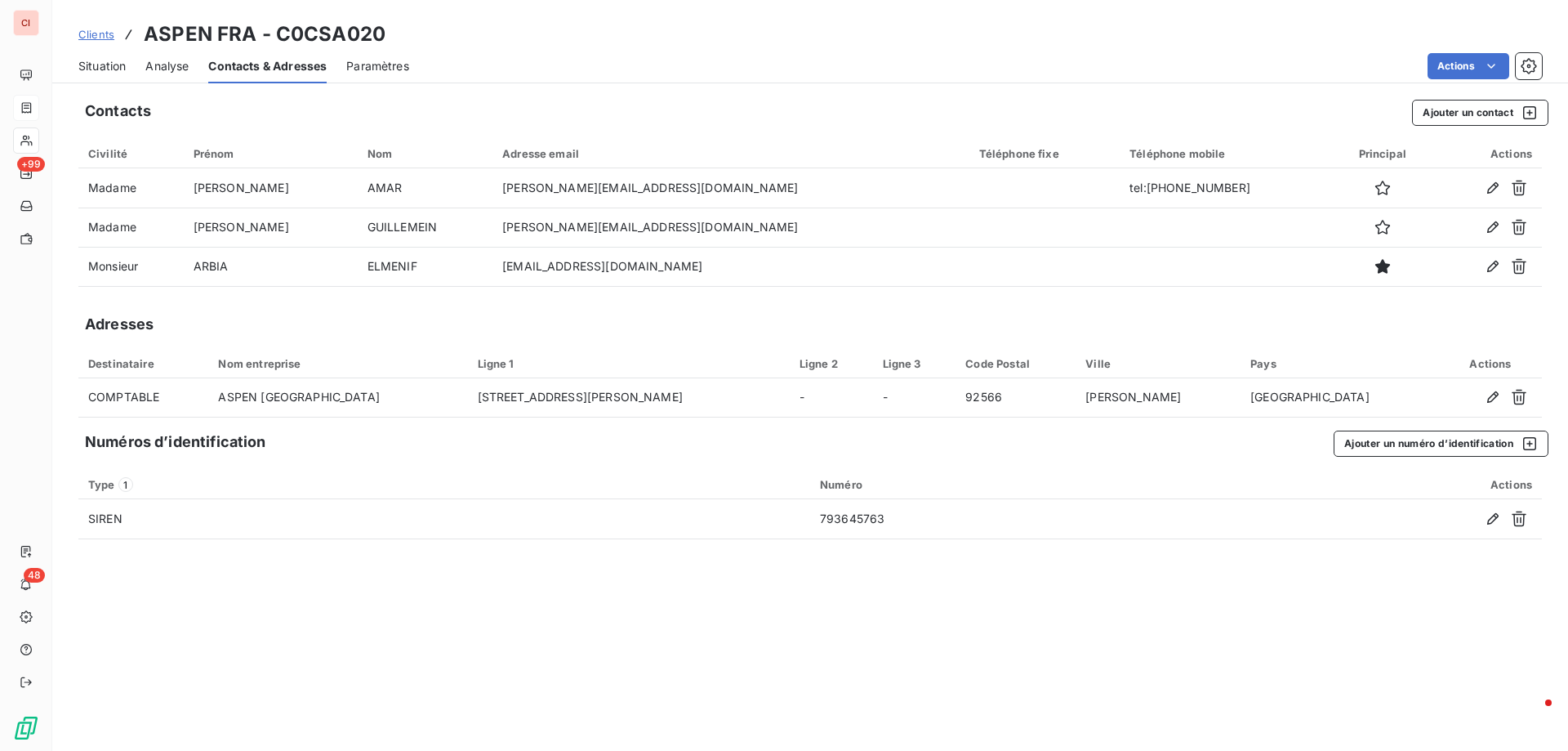
click at [114, 67] on span "Situation" at bounding box center [102, 65] width 48 height 16
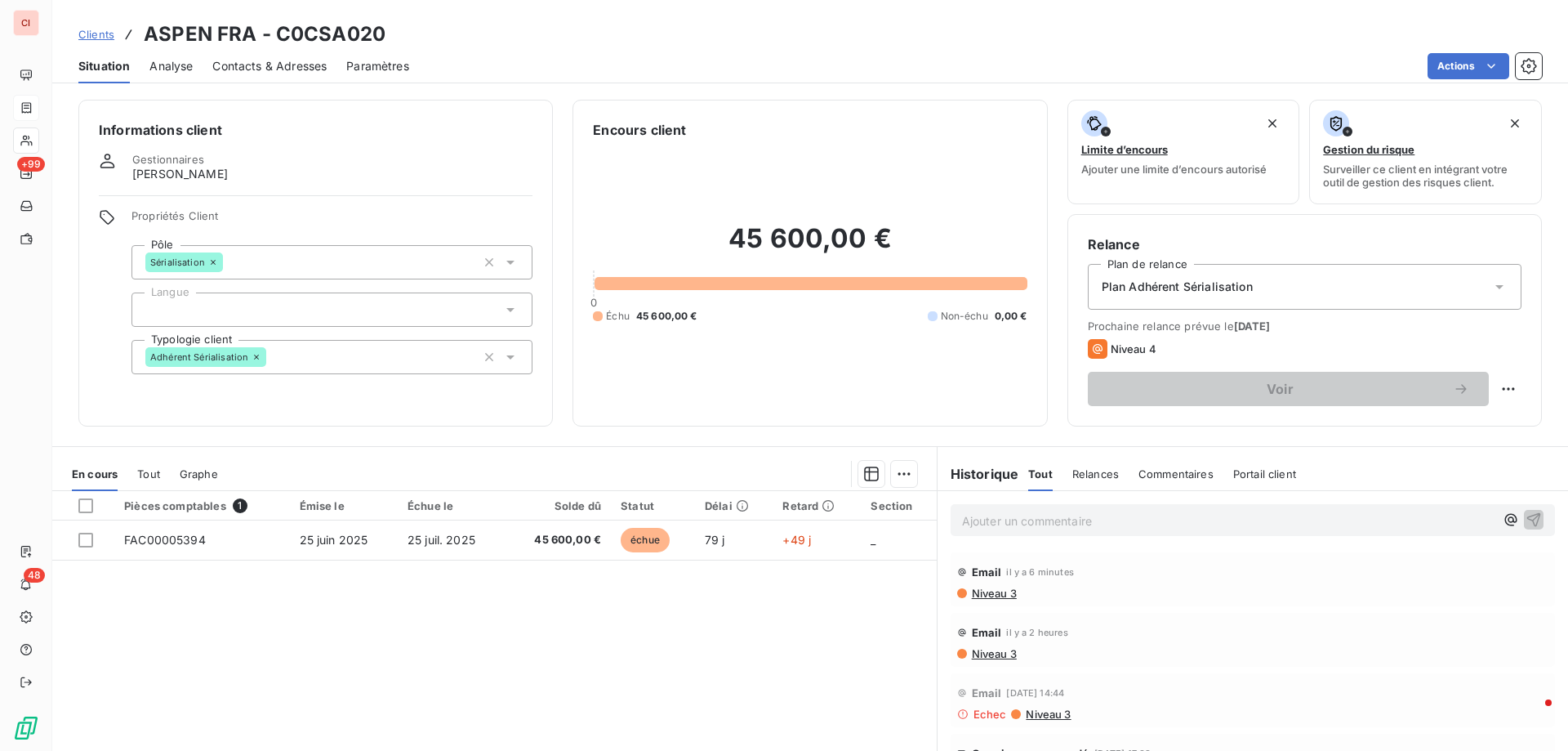
click at [995, 654] on span "Niveau 3" at bounding box center [994, 654] width 47 height 13
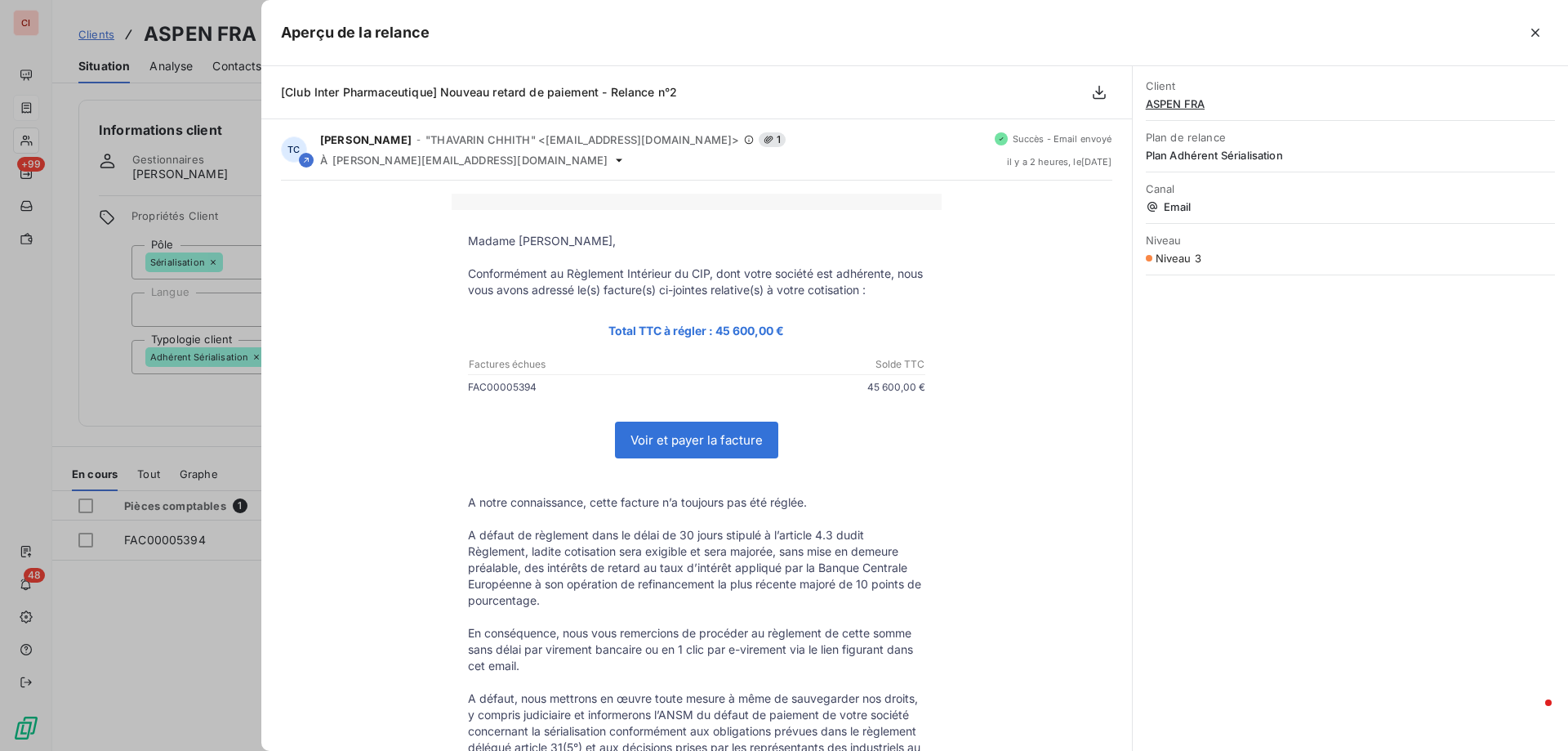
click at [1537, 33] on icon "button" at bounding box center [1534, 32] width 16 height 16
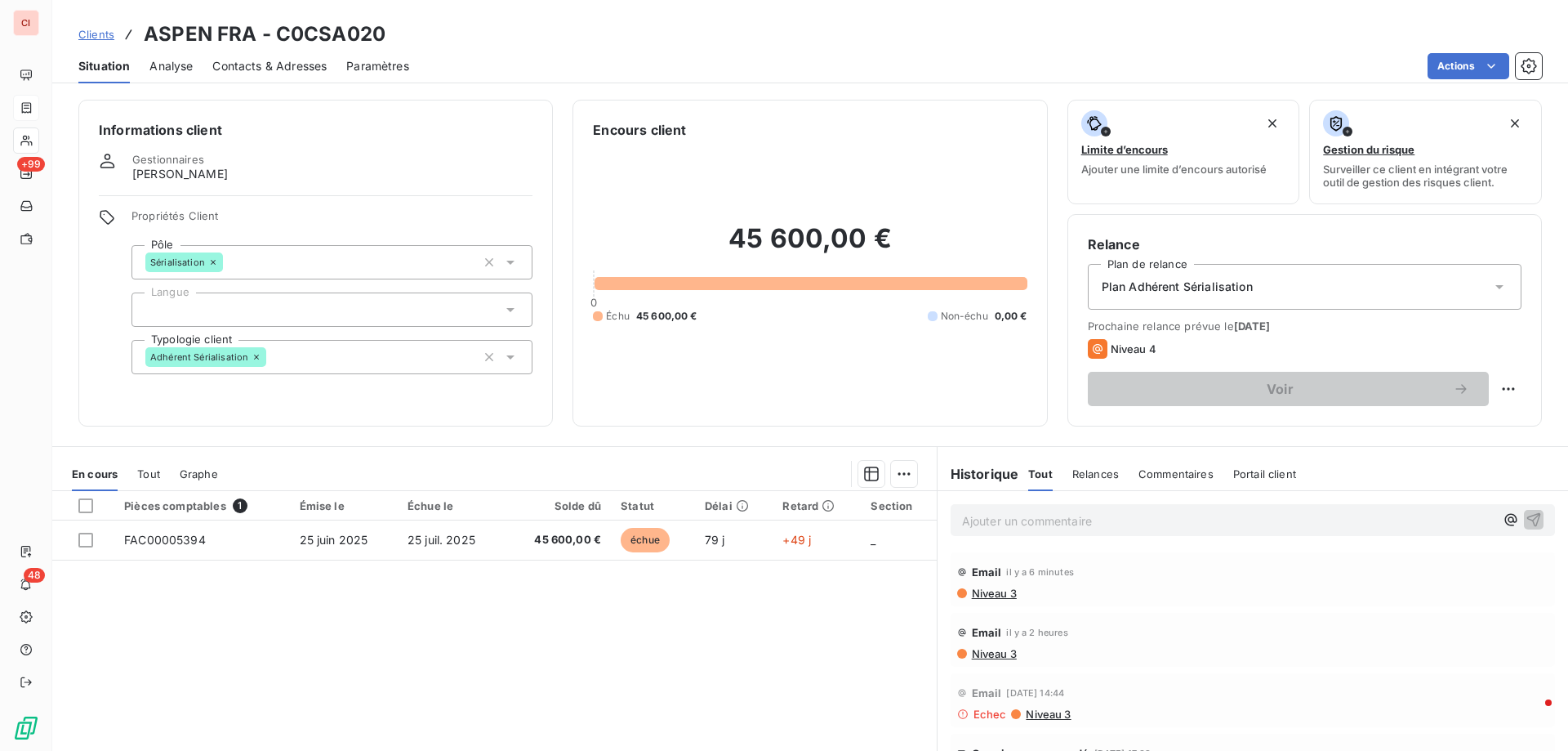
scroll to position [104, 0]
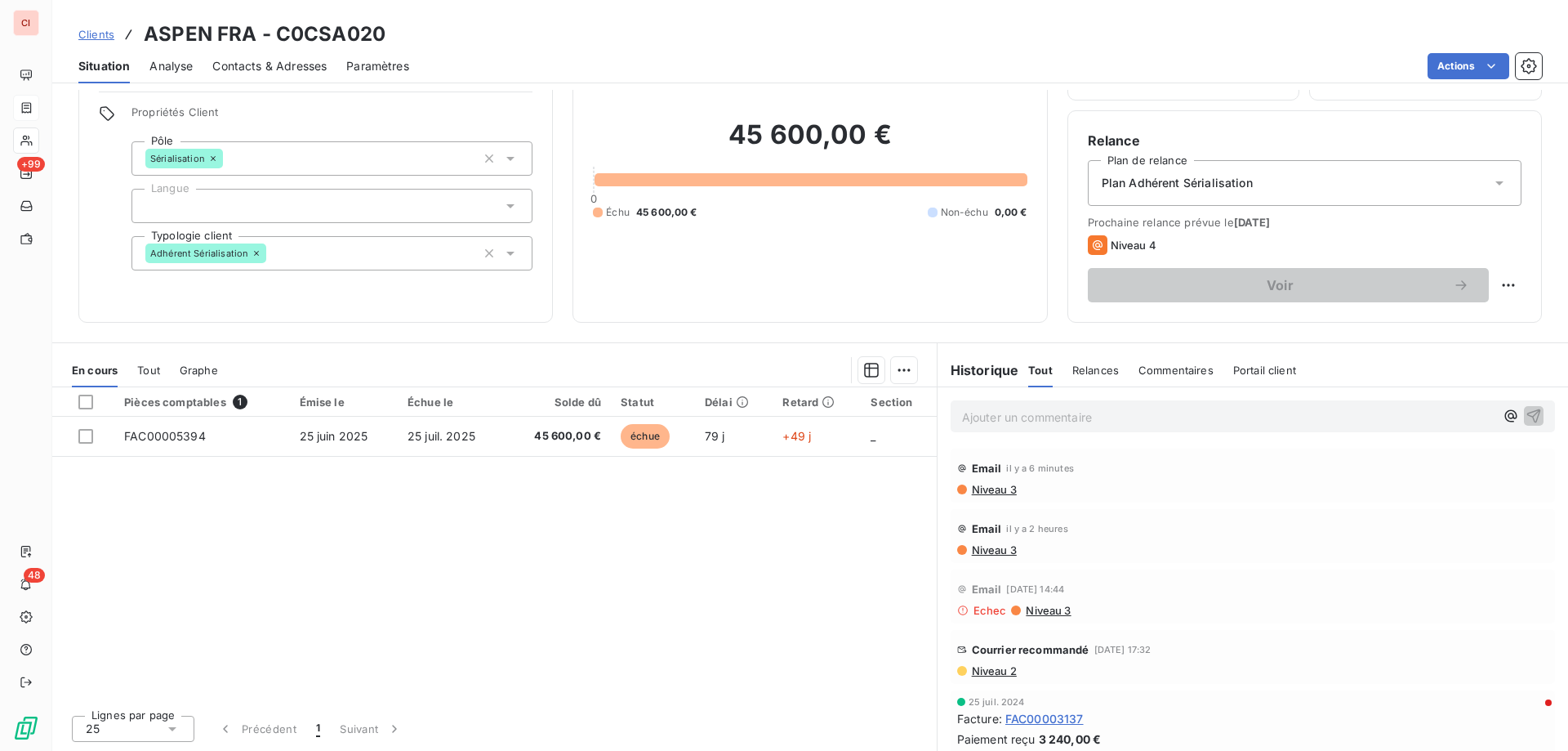
click at [304, 75] on div "Contacts & Adresses" at bounding box center [269, 65] width 114 height 35
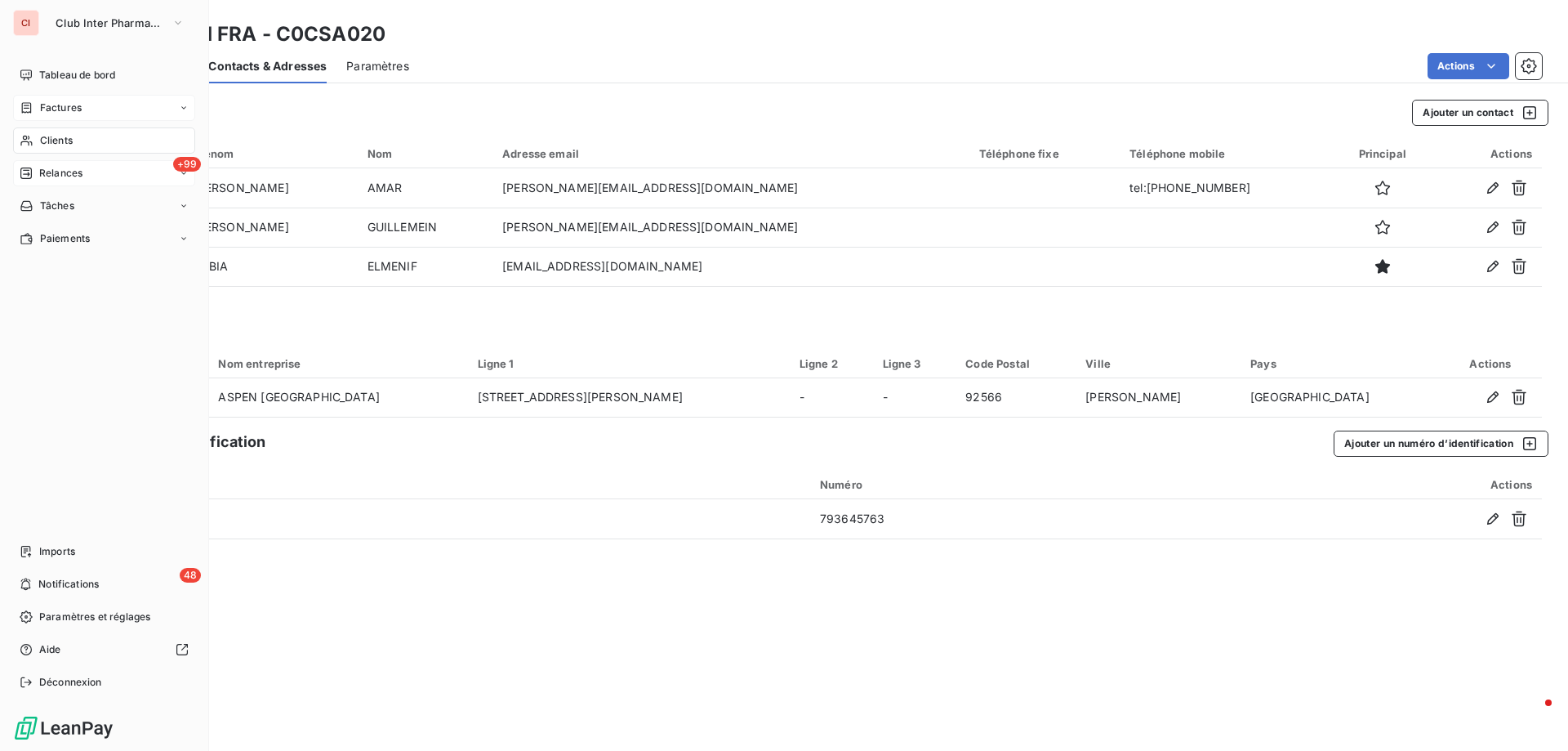
click at [49, 172] on span "Relances" at bounding box center [61, 173] width 43 height 15
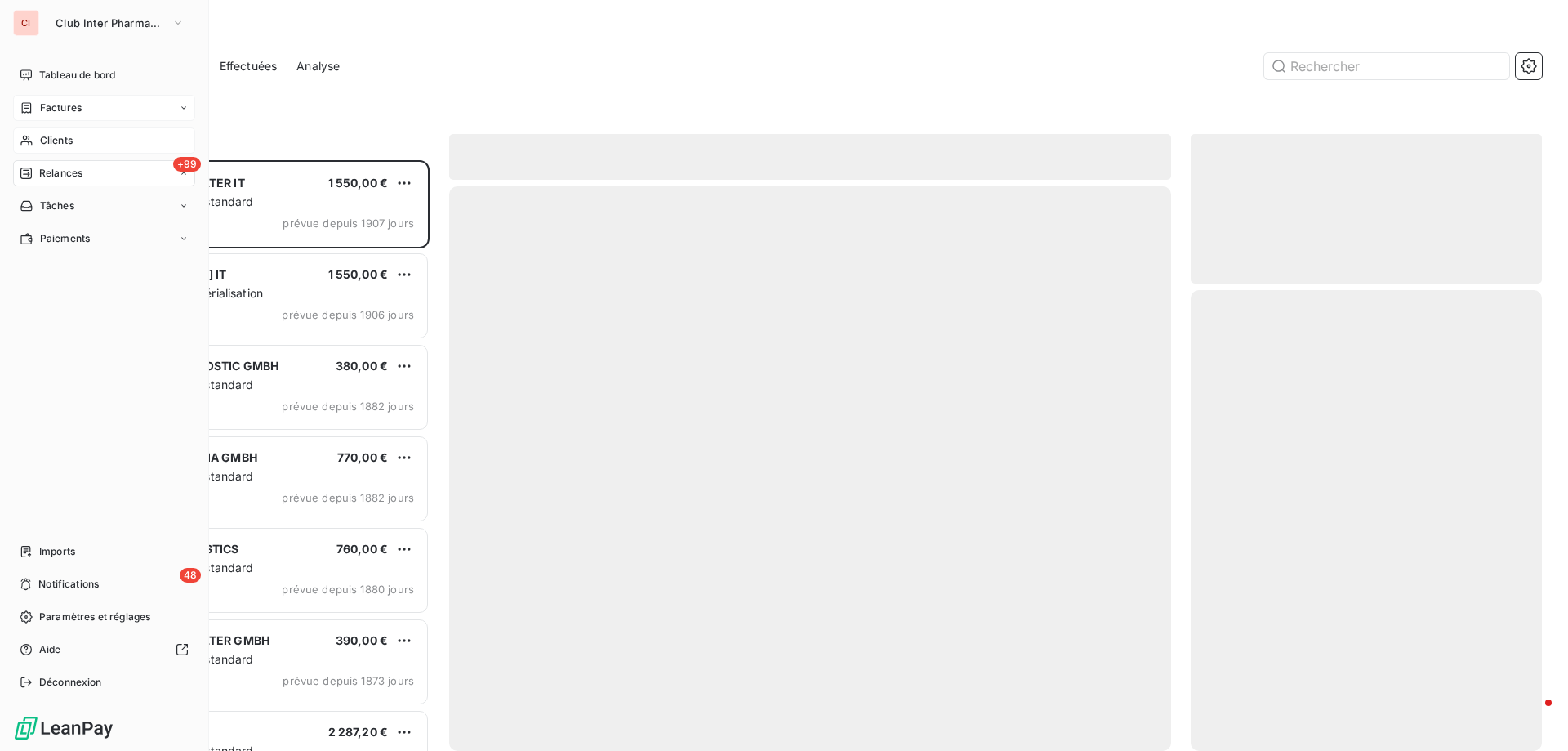
scroll to position [578, 339]
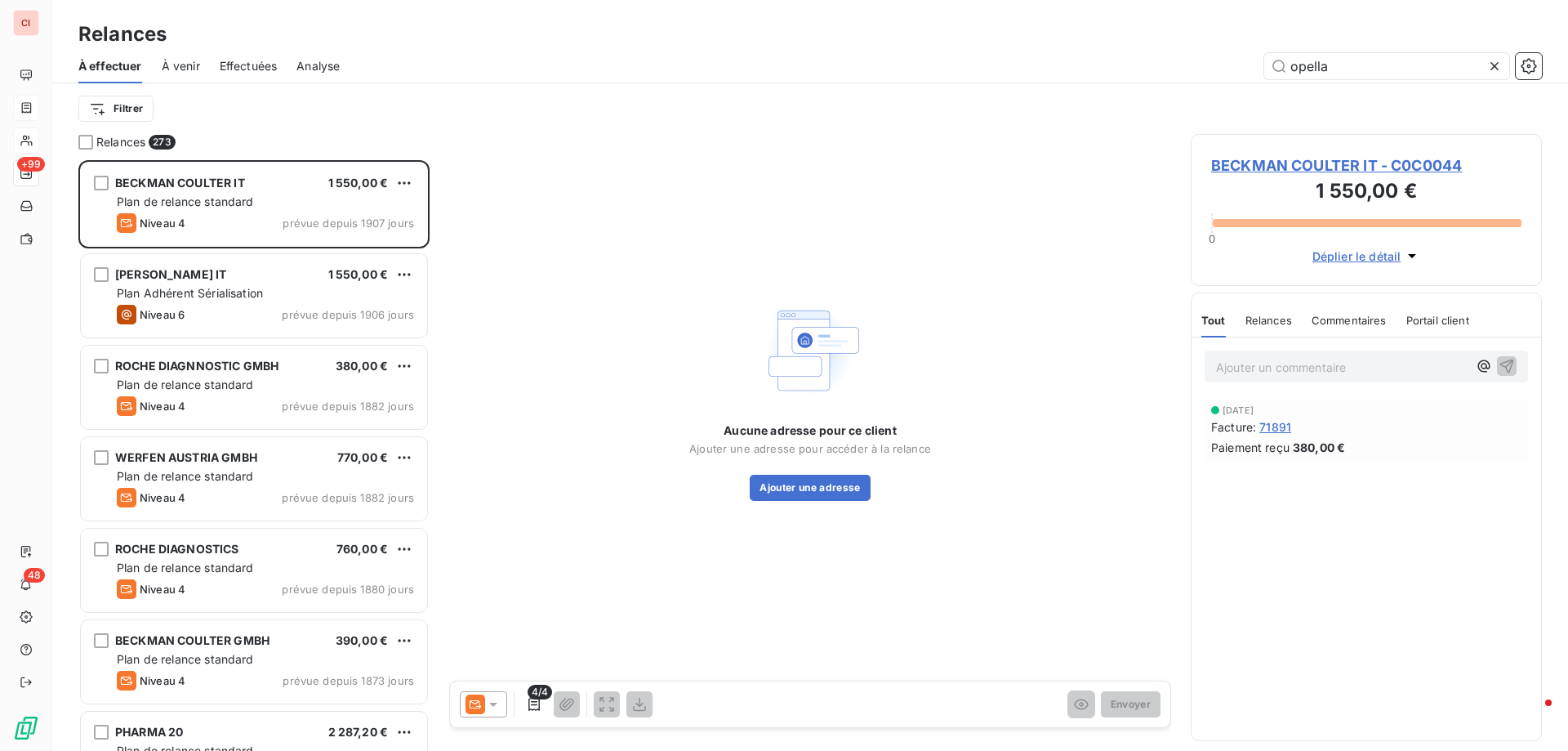
type input "opella"
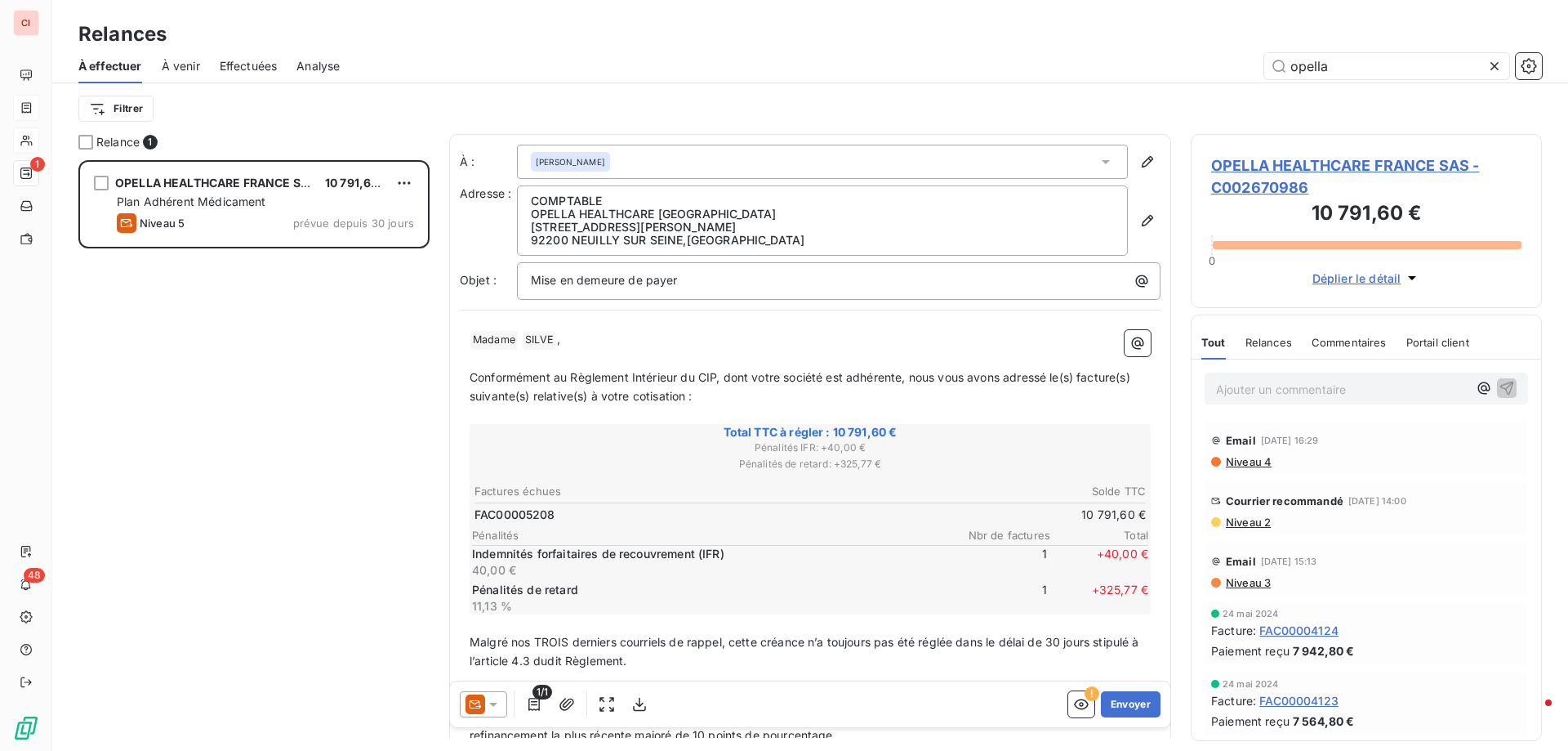
scroll to position [578, 339]
click at [263, 64] on span "Effectuées" at bounding box center [248, 65] width 58 height 16
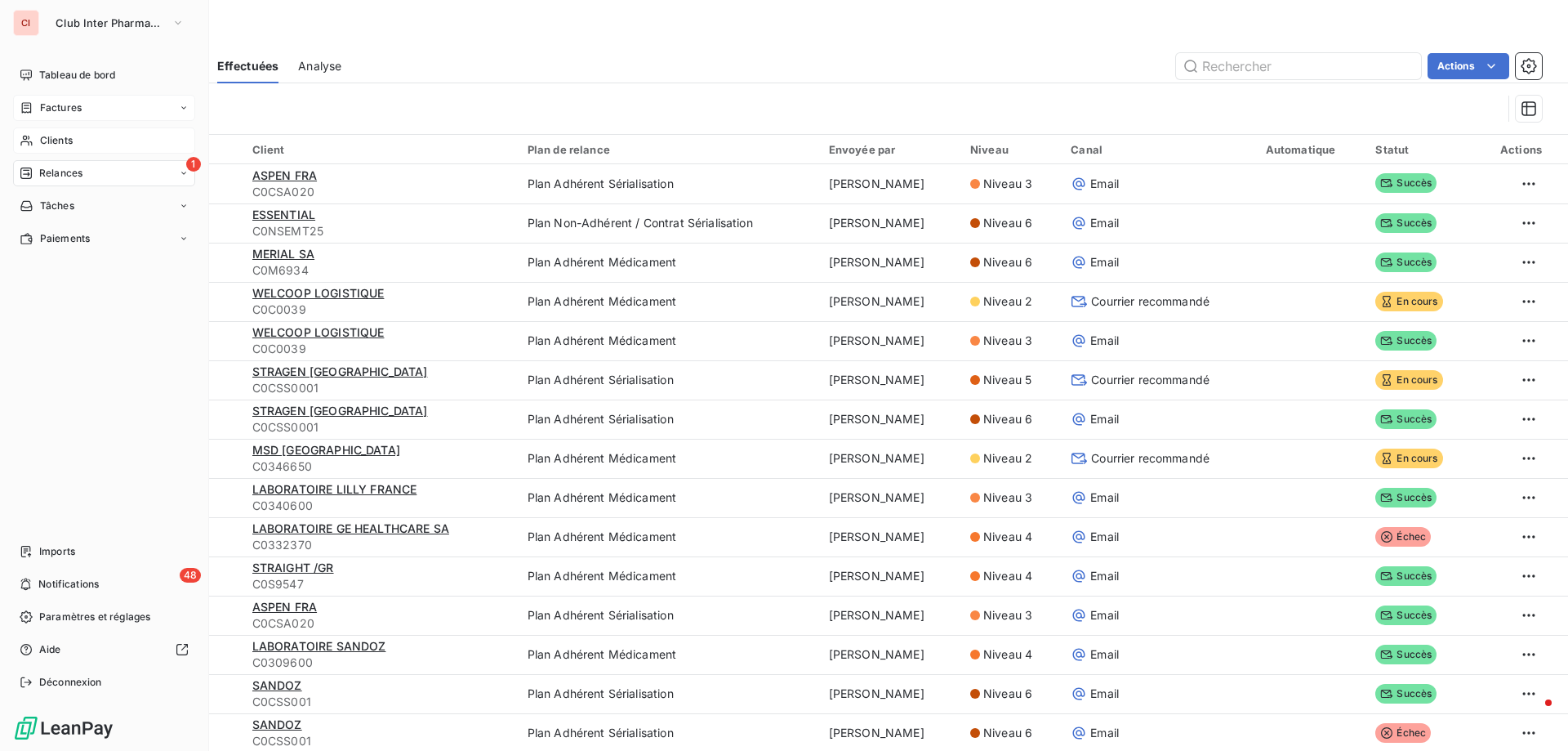
click at [51, 173] on span "Relances" at bounding box center [61, 173] width 43 height 15
click at [61, 205] on span "À effectuer" at bounding box center [65, 205] width 53 height 15
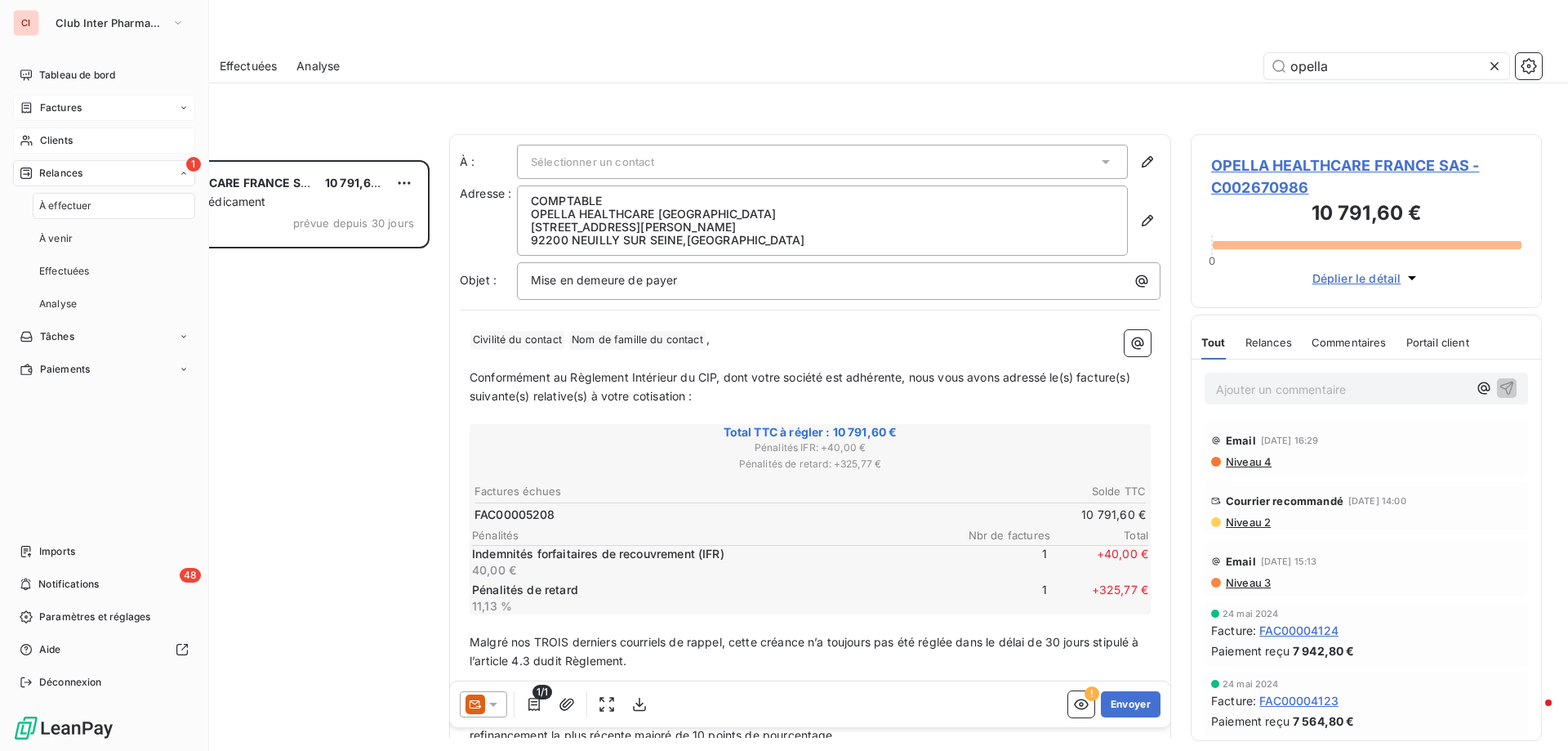
scroll to position [578, 339]
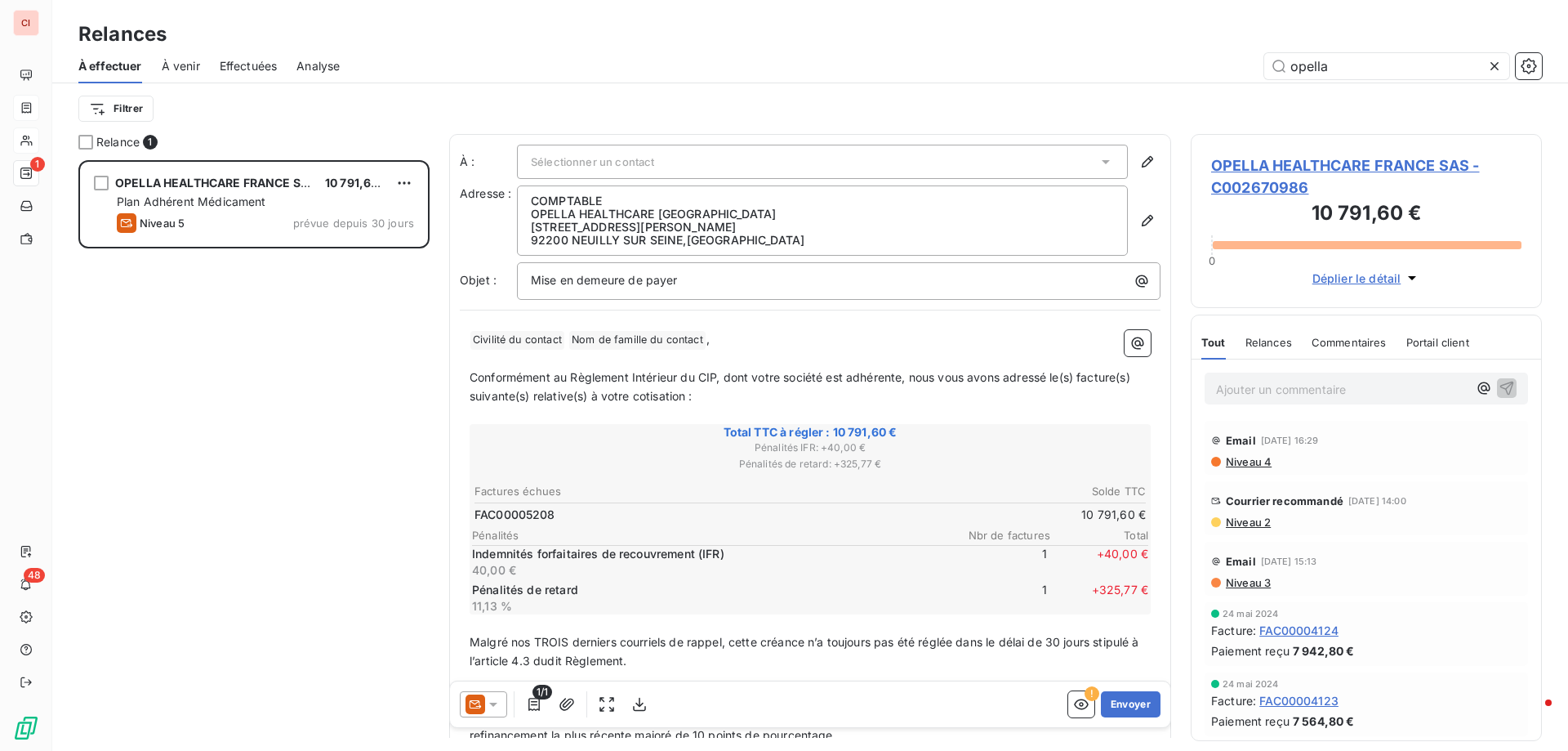
click at [291, 69] on div "À effectuer À venir Effectuées Analyse opella" at bounding box center [810, 65] width 1516 height 35
click at [264, 68] on span "Effectuées" at bounding box center [248, 65] width 58 height 16
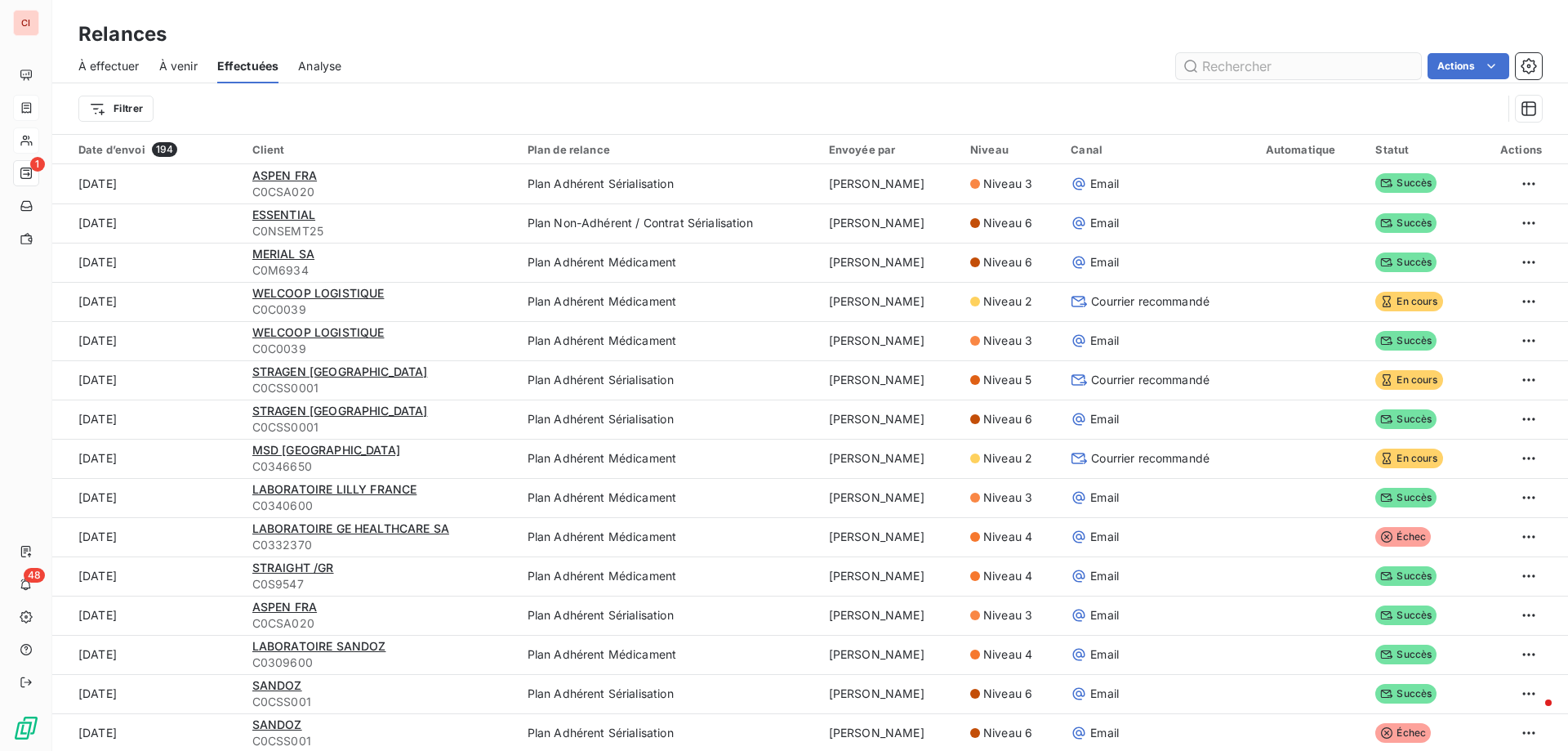
click at [1264, 67] on input "text" at bounding box center [1298, 66] width 245 height 26
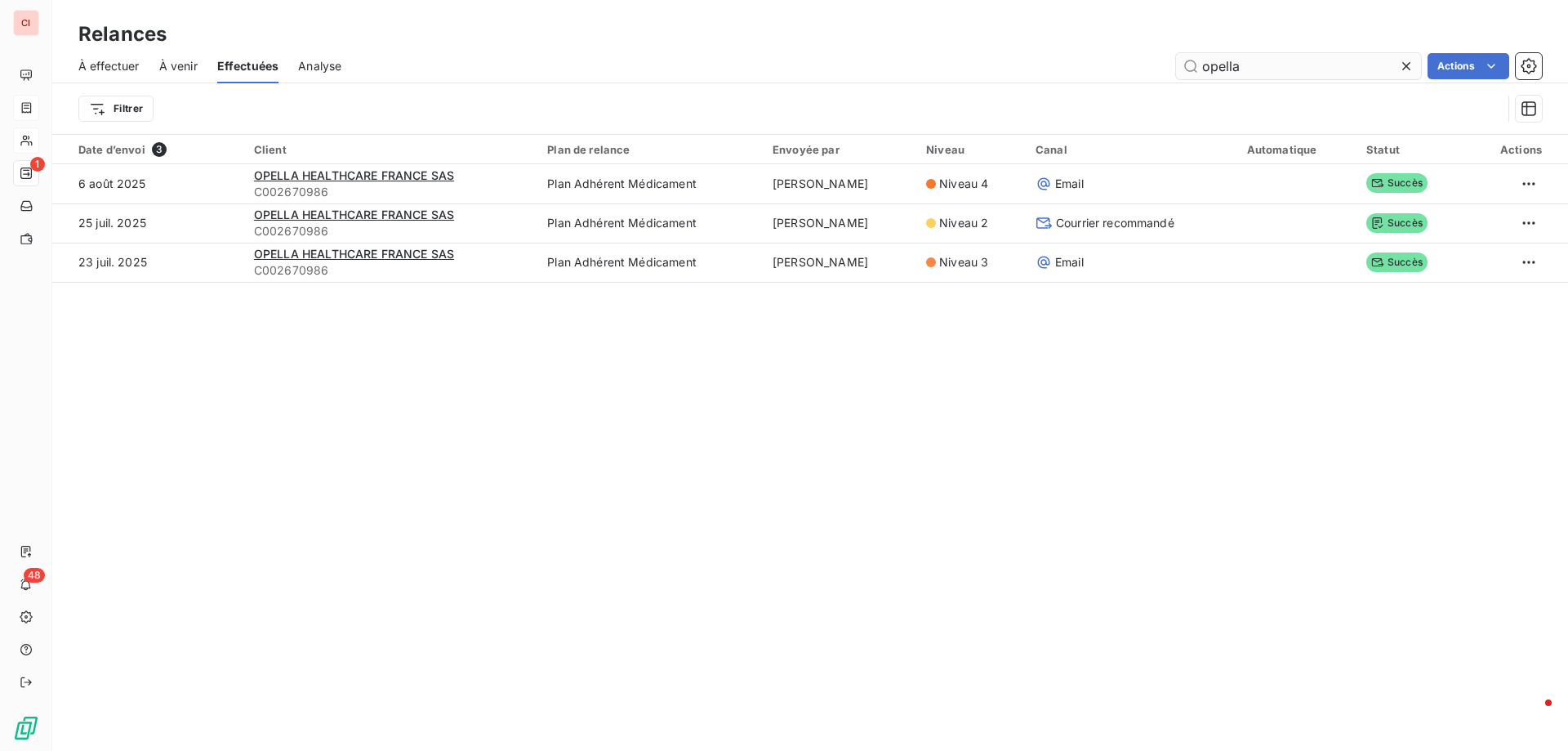
type input "opella"
click at [122, 70] on span "À effectuer" at bounding box center [109, 65] width 62 height 16
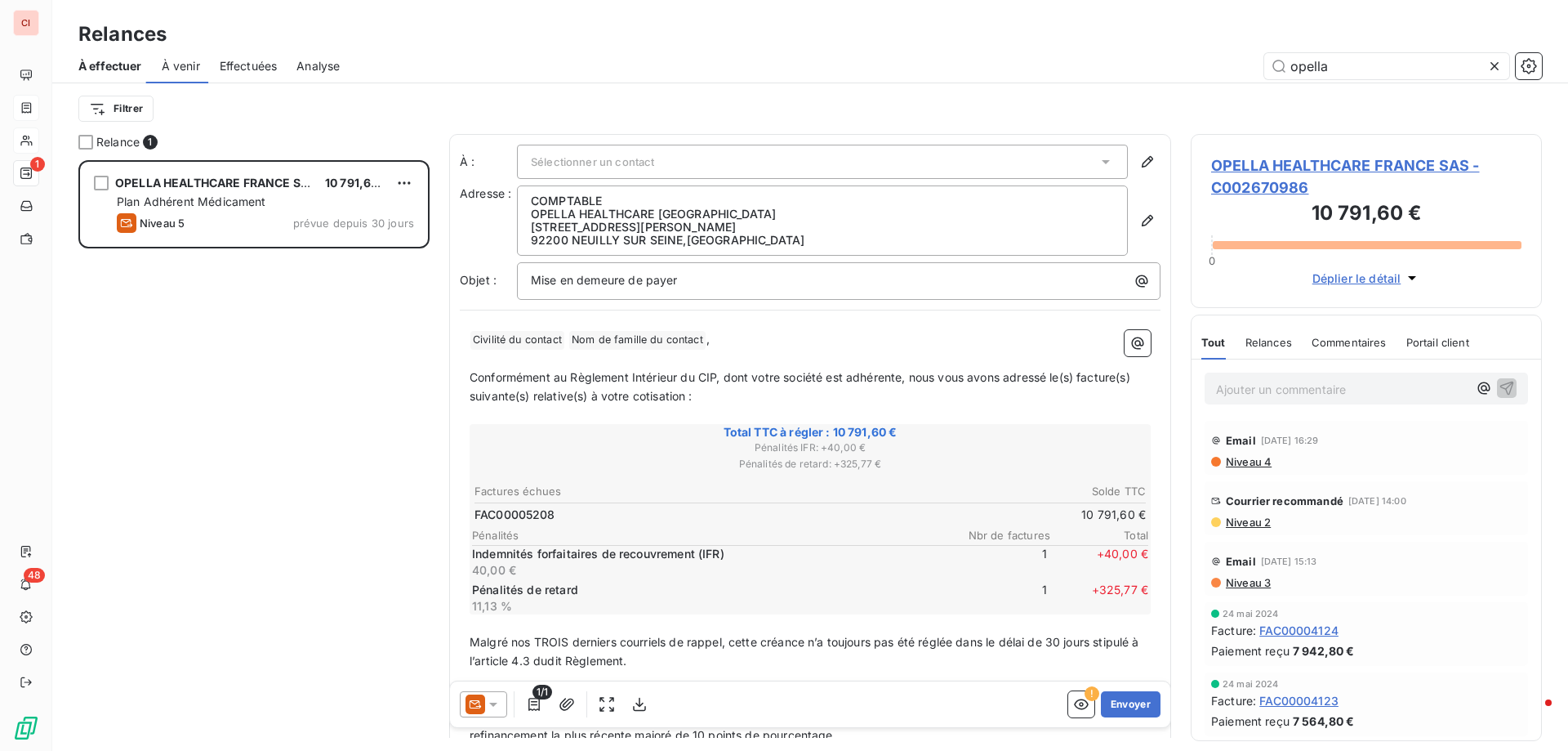
scroll to position [578, 339]
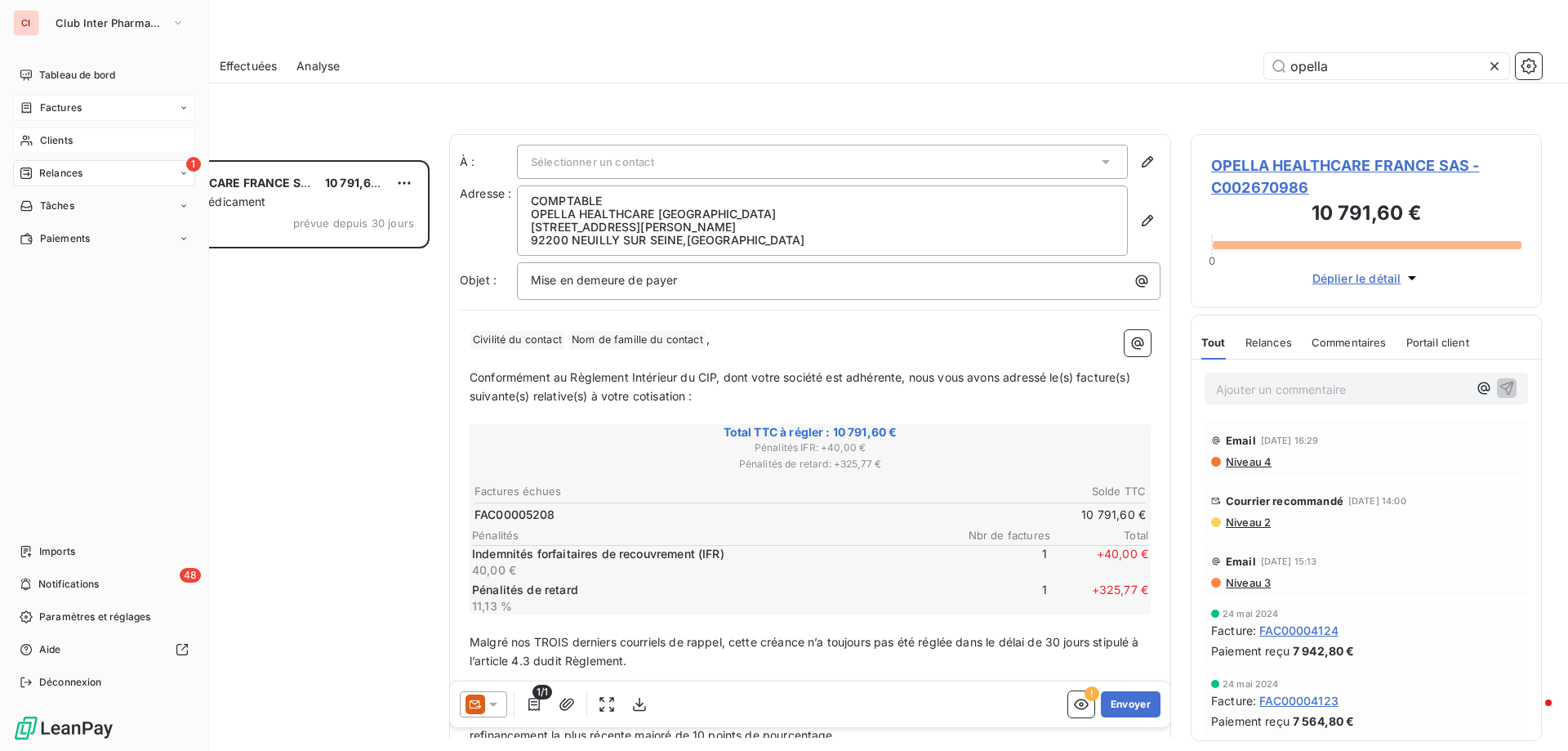
click at [49, 136] on span "Clients" at bounding box center [56, 141] width 33 height 15
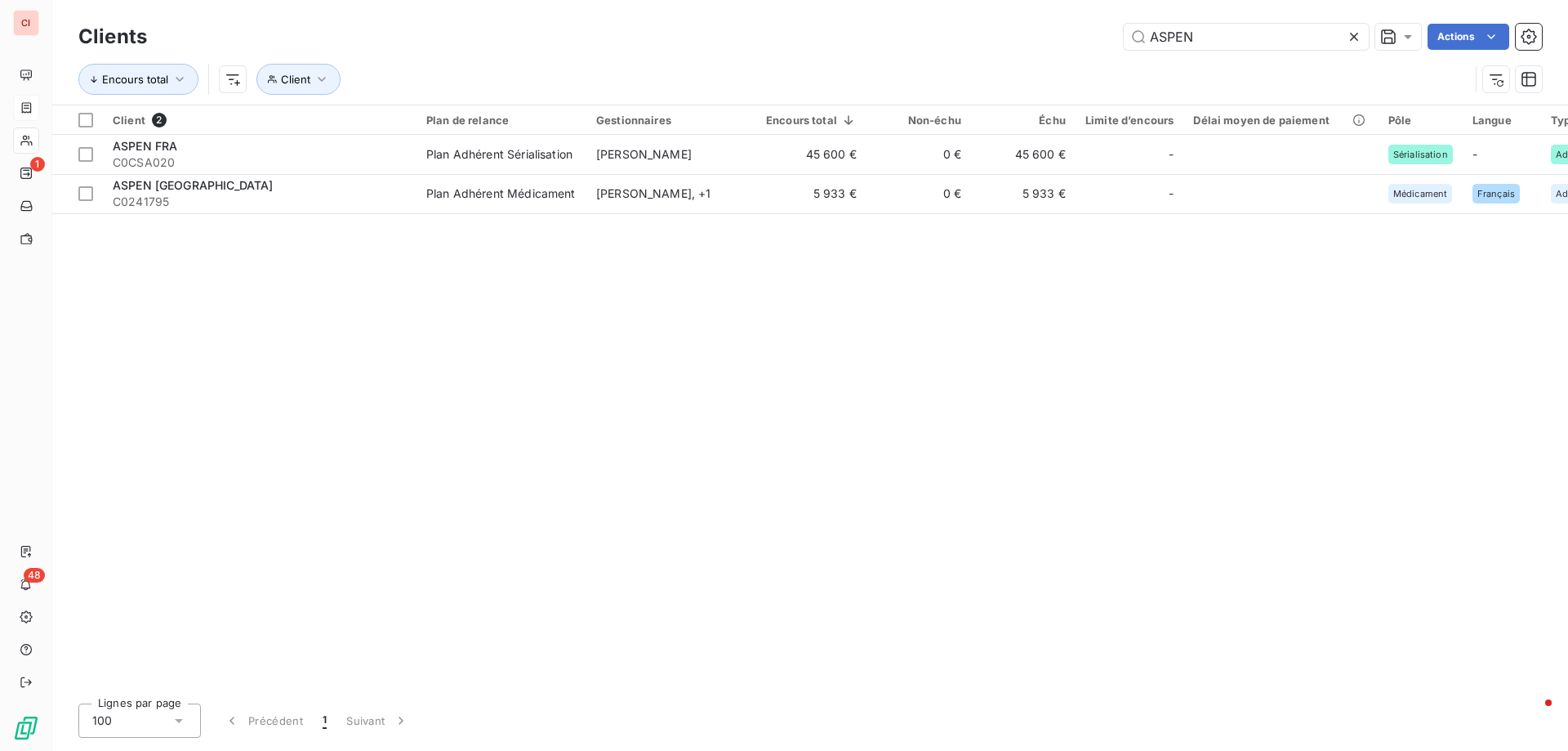
drag, startPoint x: 1239, startPoint y: 37, endPoint x: 1114, endPoint y: 41, distance: 125.1
click at [1114, 41] on div "ASPEN Actions" at bounding box center [854, 36] width 1375 height 26
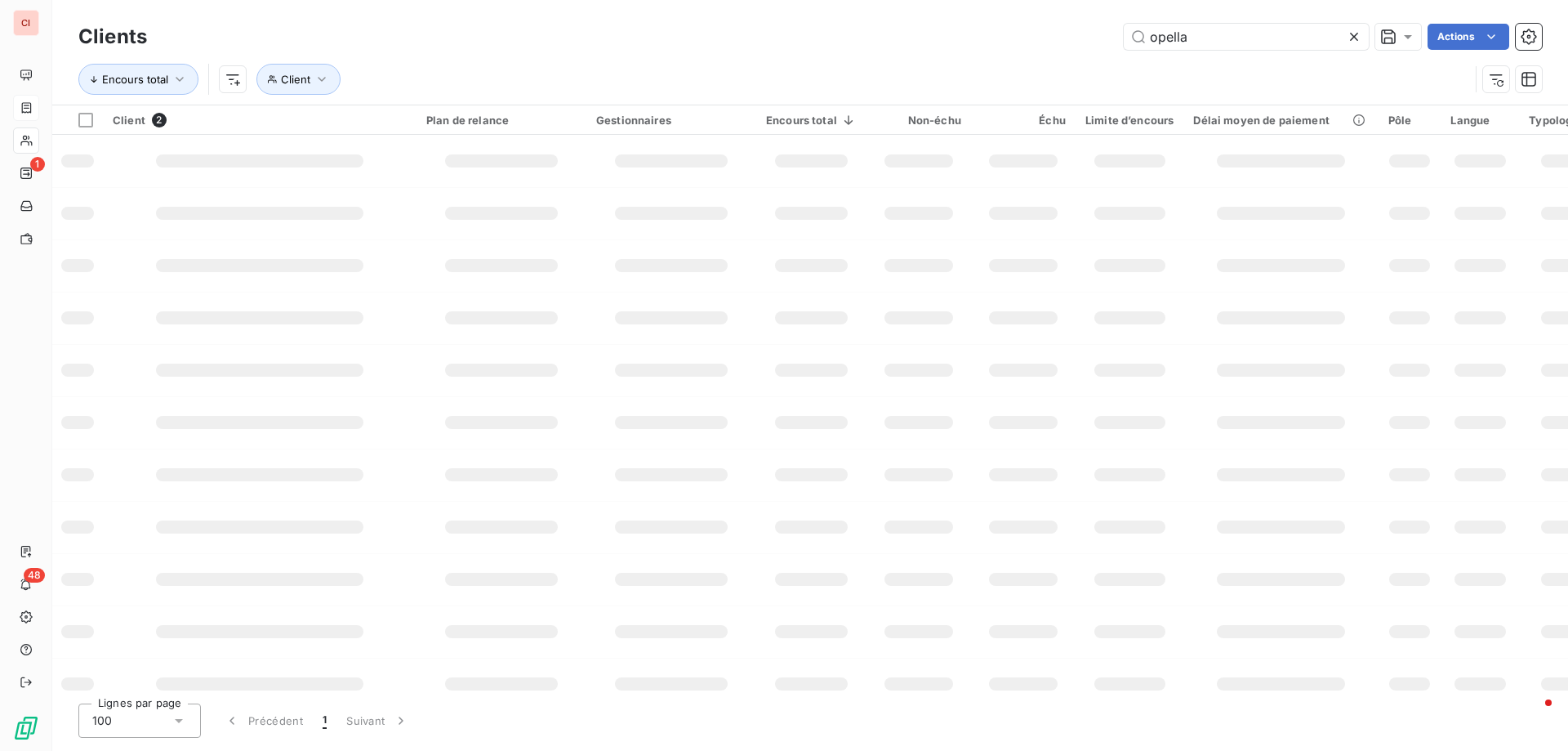
type input "opella"
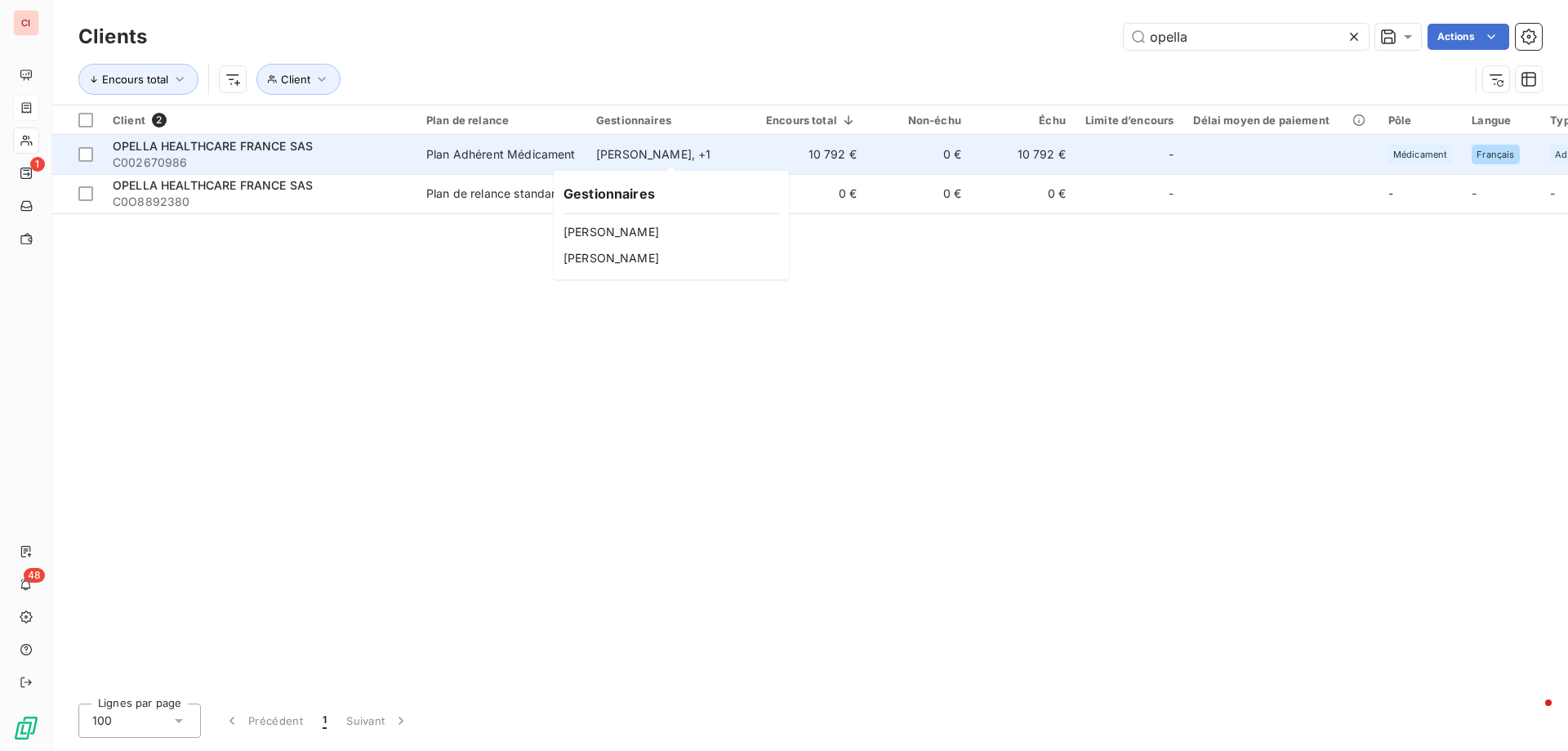
click at [627, 157] on div "[PERSON_NAME] , + 1" at bounding box center [671, 154] width 150 height 16
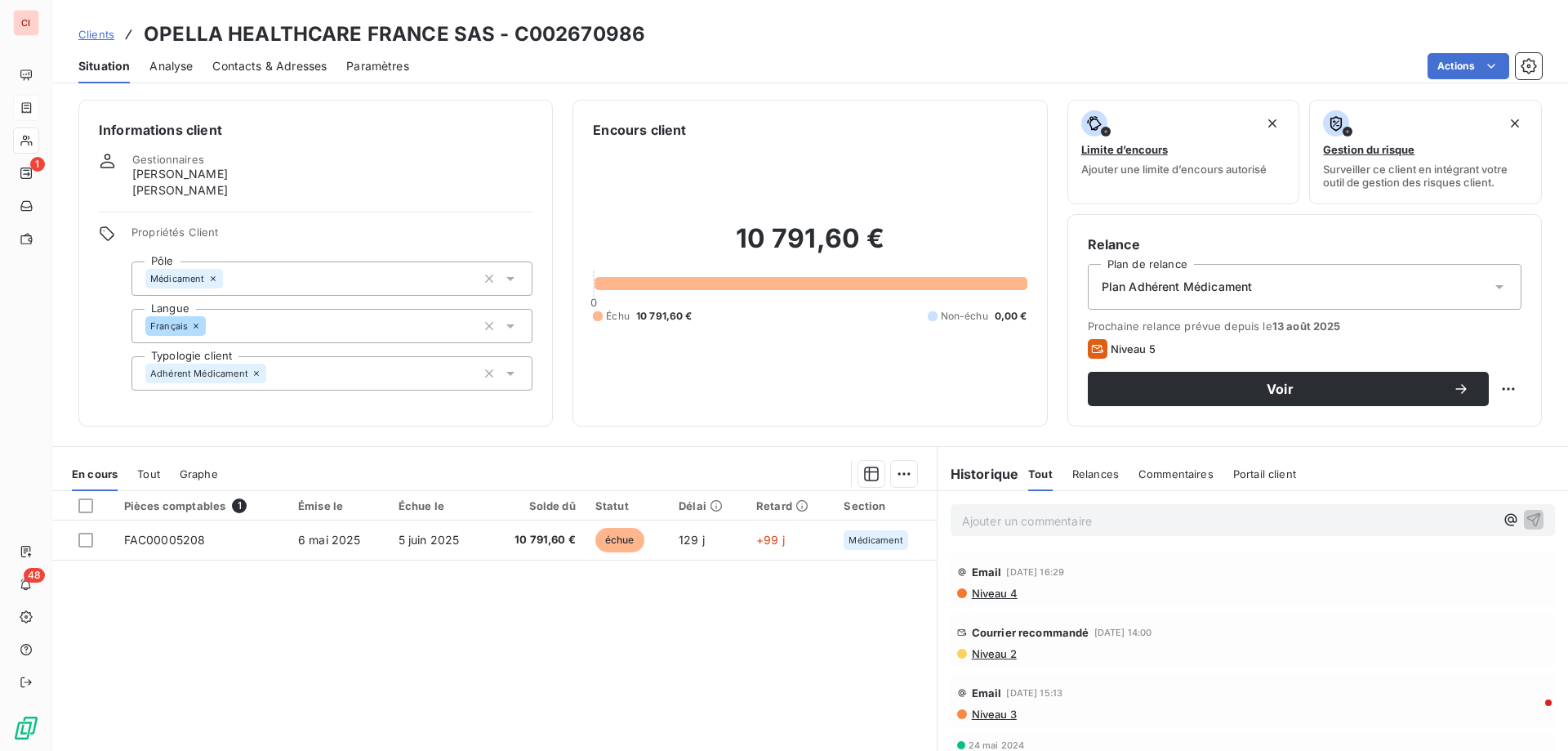
click at [996, 597] on span "Niveau 4" at bounding box center [994, 593] width 48 height 13
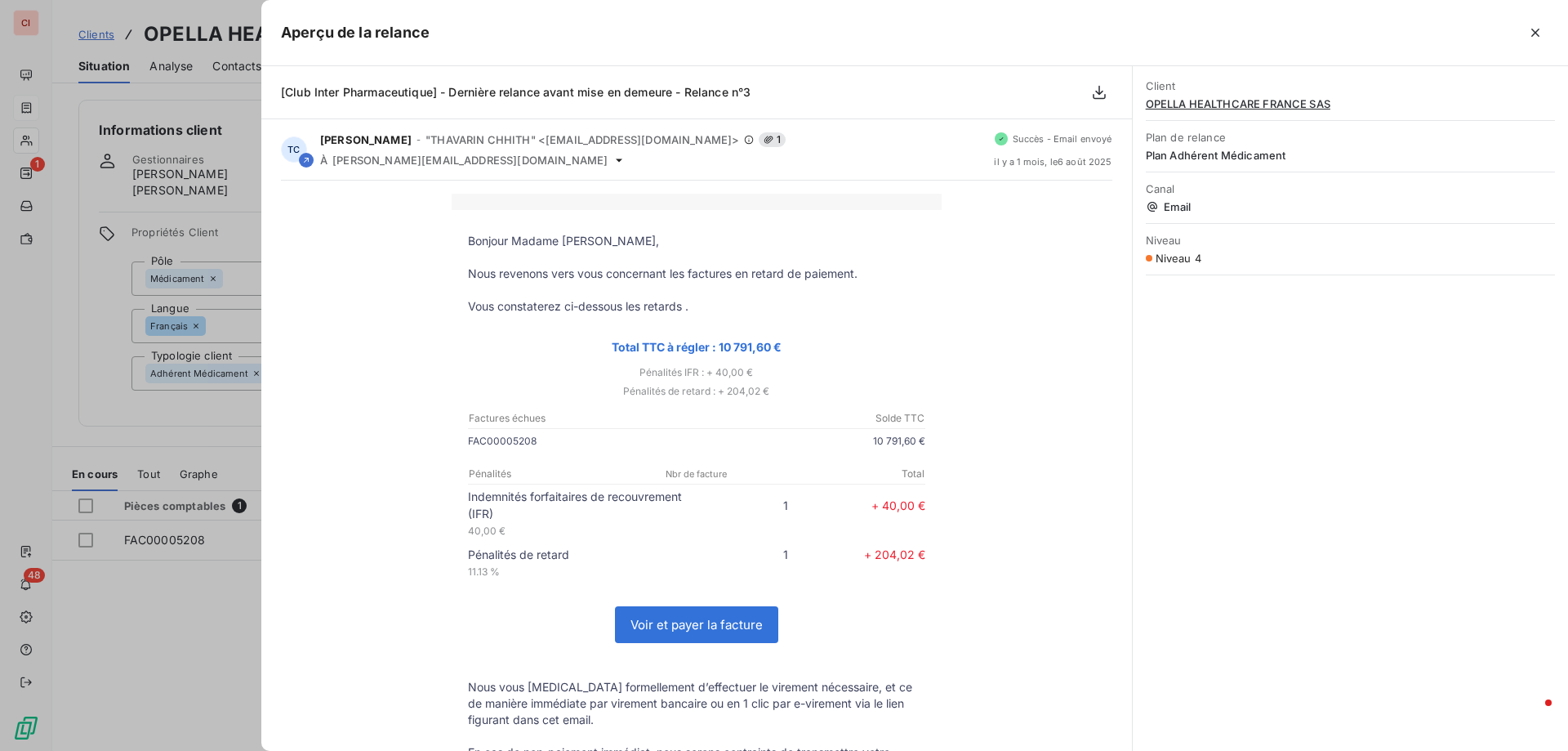
click at [1538, 33] on icon "button" at bounding box center [1534, 32] width 16 height 16
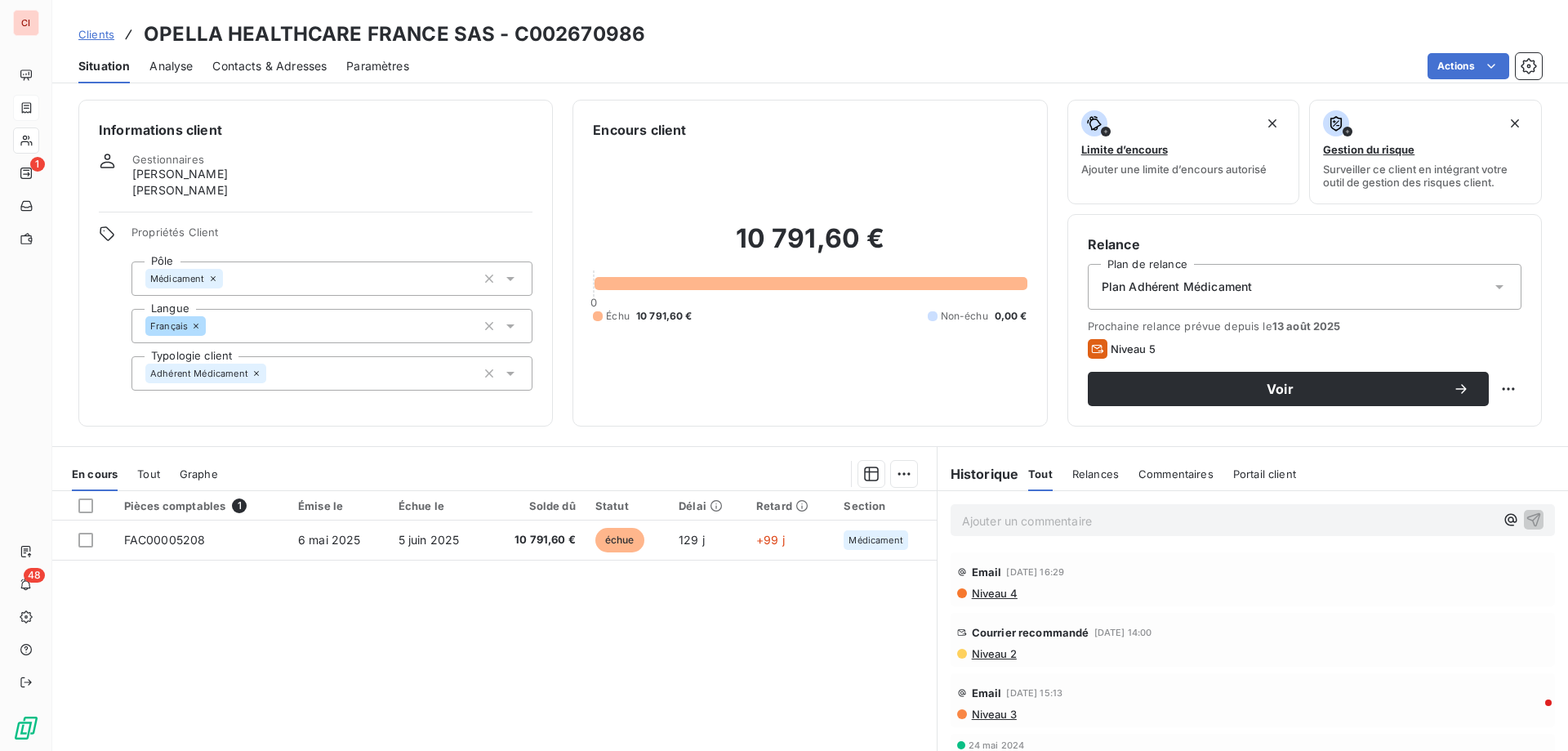
click at [288, 70] on span "Contacts & Adresses" at bounding box center [269, 65] width 114 height 16
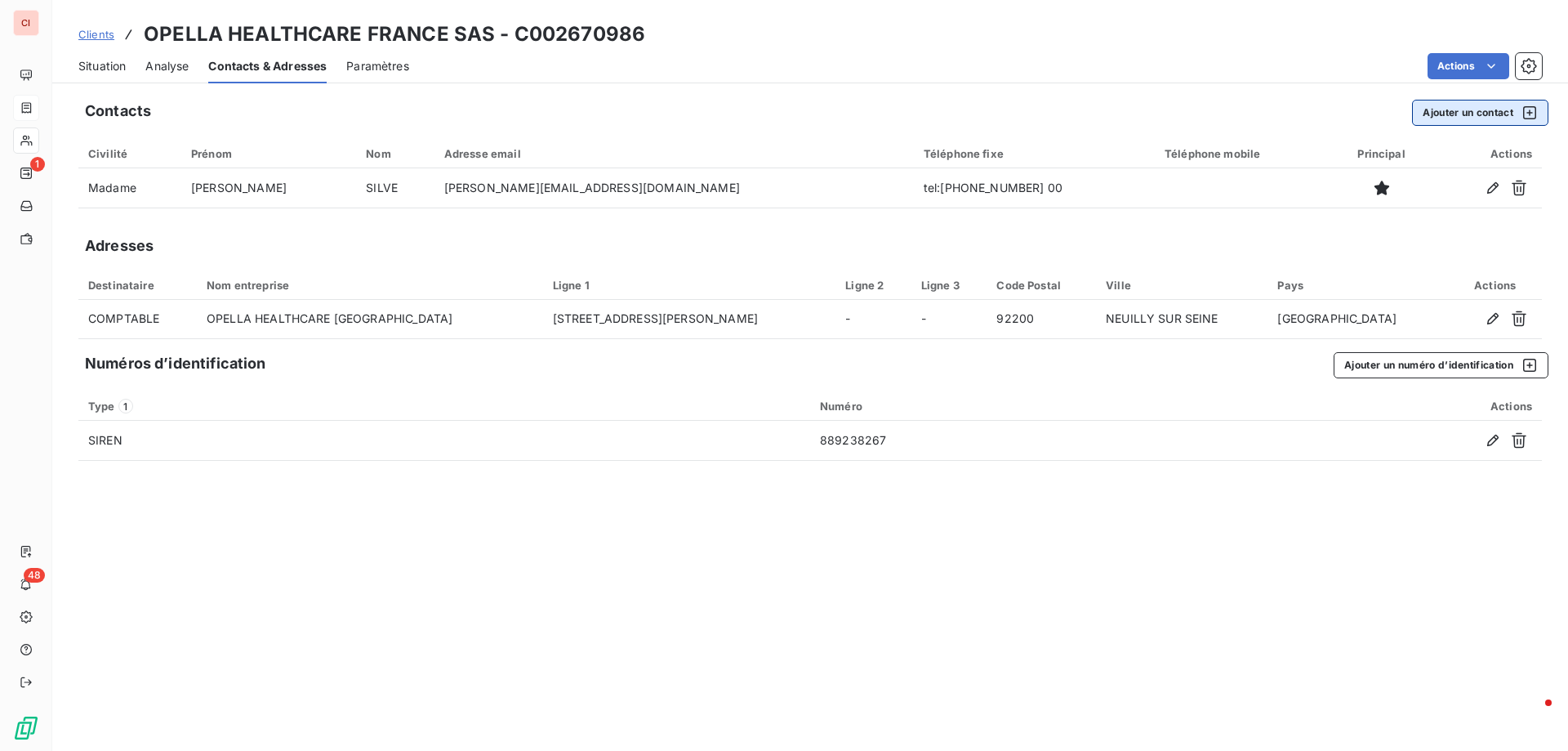
click at [1483, 114] on button "Ajouter un contact" at bounding box center [1480, 113] width 136 height 26
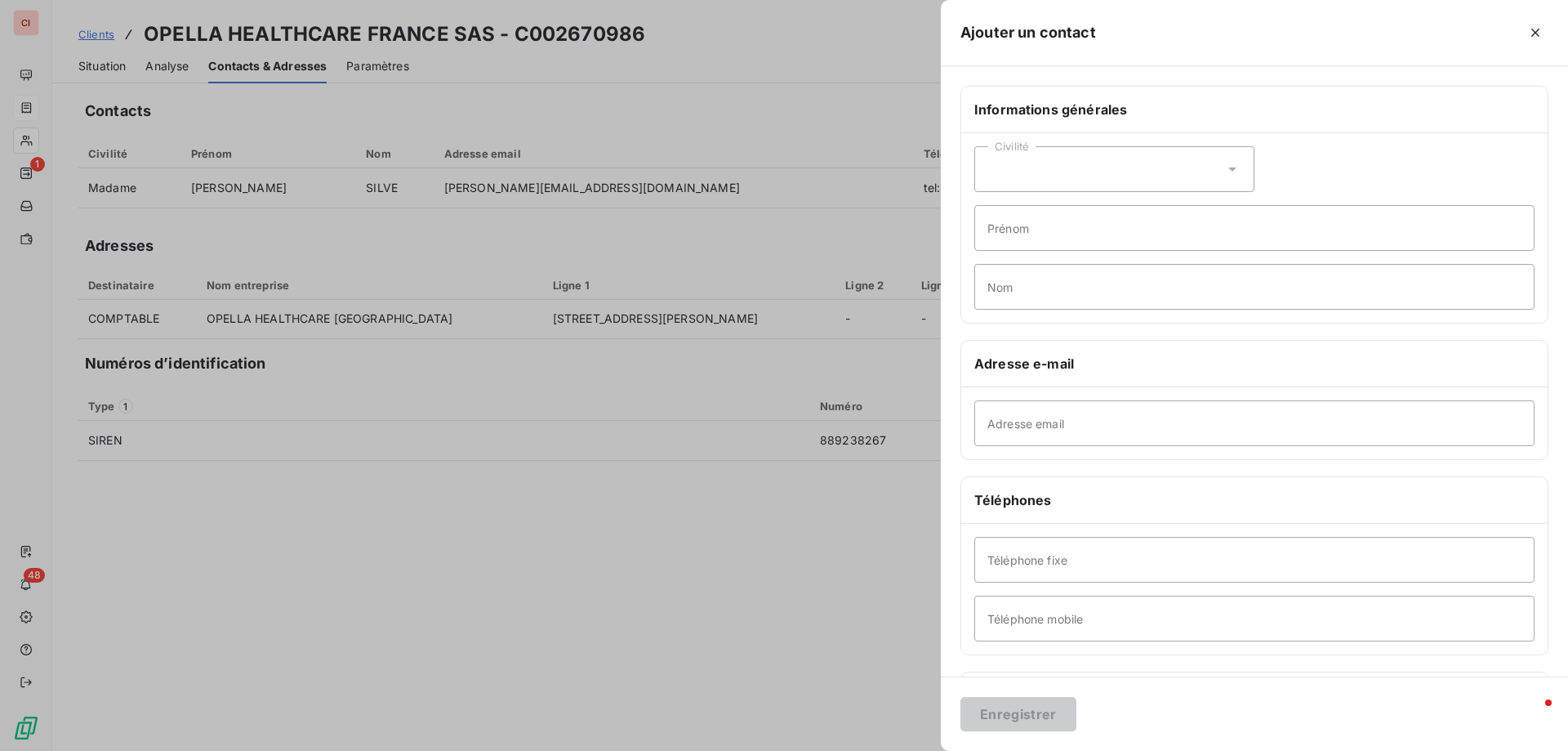
click at [1090, 177] on div "Civilité" at bounding box center [1114, 169] width 280 height 46
click at [1043, 213] on span "Madame" at bounding box center [1028, 210] width 44 height 16
click at [1044, 230] on input "Prénom" at bounding box center [1254, 227] width 560 height 46
type input "[PERSON_NAME]"
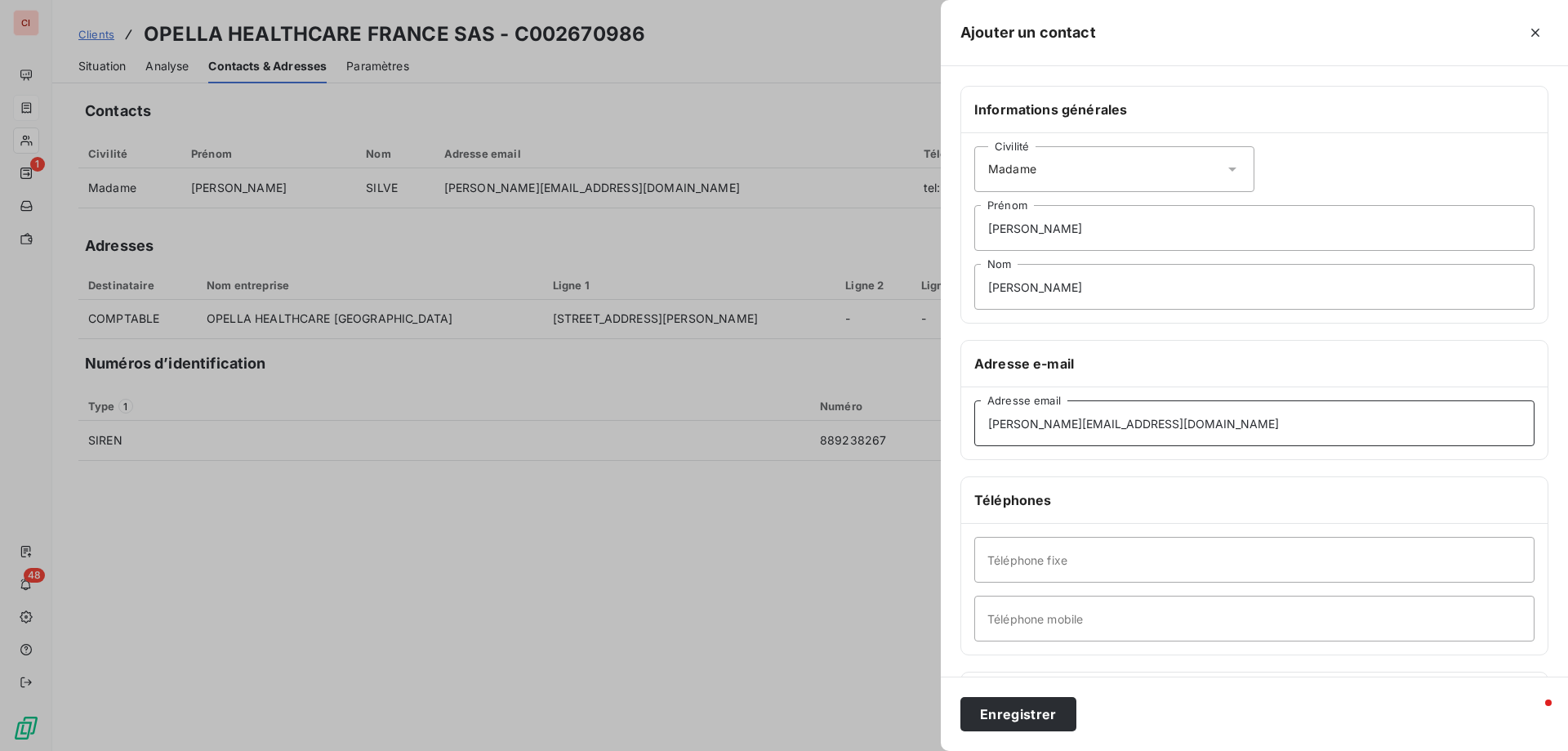
type input "[PERSON_NAME][EMAIL_ADDRESS][DOMAIN_NAME]"
click at [1035, 713] on button "Enregistrer" at bounding box center [1018, 714] width 116 height 35
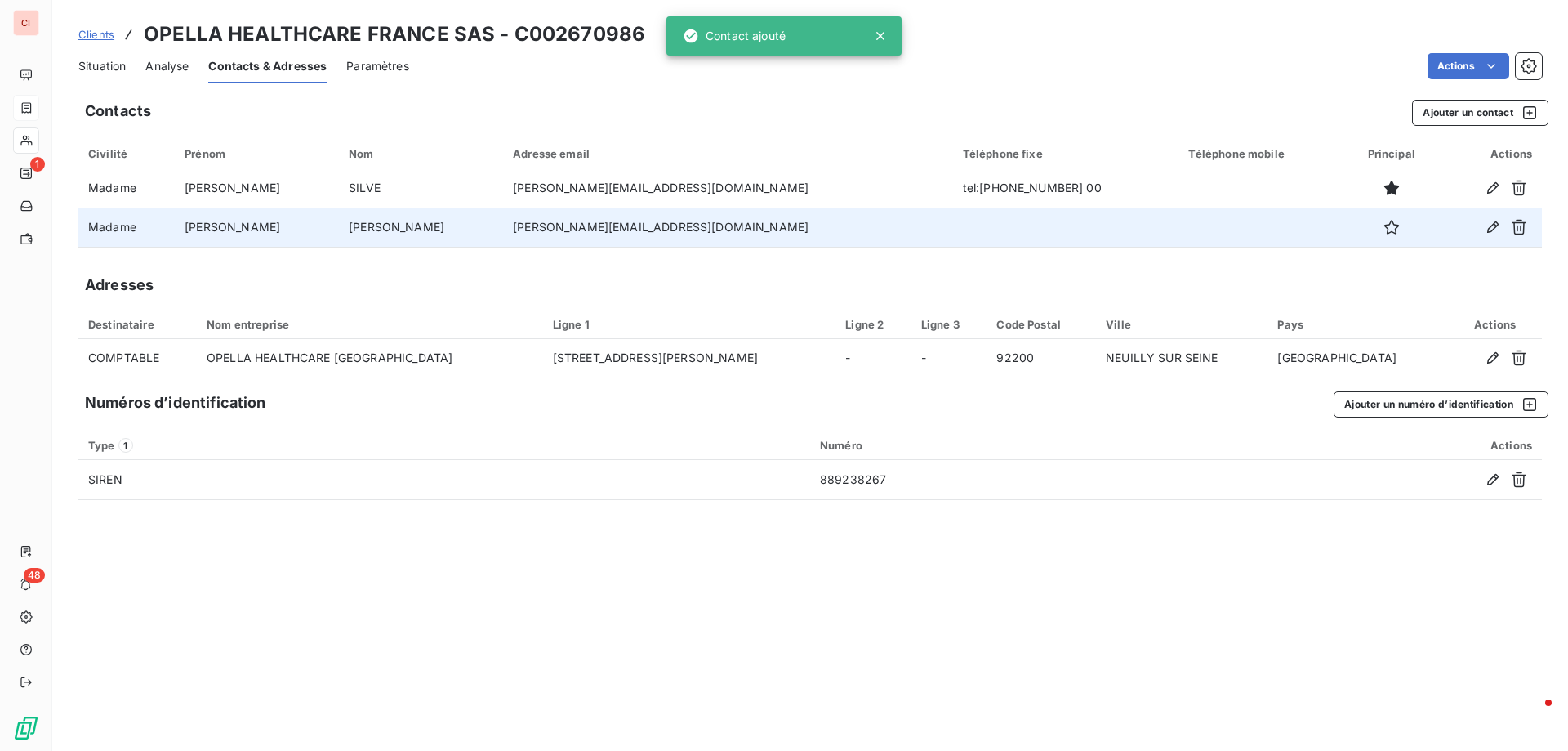
click at [470, 227] on td "[PERSON_NAME]" at bounding box center [421, 227] width 164 height 39
click at [1383, 234] on icon "button" at bounding box center [1391, 226] width 16 height 16
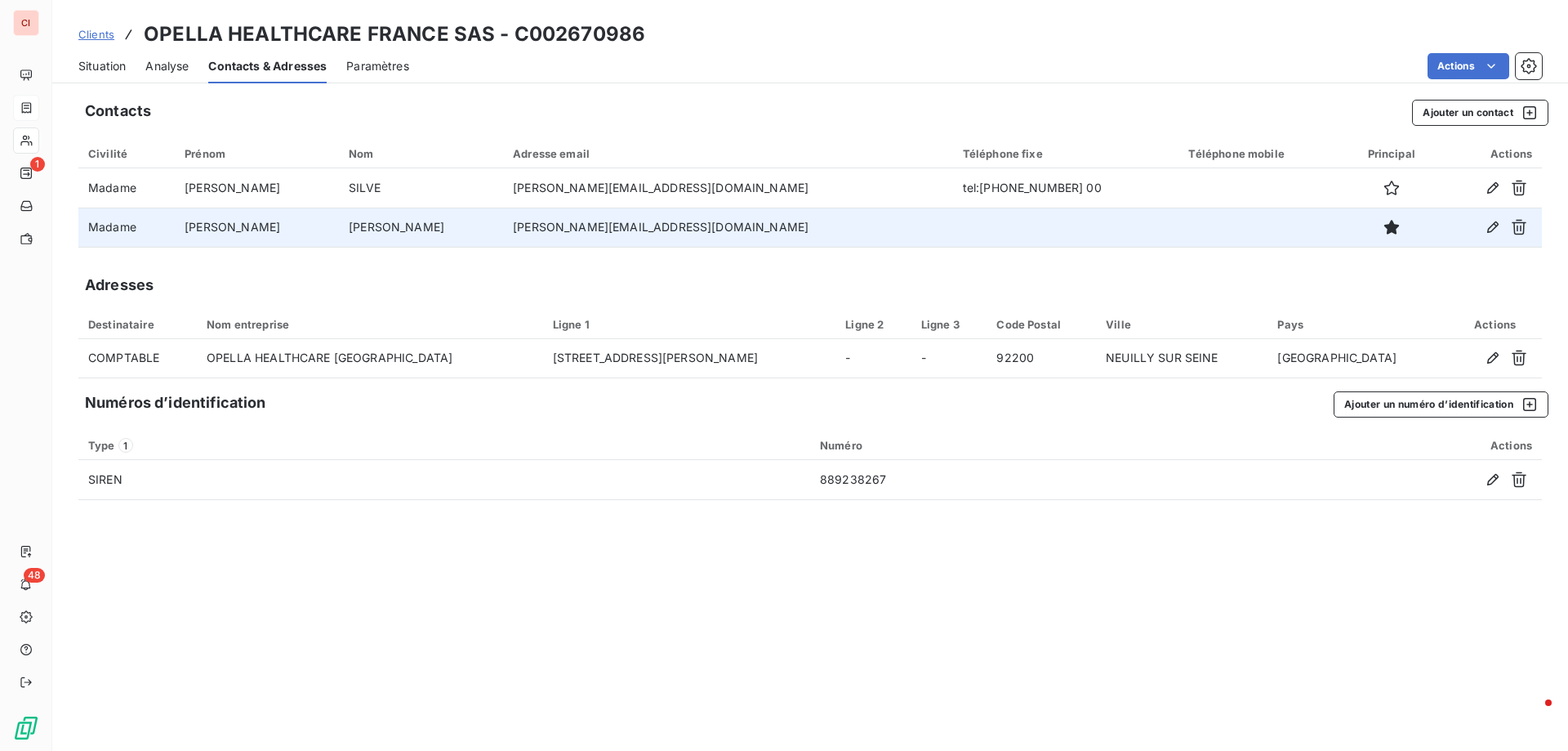
click at [106, 67] on span "Situation" at bounding box center [102, 65] width 48 height 16
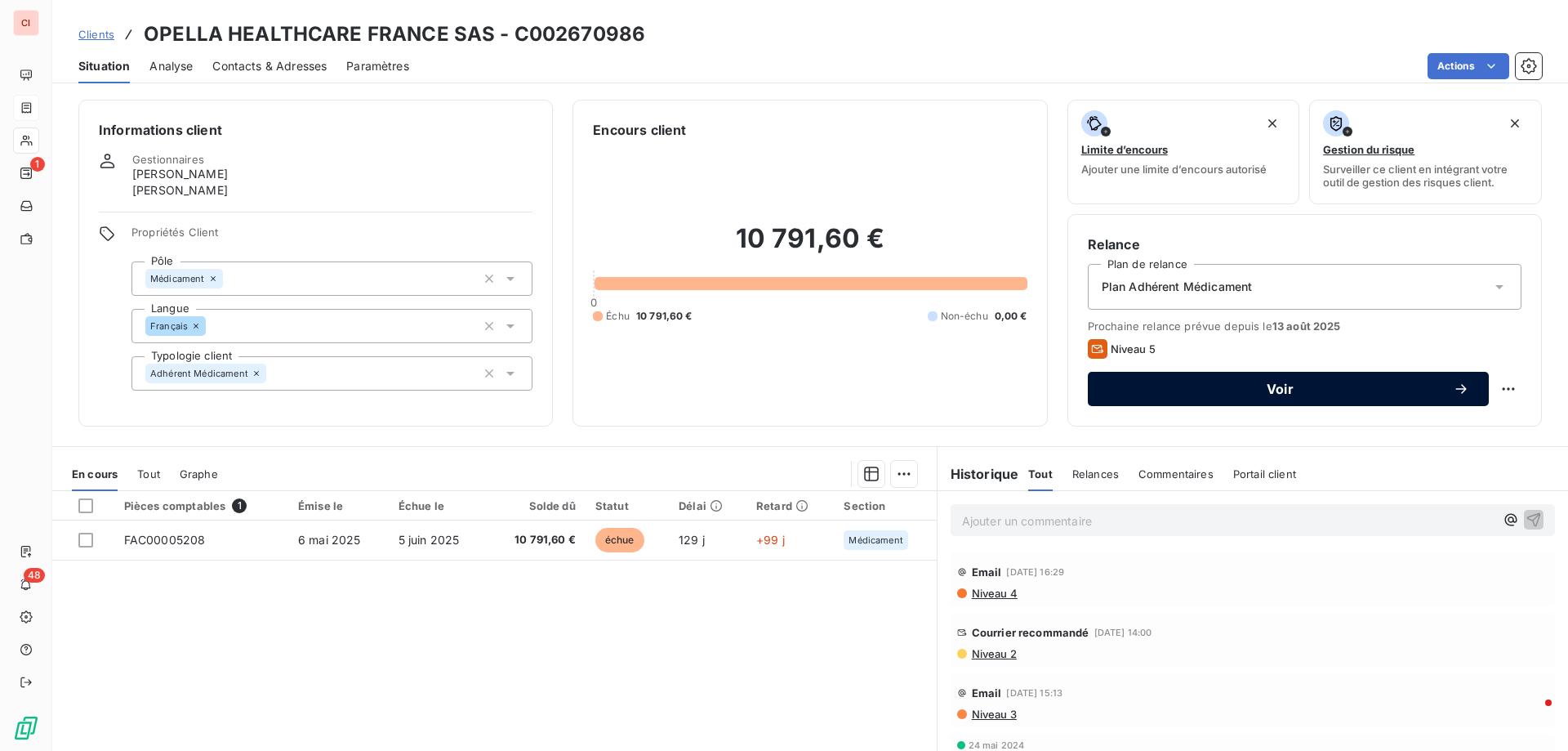
click at [1338, 400] on button "Voir" at bounding box center [1288, 389] width 401 height 35
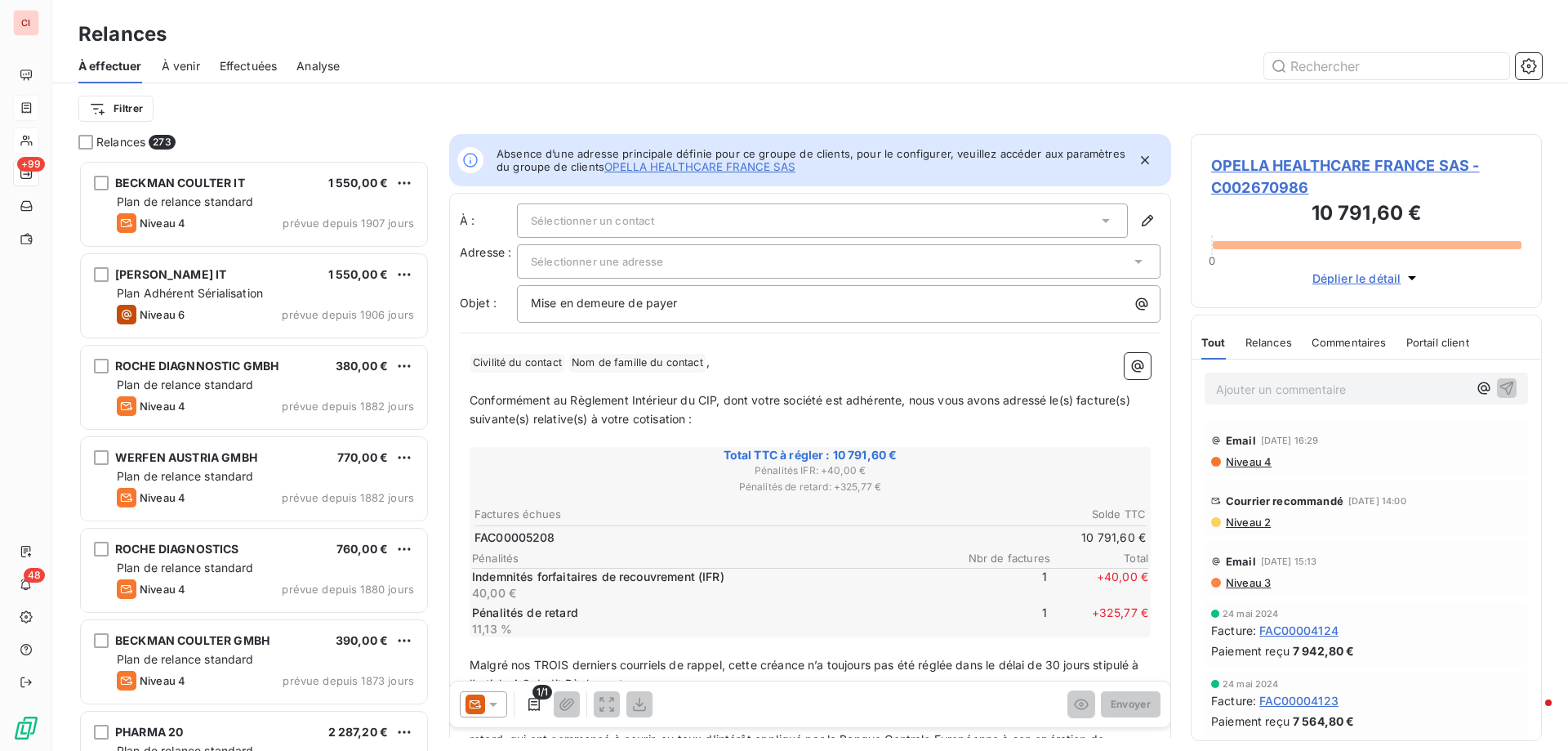
scroll to position [13, 13]
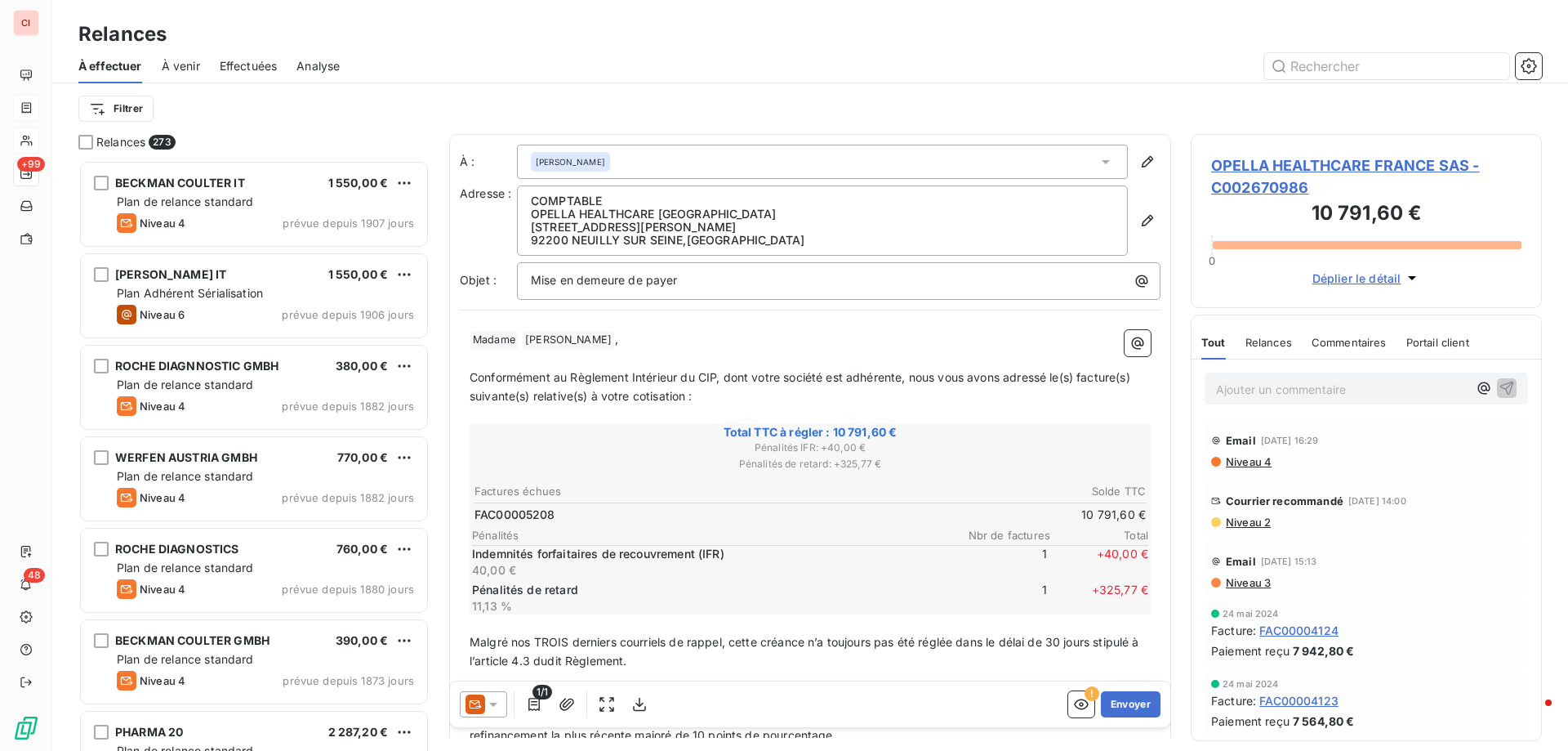
click at [1375, 276] on span "Déplier le détail" at bounding box center [1356, 278] width 89 height 17
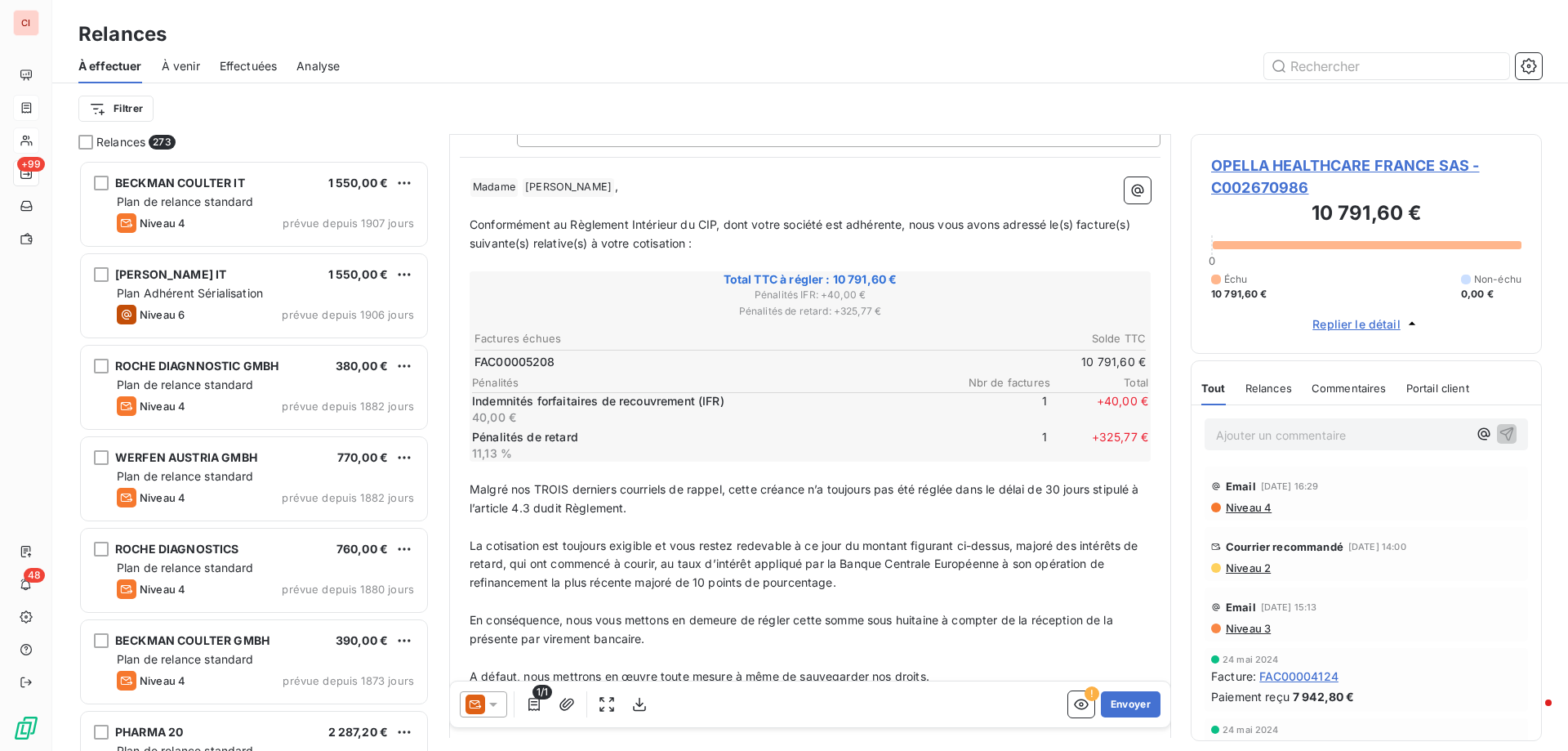
scroll to position [246, 0]
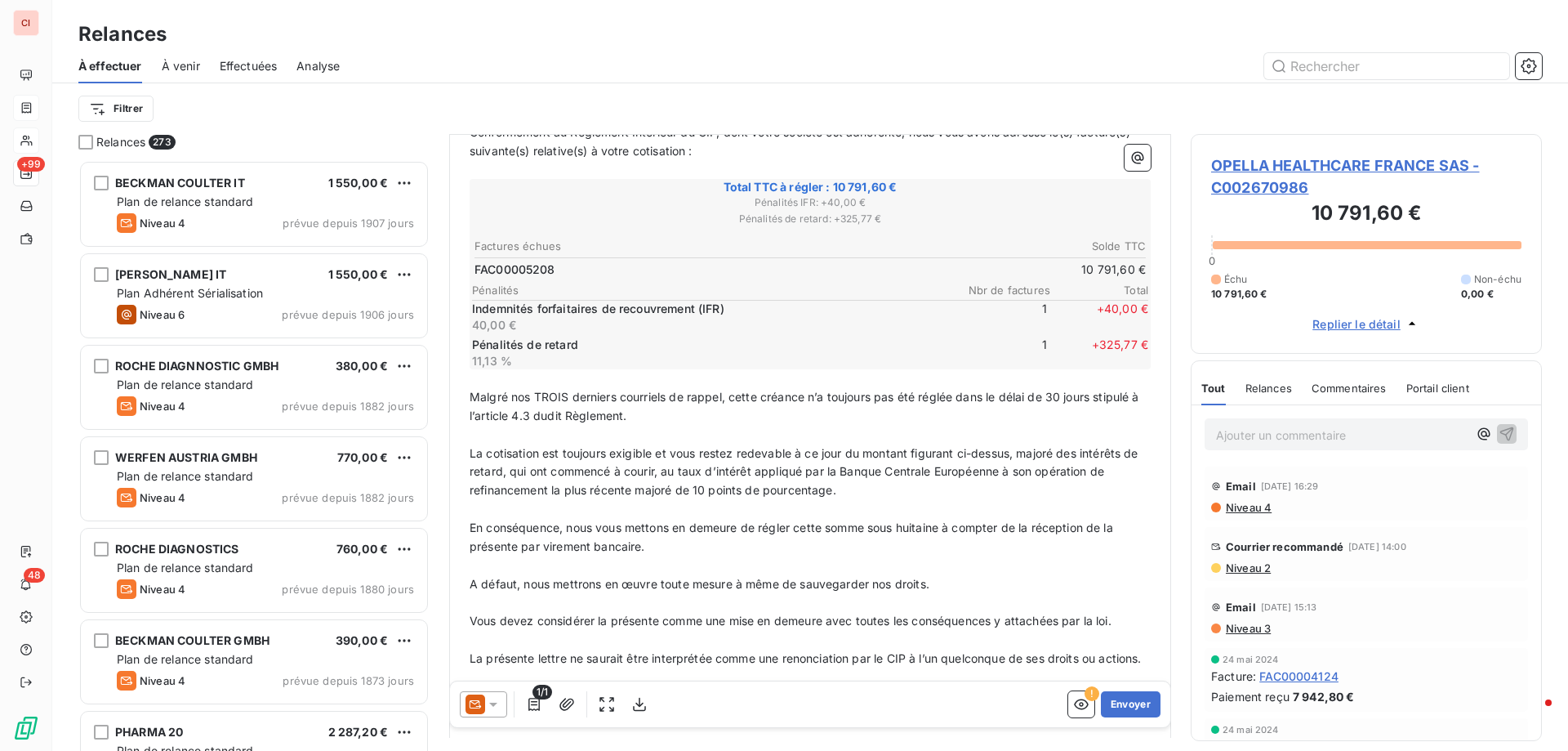
click at [495, 704] on icon at bounding box center [493, 704] width 8 height 4
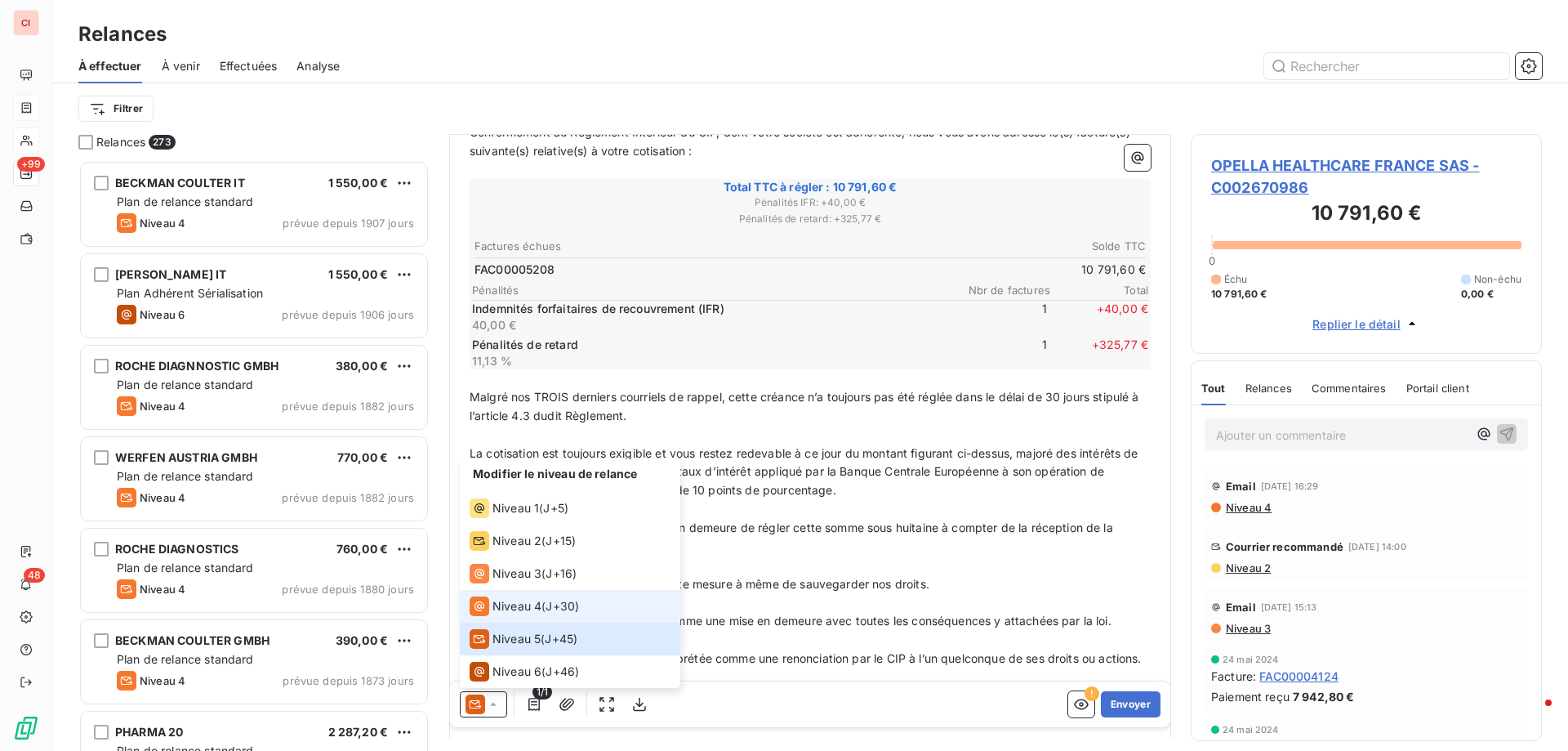
click at [518, 604] on span "Niveau 4" at bounding box center [516, 605] width 49 height 16
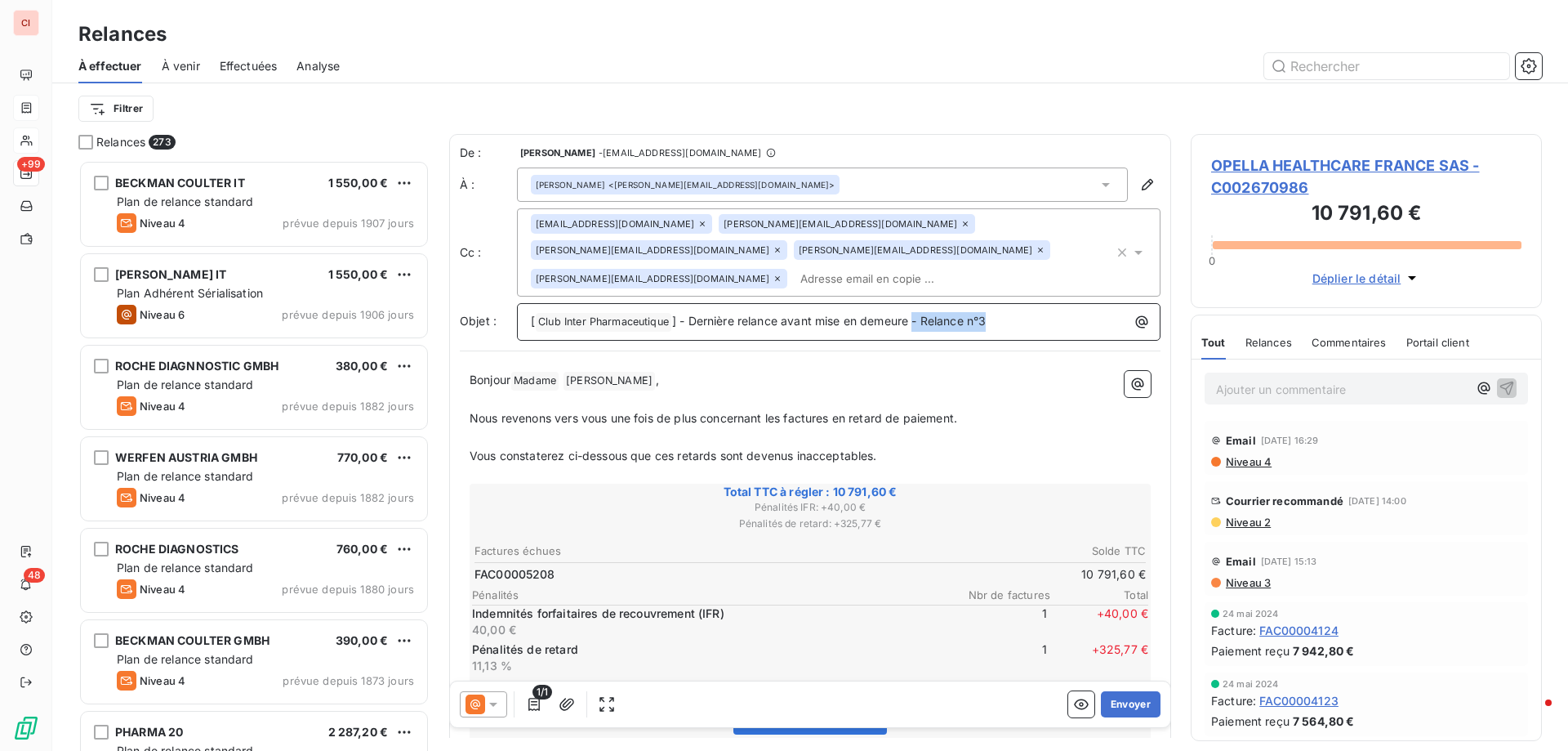
drag, startPoint x: 1009, startPoint y: 295, endPoint x: 917, endPoint y: 299, distance: 92.1
click at [917, 312] on p "[ Club Inter Pharmaceutique ﻿ ] - Dernière relance avant mise en demeure - Rela…" at bounding box center [842, 321] width 624 height 20
click at [1287, 346] on span "Relances" at bounding box center [1268, 342] width 47 height 13
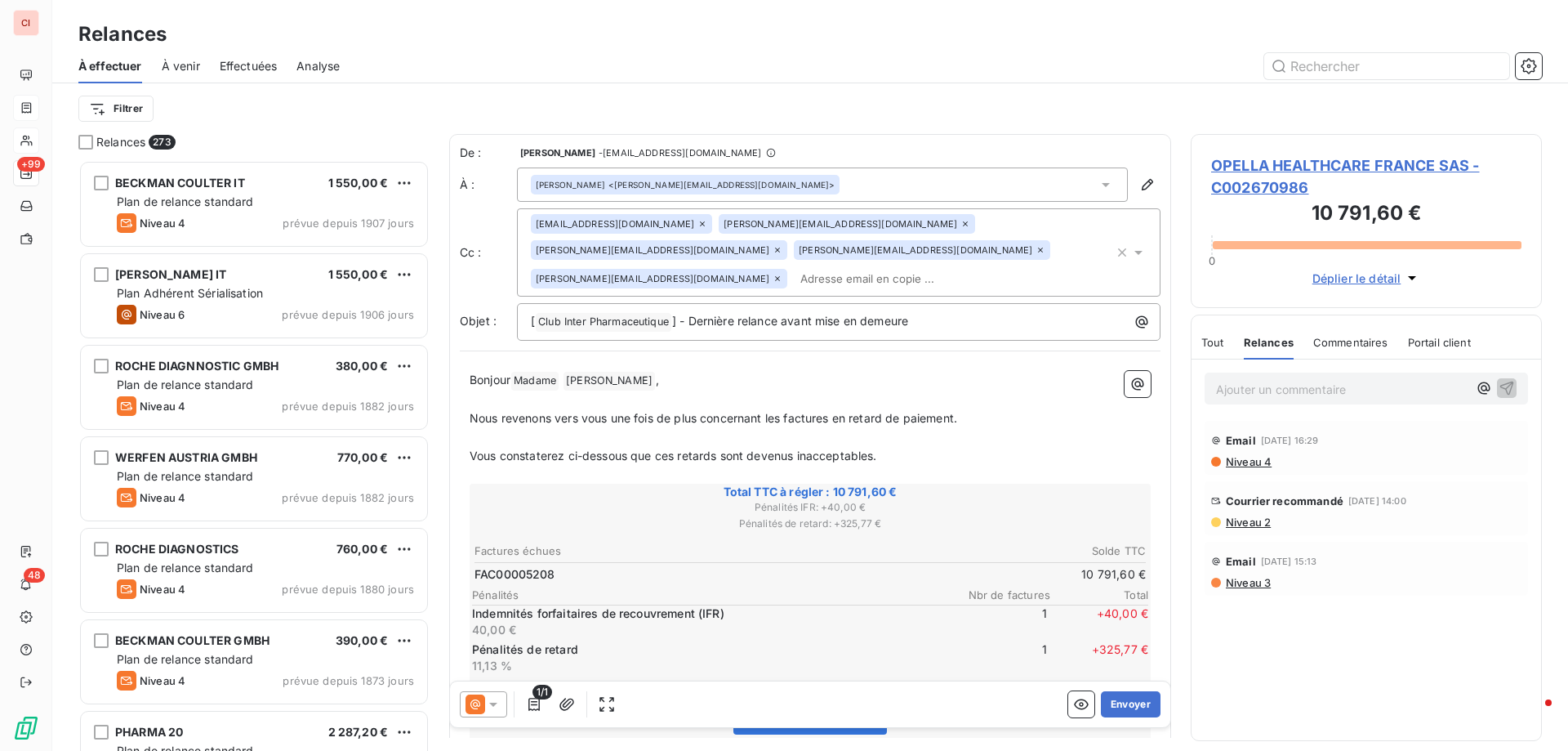
click at [1226, 344] on div "Tout Relances Commentaires Portail client" at bounding box center [1335, 342] width 270 height 35
click at [1052, 446] on p "Vous constaterez ci-dessous que ces retards sont devenus inacceptables." at bounding box center [810, 456] width 681 height 19
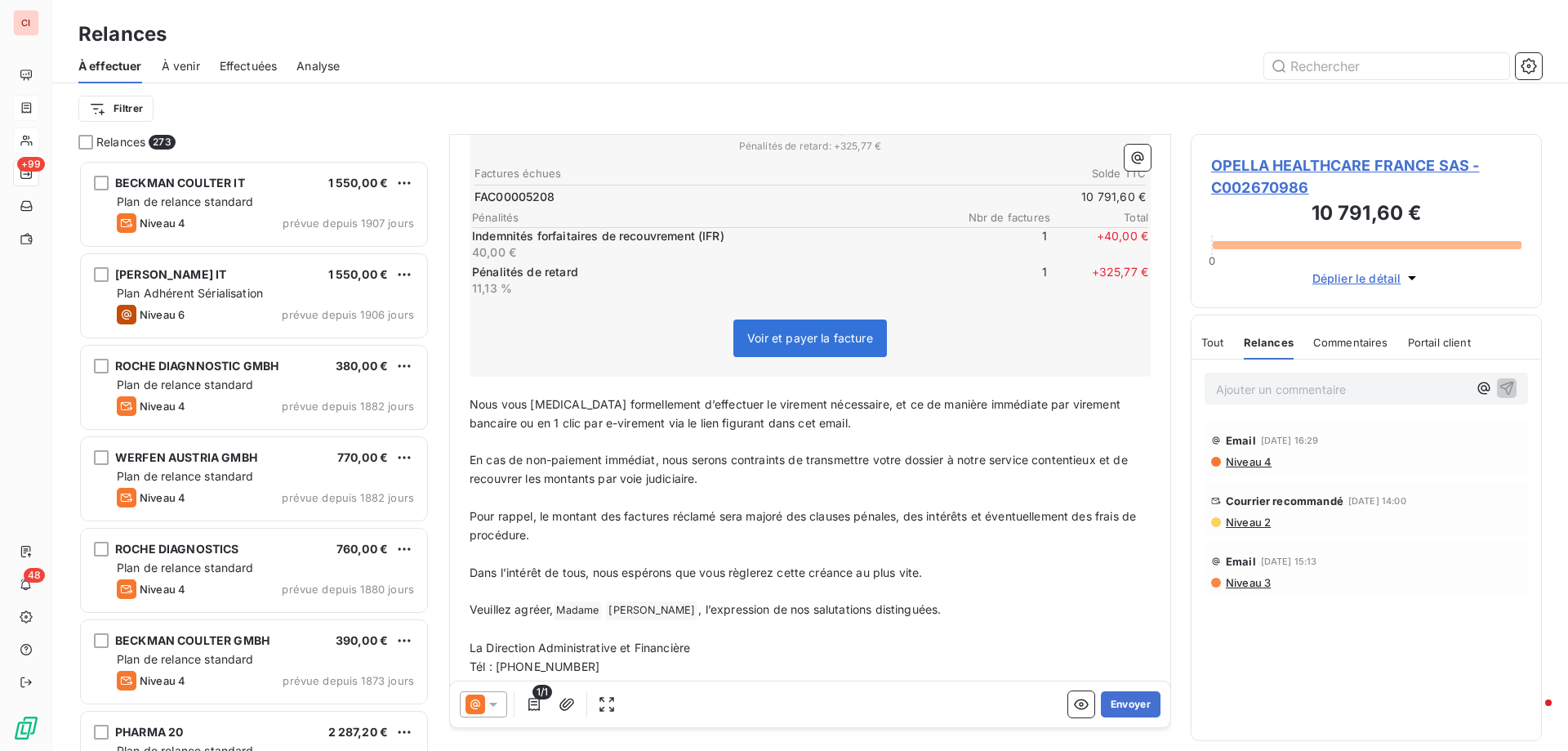
scroll to position [0, 0]
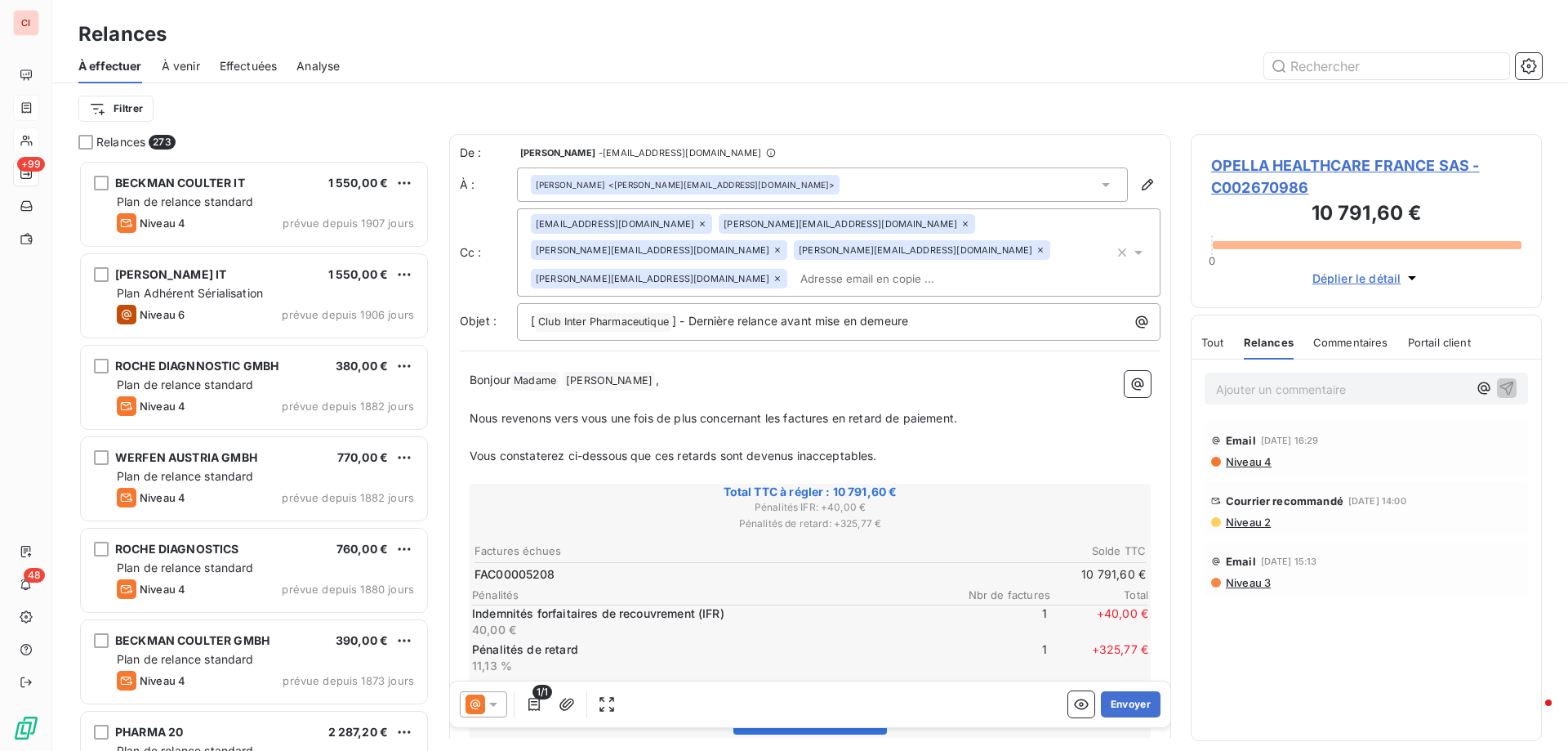
click at [1275, 295] on div "OPELLA HEALTHCARE FRANCE SAS - C002670986 10 791,60 € 0 Déplier le détail" at bounding box center [1366, 220] width 351 height 174
click at [1355, 279] on span "Déplier le détail" at bounding box center [1356, 278] width 89 height 17
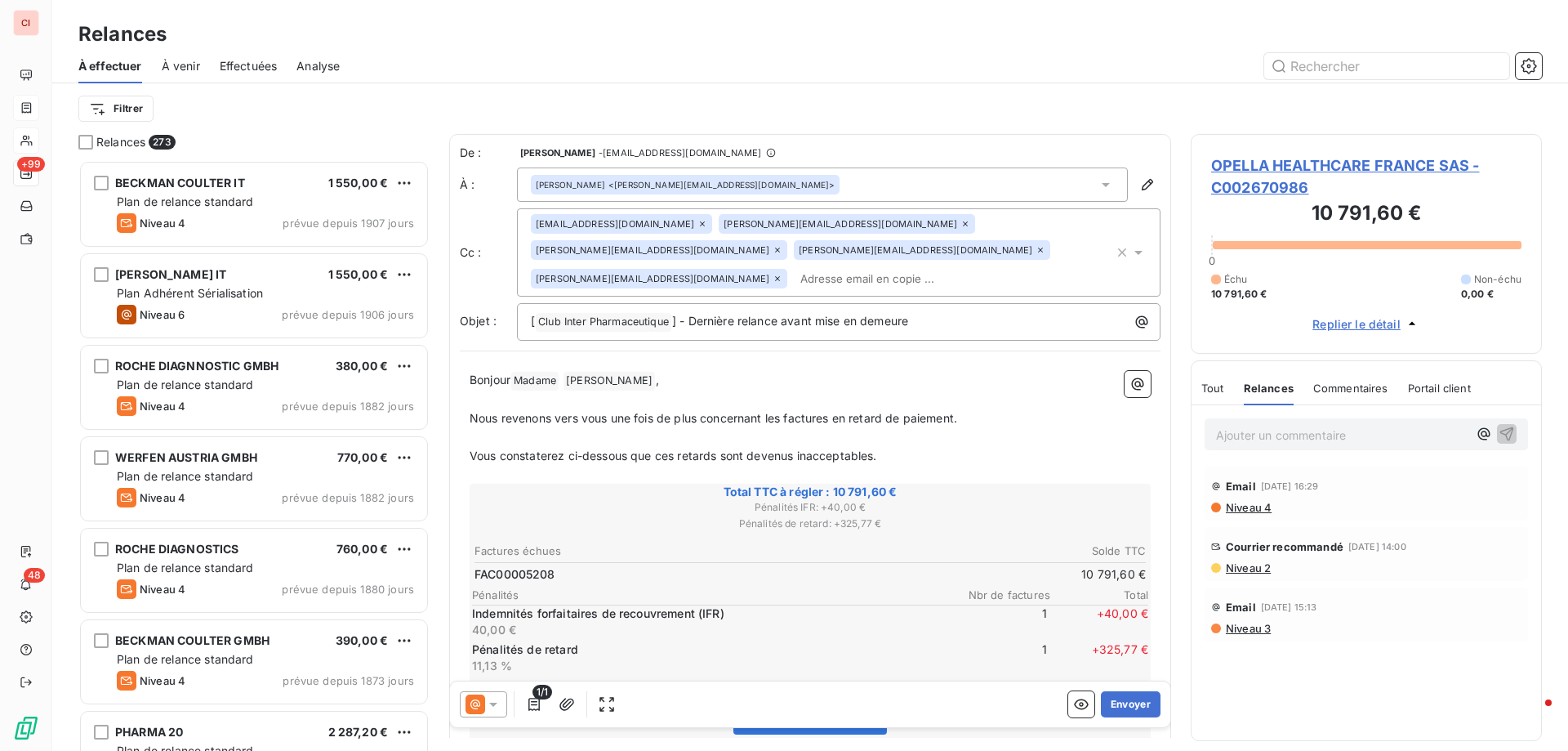
click at [1217, 390] on span "Tout" at bounding box center [1212, 388] width 22 height 13
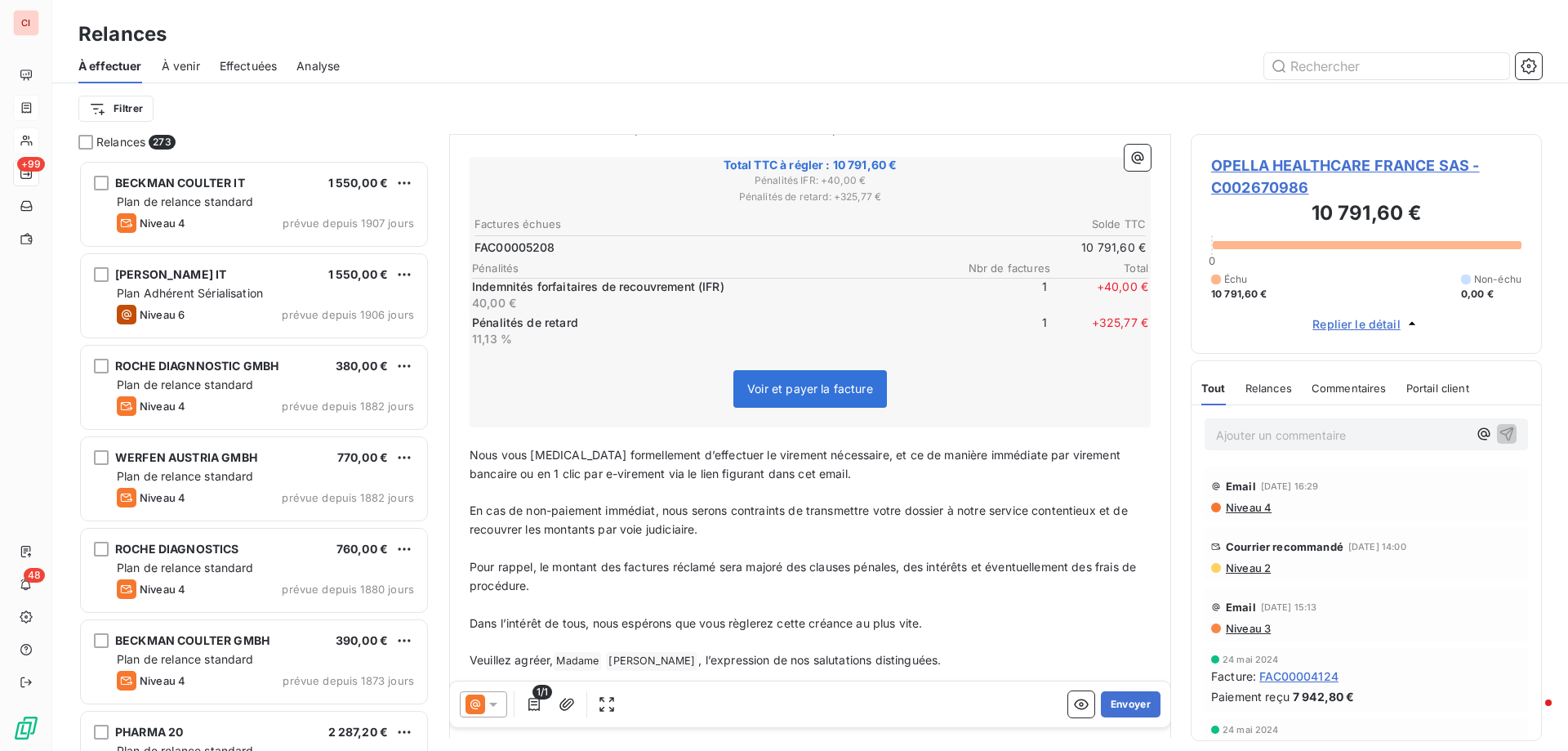
scroll to position [378, 0]
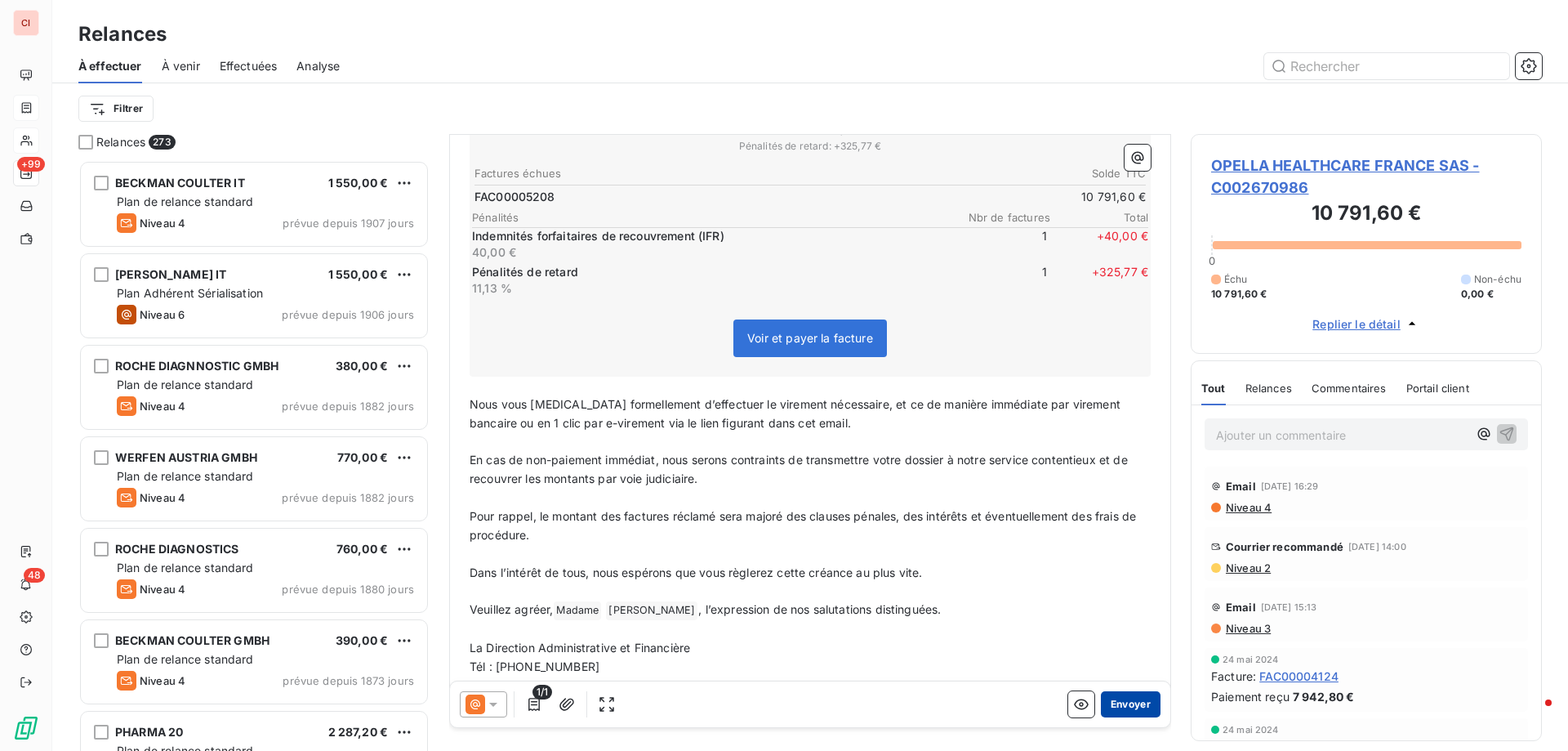
click at [1121, 701] on button "Envoyer" at bounding box center [1131, 704] width 60 height 26
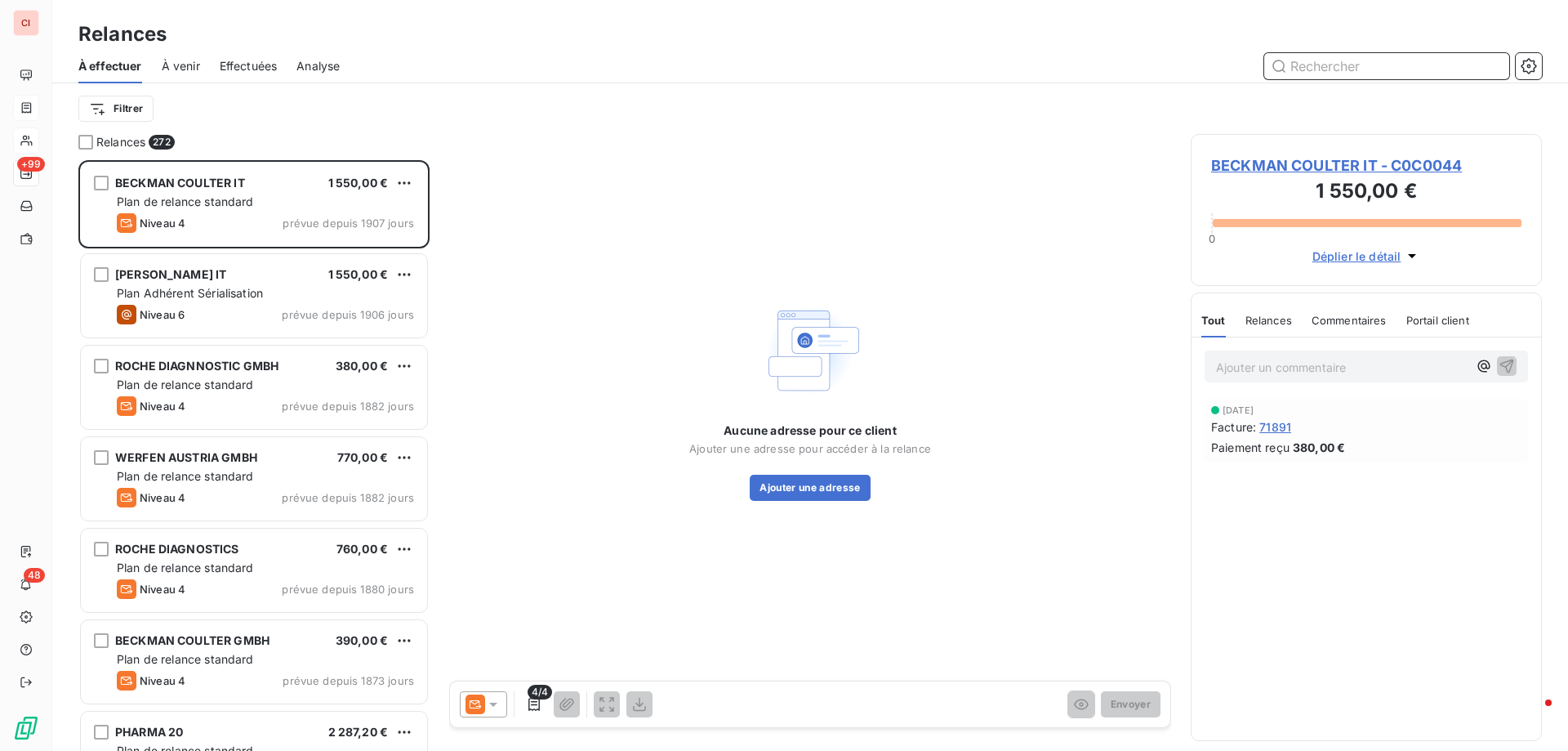
click at [1309, 62] on input "text" at bounding box center [1387, 66] width 245 height 26
type input "shire"
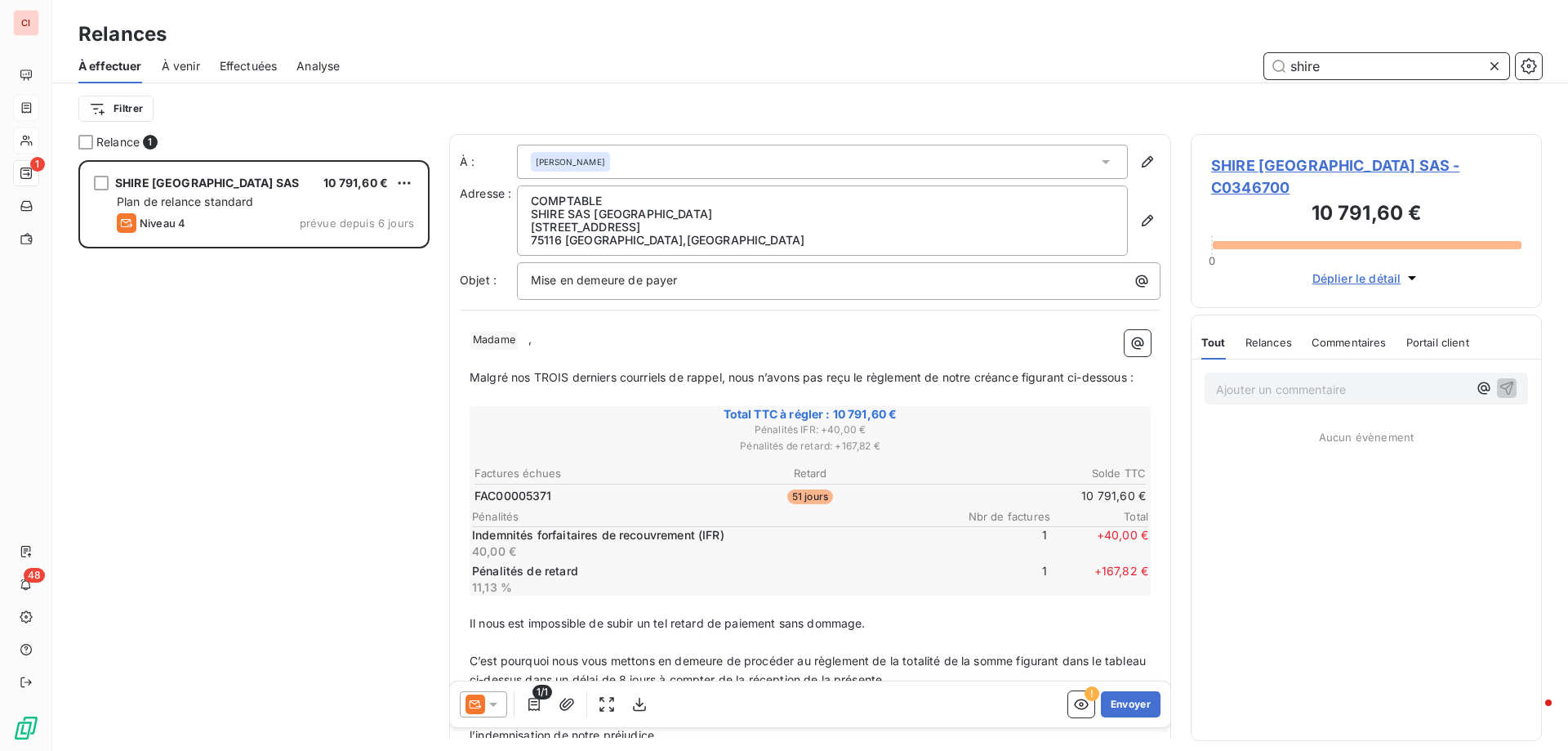
scroll to position [578, 339]
click at [233, 68] on span "Effectuées" at bounding box center [248, 65] width 58 height 16
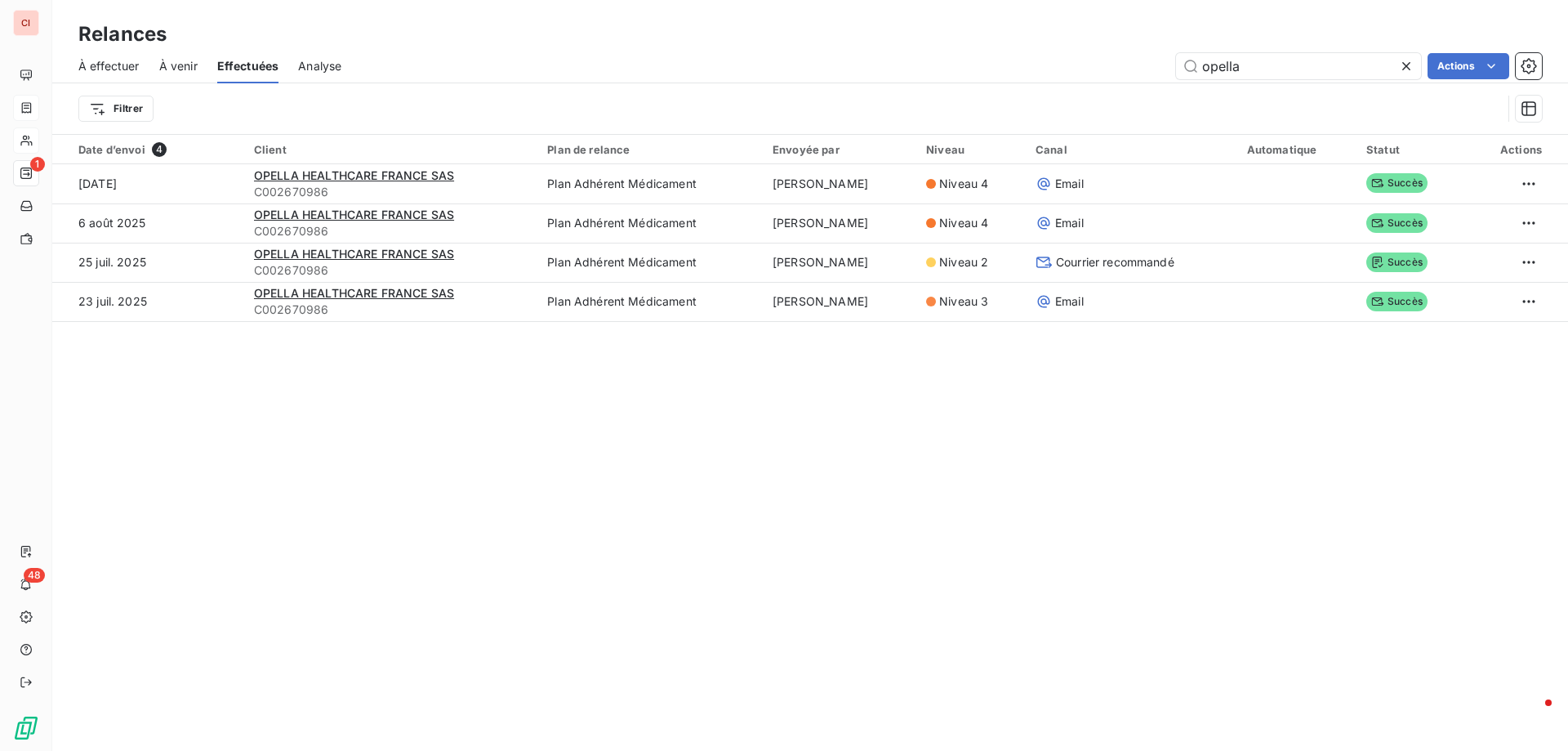
click at [110, 69] on span "À effectuer" at bounding box center [109, 65] width 62 height 16
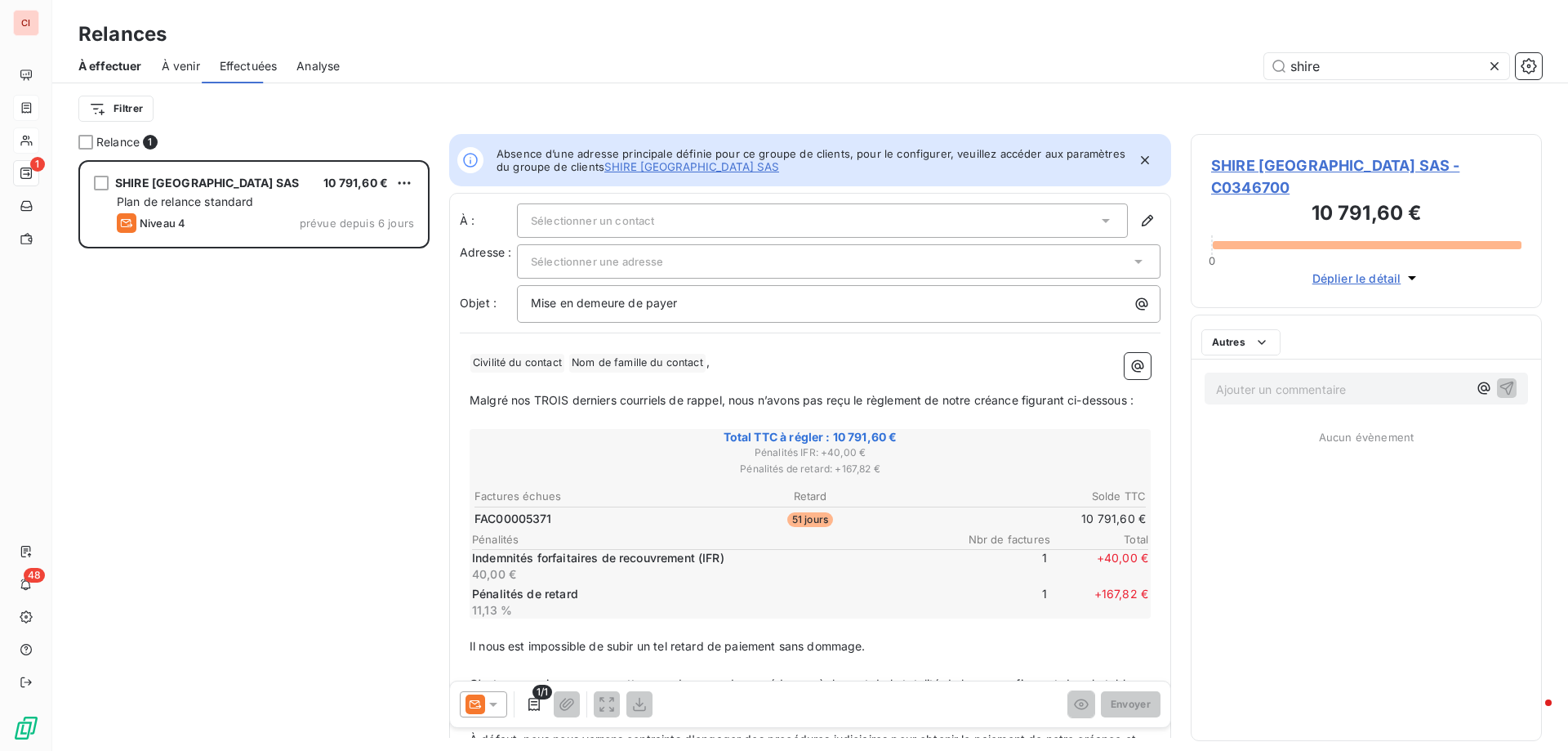
scroll to position [578, 339]
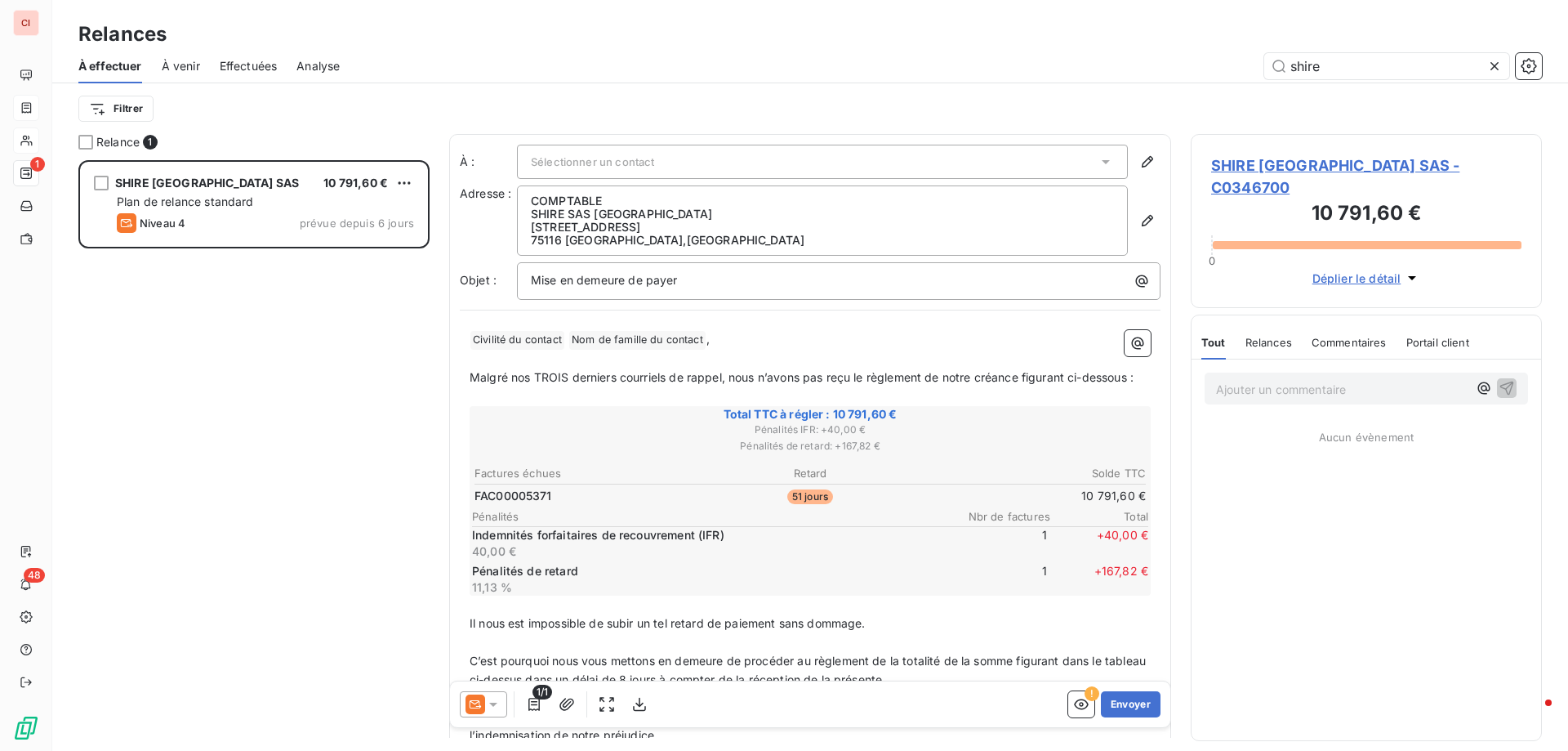
click at [236, 76] on div "Effectuées" at bounding box center [248, 65] width 58 height 35
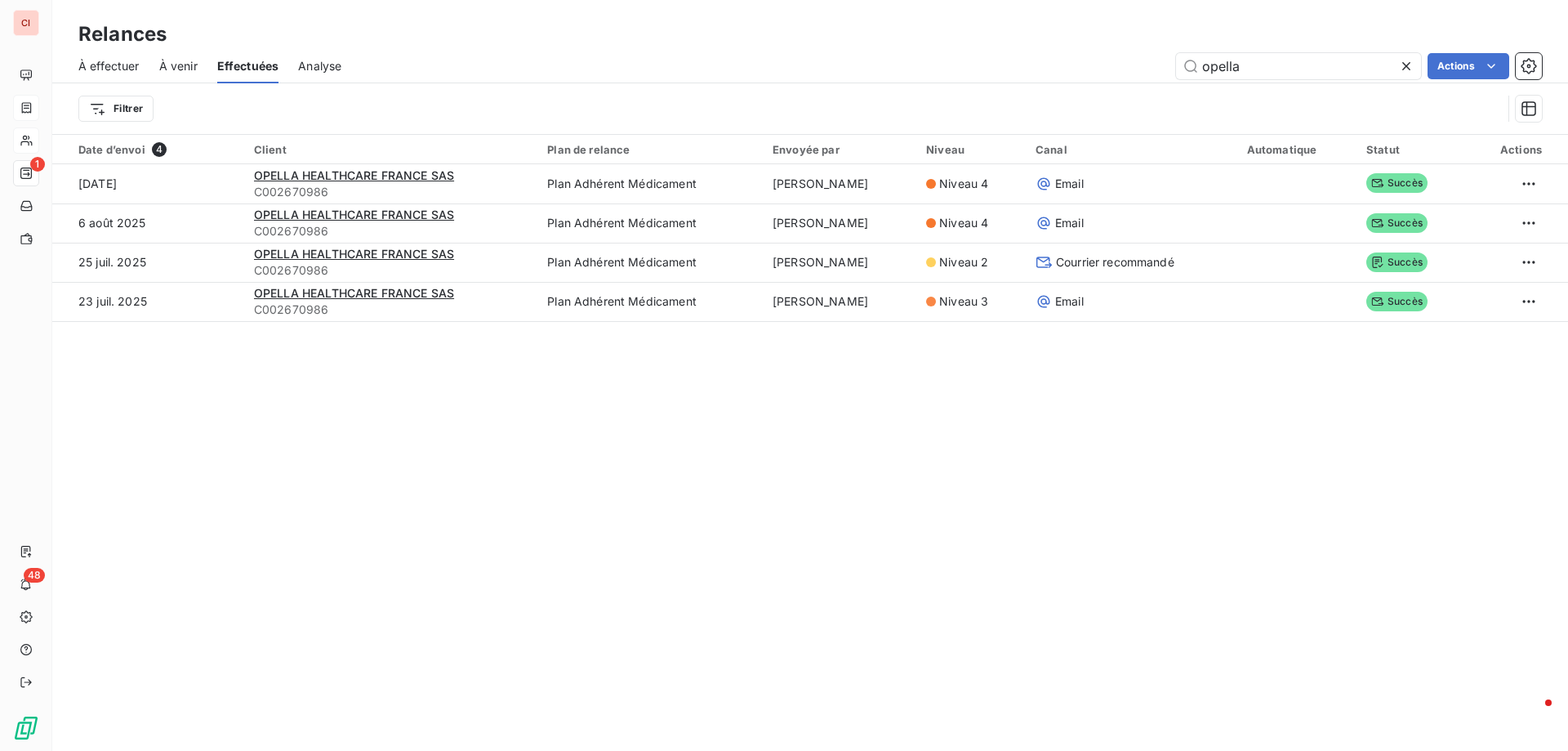
click at [108, 61] on span "À effectuer" at bounding box center [109, 65] width 62 height 16
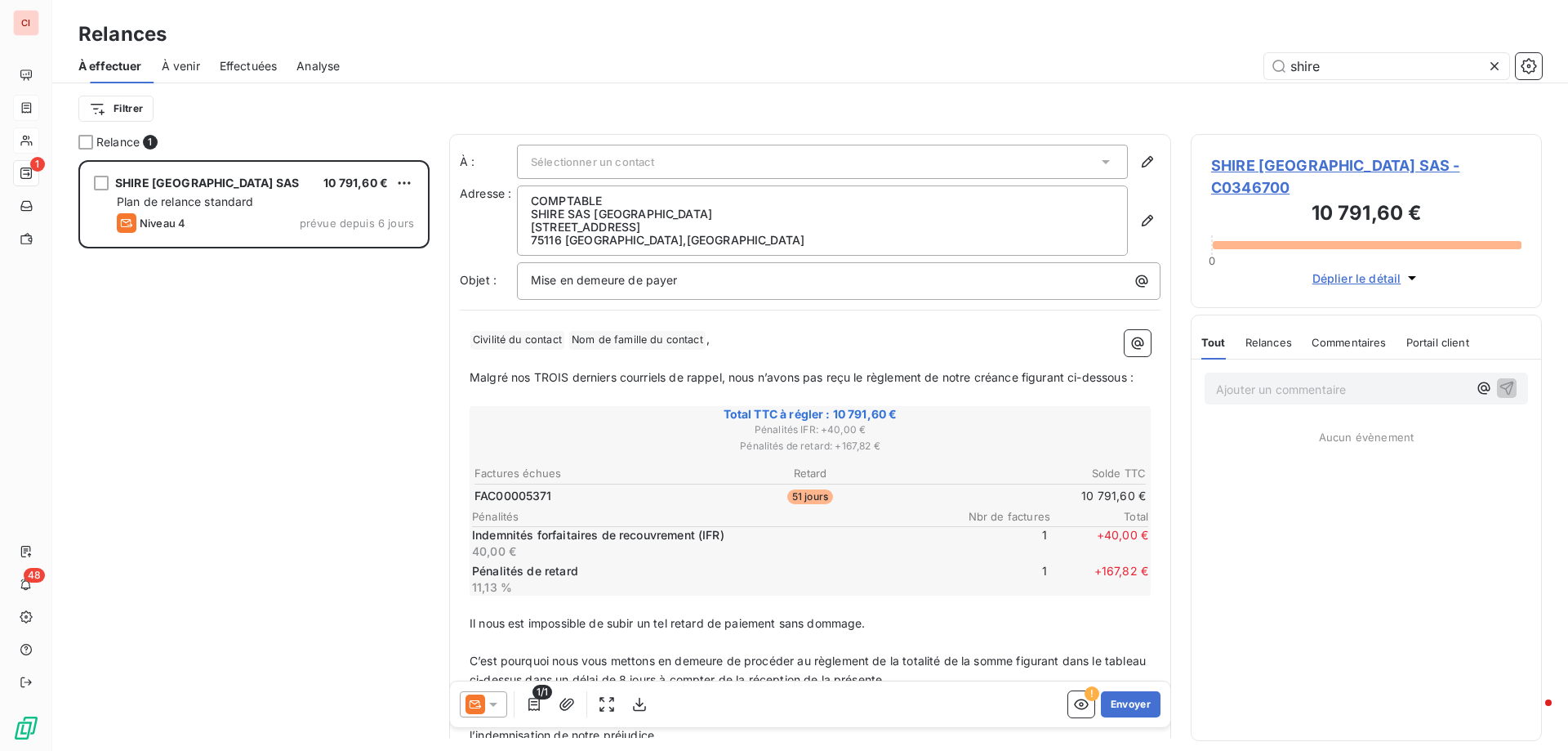
scroll to position [578, 339]
click at [1297, 166] on span "SHIRE [GEOGRAPHIC_DATA] SAS - C0346700" at bounding box center [1366, 176] width 310 height 44
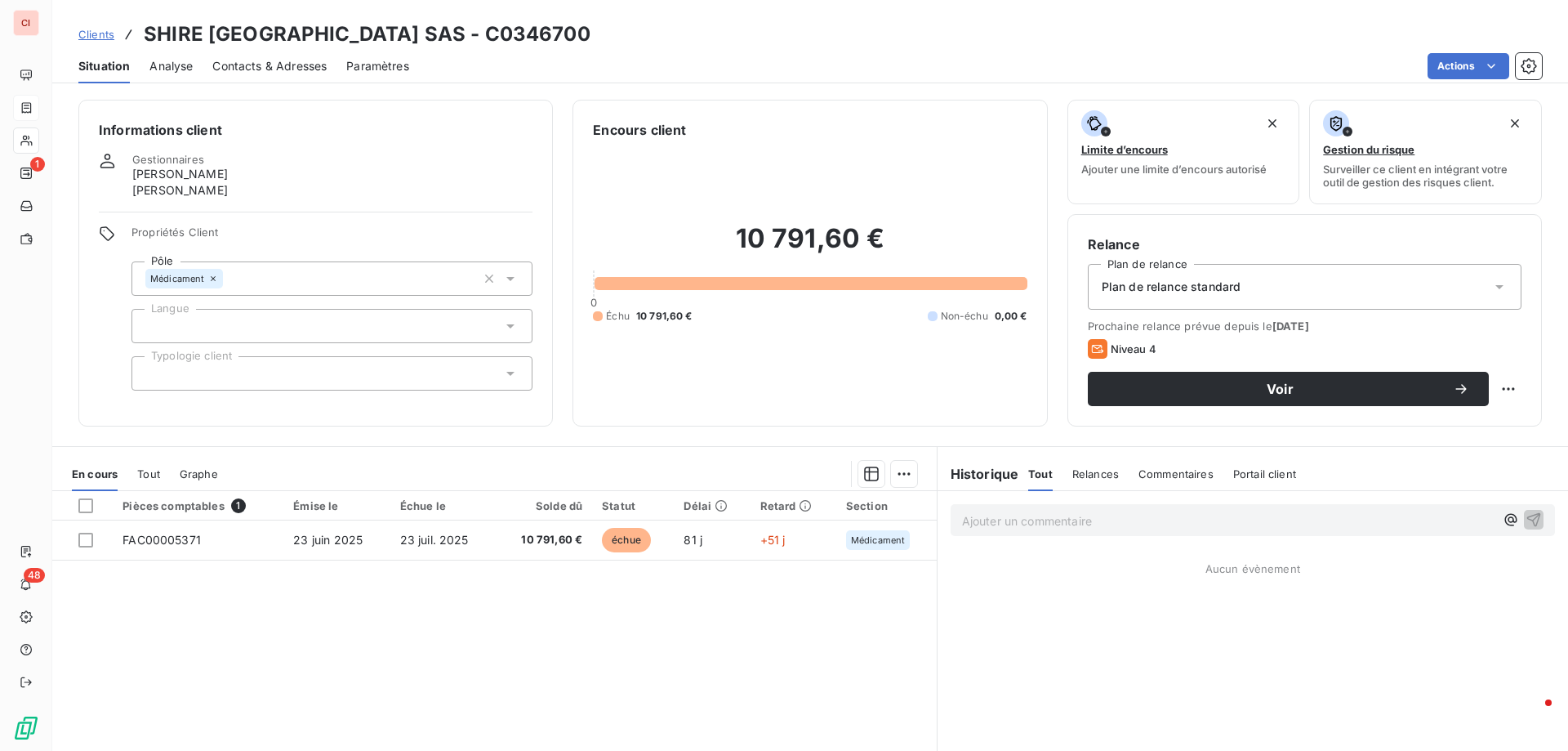
click at [304, 74] on span "Contacts & Adresses" at bounding box center [269, 65] width 114 height 16
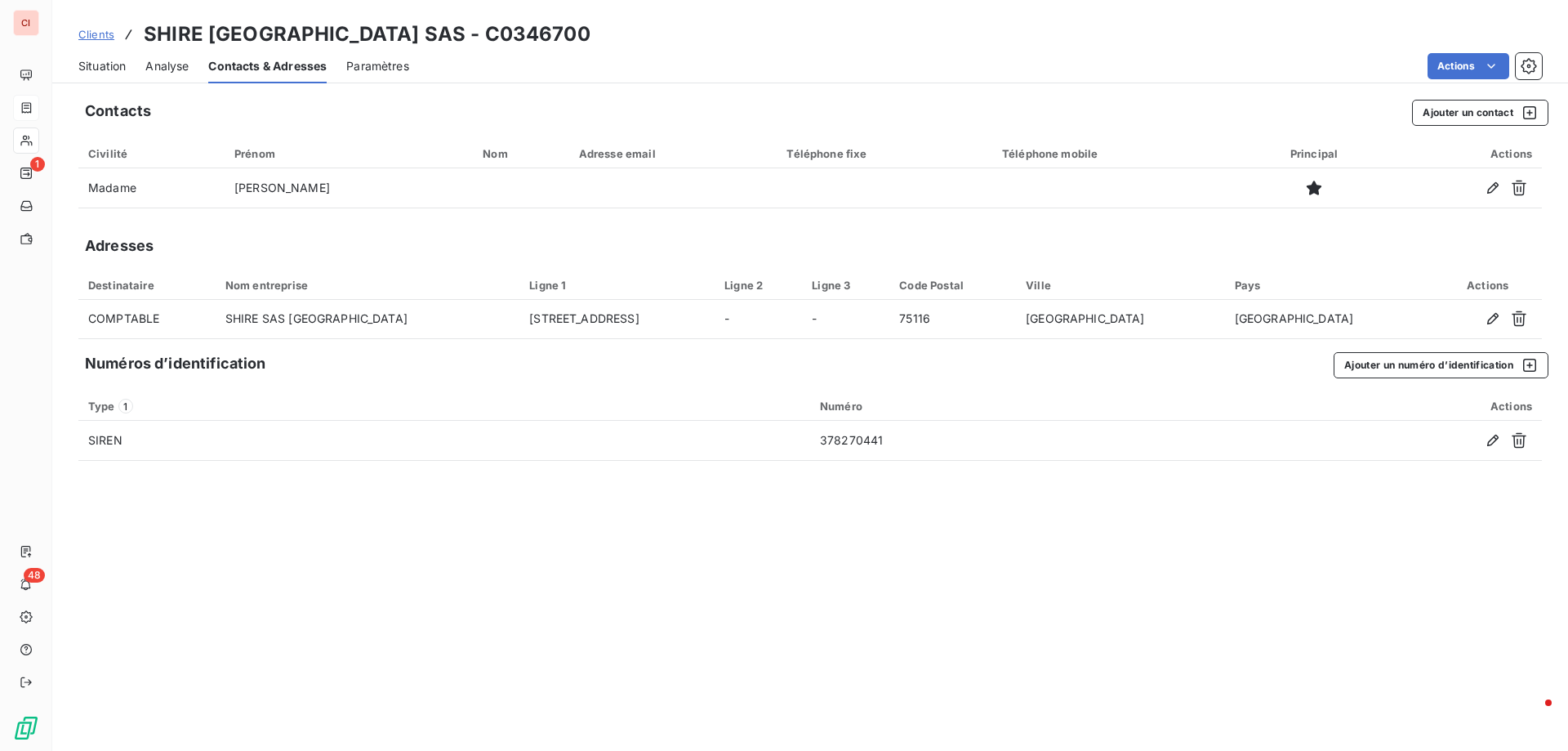
click at [106, 71] on span "Situation" at bounding box center [102, 65] width 48 height 16
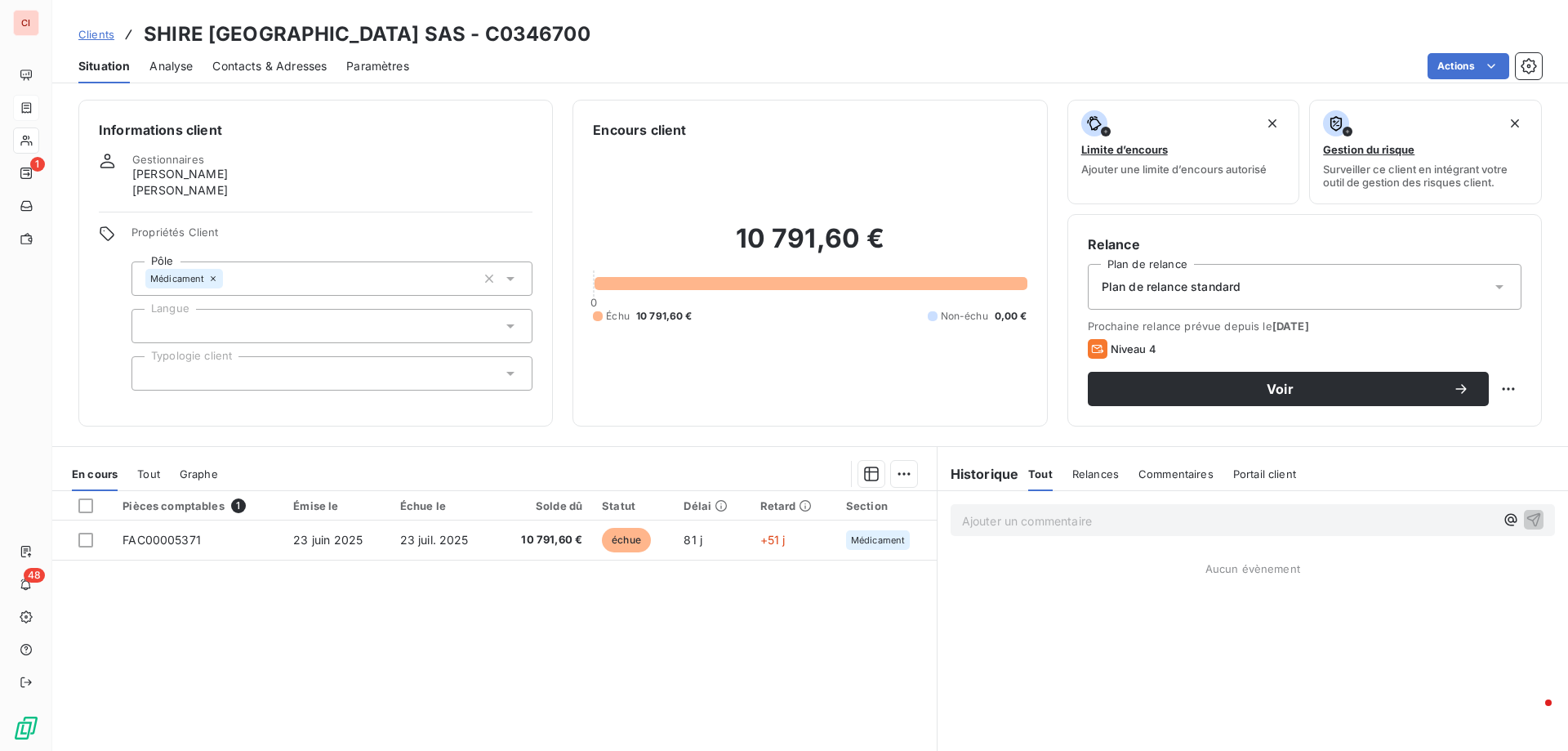
click at [585, 446] on div "Informations client Gestionnaires [PERSON_NAME] [PERSON_NAME] Propriétés Client…" at bounding box center [810, 419] width 1516 height 660
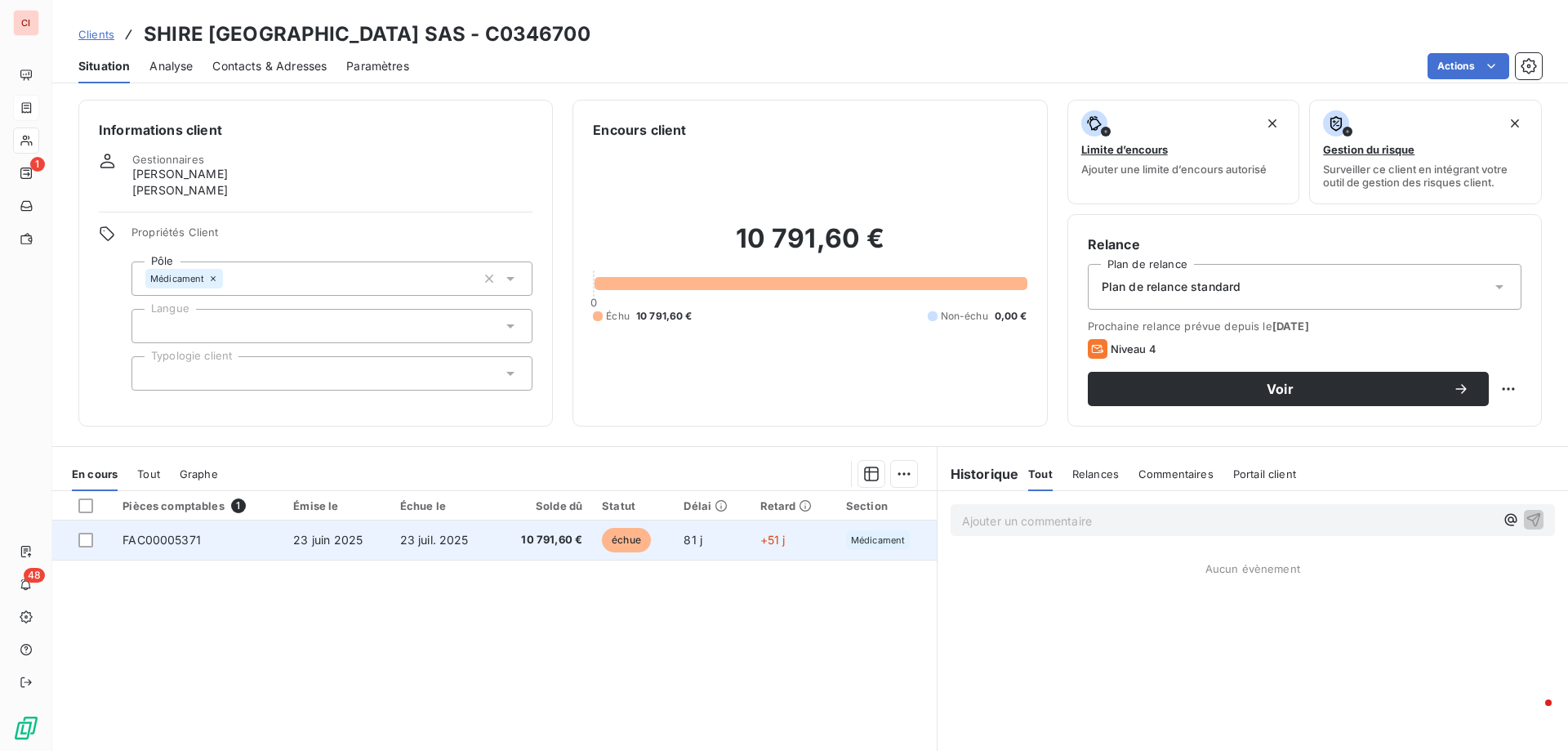
click at [555, 536] on span "10 791,60 €" at bounding box center [544, 539] width 77 height 16
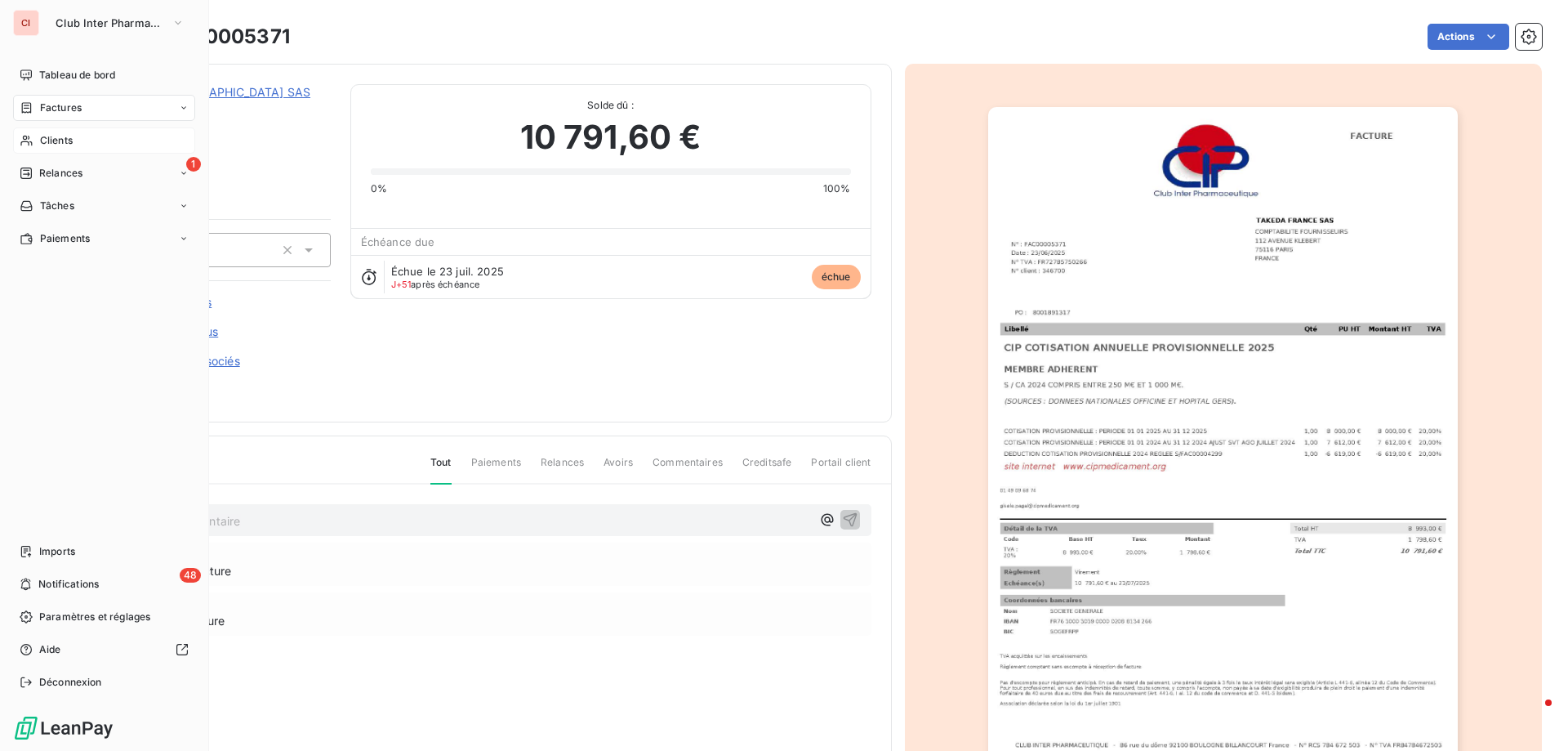
click at [58, 139] on span "Clients" at bounding box center [56, 141] width 33 height 15
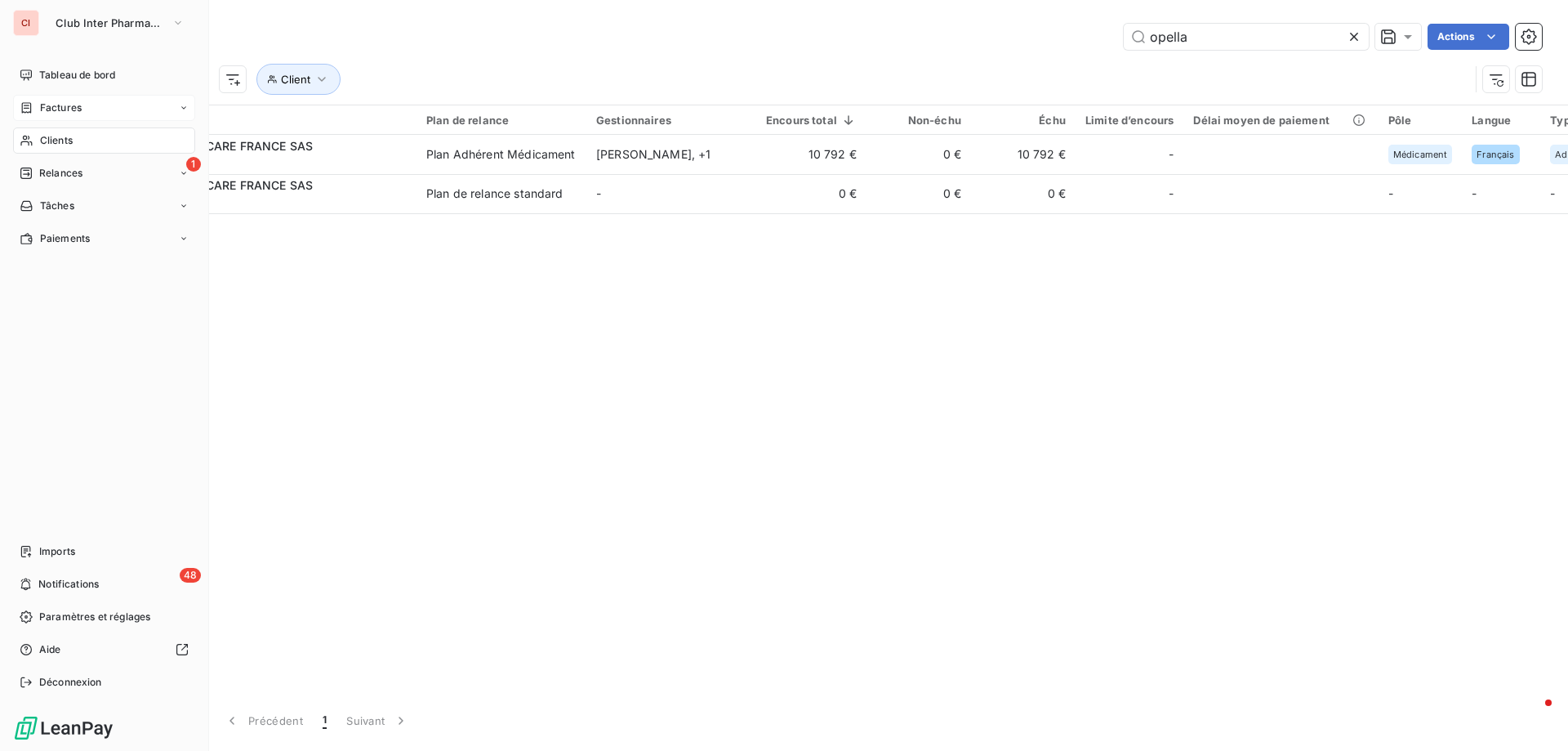
click at [53, 137] on span "Clients" at bounding box center [56, 141] width 33 height 15
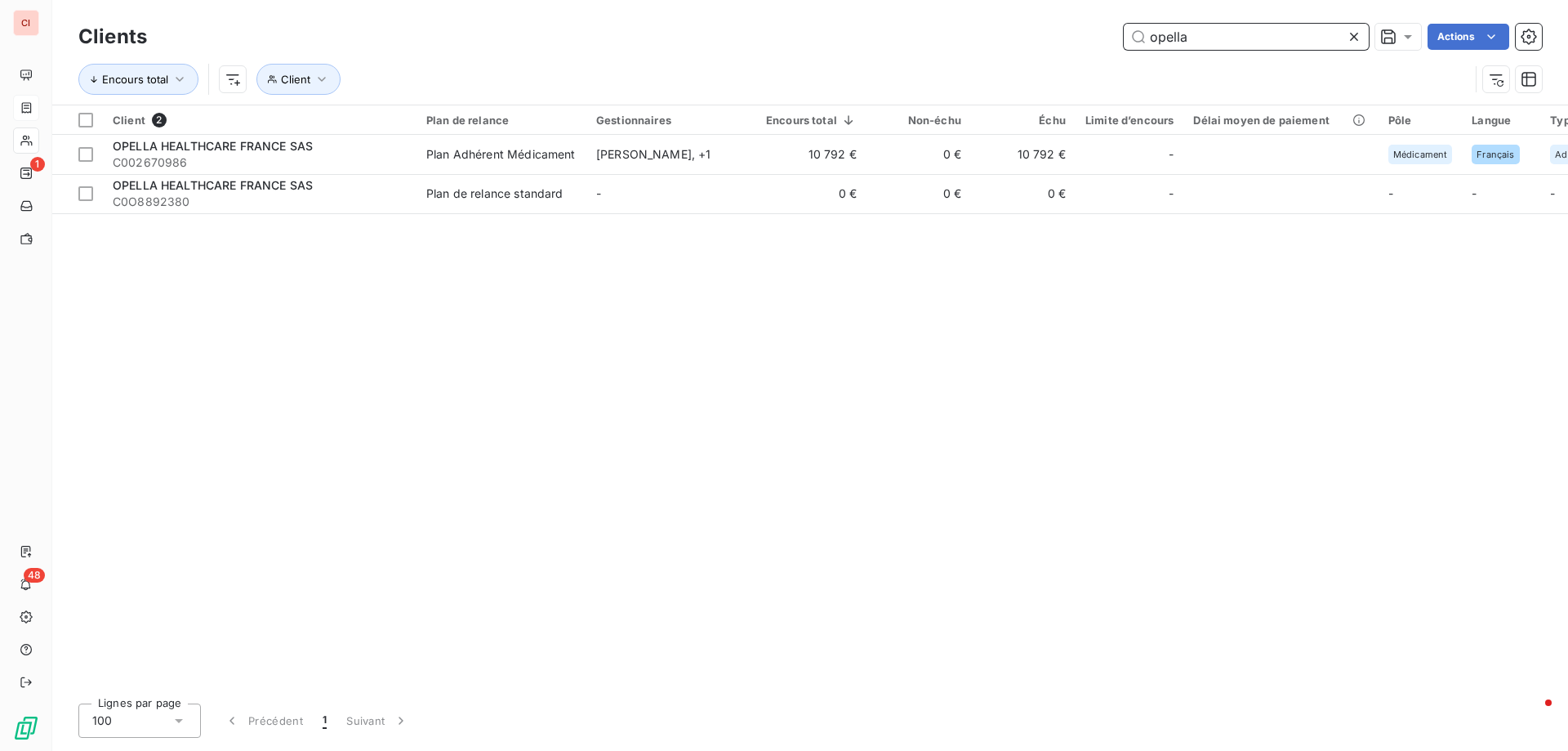
drag, startPoint x: 1212, startPoint y: 41, endPoint x: 1095, endPoint y: 47, distance: 117.2
click at [1095, 47] on div "opella Actions" at bounding box center [854, 36] width 1375 height 26
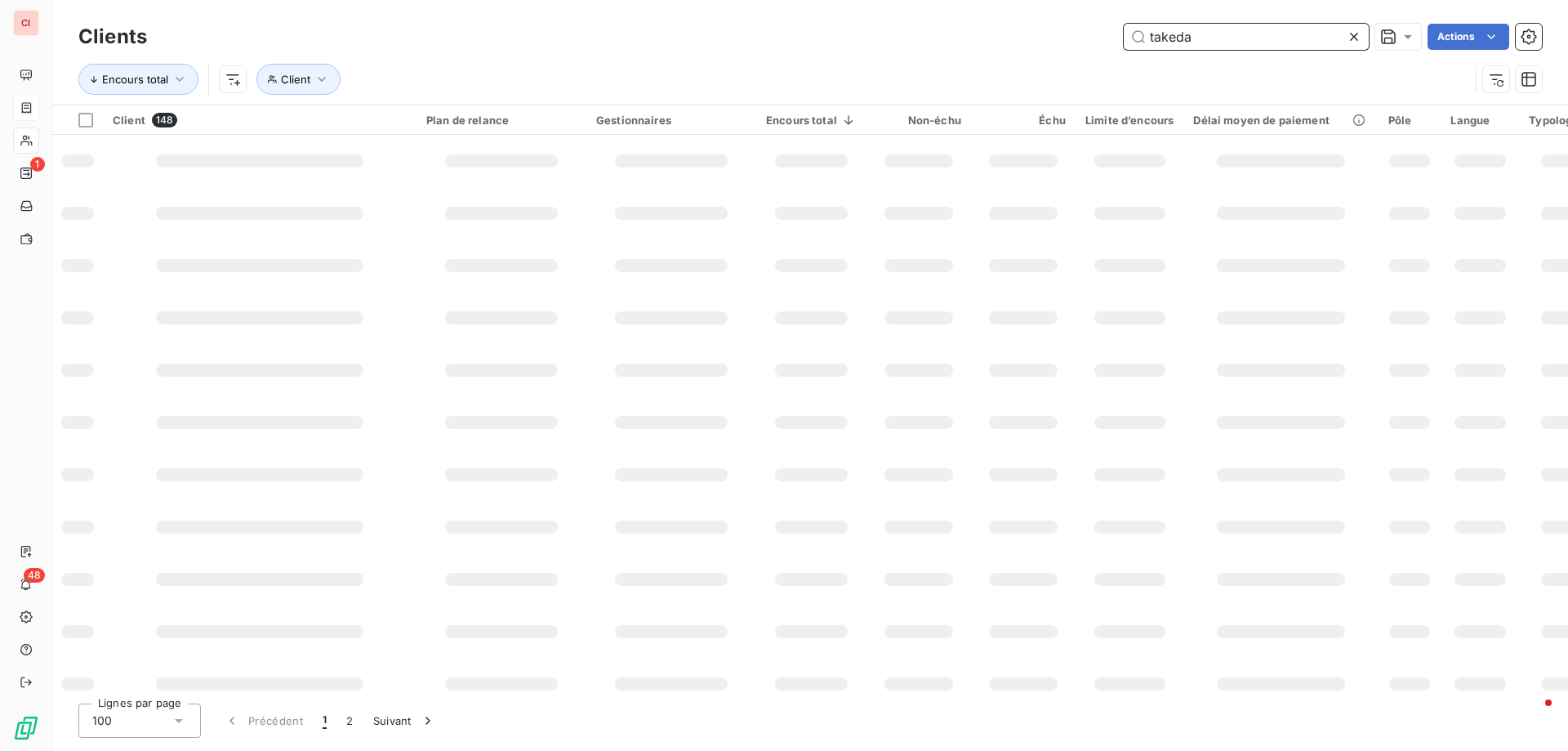
type input "takeda"
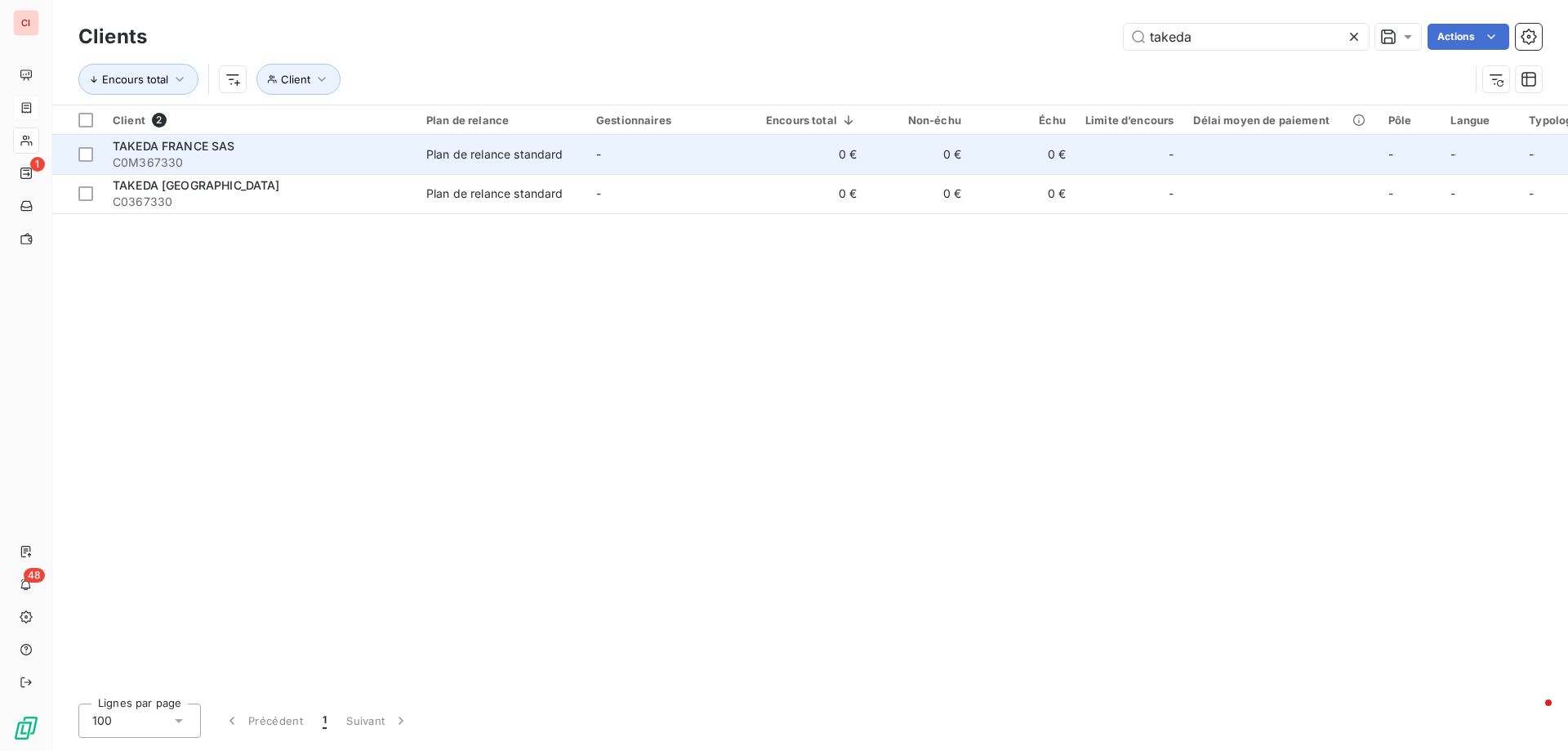
click at [521, 153] on div "Plan de relance standard" at bounding box center [494, 154] width 137 height 16
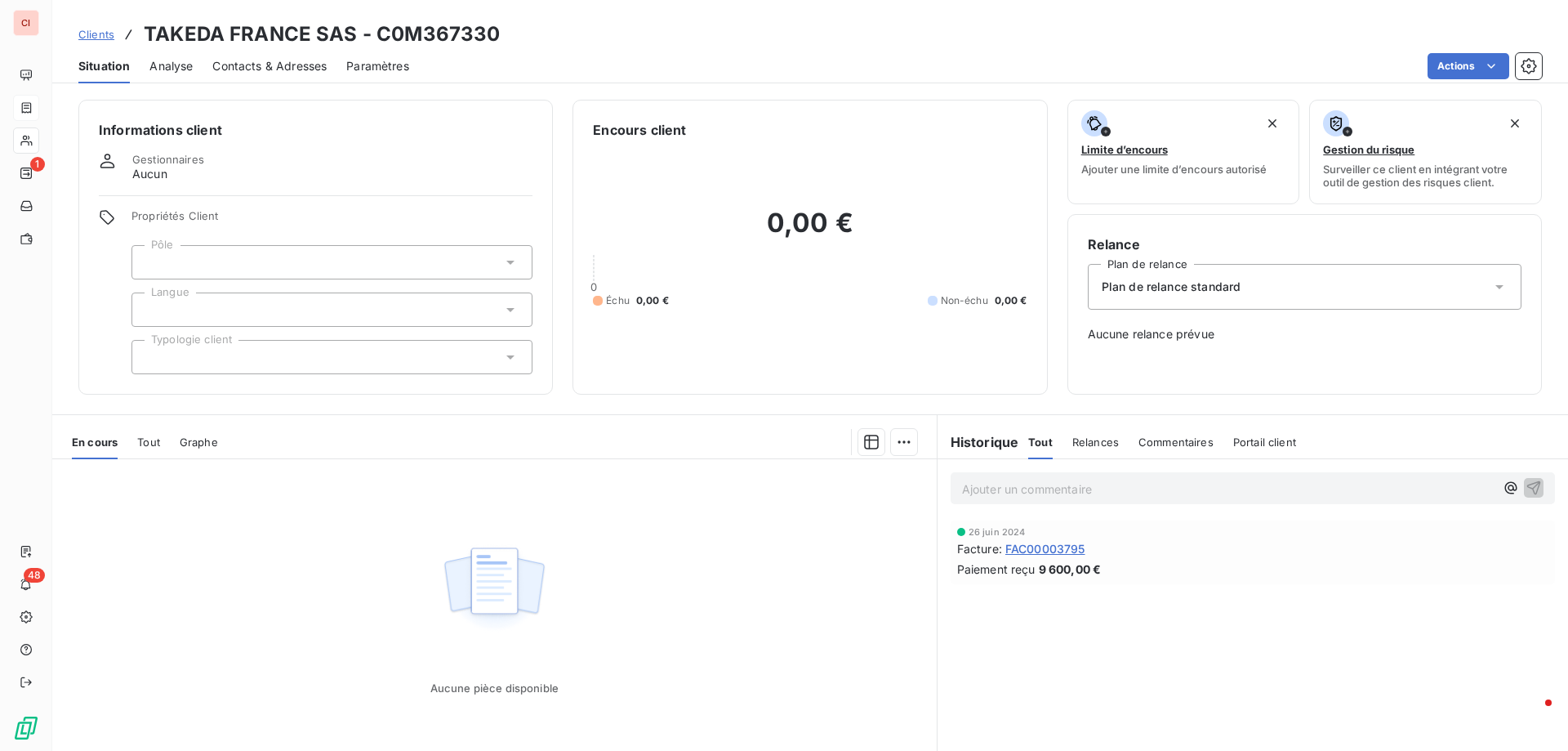
click at [289, 70] on span "Contacts & Adresses" at bounding box center [269, 65] width 114 height 16
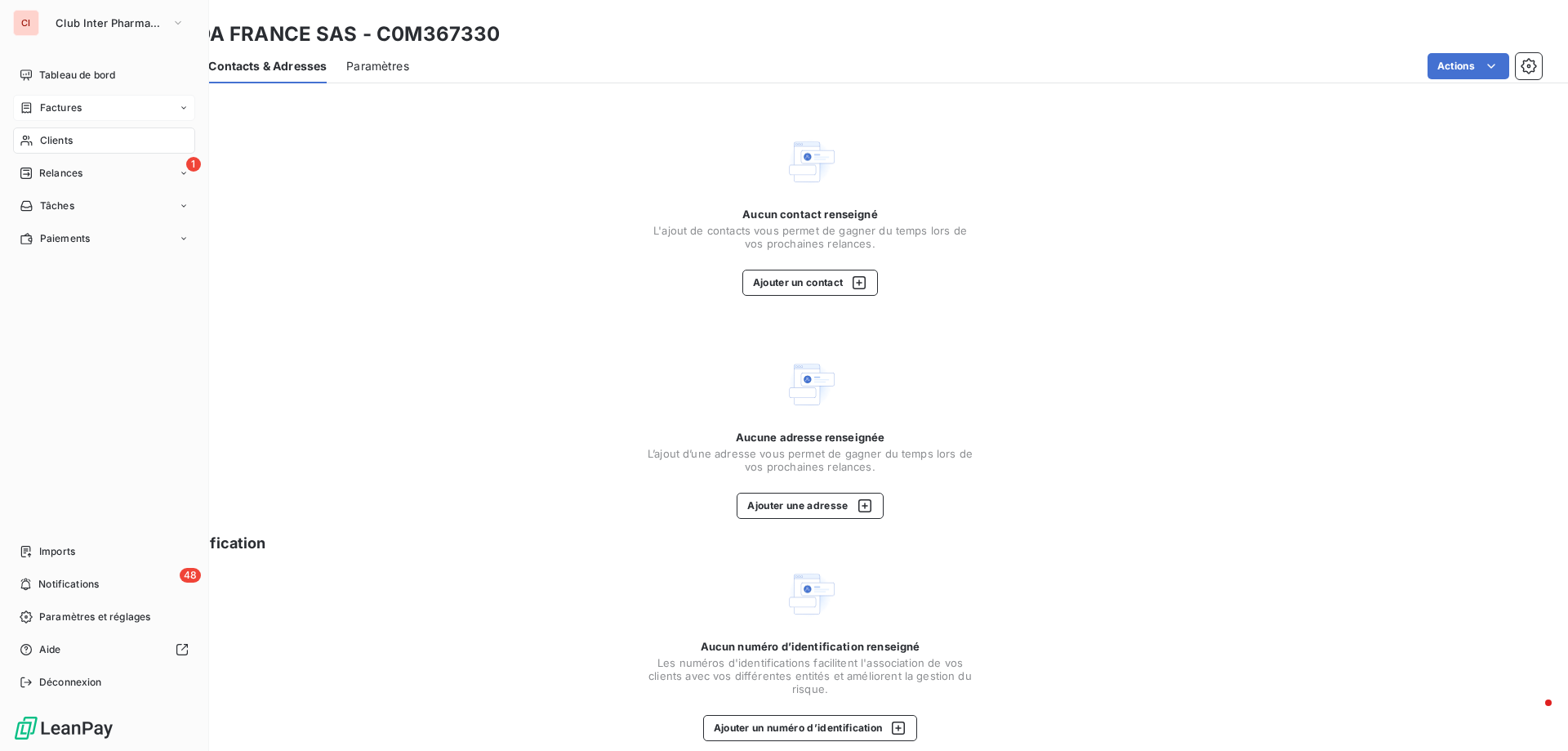
drag, startPoint x: 51, startPoint y: 107, endPoint x: 42, endPoint y: 106, distance: 9.1
click at [42, 106] on span "Factures" at bounding box center [61, 108] width 42 height 15
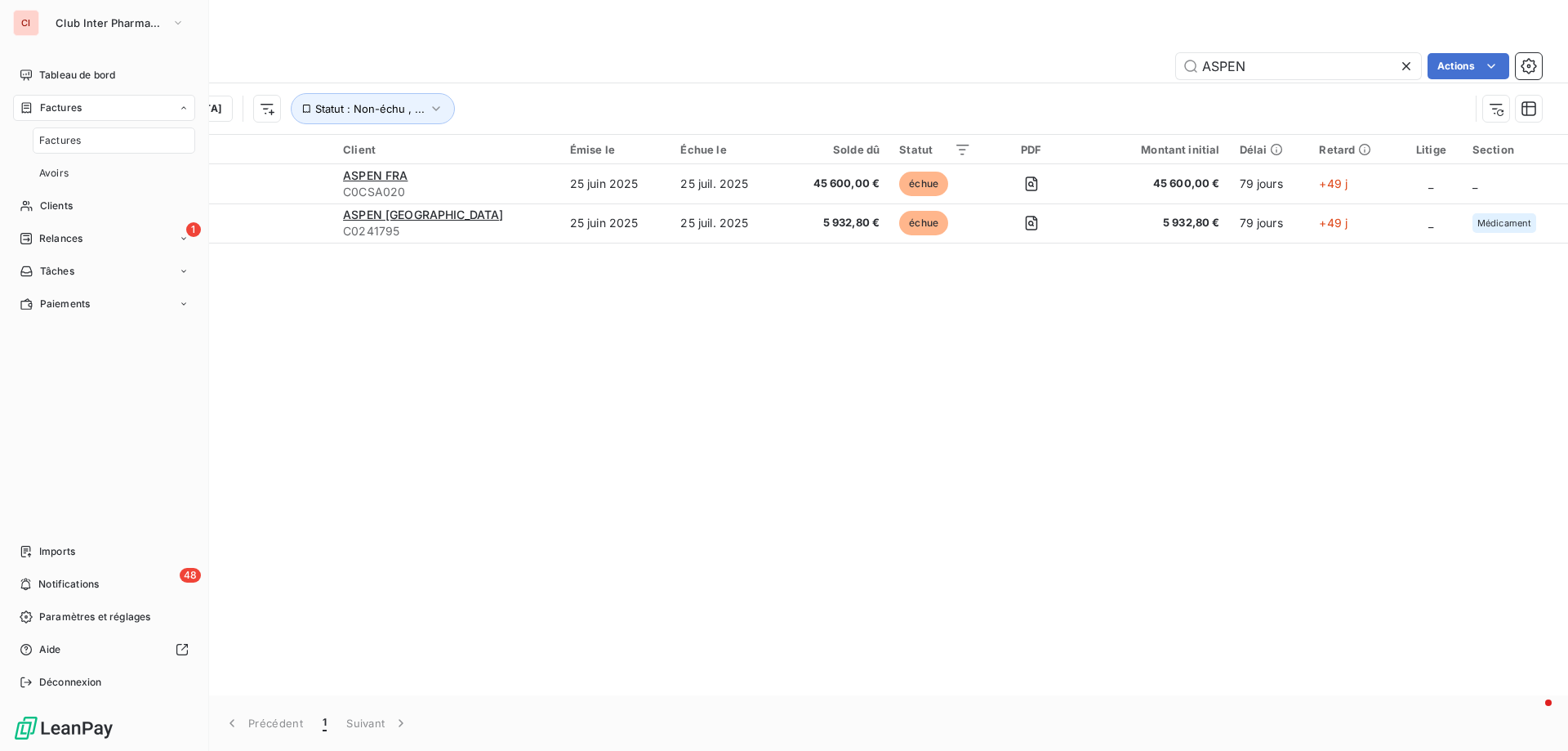
click at [69, 135] on span "Factures" at bounding box center [60, 141] width 42 height 15
click at [50, 199] on span "Clients" at bounding box center [56, 205] width 33 height 15
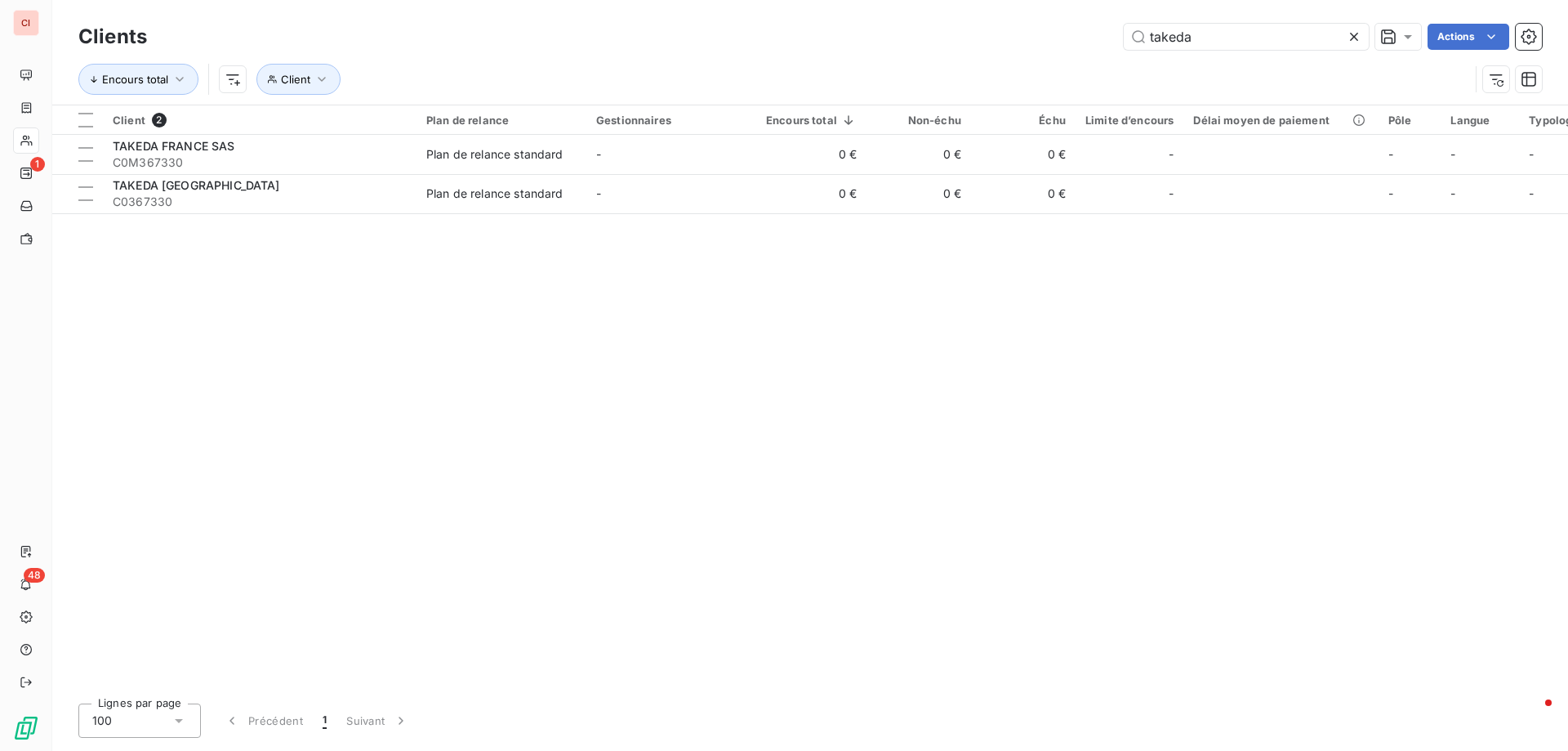
drag, startPoint x: 1203, startPoint y: 40, endPoint x: 1110, endPoint y: 42, distance: 93.0
click at [1110, 42] on div "takeda Actions" at bounding box center [854, 36] width 1375 height 26
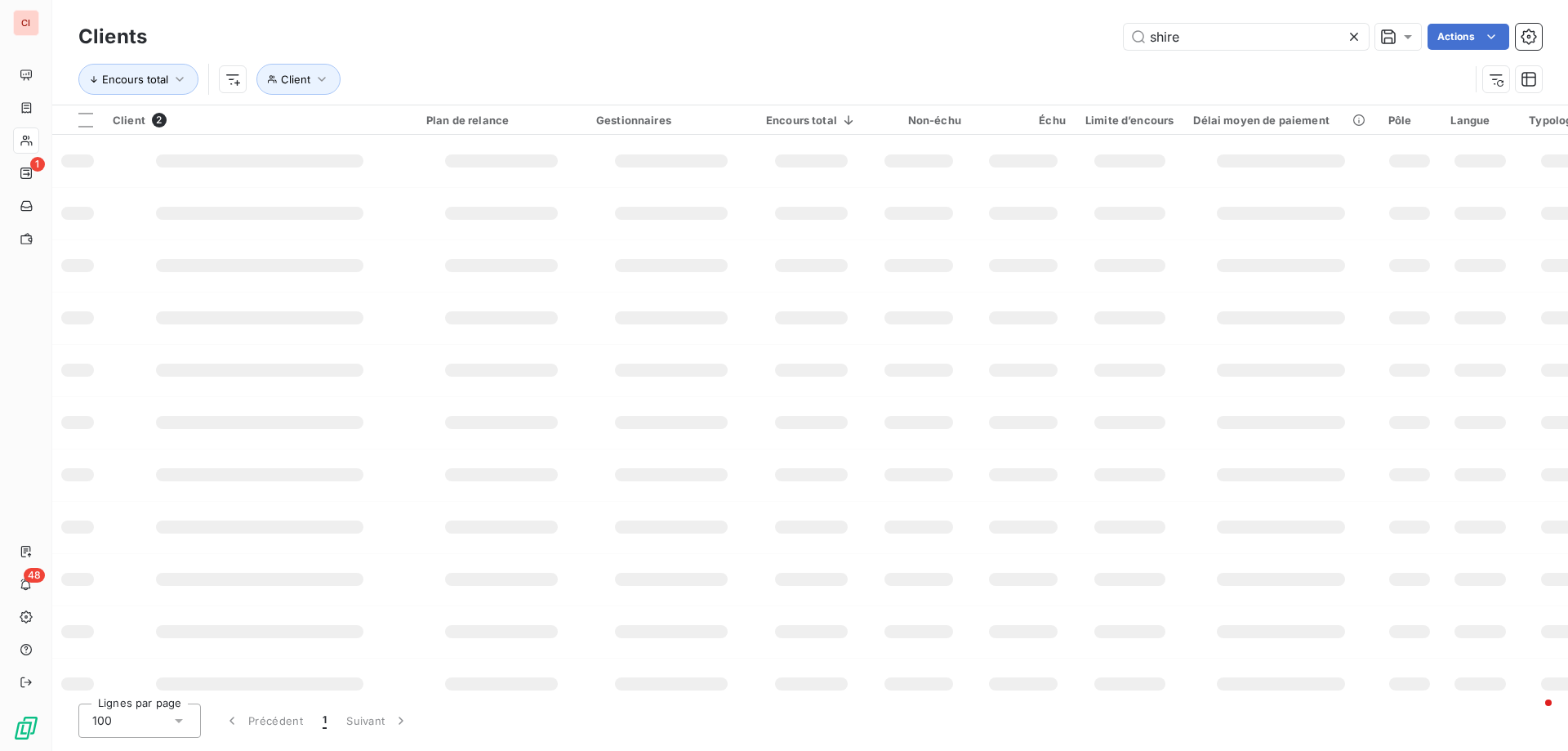
type input "shire"
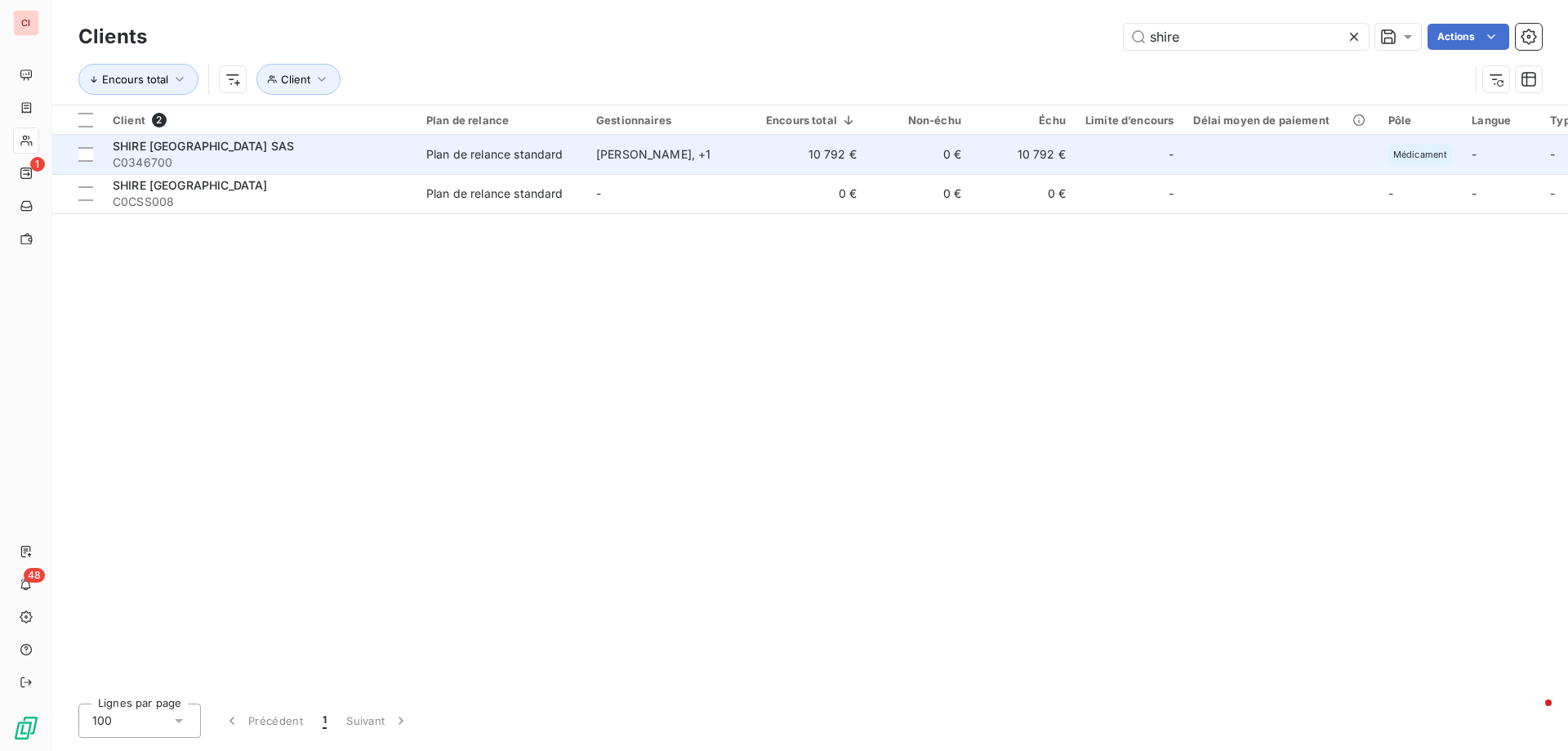
click at [656, 157] on div "[PERSON_NAME] , + 1" at bounding box center [671, 154] width 150 height 16
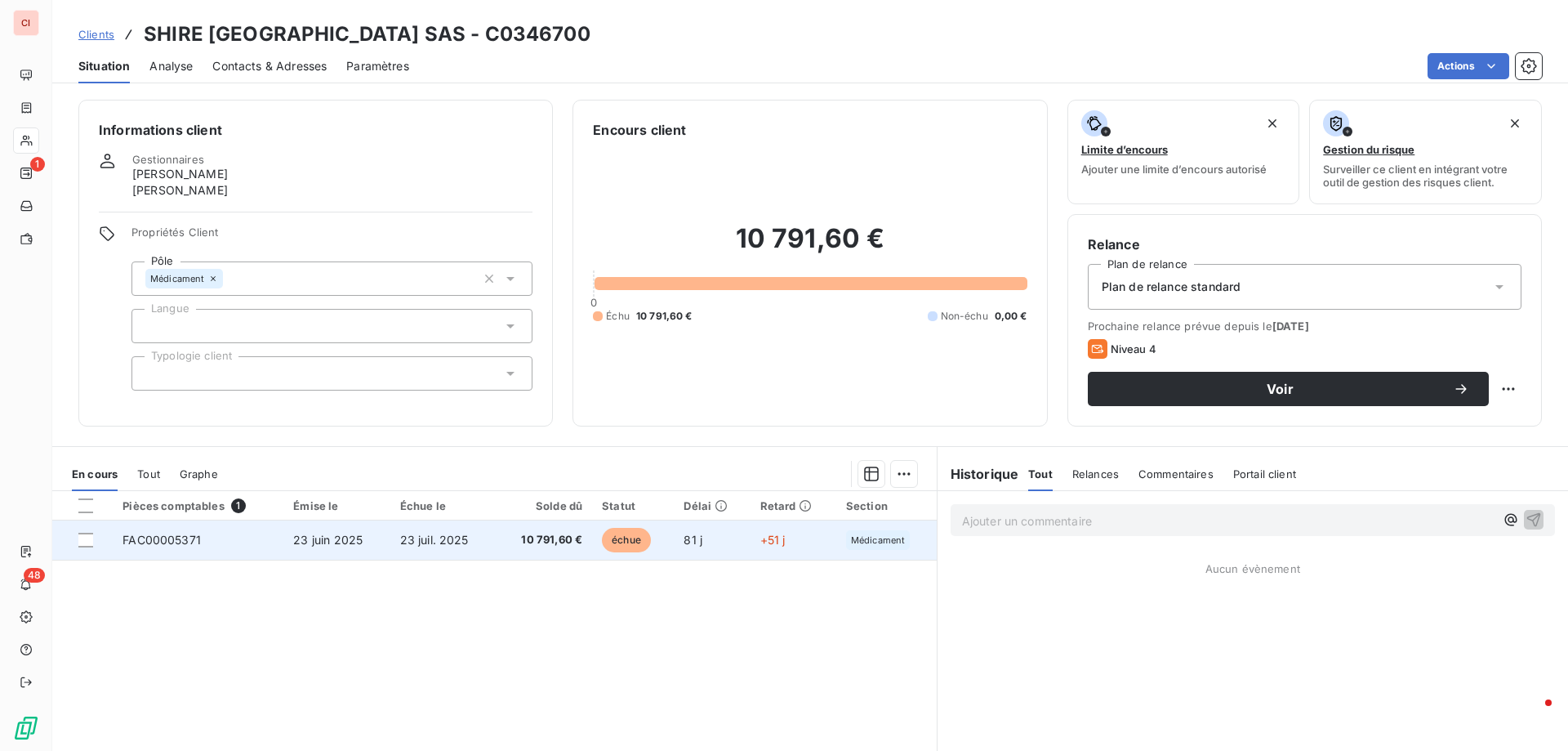
click at [553, 539] on span "10 791,60 €" at bounding box center [544, 539] width 77 height 16
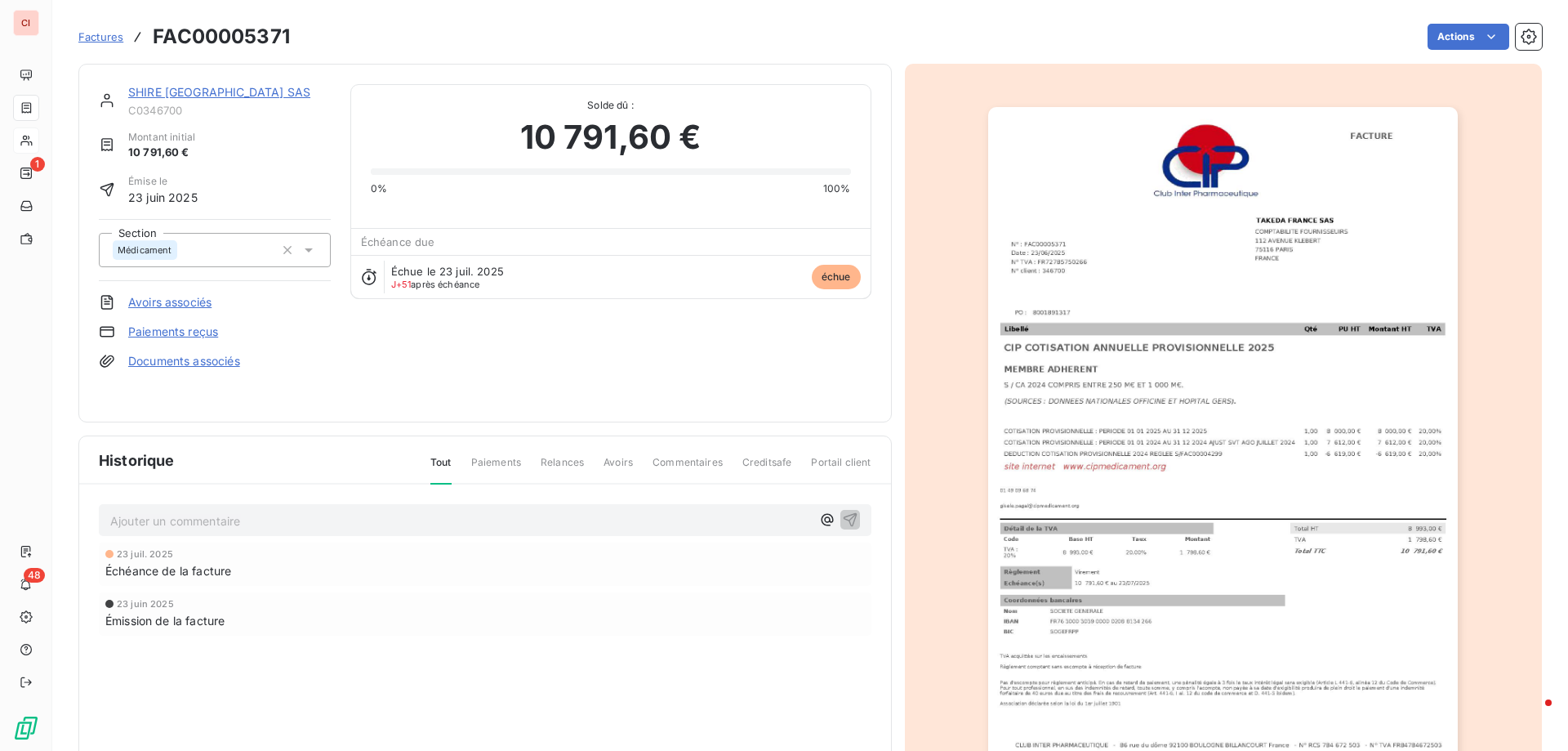
click at [160, 93] on link "SHIRE [GEOGRAPHIC_DATA] SAS" at bounding box center [219, 92] width 182 height 14
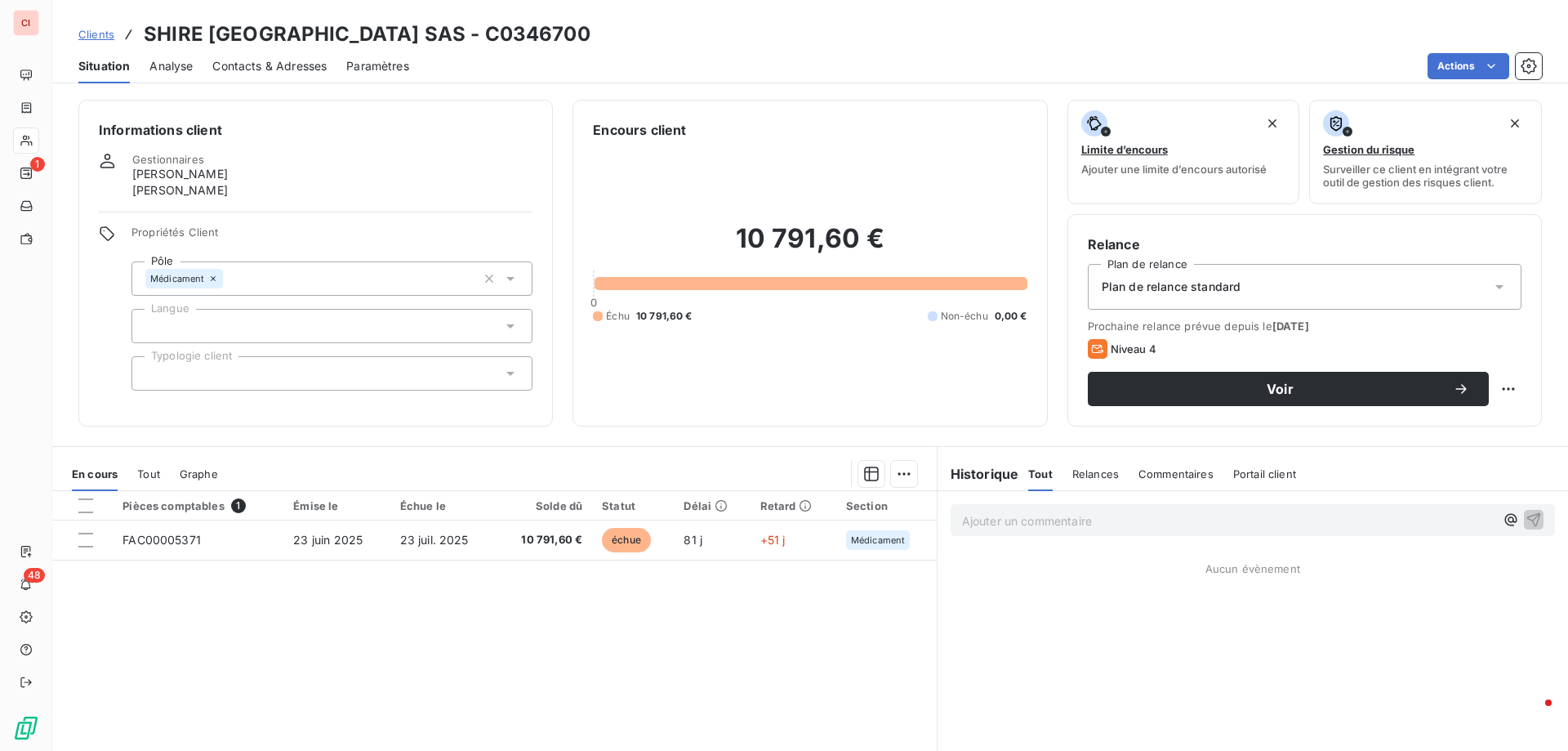
click at [292, 70] on span "Contacts & Adresses" at bounding box center [269, 65] width 114 height 16
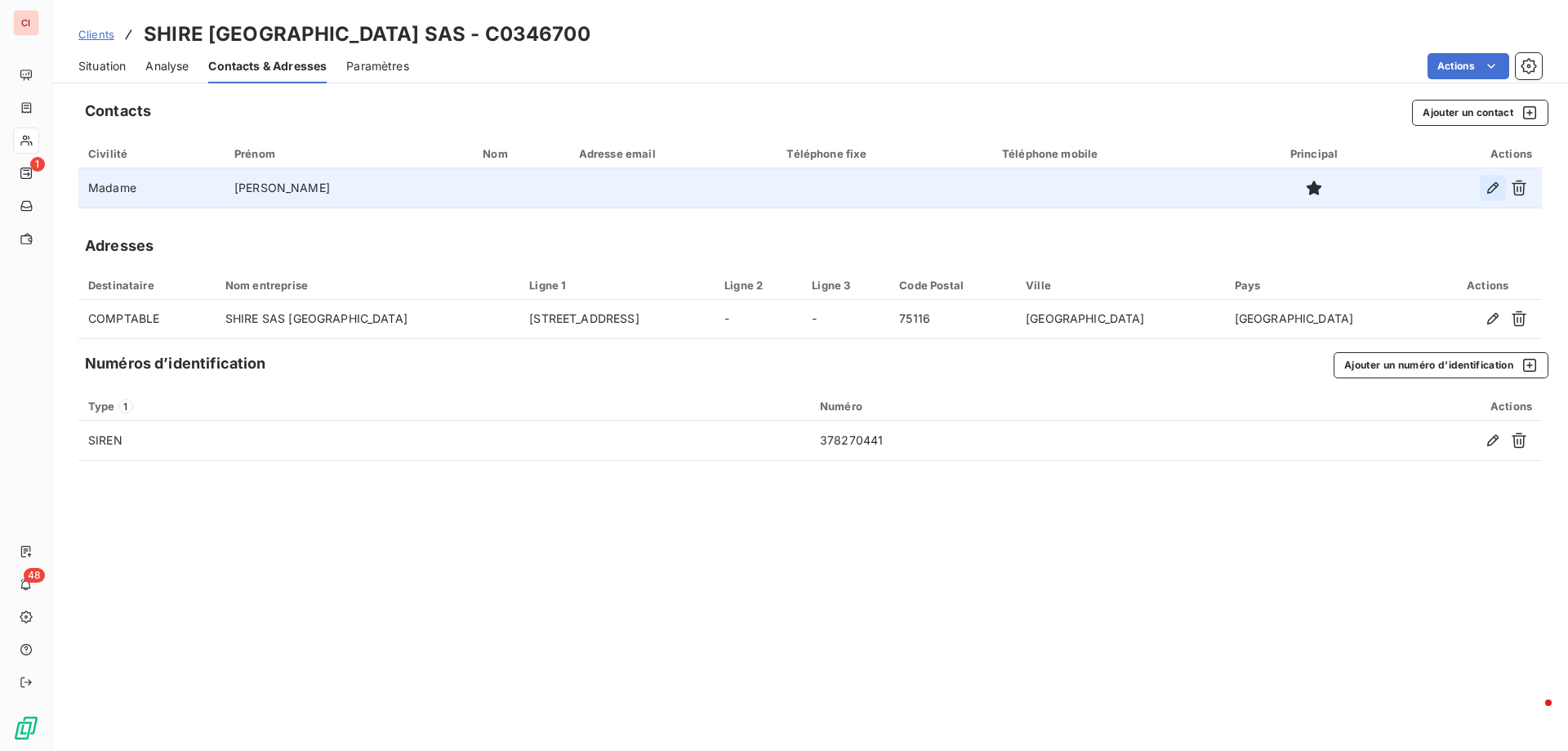
click at [1489, 191] on icon "button" at bounding box center [1492, 188] width 11 height 11
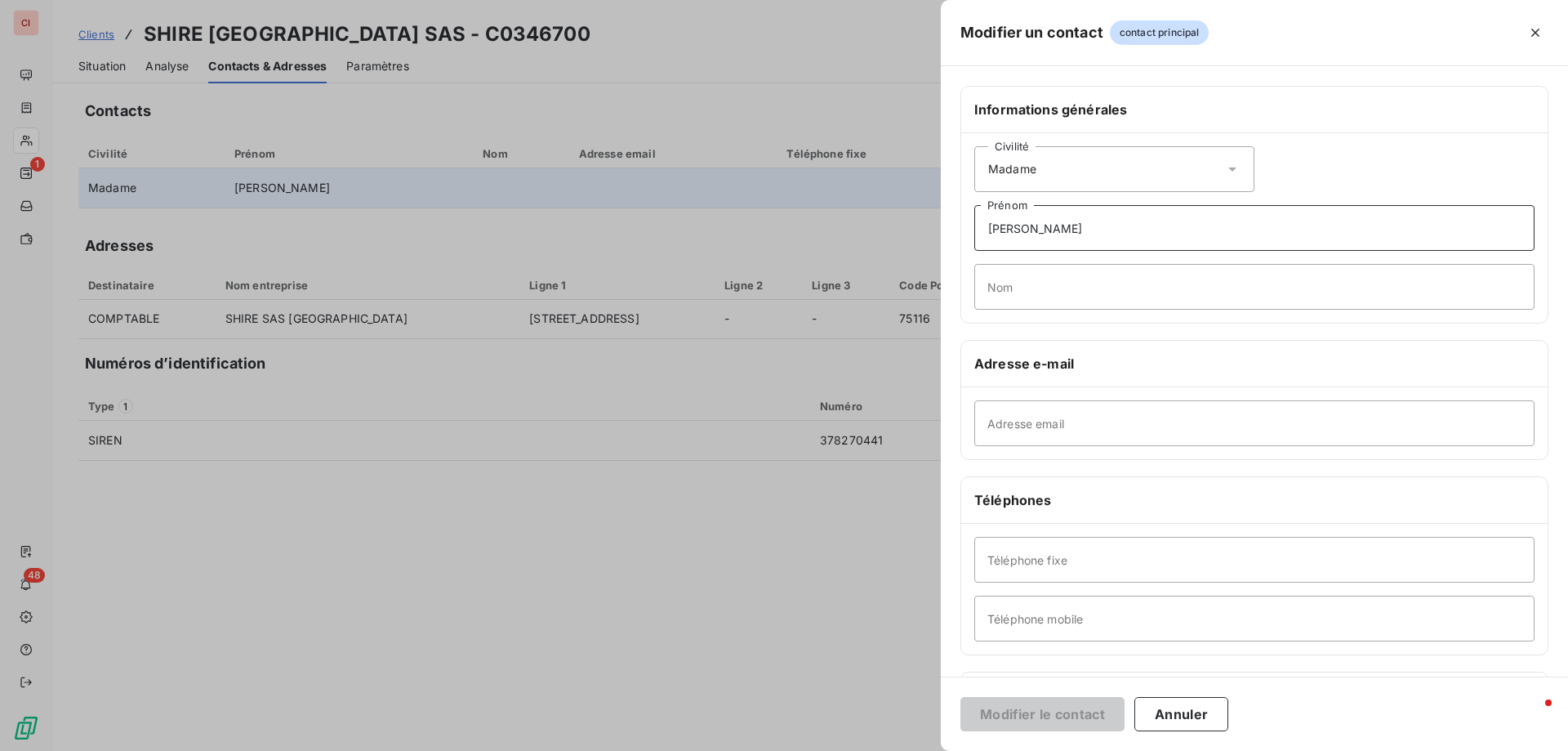
drag, startPoint x: 1097, startPoint y: 235, endPoint x: 963, endPoint y: 234, distance: 134.0
click at [963, 234] on div "Civilité Madame ISABELLE Prénom Nom" at bounding box center [1254, 228] width 586 height 190
type input "Manon"
type input "RIEB"
click at [1030, 426] on input "Adresse email" at bounding box center [1254, 422] width 560 height 46
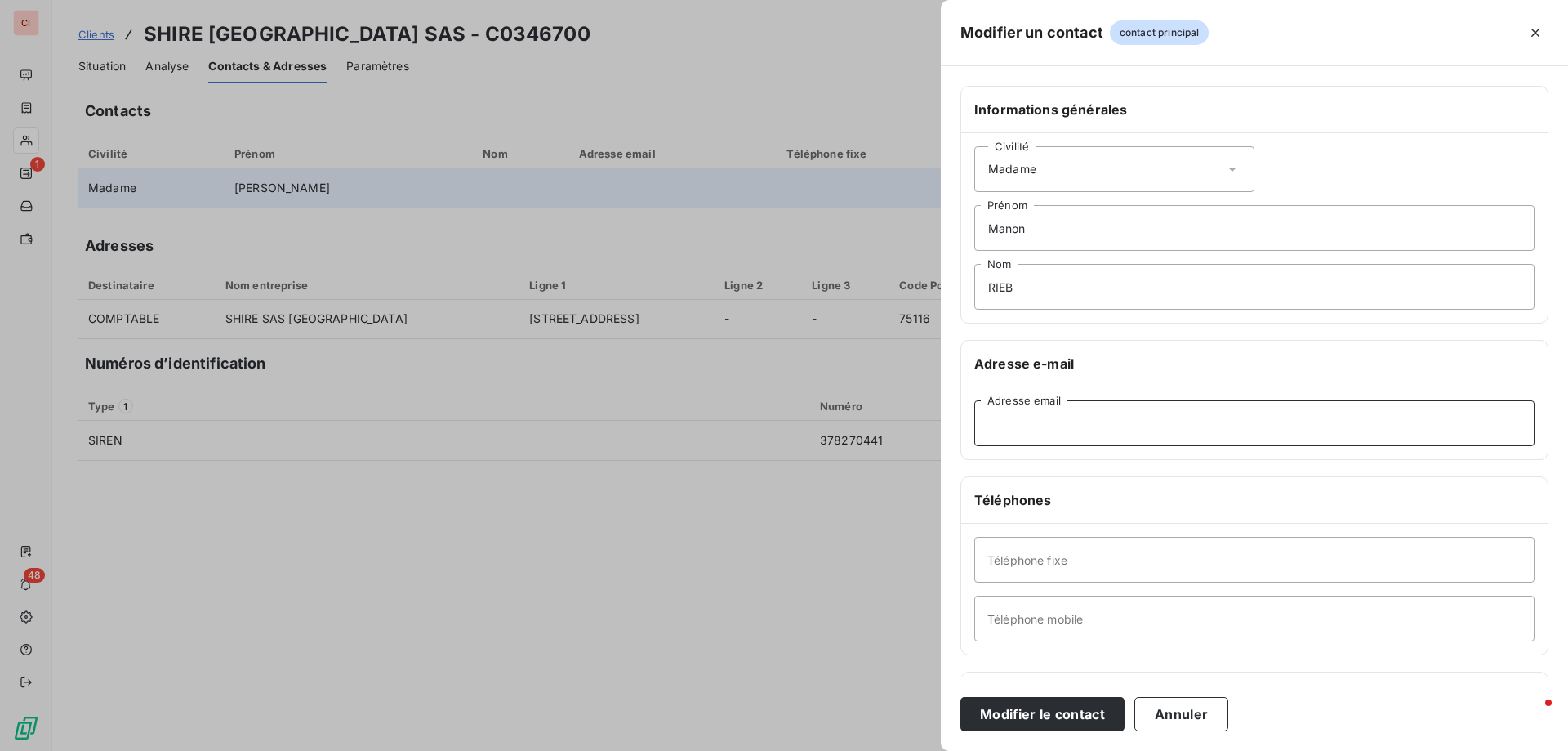
click at [1003, 437] on input "Adresse email" at bounding box center [1254, 422] width 560 height 46
paste input "manon.rieb@takeda.com"
type input "manon.rieb@takeda.com"
click at [1054, 712] on button "Modifier le contact" at bounding box center [1042, 714] width 164 height 35
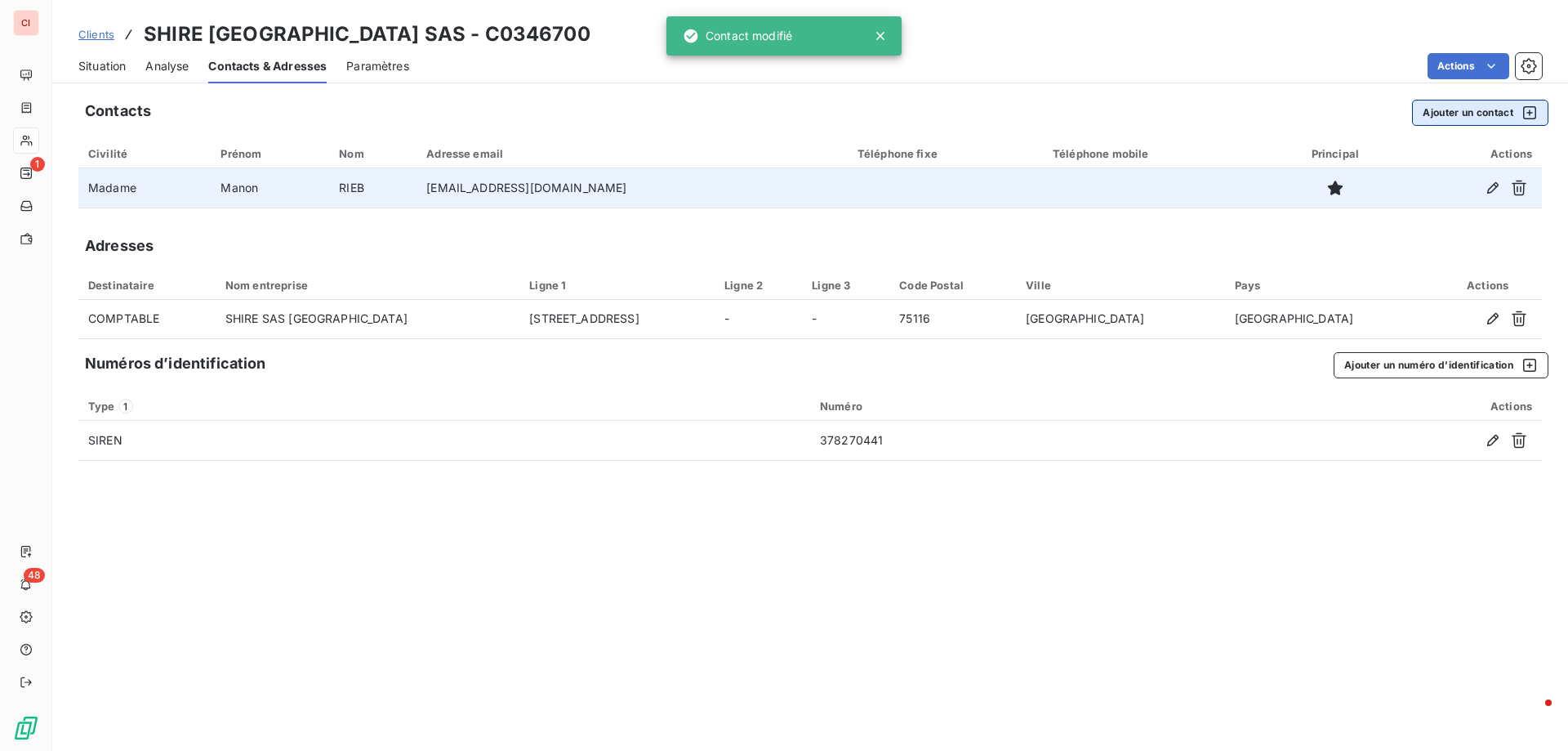
click at [1446, 114] on button "Ajouter un contact" at bounding box center [1480, 113] width 136 height 26
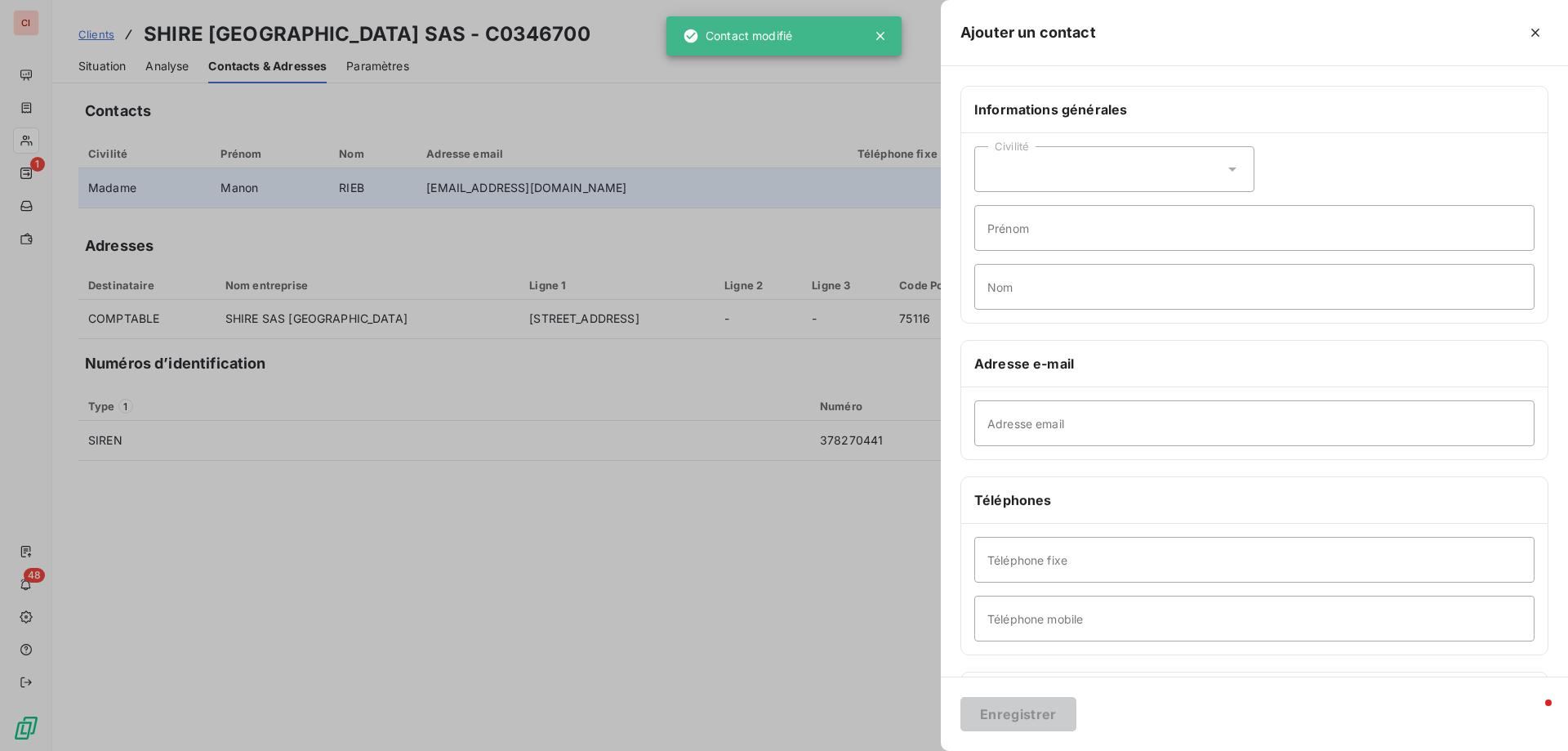
click at [1097, 174] on div "Civilité" at bounding box center [1114, 169] width 280 height 46
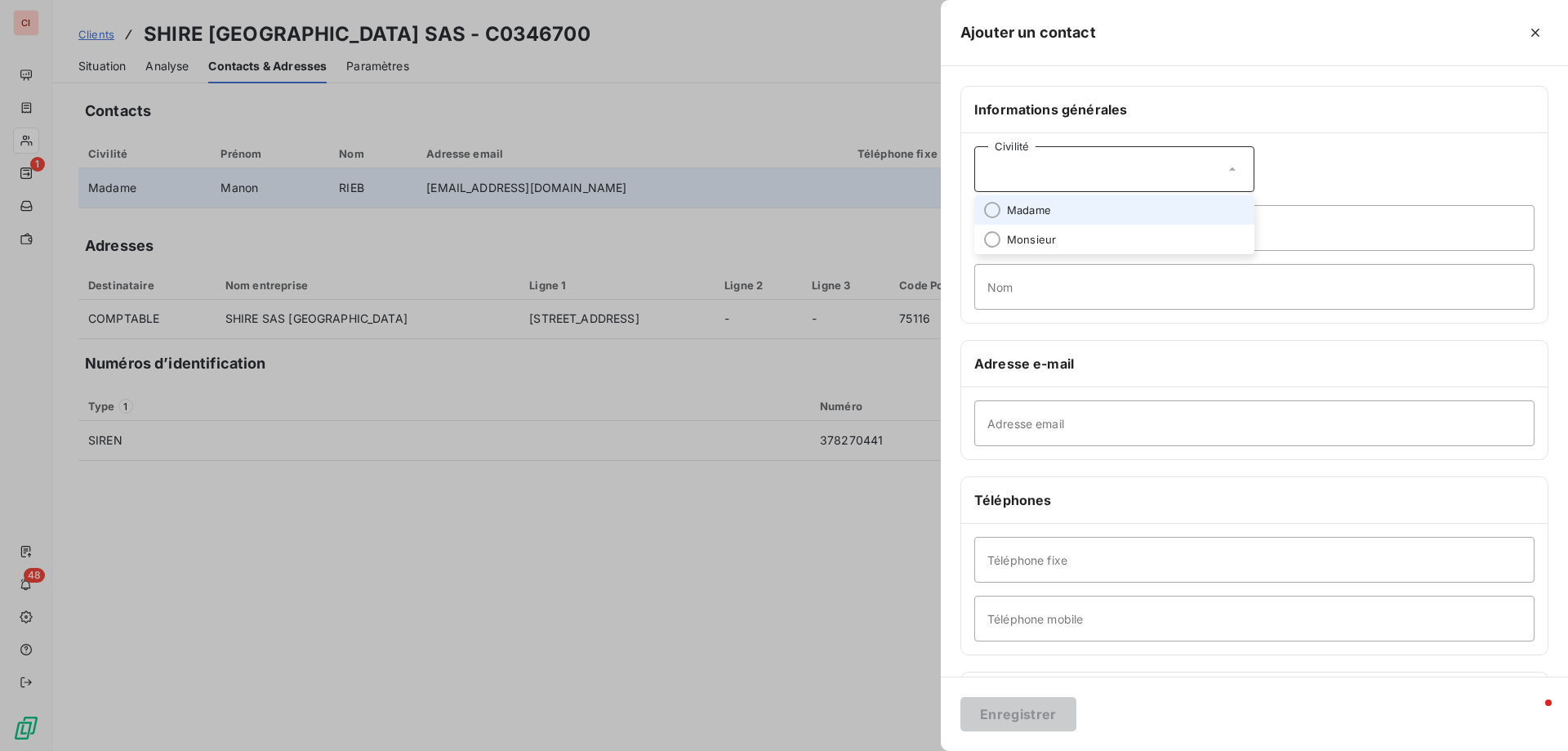
click at [1063, 218] on li "Madame" at bounding box center [1114, 209] width 280 height 29
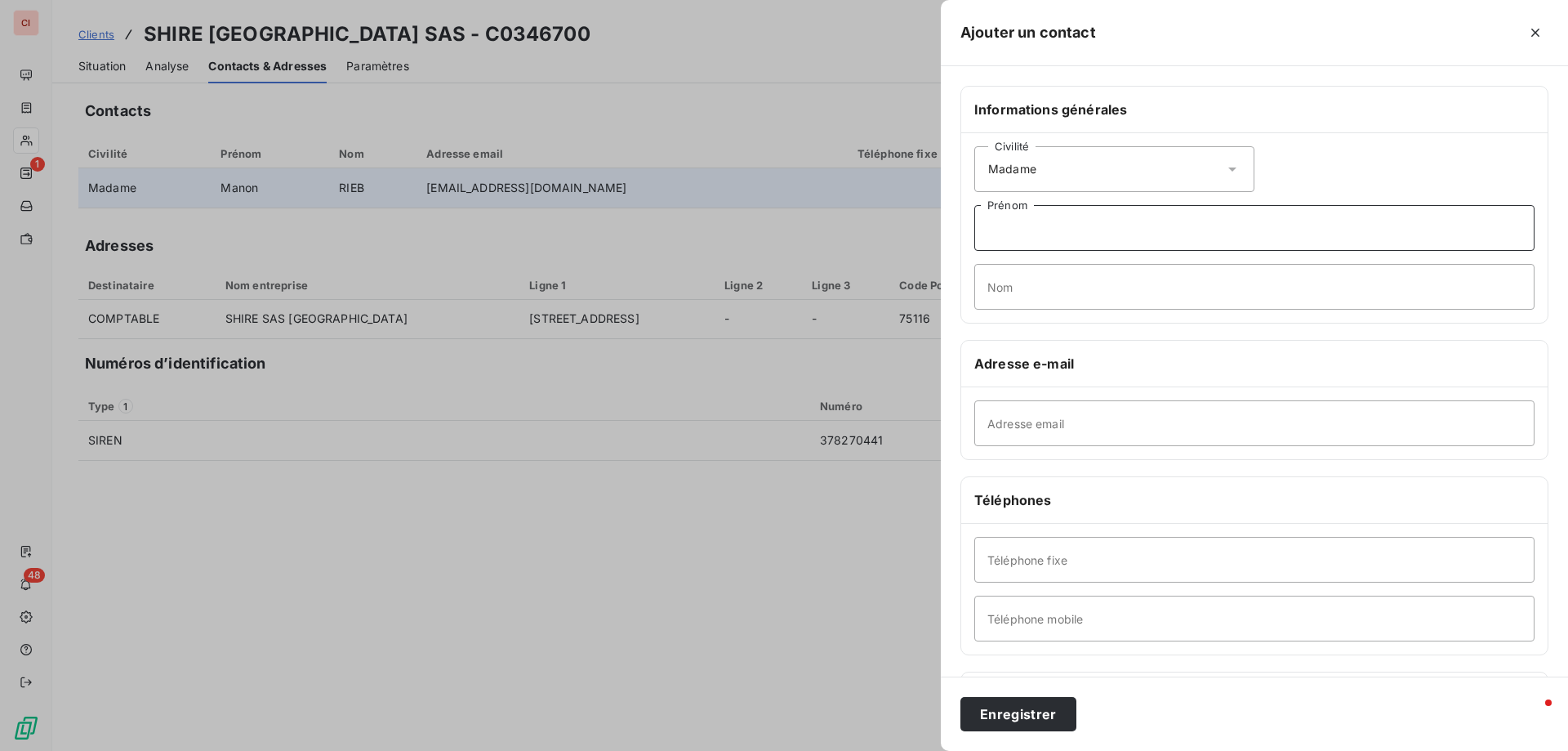
click at [1059, 231] on input "Prénom" at bounding box center [1254, 227] width 560 height 46
type input "HORTENSE"
type input "BOISNARD"
click at [1067, 430] on input "Adresse email" at bounding box center [1254, 422] width 560 height 46
paste input "hortense.boisnard@takeda.com"
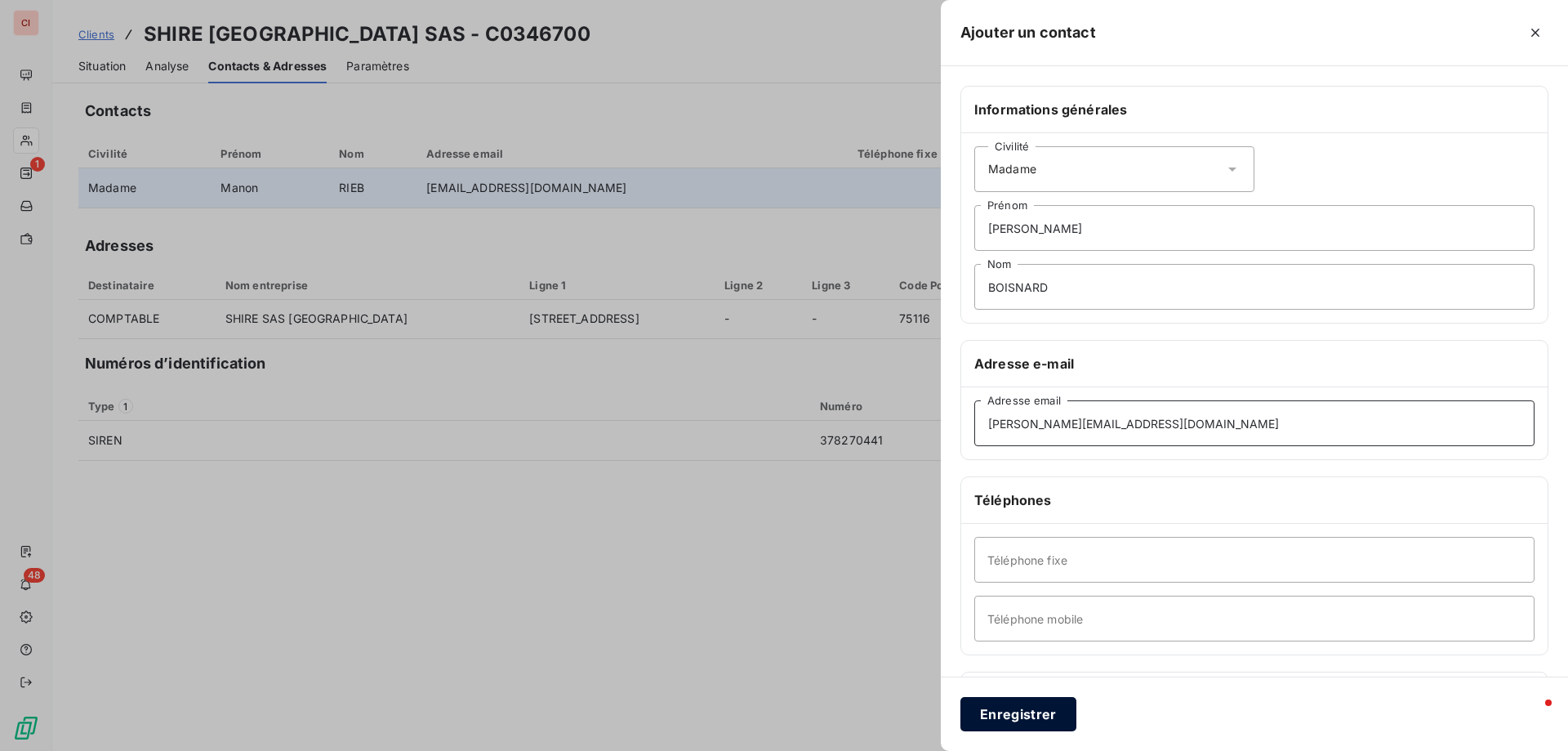
type input "hortense.boisnard@takeda.com"
click at [1016, 718] on button "Enregistrer" at bounding box center [1018, 714] width 116 height 35
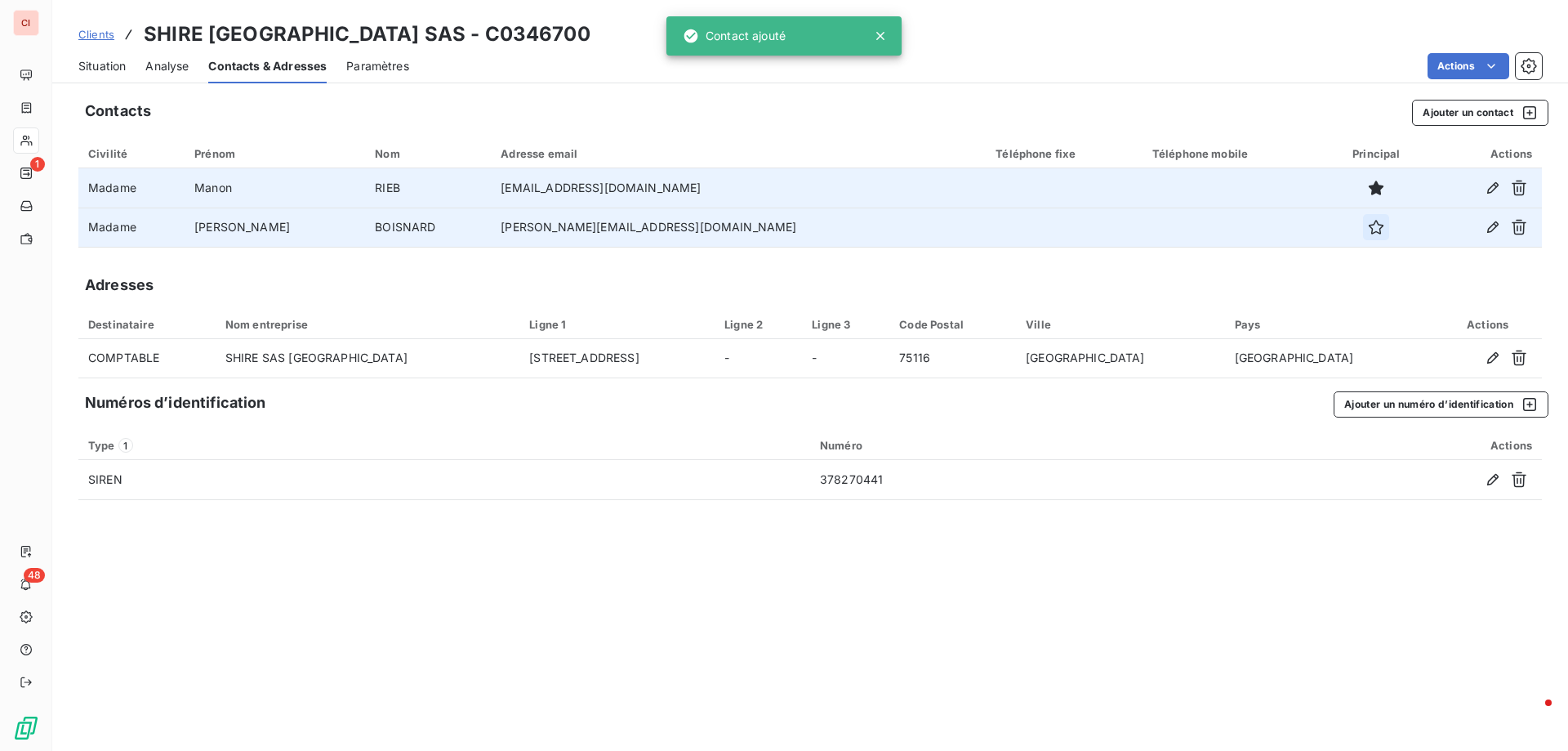
click at [1363, 231] on button "button" at bounding box center [1376, 227] width 26 height 26
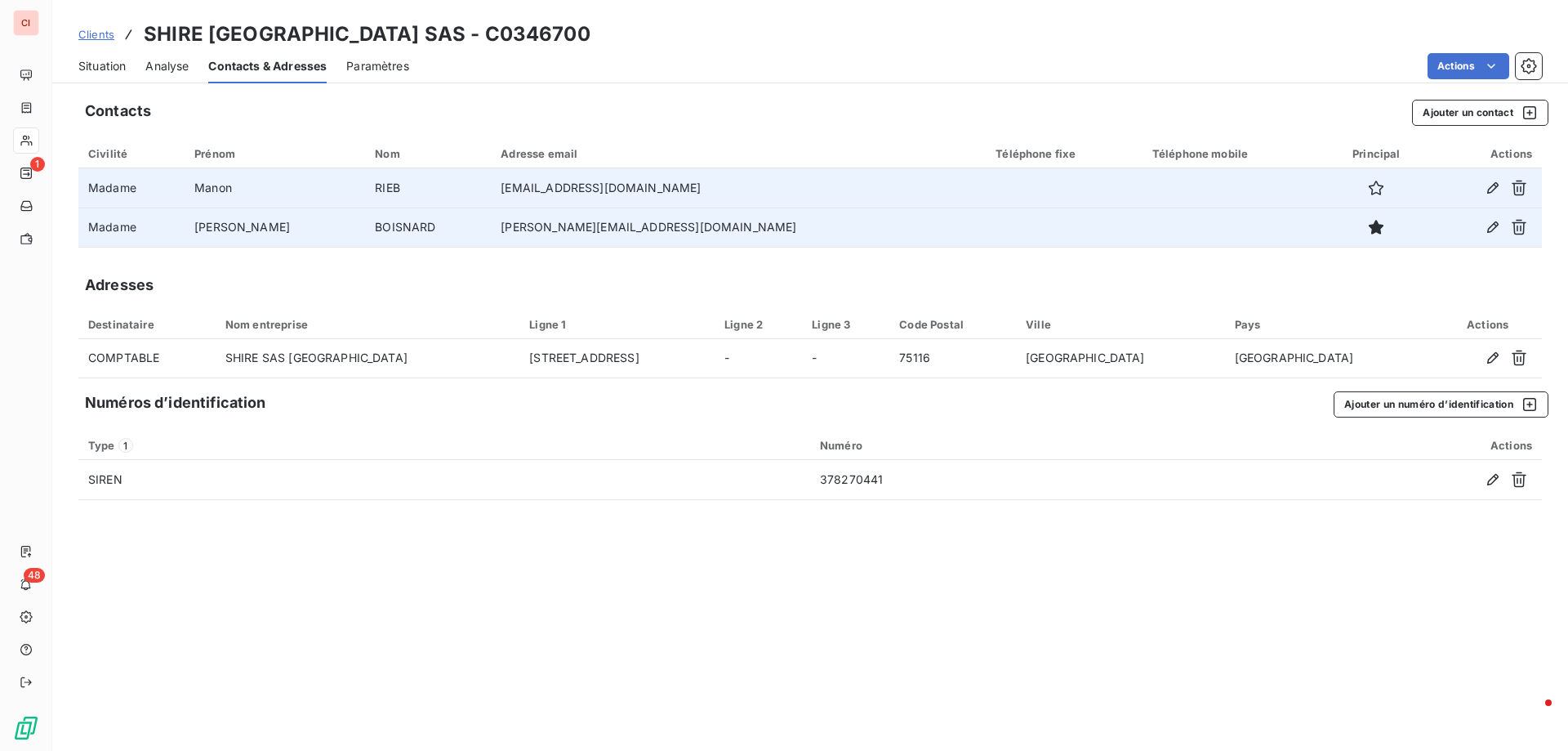
click at [92, 68] on span "Situation" at bounding box center [102, 65] width 48 height 16
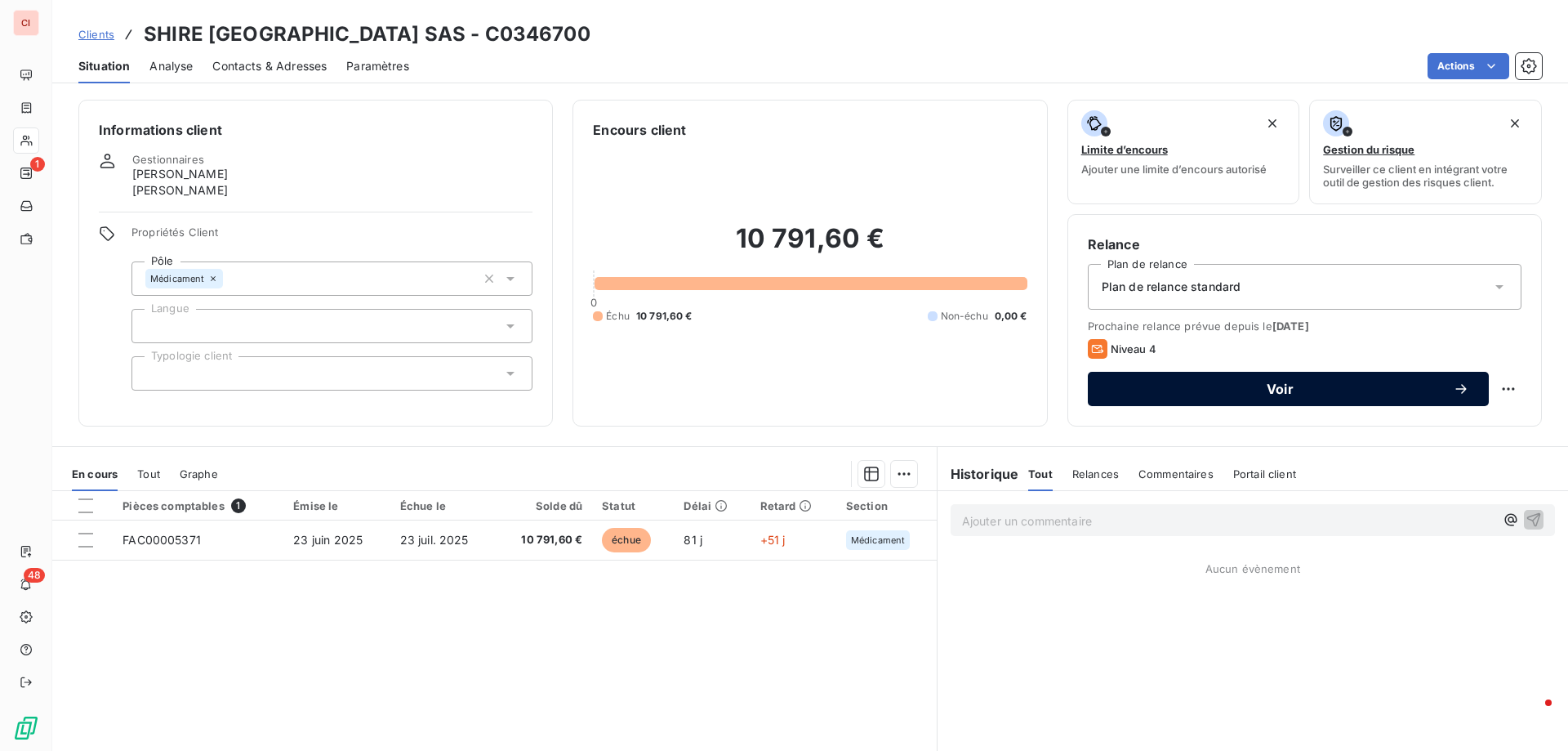
click at [1225, 393] on span "Voir" at bounding box center [1280, 389] width 346 height 13
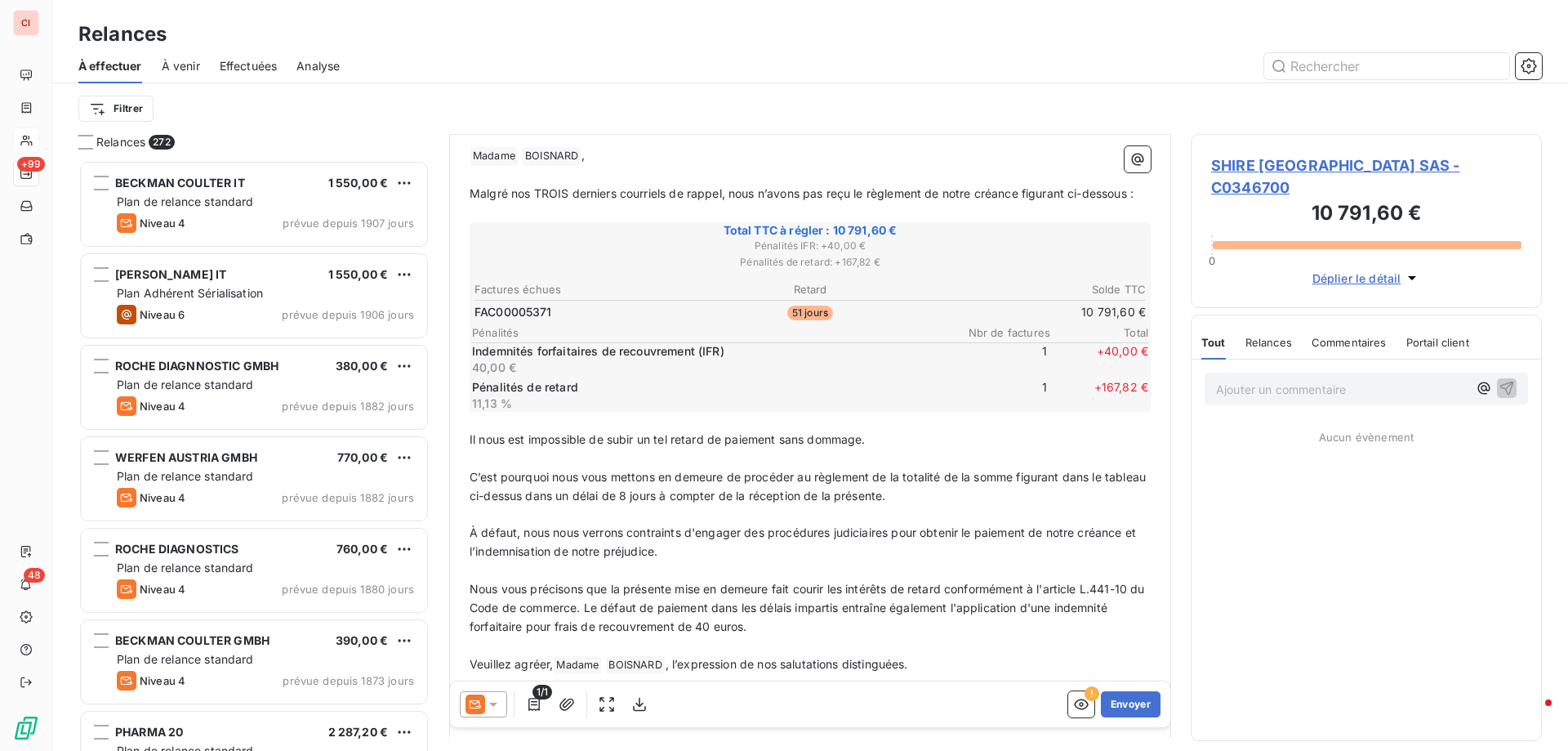
scroll to position [82, 0]
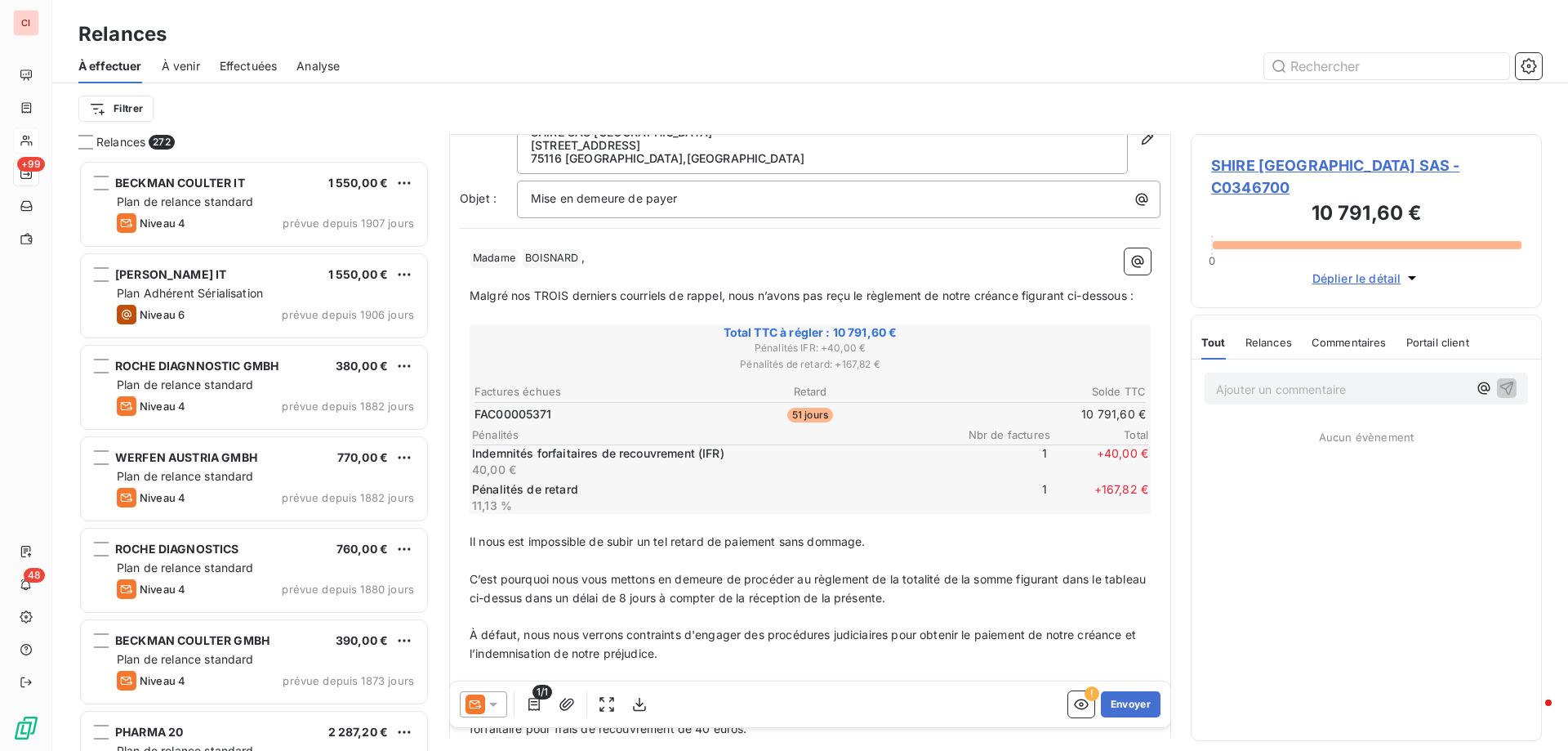
click at [498, 702] on icon at bounding box center [492, 703] width 16 height 16
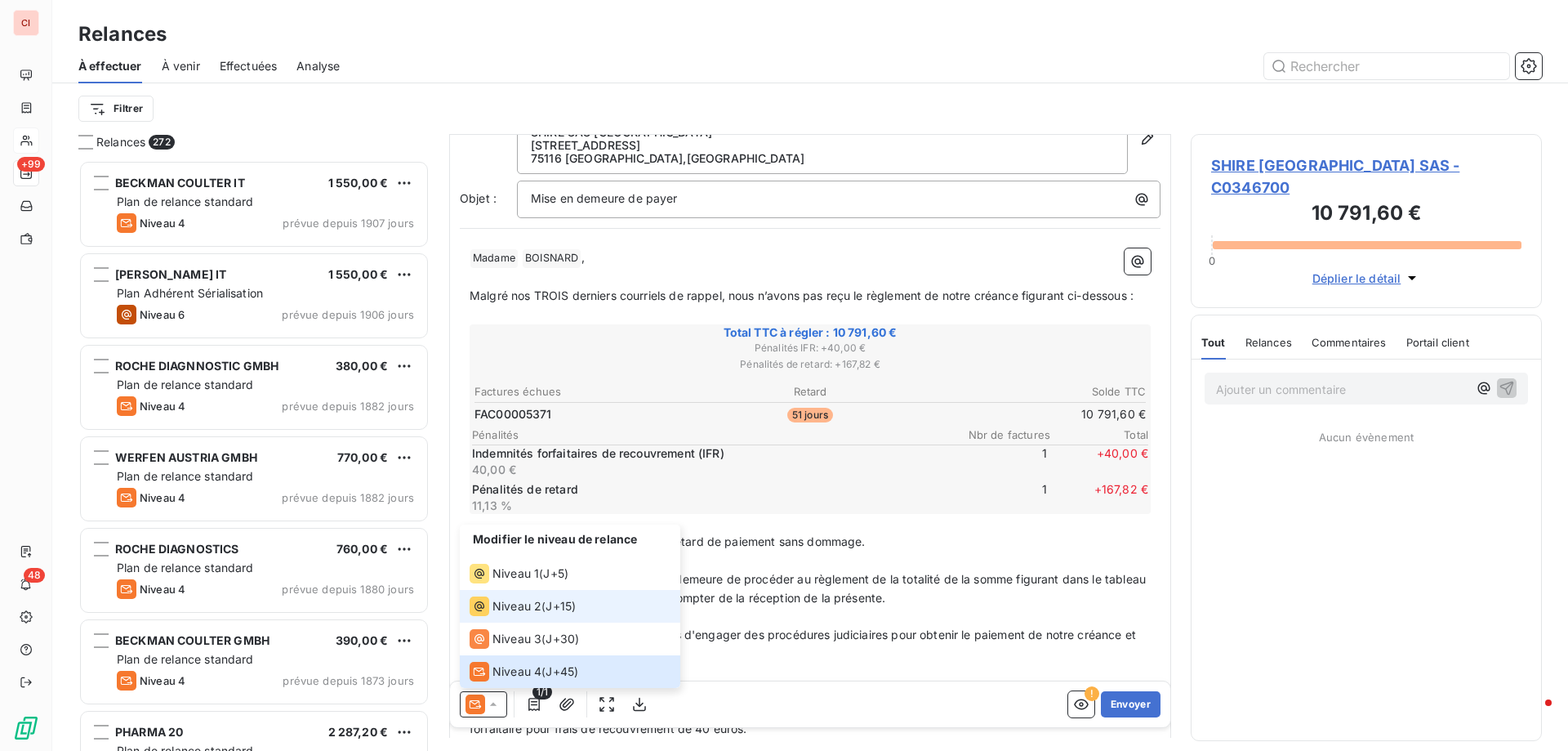
click at [516, 609] on span "Niveau 2" at bounding box center [516, 605] width 49 height 16
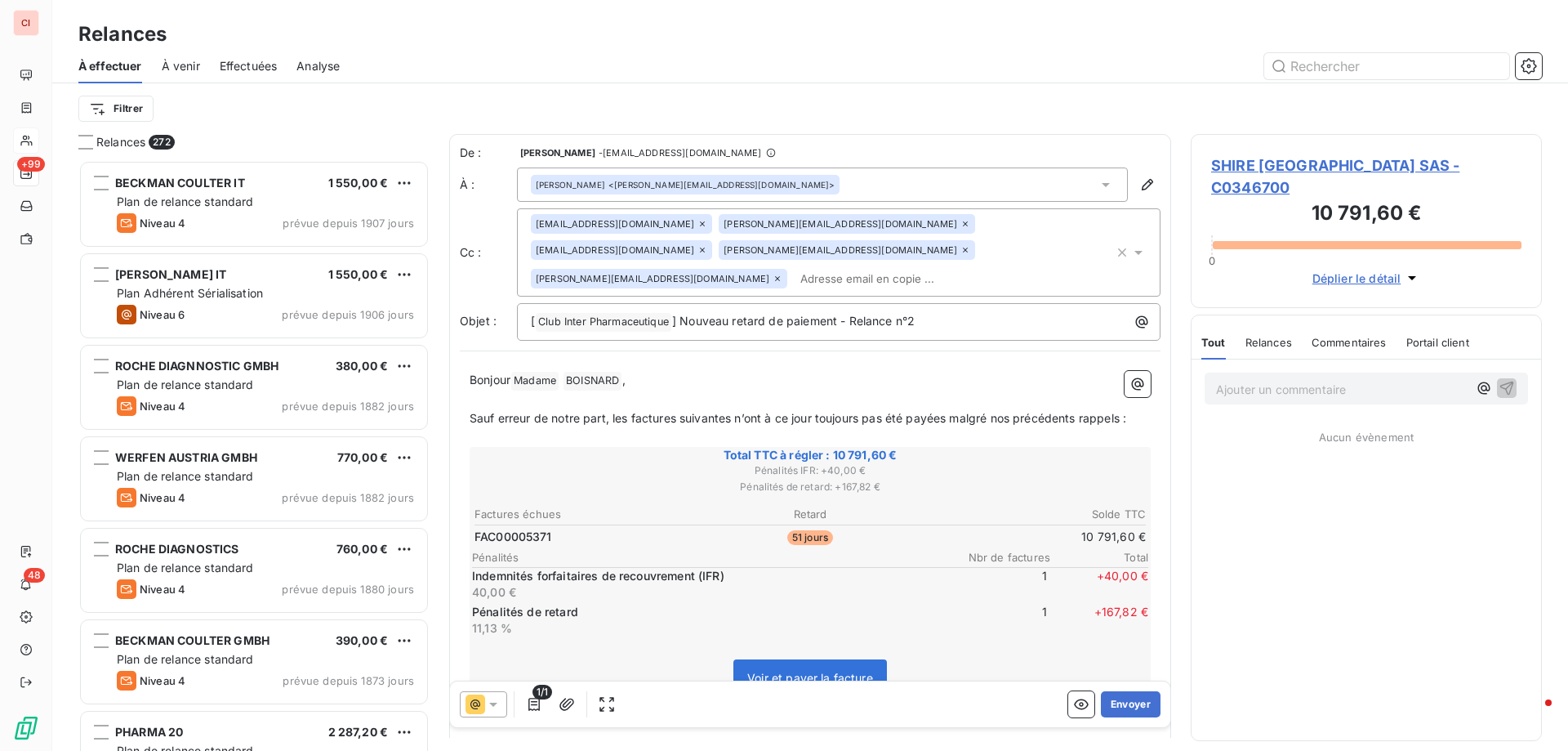
click at [1335, 163] on span "SHIRE [GEOGRAPHIC_DATA] SAS - C0346700" at bounding box center [1366, 176] width 310 height 44
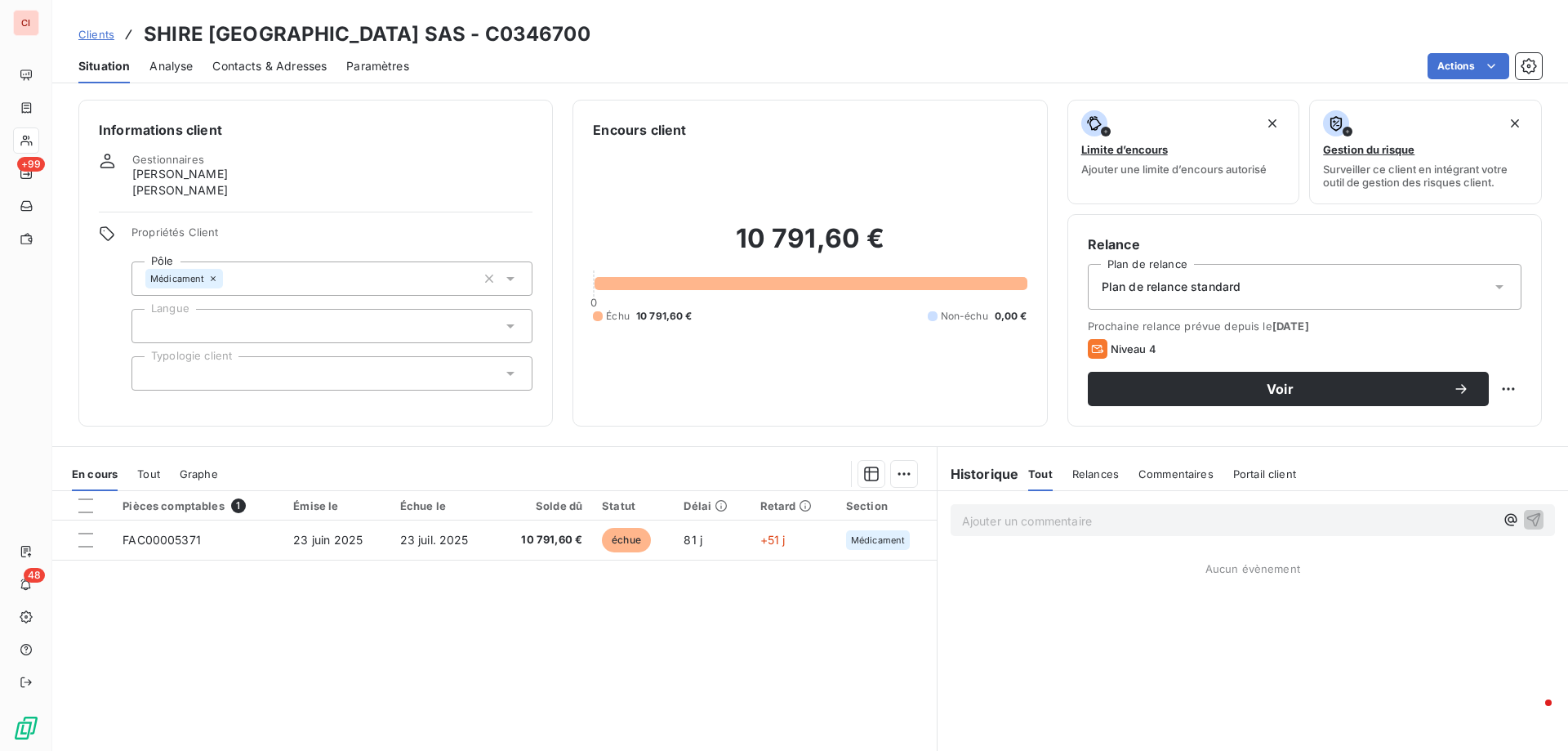
click at [1396, 285] on div "Plan de relance standard" at bounding box center [1305, 286] width 433 height 46
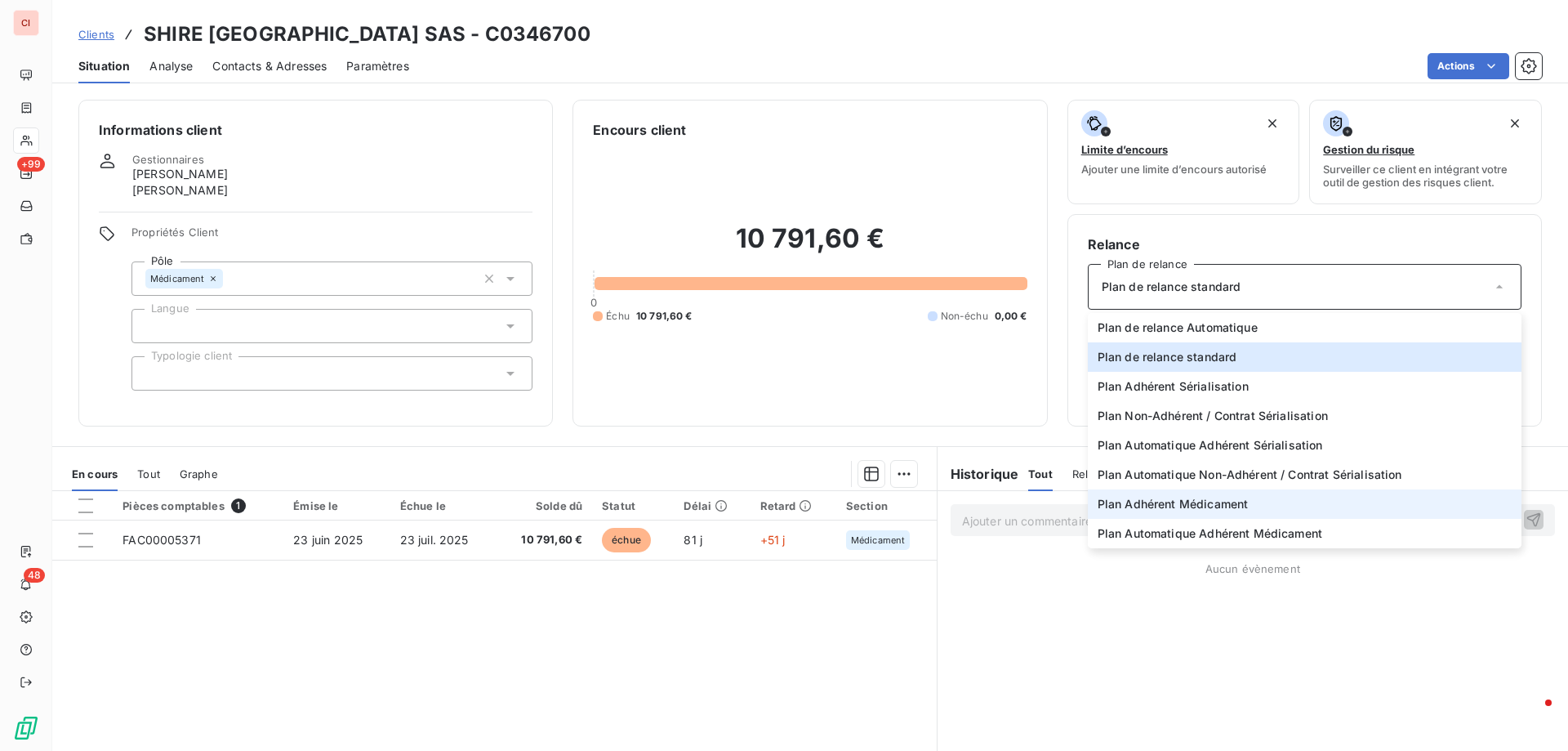
click at [1215, 497] on span "Plan Adhérent Médicament" at bounding box center [1173, 503] width 151 height 16
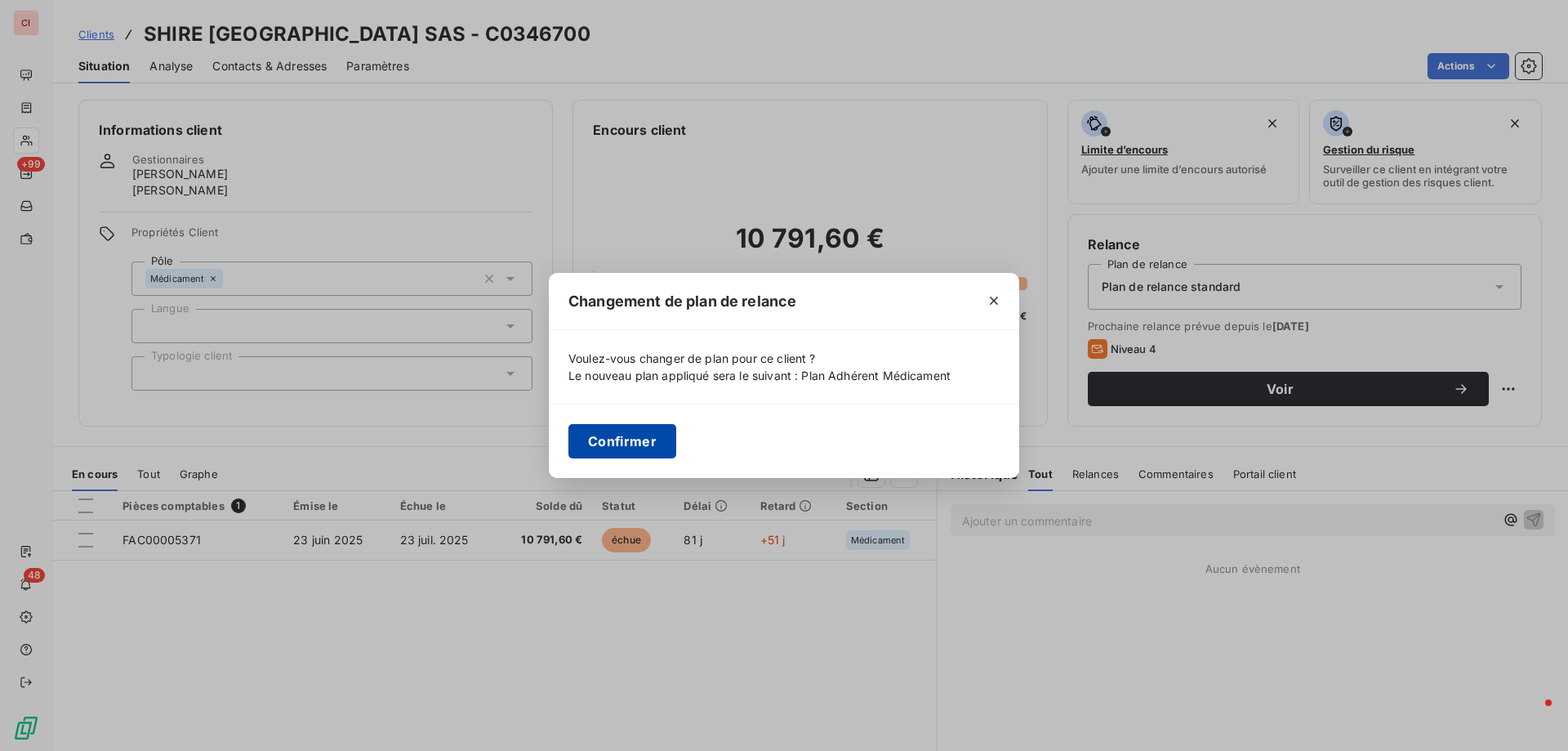
click at [628, 446] on button "Confirmer" at bounding box center [622, 441] width 107 height 35
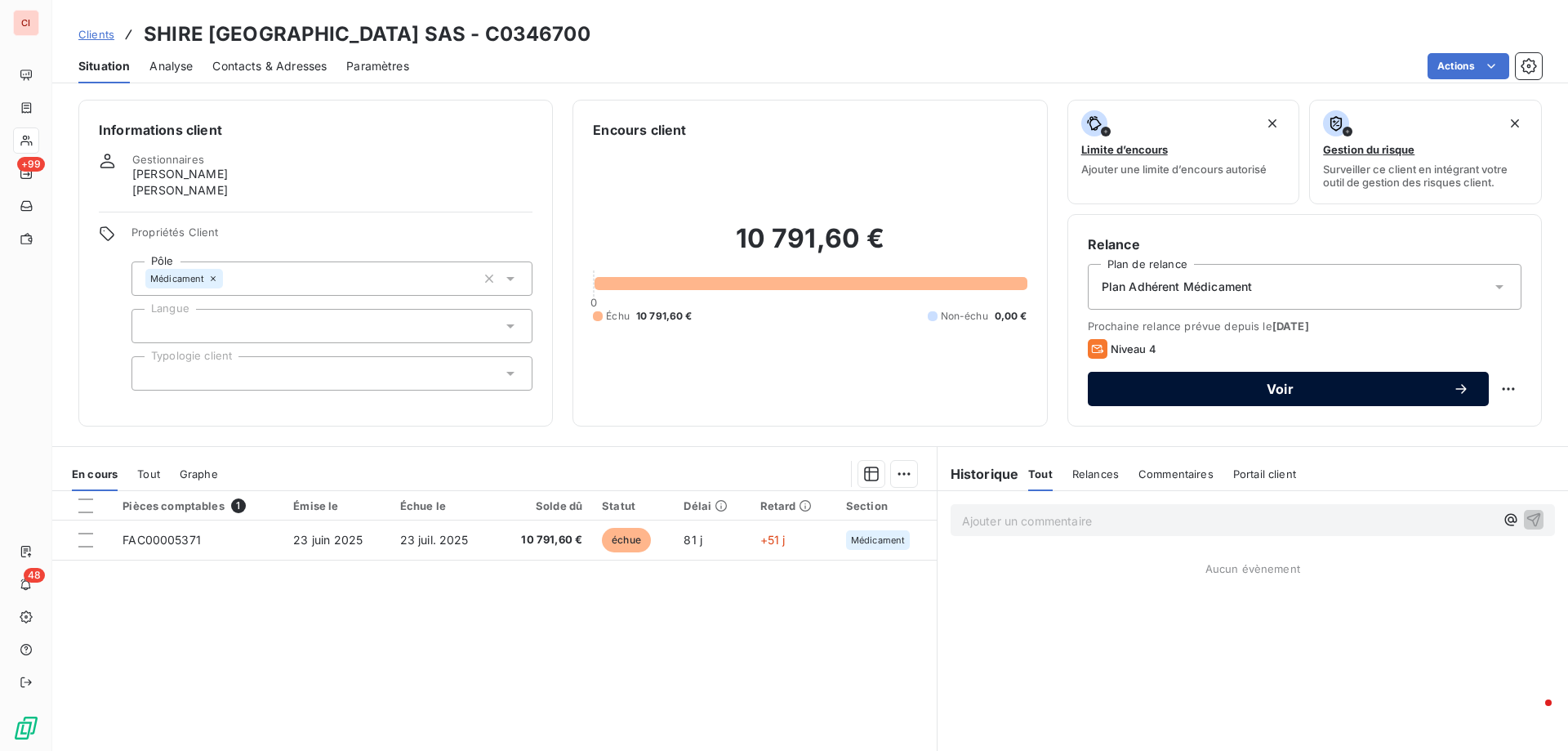
click at [1246, 393] on span "Voir" at bounding box center [1280, 389] width 346 height 13
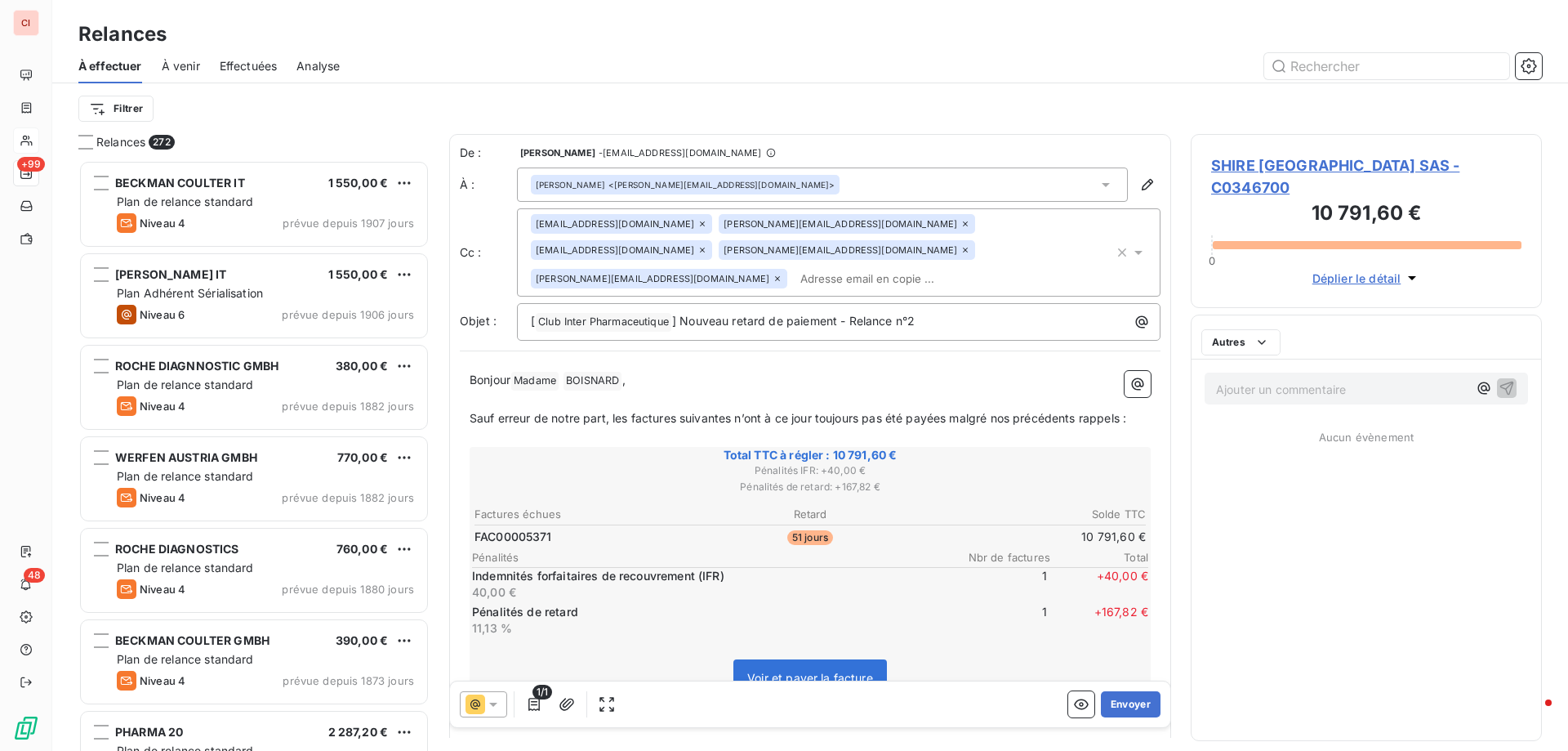
scroll to position [578, 339]
click at [504, 701] on div at bounding box center [483, 704] width 48 height 26
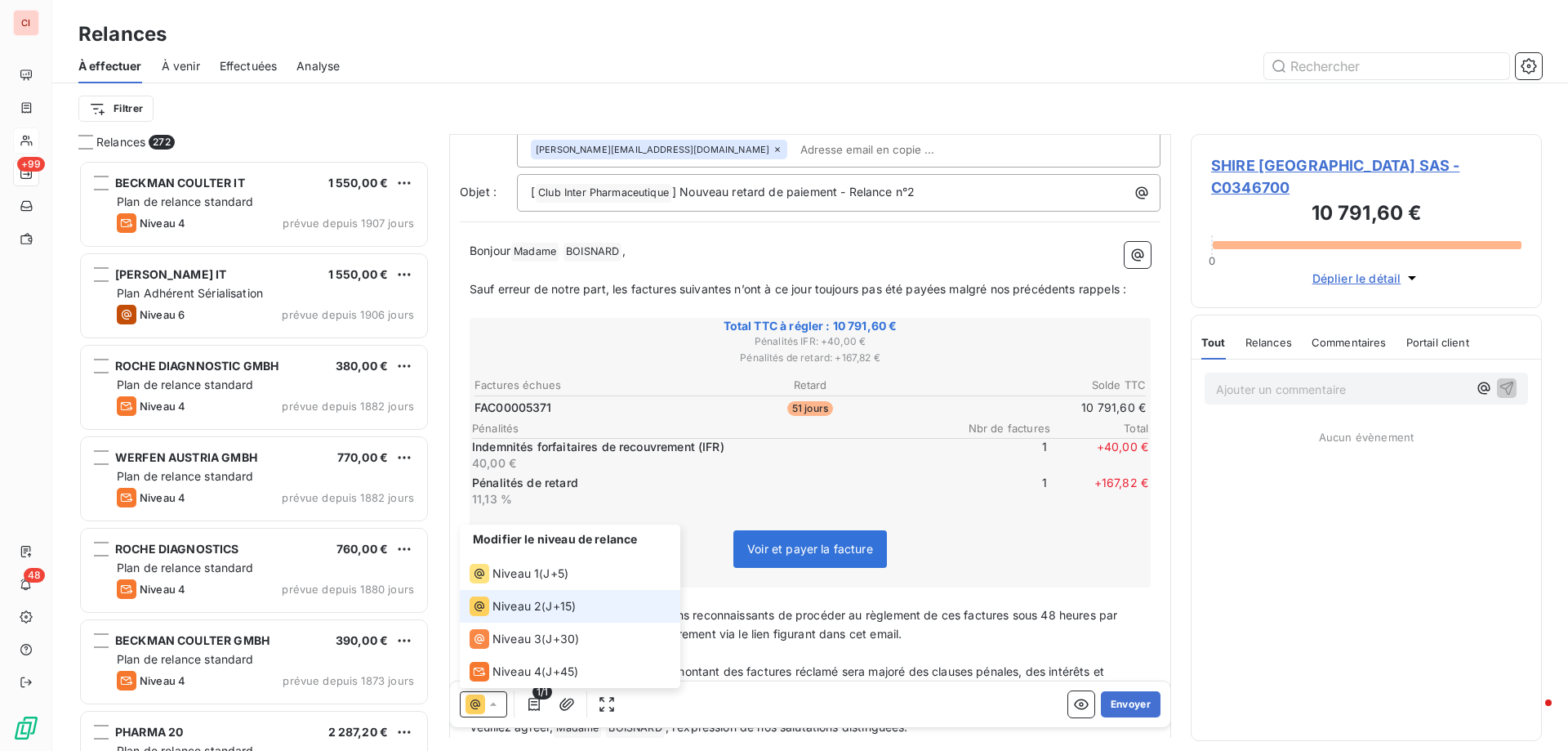
scroll to position [0, 0]
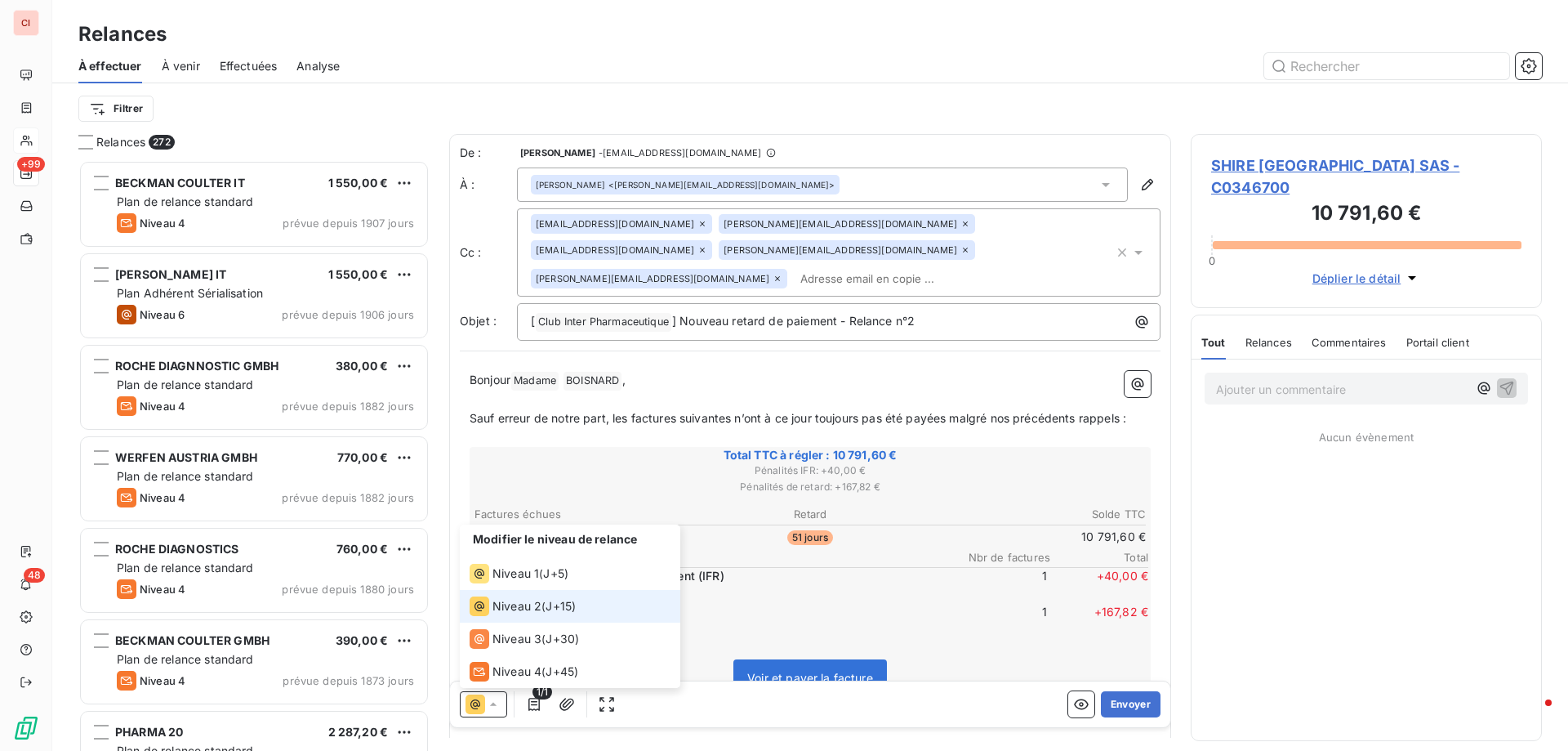
click at [509, 610] on span "Niveau 2" at bounding box center [516, 605] width 49 height 16
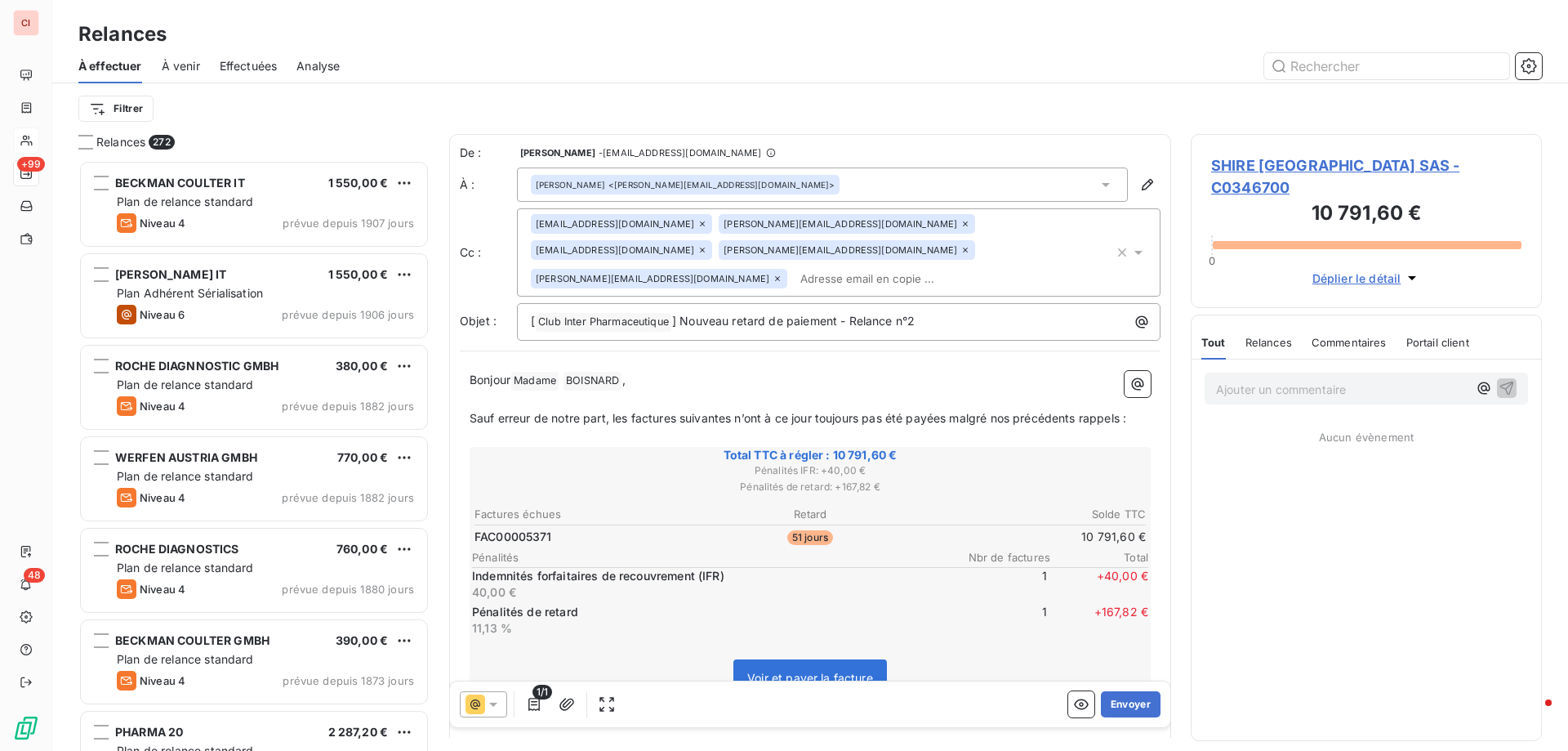
click at [496, 699] on icon at bounding box center [492, 703] width 16 height 16
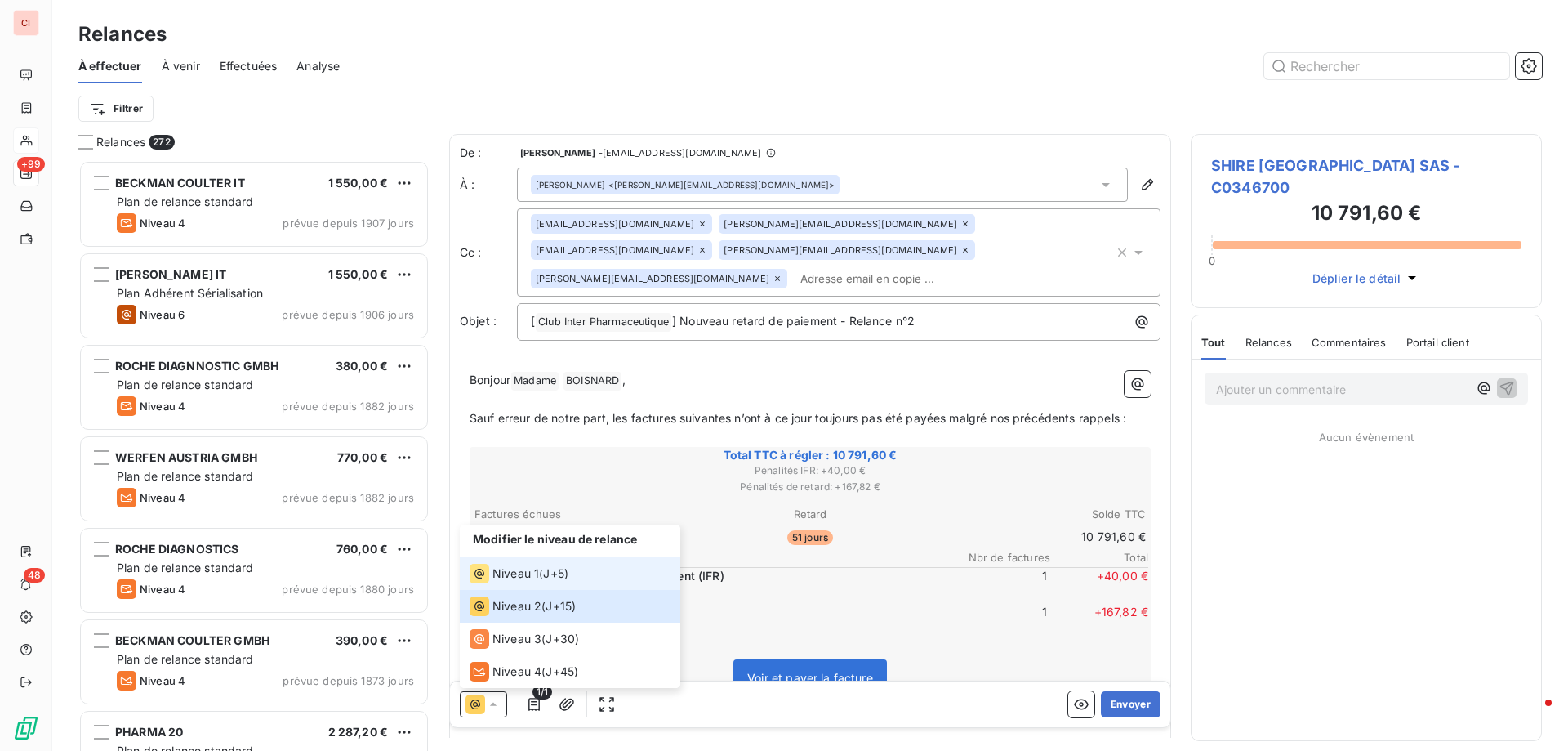
click at [512, 574] on span "Niveau 1" at bounding box center [516, 573] width 47 height 16
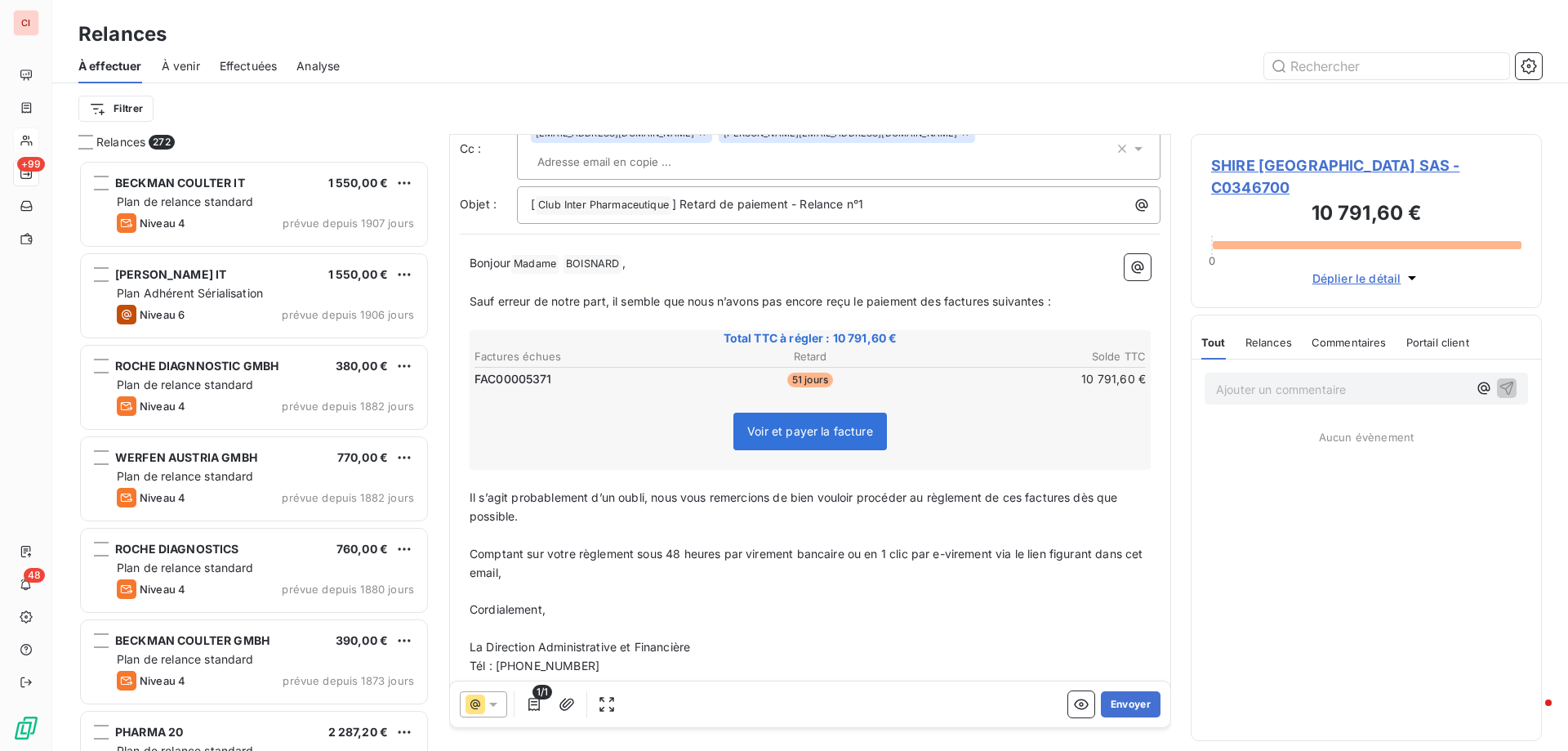
scroll to position [92, 0]
click at [1109, 705] on button "Envoyer" at bounding box center [1131, 704] width 60 height 26
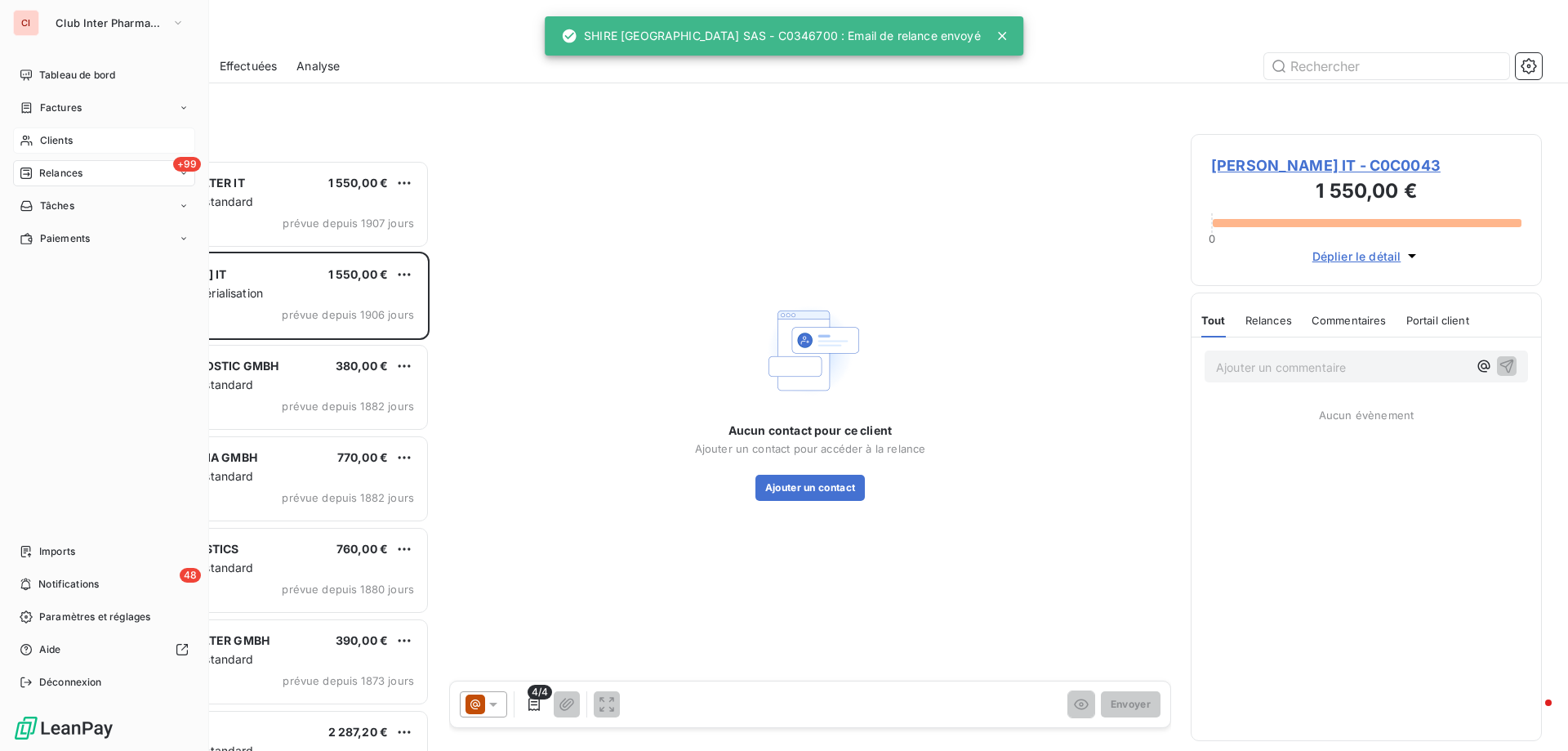
click at [12, 78] on div "CI Club Inter Pharmaceutique Tableau de bord Factures Clients +99 Relances Tâch…" at bounding box center [105, 376] width 209 height 751
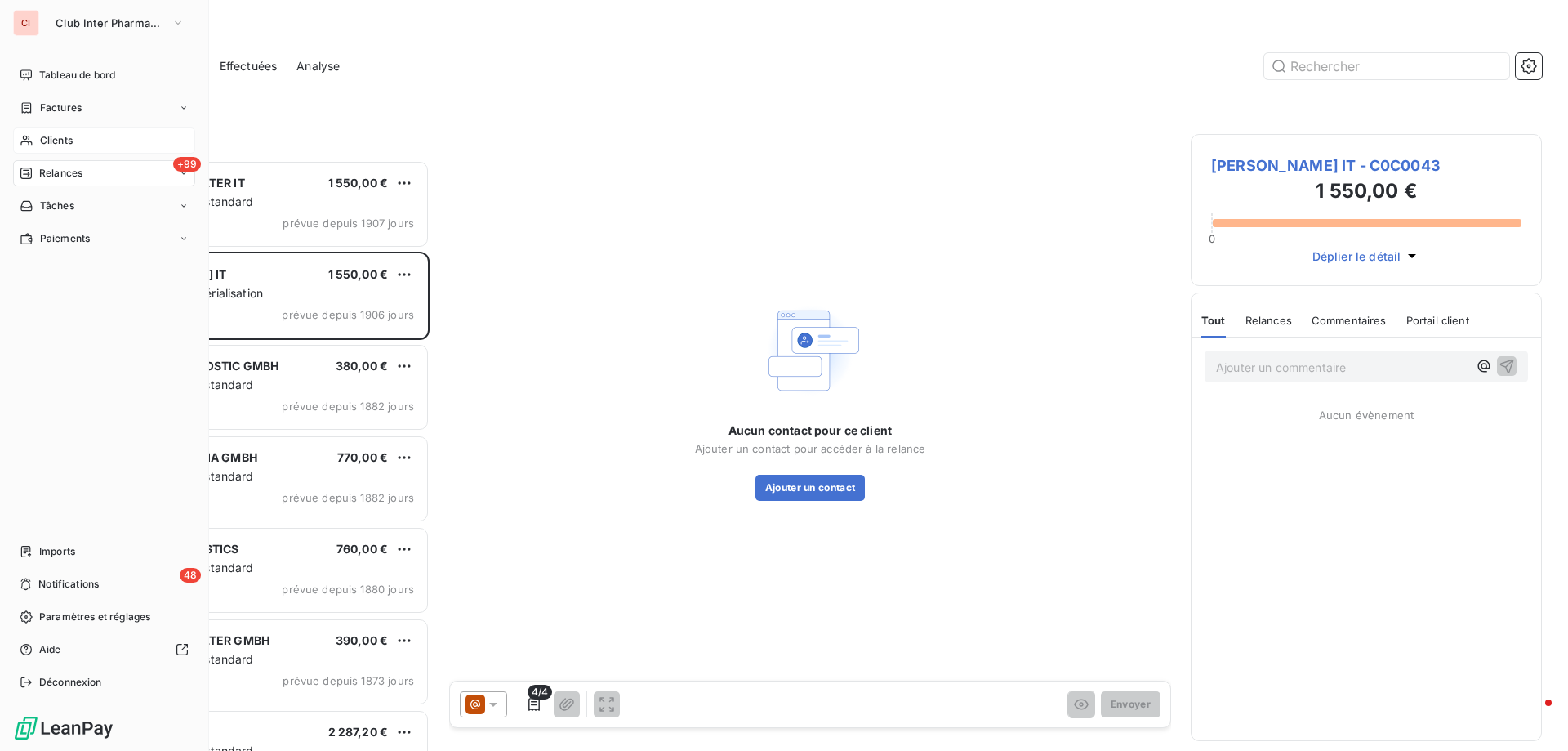
click at [49, 140] on span "Clients" at bounding box center [56, 141] width 33 height 15
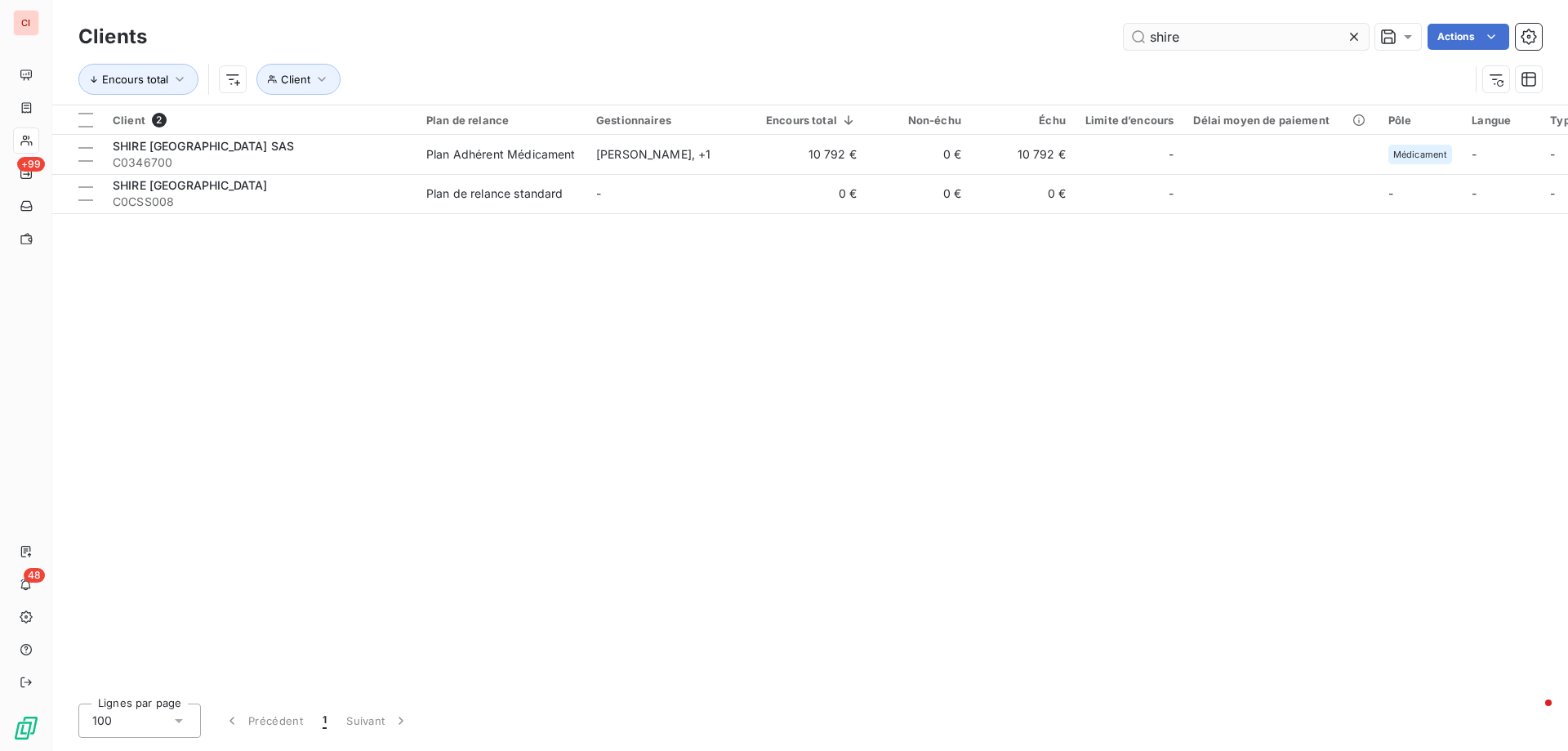
drag, startPoint x: 1182, startPoint y: 33, endPoint x: 1137, endPoint y: 33, distance: 45.0
click at [1137, 33] on input "shire" at bounding box center [1246, 36] width 245 height 26
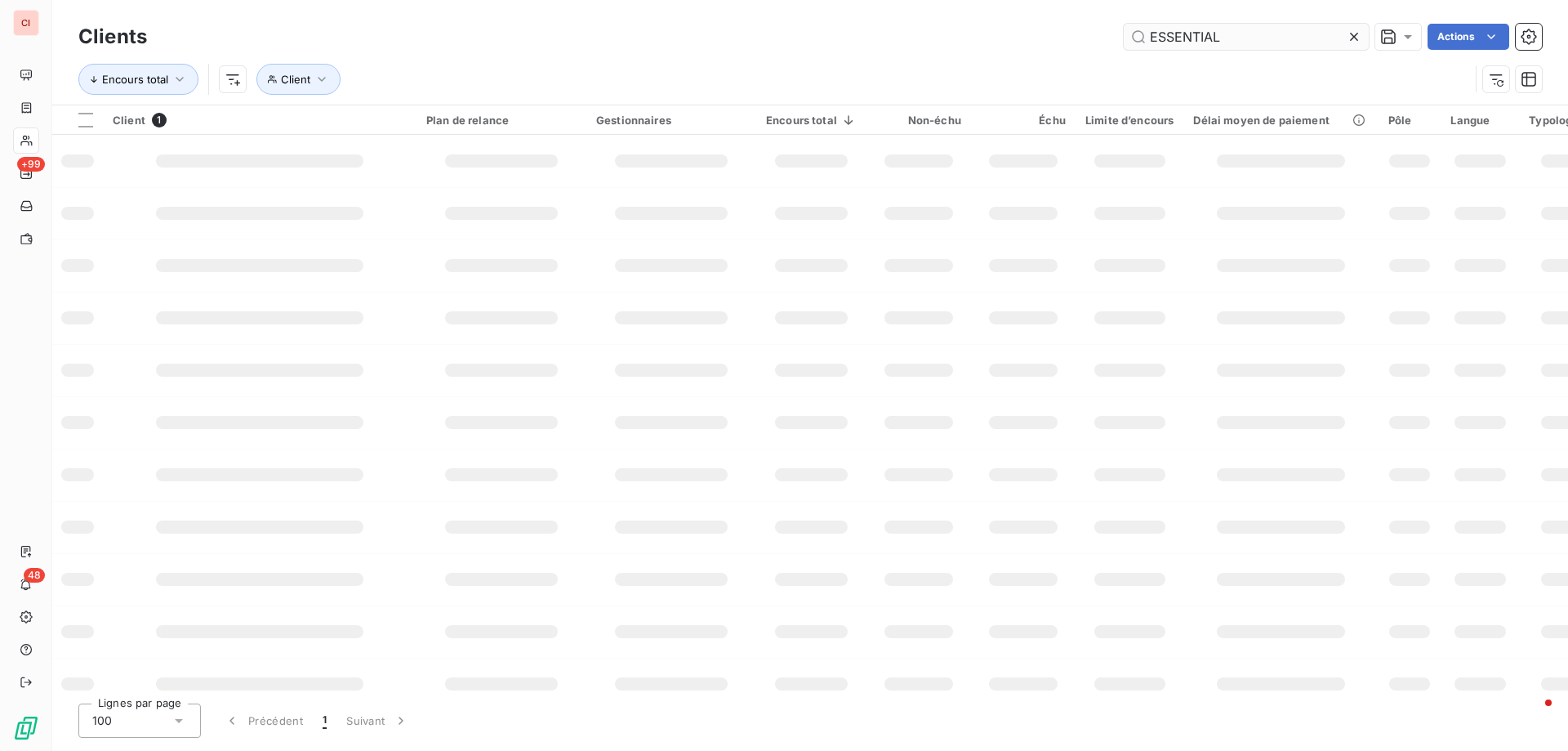
type input "ESSENTIAL"
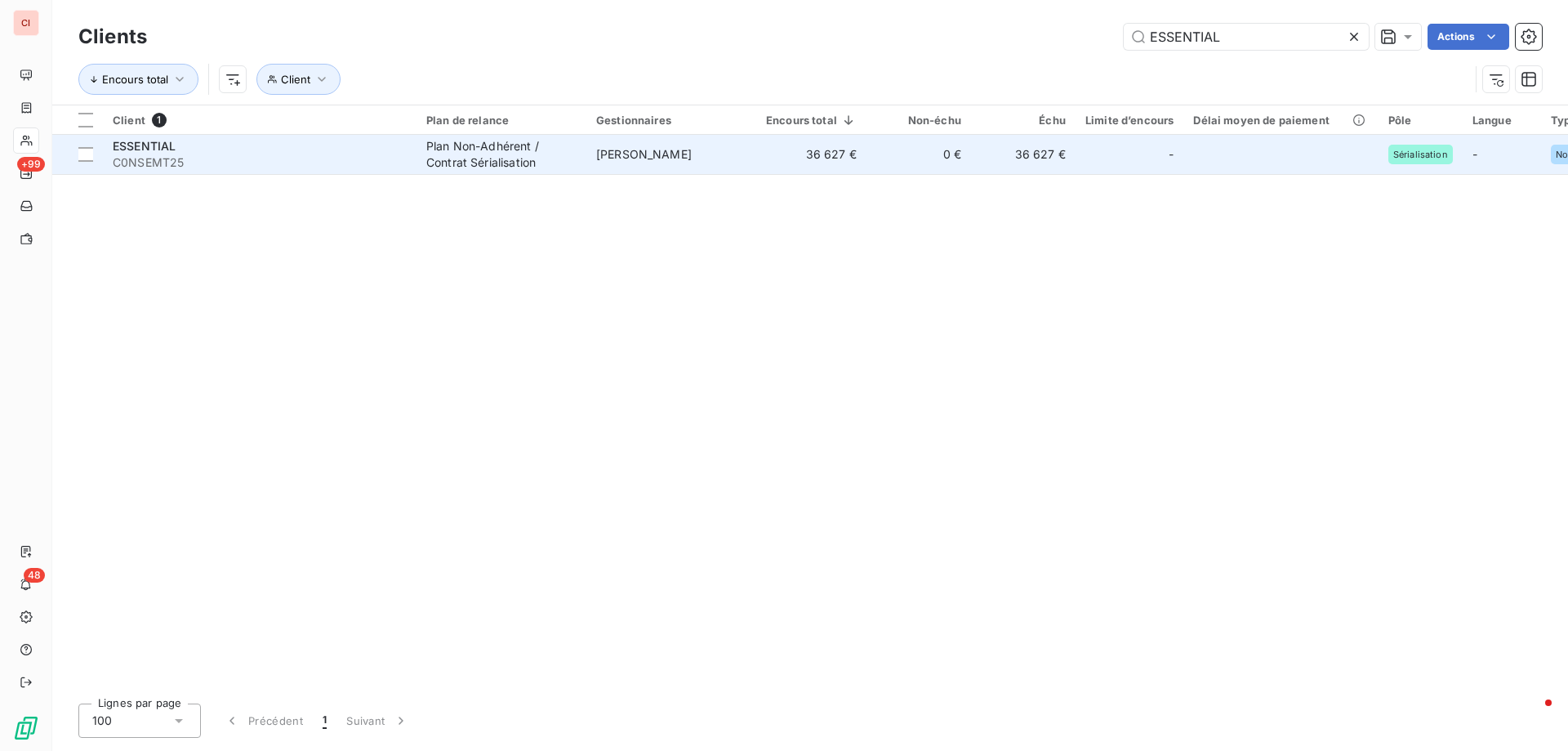
click at [667, 152] on span "[PERSON_NAME]" at bounding box center [643, 153] width 95 height 14
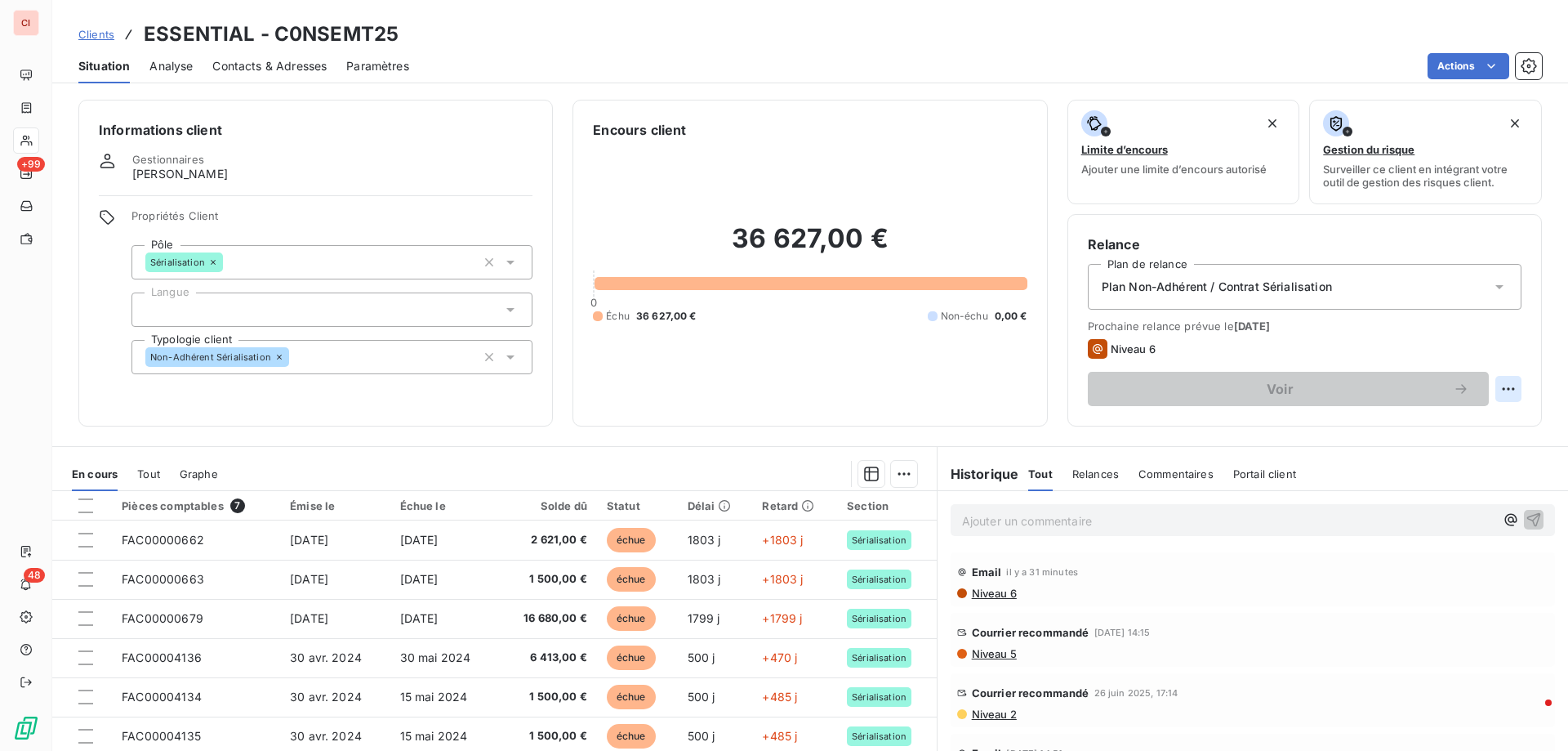
click at [1491, 387] on html "CI +99 48 Clients ESSENTIAL - C0NSEMT25 Situation Analyse Contacts & Adresses P…" at bounding box center [784, 376] width 1568 height 751
click at [1459, 427] on div "Replanifier cette action" at bounding box center [1428, 425] width 147 height 26
select select "8"
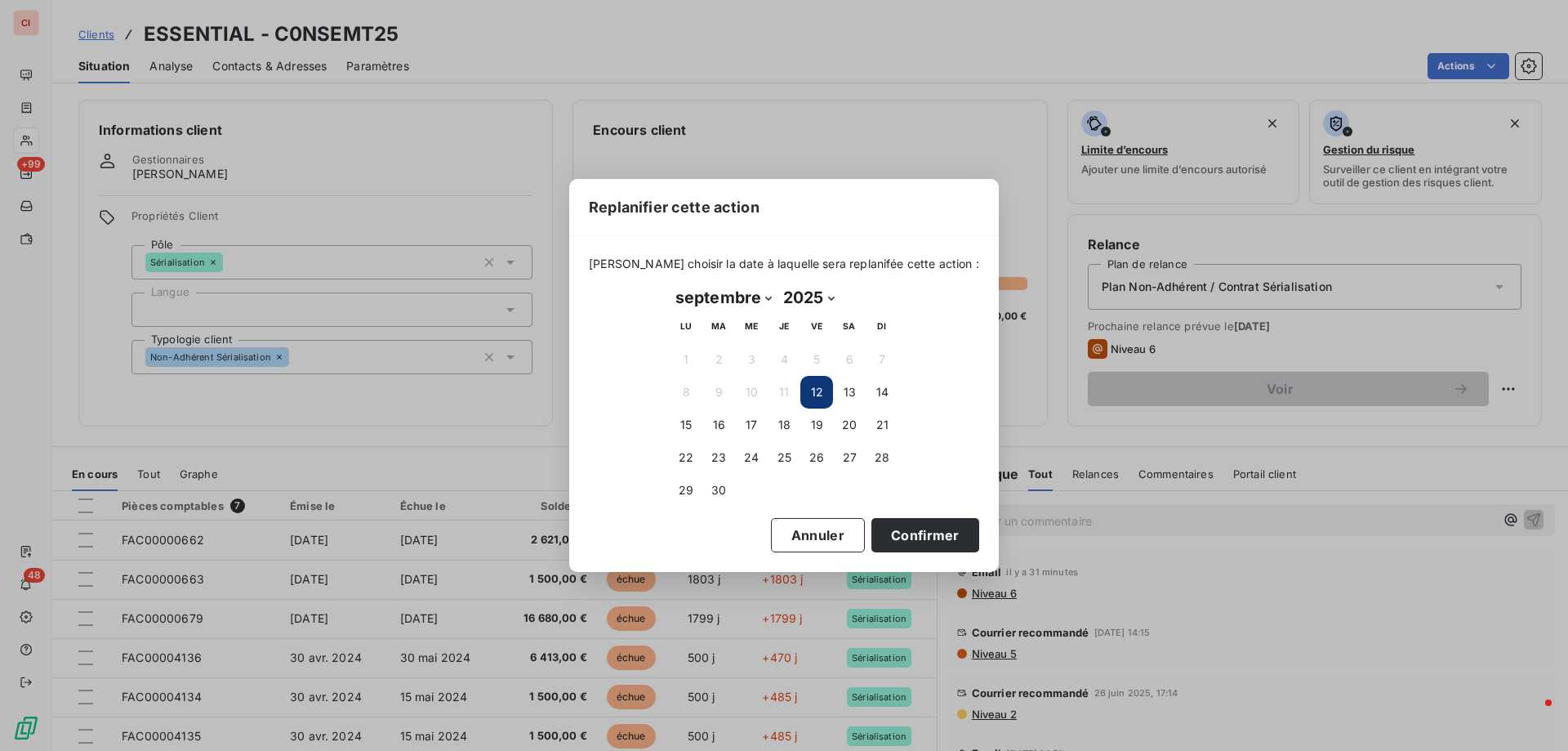
click at [1209, 247] on div "Replanifier cette action Veuillez choisir la date à laquelle sera replanifée ce…" at bounding box center [784, 376] width 1568 height 751
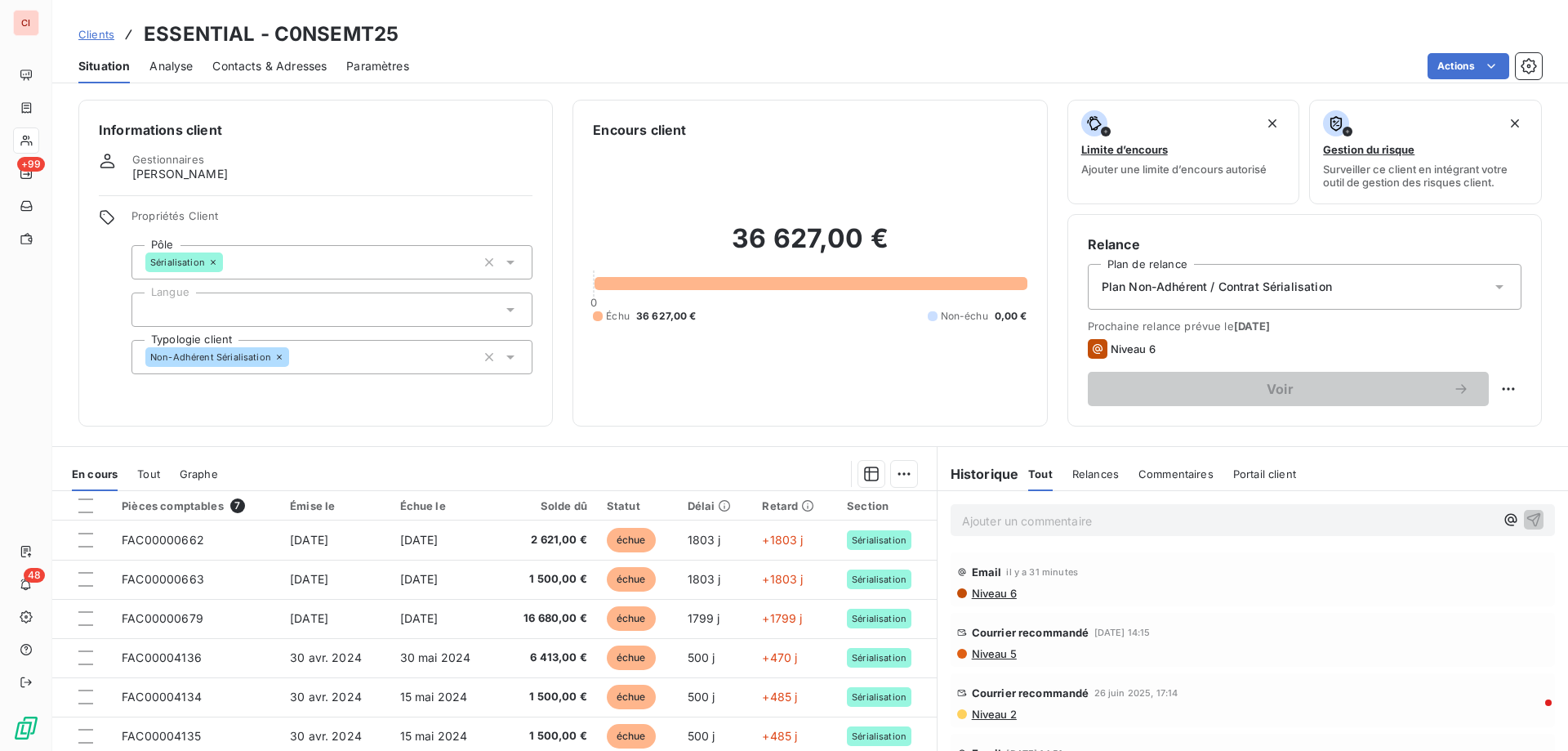
click at [265, 66] on span "Contacts & Adresses" at bounding box center [269, 65] width 114 height 16
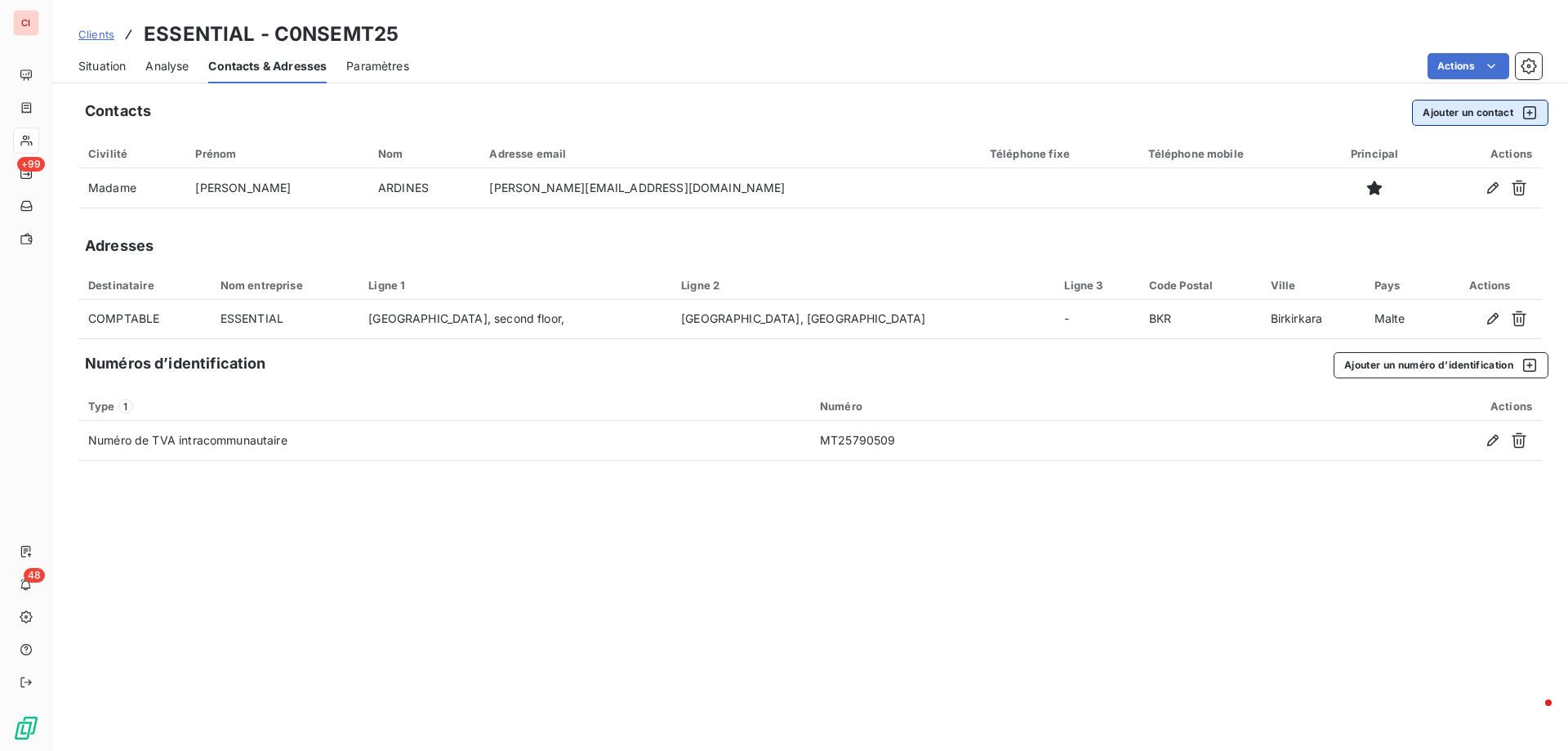
click at [1445, 112] on button "Ajouter un contact" at bounding box center [1480, 113] width 136 height 26
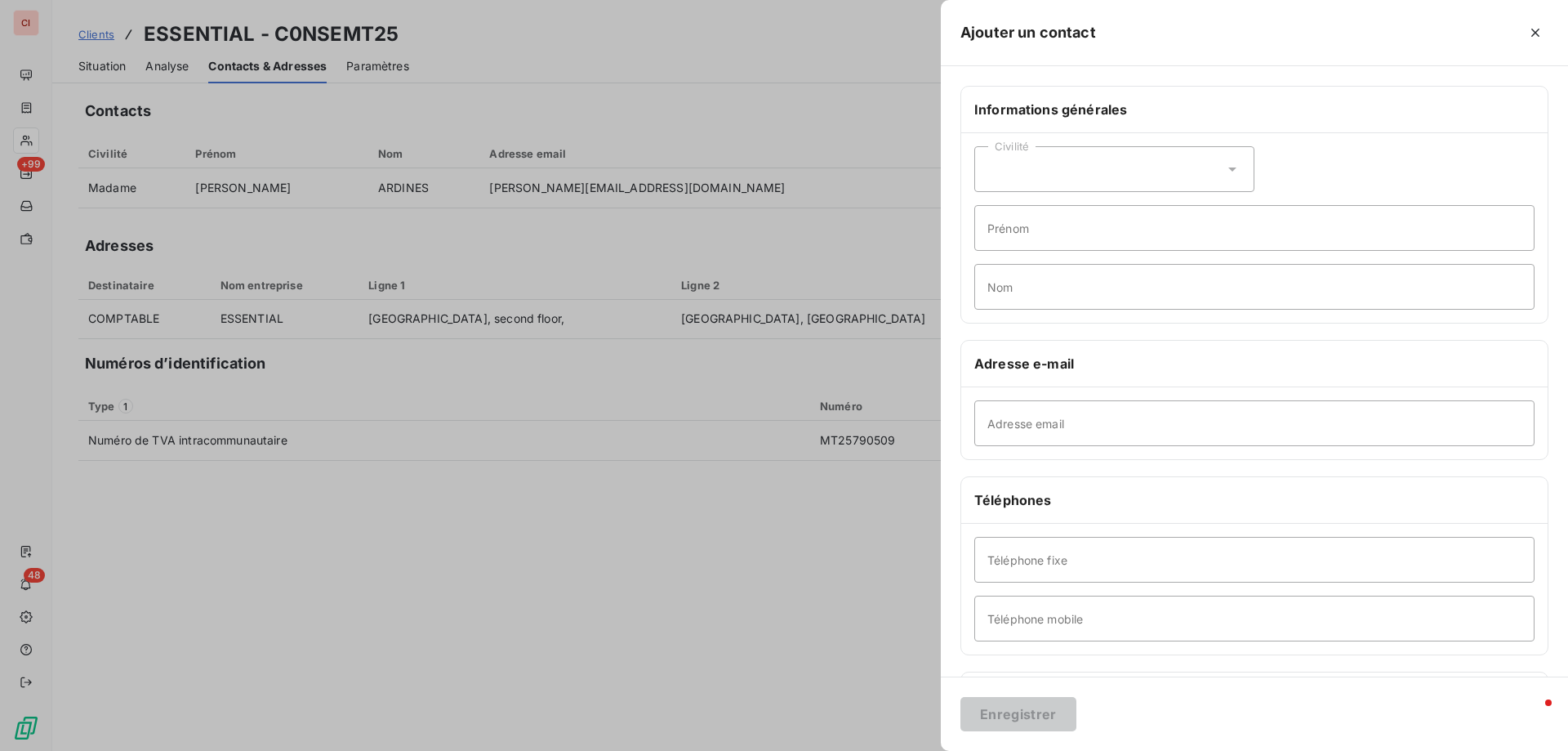
click at [1079, 160] on div "Civilité" at bounding box center [1114, 169] width 280 height 46
click at [1037, 228] on li "Monsieur" at bounding box center [1114, 238] width 280 height 29
click at [1037, 228] on input "Prénom" at bounding box center [1254, 227] width 560 height 46
type input "[PERSON_NAME]"
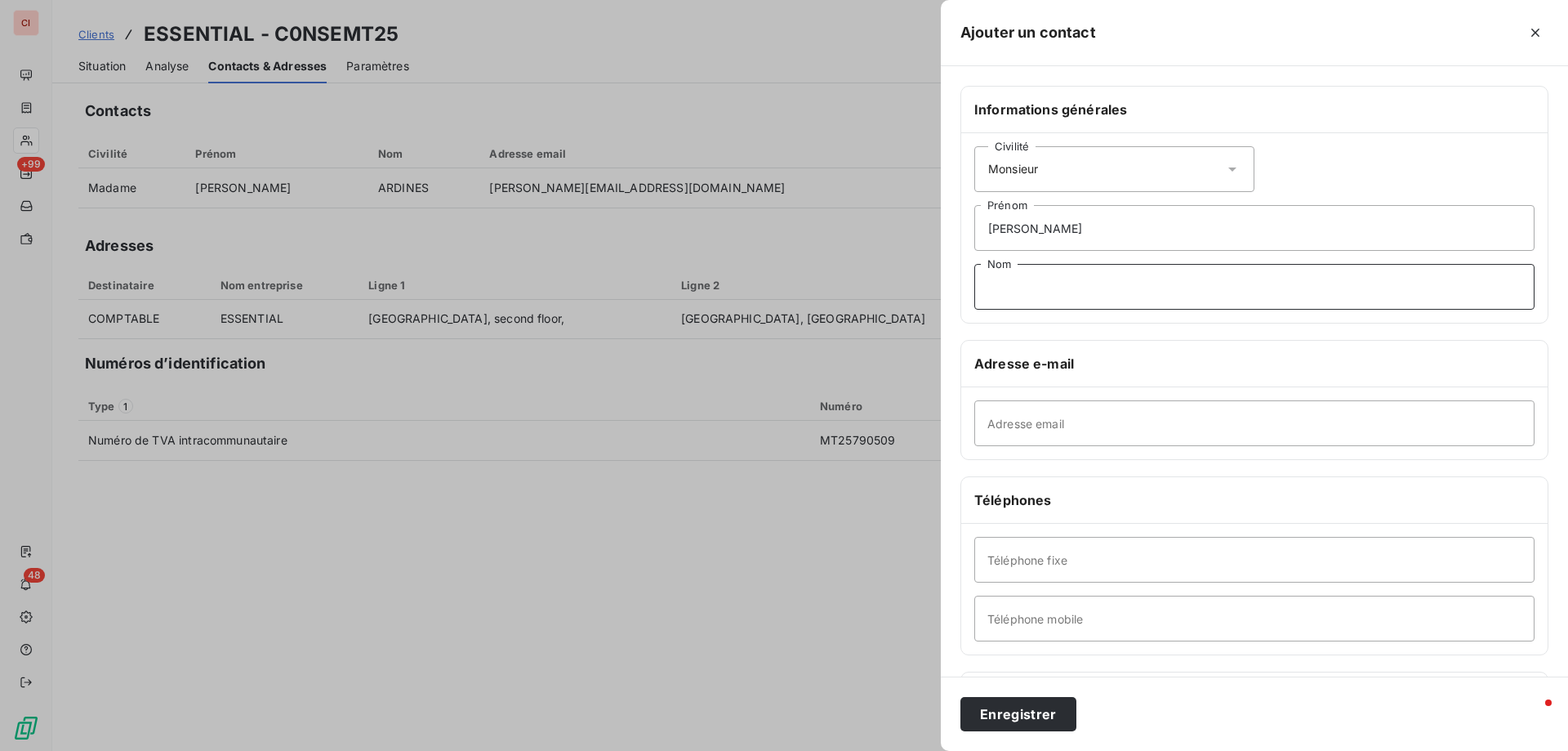
click at [1033, 295] on input "Nom" at bounding box center [1254, 286] width 560 height 46
type input "MANIN"
click at [1129, 432] on input "Adresse email" at bounding box center [1254, 422] width 560 height 46
paste input "jean-philippe.manin@essentialpharmagroup.com"
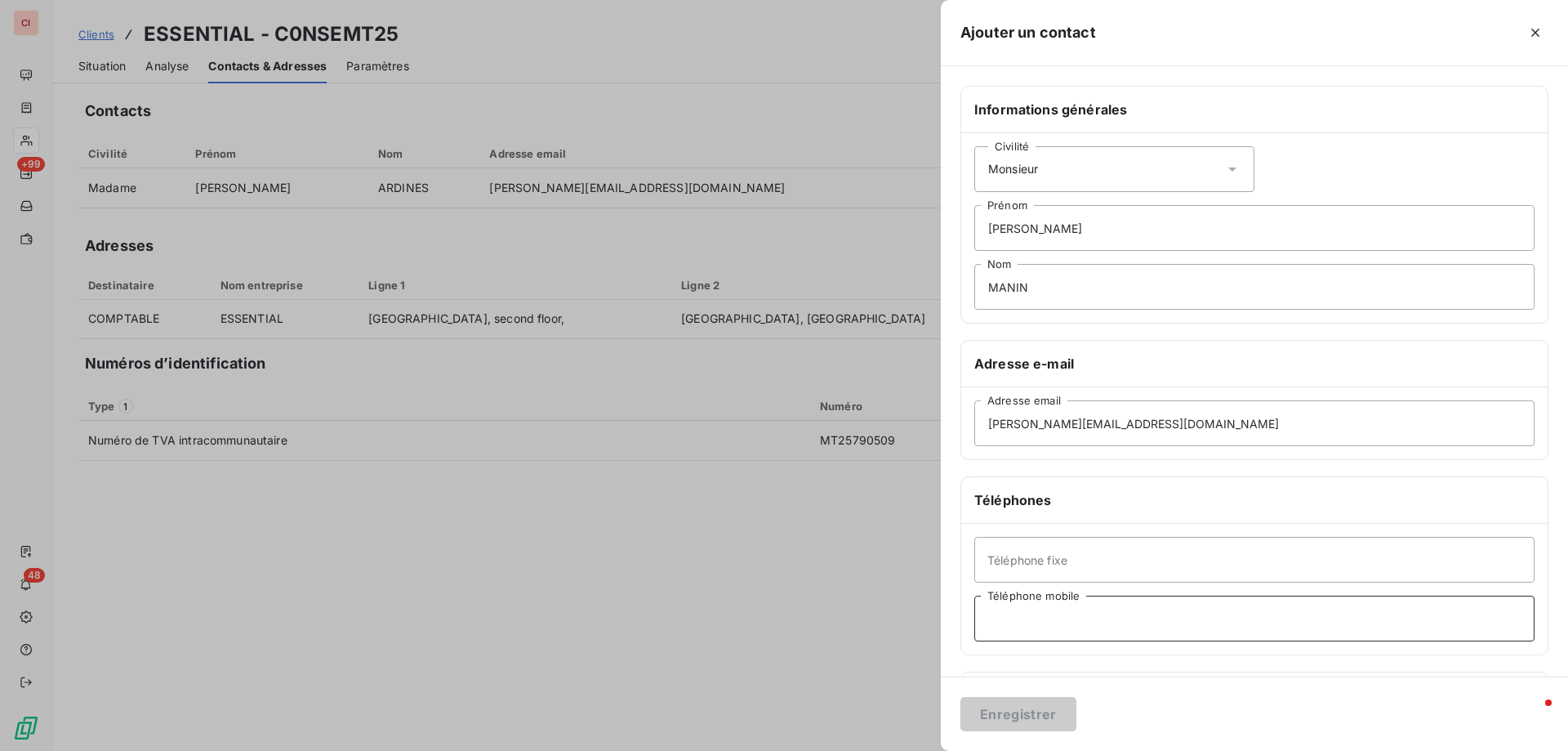
click at [1146, 619] on input "Téléphone mobile" at bounding box center [1254, 617] width 560 height 46
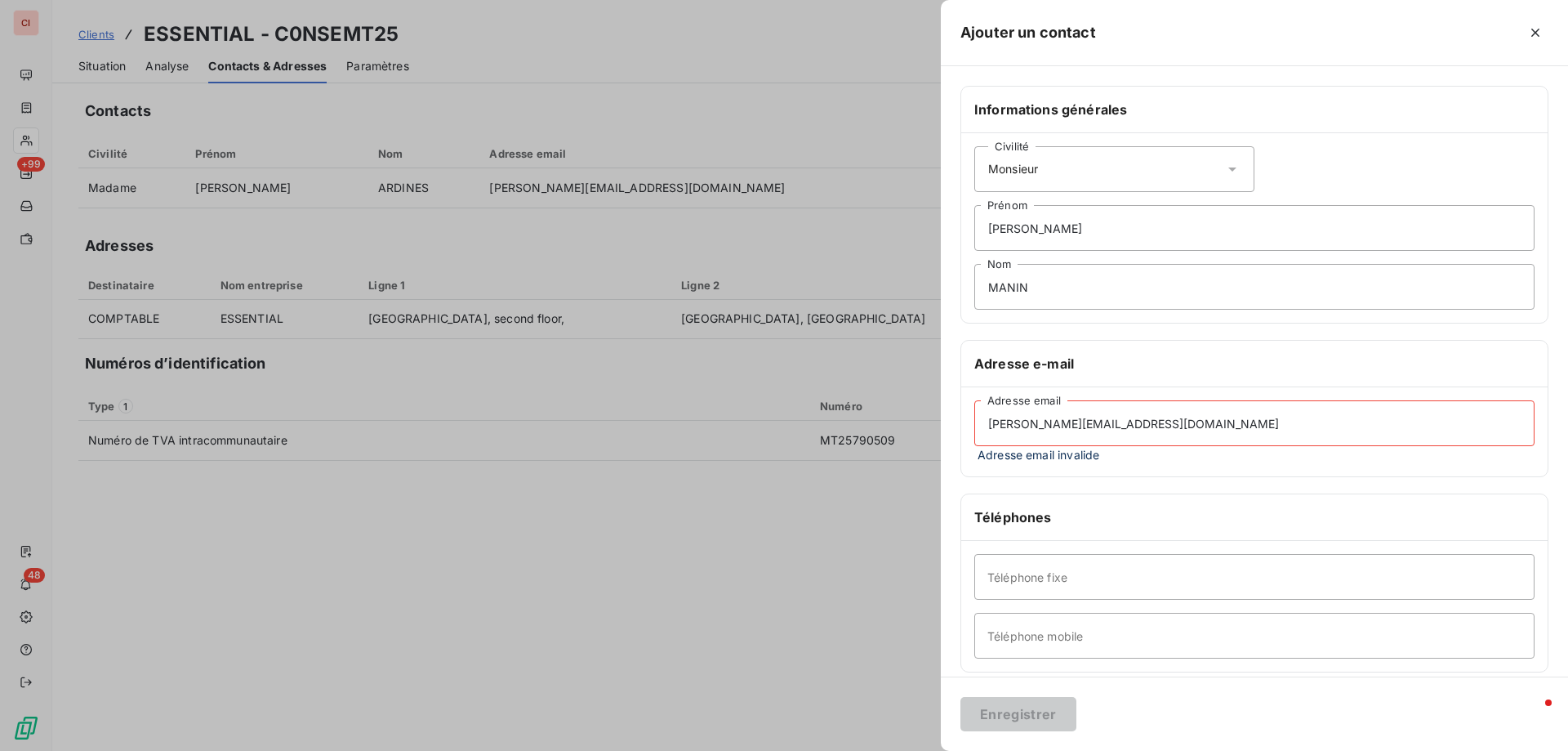
click at [1019, 429] on input "jean-philippe.manin@essentialpharmagroup.com" at bounding box center [1254, 422] width 560 height 46
drag, startPoint x: 1060, startPoint y: 424, endPoint x: 978, endPoint y: 423, distance: 82.0
click at [978, 423] on input "jean-philippe.manin@essentialpharmagroup.com" at bounding box center [1254, 422] width 560 height 46
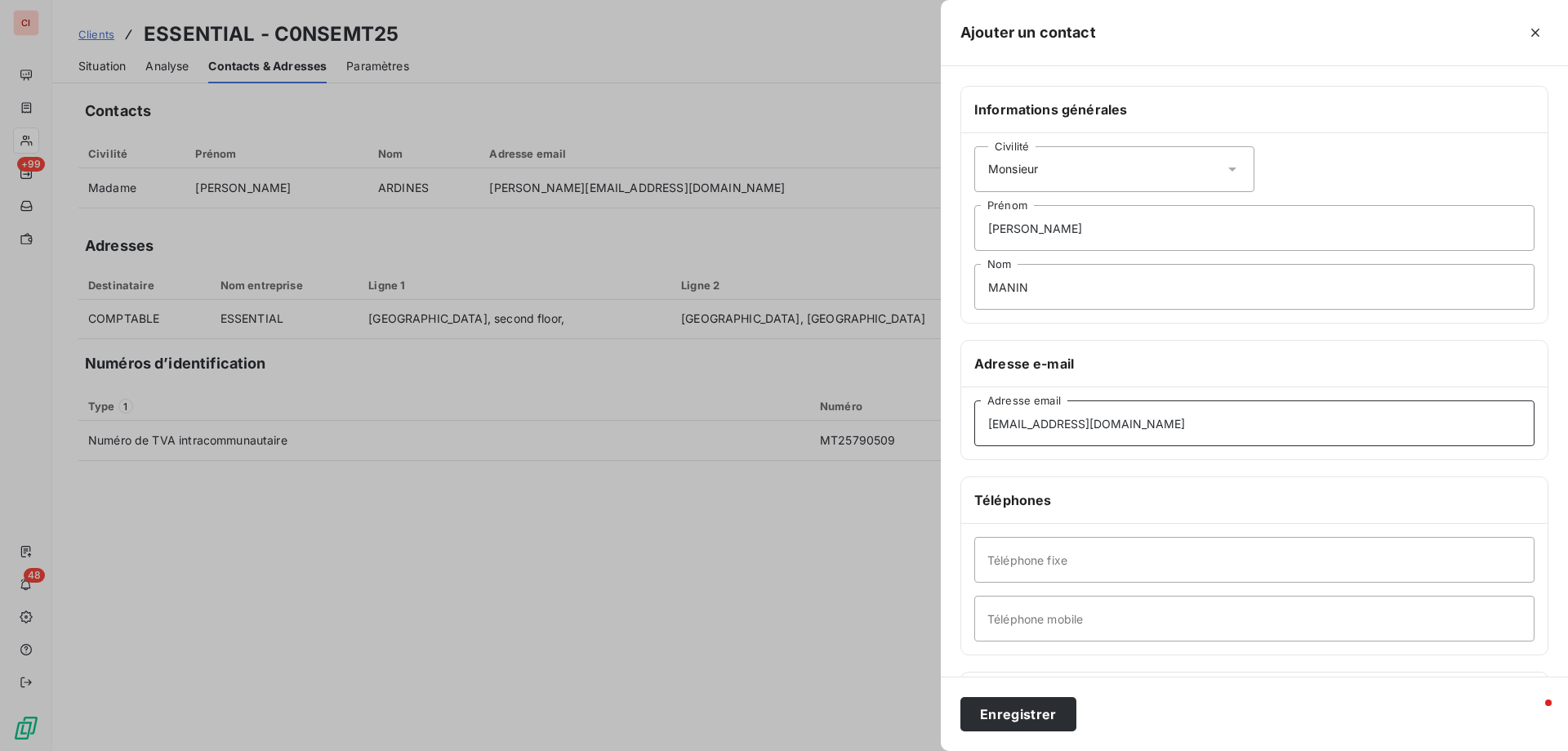
click at [1206, 438] on input "jp.manin@essentialpharmagroup.com" at bounding box center [1254, 422] width 560 height 46
type input "jp.manin@essentialpharmagroup.com"
click at [1020, 708] on button "Enregistrer" at bounding box center [1018, 714] width 116 height 35
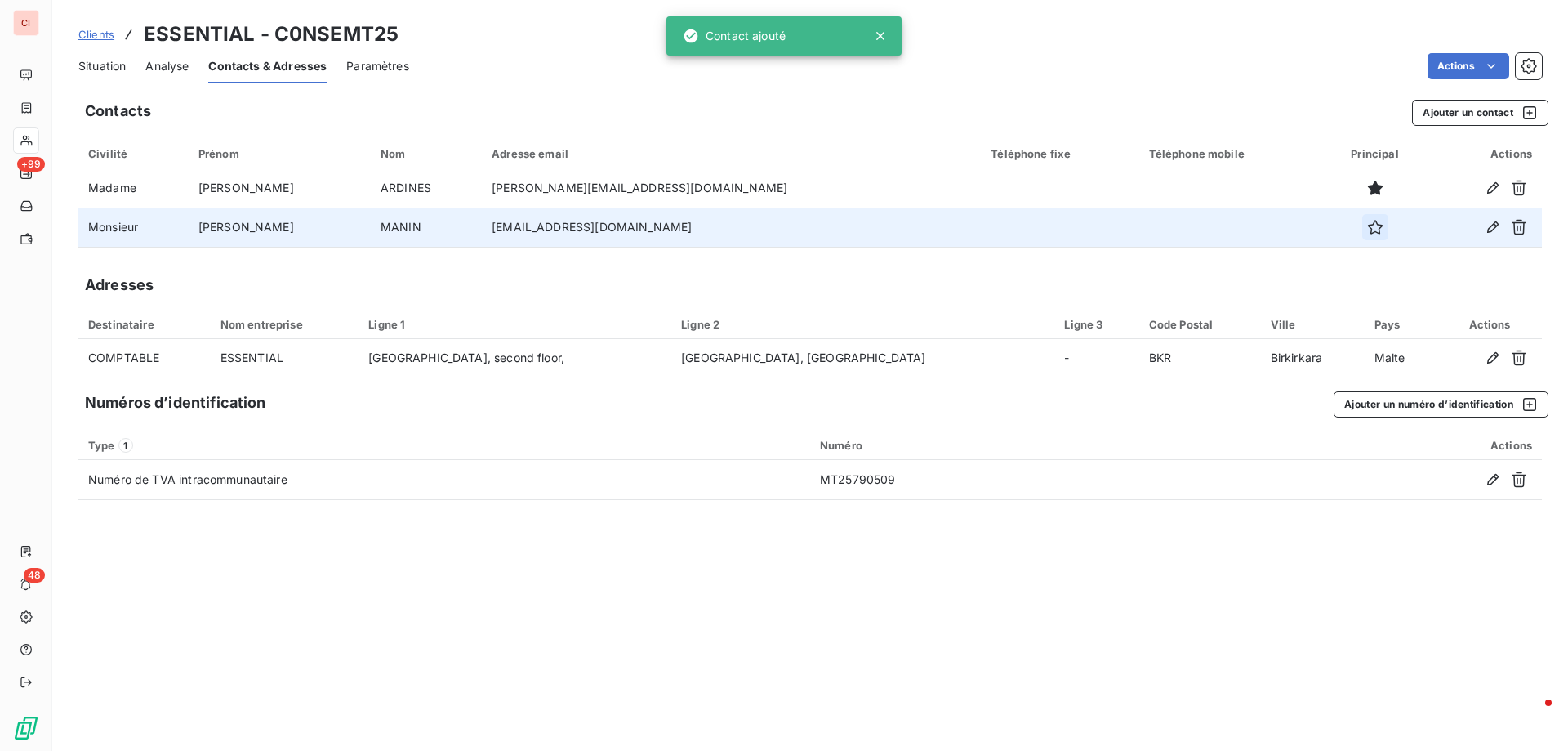
click at [1364, 236] on button "button" at bounding box center [1375, 227] width 26 height 26
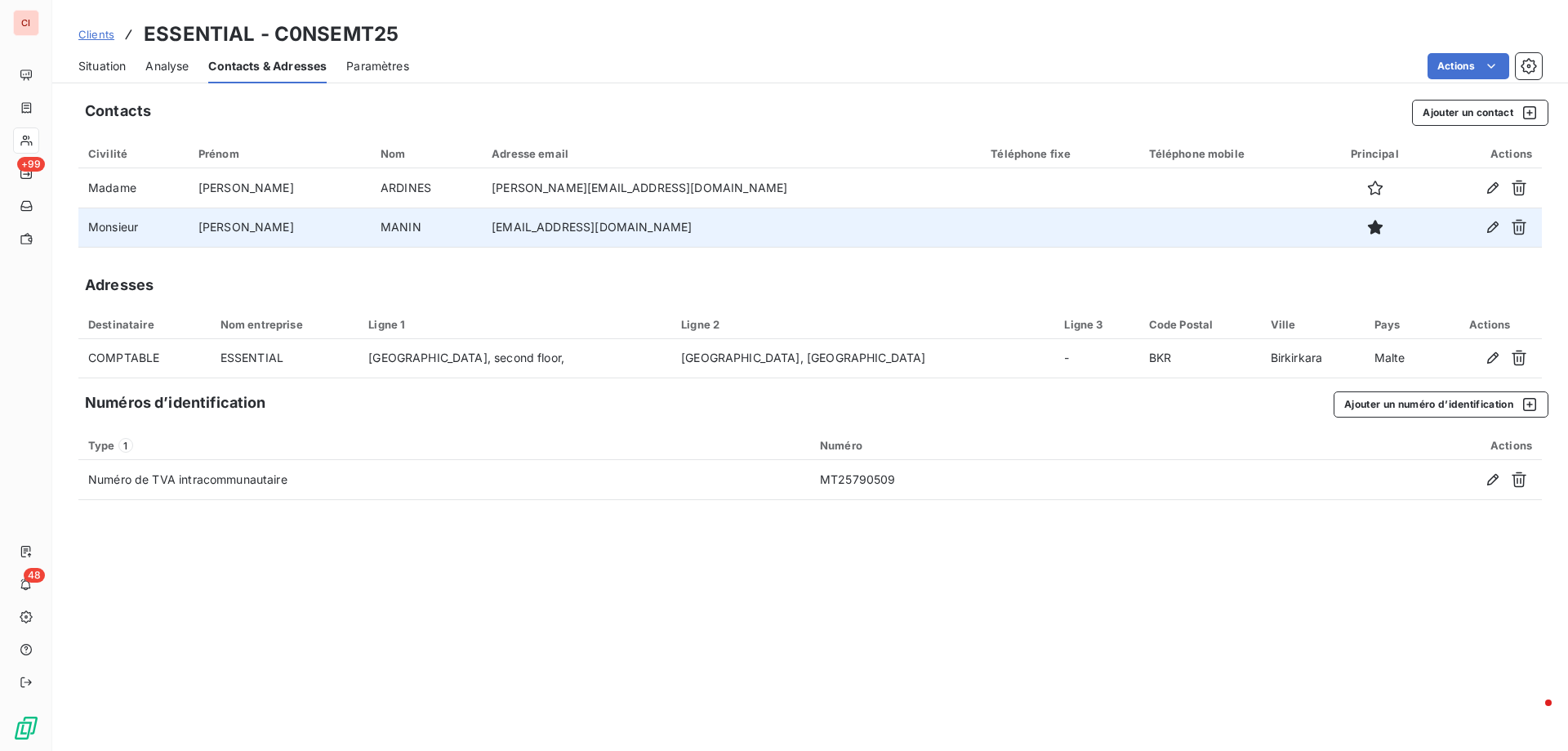
click at [108, 59] on span "Situation" at bounding box center [102, 65] width 48 height 16
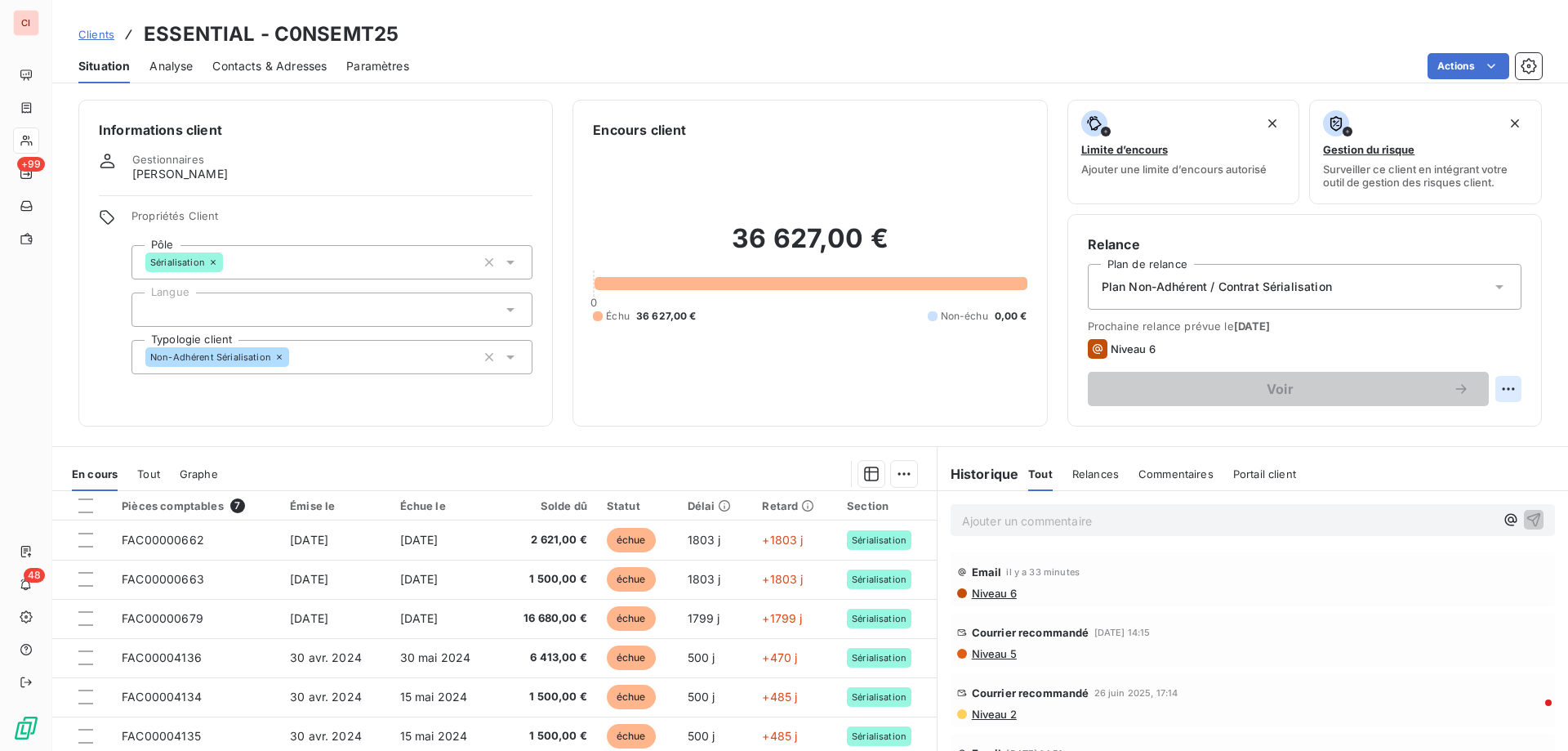
click at [1497, 388] on html "CI +99 48 Clients ESSENTIAL - C0NSEMT25 Situation Analyse Contacts & Adresses P…" at bounding box center [784, 376] width 1568 height 751
click at [1396, 424] on div "Replanifier cette action" at bounding box center [1428, 425] width 147 height 26
select select "8"
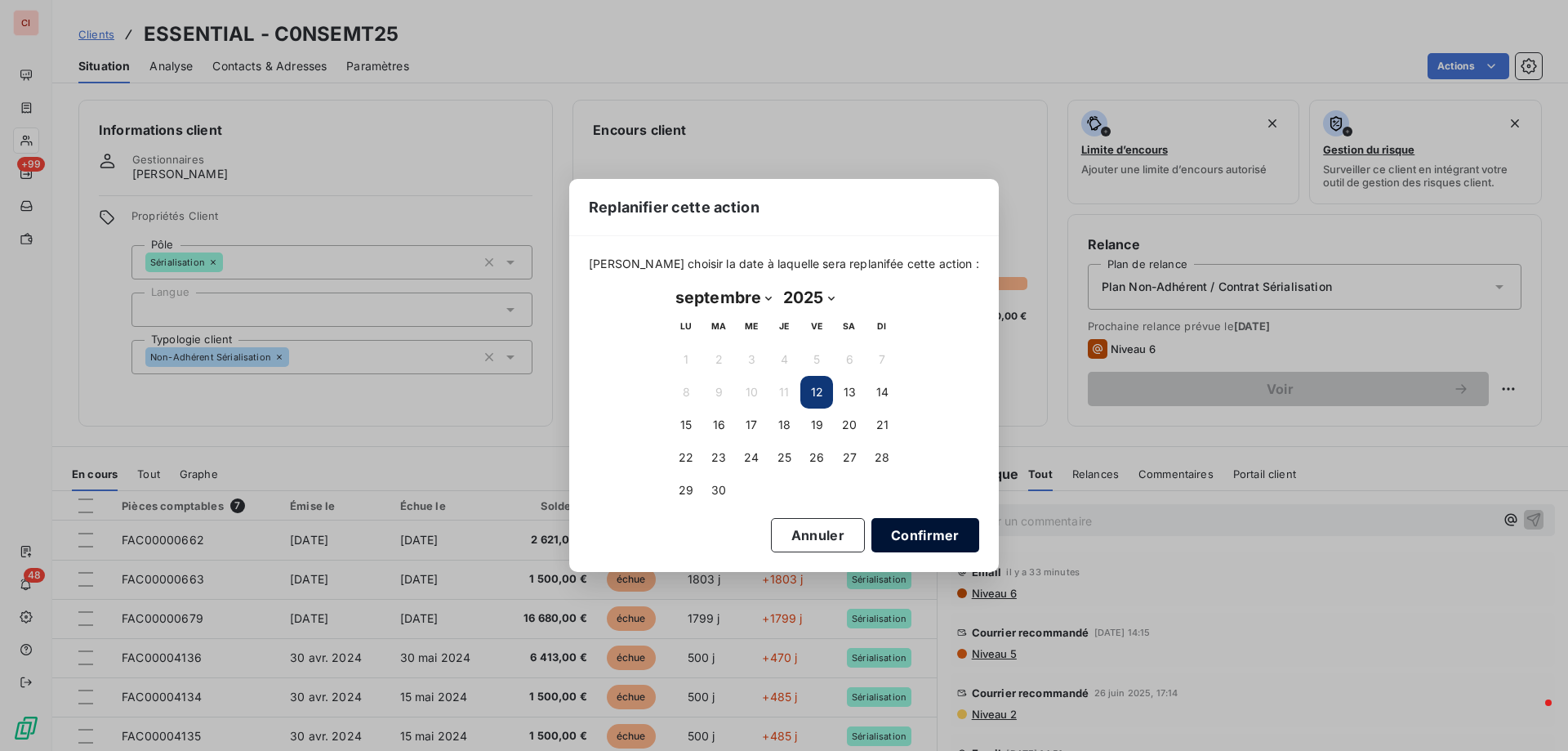
click at [884, 539] on button "Confirmer" at bounding box center [925, 534] width 107 height 35
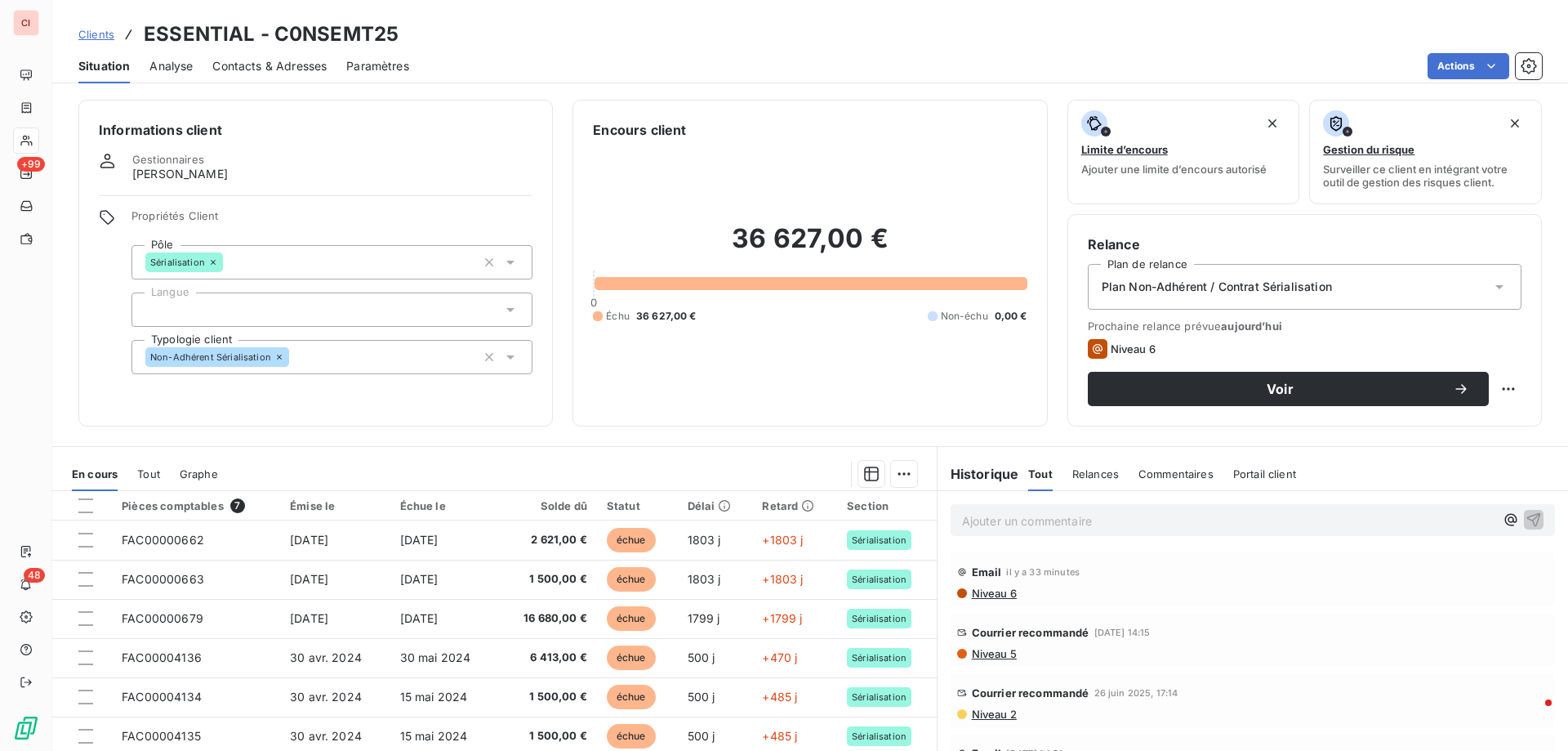
scroll to position [104, 0]
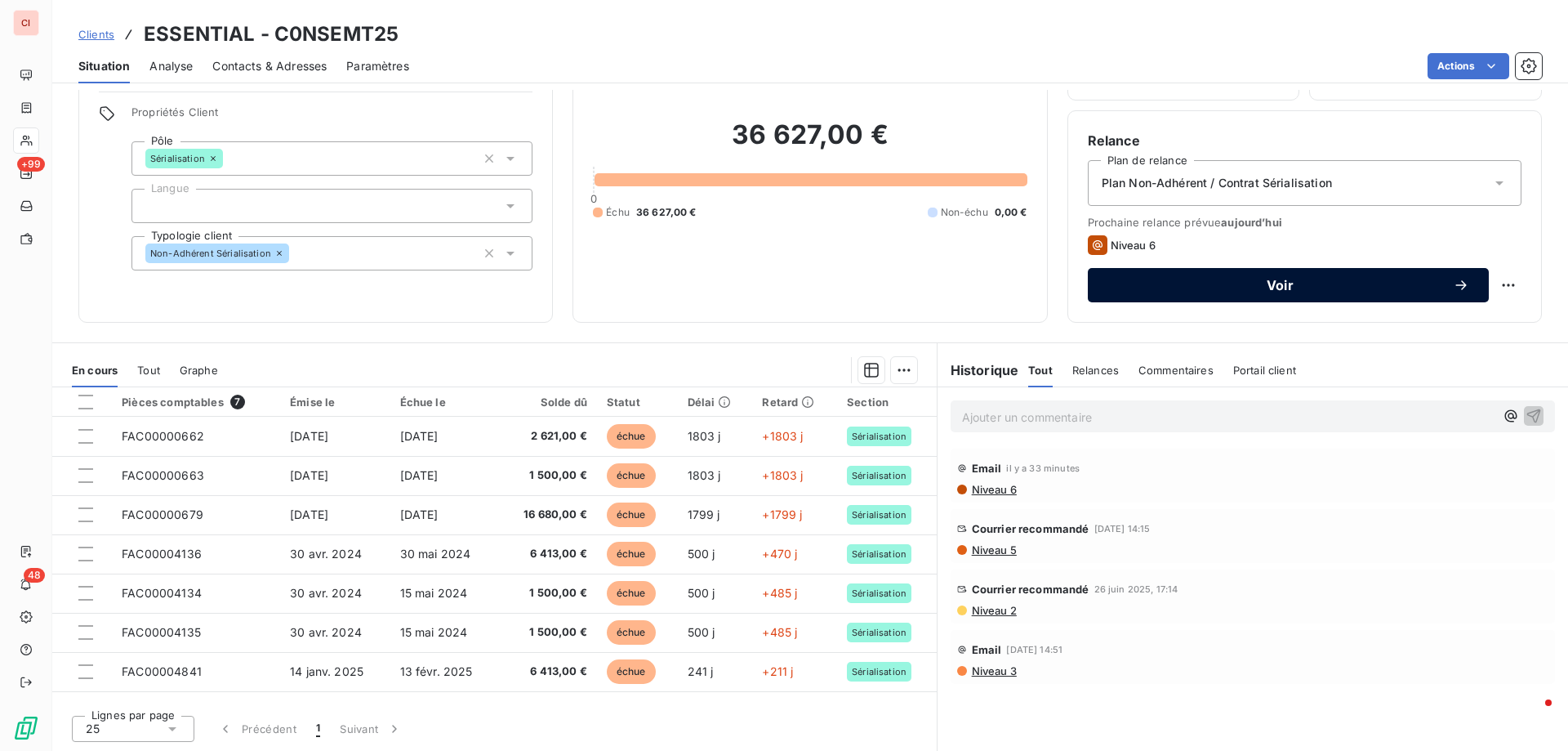
click at [1293, 291] on div "Voir" at bounding box center [1288, 284] width 361 height 16
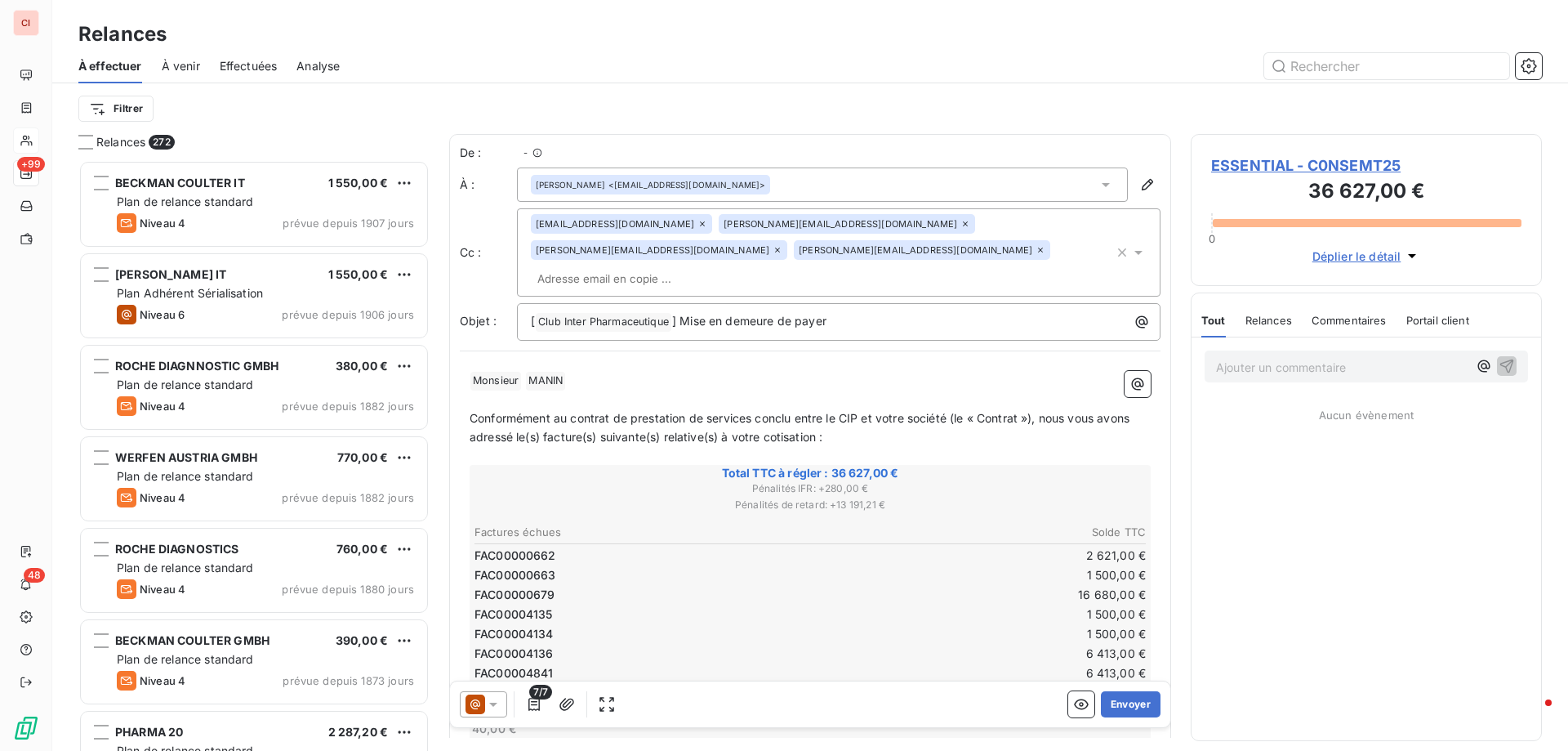
scroll to position [578, 339]
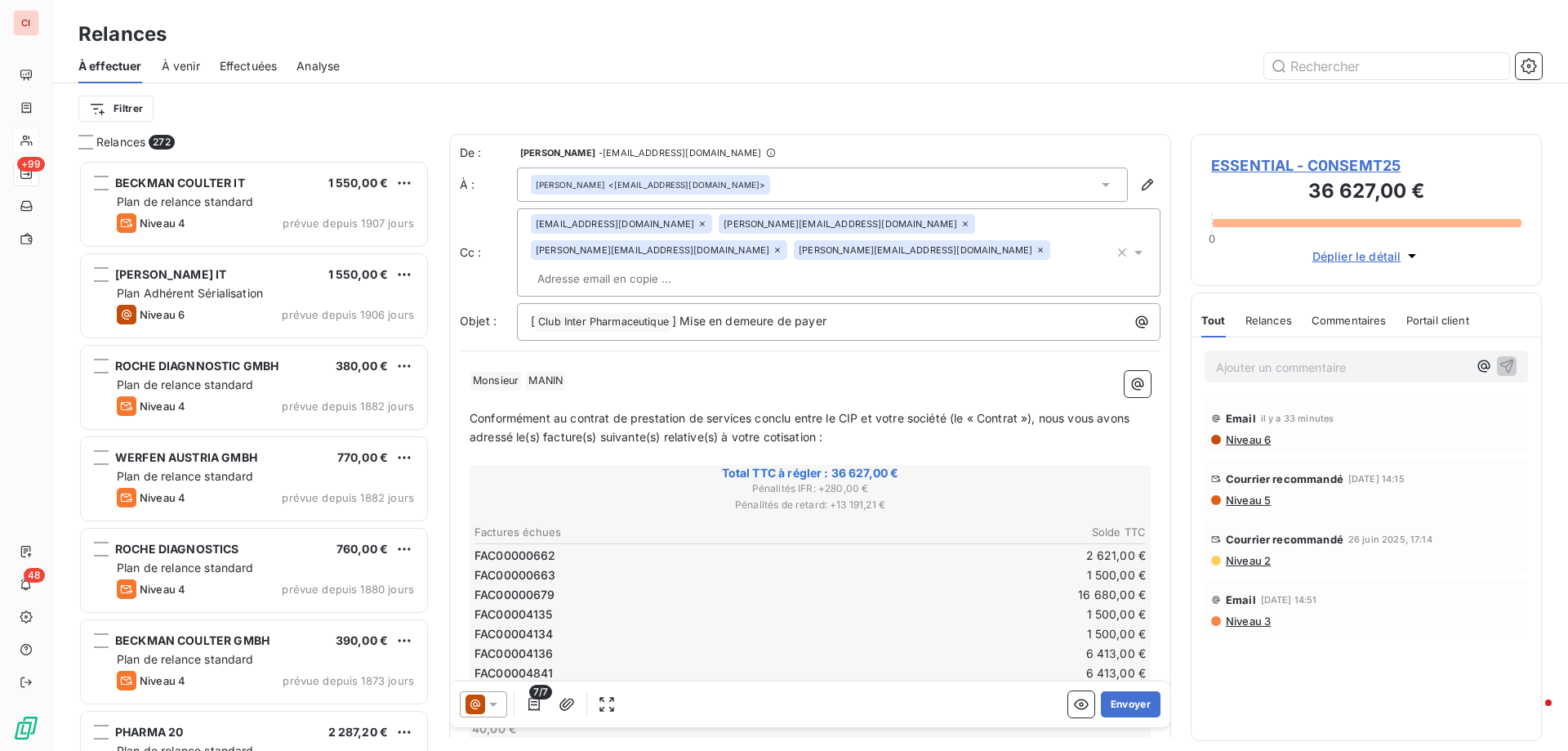
click at [496, 710] on icon at bounding box center [492, 703] width 16 height 16
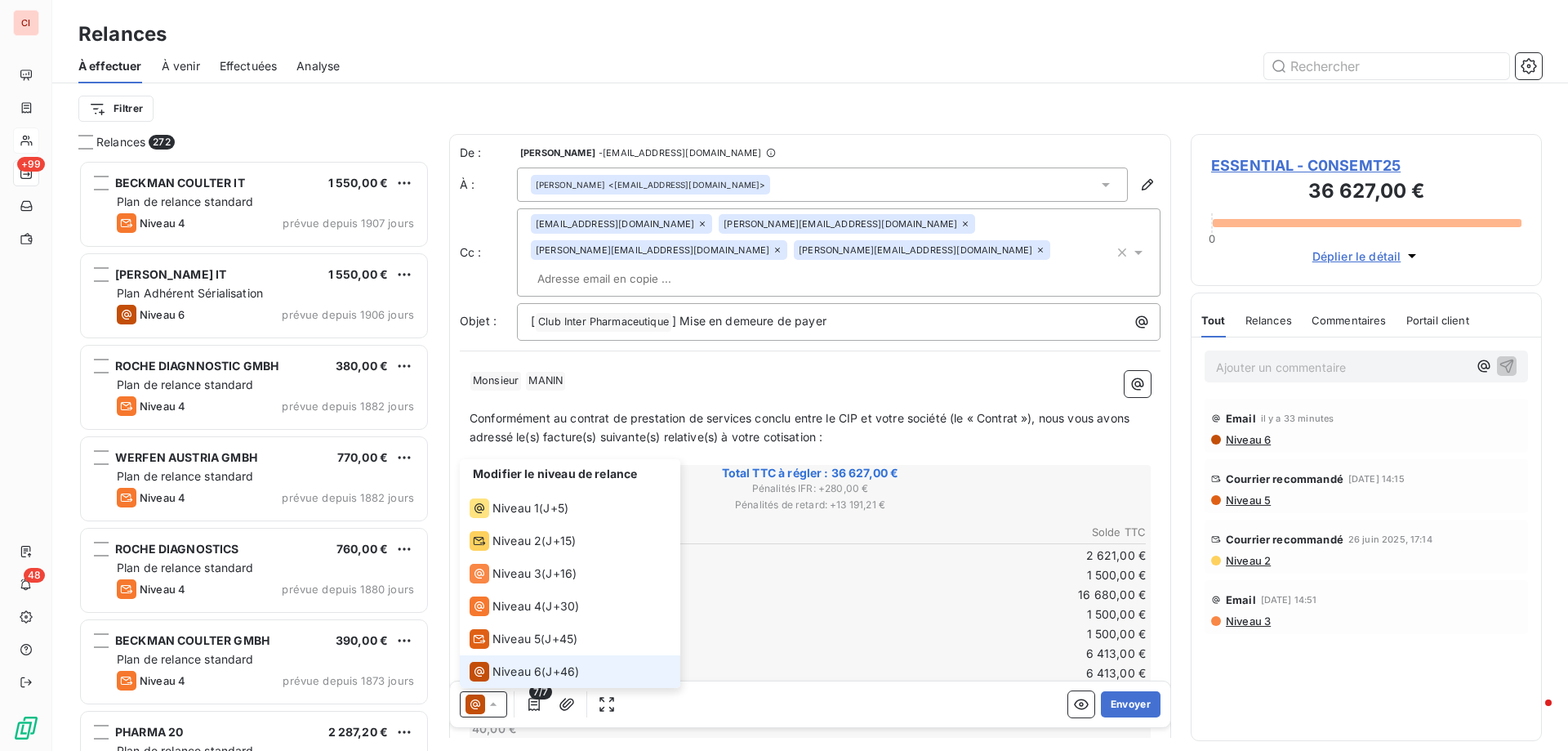
click at [522, 667] on span "Niveau 6" at bounding box center [516, 671] width 49 height 16
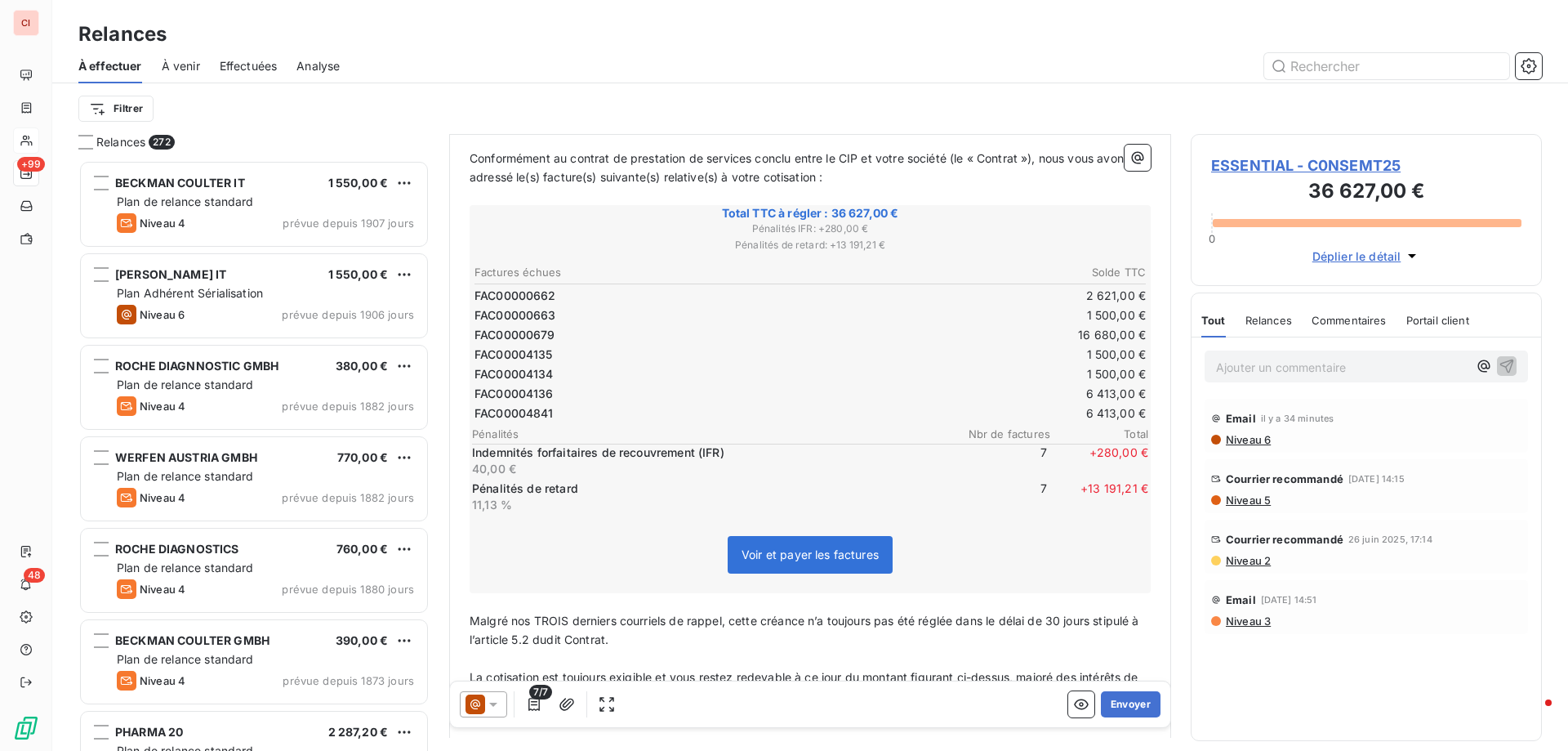
scroll to position [409, 0]
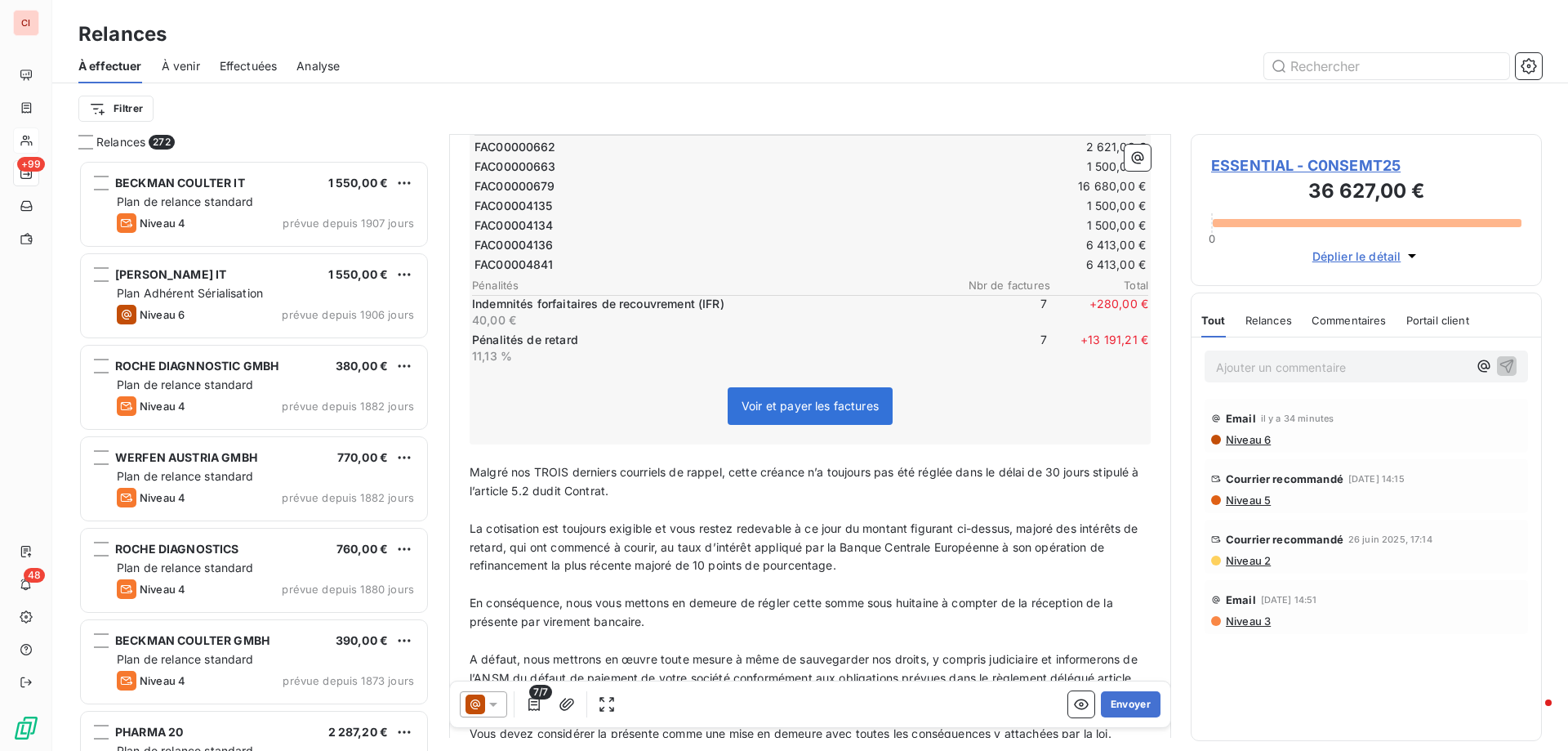
click at [569, 465] on span "Malgré nos TROIS derniers courriels de rappel, cette créance n’a toujours pas é…" at bounding box center [806, 481] width 672 height 33
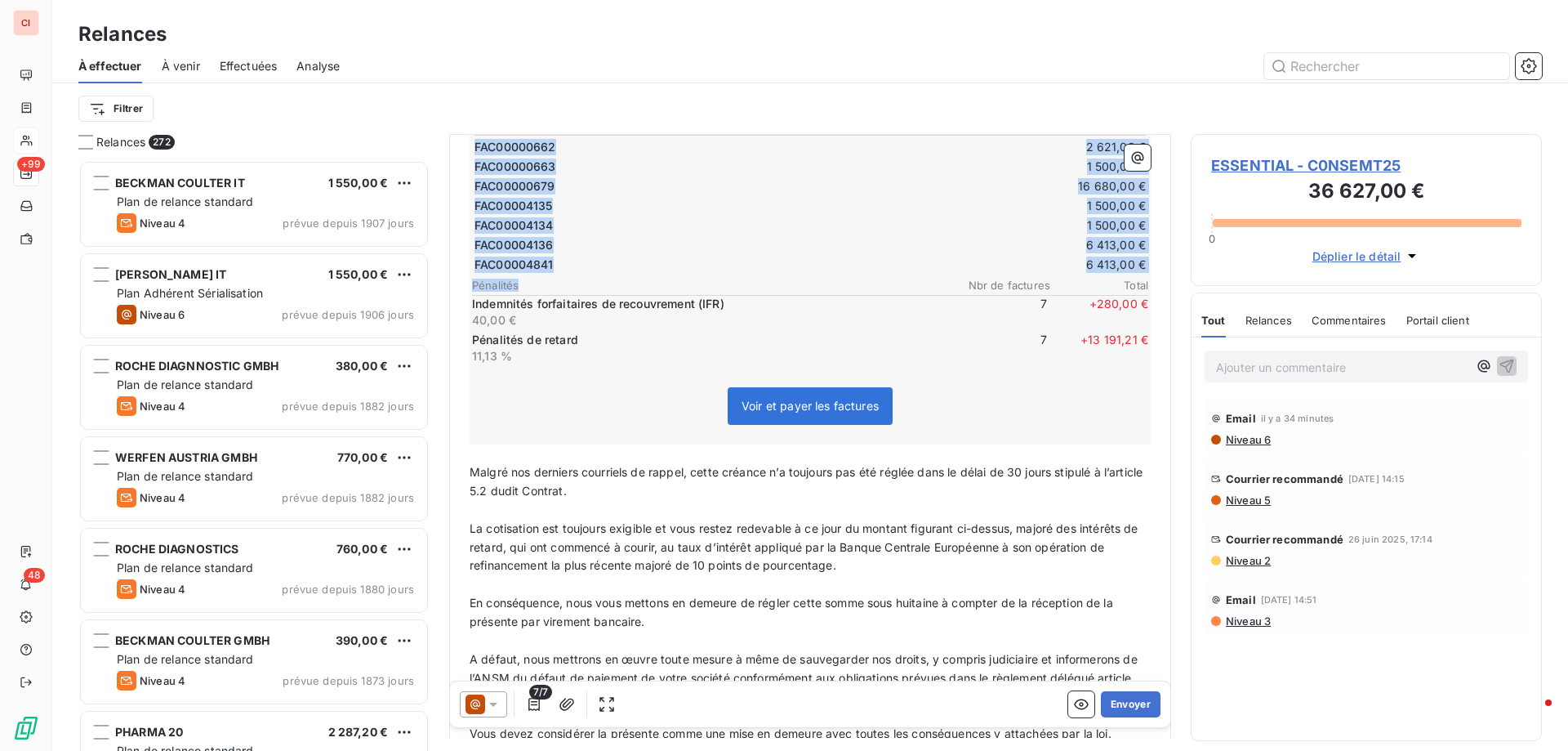
click at [810, 250] on div "Factures échues Solde TTC FAC00000662 2 621,00 € FAC00000663 1 500,00 € FAC0000…" at bounding box center [810, 239] width 676 height 250
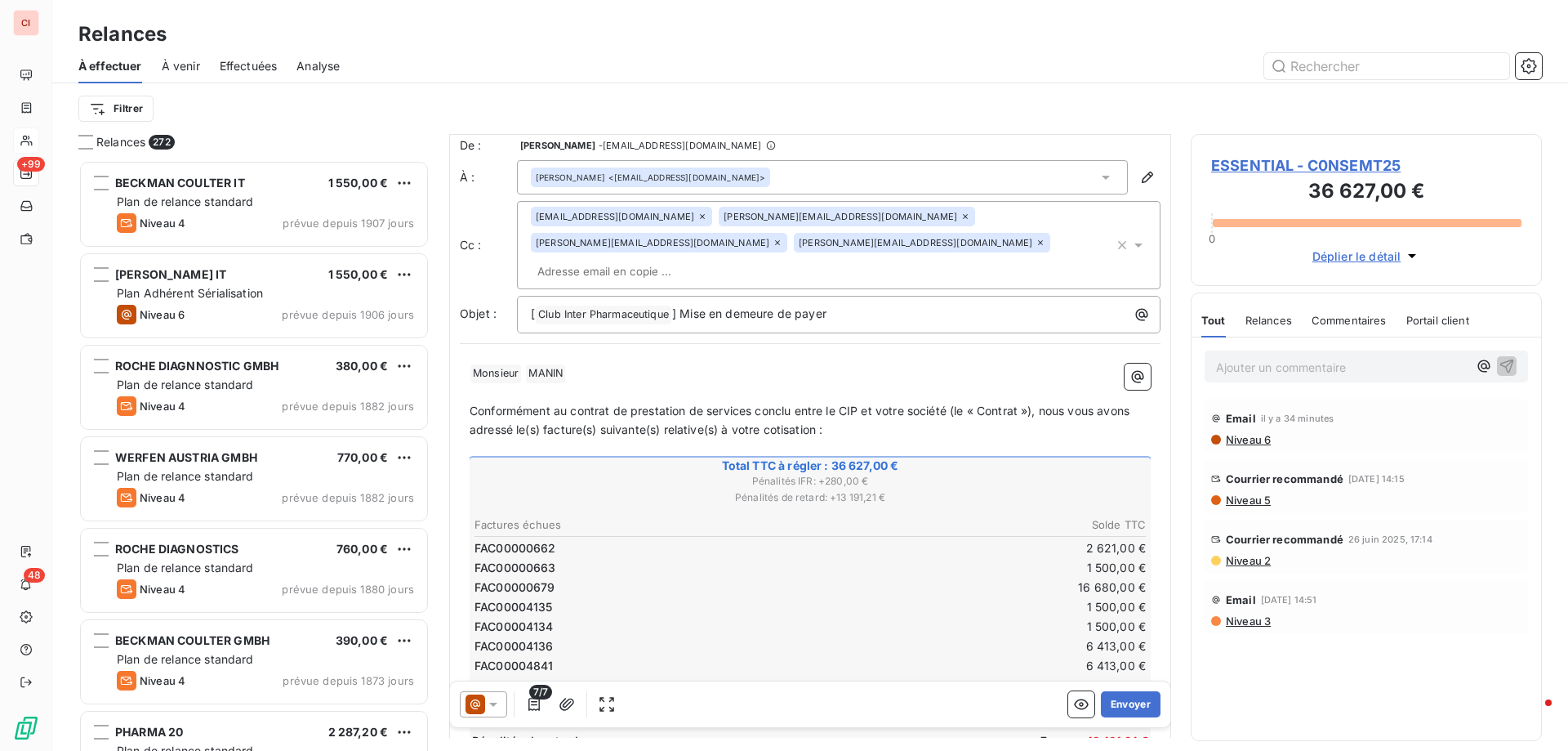
scroll to position [0, 0]
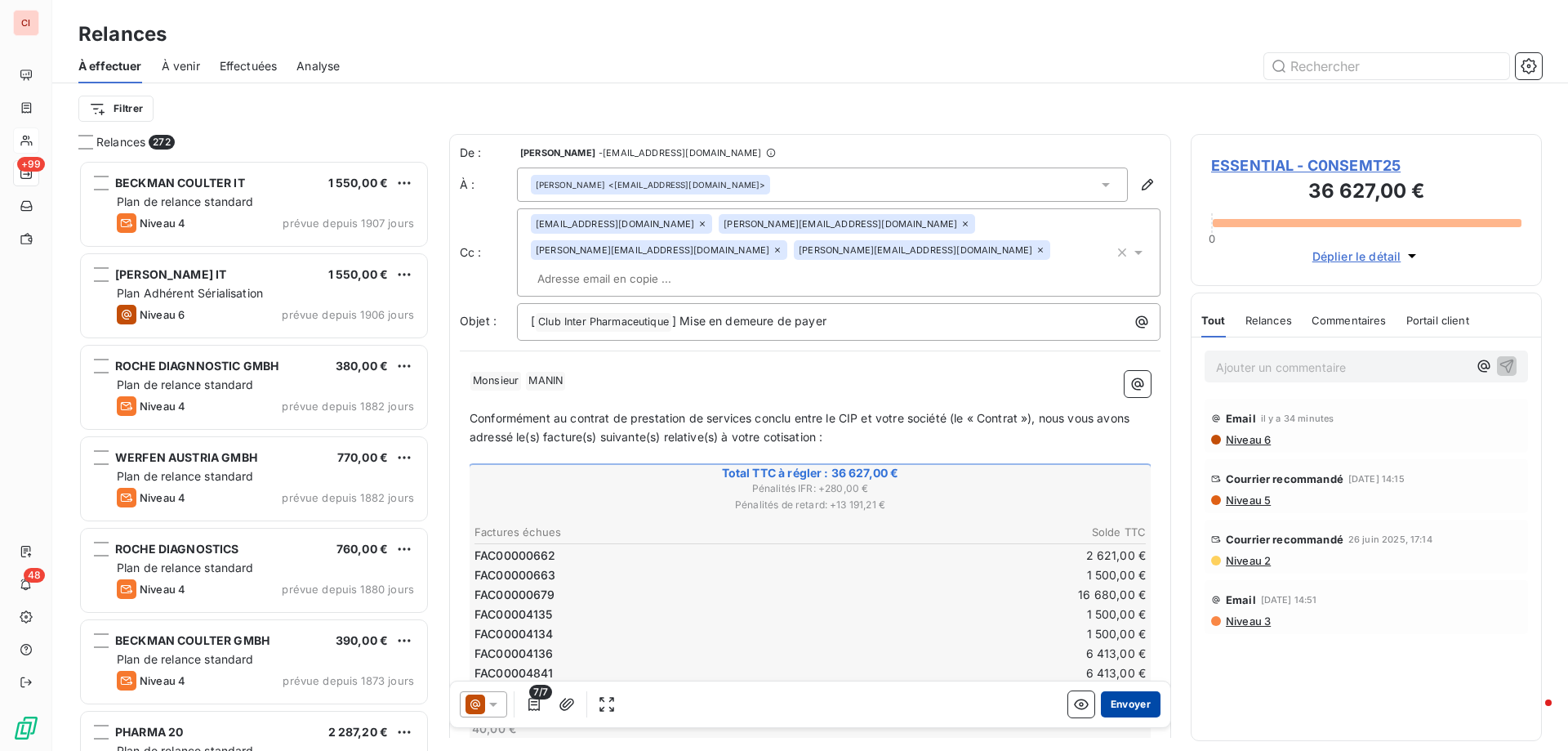
click at [1122, 711] on button "Envoyer" at bounding box center [1131, 704] width 60 height 26
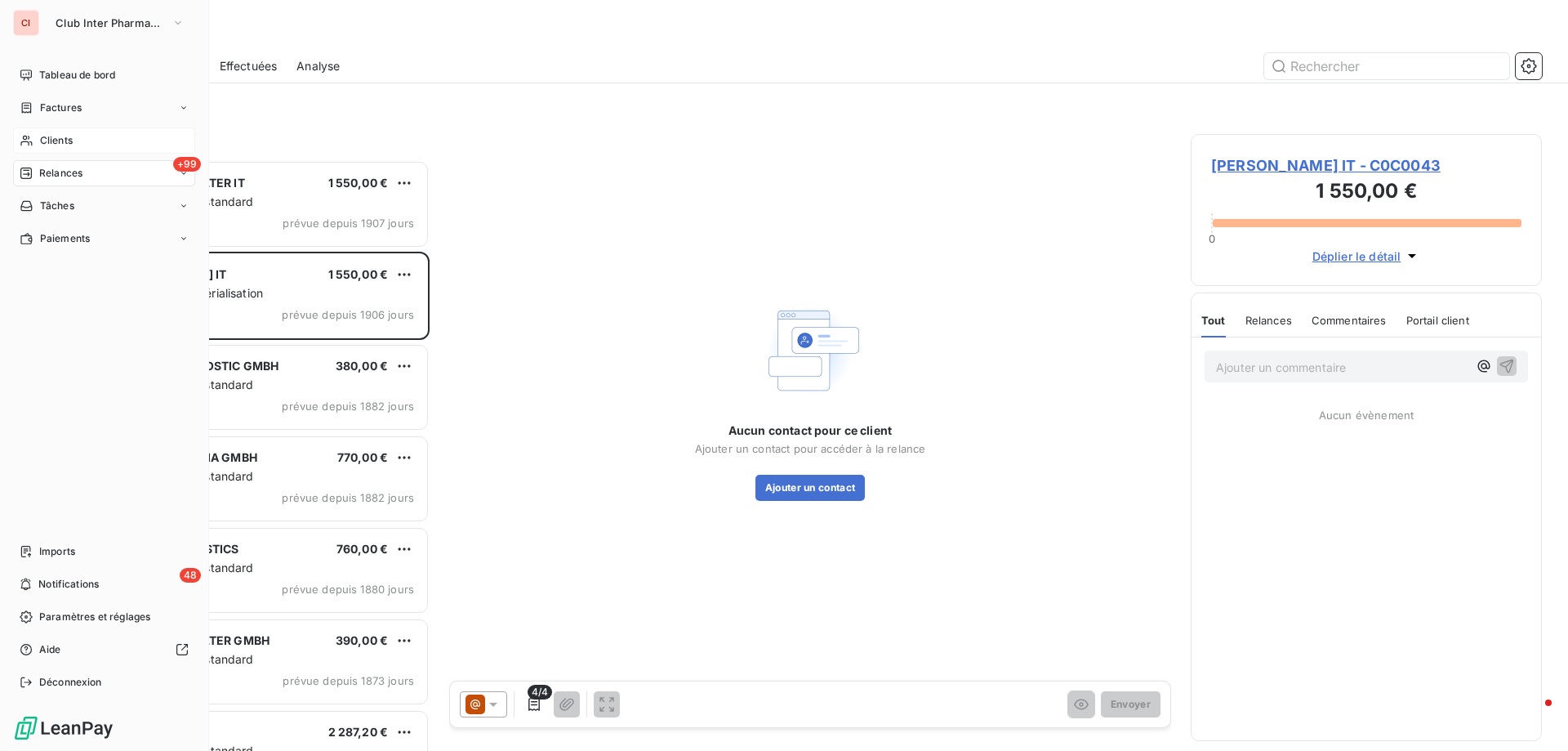
click at [63, 144] on span "Clients" at bounding box center [56, 141] width 33 height 15
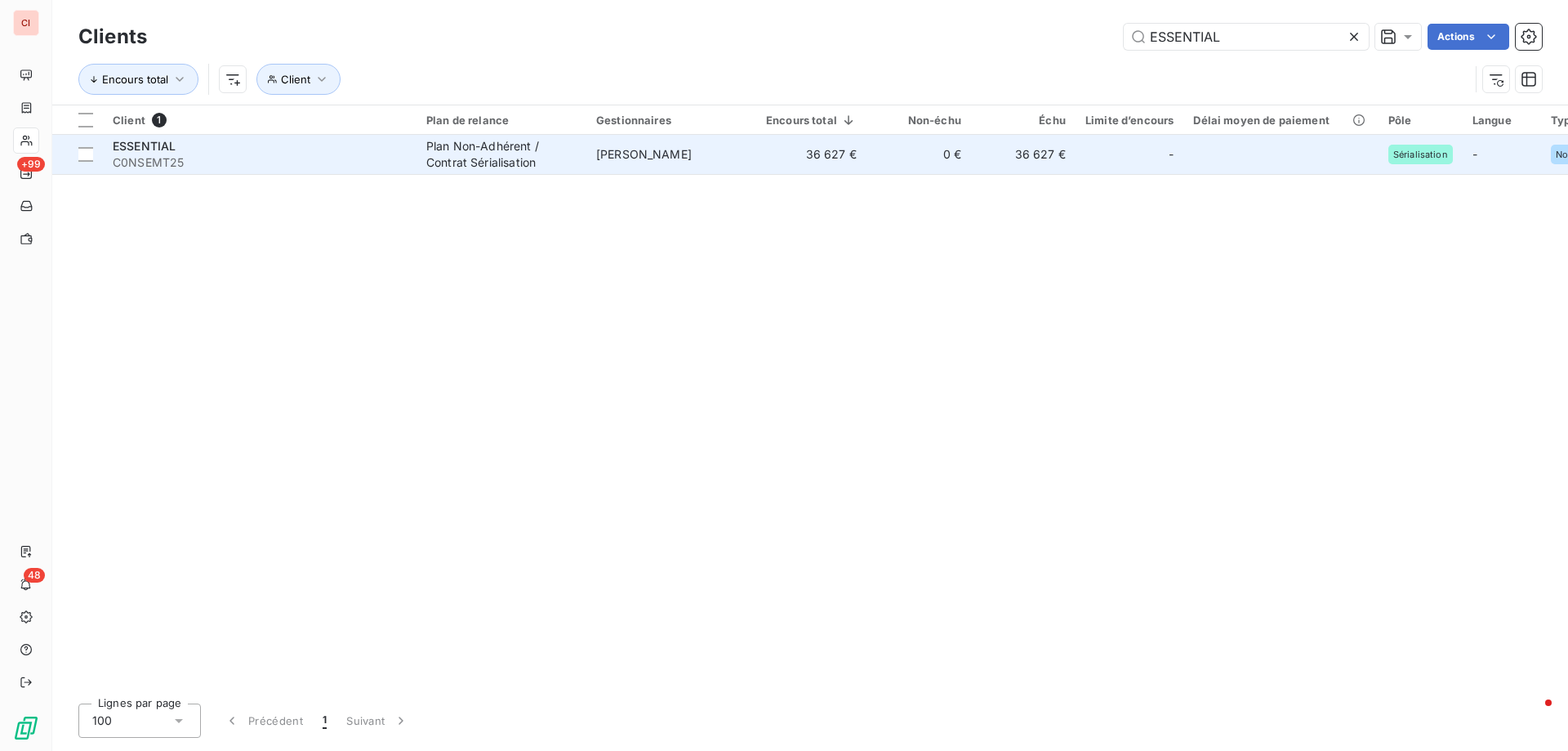
click at [618, 149] on span "[PERSON_NAME]" at bounding box center [643, 153] width 95 height 14
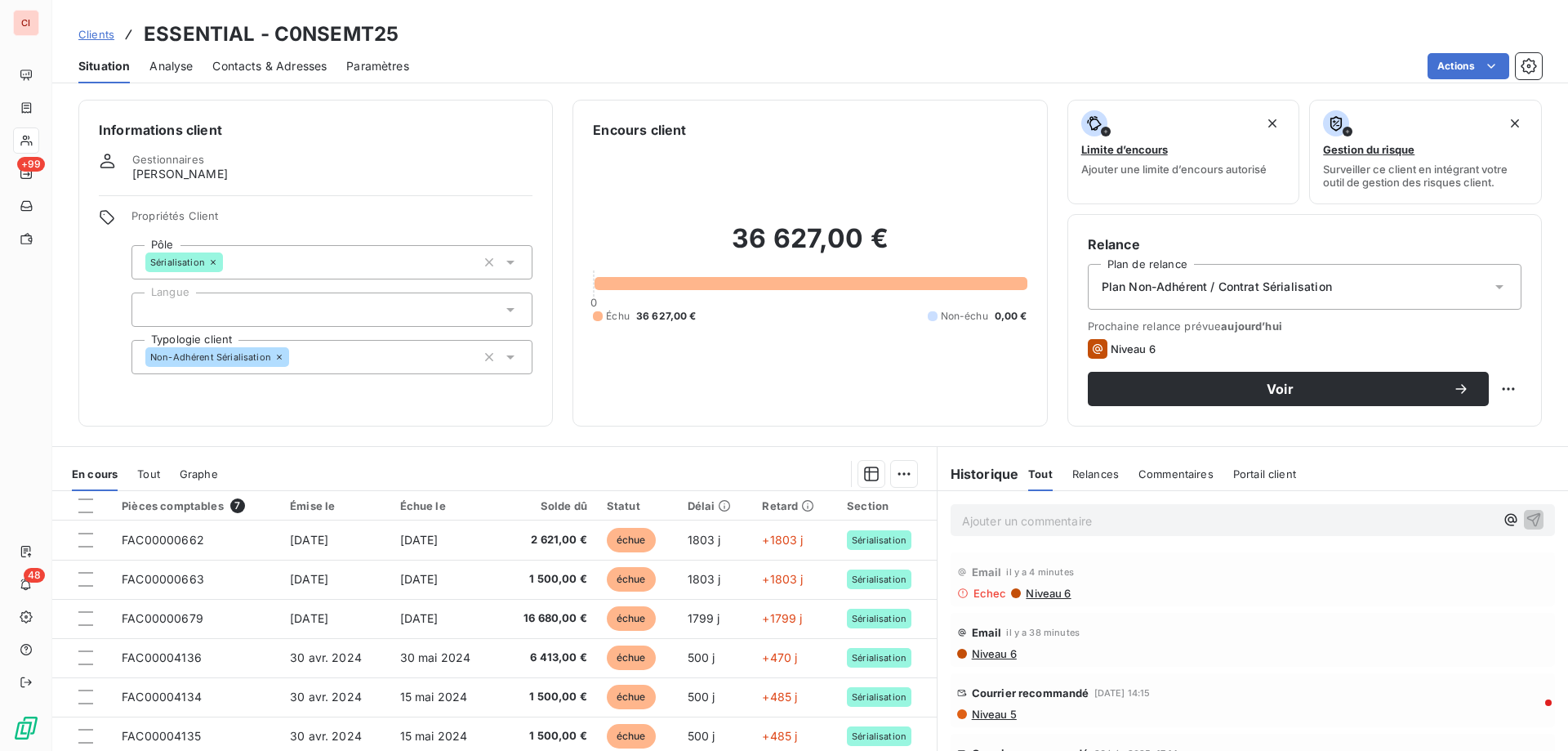
click at [275, 78] on div "Contacts & Adresses" at bounding box center [269, 65] width 114 height 35
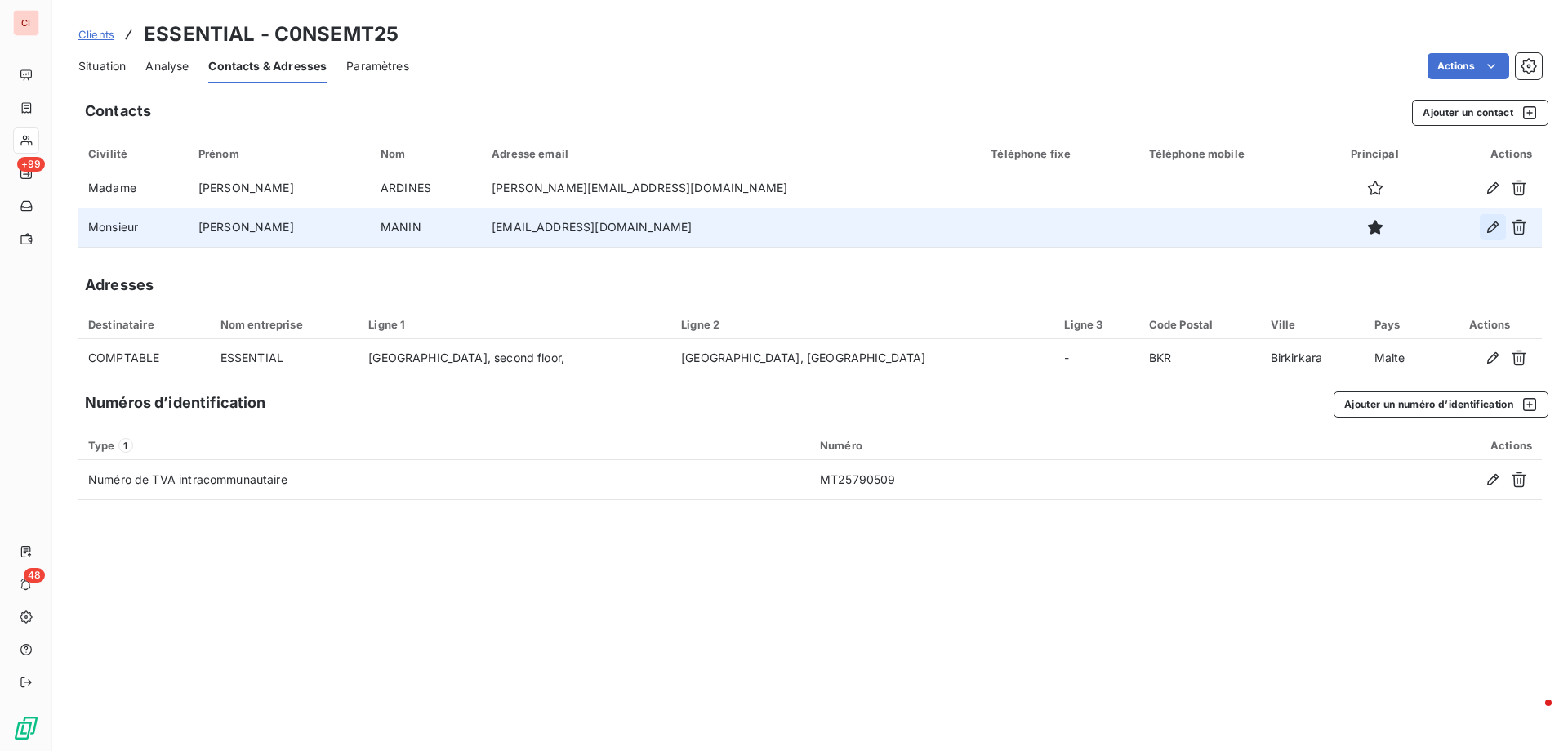
click at [1490, 224] on icon "button" at bounding box center [1492, 226] width 16 height 16
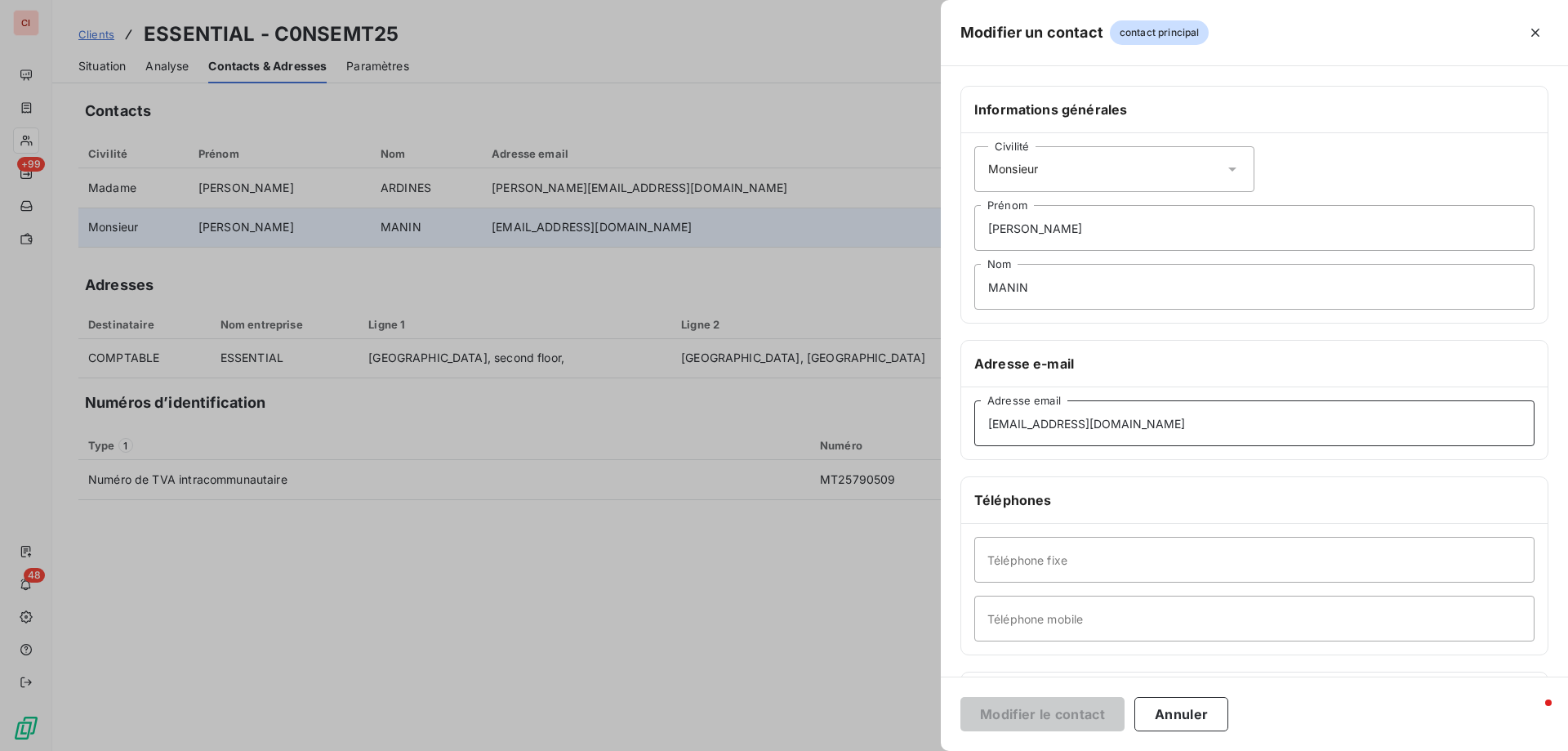
click at [996, 422] on input "jp.manin@essentialpharmagroup.com" at bounding box center [1254, 422] width 560 height 46
click at [1290, 439] on input "jeanphilipe.manin@essentialpharmagroup.com" at bounding box center [1254, 422] width 560 height 46
type input "jeanphilipe.manin@essentialpharmagroup.com"
click at [1090, 705] on button "Modifier le contact" at bounding box center [1042, 714] width 164 height 35
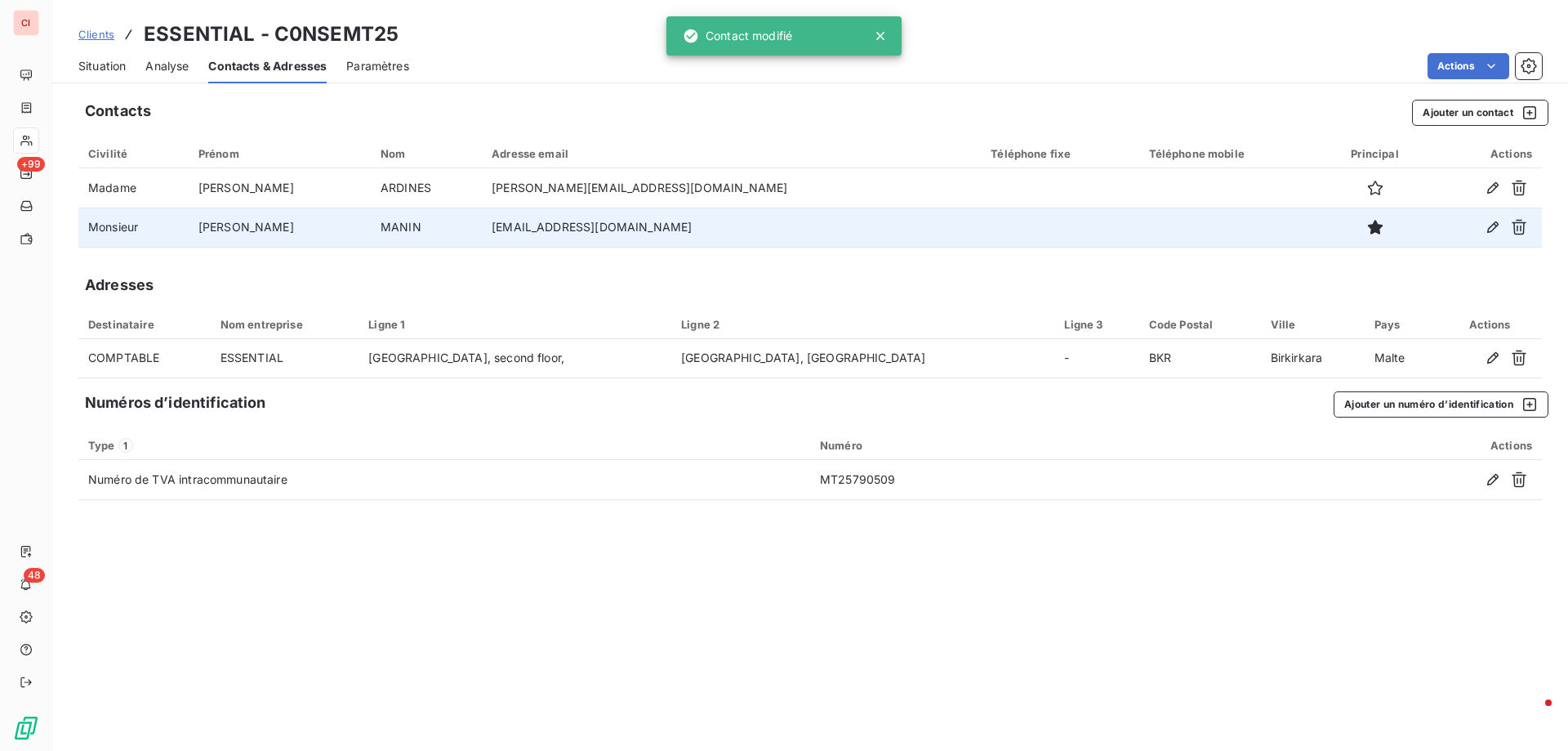
click at [116, 68] on span "Situation" at bounding box center [102, 65] width 48 height 16
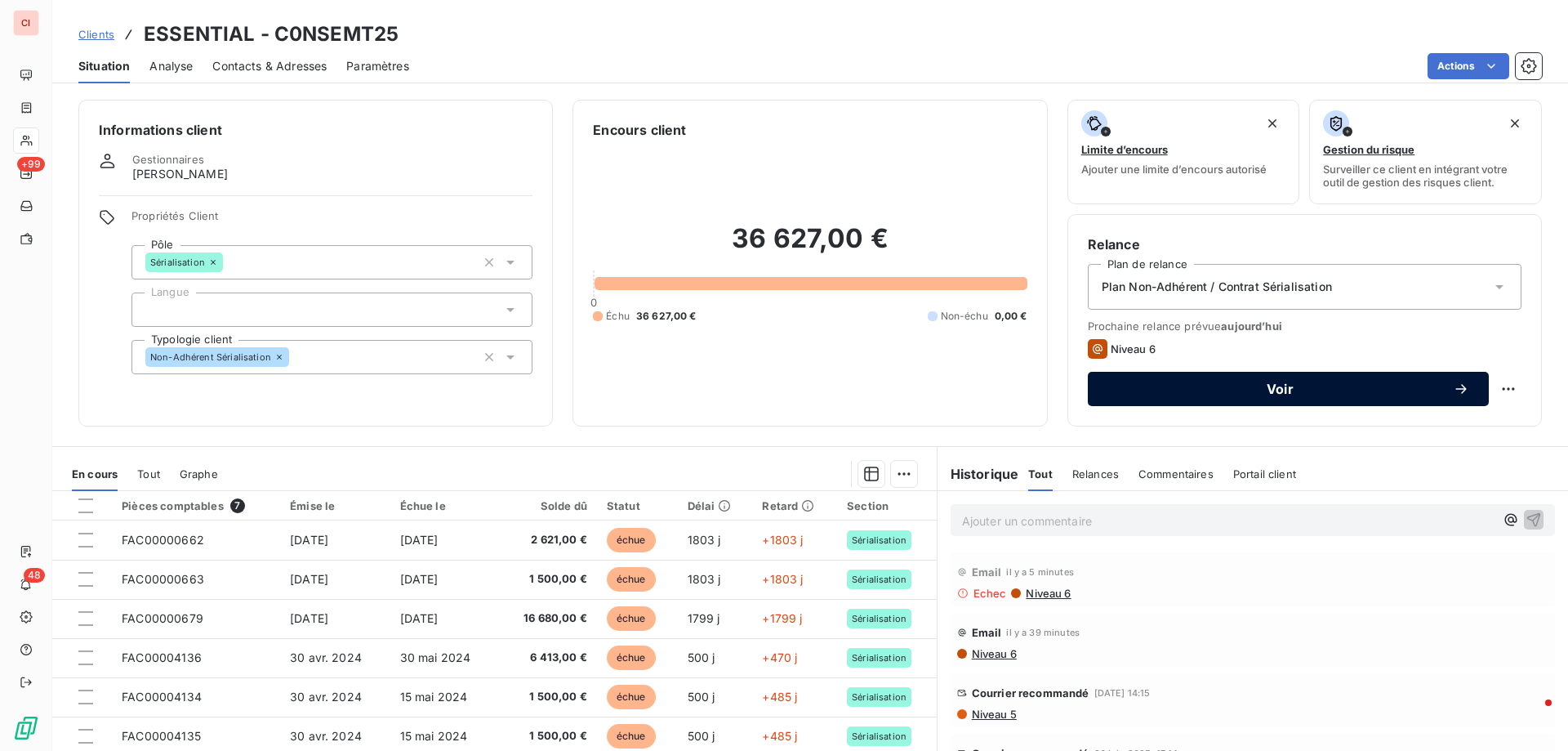
click at [1179, 388] on span "Voir" at bounding box center [1280, 389] width 346 height 13
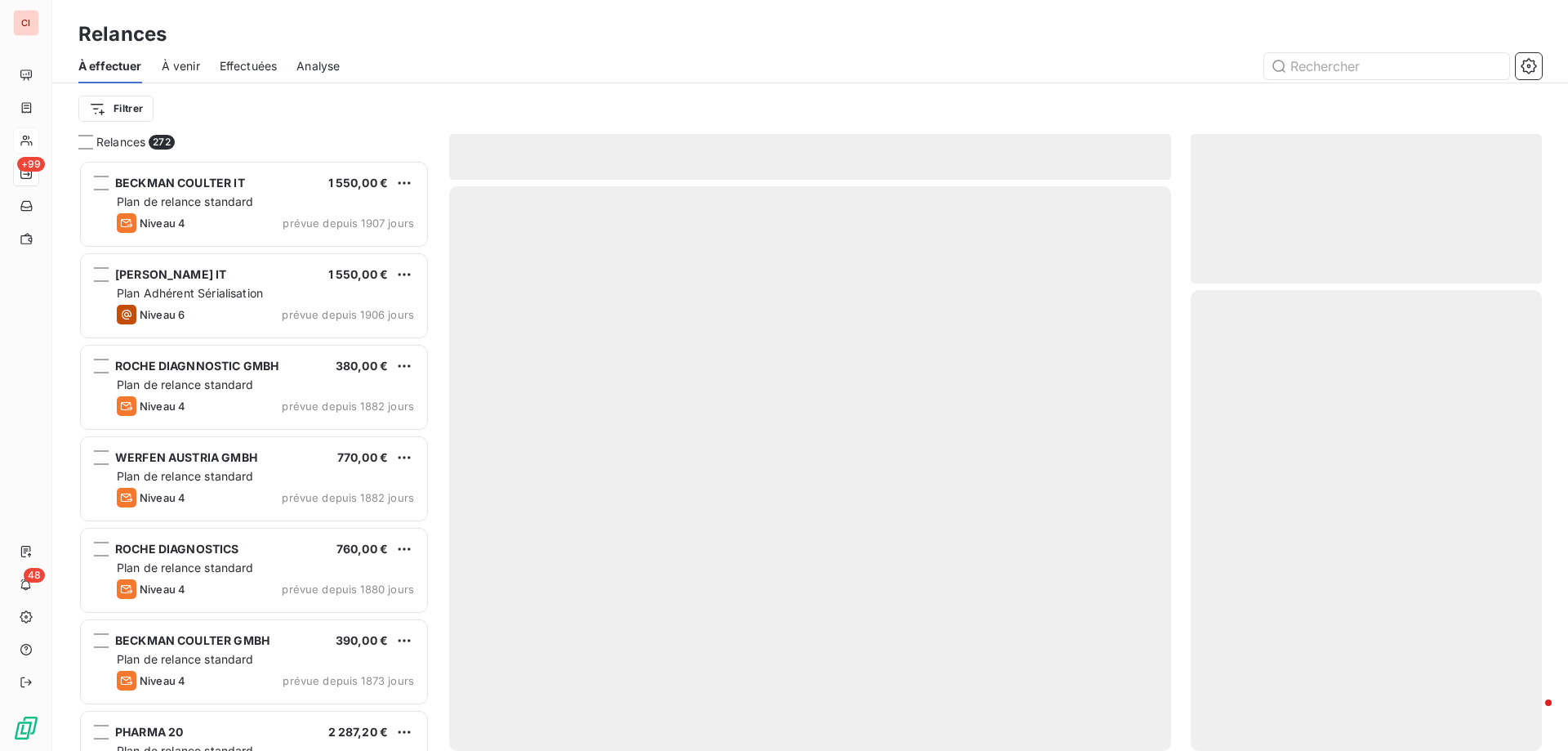
scroll to position [578, 339]
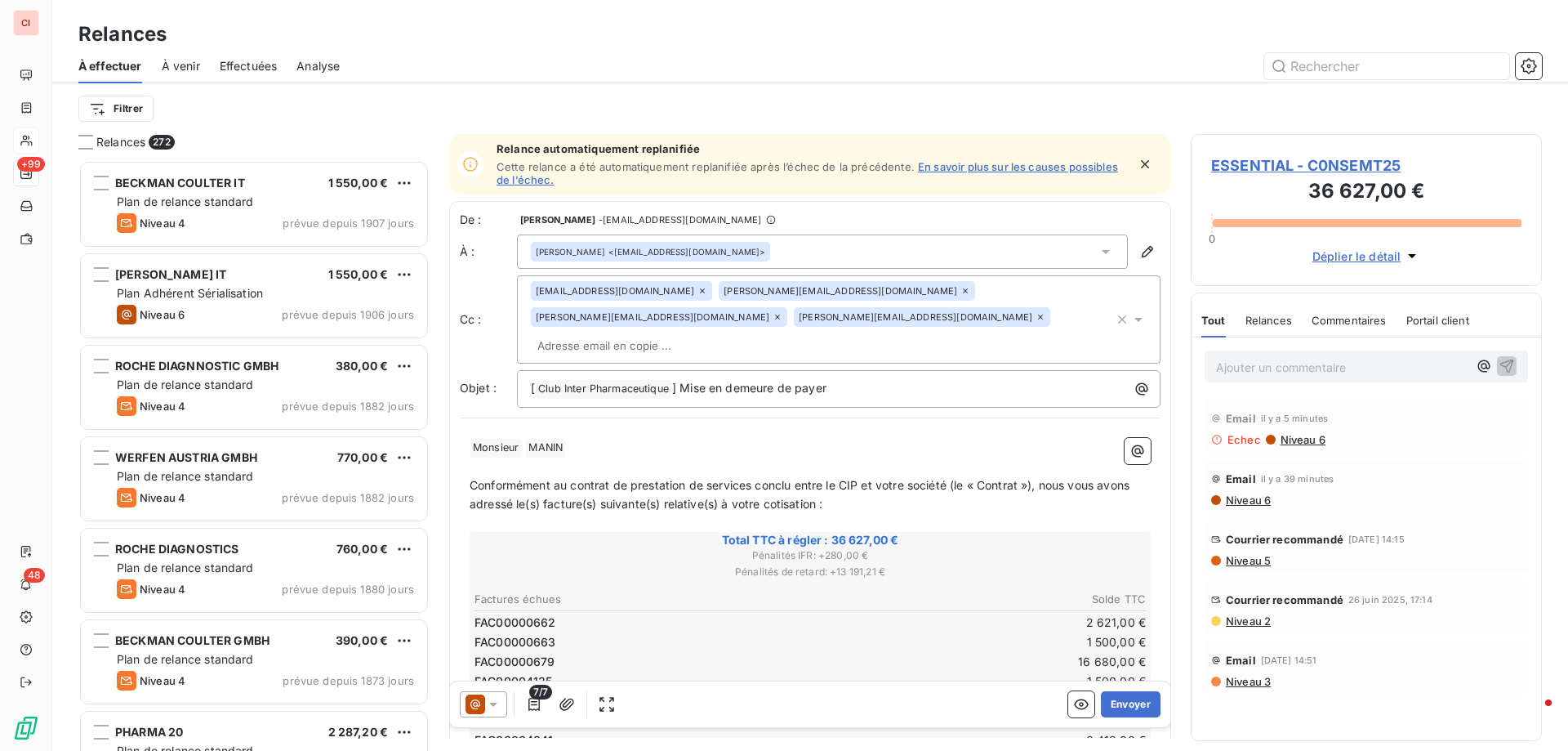
click at [960, 293] on icon at bounding box center [965, 290] width 9 height 9
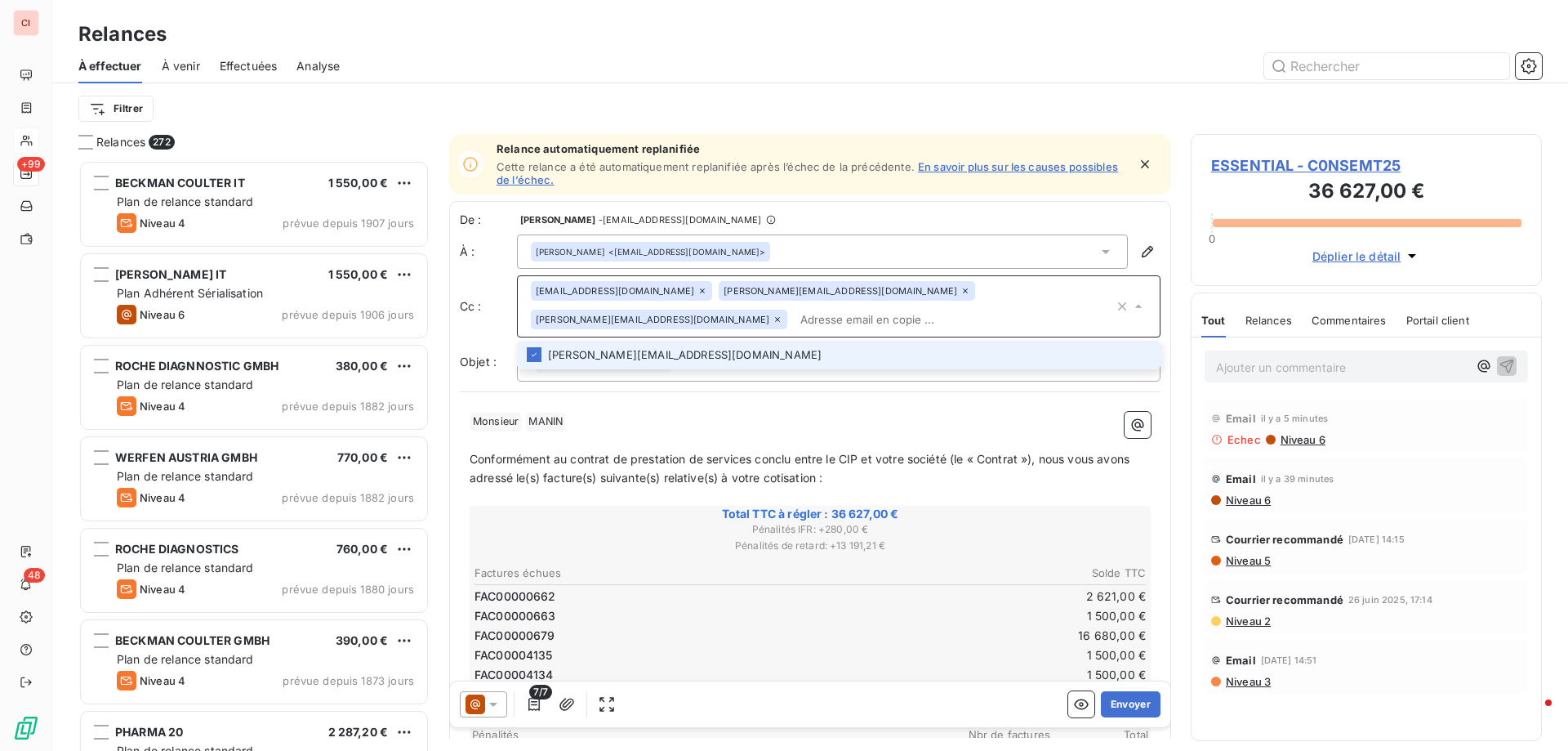
click at [772, 321] on icon at bounding box center [777, 319] width 9 height 9
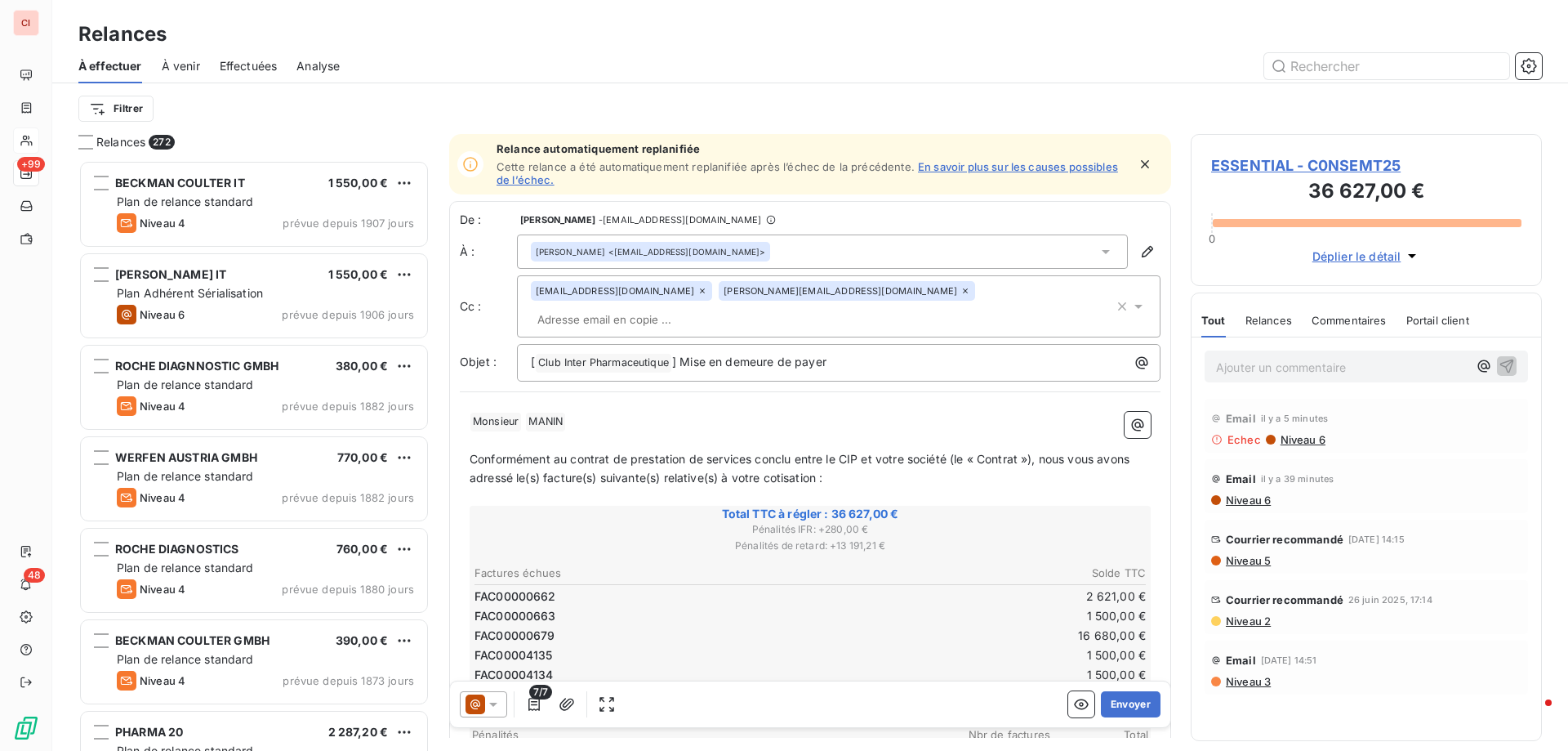
click at [501, 701] on div at bounding box center [483, 704] width 48 height 26
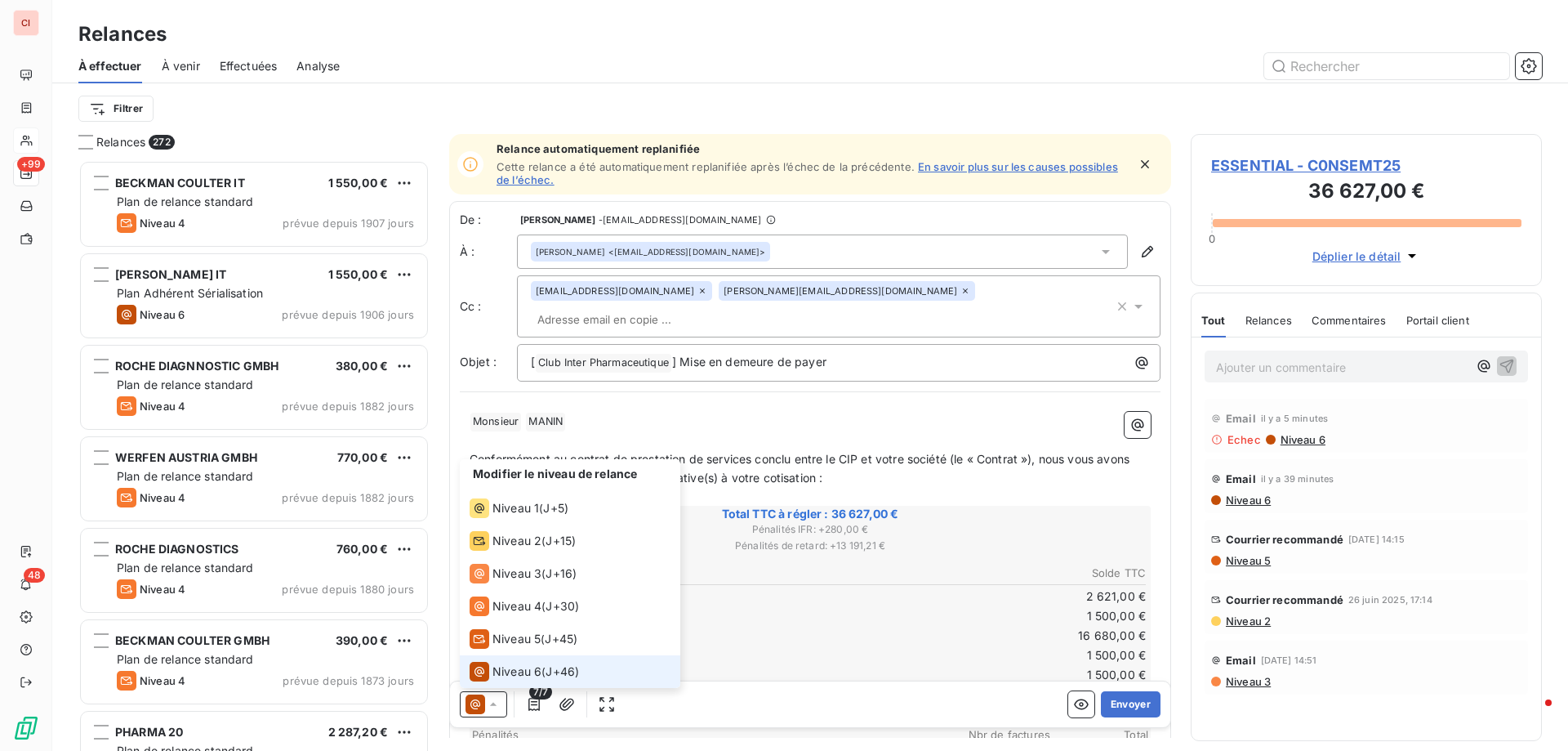
click at [524, 663] on span "Niveau 6" at bounding box center [516, 671] width 49 height 16
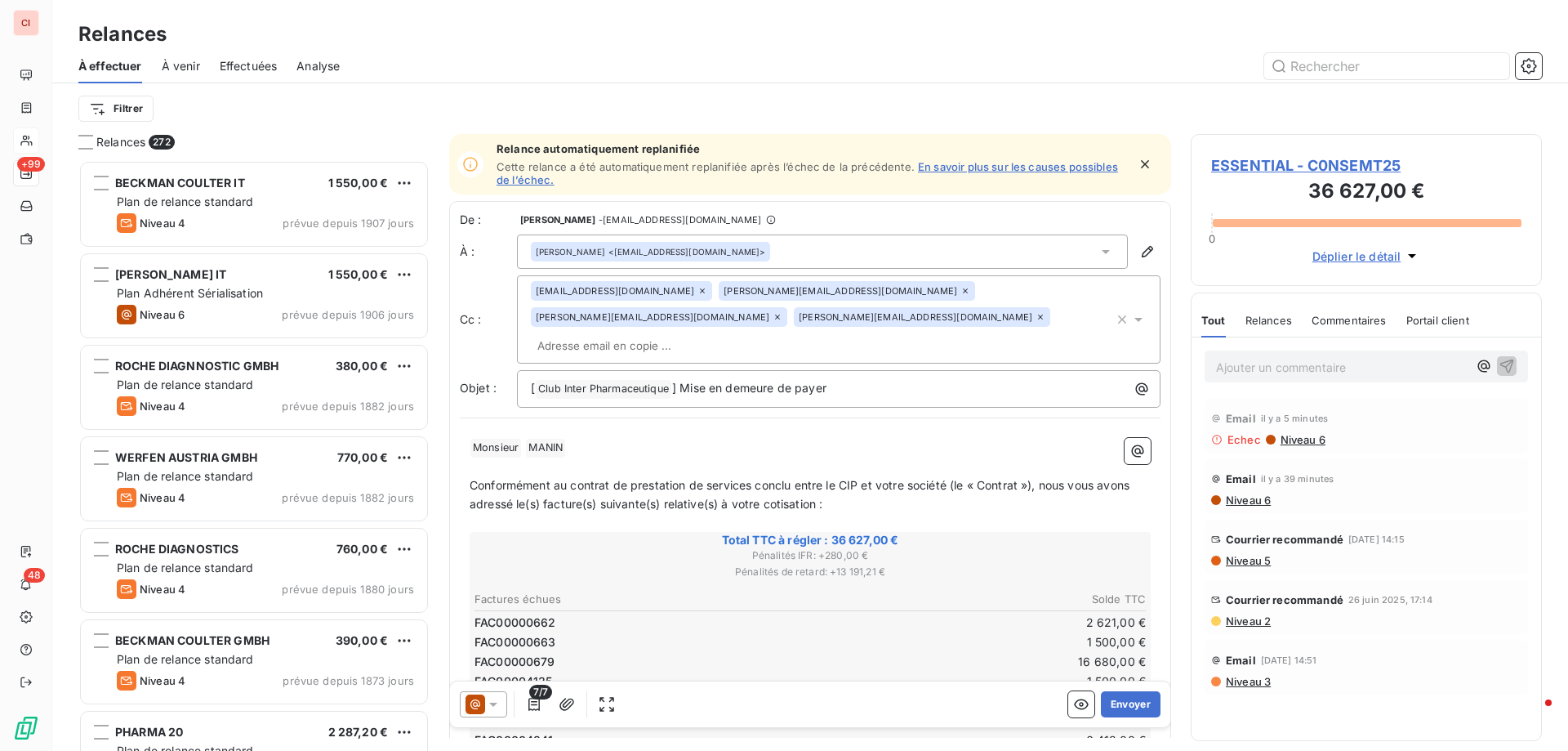
click at [960, 291] on icon at bounding box center [965, 290] width 9 height 9
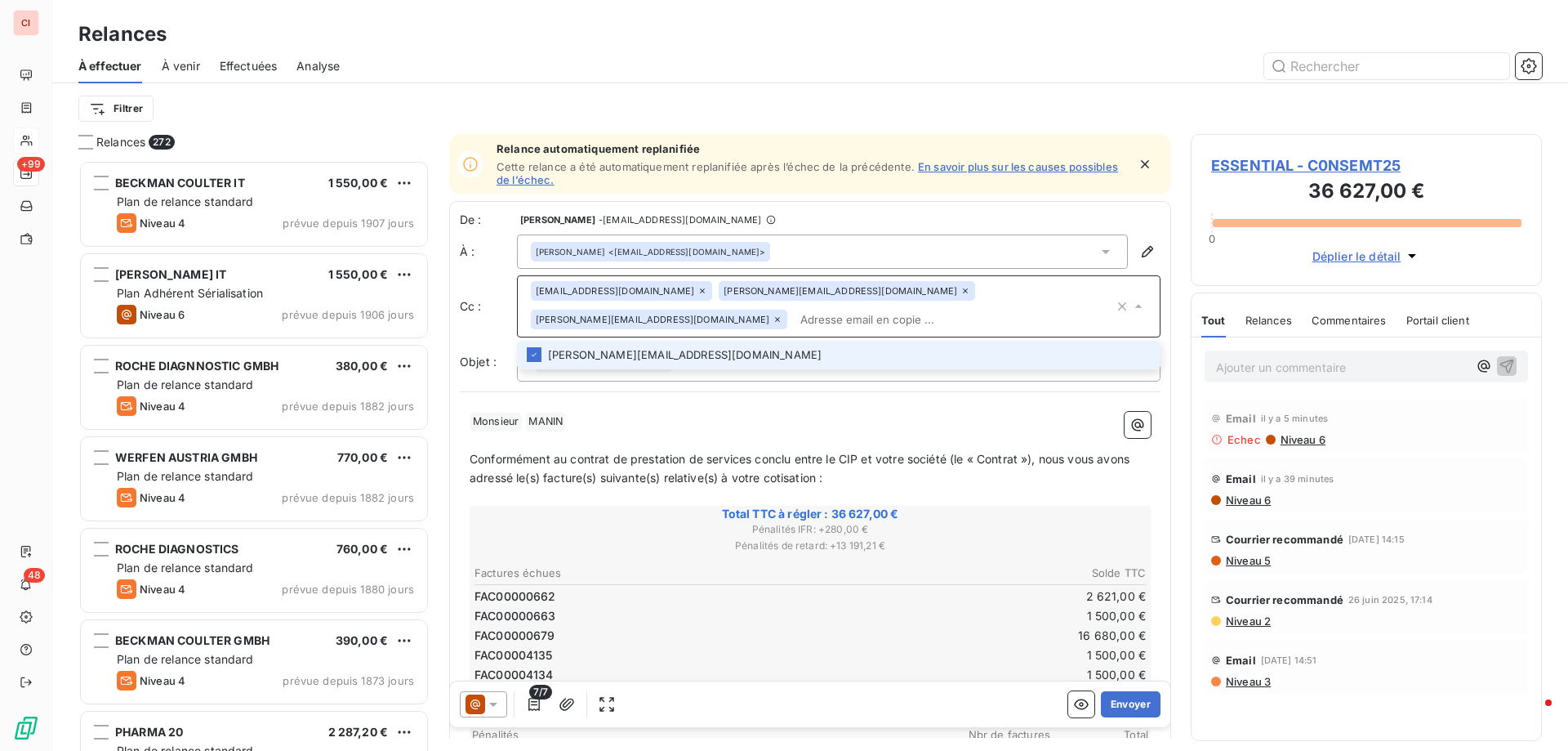
click at [772, 322] on icon at bounding box center [777, 319] width 9 height 9
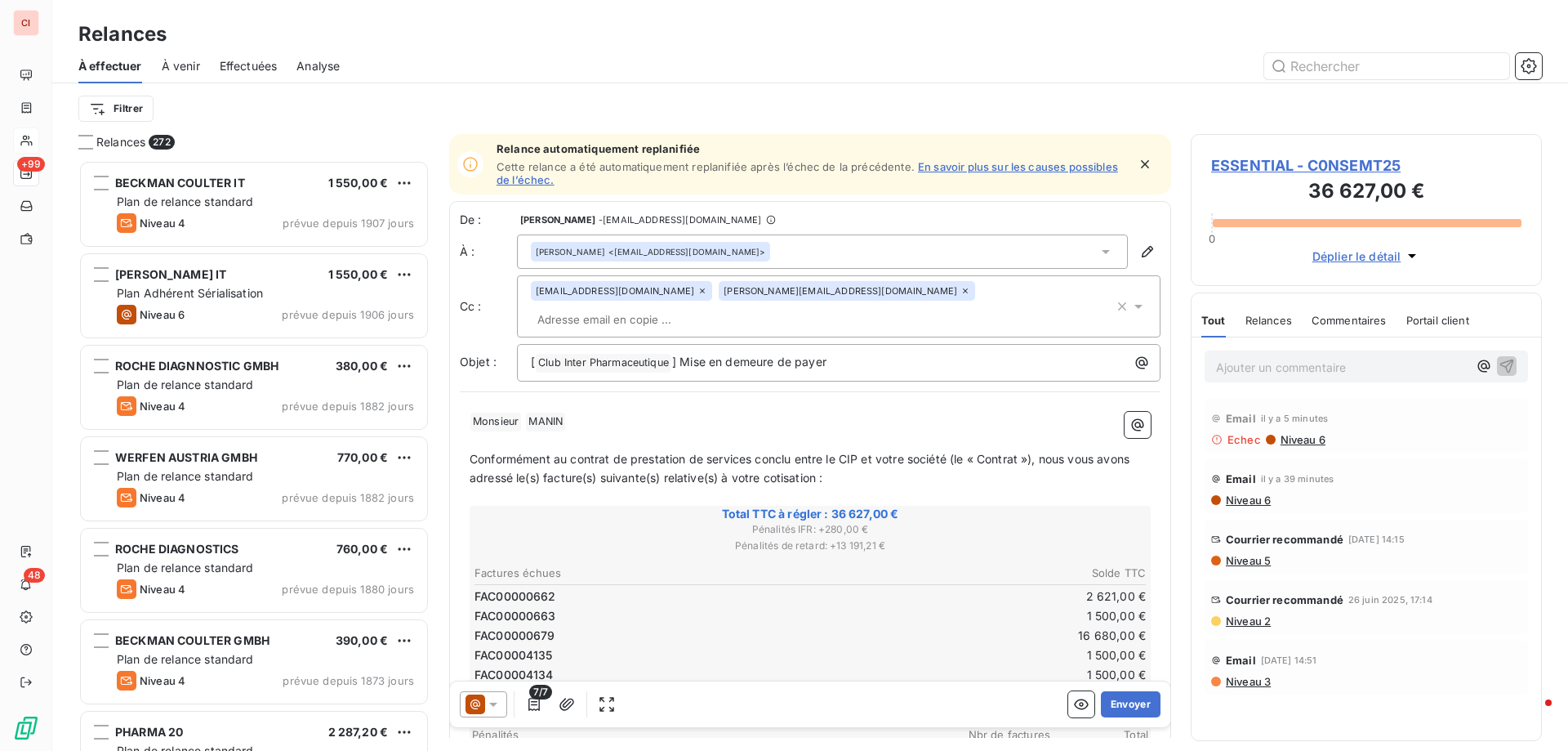
click at [960, 295] on icon at bounding box center [965, 290] width 9 height 9
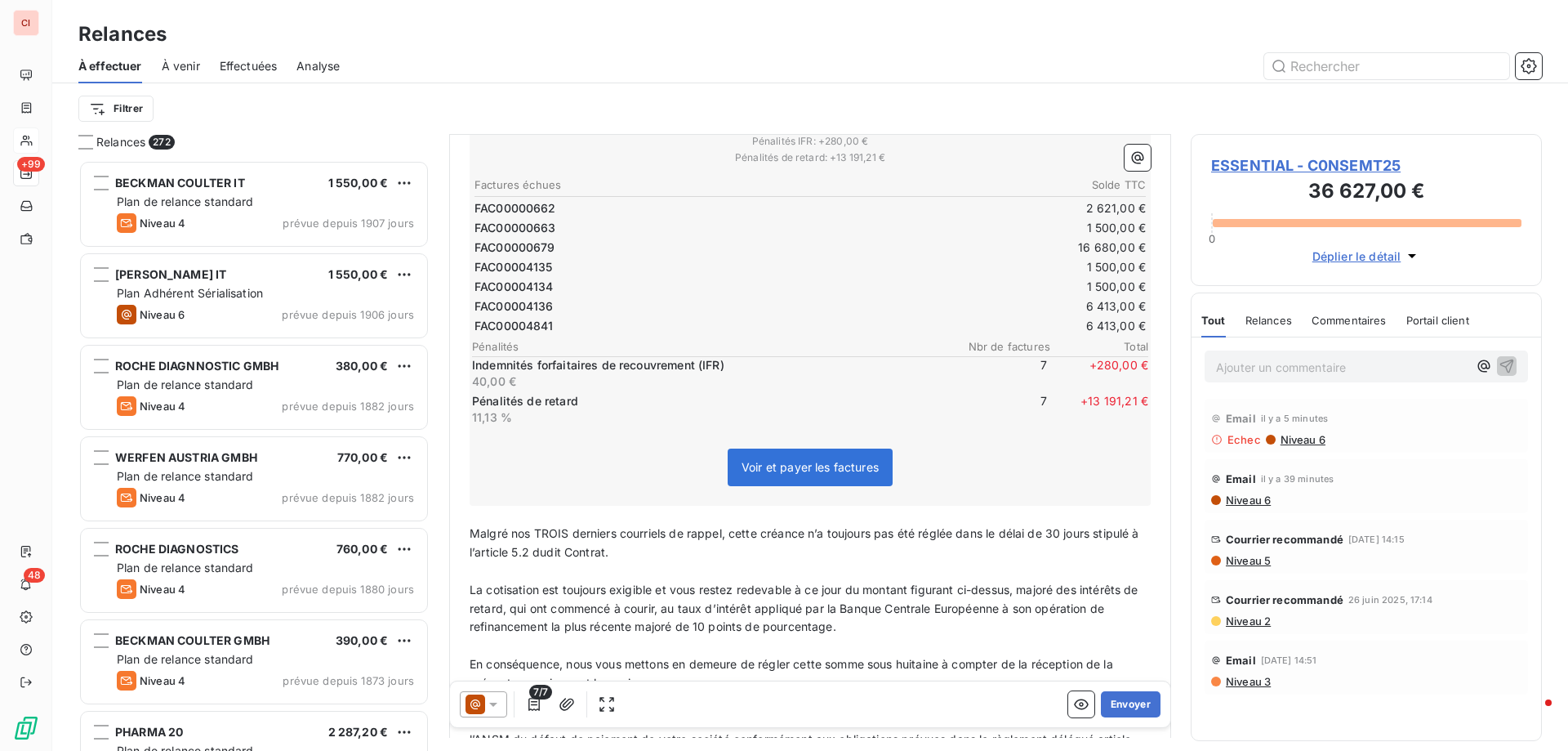
scroll to position [409, 0]
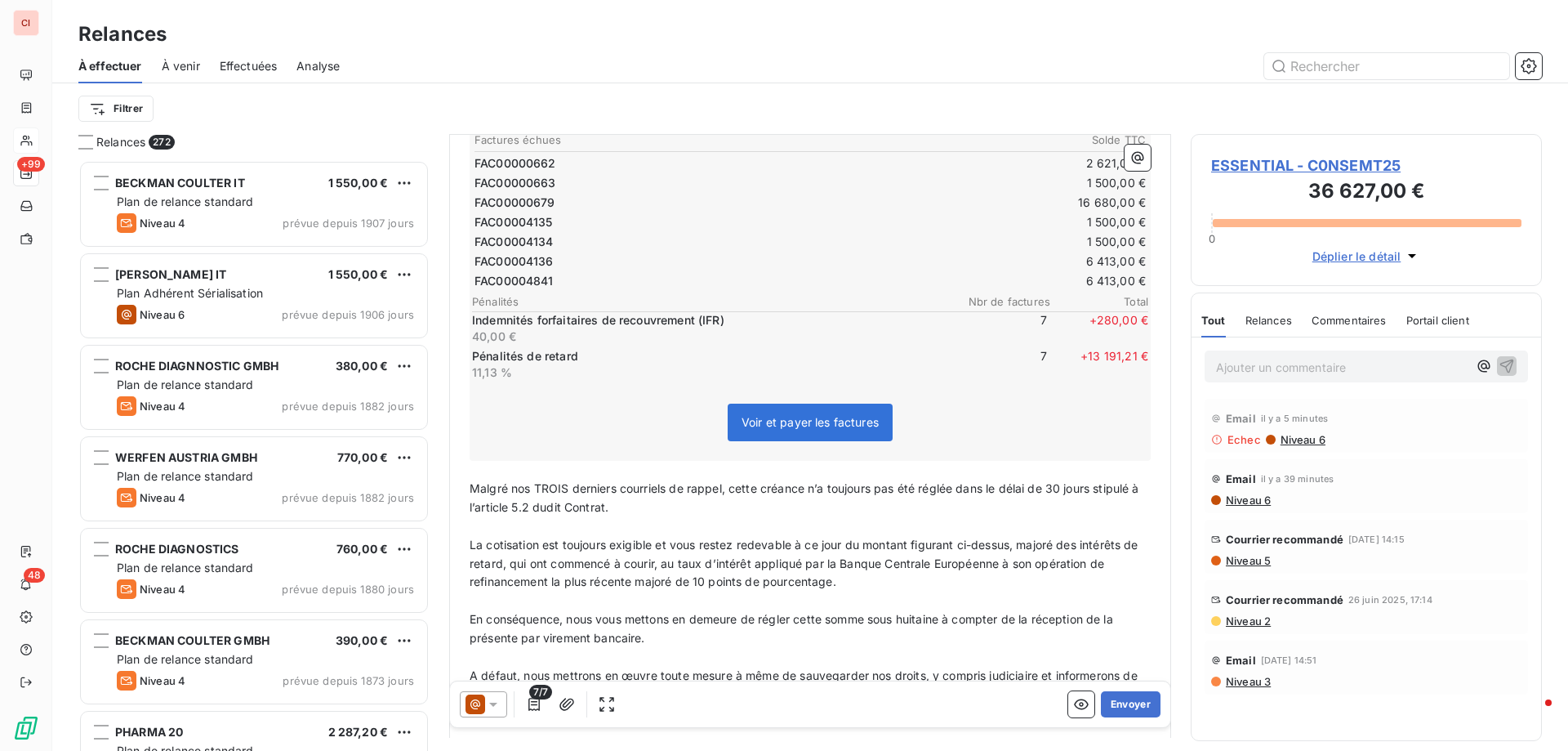
click at [567, 489] on span "Malgré nos TROIS derniers courriels de rappel, cette créance n’a toujours pas é…" at bounding box center [806, 497] width 672 height 33
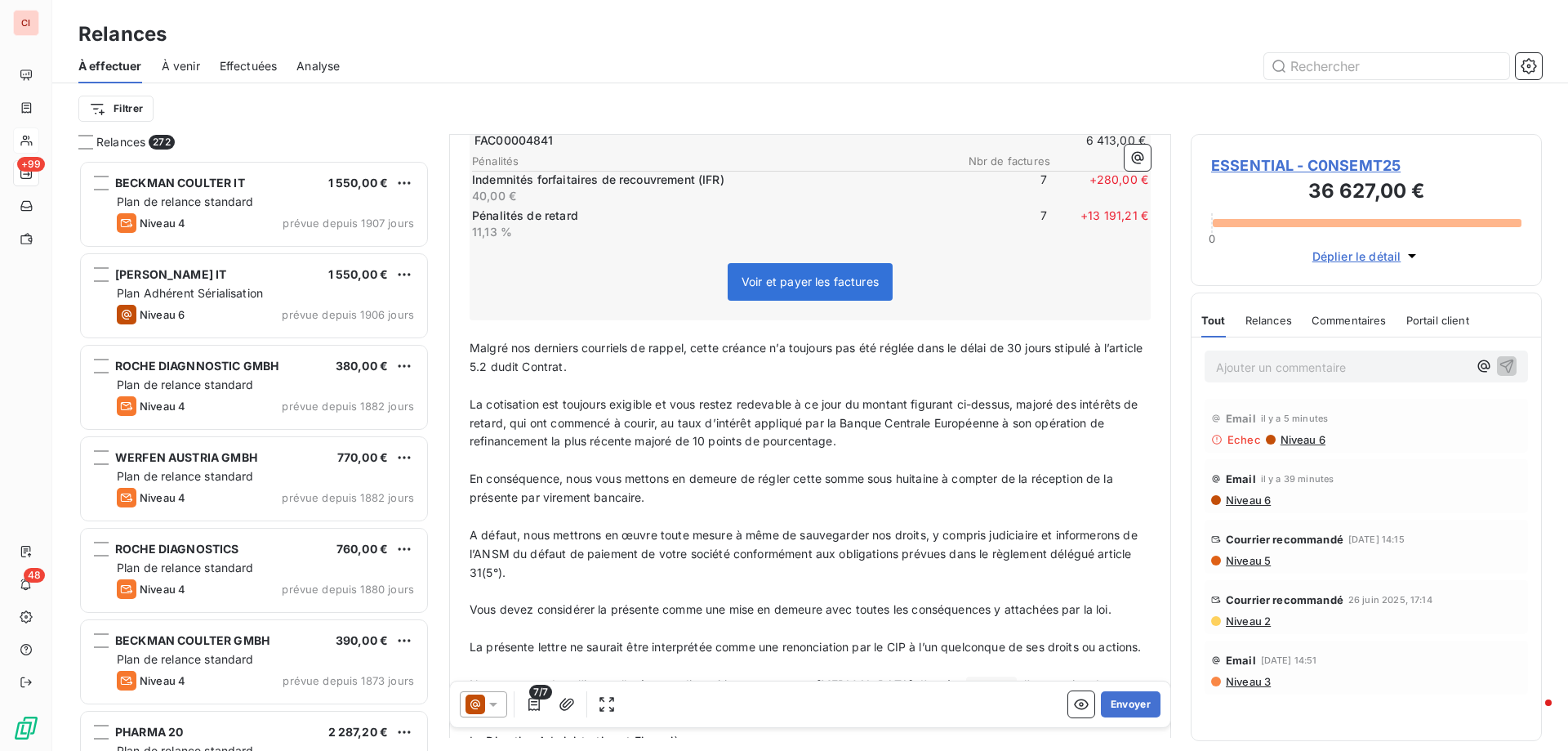
scroll to position [687, 0]
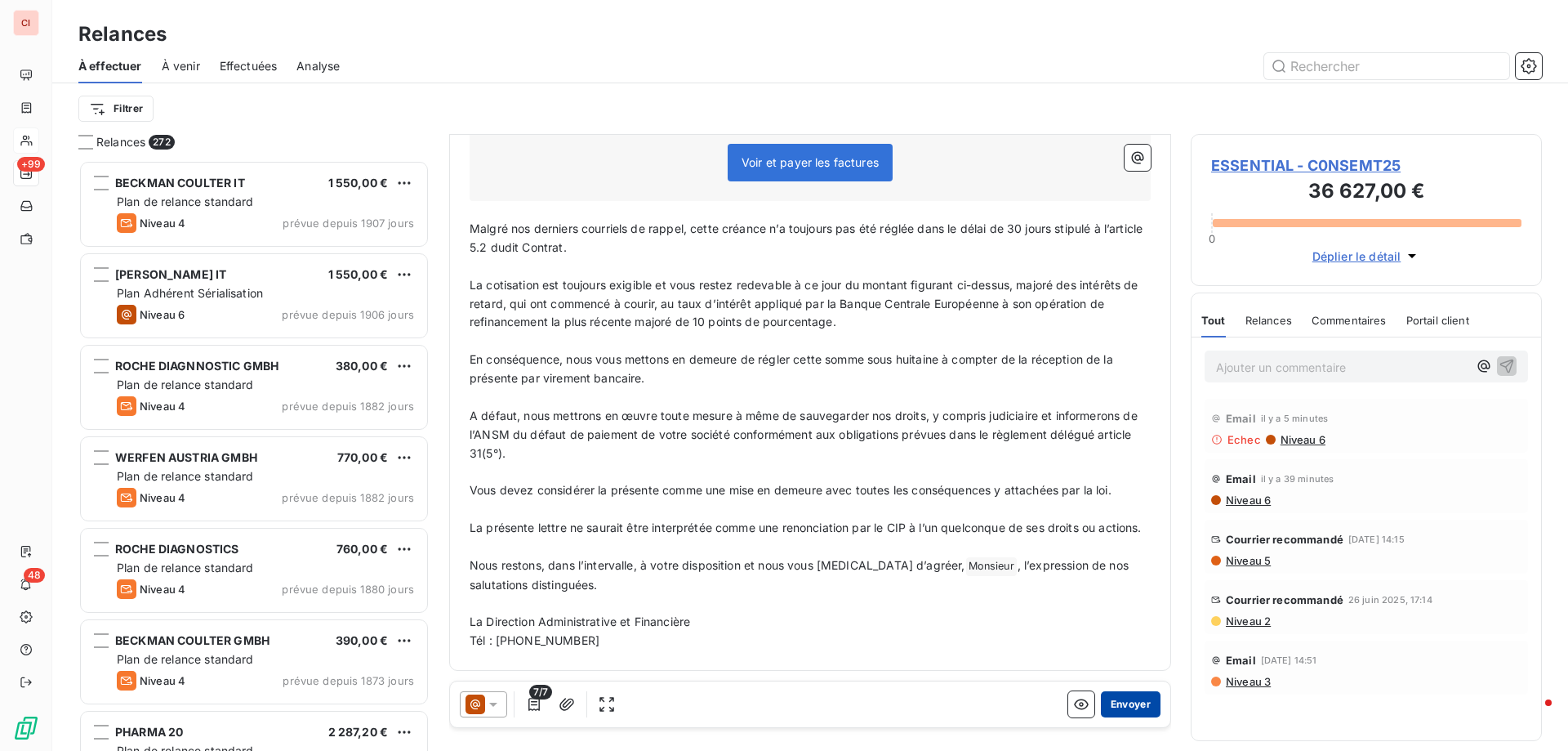
click at [1119, 701] on button "Envoyer" at bounding box center [1131, 704] width 60 height 26
